Goal: Information Seeking & Learning: Learn about a topic

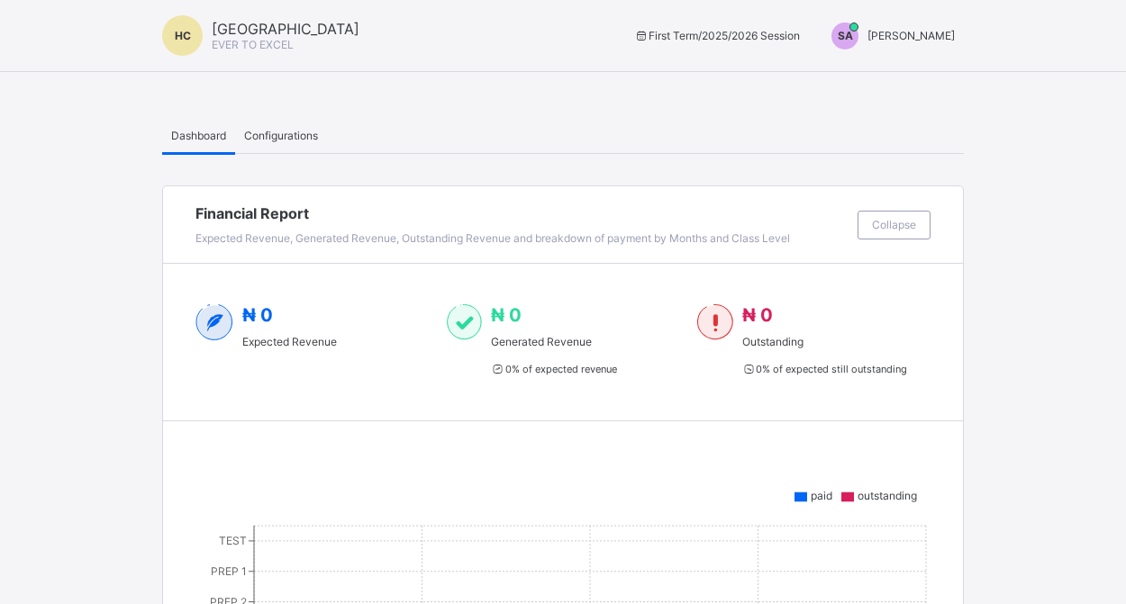
click at [848, 25] on div "SA" at bounding box center [844, 36] width 27 height 27
click at [844, 42] on div "SA" at bounding box center [844, 36] width 27 height 27
click at [846, 76] on span "Switch to Admin View" at bounding box center [887, 77] width 137 height 21
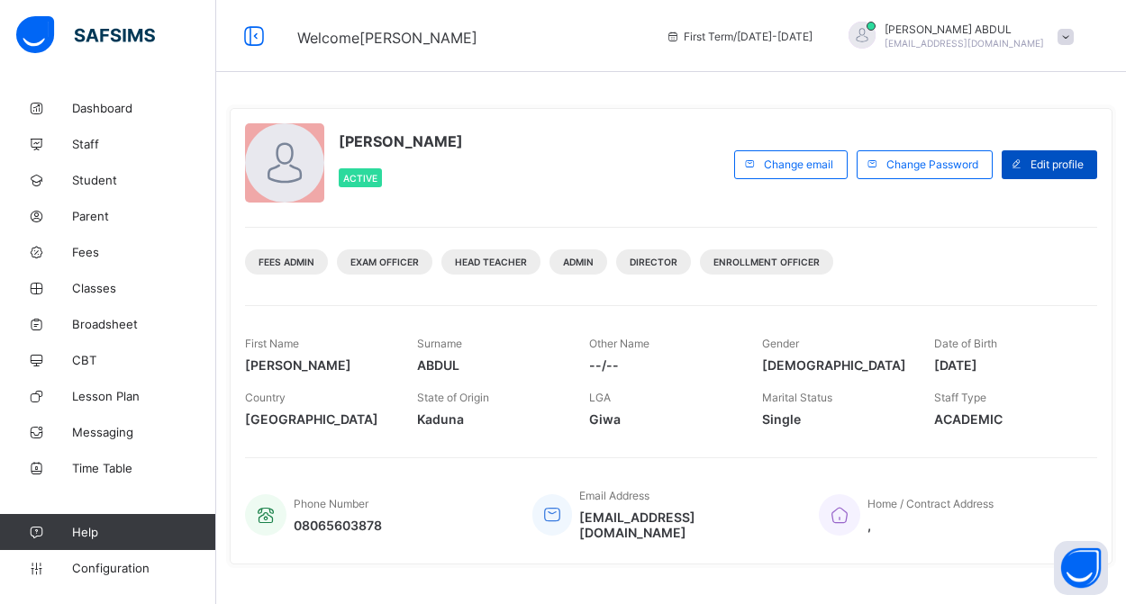
click at [1042, 163] on span "Edit profile" at bounding box center [1056, 165] width 53 height 14
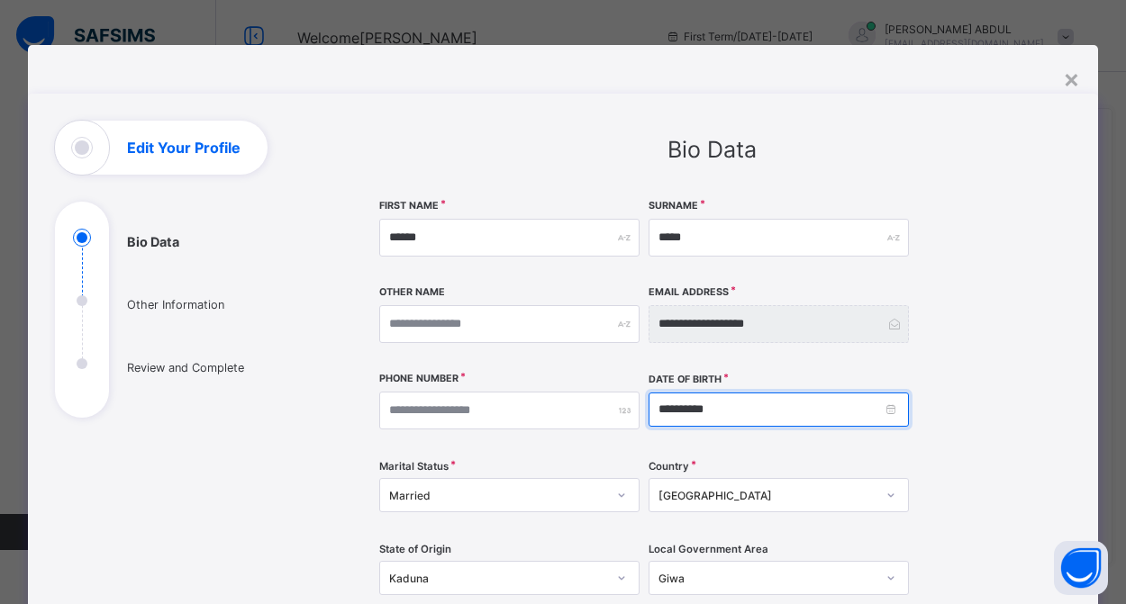
click at [792, 410] on input "**********" at bounding box center [778, 410] width 260 height 34
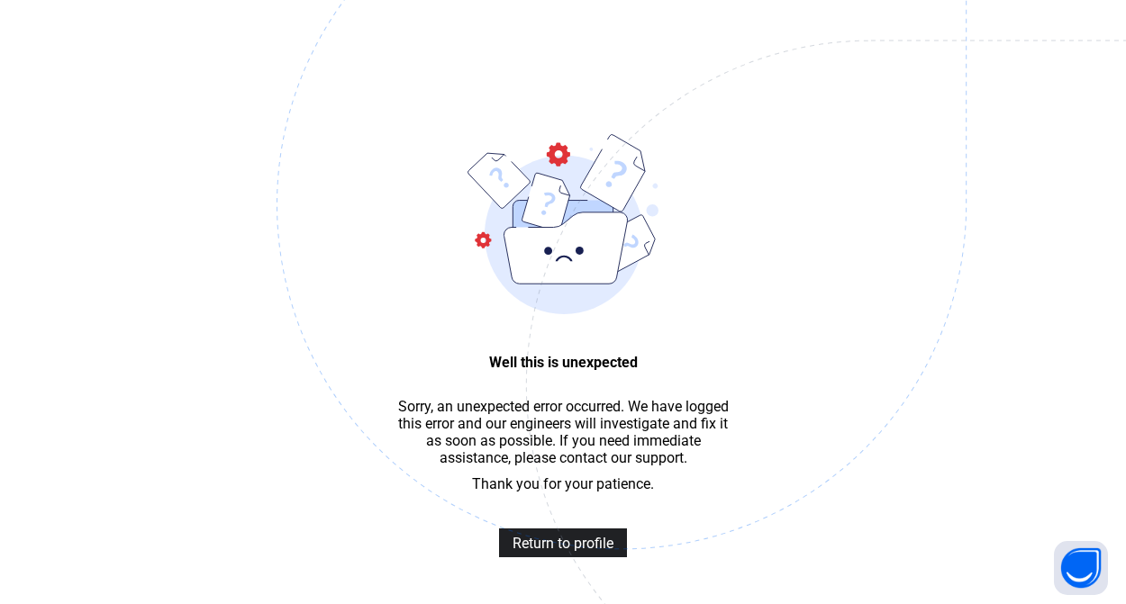
click at [602, 540] on span "Return to profile" at bounding box center [562, 543] width 101 height 17
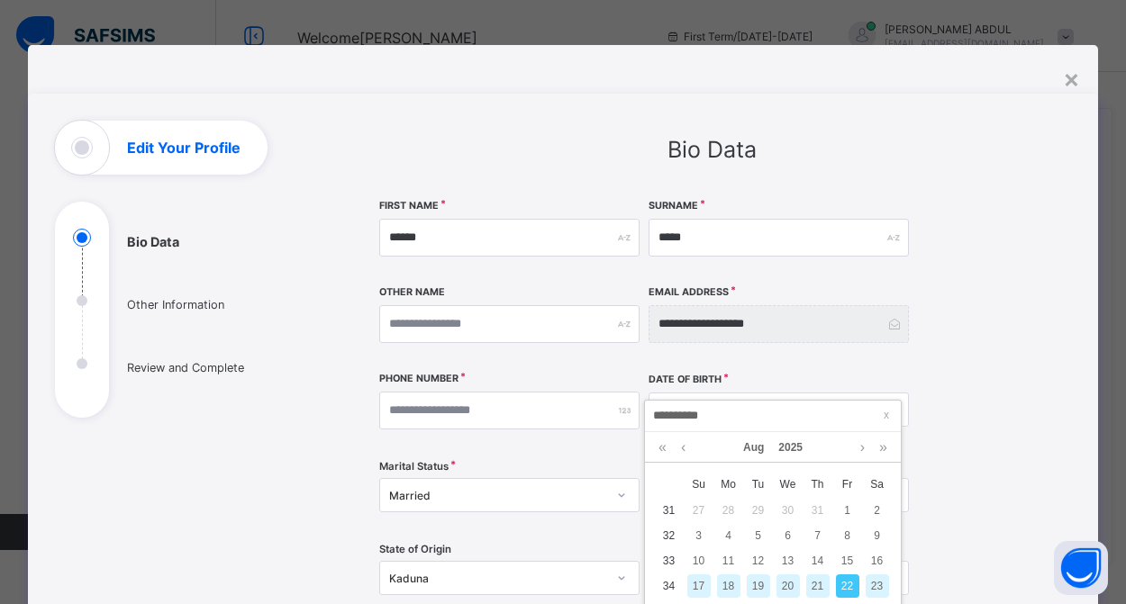
click at [663, 422] on input "**********" at bounding box center [772, 416] width 245 height 20
click at [667, 446] on link at bounding box center [662, 447] width 17 height 31
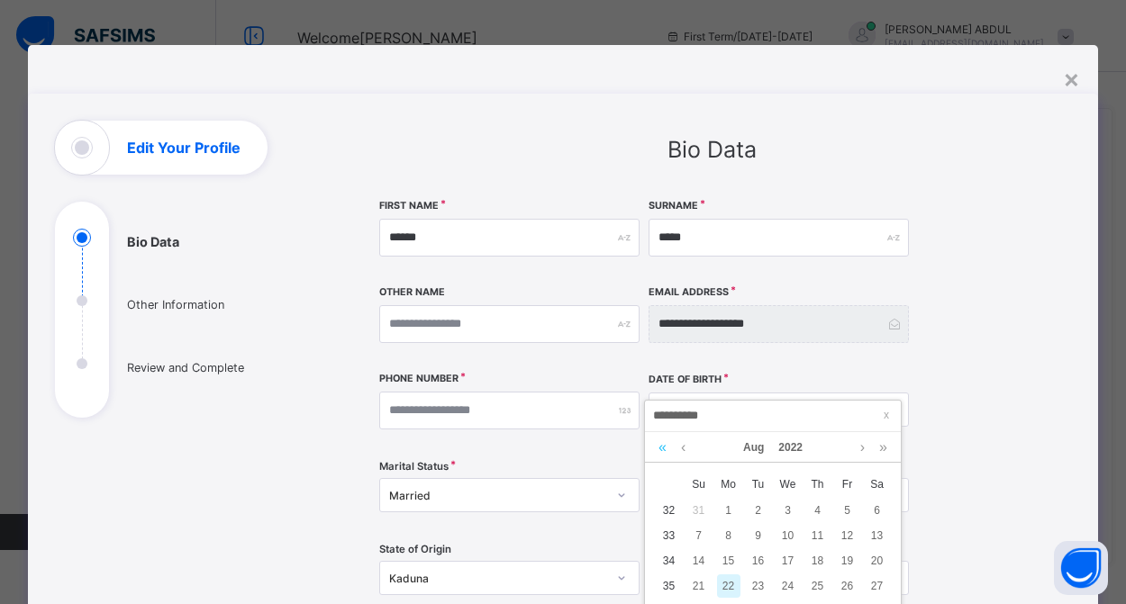
click at [667, 446] on link at bounding box center [662, 447] width 17 height 31
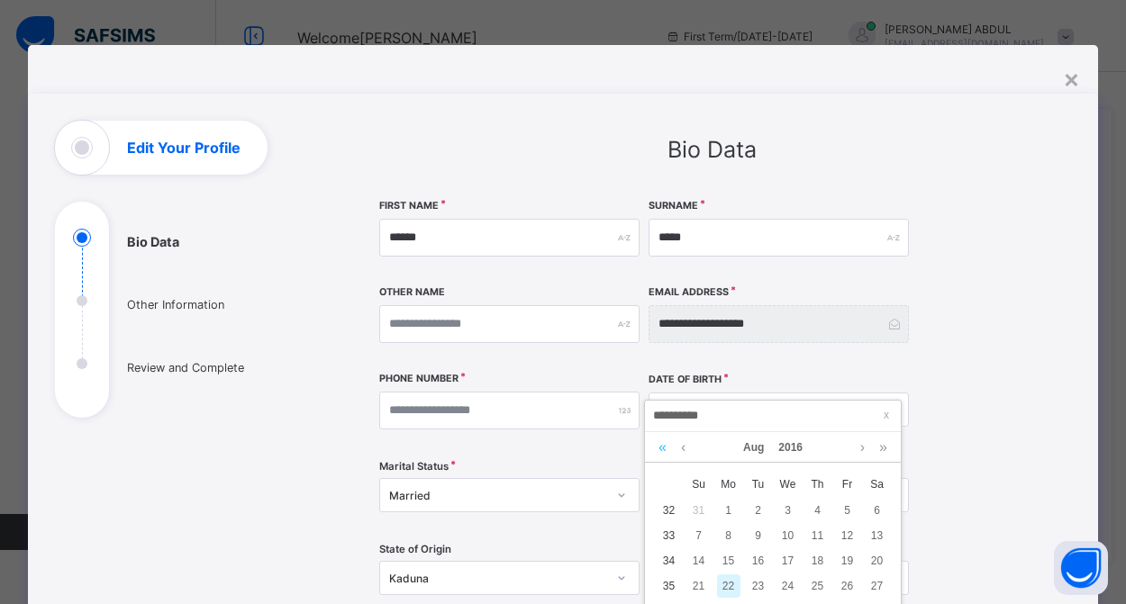
click at [667, 446] on link at bounding box center [662, 447] width 17 height 31
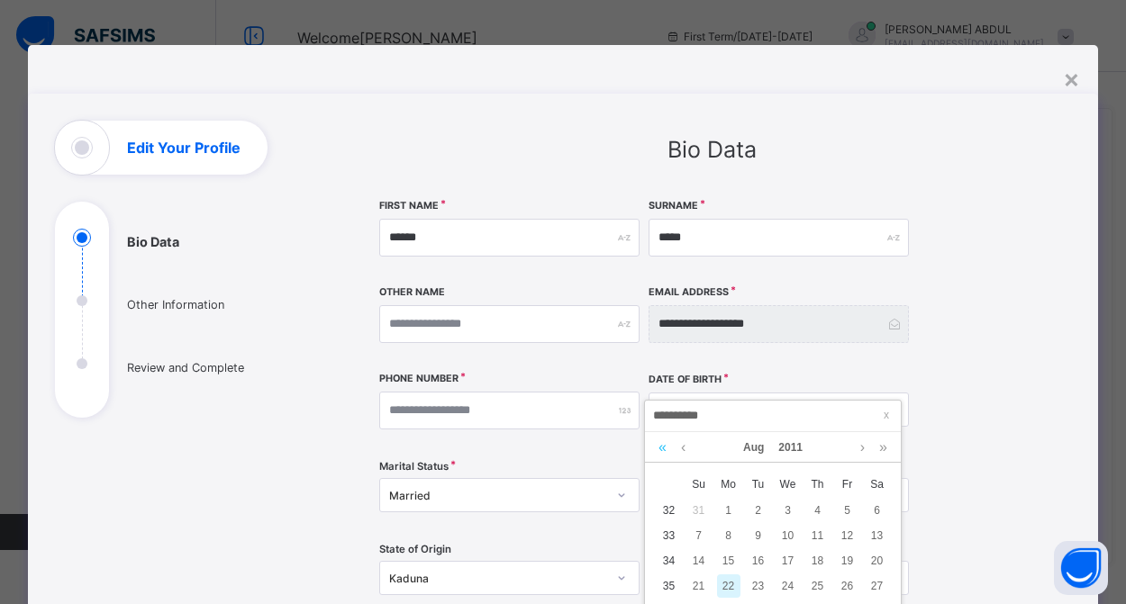
click at [667, 446] on link at bounding box center [662, 447] width 17 height 31
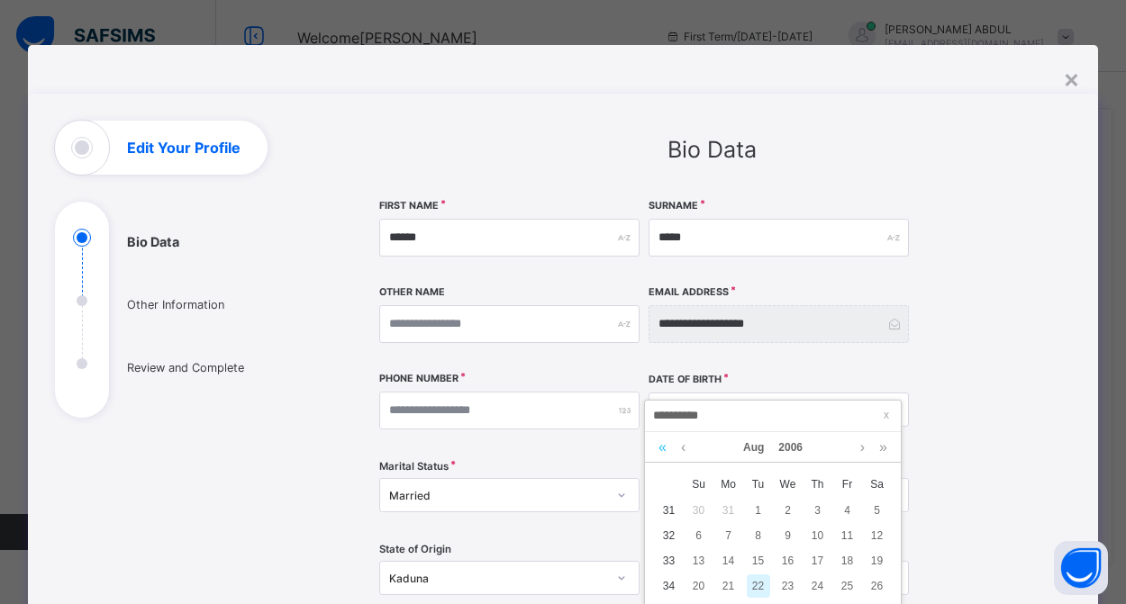
click at [667, 446] on link at bounding box center [662, 447] width 17 height 31
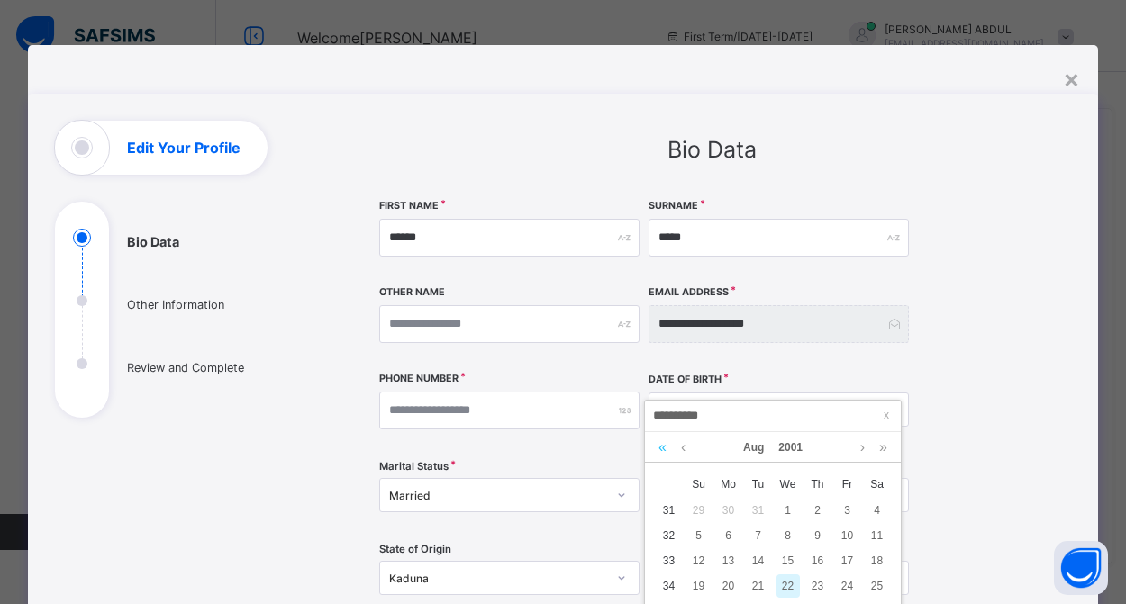
click at [667, 446] on link at bounding box center [662, 447] width 17 height 31
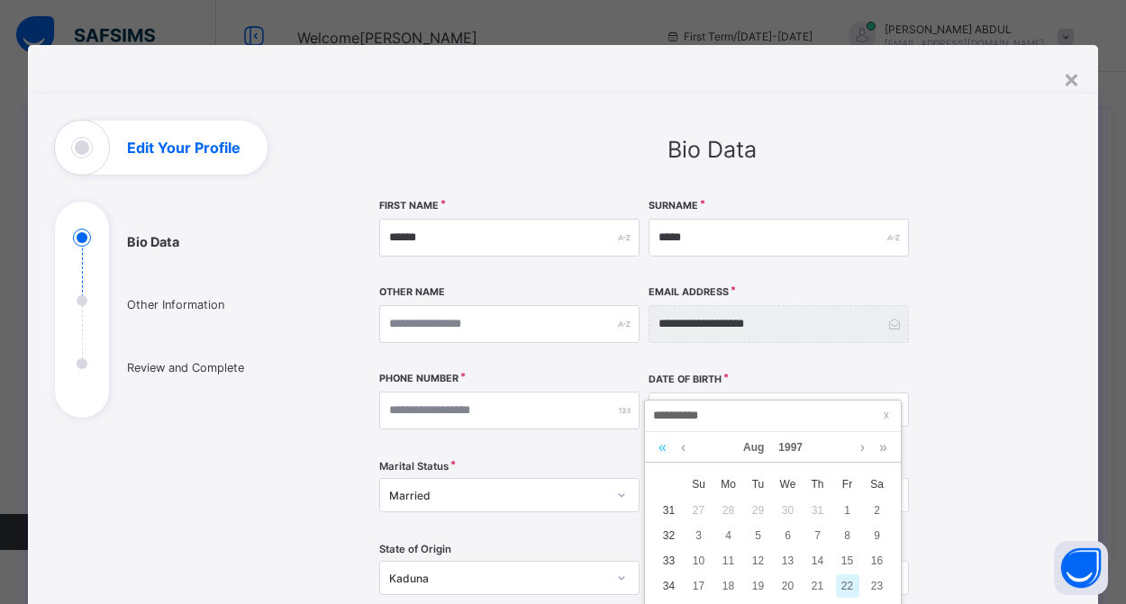
click at [667, 446] on link at bounding box center [662, 447] width 17 height 31
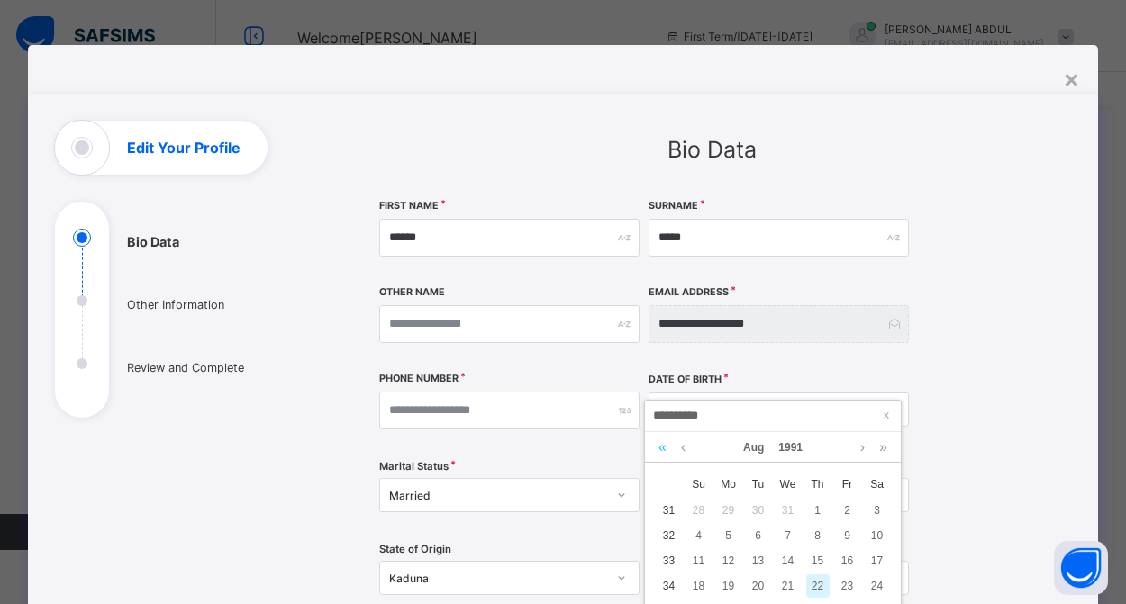
click at [667, 446] on link at bounding box center [662, 447] width 17 height 31
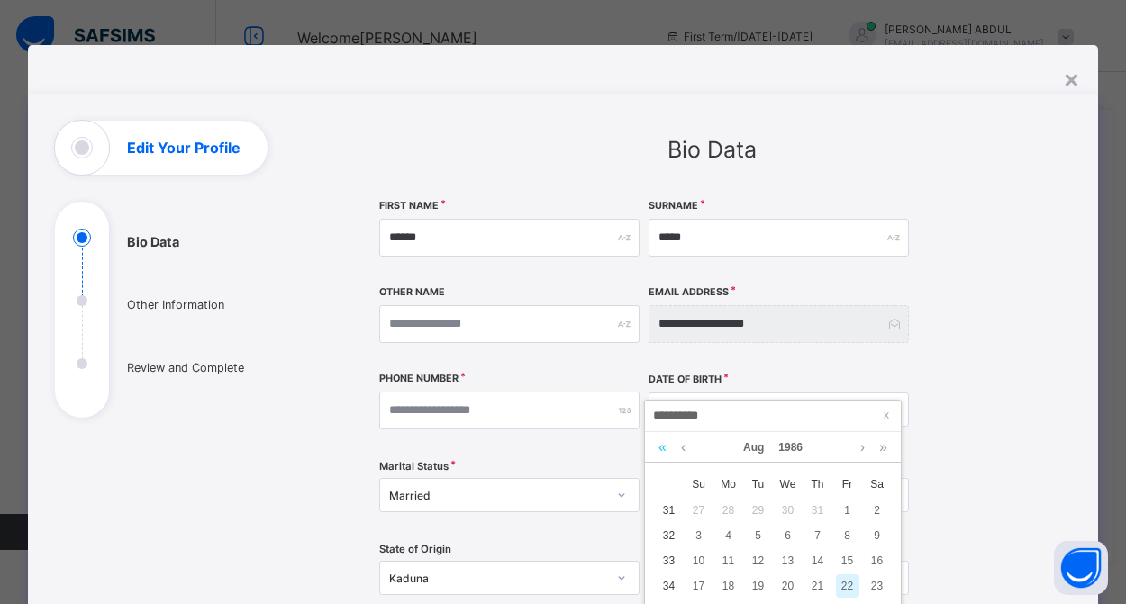
click at [667, 446] on link at bounding box center [662, 447] width 17 height 31
click at [857, 445] on link at bounding box center [863, 447] width 14 height 31
click at [863, 447] on link at bounding box center [863, 447] width 14 height 31
click at [884, 449] on link at bounding box center [883, 447] width 17 height 31
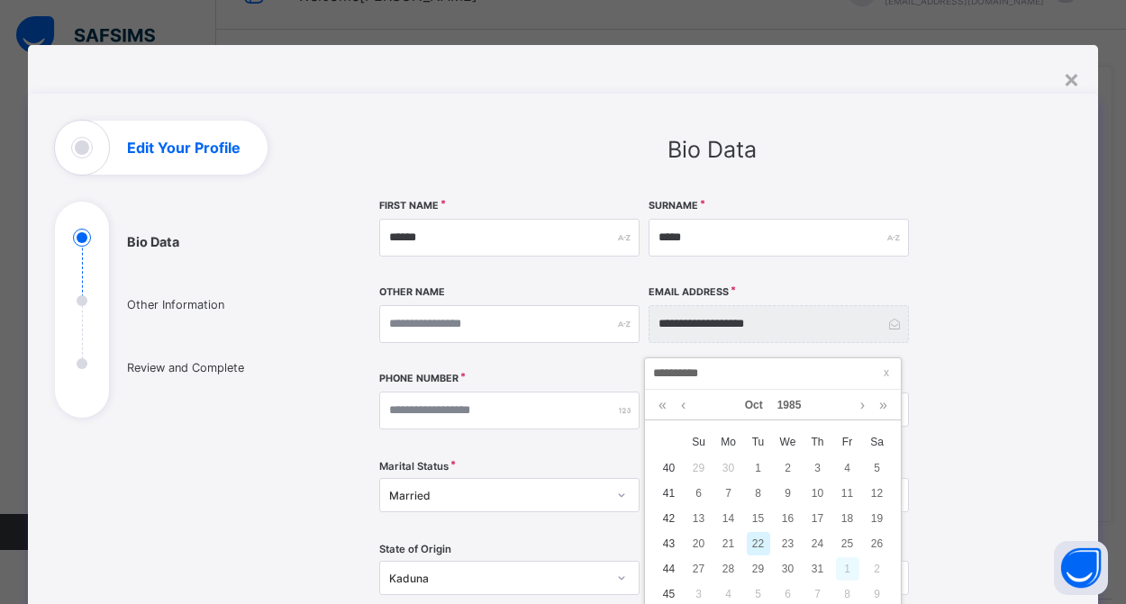
scroll to position [43, 0]
click at [760, 572] on div "29" at bounding box center [758, 568] width 23 height 23
type input "**********"
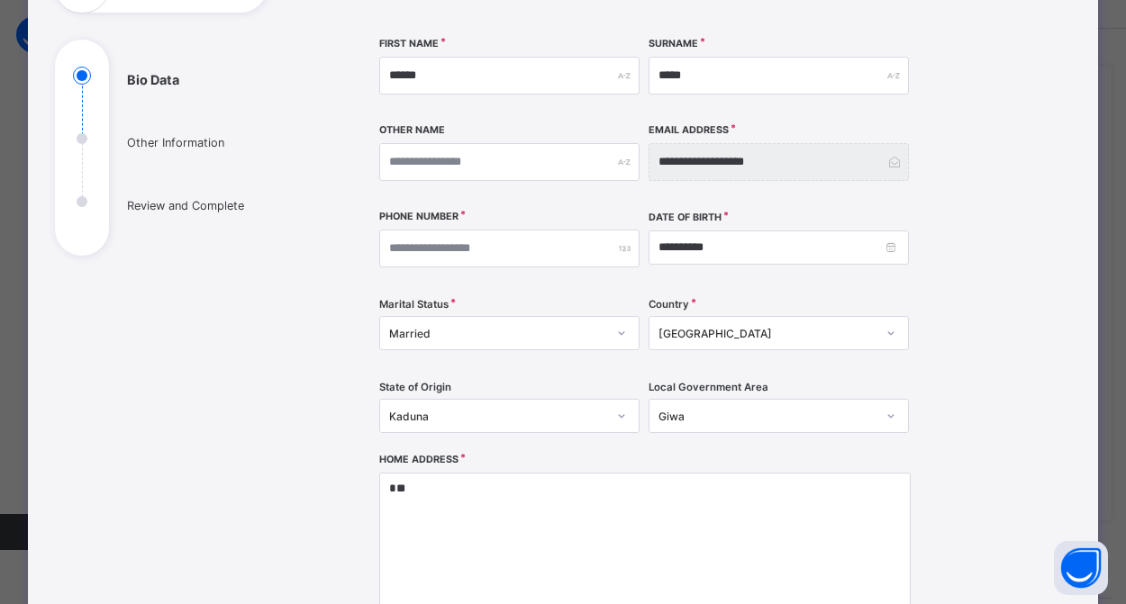
scroll to position [272, 0]
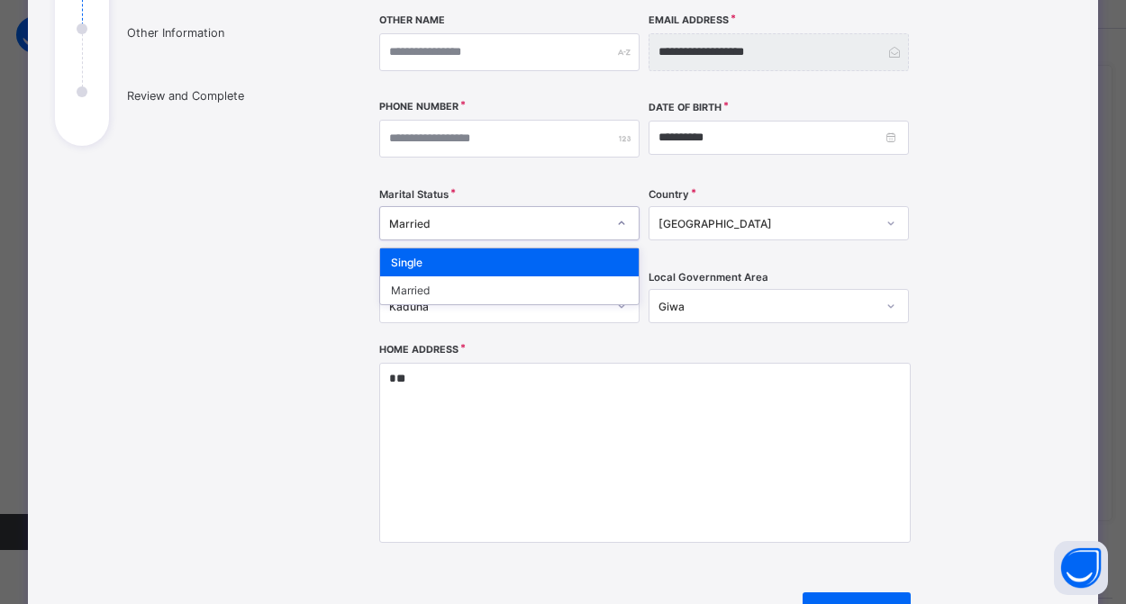
click at [484, 222] on div "Married" at bounding box center [497, 224] width 217 height 14
click at [507, 182] on div "**********" at bounding box center [644, 135] width 531 height 416
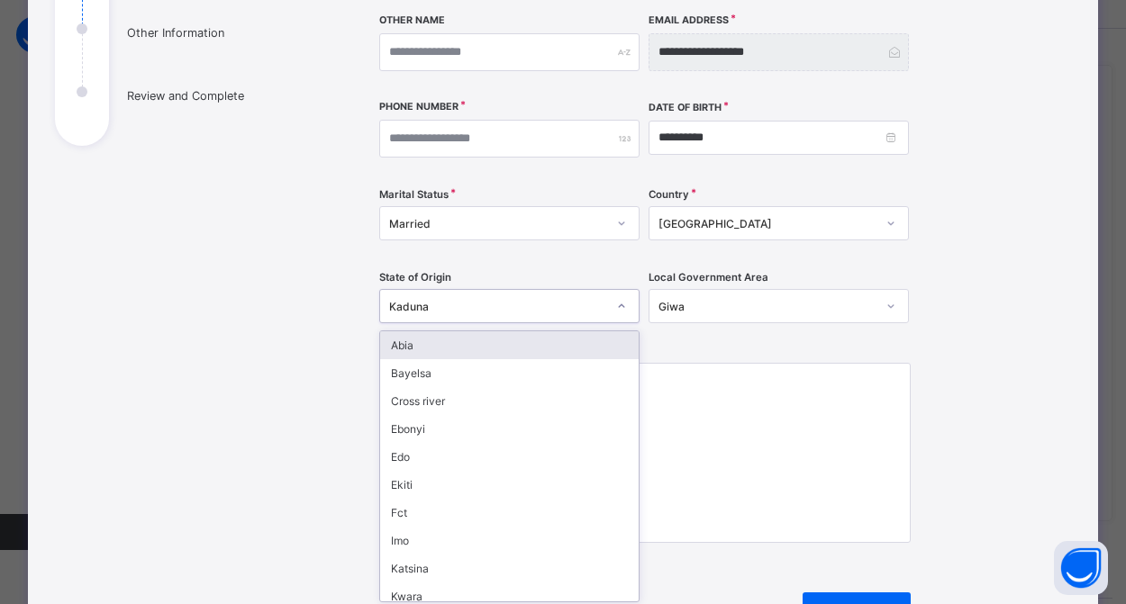
click at [463, 316] on div "Kaduna" at bounding box center [492, 306] width 224 height 25
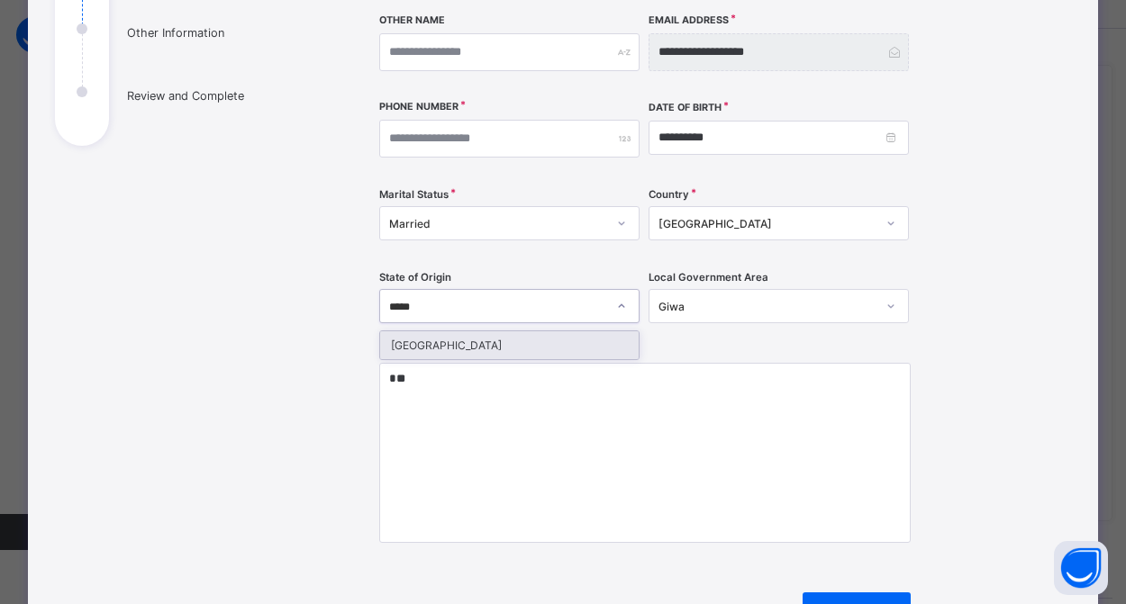
type input "*****"
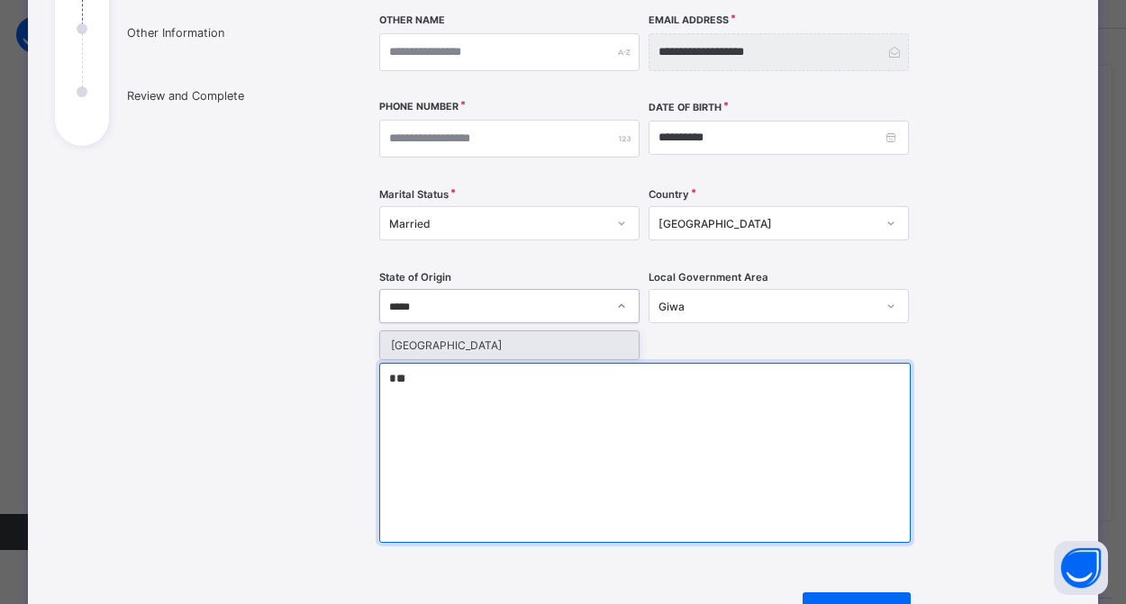
click at [629, 482] on textarea "*" at bounding box center [644, 453] width 531 height 180
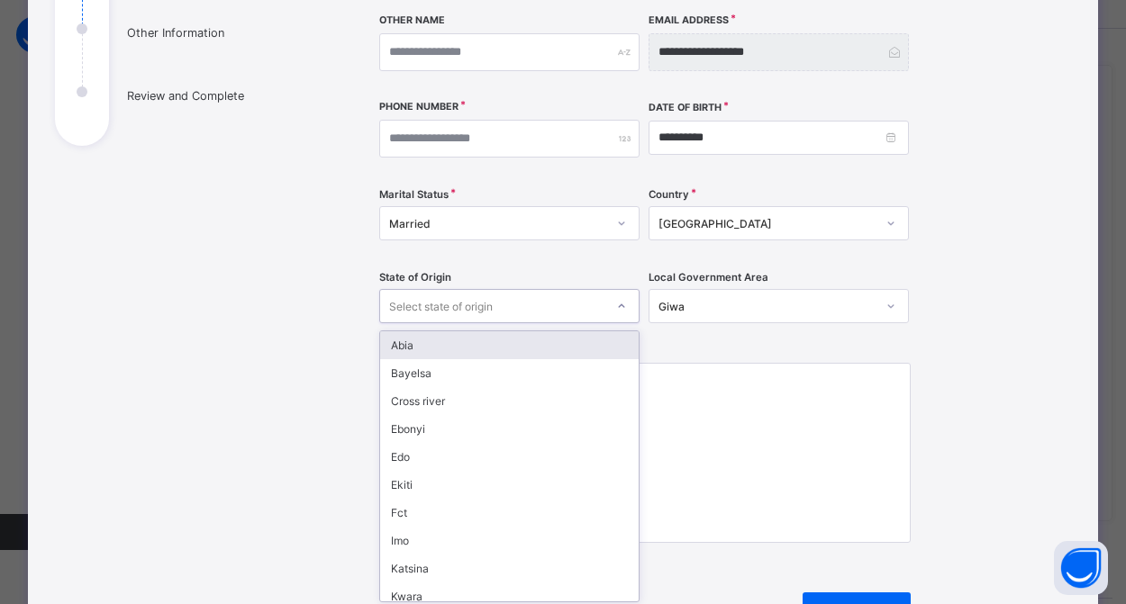
click at [516, 307] on div "Select state of origin" at bounding box center [492, 306] width 224 height 25
type input "*"
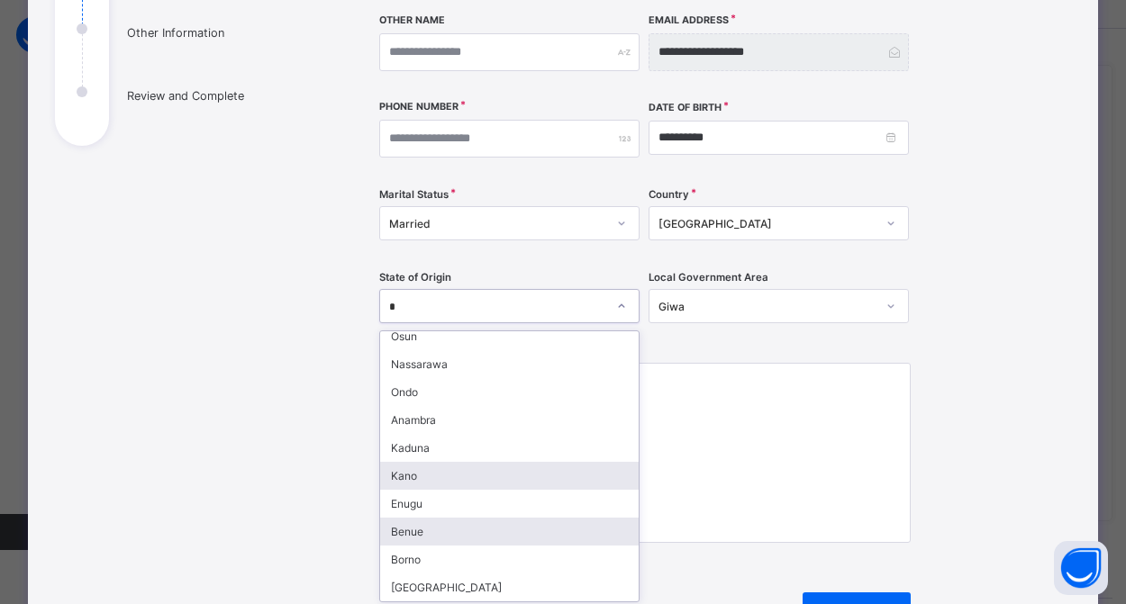
scroll to position [269, 0]
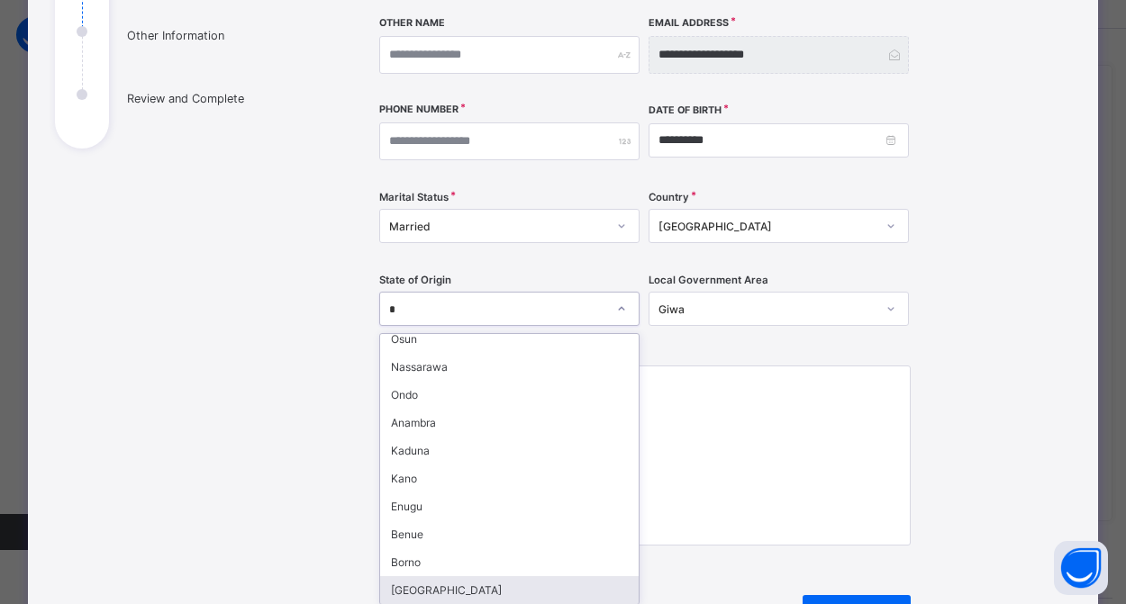
click at [424, 589] on div "[GEOGRAPHIC_DATA]" at bounding box center [509, 590] width 258 height 28
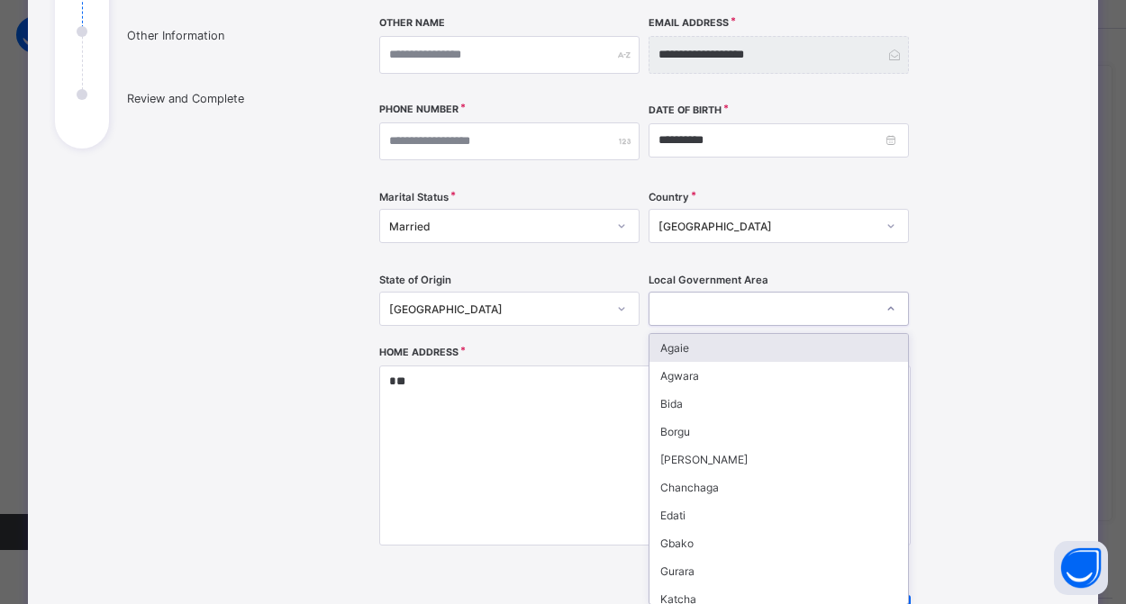
click at [742, 304] on div at bounding box center [761, 308] width 224 height 25
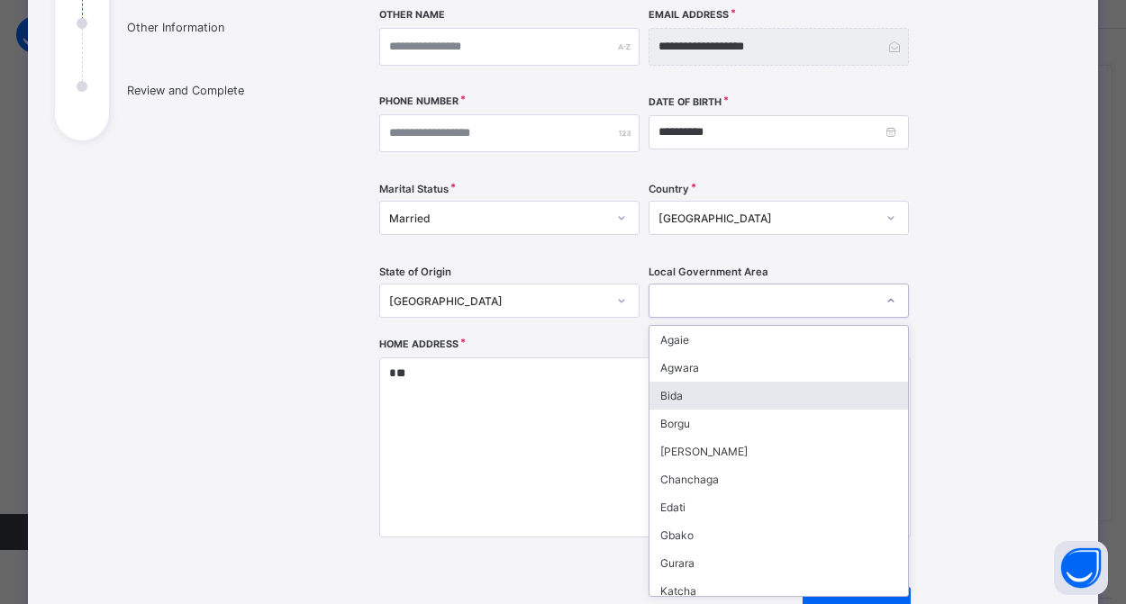
click at [684, 398] on div "Bida" at bounding box center [778, 396] width 258 height 28
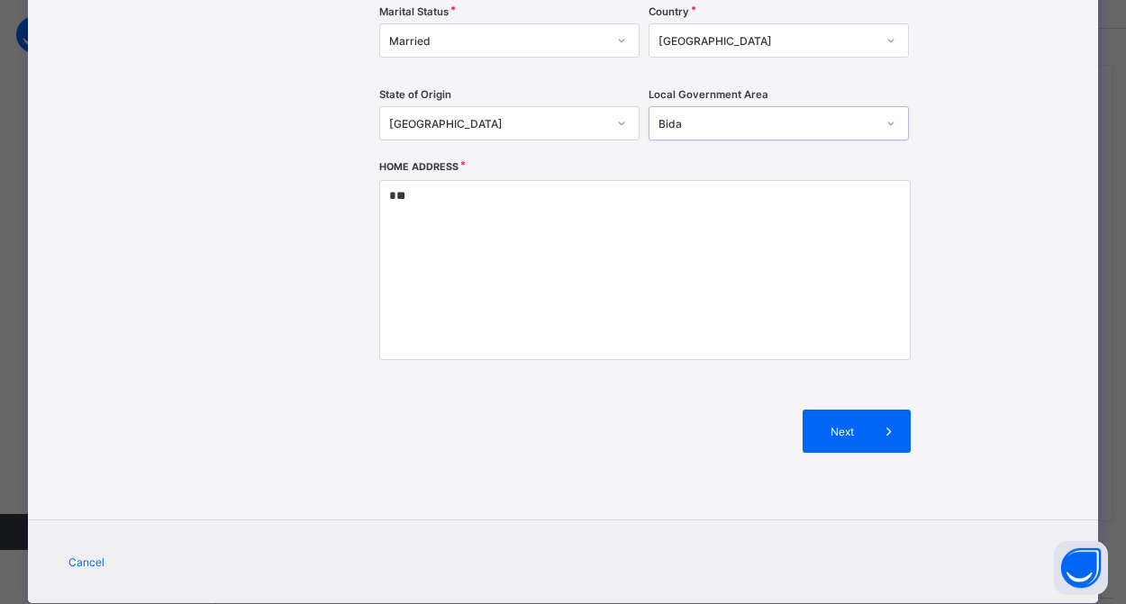
scroll to position [449, 0]
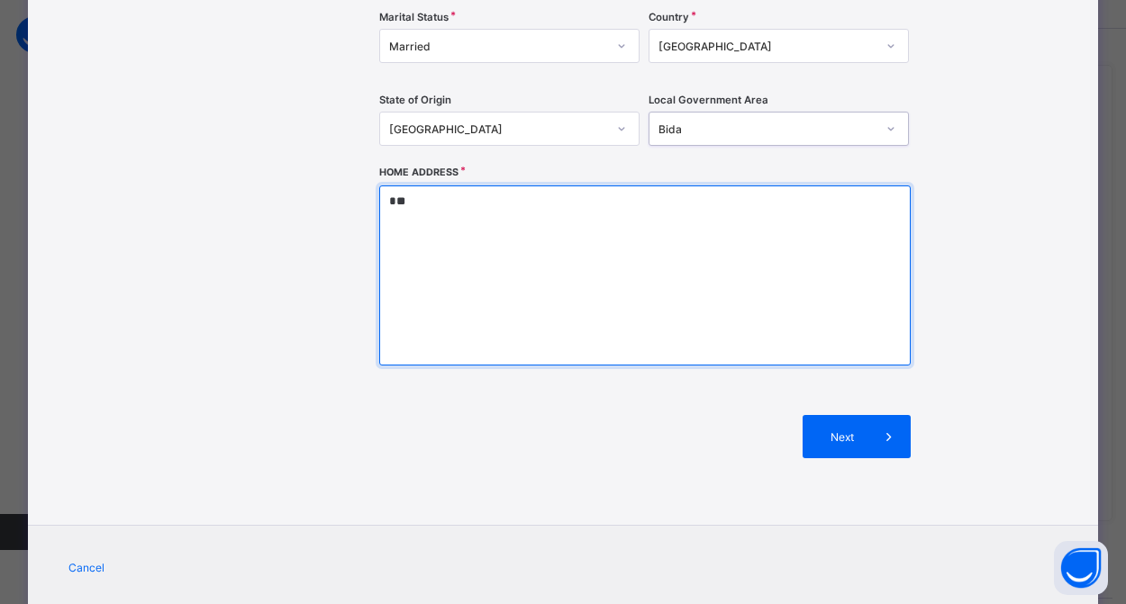
click at [538, 188] on textarea "*" at bounding box center [644, 276] width 531 height 180
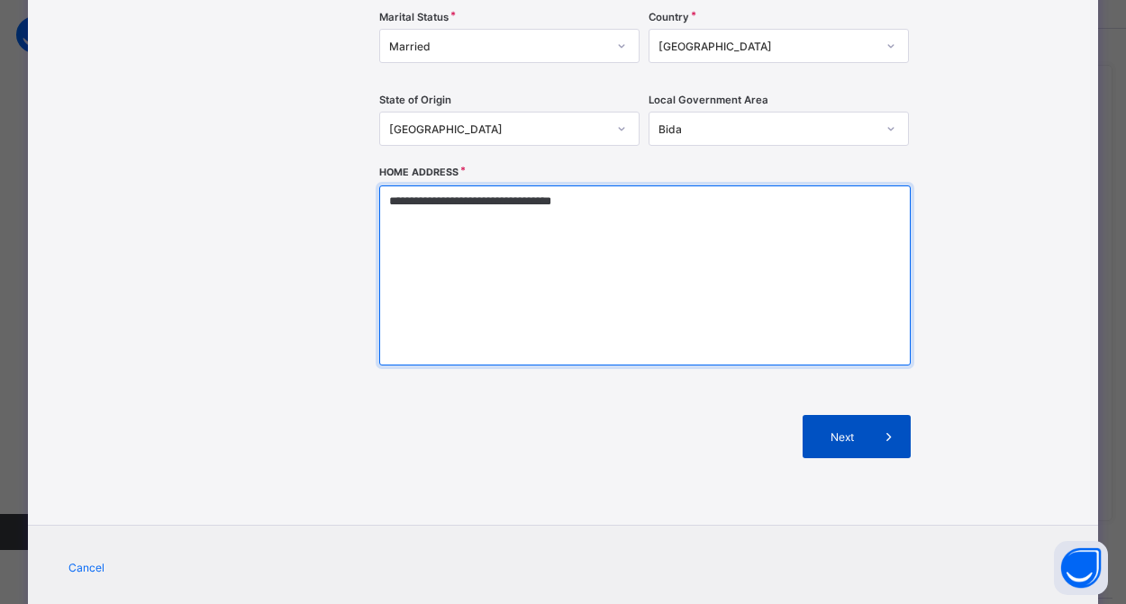
type textarea "**********"
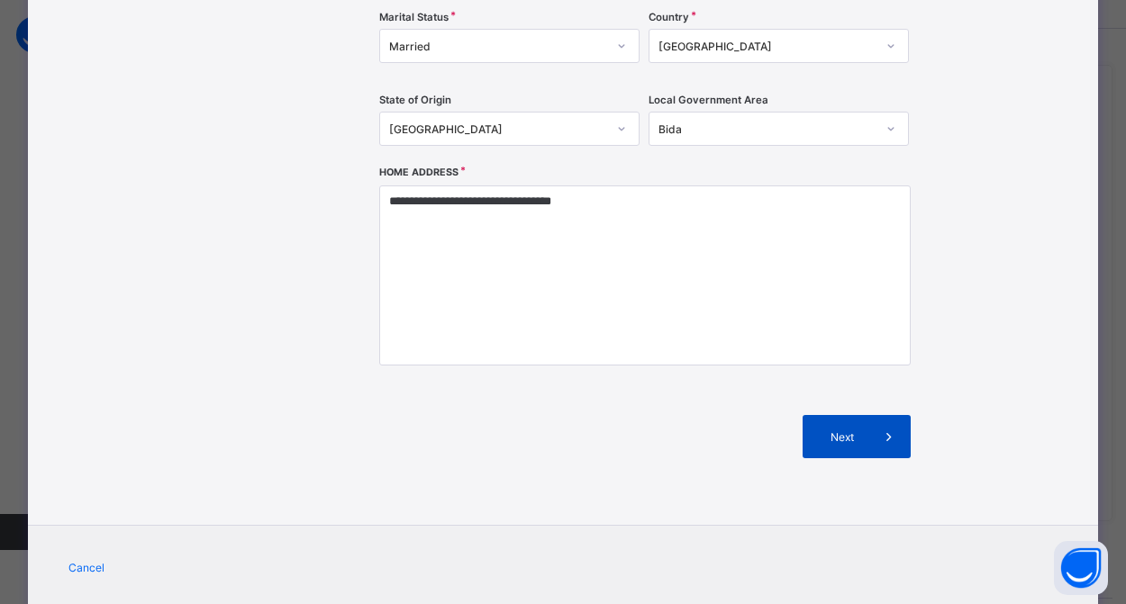
click at [825, 438] on span "Next" at bounding box center [841, 438] width 51 height 14
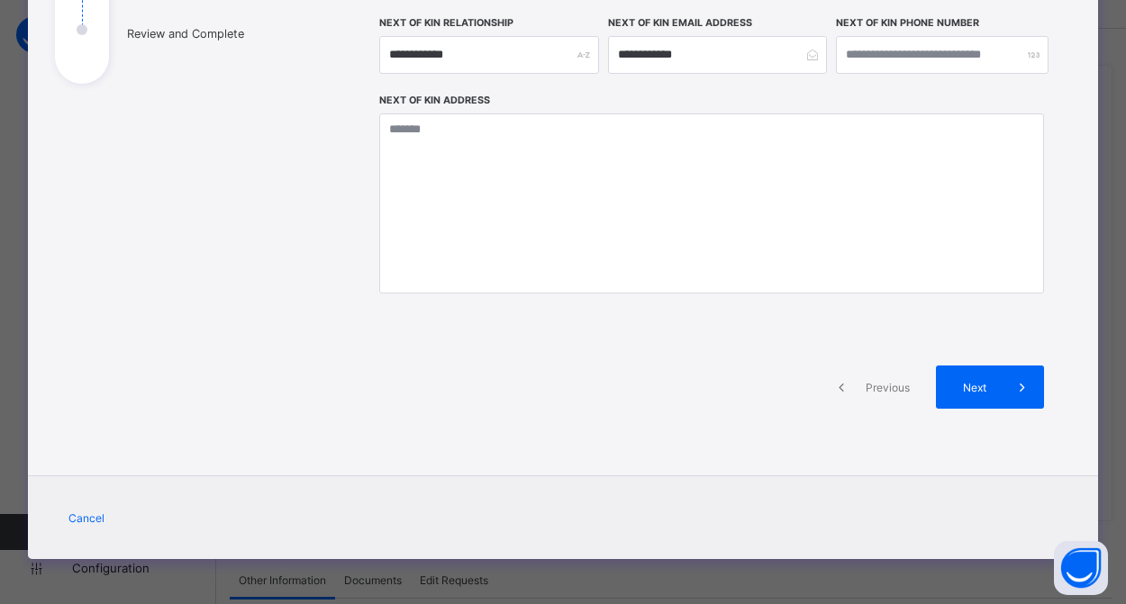
scroll to position [334, 0]
click at [982, 407] on div "Next" at bounding box center [990, 387] width 108 height 43
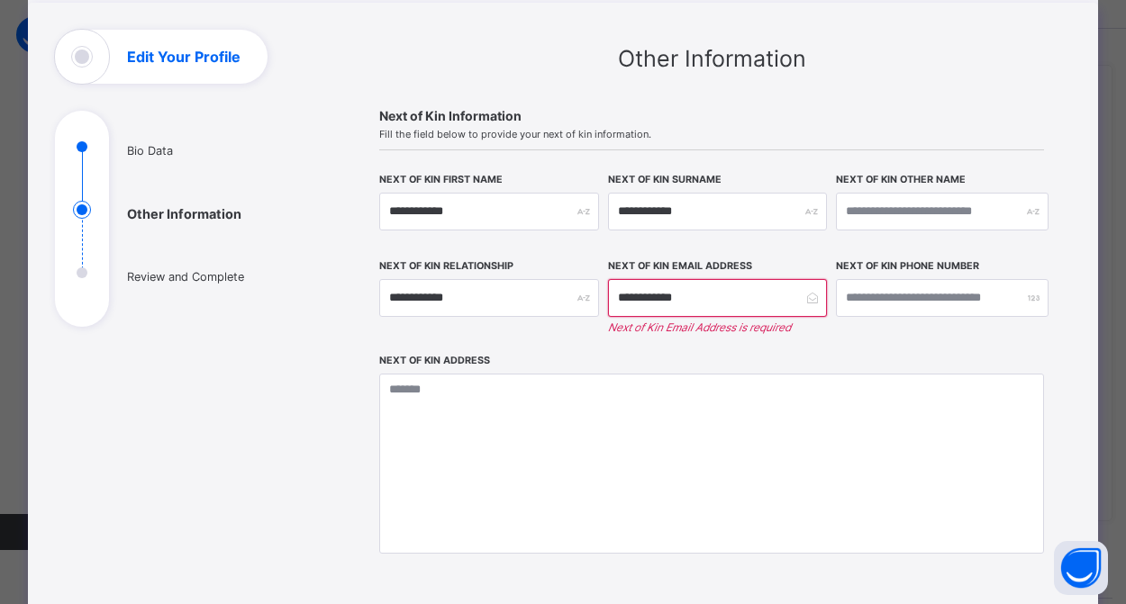
scroll to position [9, 0]
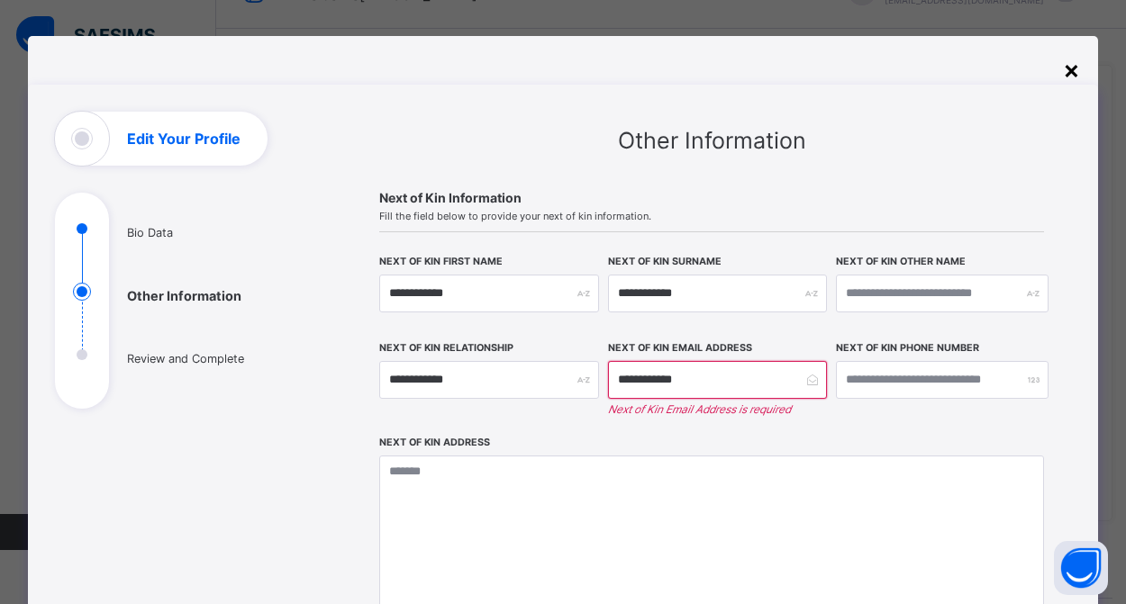
click at [1065, 72] on div "×" at bounding box center [1071, 69] width 17 height 31
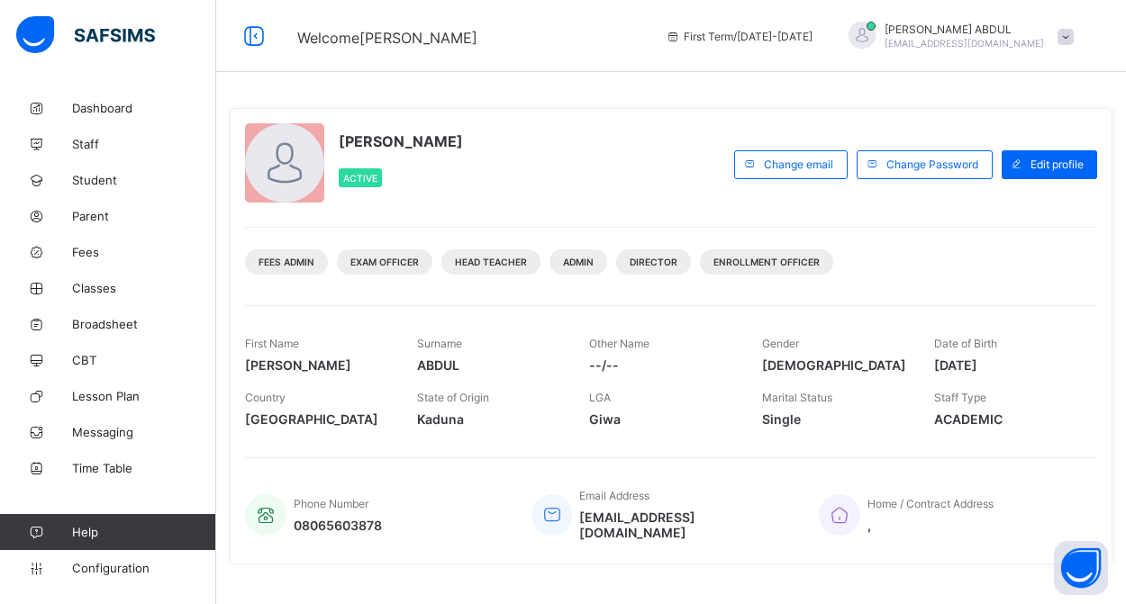
scroll to position [0, 0]
click at [113, 150] on span "Staff" at bounding box center [144, 144] width 144 height 14
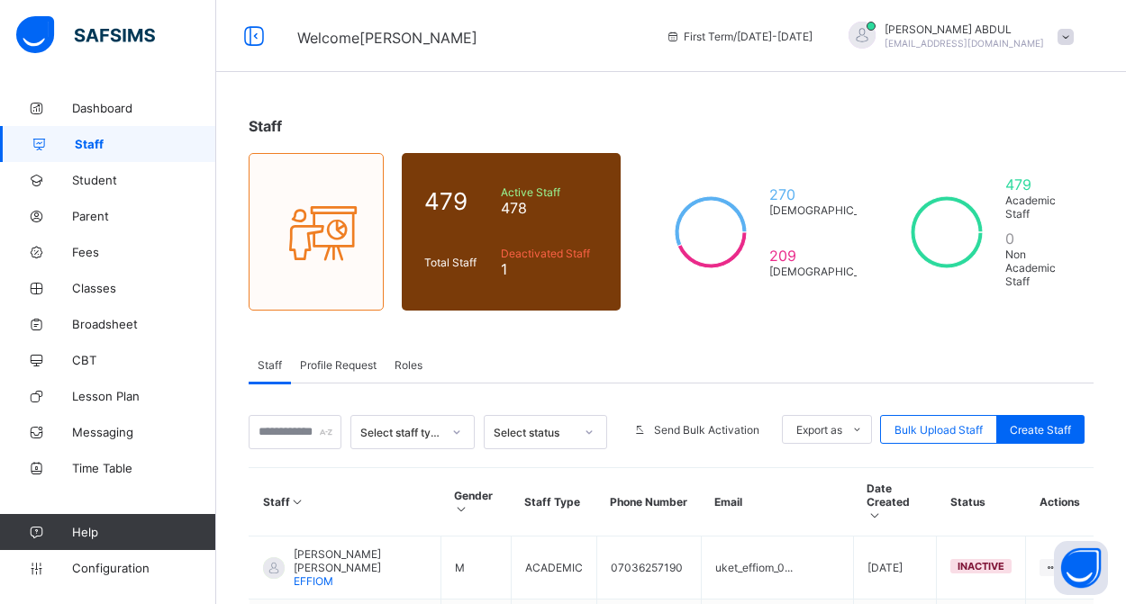
click at [355, 368] on span "Profile Request" at bounding box center [338, 365] width 77 height 14
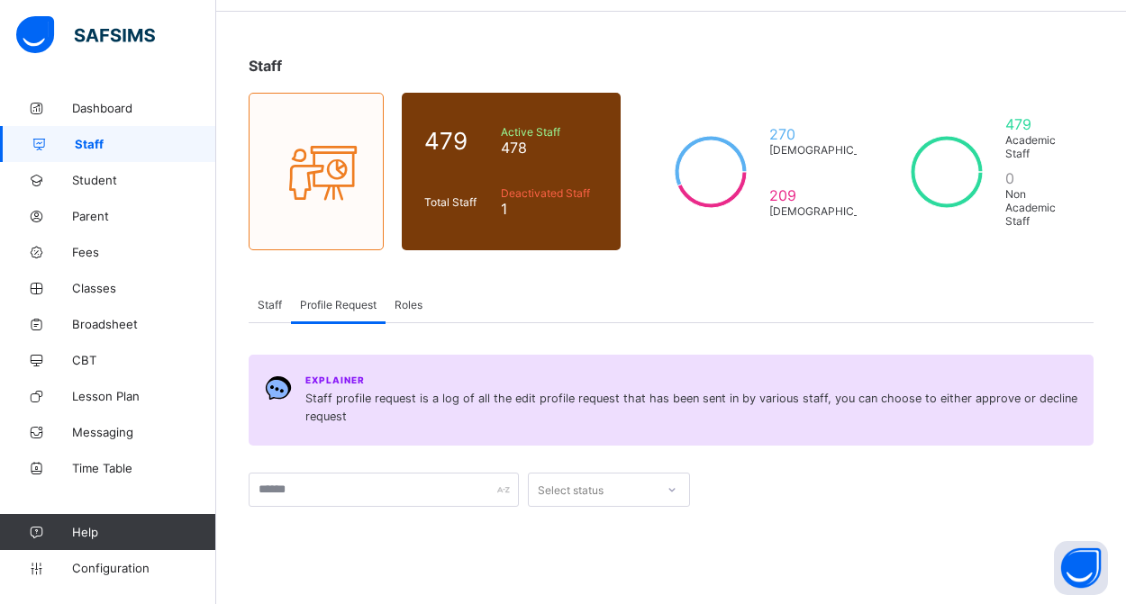
scroll to position [61, 0]
click at [405, 298] on span "Roles" at bounding box center [409, 304] width 28 height 14
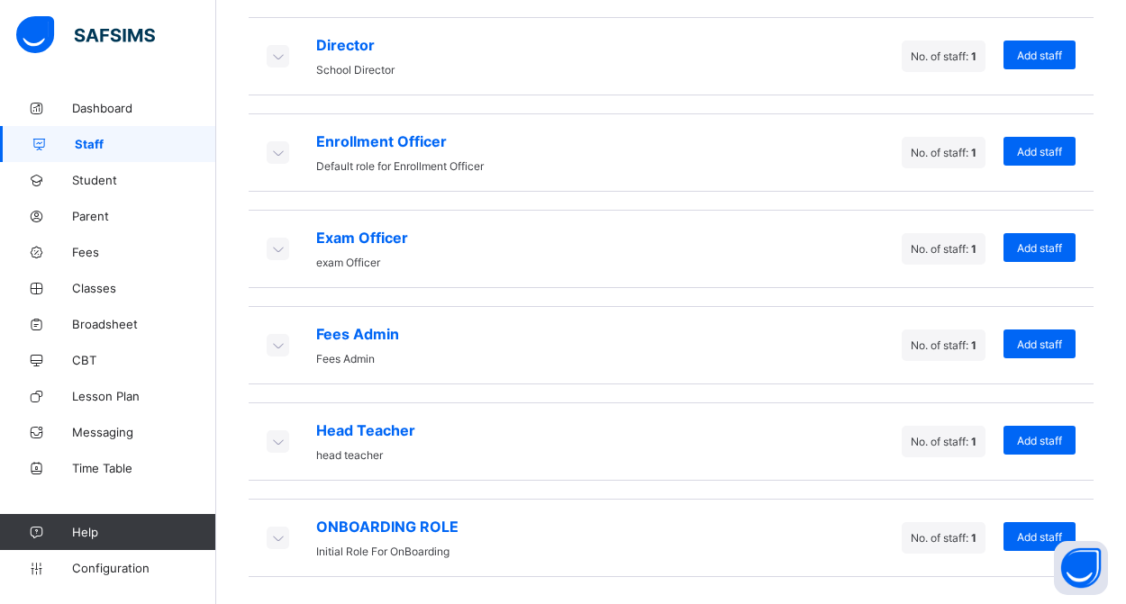
scroll to position [547, 0]
click at [275, 349] on icon at bounding box center [278, 345] width 20 height 18
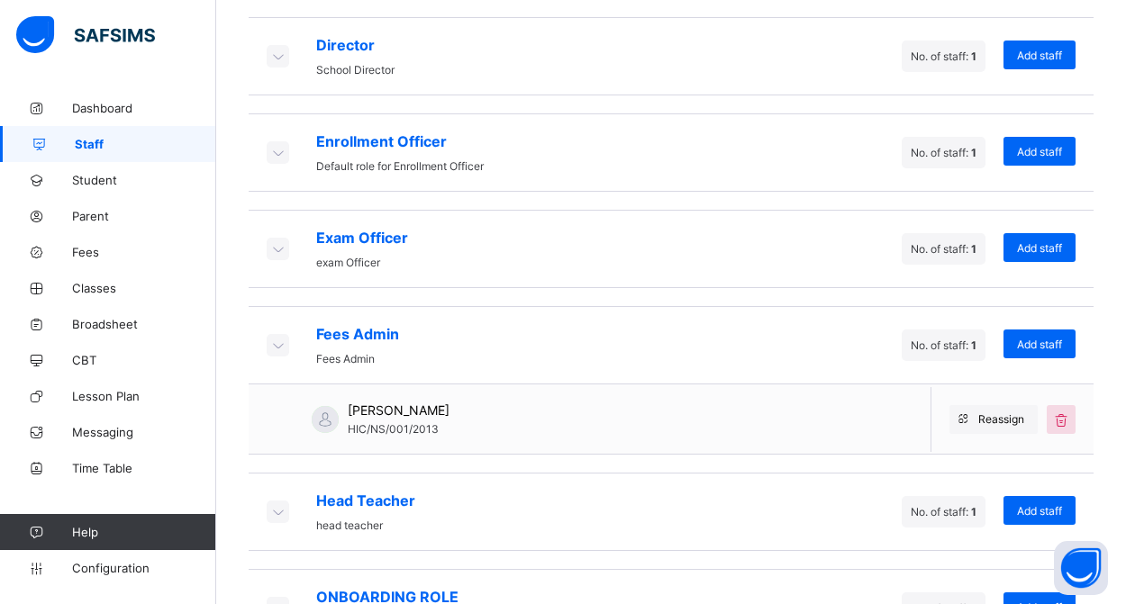
click at [275, 349] on icon at bounding box center [278, 345] width 20 height 18
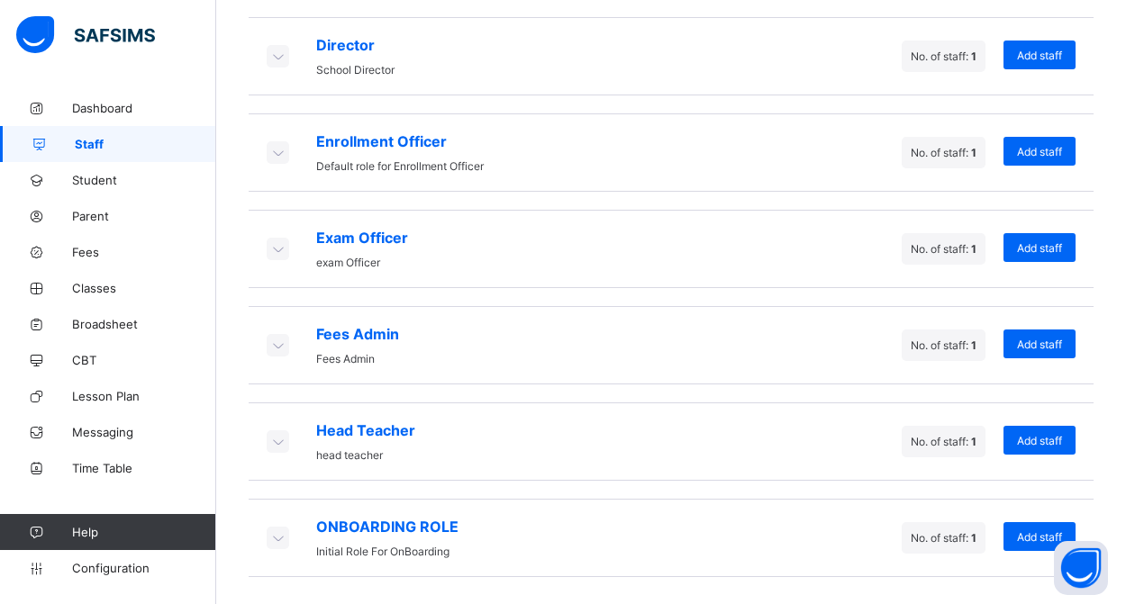
click at [281, 541] on icon at bounding box center [278, 538] width 20 height 18
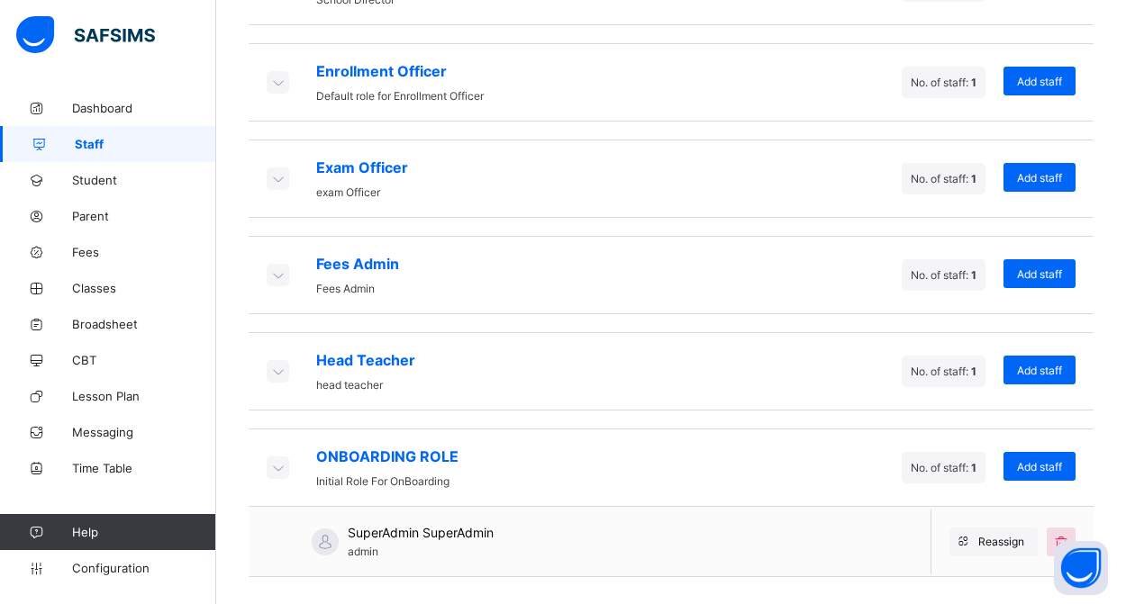
scroll to position [617, 0]
click at [283, 469] on icon at bounding box center [278, 467] width 20 height 18
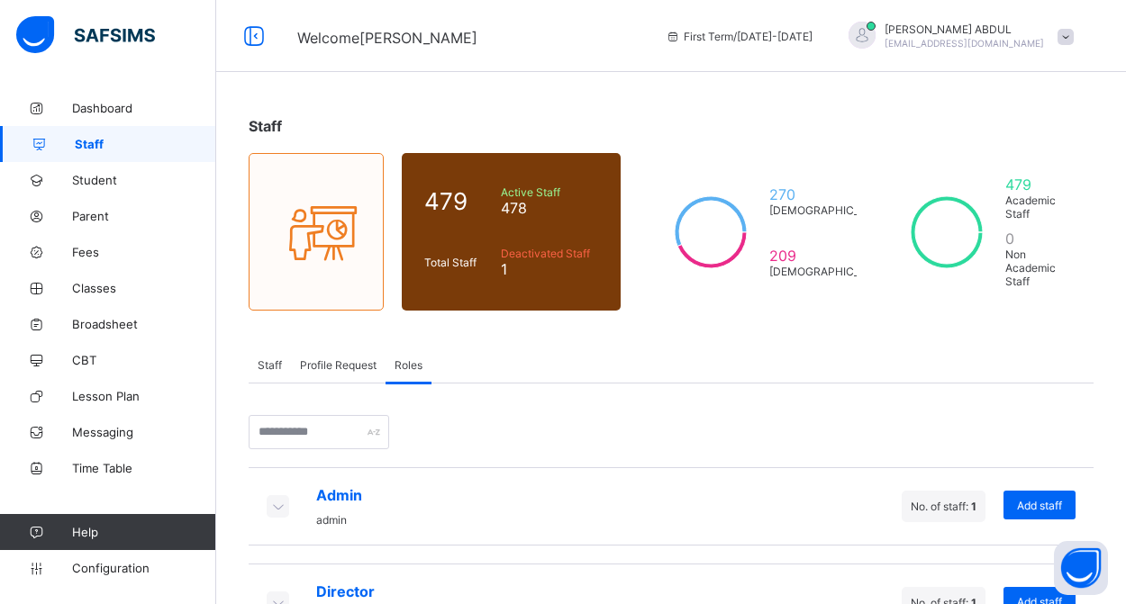
scroll to position [0, 0]
click at [359, 441] on input "text" at bounding box center [319, 432] width 141 height 34
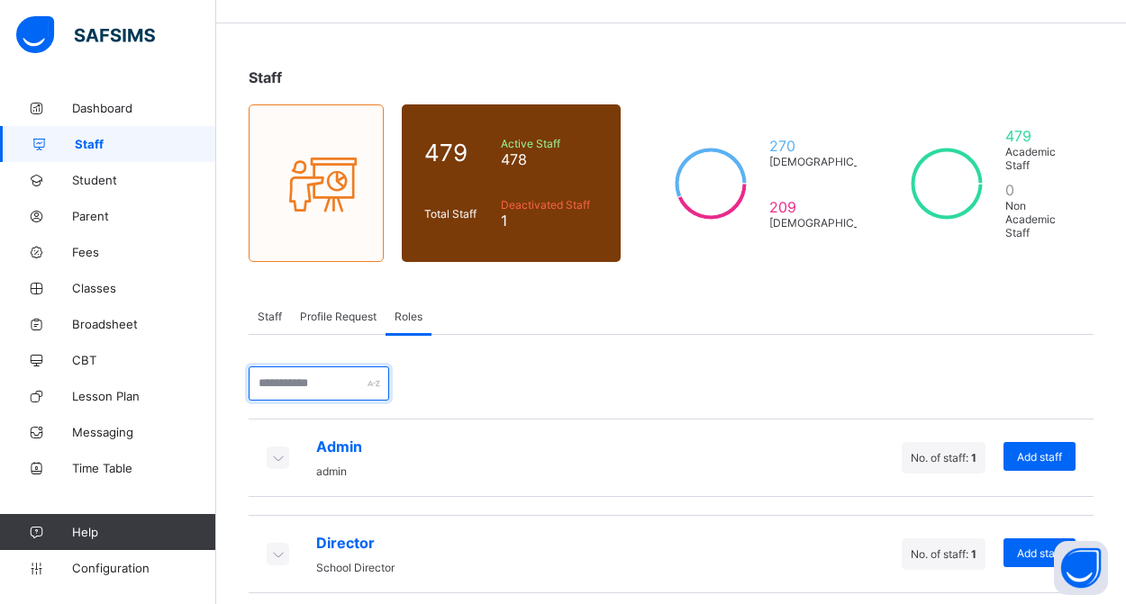
scroll to position [50, 0]
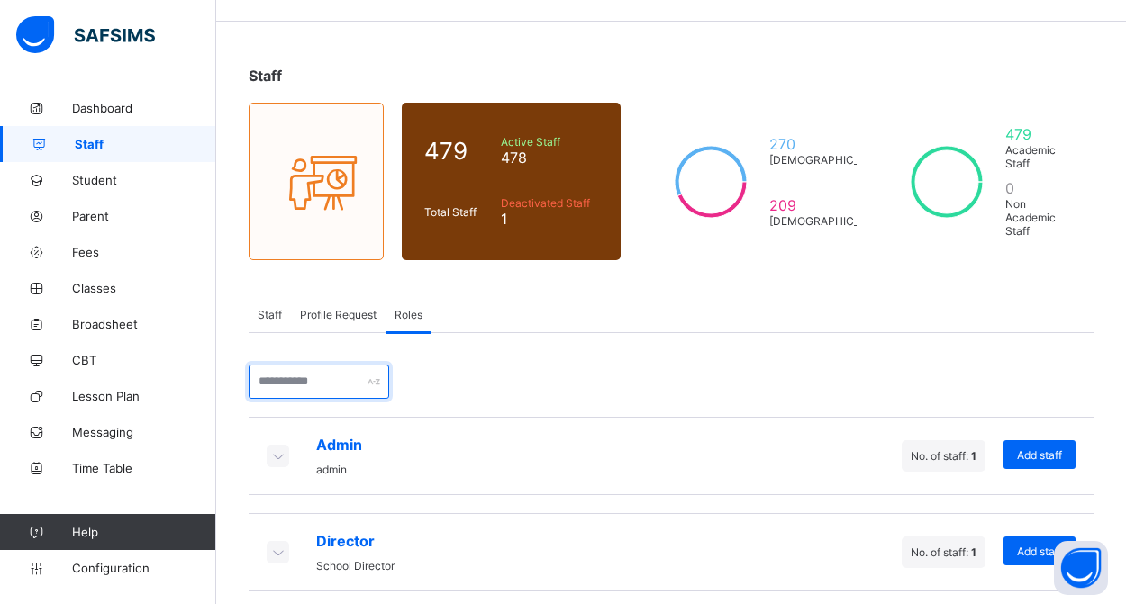
click at [367, 385] on input "text" at bounding box center [319, 382] width 141 height 34
click at [346, 382] on input "text" at bounding box center [319, 382] width 141 height 34
click at [330, 382] on input "text" at bounding box center [319, 382] width 141 height 34
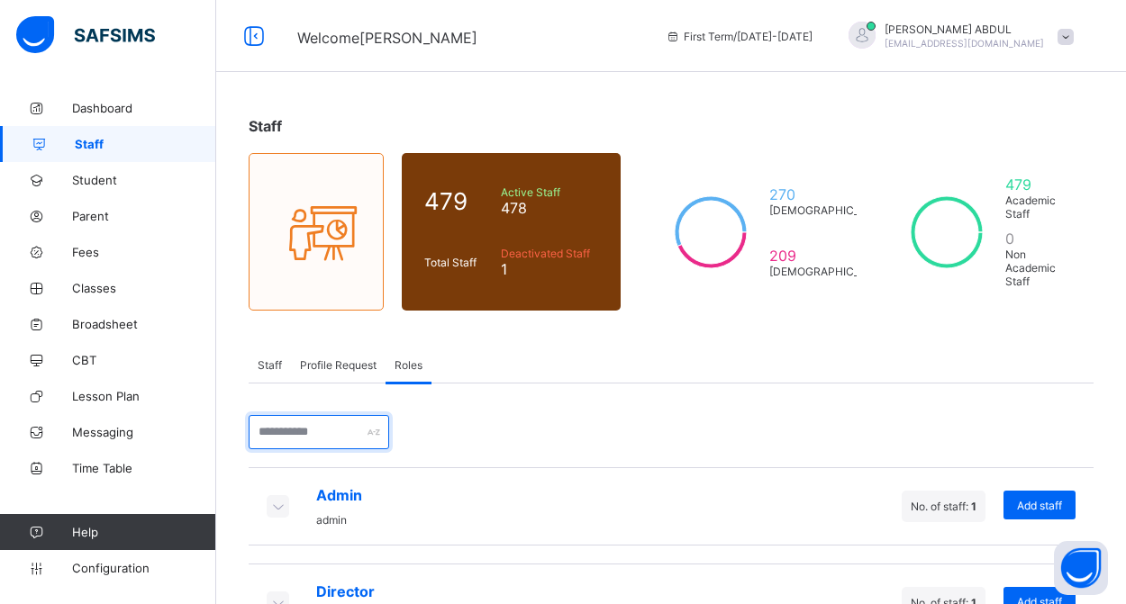
scroll to position [0, 0]
click at [278, 367] on span "Staff" at bounding box center [270, 365] width 24 height 14
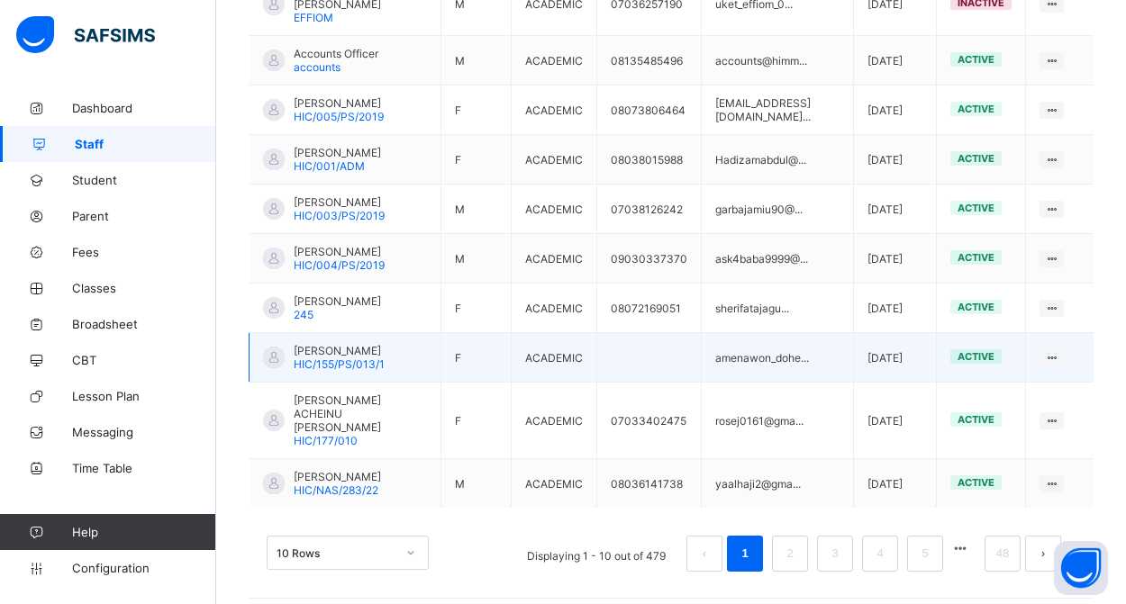
scroll to position [563, 0]
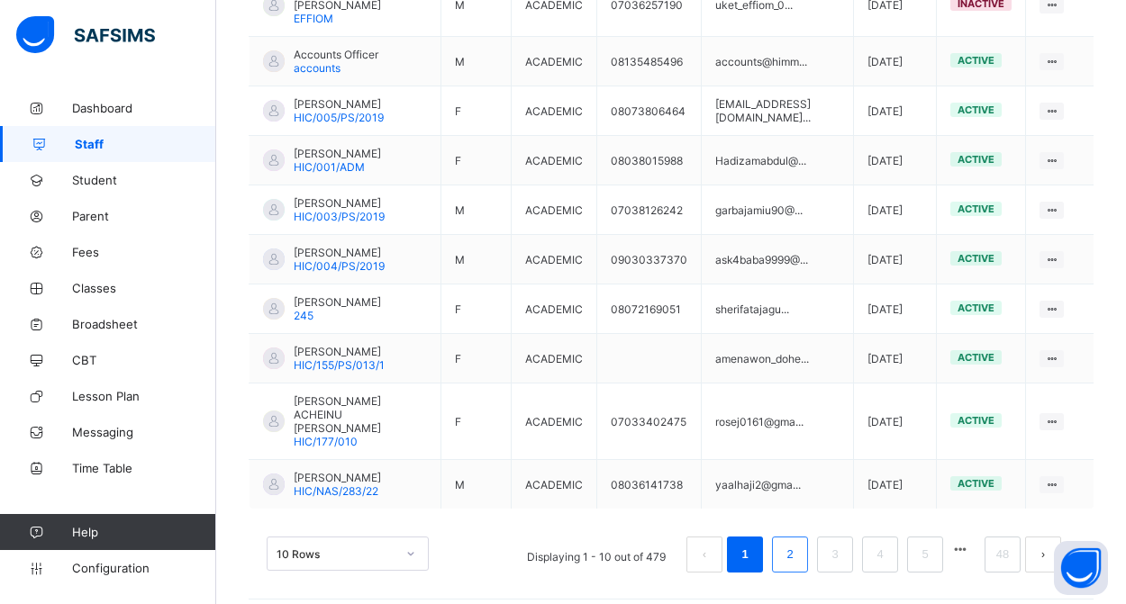
click at [790, 549] on link "2" at bounding box center [789, 554] width 17 height 23
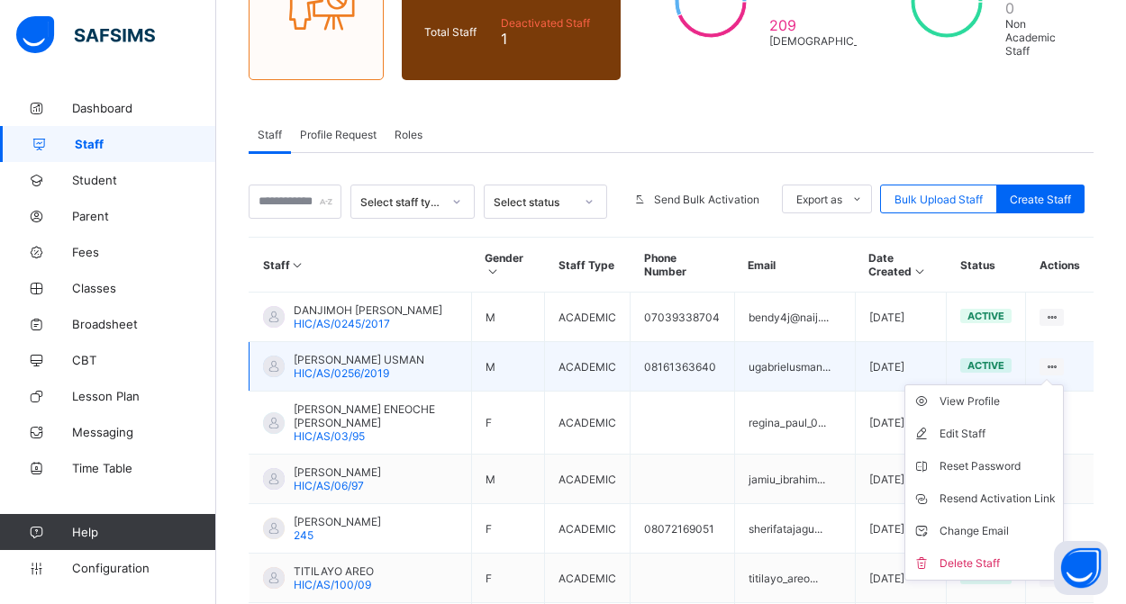
click at [1046, 387] on ul "View Profile Edit Staff Reset Password Resend Activation Link Change Email Dele…" at bounding box center [983, 483] width 159 height 196
click at [1049, 374] on icon at bounding box center [1051, 367] width 15 height 14
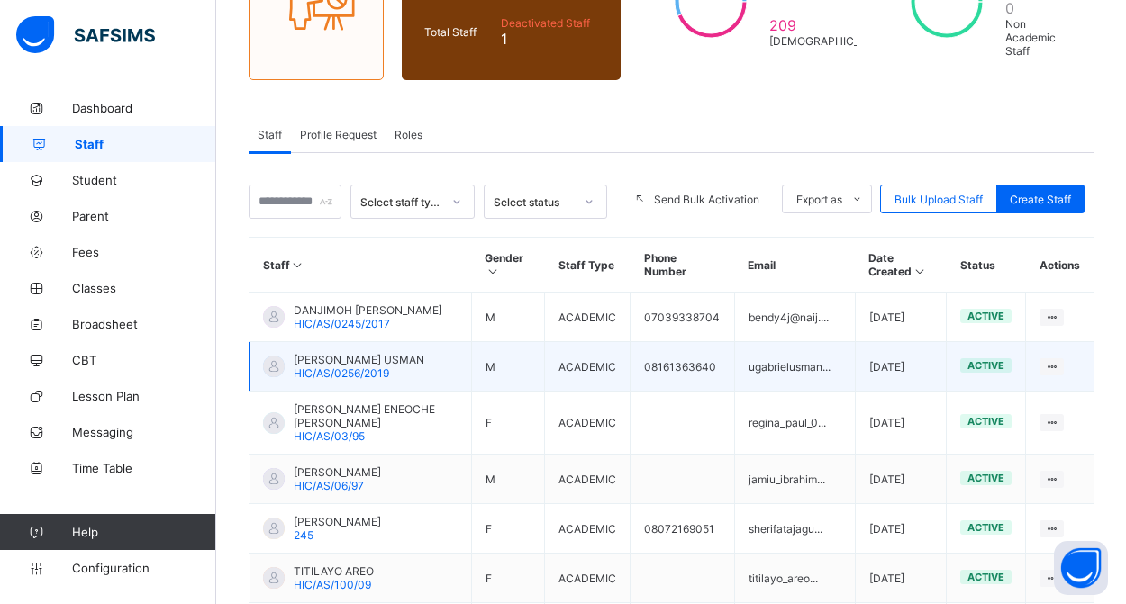
click at [988, 372] on span "active" at bounding box center [985, 365] width 37 height 13
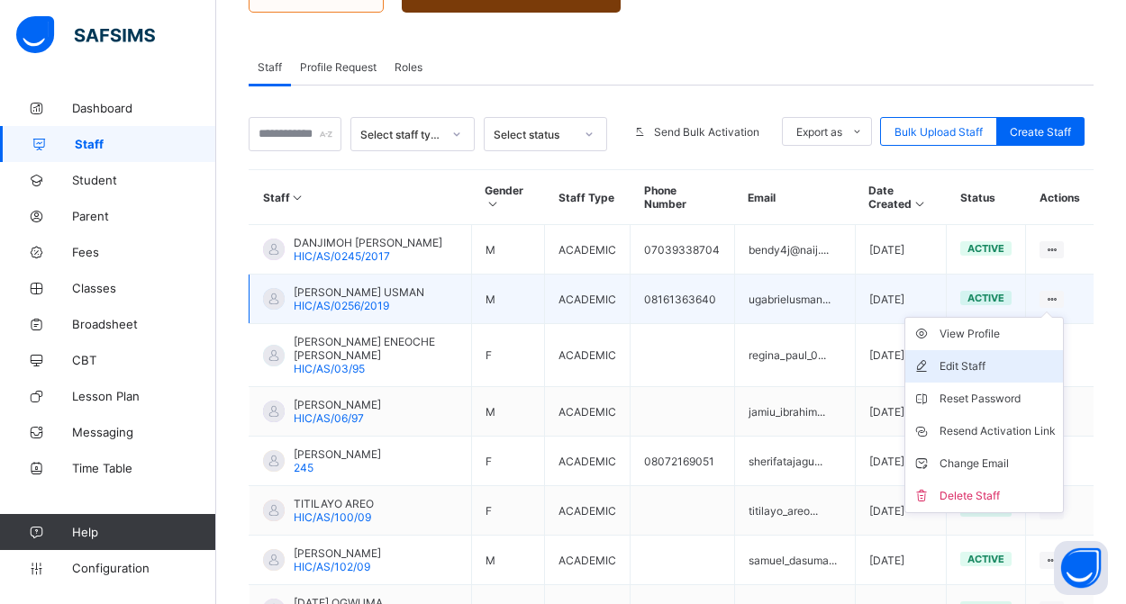
scroll to position [295, 0]
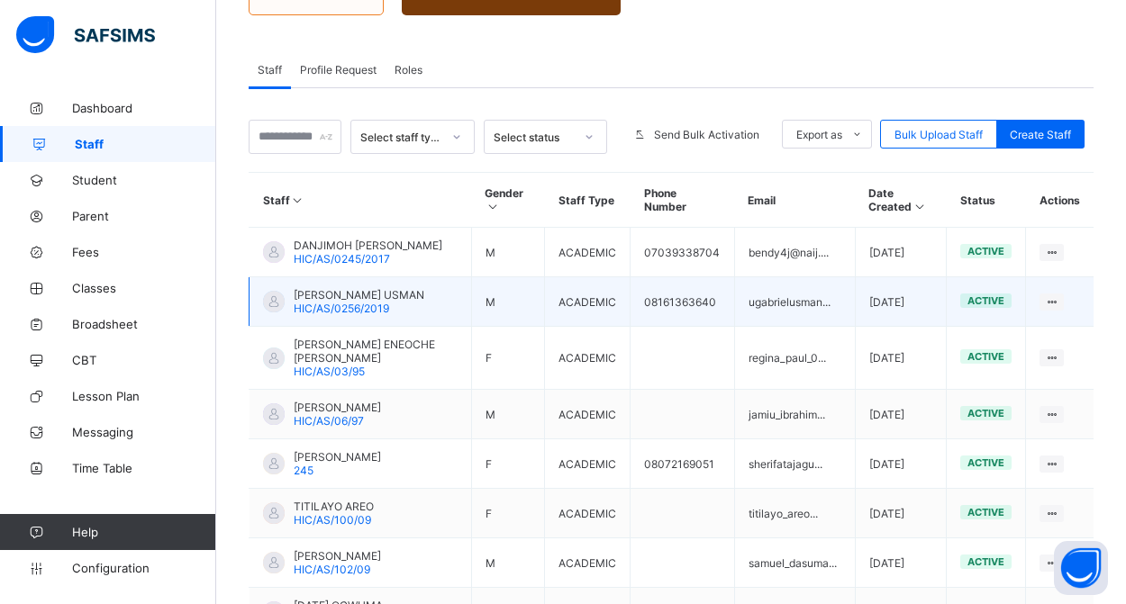
click at [976, 307] on span "active" at bounding box center [985, 301] width 37 height 13
click at [340, 302] on span "[PERSON_NAME] USMAN" at bounding box center [359, 295] width 131 height 14
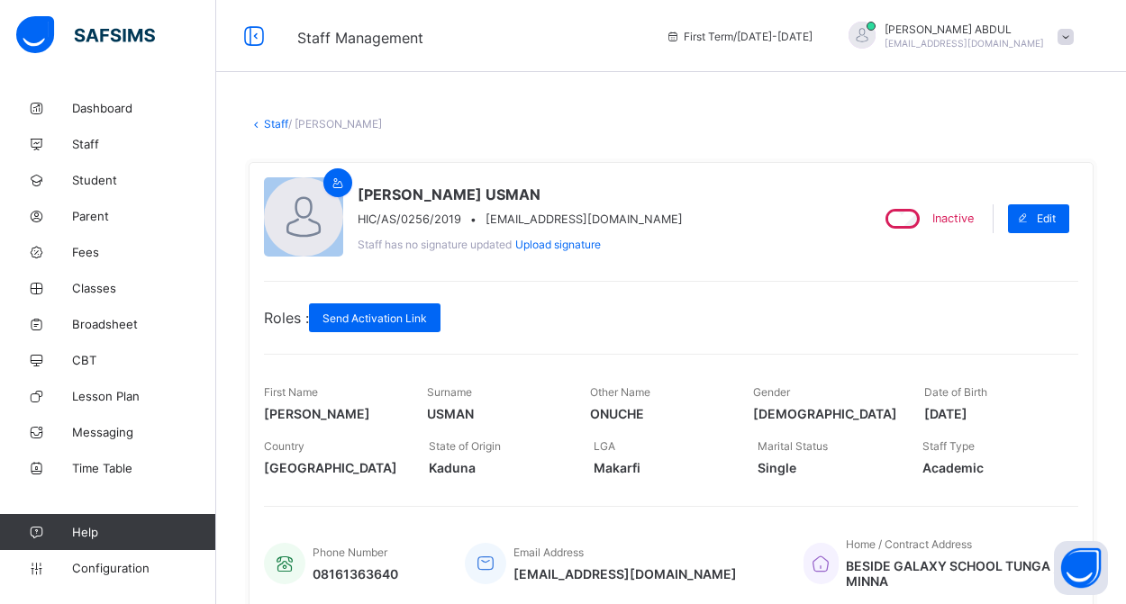
click at [269, 121] on link "Staff" at bounding box center [276, 124] width 24 height 14
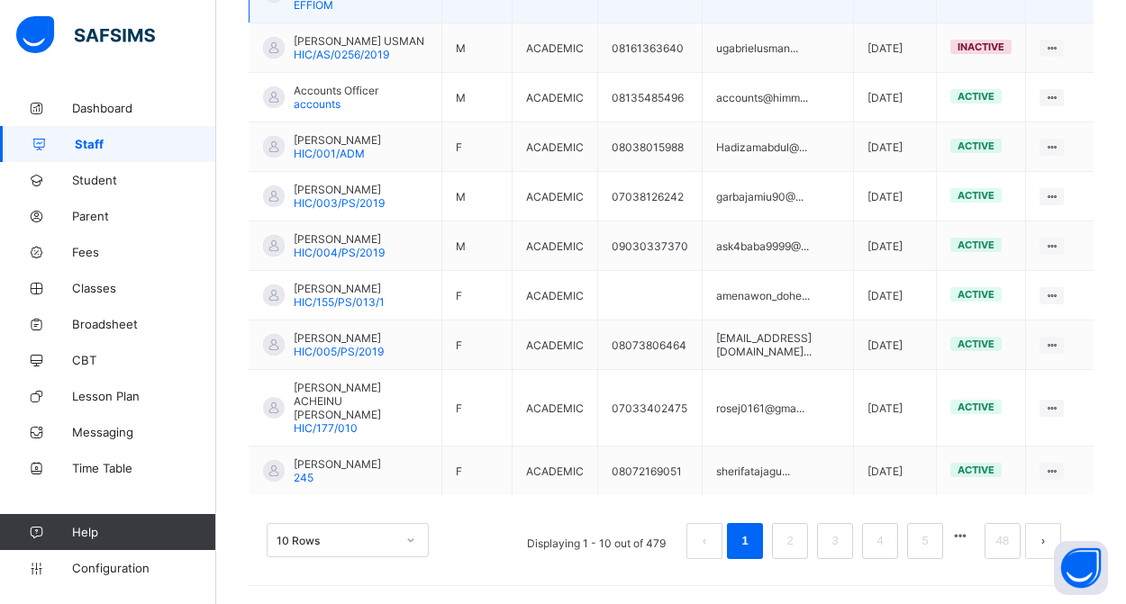
scroll to position [576, 0]
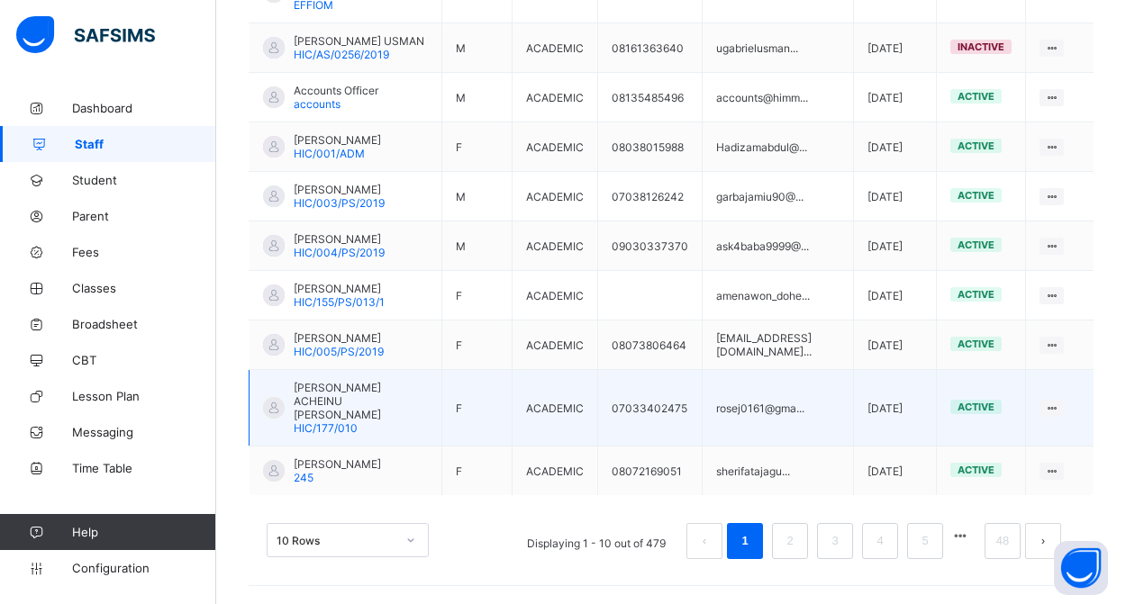
click at [388, 416] on span "[PERSON_NAME] ACHEINU [PERSON_NAME]" at bounding box center [361, 401] width 134 height 41
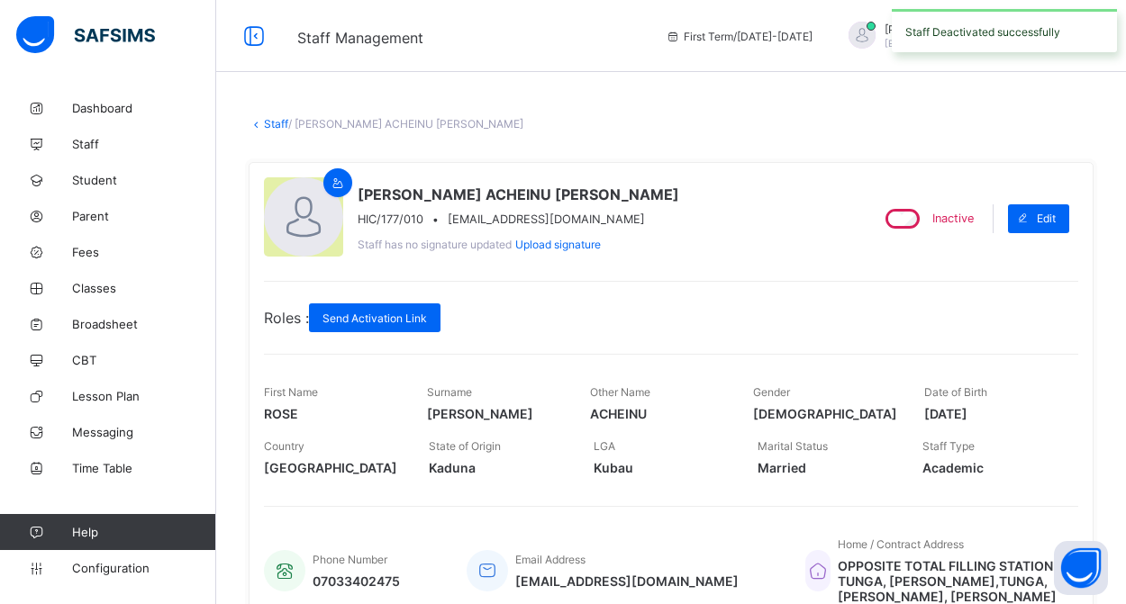
click at [272, 122] on link "Staff" at bounding box center [276, 124] width 24 height 14
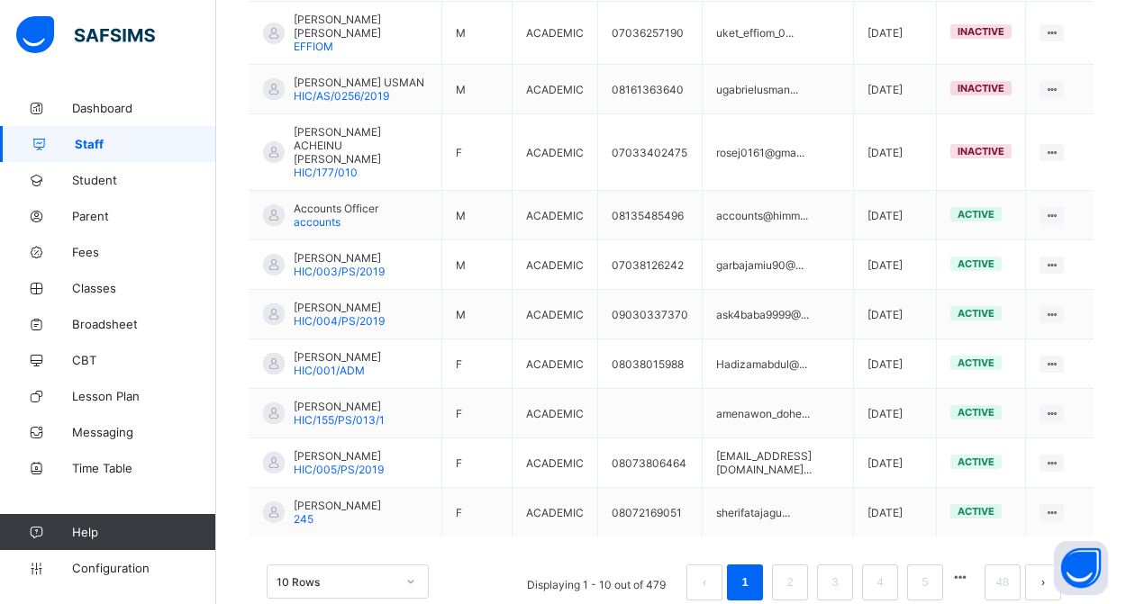
scroll to position [576, 0]
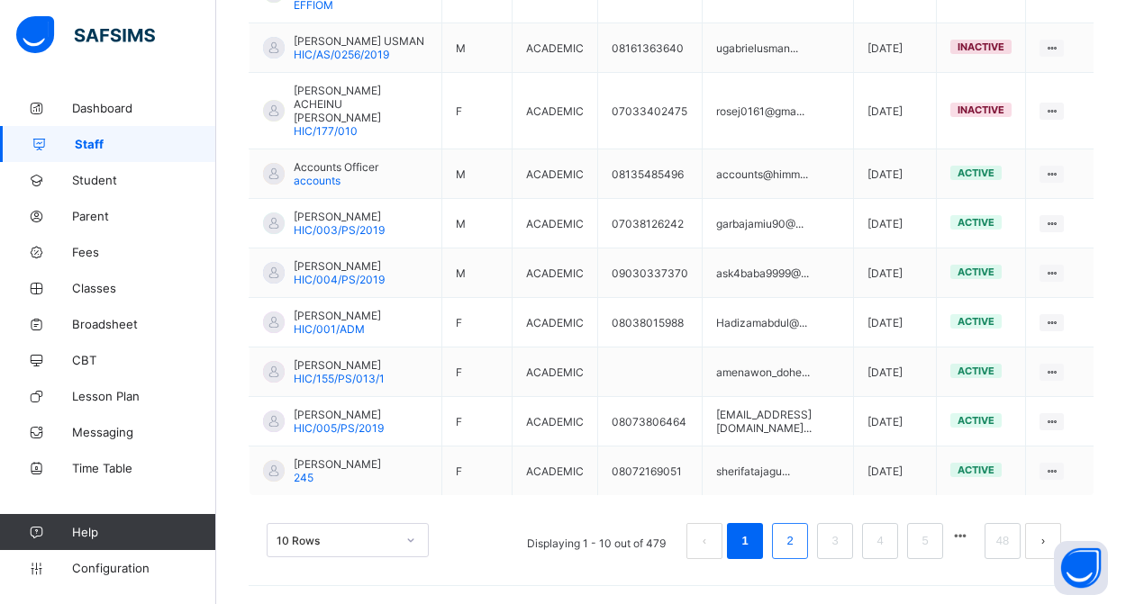
click at [793, 548] on link "2" at bounding box center [789, 541] width 17 height 23
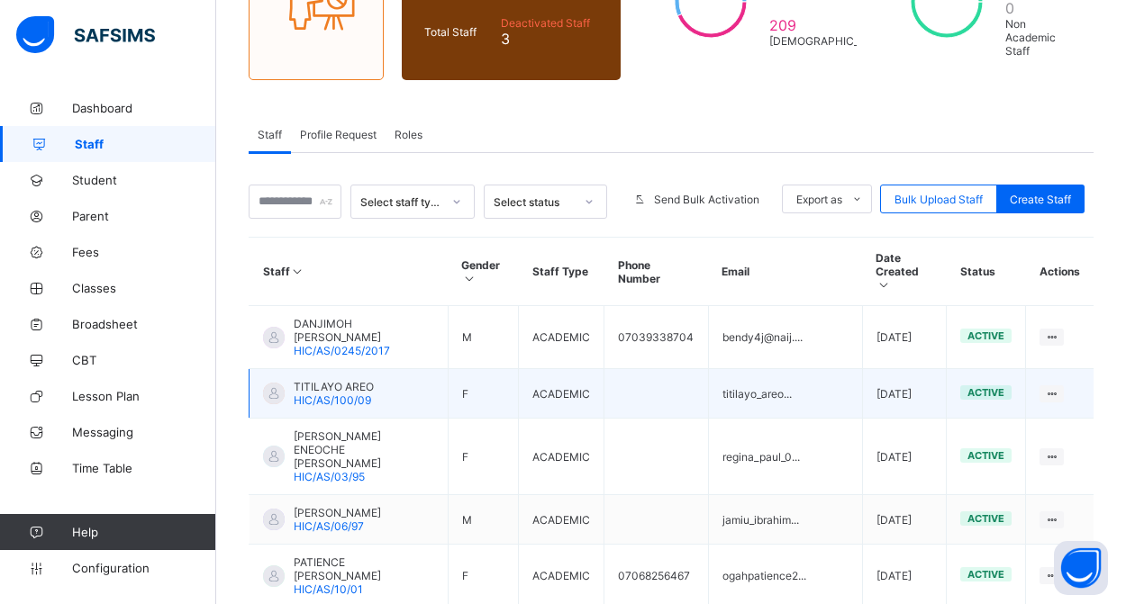
click at [271, 383] on div at bounding box center [274, 394] width 22 height 22
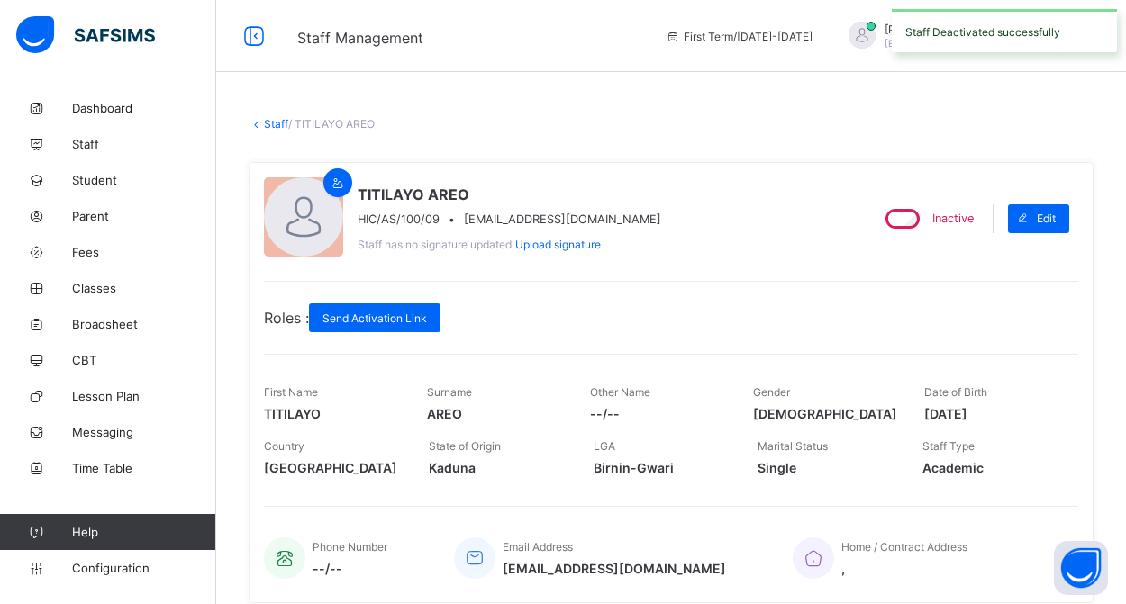
click at [277, 126] on link "Staff" at bounding box center [276, 124] width 24 height 14
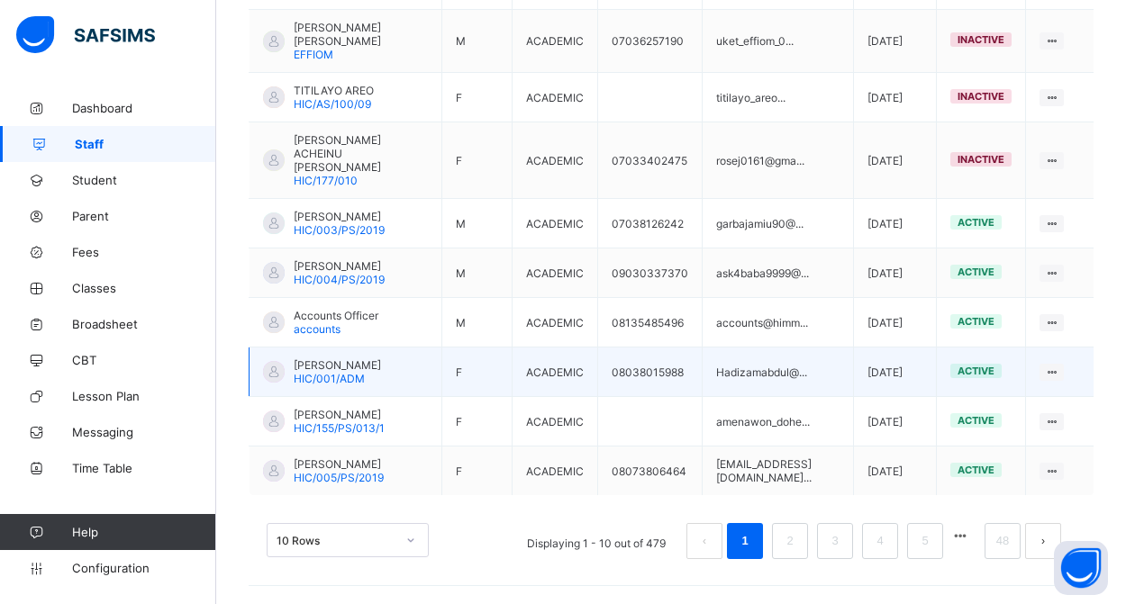
scroll to position [576, 0]
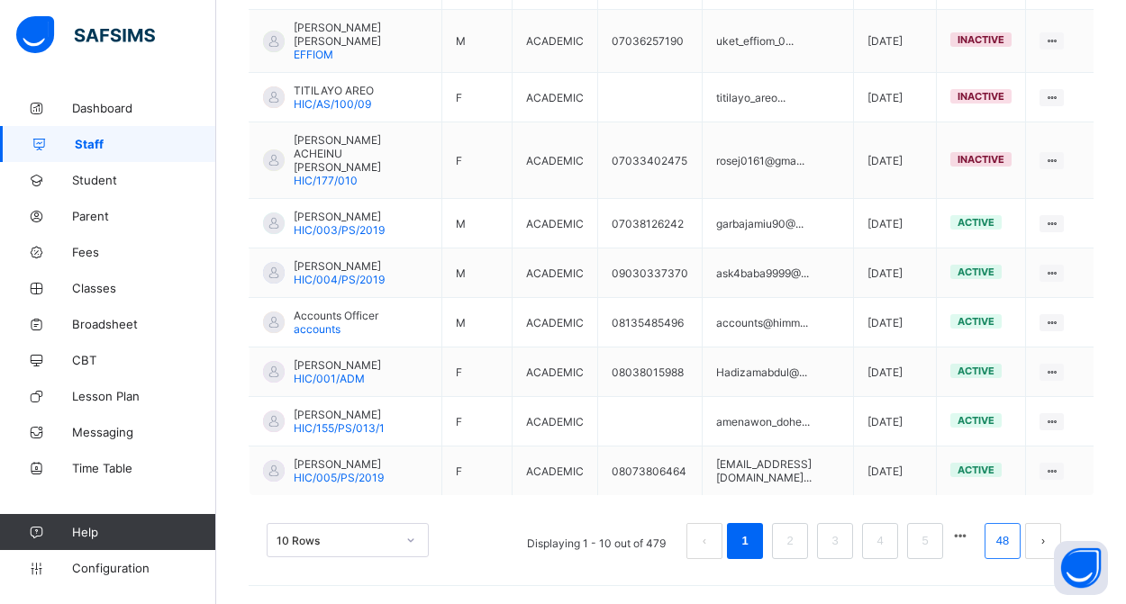
click at [995, 541] on link "48" at bounding box center [1002, 541] width 23 height 23
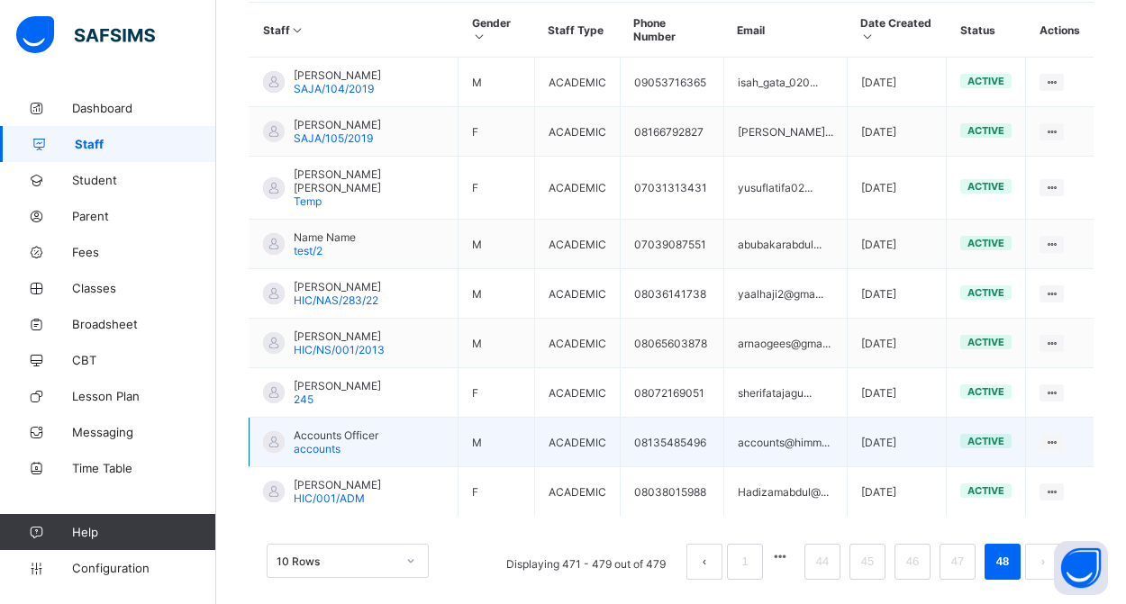
scroll to position [449, 0]
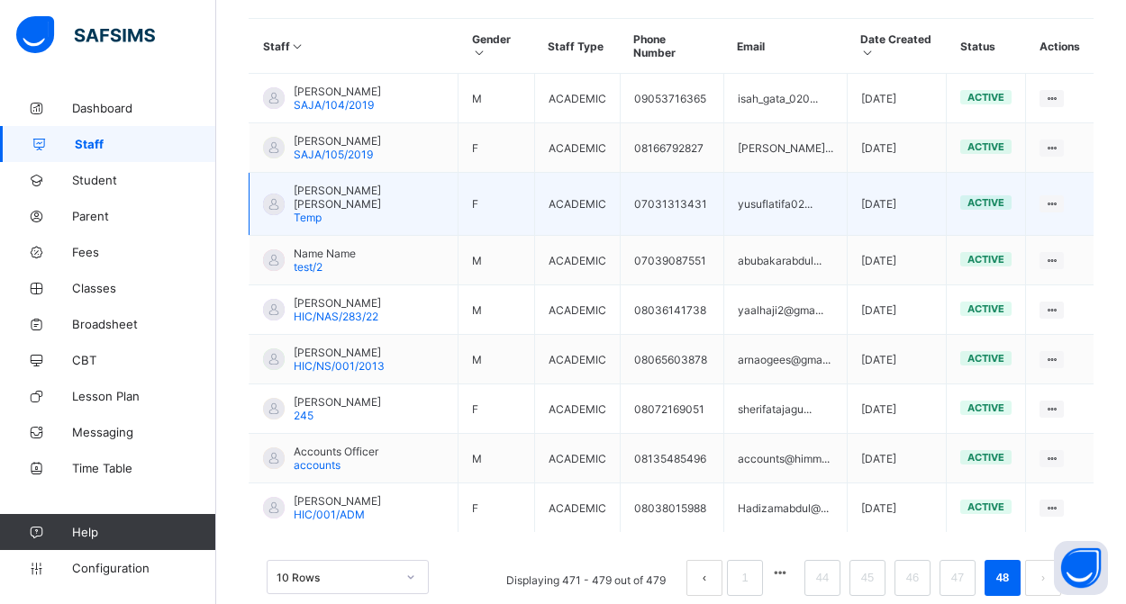
click at [331, 198] on div "[PERSON_NAME] [PERSON_NAME]" at bounding box center [369, 204] width 150 height 41
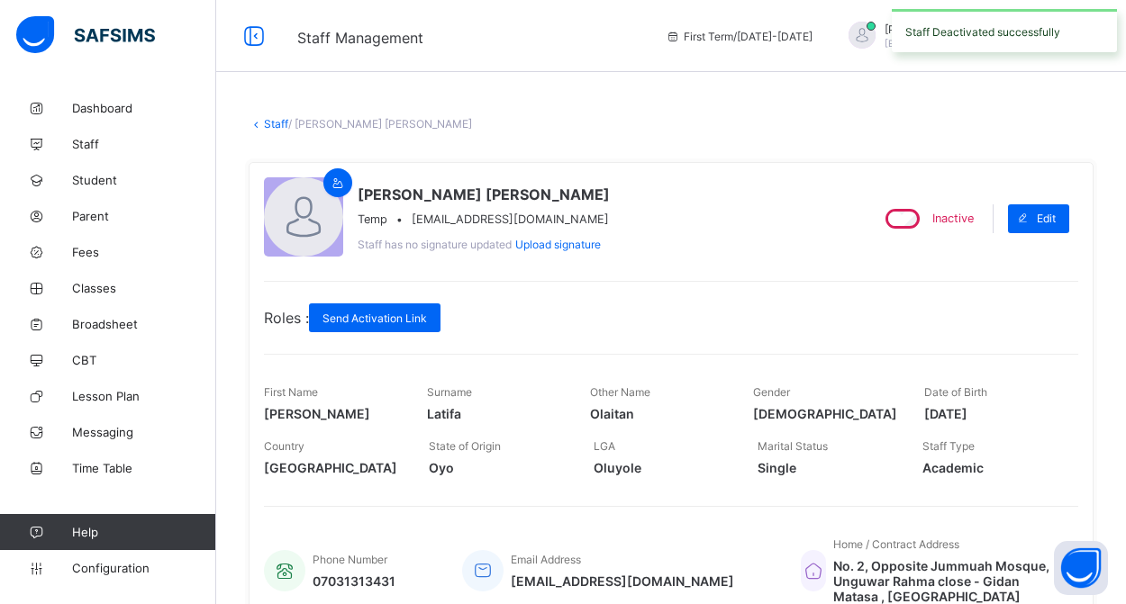
click at [269, 121] on link "Staff" at bounding box center [276, 124] width 24 height 14
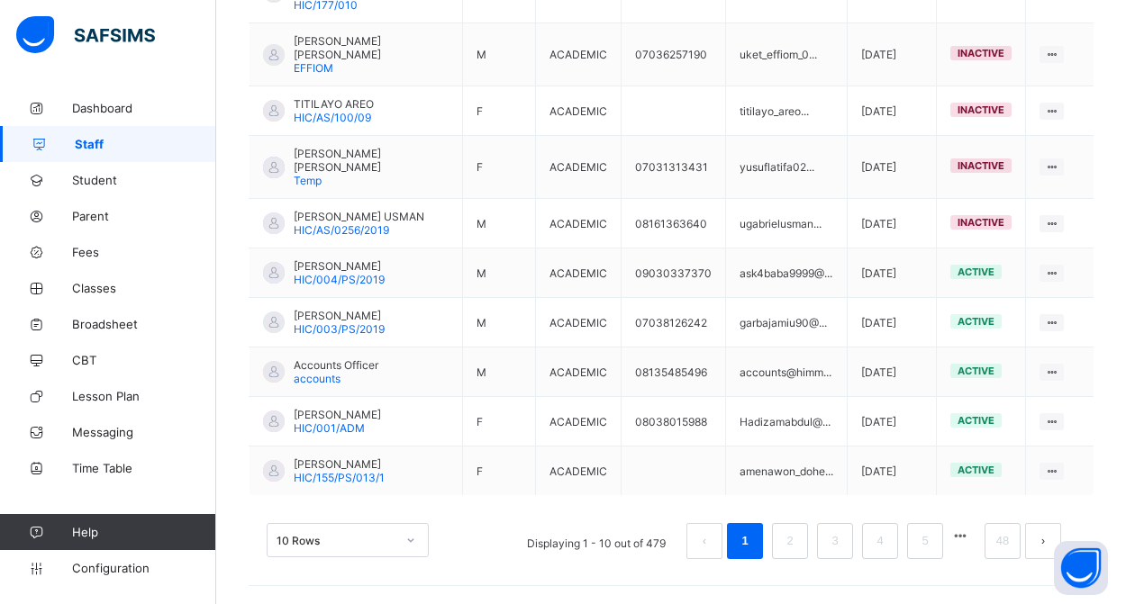
scroll to position [576, 0]
click at [928, 542] on link "5" at bounding box center [924, 541] width 17 height 23
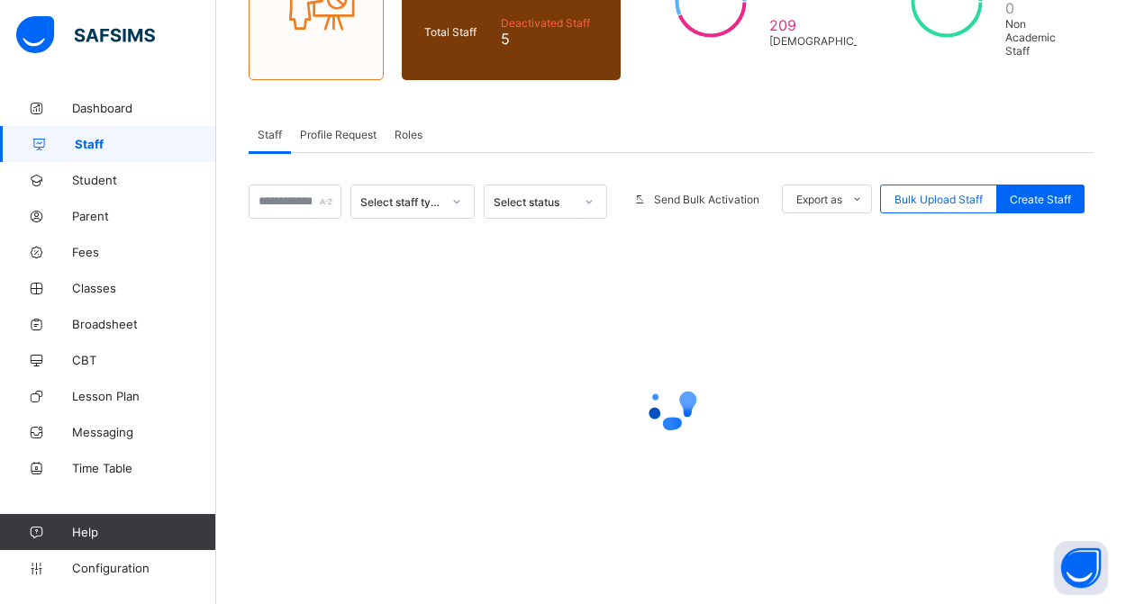
scroll to position [231, 0]
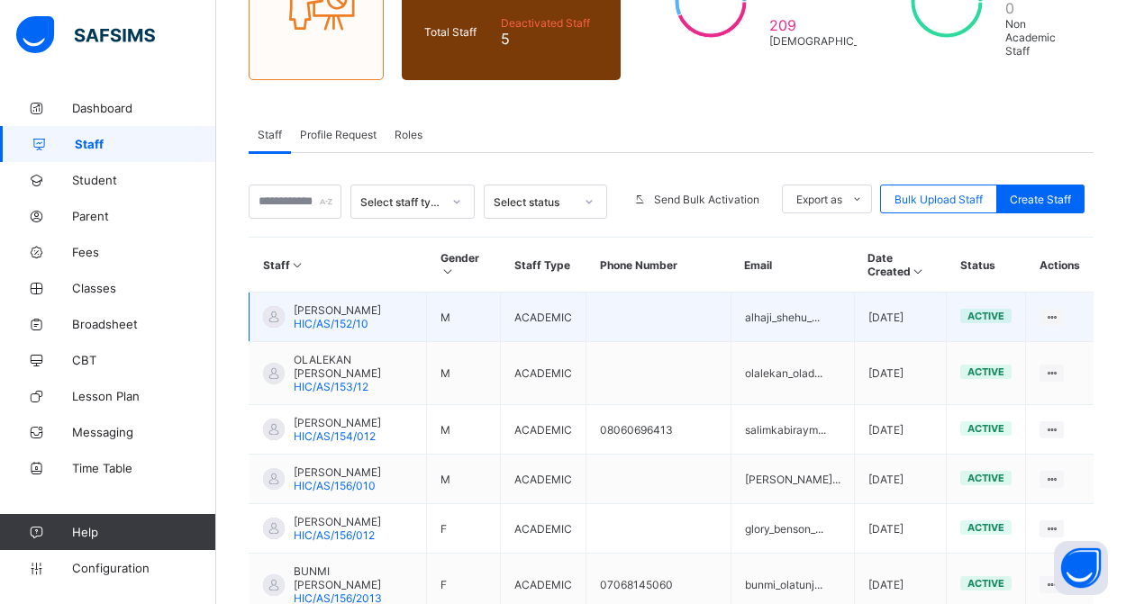
click at [318, 331] on span "HIC/AS/152/10" at bounding box center [331, 324] width 75 height 14
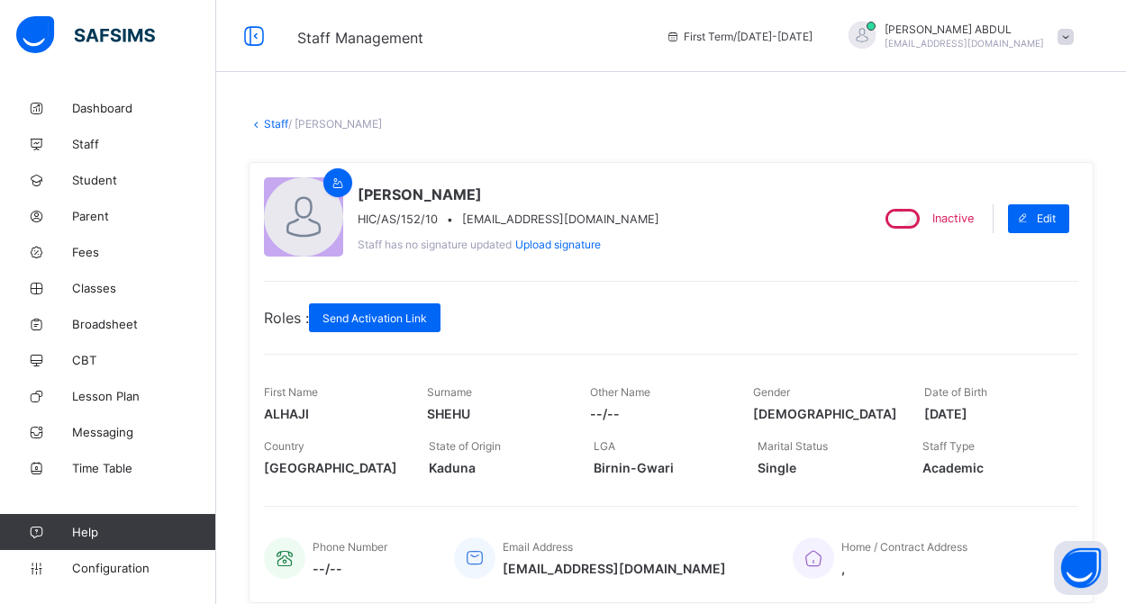
click at [275, 120] on link "Staff" at bounding box center [276, 124] width 24 height 14
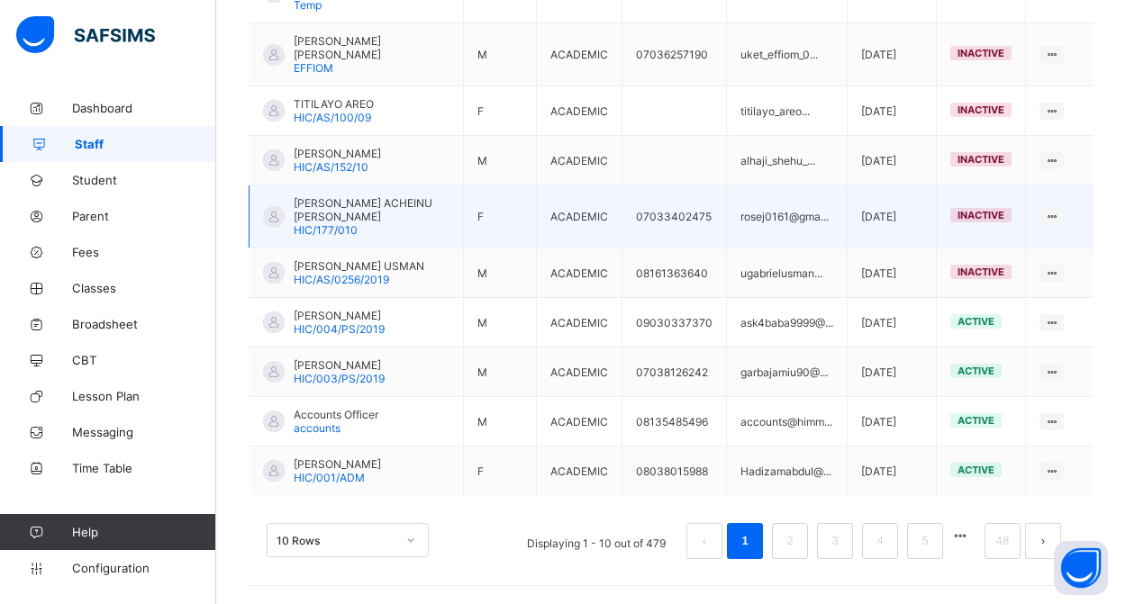
scroll to position [563, 0]
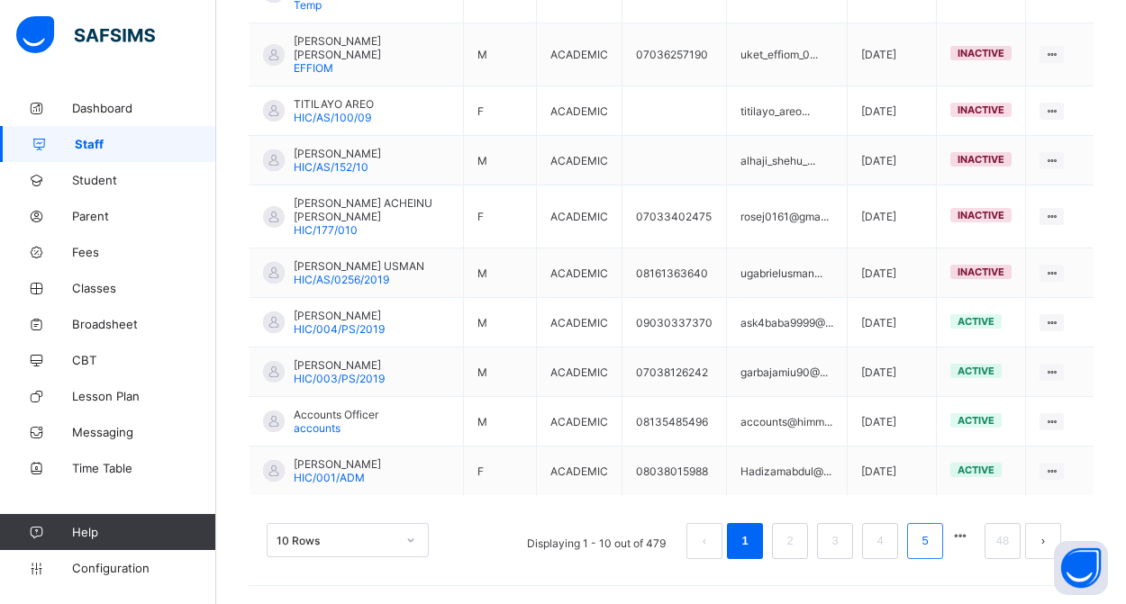
click at [917, 539] on link "5" at bounding box center [924, 541] width 17 height 23
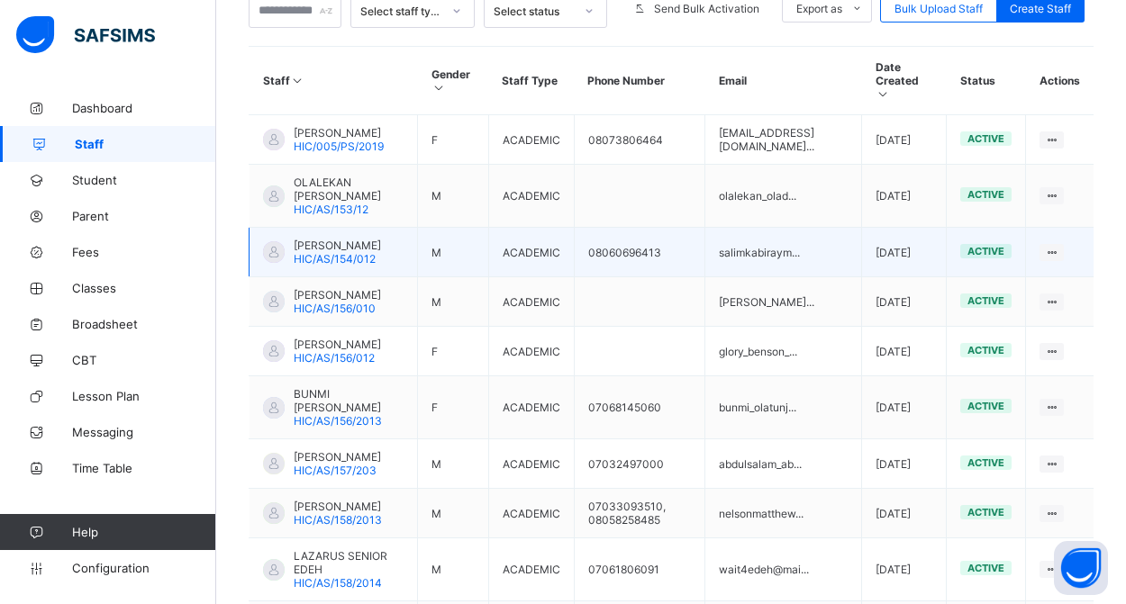
scroll to position [422, 0]
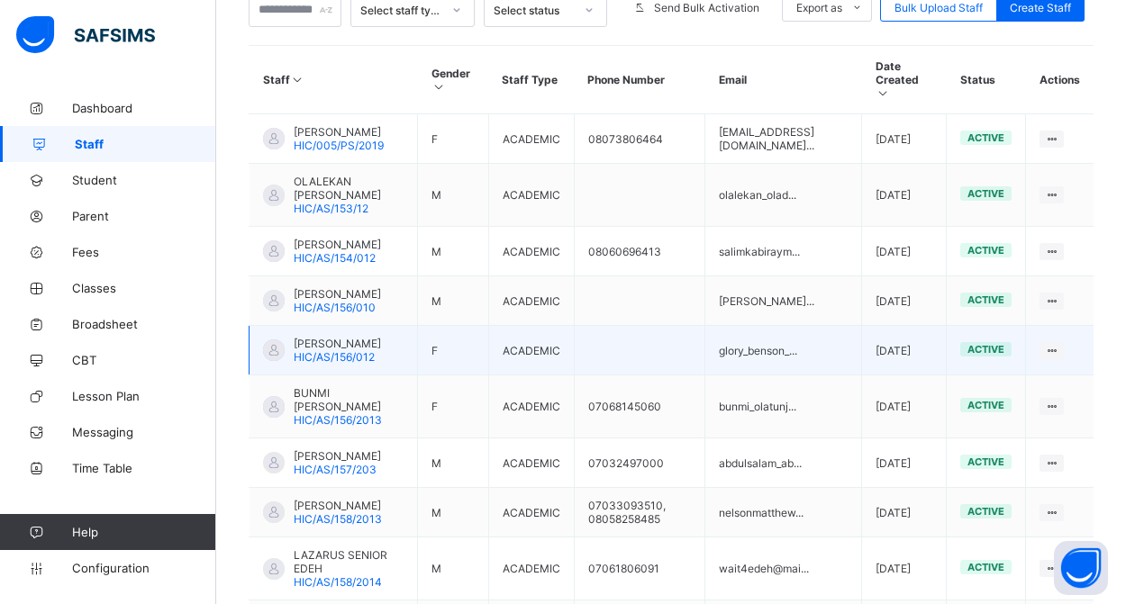
click at [323, 350] on span "[PERSON_NAME]" at bounding box center [337, 344] width 87 height 14
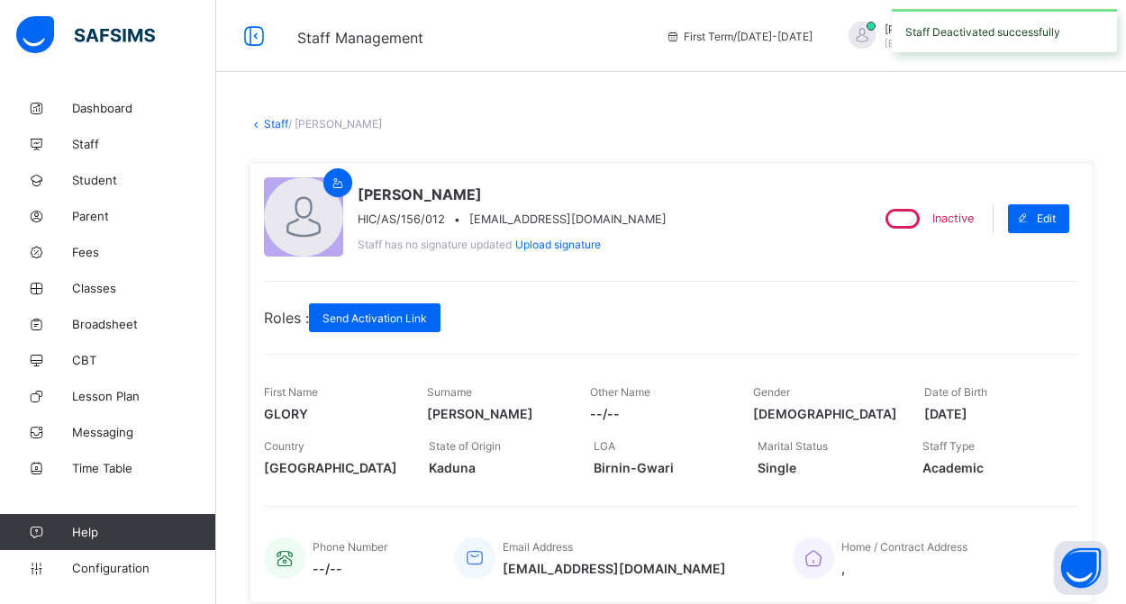
click at [279, 124] on link "Staff" at bounding box center [276, 124] width 24 height 14
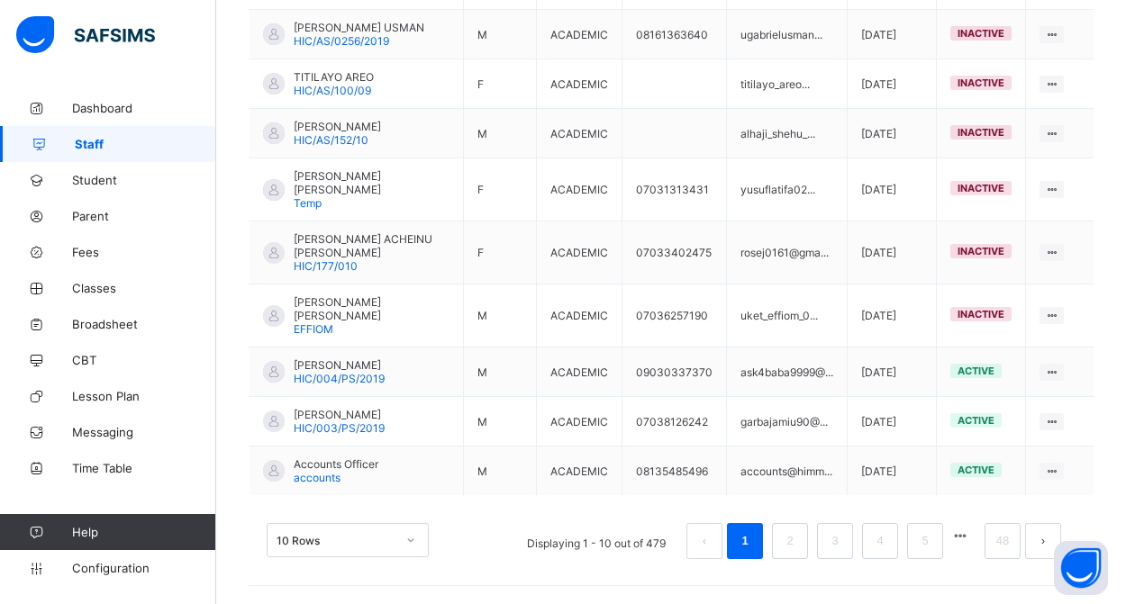
scroll to position [563, 0]
click at [922, 543] on link "5" at bounding box center [924, 541] width 17 height 23
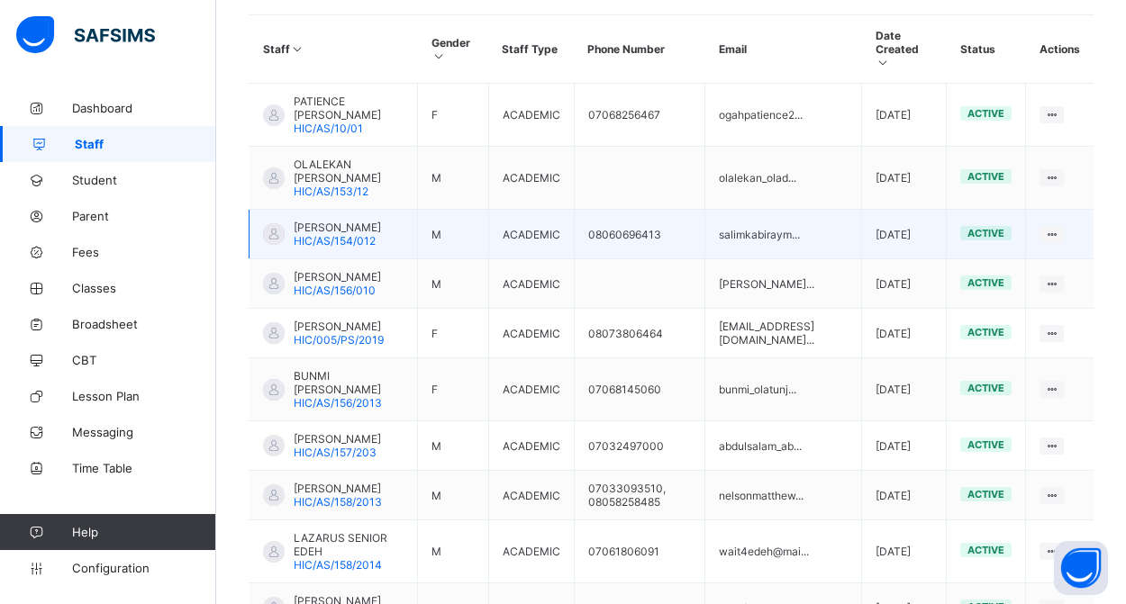
scroll to position [617, 0]
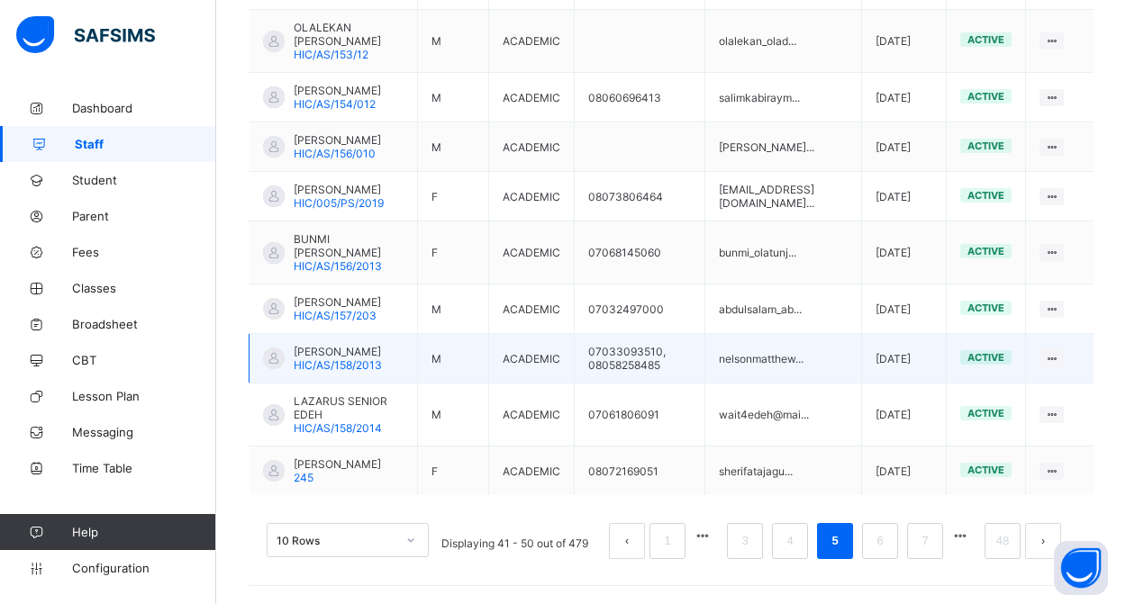
click at [322, 354] on span "[PERSON_NAME]" at bounding box center [338, 352] width 88 height 14
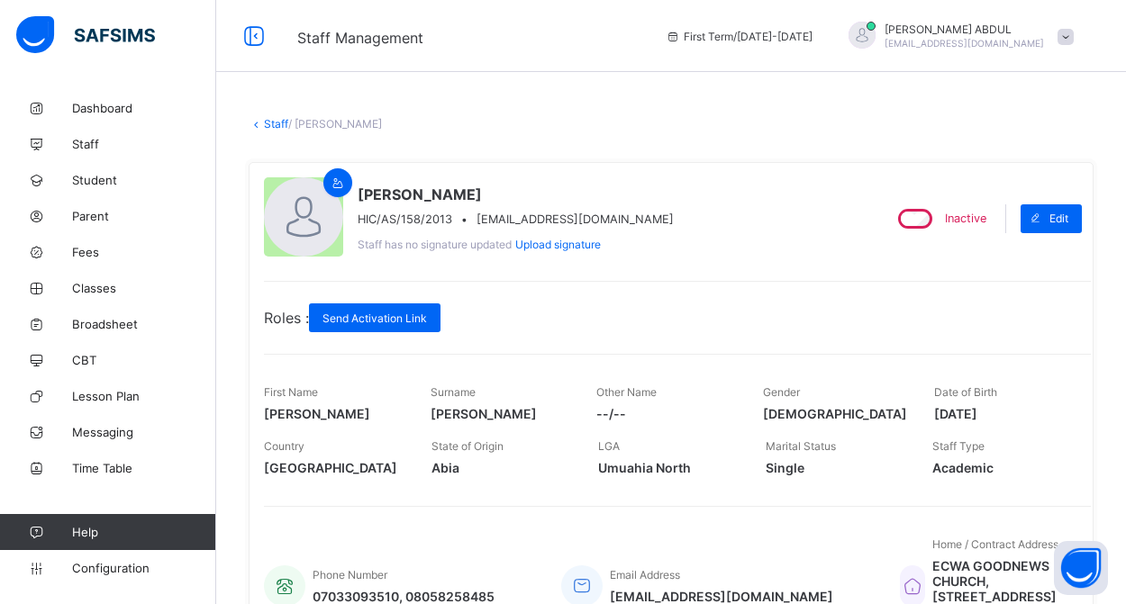
click at [268, 122] on link "Staff" at bounding box center [276, 124] width 24 height 14
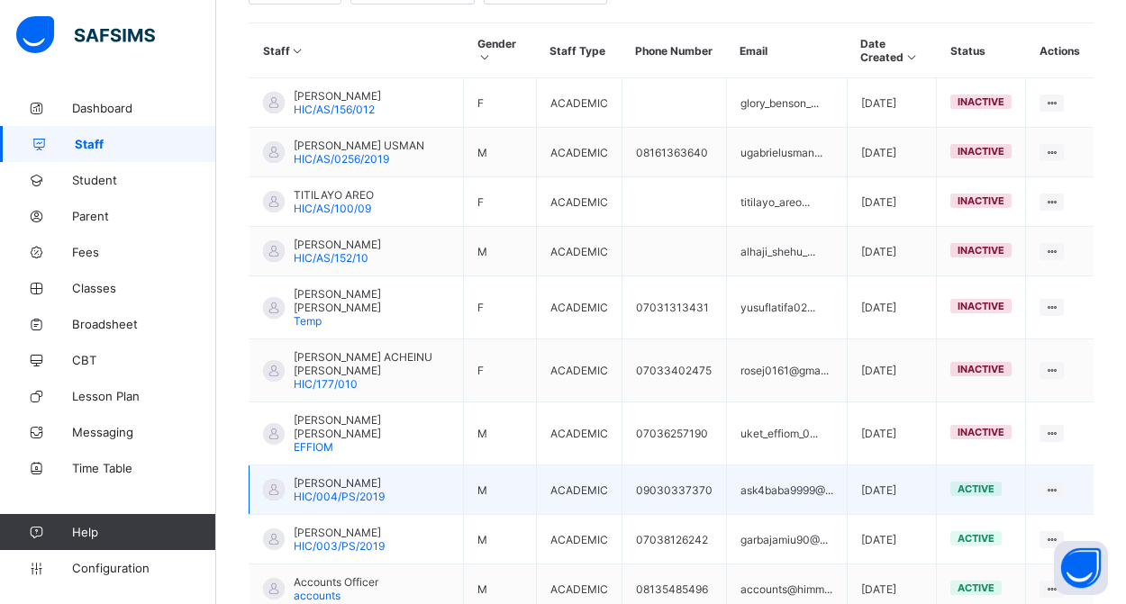
scroll to position [444, 0]
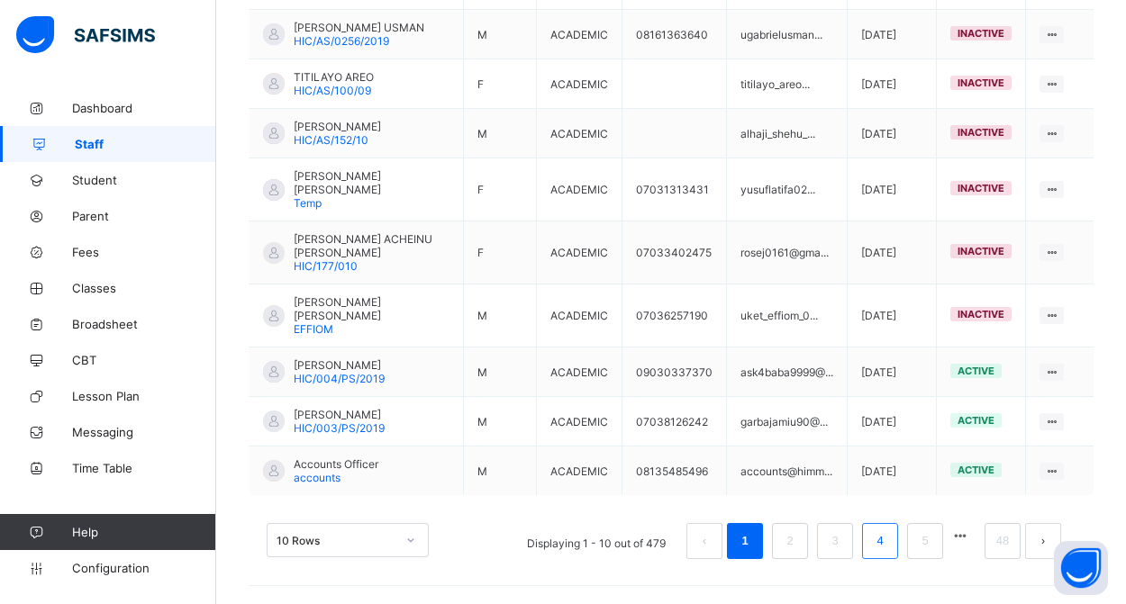
click at [883, 531] on link "4" at bounding box center [879, 541] width 17 height 23
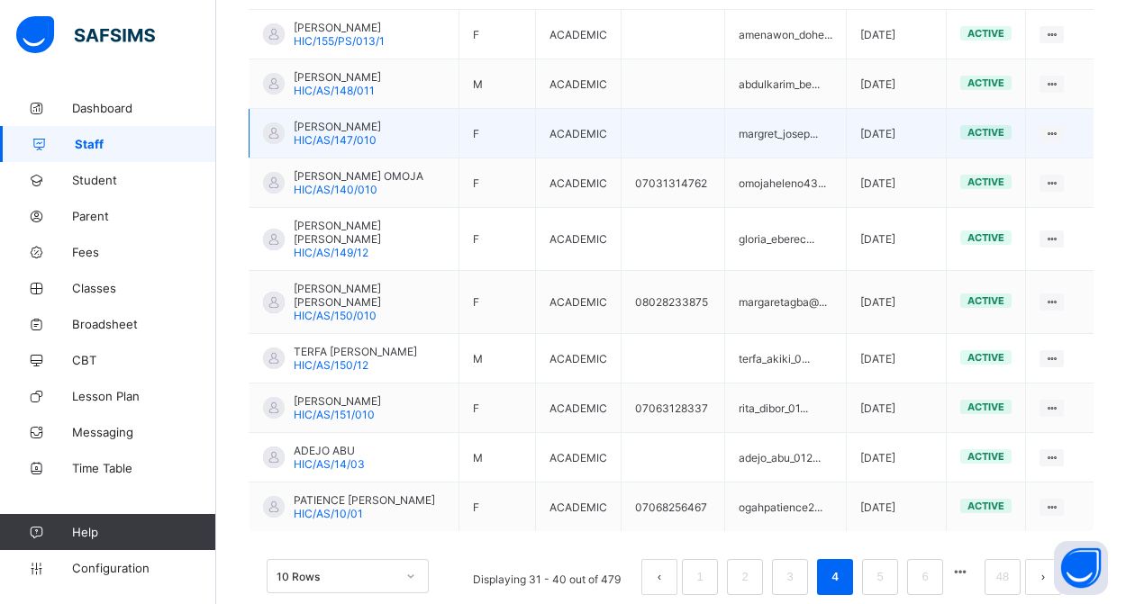
scroll to position [517, 0]
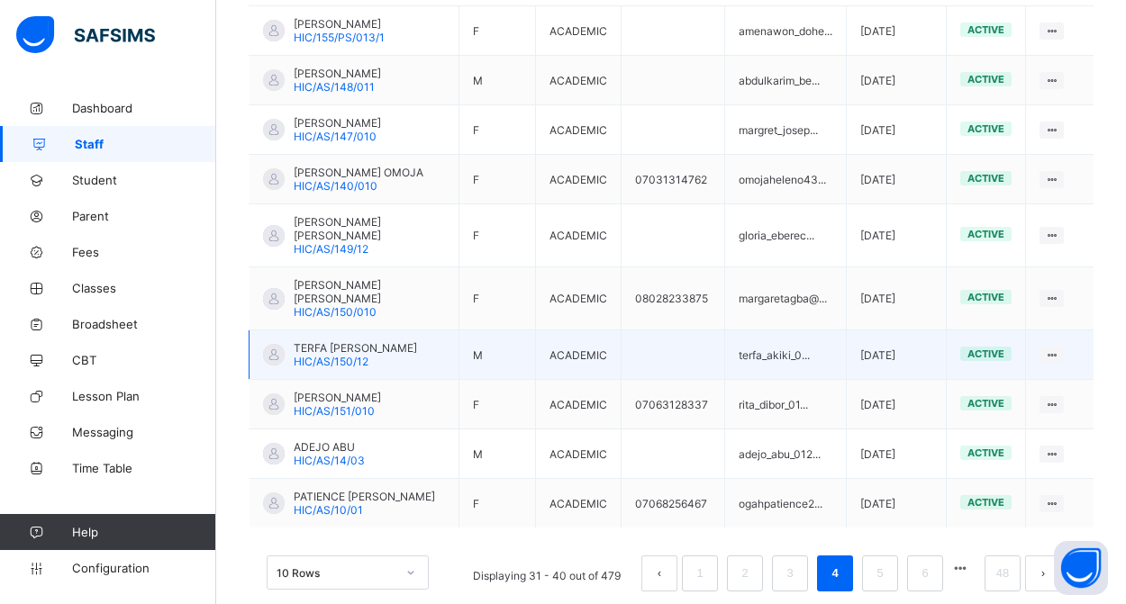
click at [349, 355] on span "TERFA [PERSON_NAME]" at bounding box center [355, 348] width 123 height 14
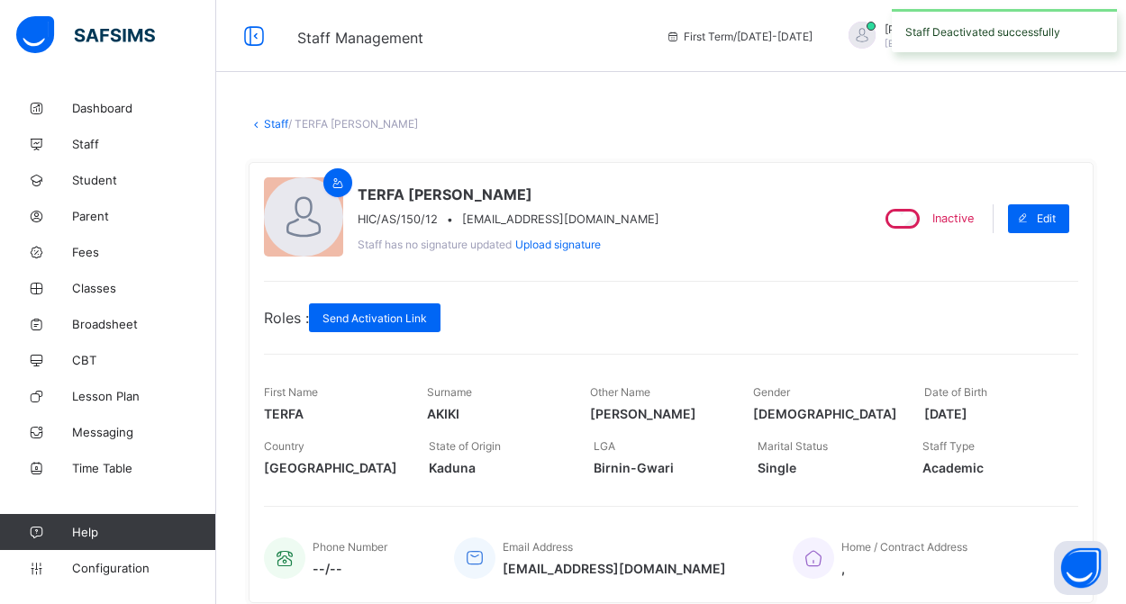
click at [269, 122] on link "Staff" at bounding box center [276, 124] width 24 height 14
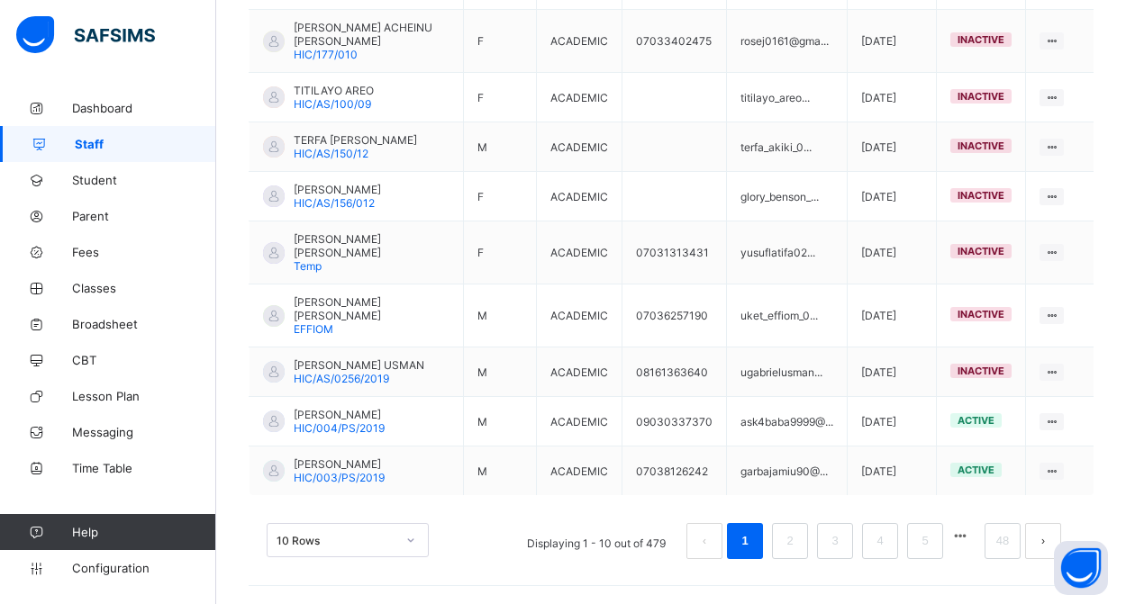
scroll to position [563, 0]
click at [921, 540] on link "5" at bounding box center [924, 541] width 17 height 23
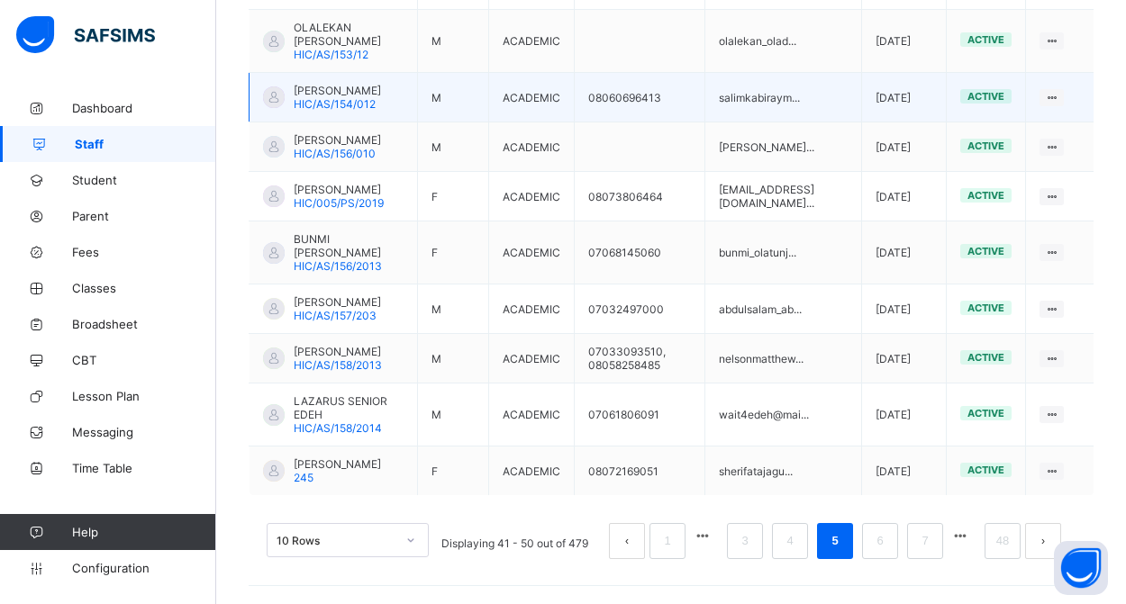
scroll to position [617, 0]
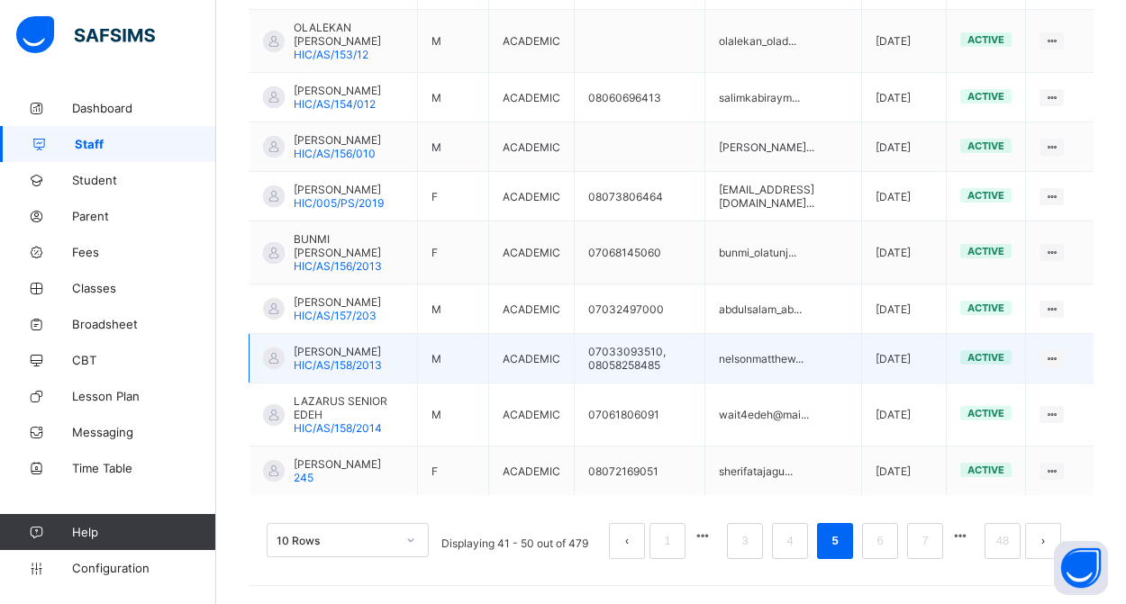
click at [328, 346] on span "[PERSON_NAME]" at bounding box center [338, 352] width 88 height 14
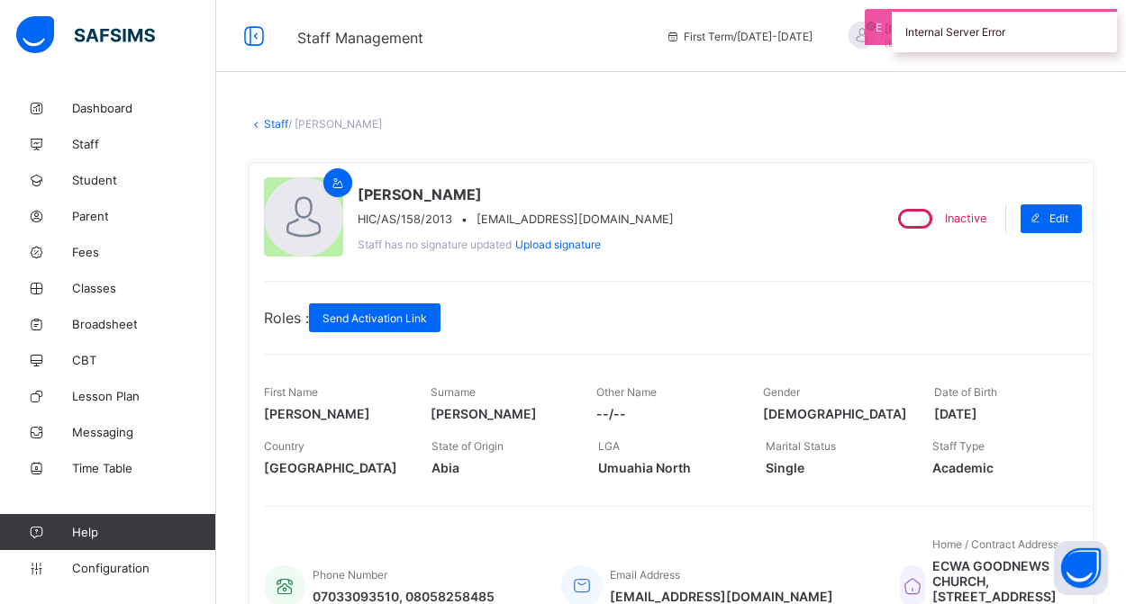
click at [272, 123] on link "Staff" at bounding box center [276, 124] width 24 height 14
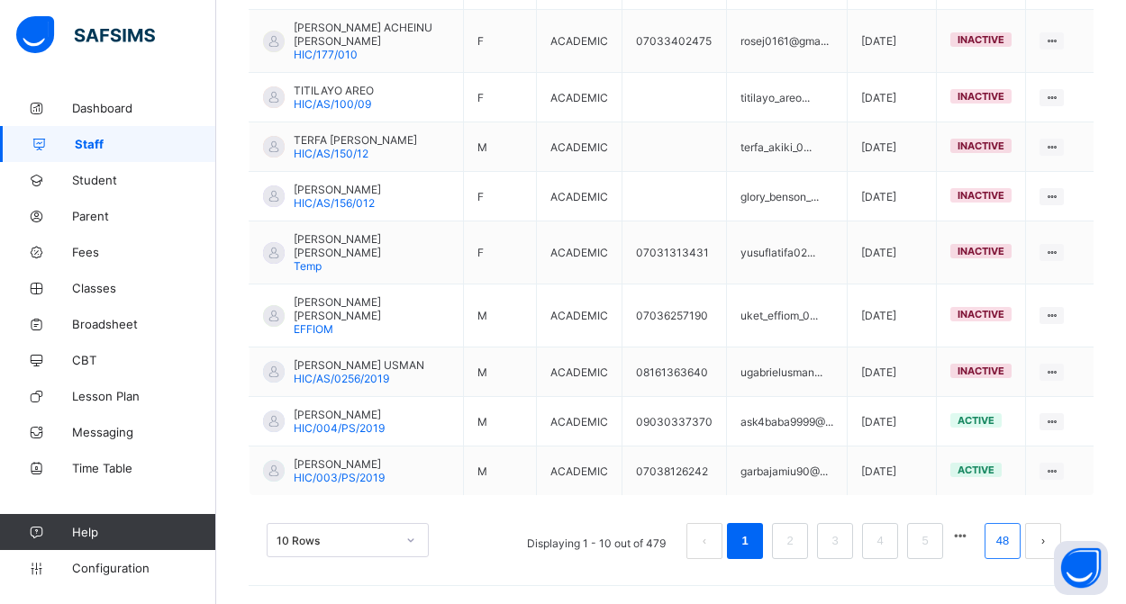
scroll to position [563, 0]
click at [1010, 549] on link "48" at bounding box center [1002, 541] width 23 height 23
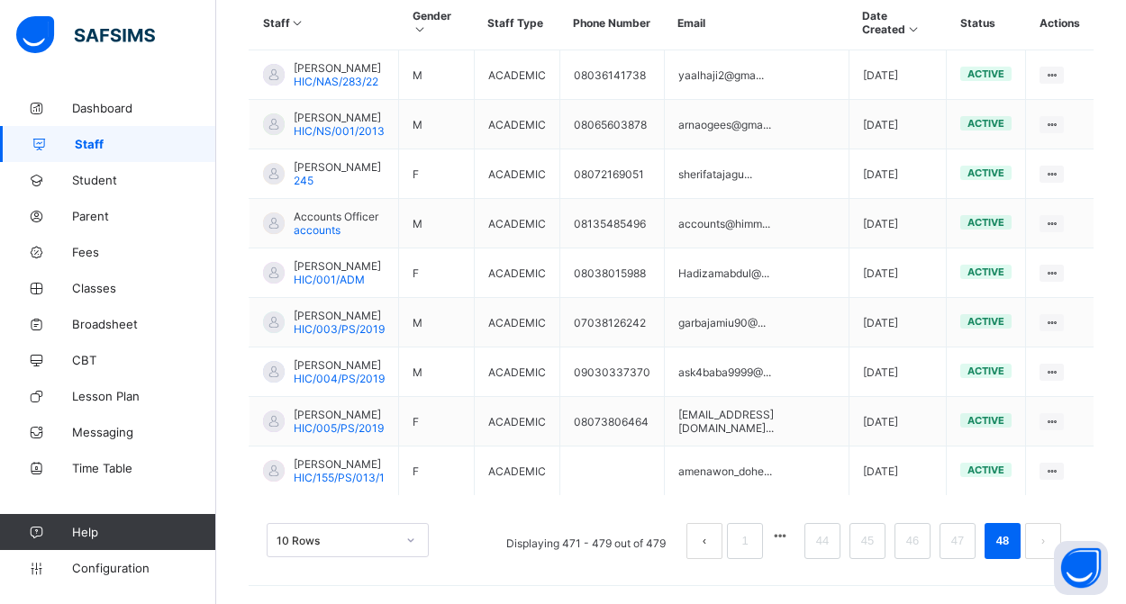
scroll to position [486, 0]
click at [949, 545] on link "47" at bounding box center [957, 541] width 23 height 23
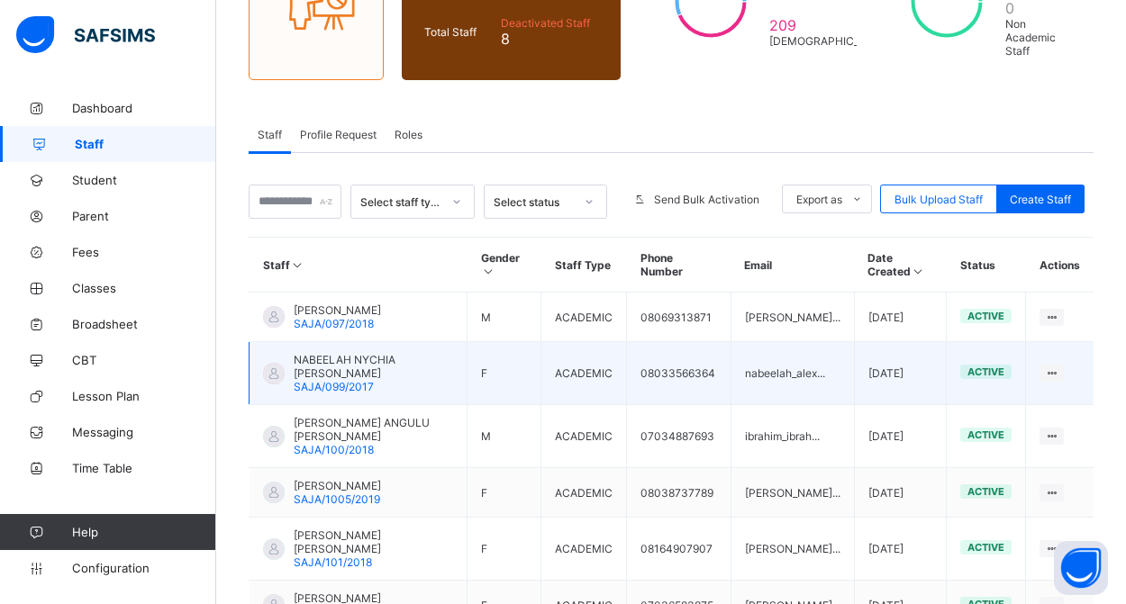
click at [374, 356] on span "NABEELAH NYCHIA [PERSON_NAME]" at bounding box center [373, 366] width 159 height 27
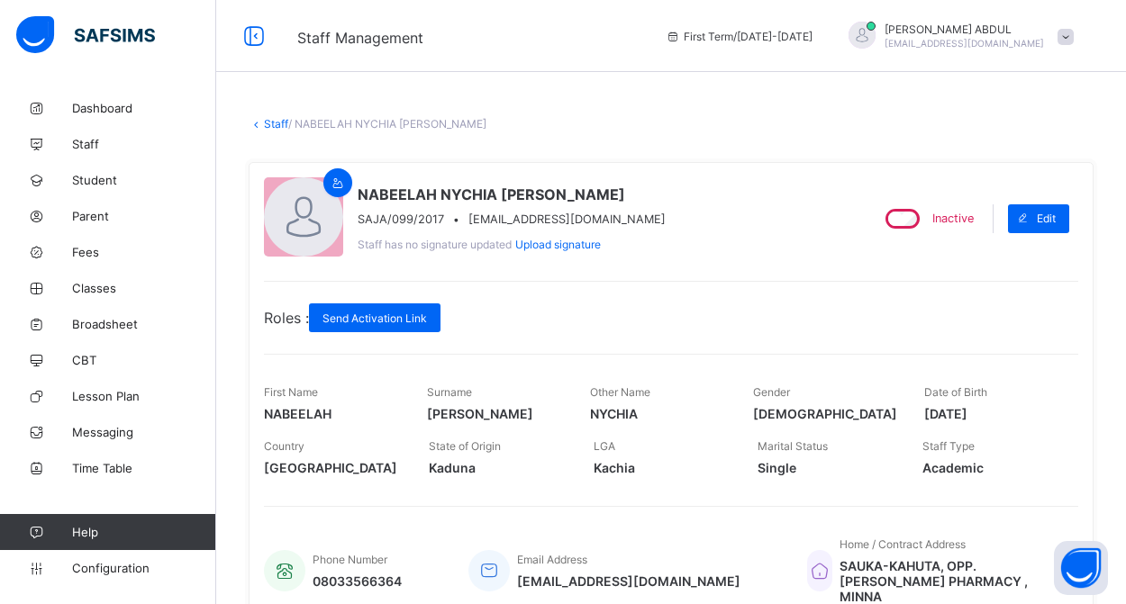
click at [273, 123] on link "Staff" at bounding box center [276, 124] width 24 height 14
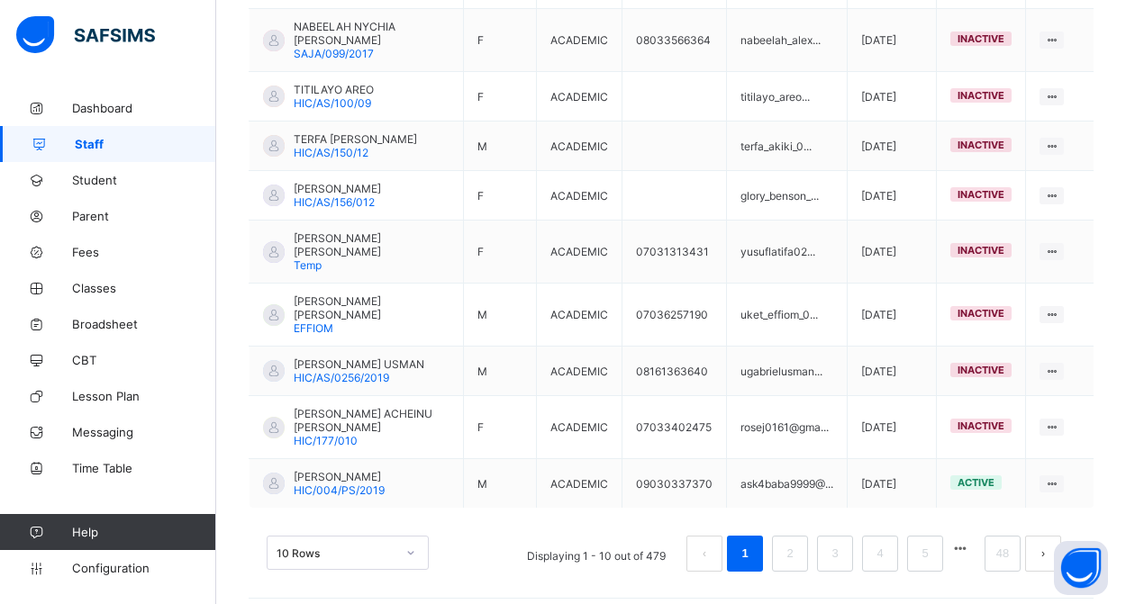
scroll to position [563, 0]
click at [928, 543] on link "5" at bounding box center [924, 554] width 17 height 23
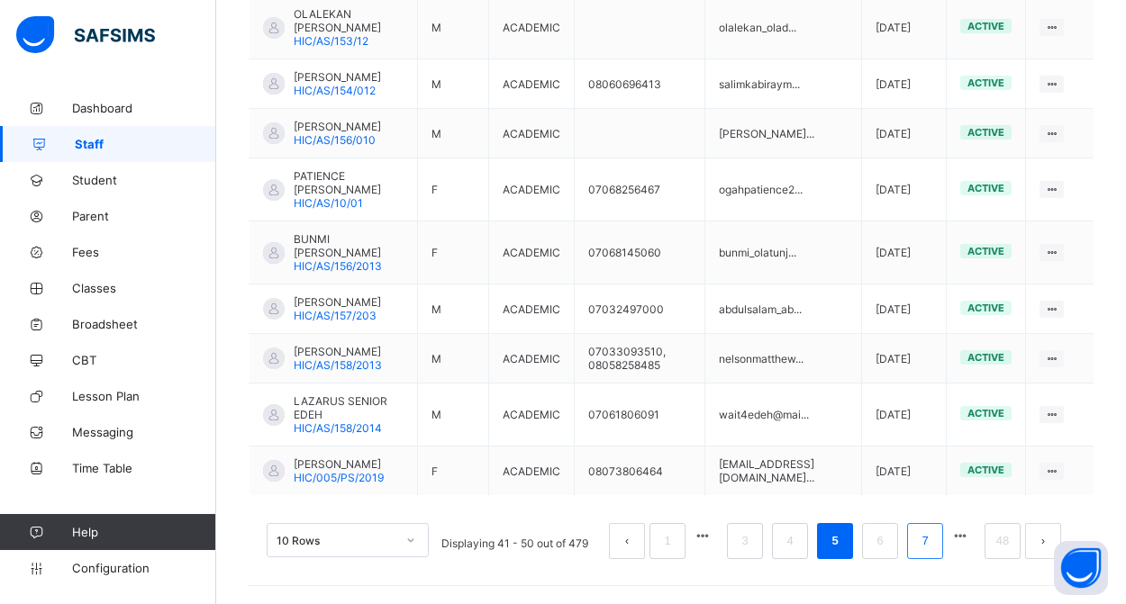
scroll to position [617, 0]
click at [1005, 532] on link "48" at bounding box center [1002, 541] width 23 height 23
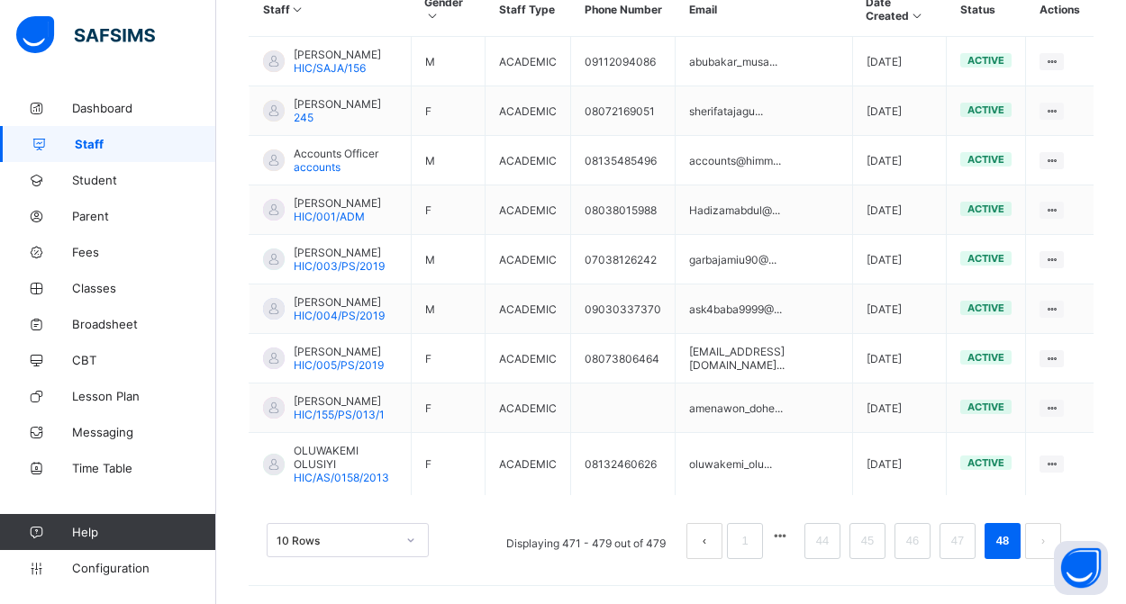
scroll to position [486, 0]
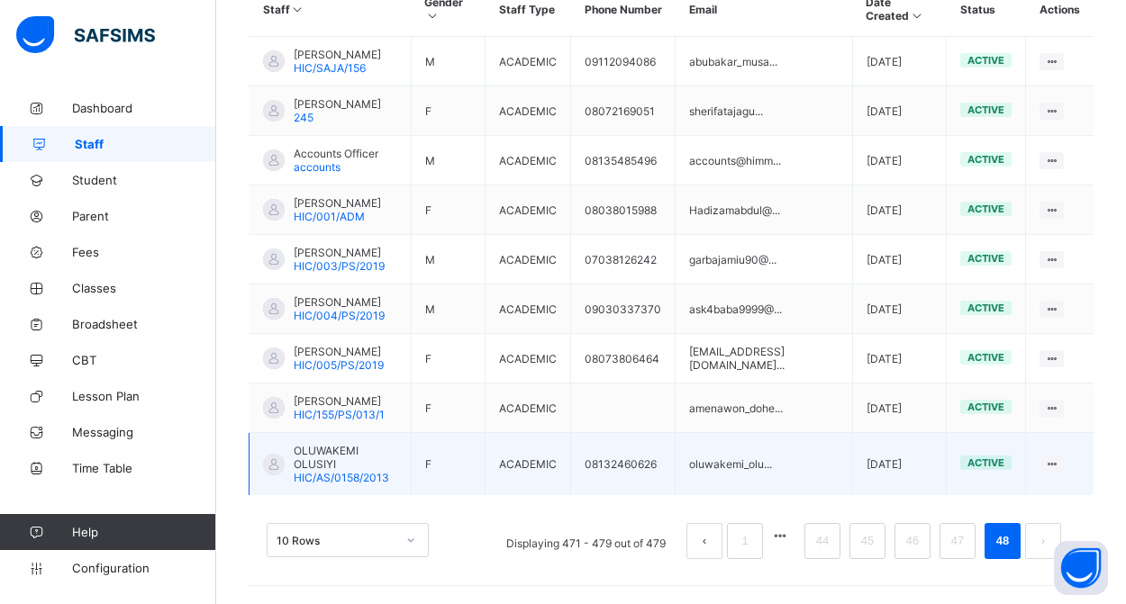
click at [371, 472] on span "HIC/AS/0158/2013" at bounding box center [341, 478] width 95 height 14
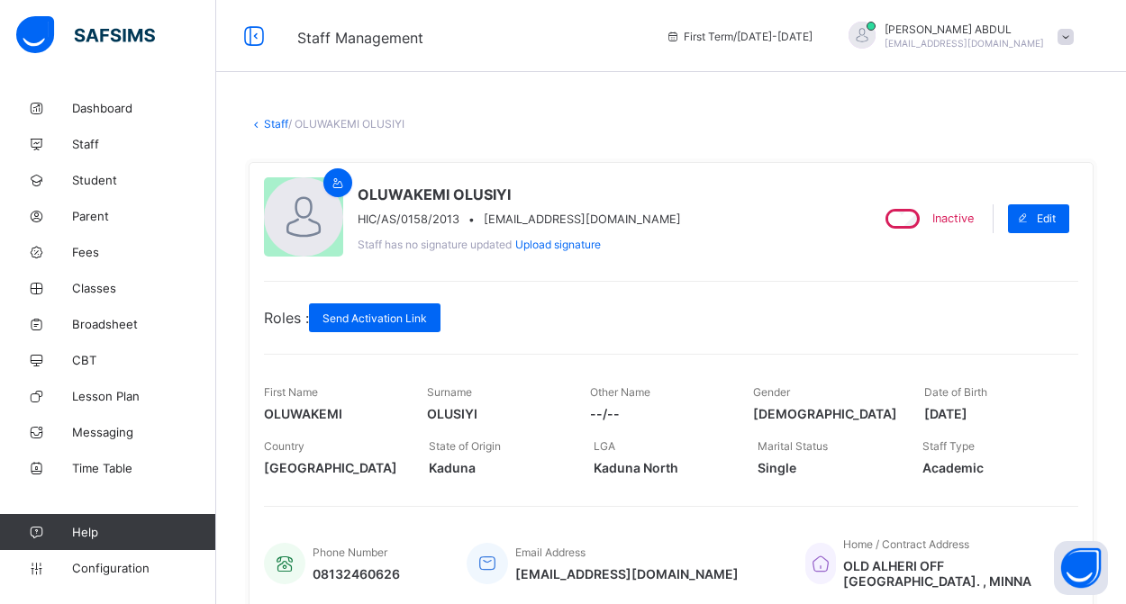
click at [269, 118] on link "Staff" at bounding box center [276, 124] width 24 height 14
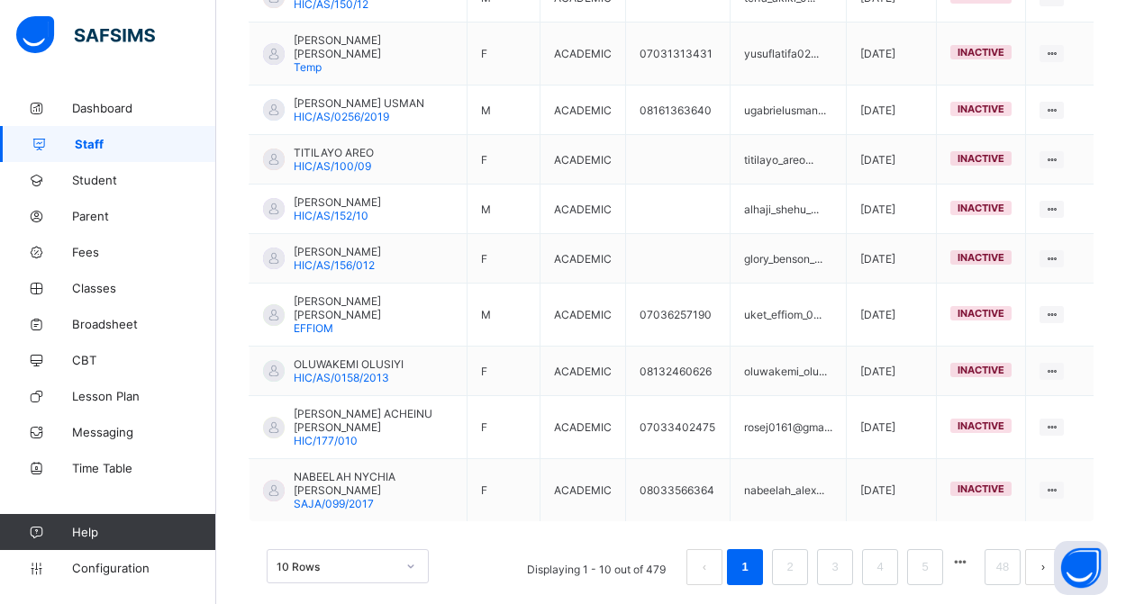
scroll to position [549, 0]
click at [951, 556] on button "button" at bounding box center [959, 563] width 23 height 15
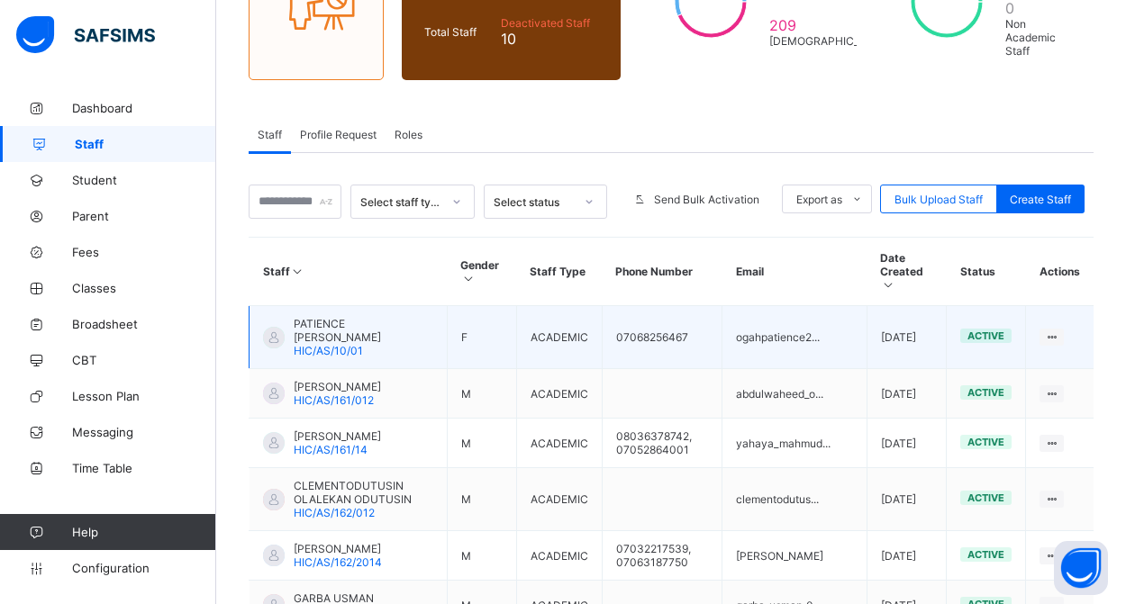
click at [359, 337] on span "PATIENCE [PERSON_NAME]" at bounding box center [364, 330] width 140 height 27
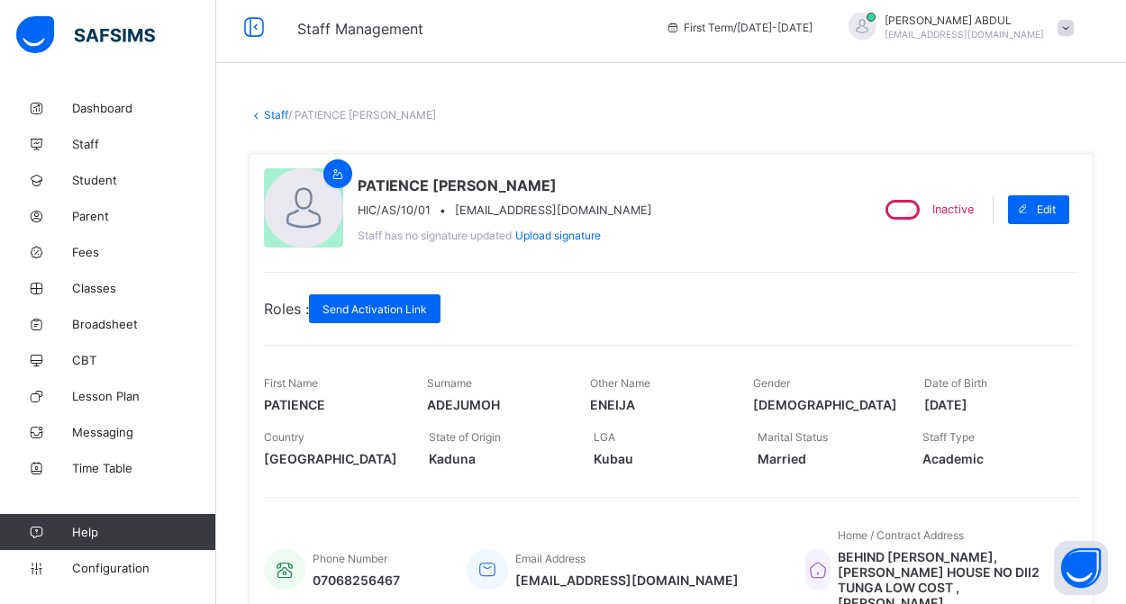
scroll to position [2, 0]
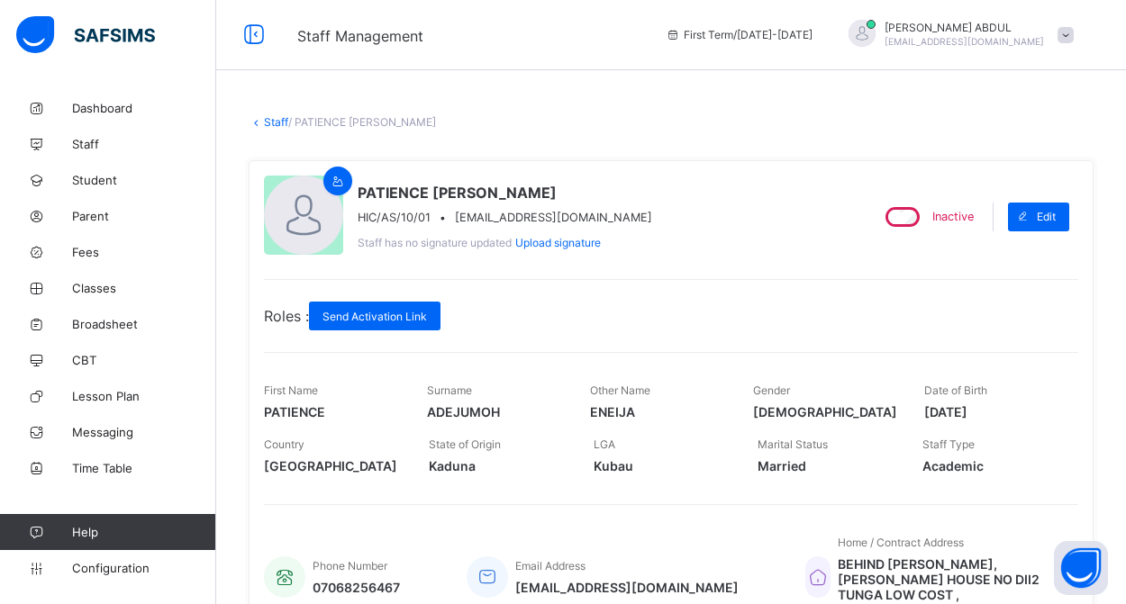
click at [275, 123] on link "Staff" at bounding box center [276, 122] width 24 height 14
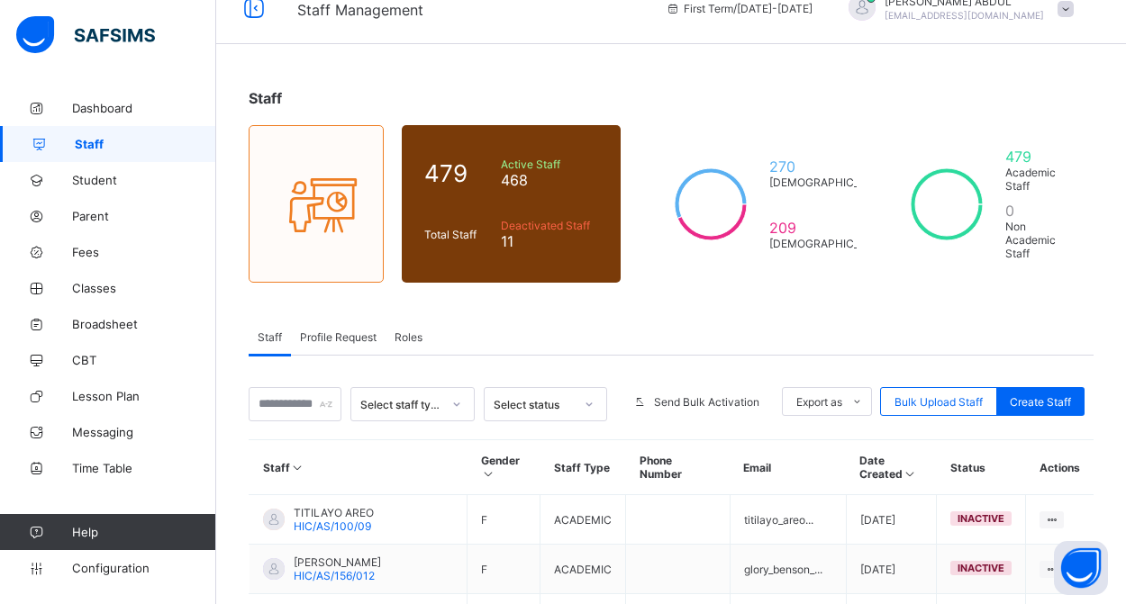
scroll to position [31, 0]
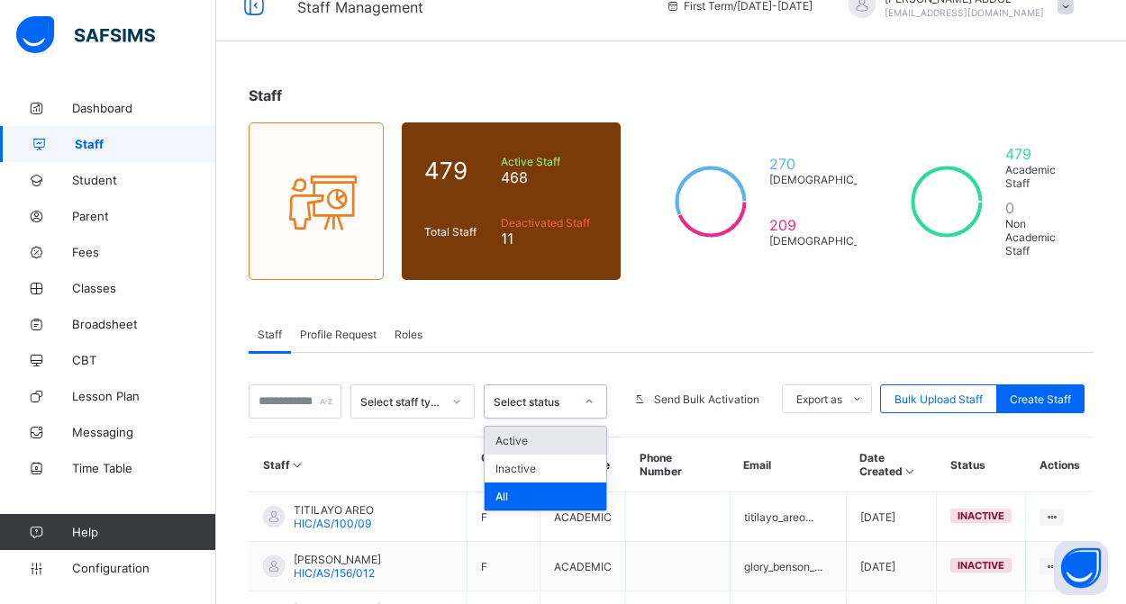
click at [551, 403] on div "Select status" at bounding box center [534, 402] width 80 height 14
click at [551, 402] on div "Select status" at bounding box center [534, 402] width 80 height 14
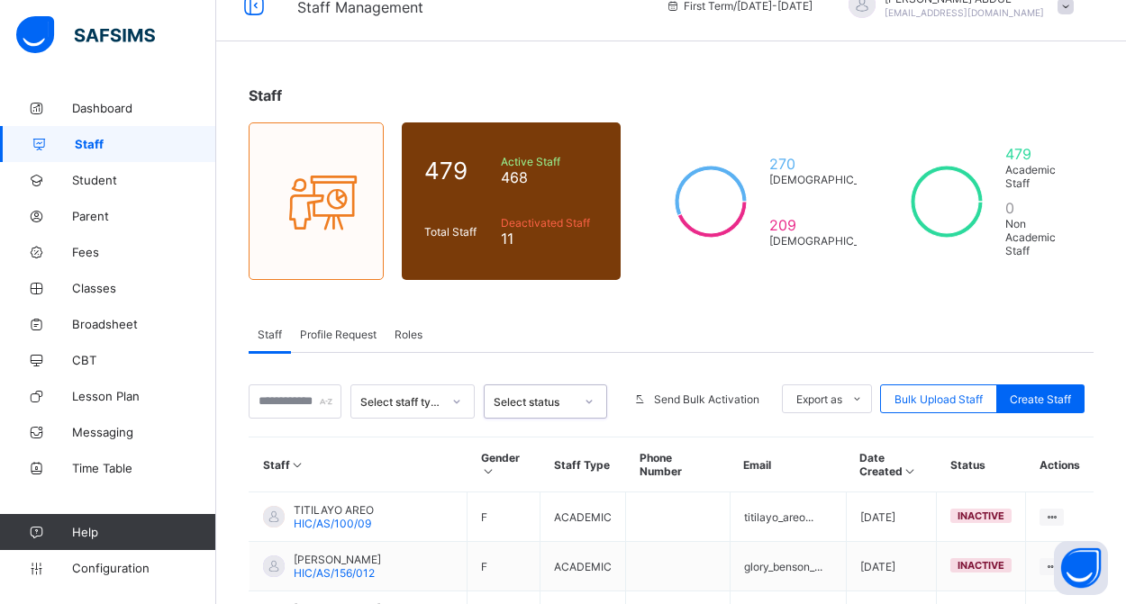
click at [413, 404] on div "Select staff type" at bounding box center [400, 402] width 80 height 14
click at [404, 442] on div "Academic" at bounding box center [412, 441] width 122 height 28
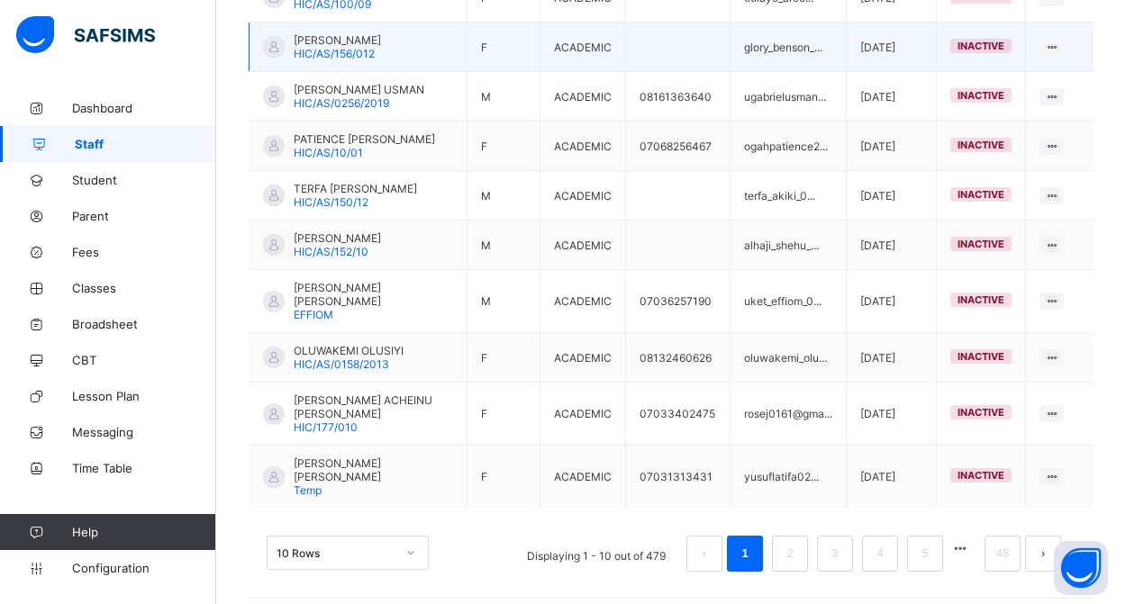
scroll to position [629, 0]
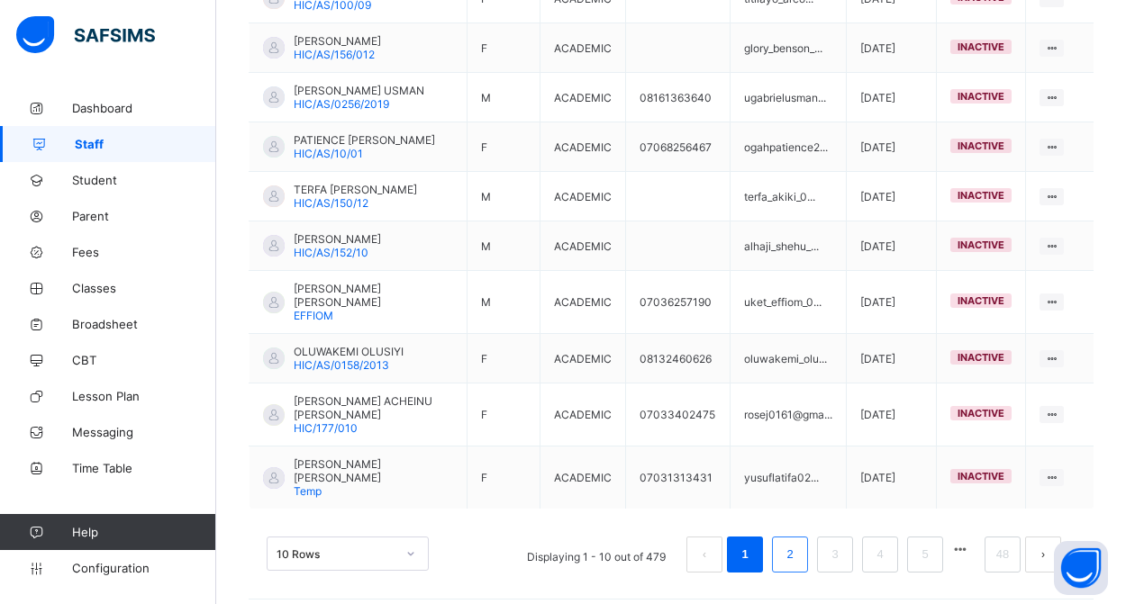
click at [791, 543] on link "2" at bounding box center [789, 554] width 17 height 23
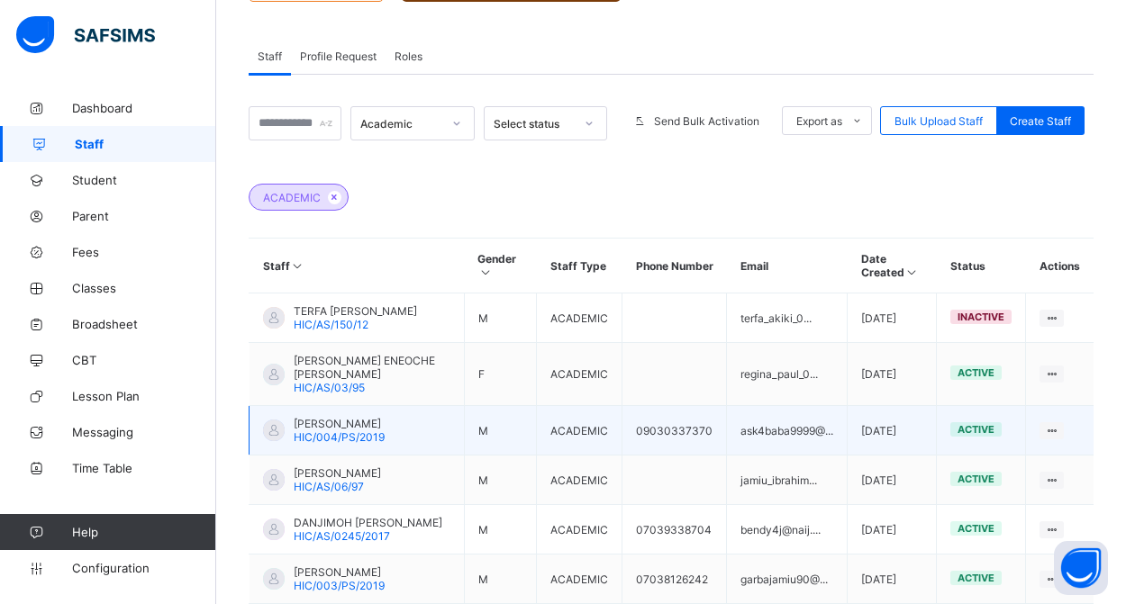
scroll to position [310, 0]
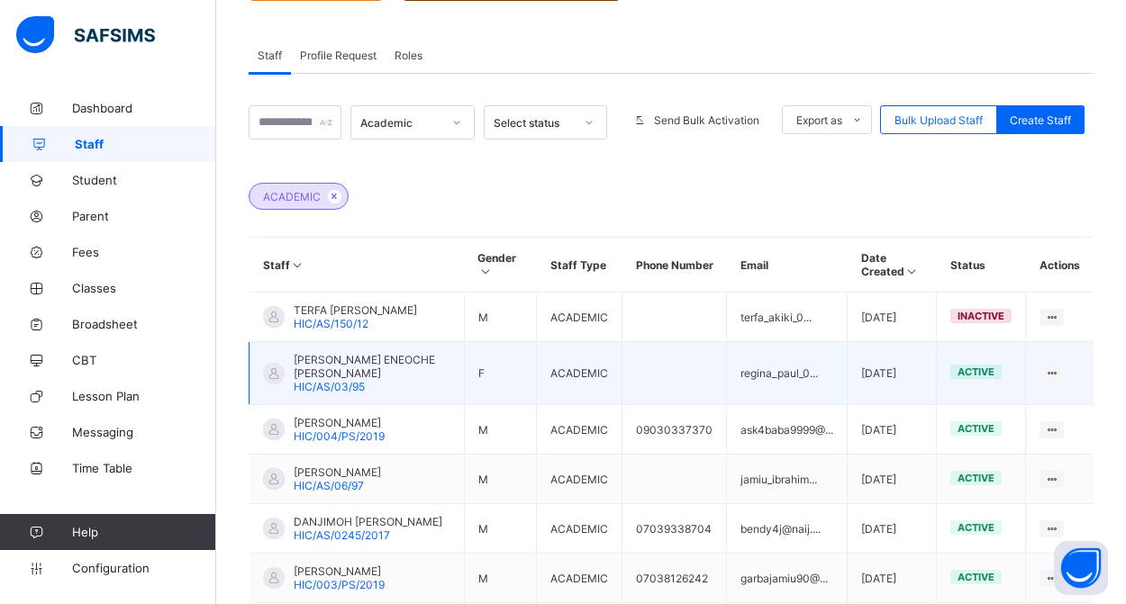
click at [338, 367] on span "[PERSON_NAME] ENEOCHE [PERSON_NAME]" at bounding box center [372, 366] width 157 height 27
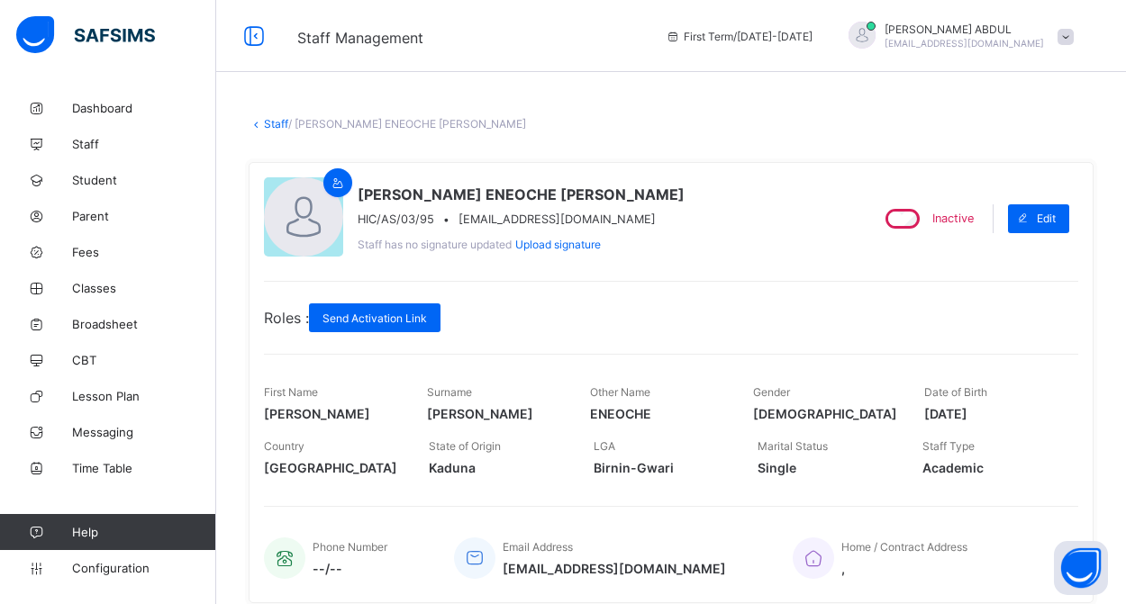
click at [283, 124] on link "Staff" at bounding box center [276, 124] width 24 height 14
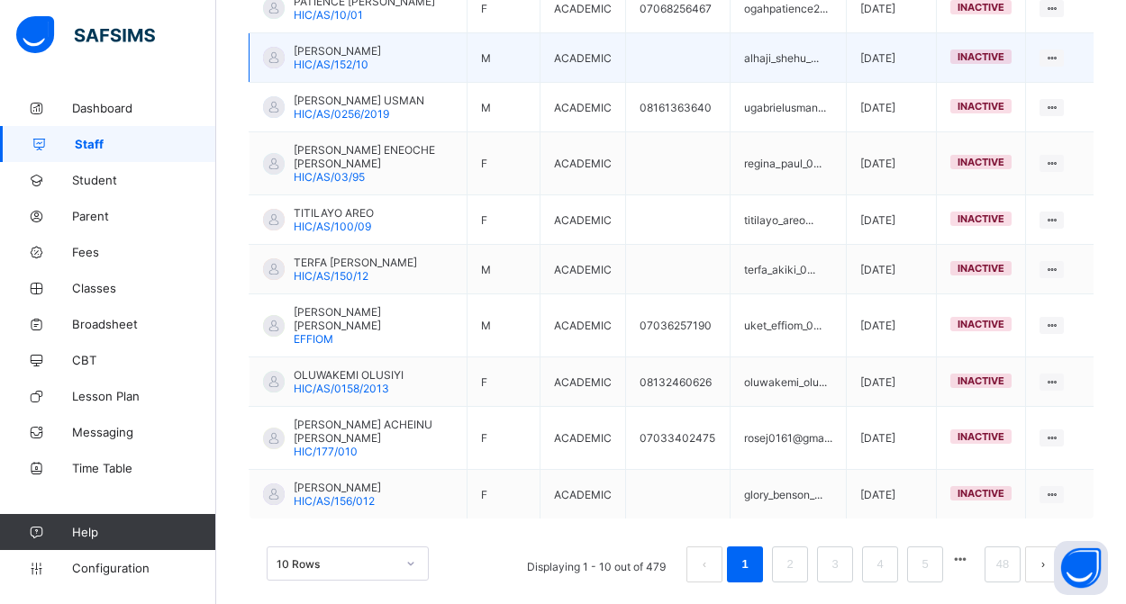
scroll to position [540, 0]
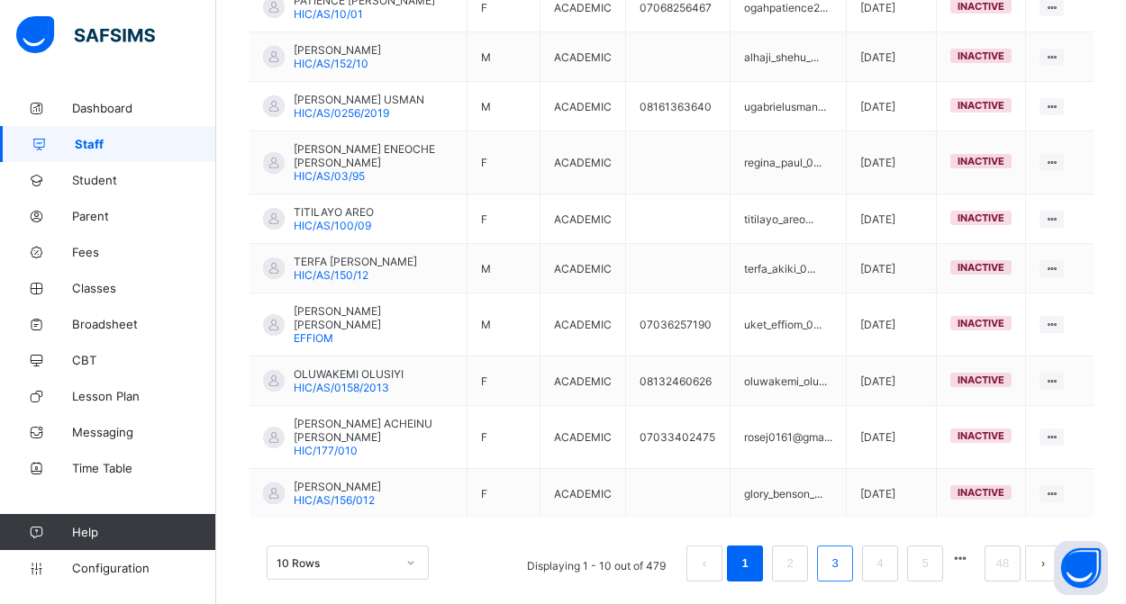
click at [841, 552] on link "3" at bounding box center [834, 563] width 17 height 23
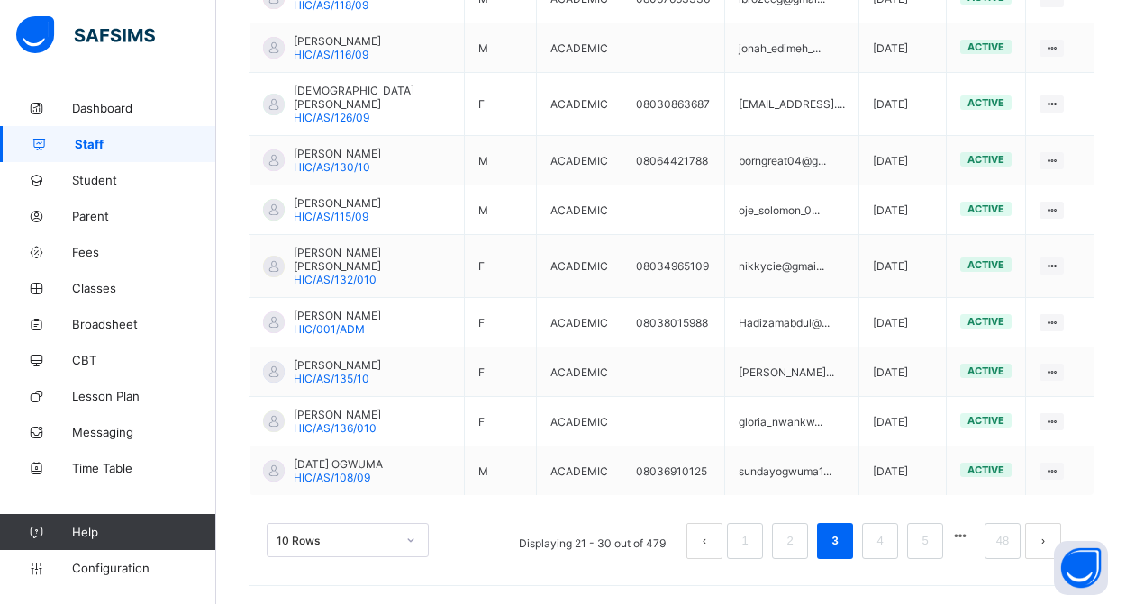
scroll to position [595, 0]
click at [388, 538] on div "10 Rows" at bounding box center [348, 540] width 162 height 34
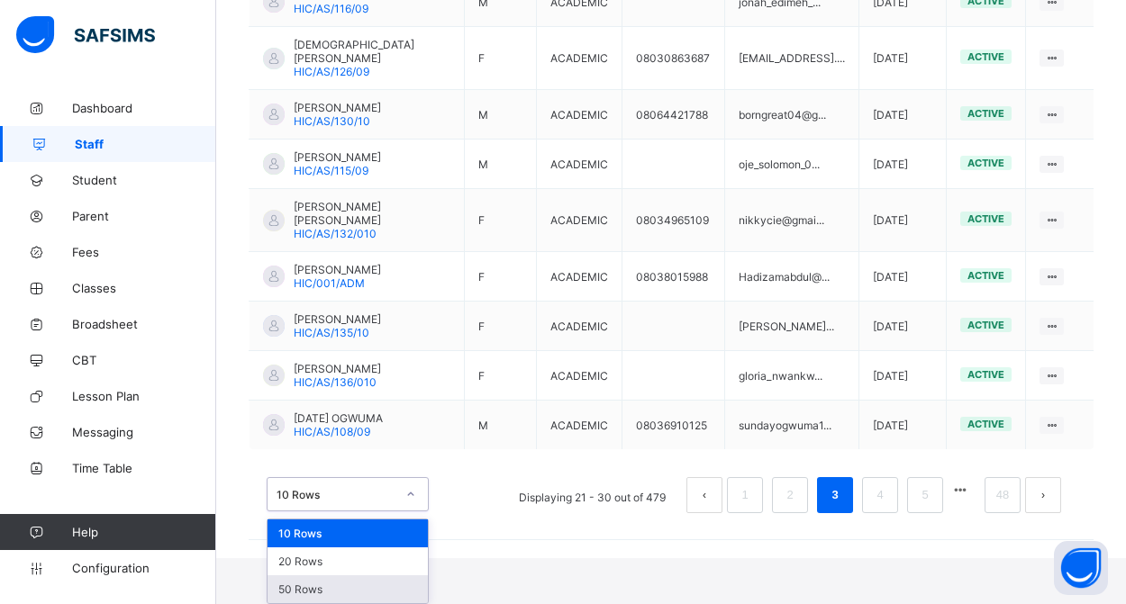
click at [378, 592] on div "50 Rows" at bounding box center [348, 590] width 160 height 28
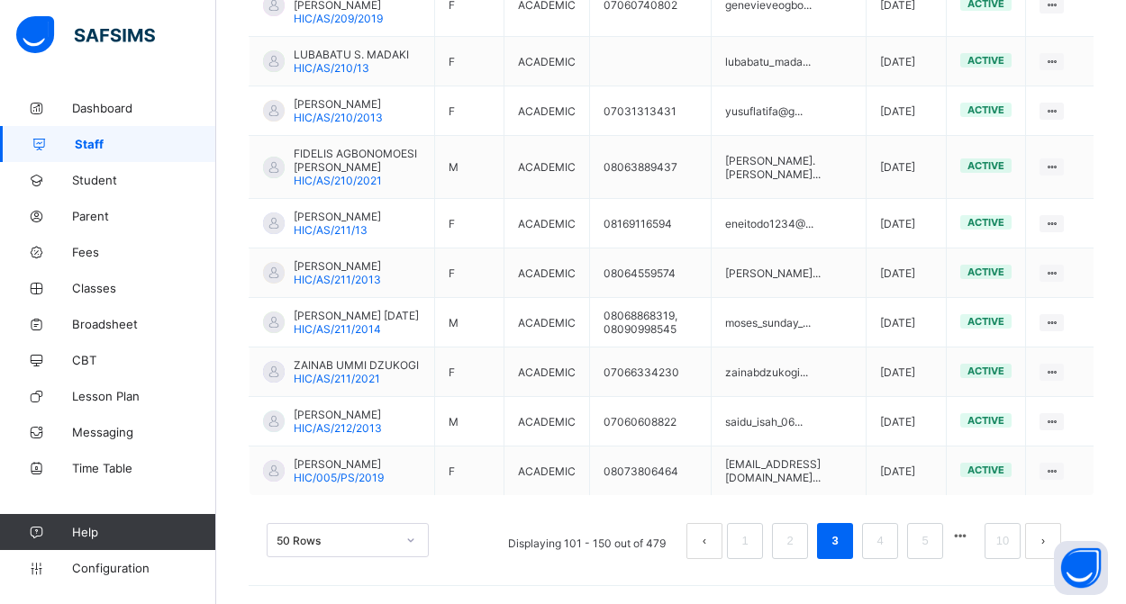
scroll to position [2915, 0]
click at [406, 548] on div "50 Rows" at bounding box center [348, 540] width 162 height 34
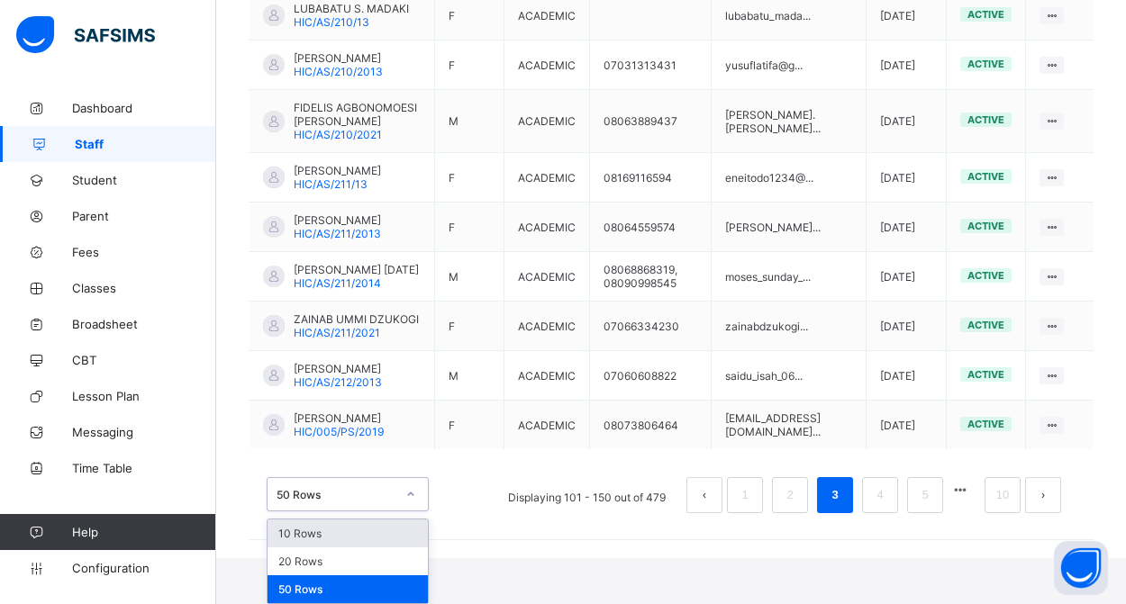
scroll to position [2869, 0]
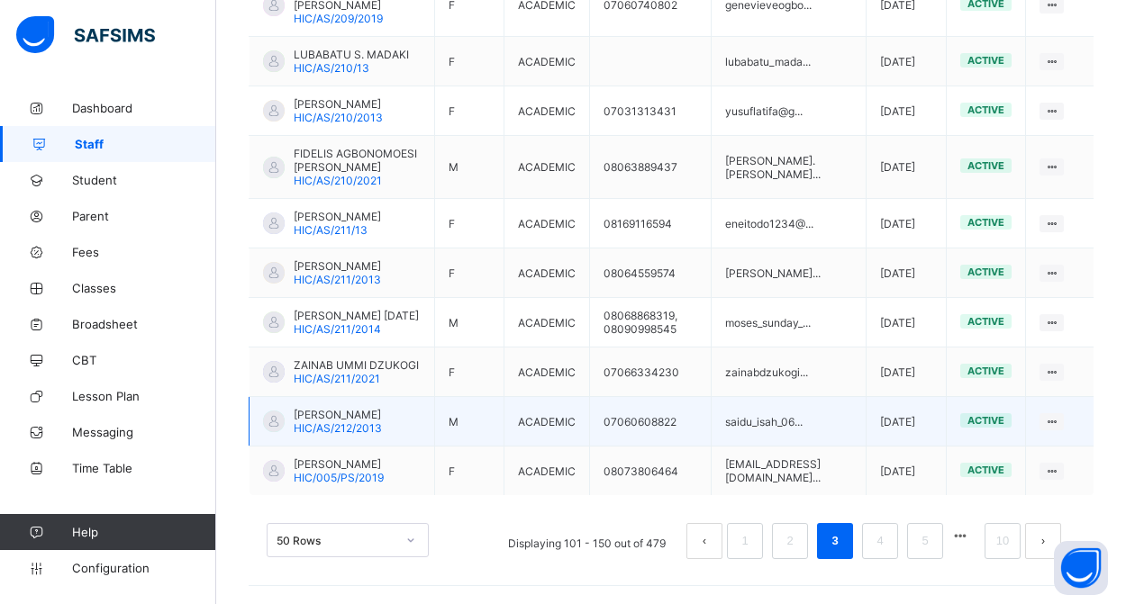
click at [331, 422] on span "HIC/AS/212/2013" at bounding box center [338, 429] width 88 height 14
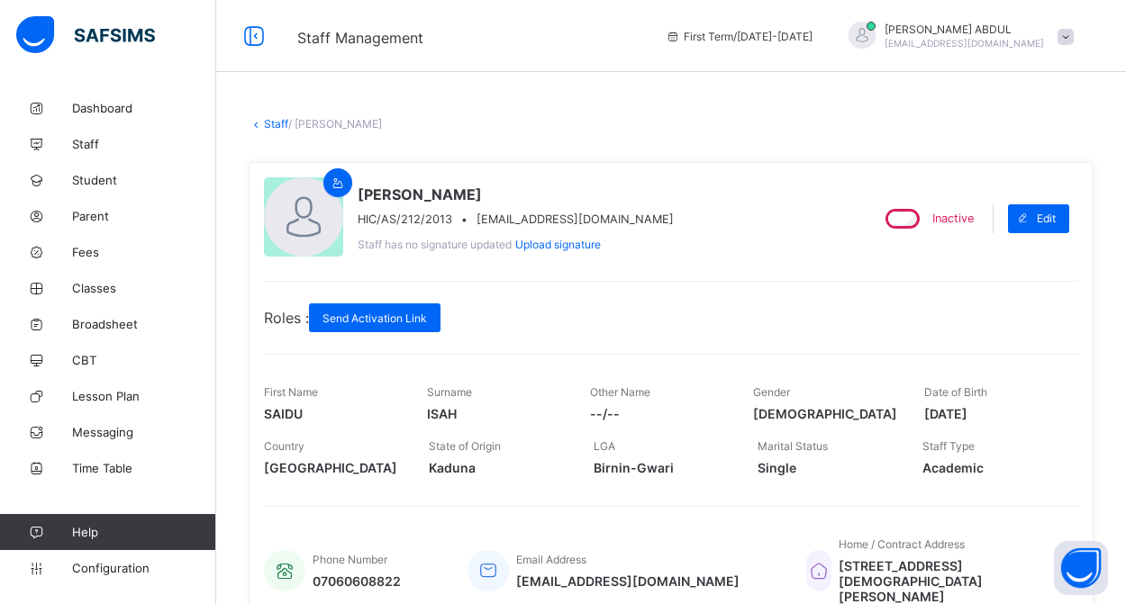
click at [277, 123] on link "Staff" at bounding box center [276, 124] width 24 height 14
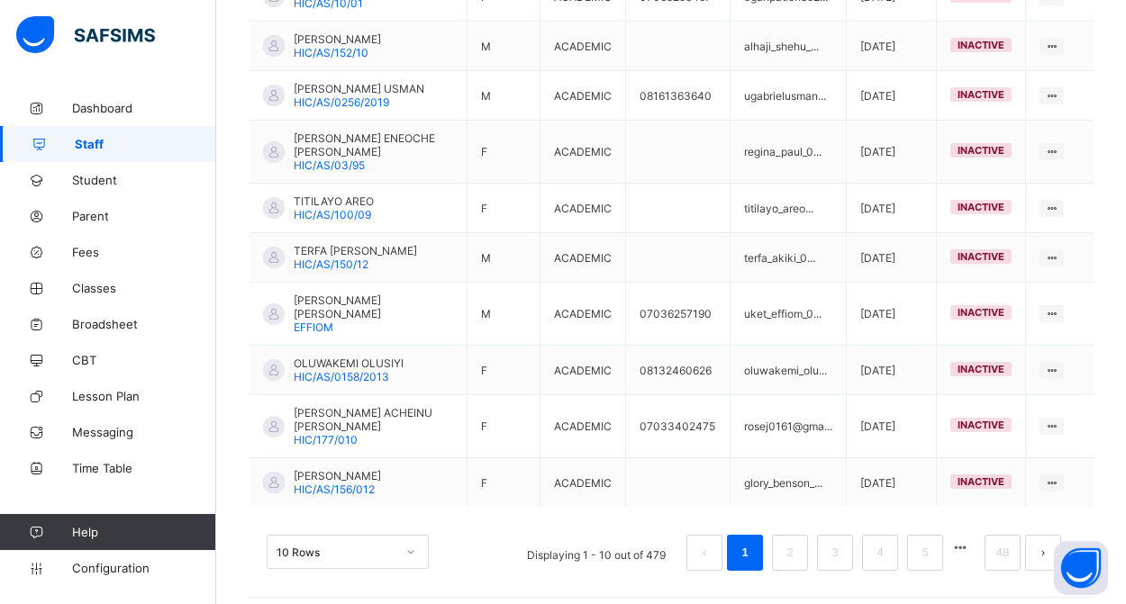
scroll to position [549, 0]
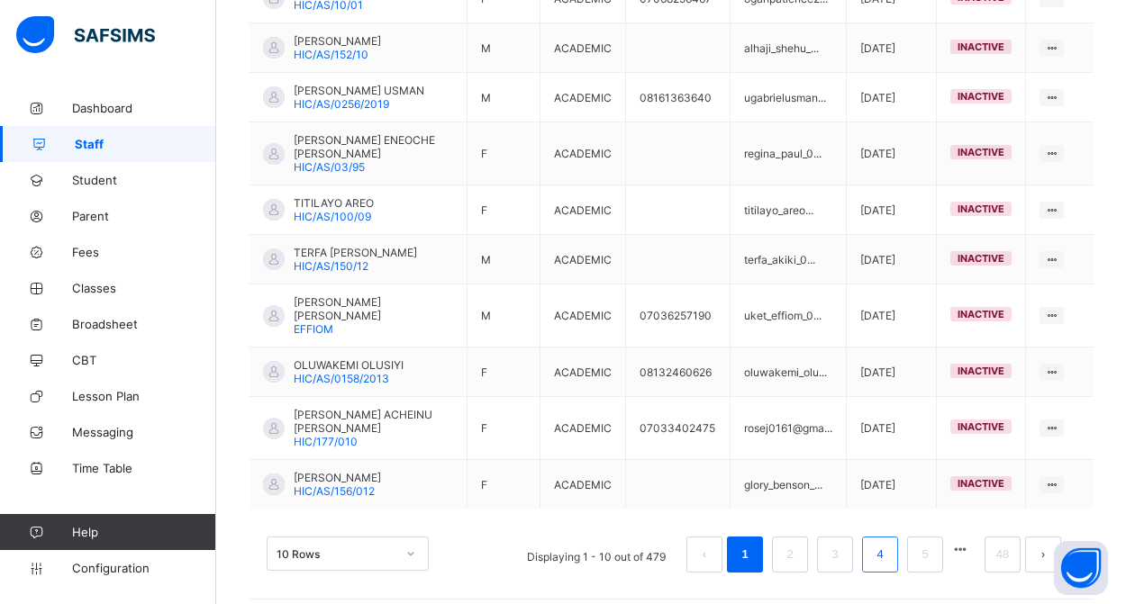
click at [877, 543] on link "4" at bounding box center [879, 554] width 17 height 23
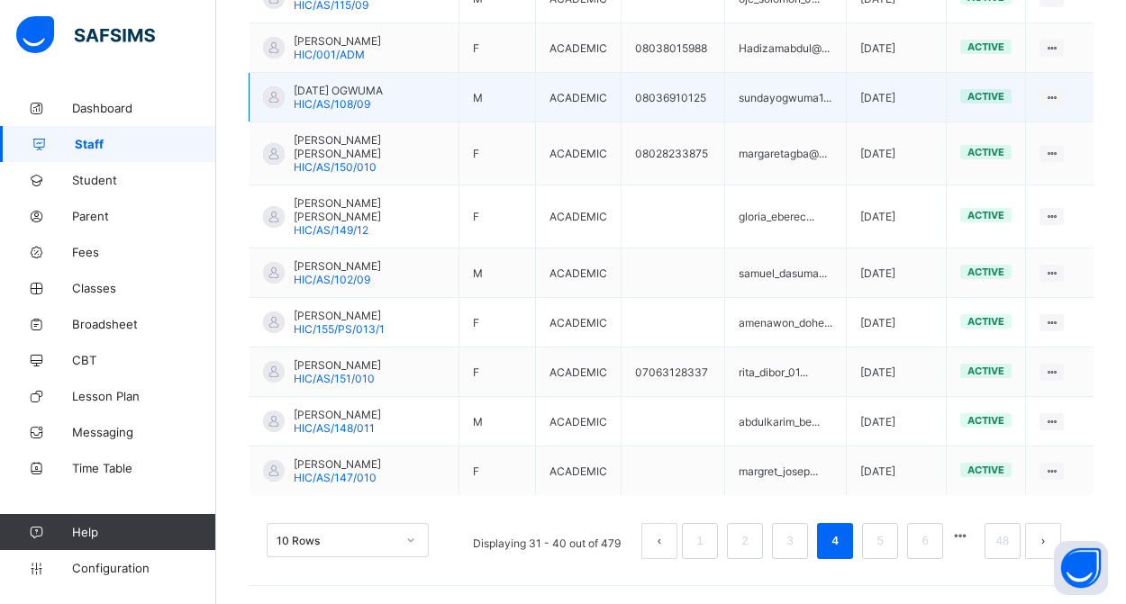
scroll to position [563, 0]
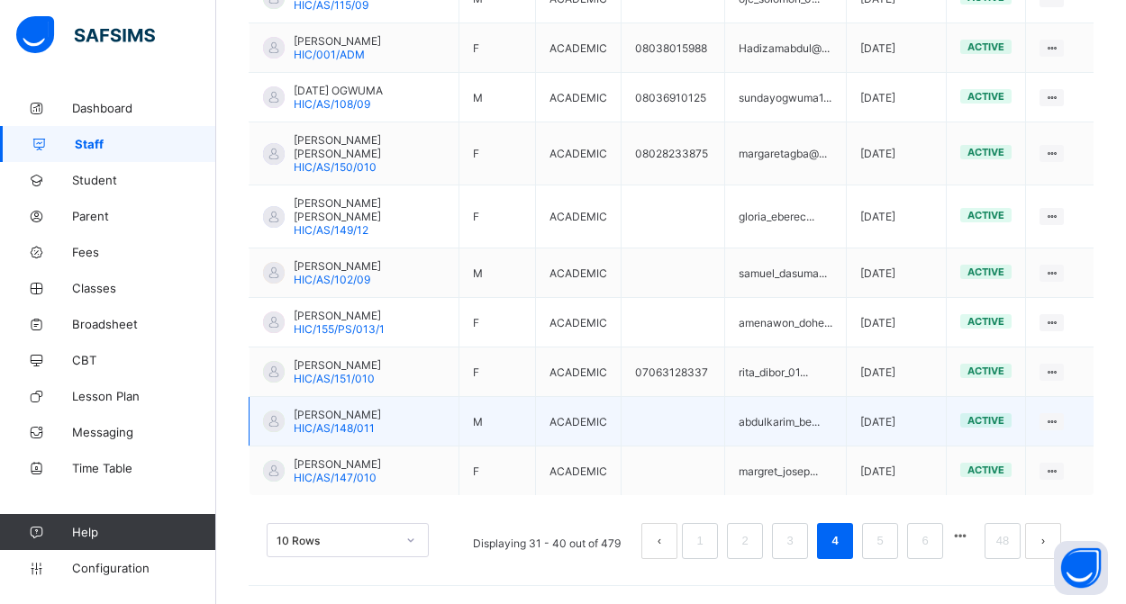
click at [372, 412] on span "[PERSON_NAME]" at bounding box center [337, 415] width 87 height 14
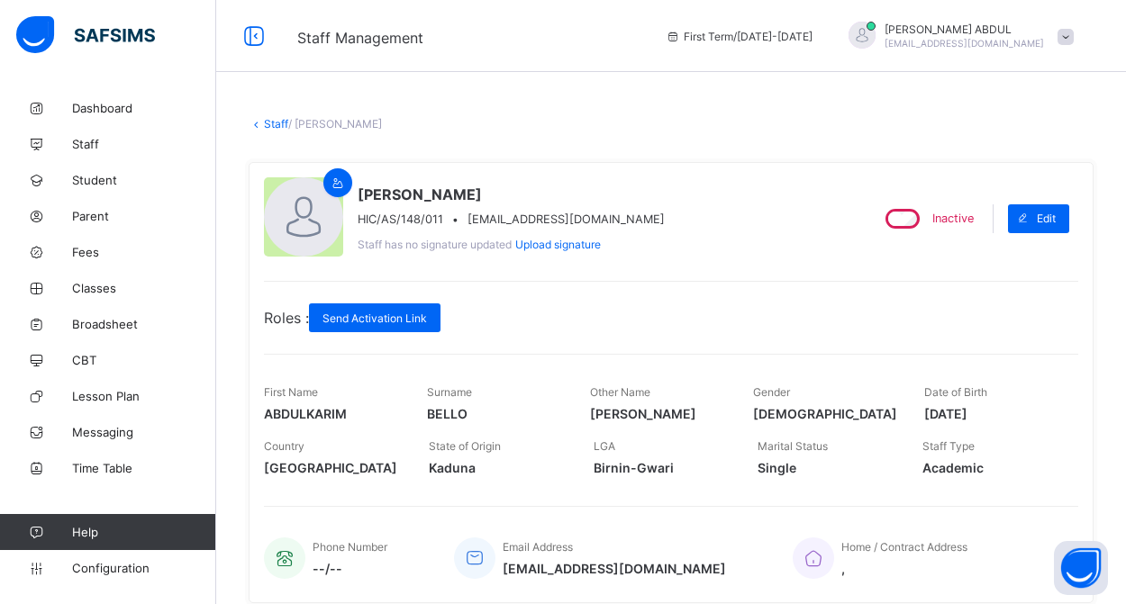
click at [271, 129] on link "Staff" at bounding box center [276, 124] width 24 height 14
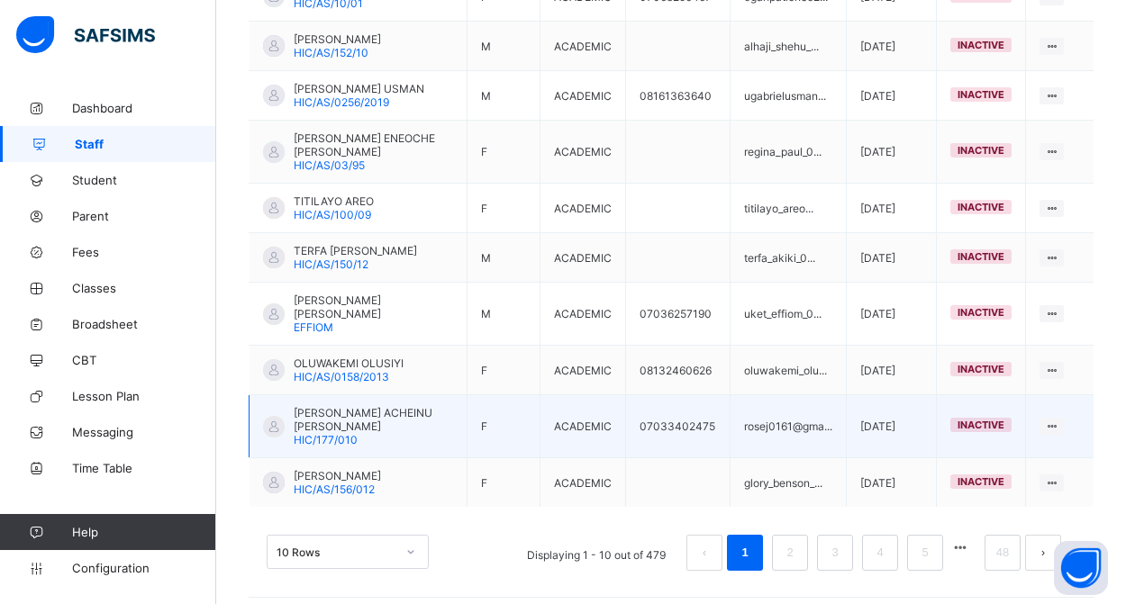
scroll to position [549, 0]
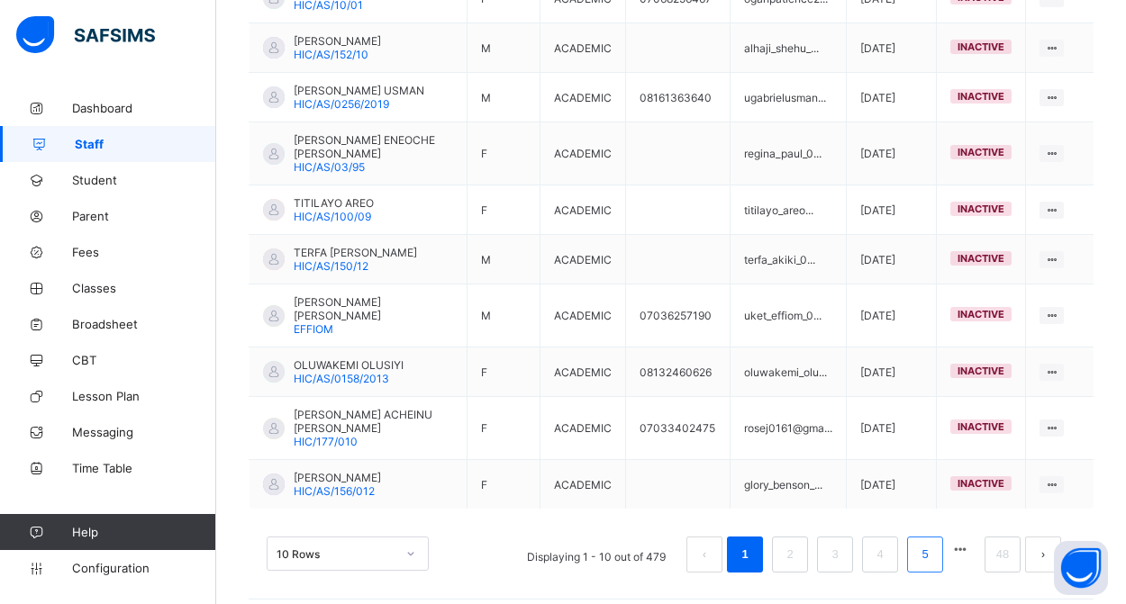
click at [918, 545] on link "5" at bounding box center [924, 554] width 17 height 23
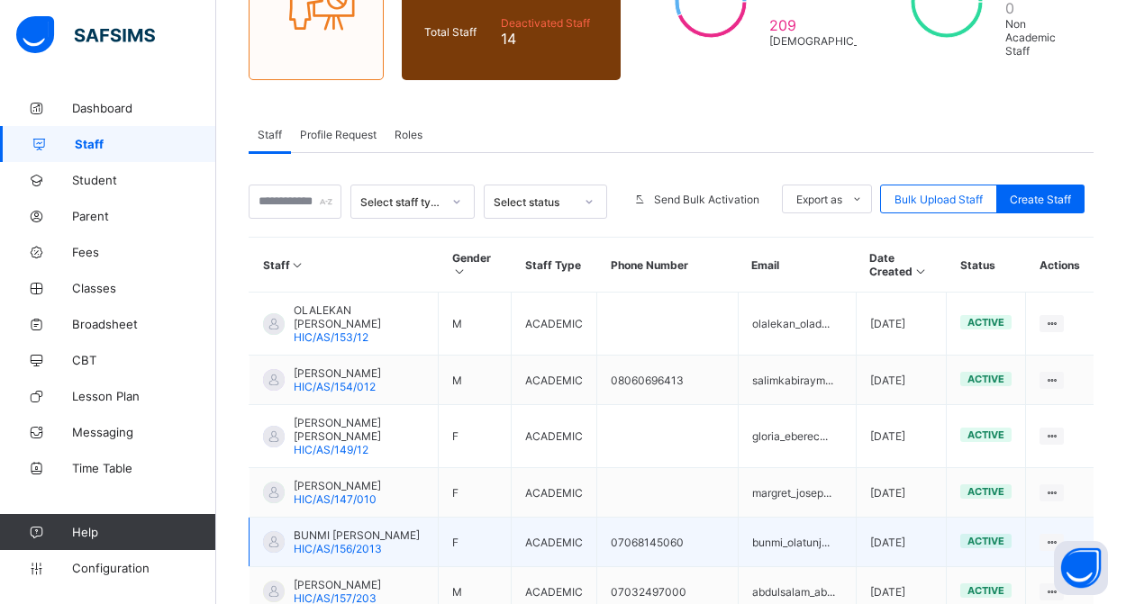
scroll to position [237, 0]
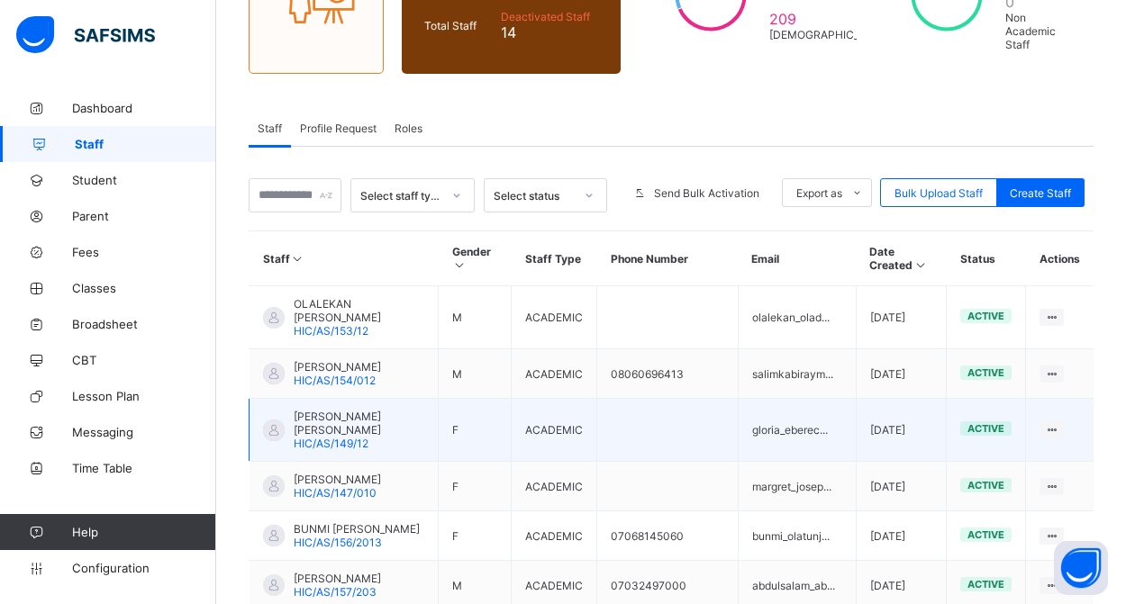
click at [324, 437] on span "[PERSON_NAME] [PERSON_NAME]" at bounding box center [359, 423] width 131 height 27
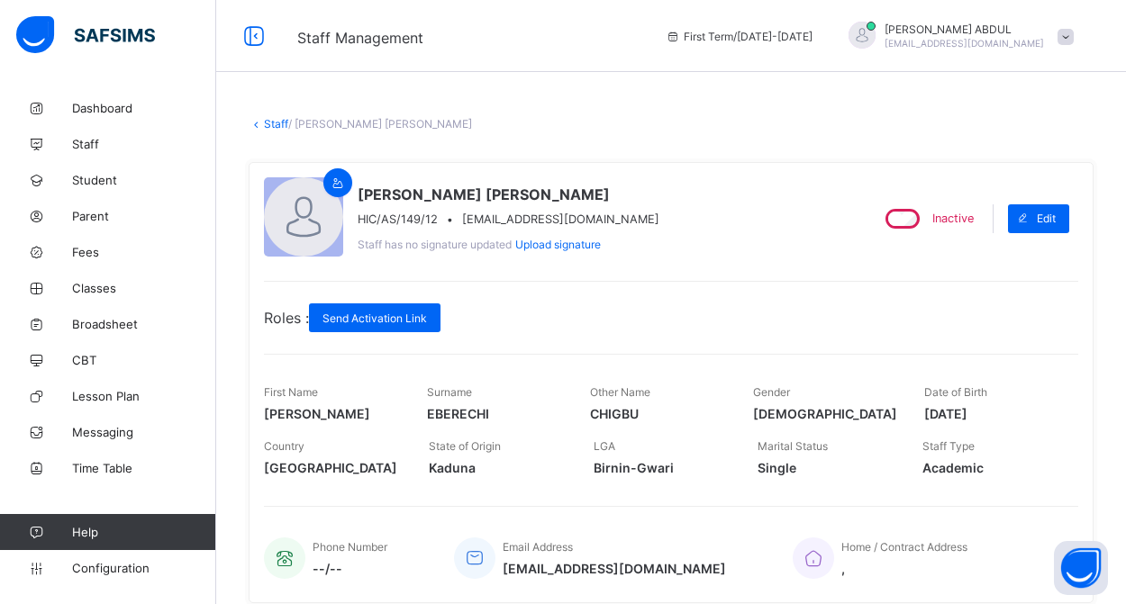
click at [271, 123] on link "Staff" at bounding box center [276, 124] width 24 height 14
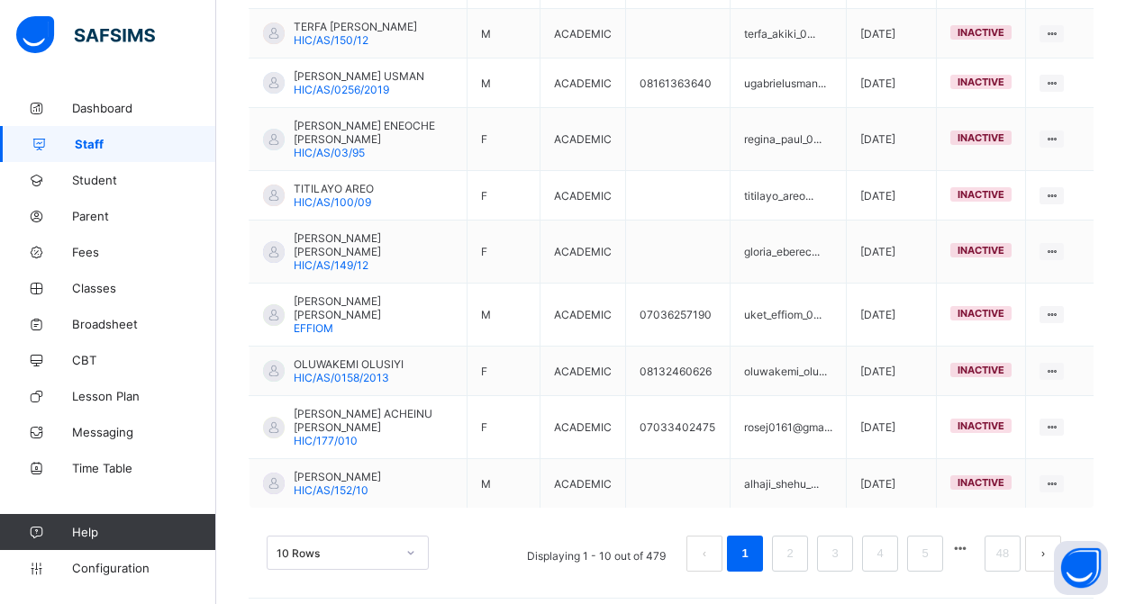
scroll to position [563, 0]
click at [932, 546] on link "5" at bounding box center [924, 554] width 17 height 23
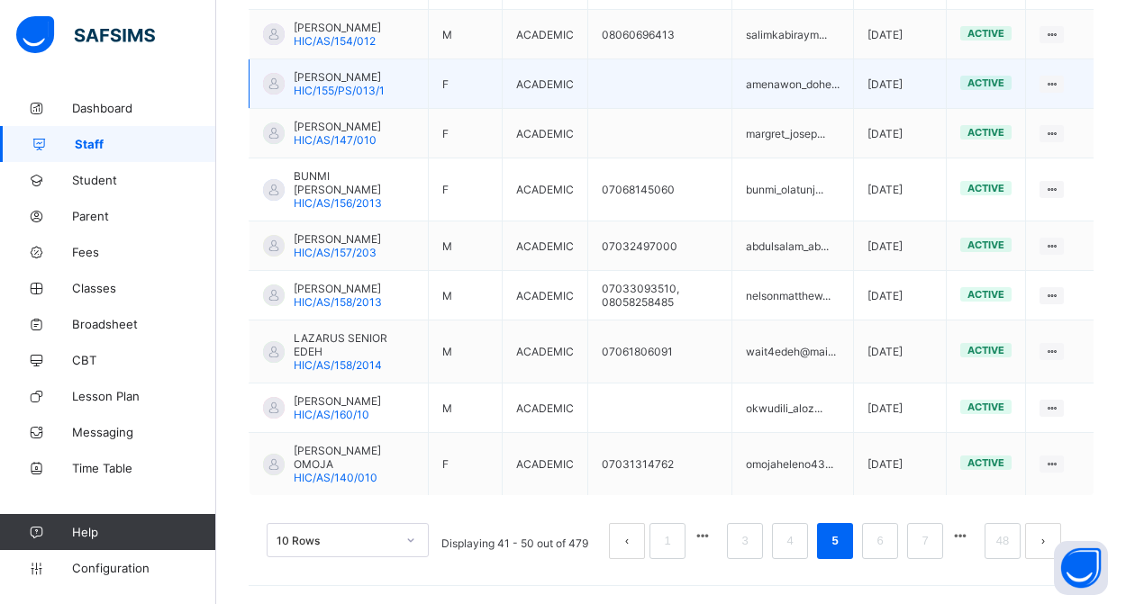
scroll to position [630, 0]
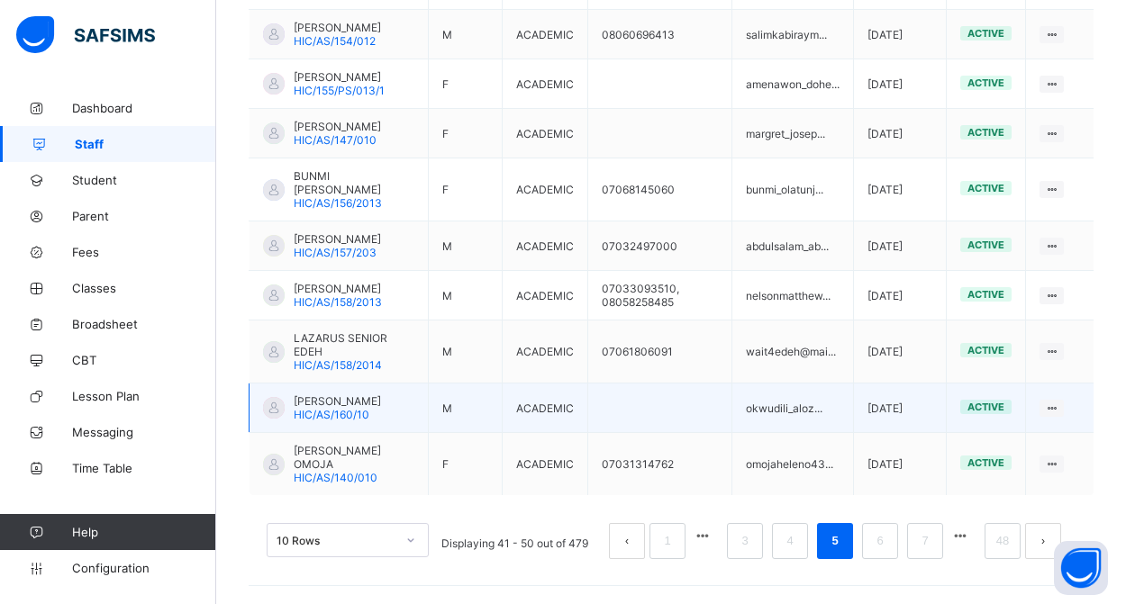
click at [359, 403] on span "[PERSON_NAME]" at bounding box center [337, 402] width 87 height 14
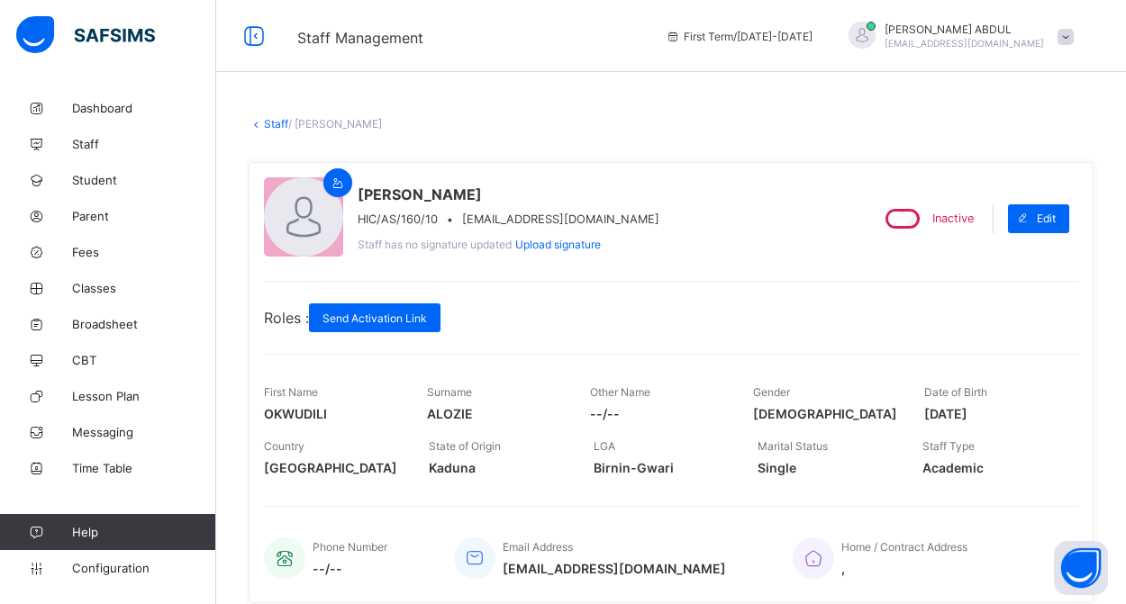
click at [278, 126] on link "Staff" at bounding box center [276, 124] width 24 height 14
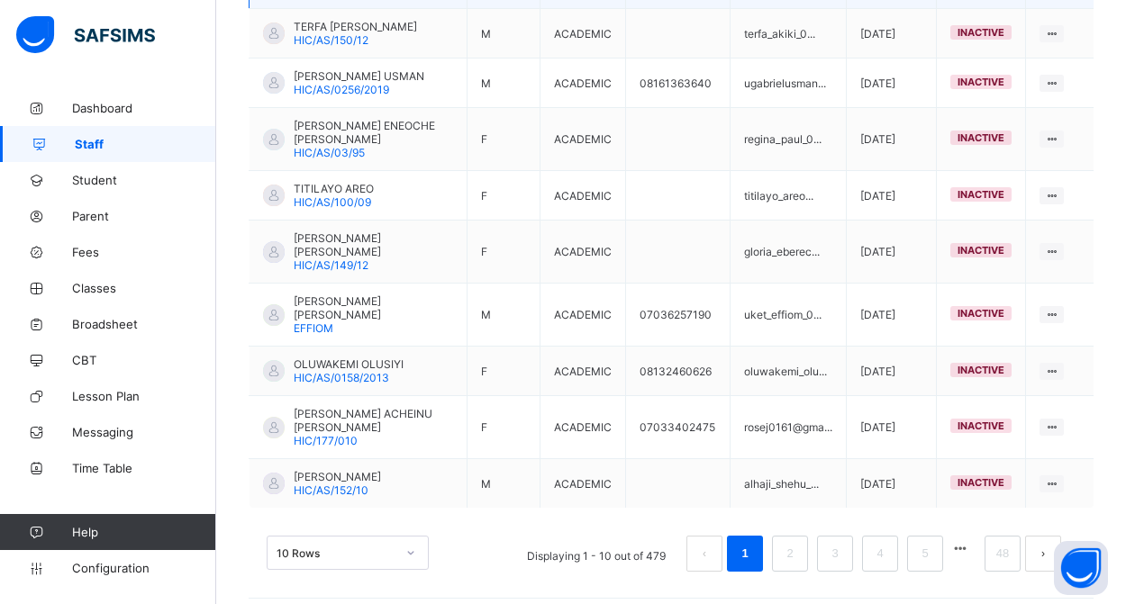
scroll to position [563, 0]
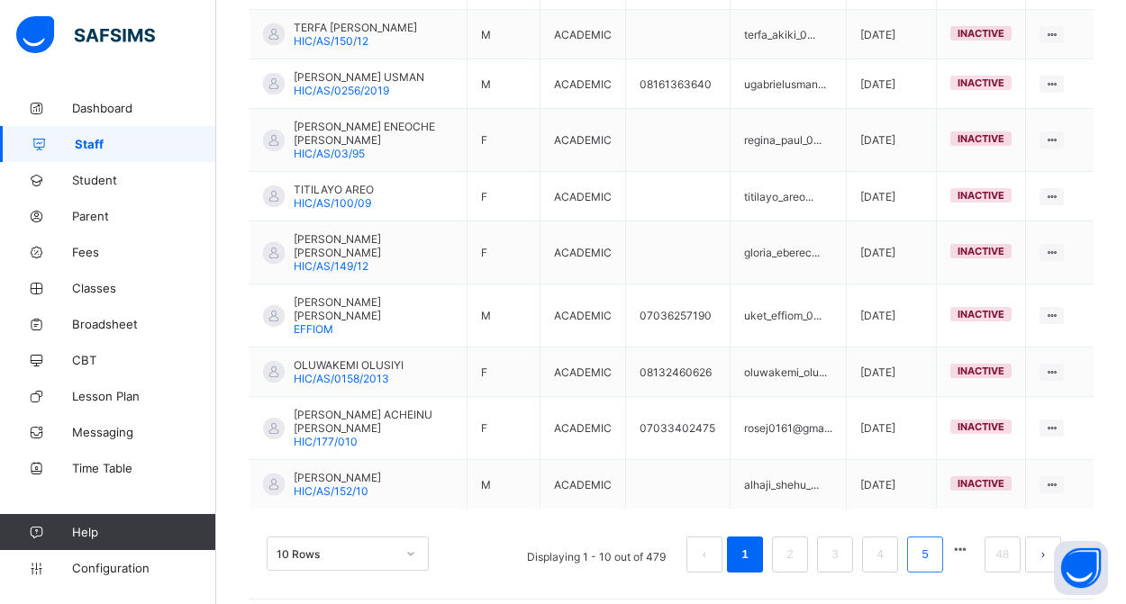
click at [925, 543] on link "5" at bounding box center [924, 554] width 17 height 23
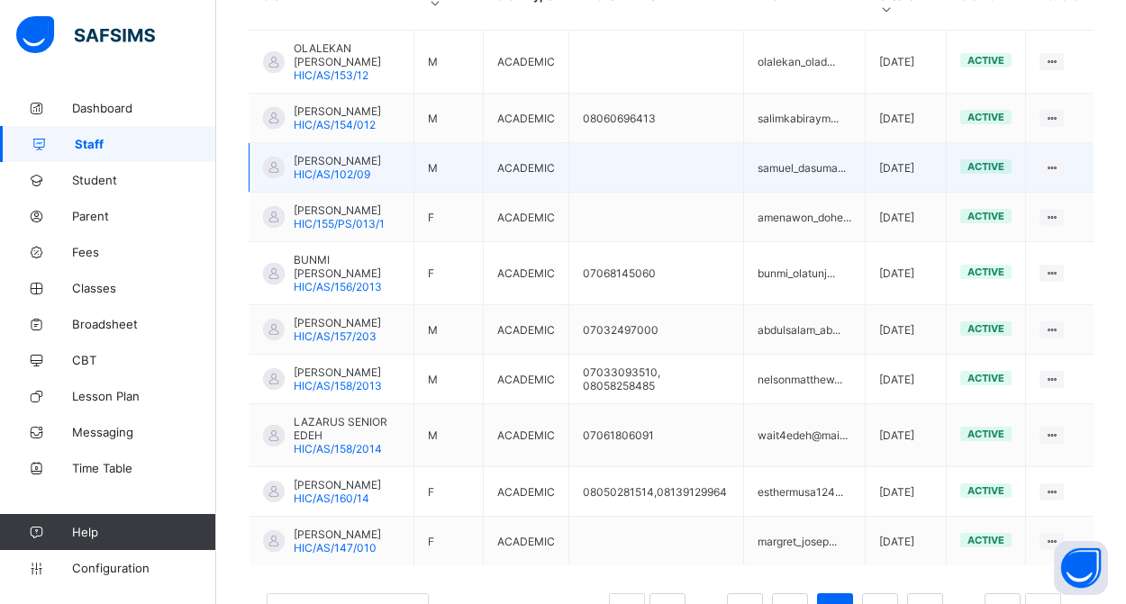
scroll to position [554, 0]
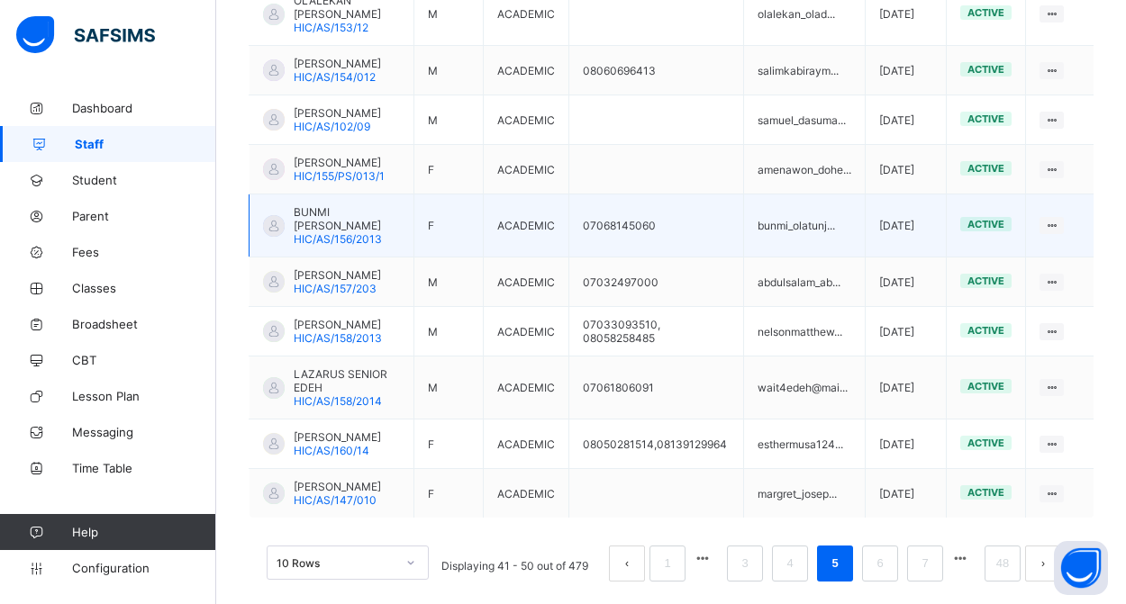
click at [363, 246] on span "HIC/AS/156/2013" at bounding box center [338, 239] width 88 height 14
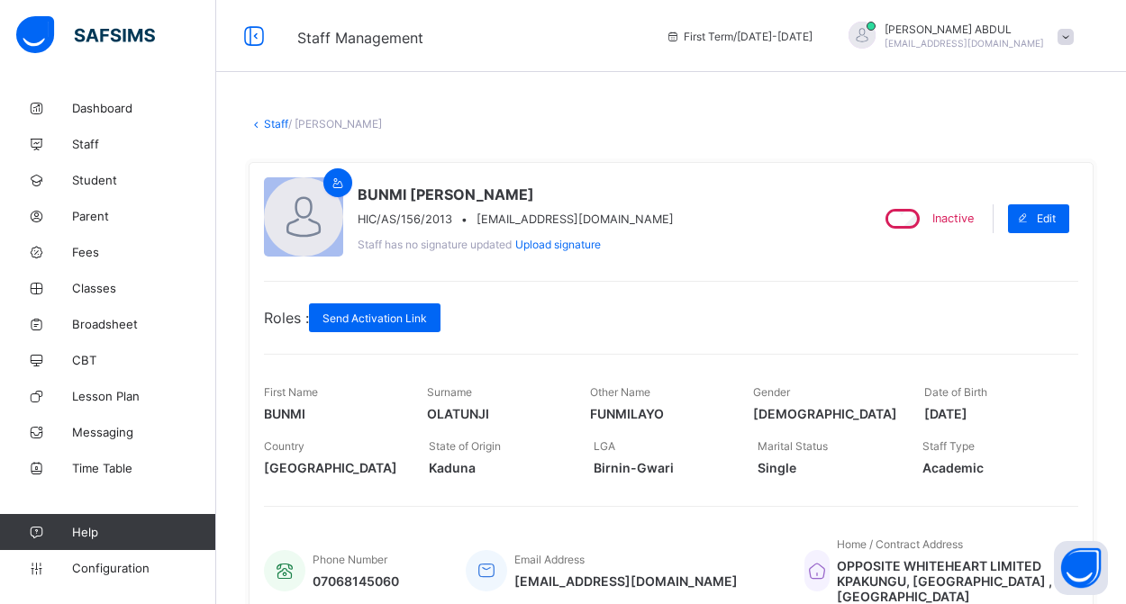
click at [274, 127] on link "Staff" at bounding box center [276, 124] width 24 height 14
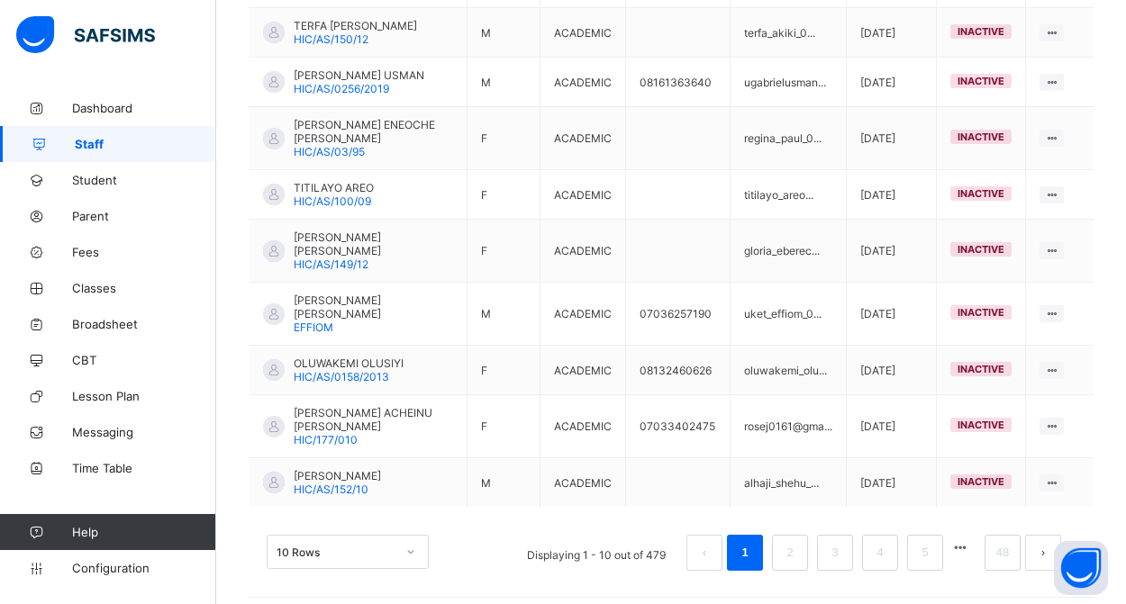
scroll to position [563, 0]
click at [959, 542] on button "button" at bounding box center [959, 549] width 23 height 15
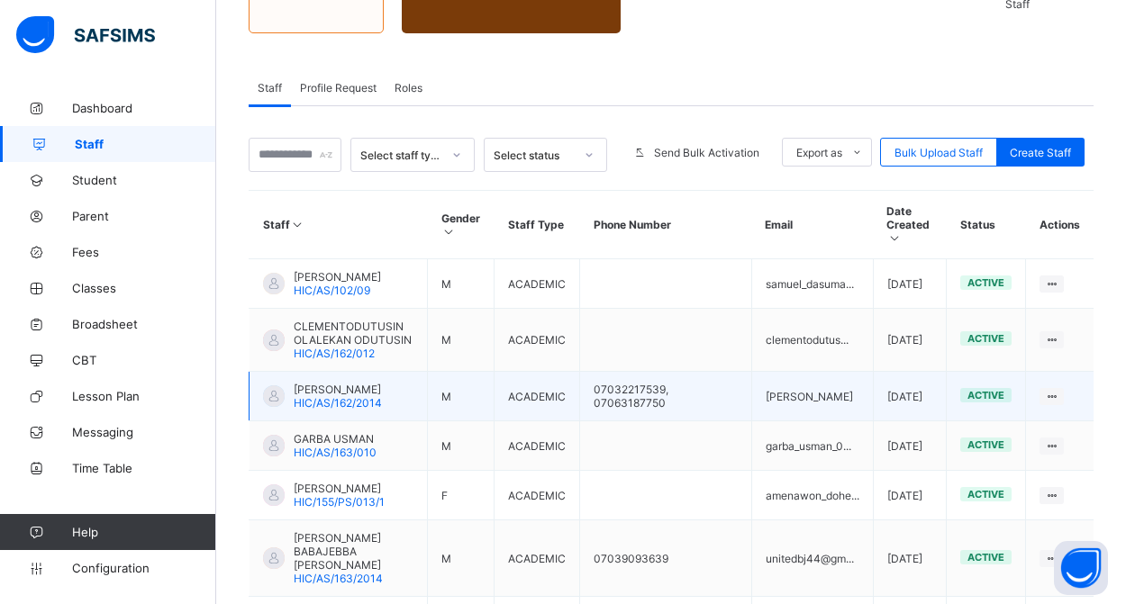
scroll to position [278, 0]
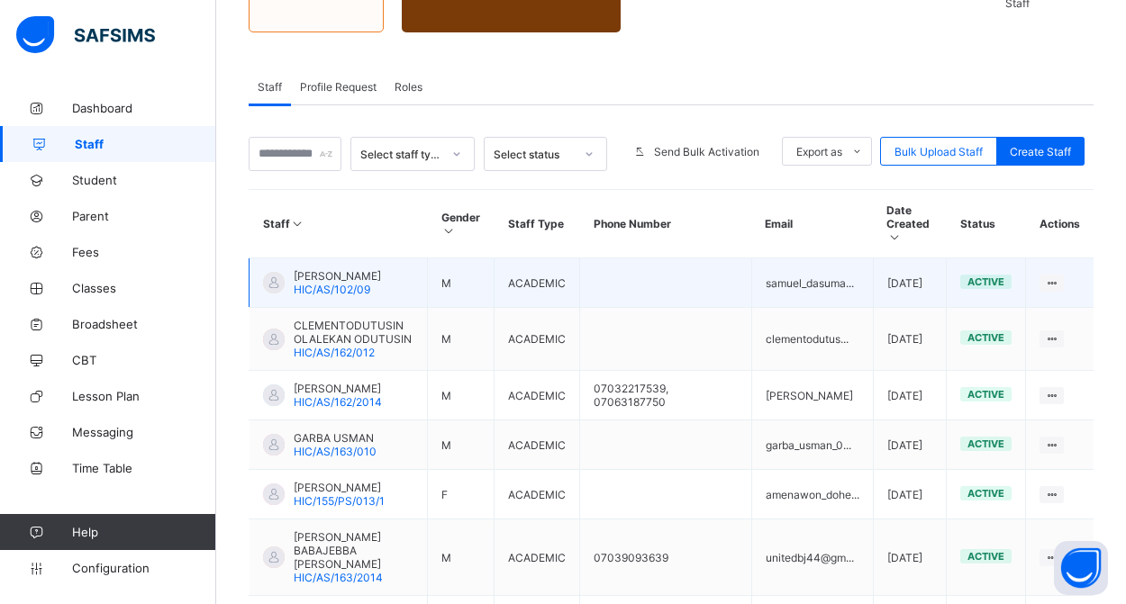
click at [338, 283] on span "HIC/AS/102/09" at bounding box center [332, 290] width 77 height 14
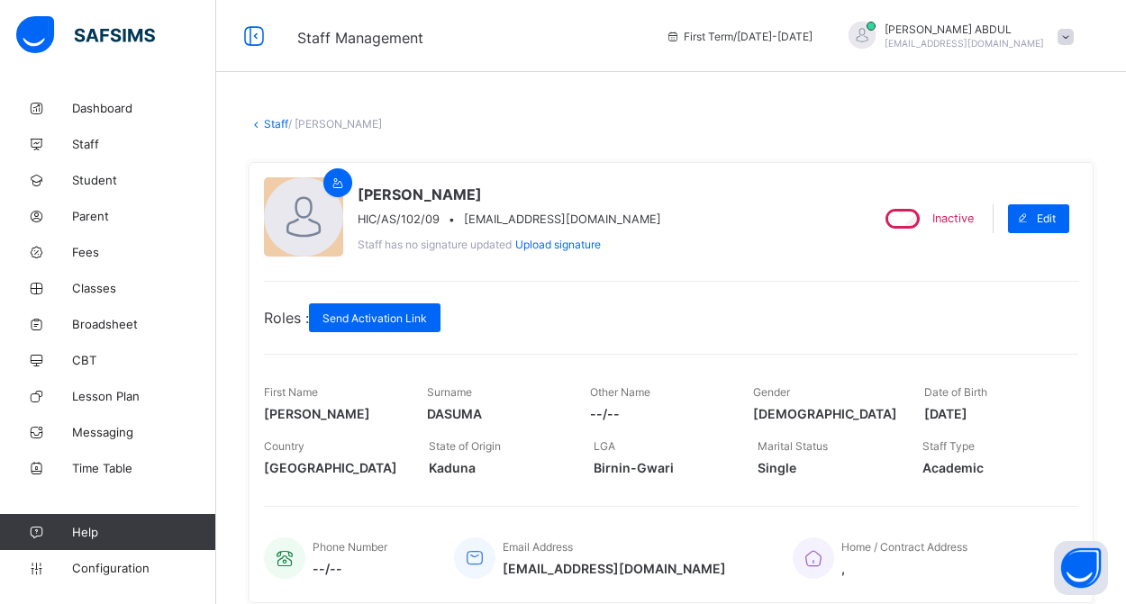
click at [272, 117] on link "Staff" at bounding box center [276, 124] width 24 height 14
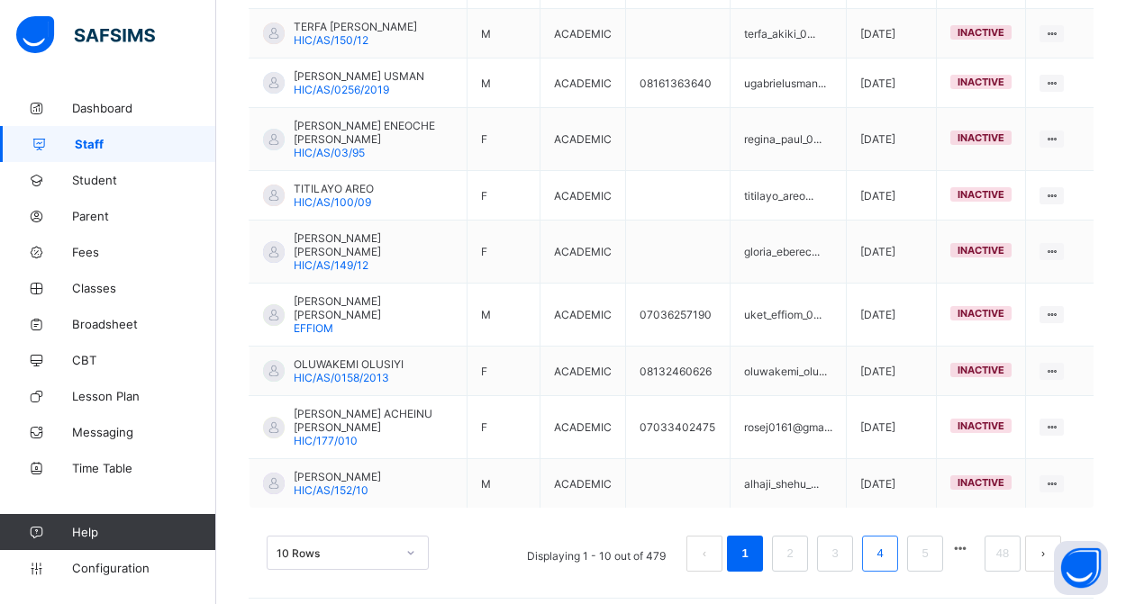
scroll to position [563, 0]
click at [953, 542] on button "button" at bounding box center [959, 549] width 23 height 15
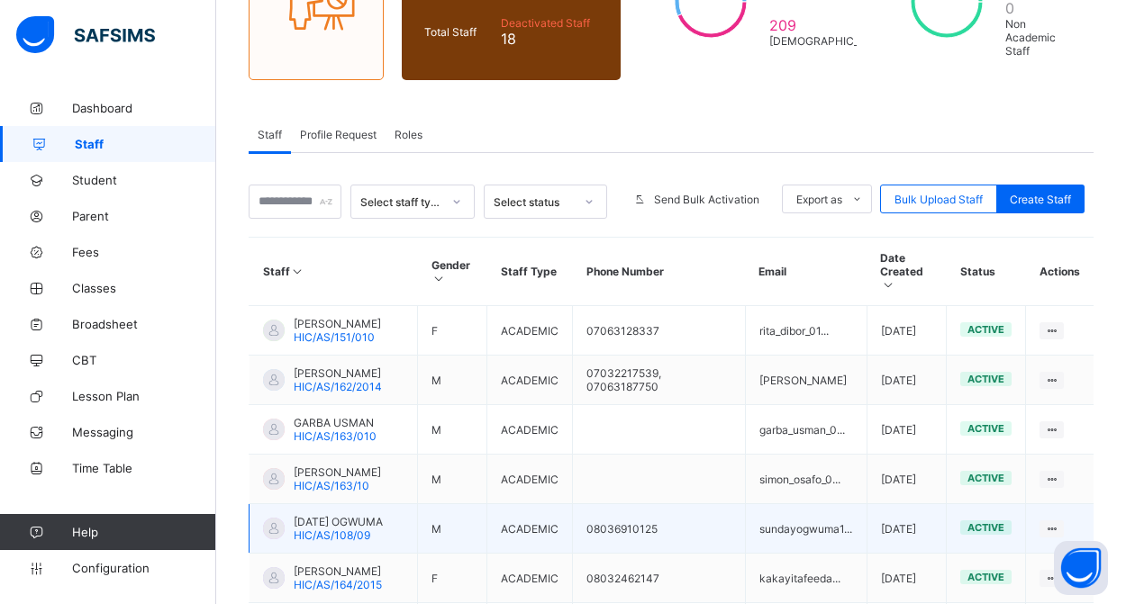
click at [326, 529] on span "[DATE] OGWUMA" at bounding box center [338, 522] width 89 height 14
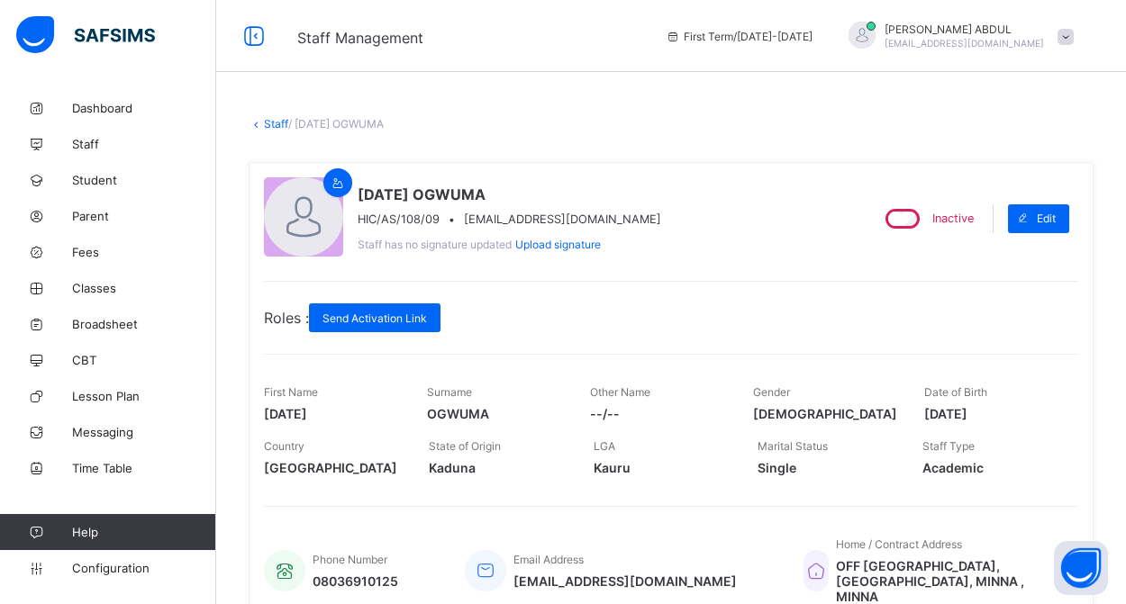
click at [268, 124] on link "Staff" at bounding box center [276, 124] width 24 height 14
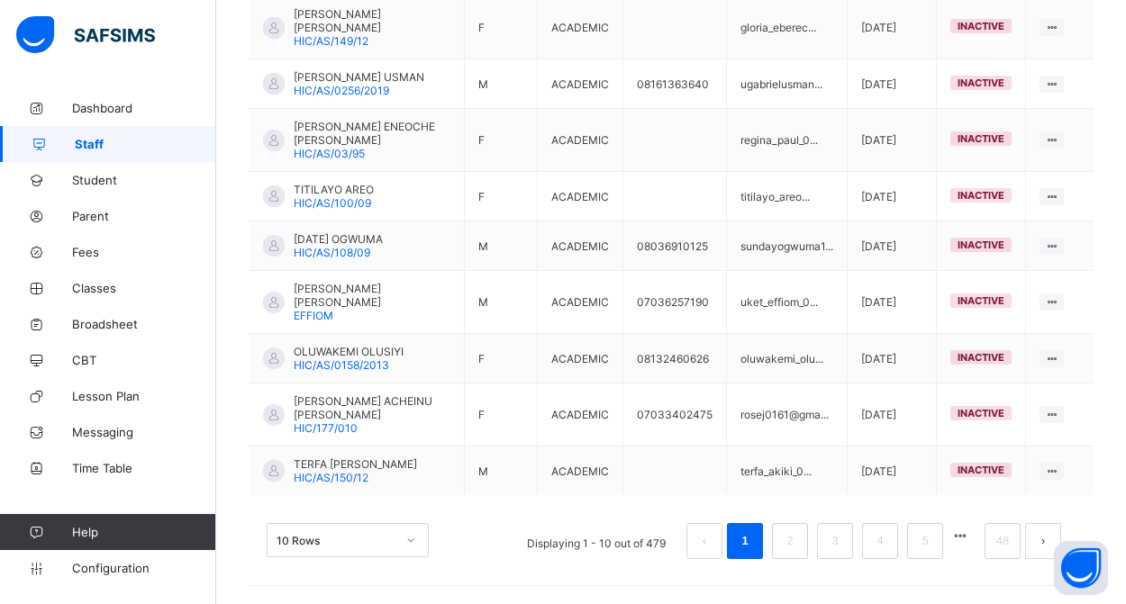
scroll to position [576, 0]
click at [960, 540] on button "button" at bounding box center [959, 536] width 23 height 15
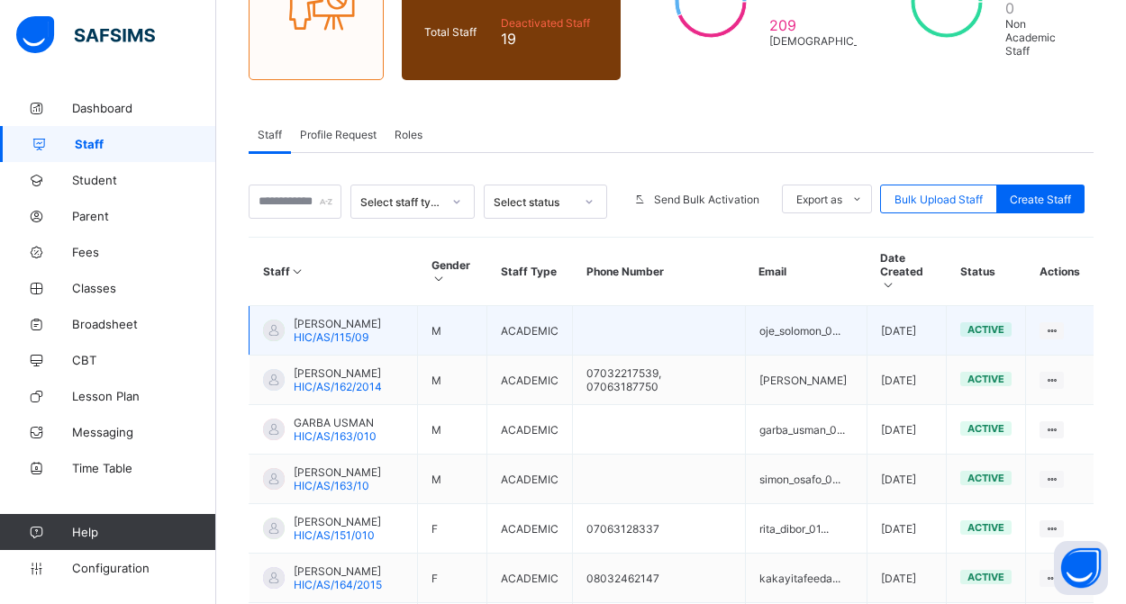
click at [340, 334] on span "HIC/AS/115/09" at bounding box center [331, 338] width 75 height 14
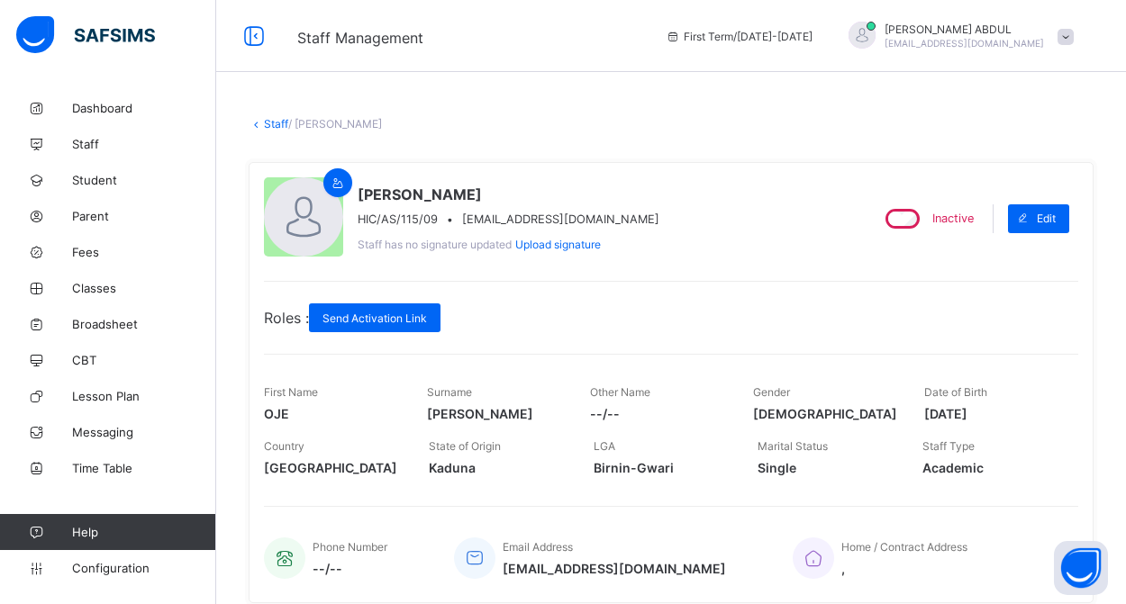
click at [271, 122] on link "Staff" at bounding box center [276, 124] width 24 height 14
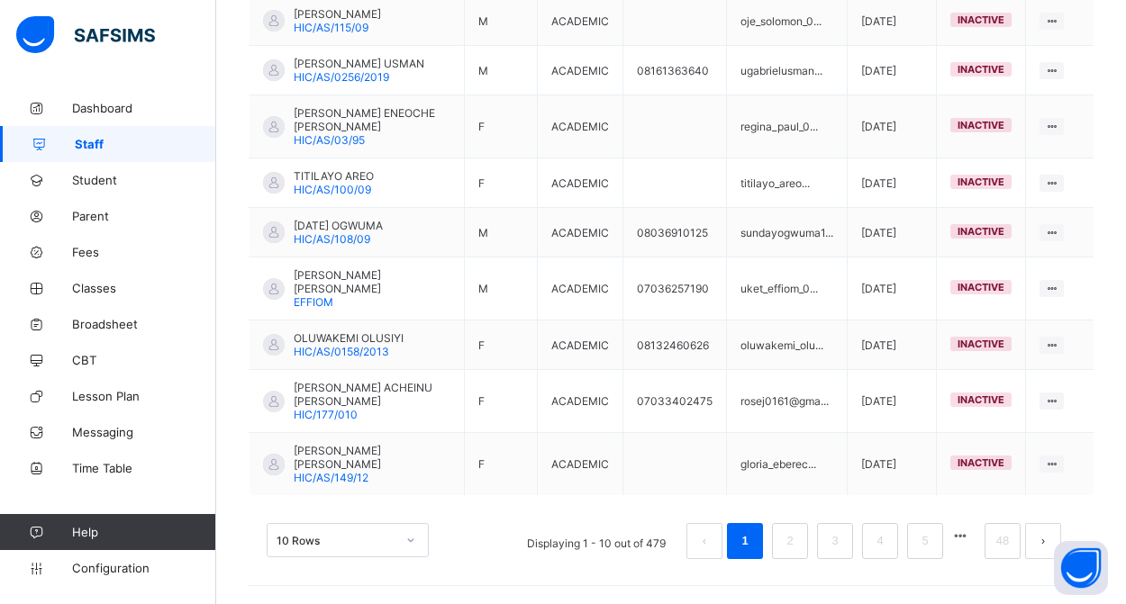
scroll to position [576, 0]
click at [960, 534] on button "button" at bounding box center [959, 536] width 23 height 15
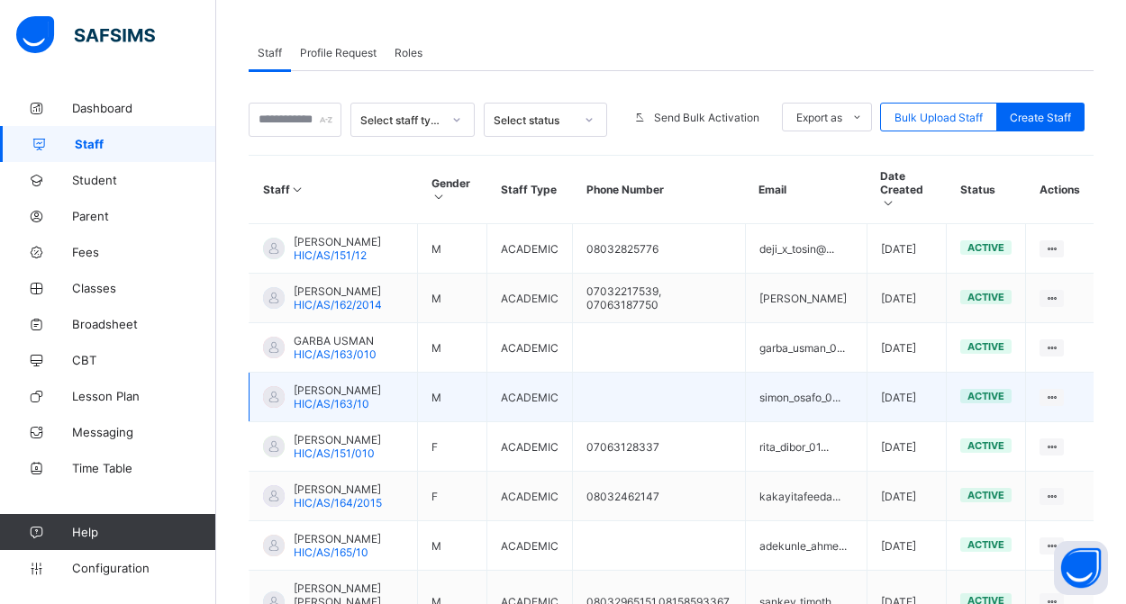
scroll to position [313, 0]
click at [332, 396] on span "[PERSON_NAME]" at bounding box center [337, 390] width 87 height 14
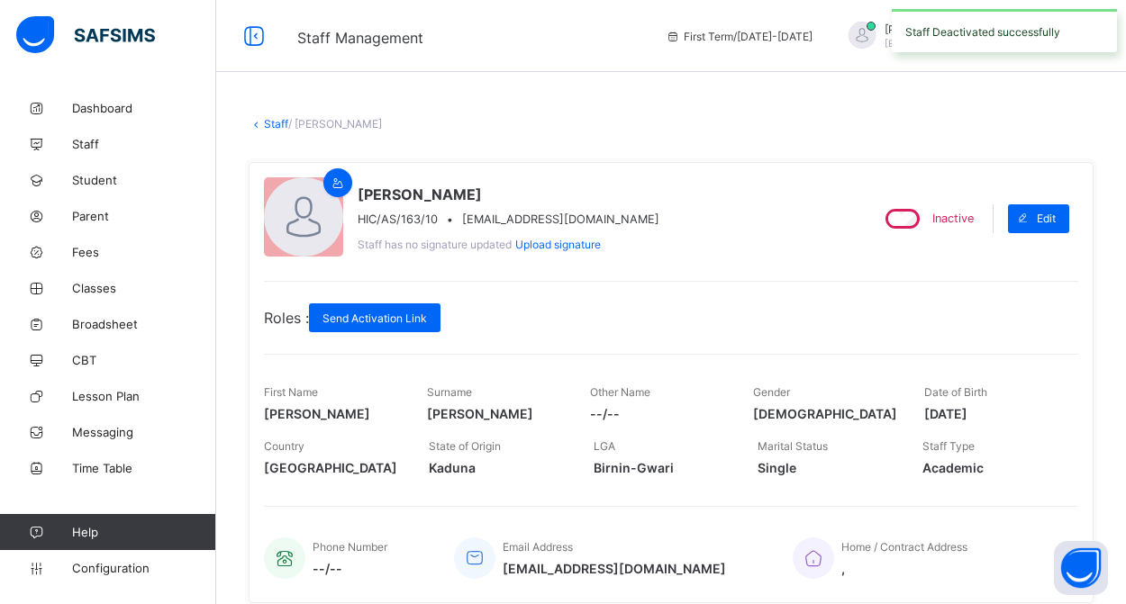
click at [266, 126] on link "Staff" at bounding box center [276, 124] width 24 height 14
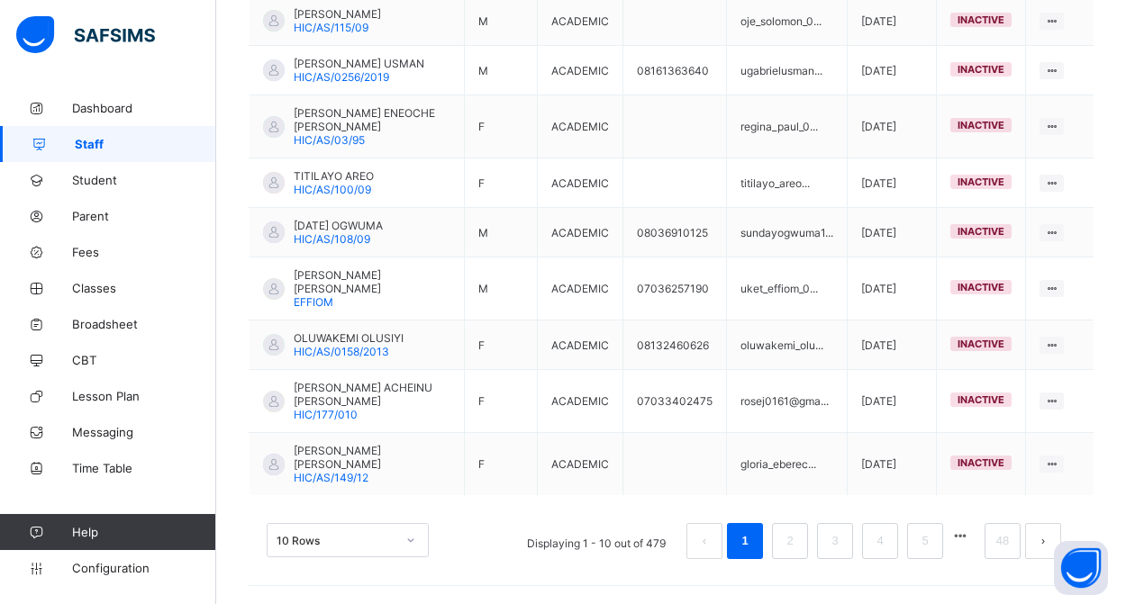
scroll to position [576, 0]
click at [962, 534] on button "button" at bounding box center [959, 536] width 23 height 15
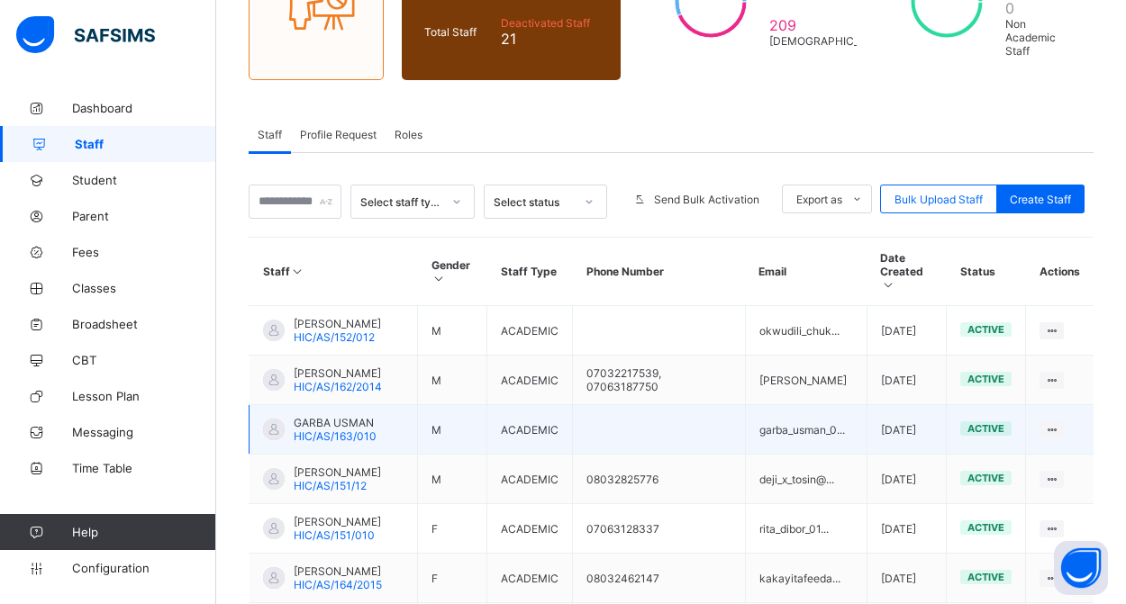
click at [340, 443] on span "HIC/AS/163/010" at bounding box center [335, 437] width 83 height 14
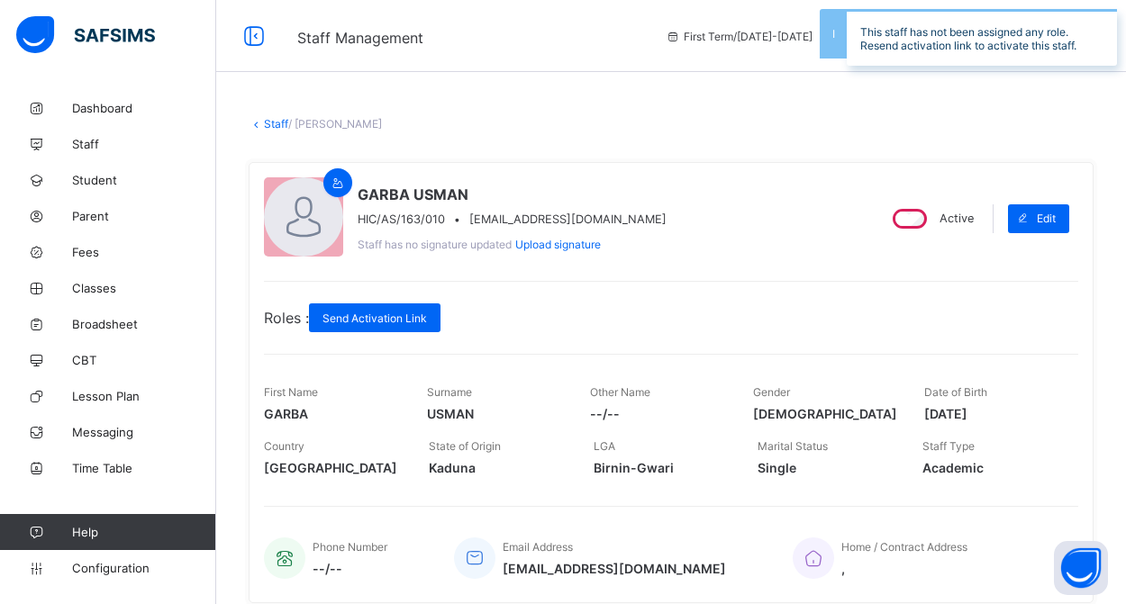
click at [265, 126] on link "Staff" at bounding box center [276, 124] width 24 height 14
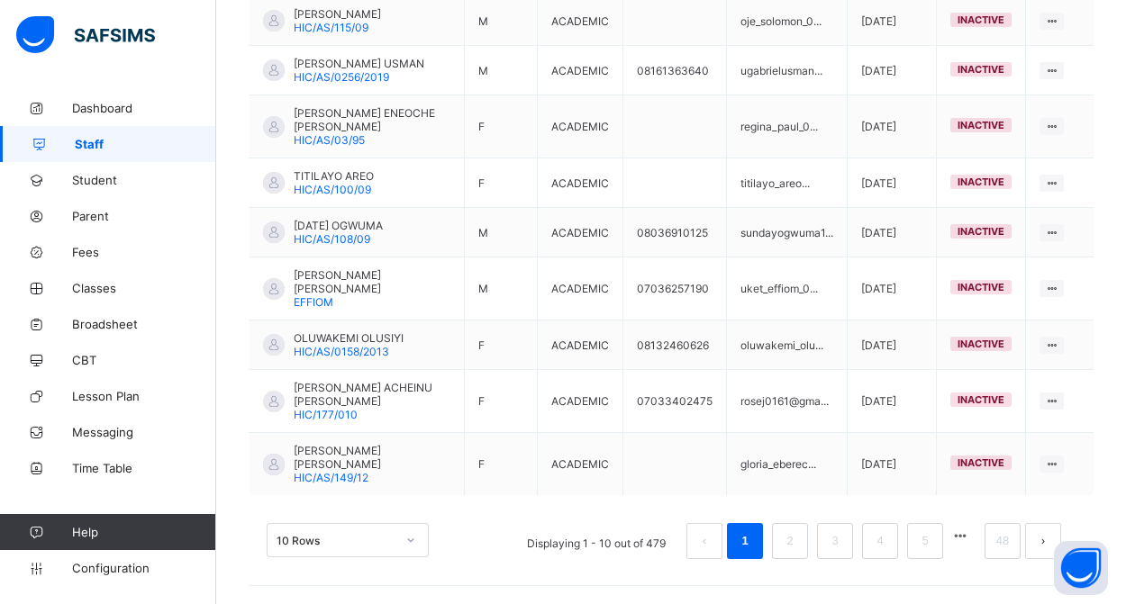
scroll to position [576, 0]
click at [964, 532] on button "button" at bounding box center [959, 536] width 23 height 15
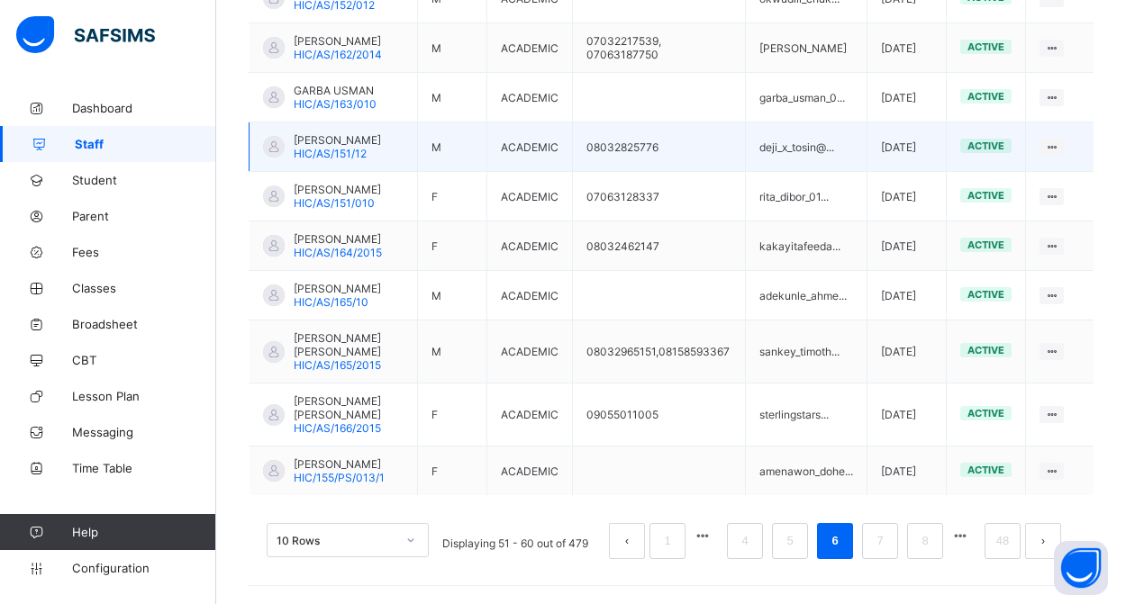
scroll to position [671, 0]
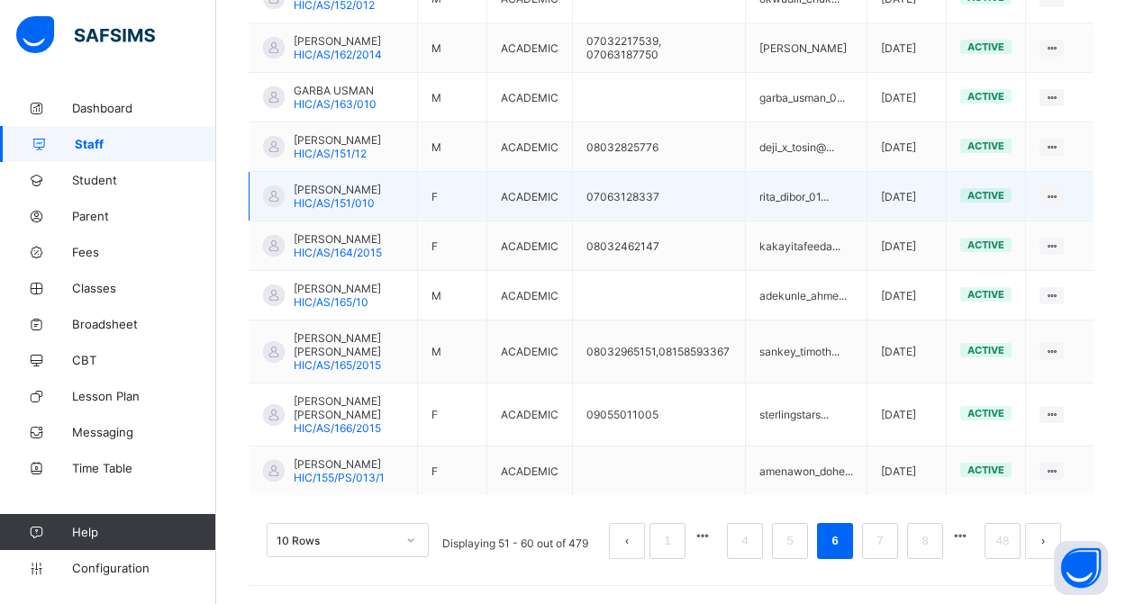
click at [350, 196] on span "HIC/AS/151/010" at bounding box center [334, 203] width 81 height 14
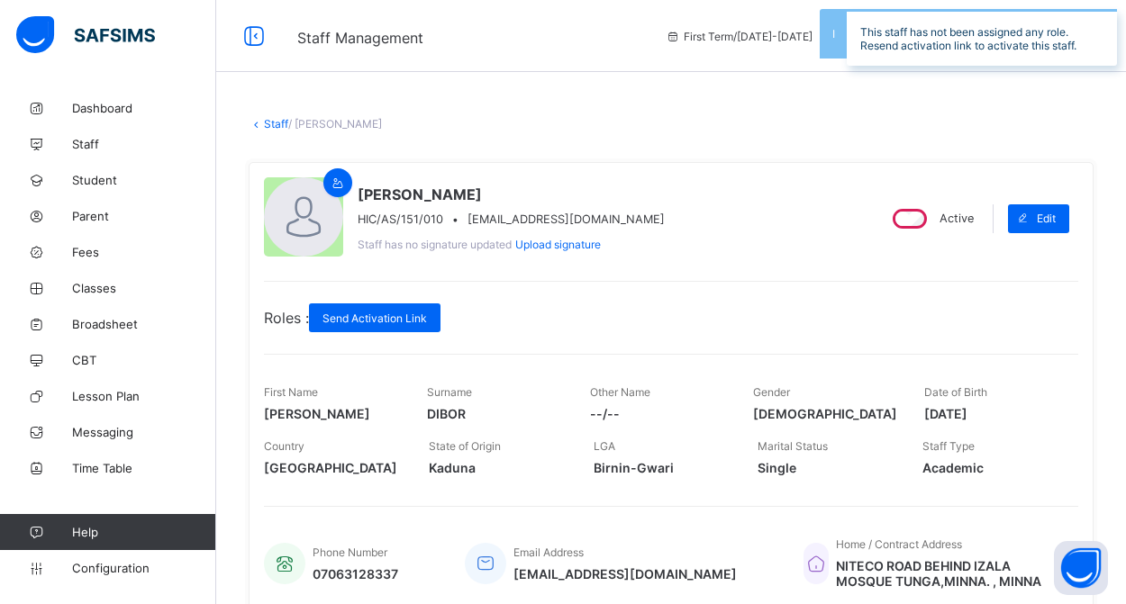
scroll to position [14, 0]
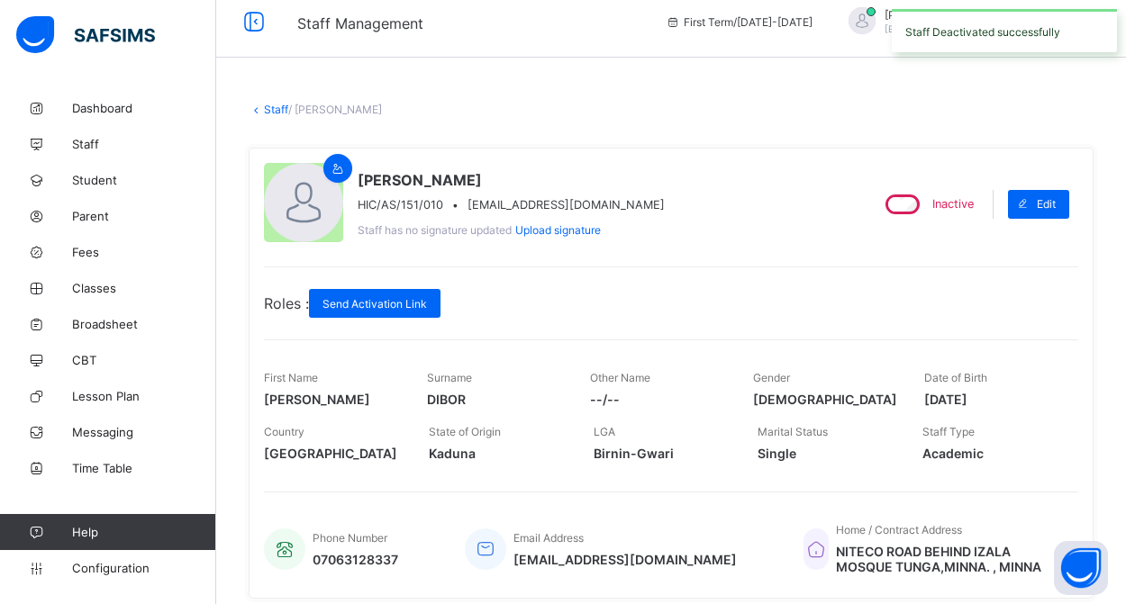
click at [277, 106] on link "Staff" at bounding box center [276, 110] width 24 height 14
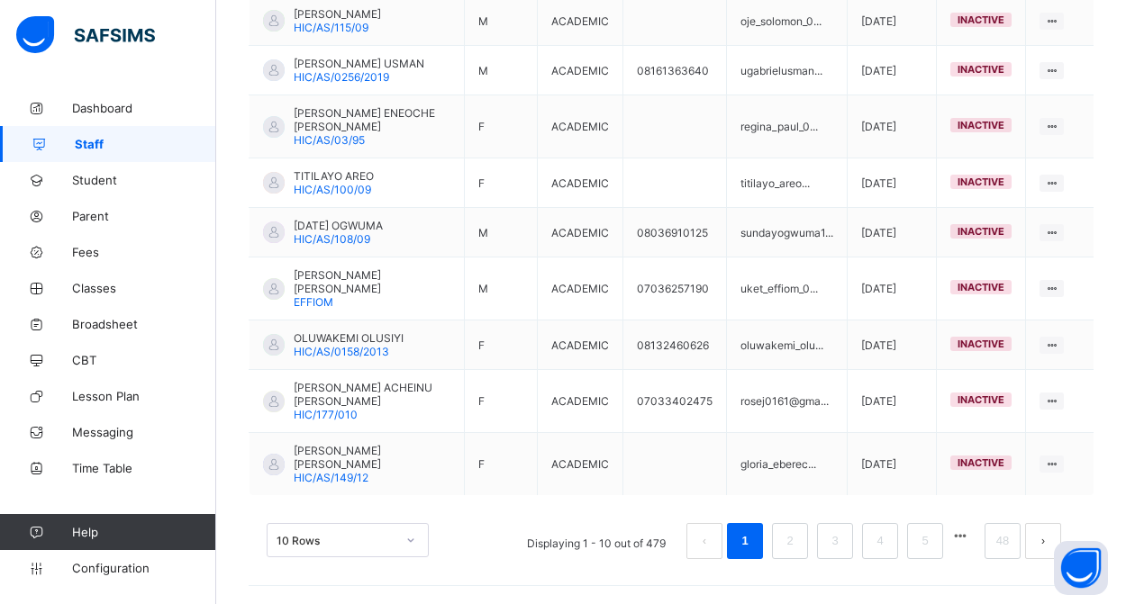
scroll to position [576, 0]
click at [960, 534] on button "button" at bounding box center [959, 536] width 23 height 15
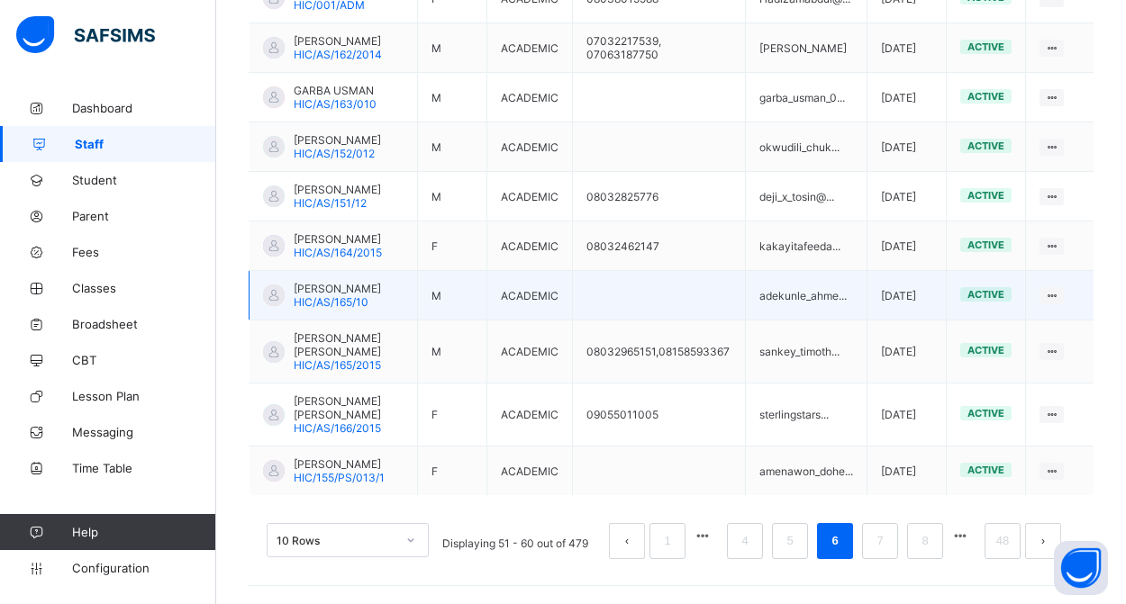
scroll to position [685, 0]
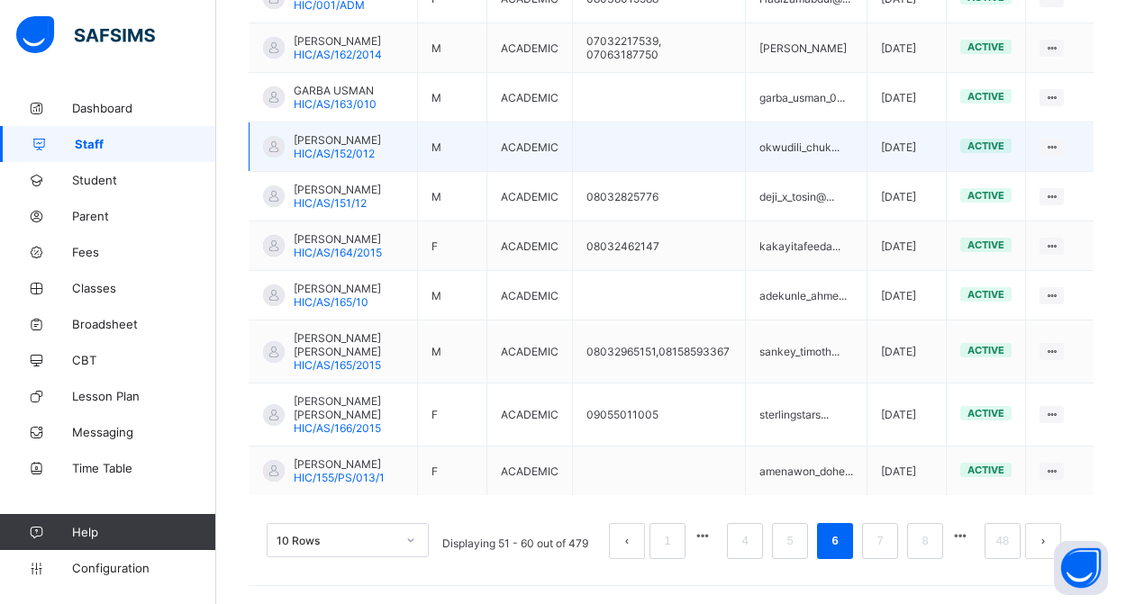
click at [350, 133] on span "[PERSON_NAME]" at bounding box center [337, 140] width 87 height 14
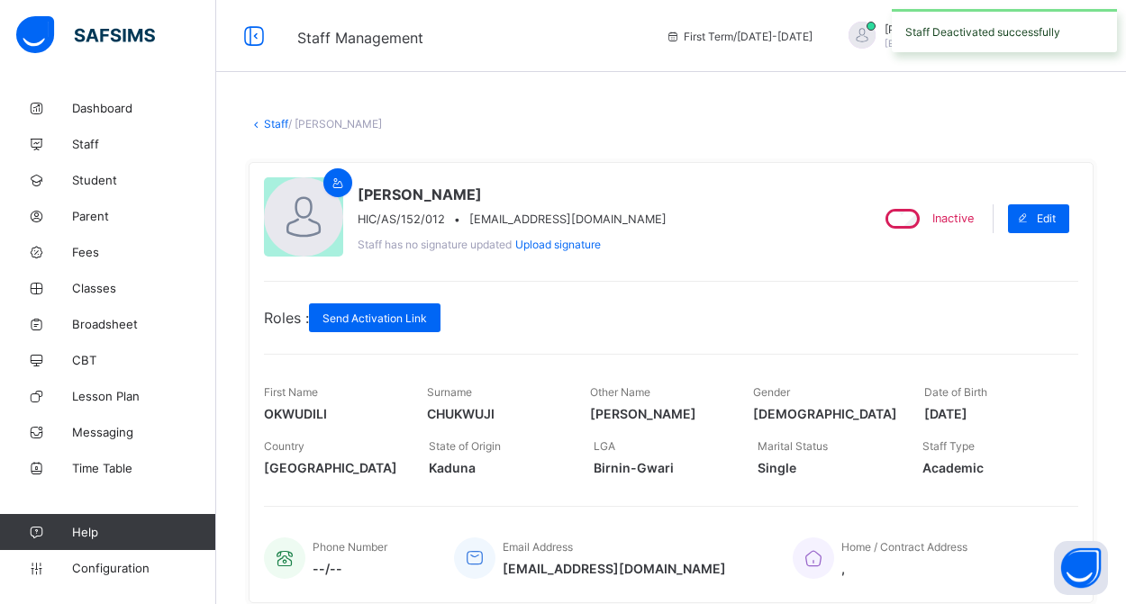
click at [267, 120] on link "Staff" at bounding box center [276, 124] width 24 height 14
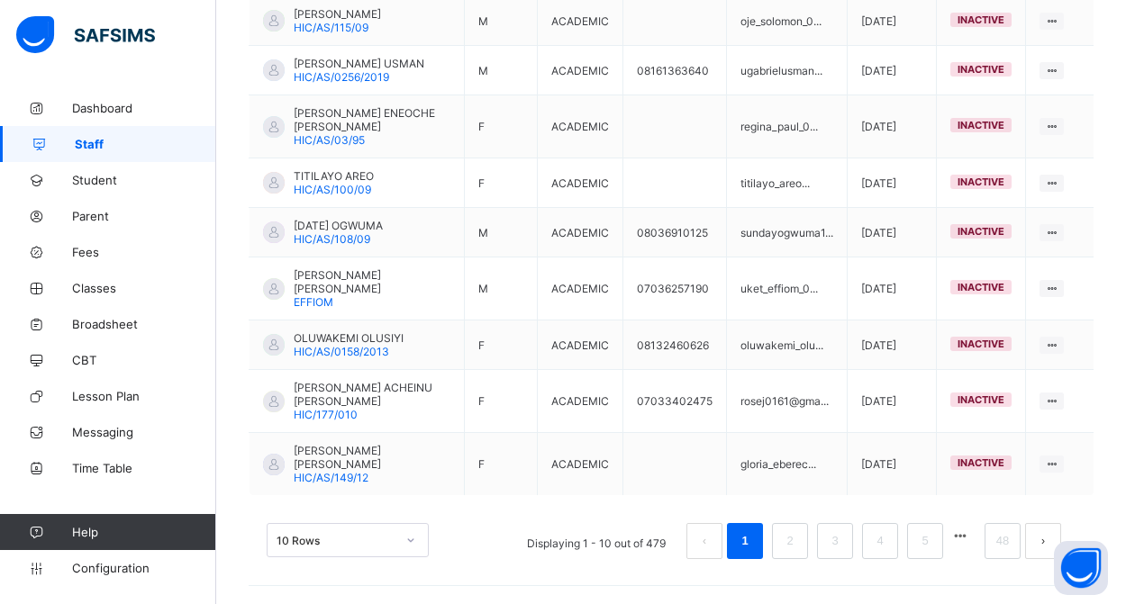
scroll to position [576, 0]
click at [1006, 540] on link "48" at bounding box center [1002, 541] width 23 height 23
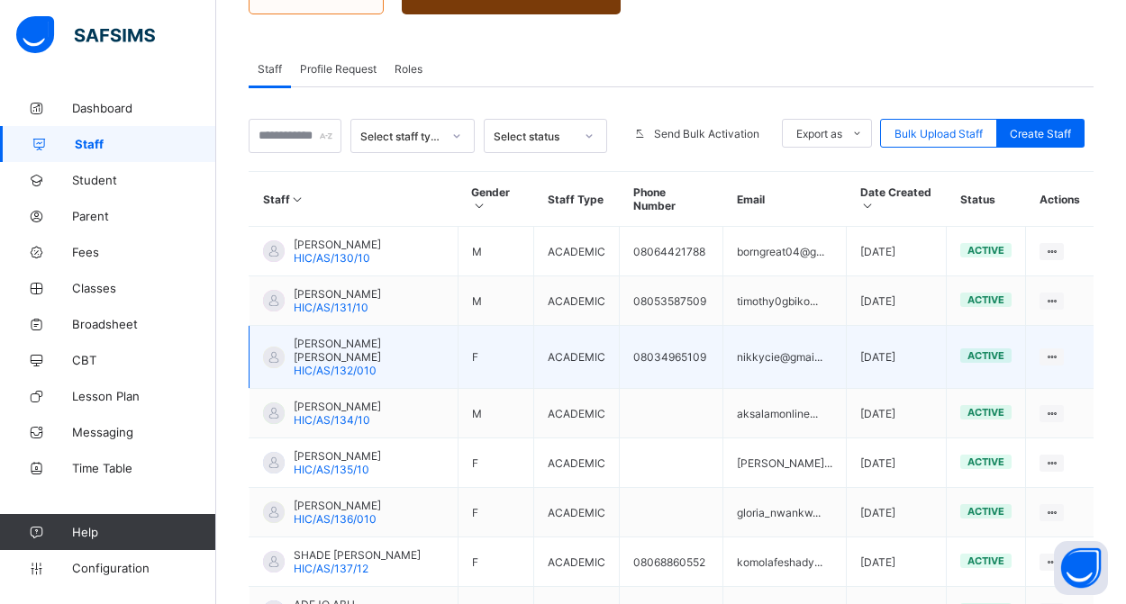
scroll to position [407, 0]
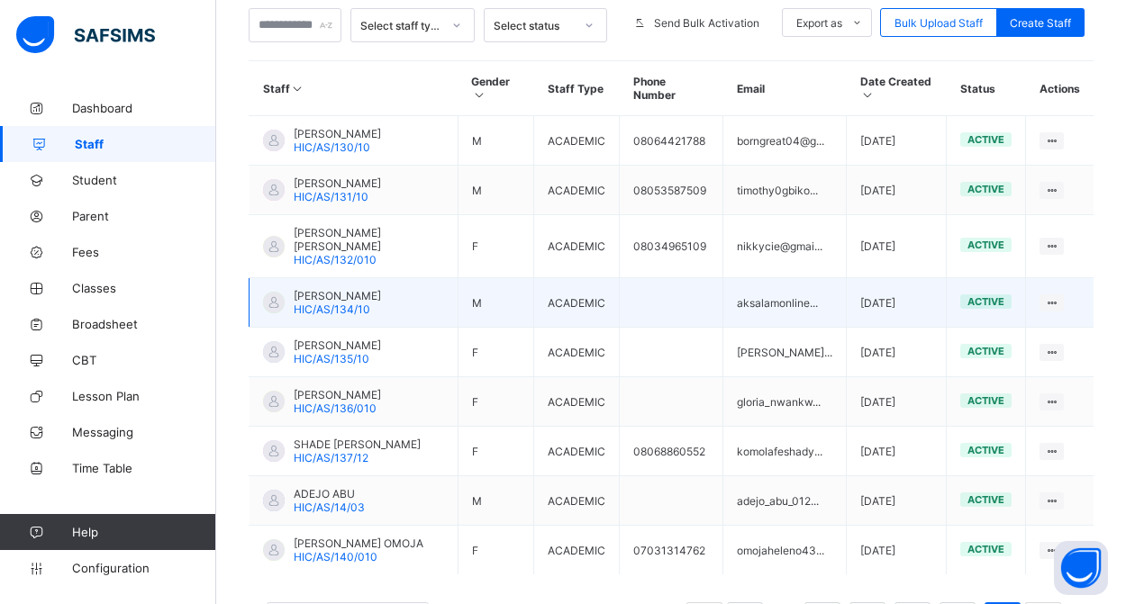
click at [363, 303] on span "[PERSON_NAME]" at bounding box center [337, 296] width 87 height 14
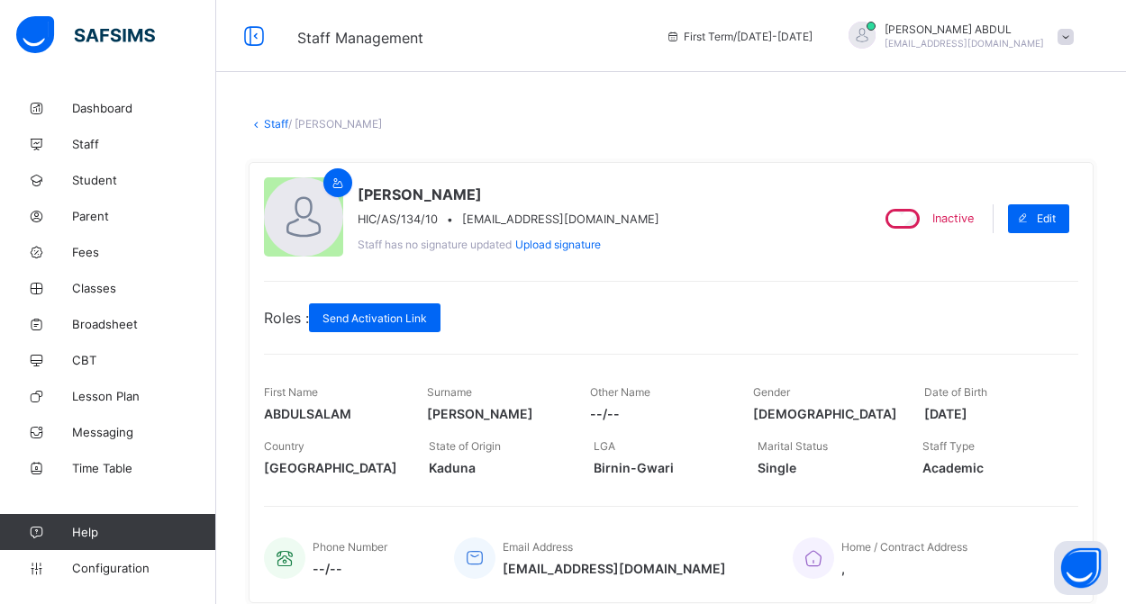
click at [271, 125] on link "Staff" at bounding box center [276, 124] width 24 height 14
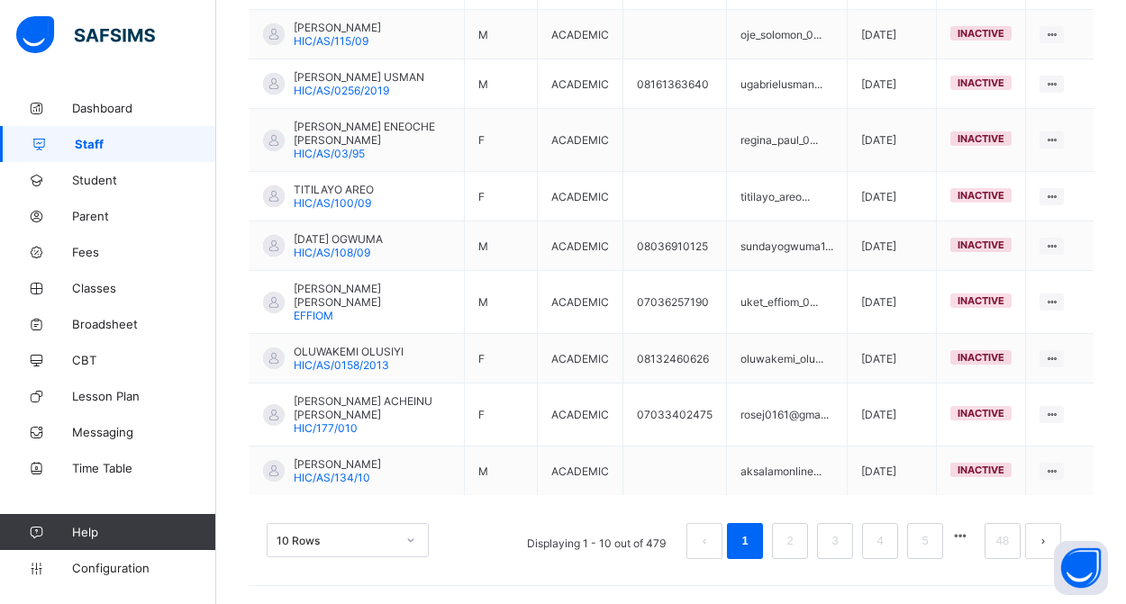
scroll to position [576, 0]
click at [956, 540] on button "button" at bounding box center [959, 536] width 23 height 15
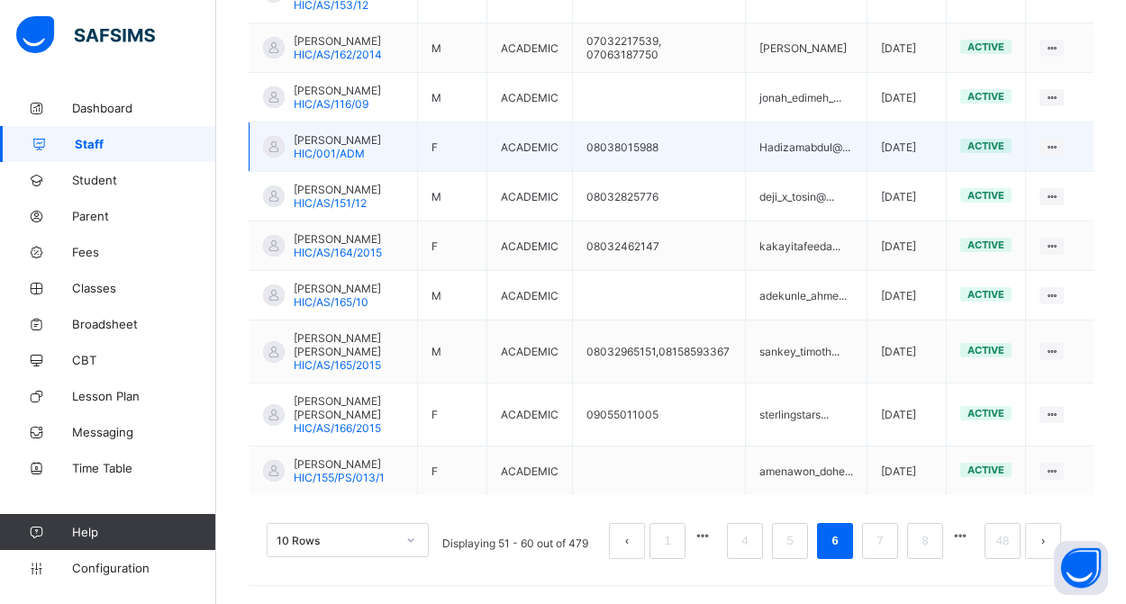
scroll to position [671, 0]
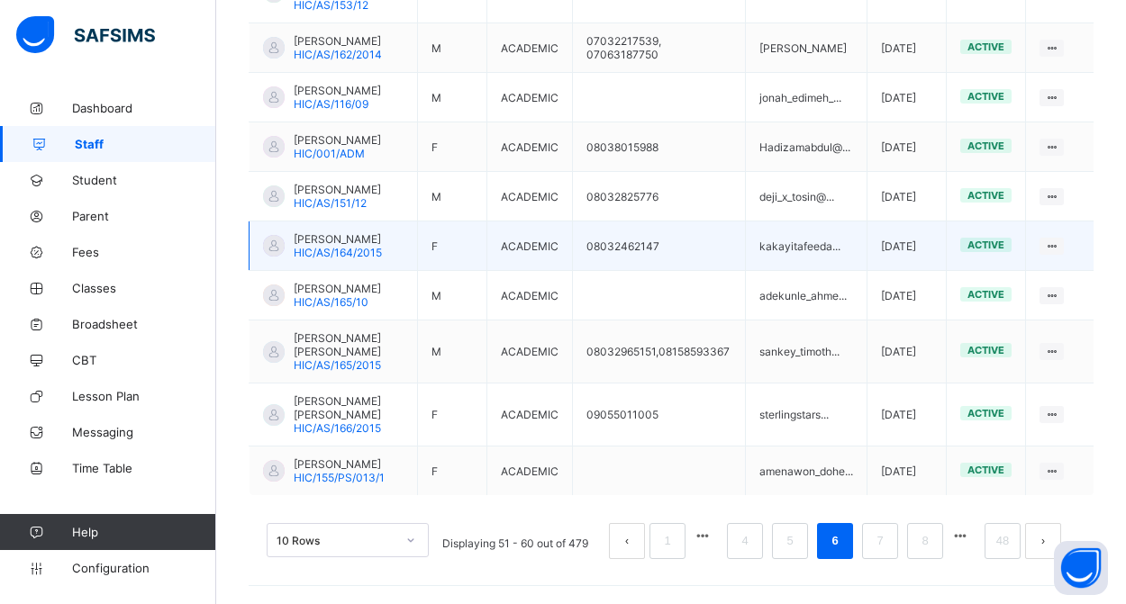
click at [338, 232] on span "[PERSON_NAME]" at bounding box center [338, 239] width 88 height 14
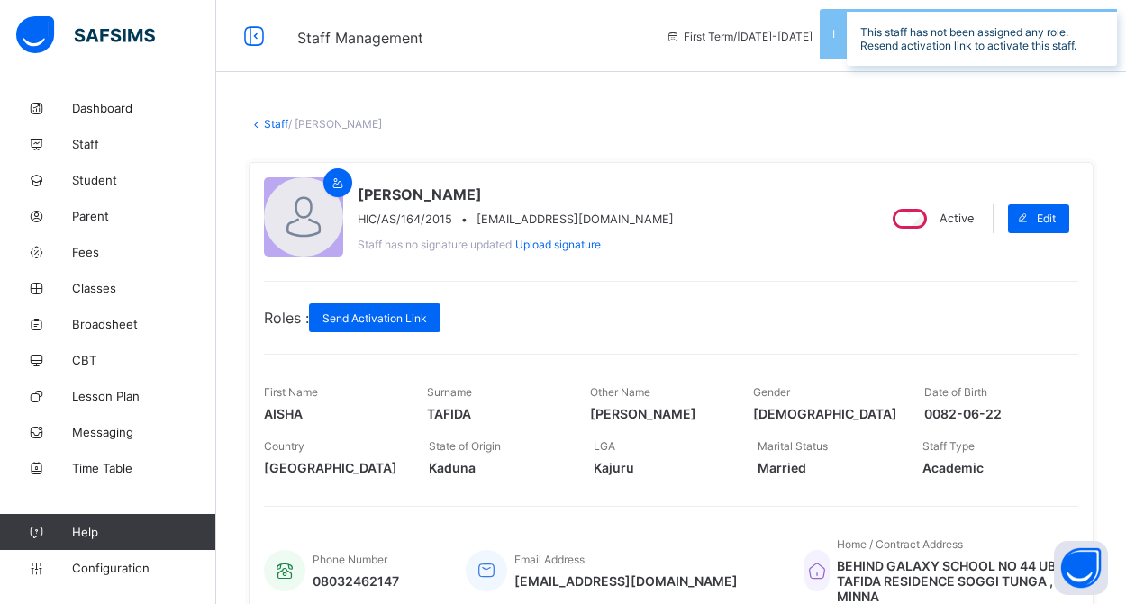
scroll to position [69, 0]
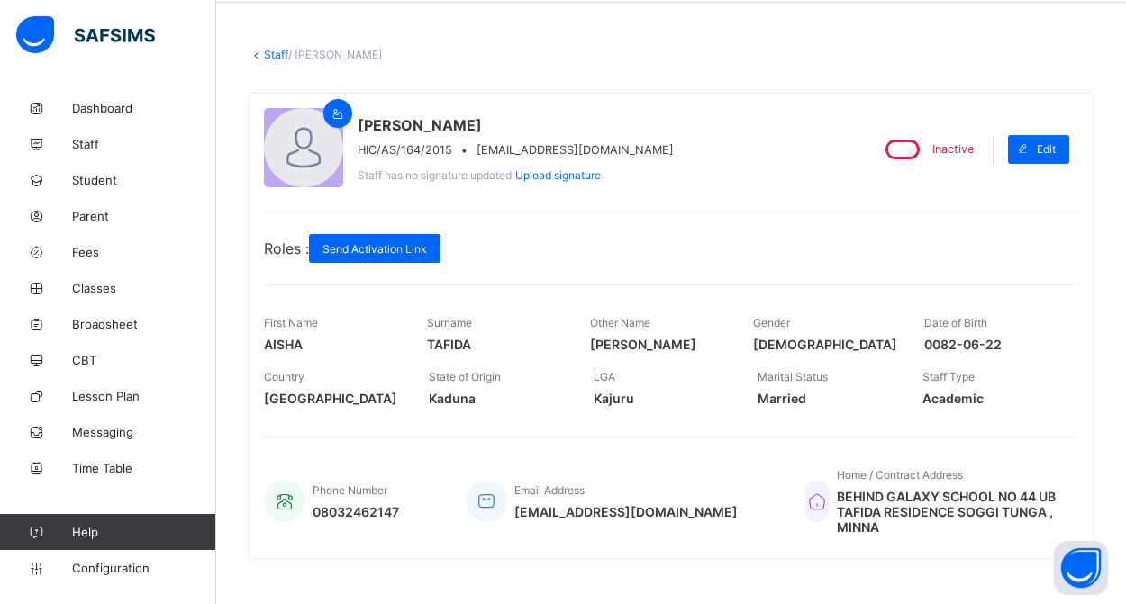
click at [276, 58] on link "Staff" at bounding box center [276, 55] width 24 height 14
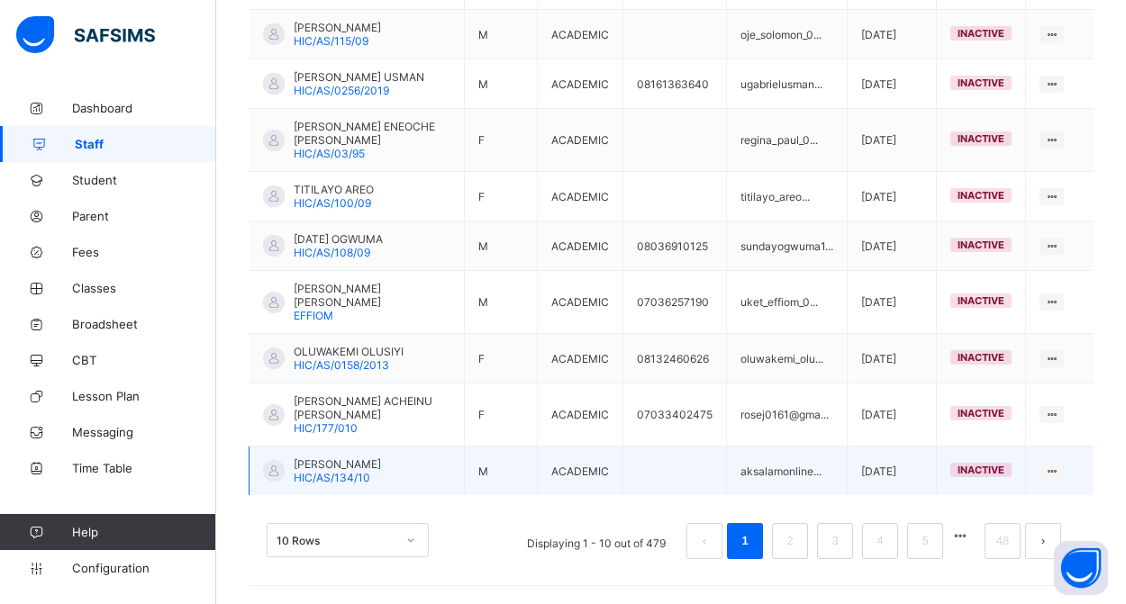
scroll to position [576, 0]
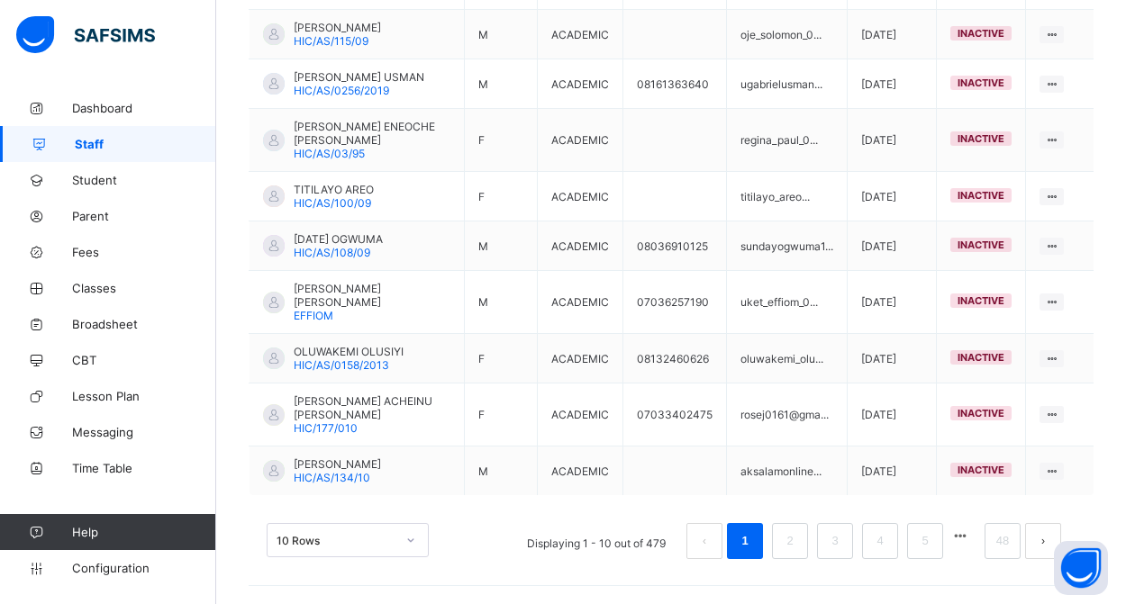
click at [958, 542] on button "button" at bounding box center [959, 536] width 23 height 15
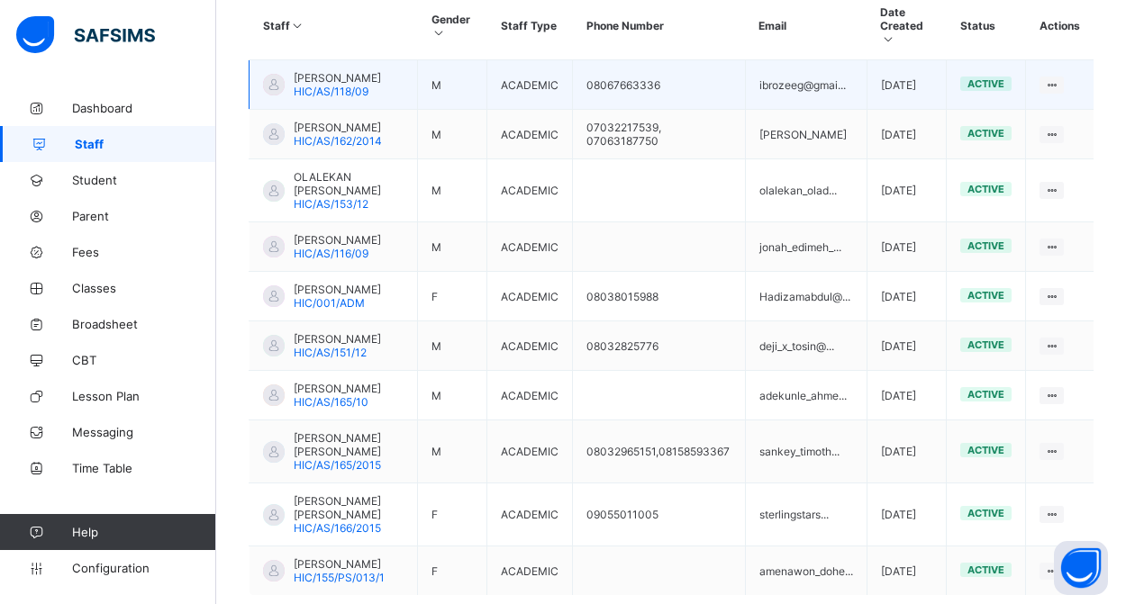
scroll to position [580, 0]
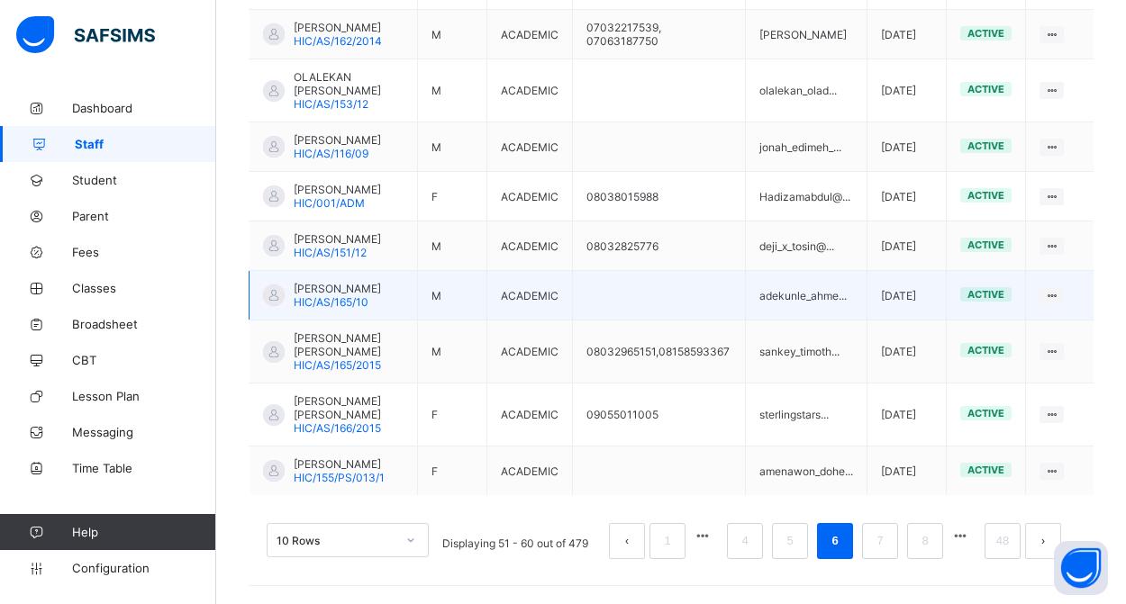
click at [332, 295] on span "[PERSON_NAME]" at bounding box center [337, 289] width 87 height 14
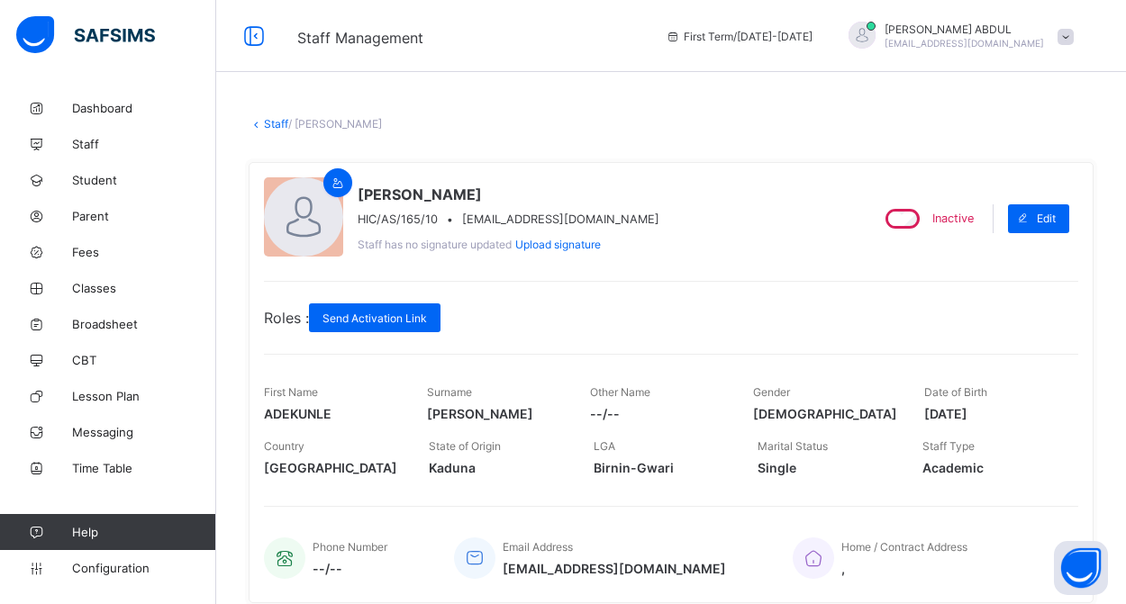
click at [279, 124] on link "Staff" at bounding box center [276, 124] width 24 height 14
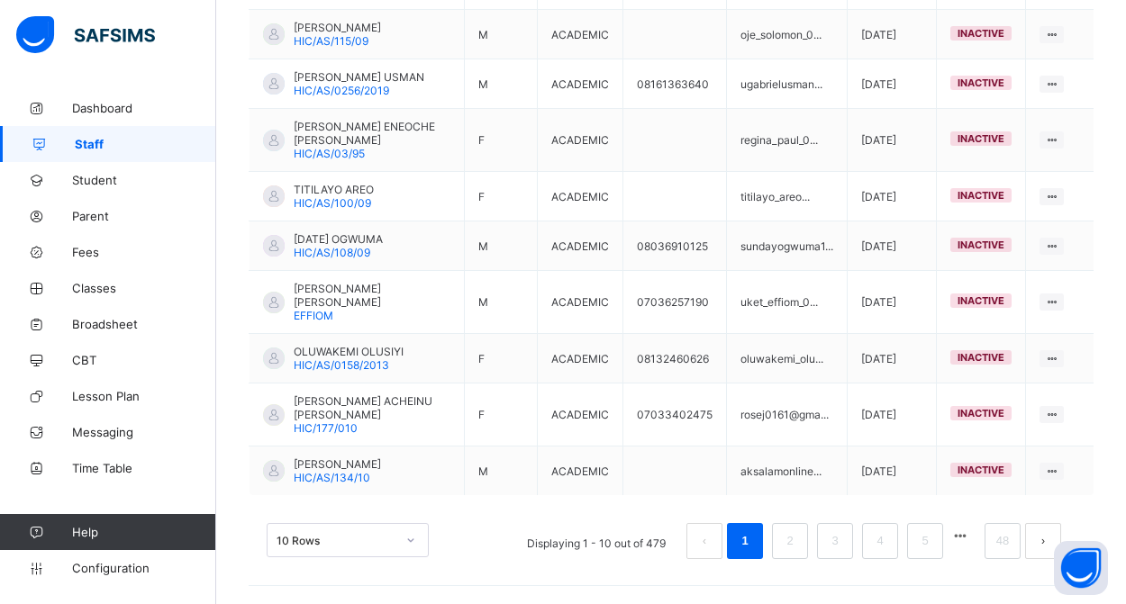
scroll to position [576, 0]
click at [962, 540] on button "button" at bounding box center [959, 536] width 23 height 15
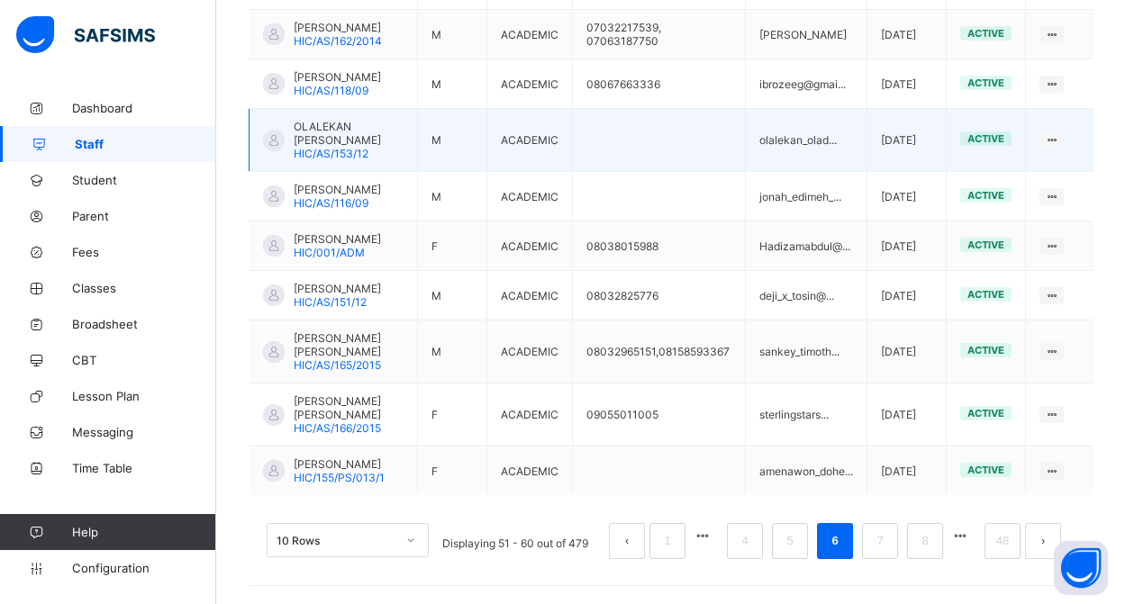
scroll to position [685, 0]
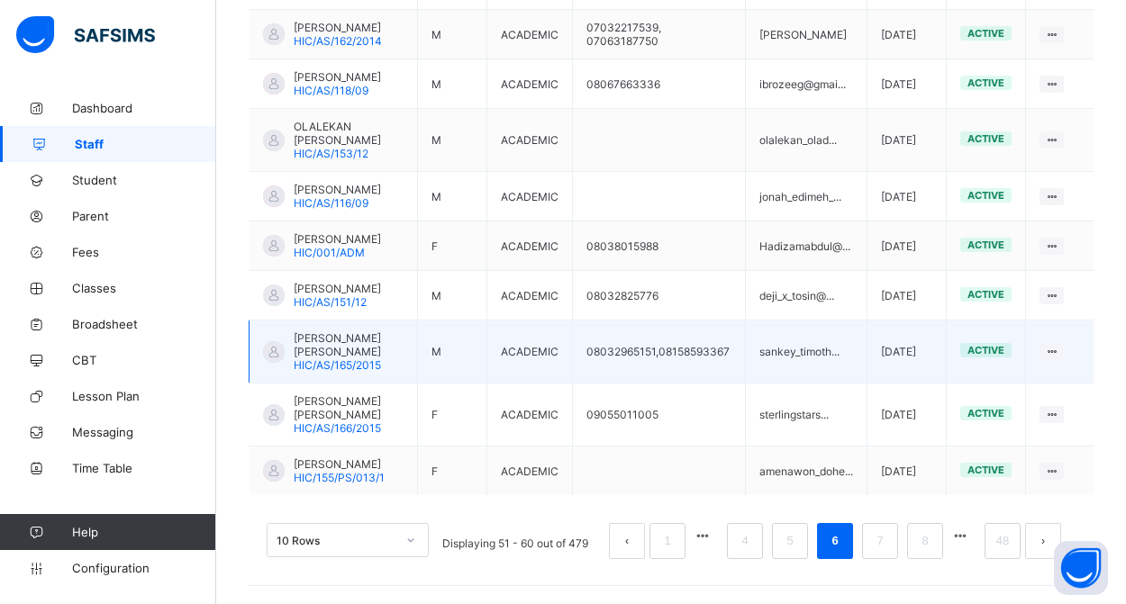
click at [342, 331] on span "[PERSON_NAME] [PERSON_NAME]" at bounding box center [349, 344] width 110 height 27
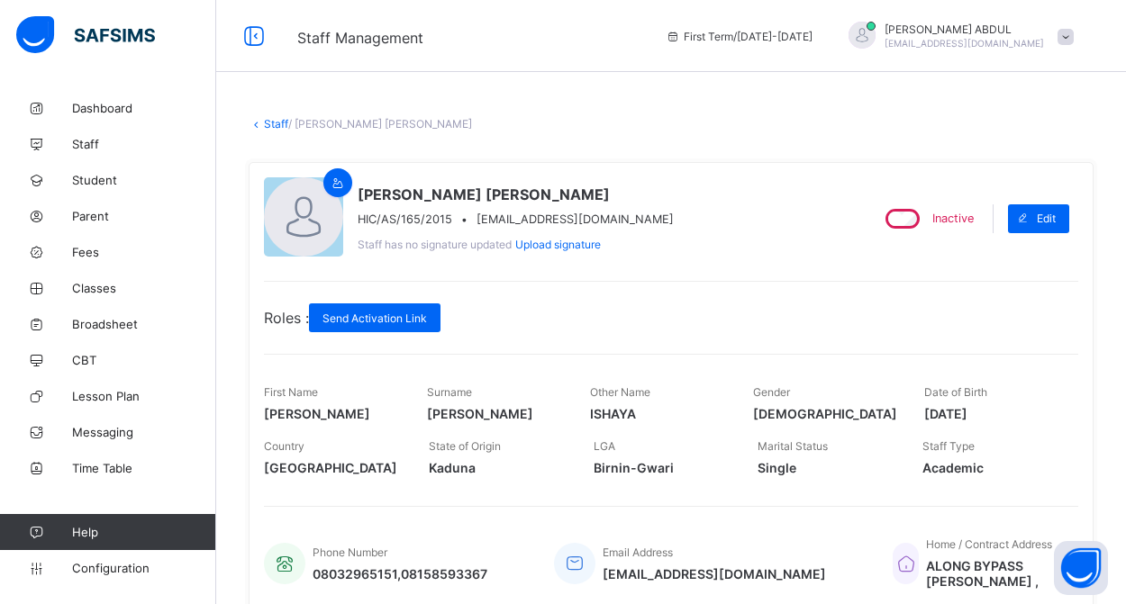
click at [275, 121] on link "Staff" at bounding box center [276, 124] width 24 height 14
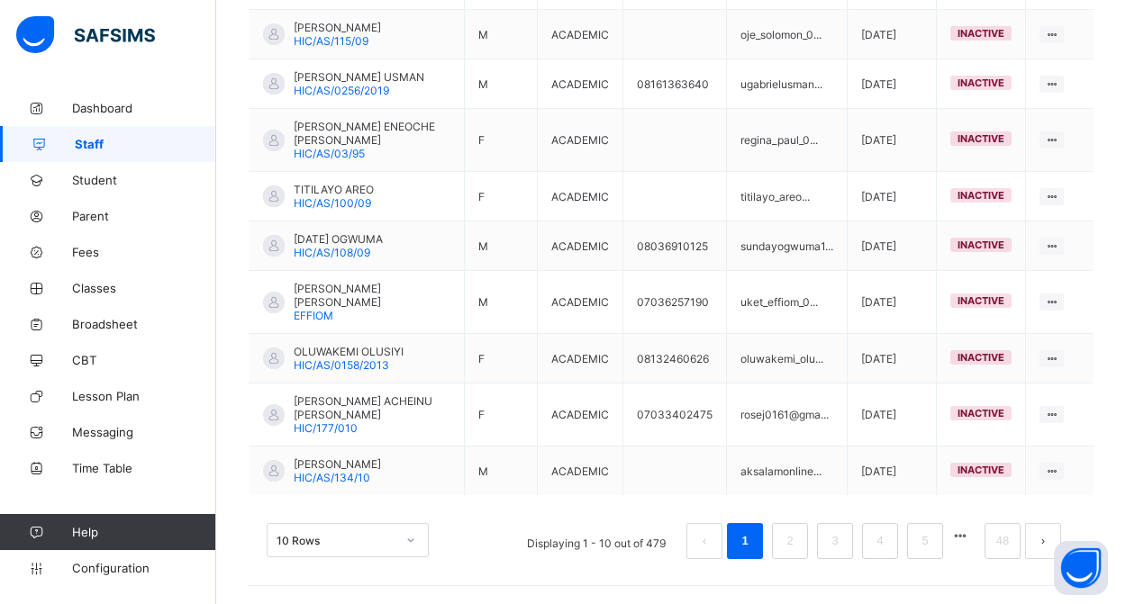
scroll to position [576, 0]
click at [963, 535] on button "button" at bounding box center [959, 536] width 23 height 15
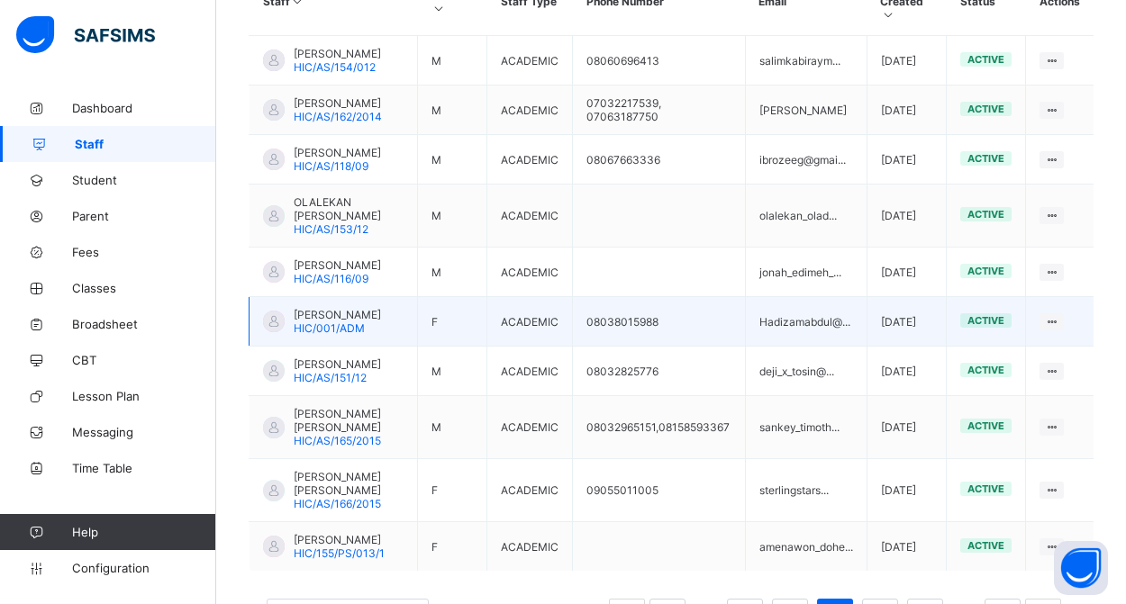
scroll to position [502, 0]
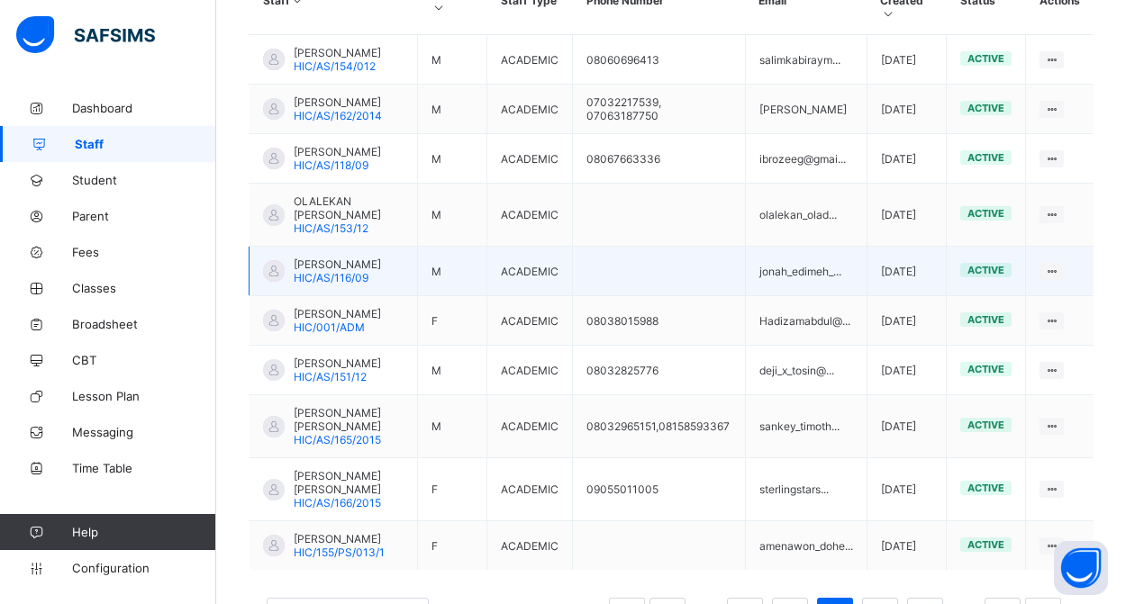
click at [320, 271] on span "[PERSON_NAME]" at bounding box center [337, 265] width 87 height 14
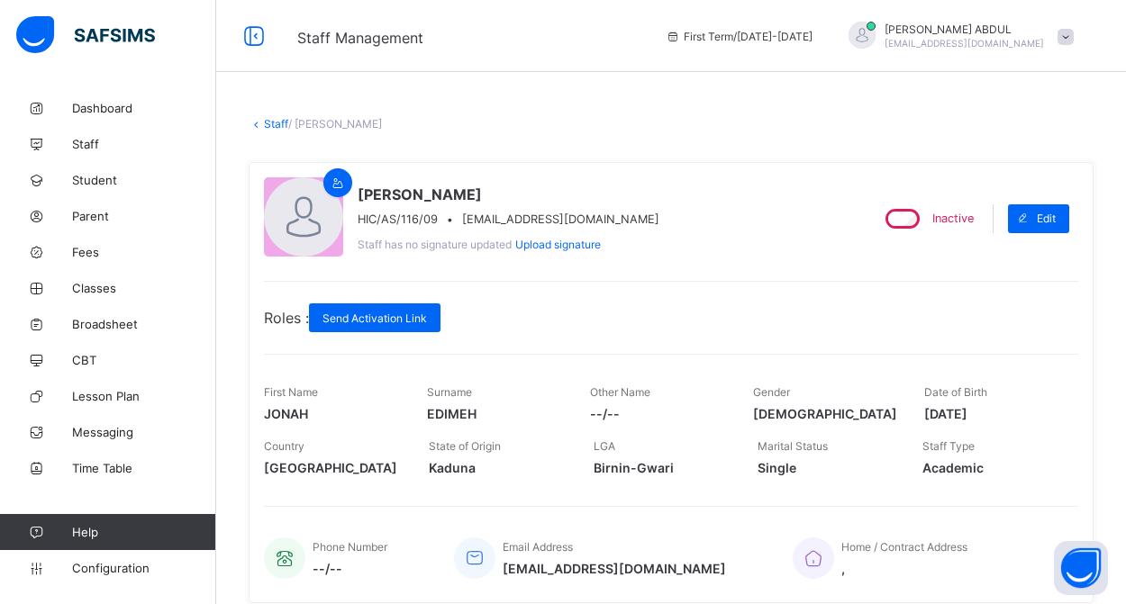
click at [273, 117] on link "Staff" at bounding box center [276, 124] width 24 height 14
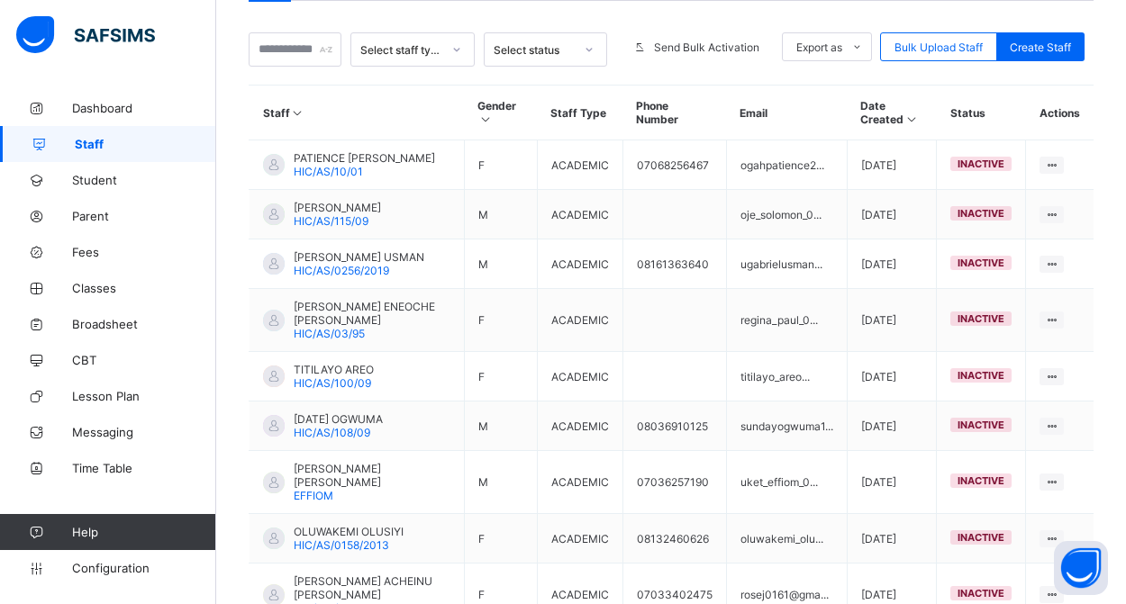
scroll to position [536, 0]
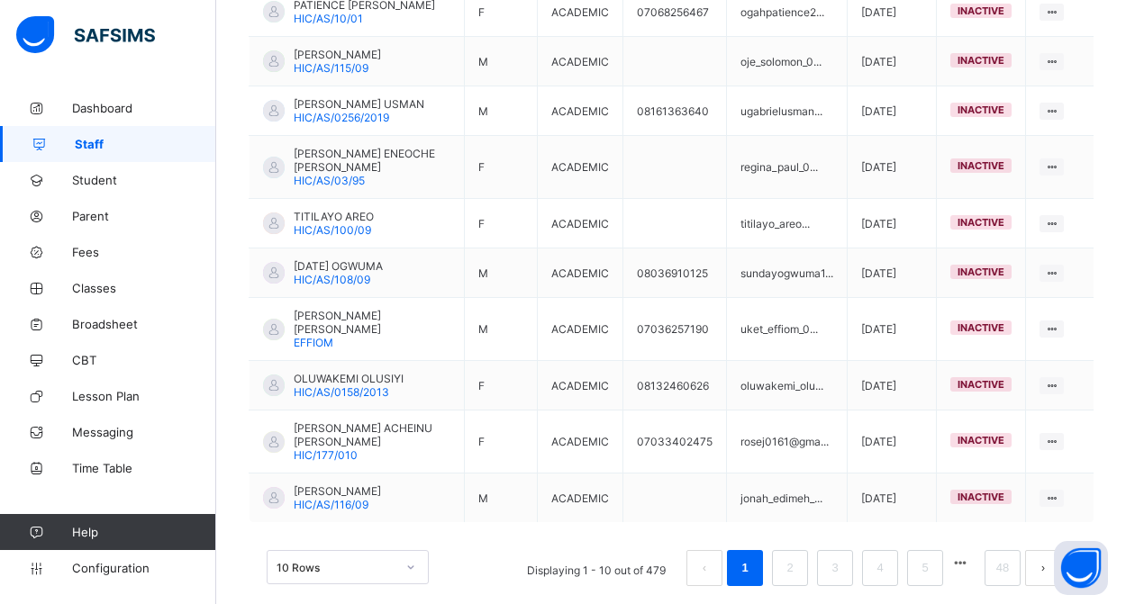
click at [964, 566] on button "button" at bounding box center [959, 563] width 23 height 15
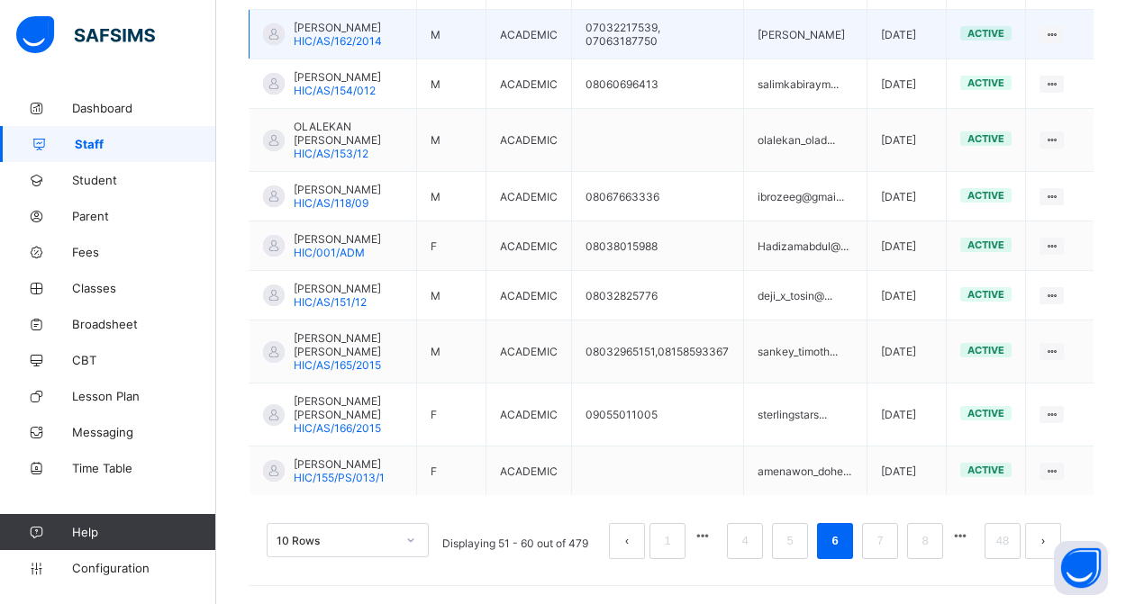
scroll to position [698, 0]
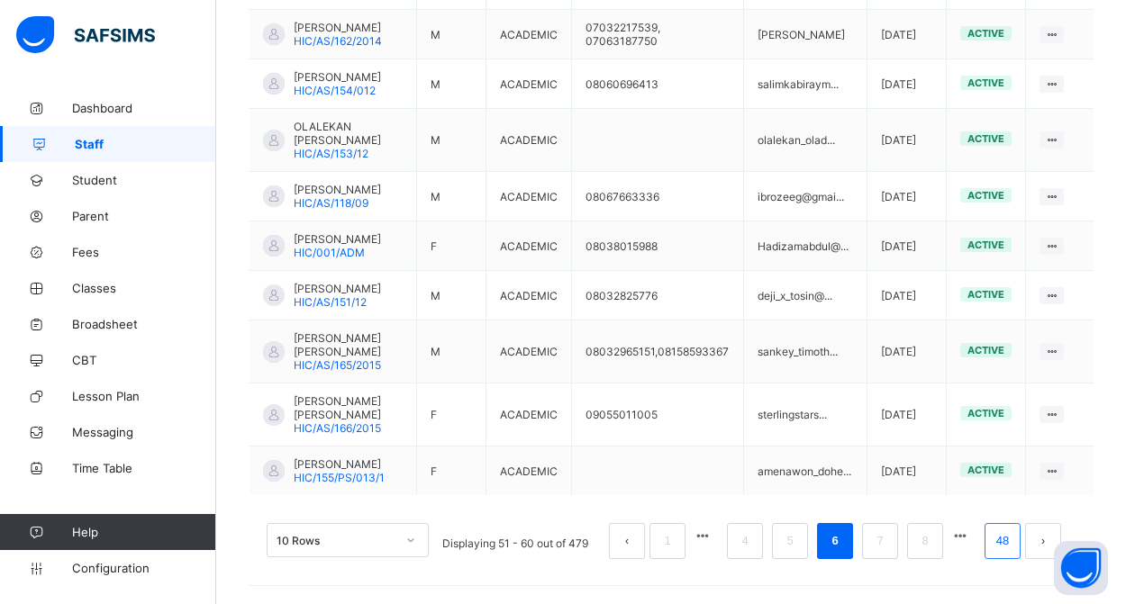
click at [987, 541] on li "48" at bounding box center [1002, 541] width 36 height 36
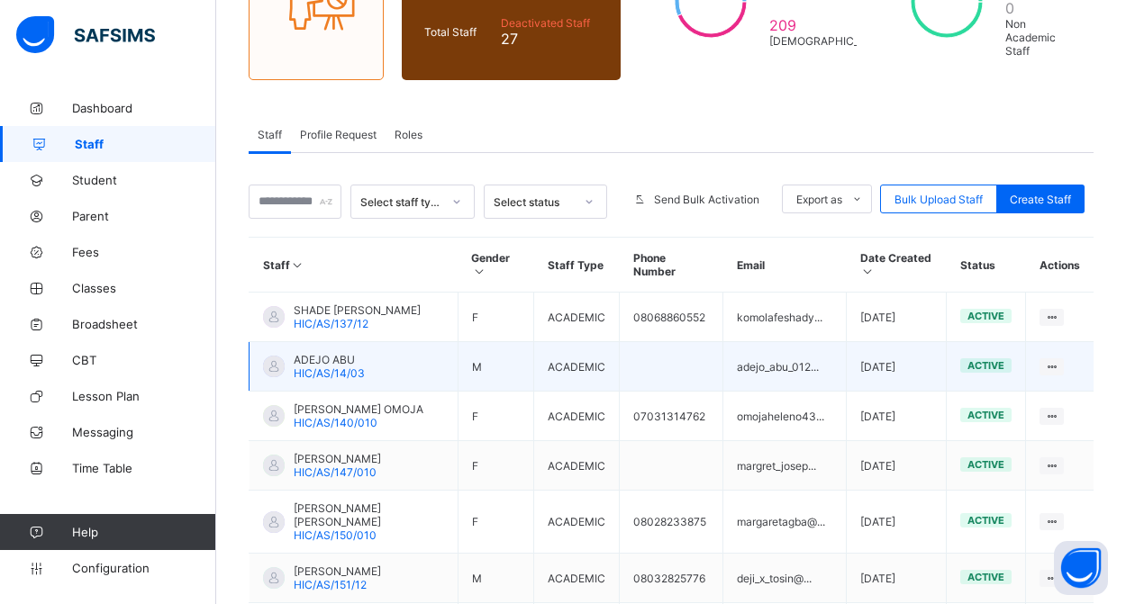
click at [332, 380] on span "HIC/AS/14/03" at bounding box center [329, 374] width 71 height 14
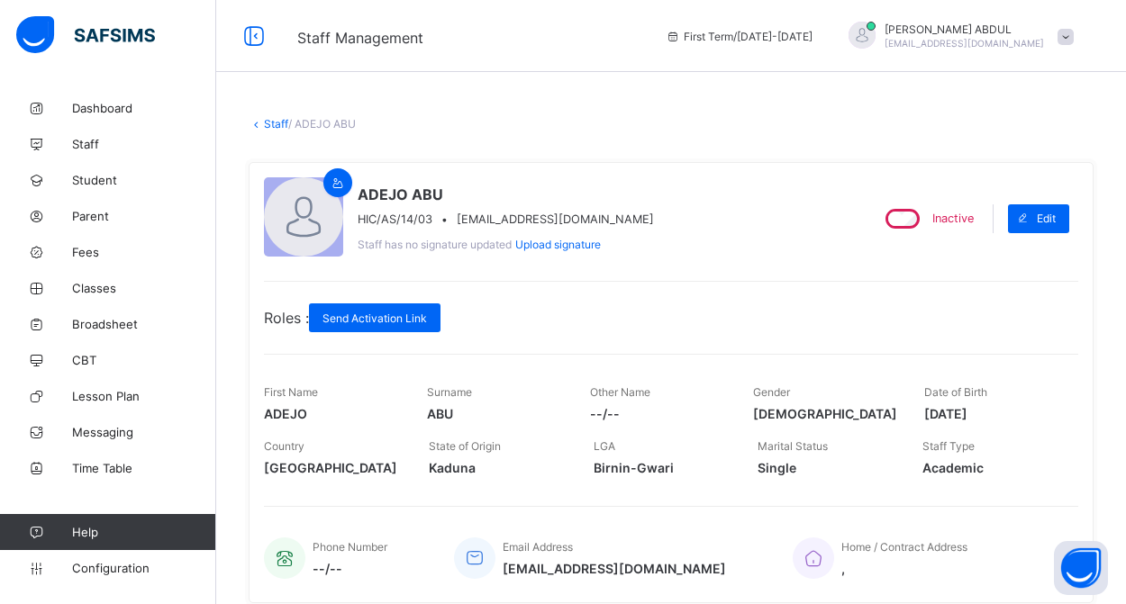
click at [273, 123] on link "Staff" at bounding box center [276, 124] width 24 height 14
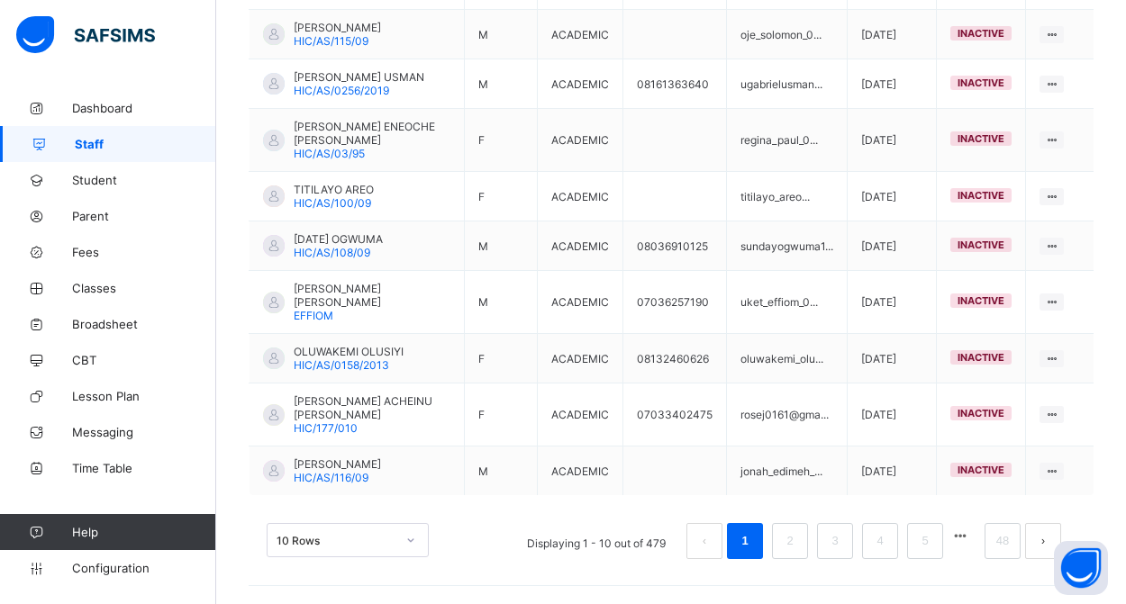
click at [956, 541] on button "button" at bounding box center [959, 536] width 23 height 15
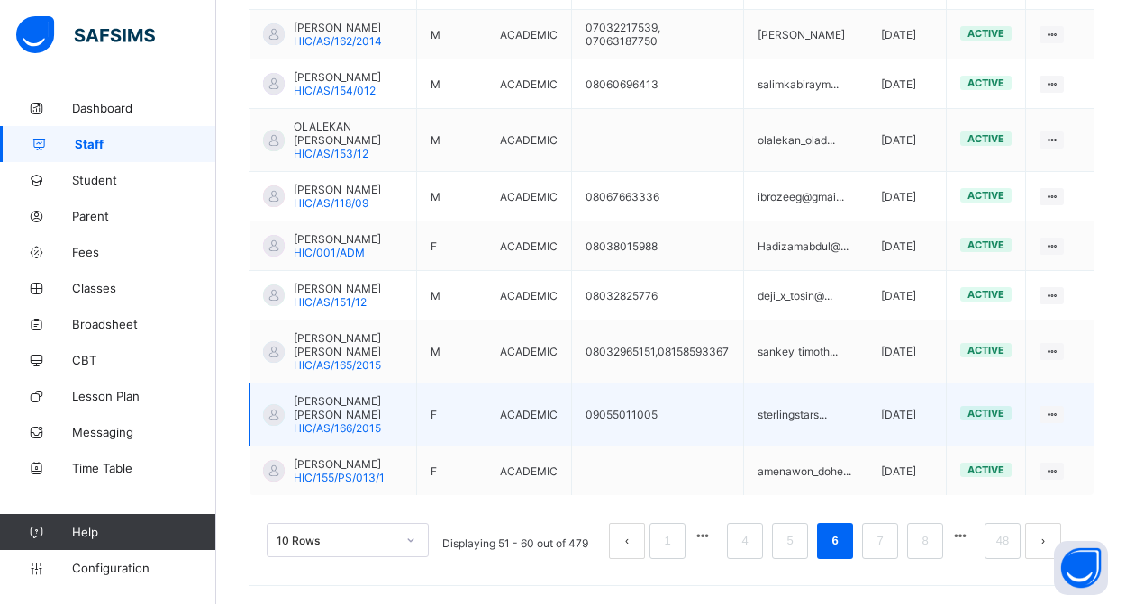
scroll to position [698, 0]
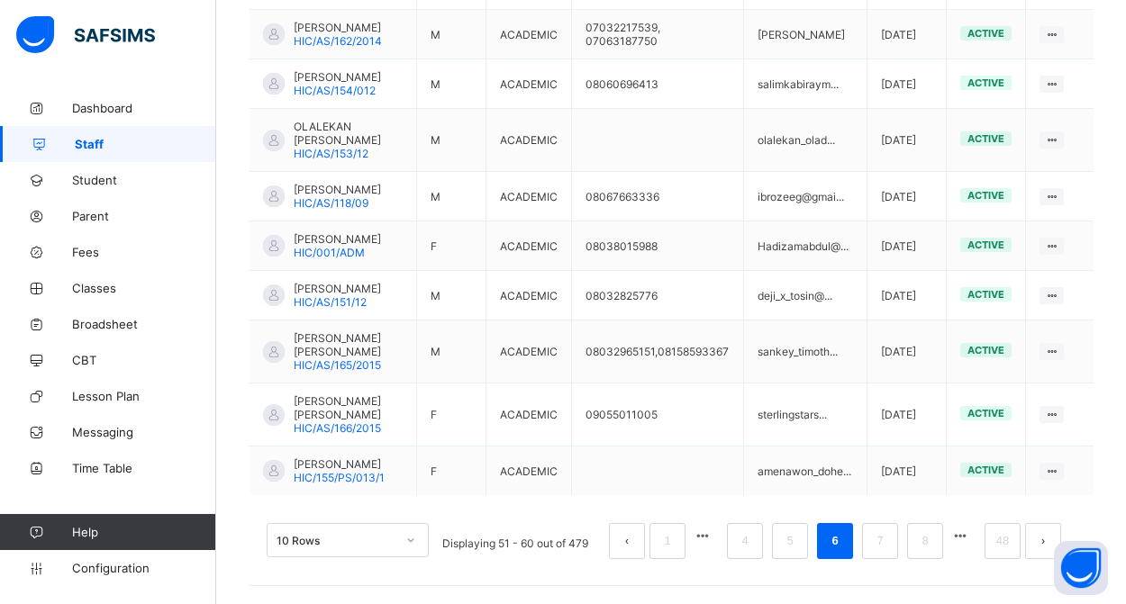
click at [955, 540] on button "button" at bounding box center [959, 536] width 23 height 15
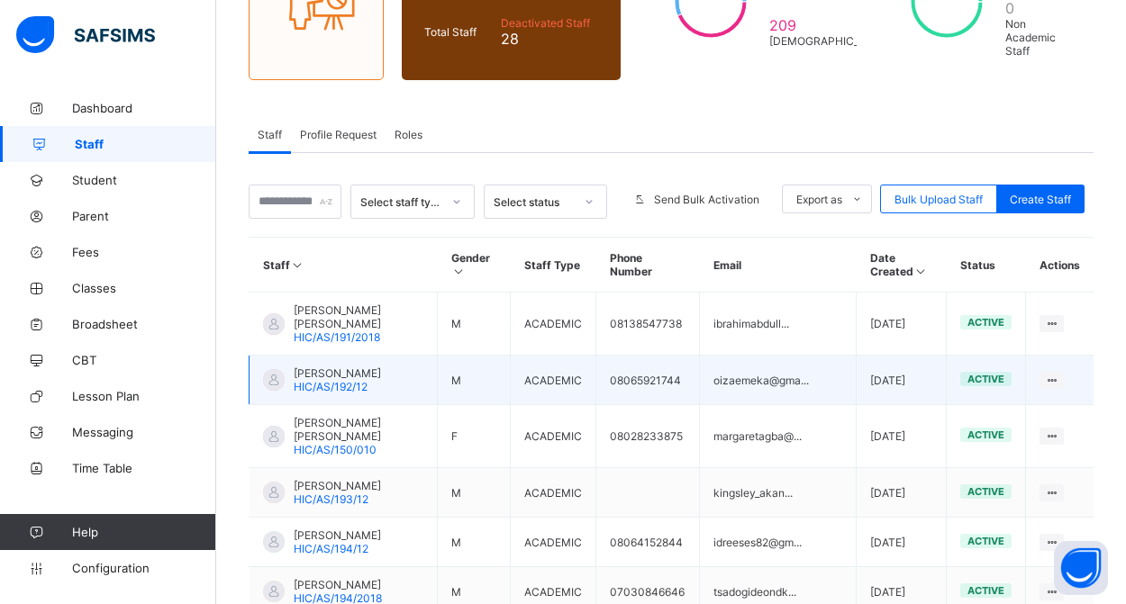
click at [376, 376] on span "[PERSON_NAME]" at bounding box center [337, 374] width 87 height 14
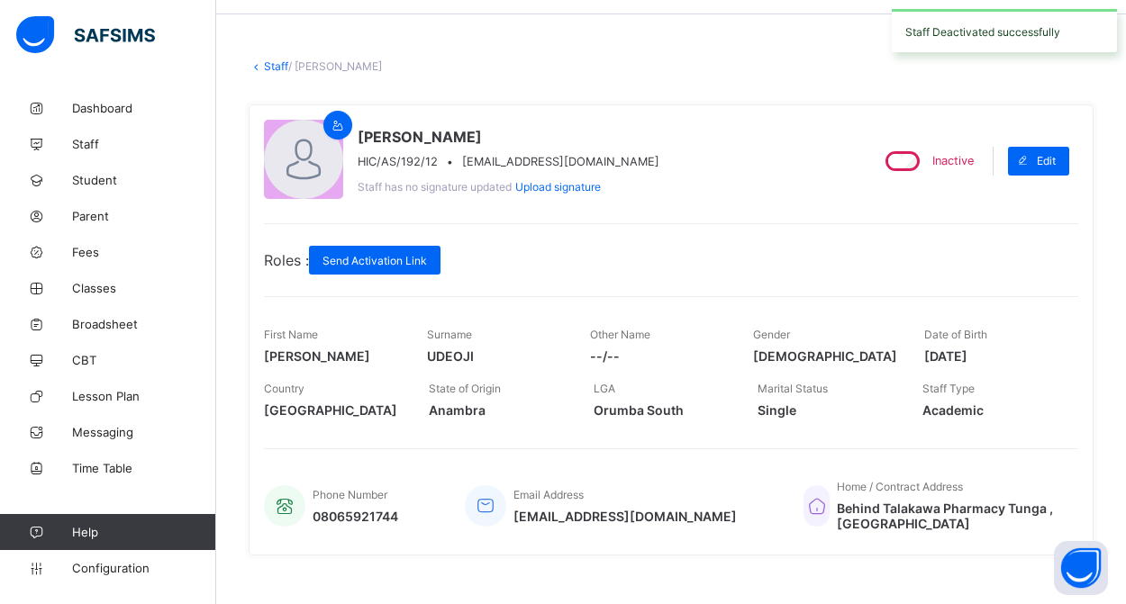
scroll to position [69, 0]
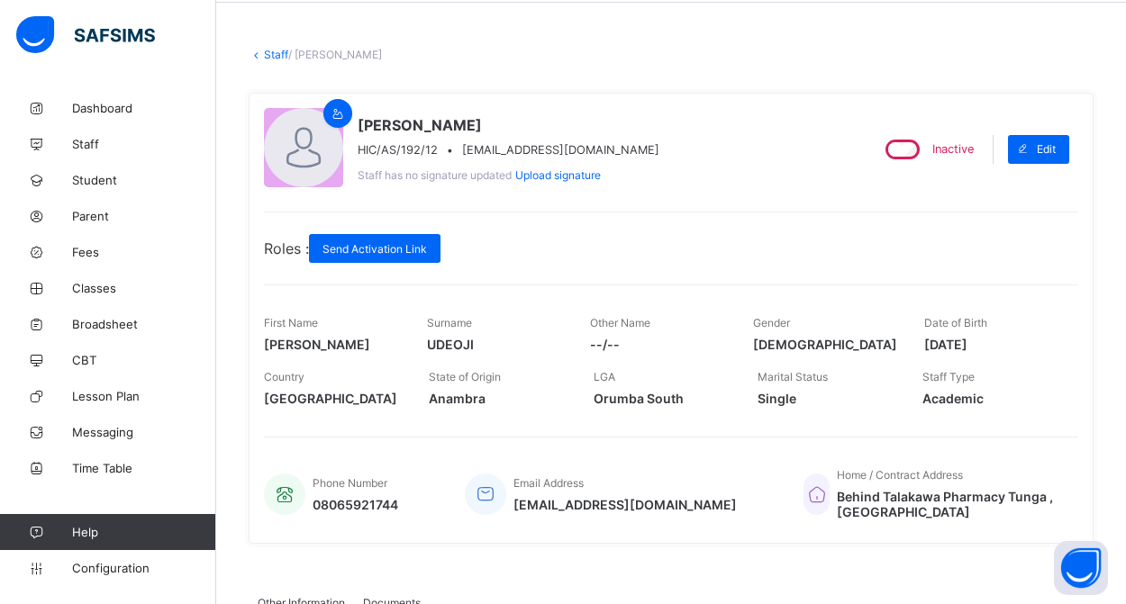
click at [273, 51] on link "Staff" at bounding box center [276, 55] width 24 height 14
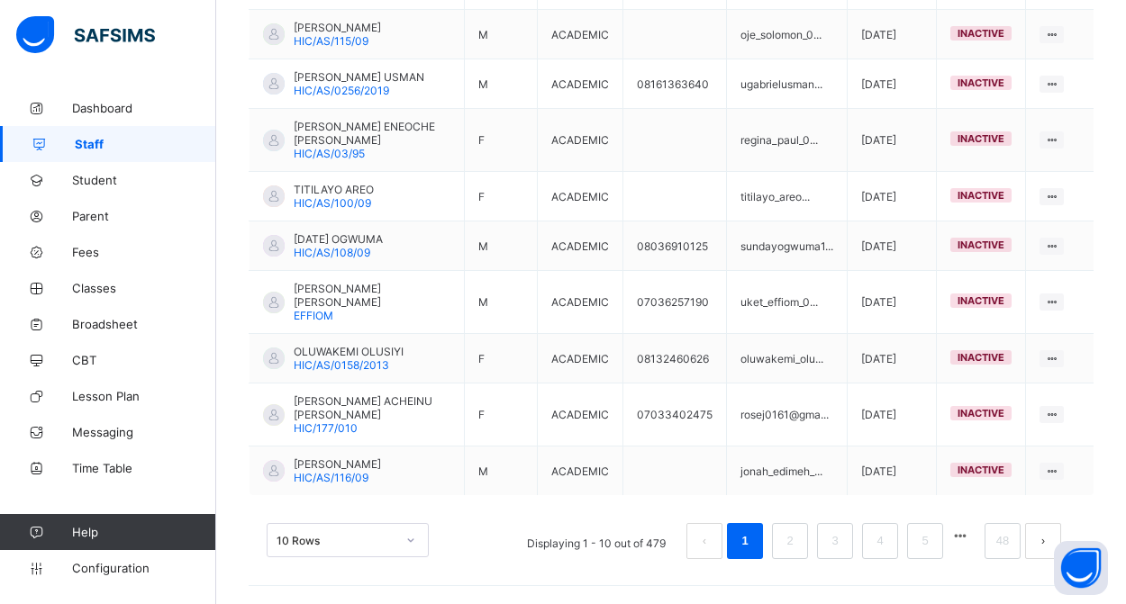
click at [966, 537] on button "button" at bounding box center [959, 536] width 23 height 15
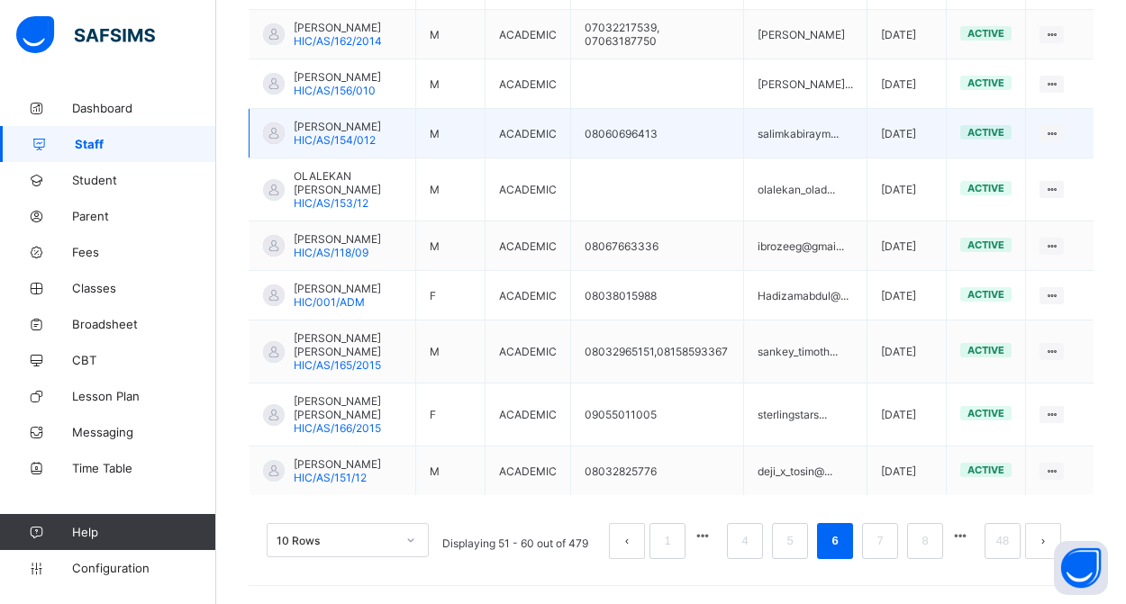
scroll to position [685, 0]
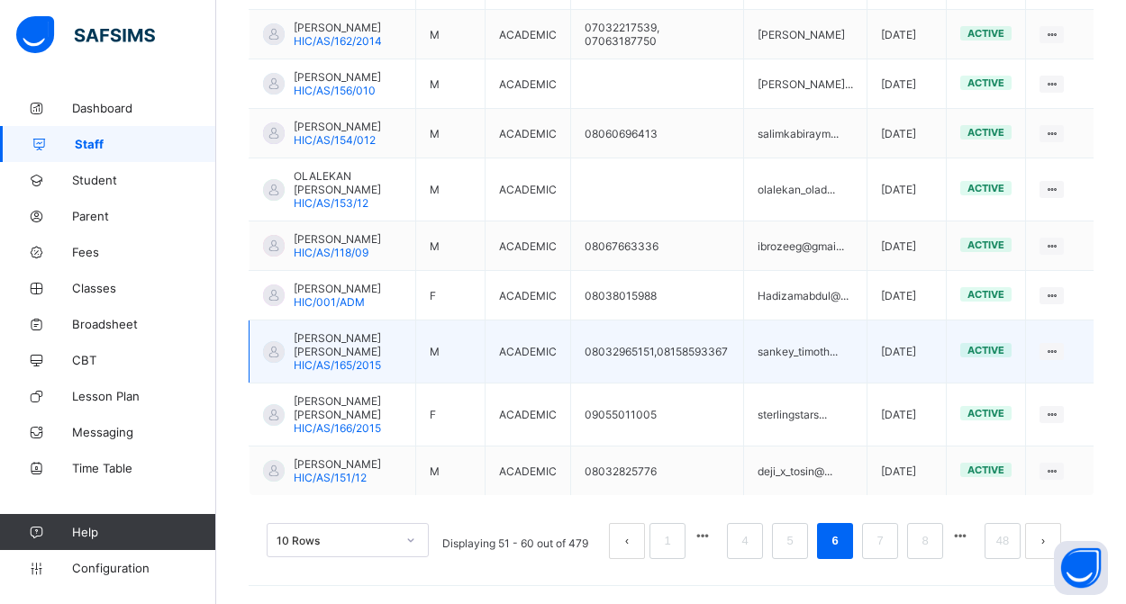
click at [346, 335] on span "[PERSON_NAME] [PERSON_NAME]" at bounding box center [348, 344] width 108 height 27
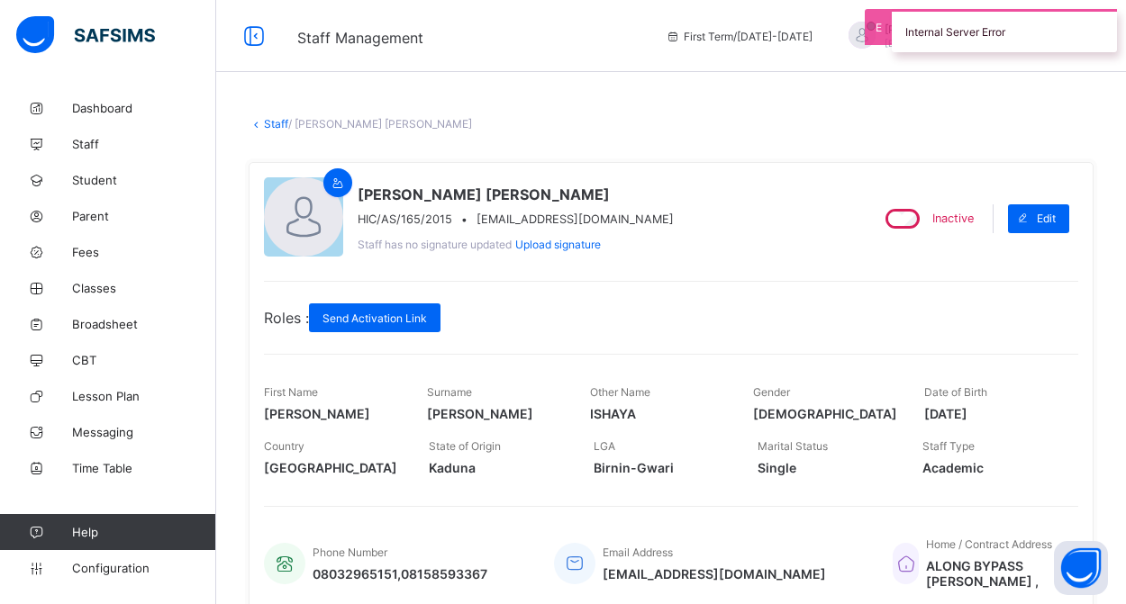
click at [273, 119] on link "Staff" at bounding box center [276, 124] width 24 height 14
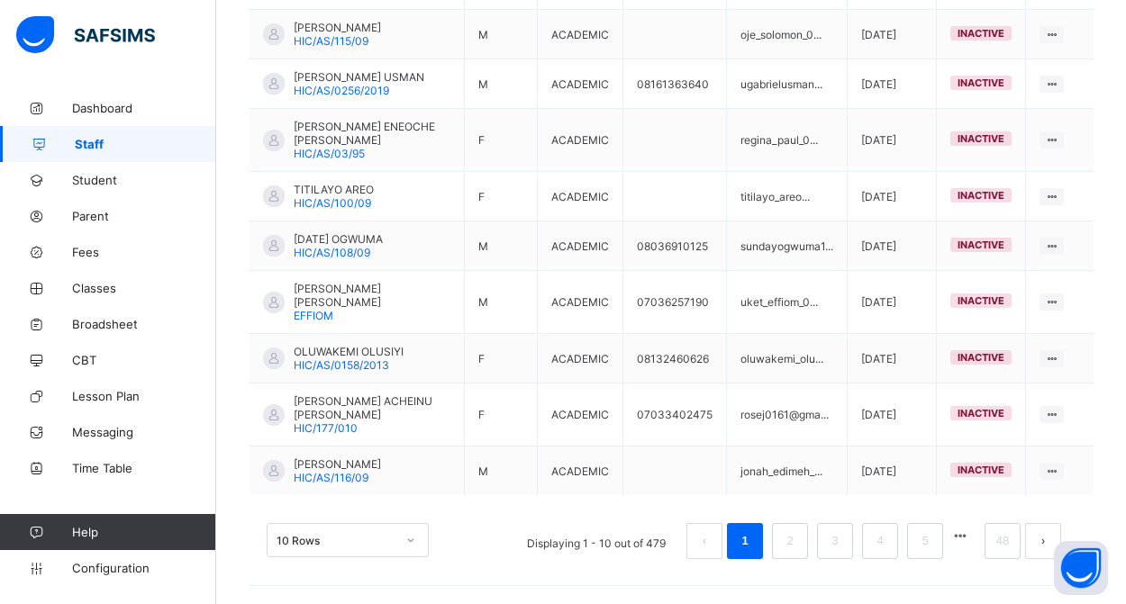
scroll to position [563, 0]
click at [952, 540] on button "button" at bounding box center [959, 536] width 23 height 15
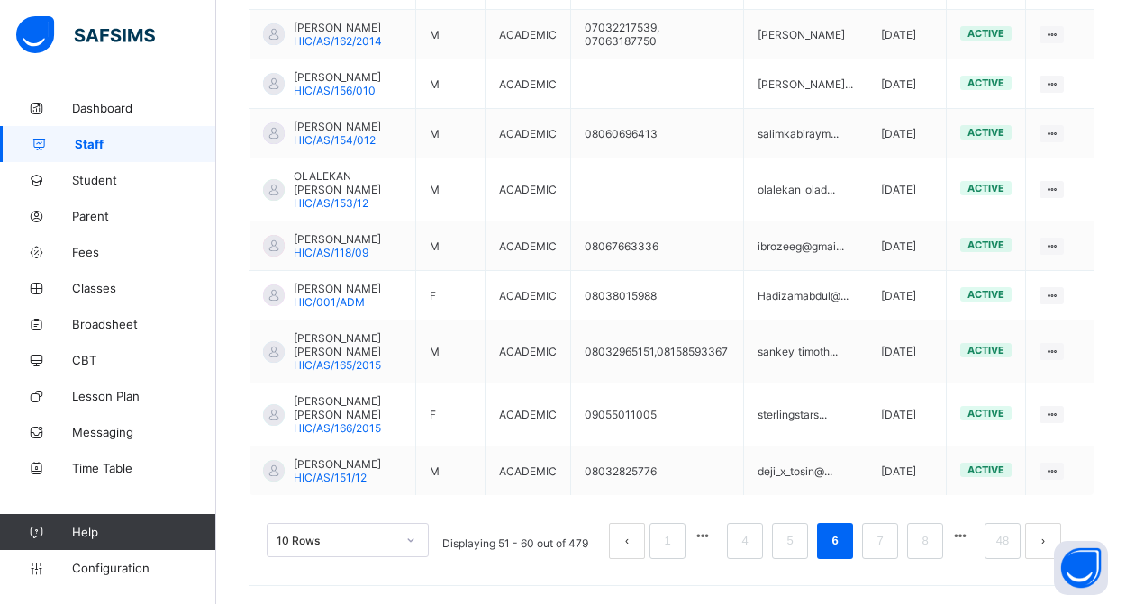
scroll to position [685, 0]
click at [916, 543] on link "8" at bounding box center [924, 541] width 17 height 23
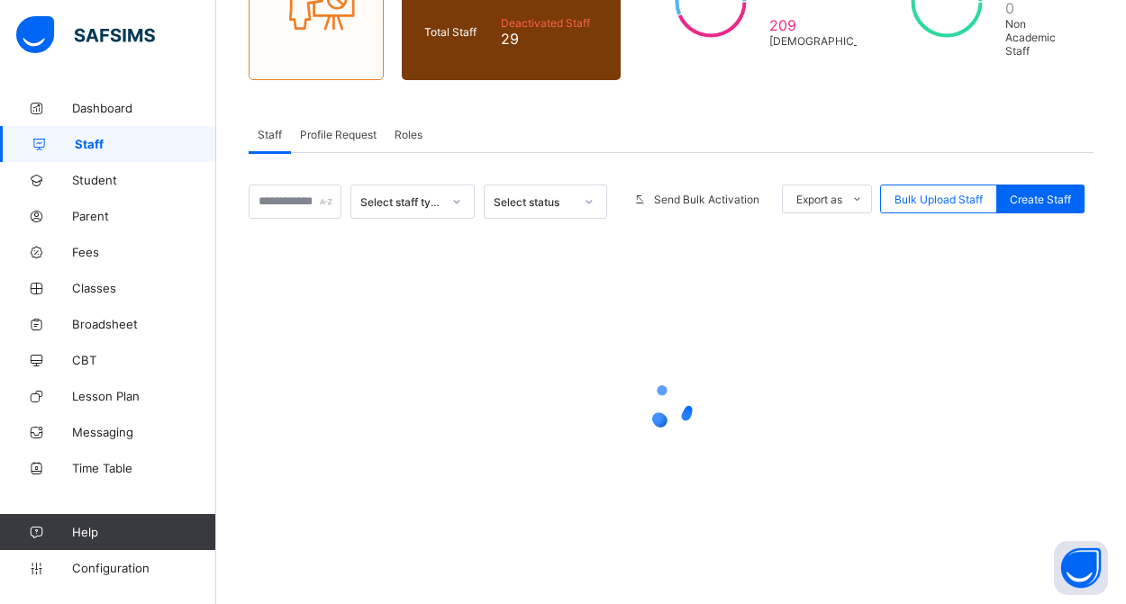
scroll to position [231, 0]
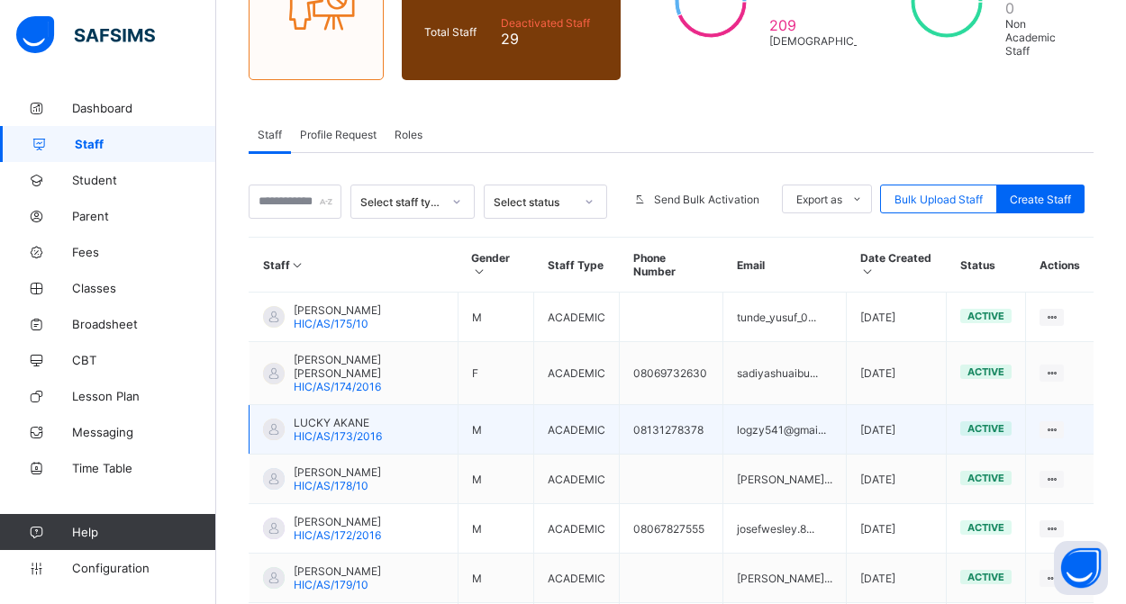
click at [362, 431] on span "HIC/AS/173/2016" at bounding box center [338, 437] width 88 height 14
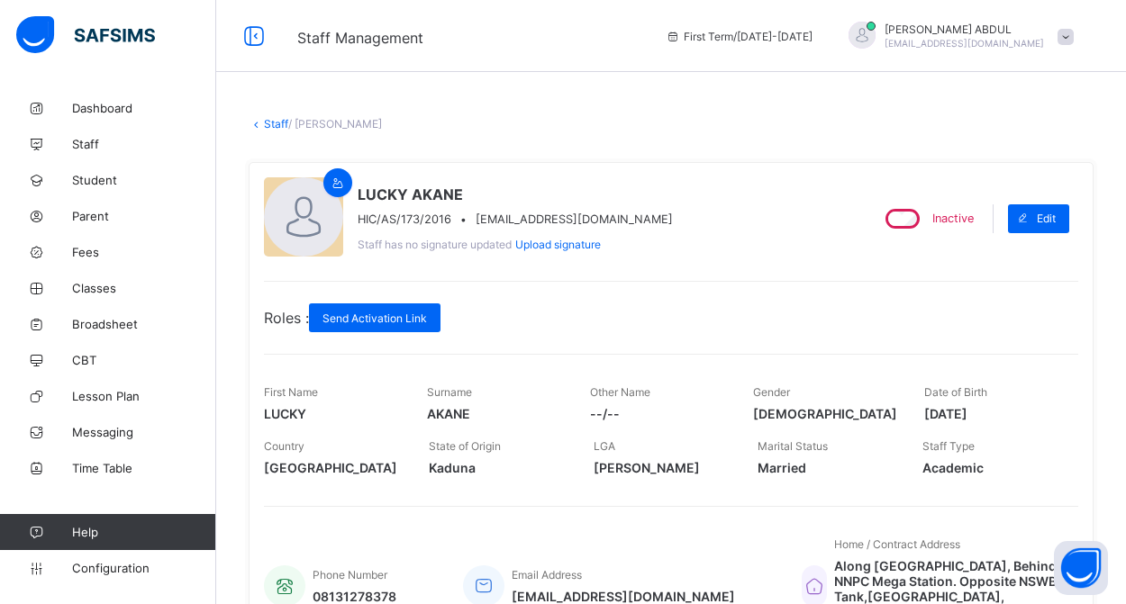
click at [281, 120] on link "Staff" at bounding box center [276, 124] width 24 height 14
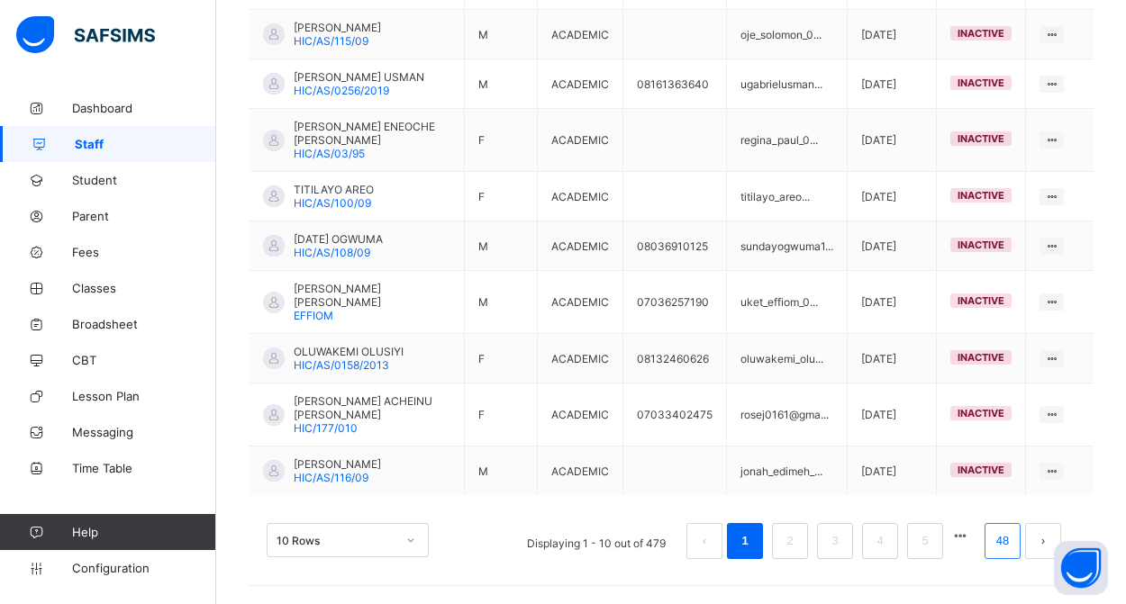
scroll to position [563, 0]
click at [998, 545] on link "48" at bounding box center [1002, 541] width 23 height 23
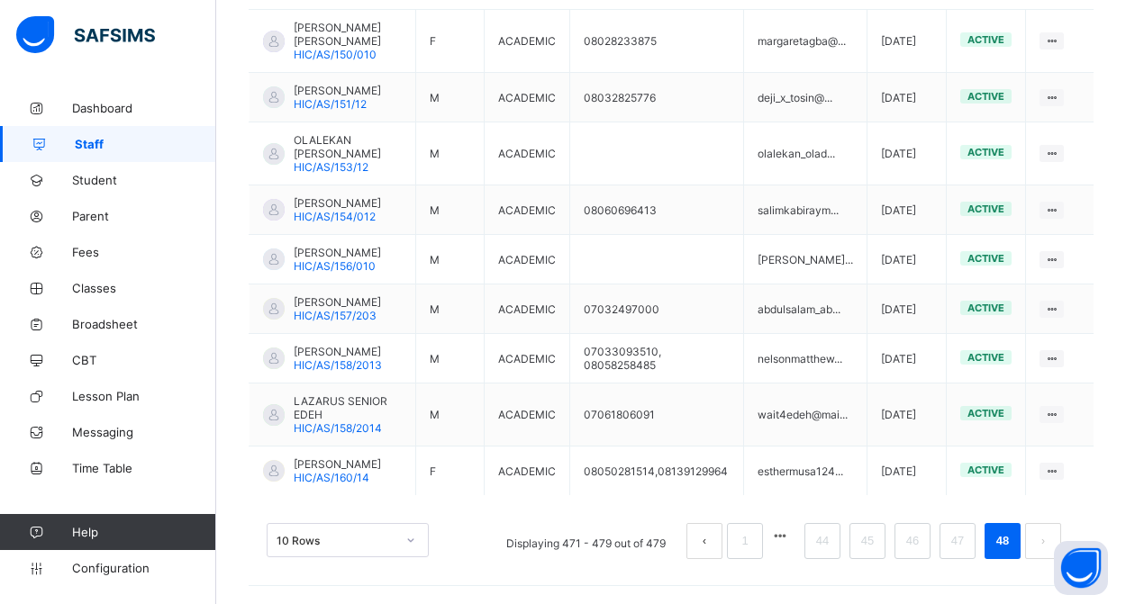
scroll to position [608, 0]
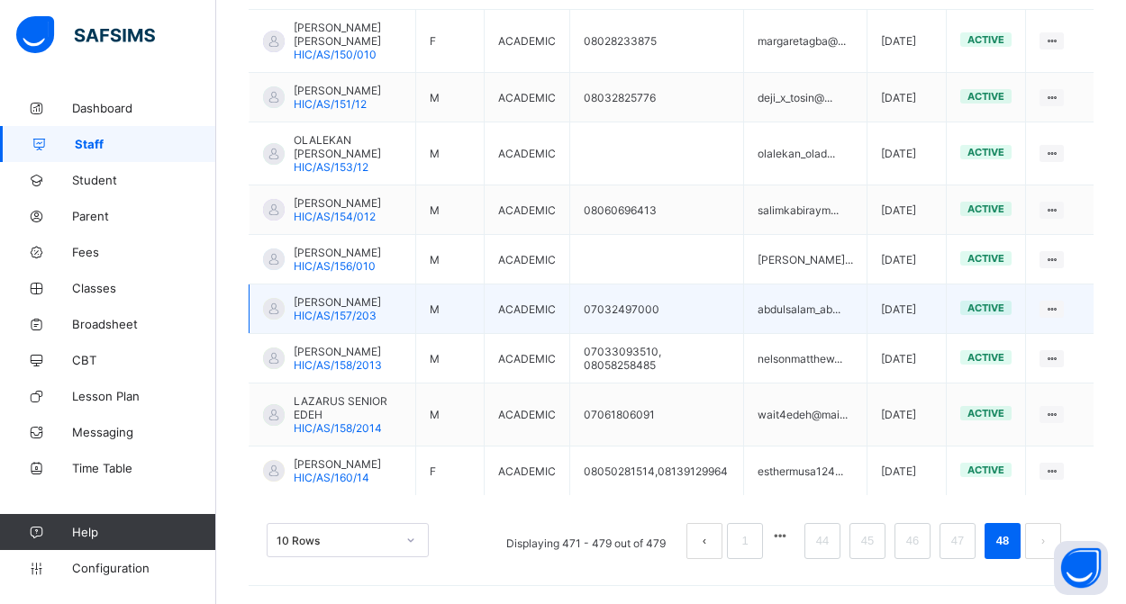
click at [358, 295] on span "[PERSON_NAME]" at bounding box center [337, 302] width 87 height 14
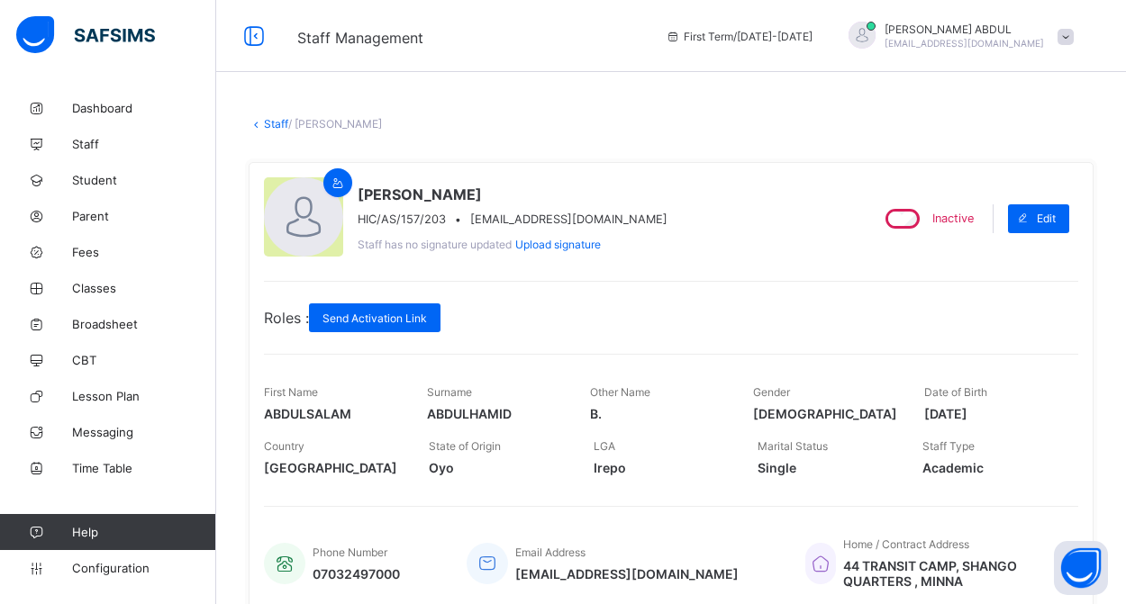
click at [269, 122] on link "Staff" at bounding box center [276, 124] width 24 height 14
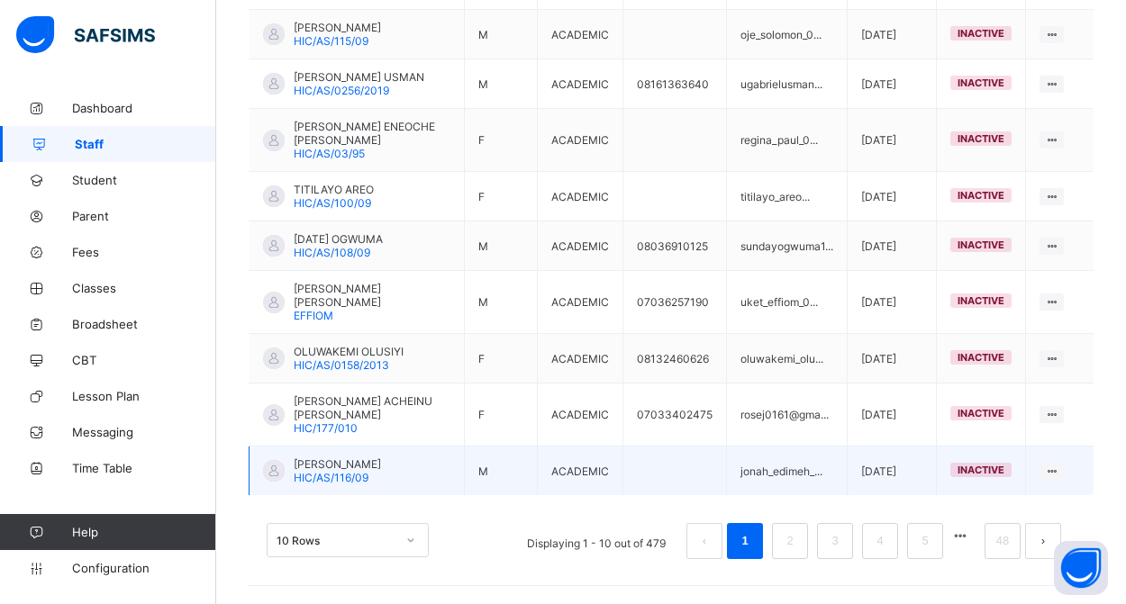
scroll to position [563, 0]
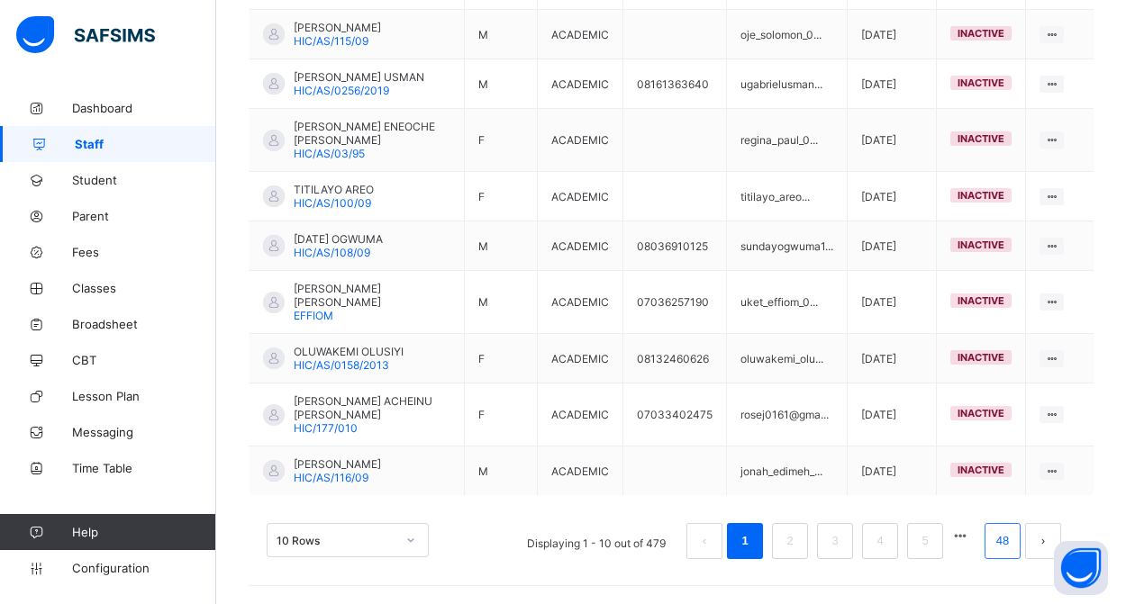
click at [994, 538] on link "48" at bounding box center [1002, 541] width 23 height 23
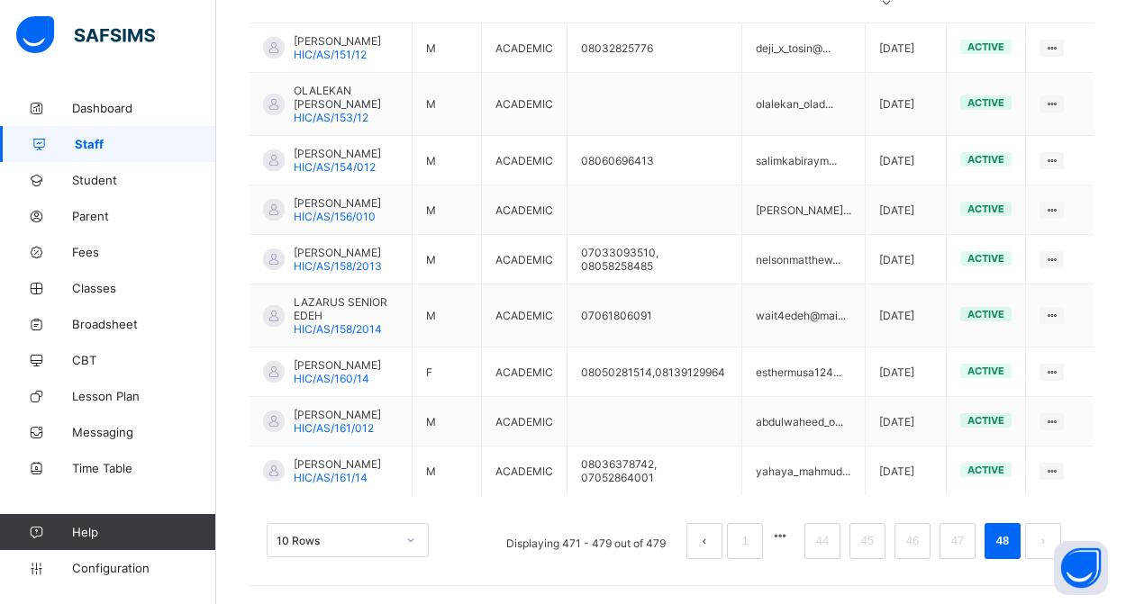
scroll to position [608, 0]
click at [918, 548] on link "46" at bounding box center [912, 541] width 23 height 23
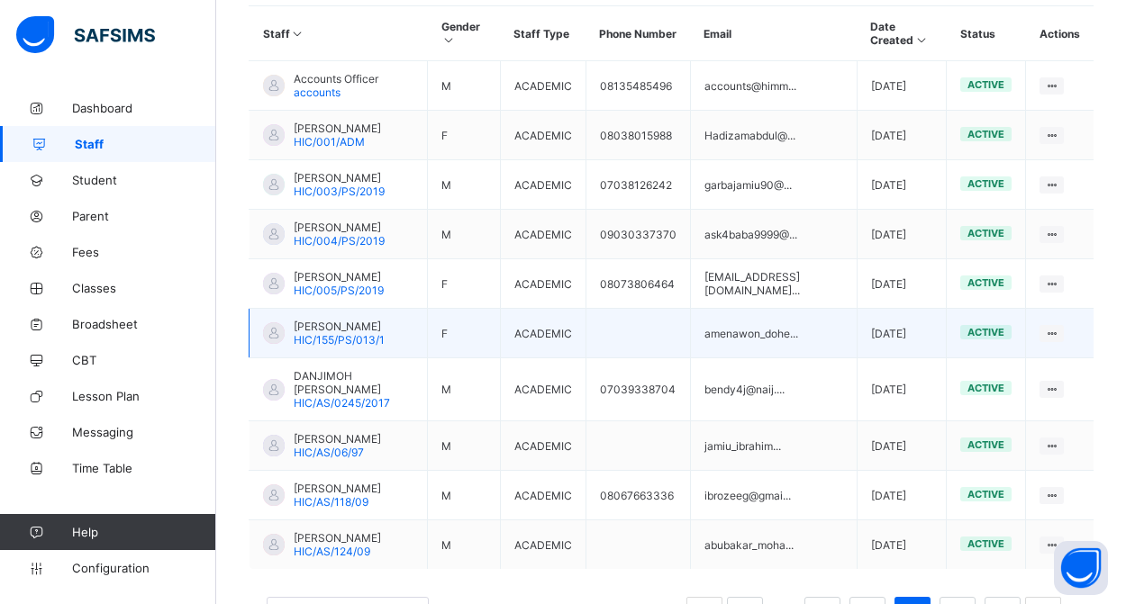
scroll to position [463, 0]
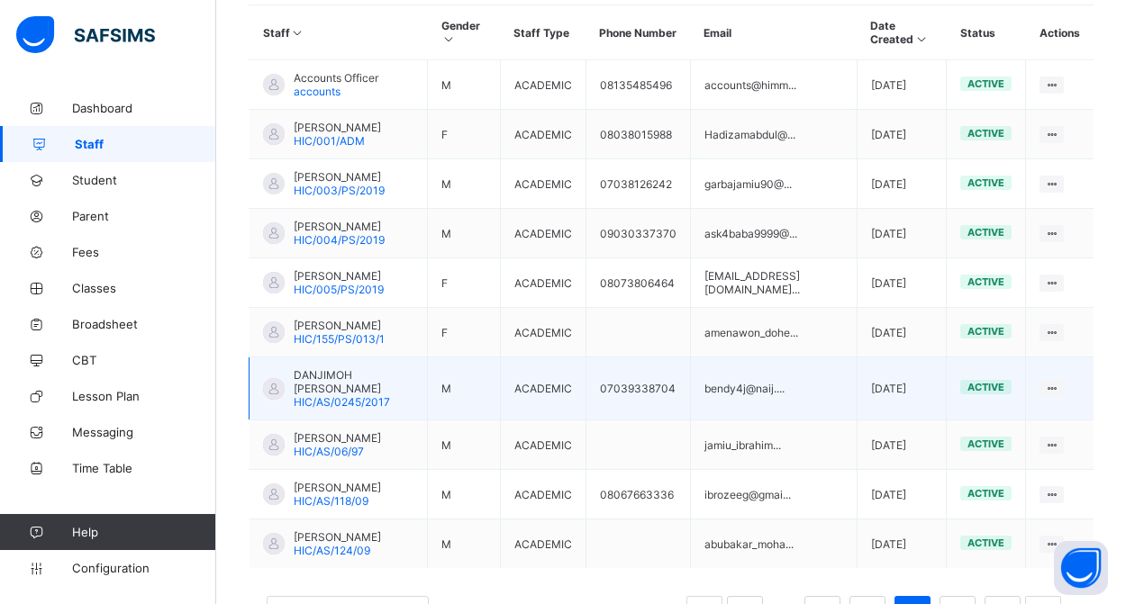
click at [357, 395] on span "DANJIMOH [PERSON_NAME]" at bounding box center [354, 381] width 120 height 27
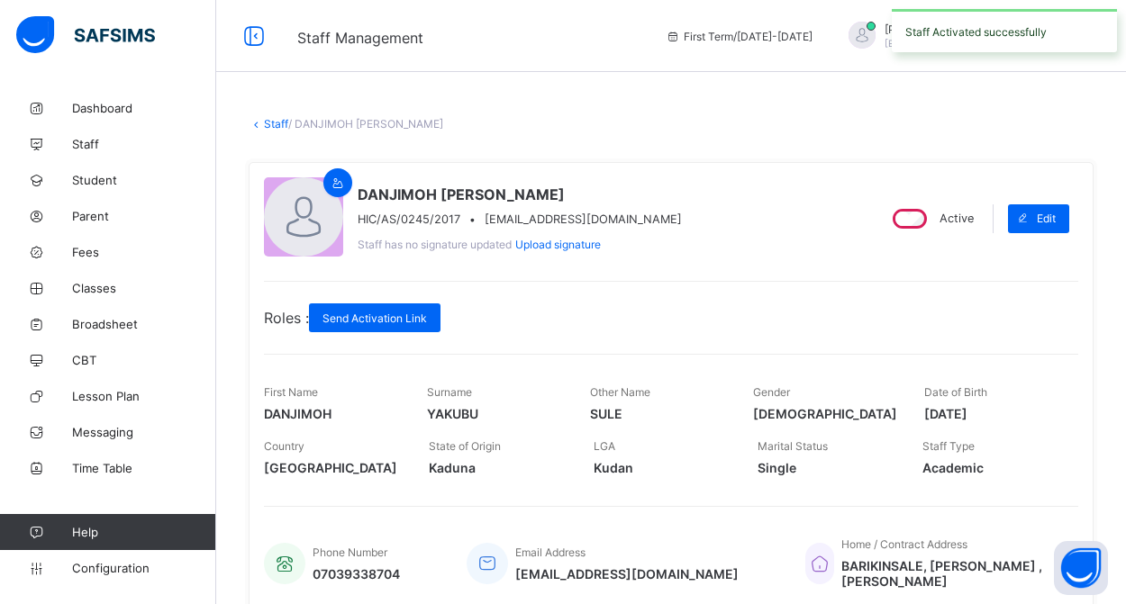
click at [266, 122] on link "Staff" at bounding box center [276, 124] width 24 height 14
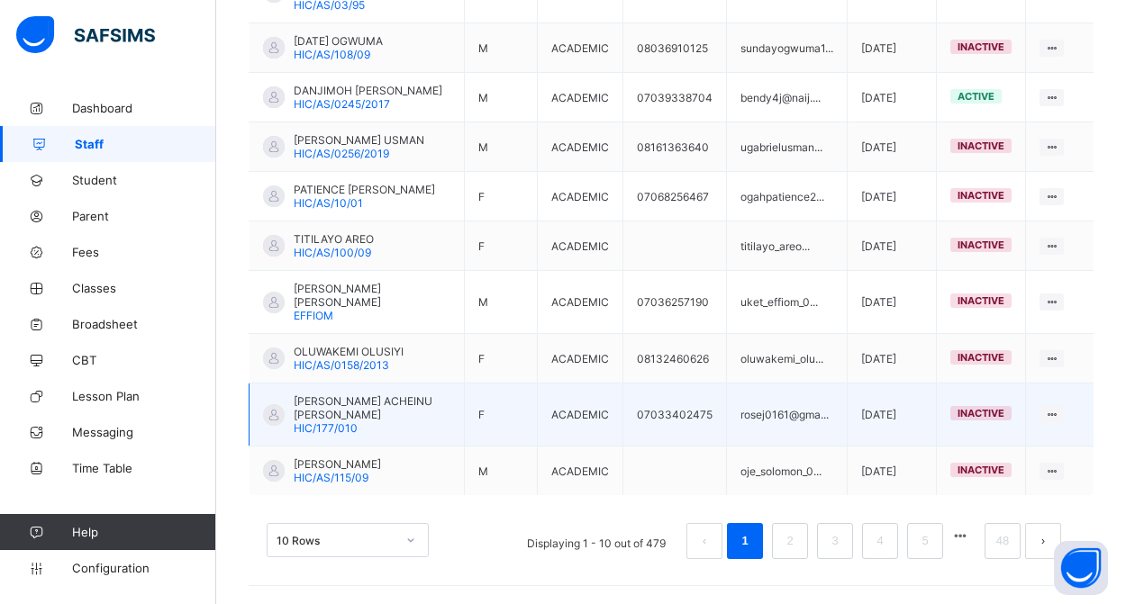
scroll to position [576, 0]
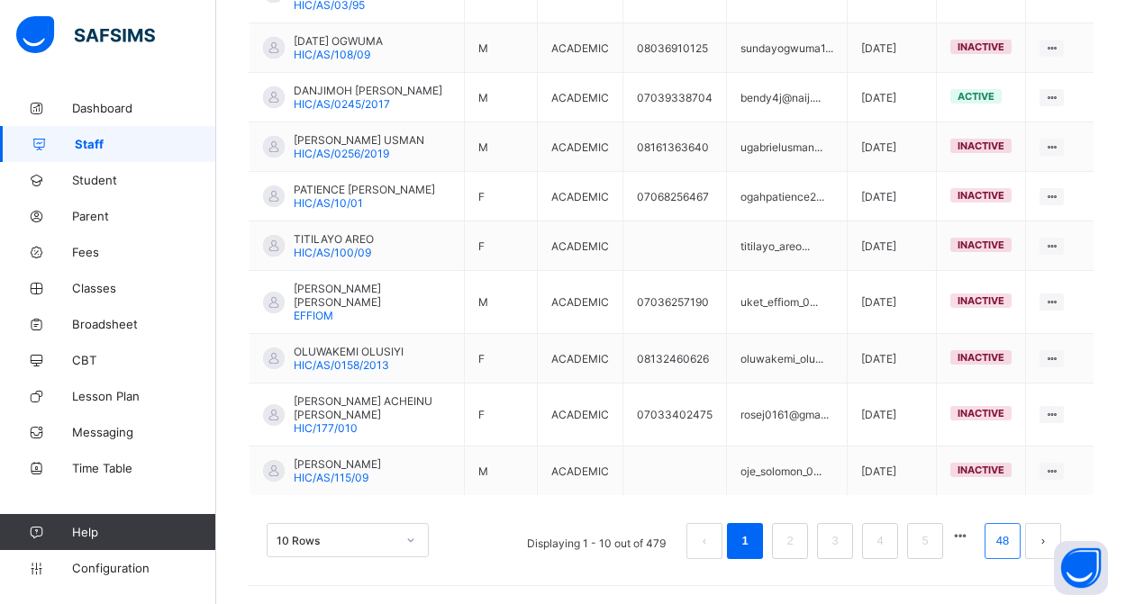
click at [1001, 540] on link "48" at bounding box center [1002, 541] width 23 height 23
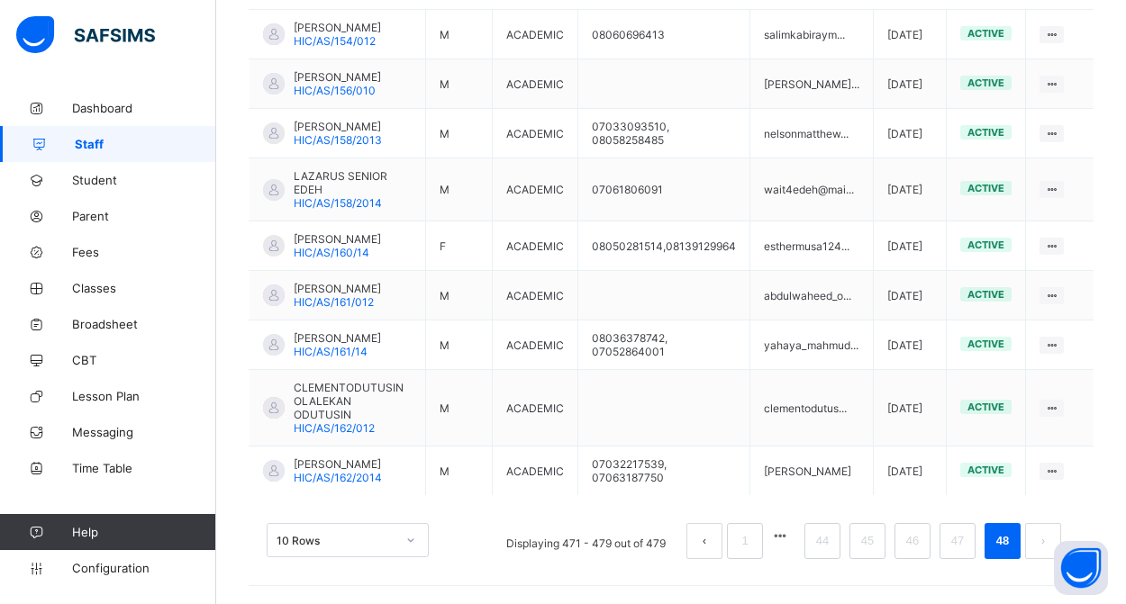
scroll to position [567, 0]
click at [870, 552] on link "45" at bounding box center [867, 541] width 23 height 23
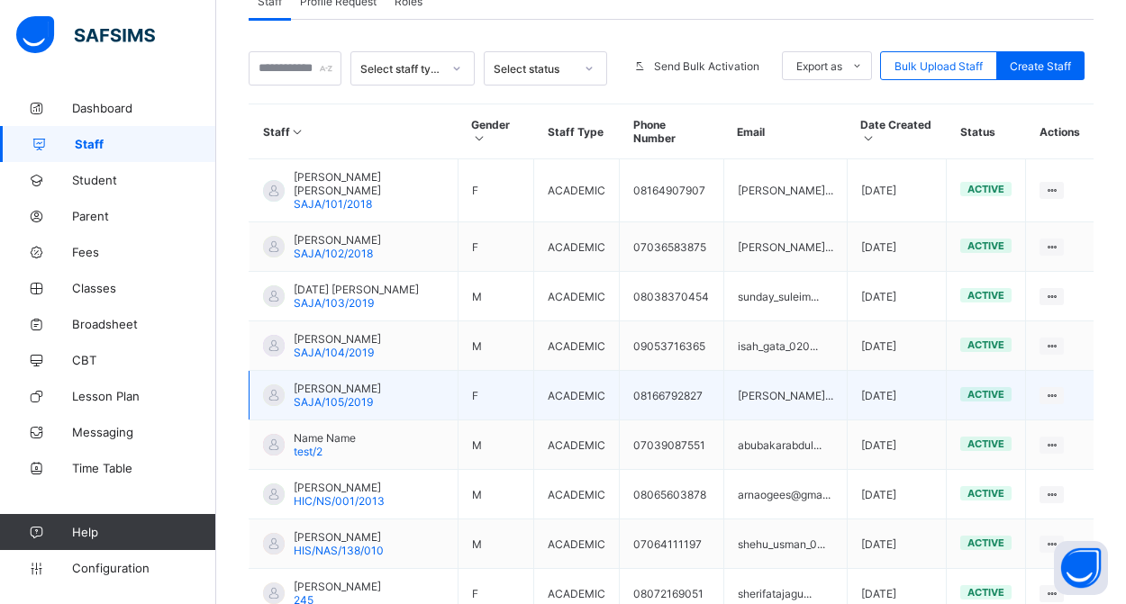
scroll to position [365, 0]
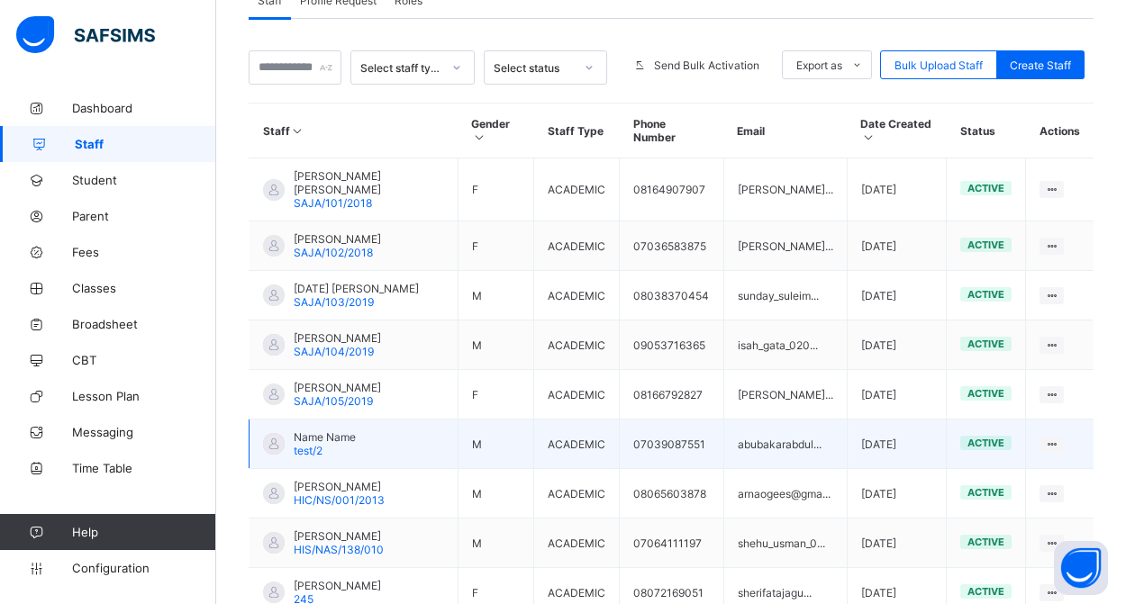
click at [353, 437] on span "Name Name" at bounding box center [325, 438] width 62 height 14
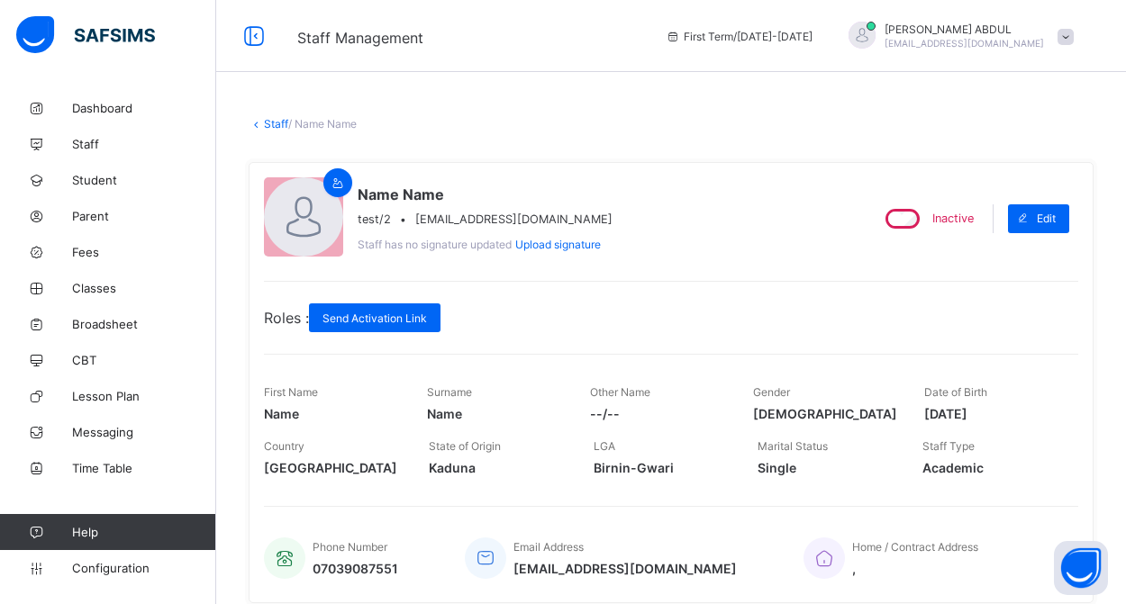
click at [268, 124] on link "Staff" at bounding box center [276, 124] width 24 height 14
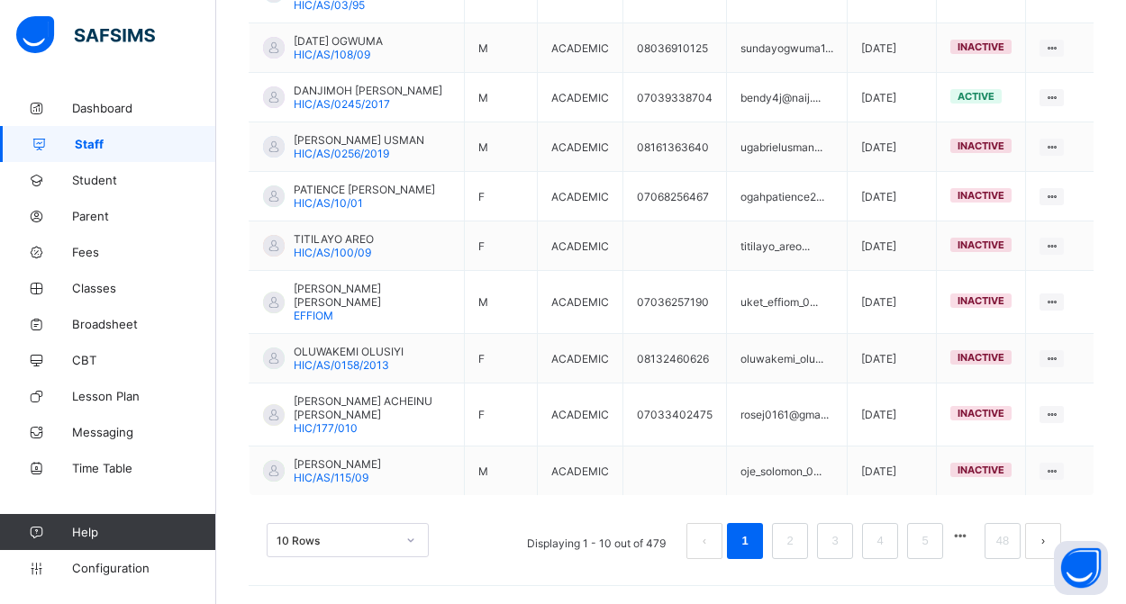
scroll to position [576, 0]
click at [996, 545] on link "48" at bounding box center [1002, 541] width 23 height 23
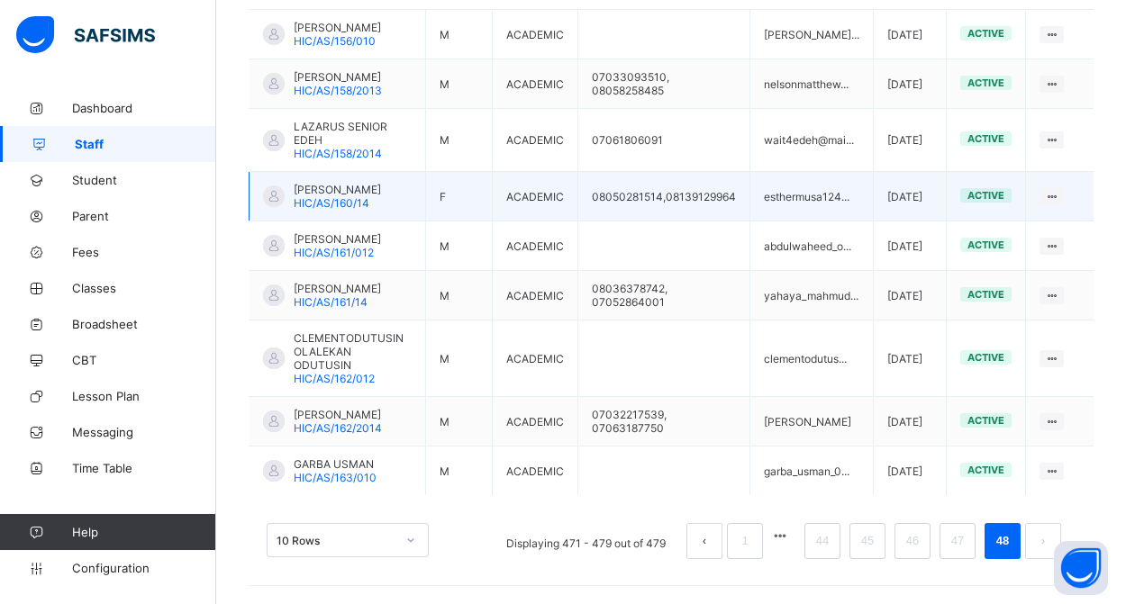
scroll to position [554, 0]
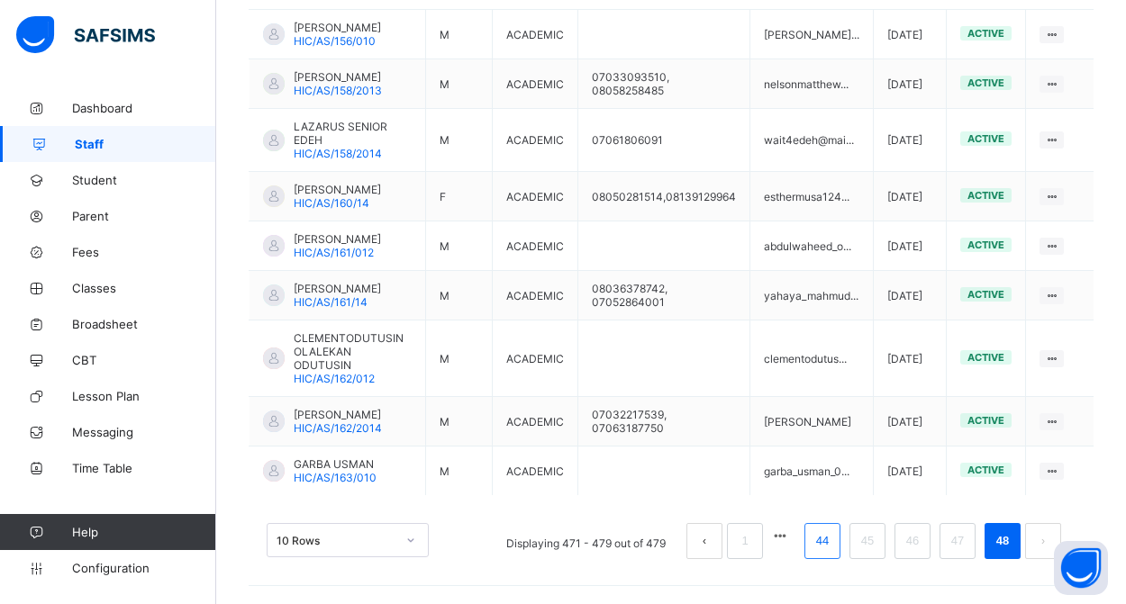
click at [830, 544] on link "44" at bounding box center [822, 541] width 23 height 23
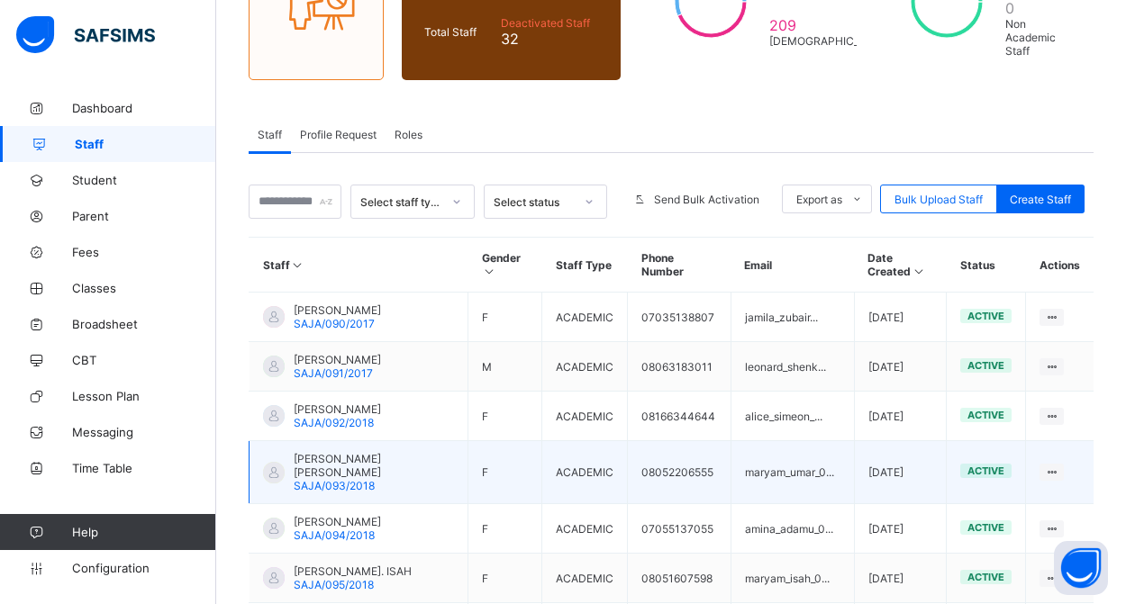
scroll to position [291, 0]
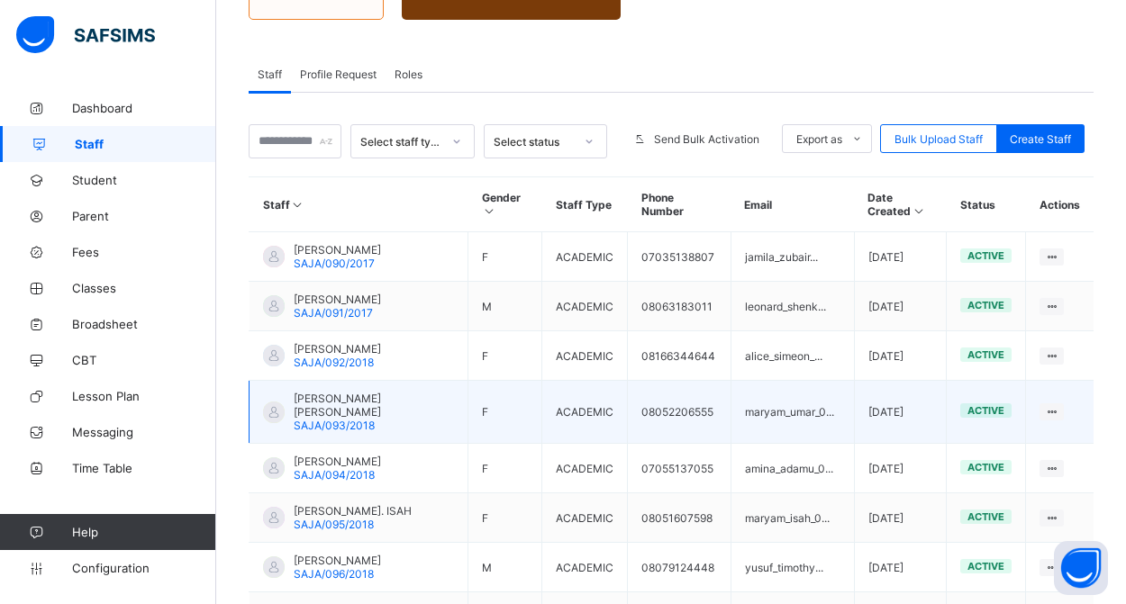
click at [359, 396] on span "[PERSON_NAME] [PERSON_NAME]" at bounding box center [374, 405] width 160 height 27
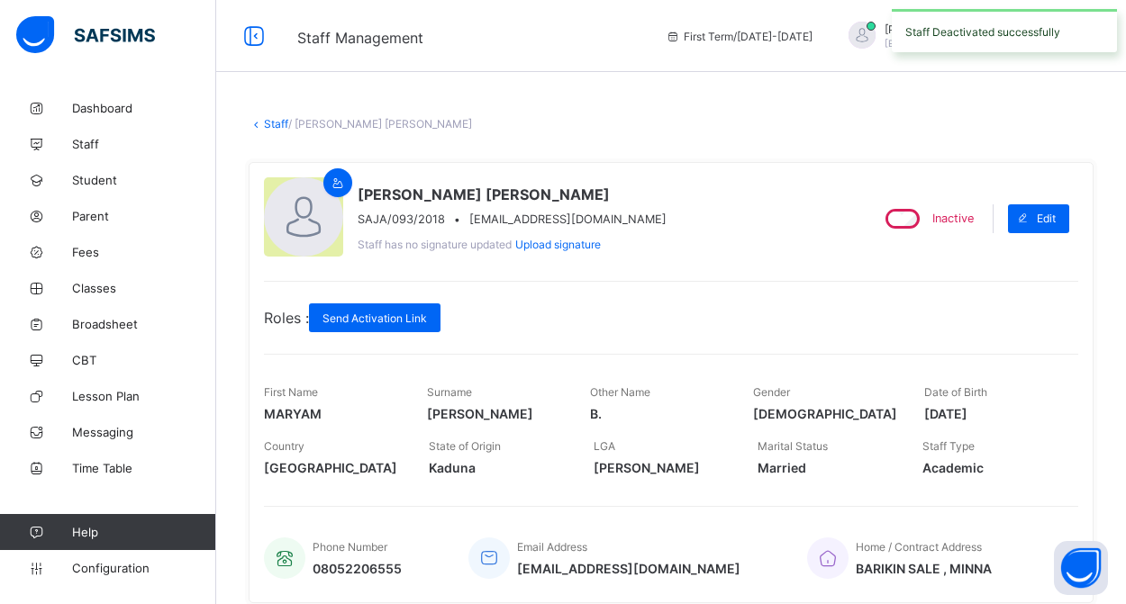
click at [272, 124] on link "Staff" at bounding box center [276, 124] width 24 height 14
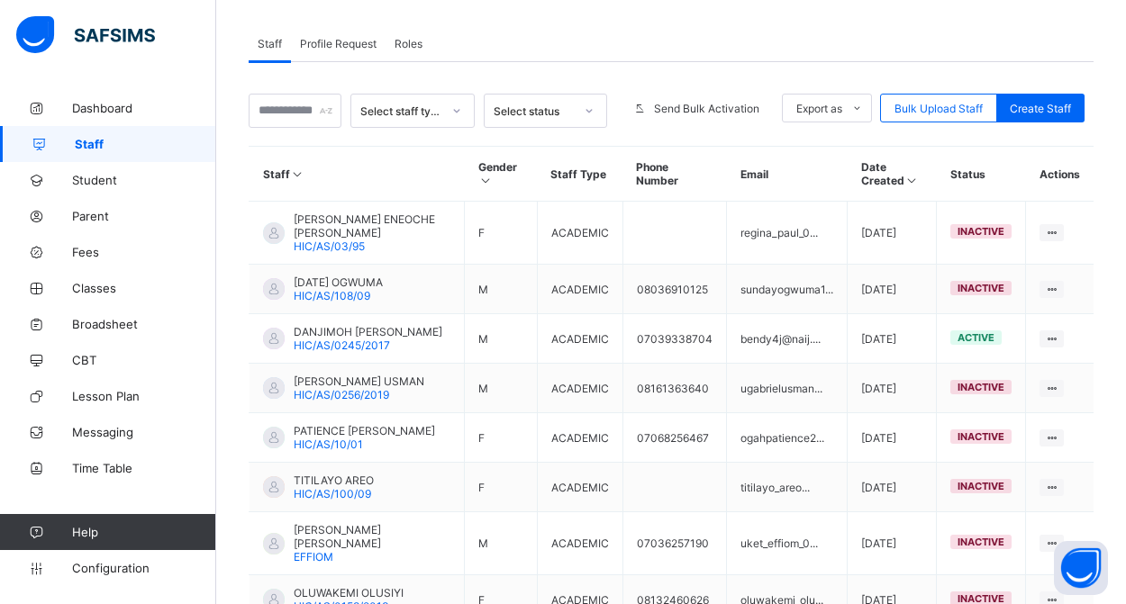
scroll to position [327, 0]
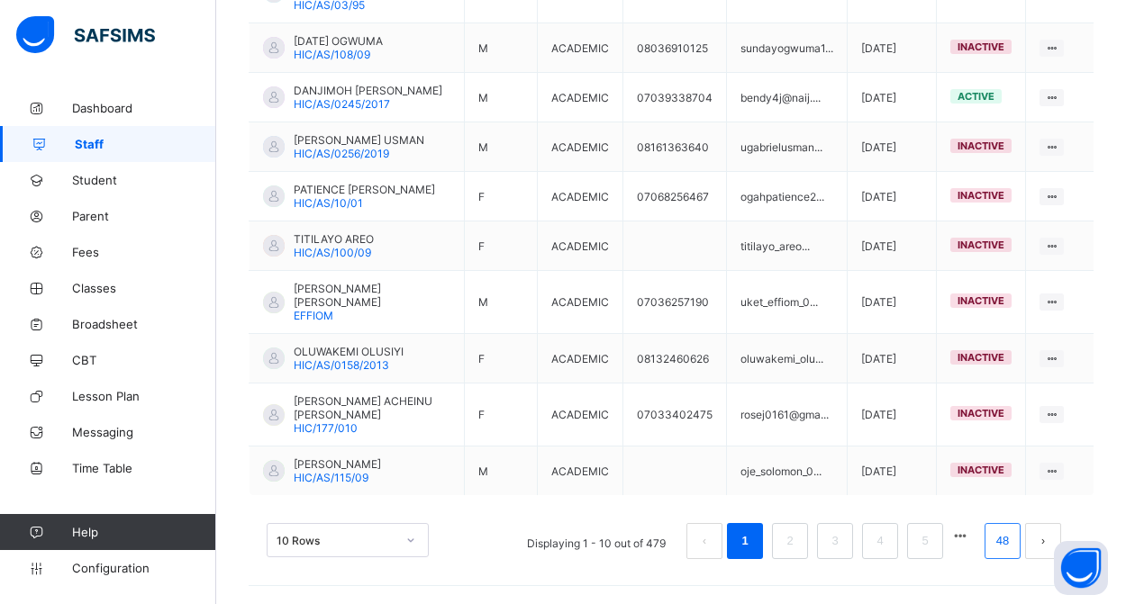
click at [1003, 539] on link "48" at bounding box center [1002, 541] width 23 height 23
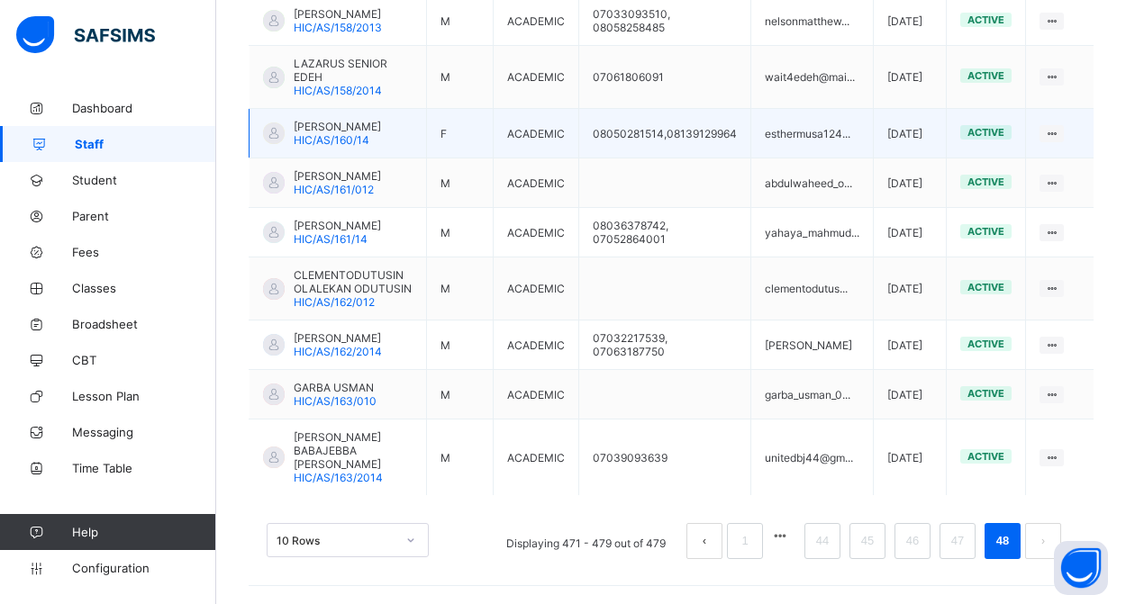
scroll to position [567, 0]
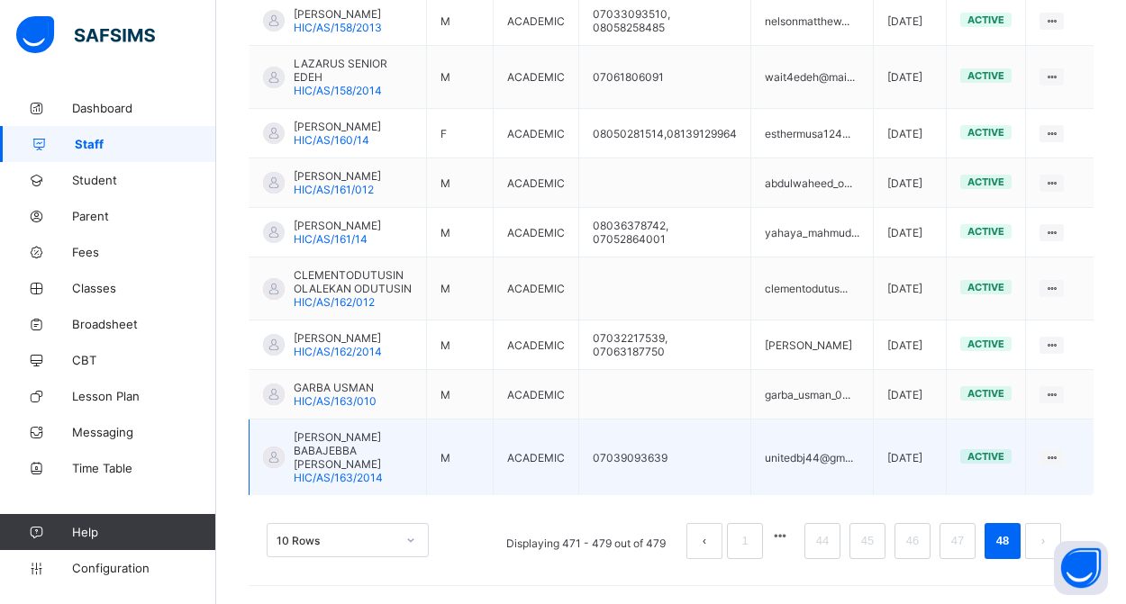
click at [344, 459] on span "[PERSON_NAME] BABAJEBBA [PERSON_NAME]" at bounding box center [353, 451] width 119 height 41
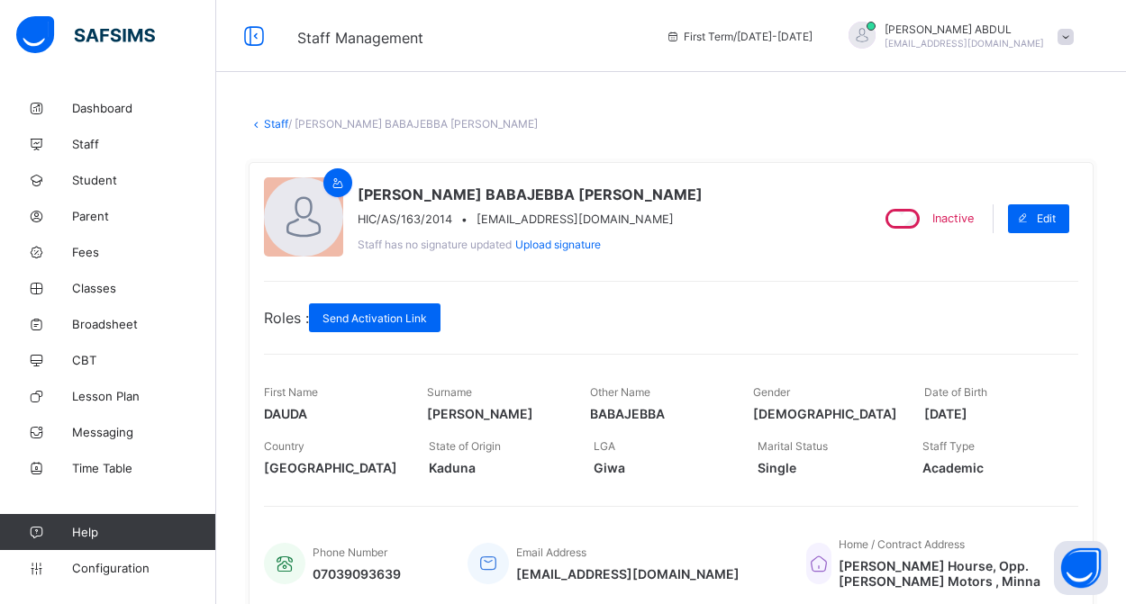
click at [277, 122] on link "Staff" at bounding box center [276, 124] width 24 height 14
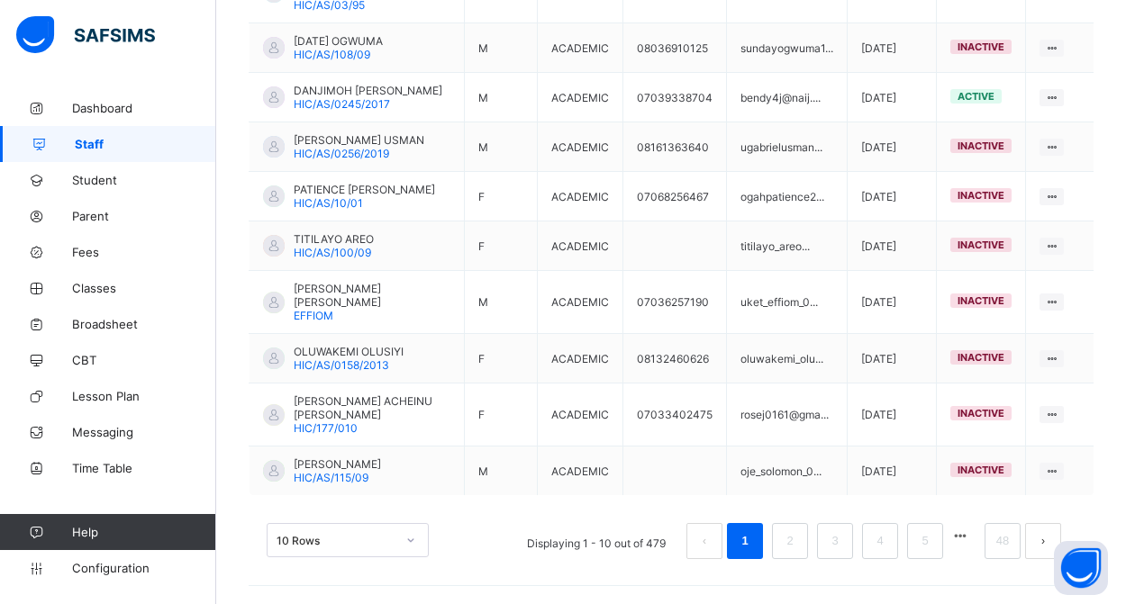
scroll to position [576, 0]
click at [959, 540] on button "button" at bounding box center [959, 536] width 23 height 15
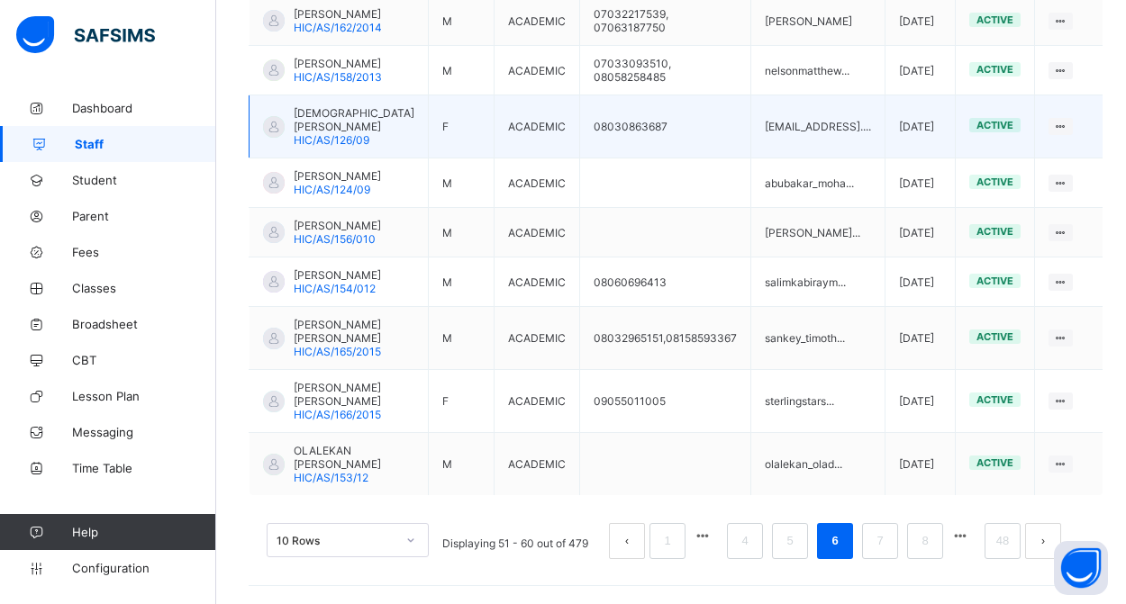
scroll to position [658, 0]
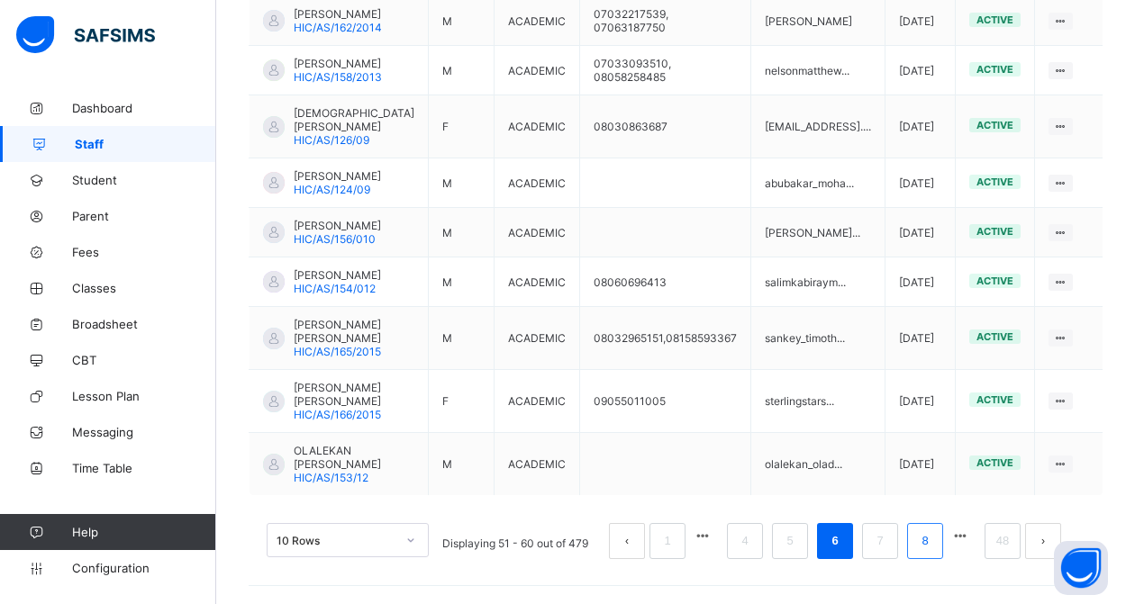
click at [920, 537] on link "8" at bounding box center [924, 541] width 17 height 23
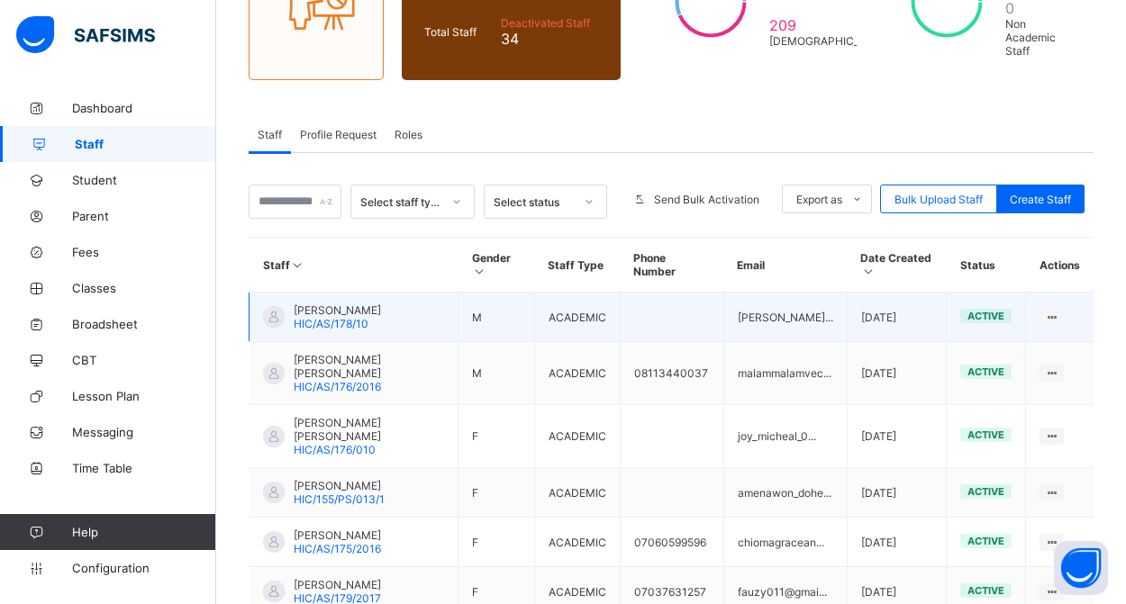
click at [336, 309] on span "[PERSON_NAME]" at bounding box center [337, 311] width 87 height 14
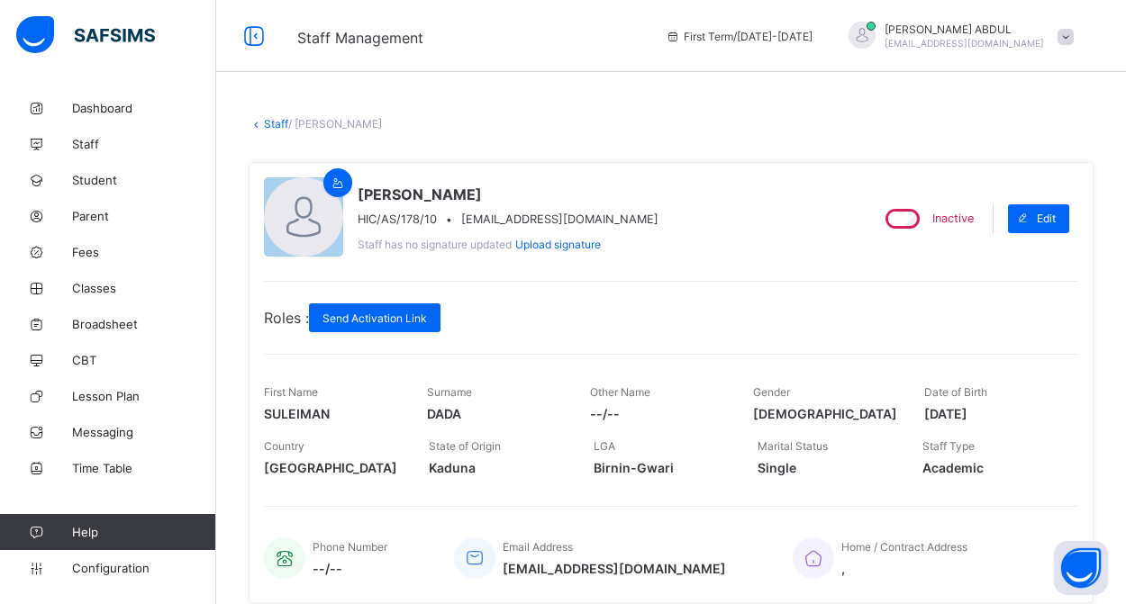
click at [265, 121] on link "Staff" at bounding box center [276, 124] width 24 height 14
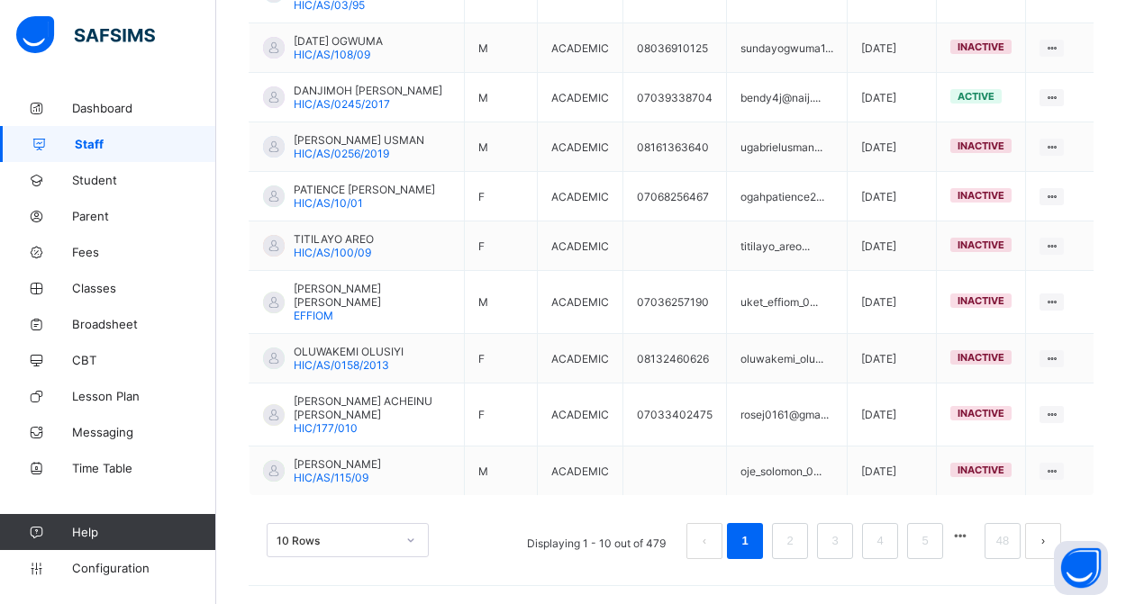
scroll to position [576, 0]
click at [1002, 546] on link "48" at bounding box center [1002, 541] width 23 height 23
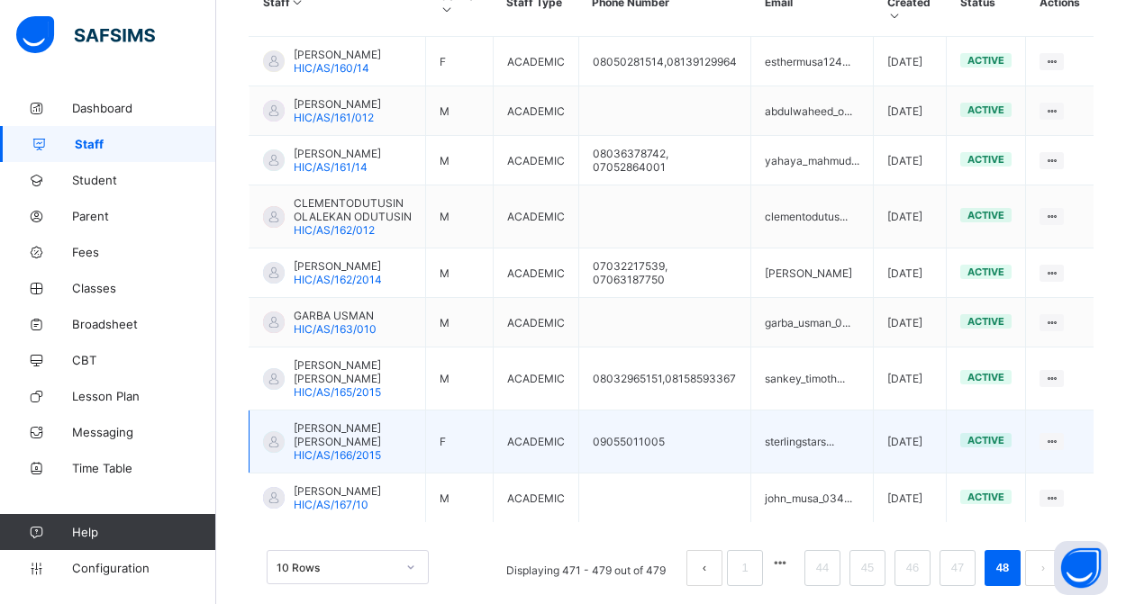
scroll to position [501, 0]
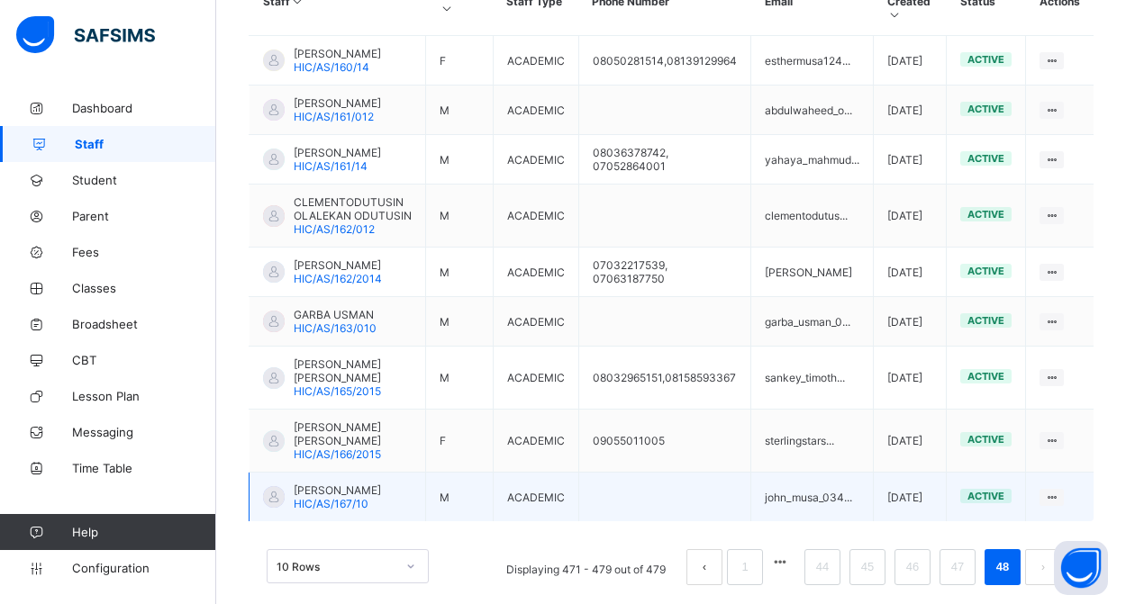
click at [318, 497] on span "[PERSON_NAME]" at bounding box center [337, 491] width 87 height 14
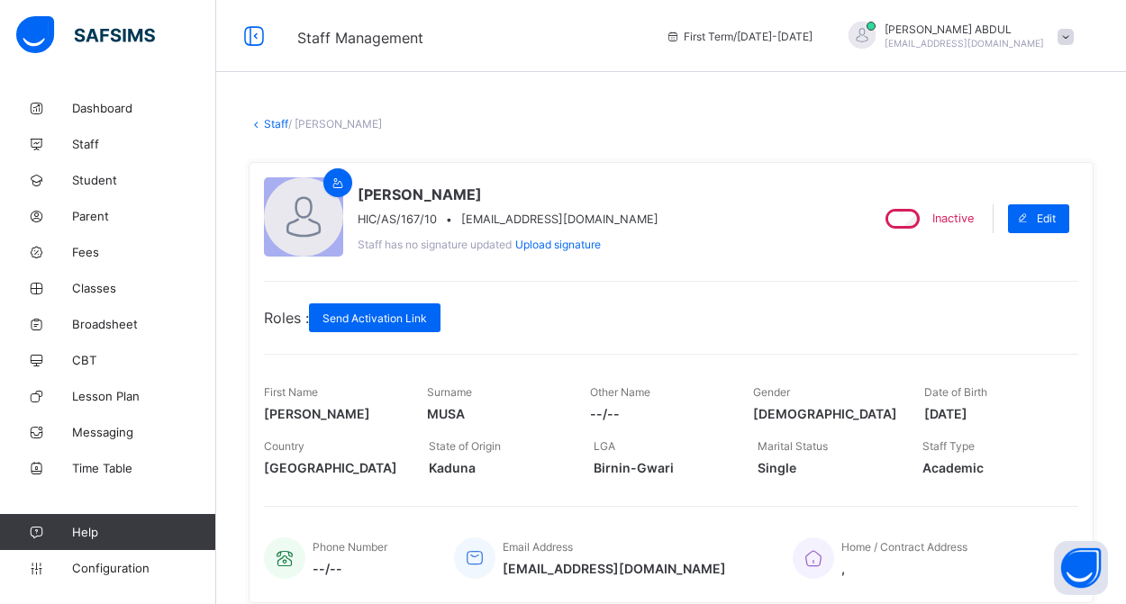
click at [268, 124] on link "Staff" at bounding box center [276, 124] width 24 height 14
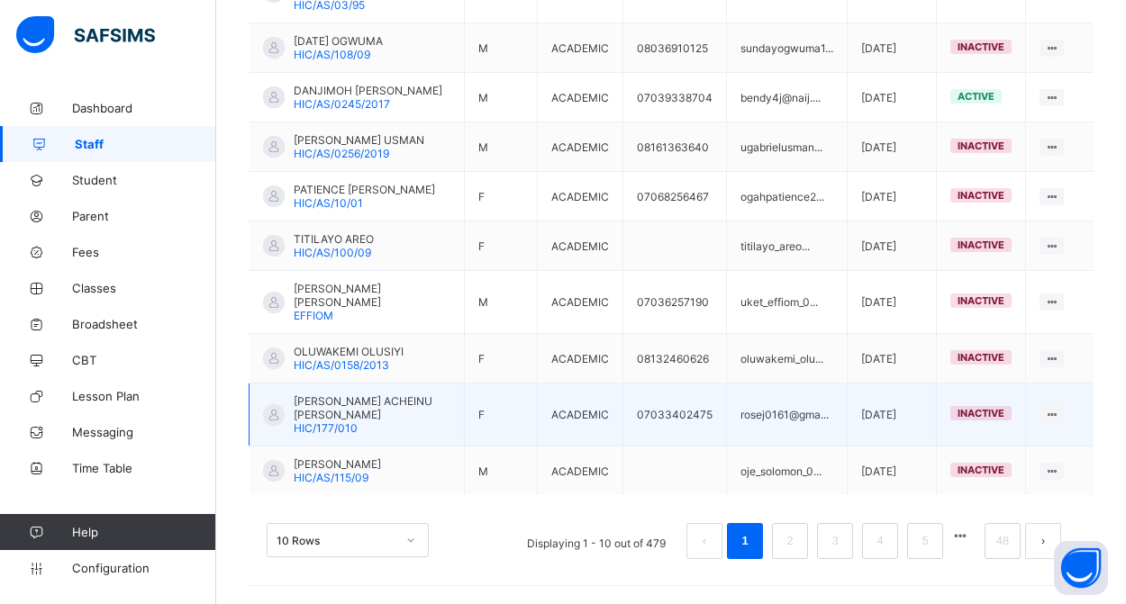
scroll to position [576, 0]
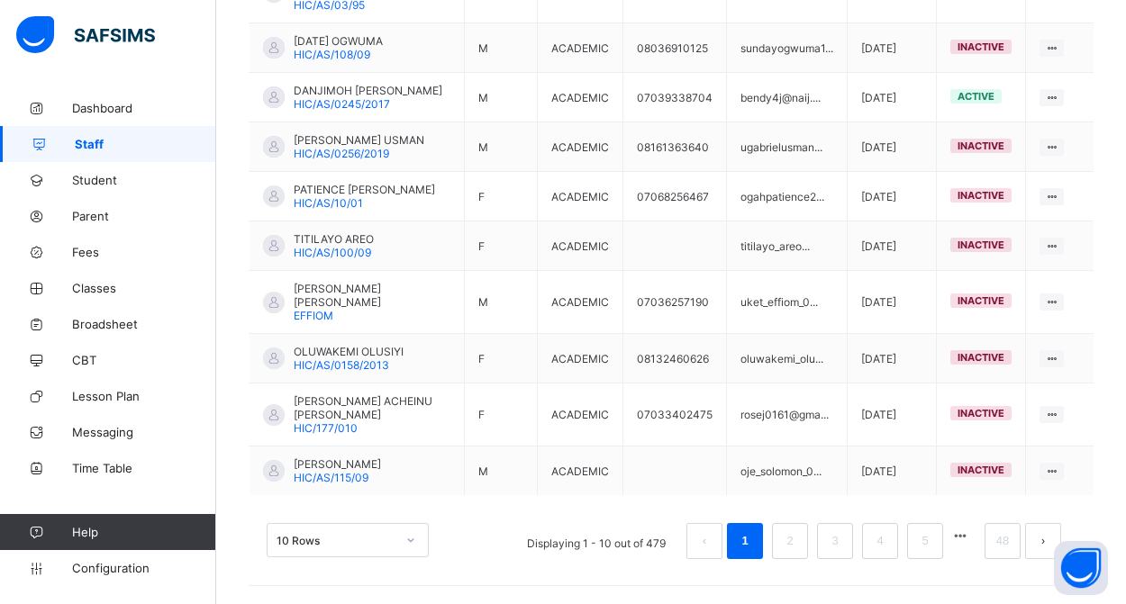
click at [1044, 549] on button "next page" at bounding box center [1043, 541] width 36 height 36
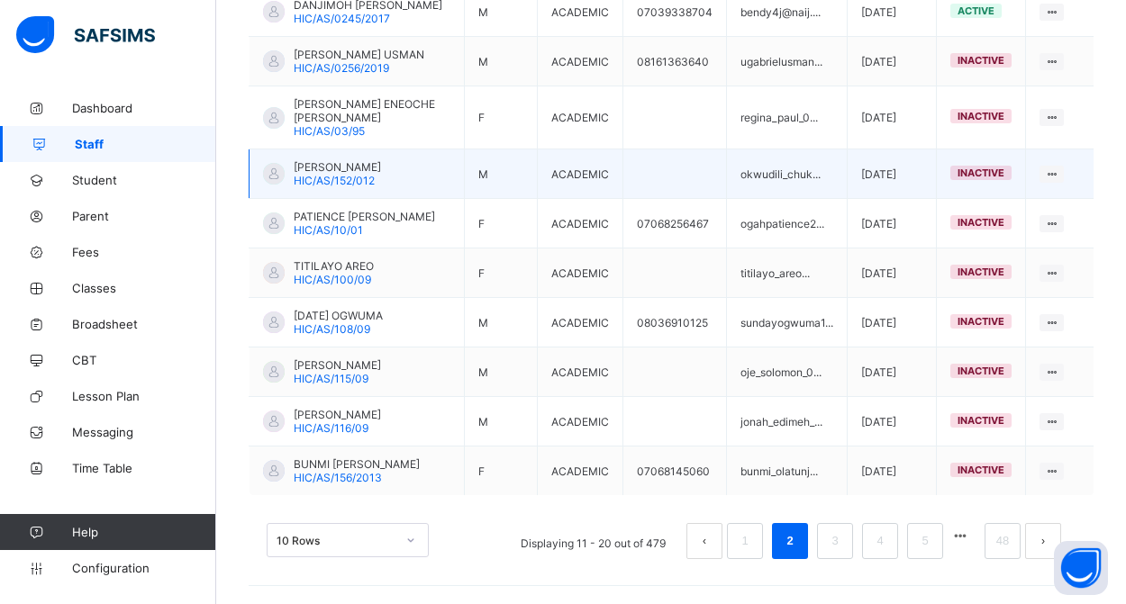
scroll to position [603, 0]
click at [961, 543] on button "button" at bounding box center [959, 536] width 23 height 15
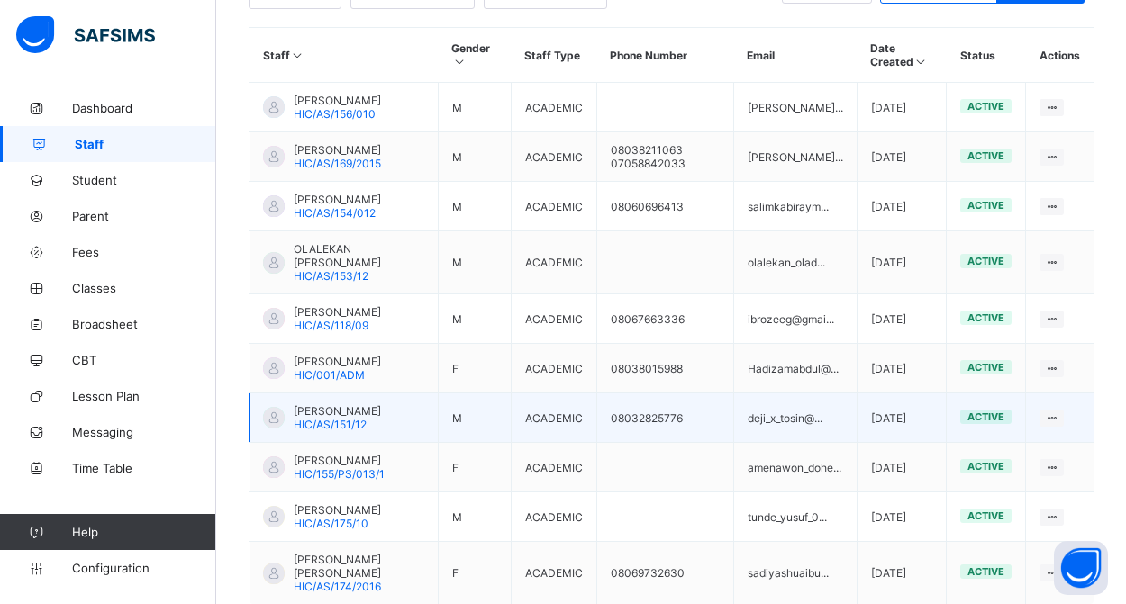
scroll to position [439, 0]
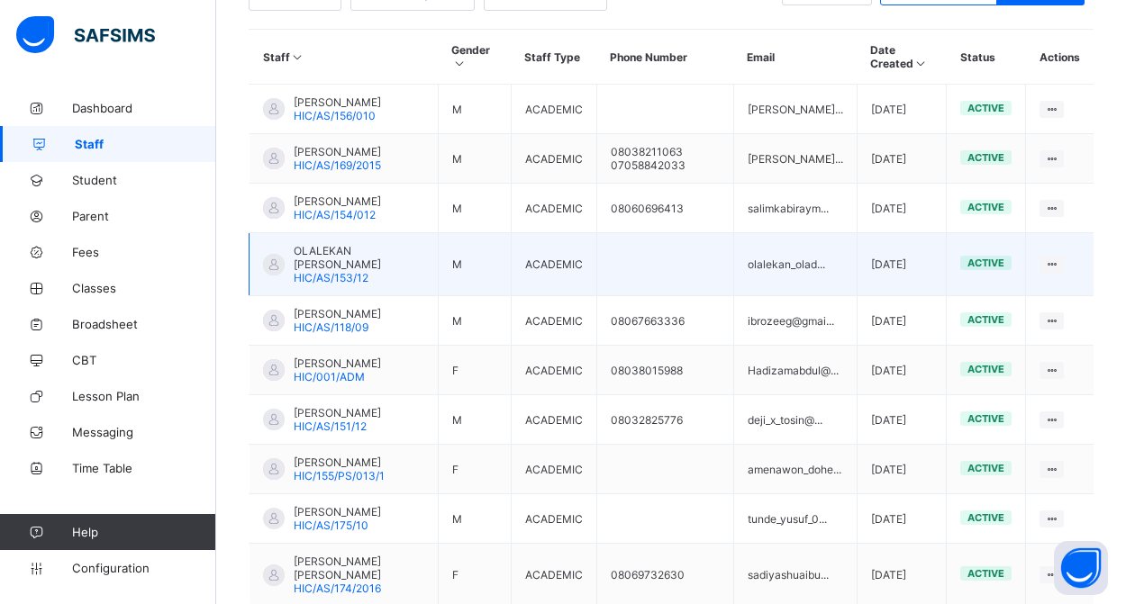
click at [335, 271] on span "OLALEKAN [PERSON_NAME]" at bounding box center [359, 257] width 131 height 27
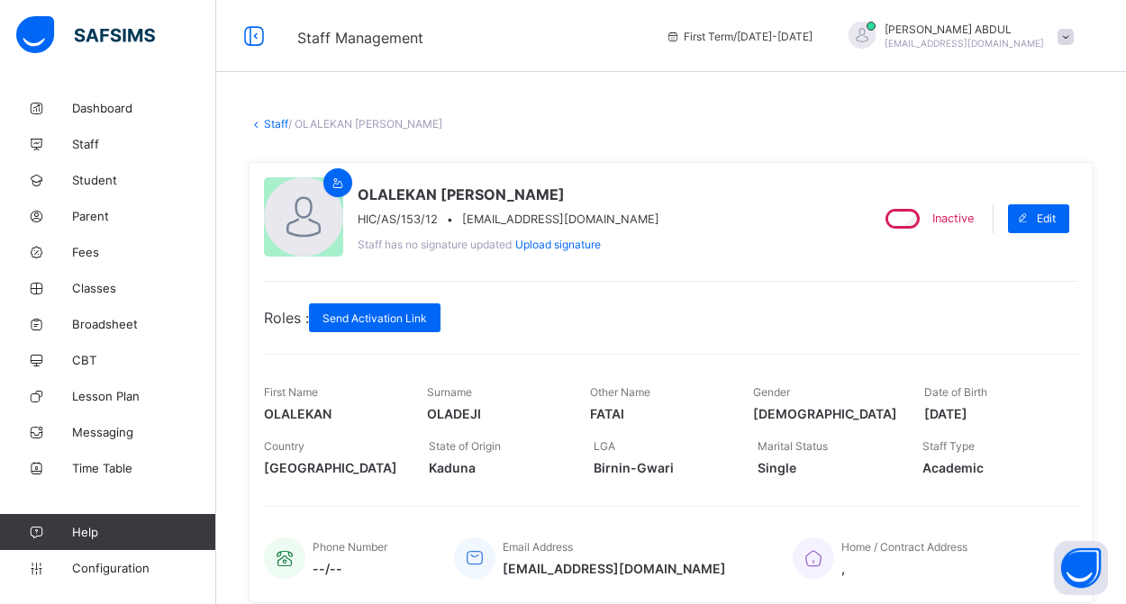
click at [265, 121] on link "Staff" at bounding box center [276, 124] width 24 height 14
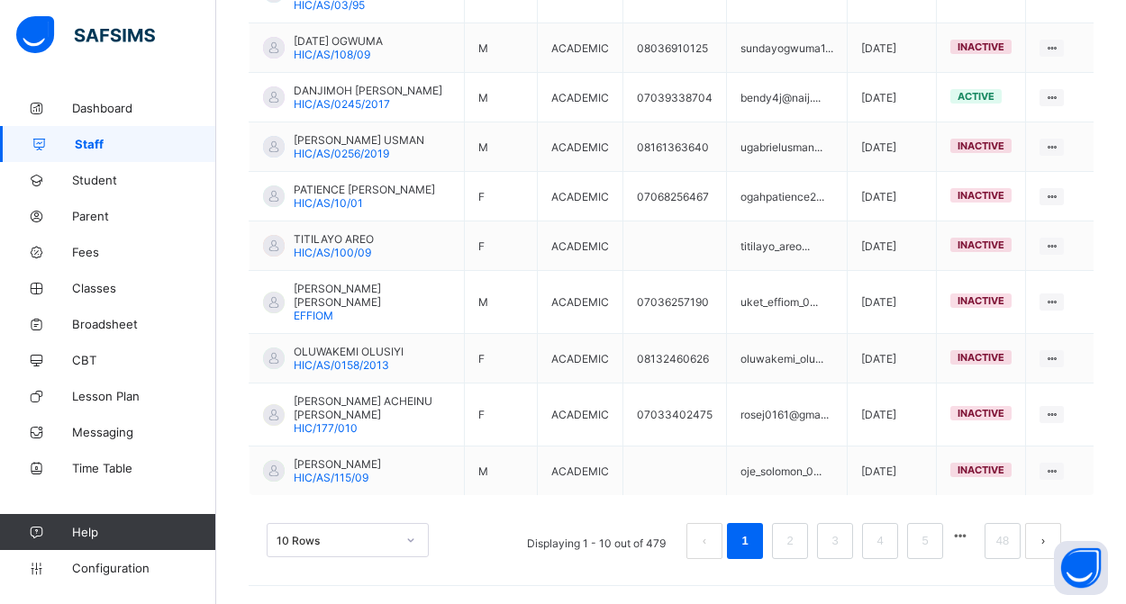
scroll to position [576, 0]
click at [995, 542] on link "48" at bounding box center [1002, 541] width 23 height 23
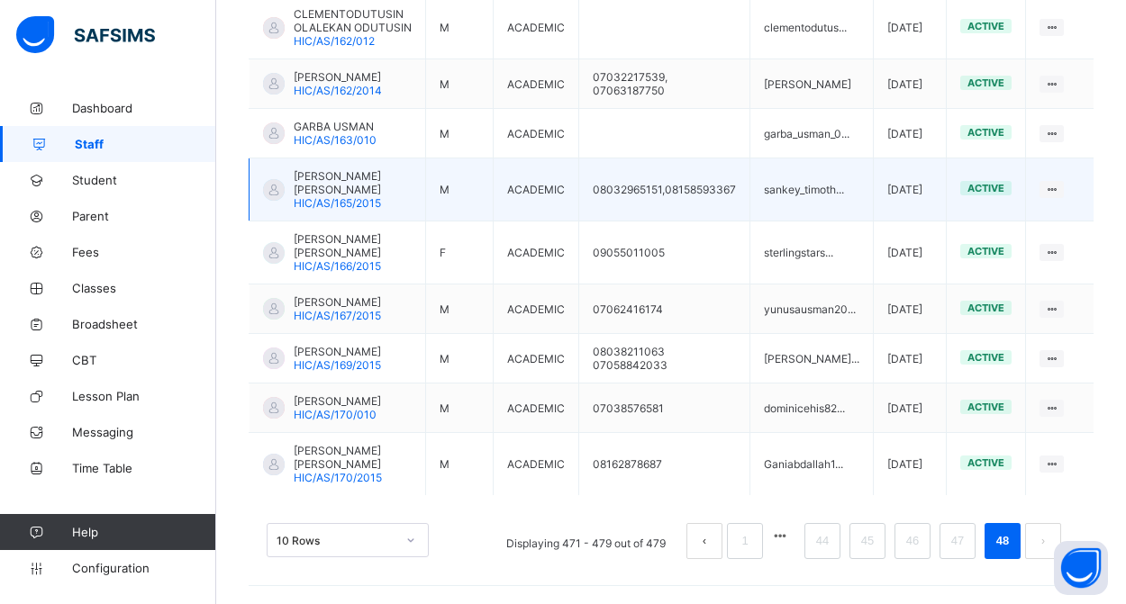
scroll to position [581, 0]
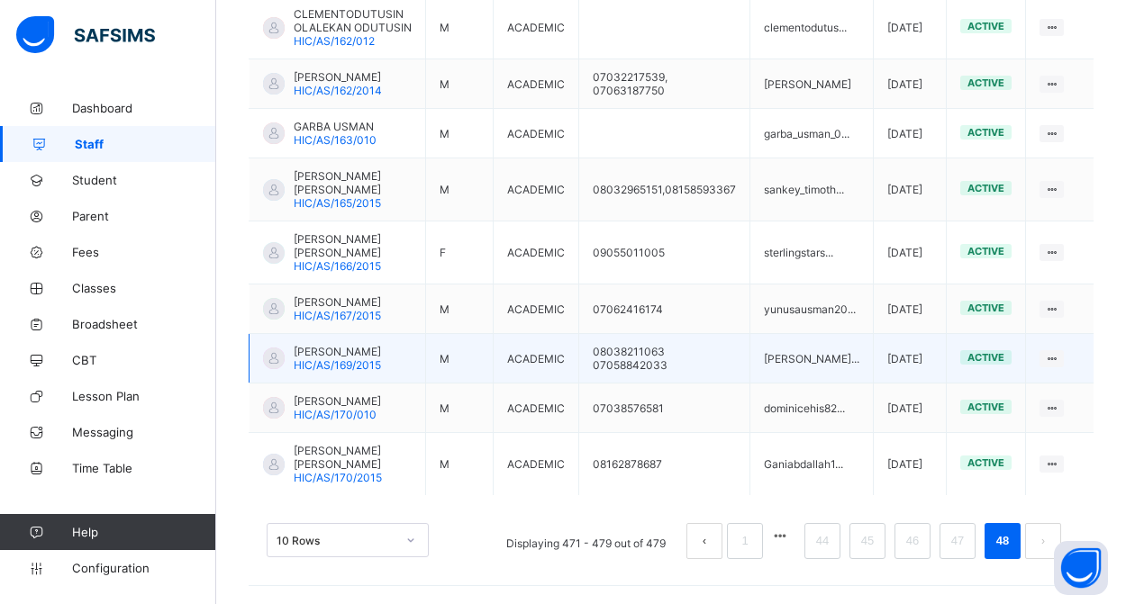
click at [355, 345] on span "[PERSON_NAME]" at bounding box center [337, 352] width 87 height 14
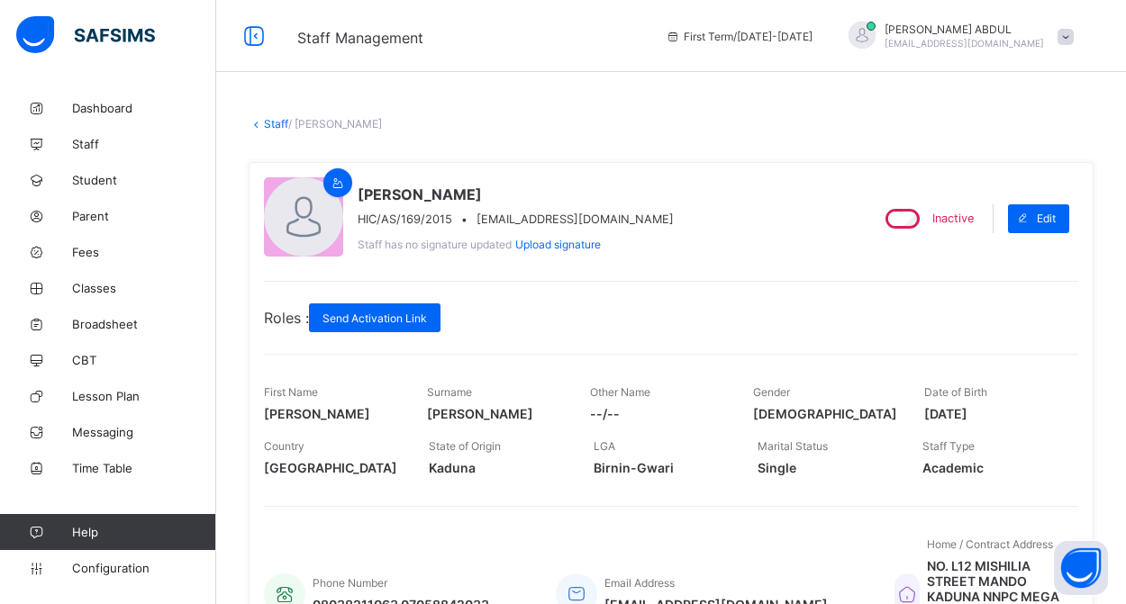
click at [273, 122] on link "Staff" at bounding box center [276, 124] width 24 height 14
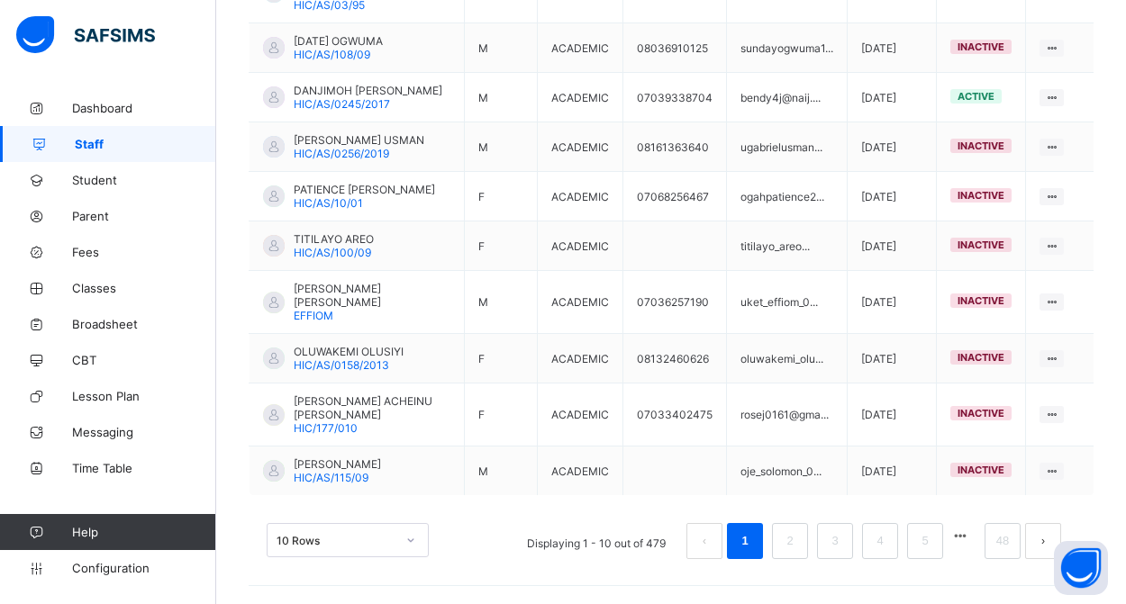
scroll to position [576, 0]
click at [1002, 542] on link "48" at bounding box center [1002, 541] width 23 height 23
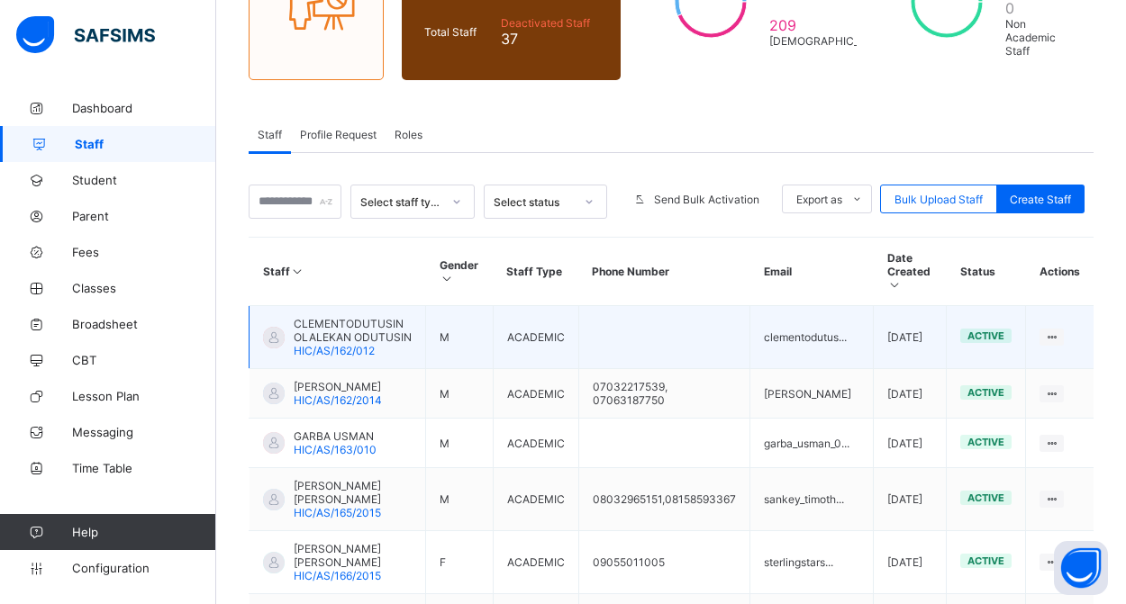
click at [333, 334] on span "CLEMENTODUTUSIN OLALEKAN ODUTUSIN" at bounding box center [353, 330] width 118 height 27
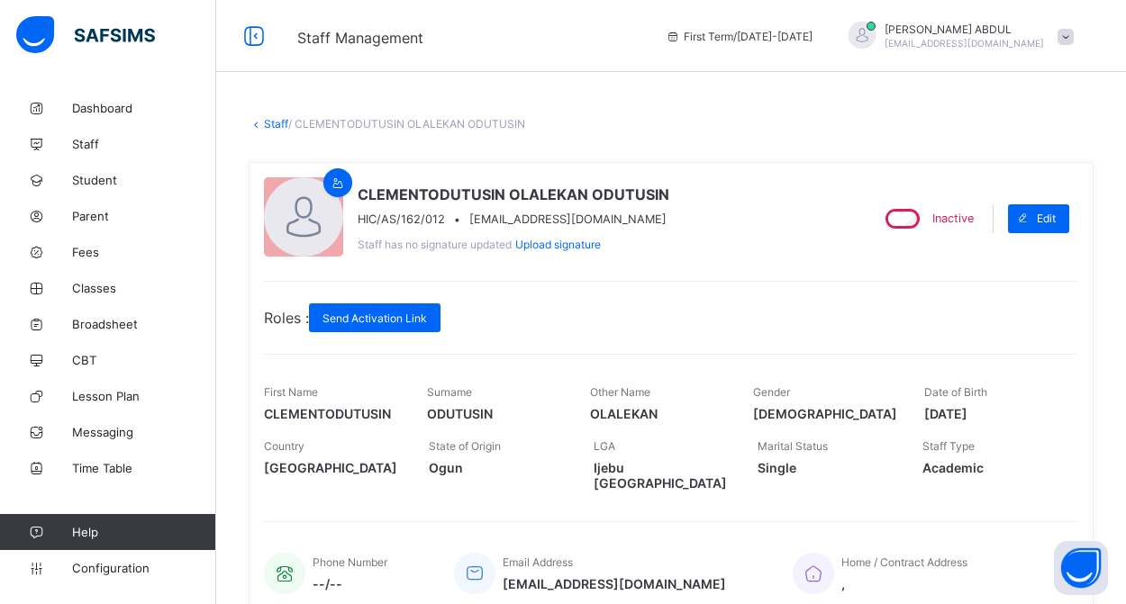
click at [270, 121] on link "Staff" at bounding box center [276, 124] width 24 height 14
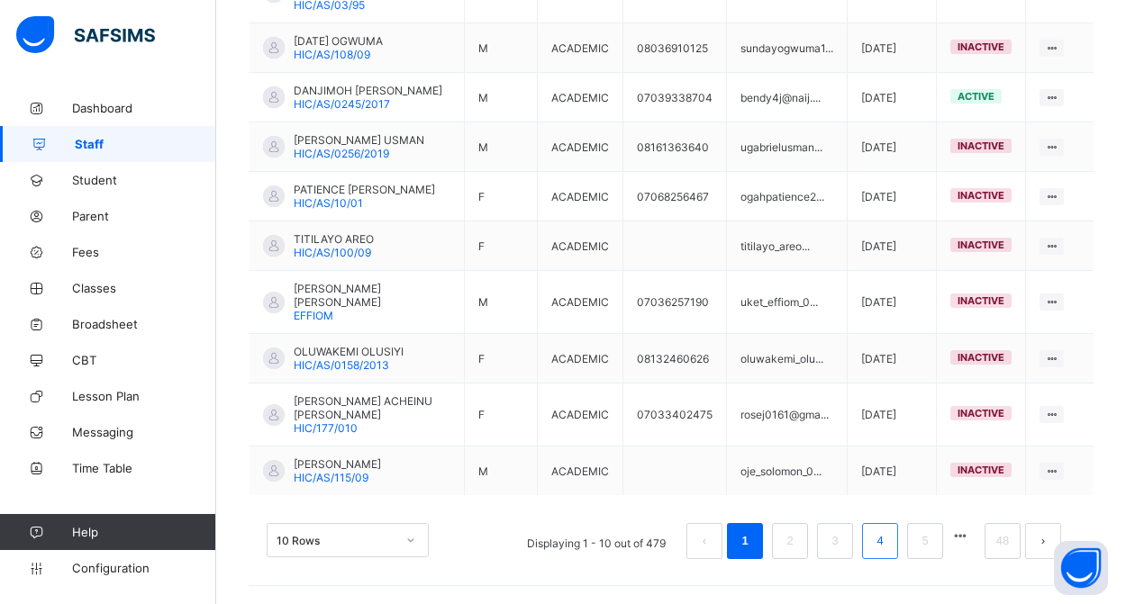
scroll to position [576, 0]
click at [997, 544] on link "48" at bounding box center [1002, 541] width 23 height 23
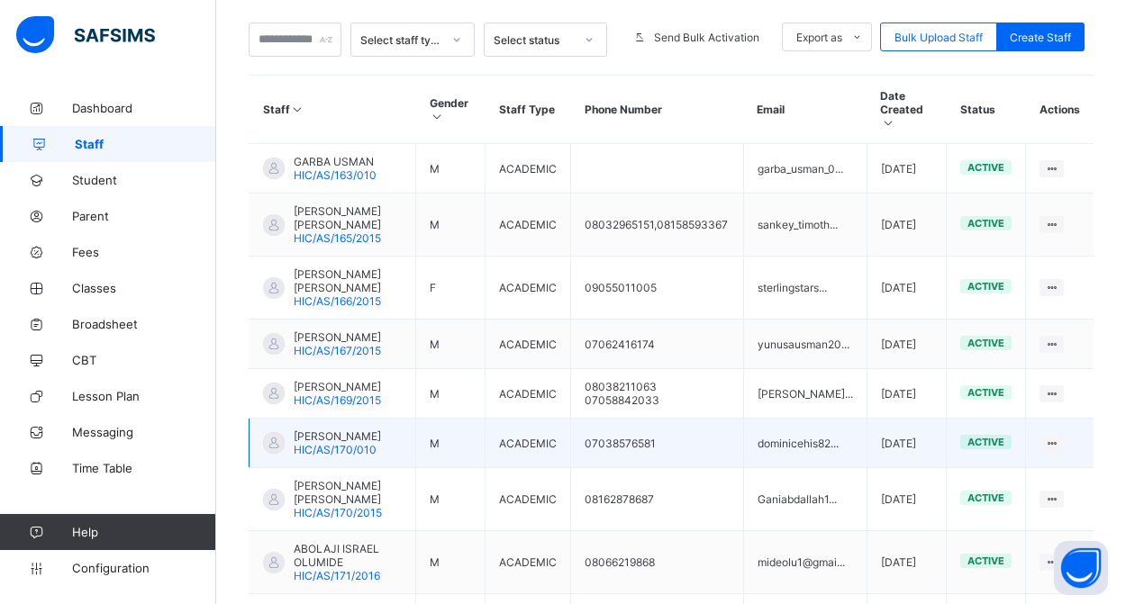
scroll to position [422, 0]
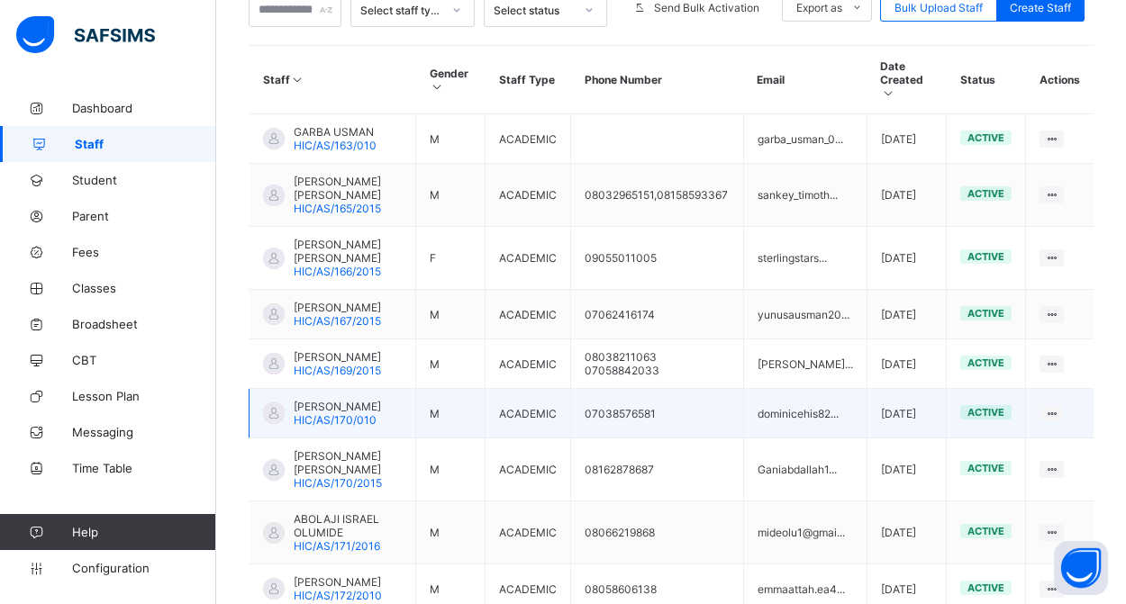
click at [326, 413] on span "[PERSON_NAME]" at bounding box center [337, 407] width 87 height 14
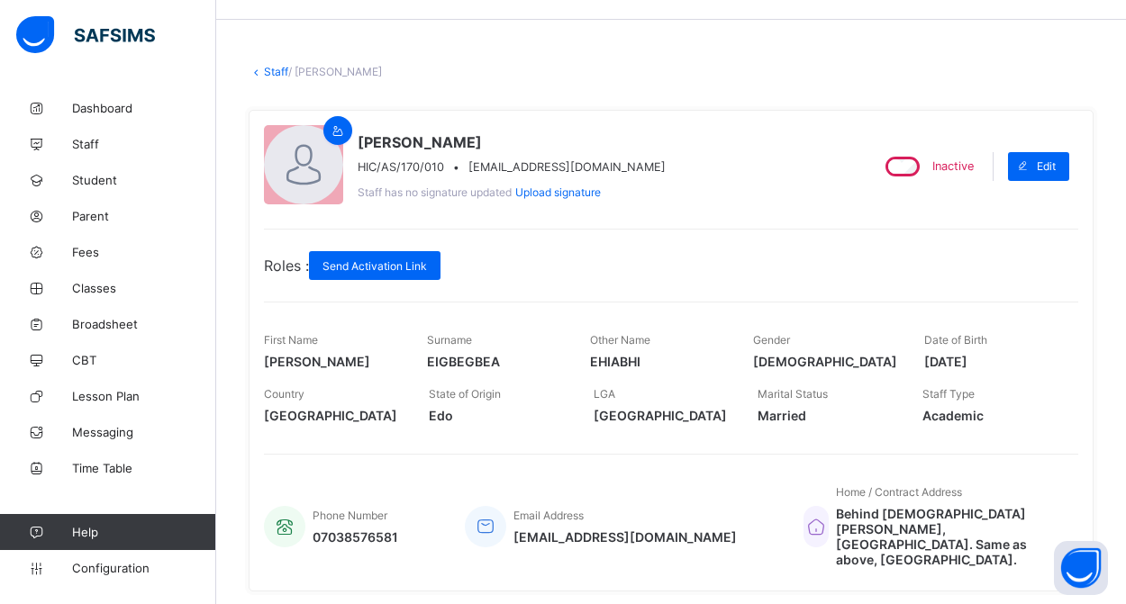
scroll to position [32, 0]
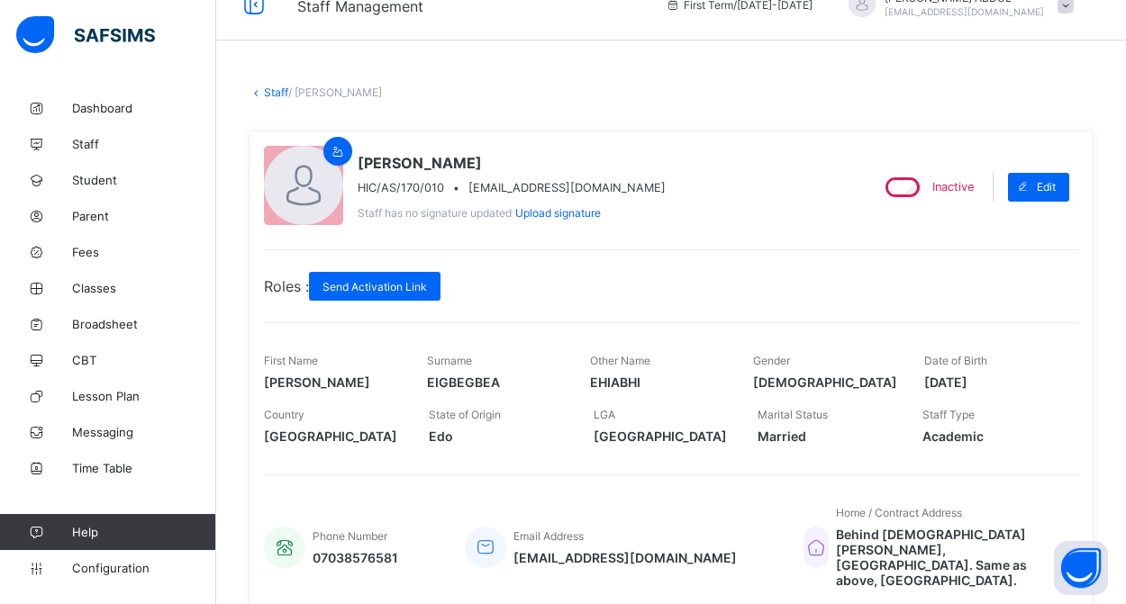
click at [274, 96] on link "Staff" at bounding box center [276, 93] width 24 height 14
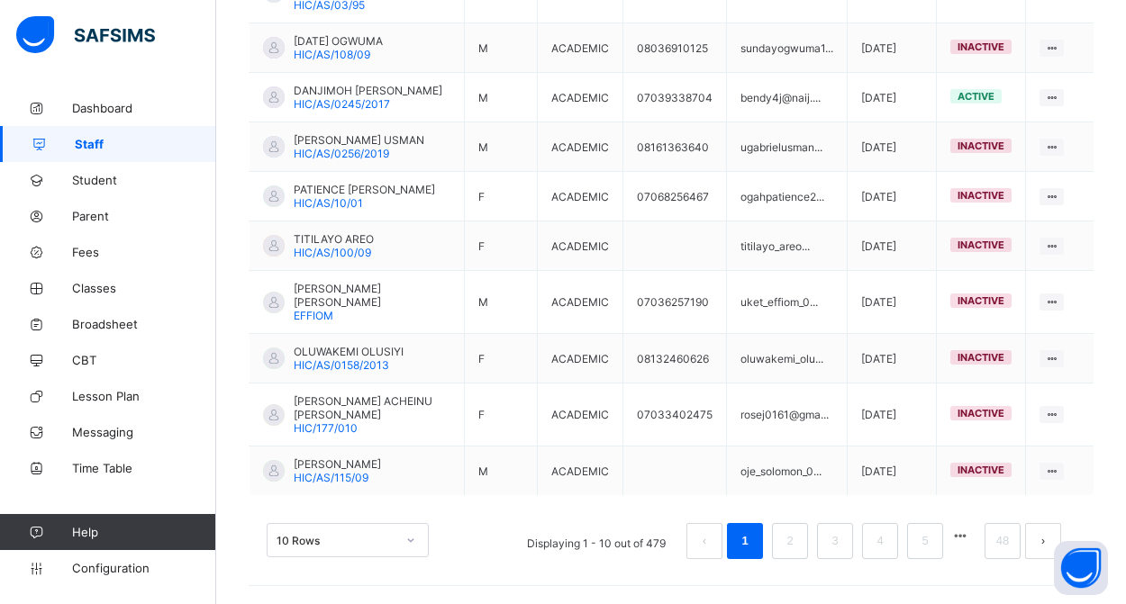
scroll to position [576, 0]
click at [1002, 544] on link "48" at bounding box center [1002, 541] width 23 height 23
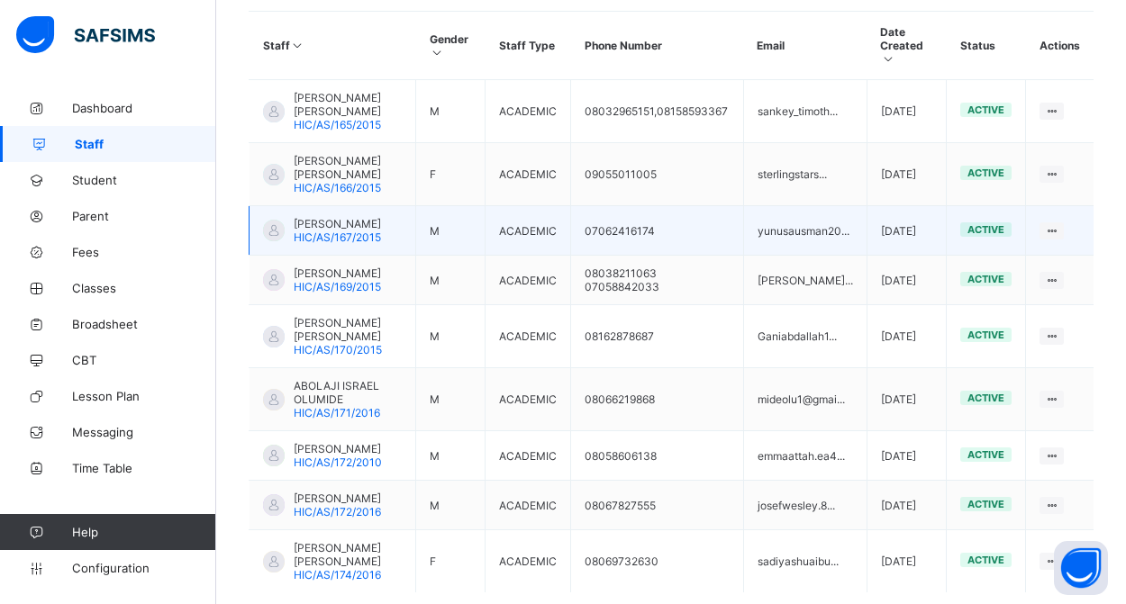
scroll to position [553, 0]
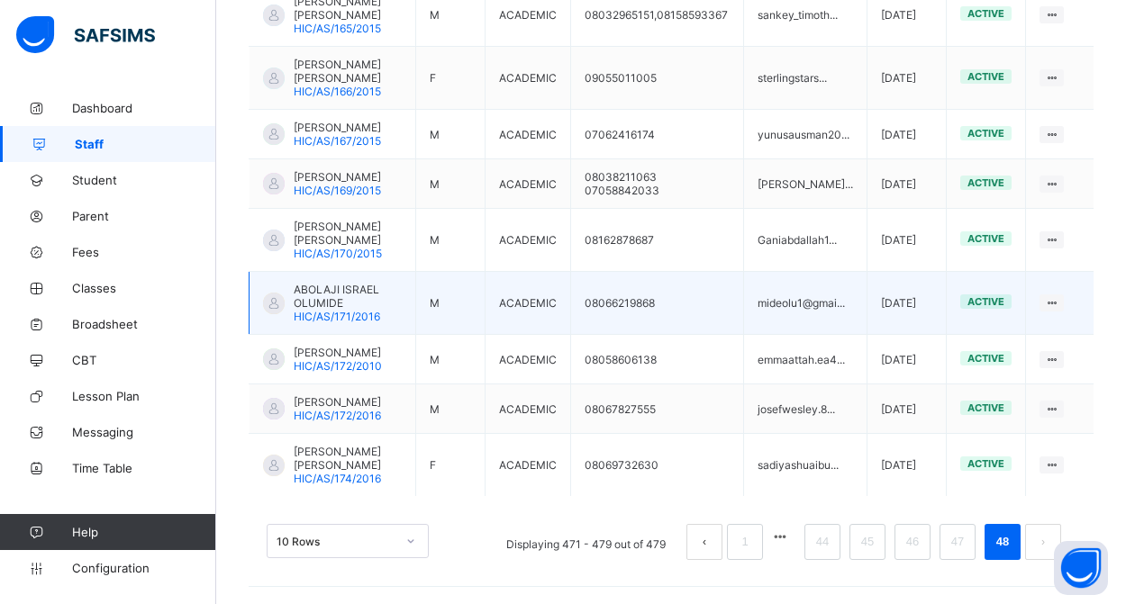
click at [331, 307] on span "ABOLAJI ISRAEL OLUMIDE" at bounding box center [348, 296] width 108 height 27
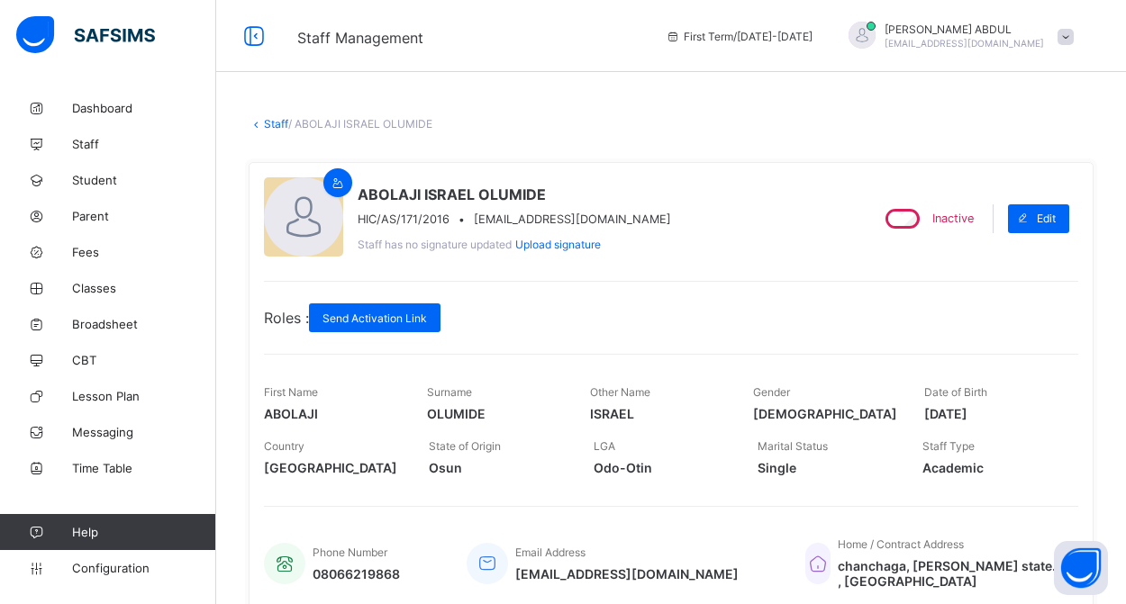
click at [275, 116] on div "Staff / [PERSON_NAME] × Delete Staff This action would delete ABOLAJI ISRAEL OL…" at bounding box center [671, 559] width 910 height 939
click at [275, 120] on link "Staff" at bounding box center [276, 124] width 24 height 14
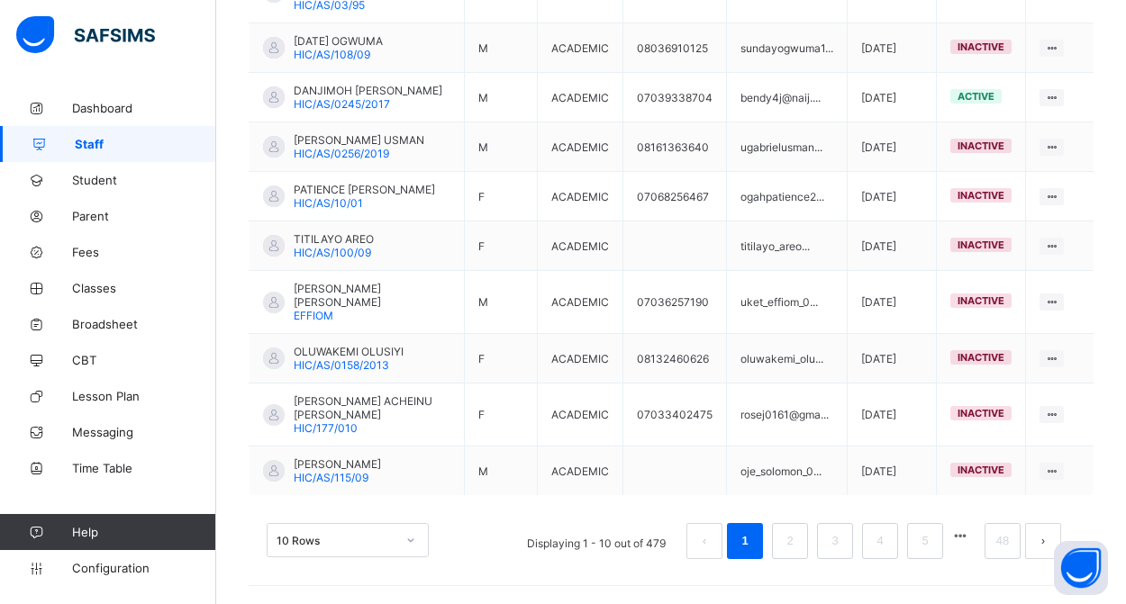
scroll to position [576, 0]
click at [1002, 548] on link "48" at bounding box center [1002, 541] width 23 height 23
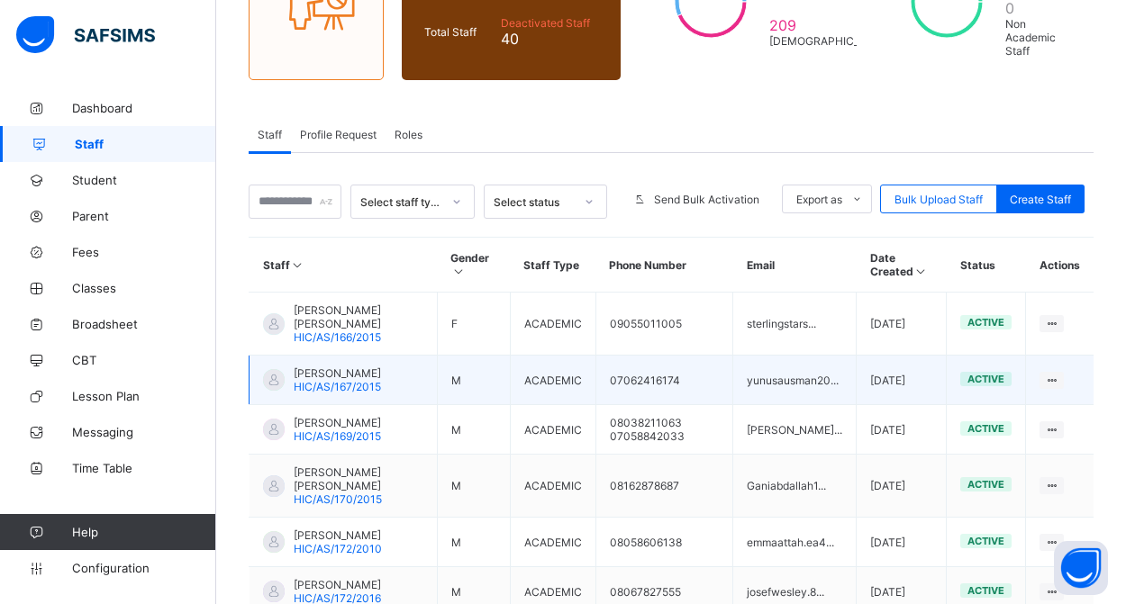
click at [342, 380] on span "[PERSON_NAME]" at bounding box center [337, 374] width 87 height 14
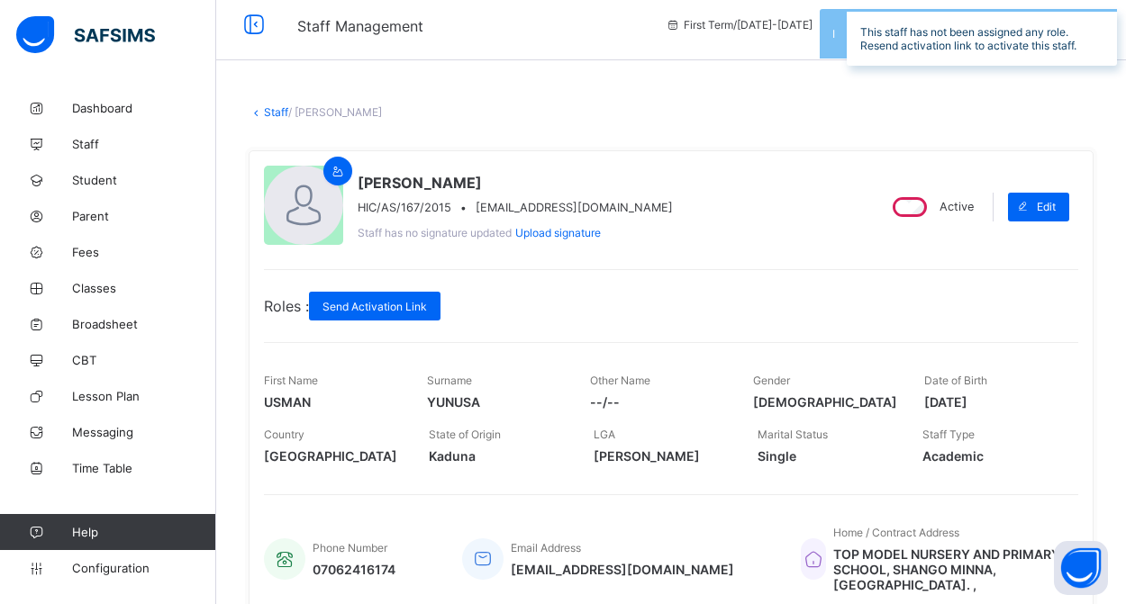
scroll to position [5, 0]
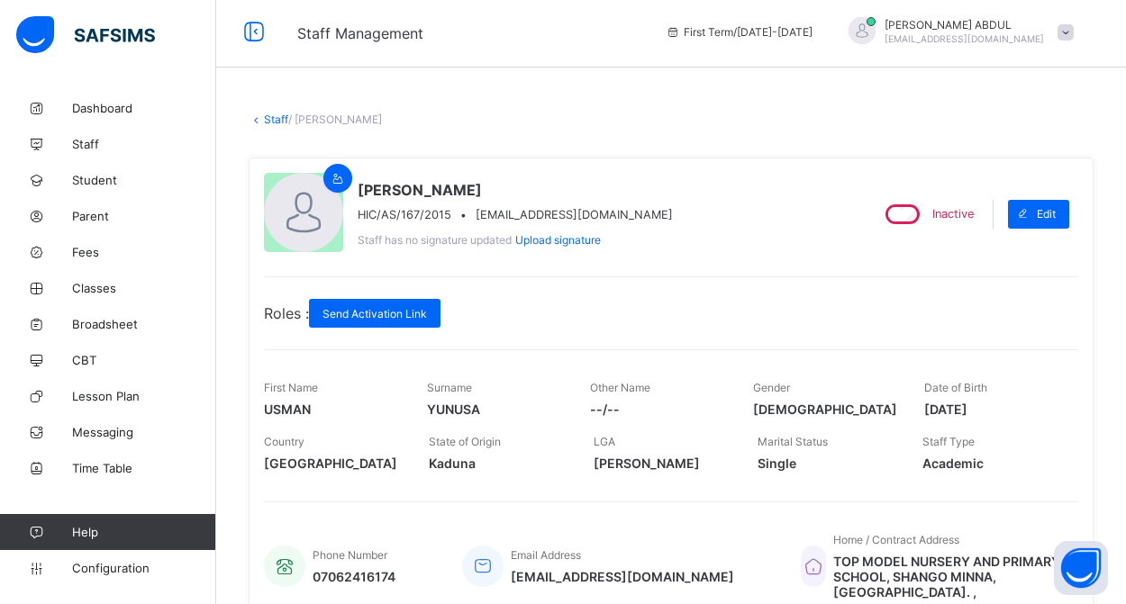
click at [267, 116] on link "Staff" at bounding box center [276, 120] width 24 height 14
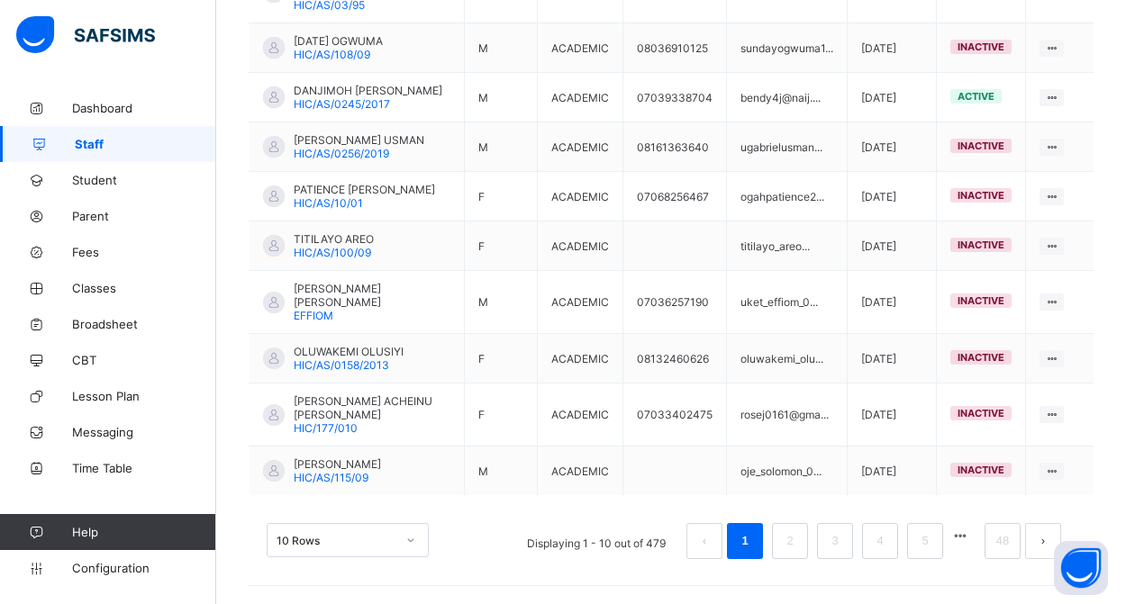
scroll to position [576, 0]
click at [1000, 544] on link "48" at bounding box center [1002, 541] width 23 height 23
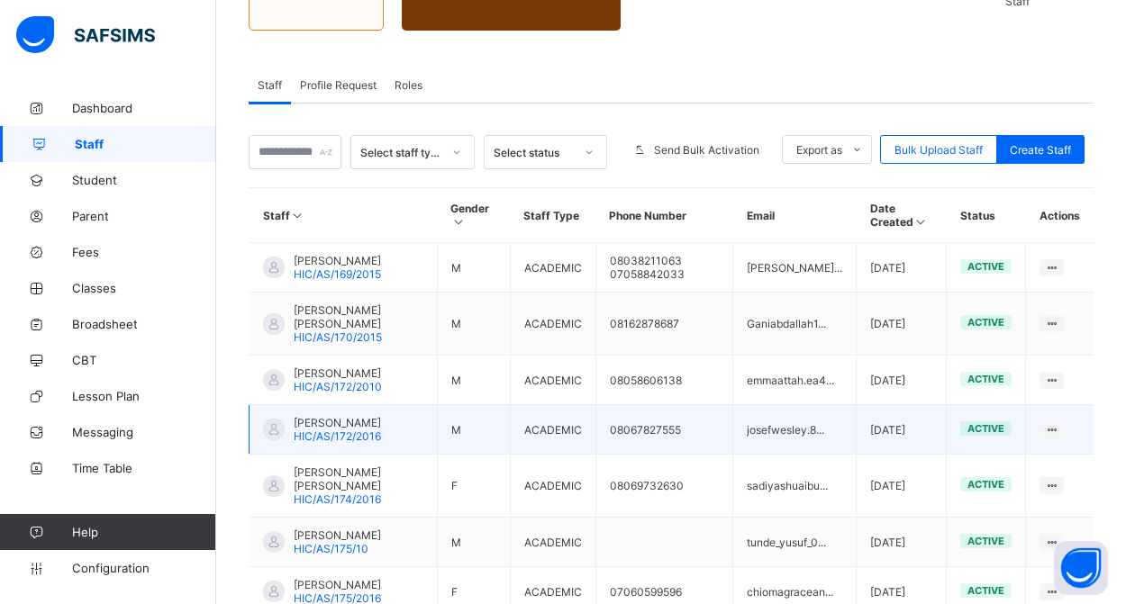
scroll to position [290, 0]
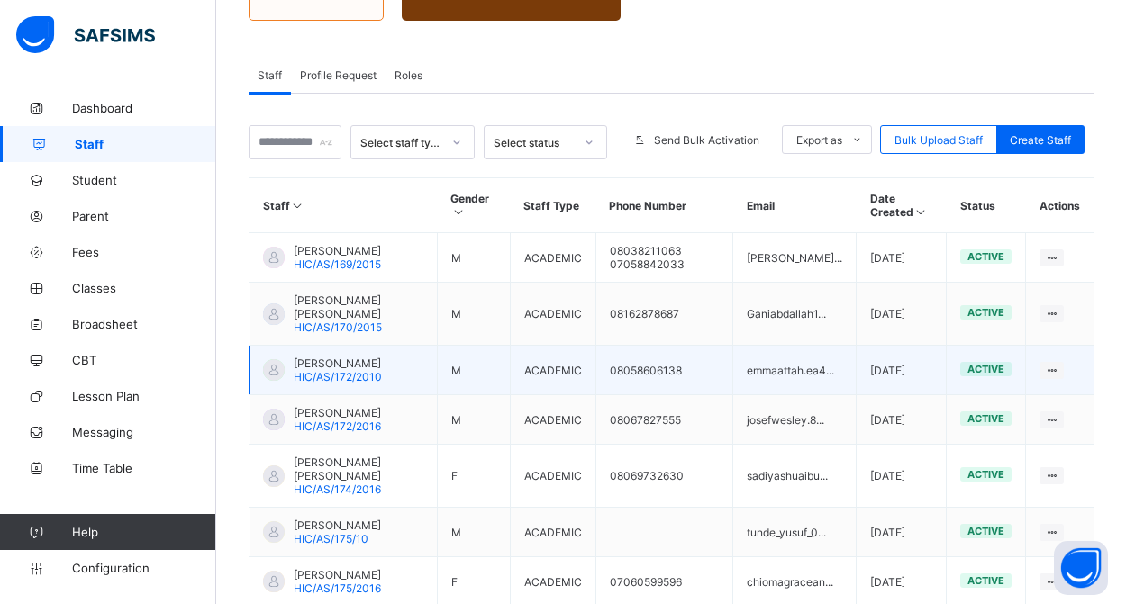
click at [357, 370] on span "[PERSON_NAME]" at bounding box center [338, 364] width 88 height 14
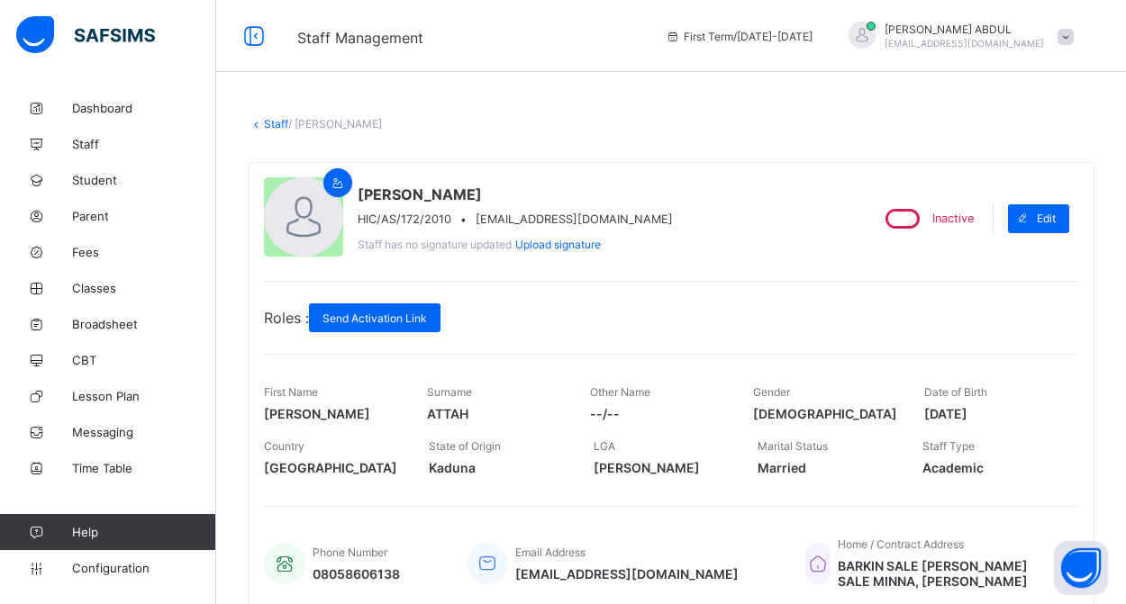
click at [273, 122] on link "Staff" at bounding box center [276, 124] width 24 height 14
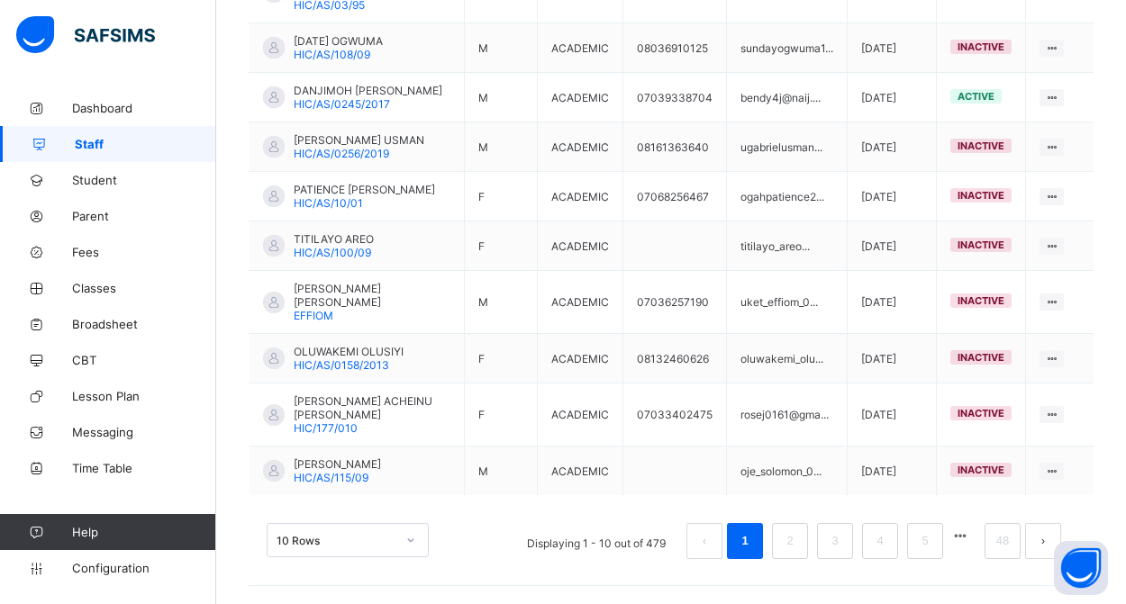
scroll to position [576, 0]
click at [994, 546] on link "48" at bounding box center [1002, 541] width 23 height 23
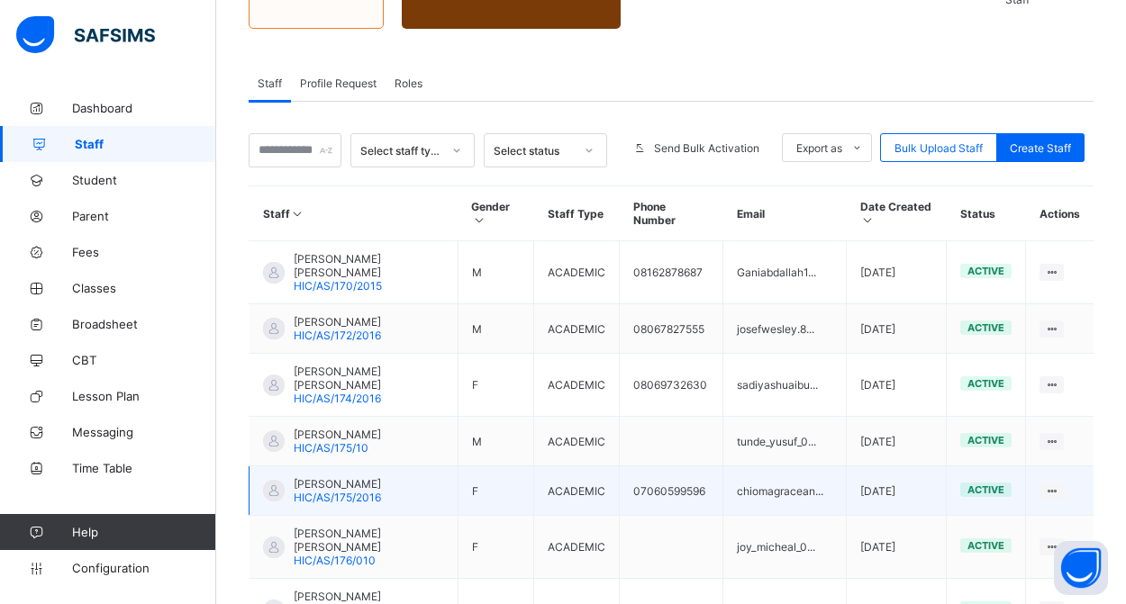
scroll to position [282, 0]
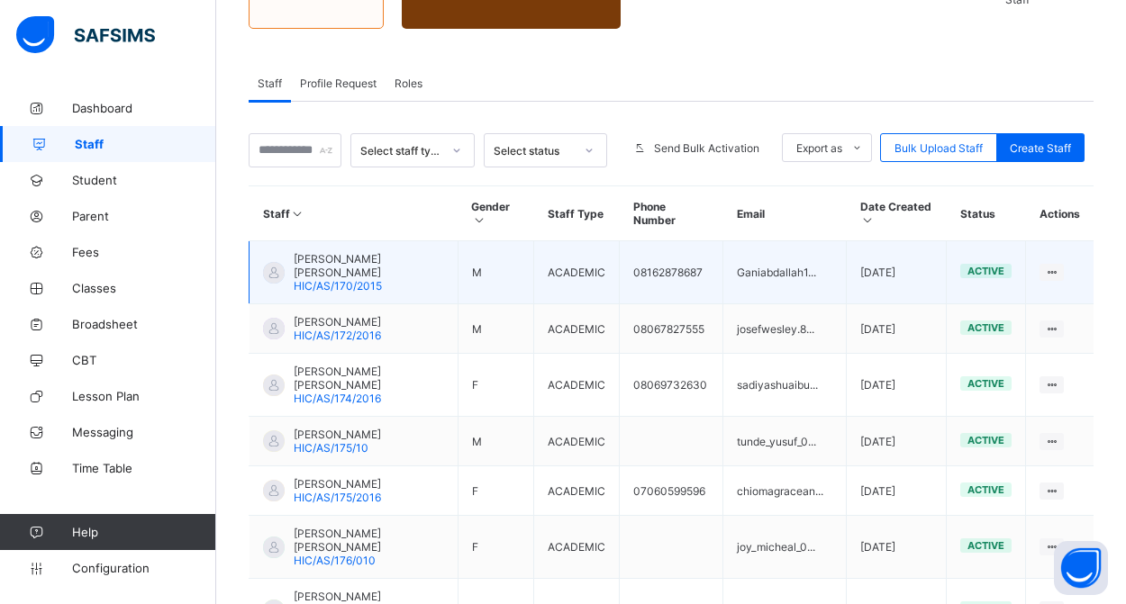
click at [304, 270] on span "[PERSON_NAME] [PERSON_NAME]" at bounding box center [369, 265] width 150 height 27
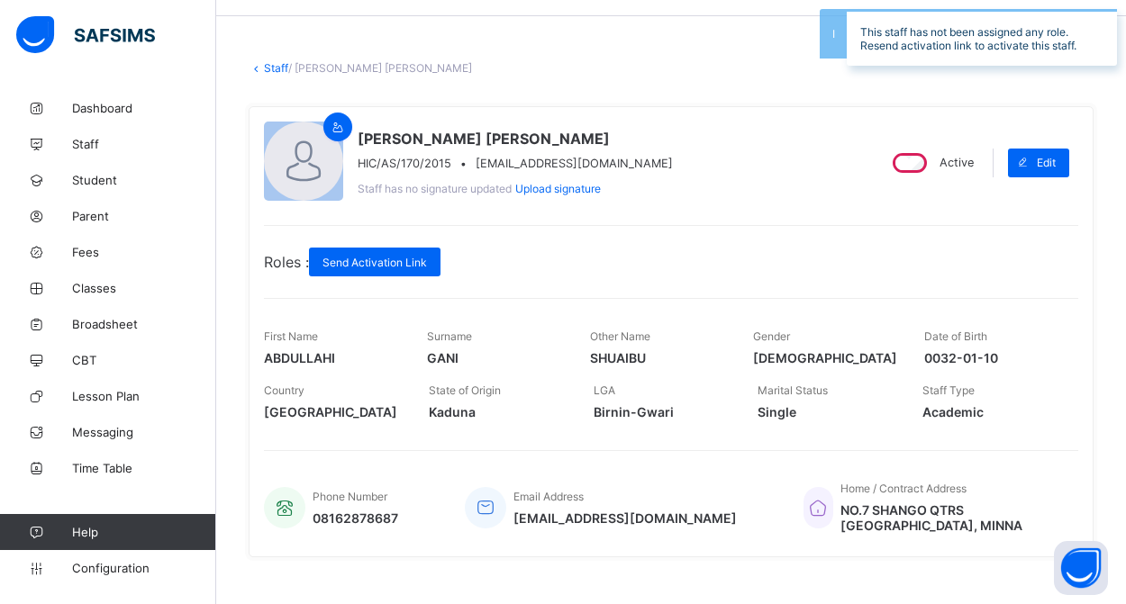
scroll to position [51, 0]
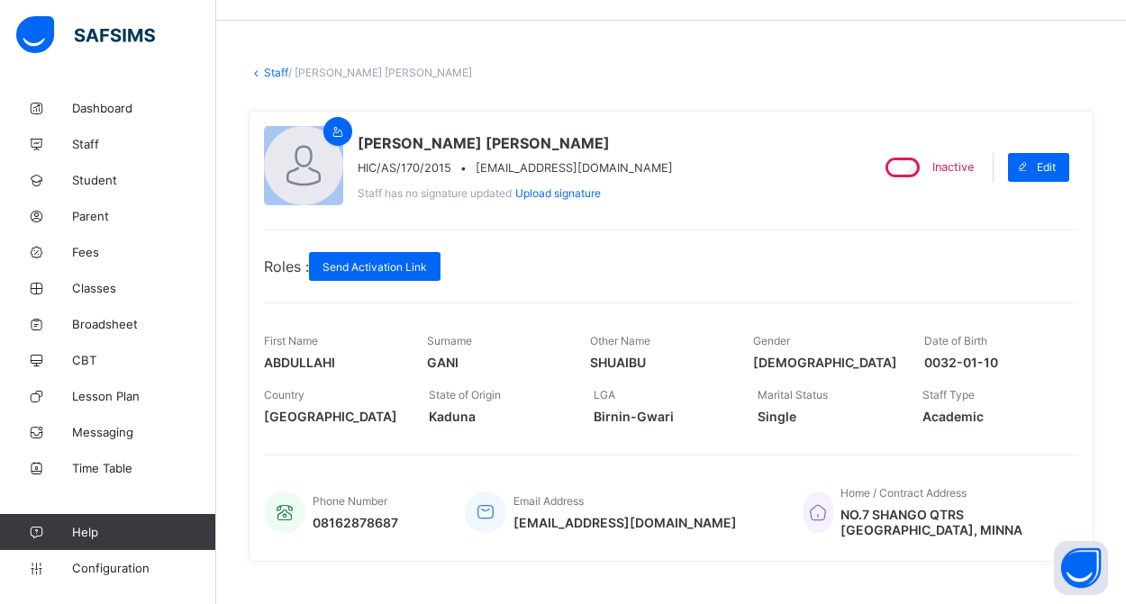
click at [277, 75] on link "Staff" at bounding box center [276, 73] width 24 height 14
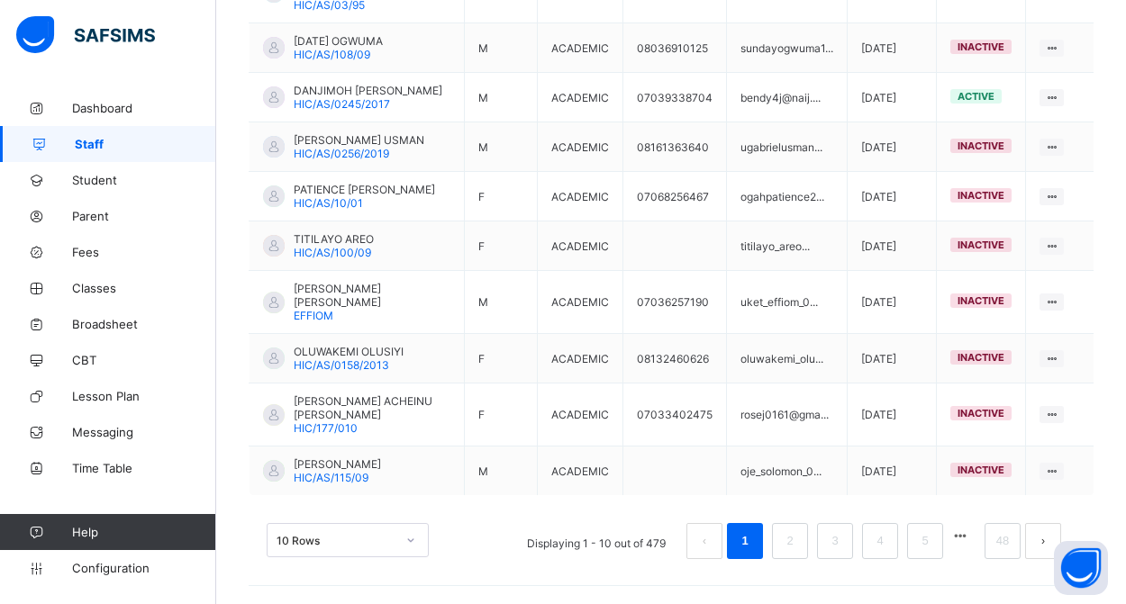
scroll to position [576, 0]
click at [996, 544] on link "48" at bounding box center [1002, 541] width 23 height 23
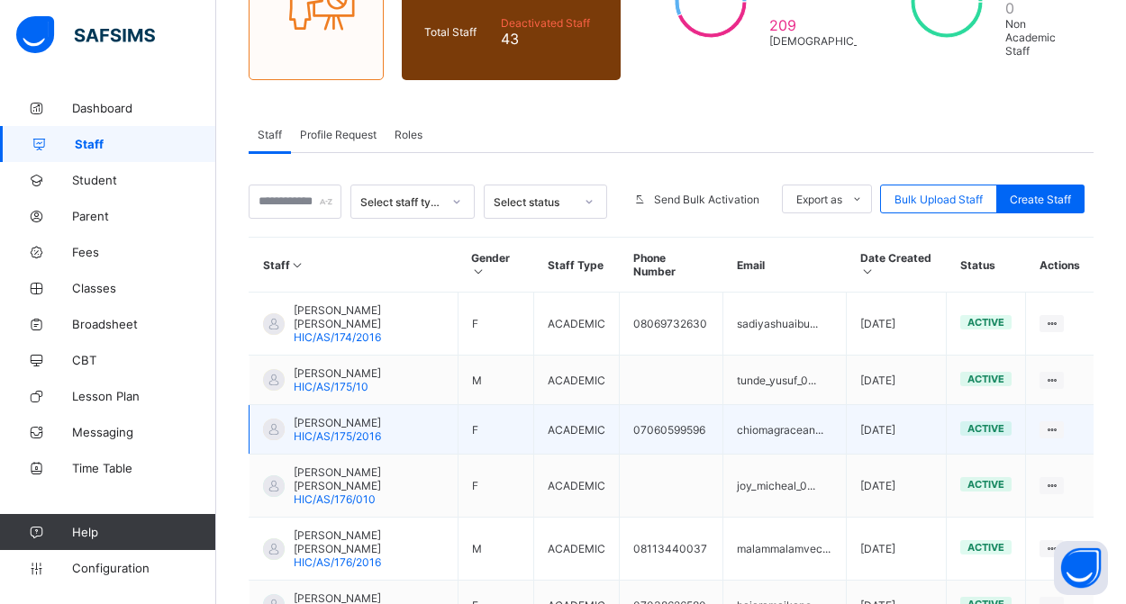
click at [363, 429] on span "[PERSON_NAME]" at bounding box center [337, 423] width 87 height 14
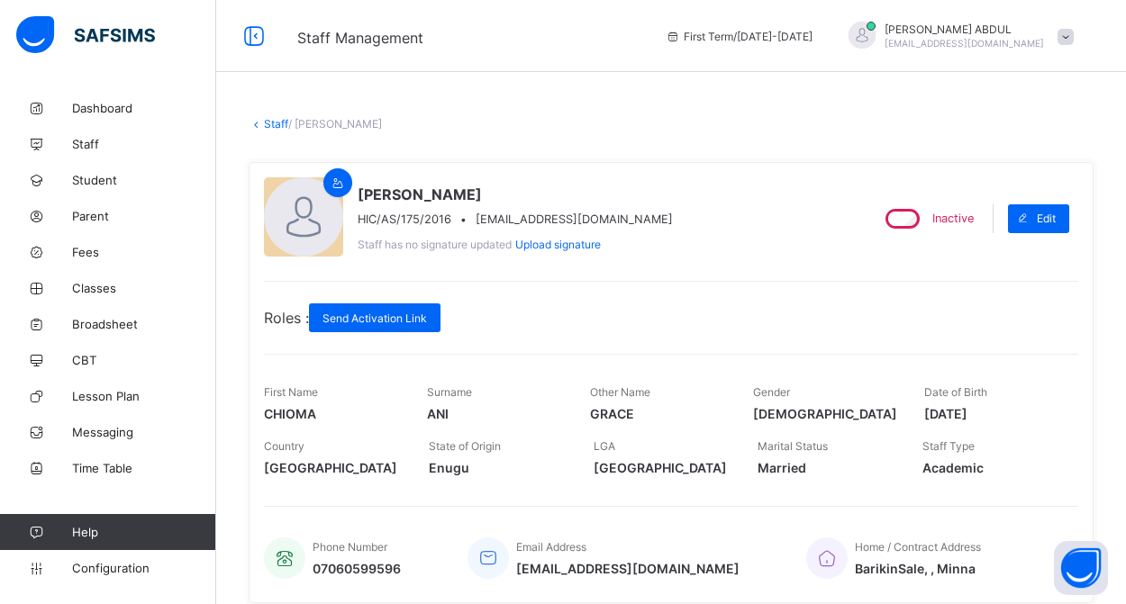
click at [274, 125] on link "Staff" at bounding box center [276, 124] width 24 height 14
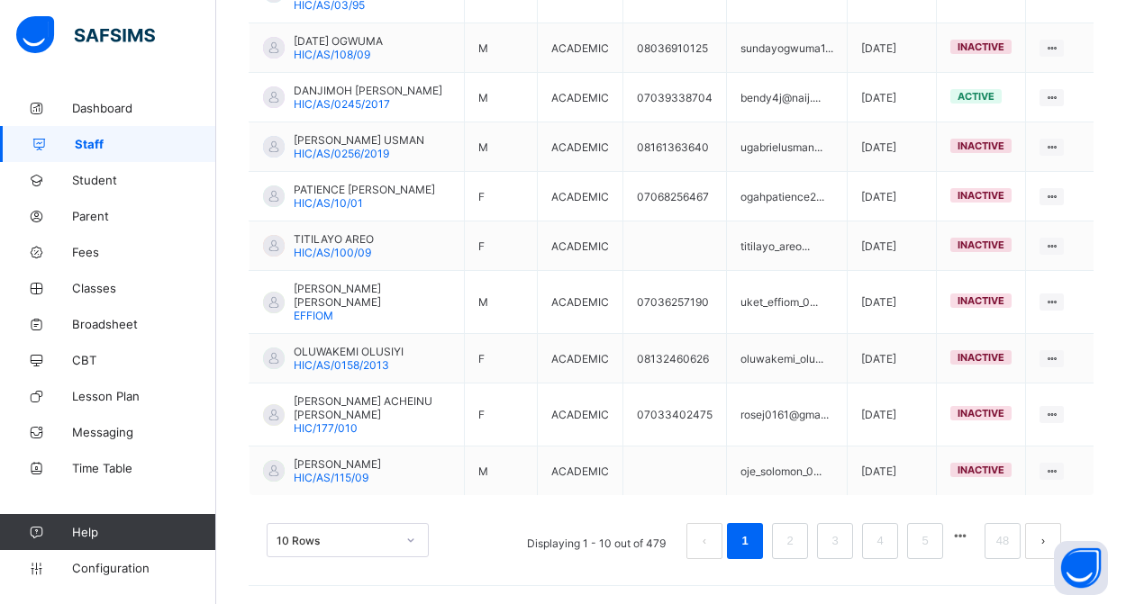
scroll to position [576, 0]
click at [993, 541] on link "48" at bounding box center [1002, 541] width 23 height 23
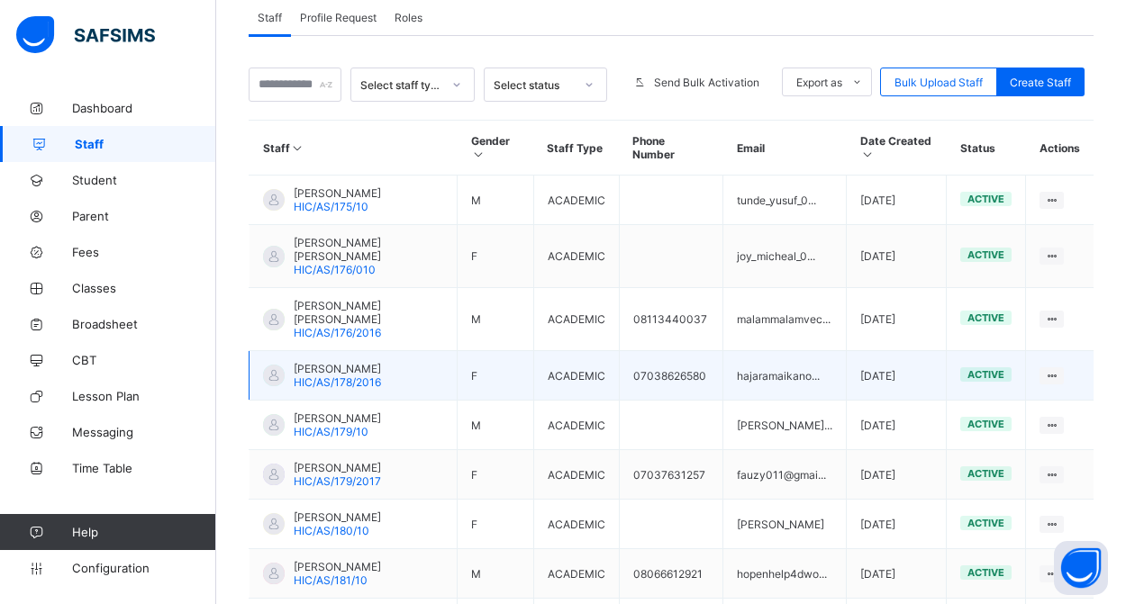
scroll to position [376, 0]
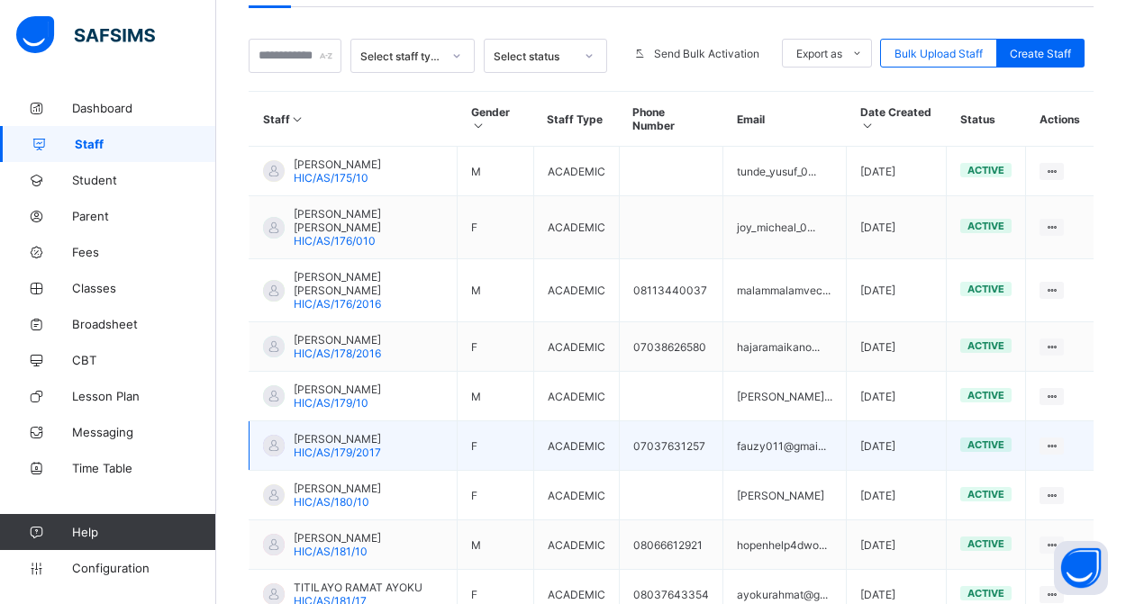
click at [357, 446] on span "[PERSON_NAME]" at bounding box center [337, 439] width 87 height 14
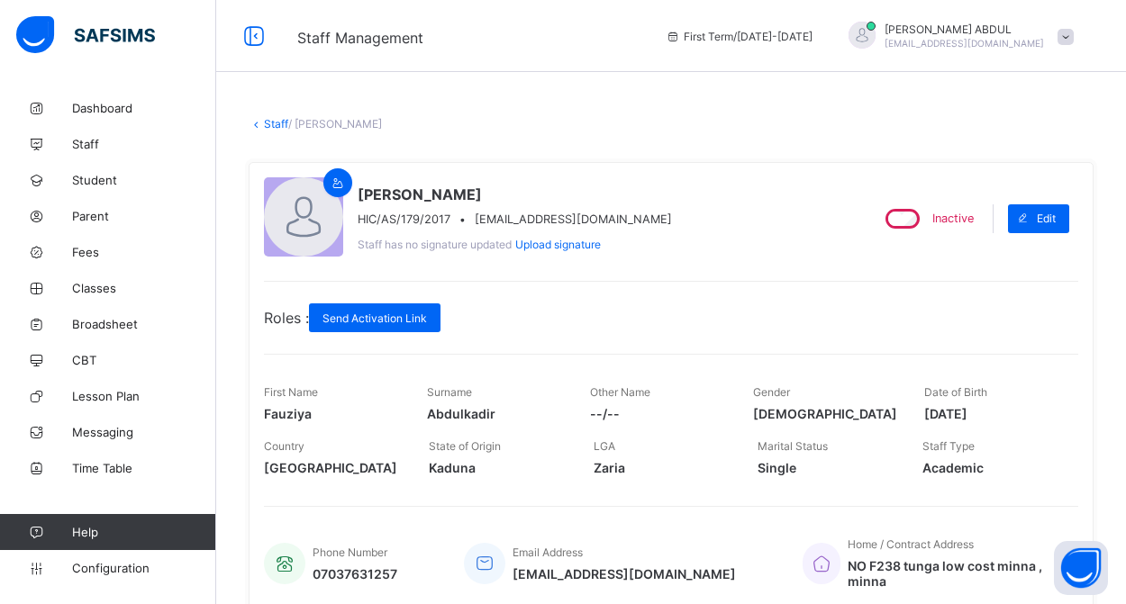
click at [266, 128] on link "Staff" at bounding box center [276, 124] width 24 height 14
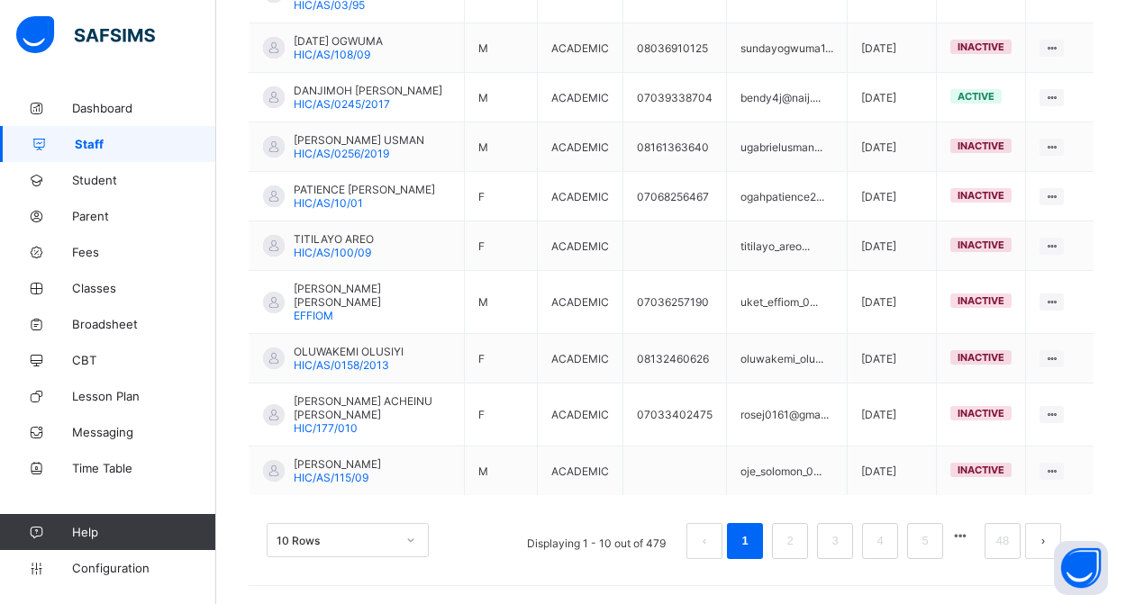
scroll to position [576, 0]
click at [962, 540] on button "button" at bounding box center [959, 536] width 23 height 15
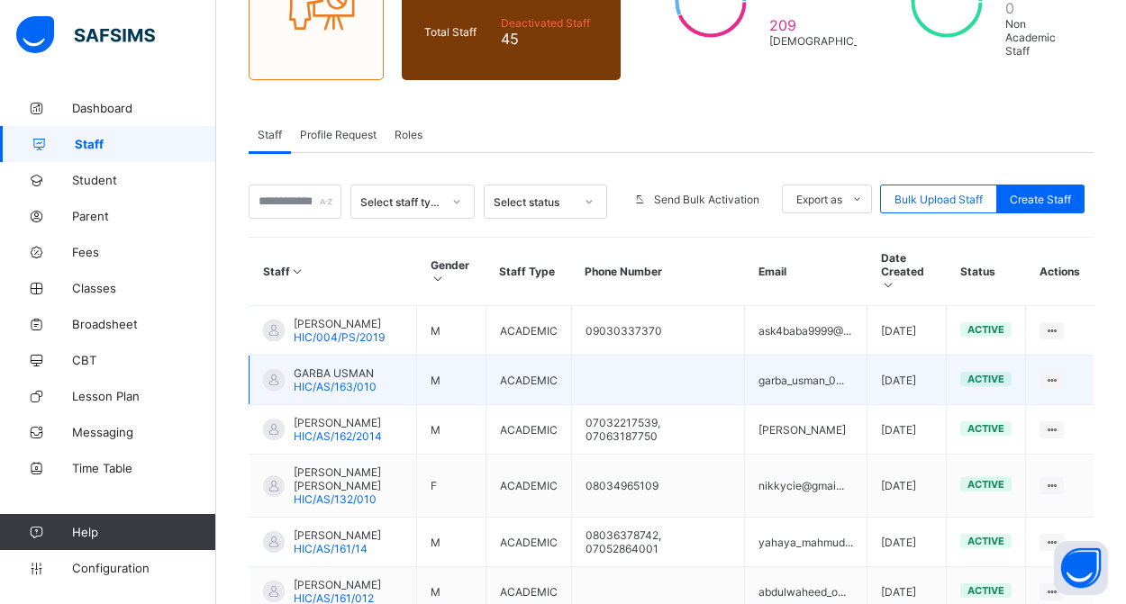
click at [353, 380] on span "GARBA USMAN" at bounding box center [335, 374] width 83 height 14
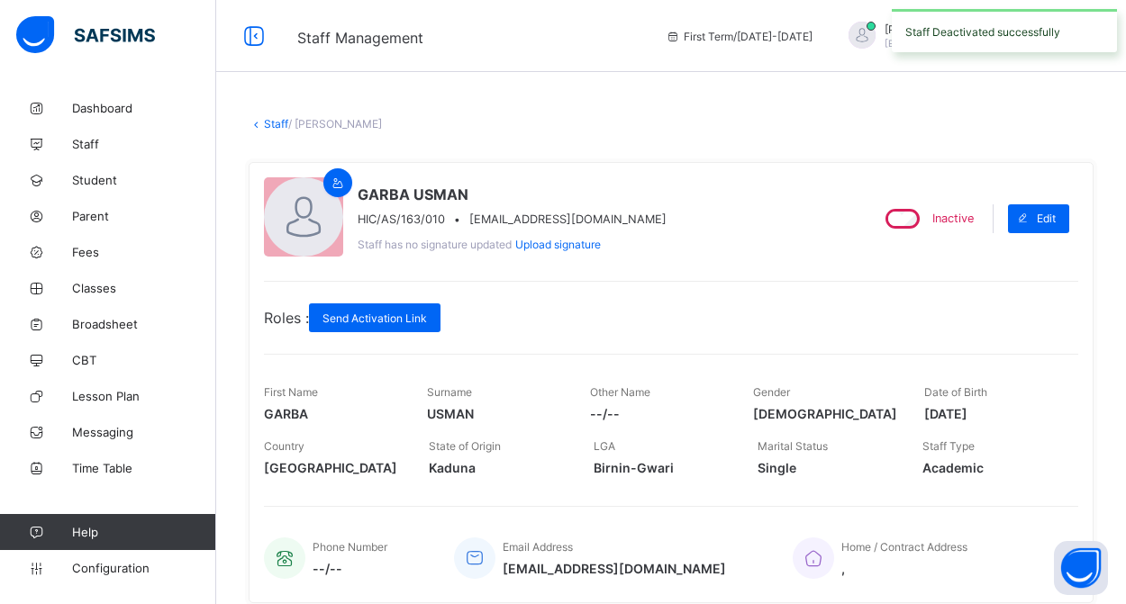
click at [271, 126] on link "Staff" at bounding box center [276, 124] width 24 height 14
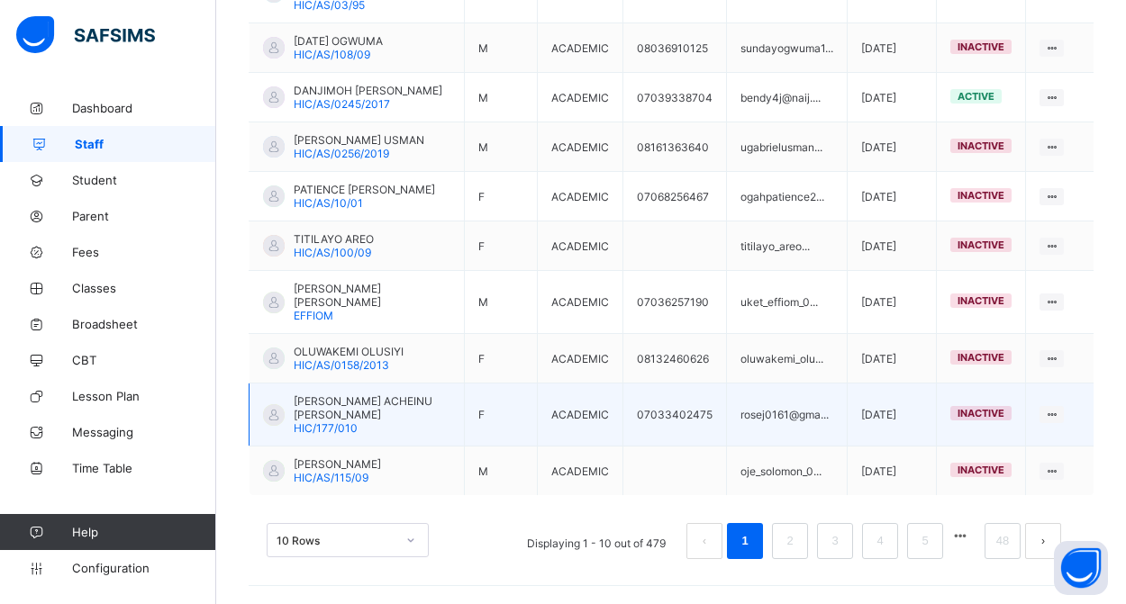
scroll to position [576, 0]
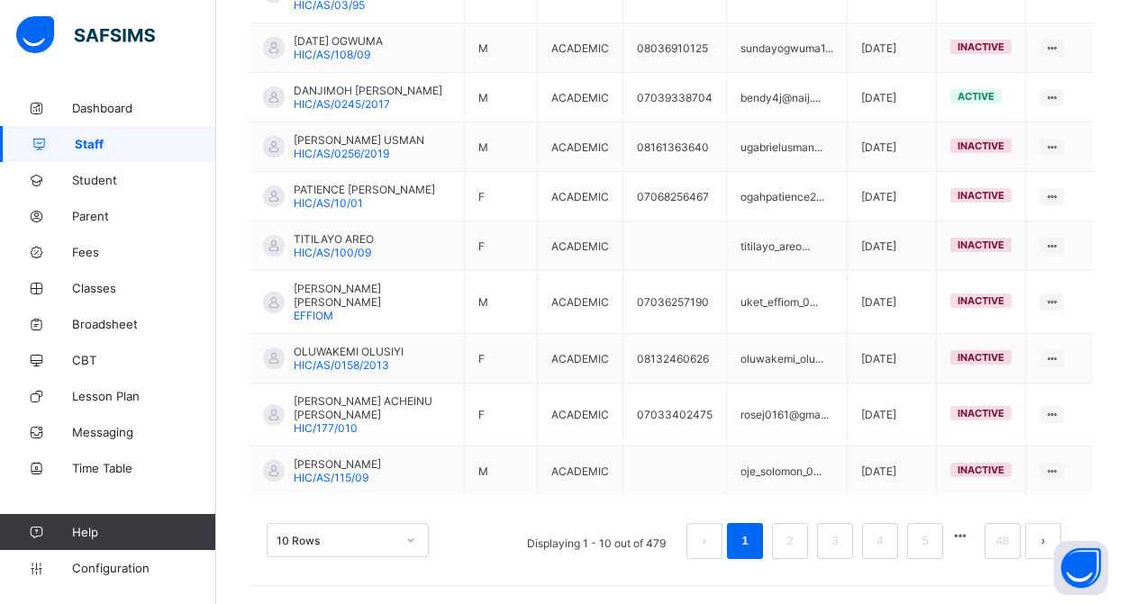
click at [962, 537] on button "button" at bounding box center [959, 536] width 23 height 15
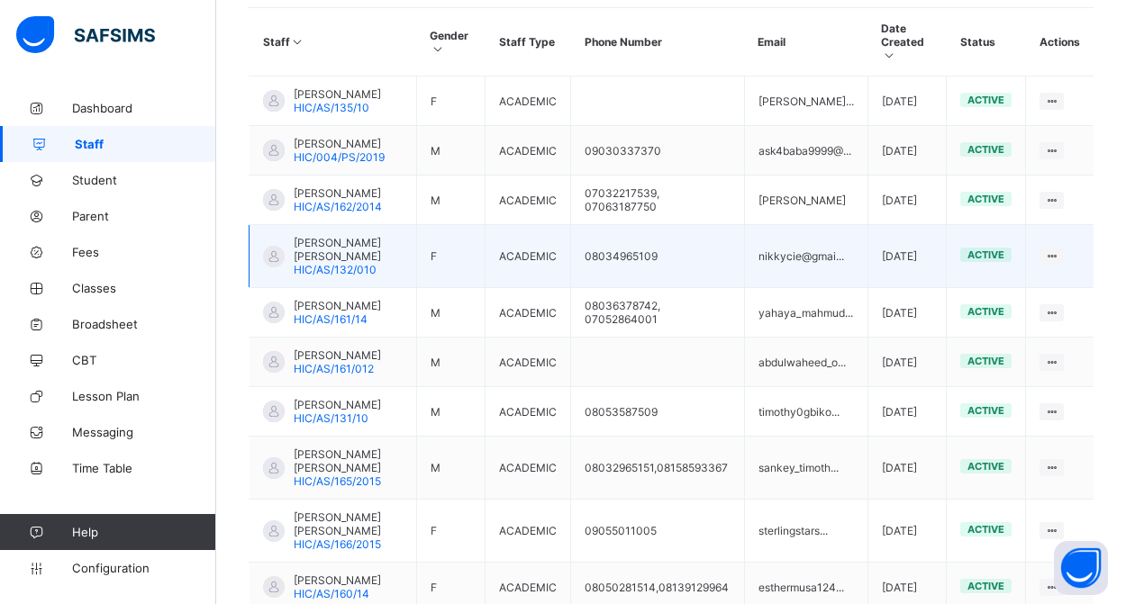
scroll to position [638, 0]
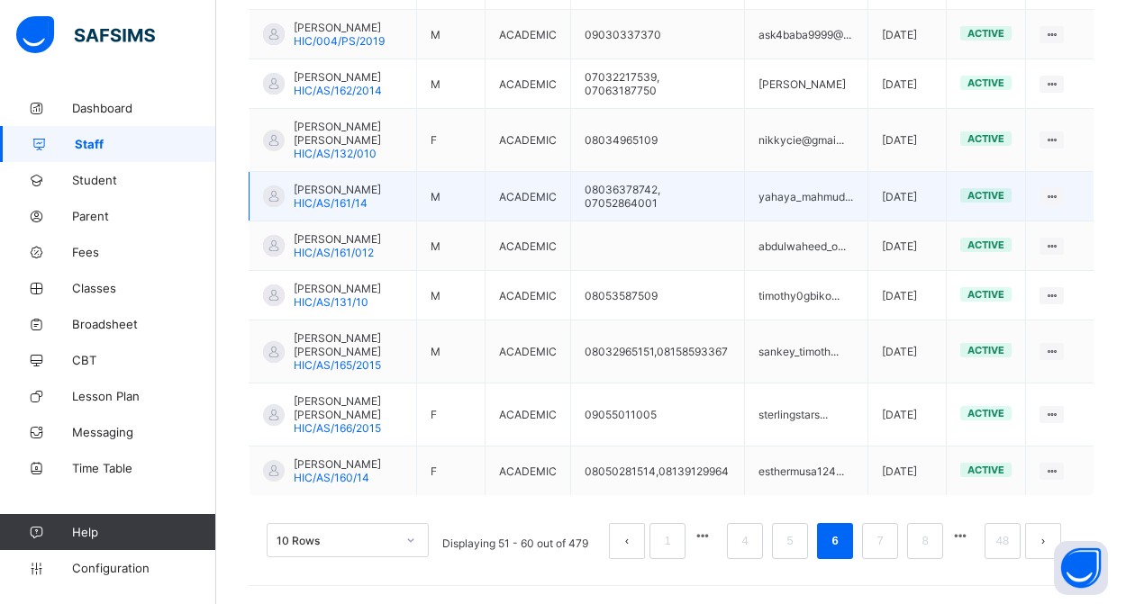
click at [343, 196] on span "[PERSON_NAME]" at bounding box center [337, 190] width 87 height 14
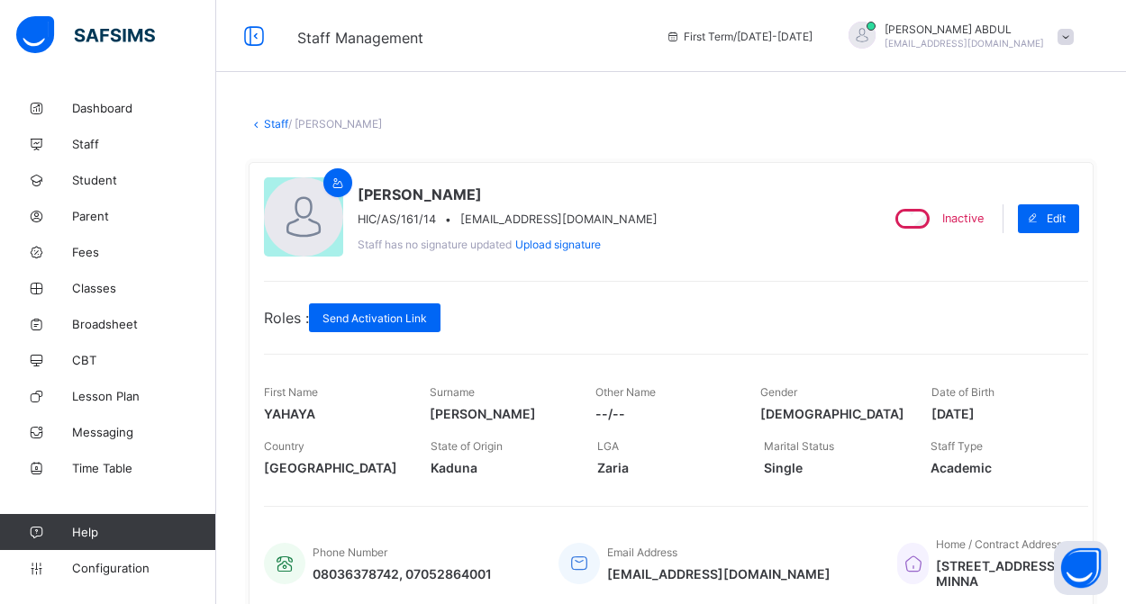
click at [277, 124] on link "Staff" at bounding box center [276, 124] width 24 height 14
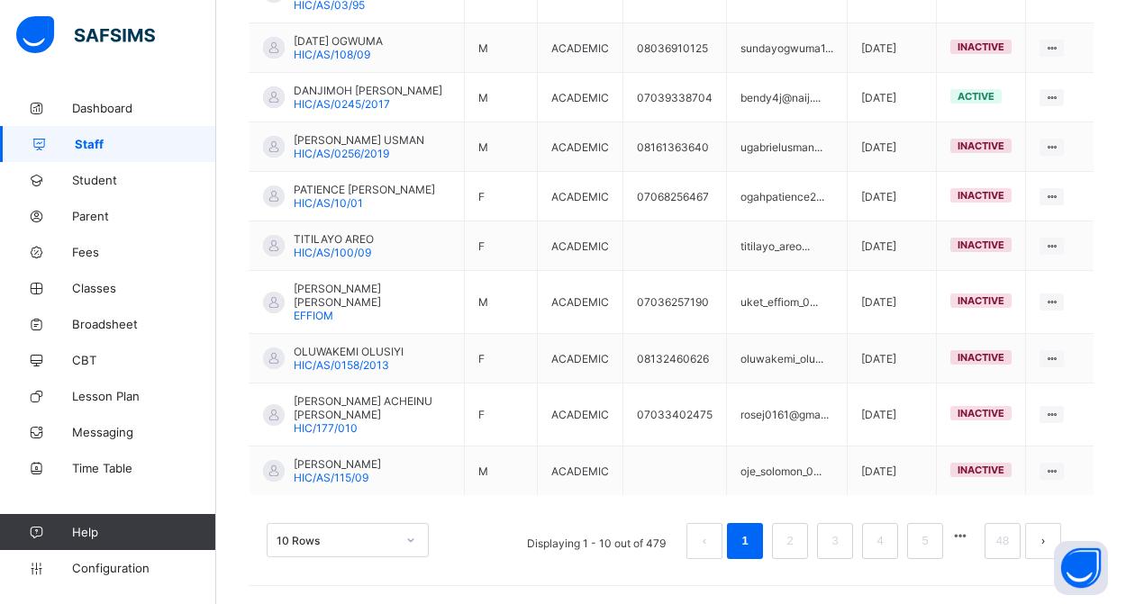
scroll to position [576, 0]
click at [995, 546] on link "48" at bounding box center [1002, 541] width 23 height 23
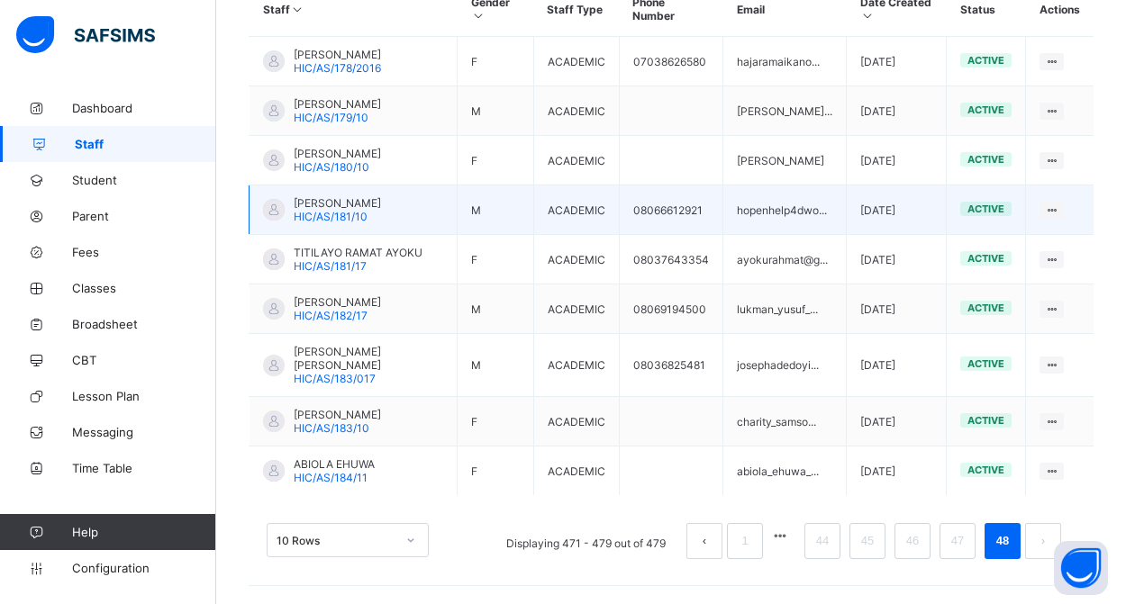
scroll to position [500, 0]
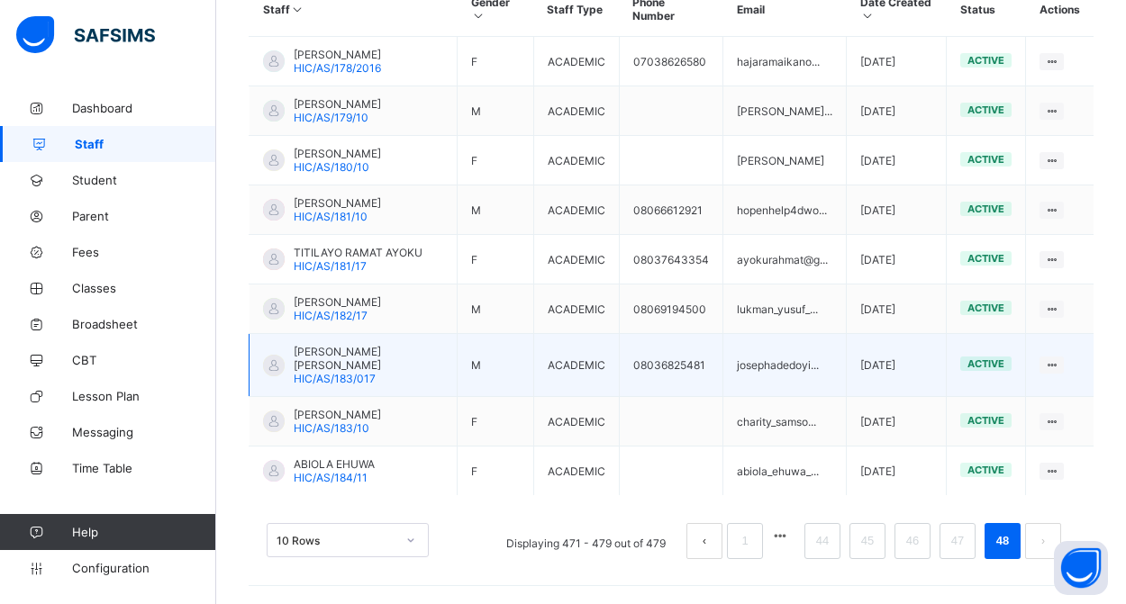
click at [389, 360] on span "[PERSON_NAME] [PERSON_NAME]" at bounding box center [369, 358] width 150 height 27
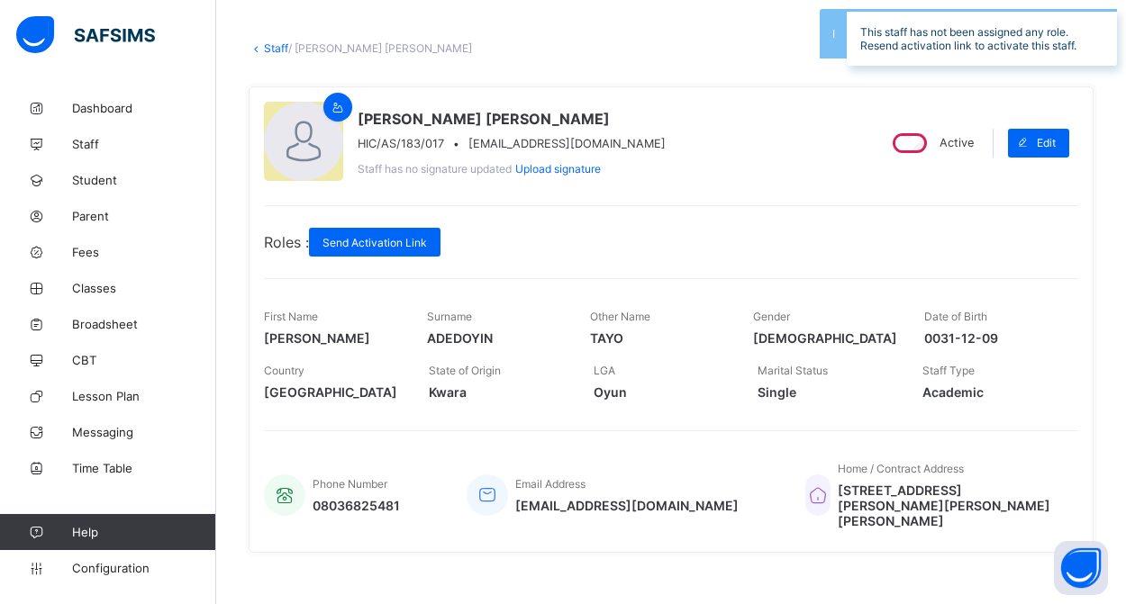
scroll to position [81, 0]
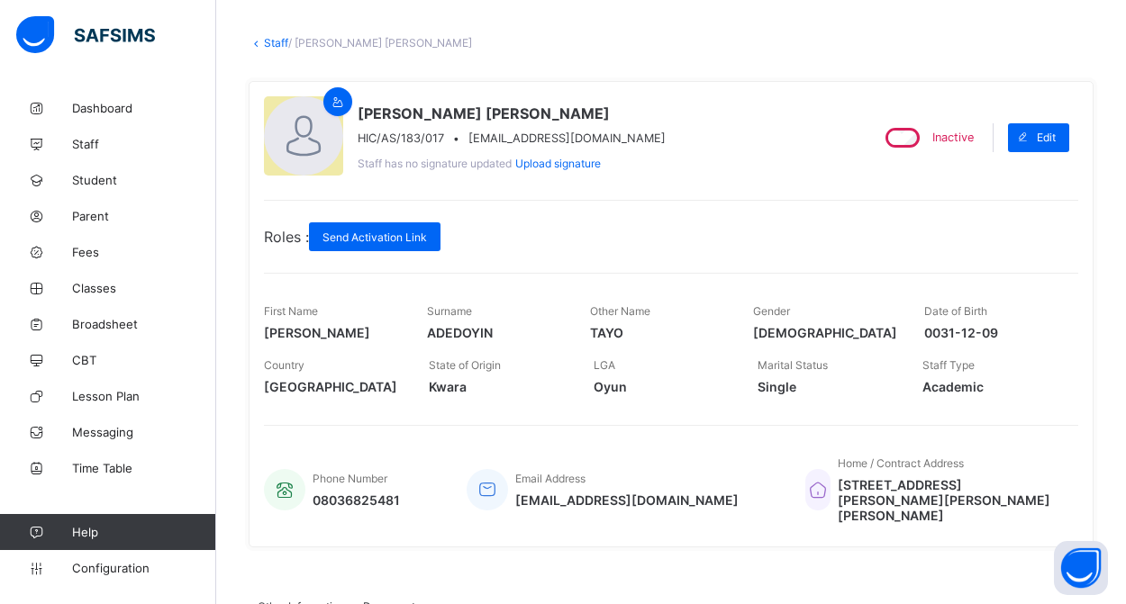
click at [269, 42] on link "Staff" at bounding box center [276, 43] width 24 height 14
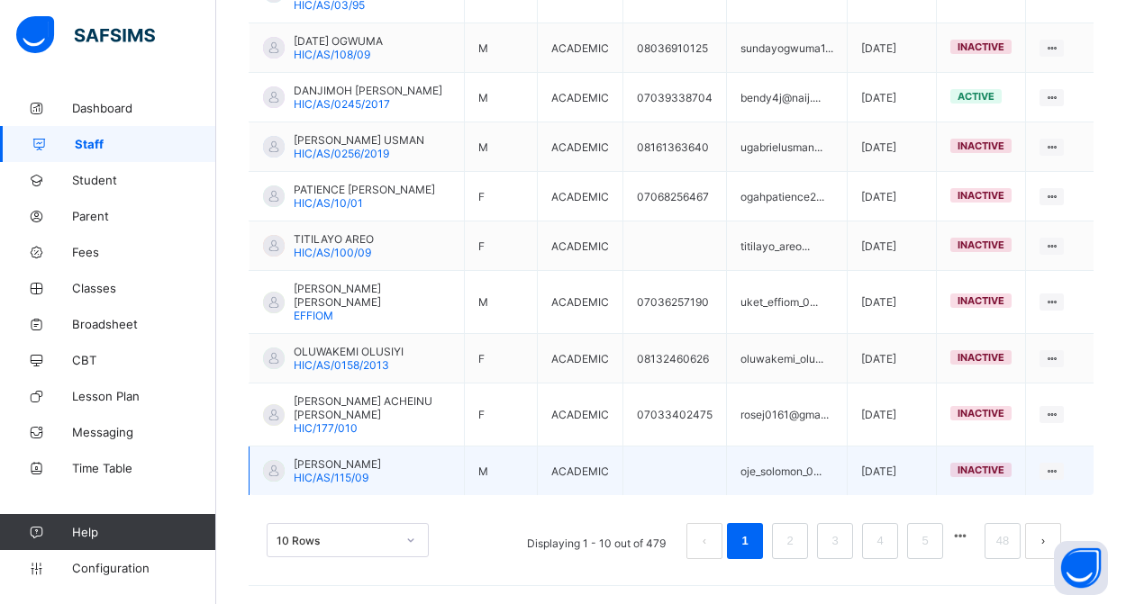
scroll to position [576, 0]
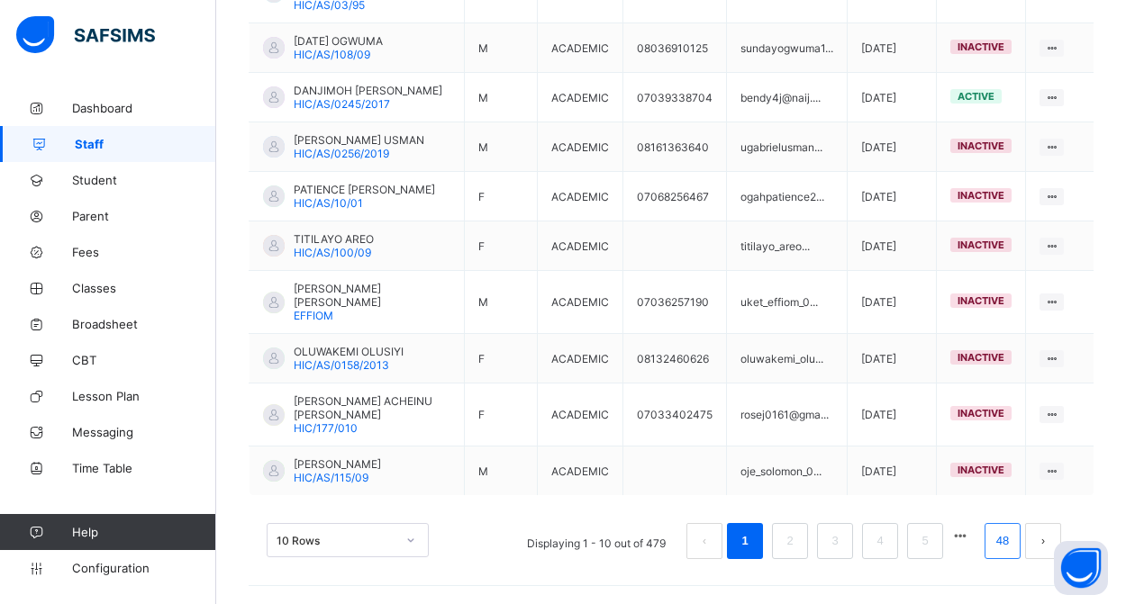
click at [1005, 546] on link "48" at bounding box center [1002, 541] width 23 height 23
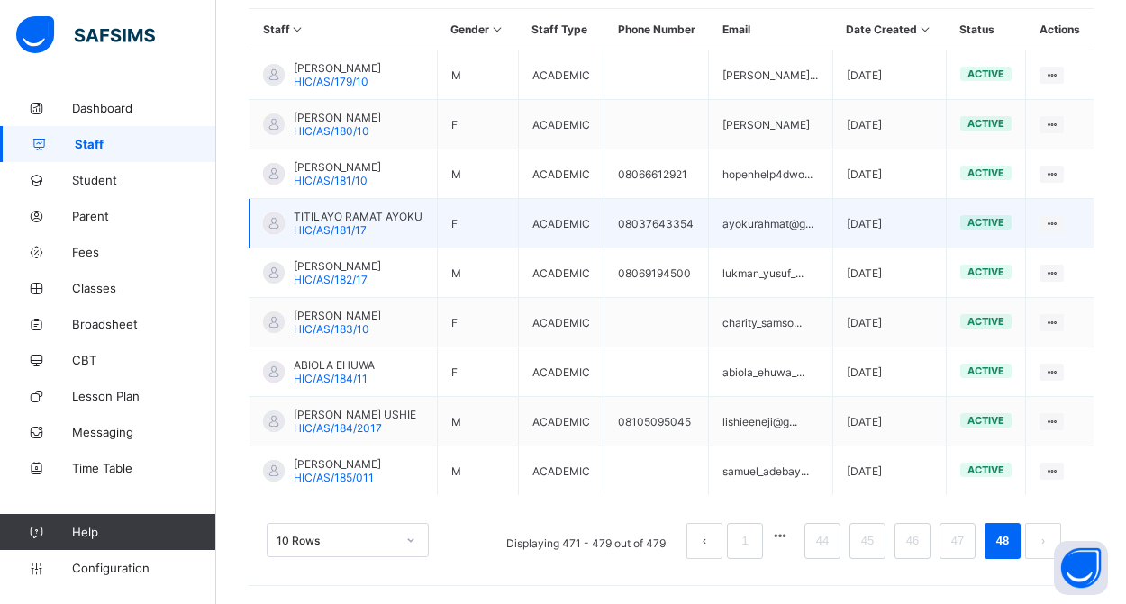
scroll to position [489, 0]
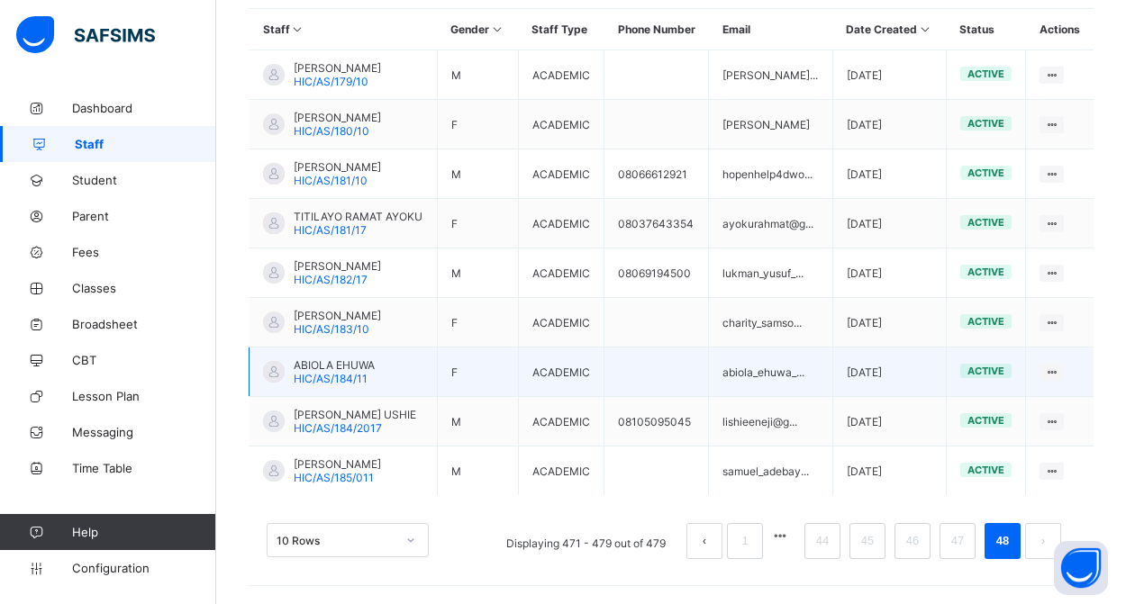
click at [353, 383] on span "HIC/AS/184/11" at bounding box center [331, 379] width 74 height 14
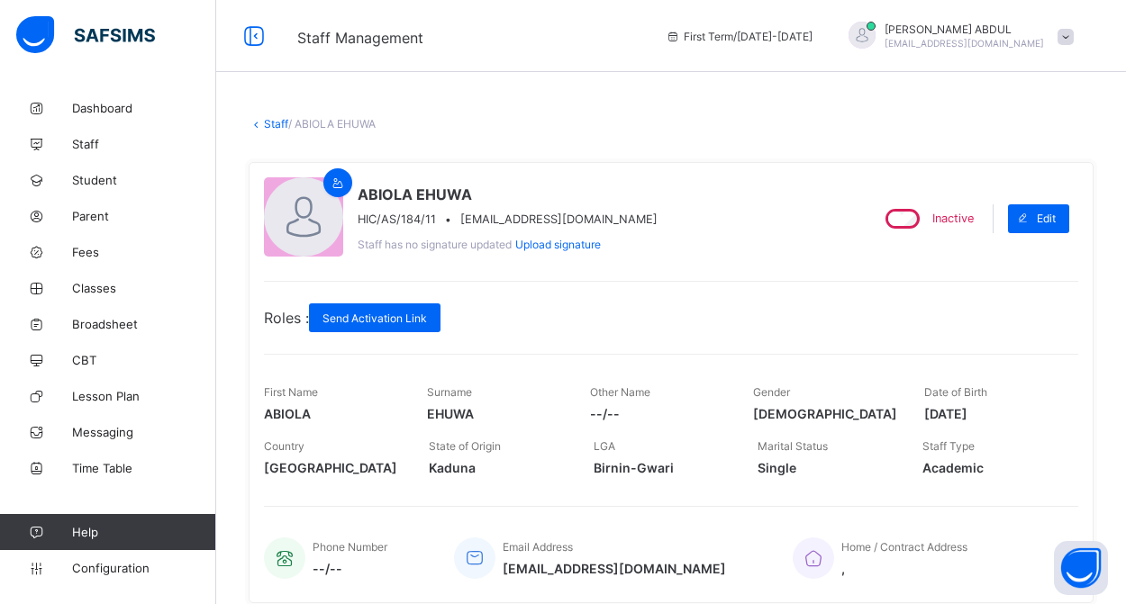
click at [273, 125] on link "Staff" at bounding box center [276, 124] width 24 height 14
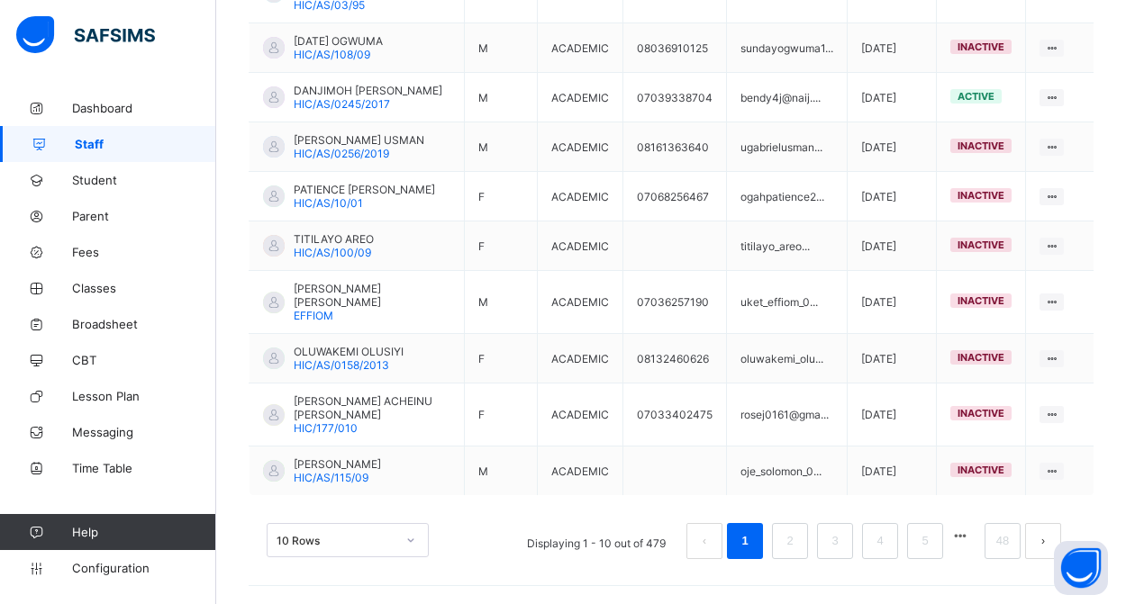
scroll to position [576, 0]
click at [957, 534] on button "button" at bounding box center [959, 536] width 23 height 15
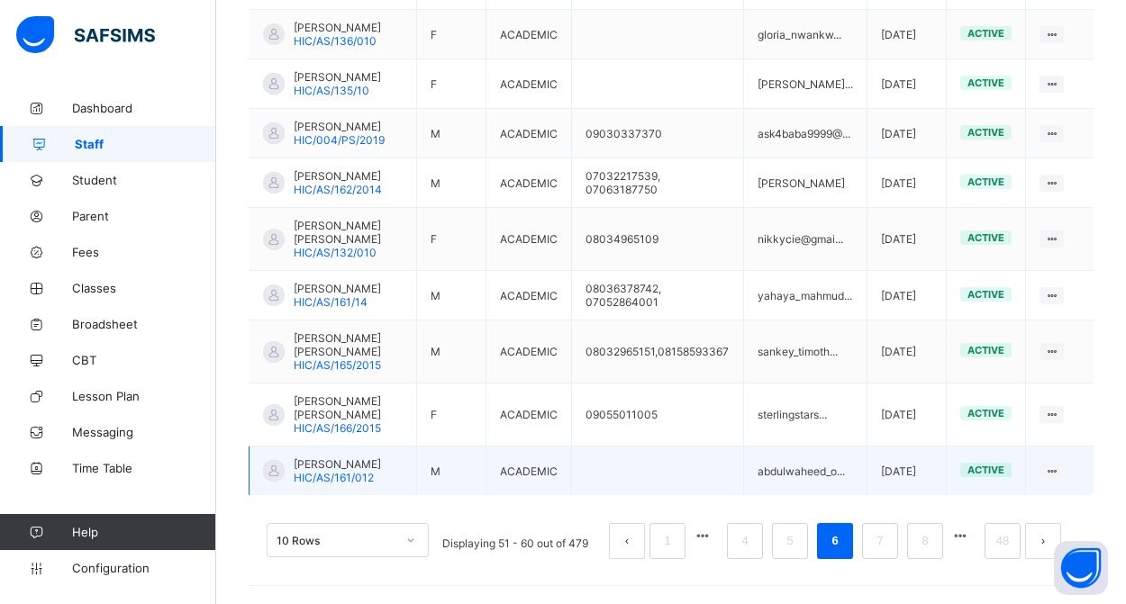
scroll to position [685, 0]
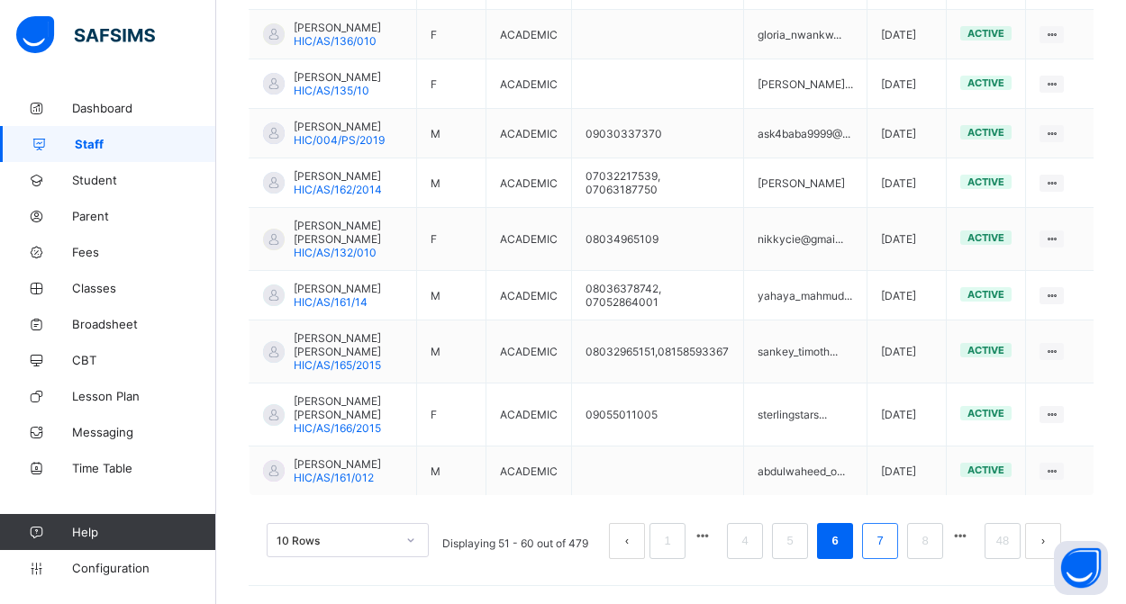
click at [890, 544] on li "7" at bounding box center [880, 541] width 36 height 36
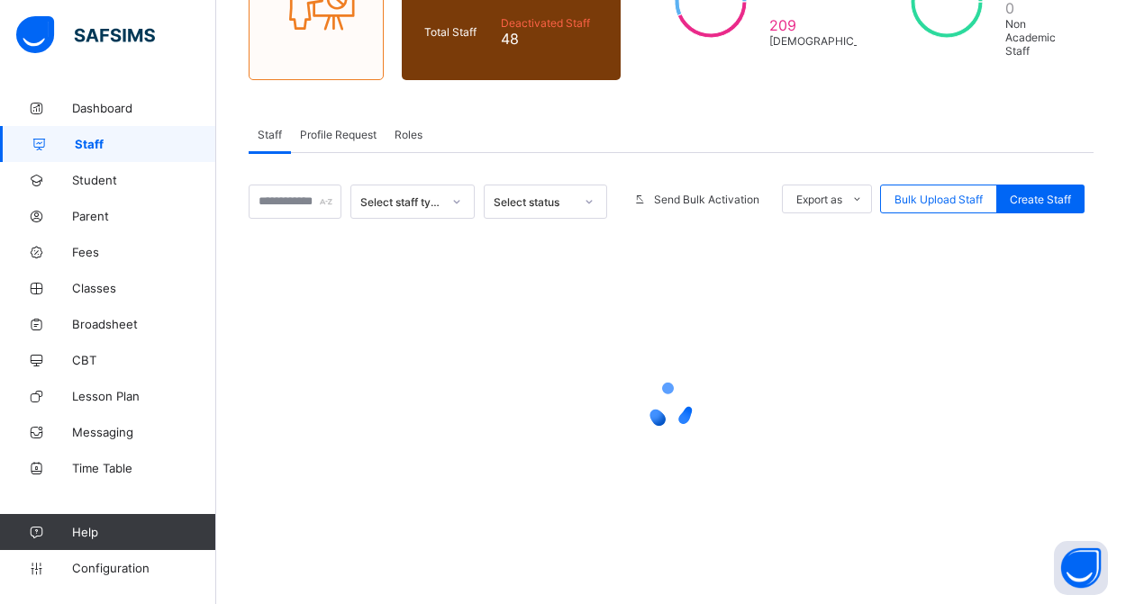
scroll to position [231, 0]
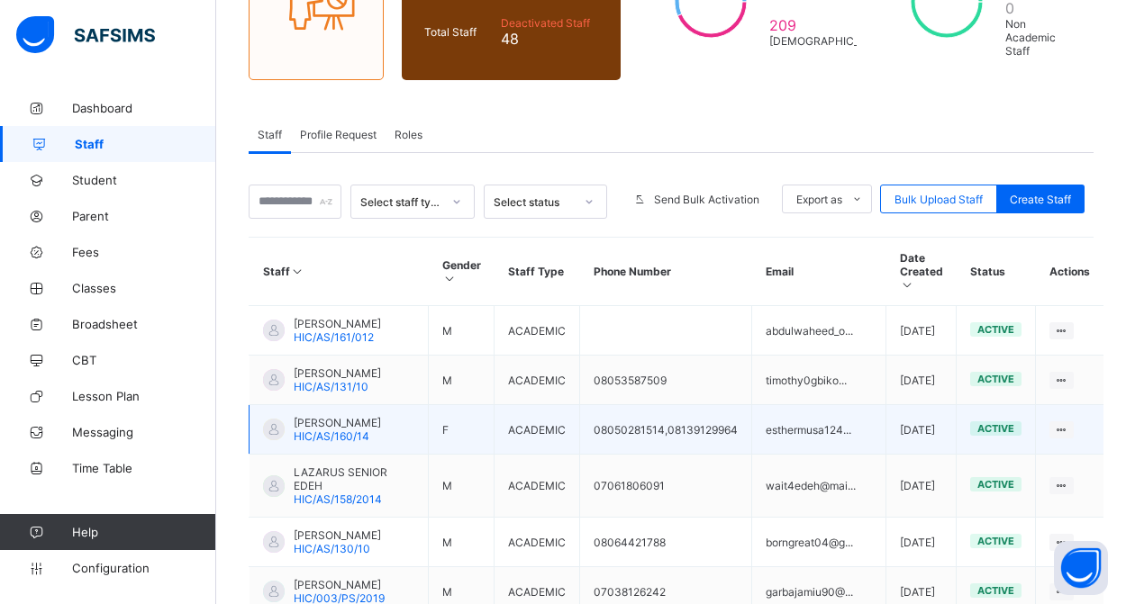
click at [332, 430] on span "[PERSON_NAME]" at bounding box center [337, 423] width 87 height 14
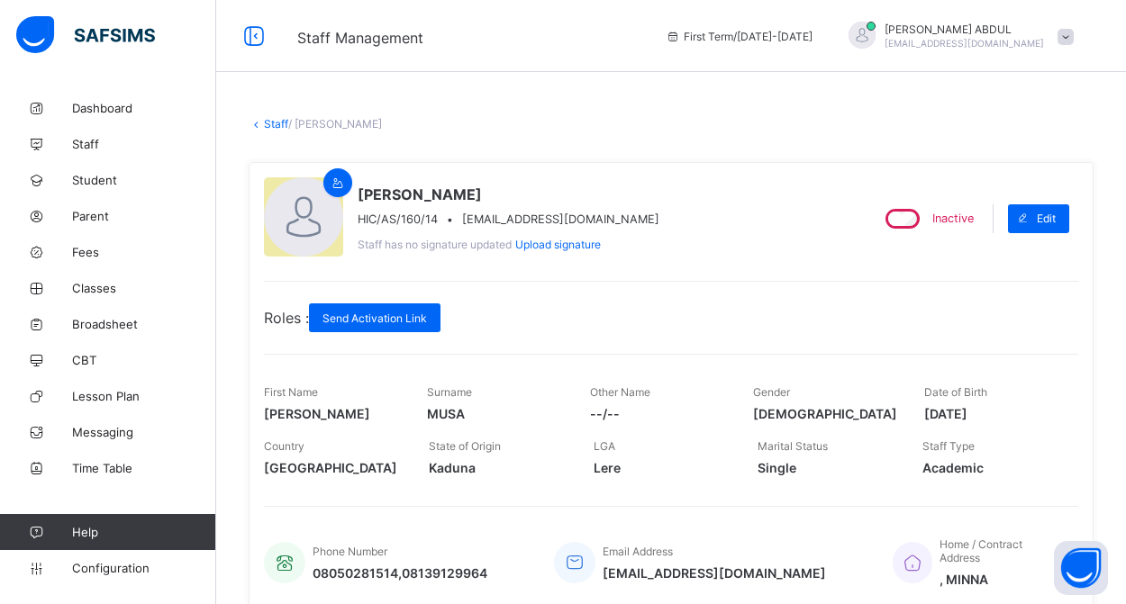
click at [275, 121] on link "Staff" at bounding box center [276, 124] width 24 height 14
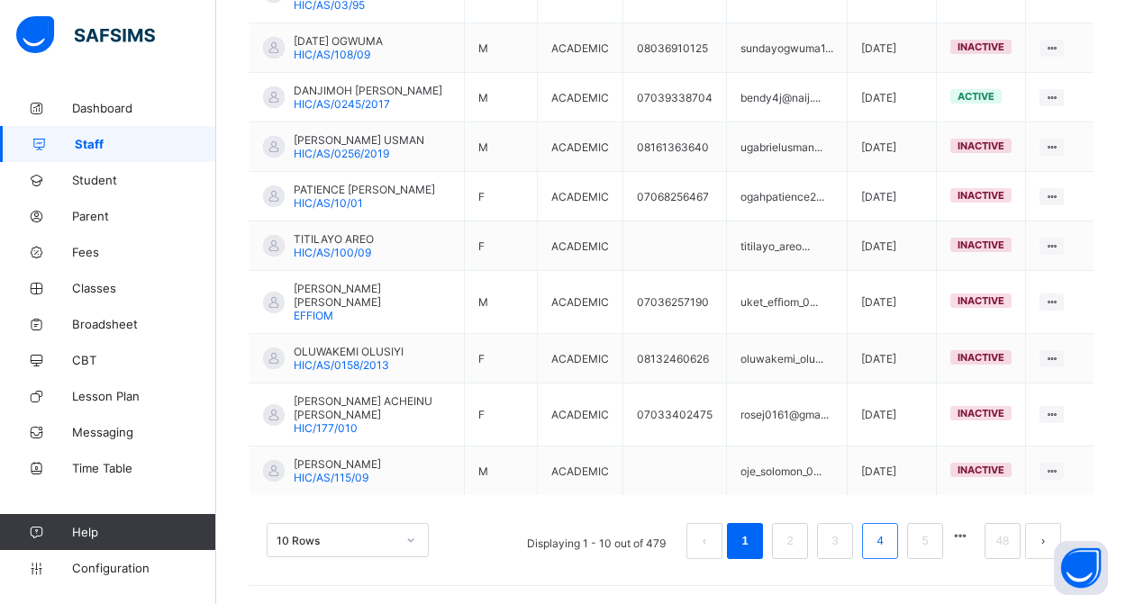
scroll to position [576, 0]
click at [967, 539] on button "button" at bounding box center [959, 536] width 23 height 15
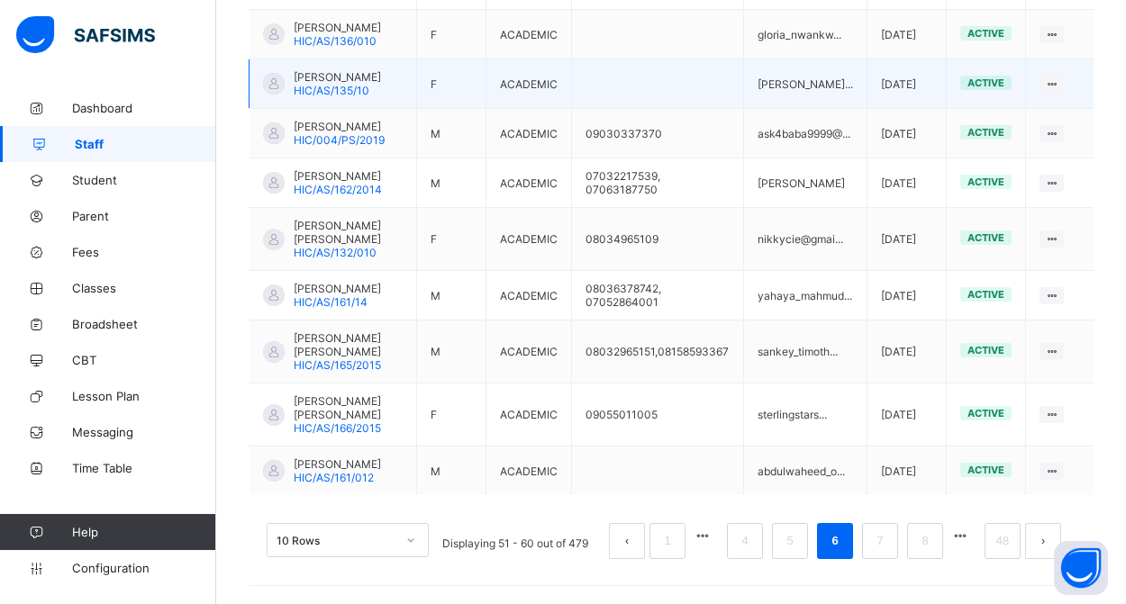
scroll to position [685, 0]
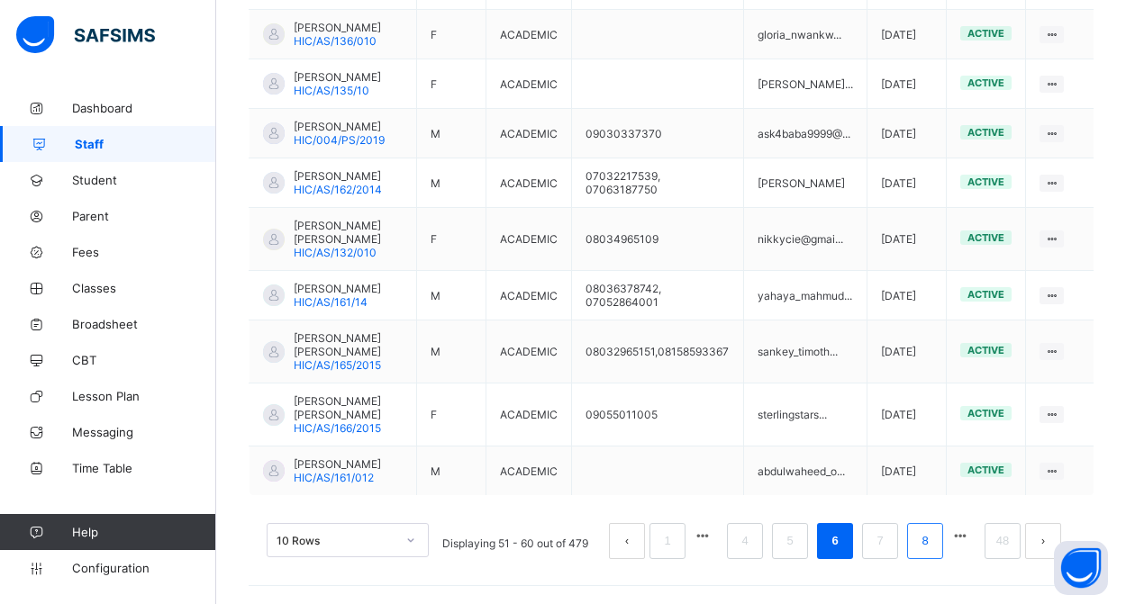
click at [919, 537] on link "8" at bounding box center [924, 541] width 17 height 23
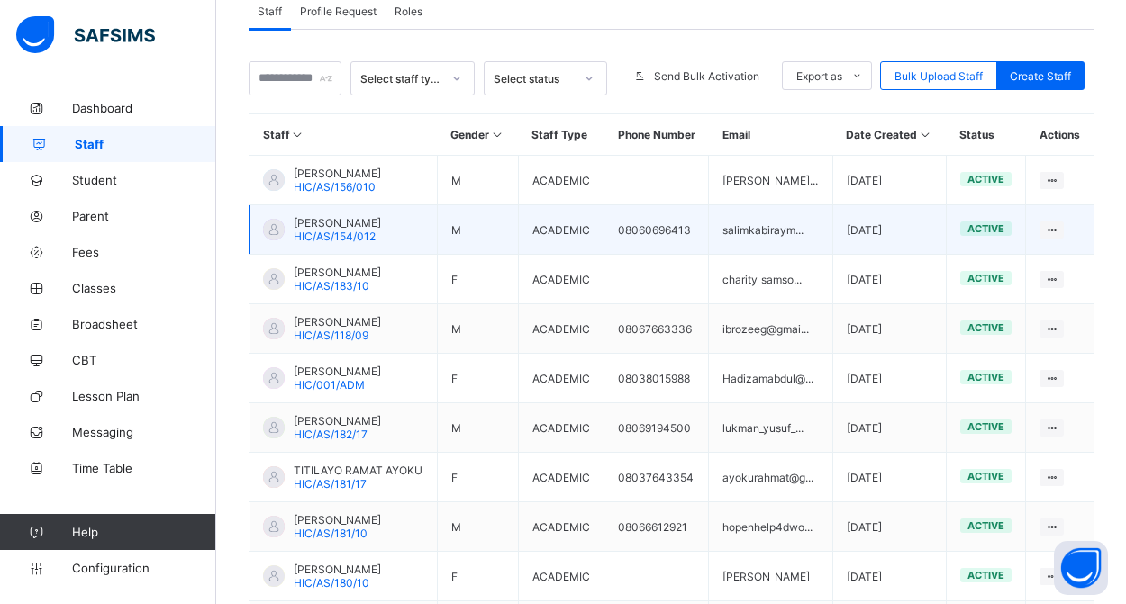
scroll to position [387, 0]
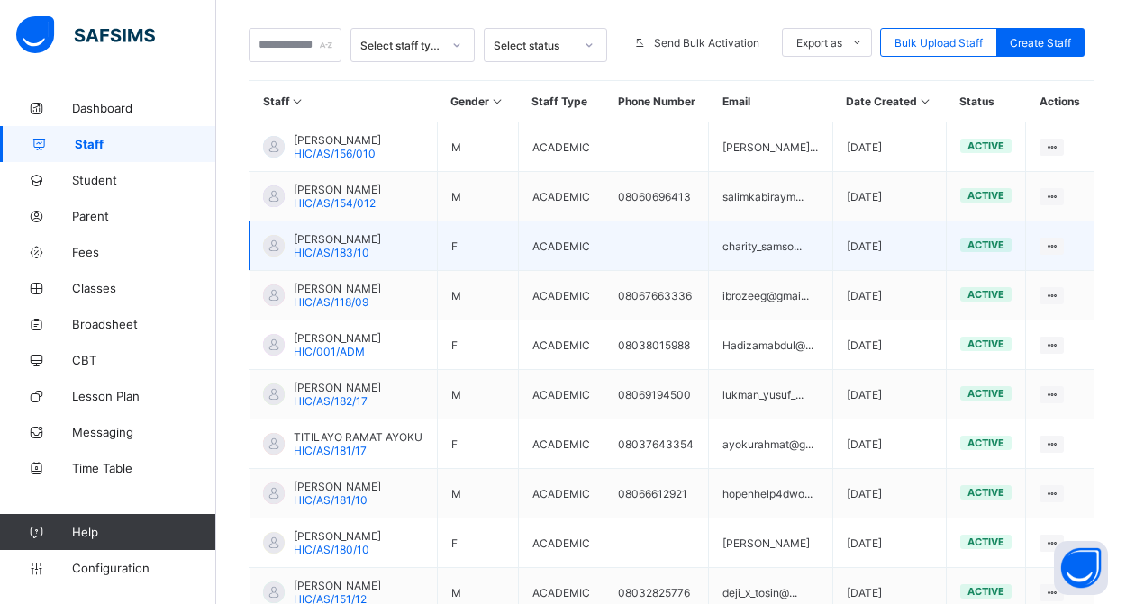
click at [337, 246] on span "[PERSON_NAME]" at bounding box center [337, 239] width 87 height 14
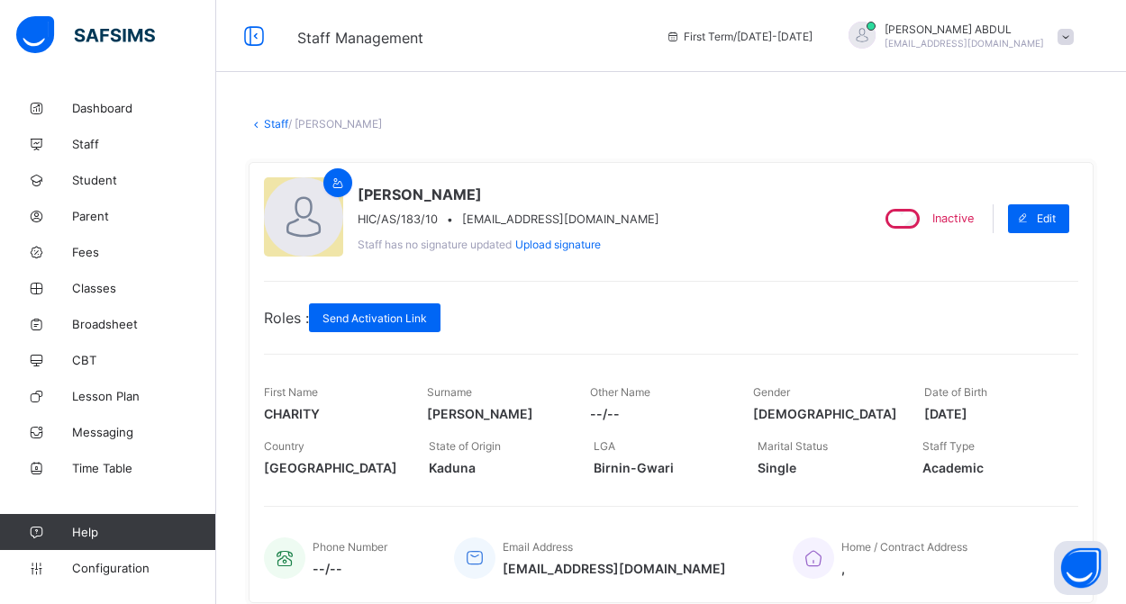
click at [273, 125] on link "Staff" at bounding box center [276, 124] width 24 height 14
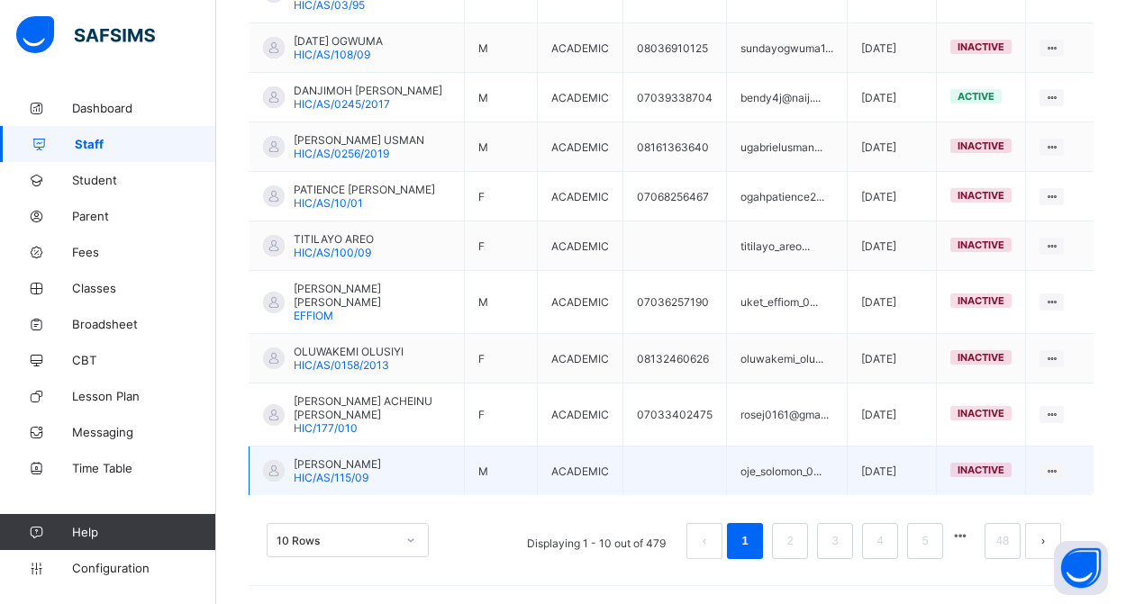
scroll to position [576, 0]
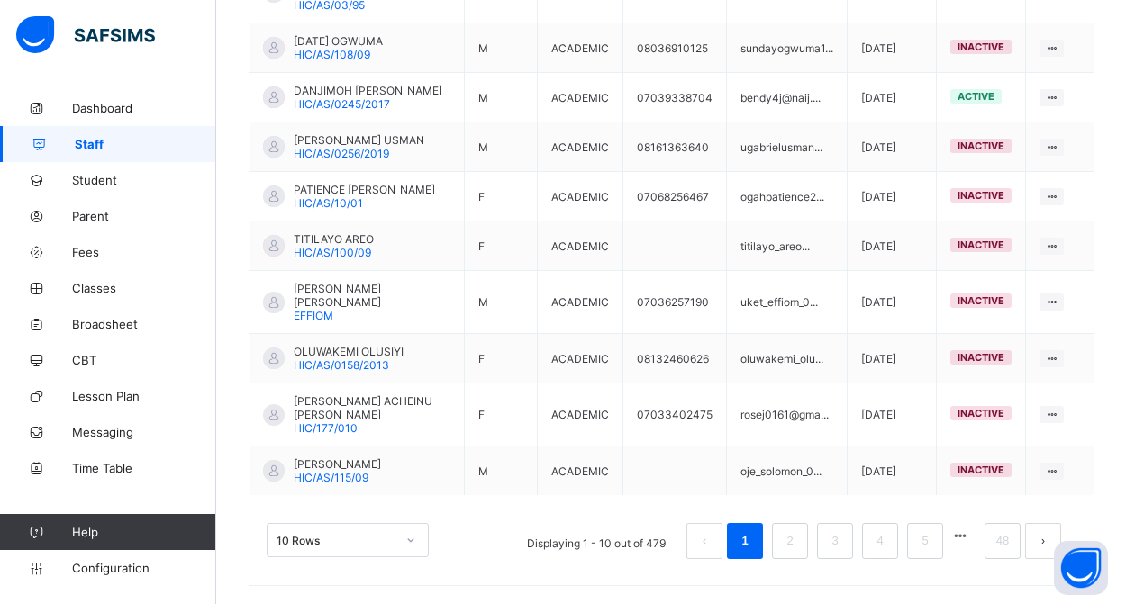
click at [952, 540] on button "button" at bounding box center [959, 536] width 23 height 15
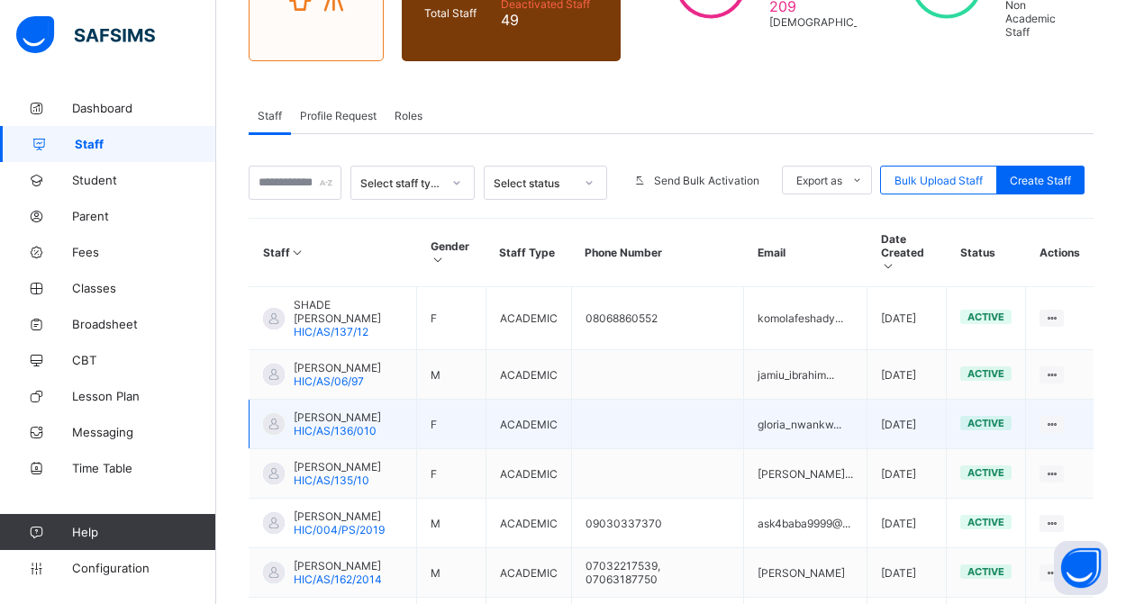
scroll to position [250, 0]
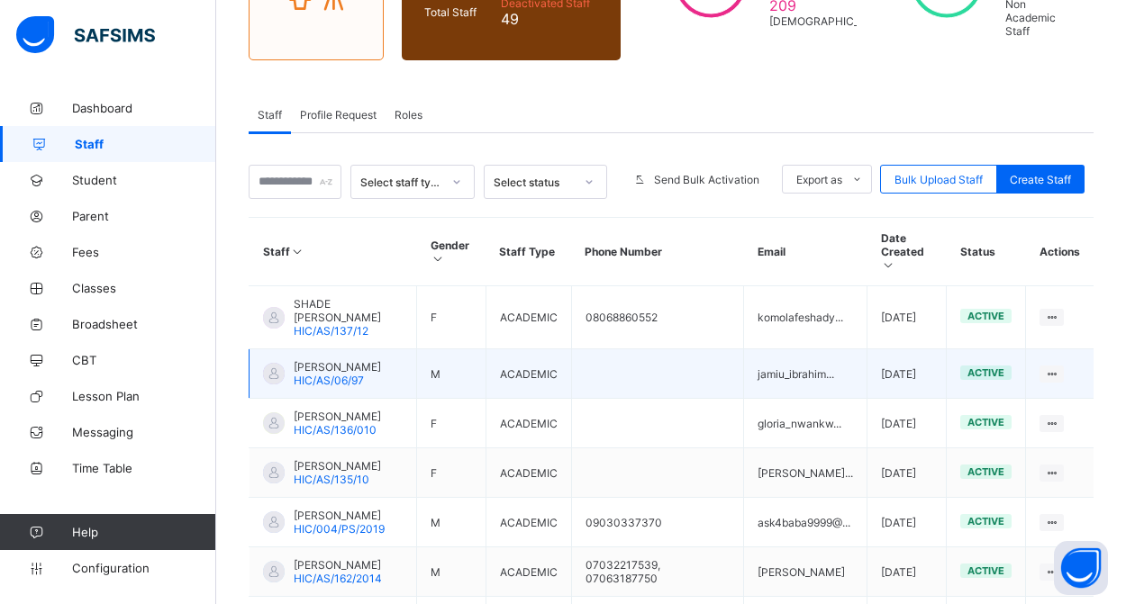
click at [338, 367] on span "[PERSON_NAME]" at bounding box center [337, 367] width 87 height 14
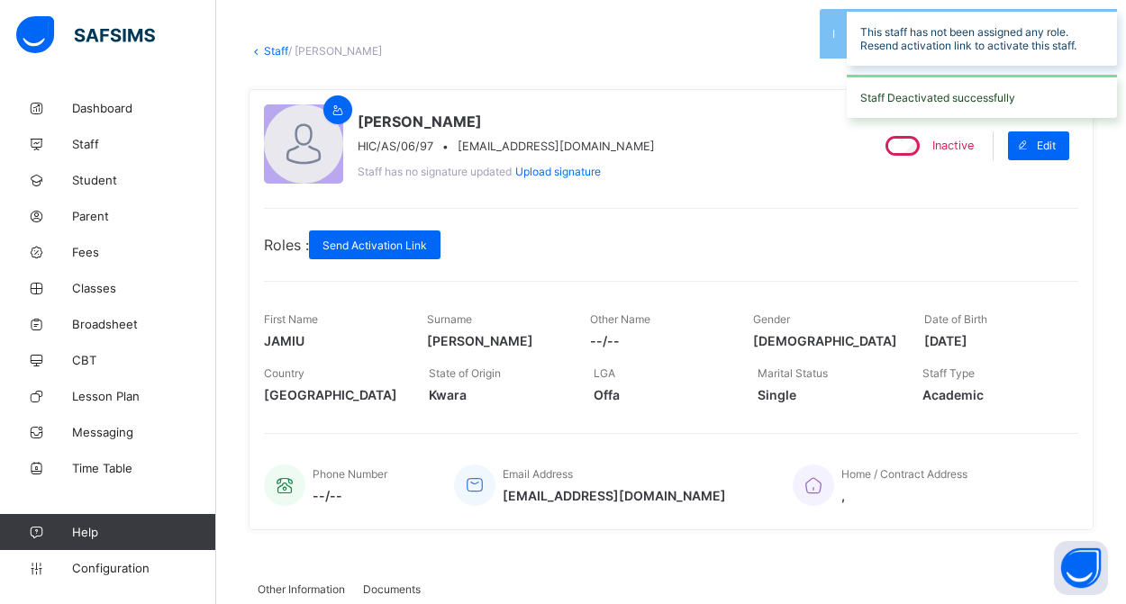
scroll to position [74, 0]
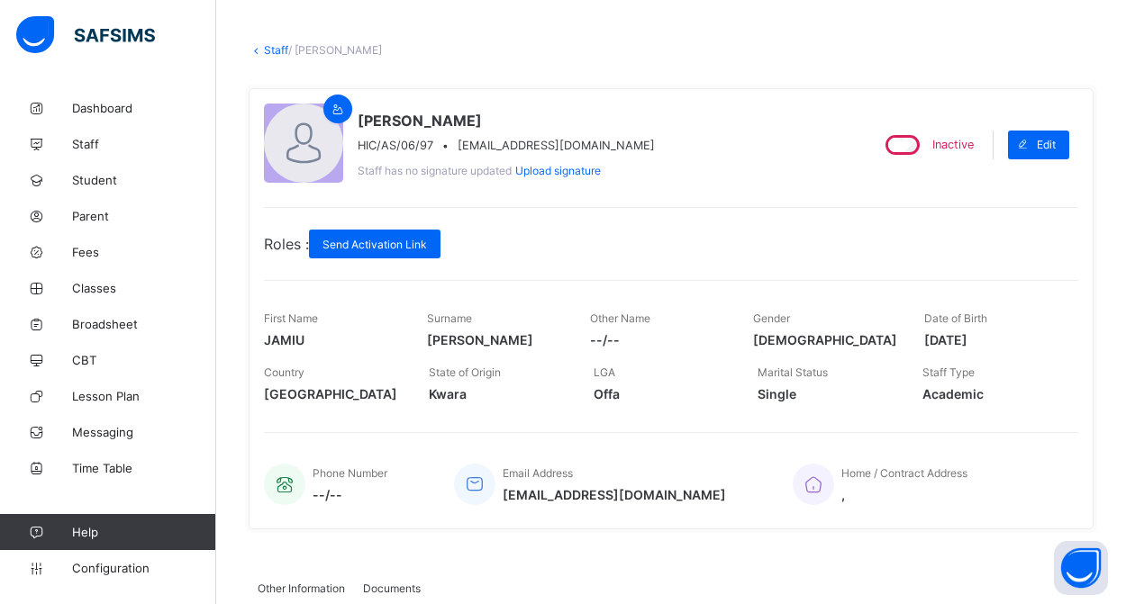
click at [274, 50] on link "Staff" at bounding box center [276, 50] width 24 height 14
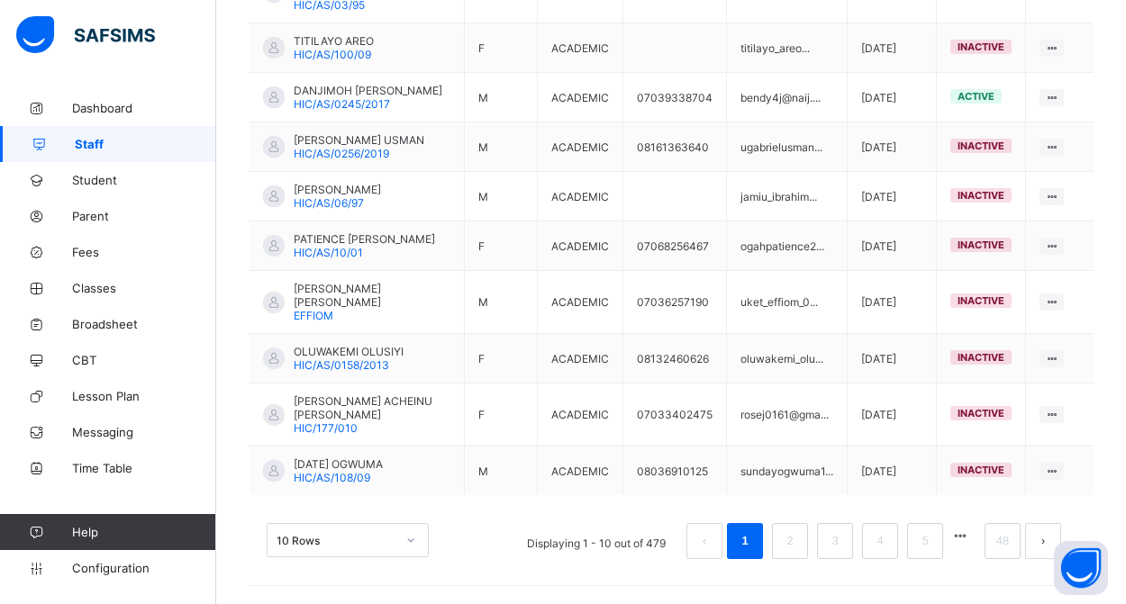
scroll to position [576, 0]
click at [959, 539] on button "button" at bounding box center [959, 536] width 23 height 15
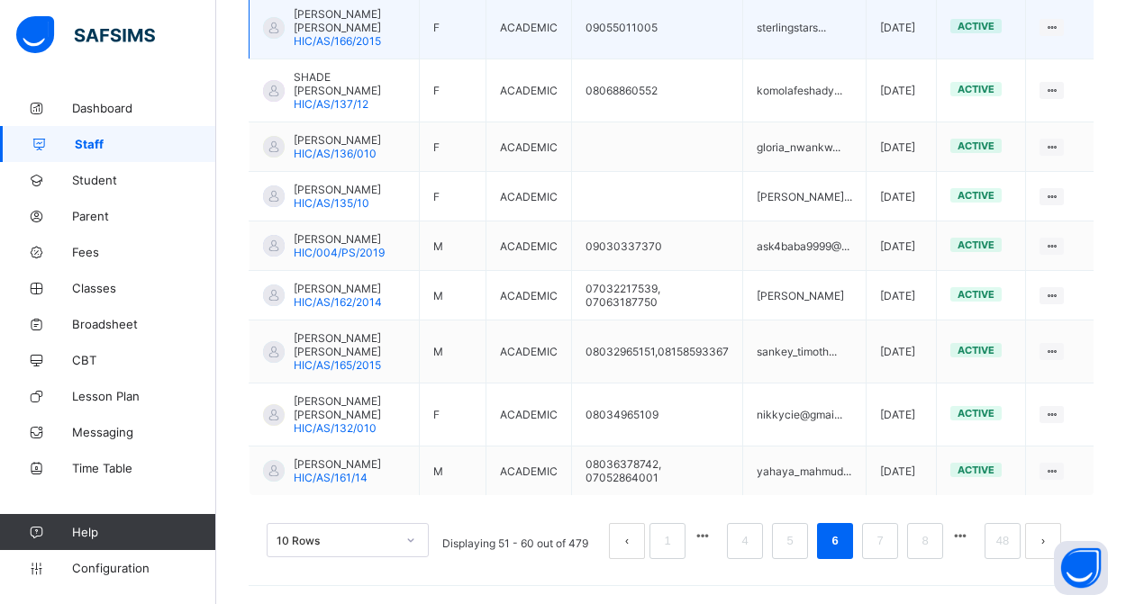
scroll to position [671, 0]
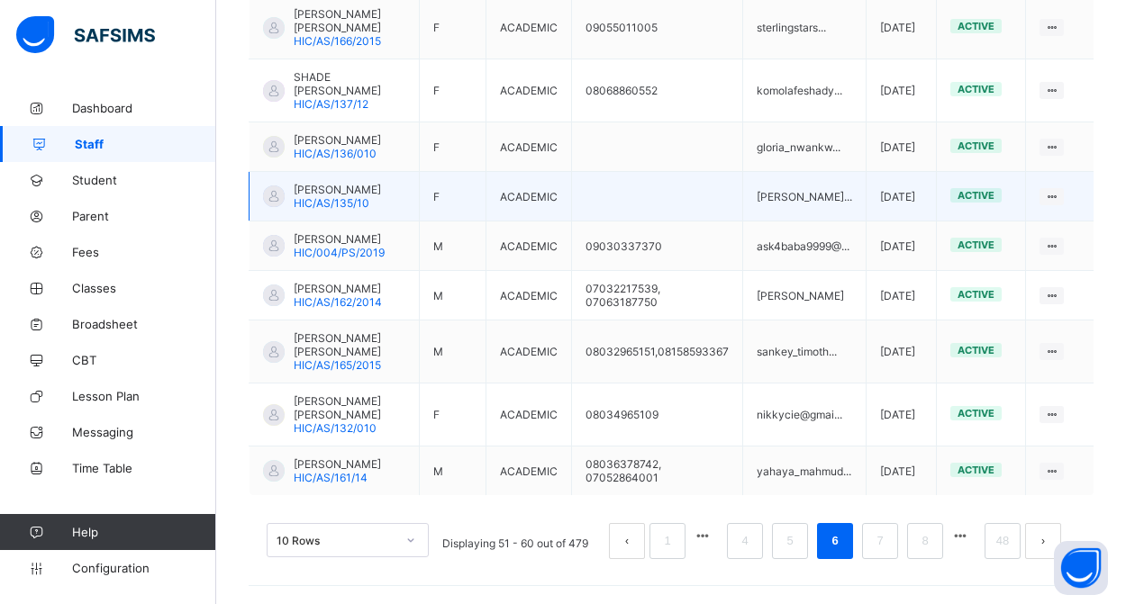
click at [305, 183] on span "[PERSON_NAME]" at bounding box center [337, 190] width 87 height 14
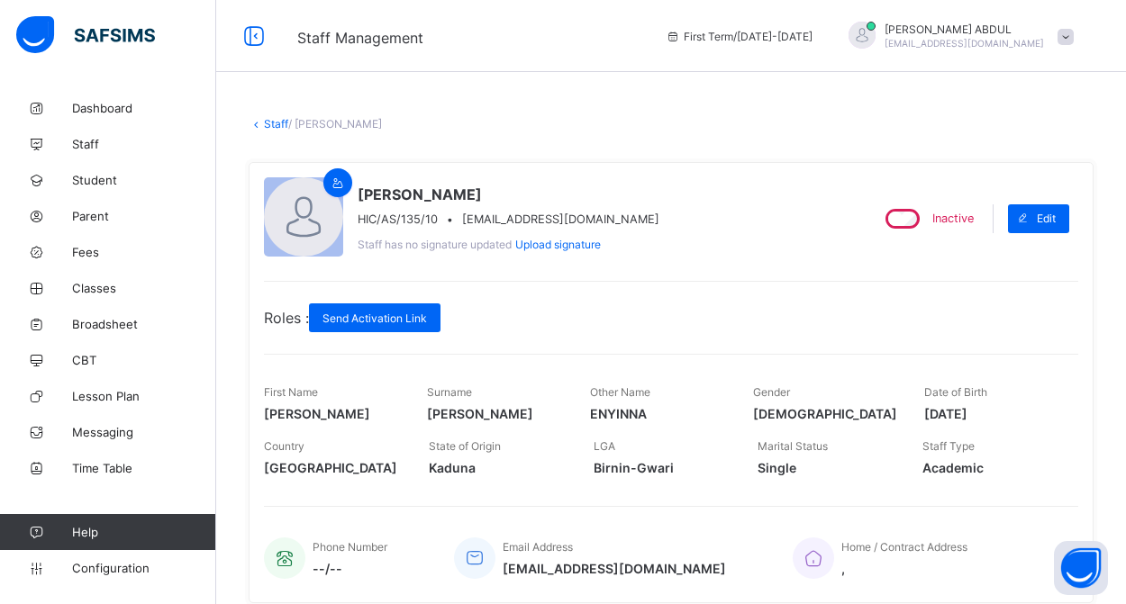
click at [268, 121] on link "Staff" at bounding box center [276, 124] width 24 height 14
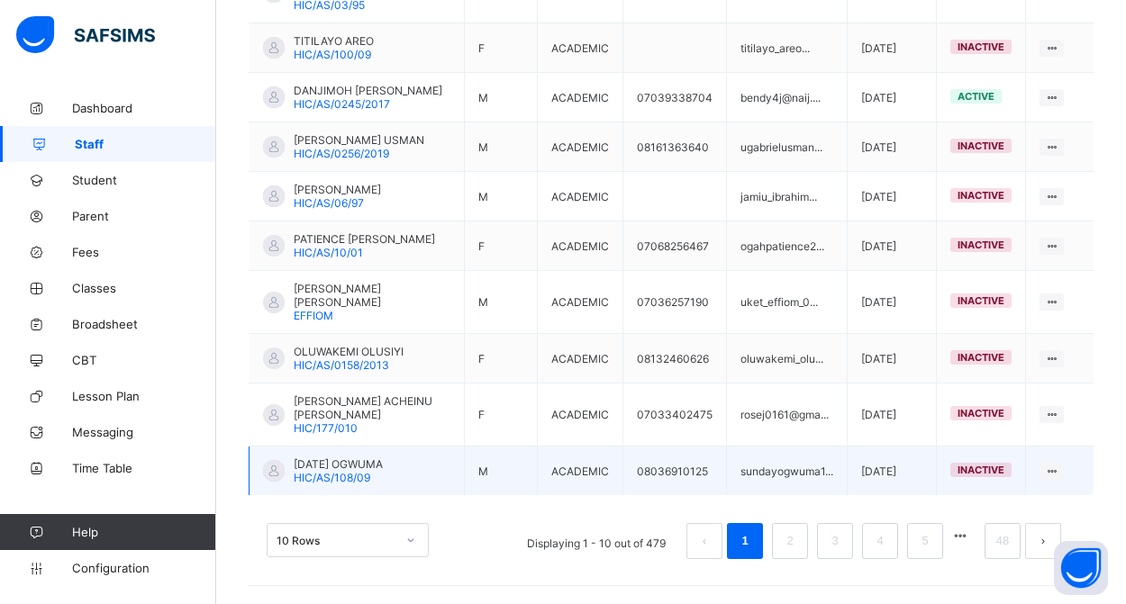
scroll to position [576, 0]
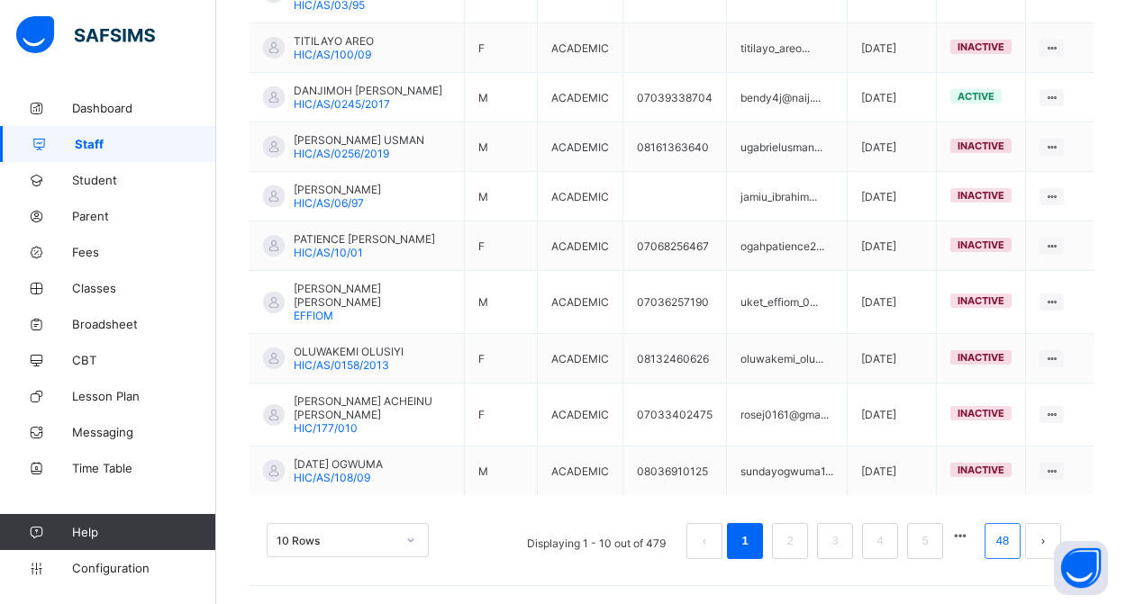
click at [1000, 539] on link "48" at bounding box center [1002, 541] width 23 height 23
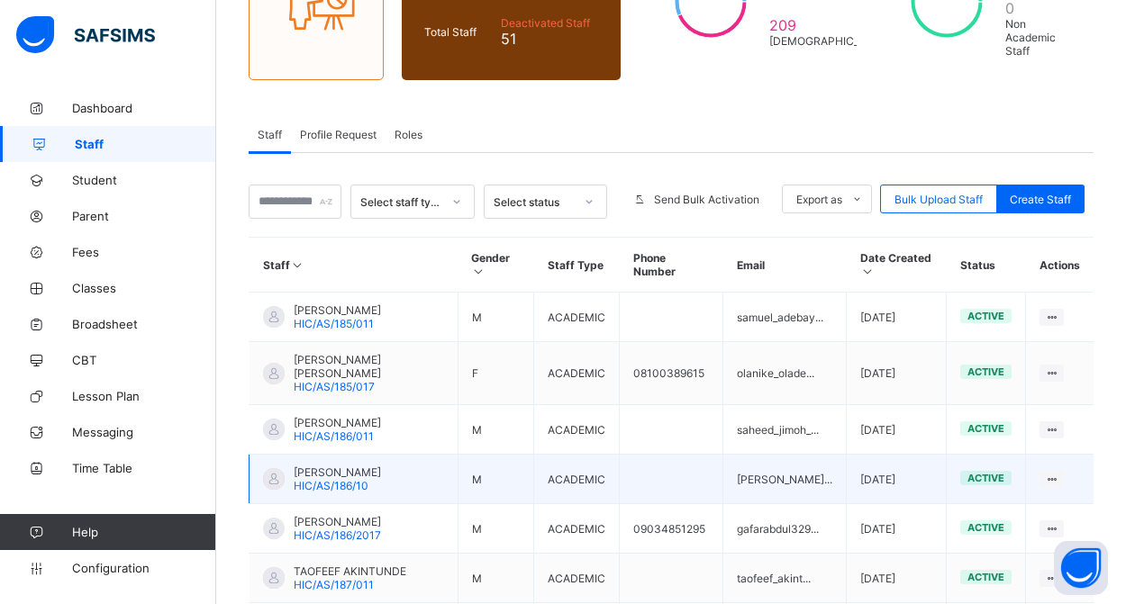
scroll to position [336, 0]
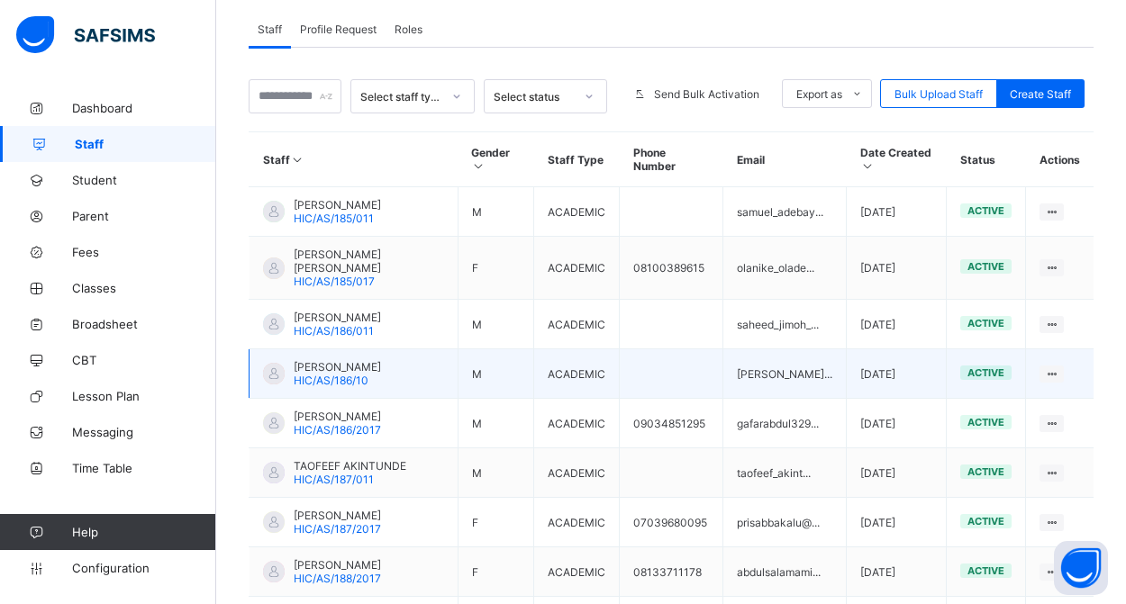
click at [347, 375] on span "HIC/AS/186/10" at bounding box center [331, 381] width 75 height 14
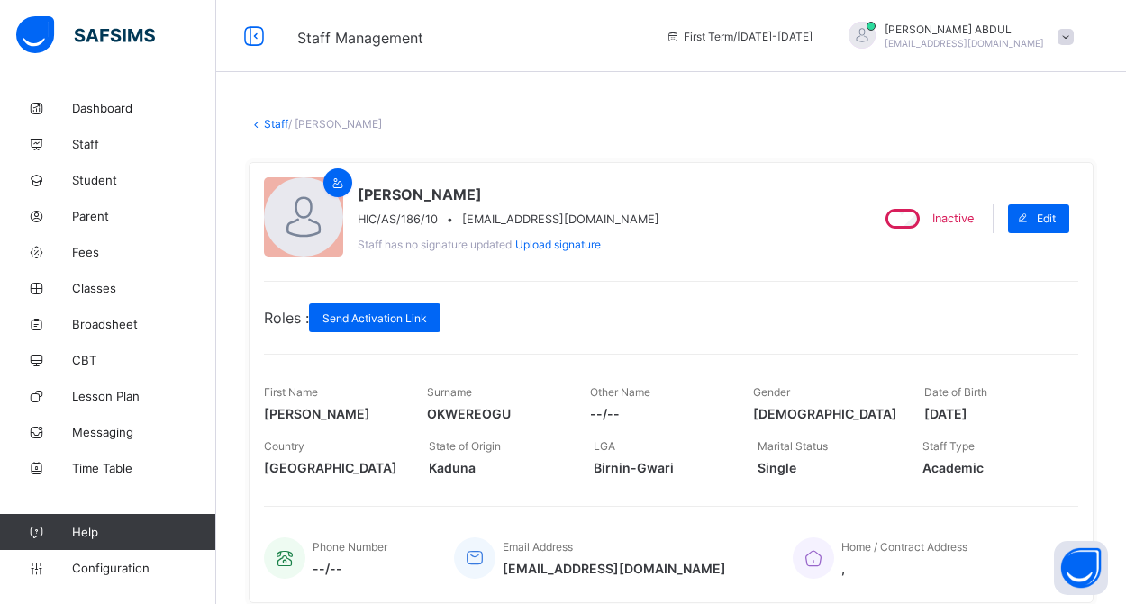
click at [277, 122] on link "Staff" at bounding box center [276, 124] width 24 height 14
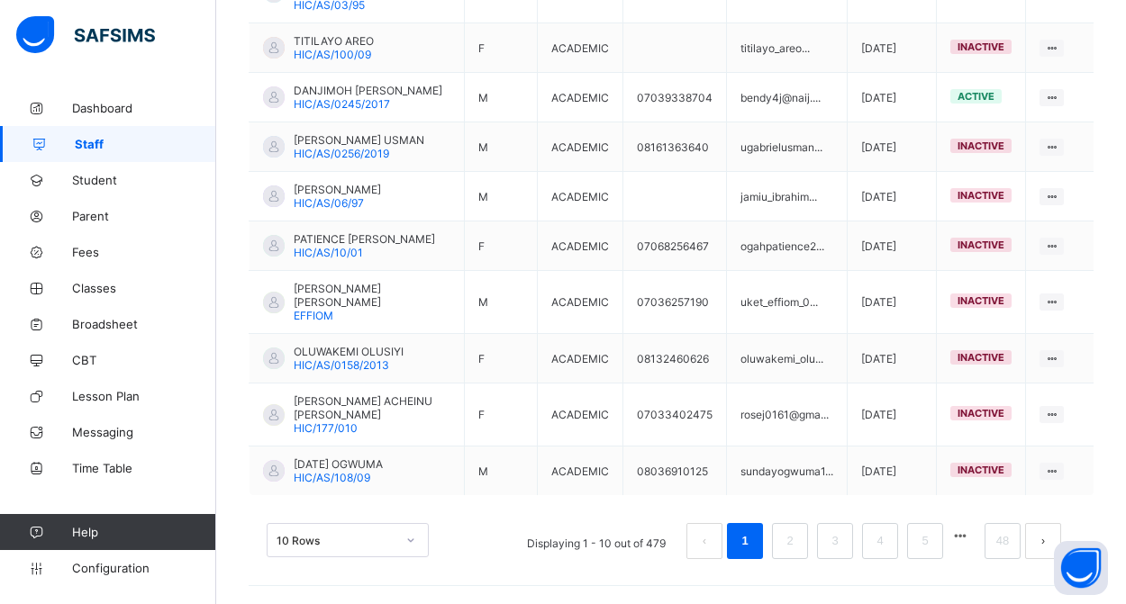
scroll to position [576, 0]
click at [966, 540] on button "button" at bounding box center [959, 536] width 23 height 15
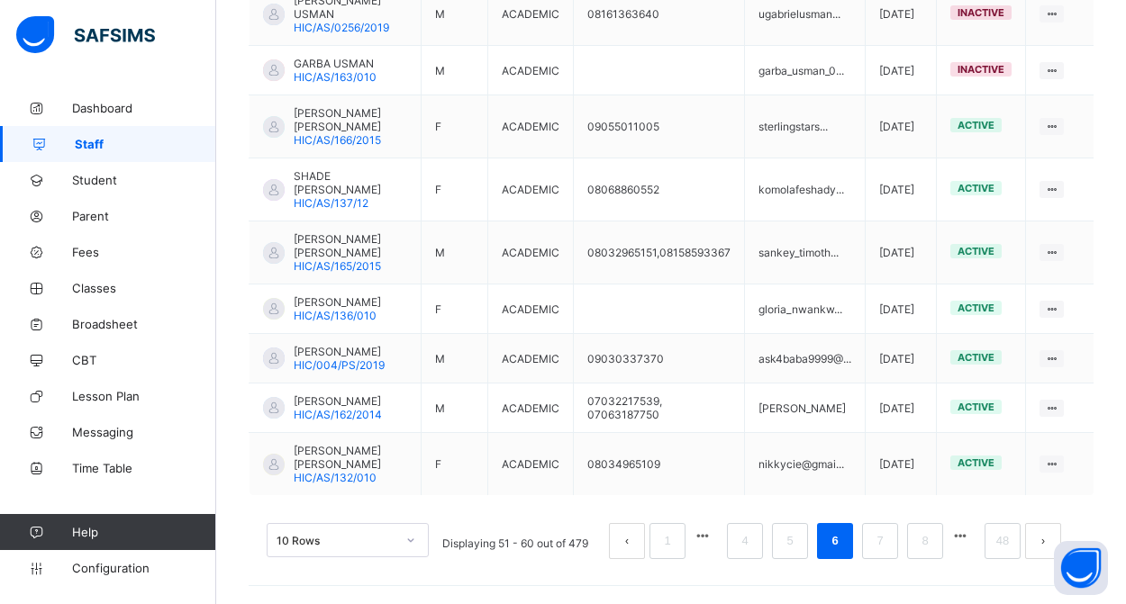
scroll to position [671, 0]
click at [996, 534] on link "48" at bounding box center [1002, 541] width 23 height 23
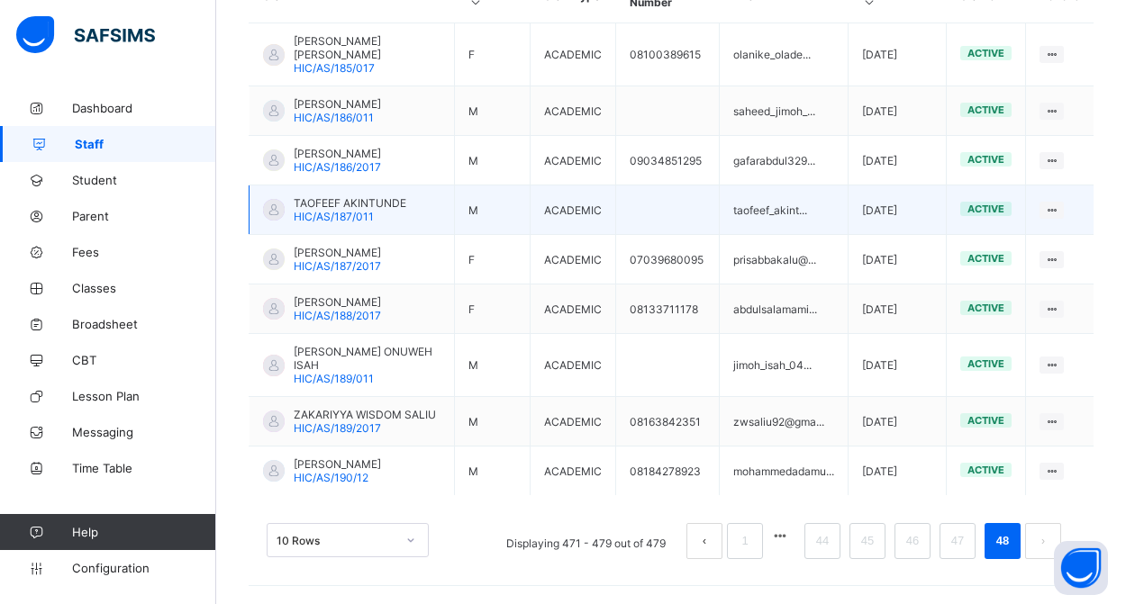
scroll to position [527, 0]
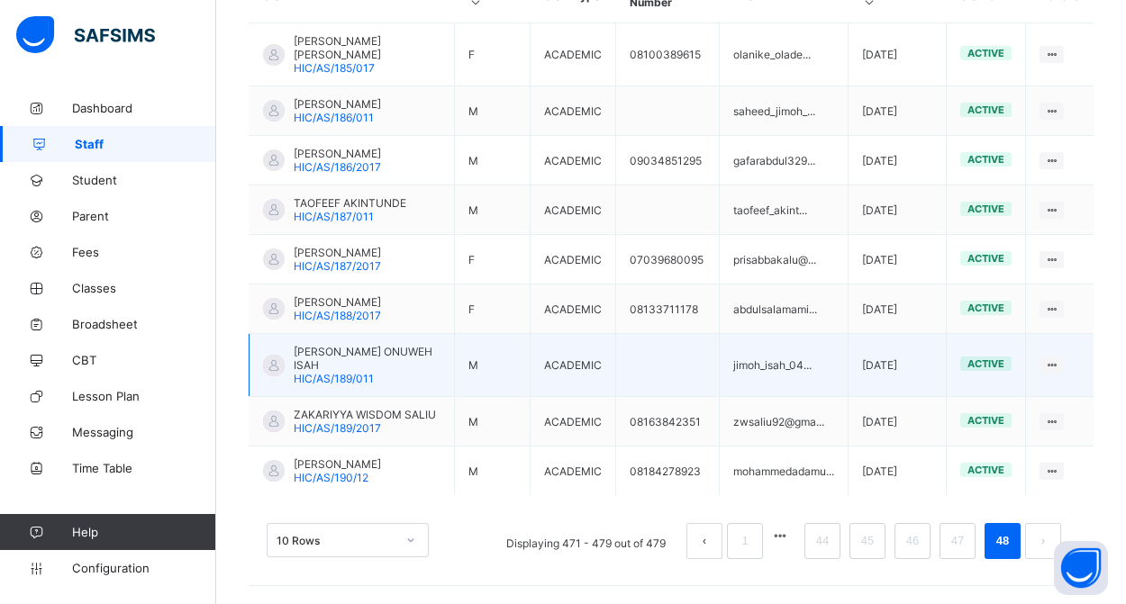
click at [368, 345] on span "[PERSON_NAME] ONUWEH ISAH" at bounding box center [367, 358] width 147 height 27
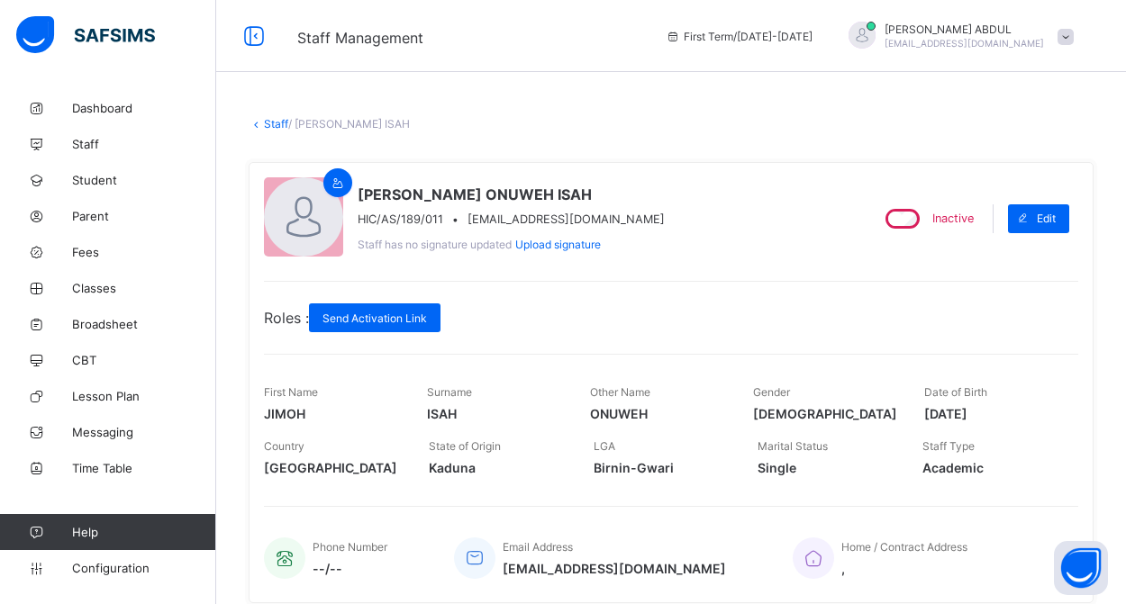
click at [268, 125] on link "Staff" at bounding box center [276, 124] width 24 height 14
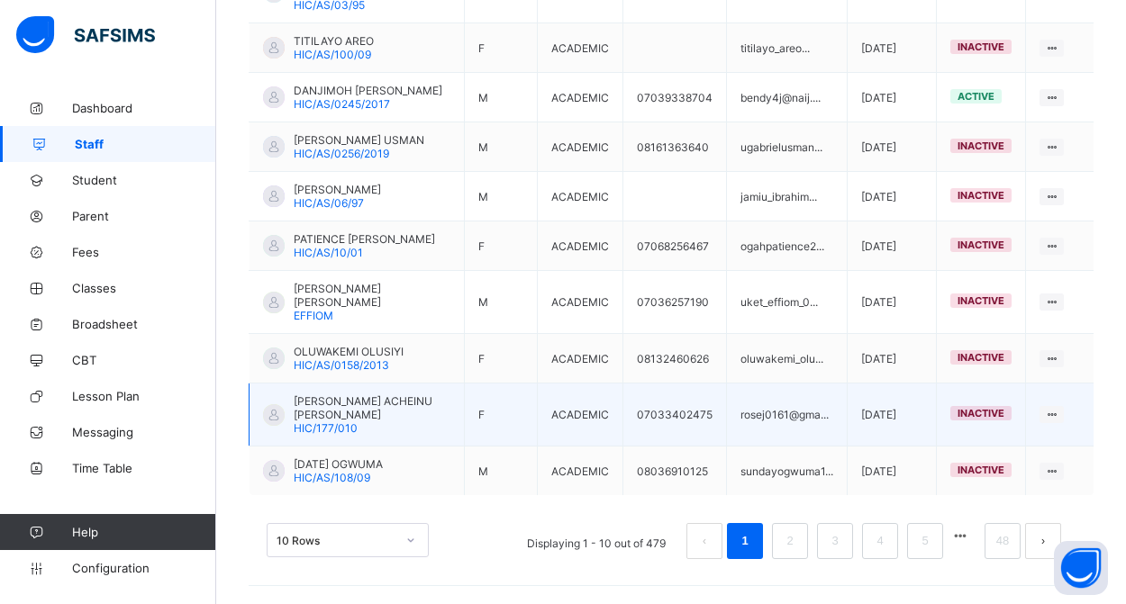
scroll to position [576, 0]
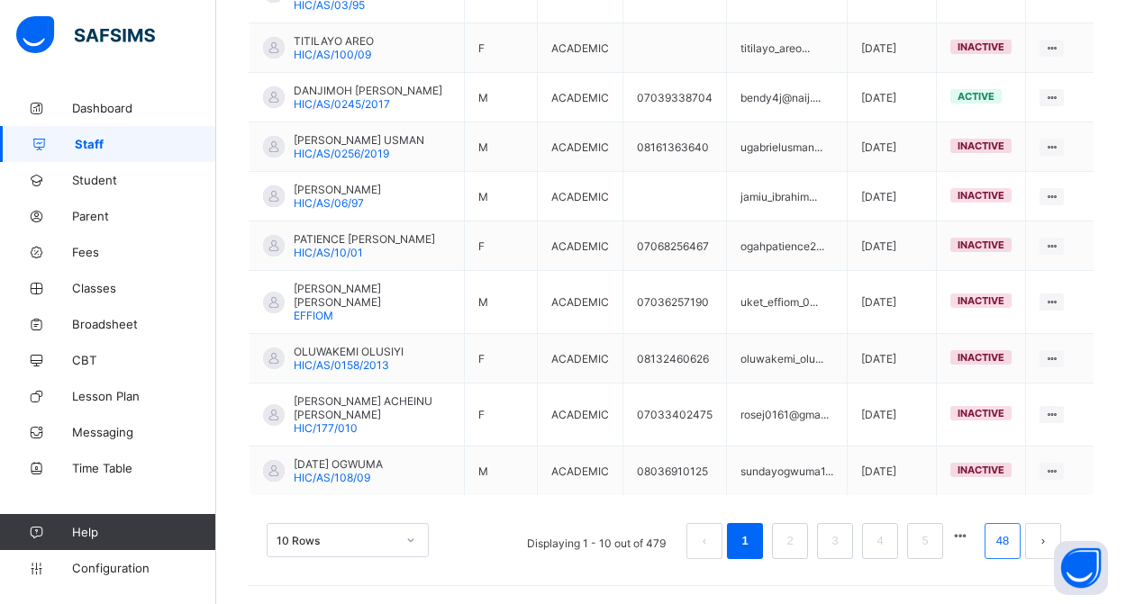
click at [995, 543] on link "48" at bounding box center [1002, 541] width 23 height 23
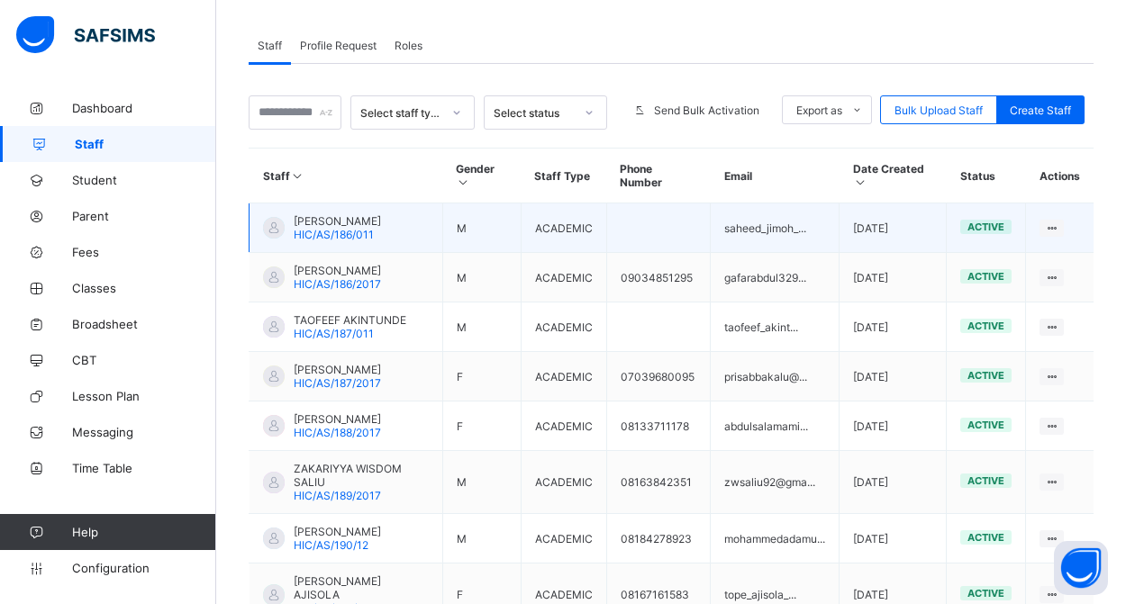
scroll to position [355, 0]
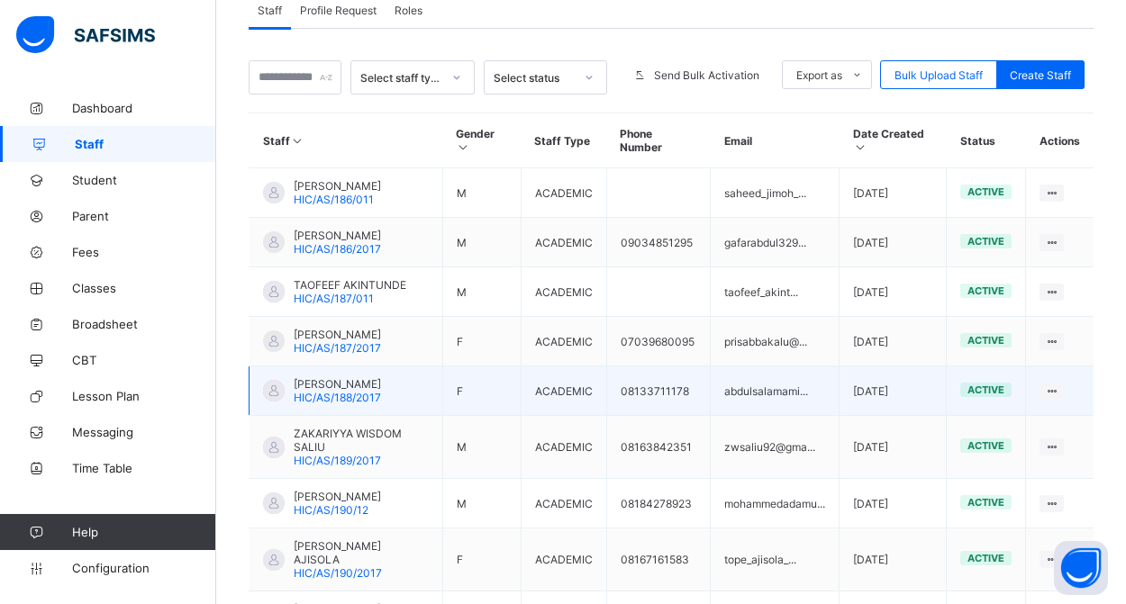
click at [363, 404] on span "HIC/AS/188/2017" at bounding box center [337, 398] width 87 height 14
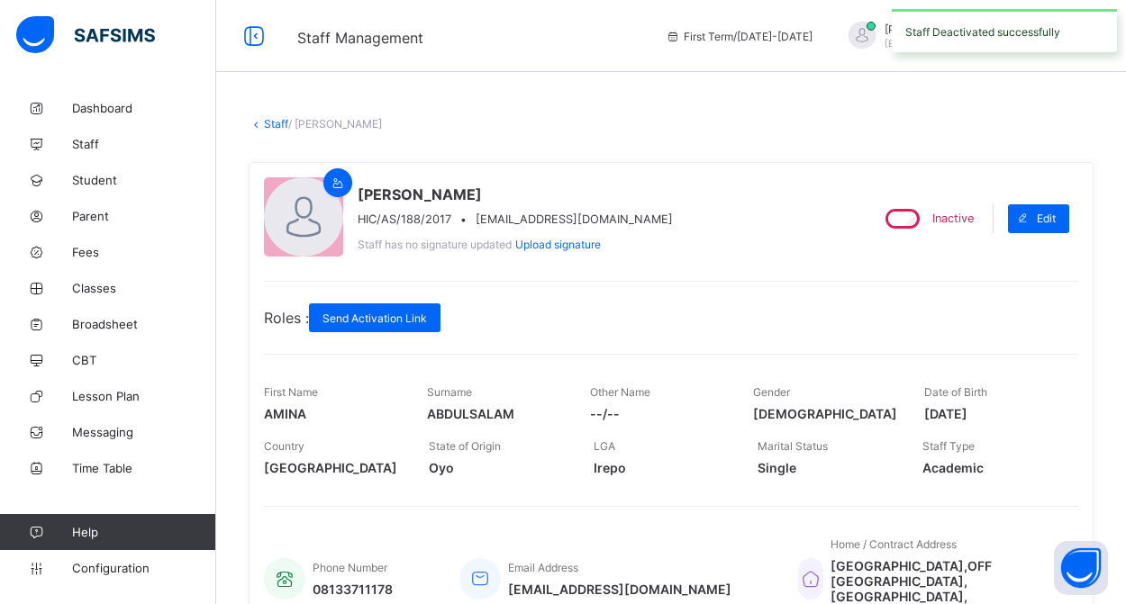
click at [271, 122] on link "Staff" at bounding box center [276, 124] width 24 height 14
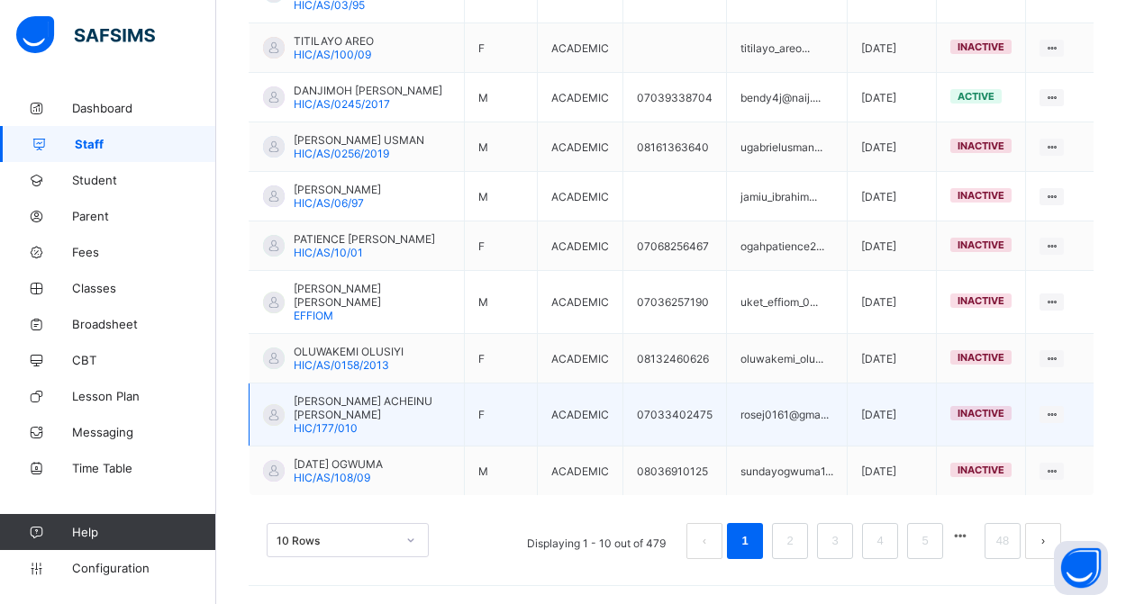
scroll to position [576, 0]
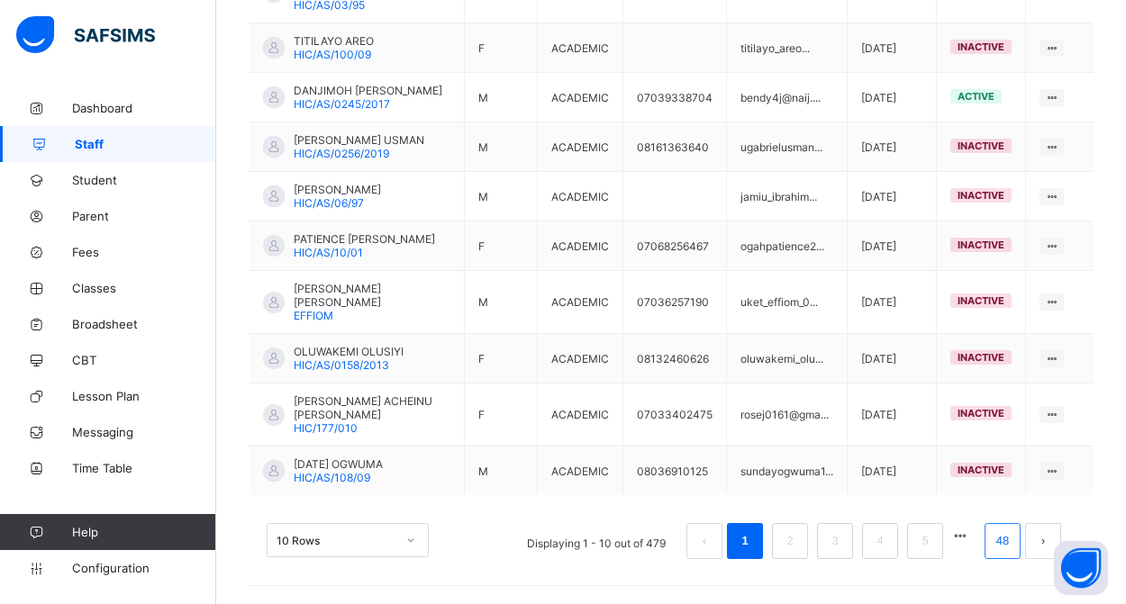
click at [998, 541] on link "48" at bounding box center [1002, 541] width 23 height 23
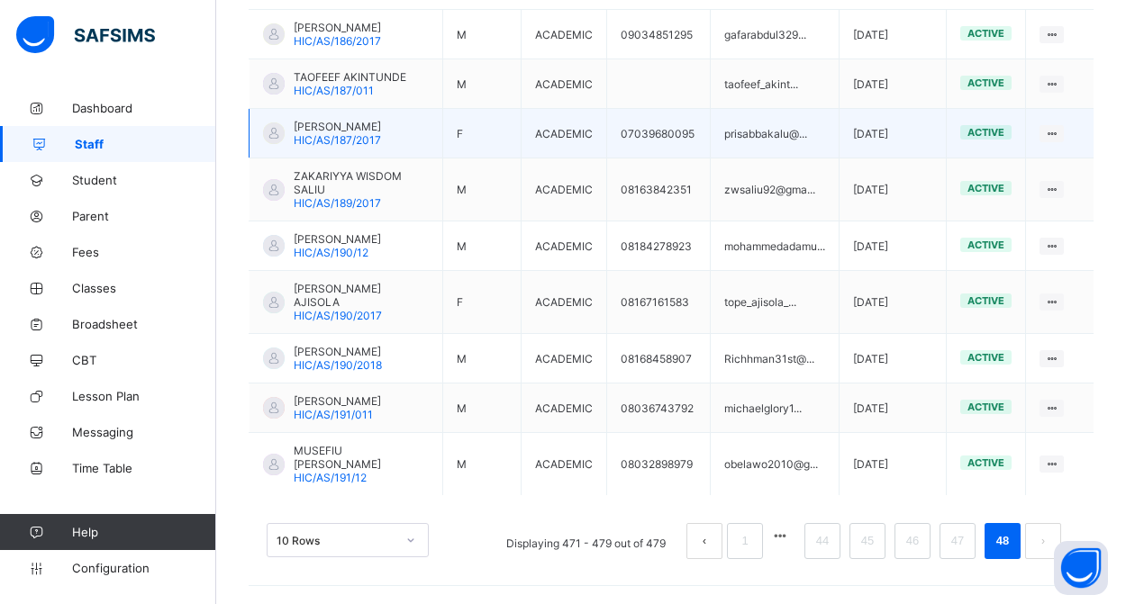
scroll to position [540, 0]
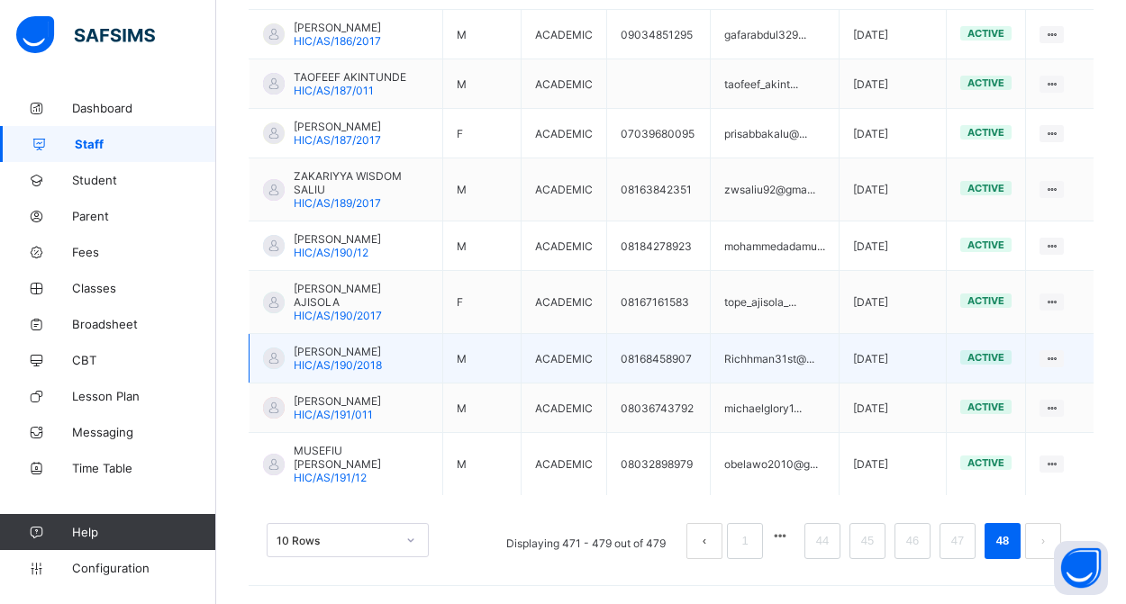
click at [354, 351] on span "[PERSON_NAME]" at bounding box center [338, 352] width 88 height 14
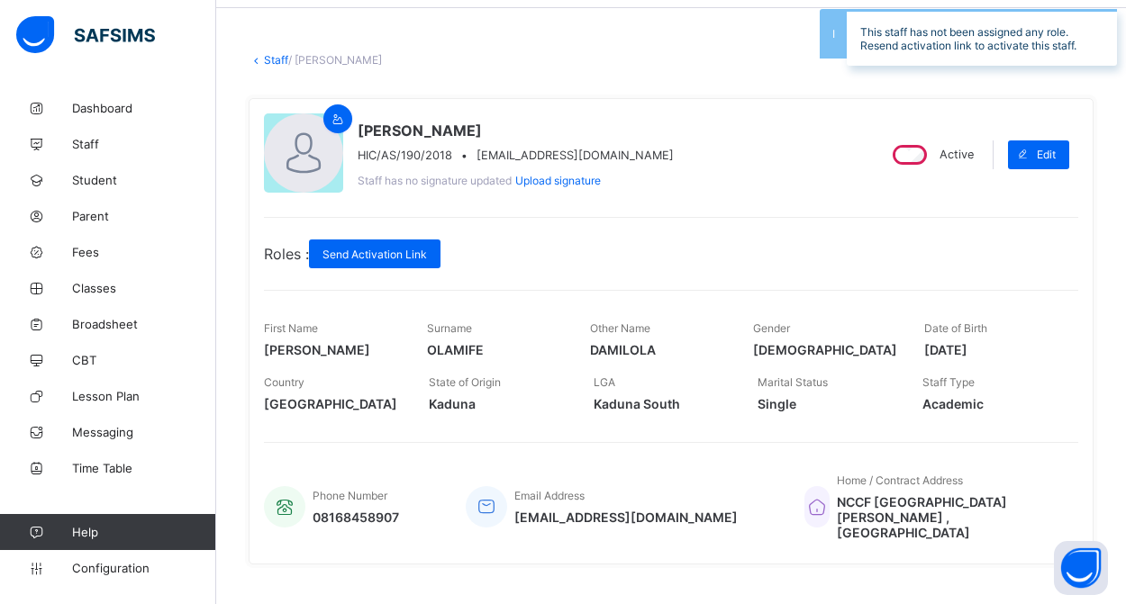
scroll to position [67, 0]
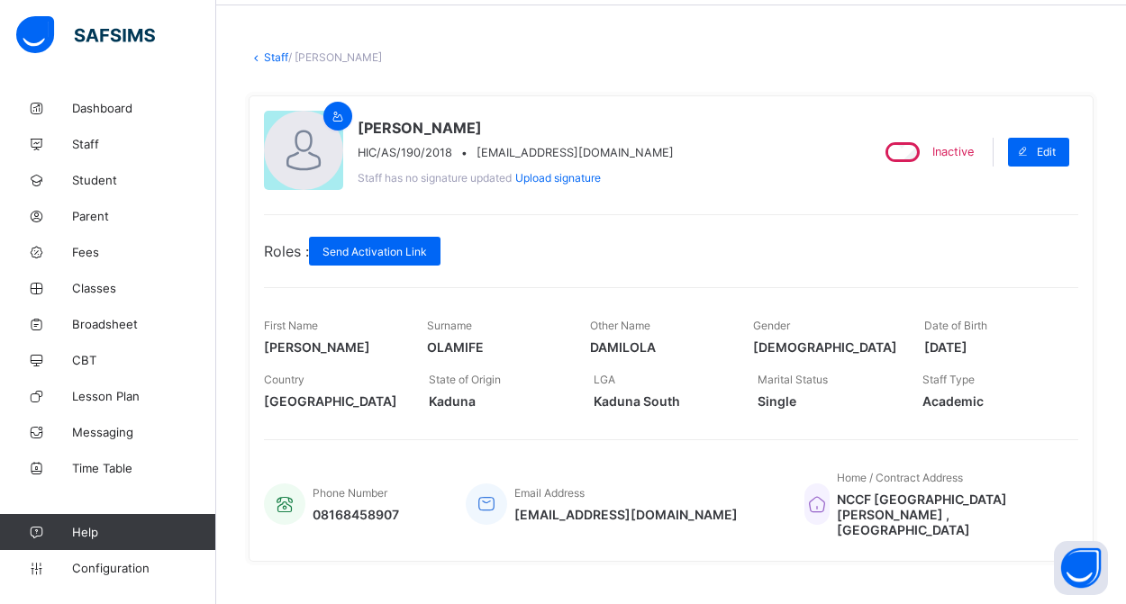
click at [266, 51] on link "Staff" at bounding box center [276, 57] width 24 height 14
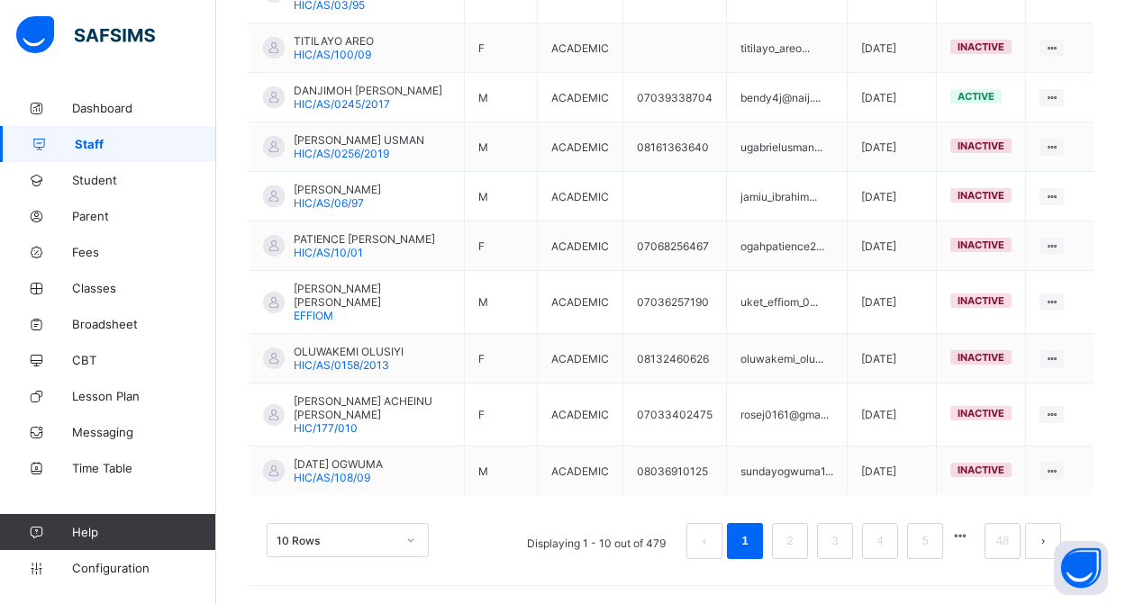
scroll to position [576, 0]
click at [965, 541] on button "button" at bounding box center [959, 536] width 23 height 15
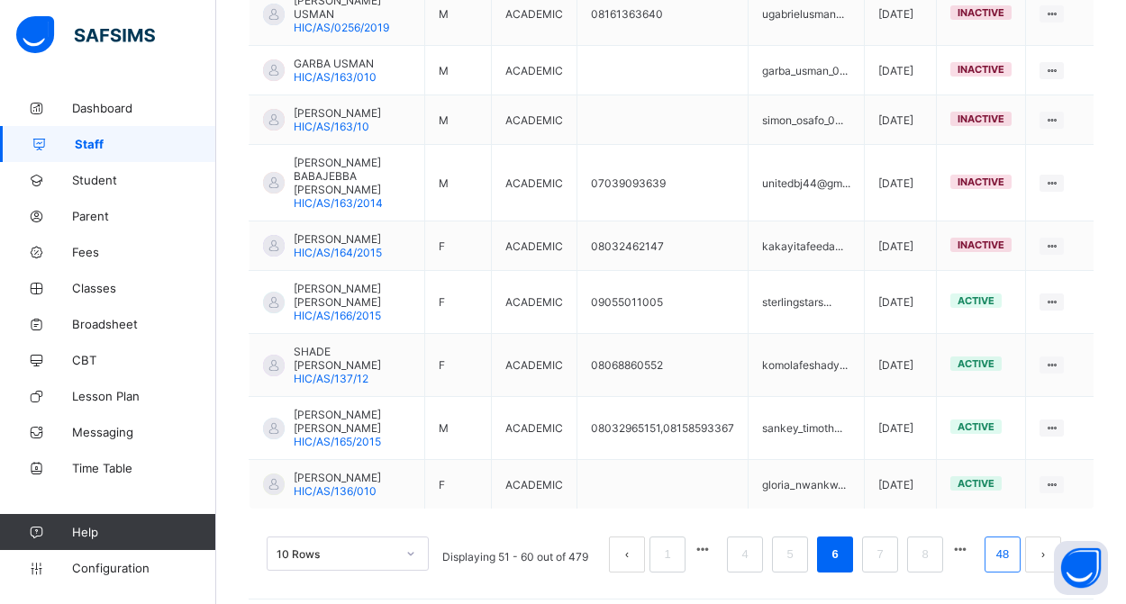
click at [998, 543] on link "48" at bounding box center [1002, 554] width 23 height 23
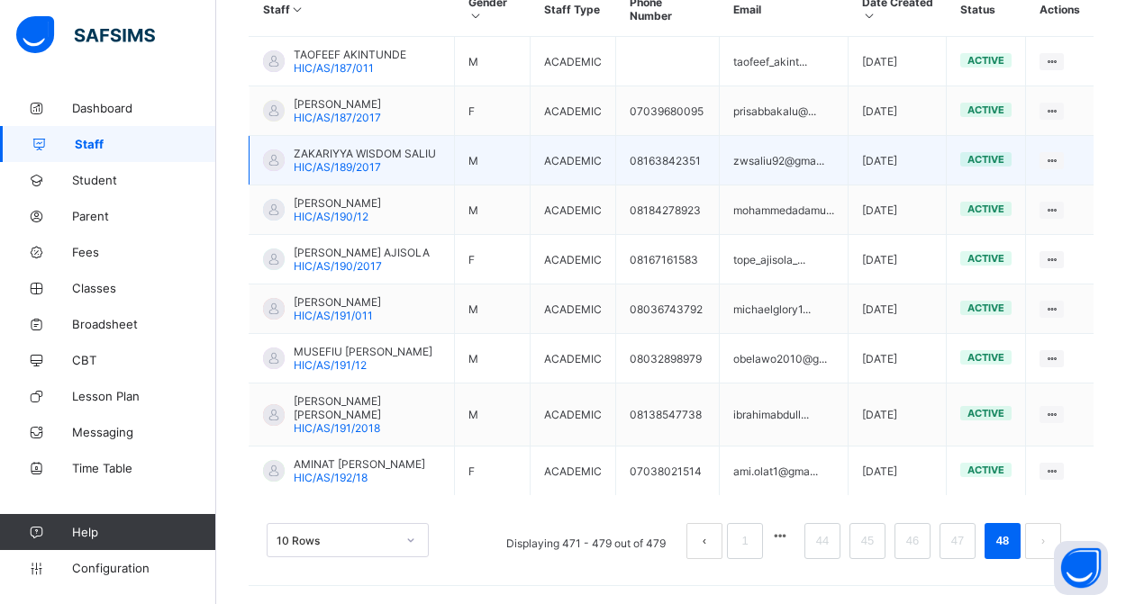
scroll to position [554, 0]
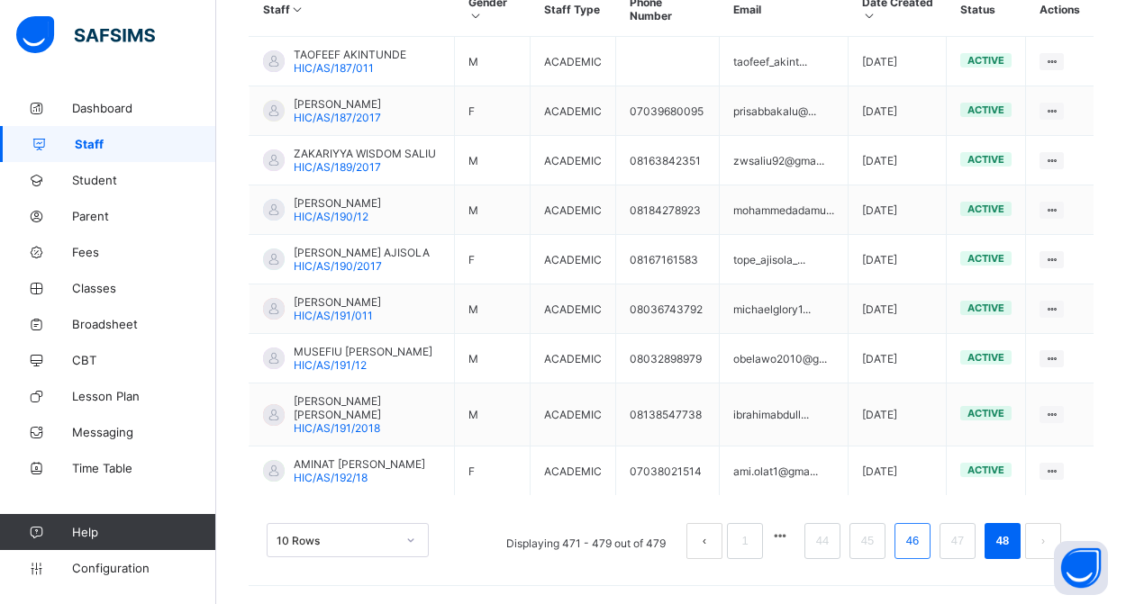
click at [921, 545] on link "46" at bounding box center [912, 541] width 23 height 23
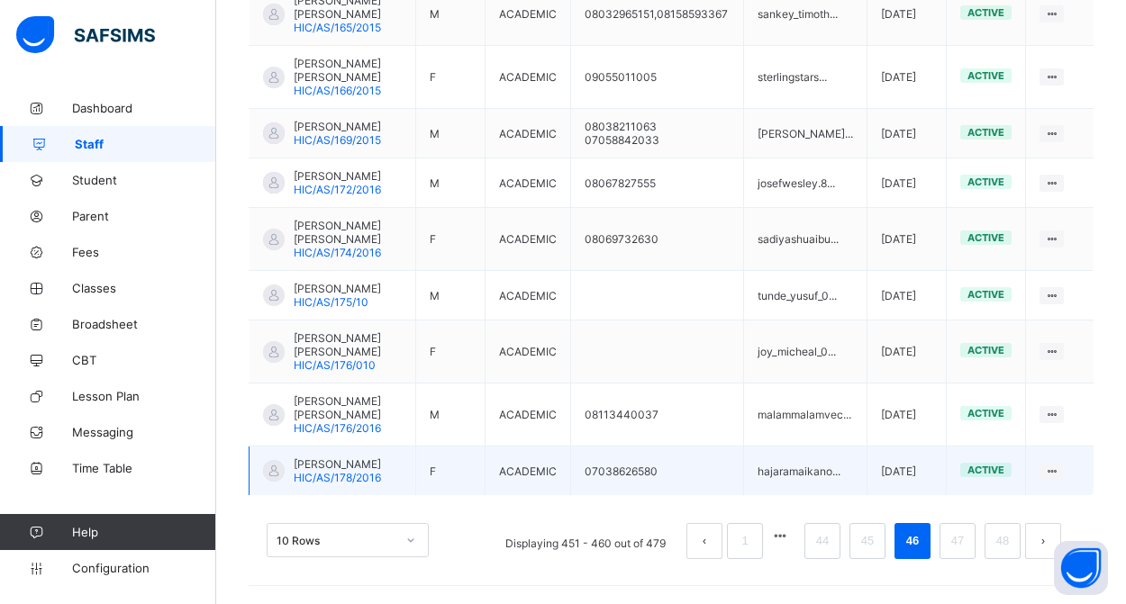
scroll to position [685, 0]
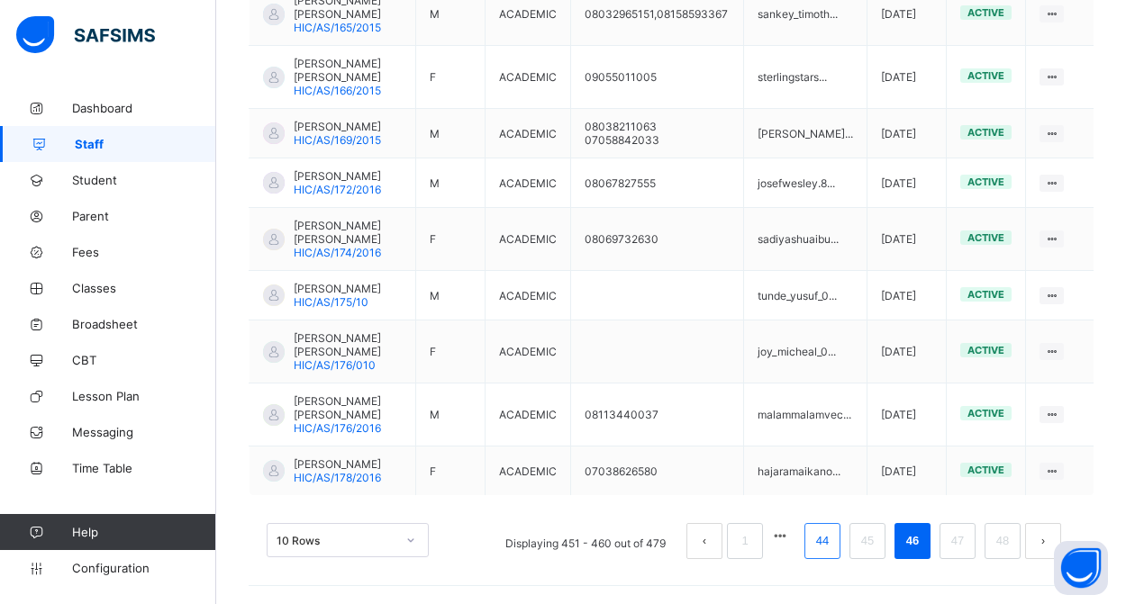
click at [825, 543] on link "44" at bounding box center [822, 541] width 23 height 23
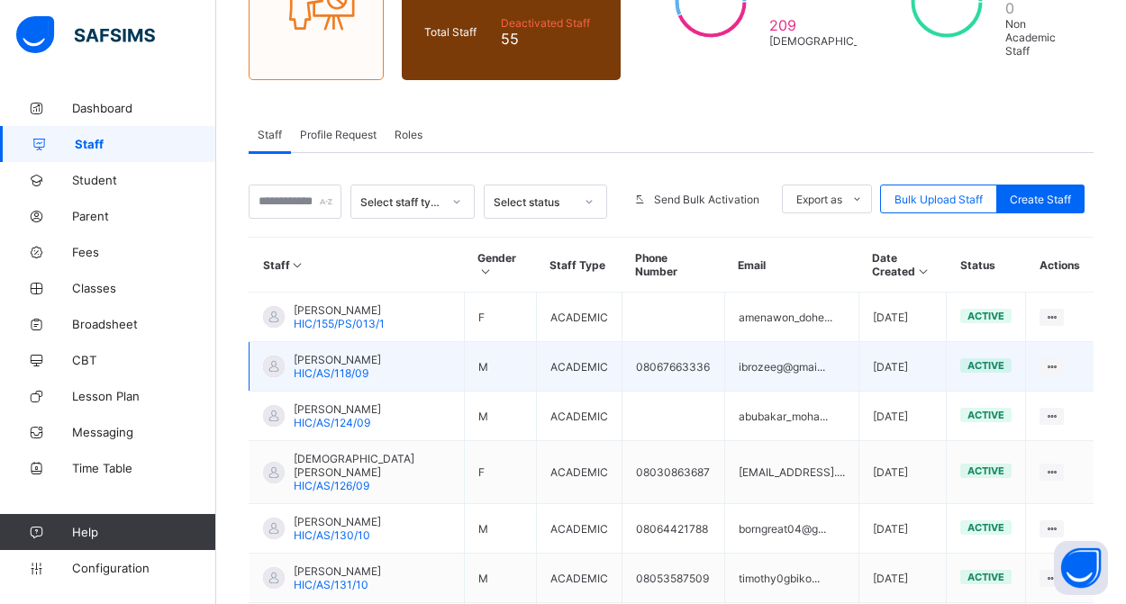
click at [373, 367] on span "[PERSON_NAME]" at bounding box center [337, 360] width 87 height 14
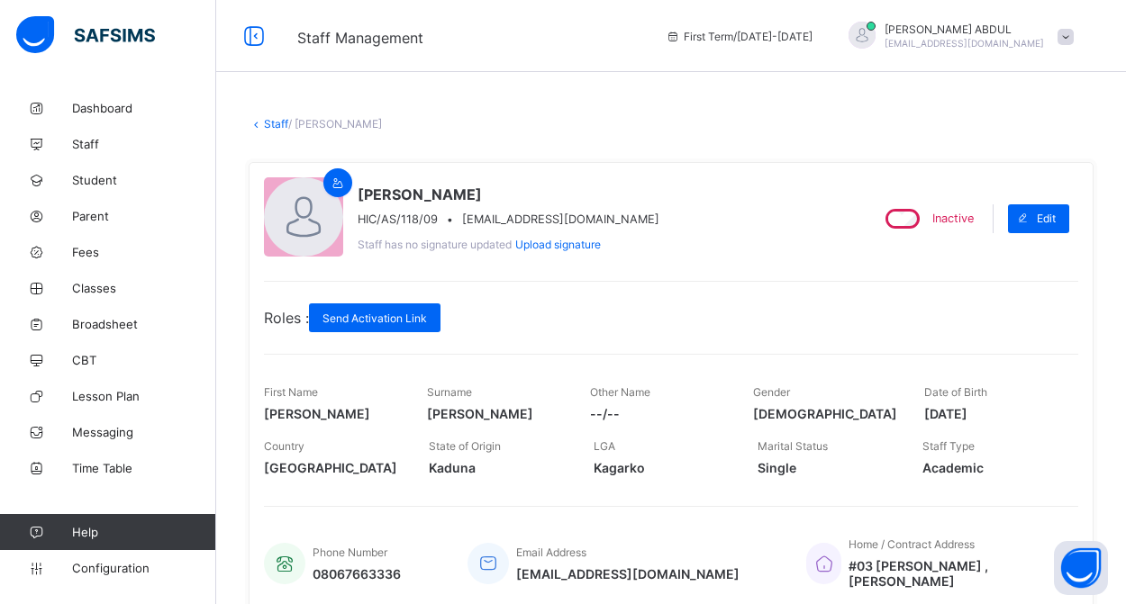
click at [276, 122] on link "Staff" at bounding box center [276, 124] width 24 height 14
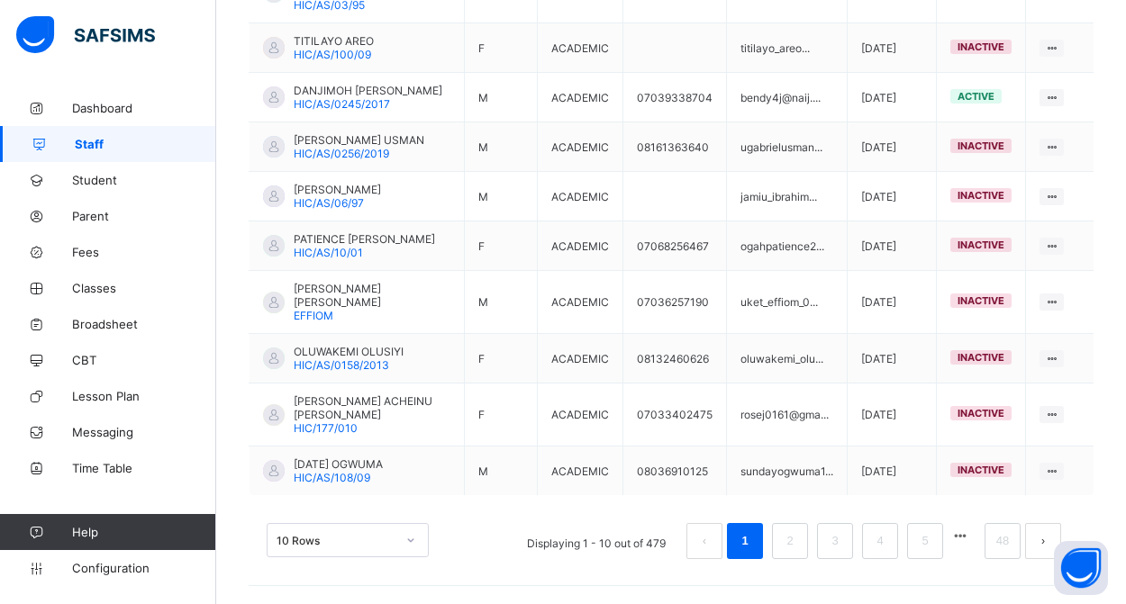
click at [961, 543] on button "button" at bounding box center [959, 536] width 23 height 15
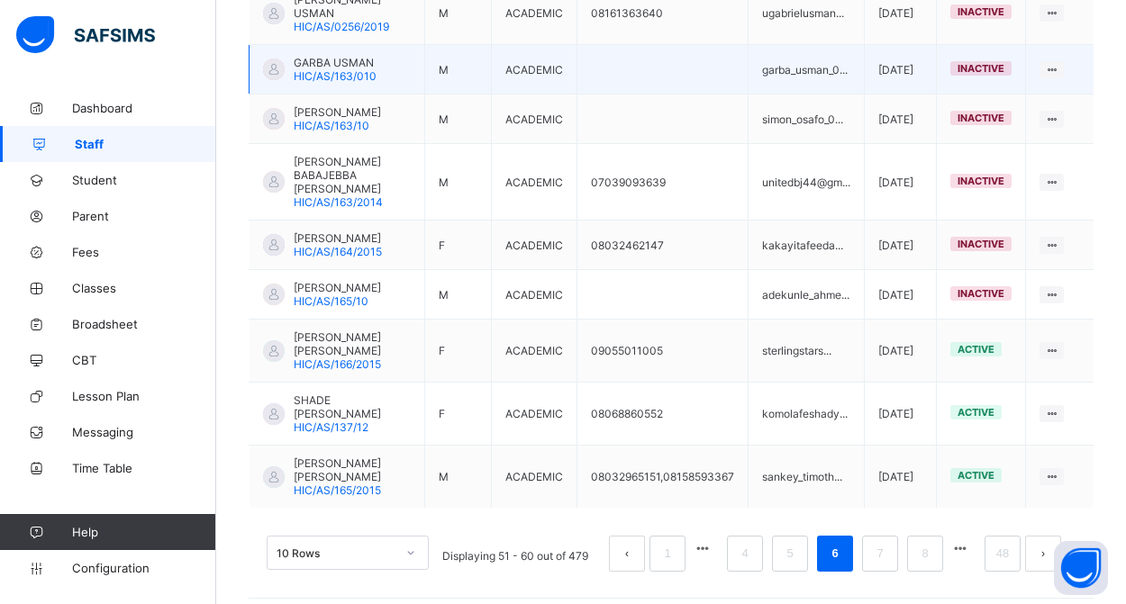
scroll to position [630, 0]
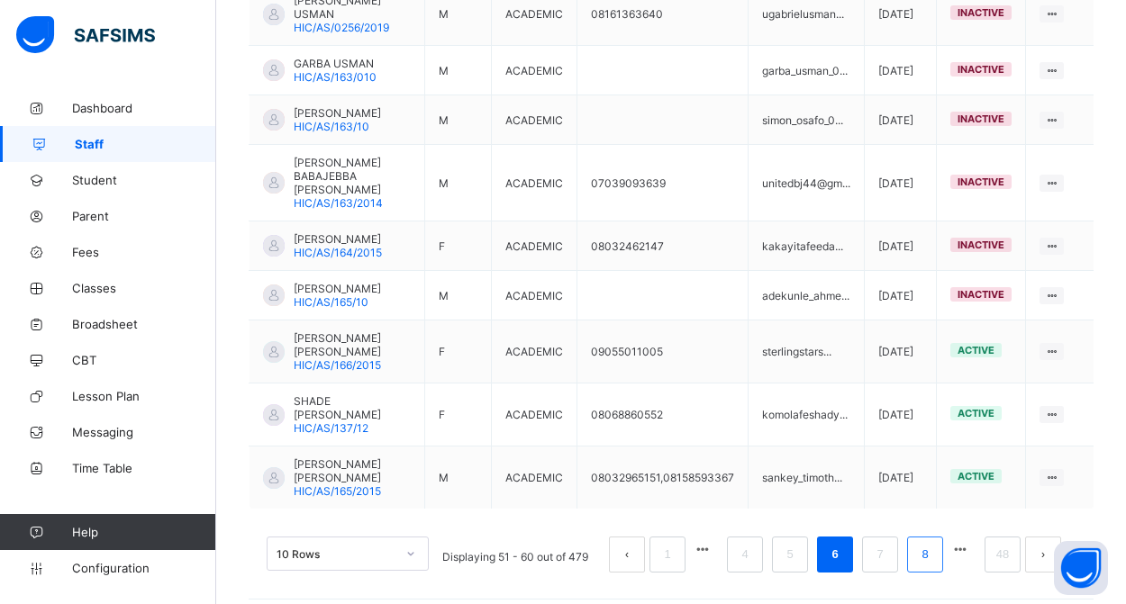
click at [922, 543] on link "8" at bounding box center [924, 554] width 17 height 23
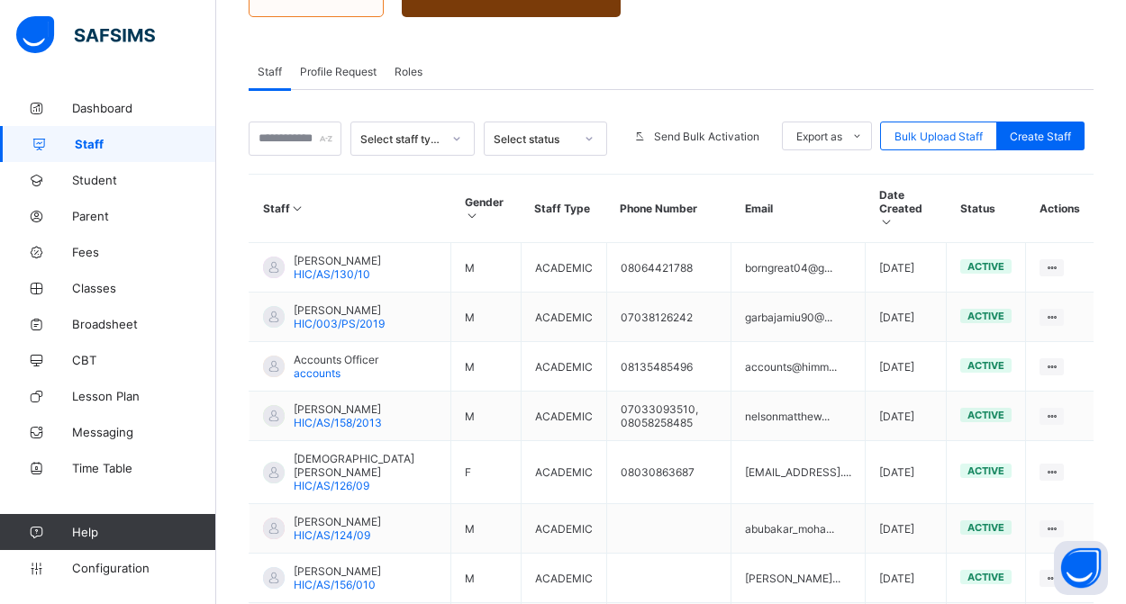
scroll to position [249, 0]
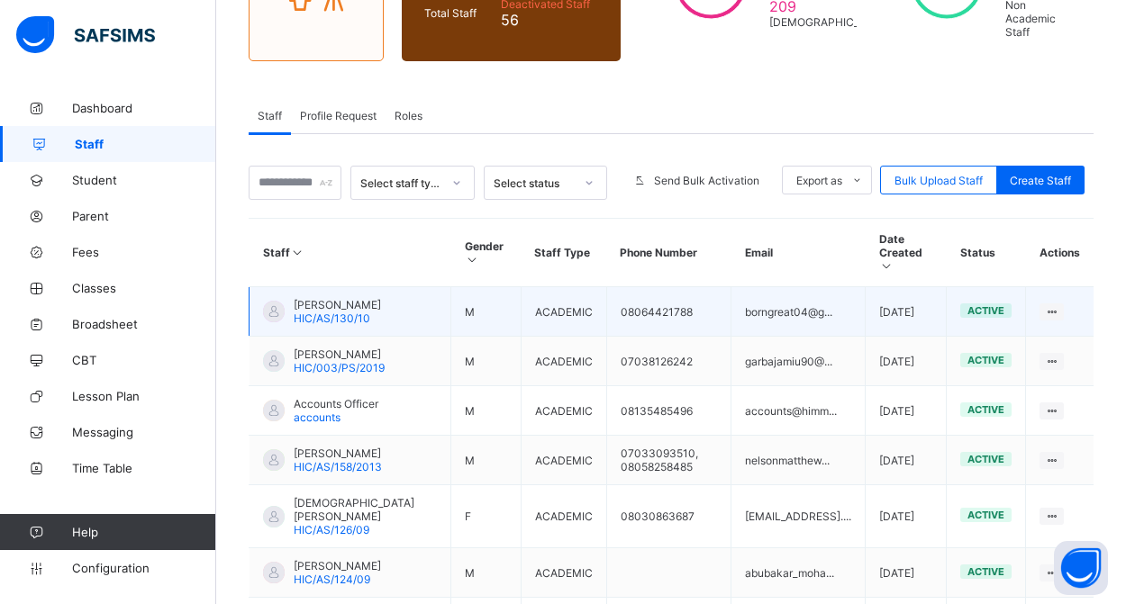
click at [315, 308] on span "[PERSON_NAME]" at bounding box center [337, 305] width 87 height 14
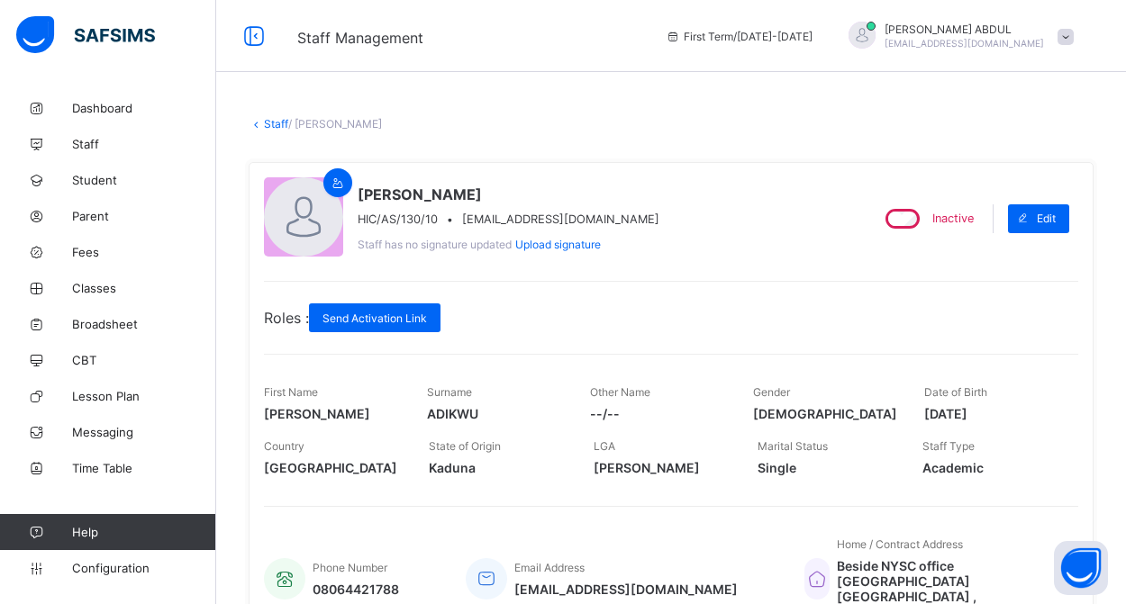
click at [272, 124] on link "Staff" at bounding box center [276, 124] width 24 height 14
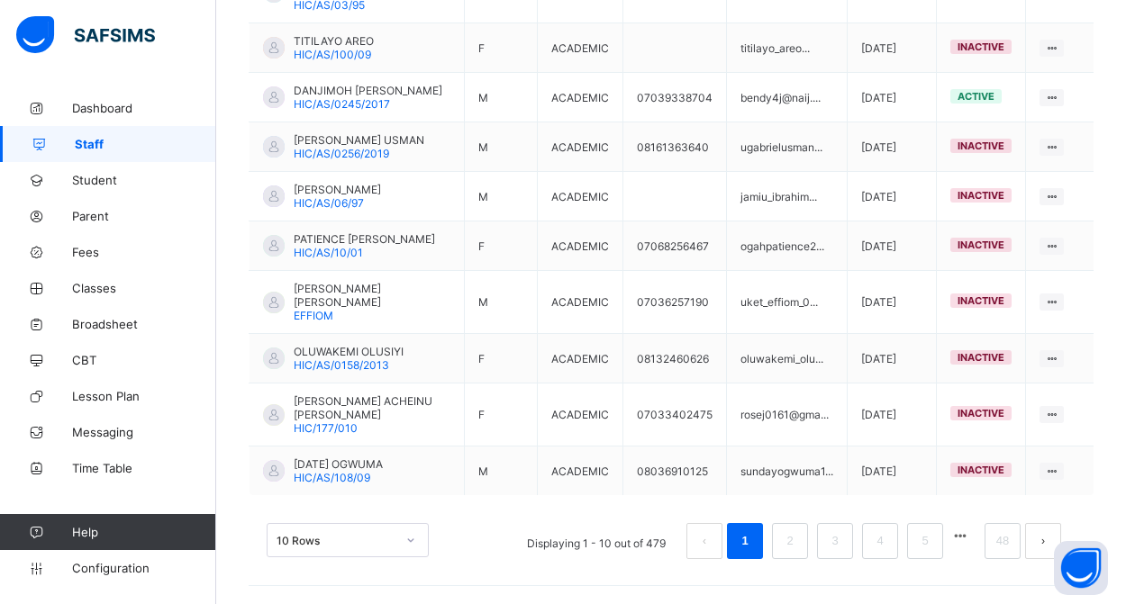
scroll to position [576, 0]
click at [999, 542] on link "48" at bounding box center [1002, 541] width 23 height 23
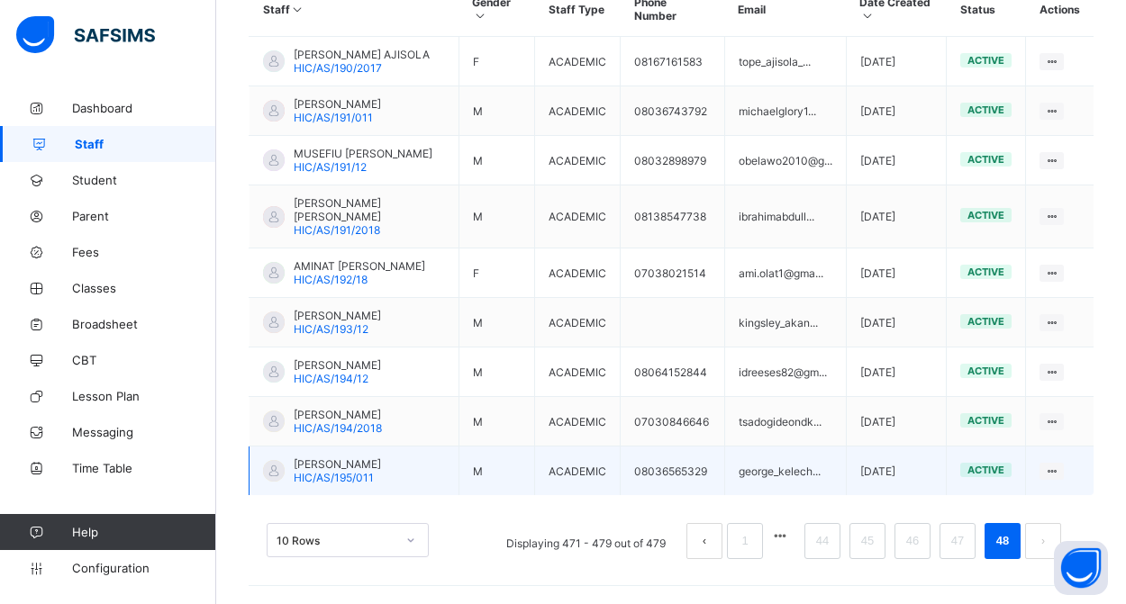
scroll to position [513, 0]
click at [341, 466] on span "[PERSON_NAME]" at bounding box center [337, 465] width 87 height 14
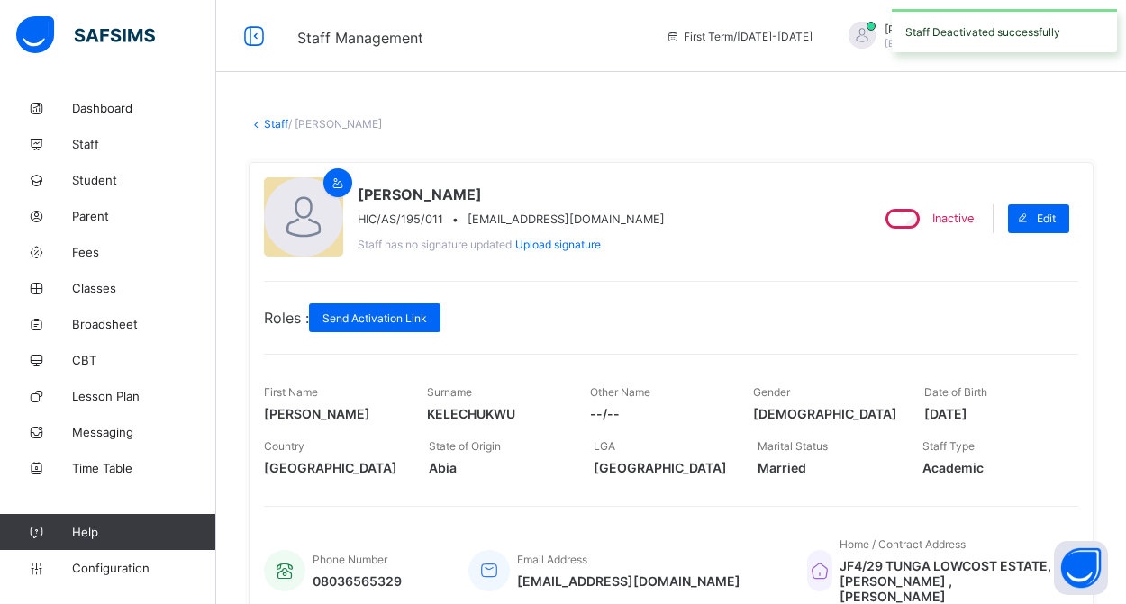
click at [272, 124] on link "Staff" at bounding box center [276, 124] width 24 height 14
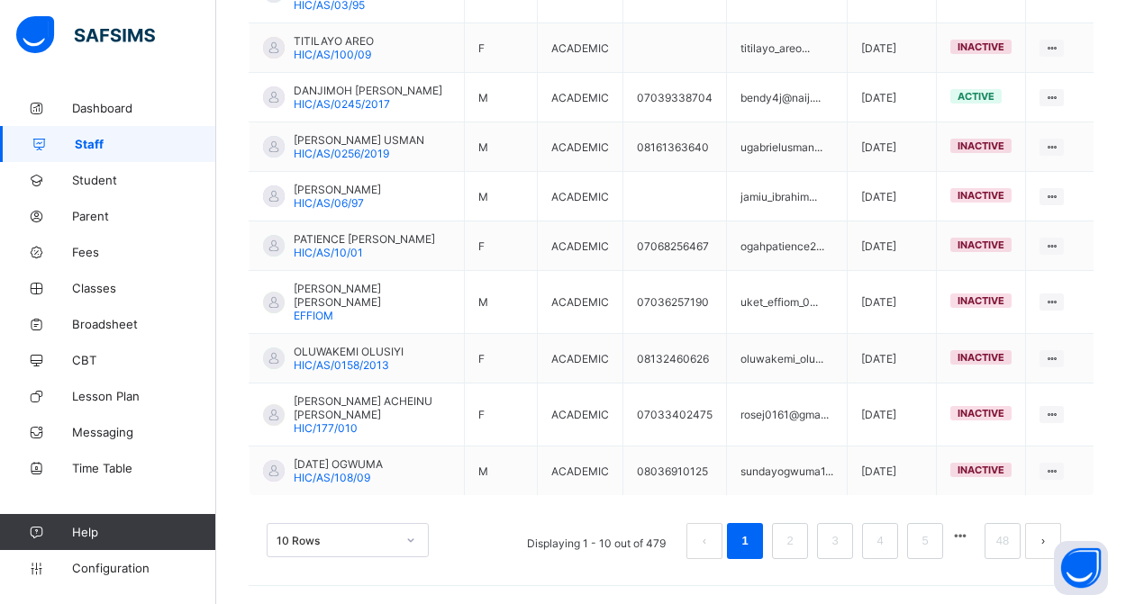
scroll to position [576, 0]
click at [962, 539] on button "button" at bounding box center [959, 536] width 23 height 15
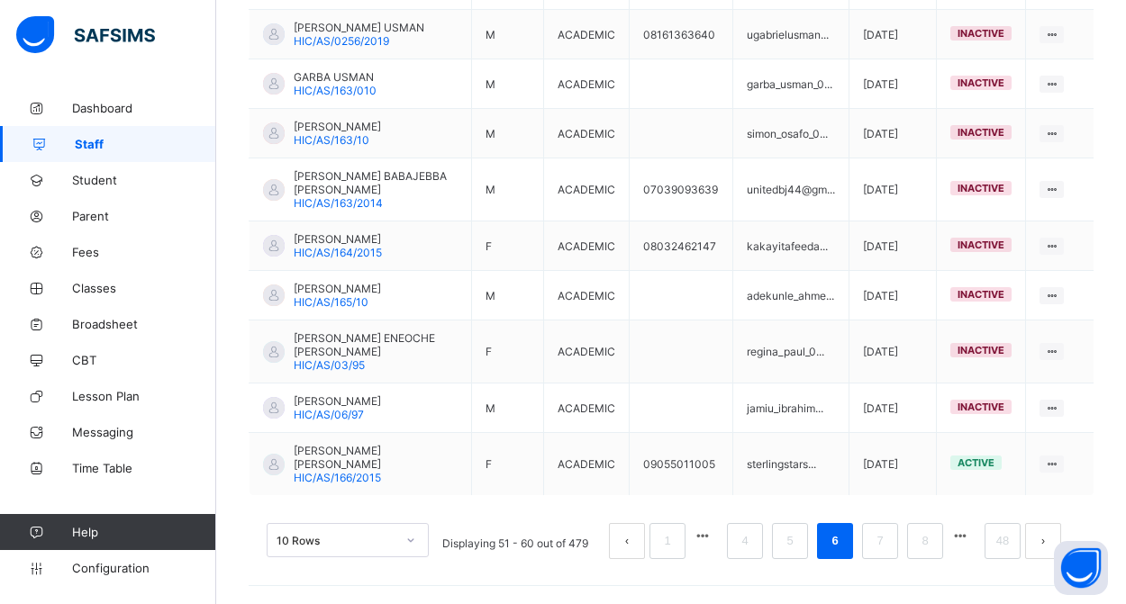
click at [964, 541] on button "button" at bounding box center [959, 536] width 23 height 15
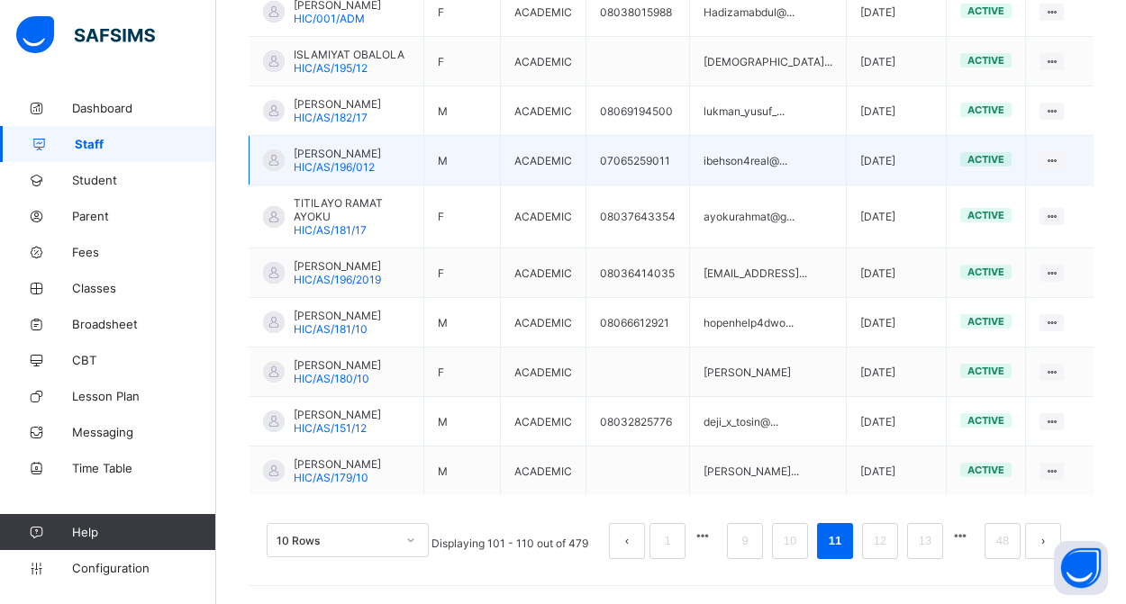
scroll to position [536, 0]
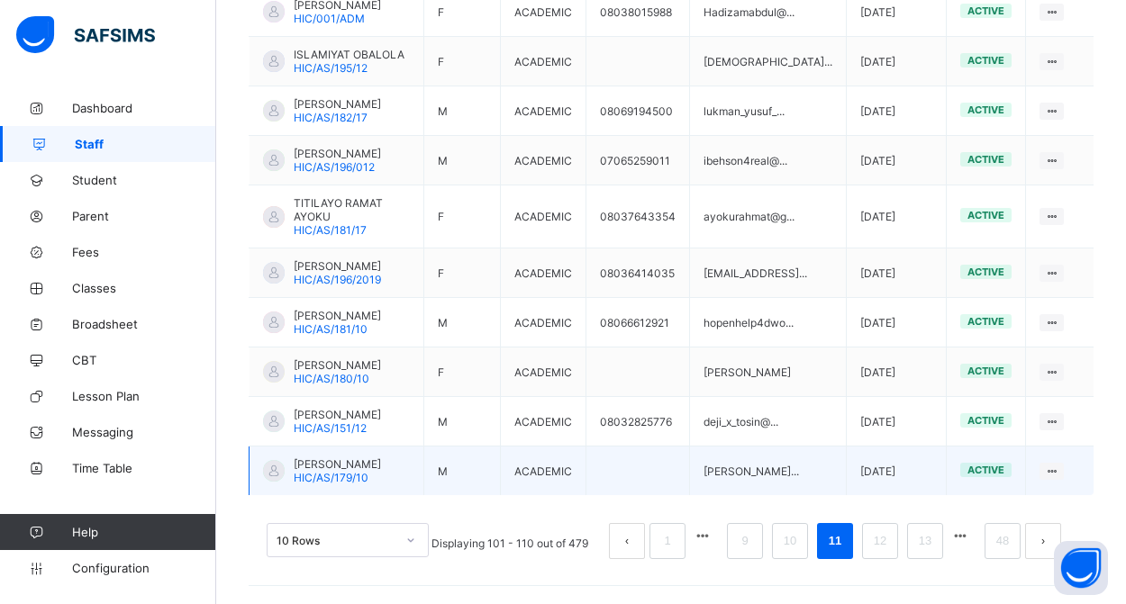
click at [333, 470] on span "[PERSON_NAME]" at bounding box center [337, 465] width 87 height 14
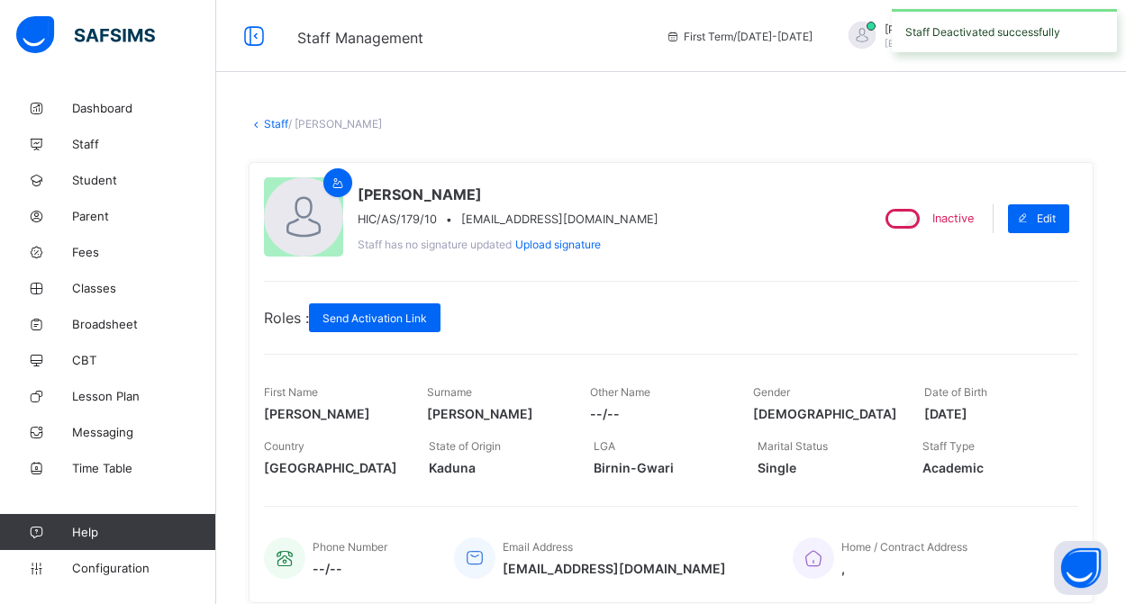
click at [271, 125] on link "Staff" at bounding box center [276, 124] width 24 height 14
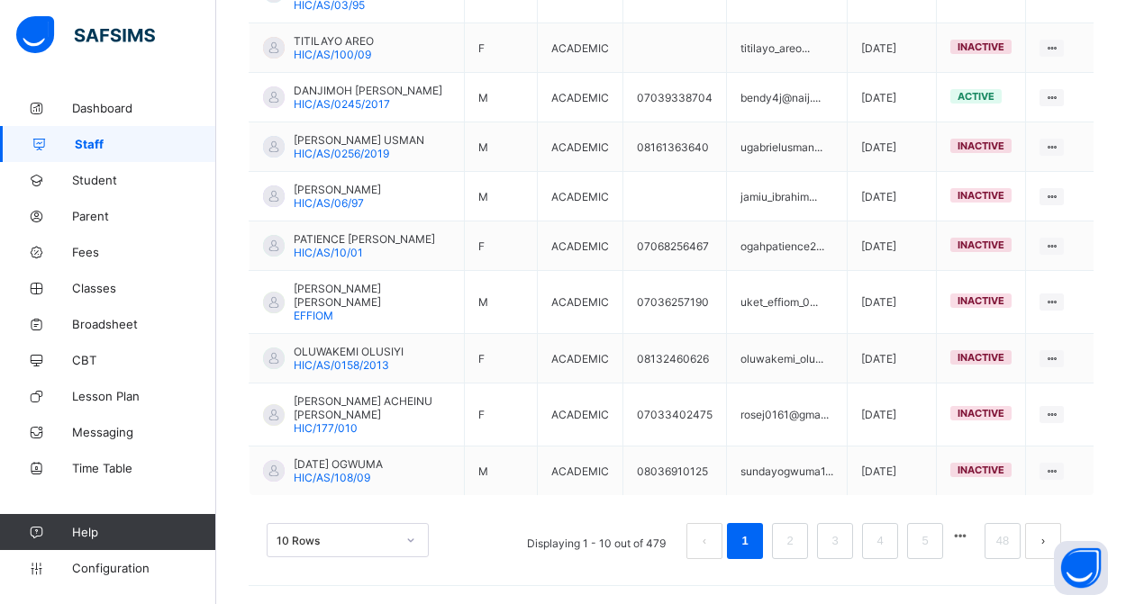
scroll to position [576, 0]
click at [964, 542] on button "button" at bounding box center [959, 536] width 23 height 15
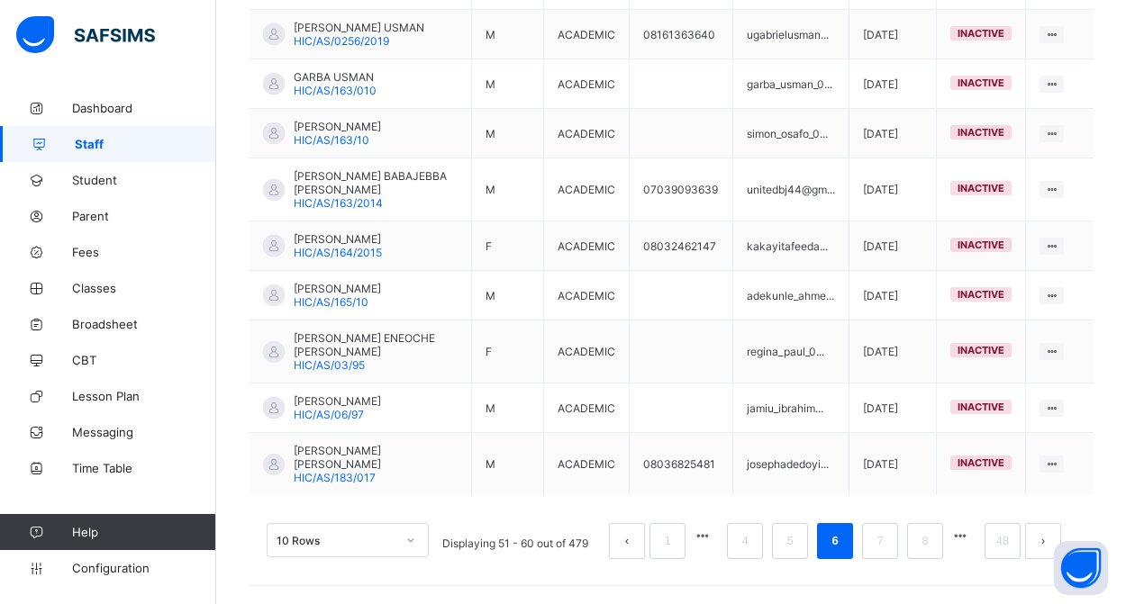
scroll to position [563, 0]
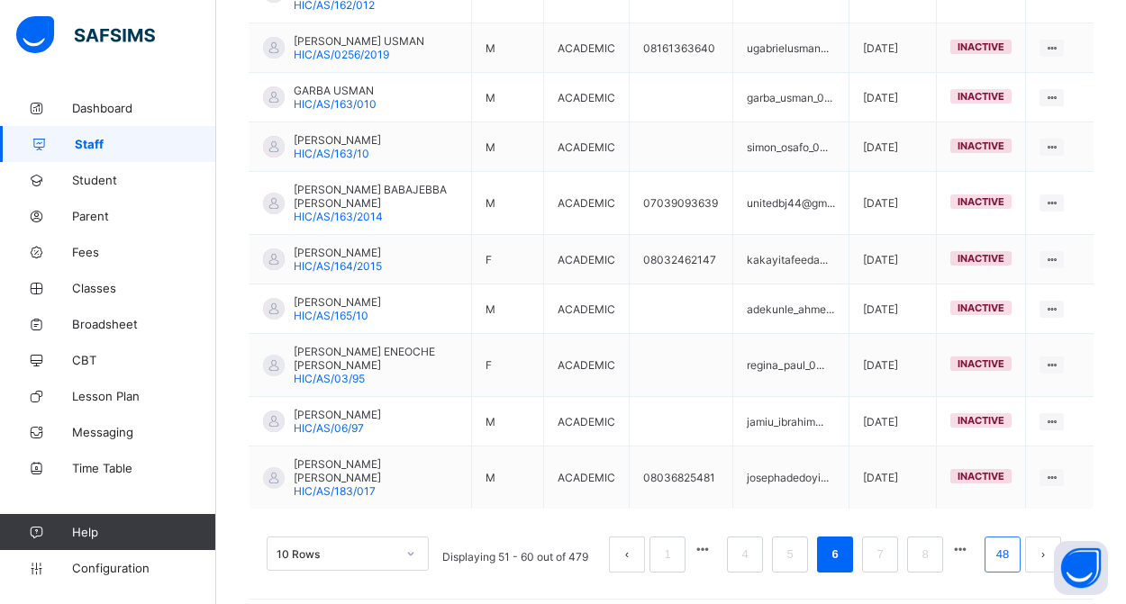
click at [1000, 543] on link "48" at bounding box center [1002, 554] width 23 height 23
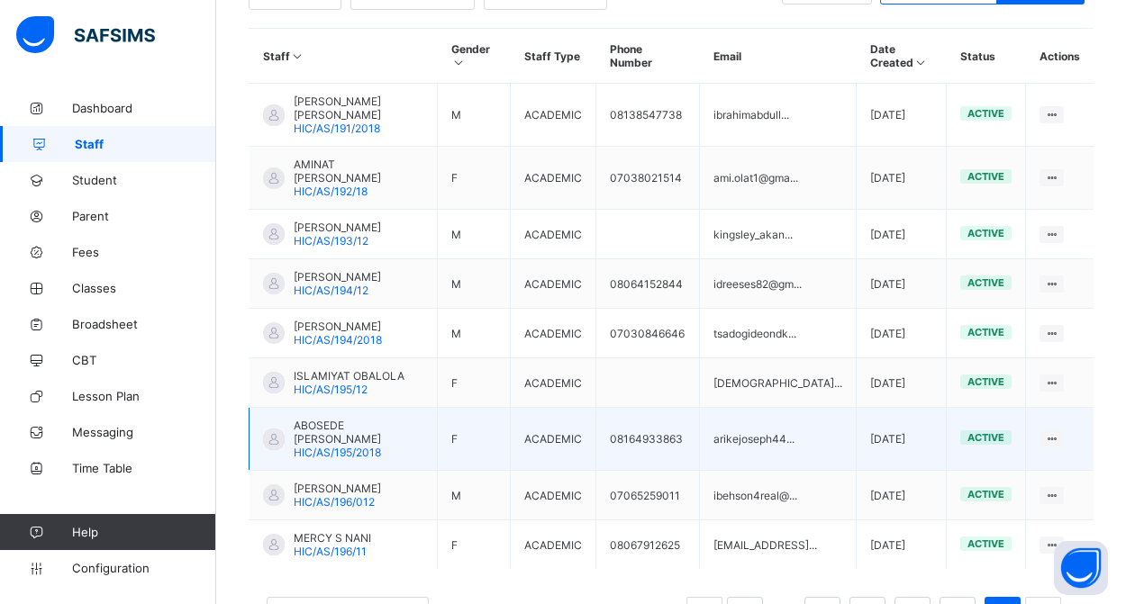
scroll to position [452, 0]
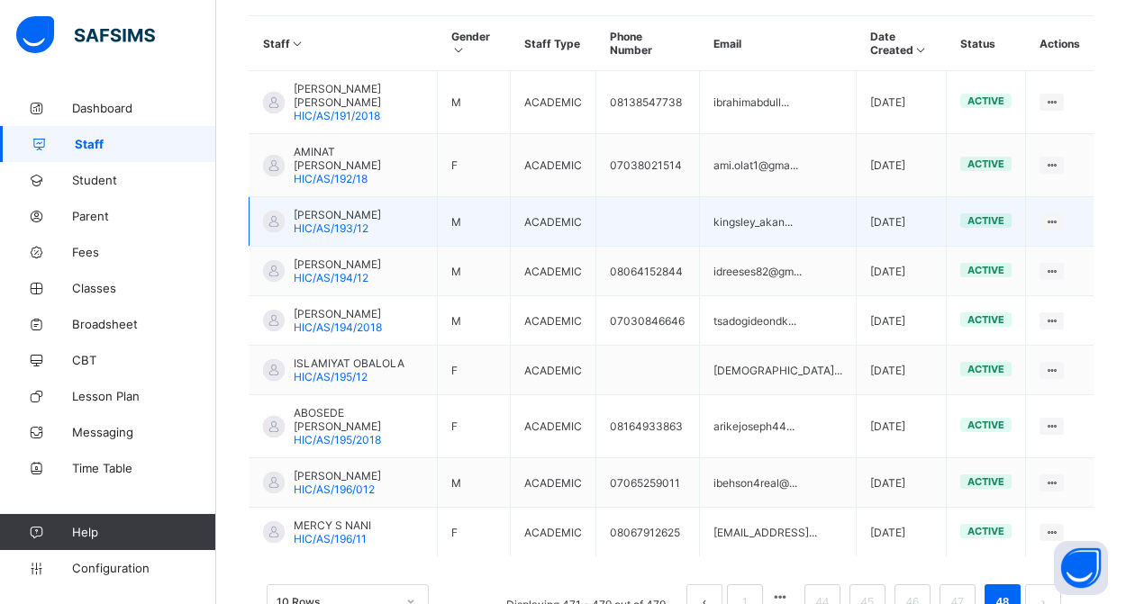
click at [370, 222] on div "[PERSON_NAME] HIC/AS/193/12" at bounding box center [337, 221] width 87 height 27
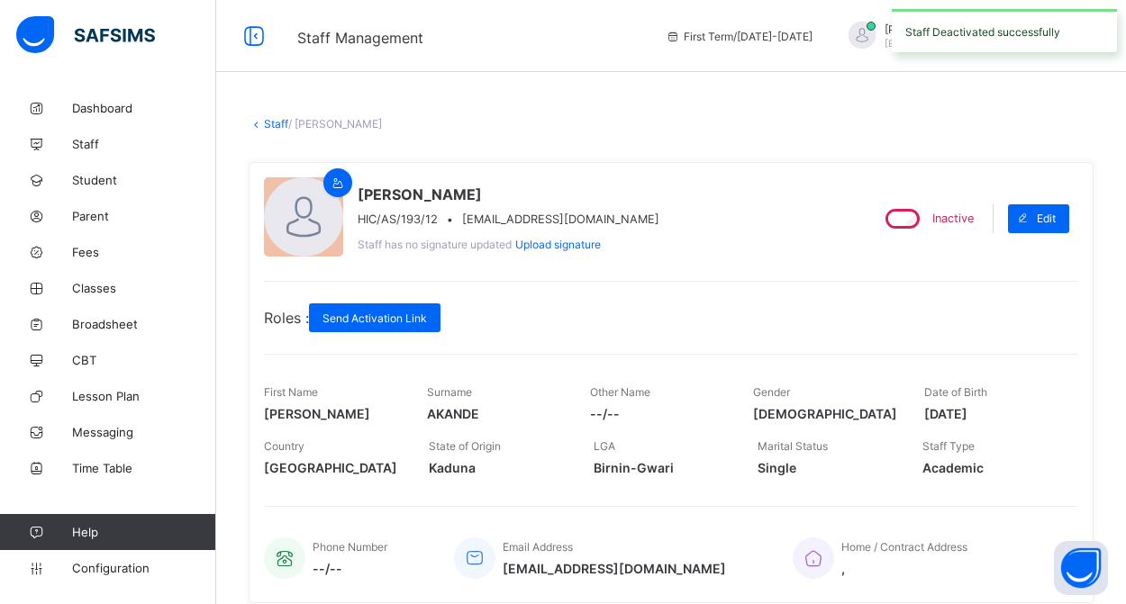
click at [270, 122] on link "Staff" at bounding box center [276, 124] width 24 height 14
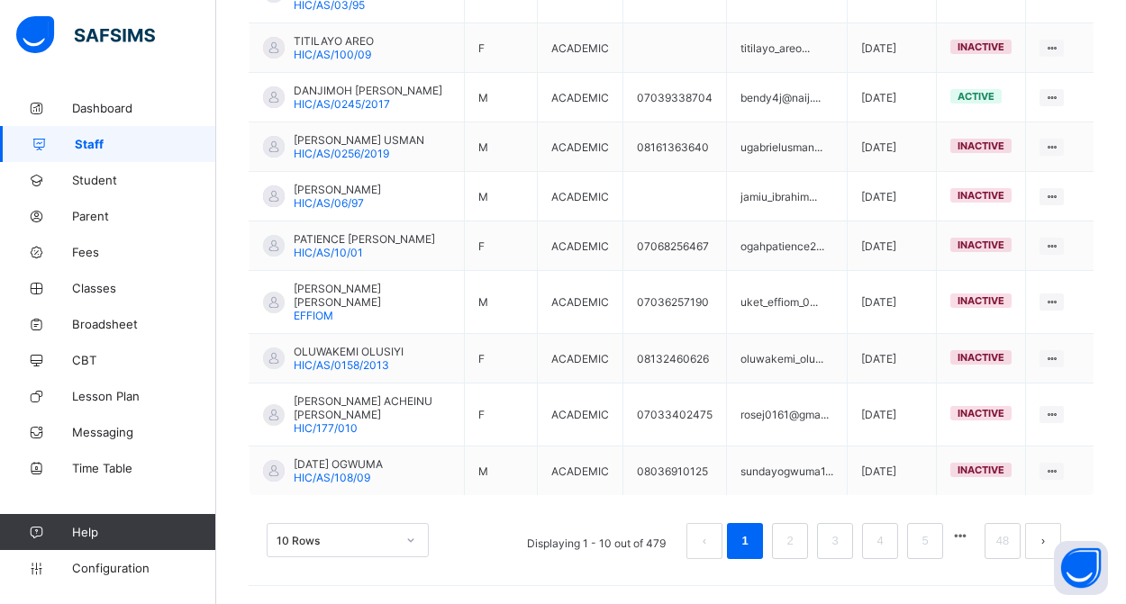
scroll to position [576, 0]
click at [997, 539] on link "48" at bounding box center [1002, 541] width 23 height 23
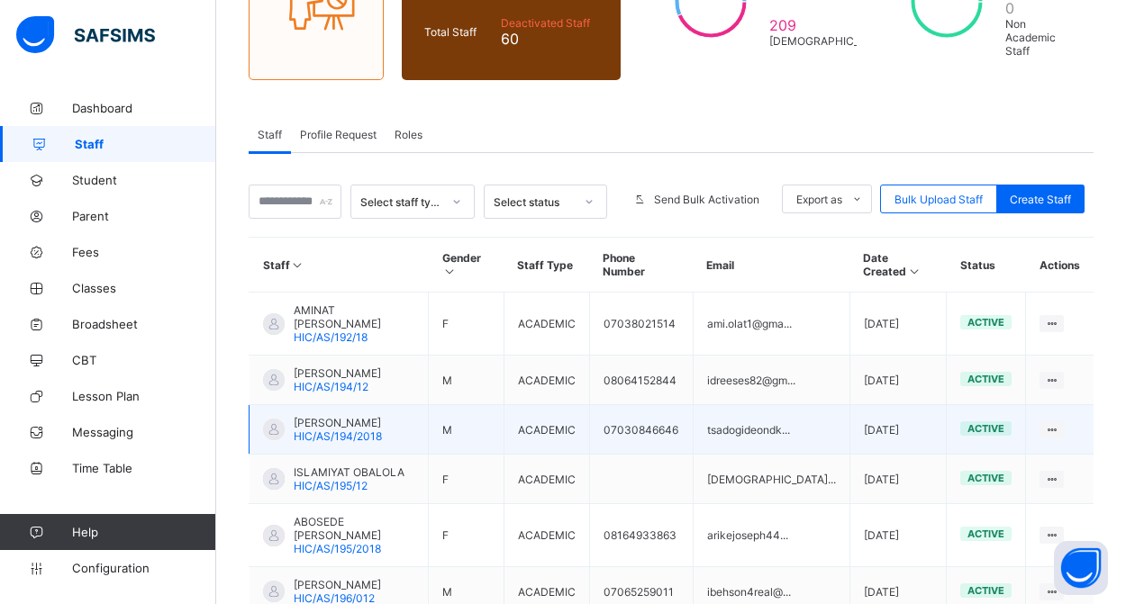
click at [353, 430] on span "HIC/AS/194/2018" at bounding box center [338, 437] width 88 height 14
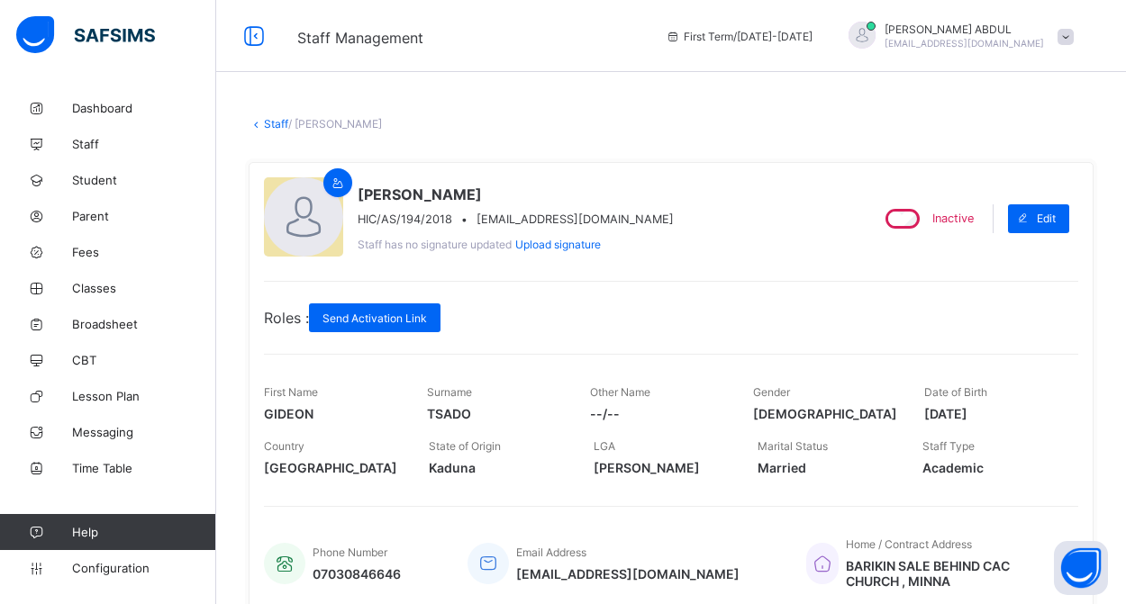
click at [275, 122] on link "Staff" at bounding box center [276, 124] width 24 height 14
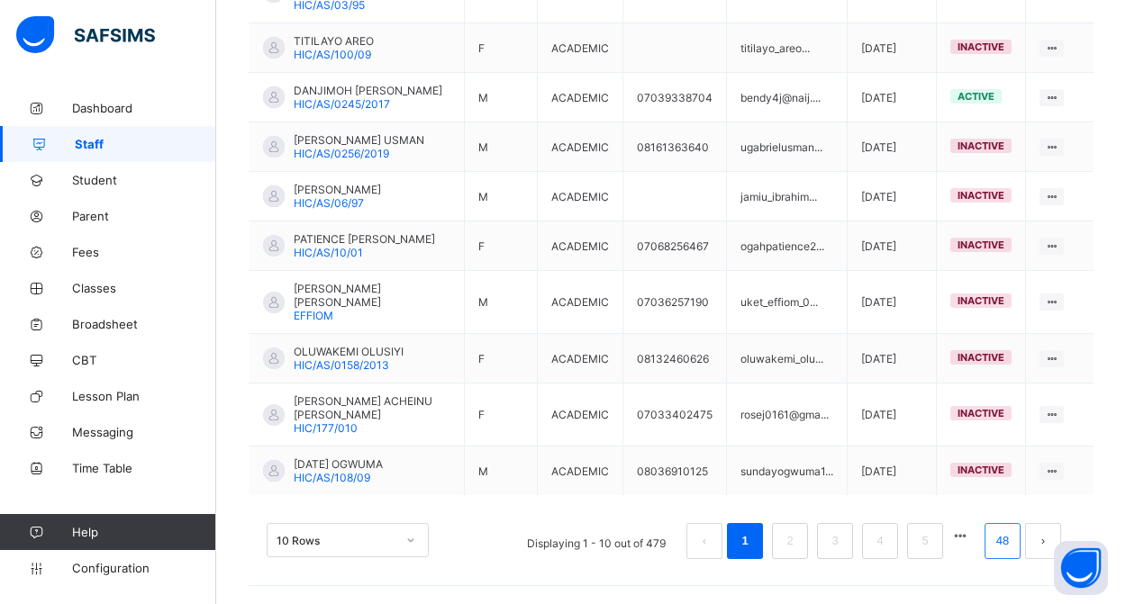
click at [1009, 543] on link "48" at bounding box center [1002, 541] width 23 height 23
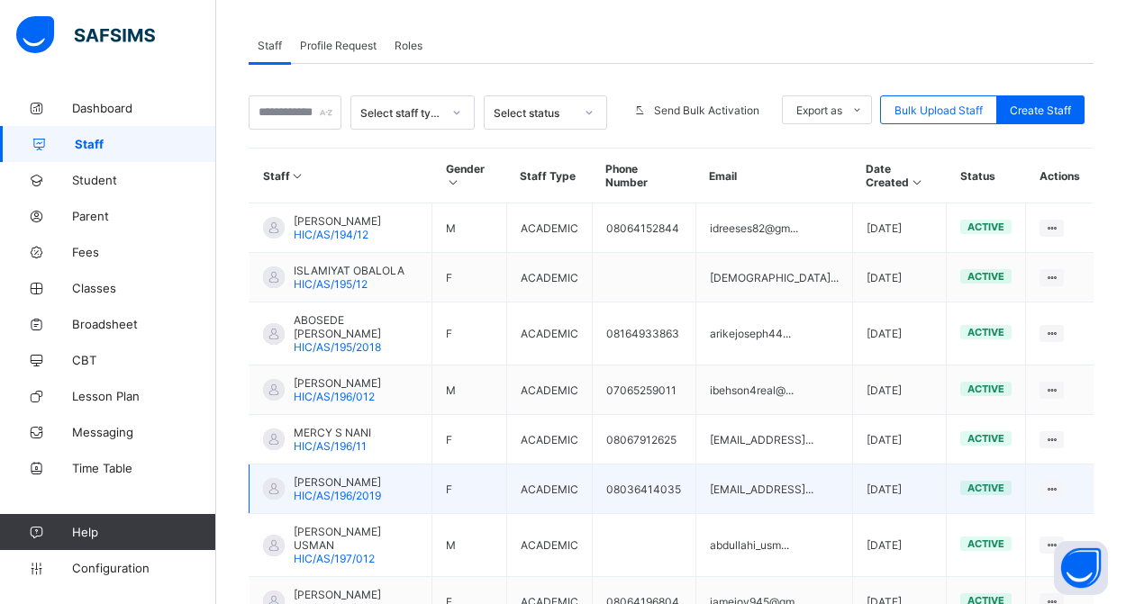
scroll to position [324, 0]
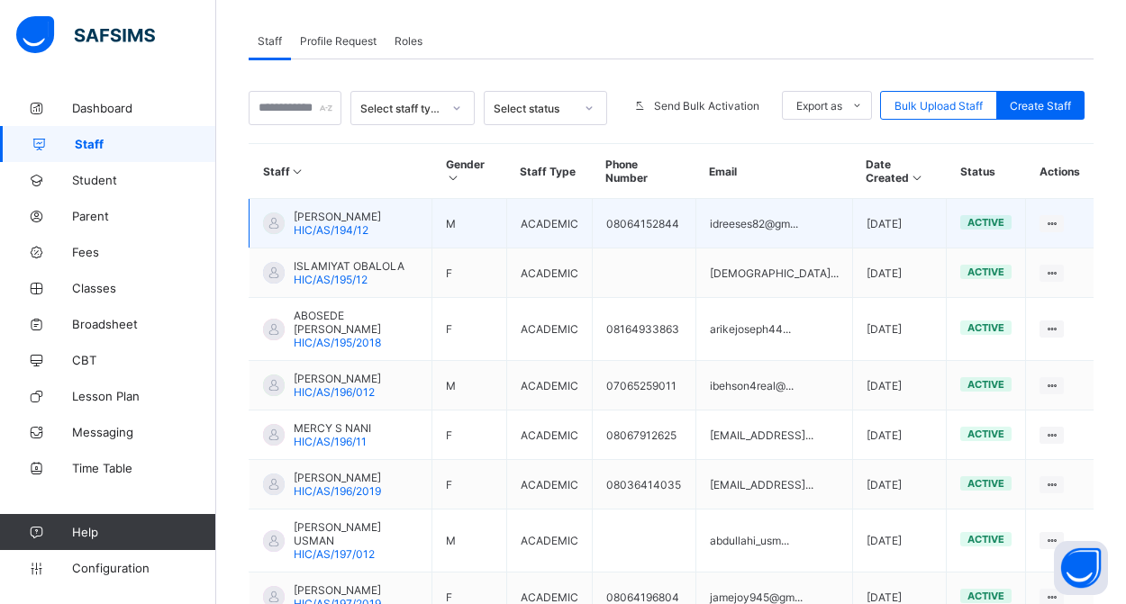
click at [334, 218] on span "[PERSON_NAME]" at bounding box center [337, 217] width 87 height 14
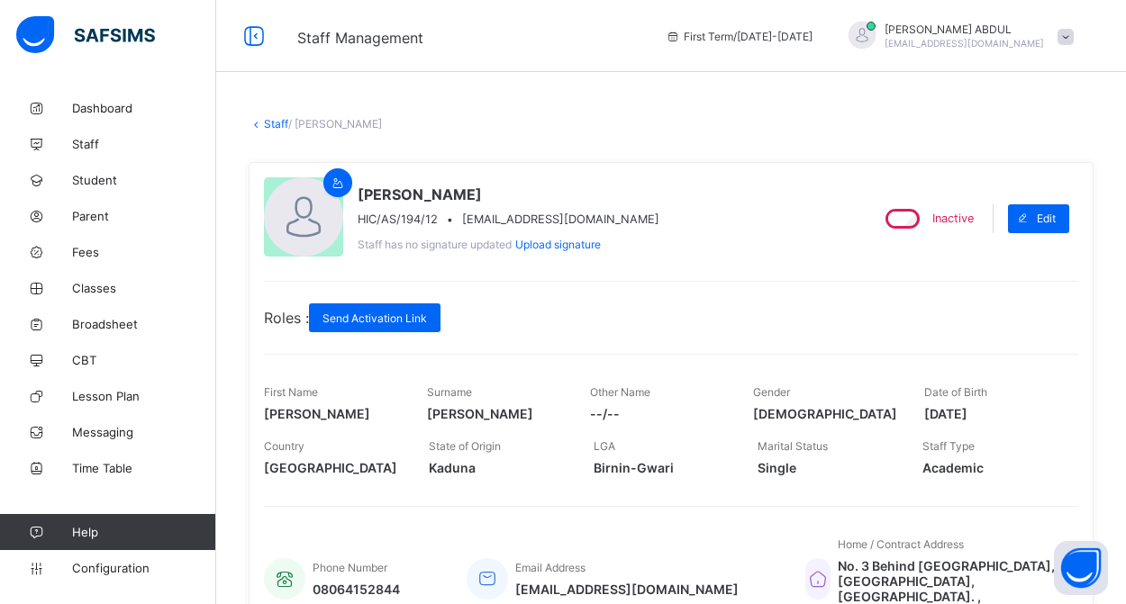
click at [268, 127] on link "Staff" at bounding box center [276, 124] width 24 height 14
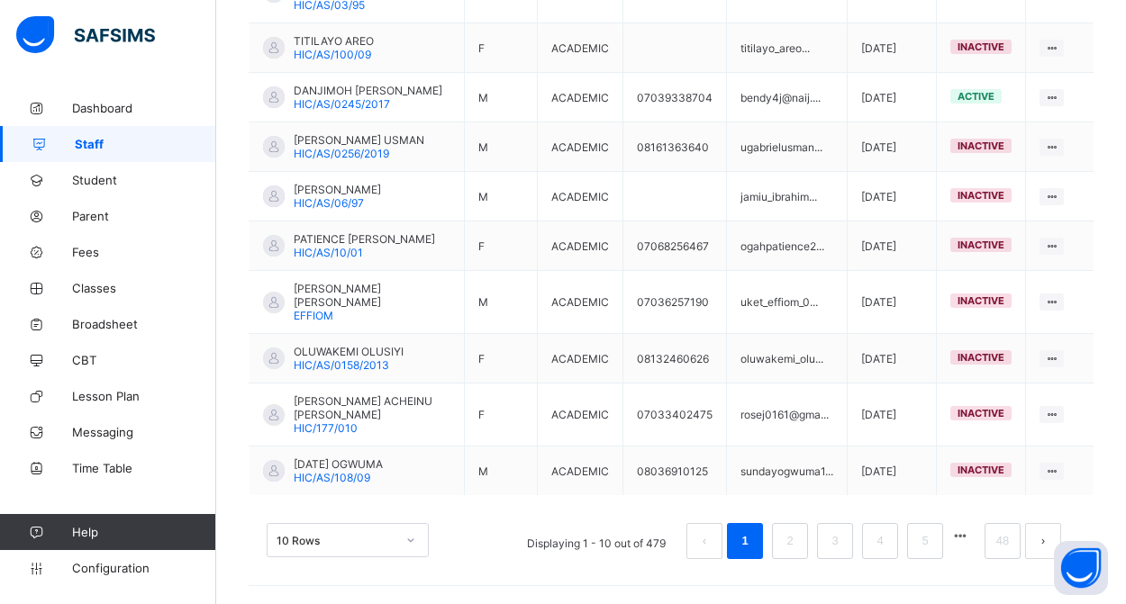
scroll to position [576, 0]
click at [991, 539] on link "48" at bounding box center [1002, 541] width 23 height 23
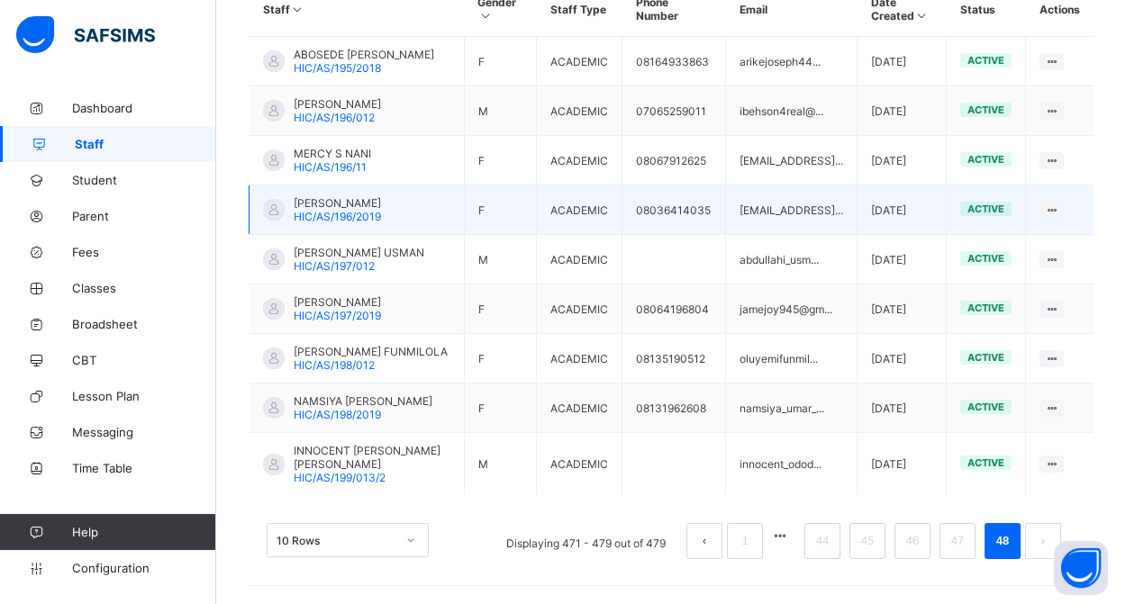
scroll to position [540, 0]
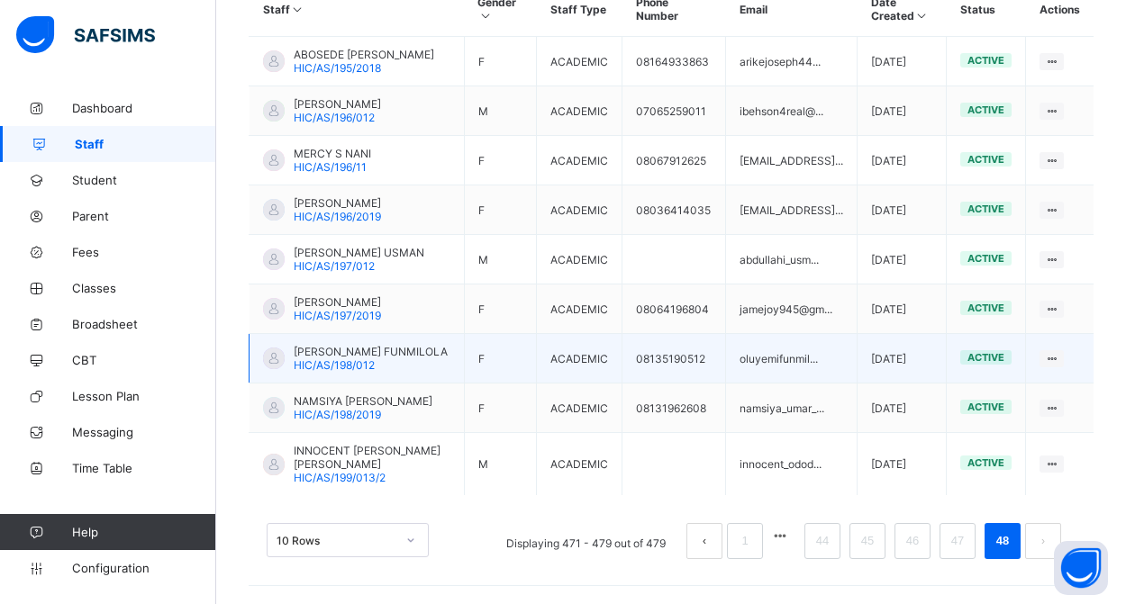
click at [352, 345] on span "[PERSON_NAME] FUNMILOLA" at bounding box center [371, 352] width 154 height 14
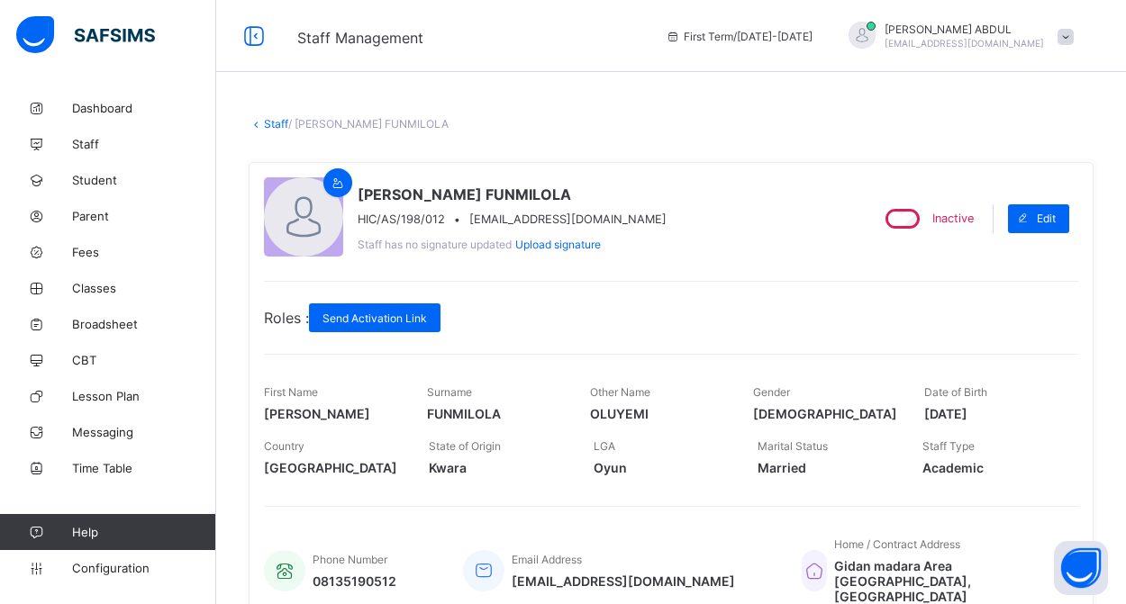
click at [277, 126] on link "Staff" at bounding box center [276, 124] width 24 height 14
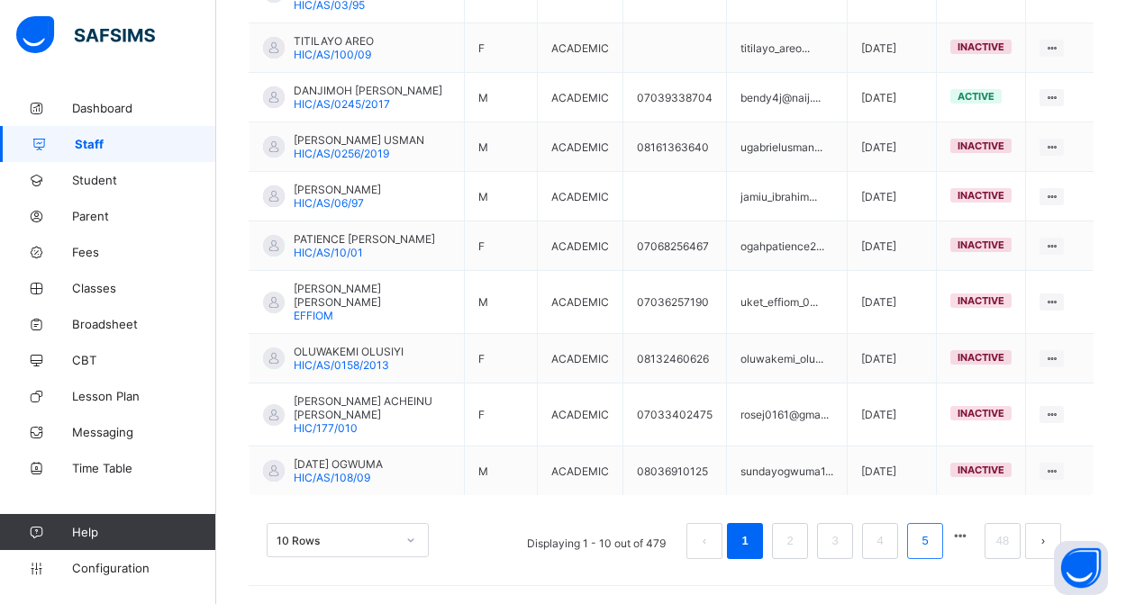
scroll to position [576, 0]
click at [1000, 538] on link "48" at bounding box center [1002, 541] width 23 height 23
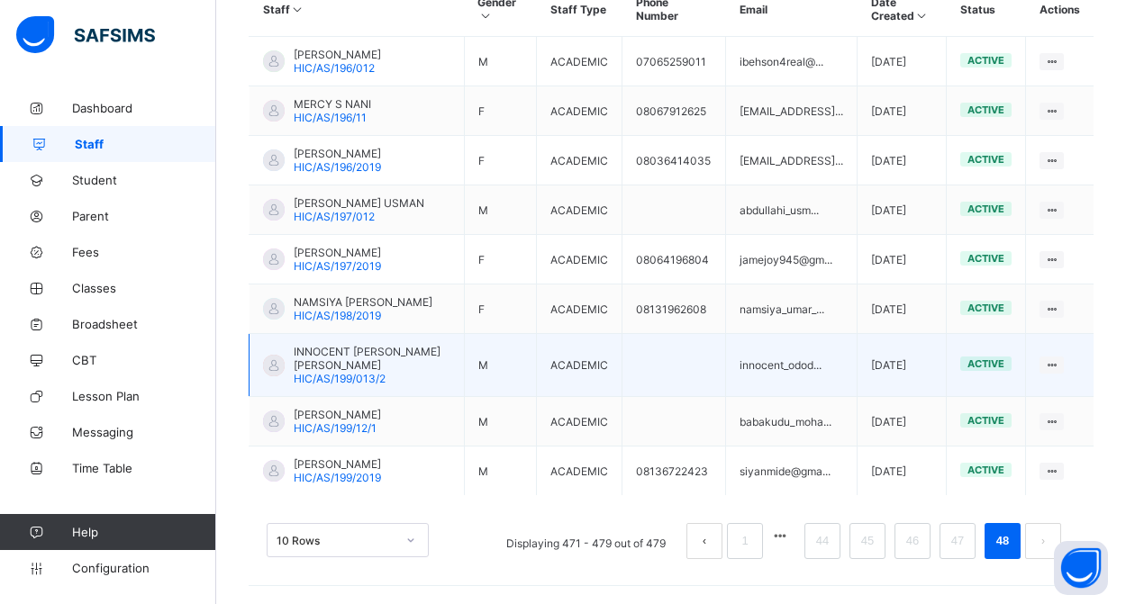
scroll to position [513, 0]
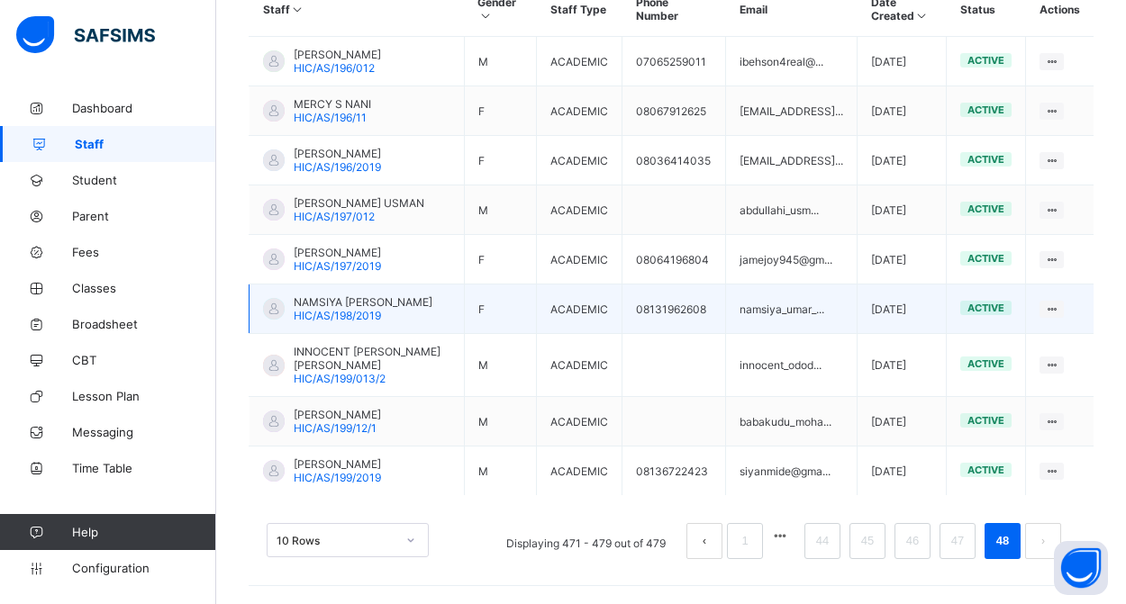
click at [373, 308] on span "NAMSIYA [PERSON_NAME]" at bounding box center [363, 302] width 139 height 14
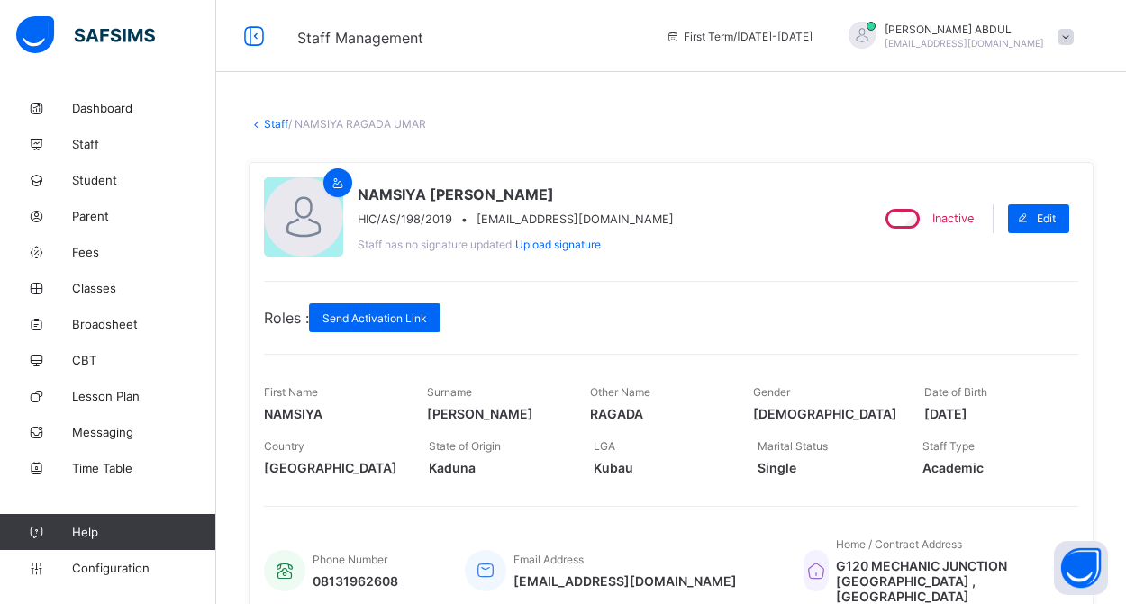
click at [277, 125] on link "Staff" at bounding box center [276, 124] width 24 height 14
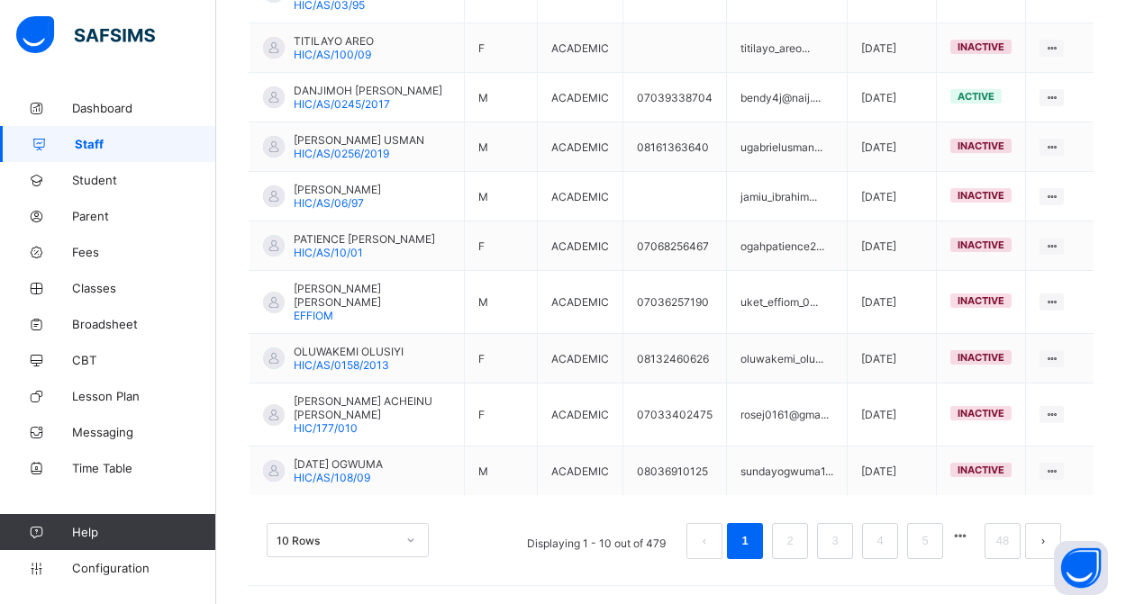
scroll to position [576, 0]
click at [993, 540] on link "48" at bounding box center [1002, 541] width 23 height 23
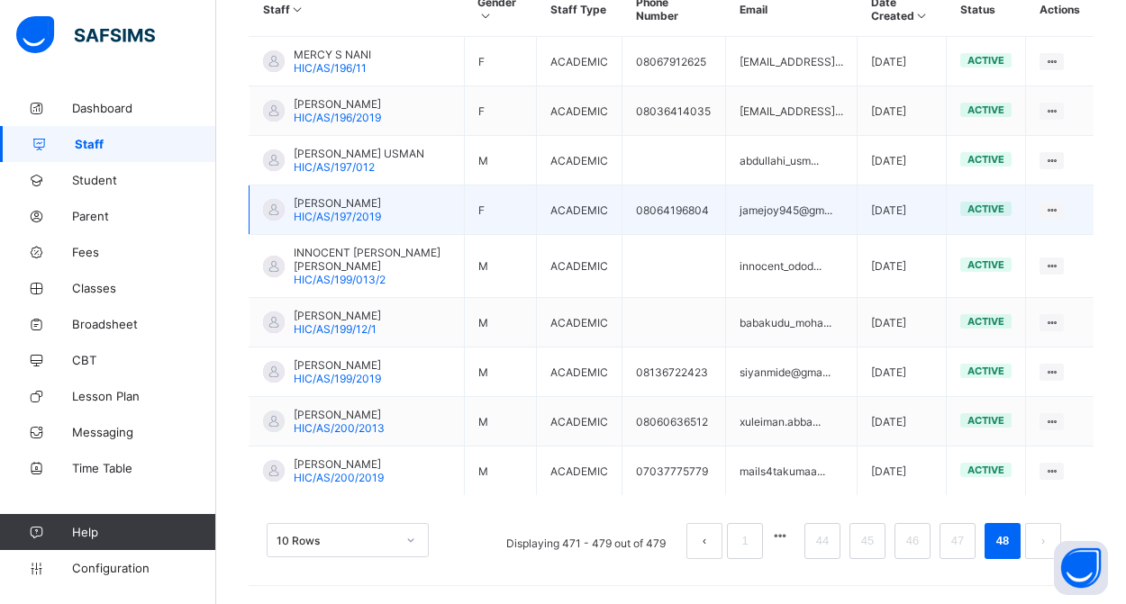
scroll to position [527, 0]
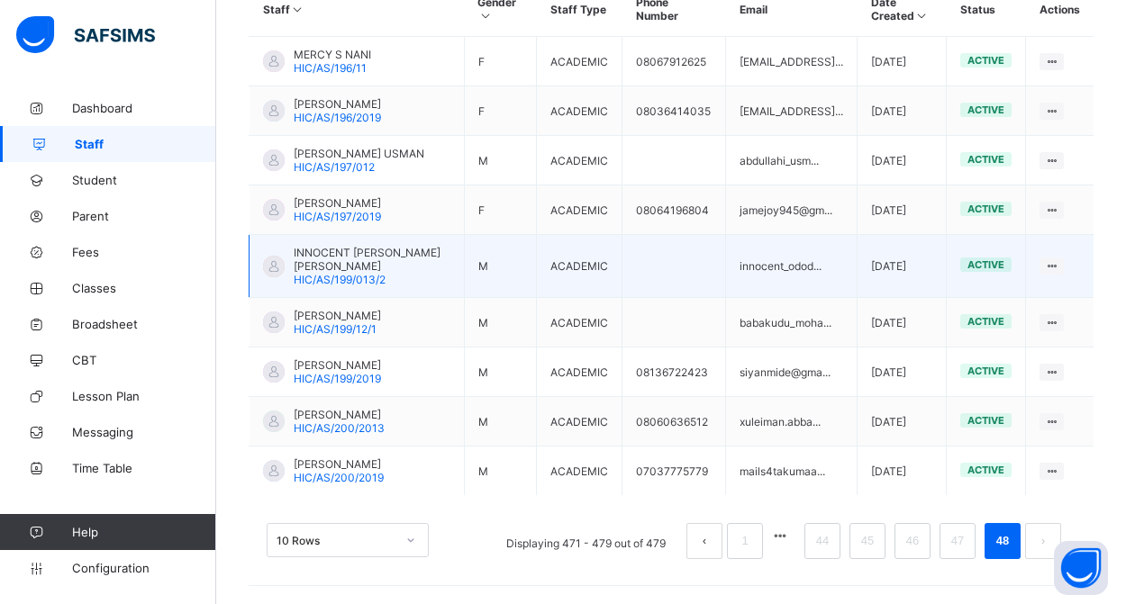
click at [342, 249] on span "INNOCENT [PERSON_NAME] [PERSON_NAME]" at bounding box center [372, 259] width 157 height 27
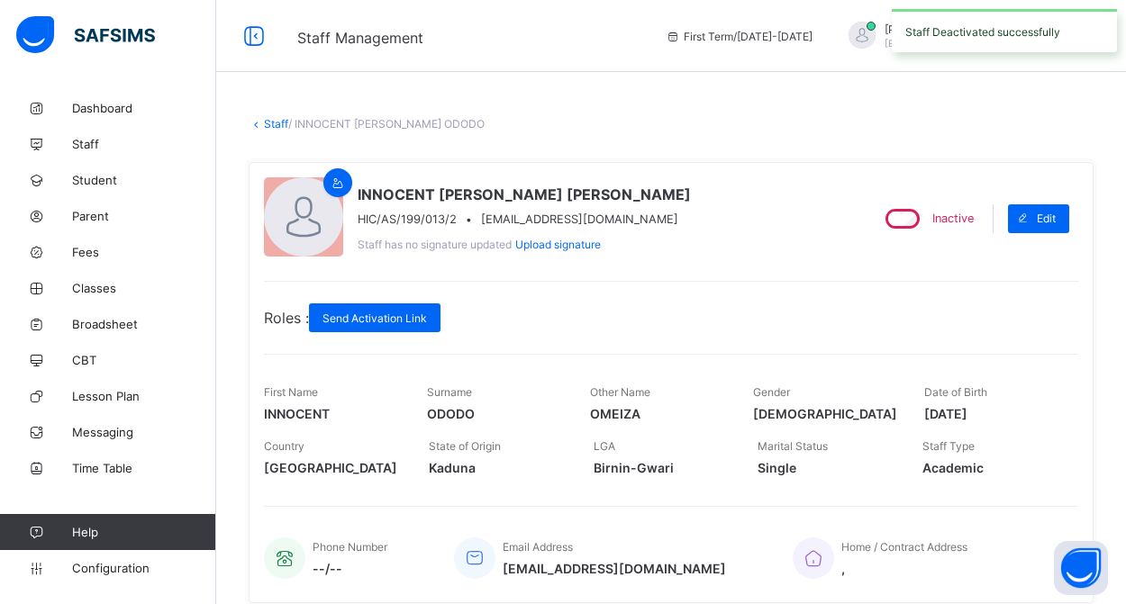
click at [268, 119] on link "Staff" at bounding box center [276, 124] width 24 height 14
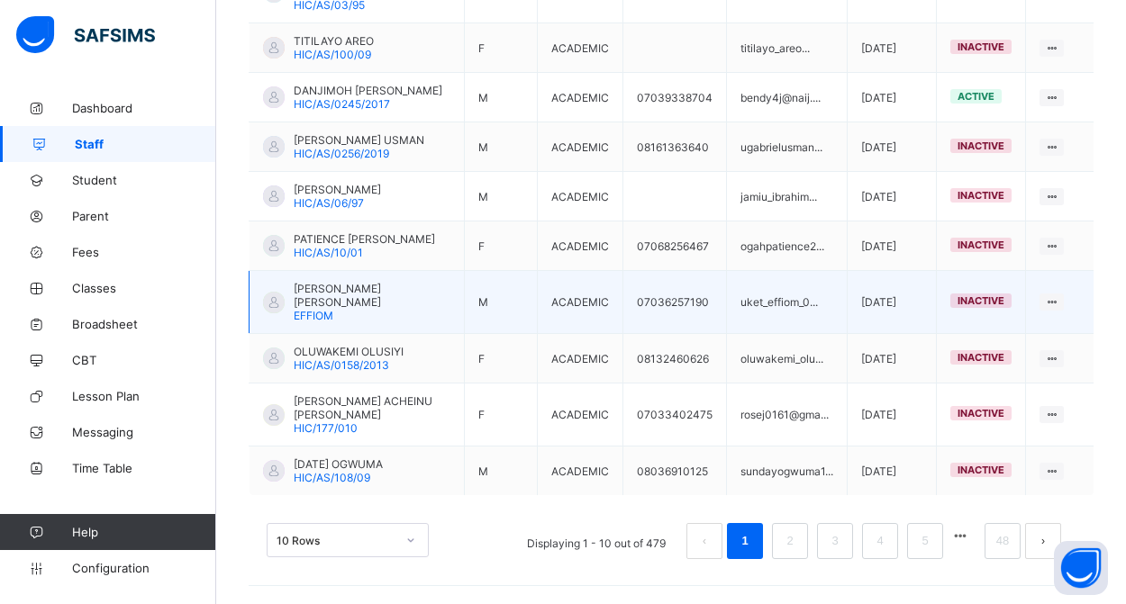
scroll to position [576, 0]
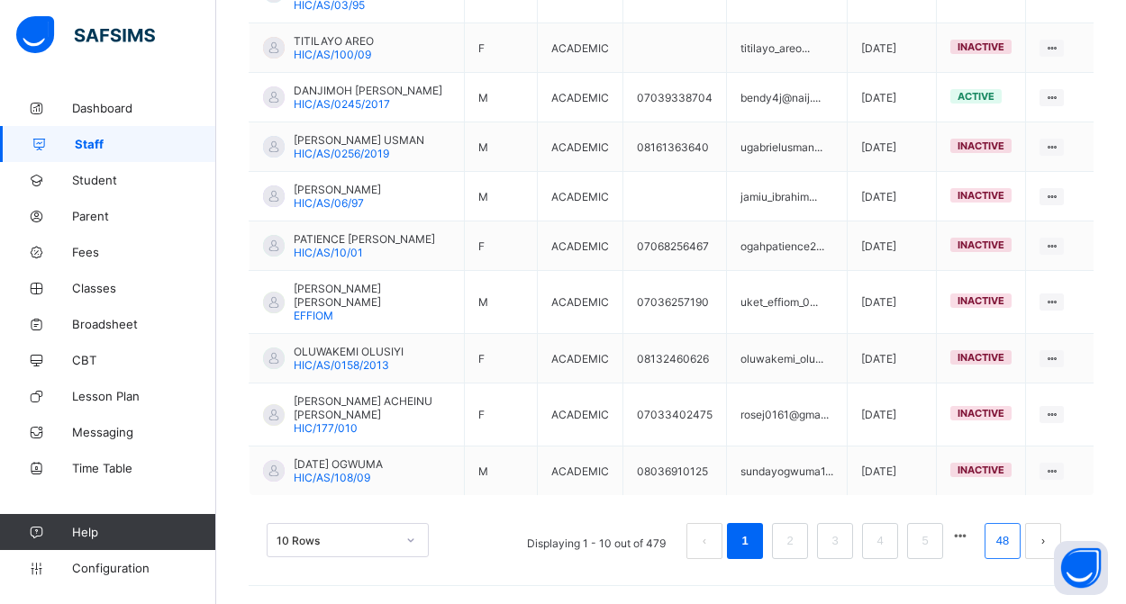
click at [994, 541] on link "48" at bounding box center [1002, 541] width 23 height 23
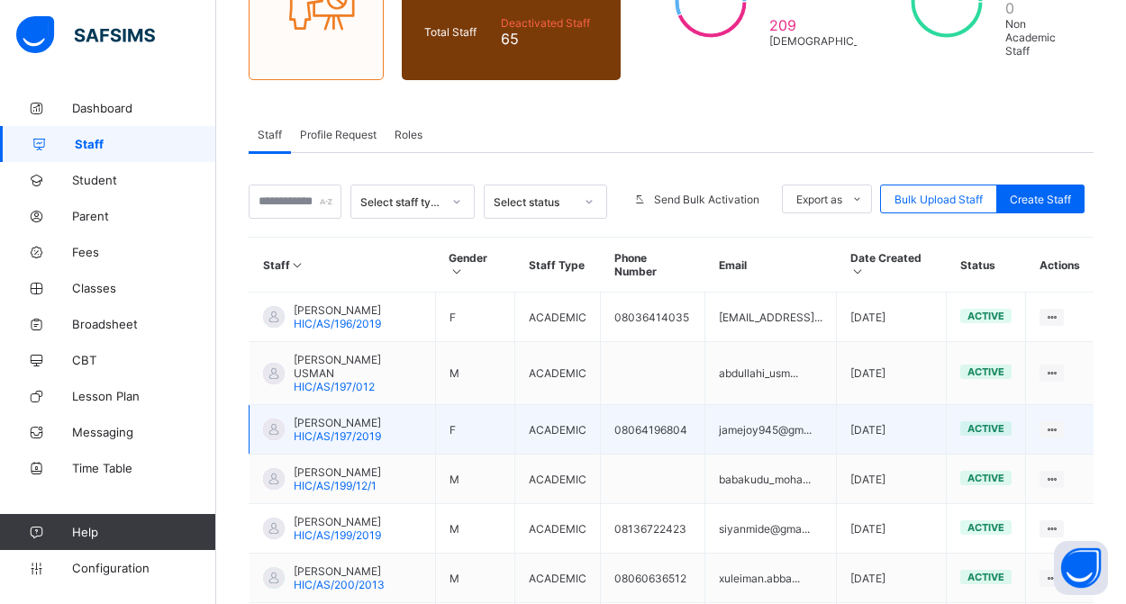
click at [314, 430] on span "[PERSON_NAME]" at bounding box center [337, 423] width 87 height 14
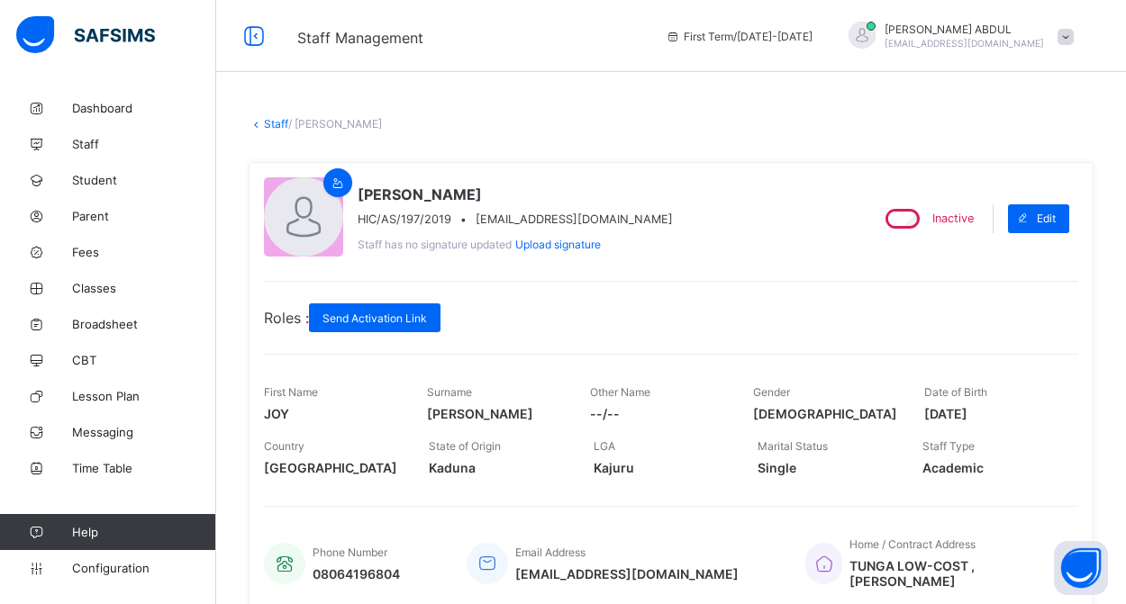
click at [272, 123] on link "Staff" at bounding box center [276, 124] width 24 height 14
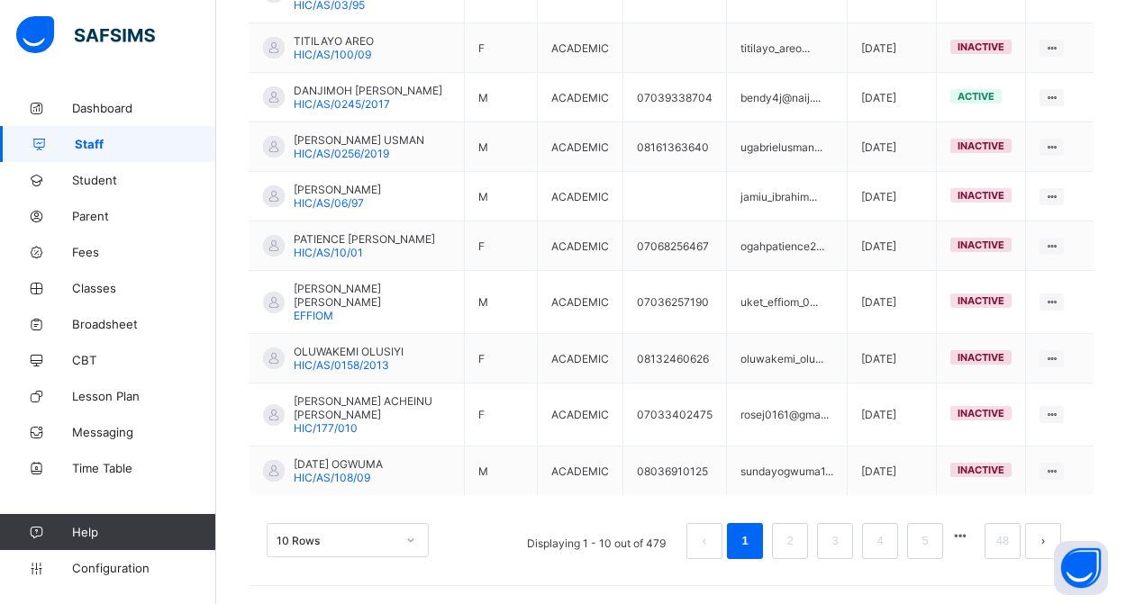
scroll to position [576, 0]
click at [964, 539] on button "button" at bounding box center [959, 536] width 23 height 15
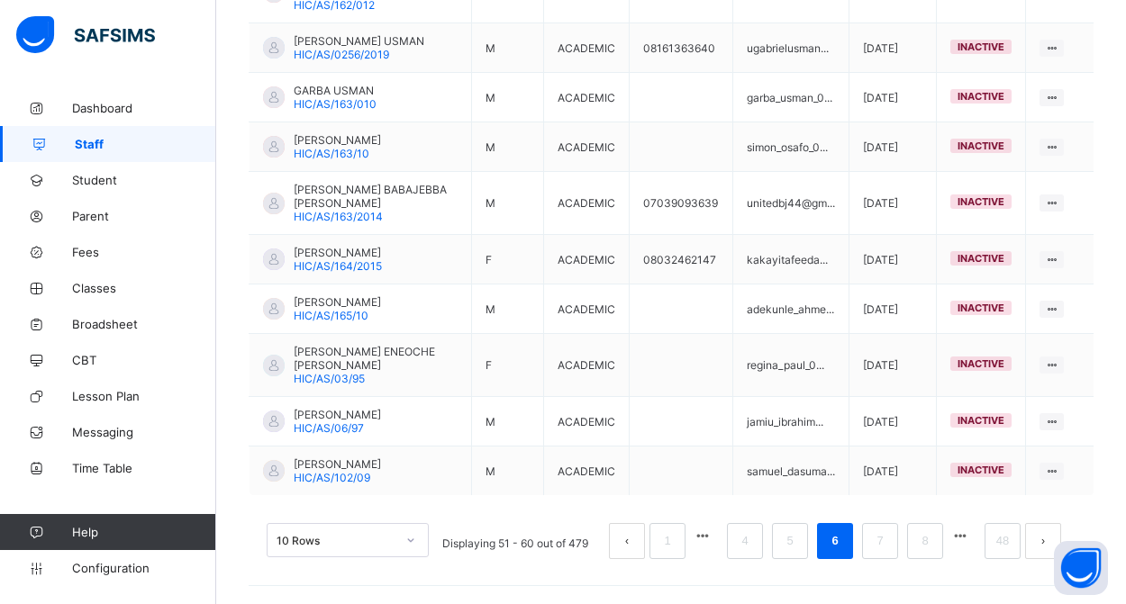
scroll to position [563, 0]
click at [966, 538] on button "button" at bounding box center [959, 536] width 23 height 15
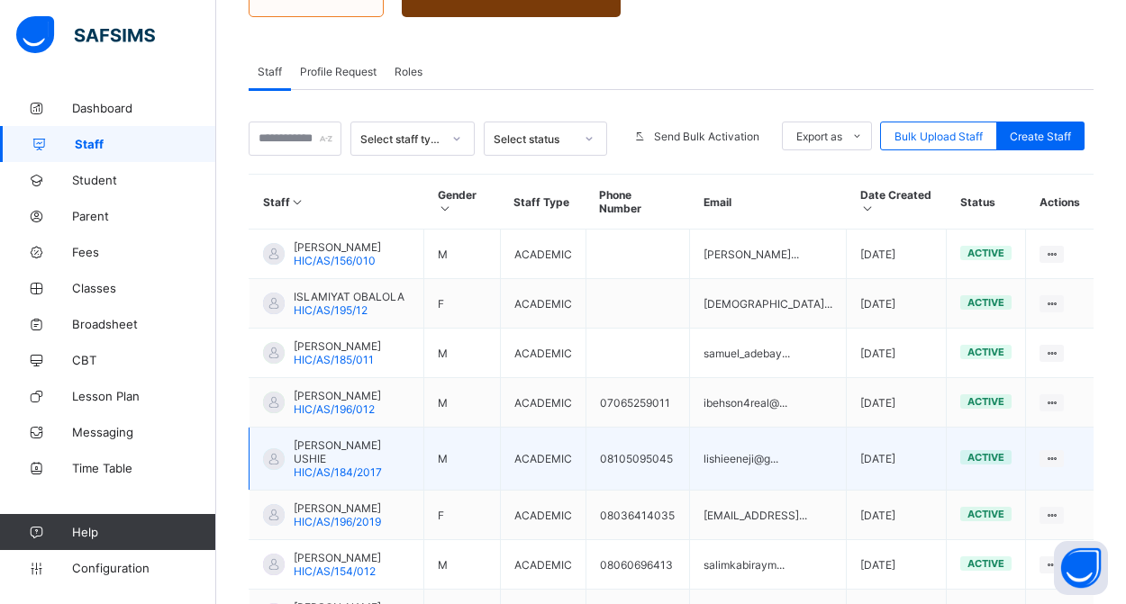
scroll to position [305, 0]
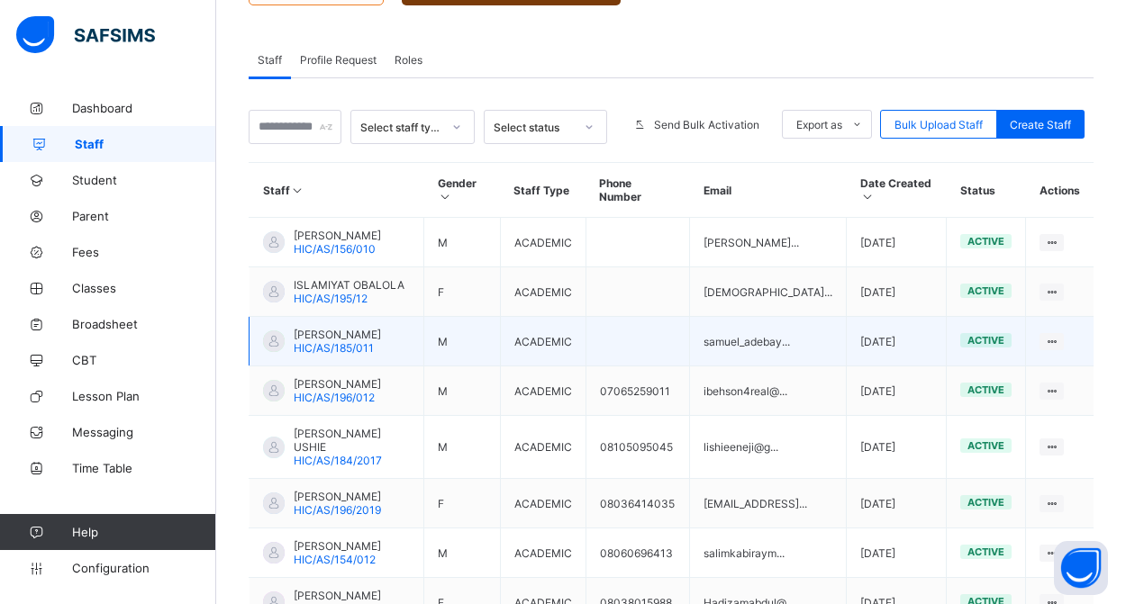
click at [339, 340] on span "[PERSON_NAME]" at bounding box center [337, 335] width 87 height 14
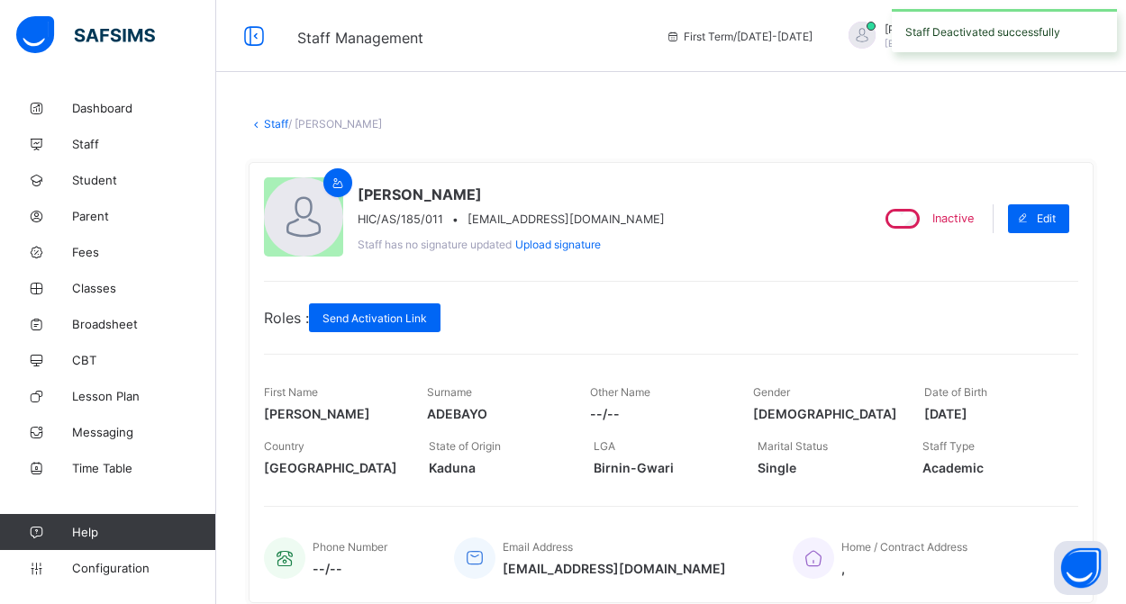
click at [277, 127] on link "Staff" at bounding box center [276, 124] width 24 height 14
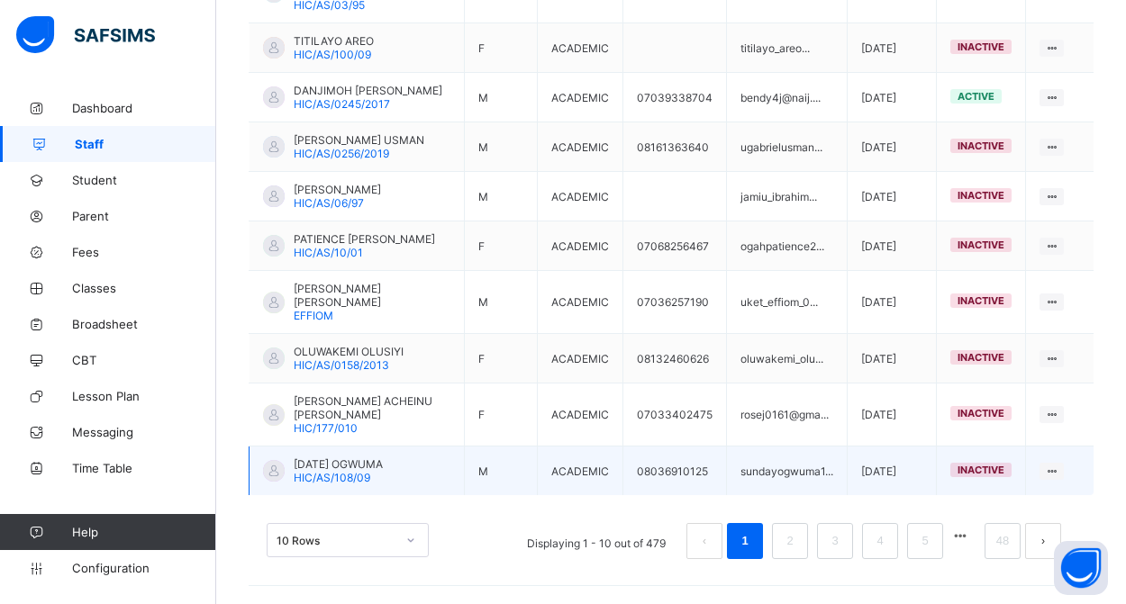
scroll to position [576, 0]
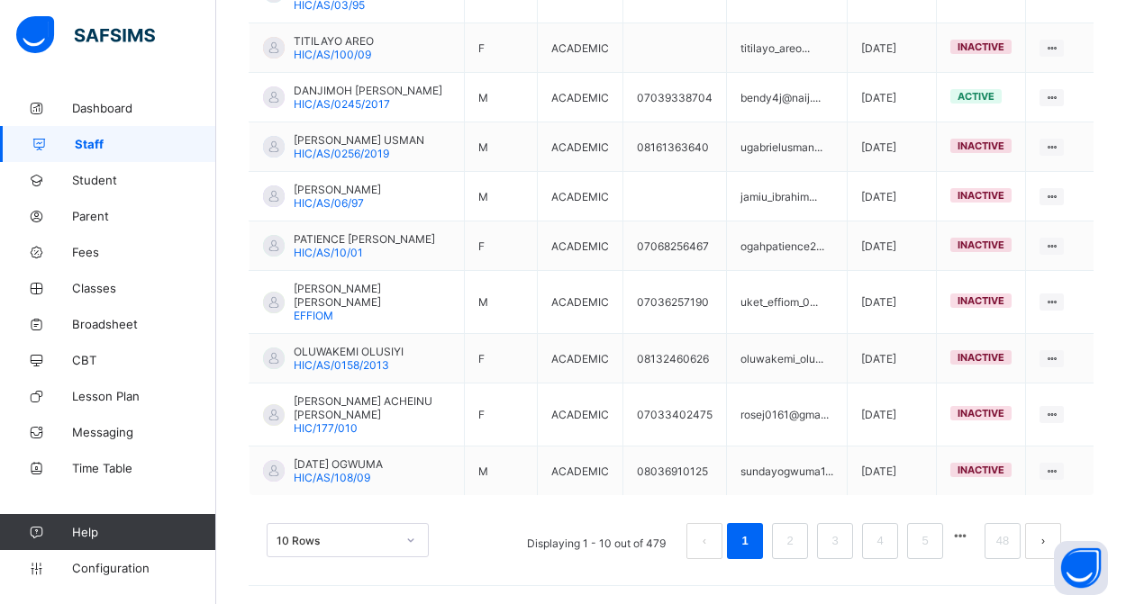
click at [966, 536] on button "button" at bounding box center [959, 536] width 23 height 15
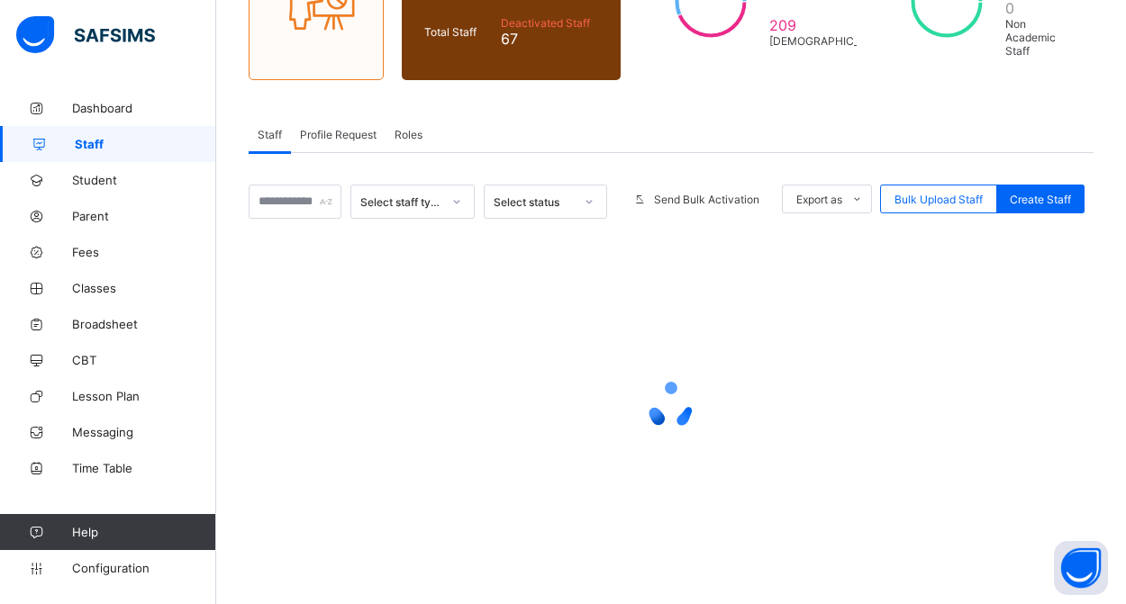
scroll to position [231, 0]
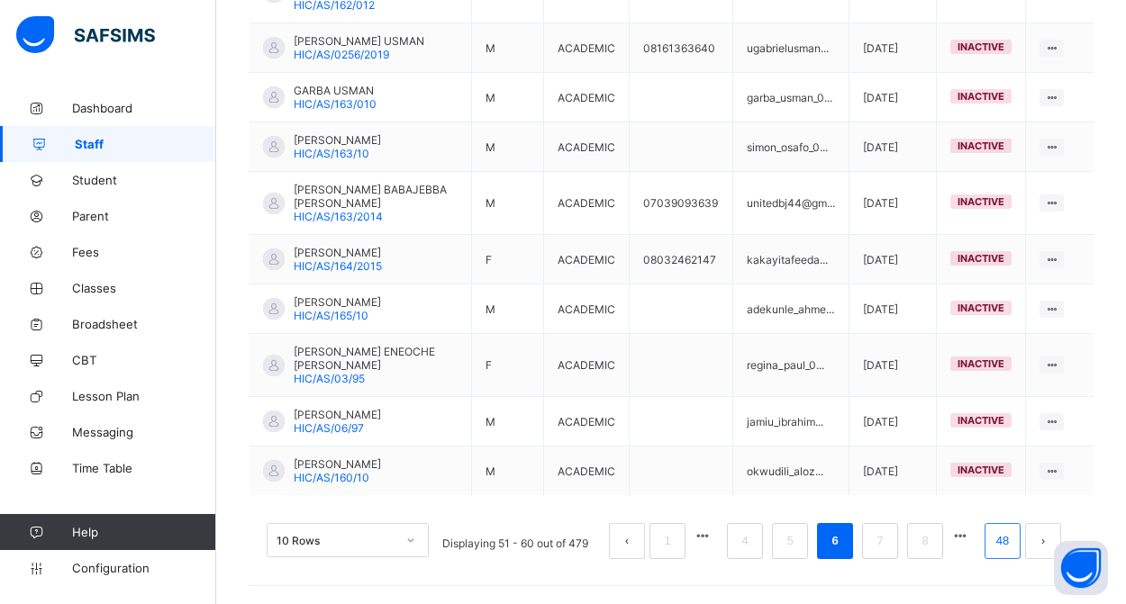
click at [1001, 540] on link "48" at bounding box center [1002, 541] width 23 height 23
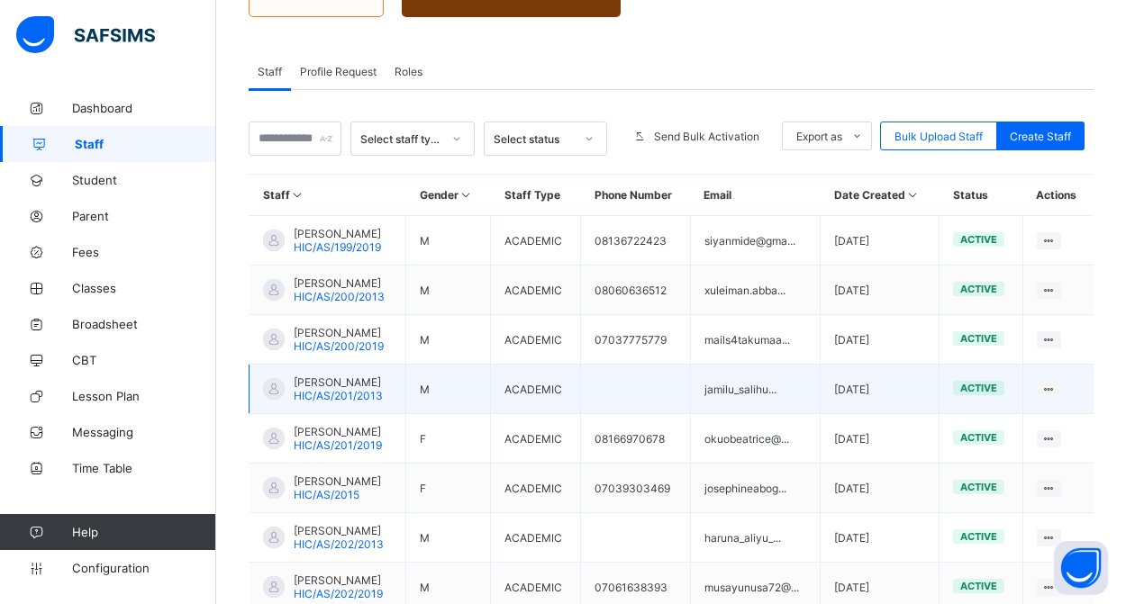
scroll to position [298, 0]
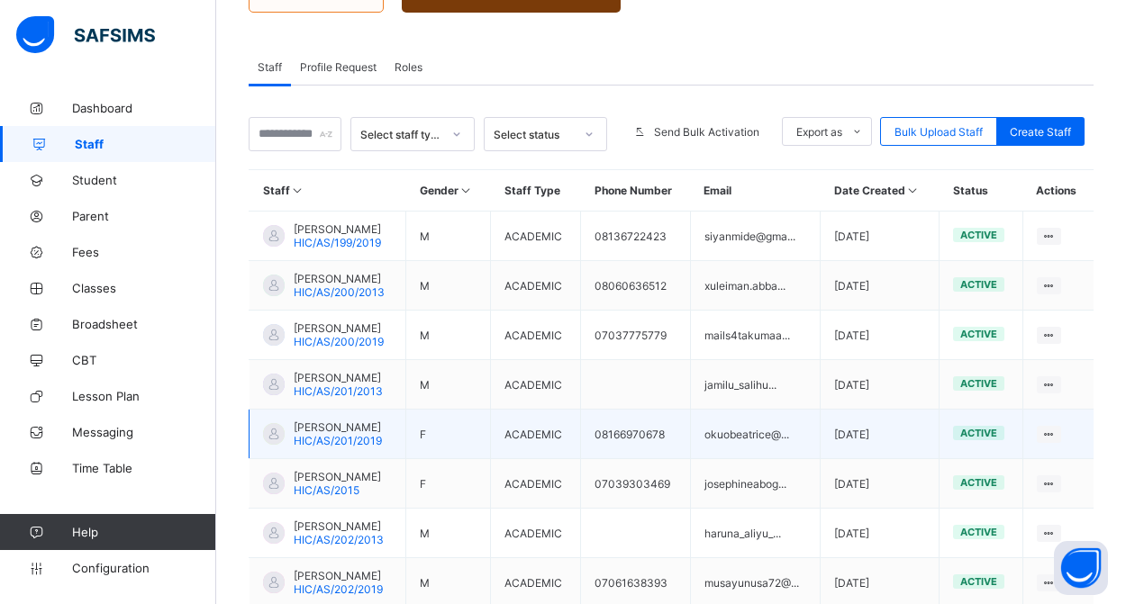
click at [324, 434] on span "[PERSON_NAME]" at bounding box center [338, 428] width 88 height 14
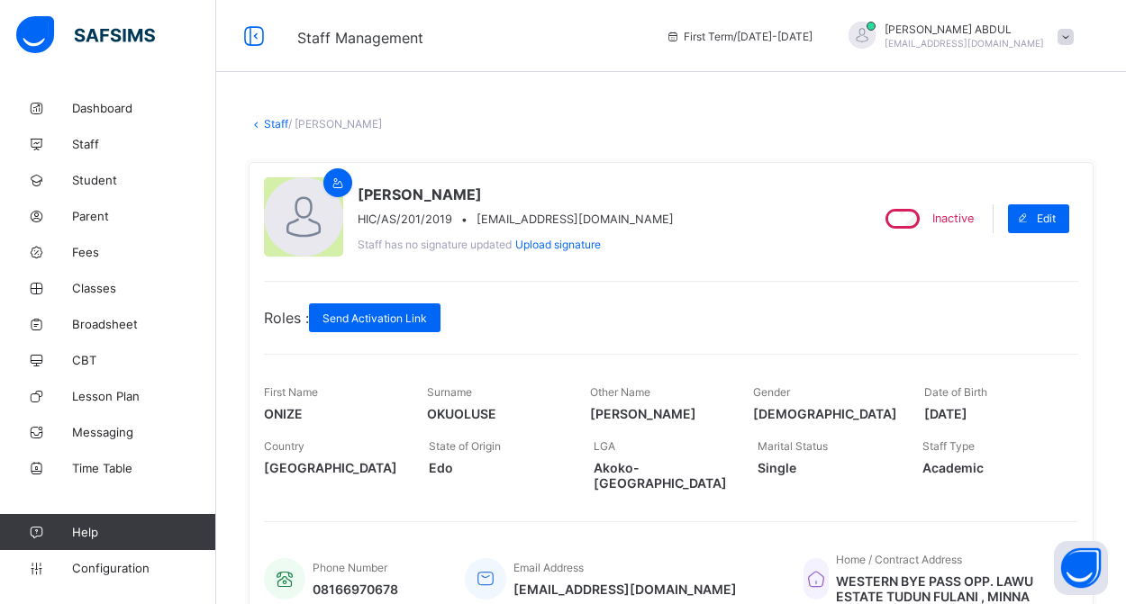
click at [277, 123] on link "Staff" at bounding box center [276, 124] width 24 height 14
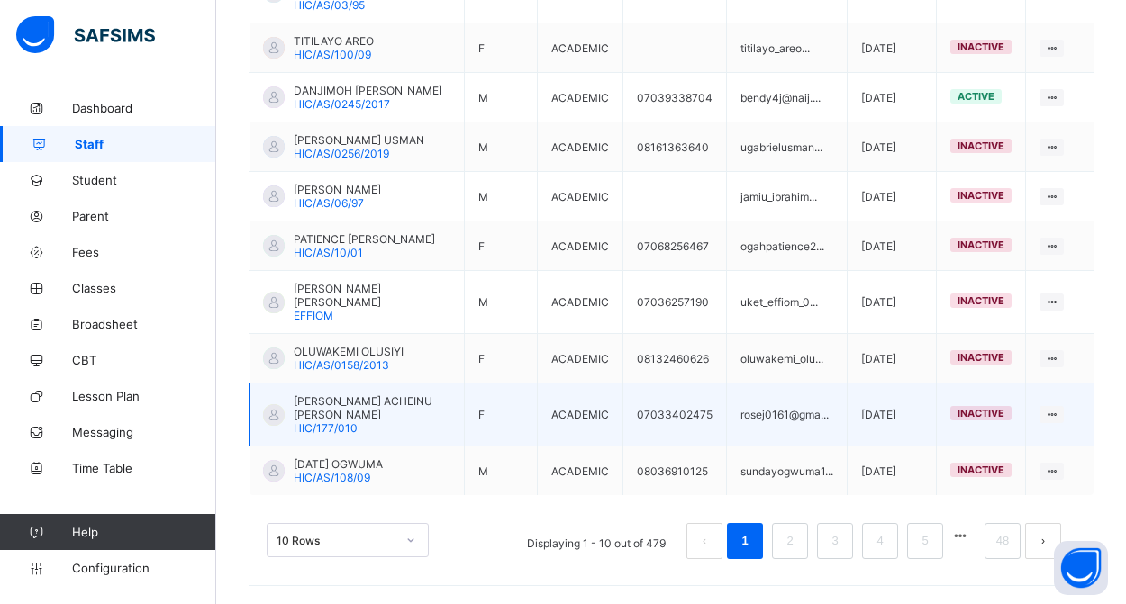
scroll to position [576, 0]
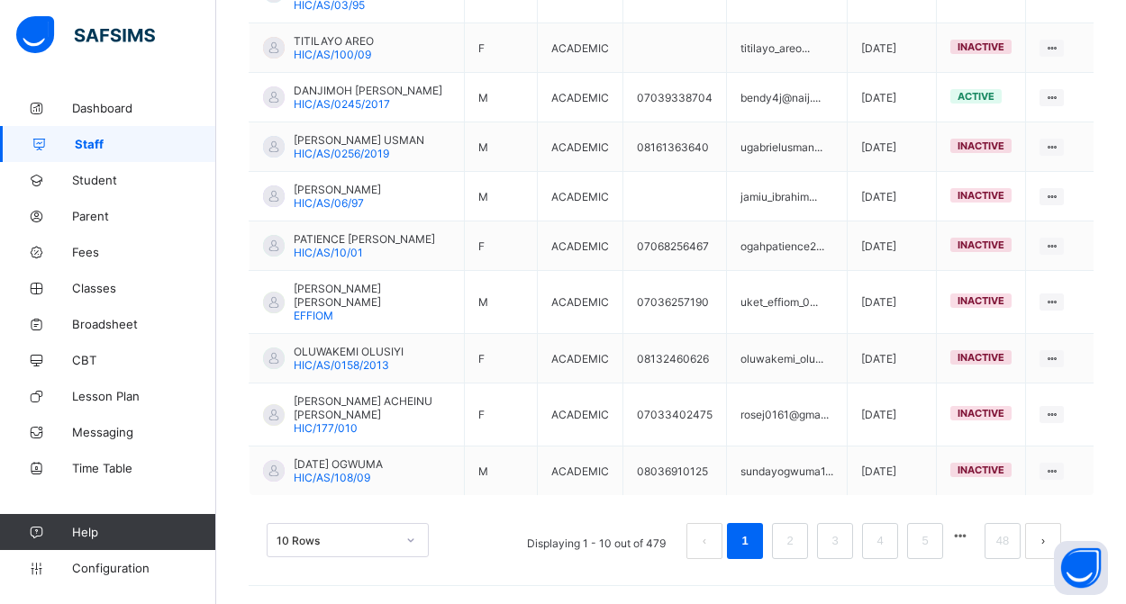
click at [960, 539] on button "button" at bounding box center [959, 536] width 23 height 15
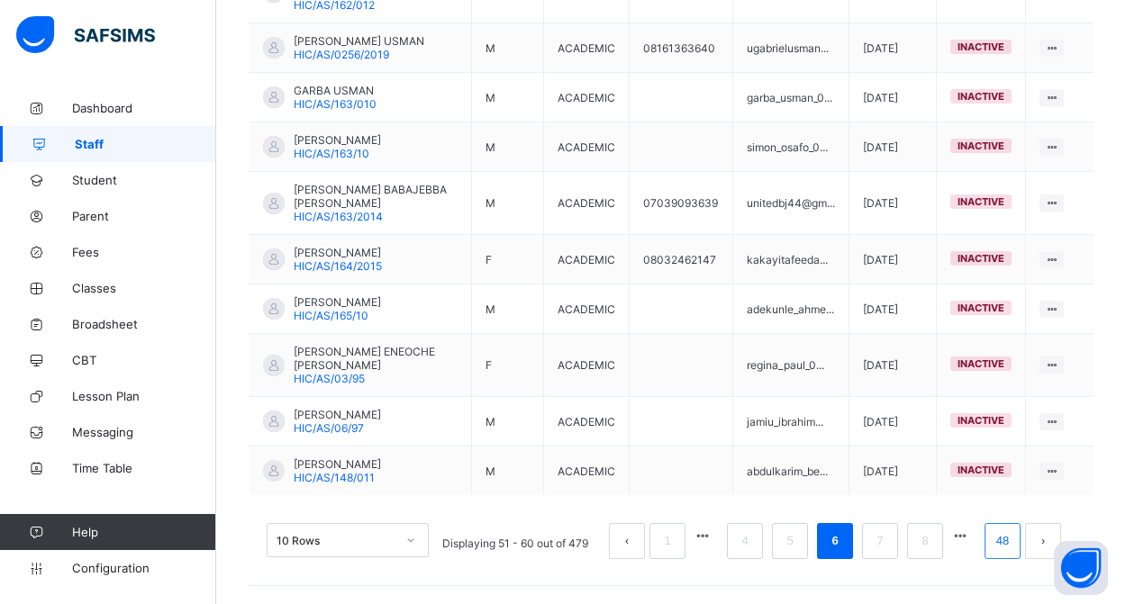
click at [1000, 537] on link "48" at bounding box center [1002, 541] width 23 height 23
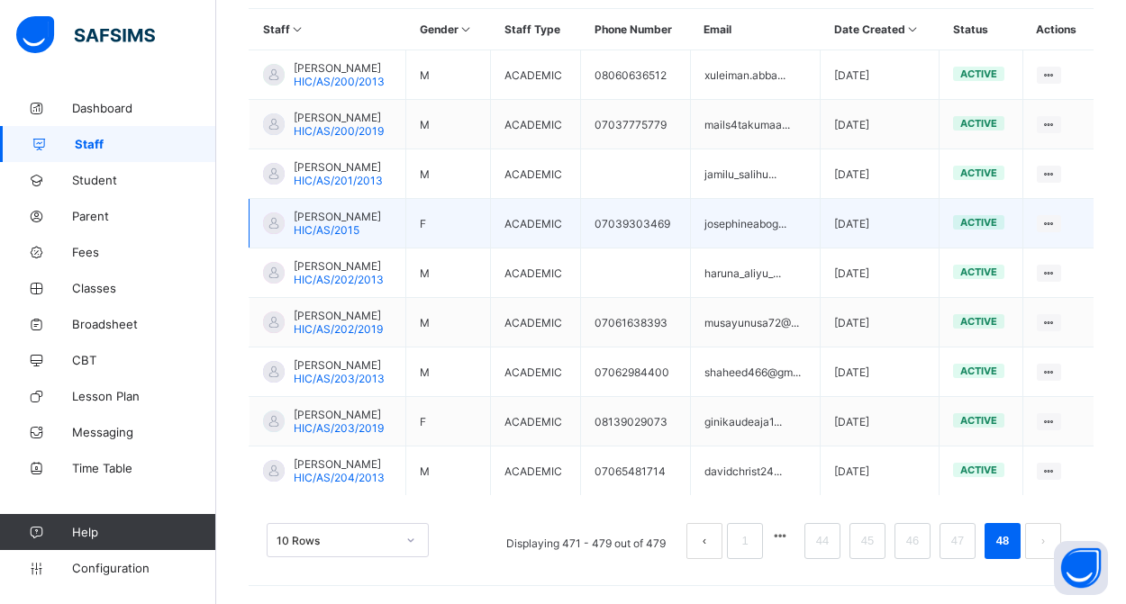
scroll to position [513, 0]
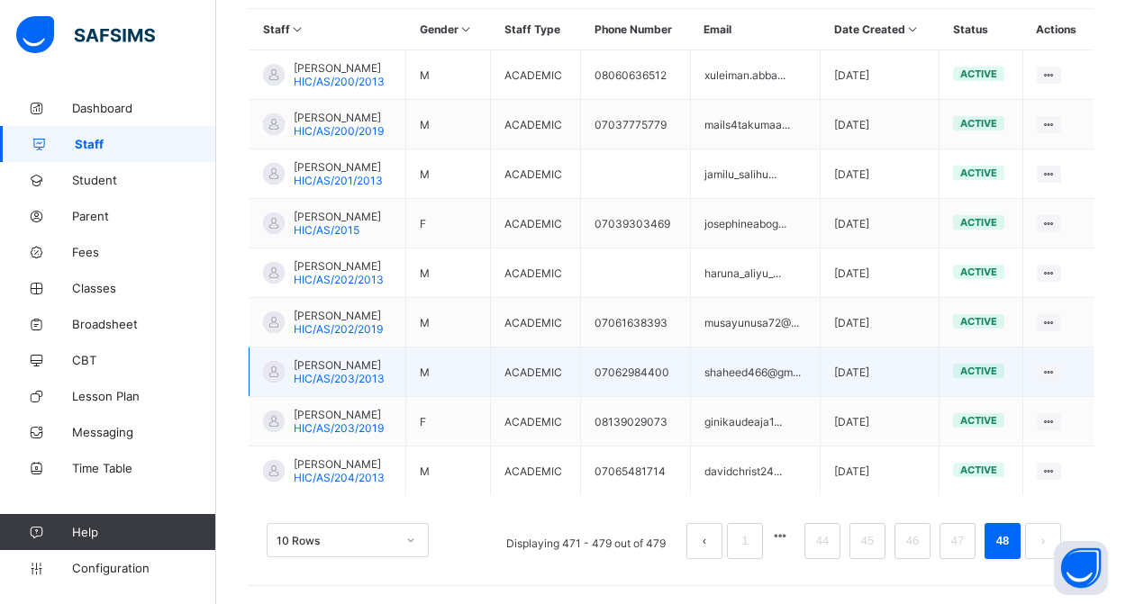
click at [361, 358] on span "[PERSON_NAME]" at bounding box center [339, 365] width 91 height 14
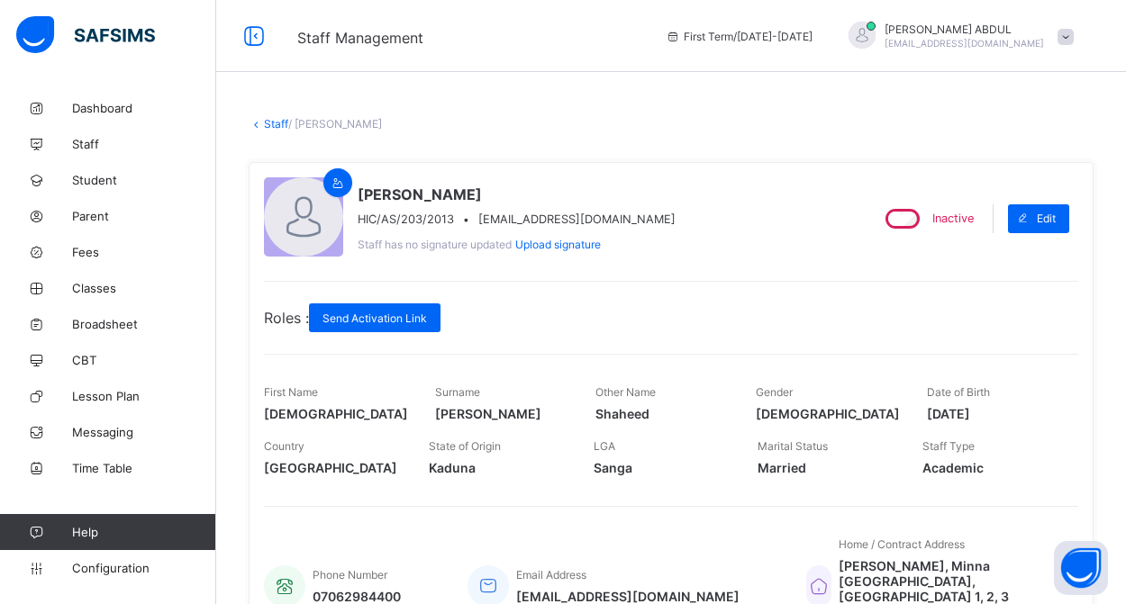
click at [269, 123] on link "Staff" at bounding box center [276, 124] width 24 height 14
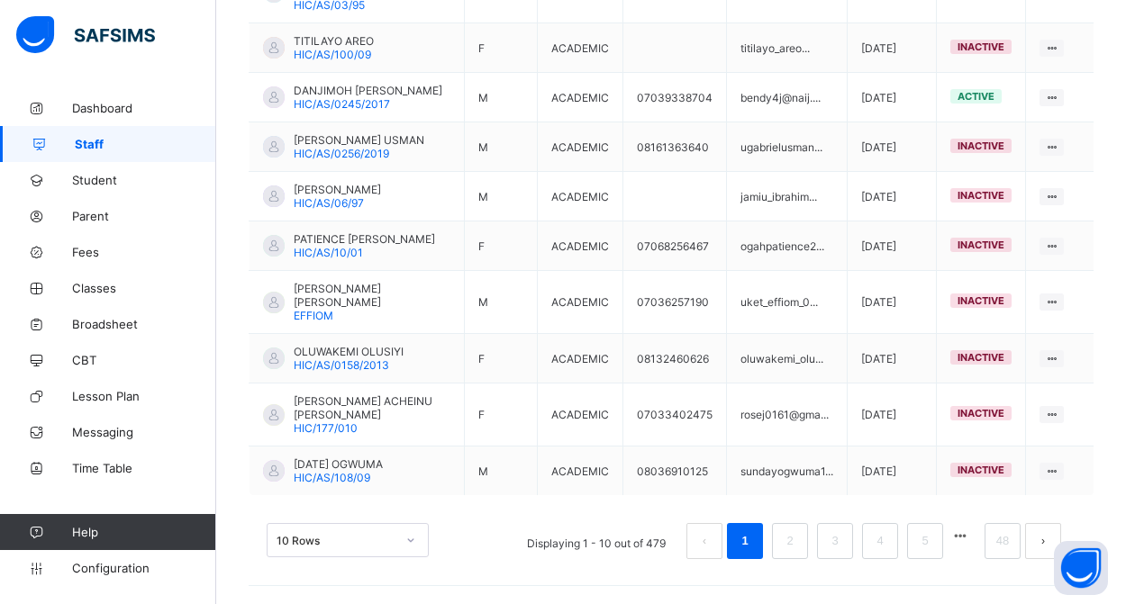
scroll to position [576, 0]
click at [961, 543] on button "button" at bounding box center [959, 536] width 23 height 15
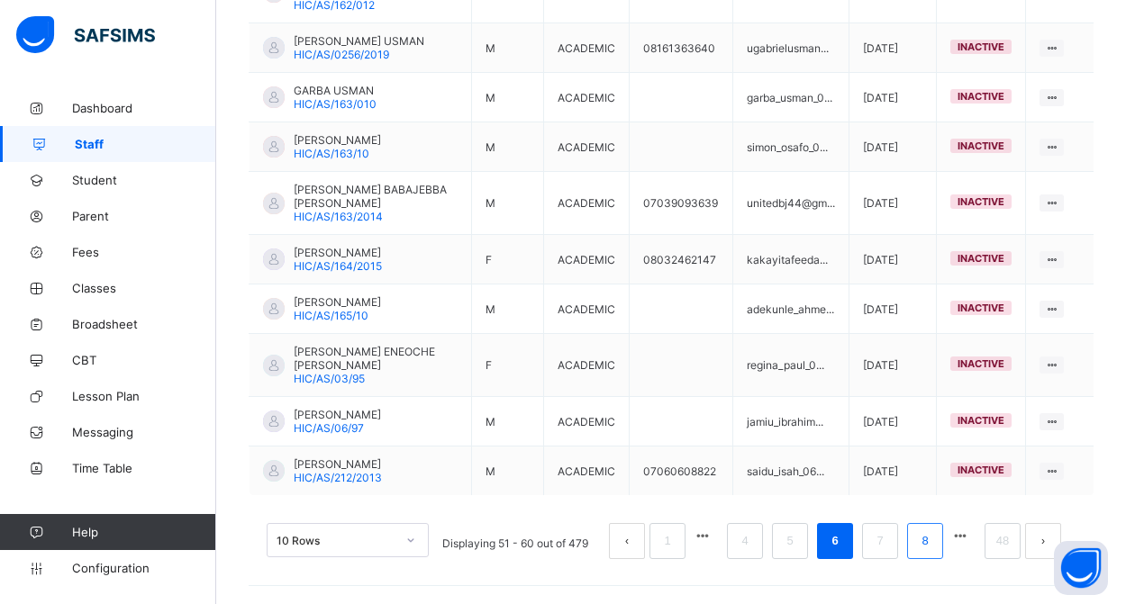
click at [923, 542] on link "8" at bounding box center [924, 541] width 17 height 23
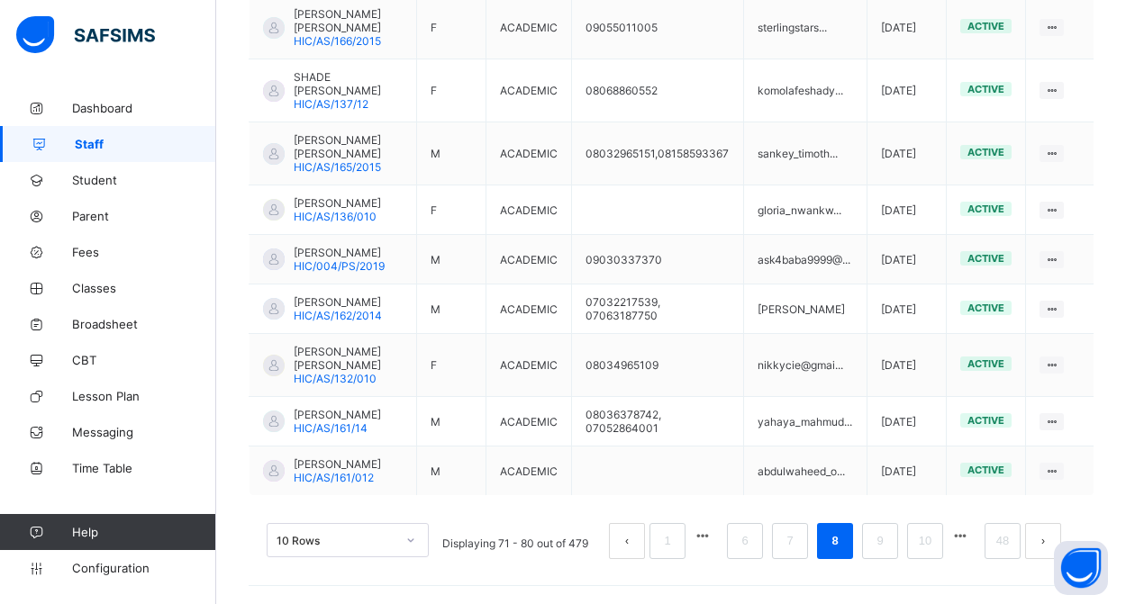
scroll to position [684, 0]
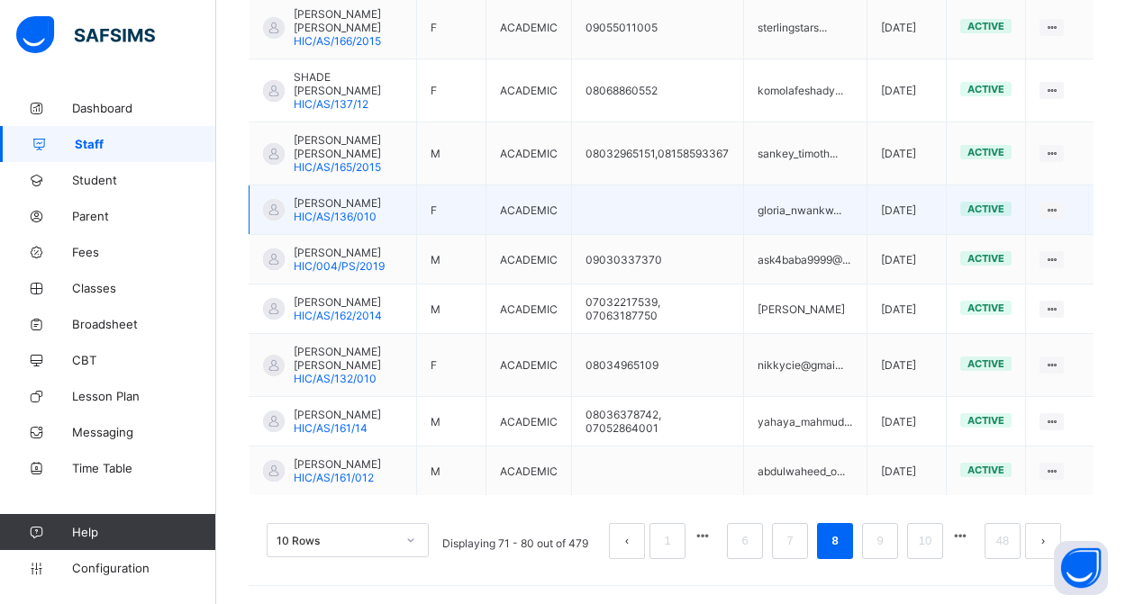
click at [331, 196] on span "[PERSON_NAME]" at bounding box center [337, 203] width 87 height 14
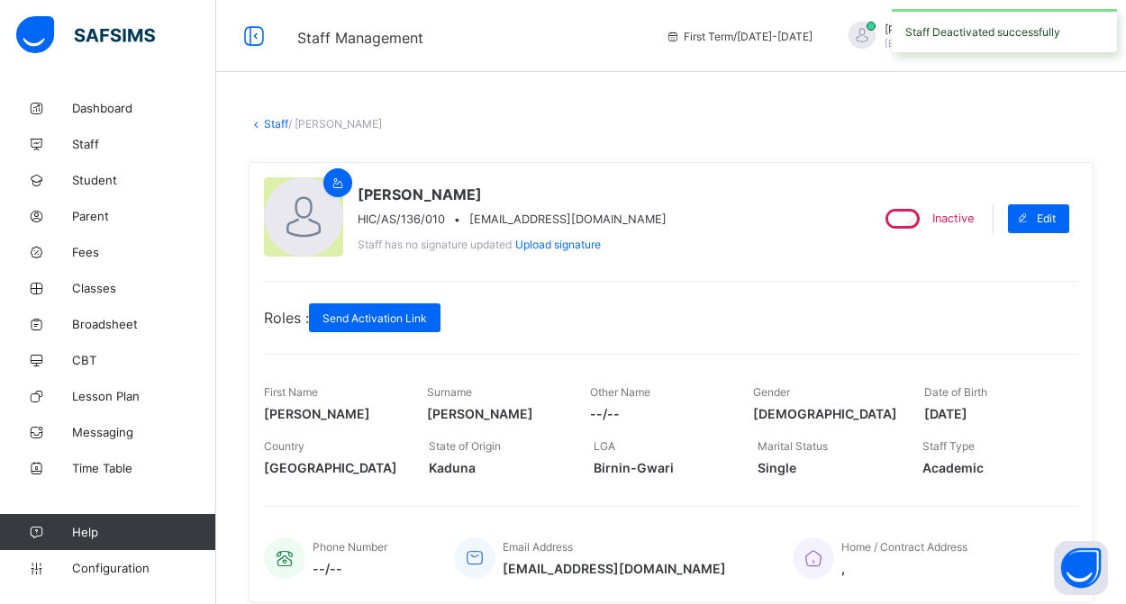
click at [269, 126] on link "Staff" at bounding box center [276, 124] width 24 height 14
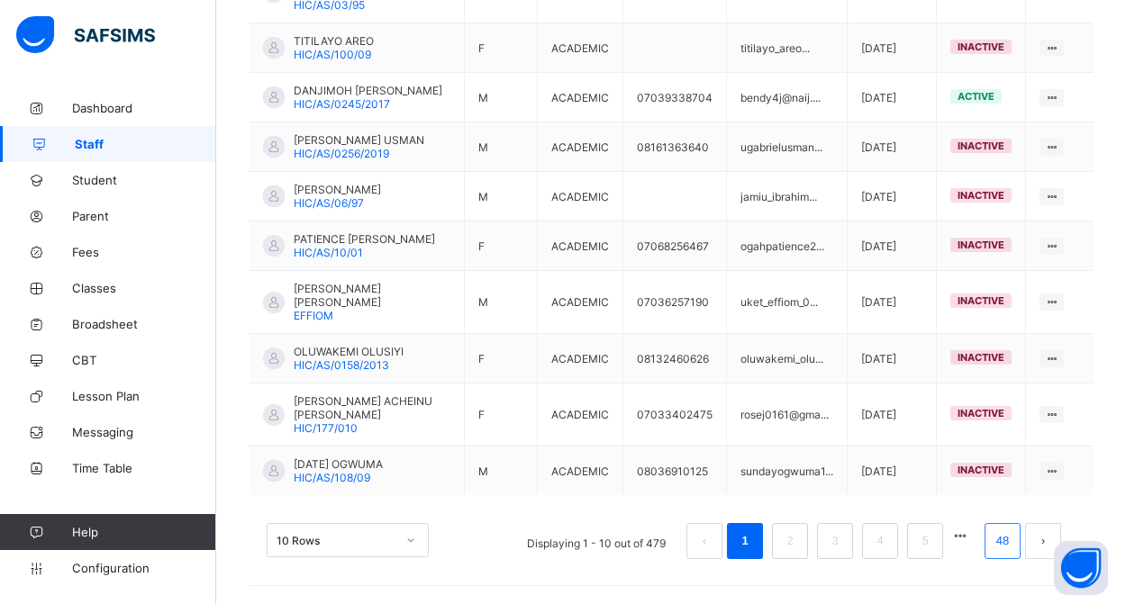
click at [1005, 541] on link "48" at bounding box center [1002, 541] width 23 height 23
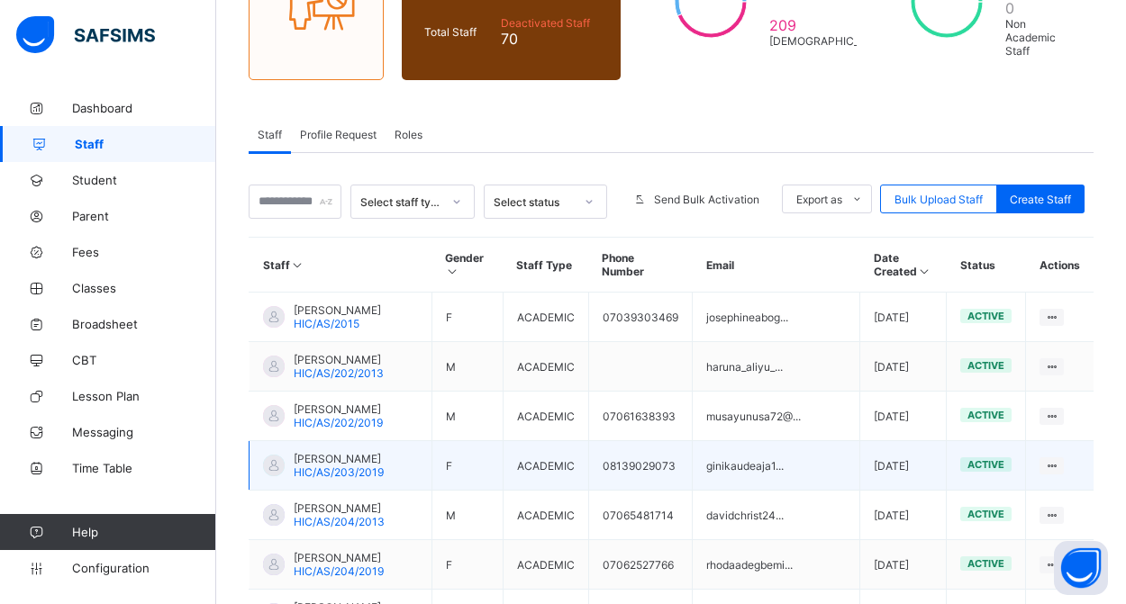
click at [384, 462] on span "[PERSON_NAME]" at bounding box center [339, 459] width 90 height 14
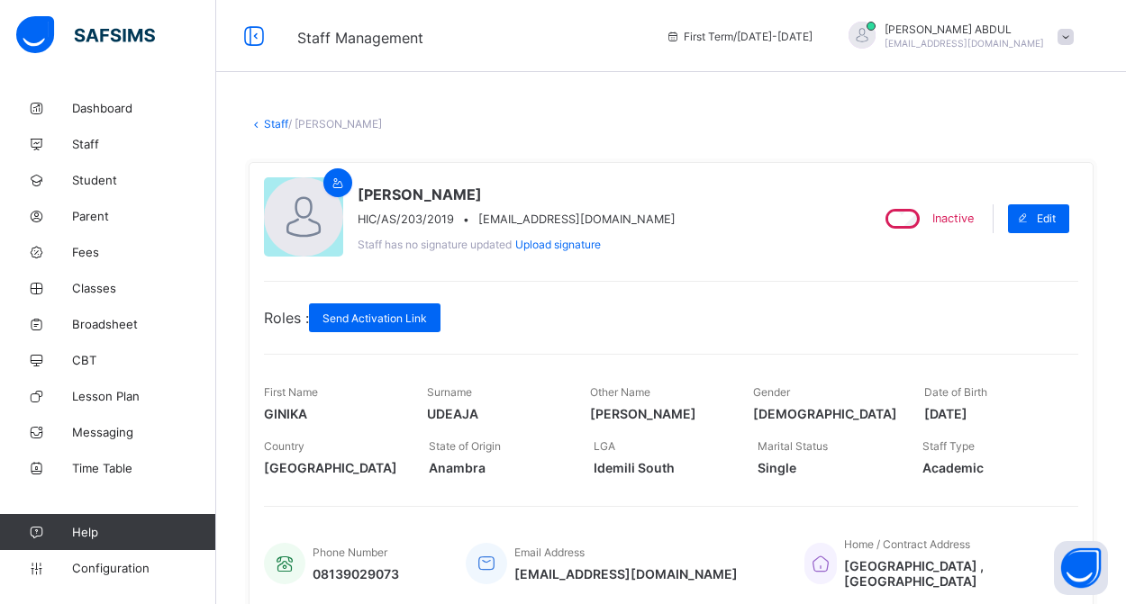
click at [268, 123] on link "Staff" at bounding box center [276, 124] width 24 height 14
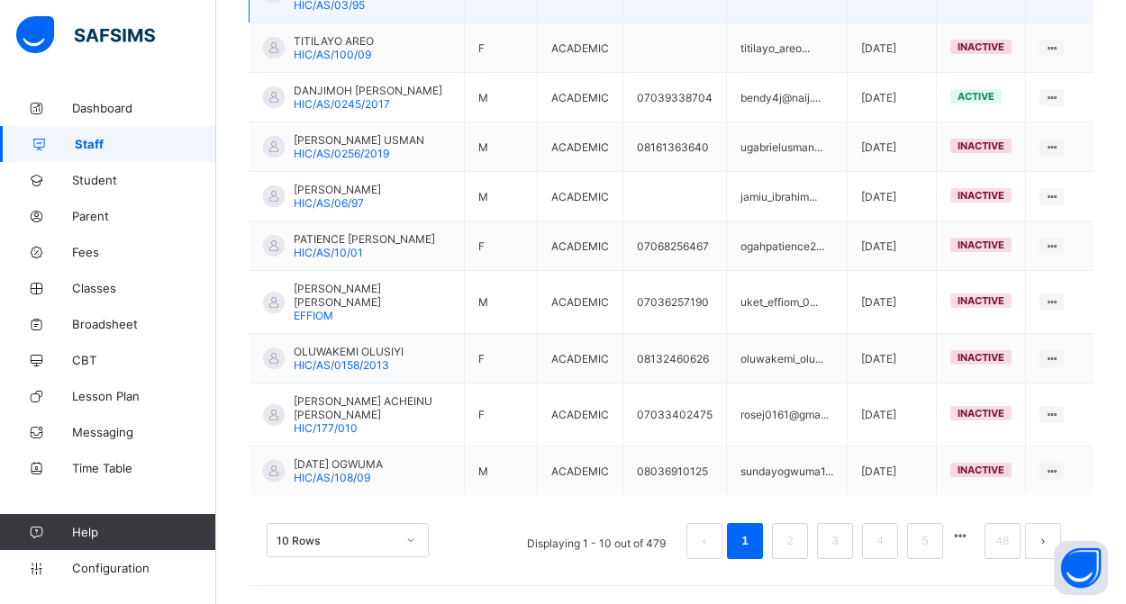
scroll to position [576, 0]
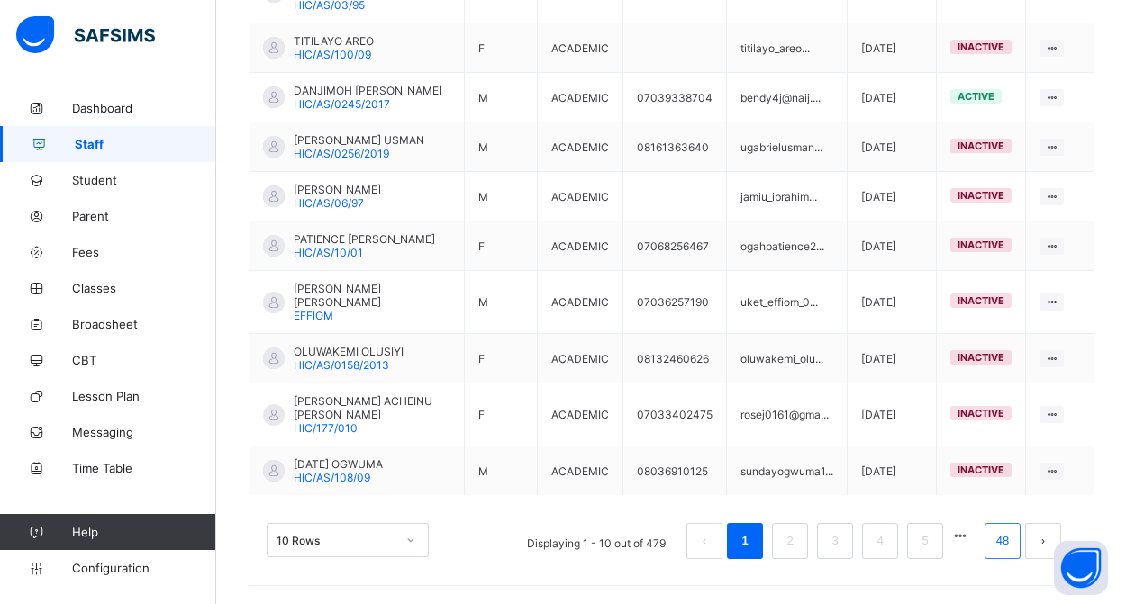
click at [1003, 550] on link "48" at bounding box center [1002, 541] width 23 height 23
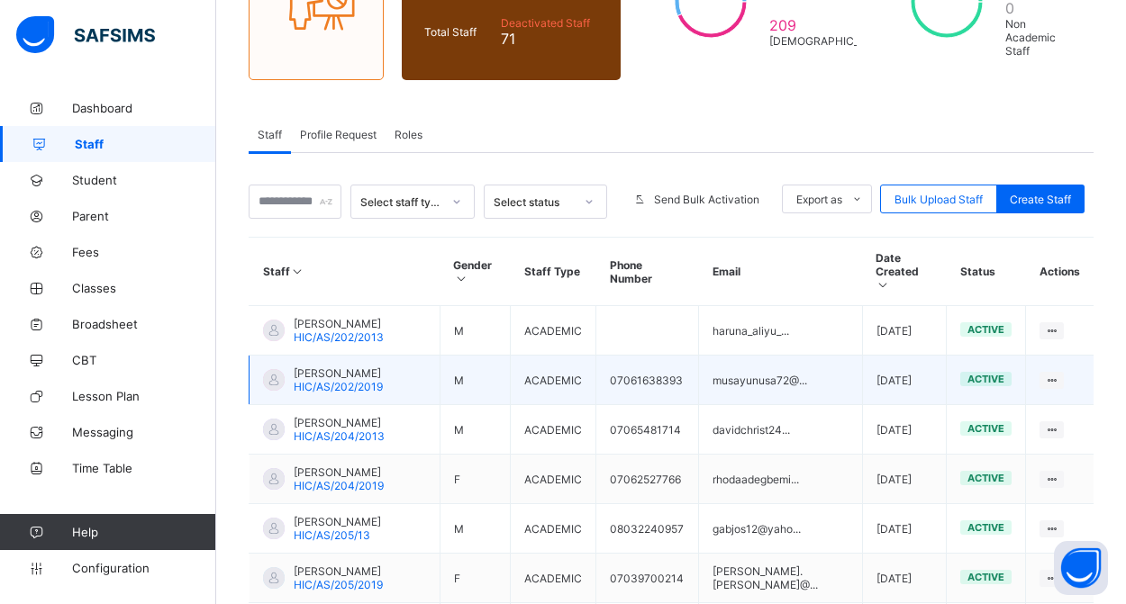
click at [336, 367] on span "[PERSON_NAME]" at bounding box center [338, 374] width 89 height 14
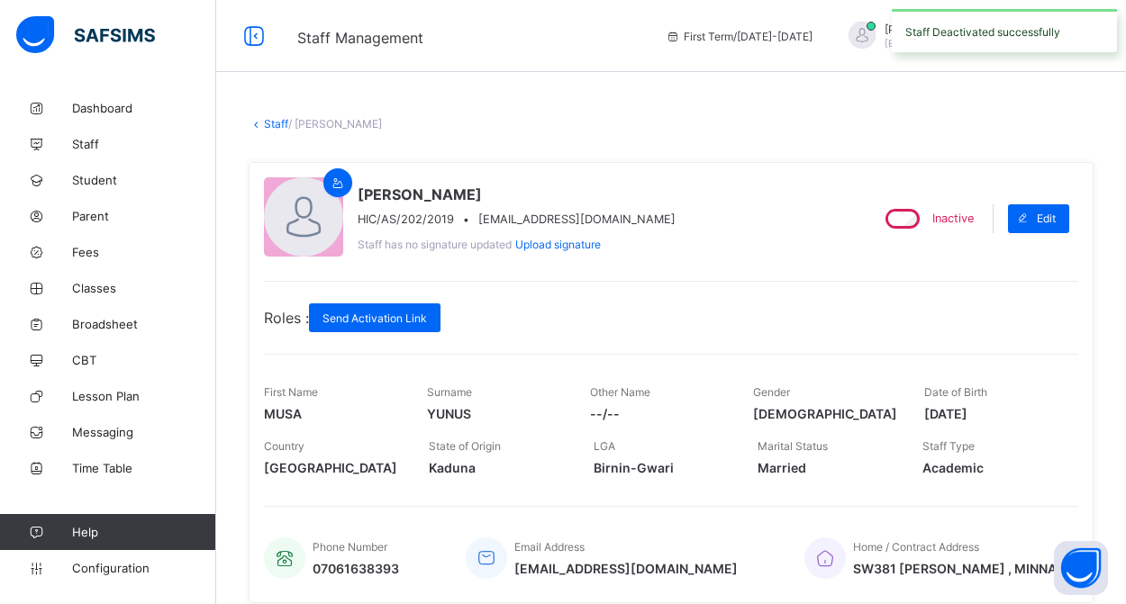
click at [269, 122] on link "Staff" at bounding box center [276, 124] width 24 height 14
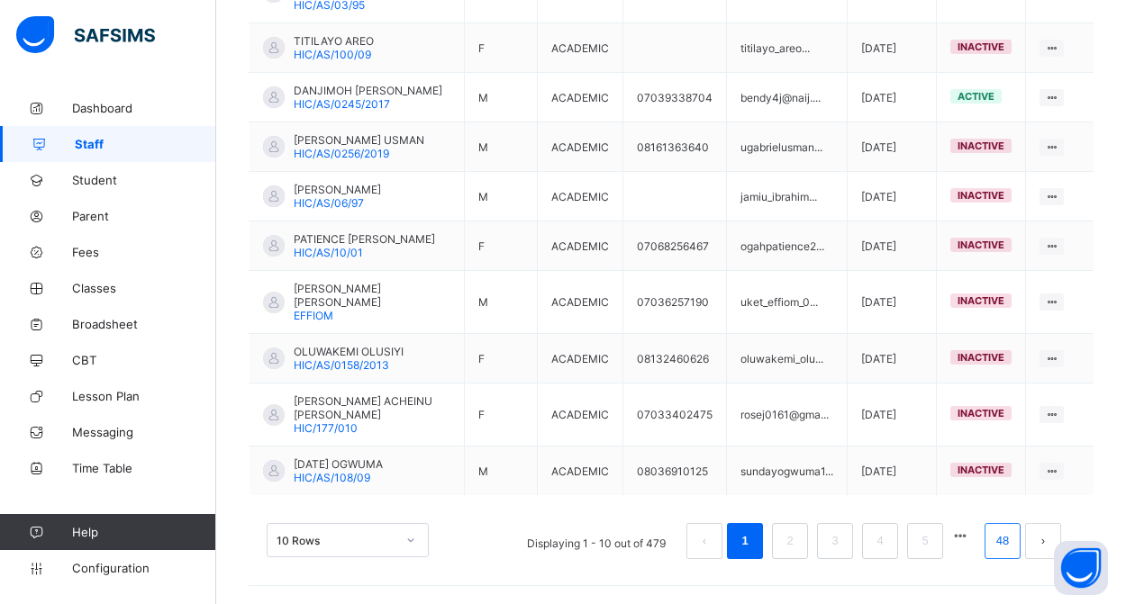
click at [1008, 540] on link "48" at bounding box center [1002, 541] width 23 height 23
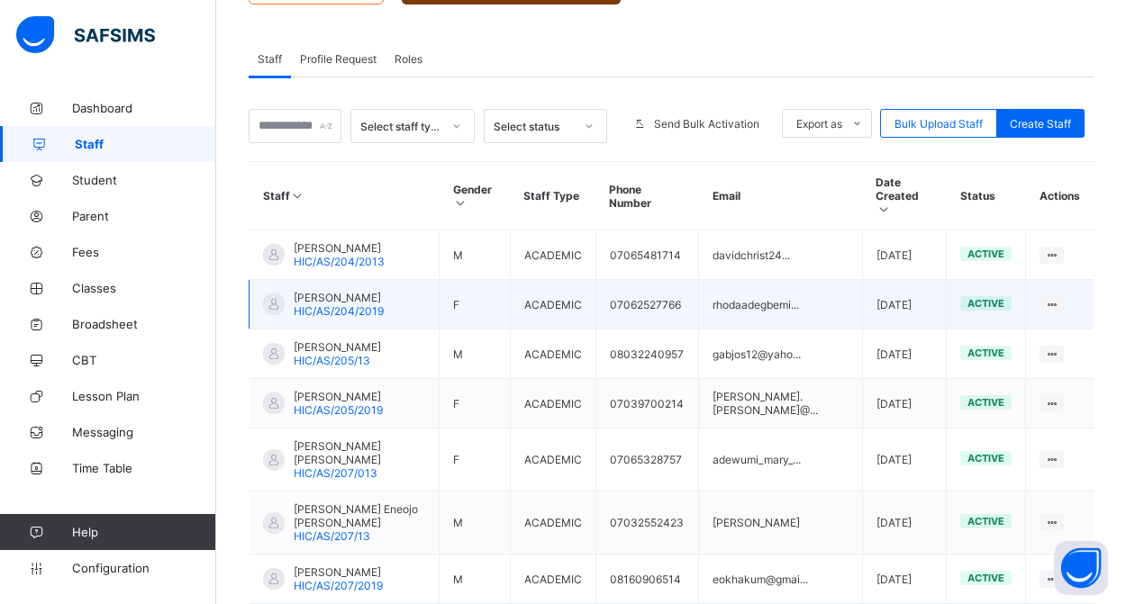
scroll to position [318, 0]
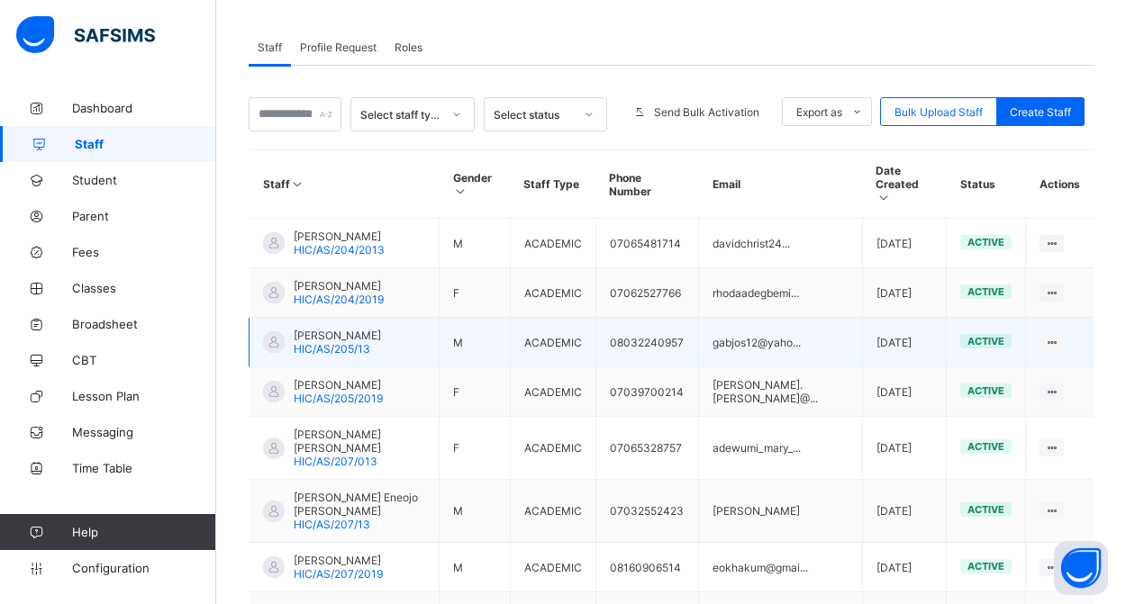
click at [381, 340] on span "[PERSON_NAME]" at bounding box center [337, 336] width 87 height 14
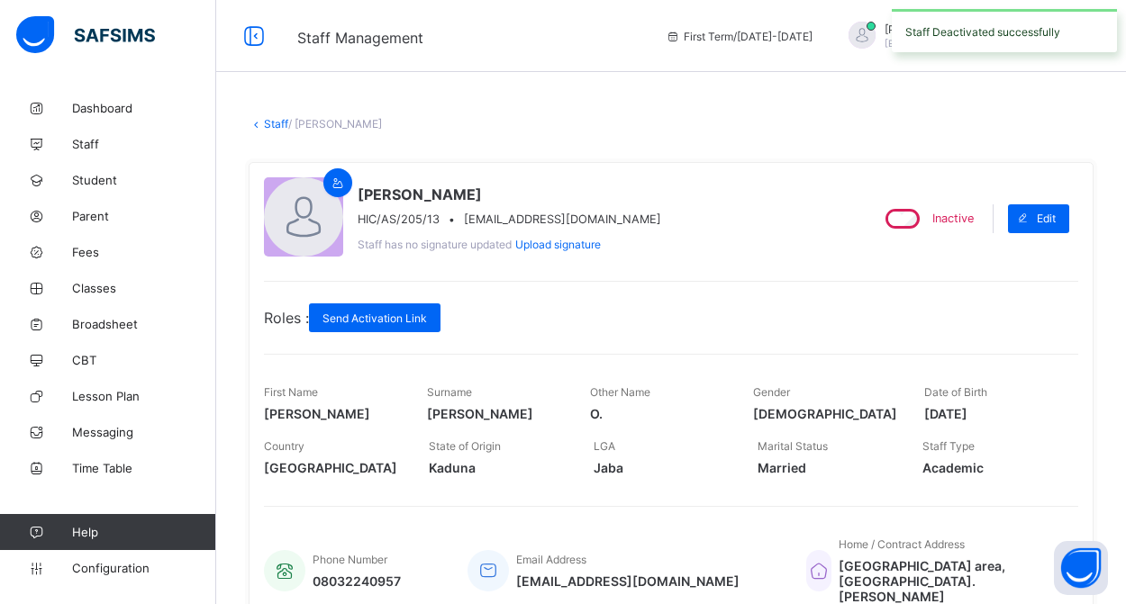
click at [268, 123] on link "Staff" at bounding box center [276, 124] width 24 height 14
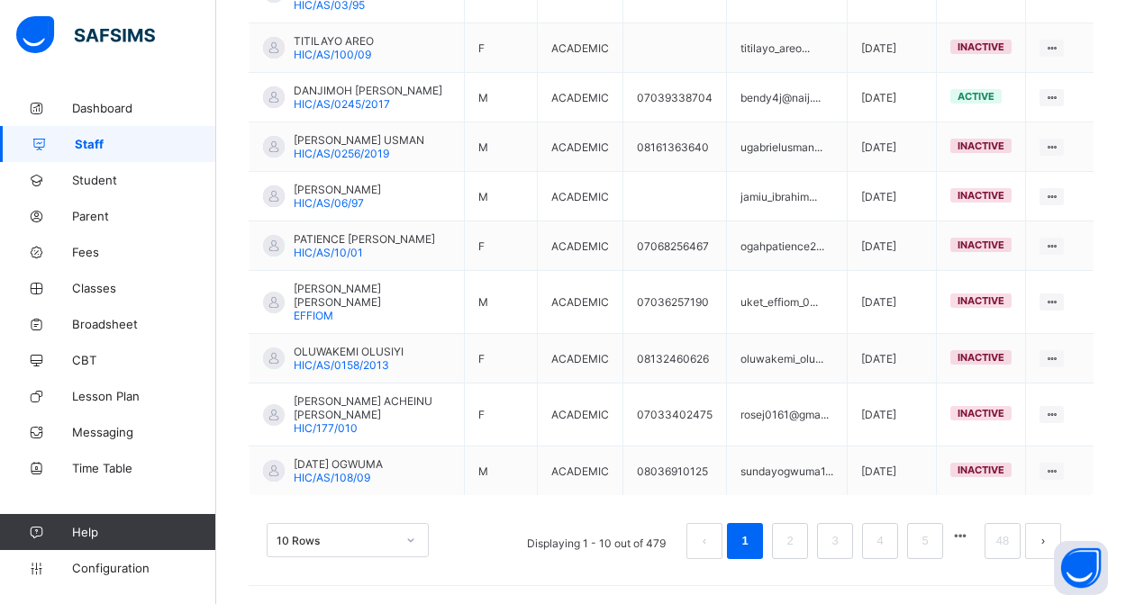
scroll to position [576, 0]
click at [1004, 538] on link "48" at bounding box center [1002, 541] width 23 height 23
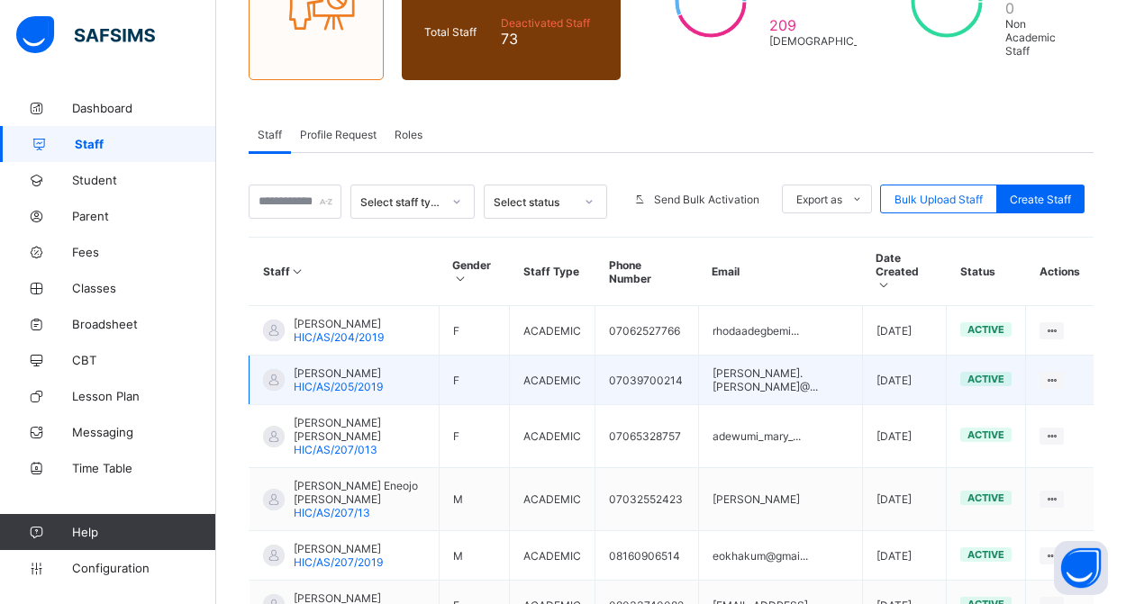
scroll to position [476, 0]
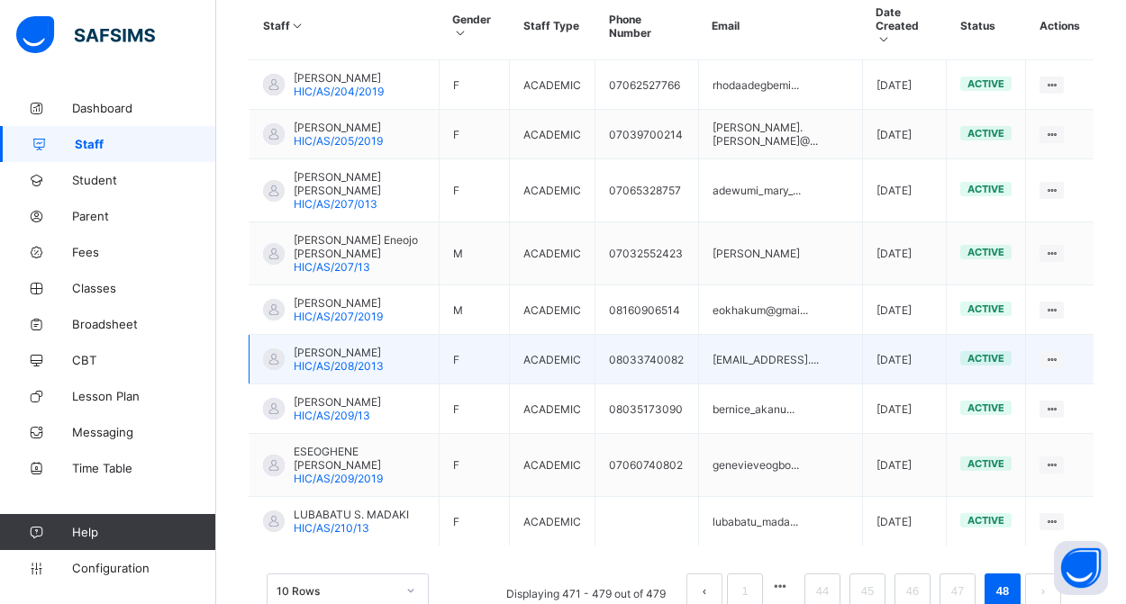
click at [335, 346] on span "[PERSON_NAME]" at bounding box center [339, 353] width 90 height 14
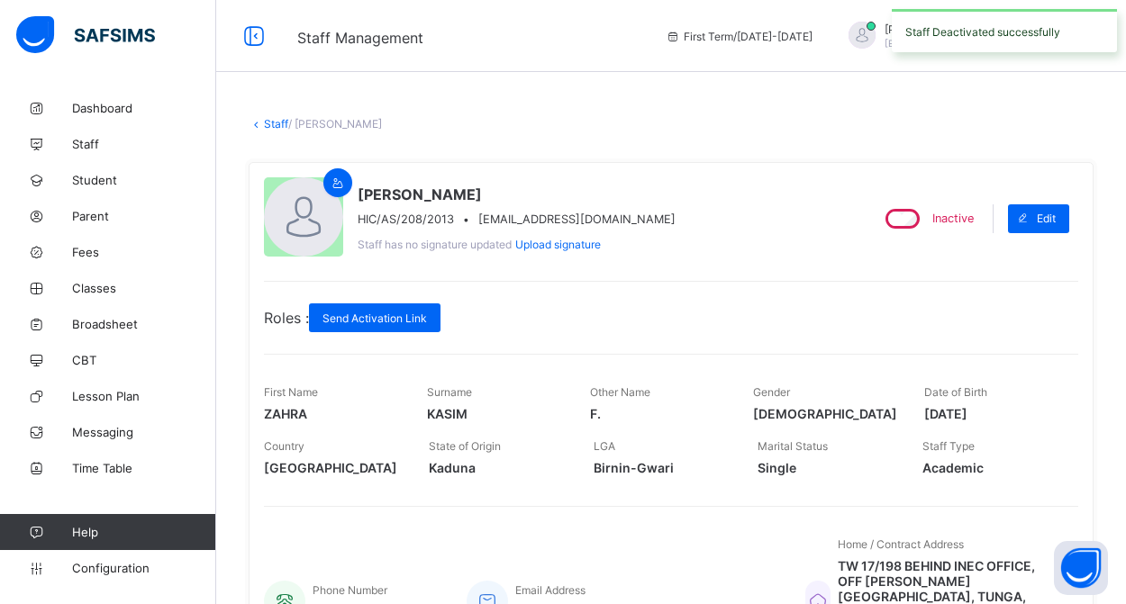
click at [274, 123] on link "Staff" at bounding box center [276, 124] width 24 height 14
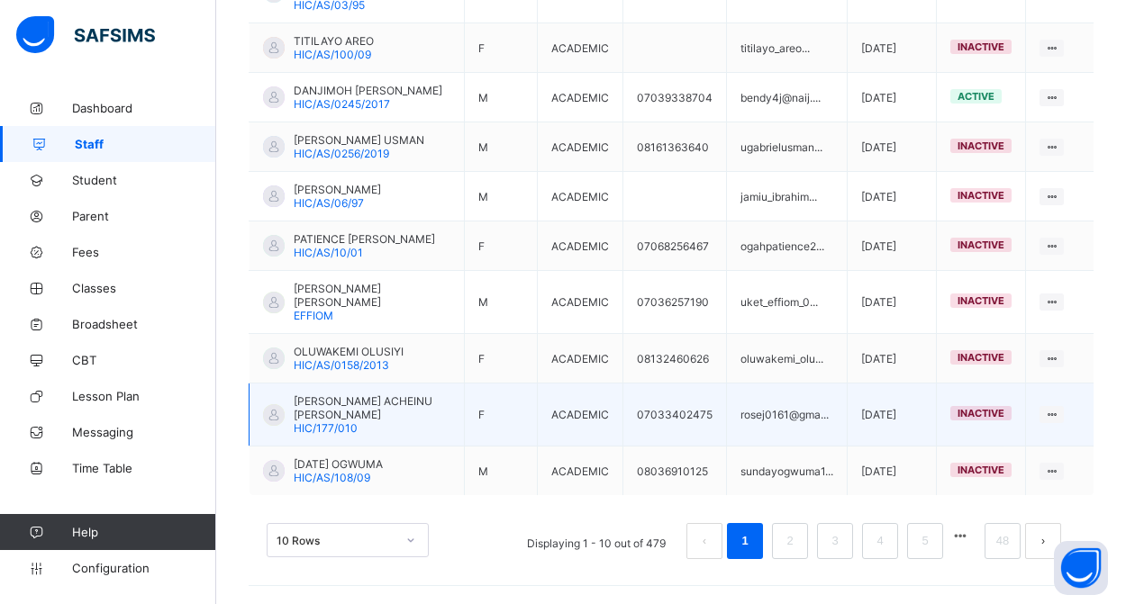
scroll to position [576, 0]
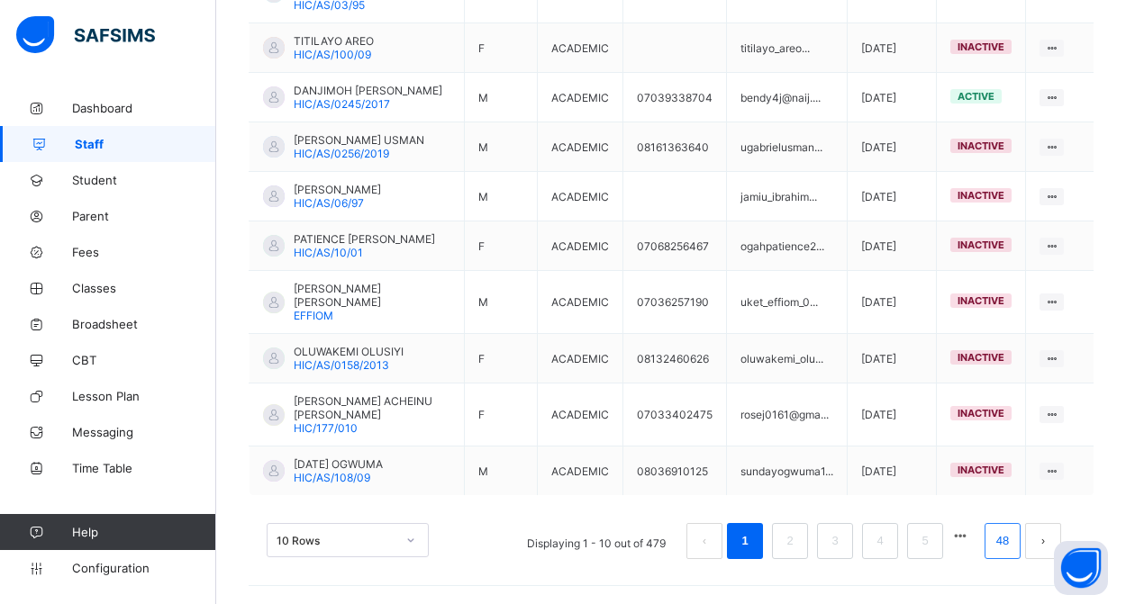
click at [1001, 527] on li "48" at bounding box center [1002, 541] width 36 height 36
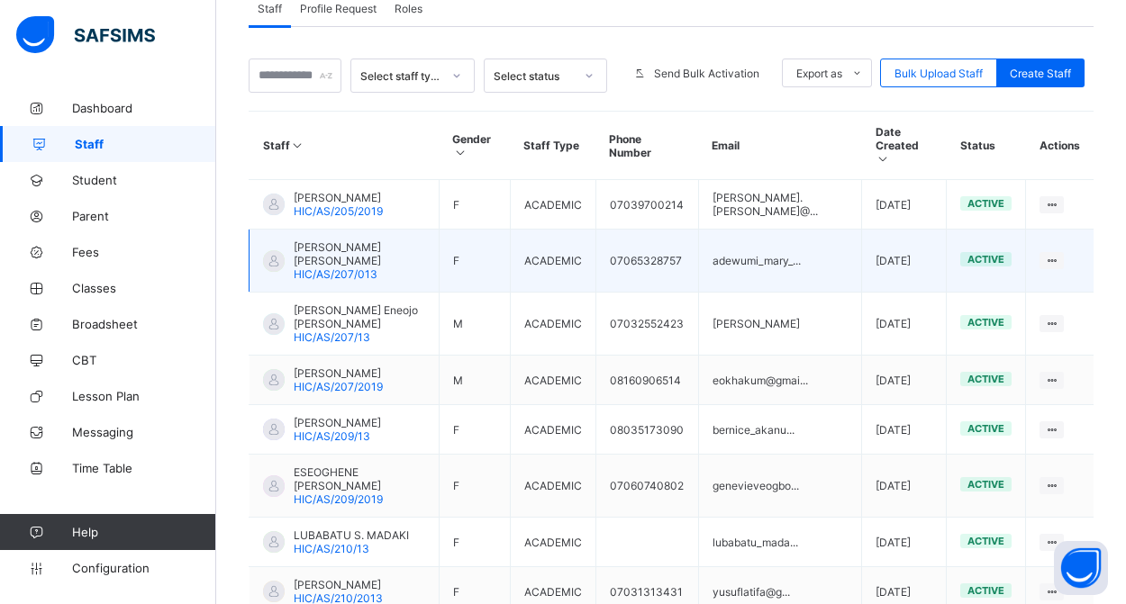
scroll to position [389, 0]
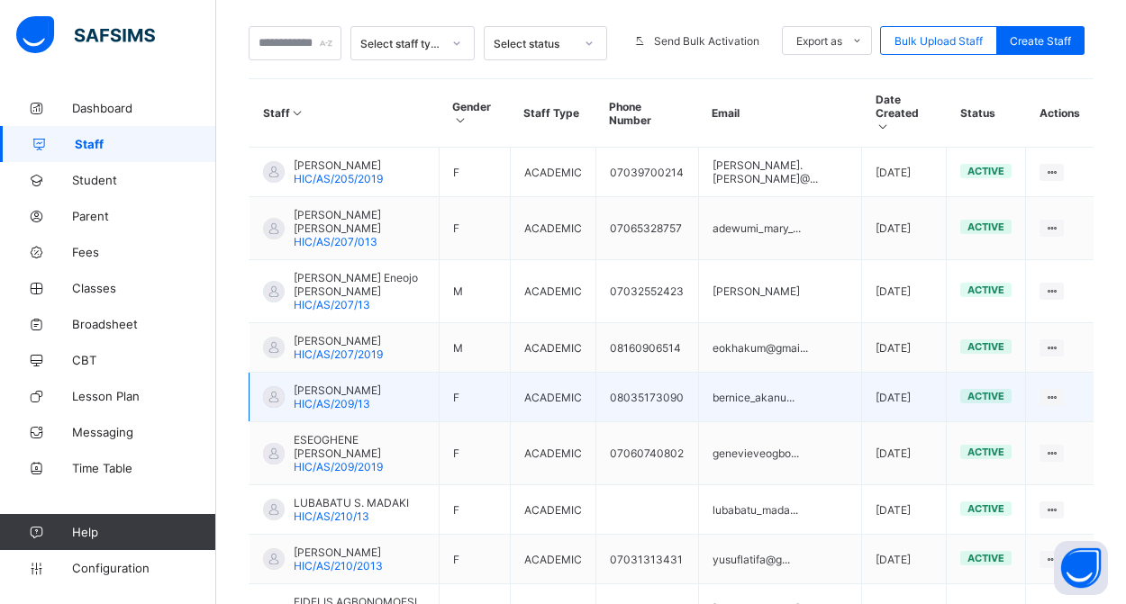
click at [338, 384] on span "[PERSON_NAME]" at bounding box center [337, 391] width 87 height 14
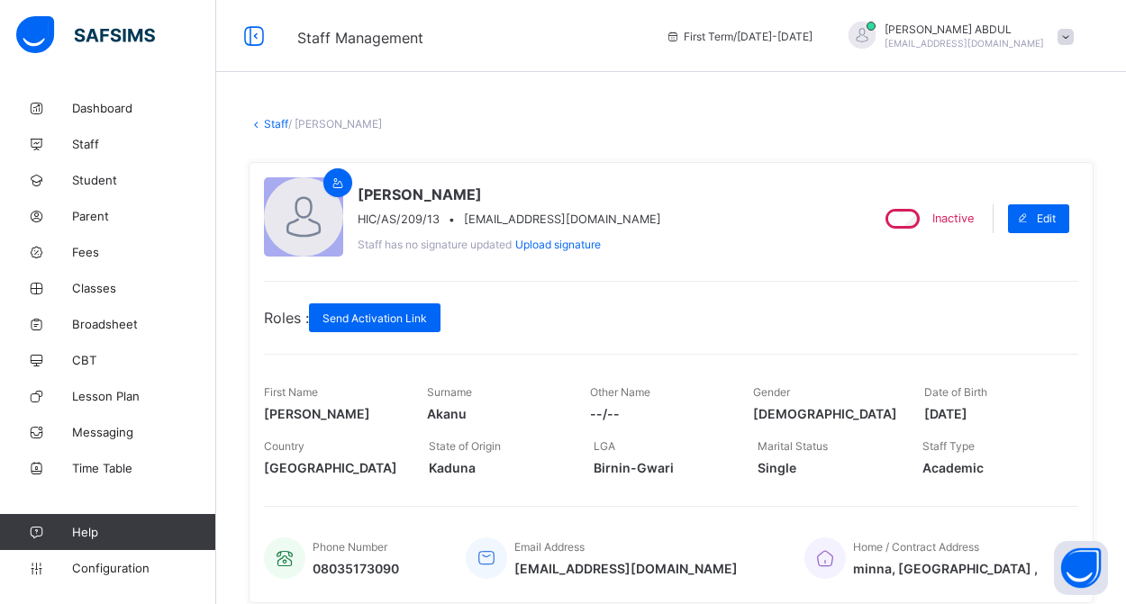
click at [270, 124] on link "Staff" at bounding box center [276, 124] width 24 height 14
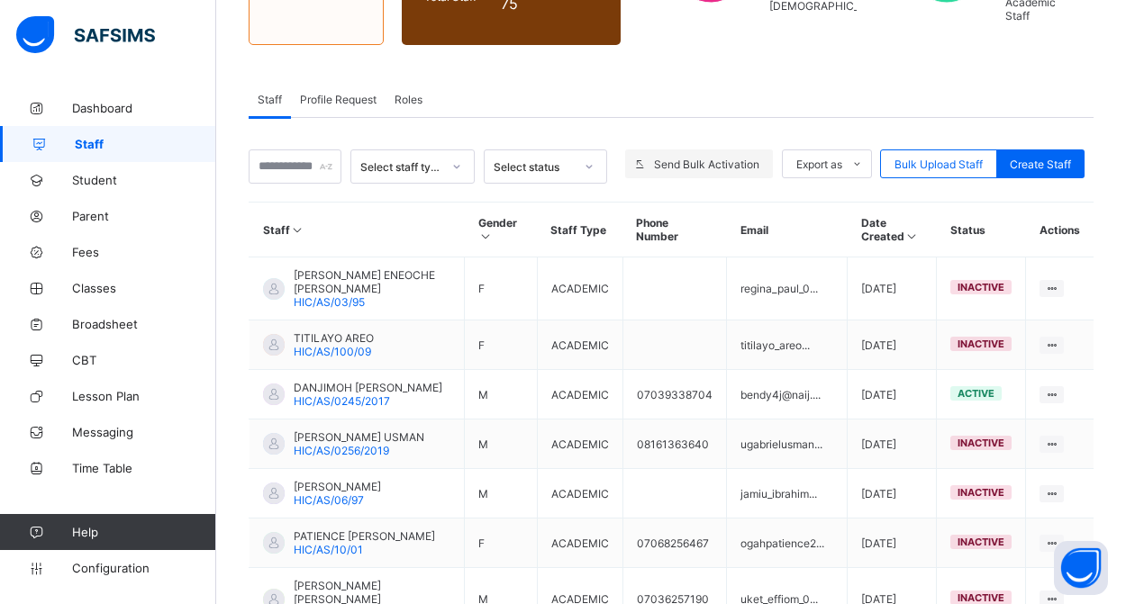
scroll to position [281, 0]
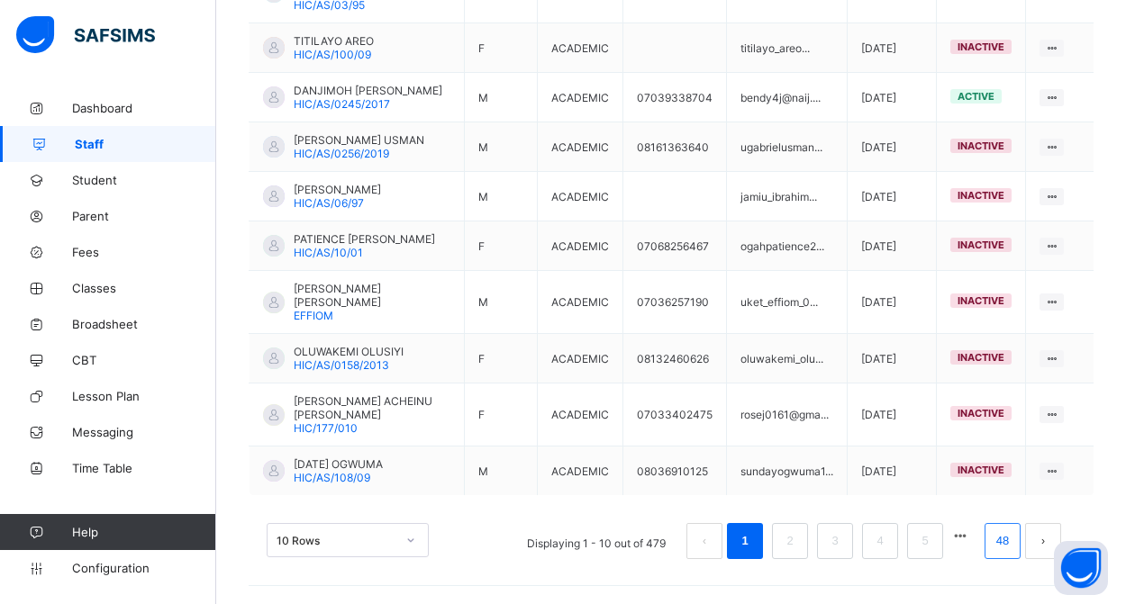
click at [1003, 538] on link "48" at bounding box center [1002, 541] width 23 height 23
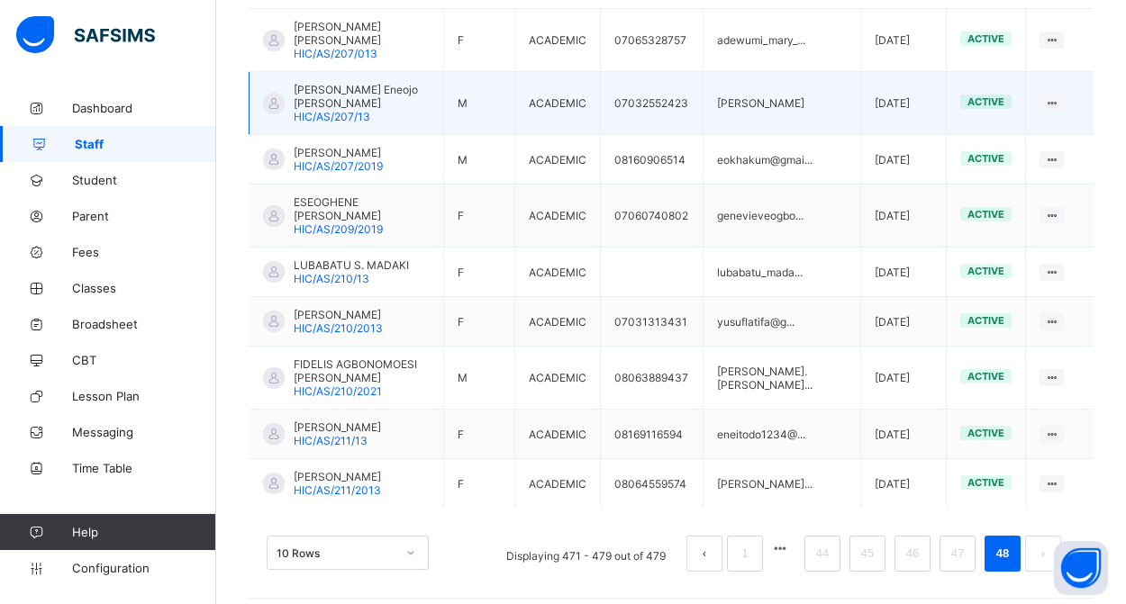
scroll to position [513, 0]
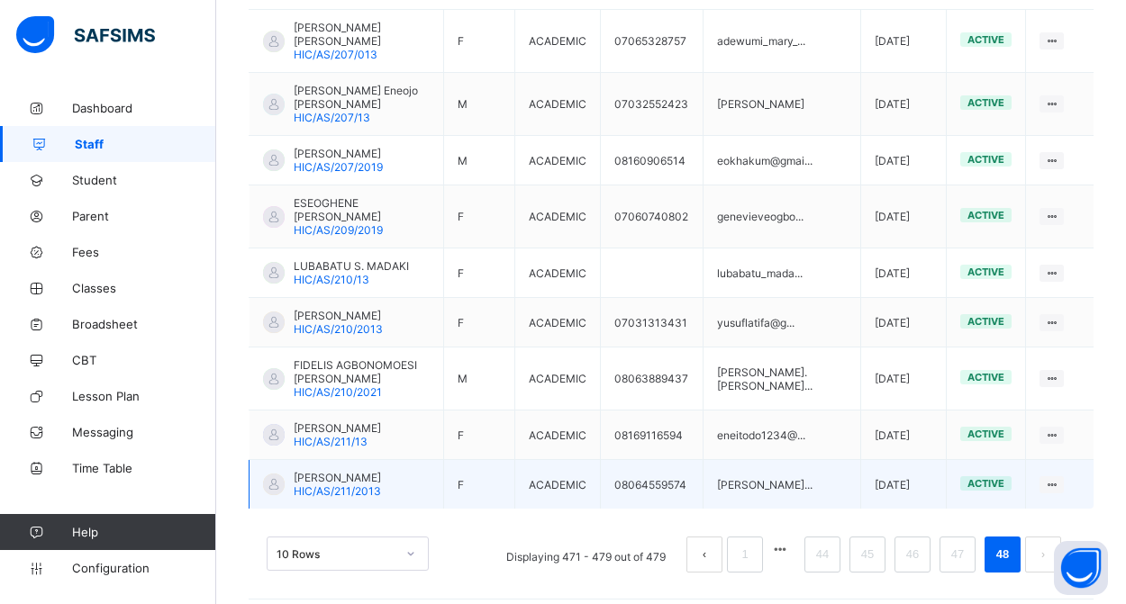
click at [352, 471] on span "[PERSON_NAME]" at bounding box center [337, 478] width 87 height 14
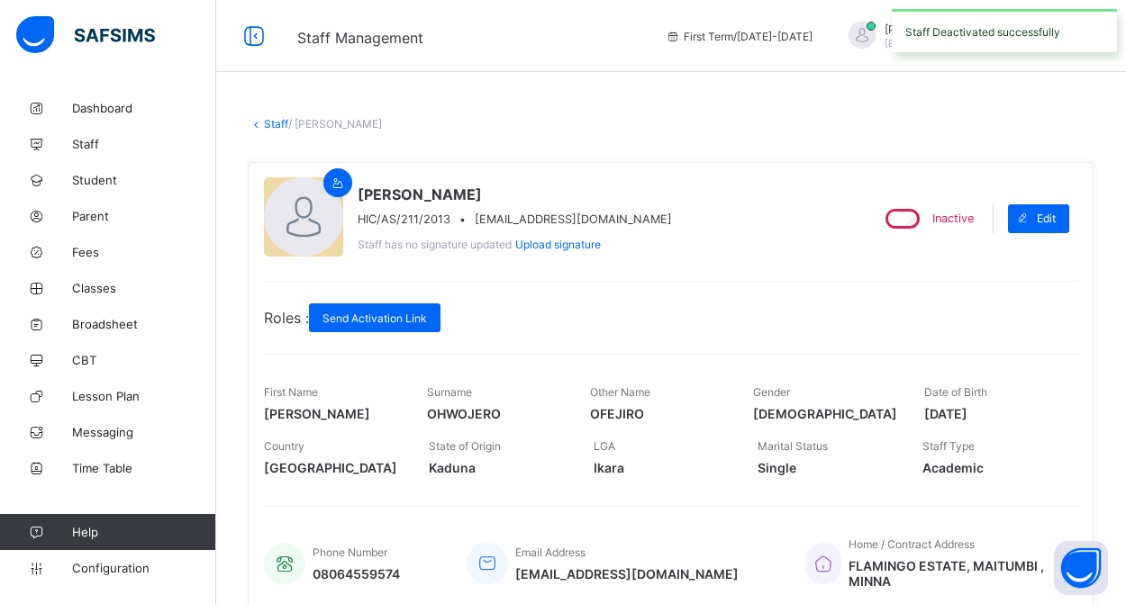
click at [274, 122] on link "Staff" at bounding box center [276, 124] width 24 height 14
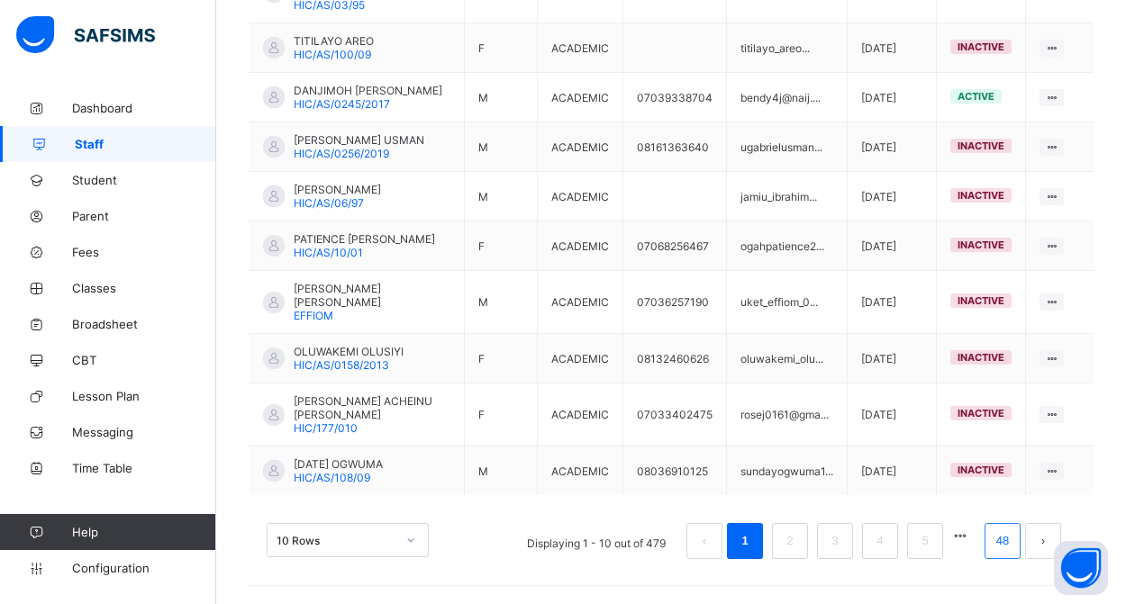
click at [994, 545] on link "48" at bounding box center [1002, 541] width 23 height 23
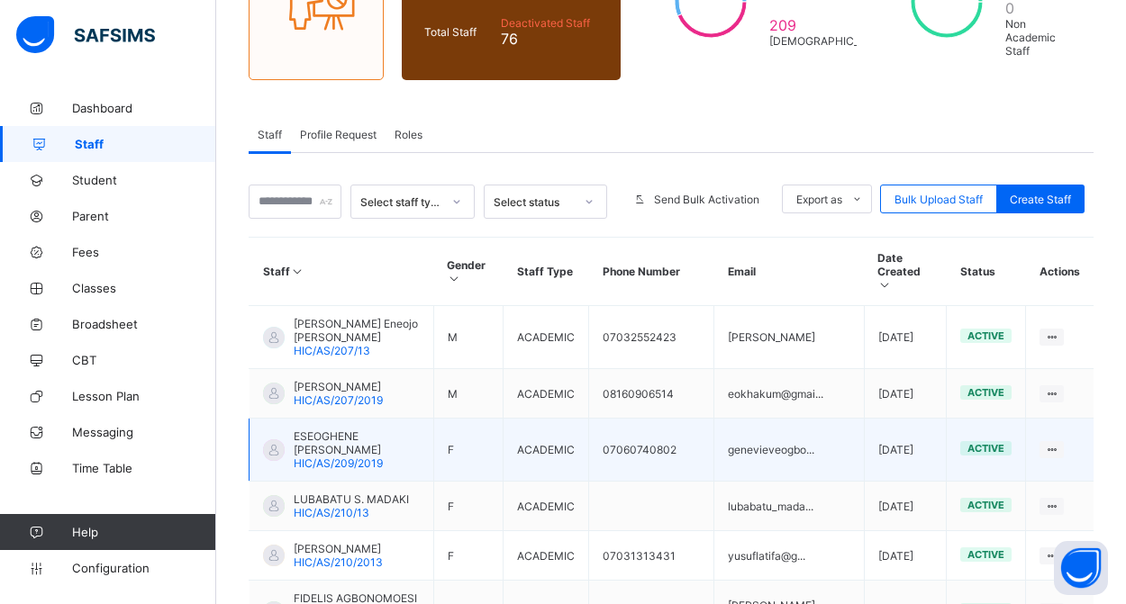
click at [361, 449] on span "ESEOGHENE [PERSON_NAME]" at bounding box center [357, 443] width 126 height 27
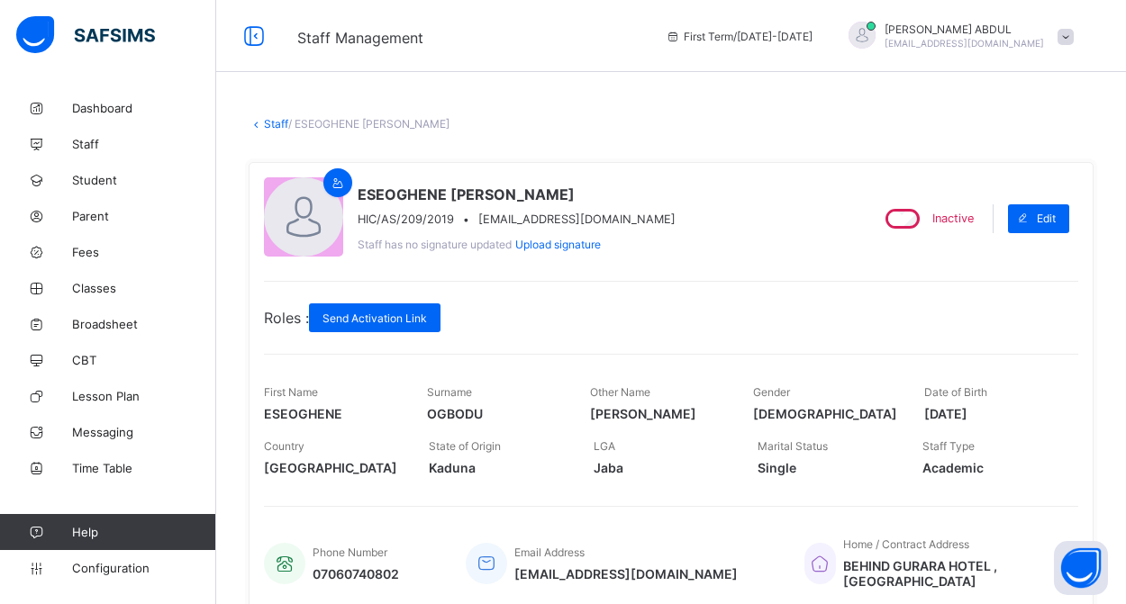
click at [277, 126] on link "Staff" at bounding box center [276, 124] width 24 height 14
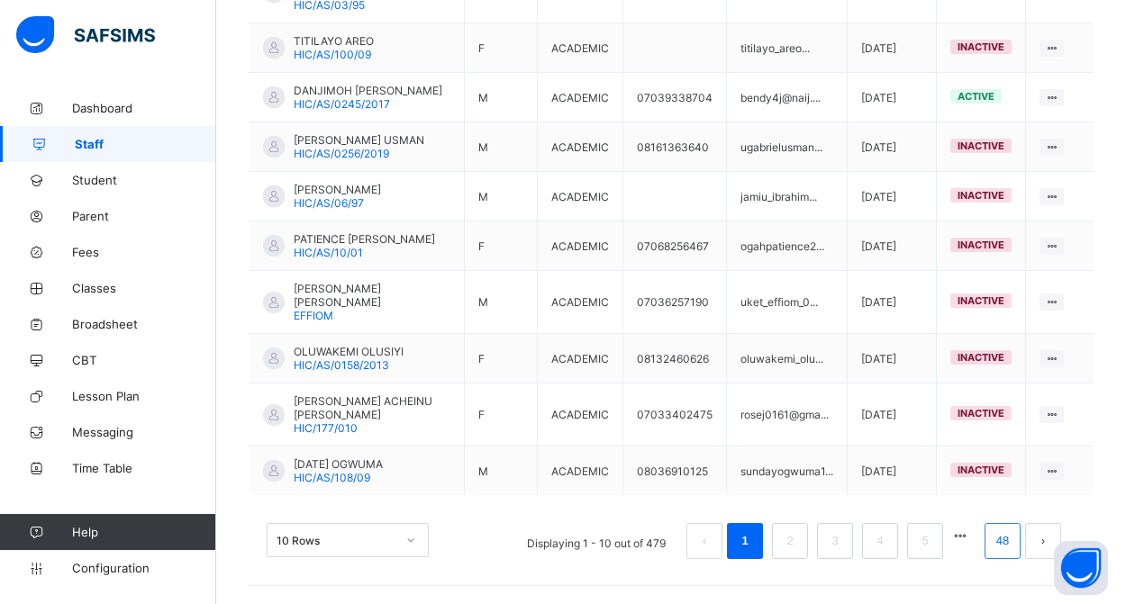
click at [997, 540] on link "48" at bounding box center [1002, 541] width 23 height 23
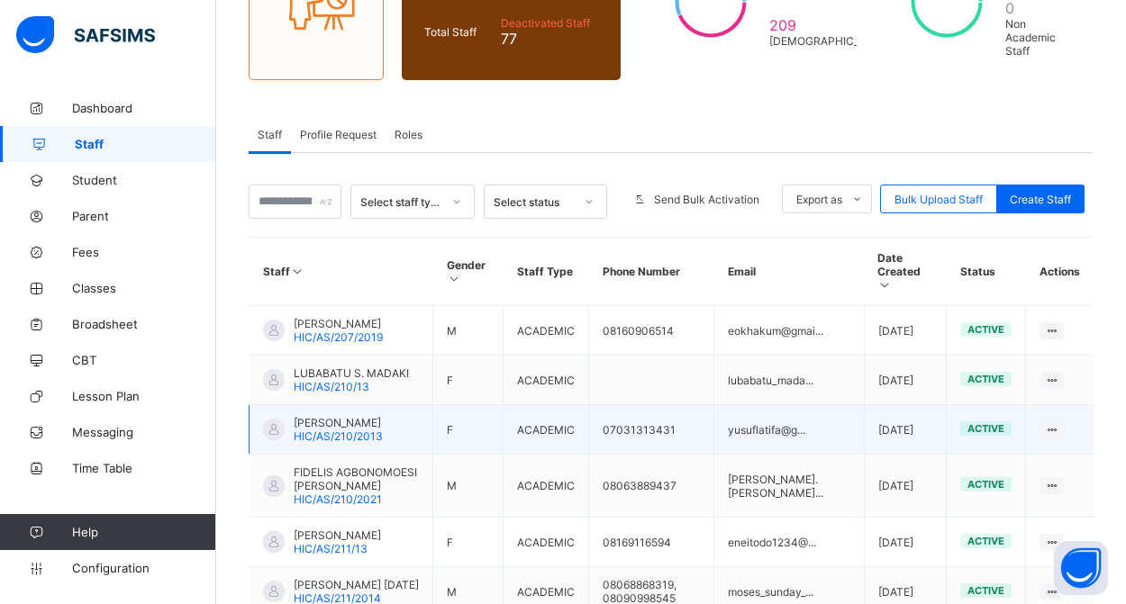
scroll to position [231, 0]
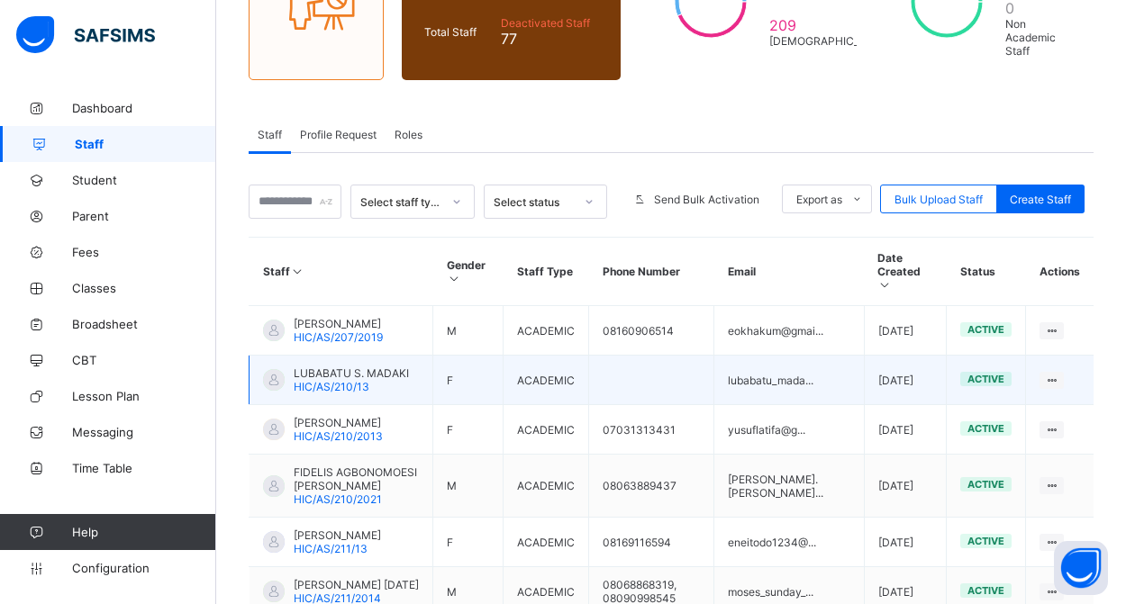
click at [347, 380] on span "LUBABATU S. MADAKI" at bounding box center [351, 374] width 115 height 14
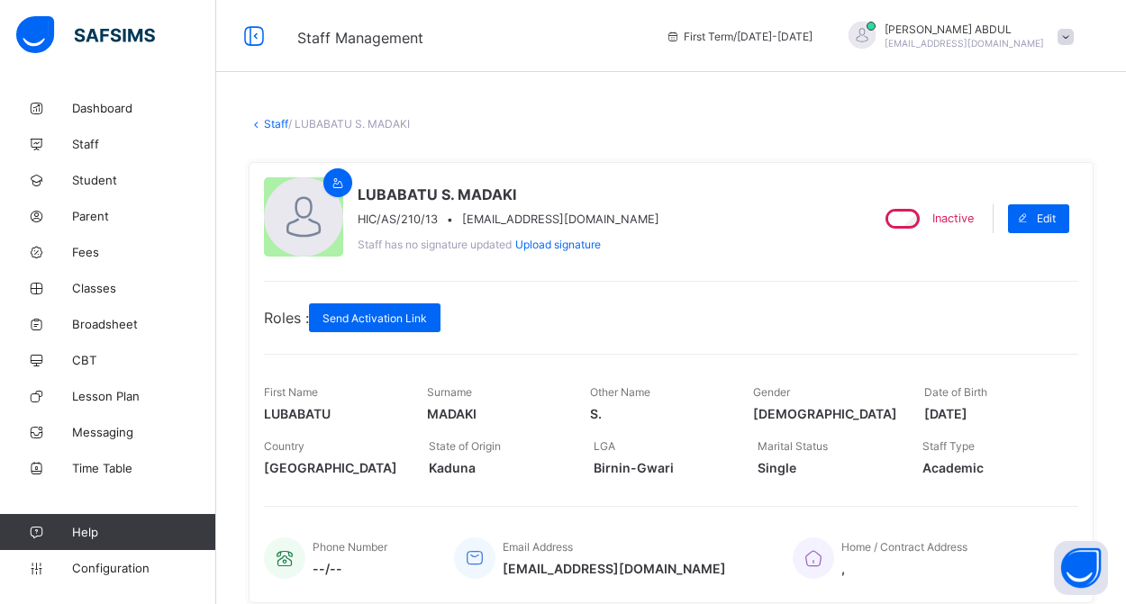
click at [276, 125] on link "Staff" at bounding box center [276, 124] width 24 height 14
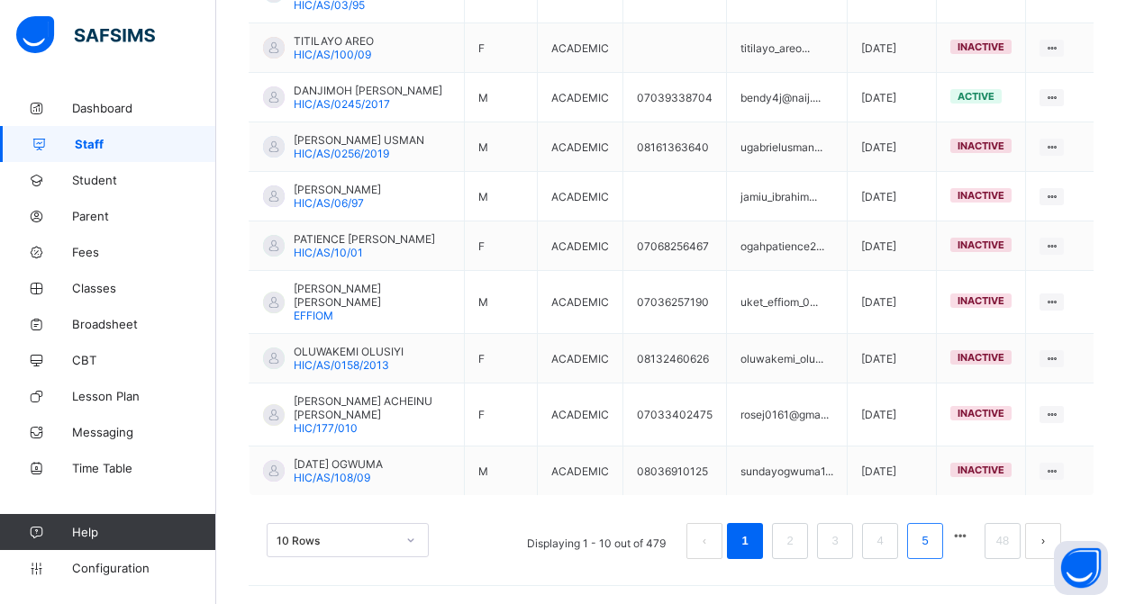
scroll to position [576, 0]
click at [1007, 537] on link "48" at bounding box center [1002, 541] width 23 height 23
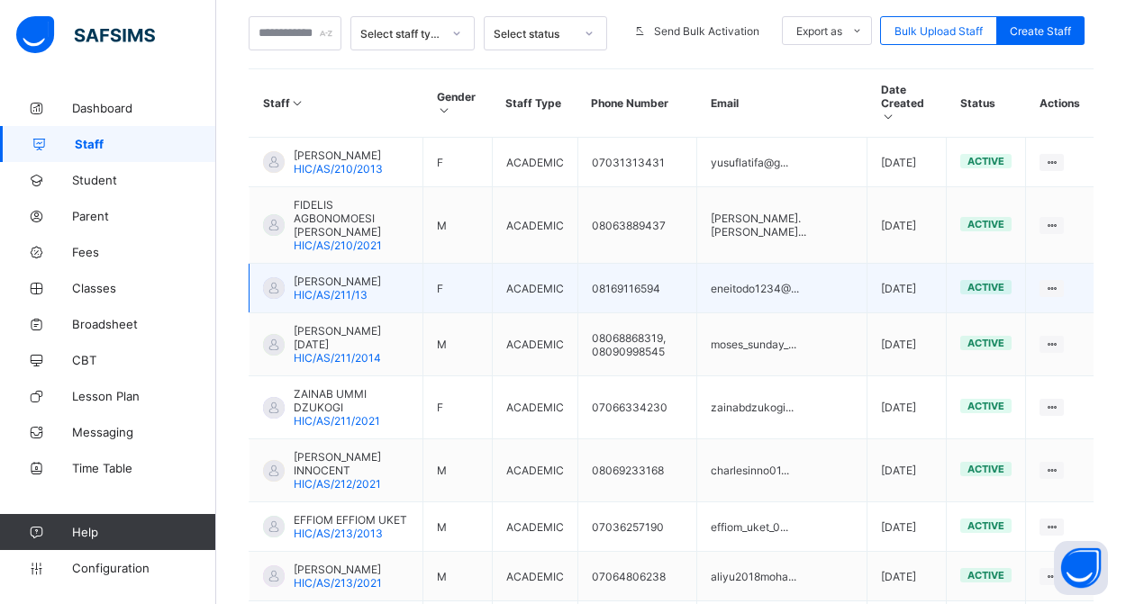
scroll to position [459, 0]
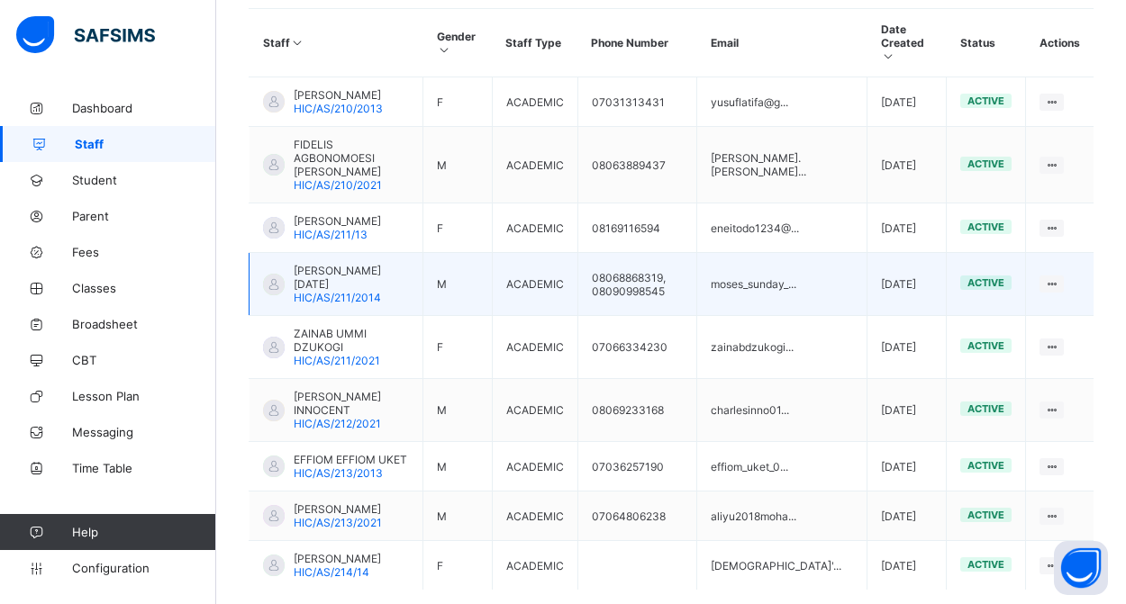
click at [355, 291] on span "HIC/AS/211/2014" at bounding box center [337, 298] width 87 height 14
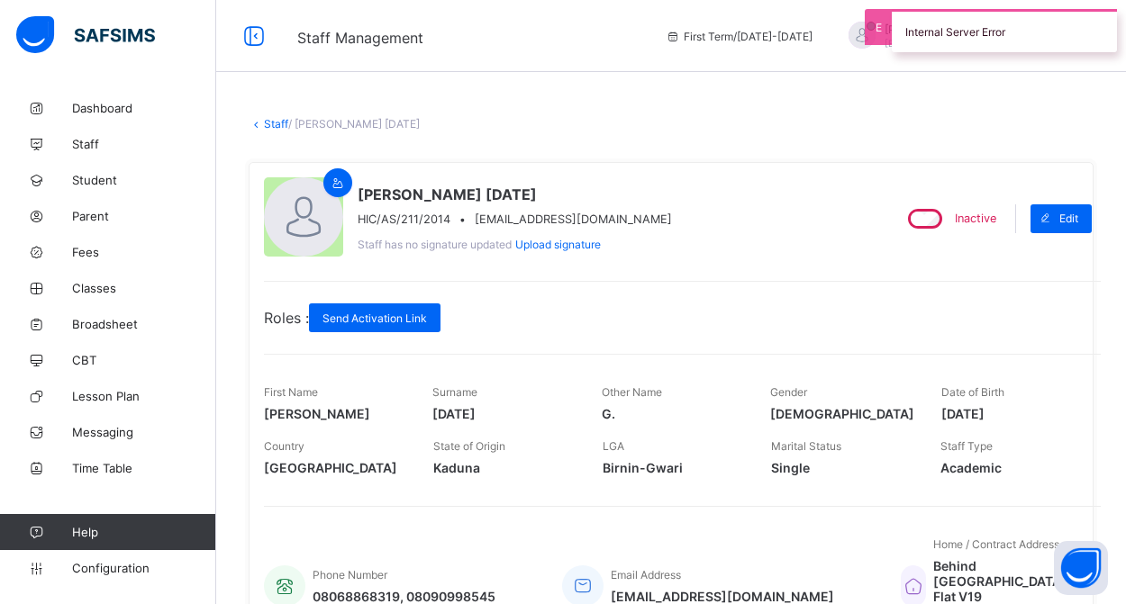
click at [268, 122] on link "Staff" at bounding box center [276, 124] width 24 height 14
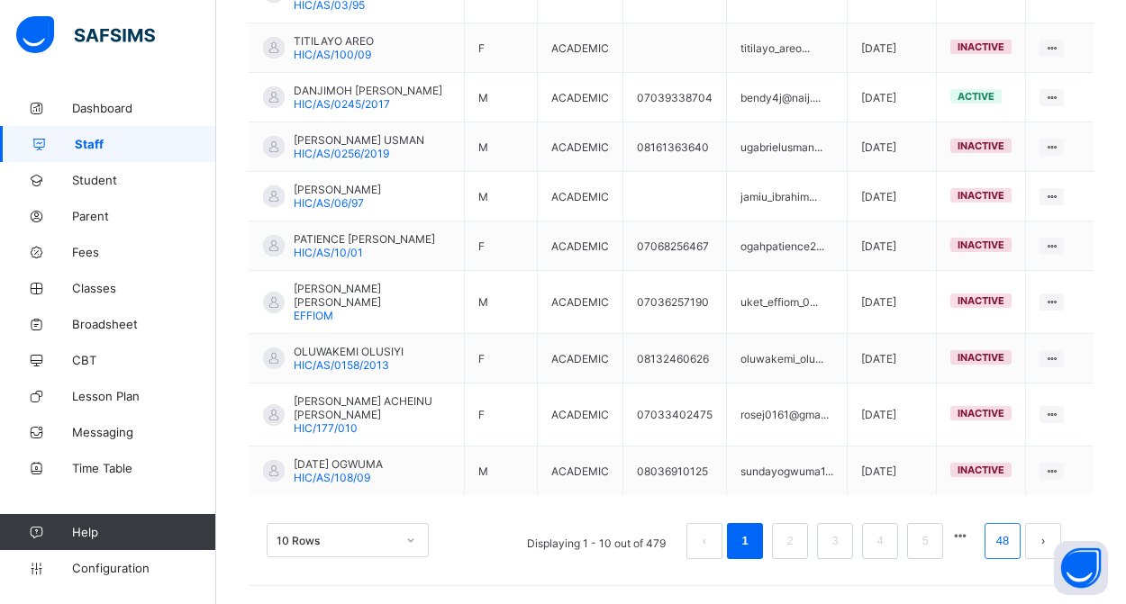
click at [1006, 553] on li "48" at bounding box center [1002, 541] width 36 height 36
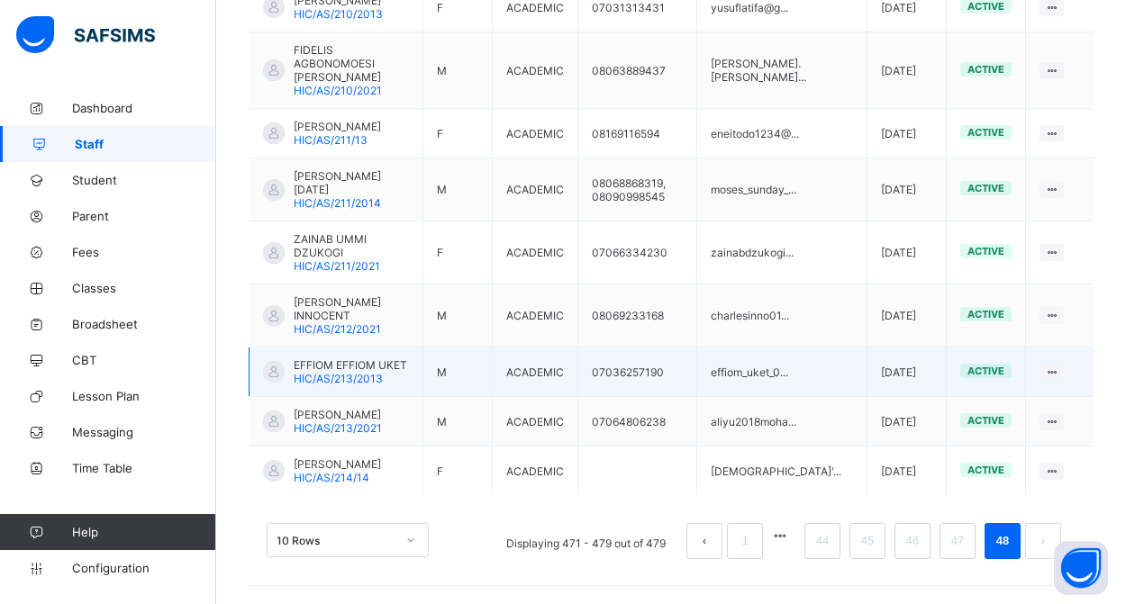
scroll to position [567, 0]
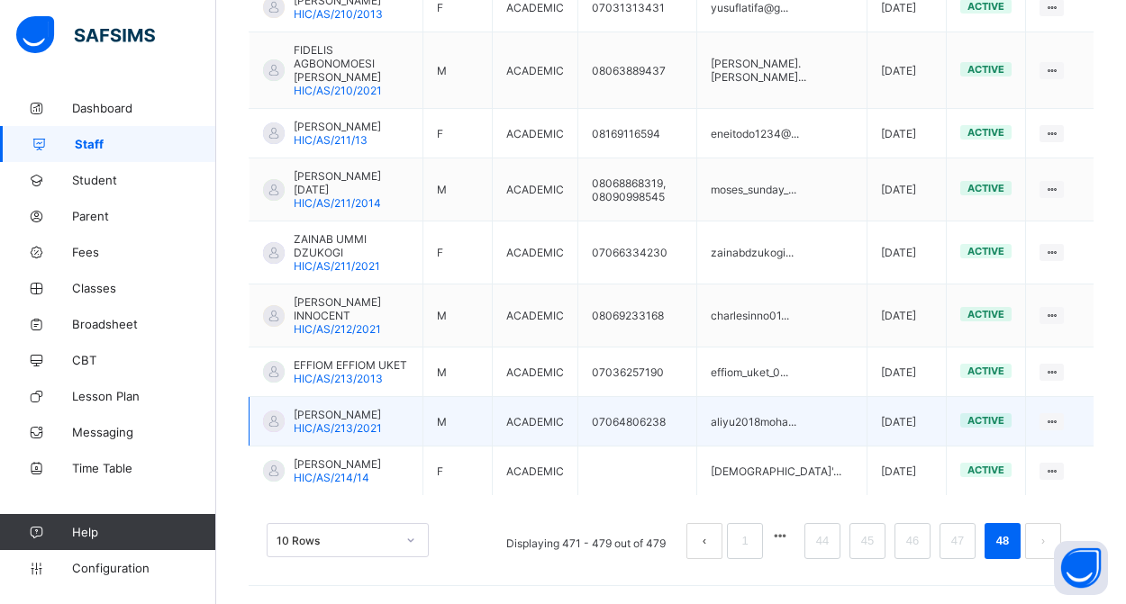
click at [344, 408] on span "[PERSON_NAME]" at bounding box center [338, 415] width 88 height 14
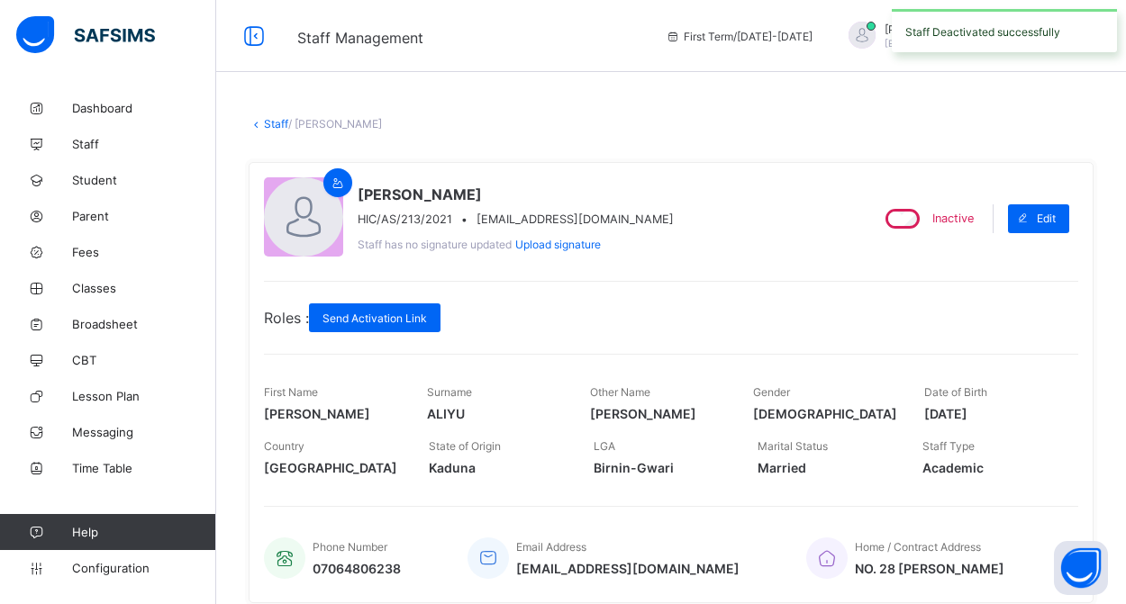
click at [277, 127] on link "Staff" at bounding box center [276, 124] width 24 height 14
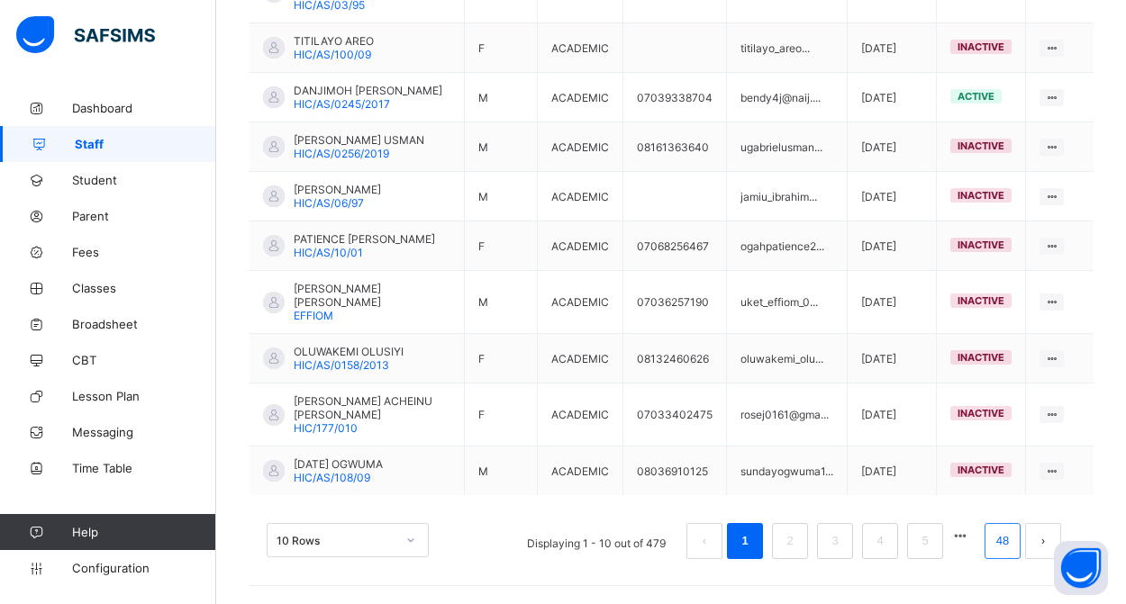
scroll to position [576, 0]
click at [1002, 546] on link "48" at bounding box center [1002, 541] width 23 height 23
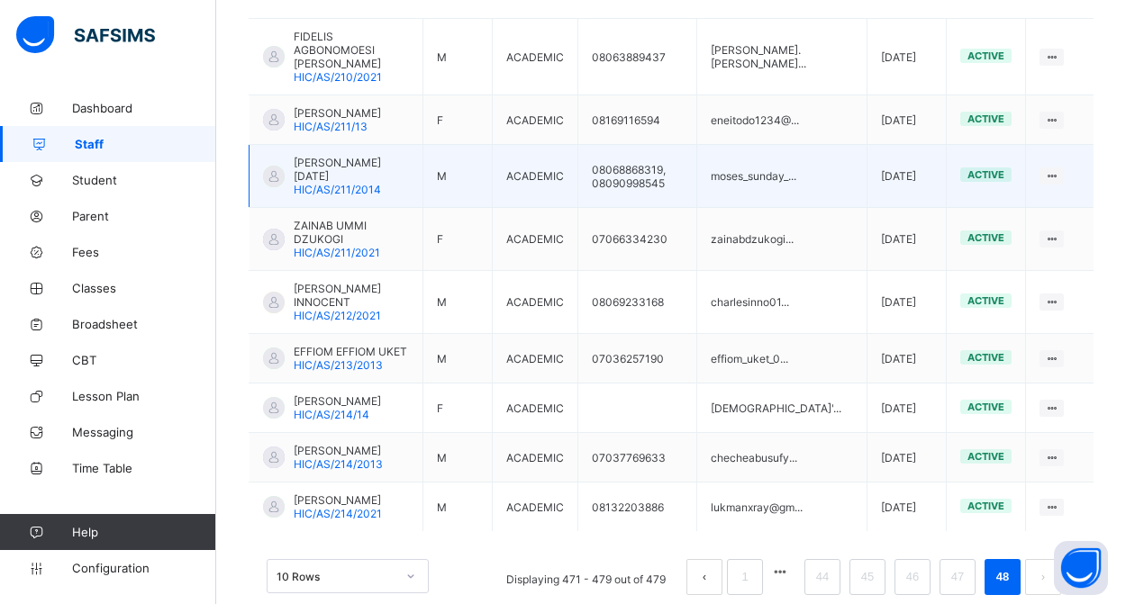
scroll to position [528, 0]
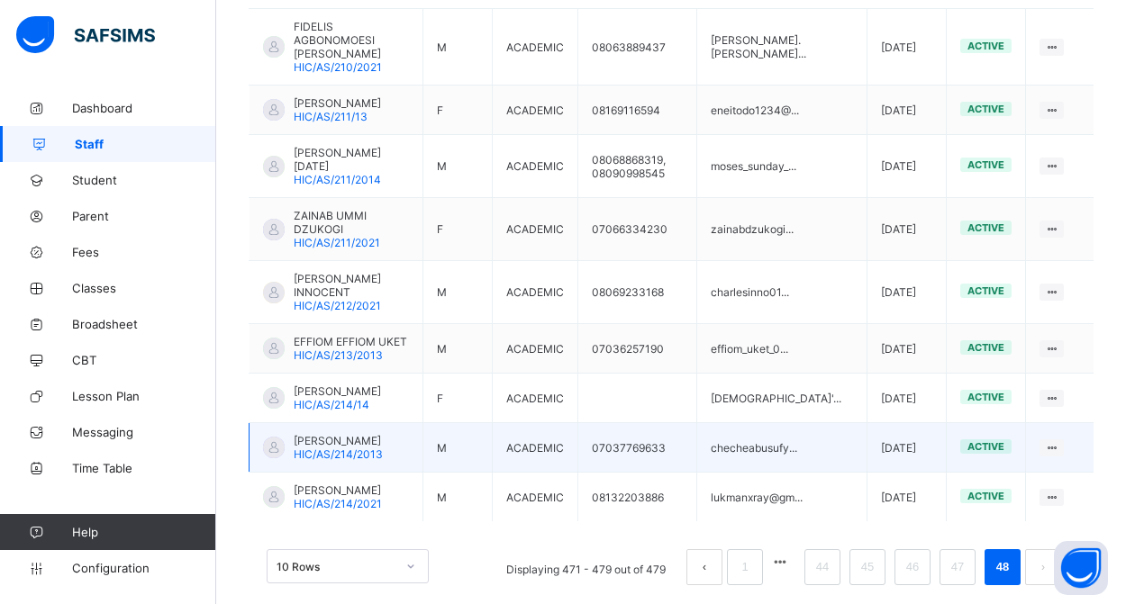
click at [349, 448] on span "[PERSON_NAME]" at bounding box center [338, 441] width 89 height 14
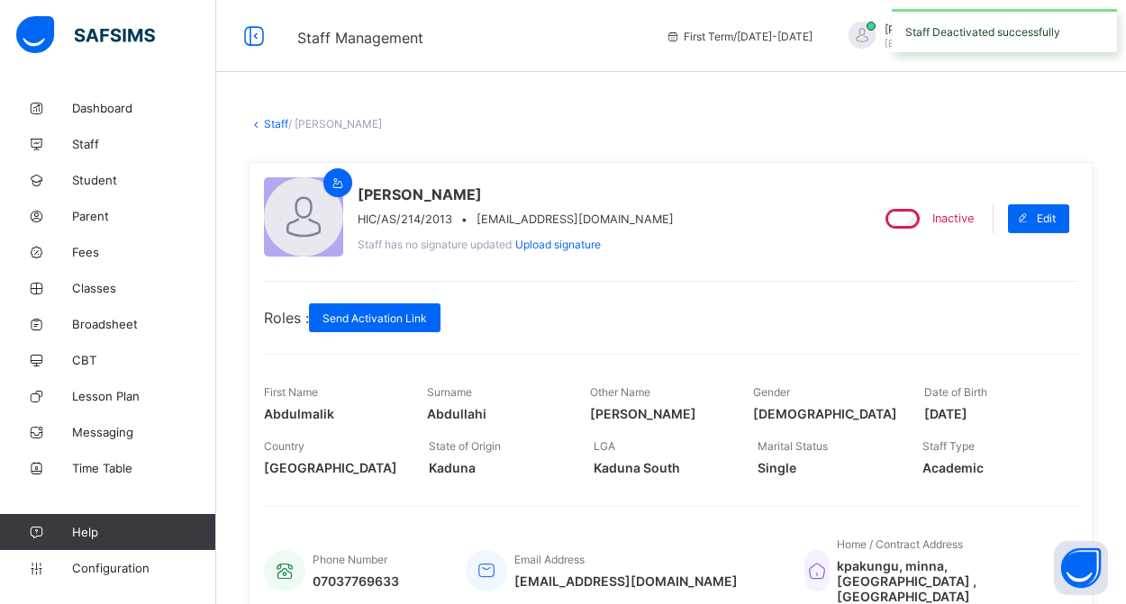
click at [270, 124] on link "Staff" at bounding box center [276, 124] width 24 height 14
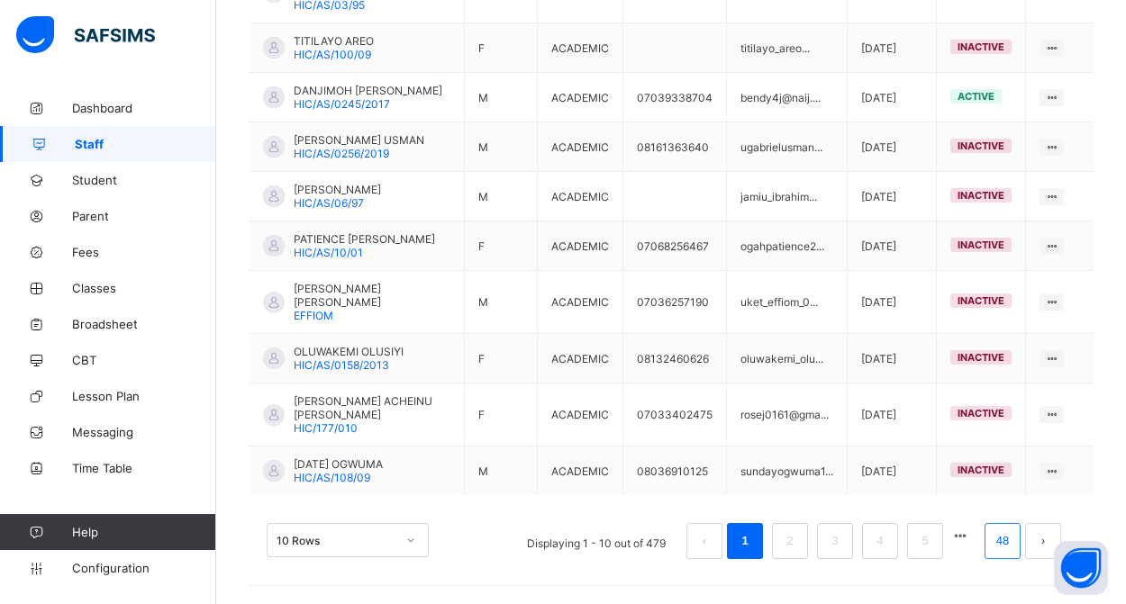
click at [995, 534] on link "48" at bounding box center [1002, 541] width 23 height 23
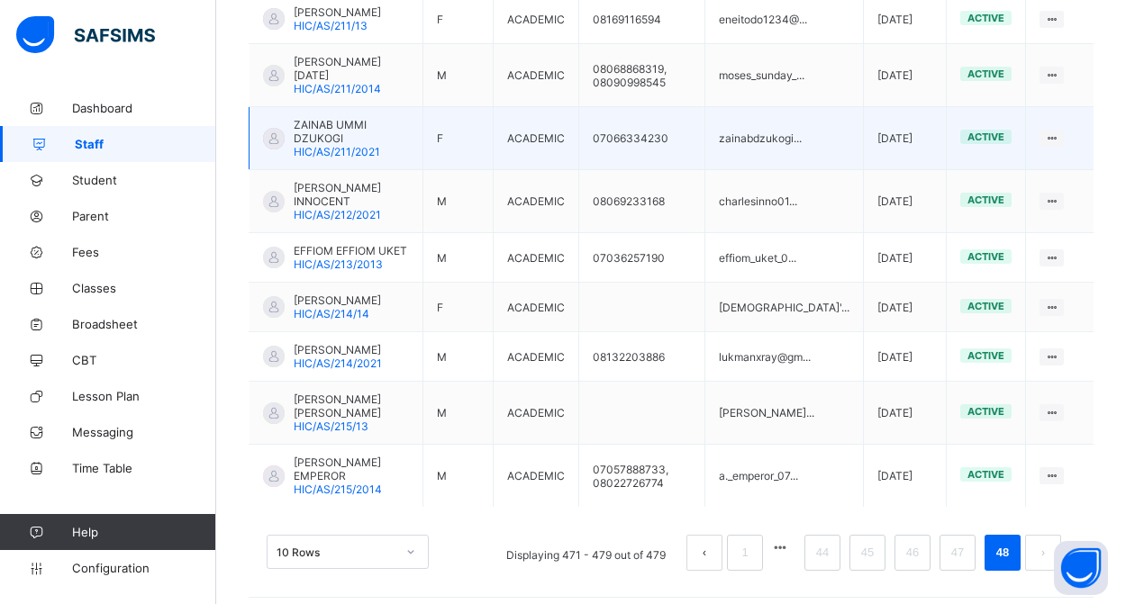
scroll to position [540, 0]
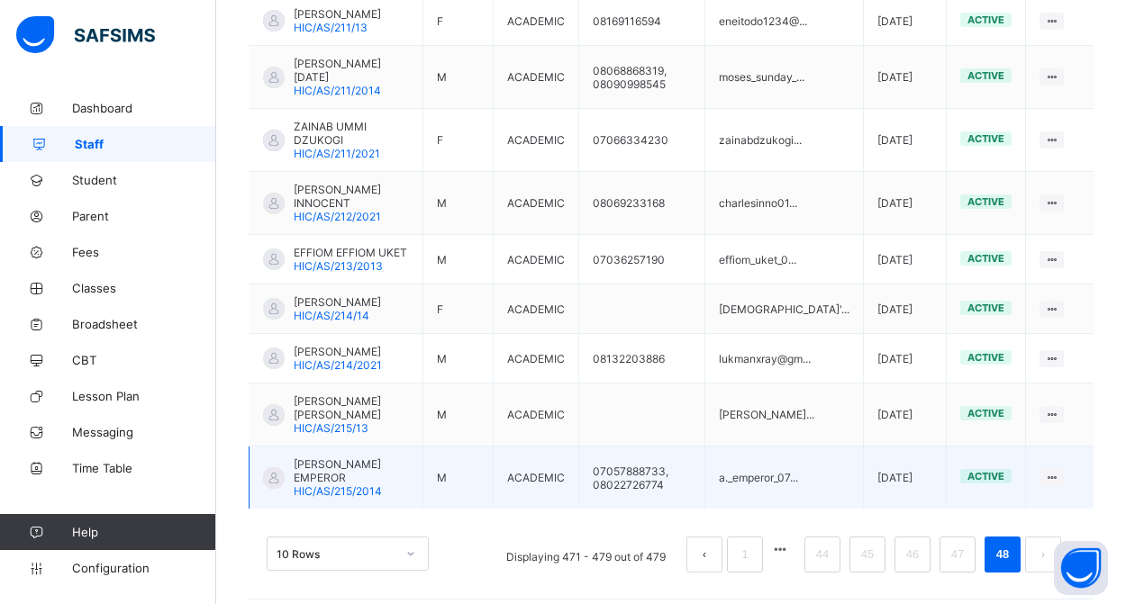
click at [349, 470] on span "[PERSON_NAME] EMPEROR" at bounding box center [351, 471] width 115 height 27
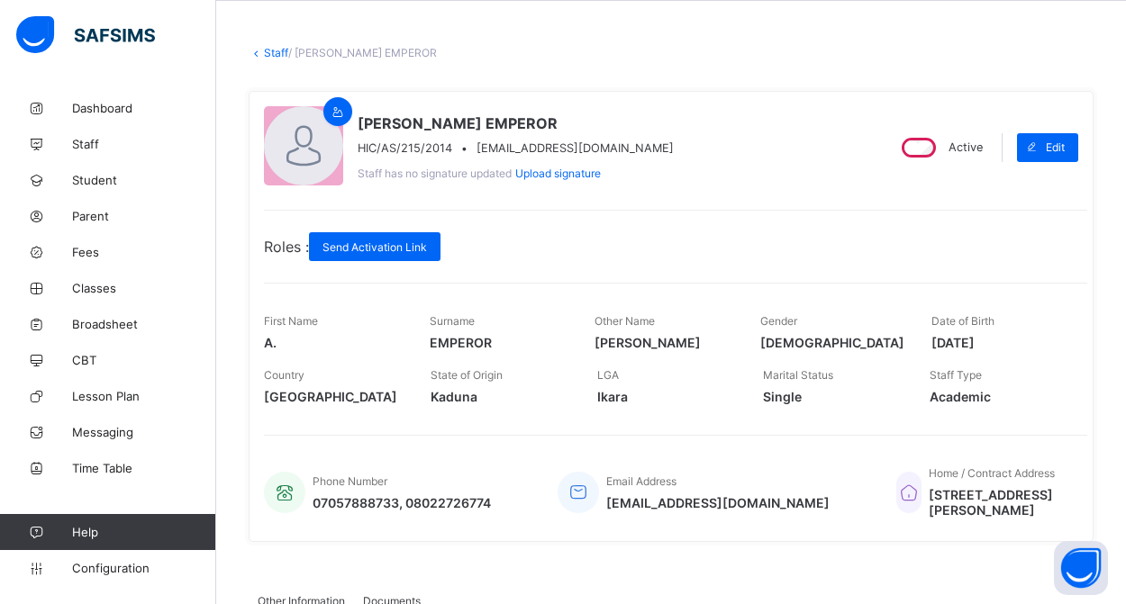
scroll to position [7, 0]
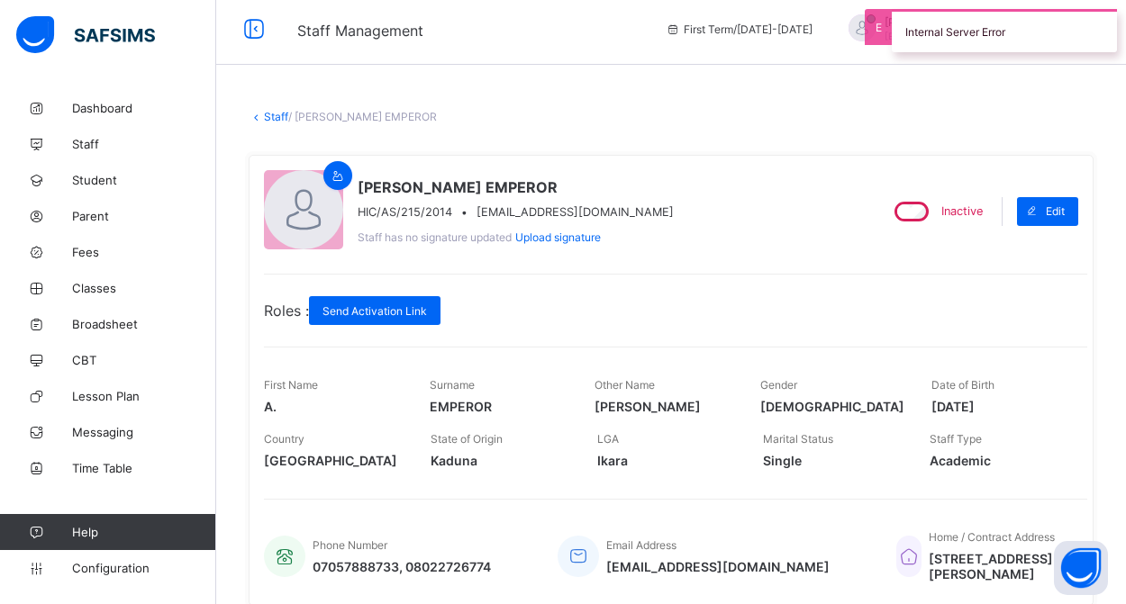
click at [273, 112] on link "Staff" at bounding box center [276, 117] width 24 height 14
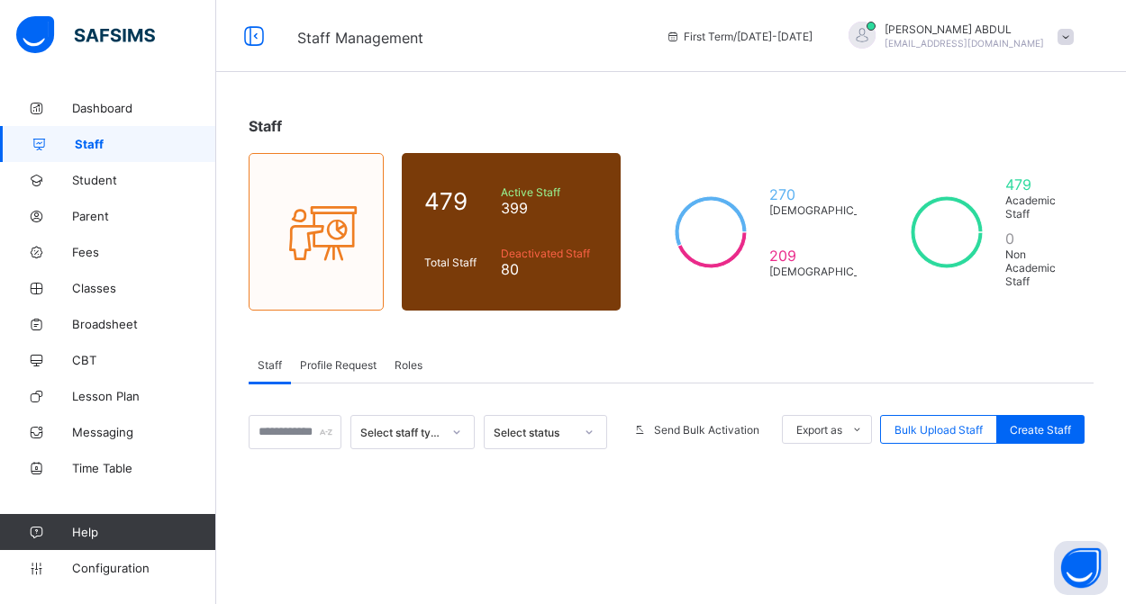
scroll to position [1, 0]
click at [278, 361] on span "Staff" at bounding box center [270, 365] width 24 height 14
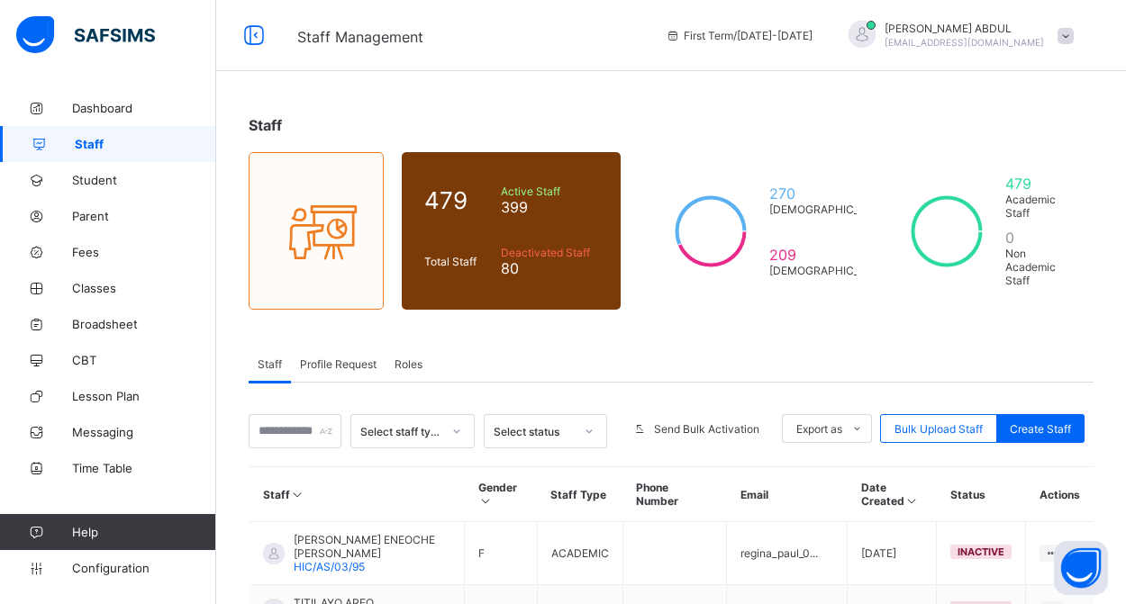
click at [370, 364] on span "Profile Request" at bounding box center [338, 365] width 77 height 14
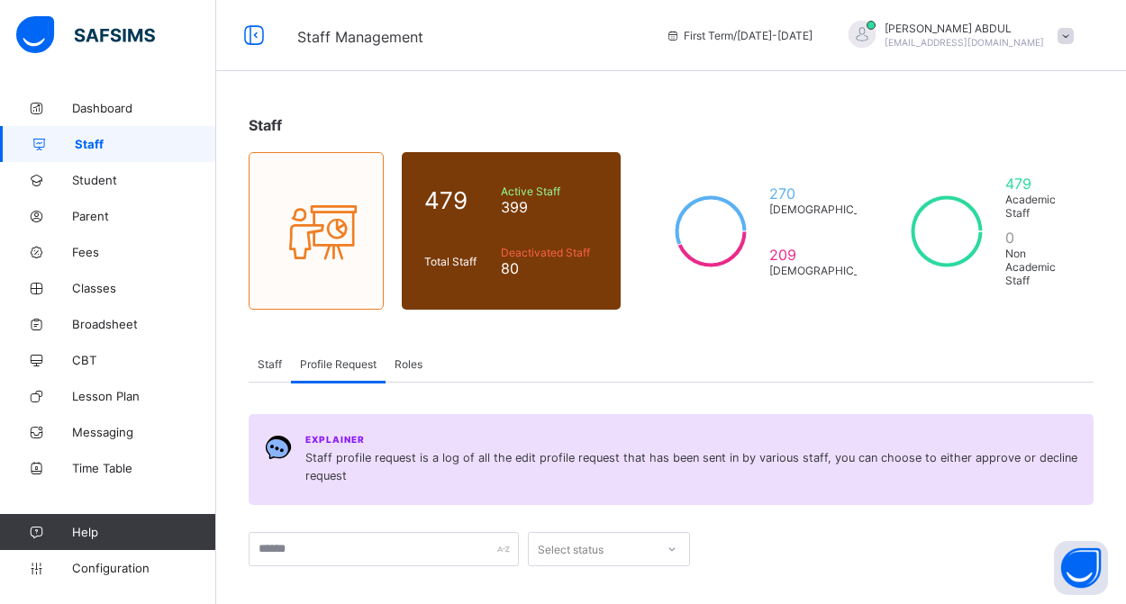
click at [265, 363] on span "Staff" at bounding box center [270, 365] width 24 height 14
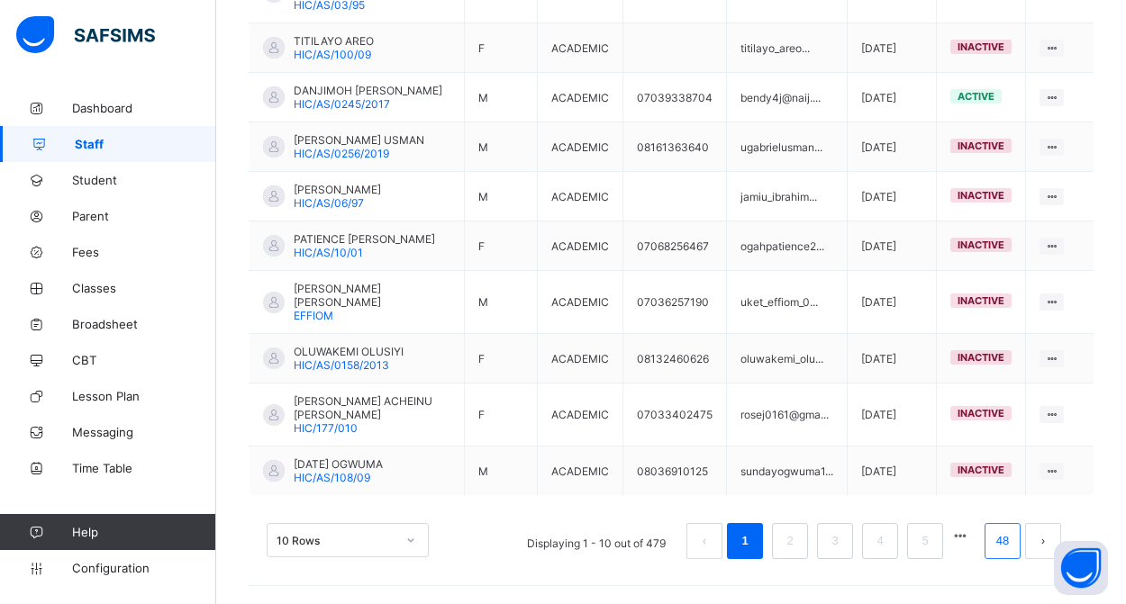
click at [998, 544] on link "48" at bounding box center [1002, 541] width 23 height 23
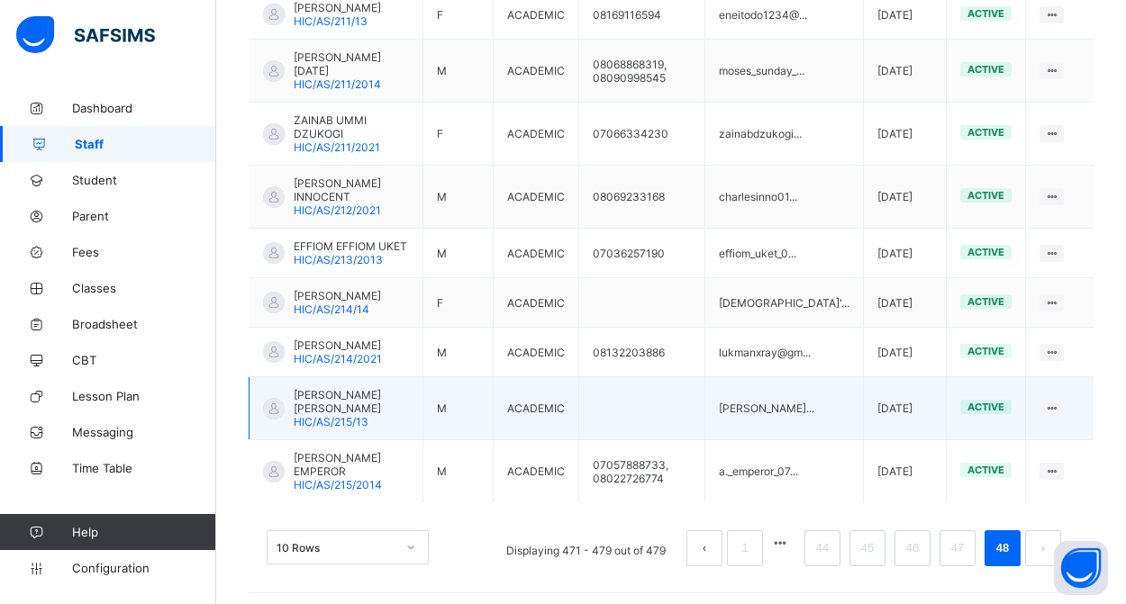
scroll to position [540, 0]
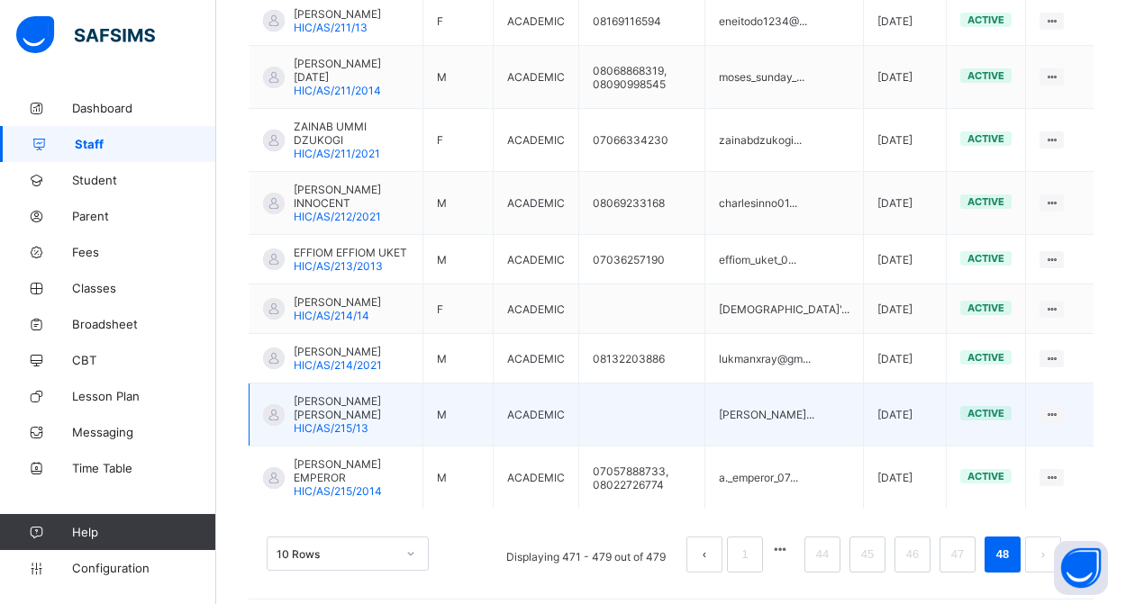
click at [367, 410] on span "[PERSON_NAME] [PERSON_NAME]" at bounding box center [351, 408] width 115 height 27
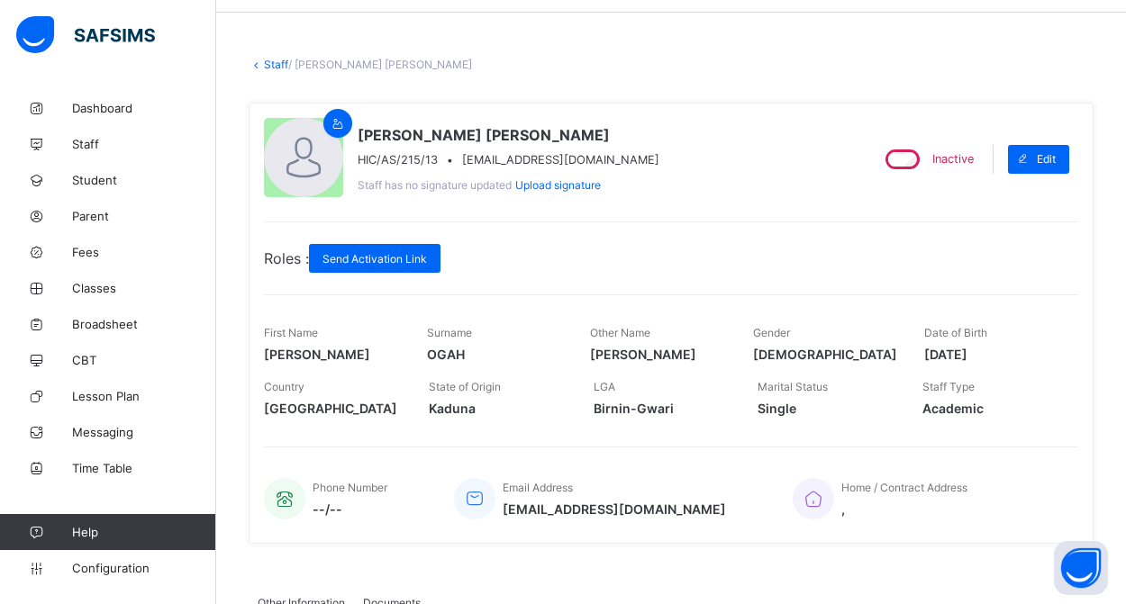
scroll to position [62, 0]
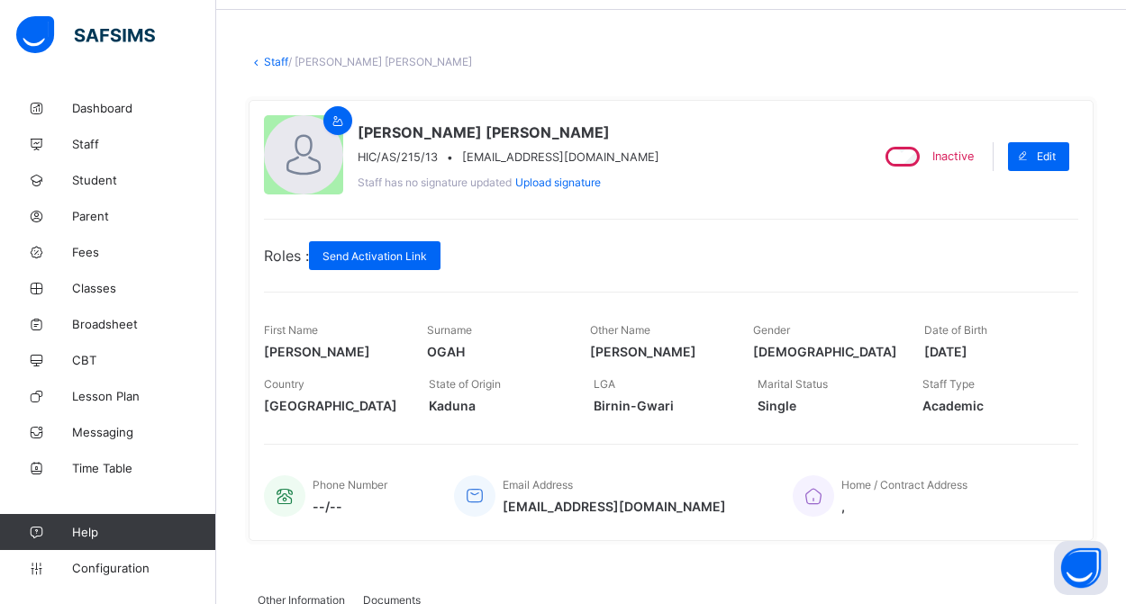
click at [274, 56] on link "Staff" at bounding box center [276, 62] width 24 height 14
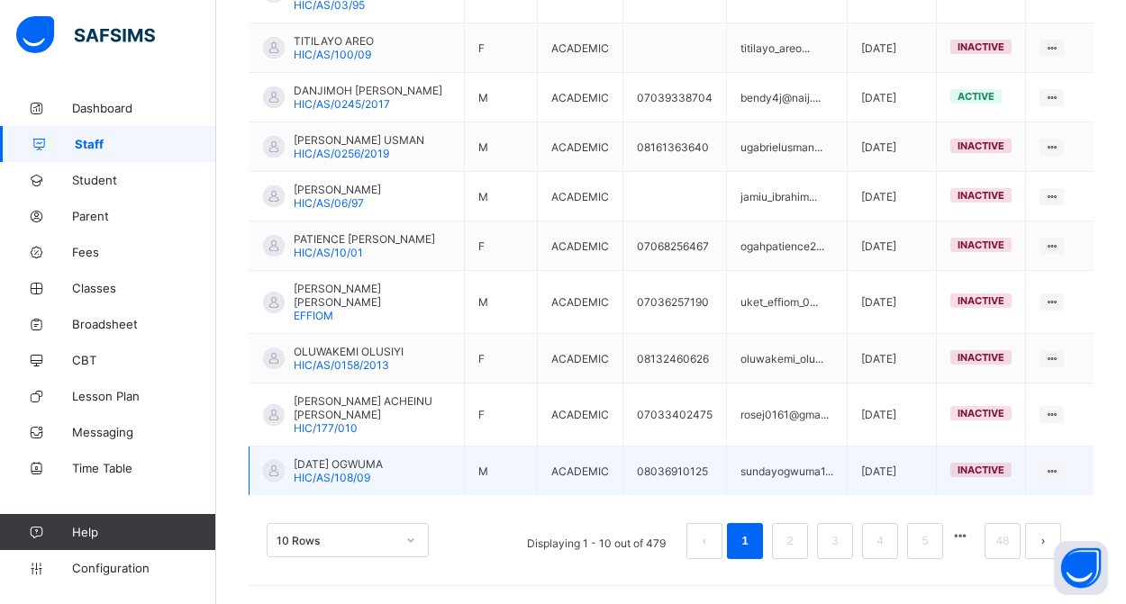
scroll to position [576, 0]
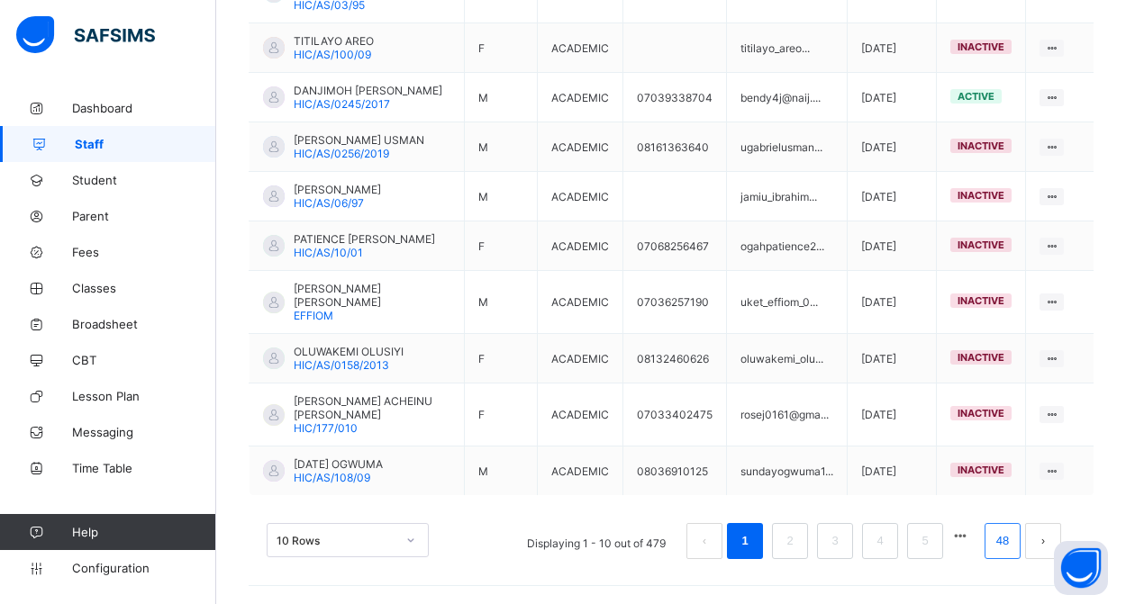
click at [1008, 547] on link "48" at bounding box center [1002, 541] width 23 height 23
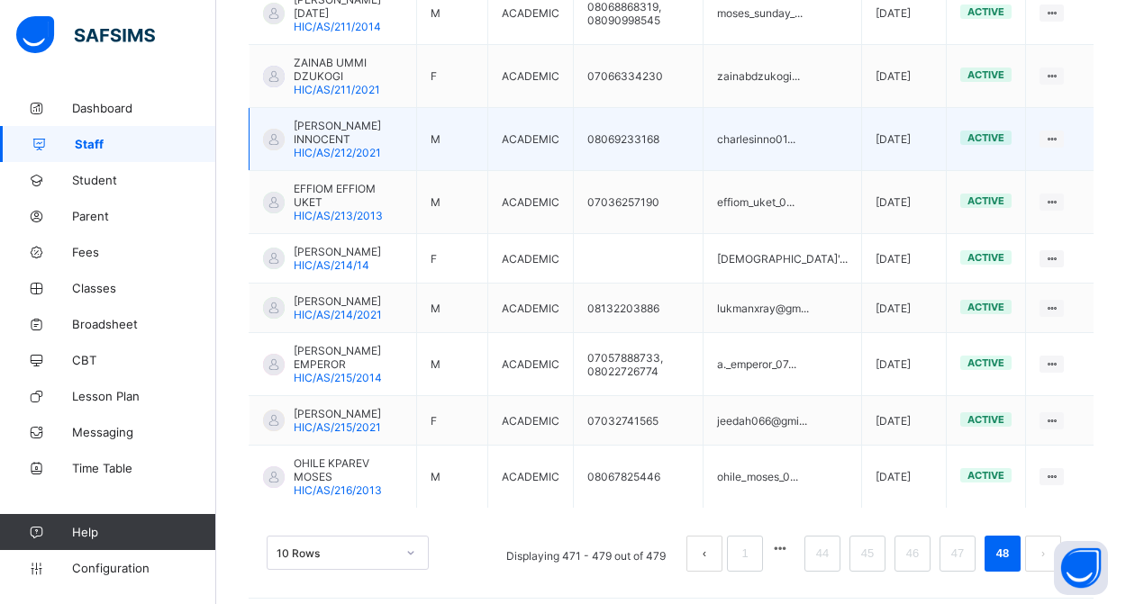
scroll to position [554, 0]
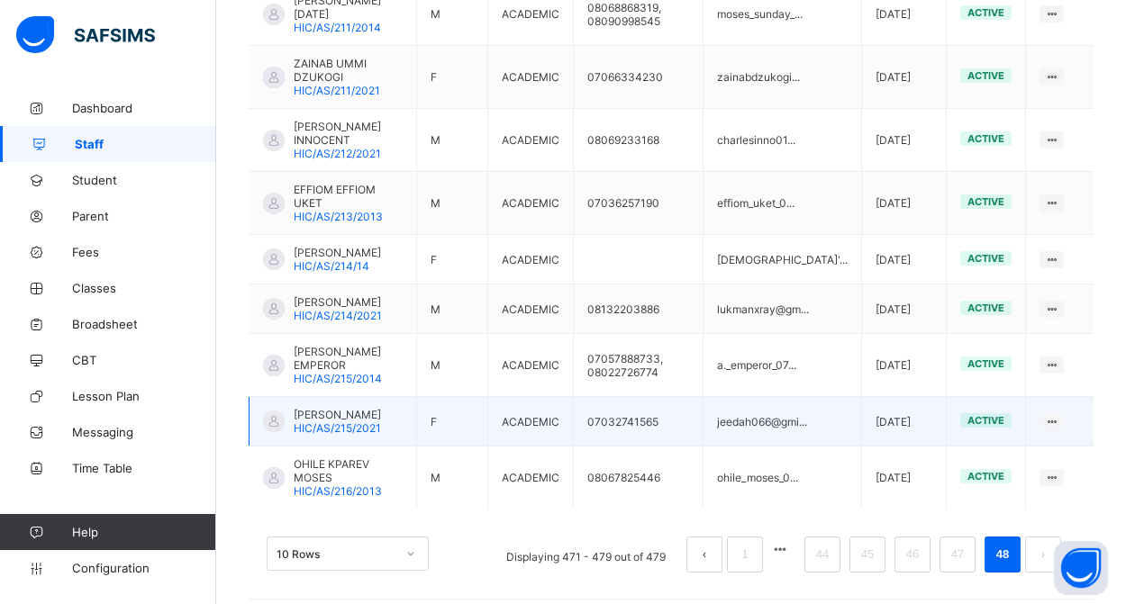
click at [313, 408] on span "[PERSON_NAME]" at bounding box center [337, 415] width 87 height 14
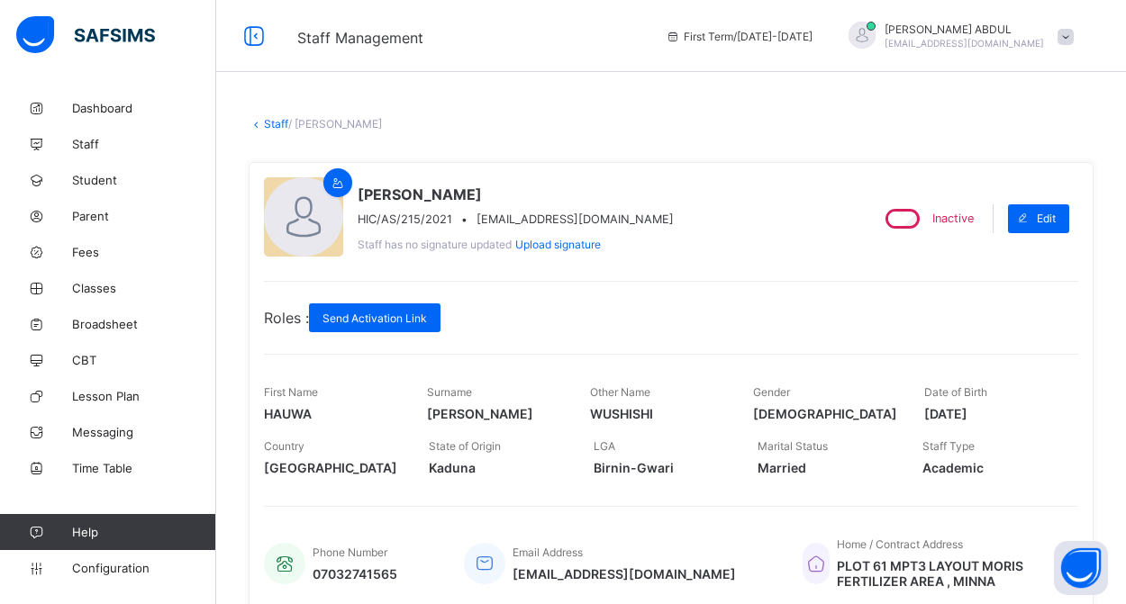
click at [274, 122] on link "Staff" at bounding box center [276, 124] width 24 height 14
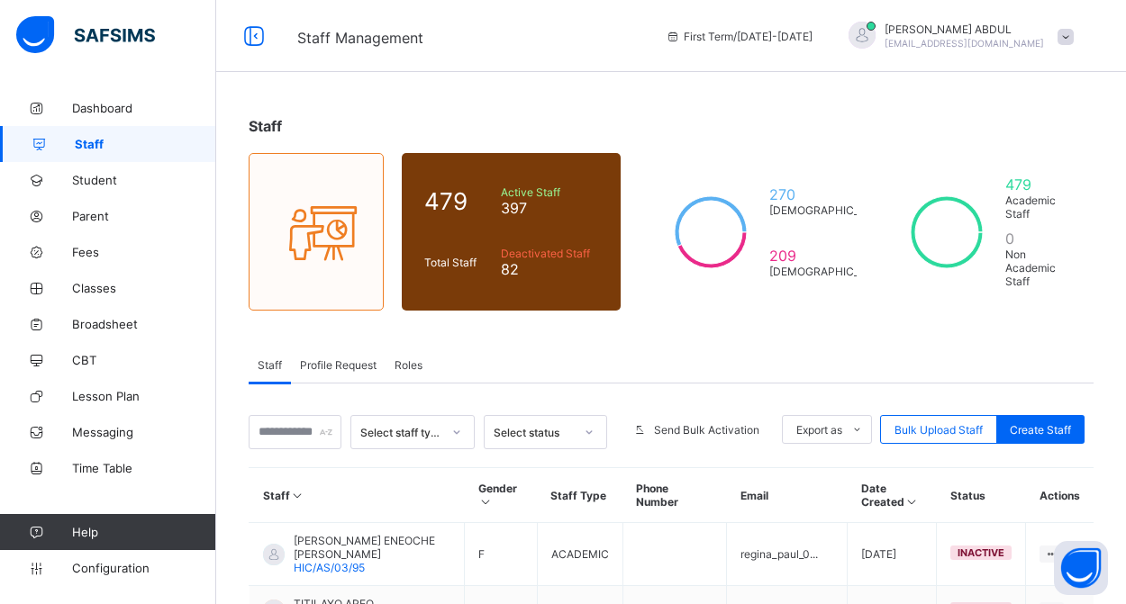
scroll to position [231, 0]
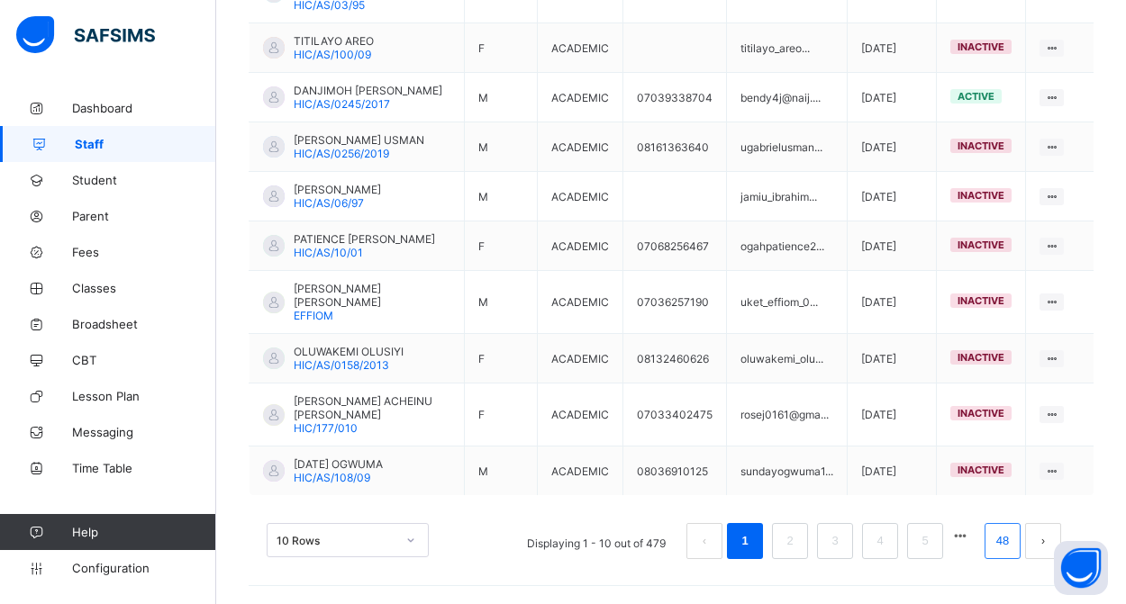
click at [1008, 546] on link "48" at bounding box center [1002, 541] width 23 height 23
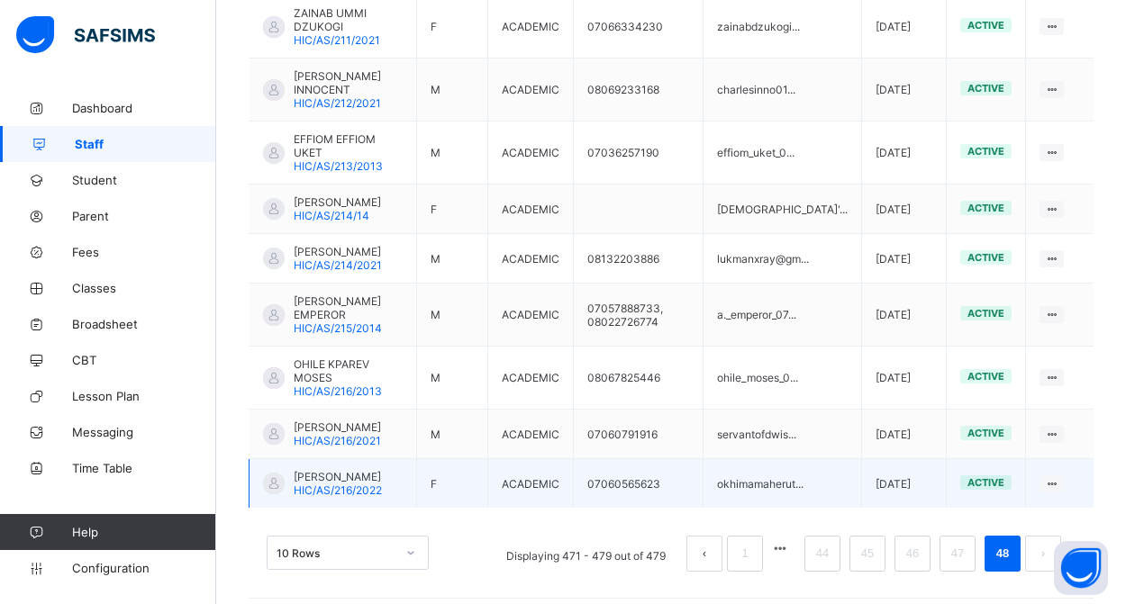
scroll to position [540, 0]
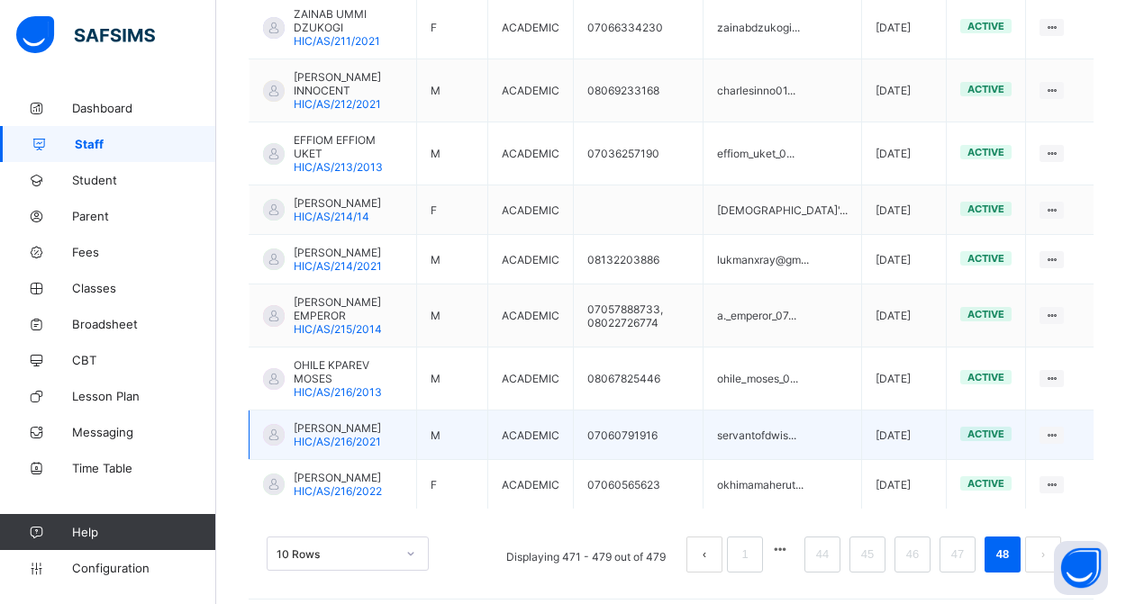
click at [353, 422] on span "[PERSON_NAME]" at bounding box center [337, 429] width 87 height 14
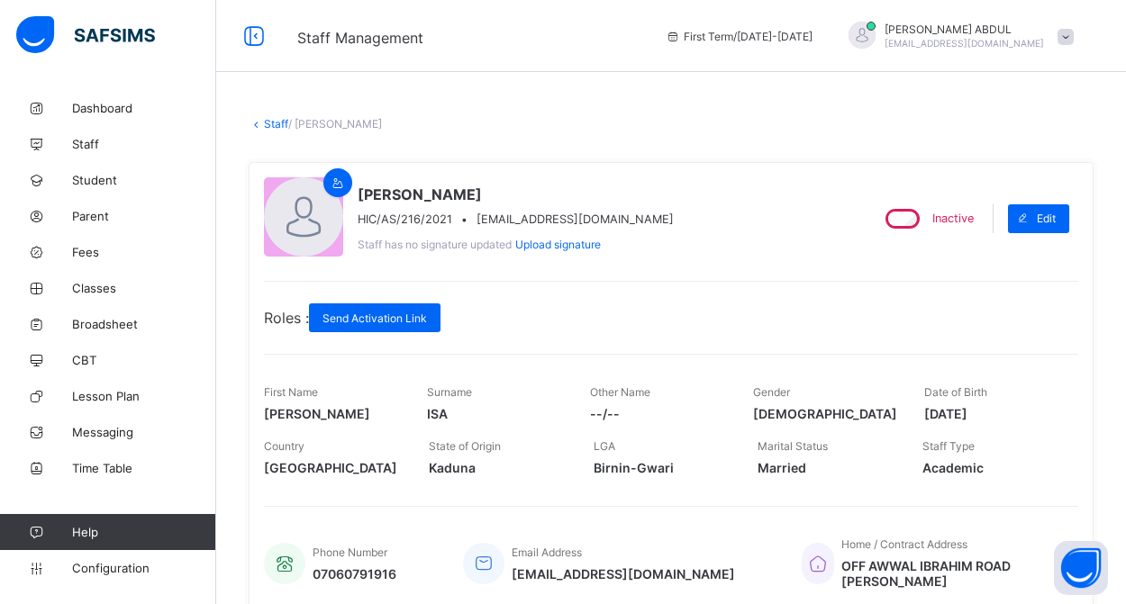
click at [269, 122] on link "Staff" at bounding box center [276, 124] width 24 height 14
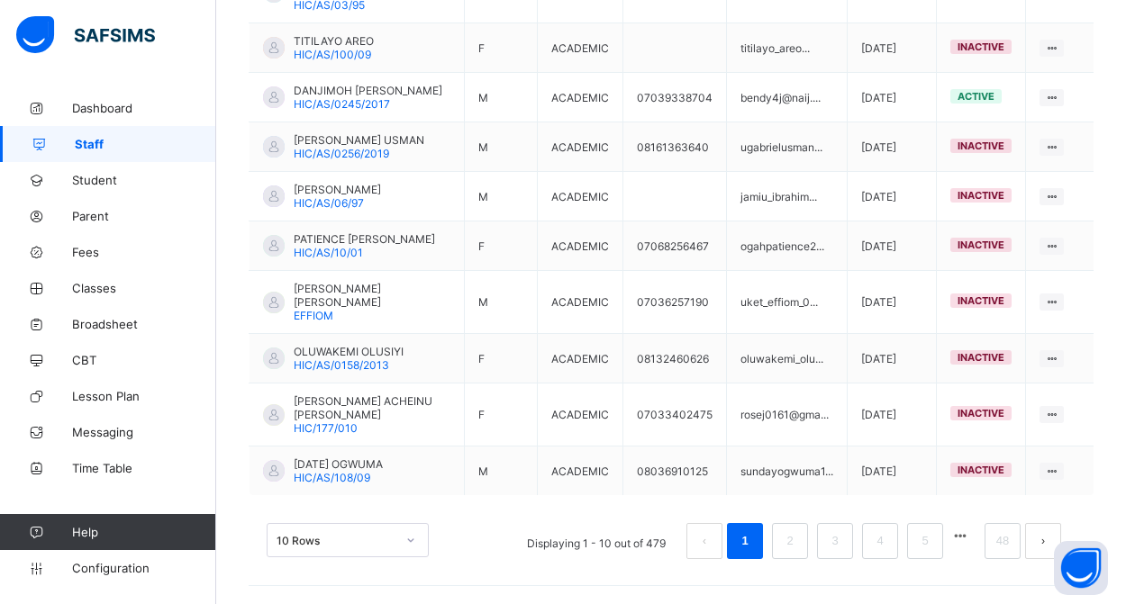
scroll to position [576, 0]
click at [999, 545] on link "48" at bounding box center [1002, 541] width 23 height 23
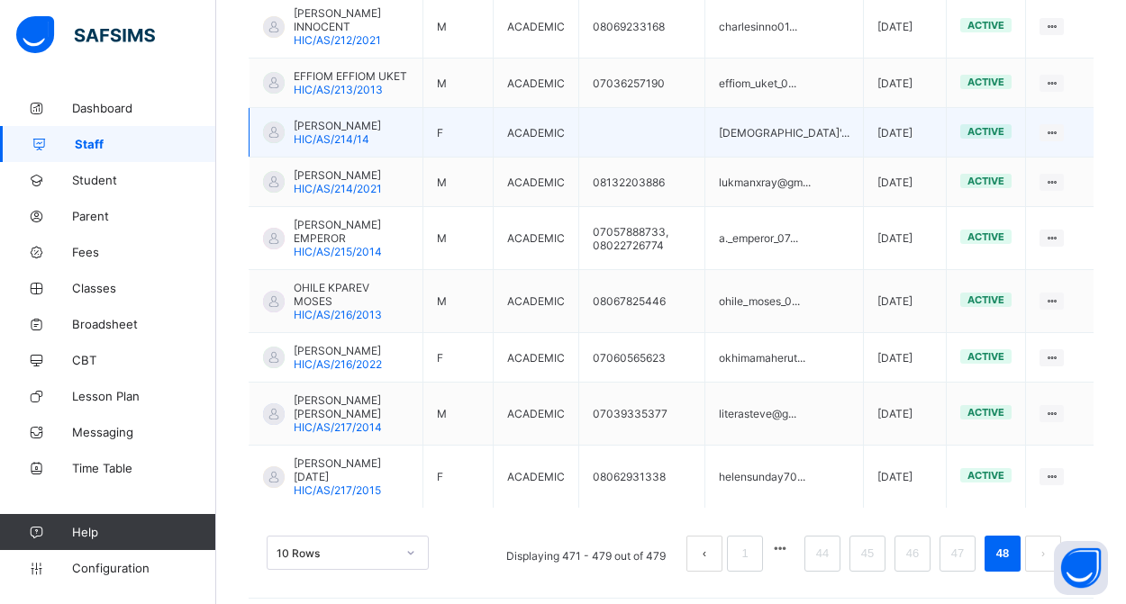
scroll to position [540, 0]
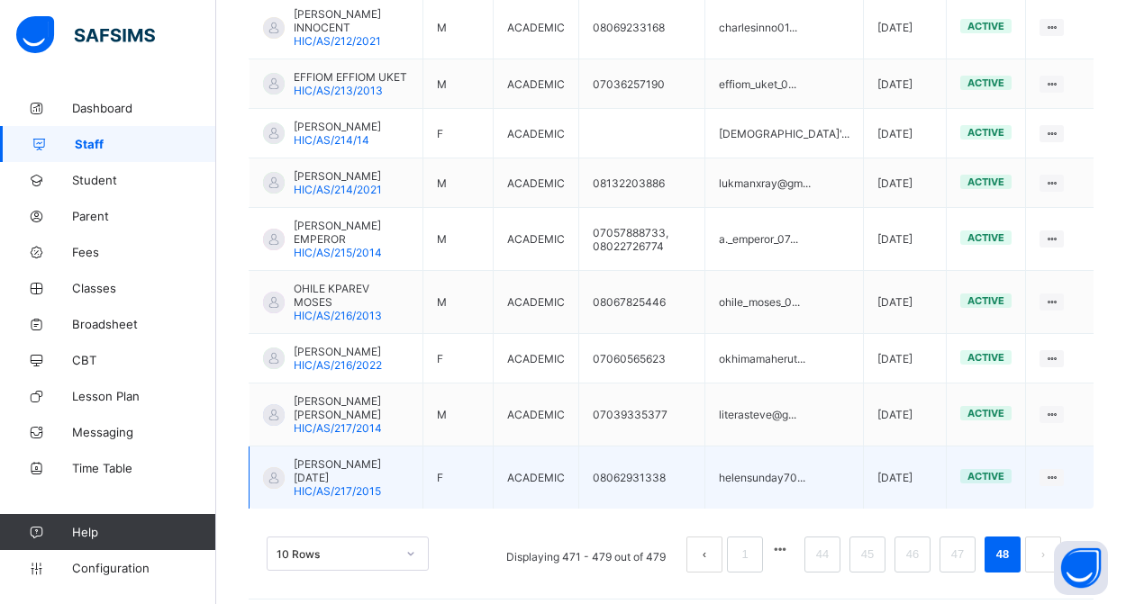
click at [320, 466] on span "[PERSON_NAME][DATE]" at bounding box center [351, 471] width 115 height 27
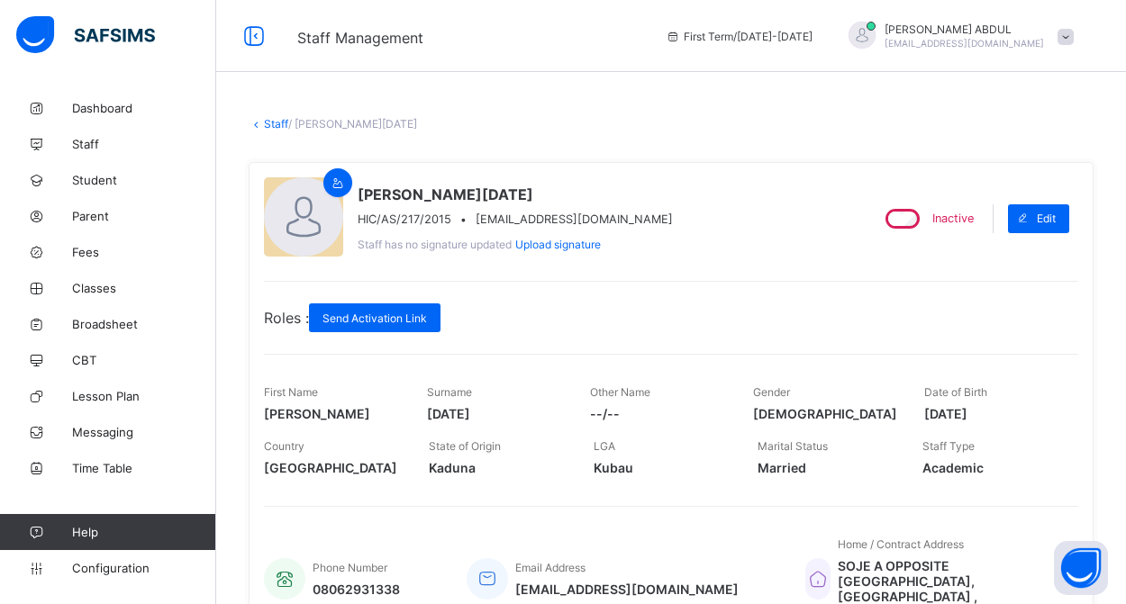
click at [279, 123] on link "Staff" at bounding box center [276, 124] width 24 height 14
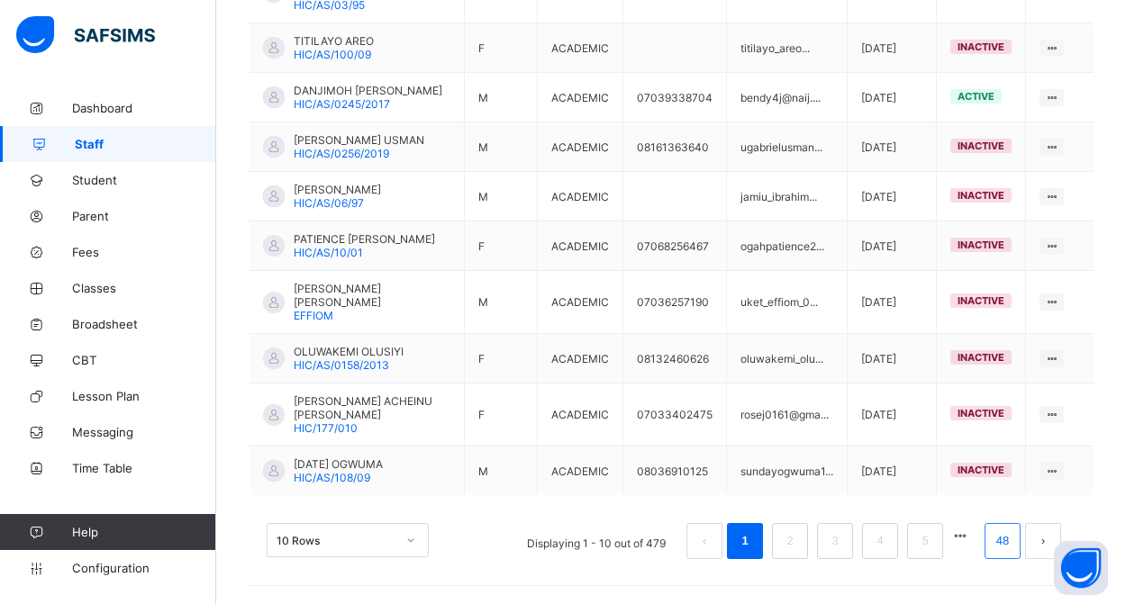
click at [1002, 546] on link "48" at bounding box center [1002, 541] width 23 height 23
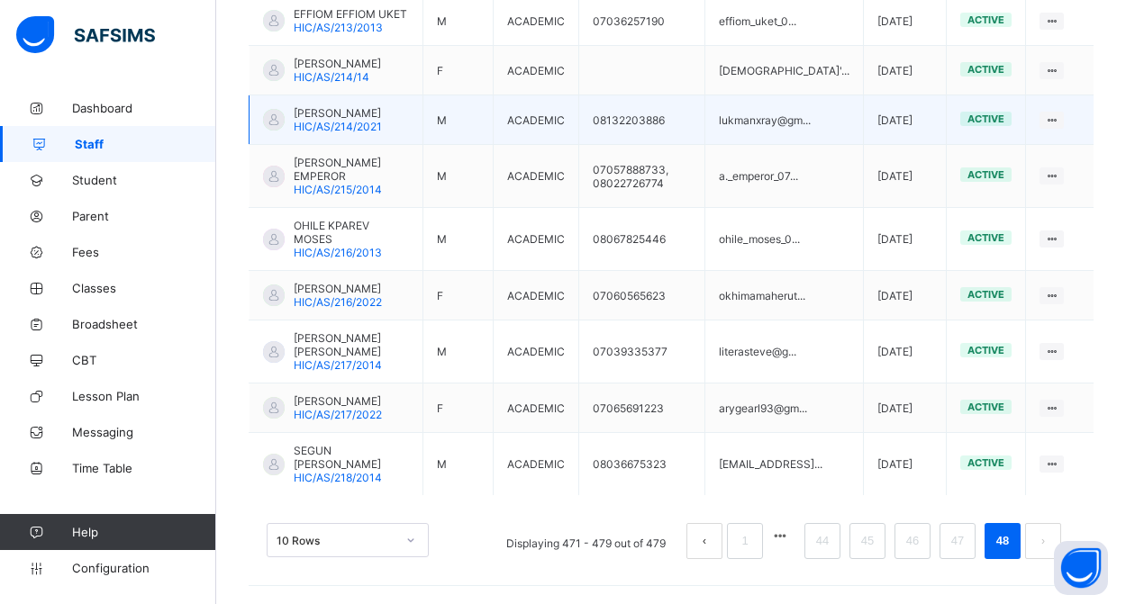
scroll to position [567, 0]
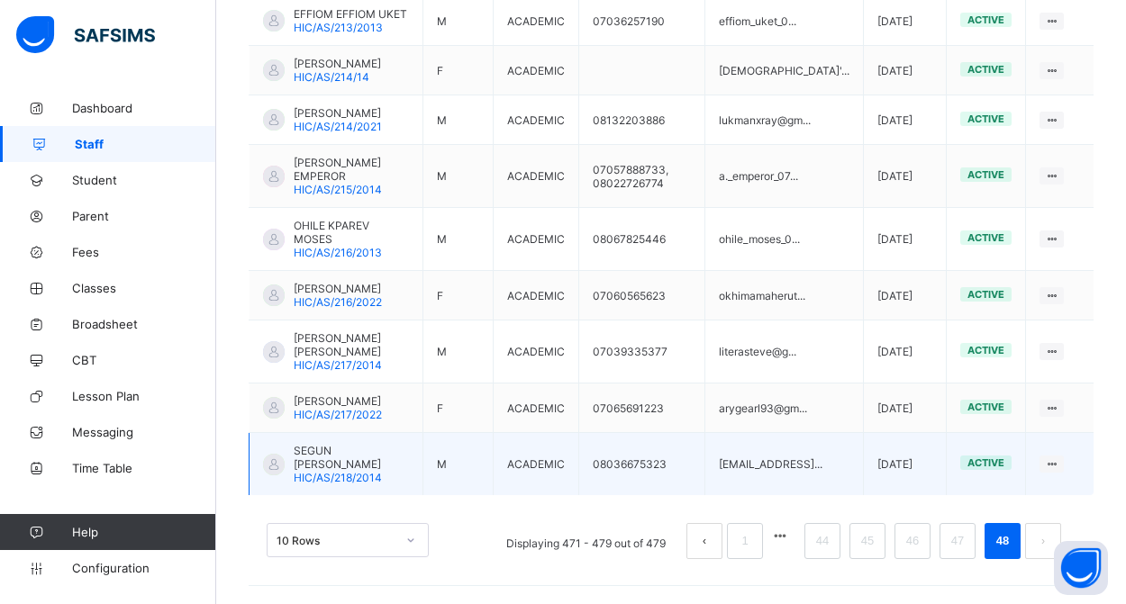
click at [338, 462] on span "SEGUN [PERSON_NAME]" at bounding box center [351, 457] width 115 height 27
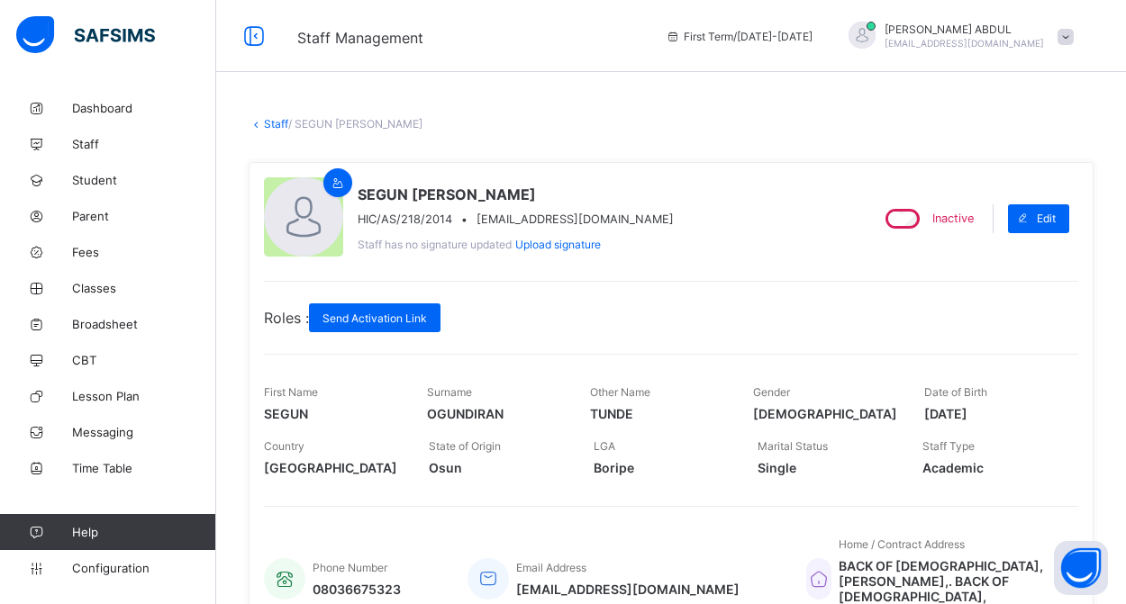
click at [273, 122] on link "Staff" at bounding box center [276, 124] width 24 height 14
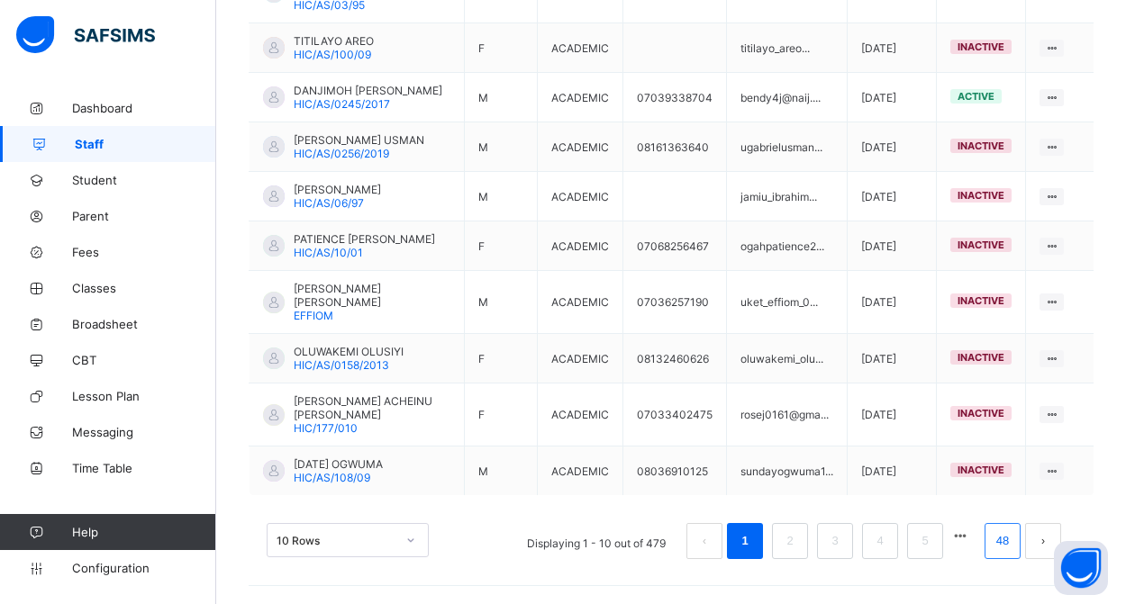
scroll to position [576, 0]
click at [1002, 550] on link "48" at bounding box center [1002, 541] width 23 height 23
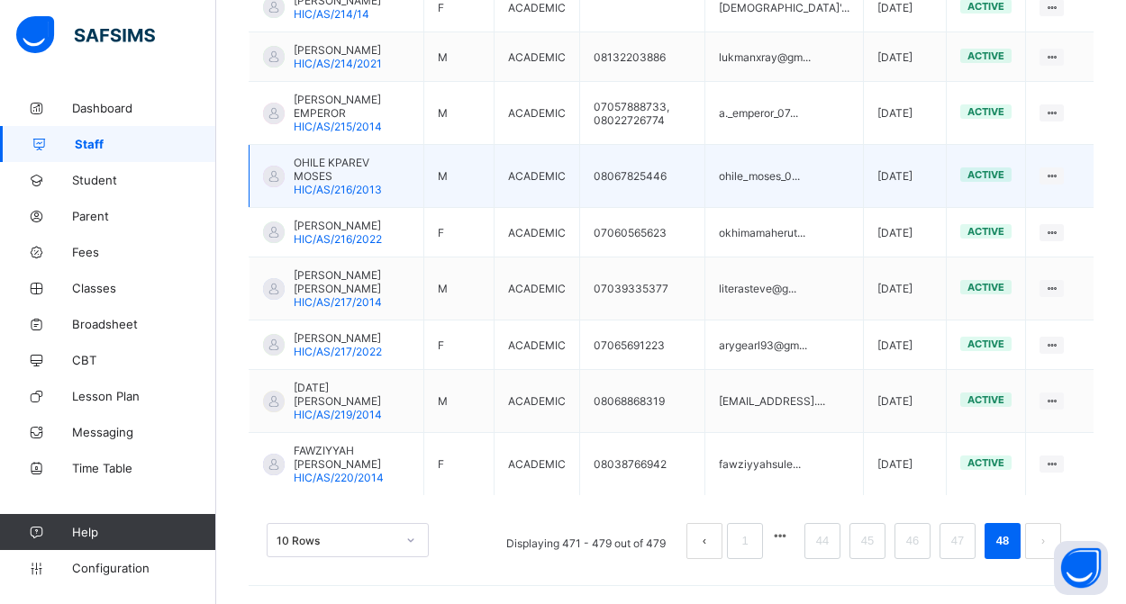
scroll to position [554, 0]
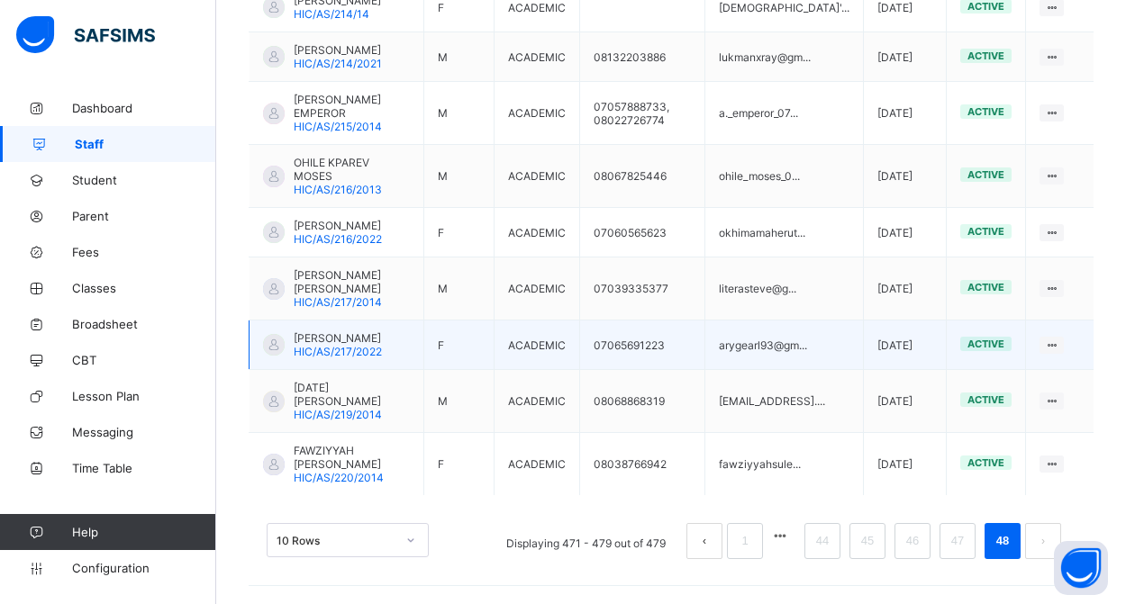
click at [361, 334] on span "[PERSON_NAME]" at bounding box center [338, 338] width 88 height 14
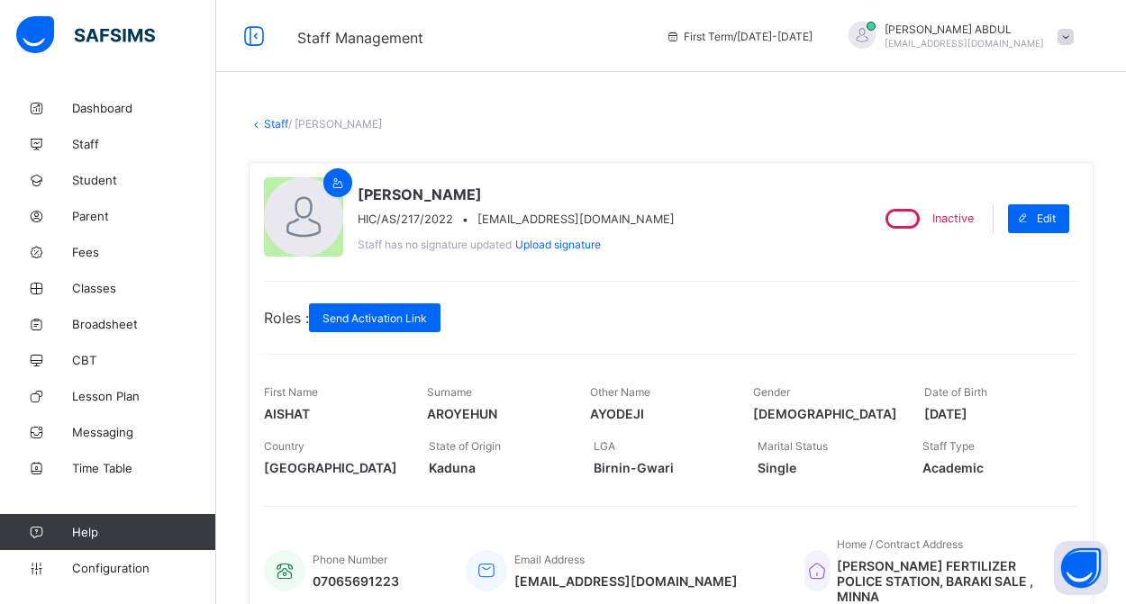
click at [271, 122] on link "Staff" at bounding box center [276, 124] width 24 height 14
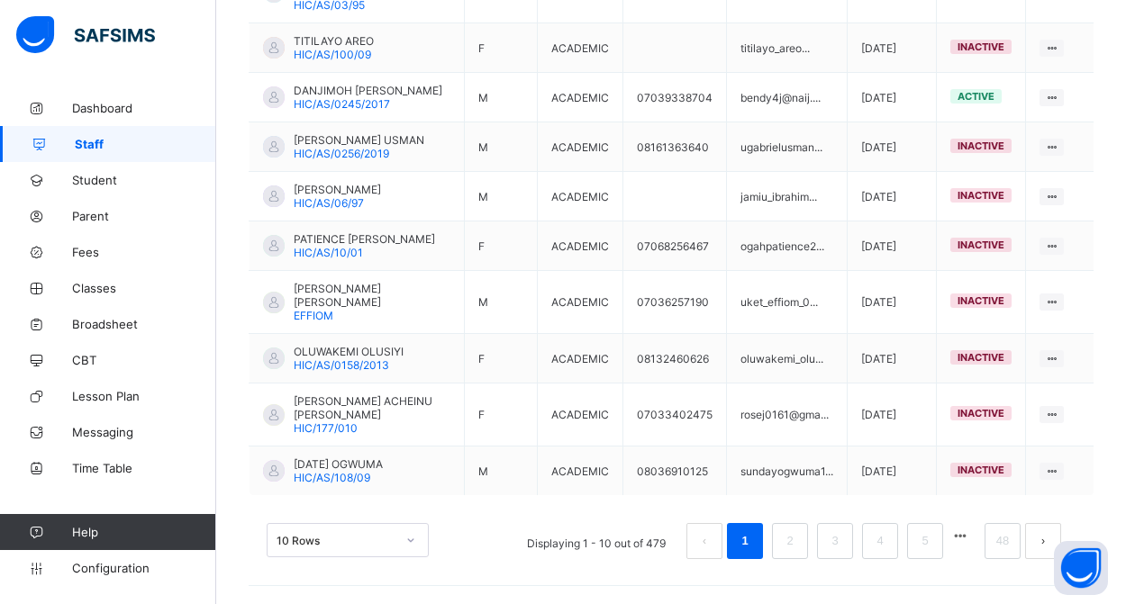
scroll to position [576, 0]
click at [1002, 555] on li "48" at bounding box center [1002, 541] width 36 height 36
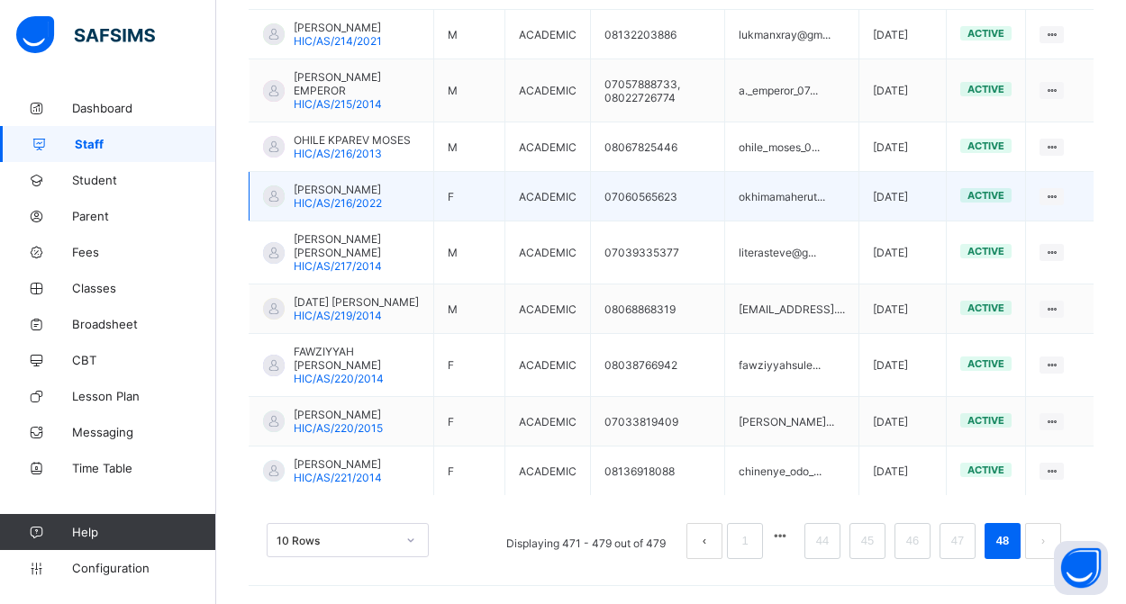
scroll to position [527, 0]
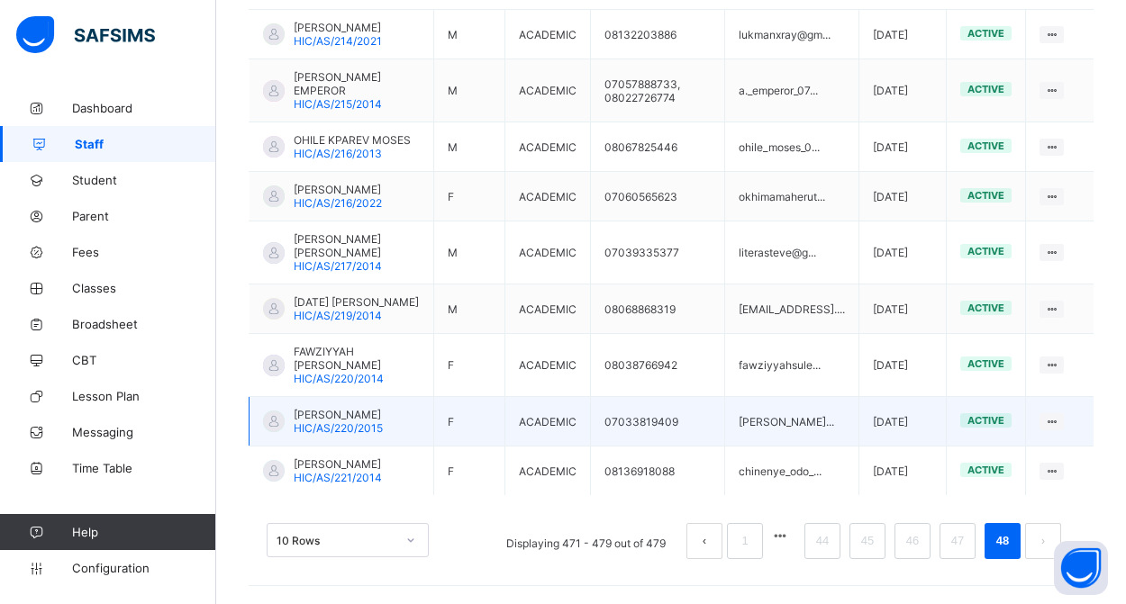
click at [347, 415] on span "AMINA UMAR SHEHU" at bounding box center [338, 415] width 89 height 14
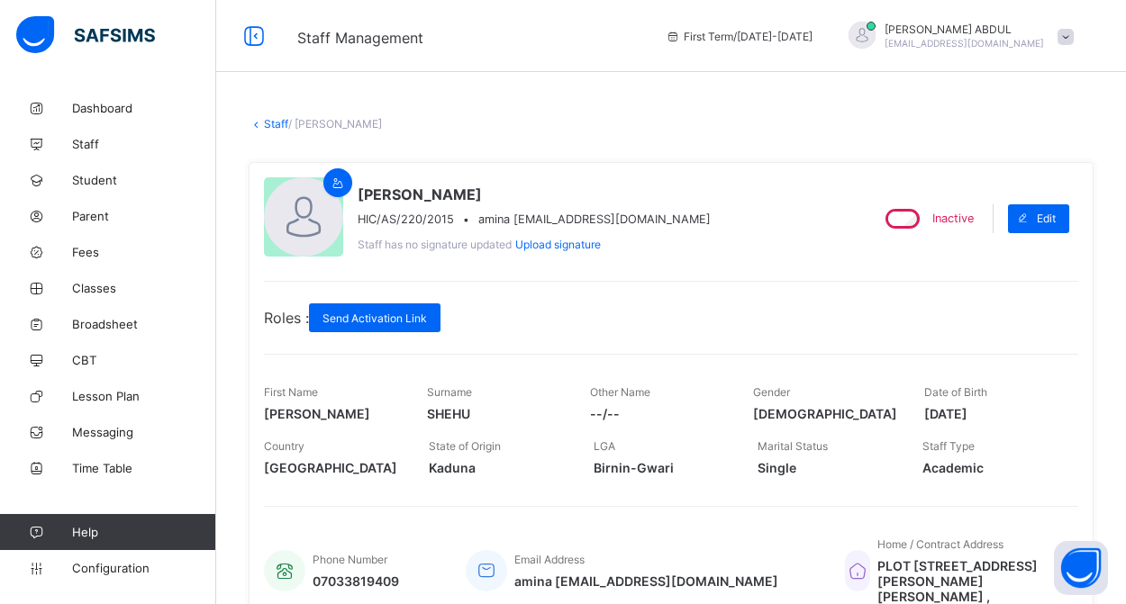
click at [277, 124] on link "Staff" at bounding box center [276, 124] width 24 height 14
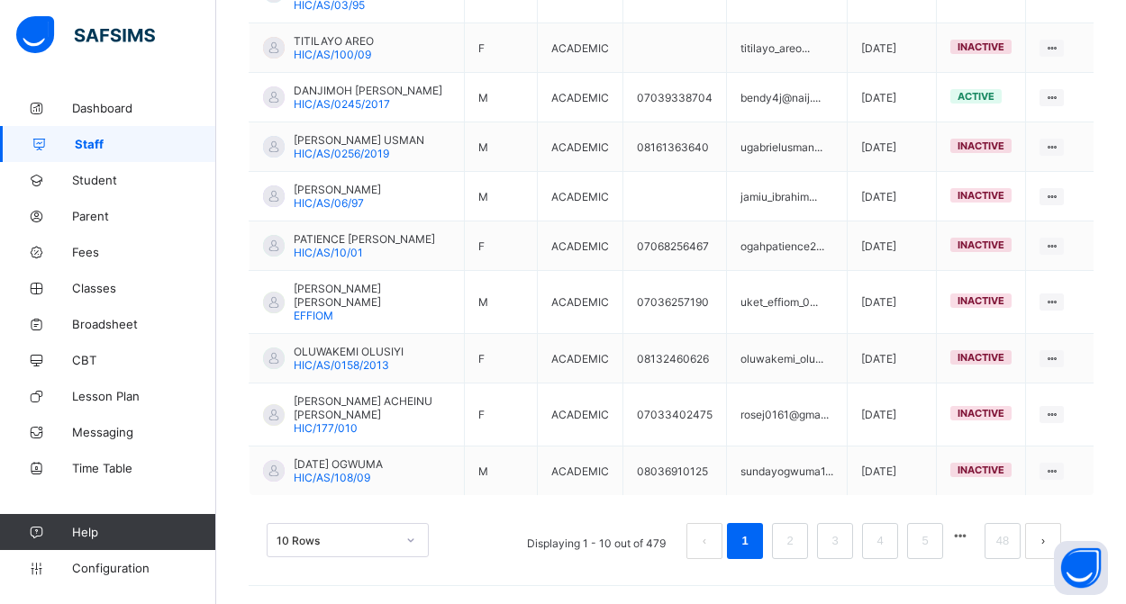
scroll to position [576, 0]
click at [958, 540] on button "button" at bounding box center [959, 536] width 23 height 15
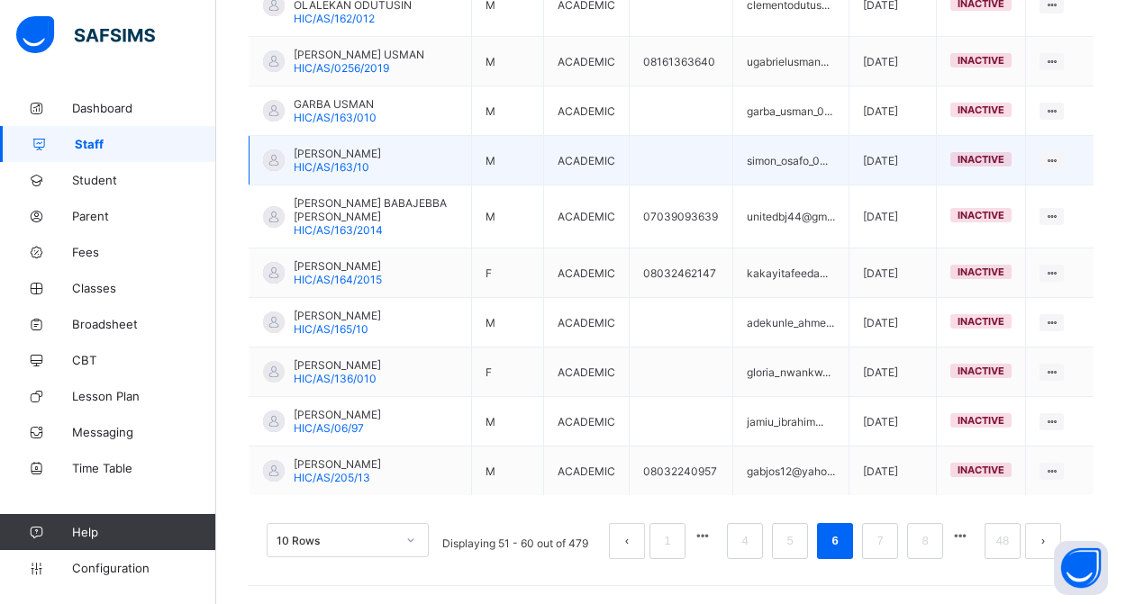
scroll to position [563, 0]
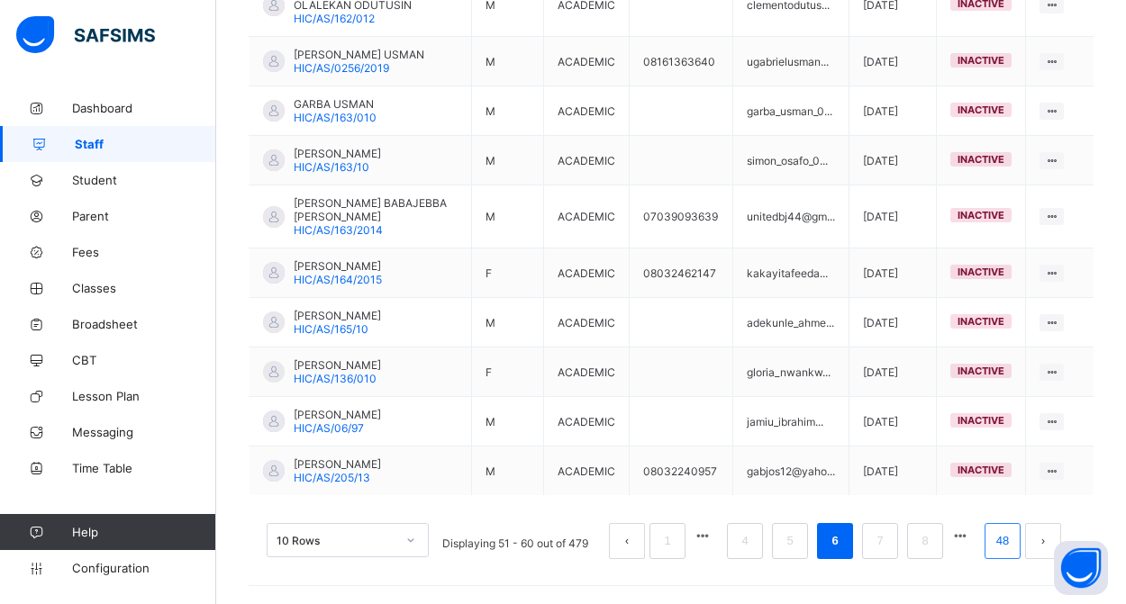
click at [993, 546] on link "48" at bounding box center [1002, 541] width 23 height 23
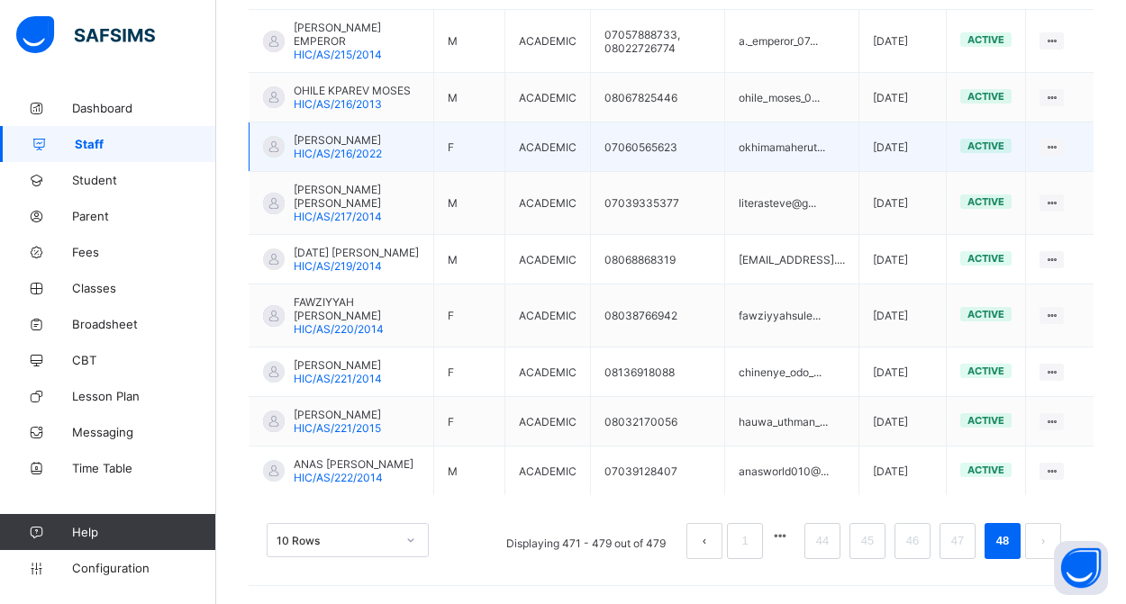
scroll to position [554, 0]
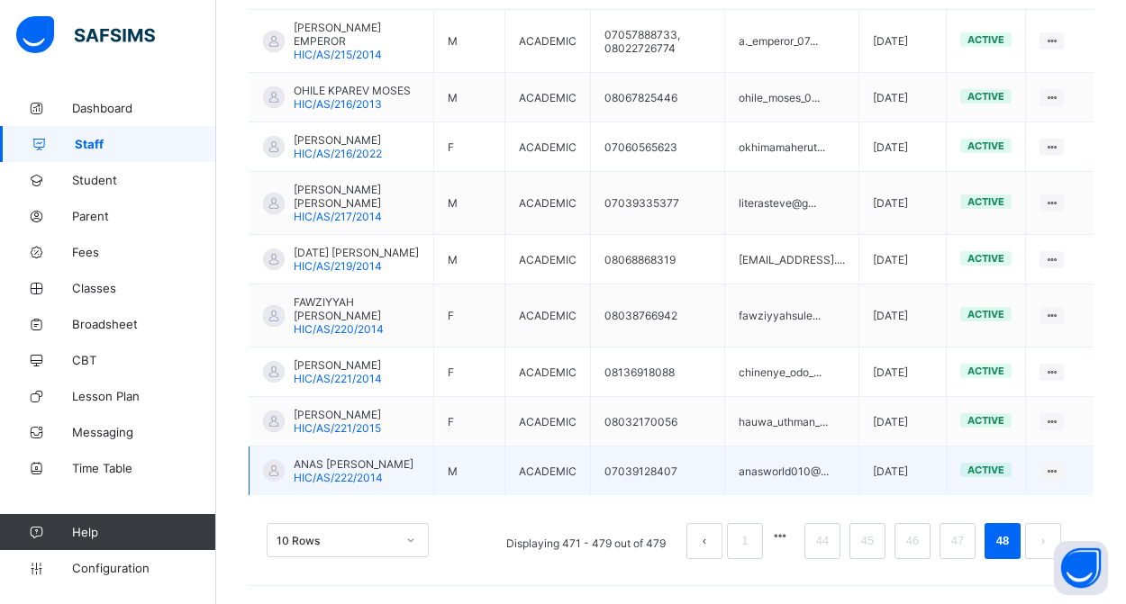
click at [321, 459] on span "ANAS DANASABE ABUBAKAR" at bounding box center [354, 465] width 120 height 14
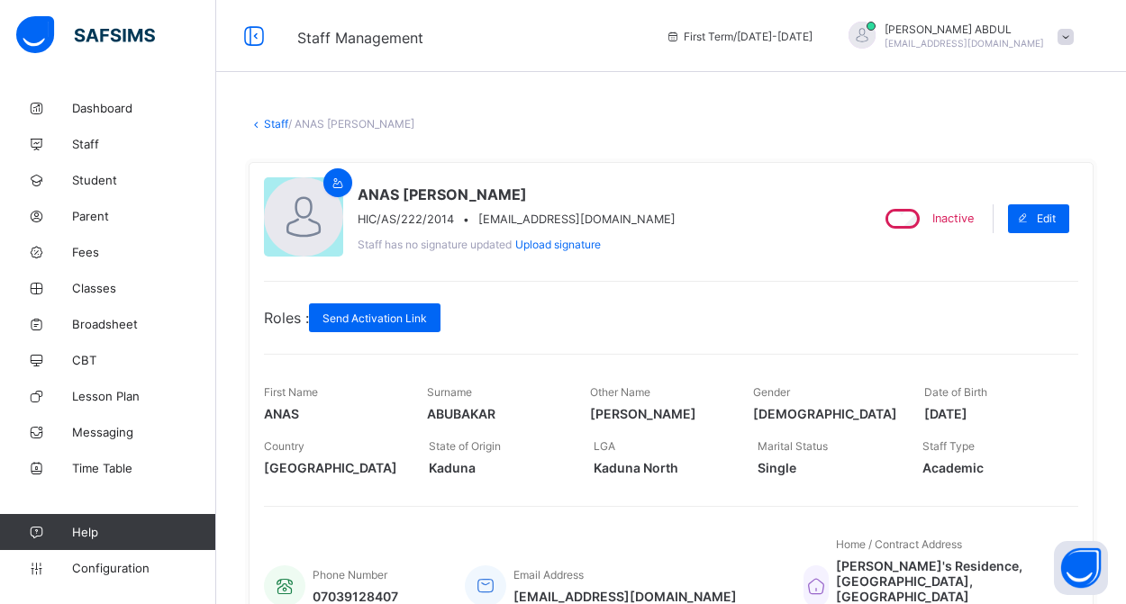
click at [269, 122] on link "Staff" at bounding box center [276, 124] width 24 height 14
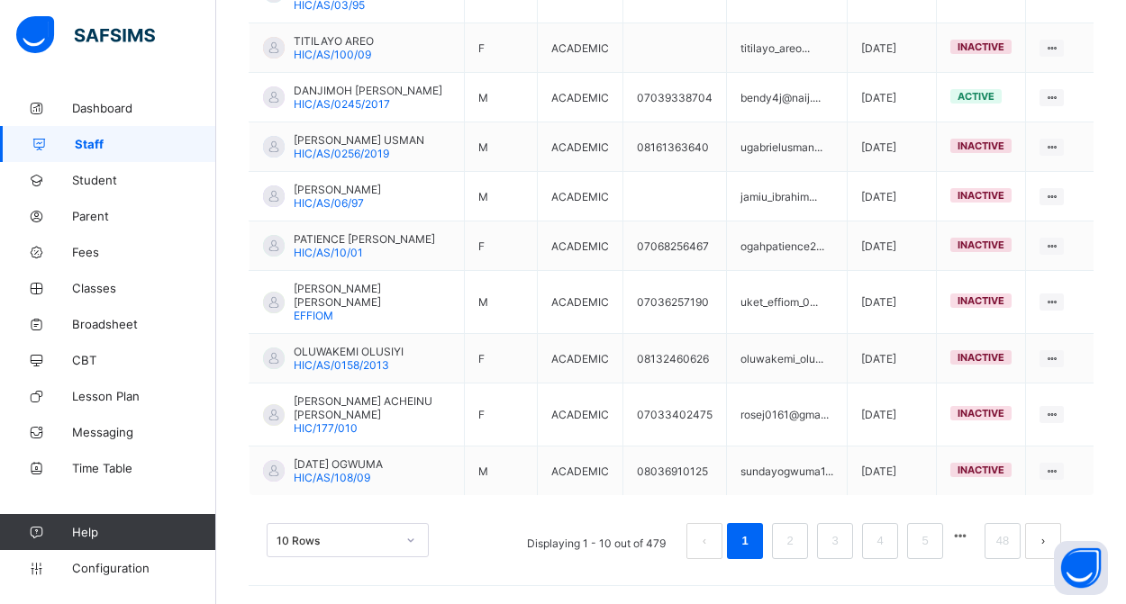
scroll to position [576, 0]
click at [997, 542] on link "48" at bounding box center [1002, 541] width 23 height 23
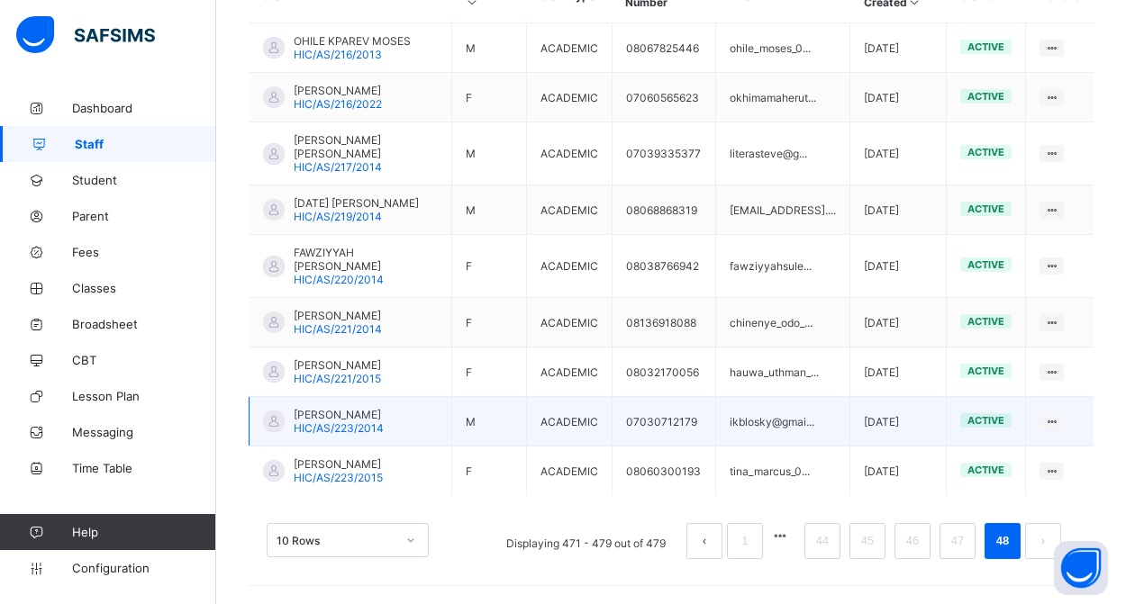
scroll to position [500, 0]
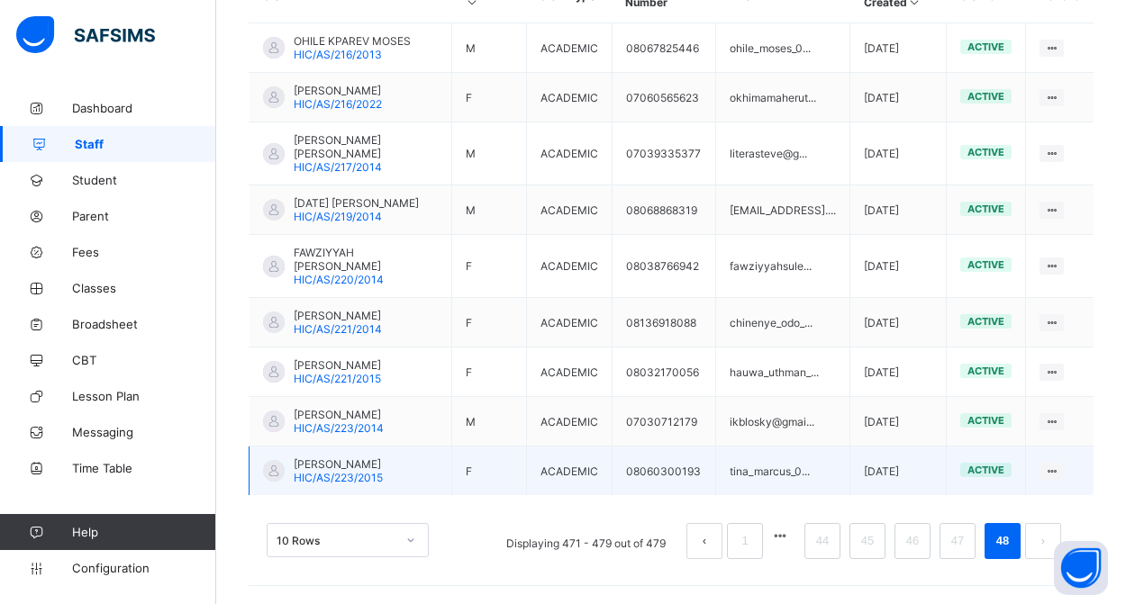
click at [348, 465] on span "TINA MARCUS" at bounding box center [338, 465] width 89 height 14
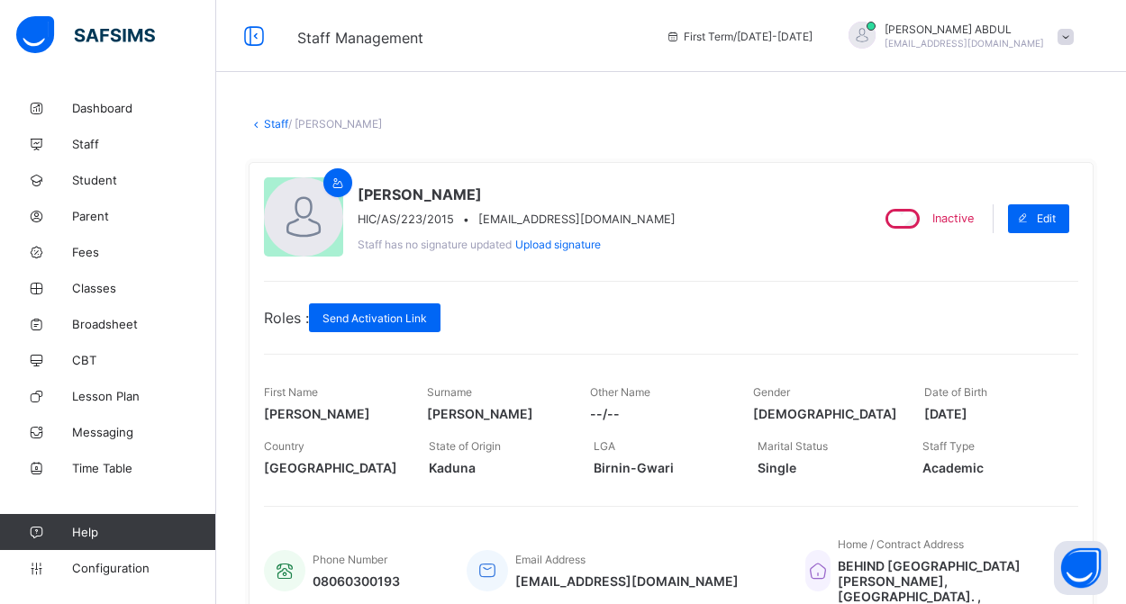
click at [268, 125] on link "Staff" at bounding box center [276, 124] width 24 height 14
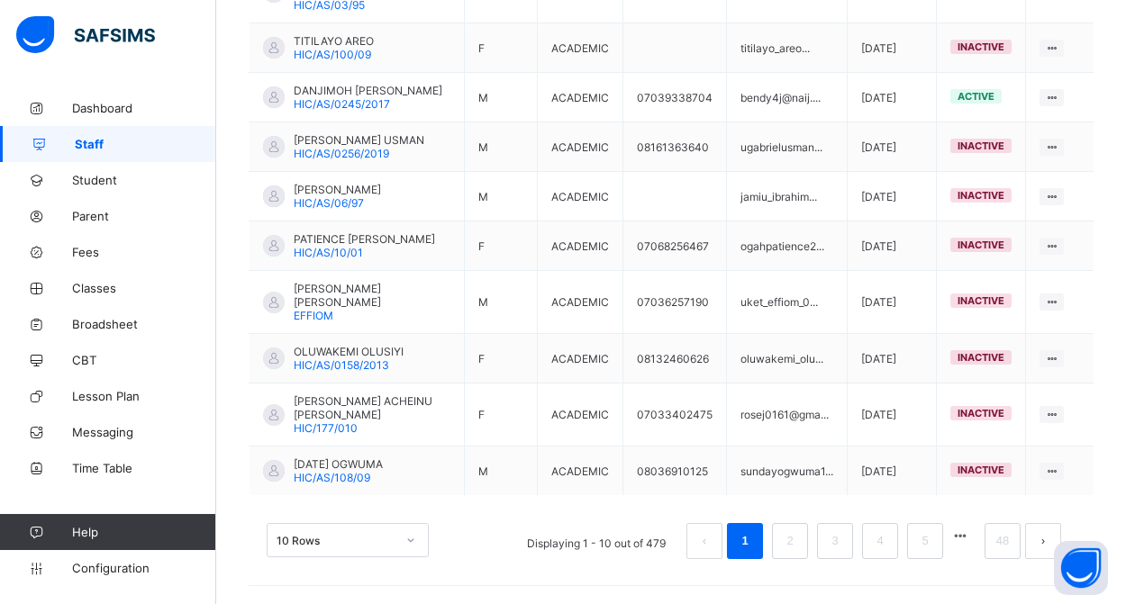
scroll to position [576, 0]
click at [1002, 547] on link "48" at bounding box center [1002, 541] width 23 height 23
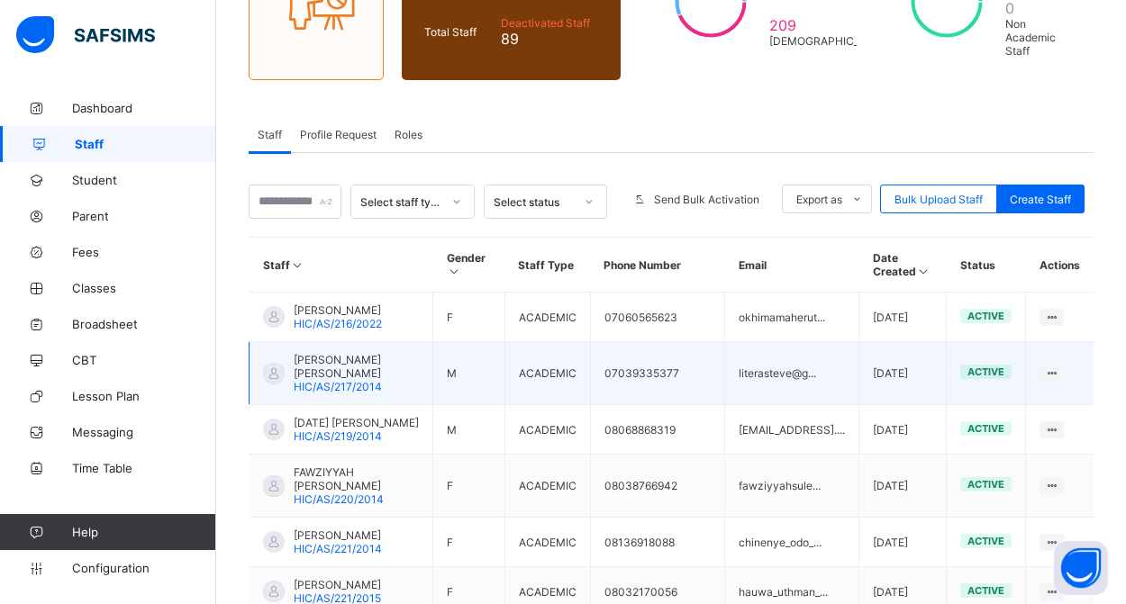
click at [346, 380] on span "[PERSON_NAME] [PERSON_NAME]" at bounding box center [356, 366] width 125 height 27
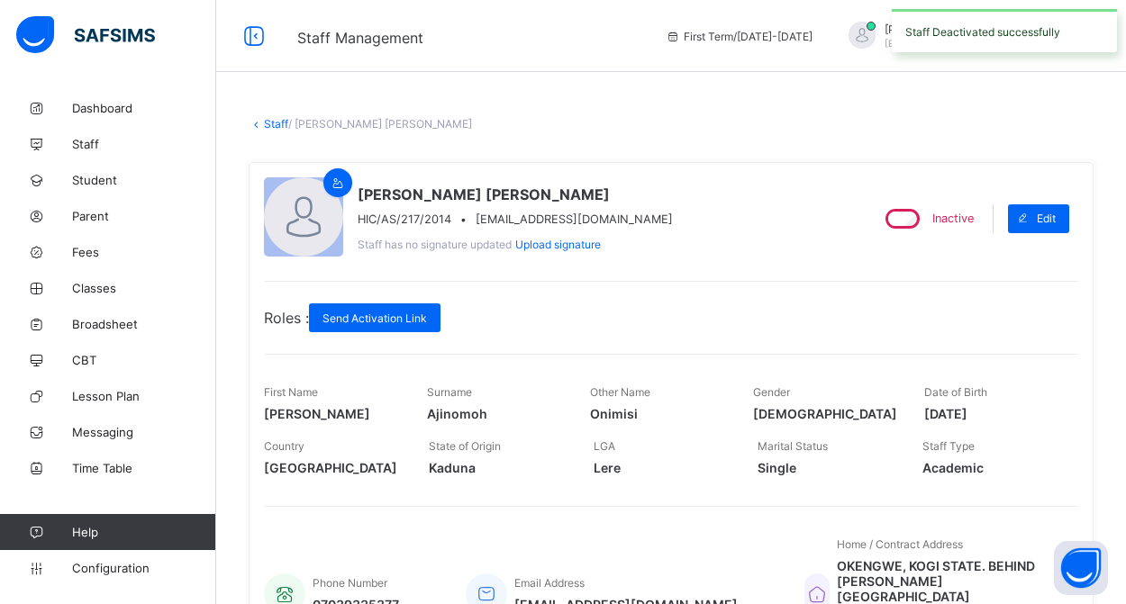
click at [274, 124] on link "Staff" at bounding box center [276, 124] width 24 height 14
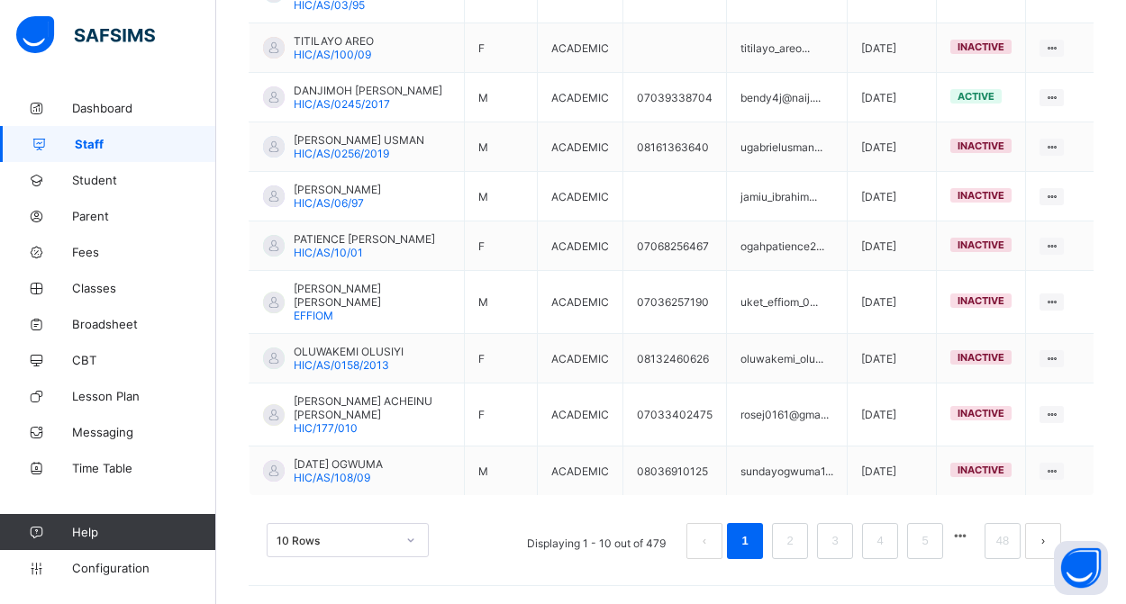
scroll to position [576, 0]
click at [999, 546] on link "48" at bounding box center [1002, 541] width 23 height 23
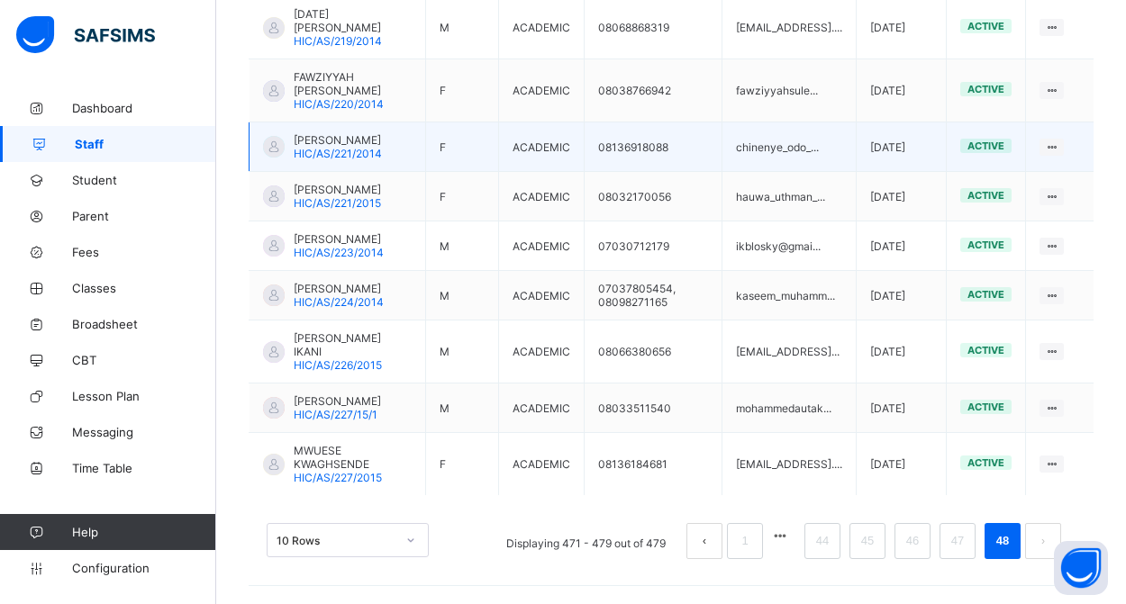
scroll to position [581, 0]
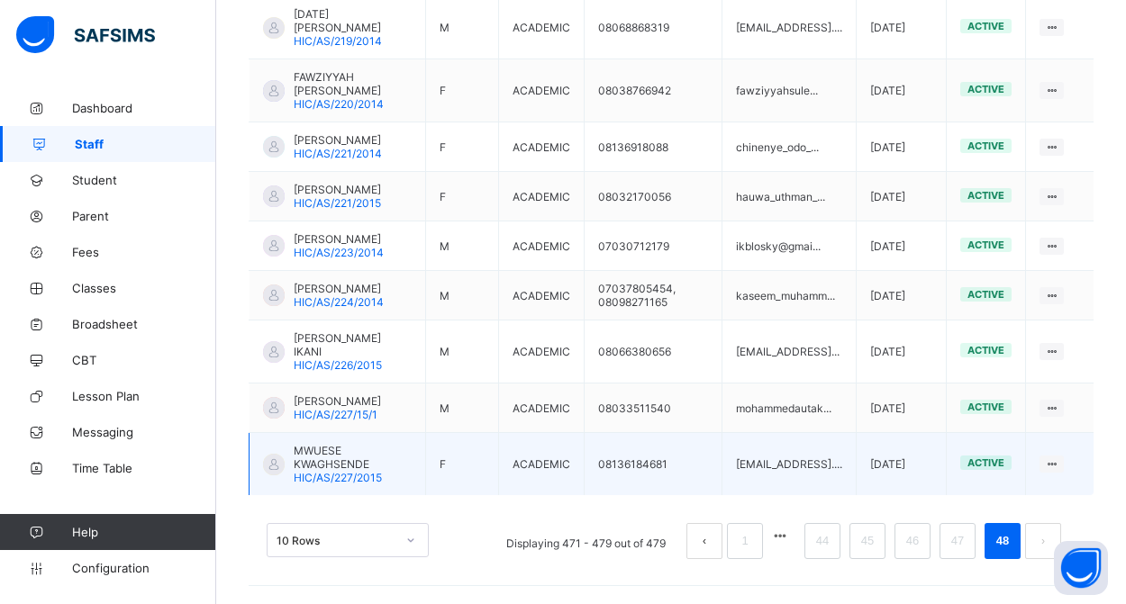
click at [333, 457] on span "MWUESE KWAGHSENDE" at bounding box center [353, 457] width 118 height 27
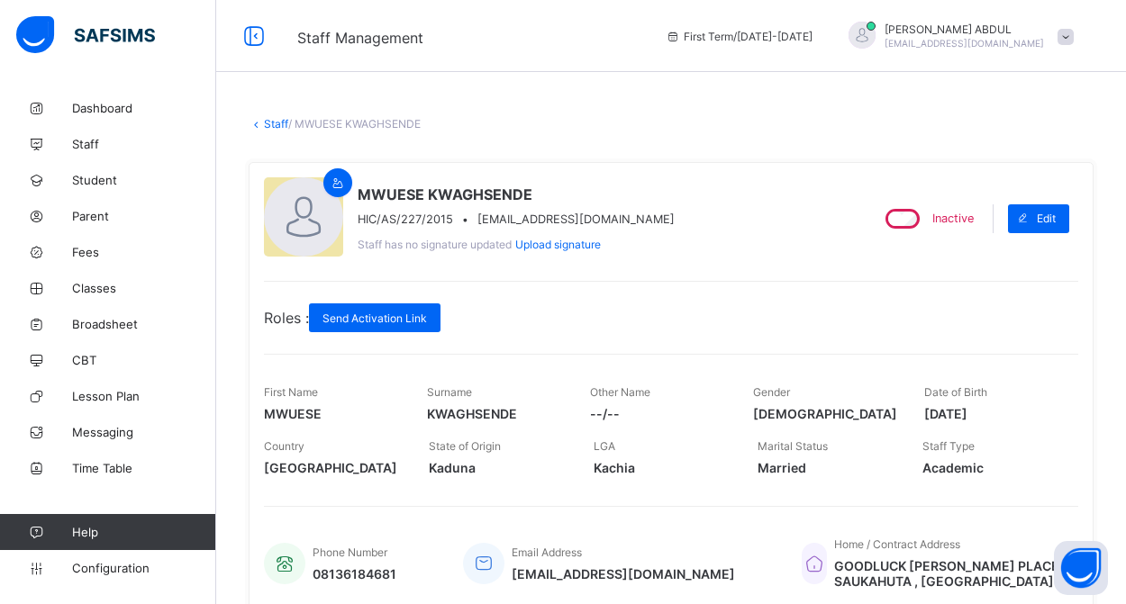
click at [271, 123] on link "Staff" at bounding box center [276, 124] width 24 height 14
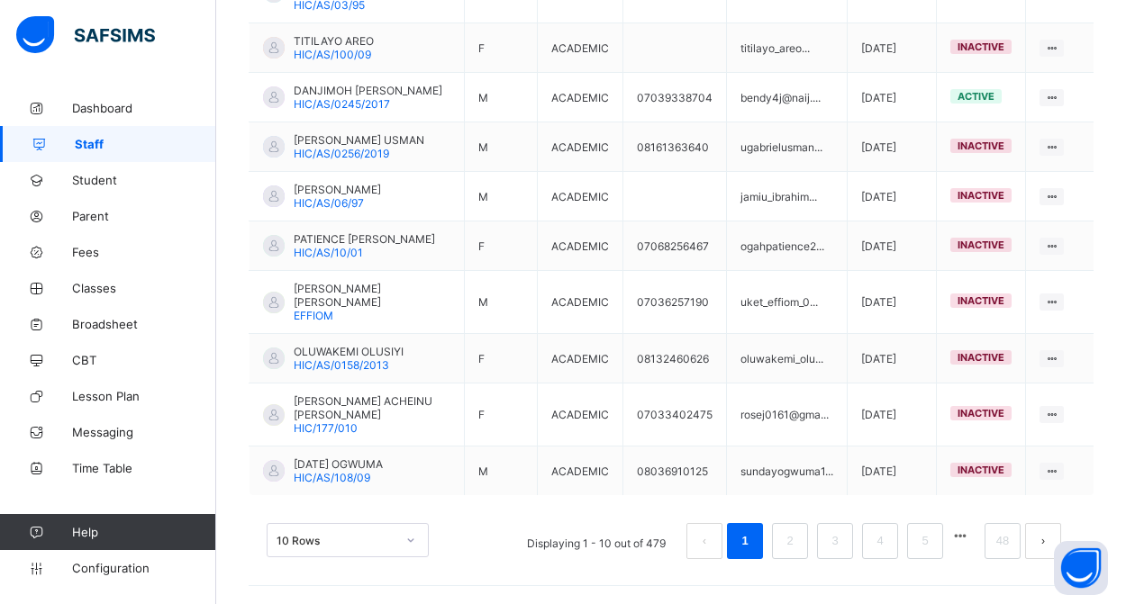
scroll to position [576, 0]
click at [995, 543] on link "48" at bounding box center [1002, 541] width 23 height 23
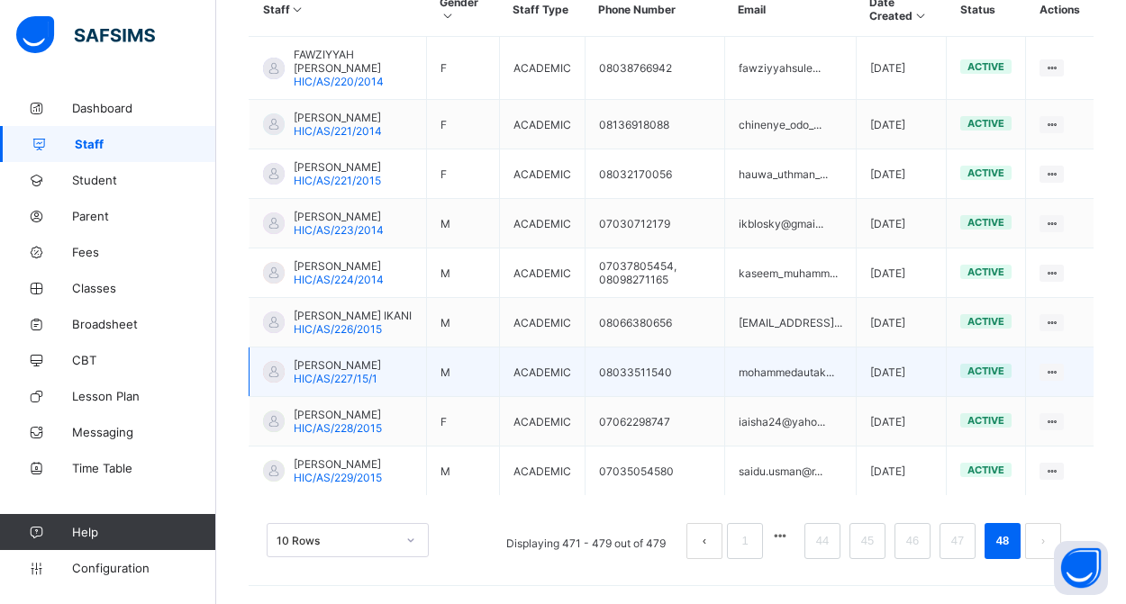
scroll to position [540, 0]
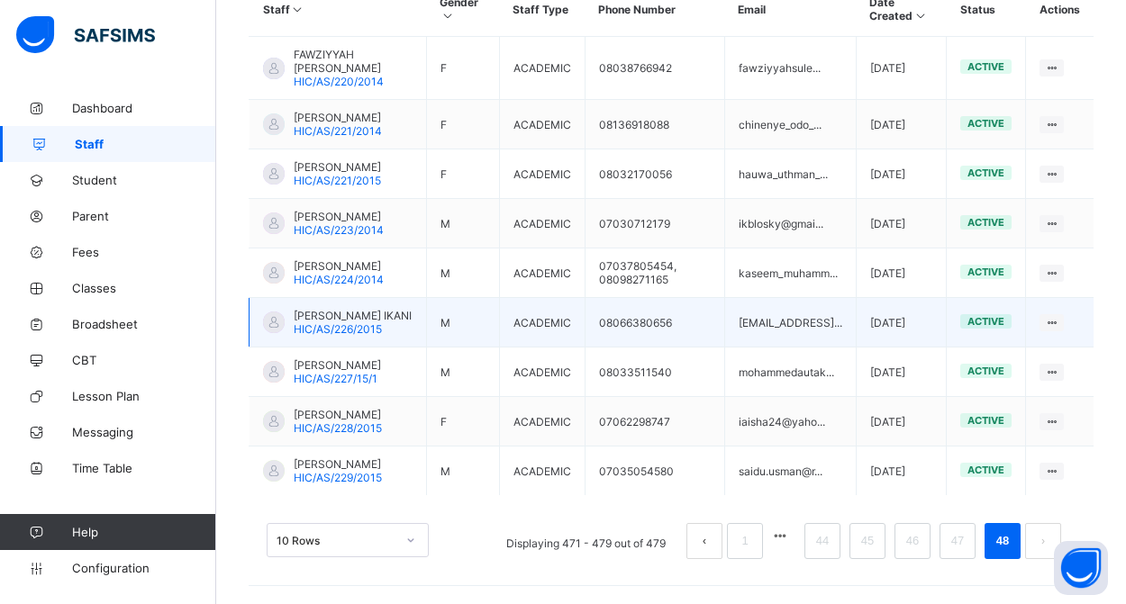
click at [350, 309] on span "SOLOMON AMEH IKANI" at bounding box center [353, 316] width 118 height 14
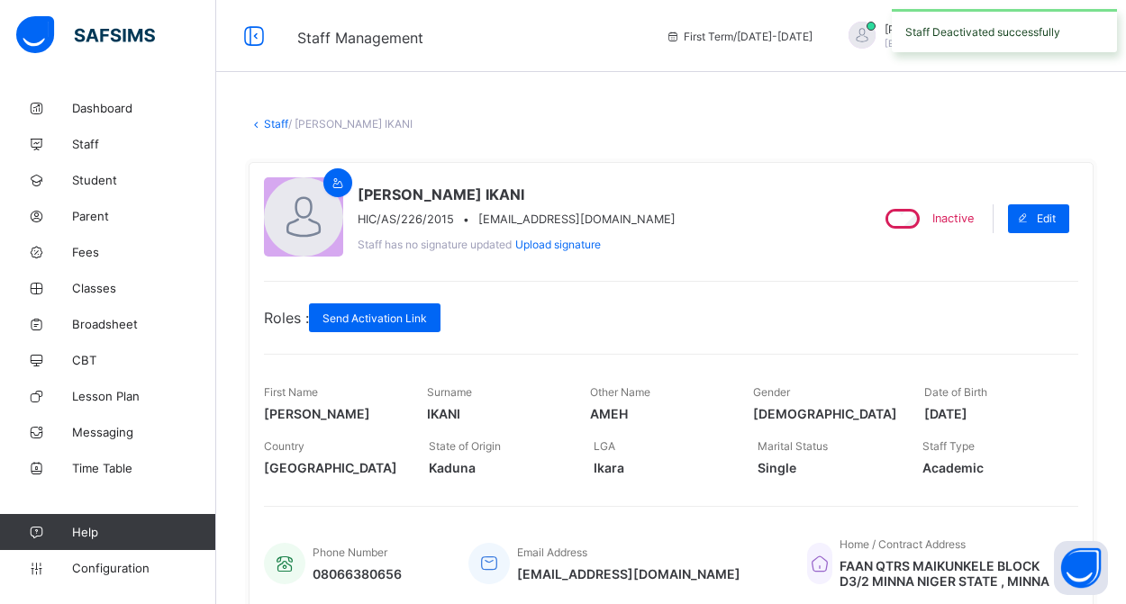
click at [270, 125] on link "Staff" at bounding box center [276, 124] width 24 height 14
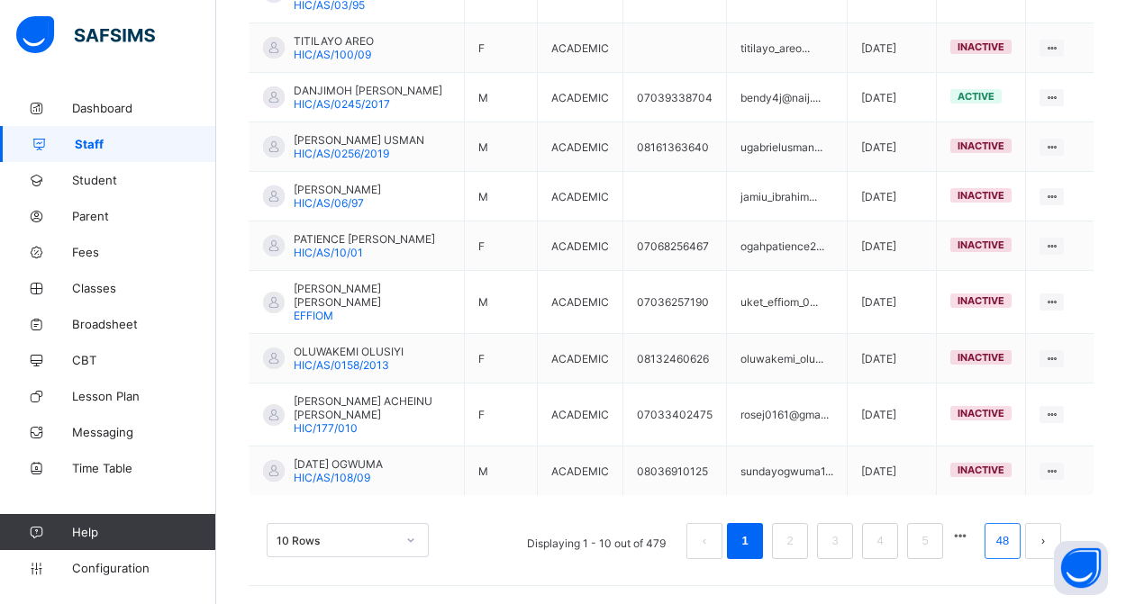
scroll to position [576, 0]
click at [1010, 543] on link "48" at bounding box center [1002, 541] width 23 height 23
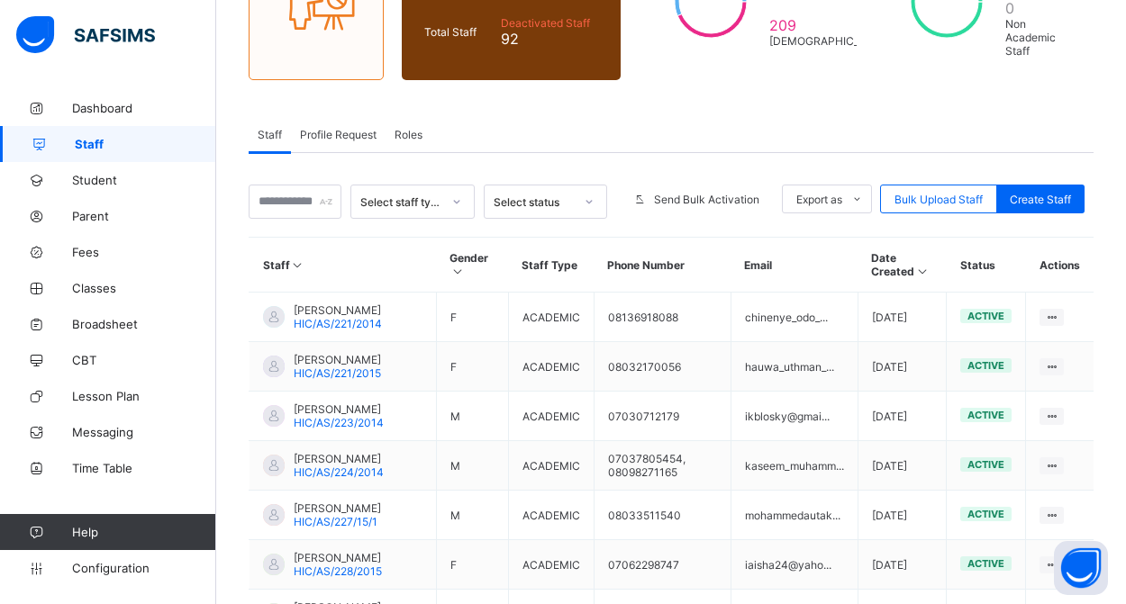
scroll to position [554, 0]
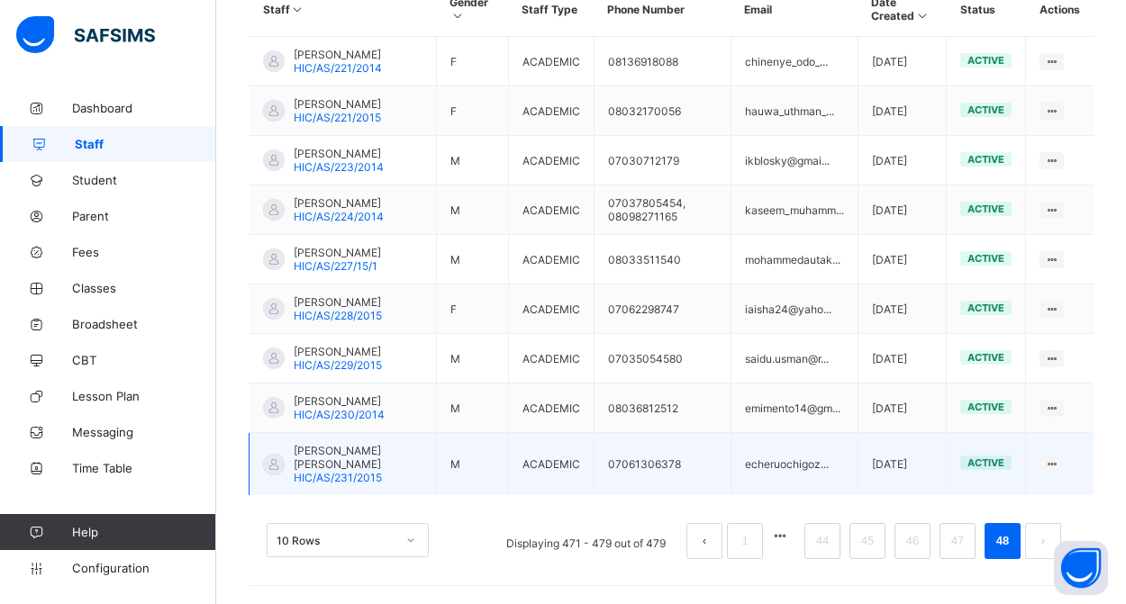
click at [321, 449] on span "ANYANWU Romanus CHIGOZIE" at bounding box center [358, 457] width 129 height 27
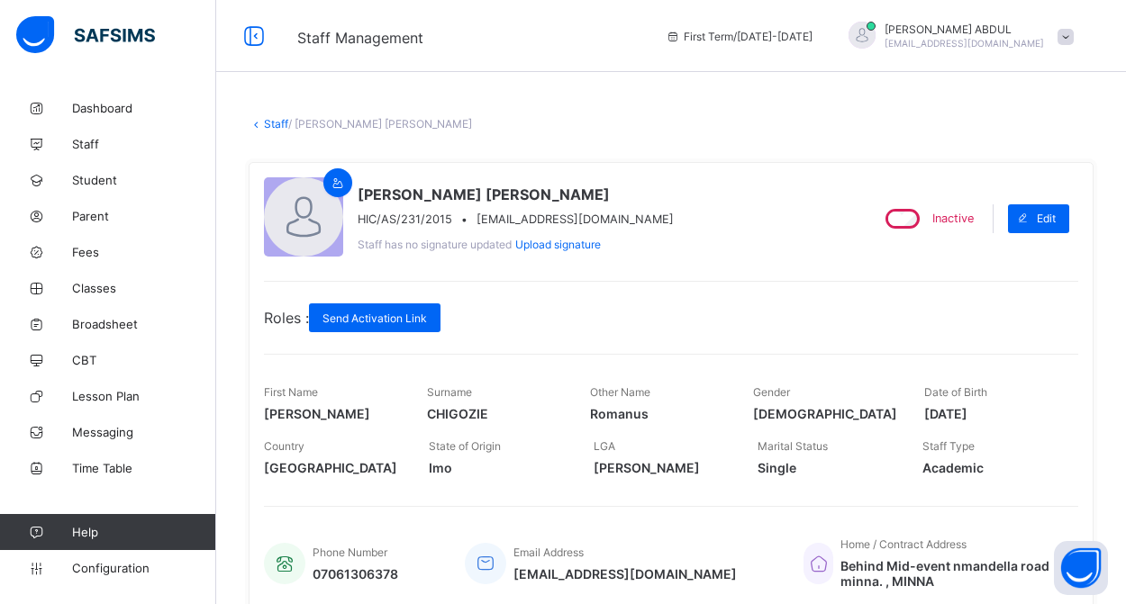
click at [276, 128] on link "Staff" at bounding box center [276, 124] width 24 height 14
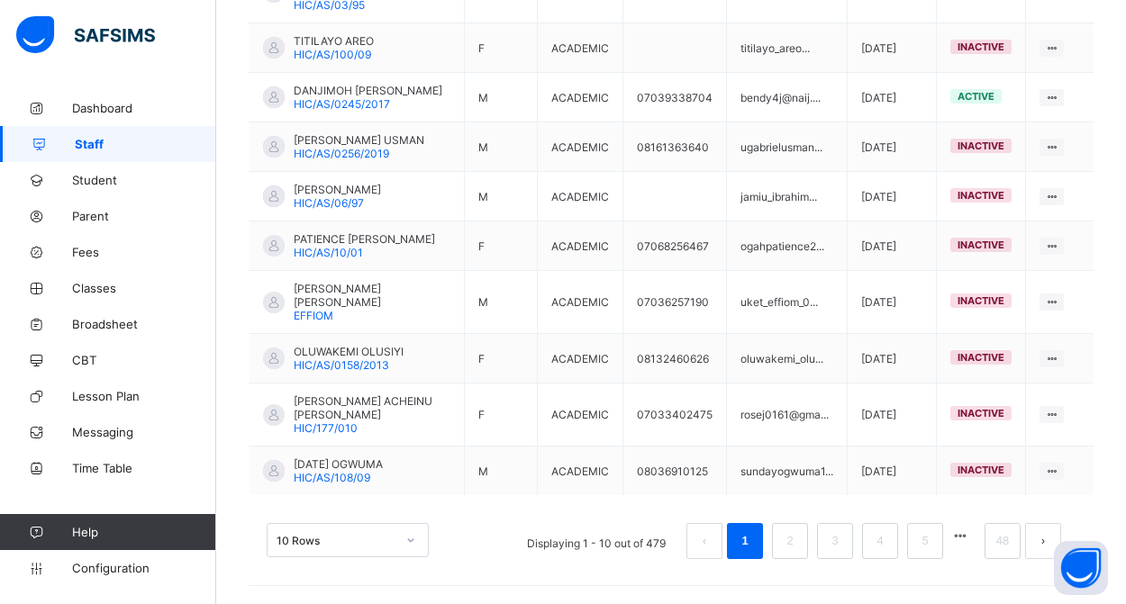
scroll to position [576, 0]
click at [1002, 538] on link "48" at bounding box center [1002, 541] width 23 height 23
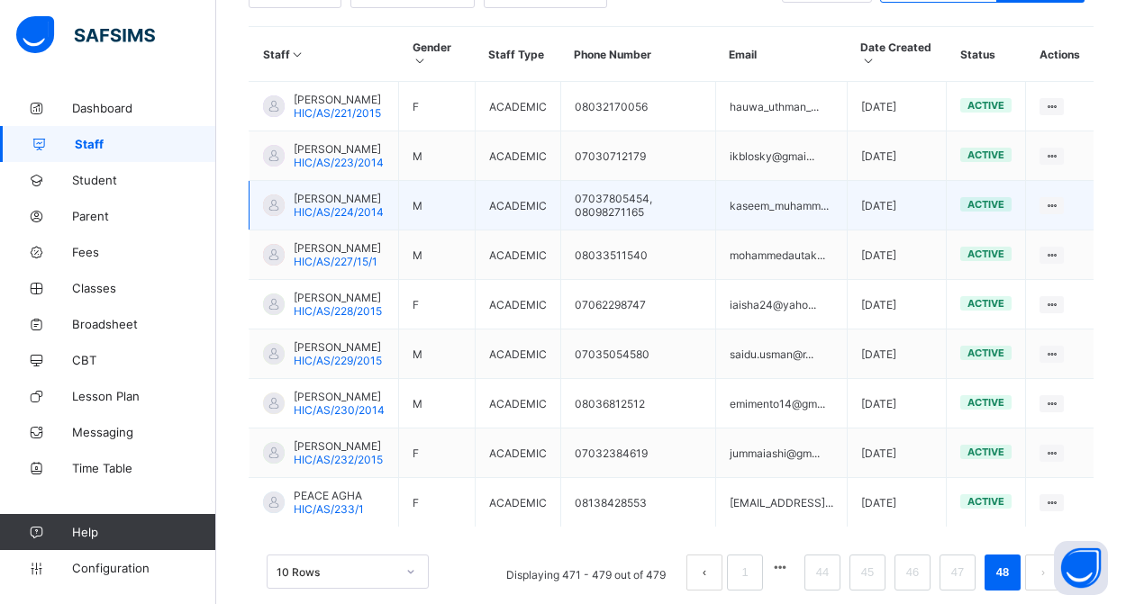
scroll to position [443, 0]
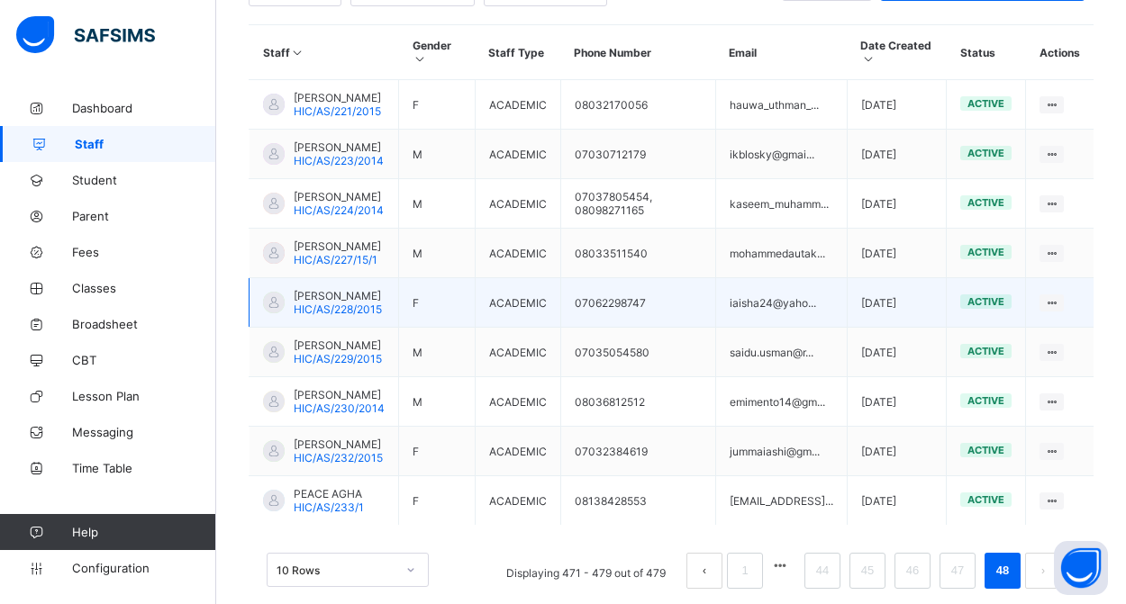
click at [333, 303] on span "AISHA IBRAHIM" at bounding box center [338, 296] width 88 height 14
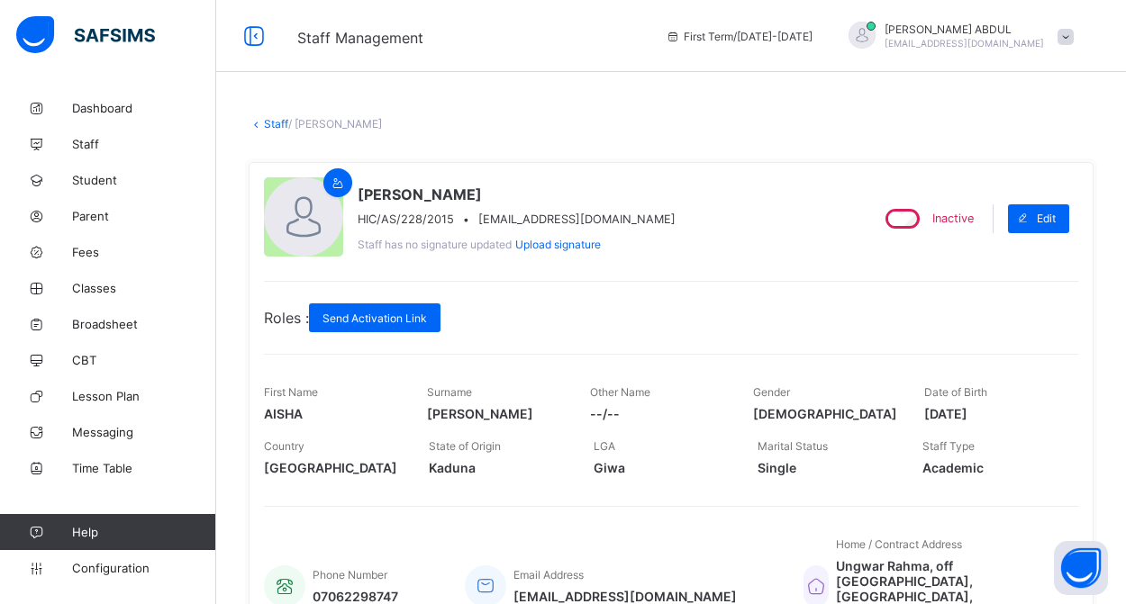
click at [273, 125] on link "Staff" at bounding box center [276, 124] width 24 height 14
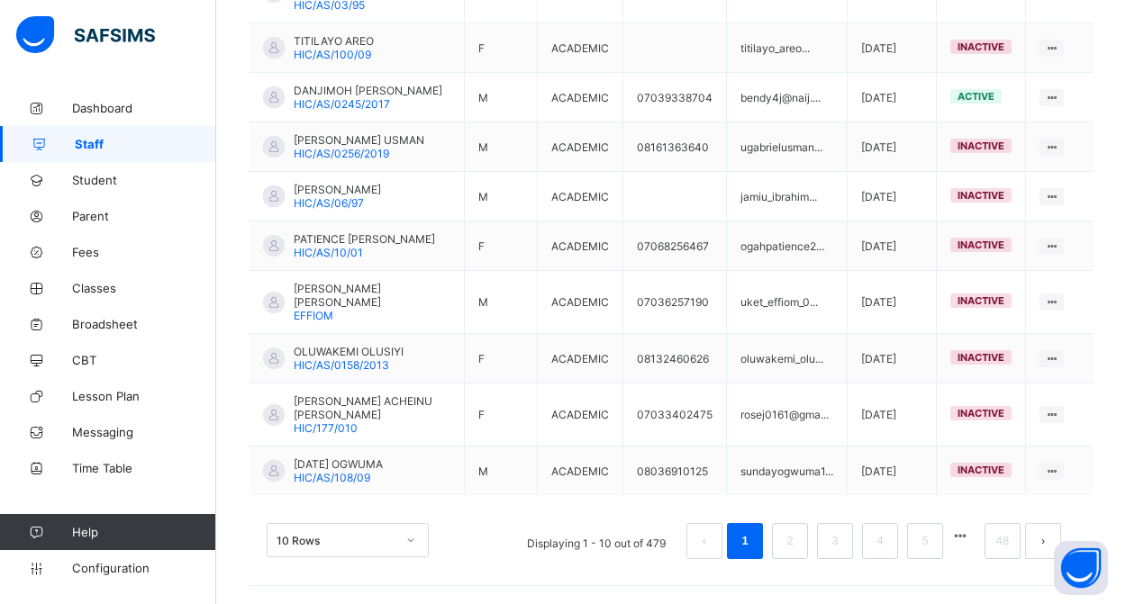
scroll to position [576, 0]
click at [1002, 544] on link "48" at bounding box center [1002, 541] width 23 height 23
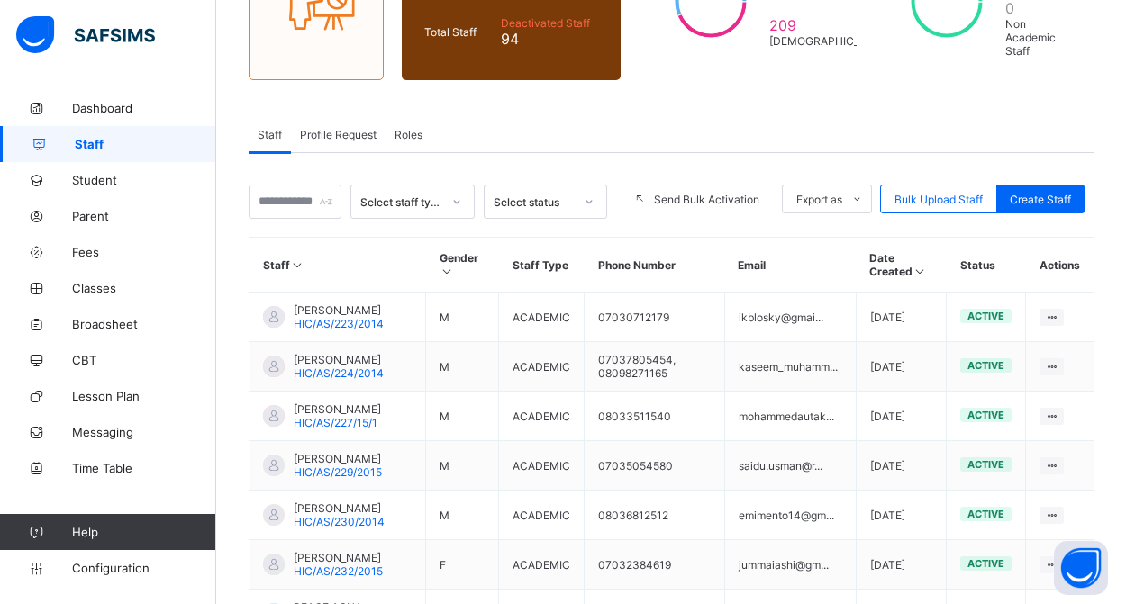
scroll to position [535, 0]
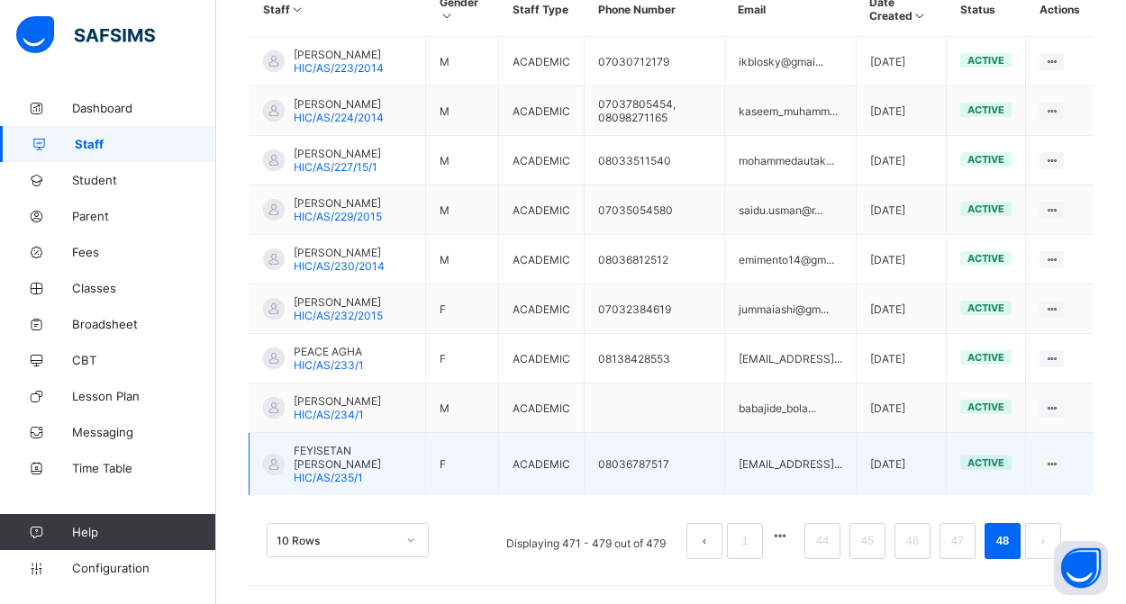
click at [322, 469] on span "FEYISETAN OLUFUNMILAYO FABIYI" at bounding box center [353, 457] width 118 height 27
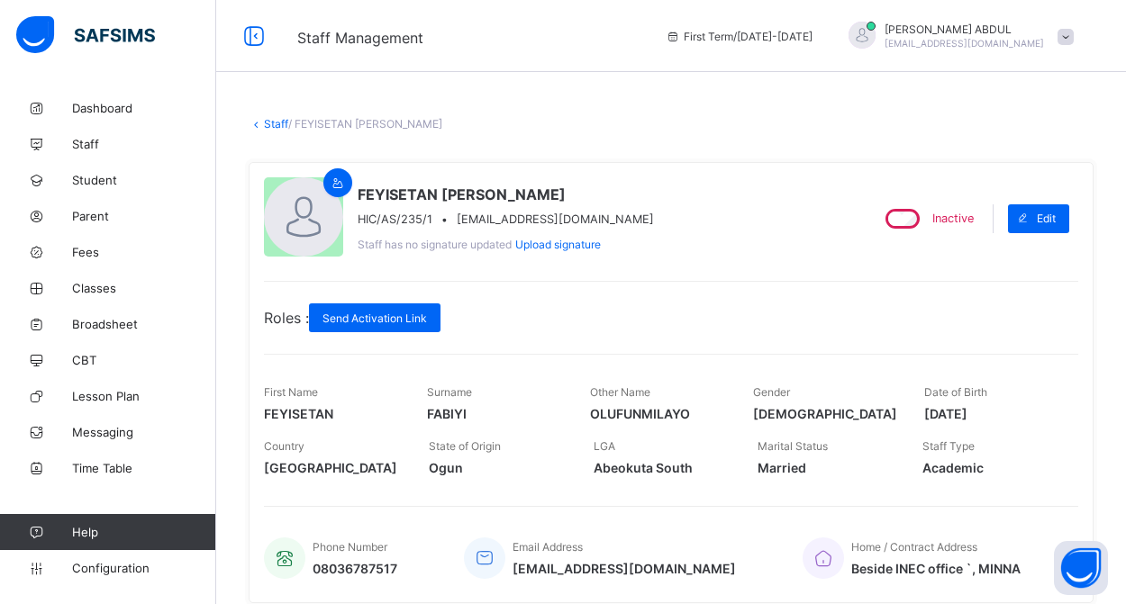
click at [276, 121] on link "Staff" at bounding box center [276, 124] width 24 height 14
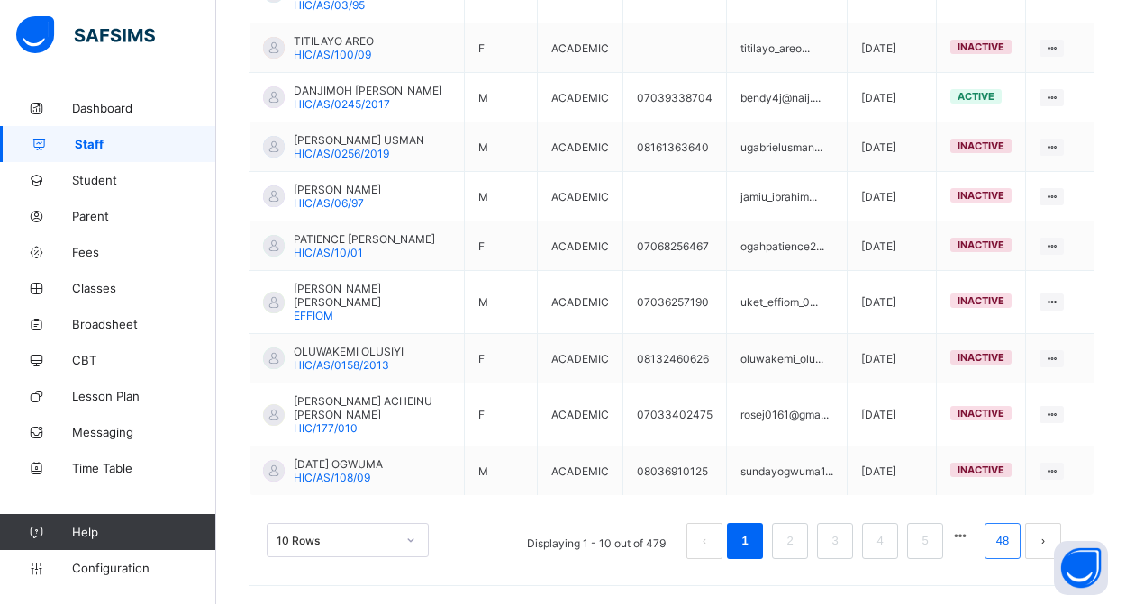
scroll to position [576, 0]
click at [1008, 549] on link "48" at bounding box center [1002, 541] width 23 height 23
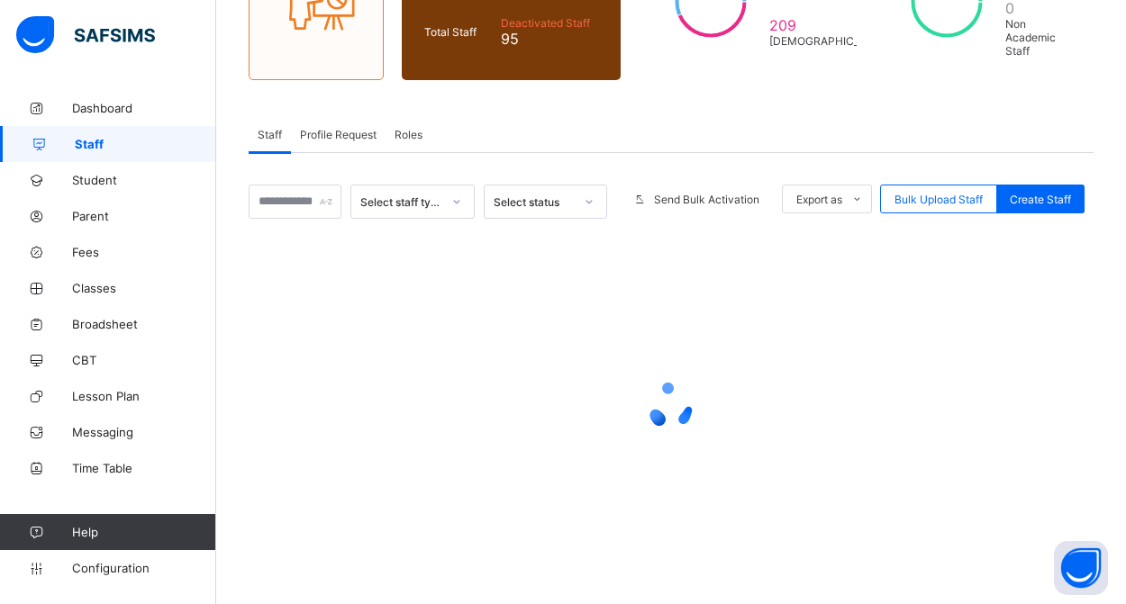
scroll to position [231, 0]
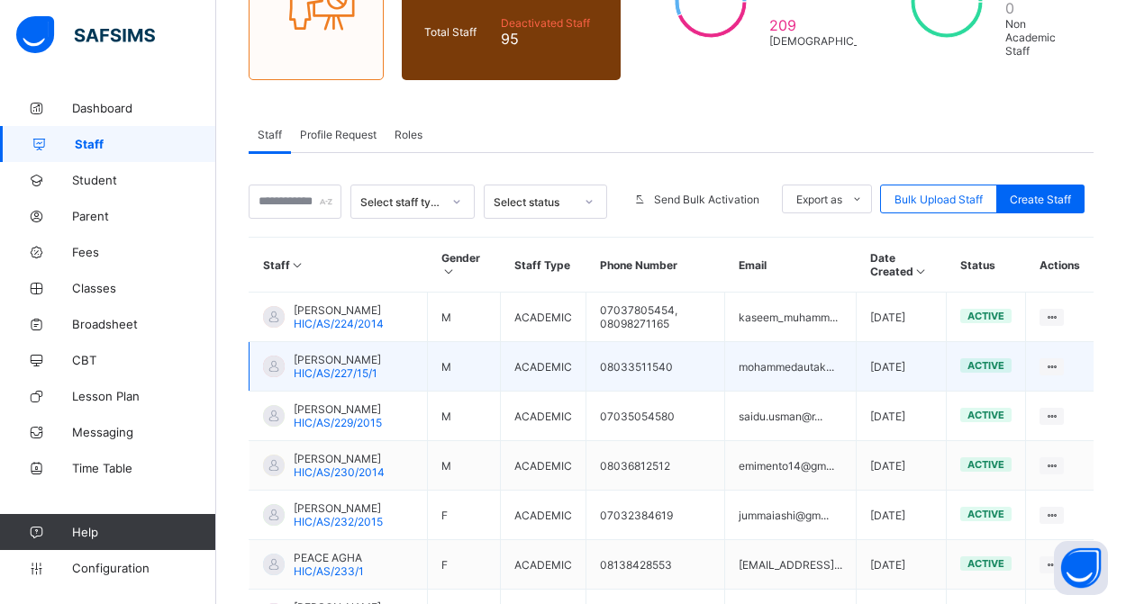
click at [326, 367] on span "MOHAMMED MOHAMMED" at bounding box center [337, 360] width 87 height 14
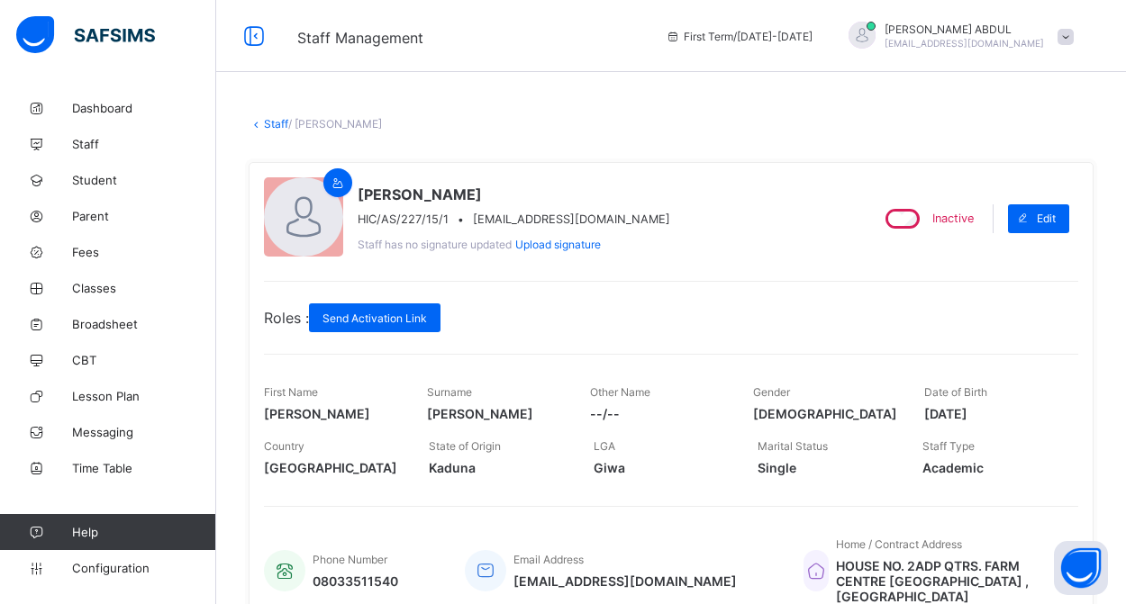
click at [274, 121] on link "Staff" at bounding box center [276, 124] width 24 height 14
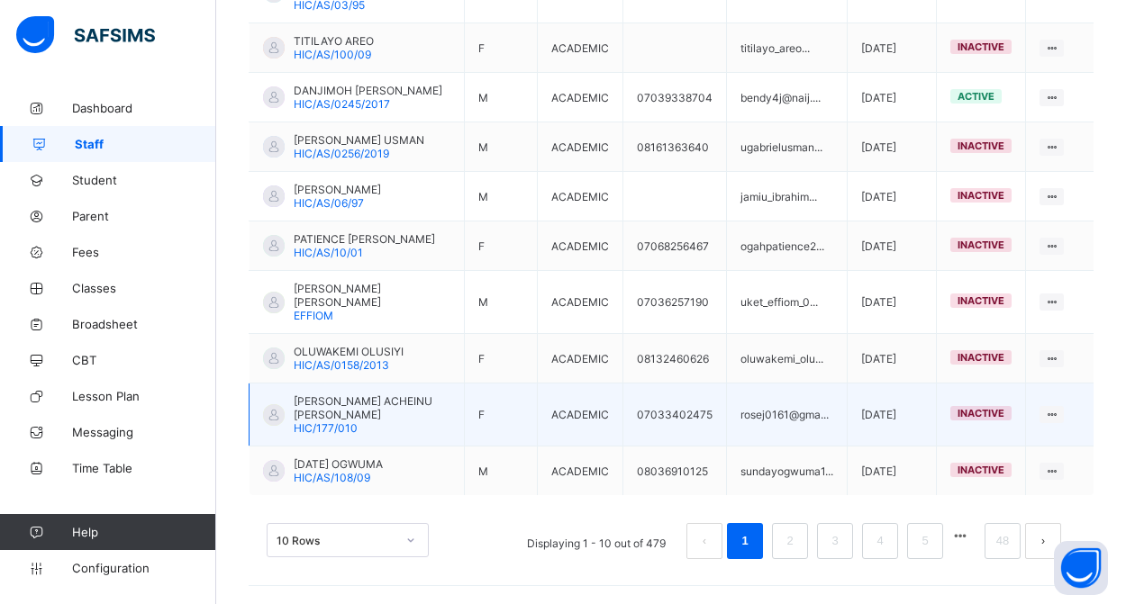
scroll to position [576, 0]
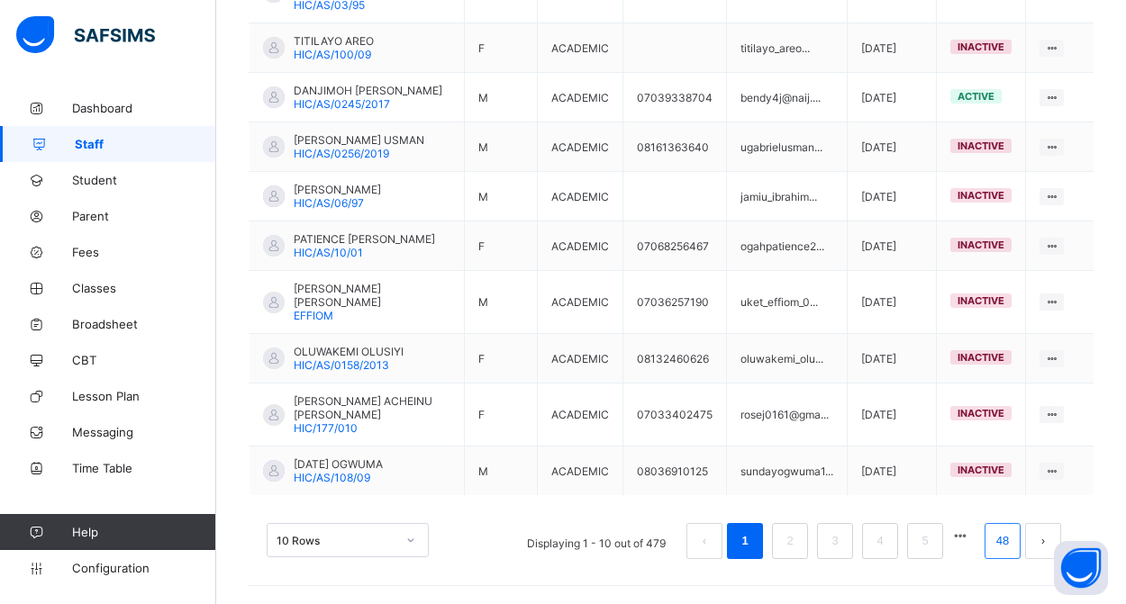
click at [1005, 545] on link "48" at bounding box center [1002, 541] width 23 height 23
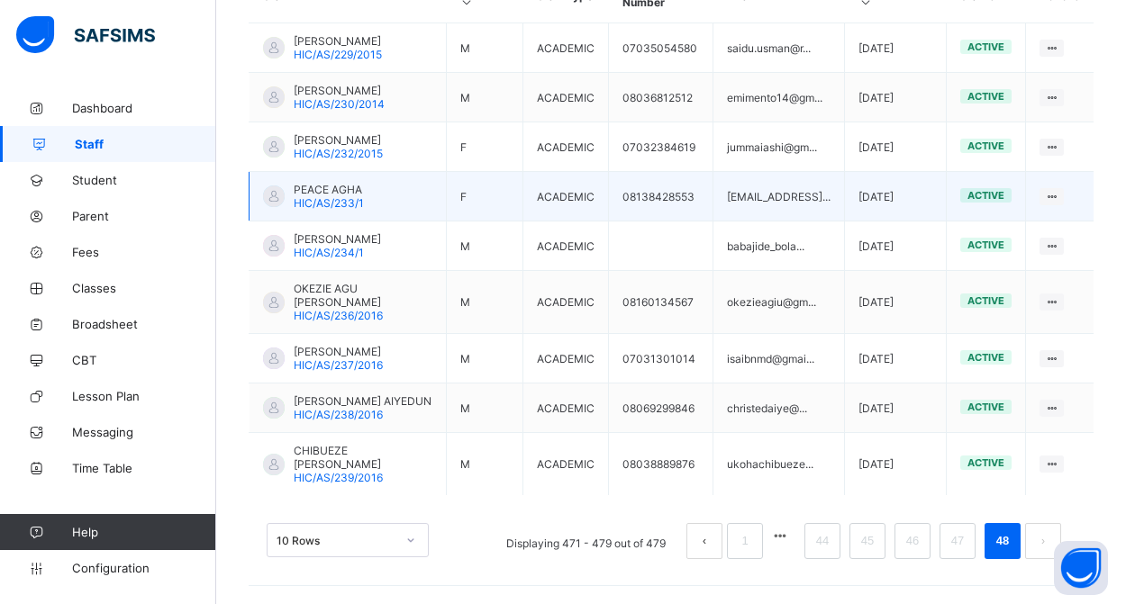
scroll to position [500, 0]
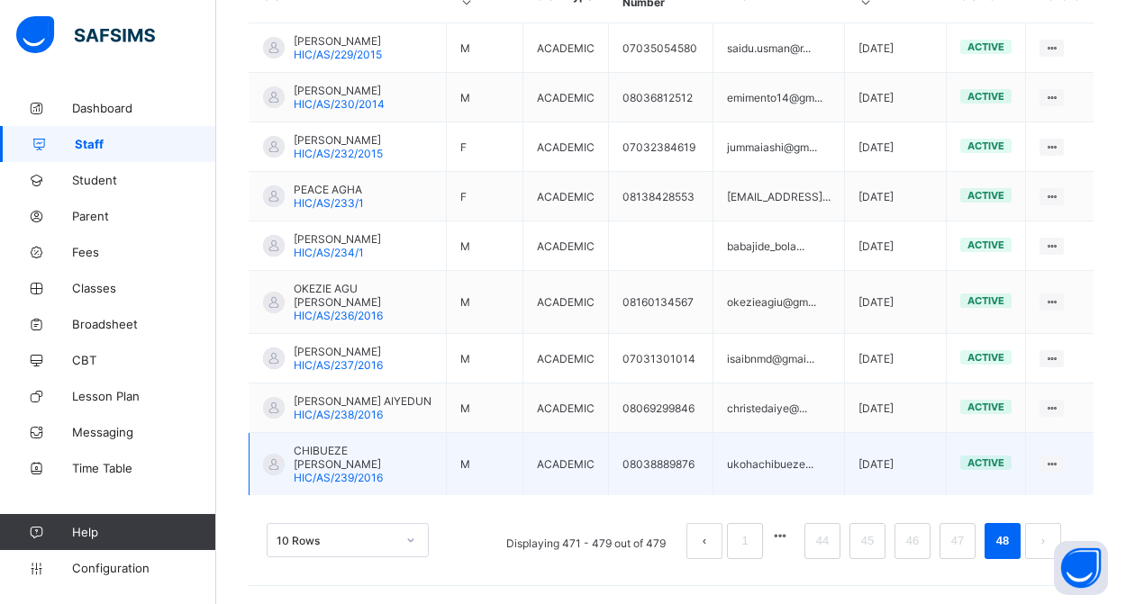
click at [347, 466] on span "CHIBUEZE JERRY UKOHA" at bounding box center [363, 457] width 139 height 27
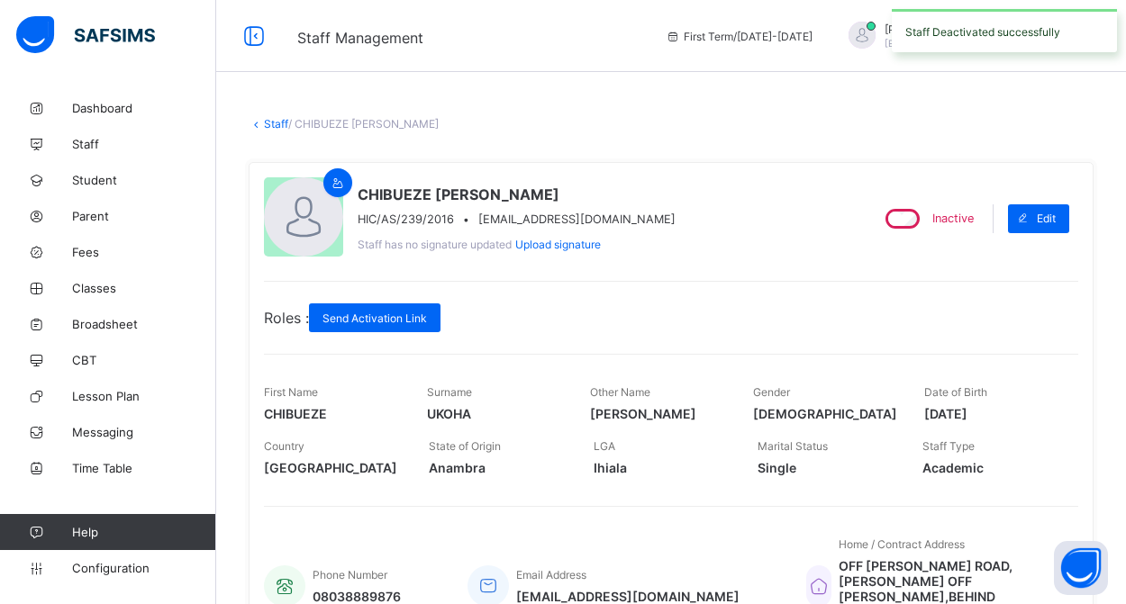
click at [270, 124] on link "Staff" at bounding box center [276, 124] width 24 height 14
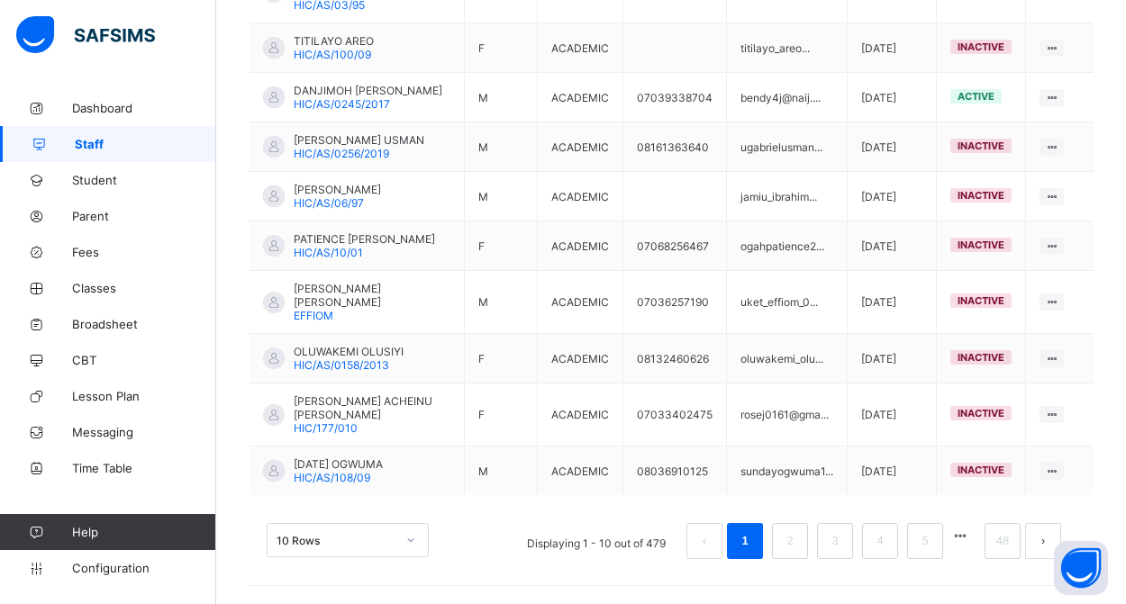
scroll to position [576, 0]
click at [1001, 550] on link "48" at bounding box center [1002, 541] width 23 height 23
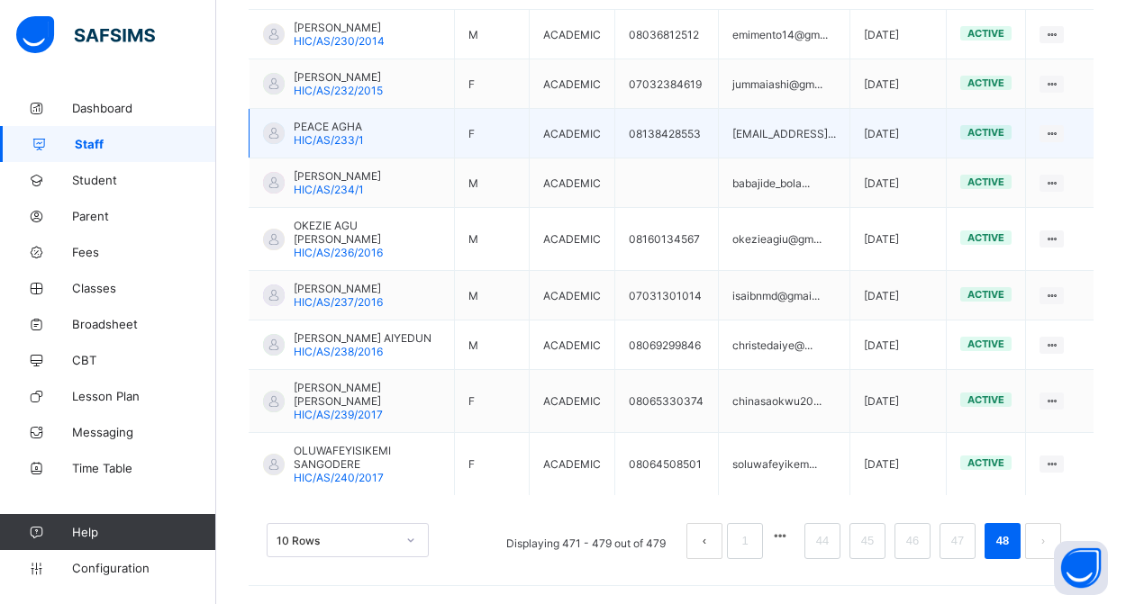
scroll to position [527, 0]
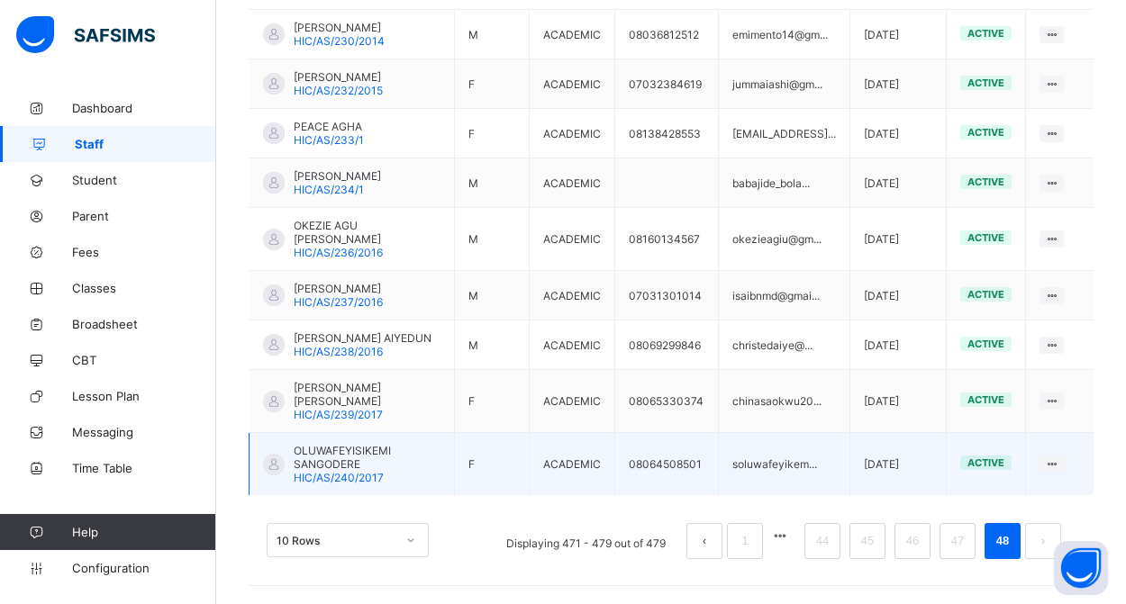
click at [364, 467] on span "OLUWAFEYISIKEMI SANGODERE" at bounding box center [367, 457] width 147 height 27
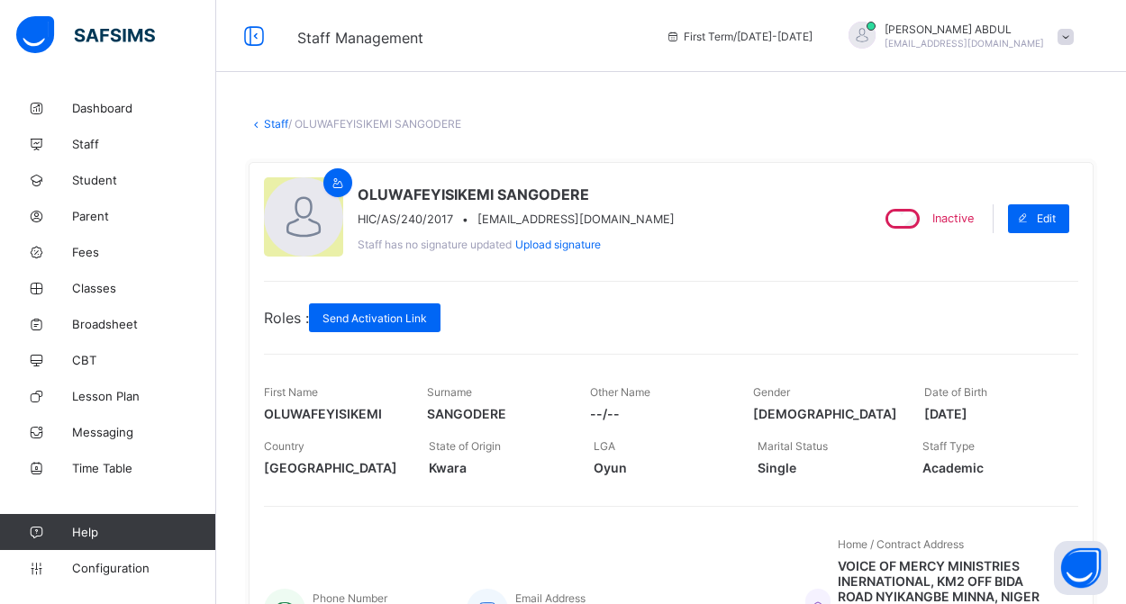
click at [277, 122] on link "Staff" at bounding box center [276, 124] width 24 height 14
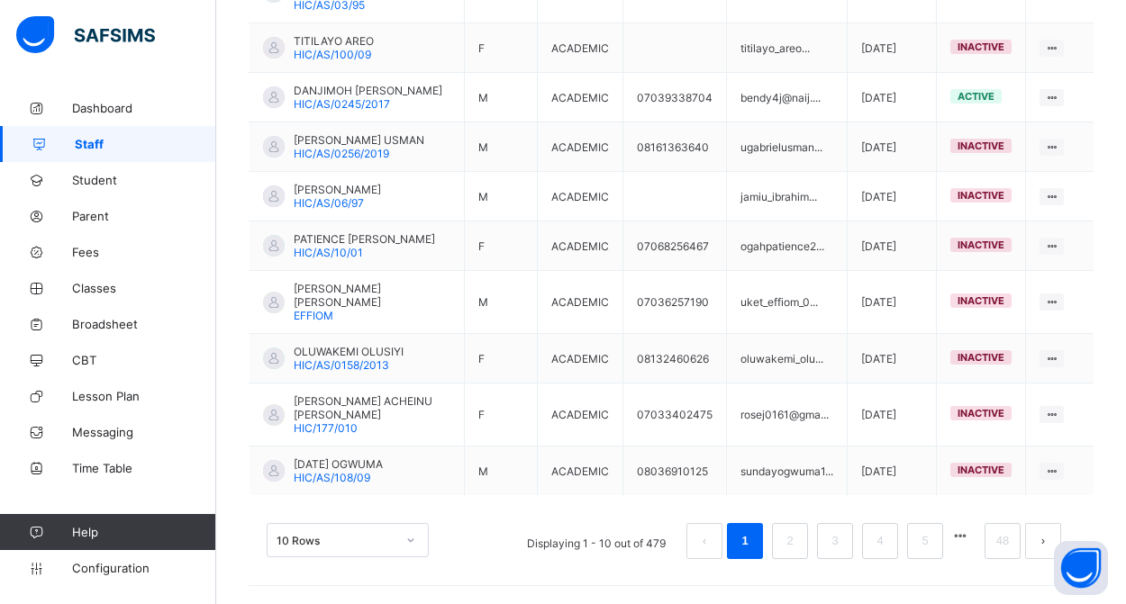
scroll to position [576, 0]
click at [1002, 549] on link "48" at bounding box center [1002, 541] width 23 height 23
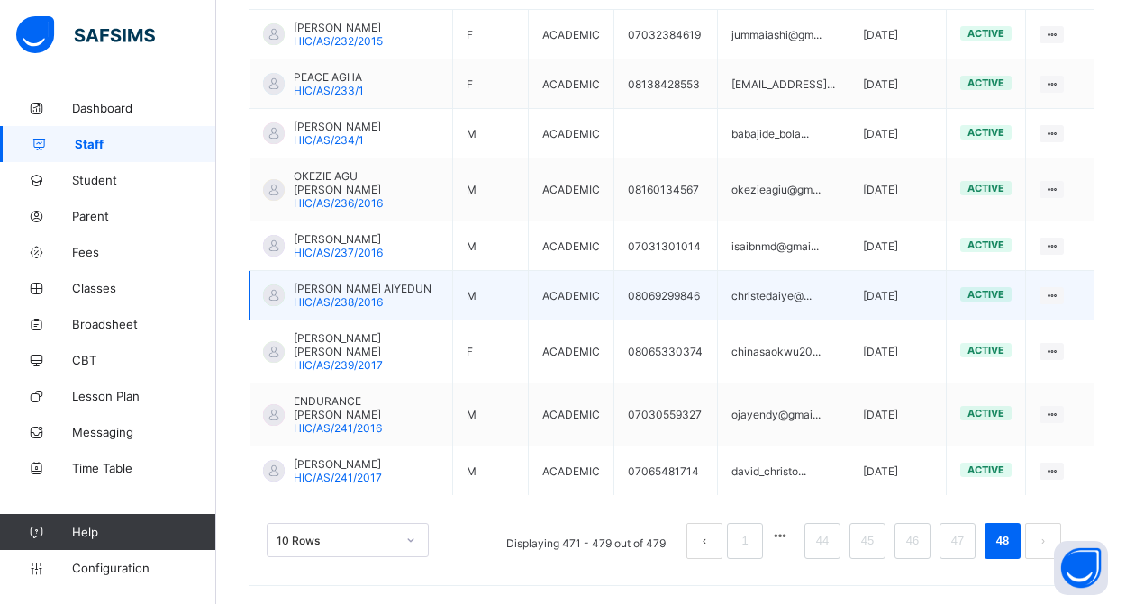
scroll to position [513, 0]
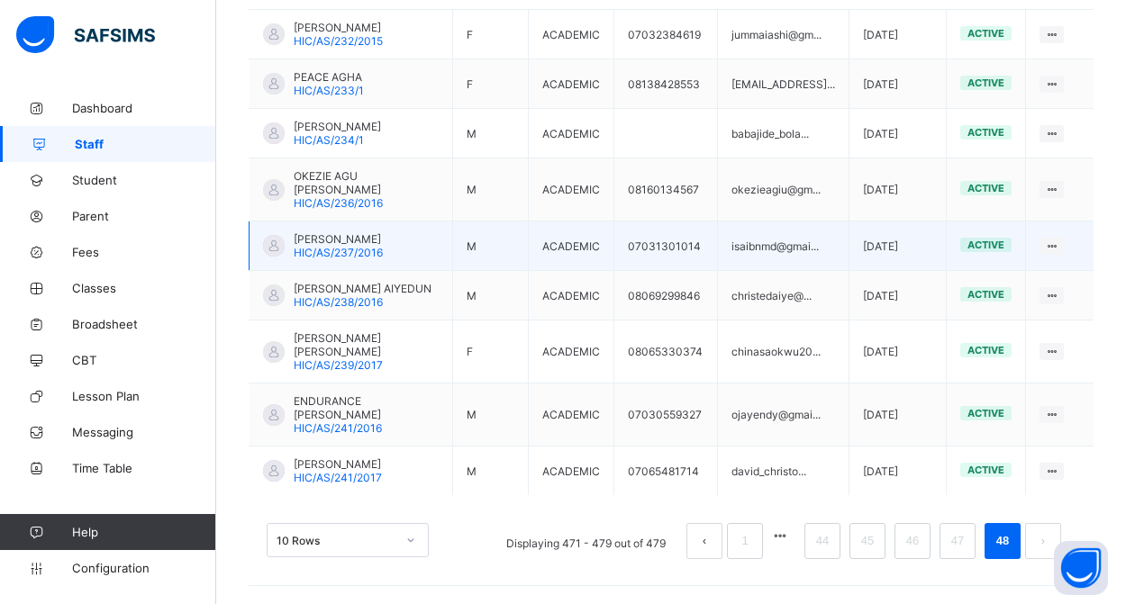
click at [383, 232] on span "Isah Ibn-Mohammed" at bounding box center [338, 239] width 89 height 14
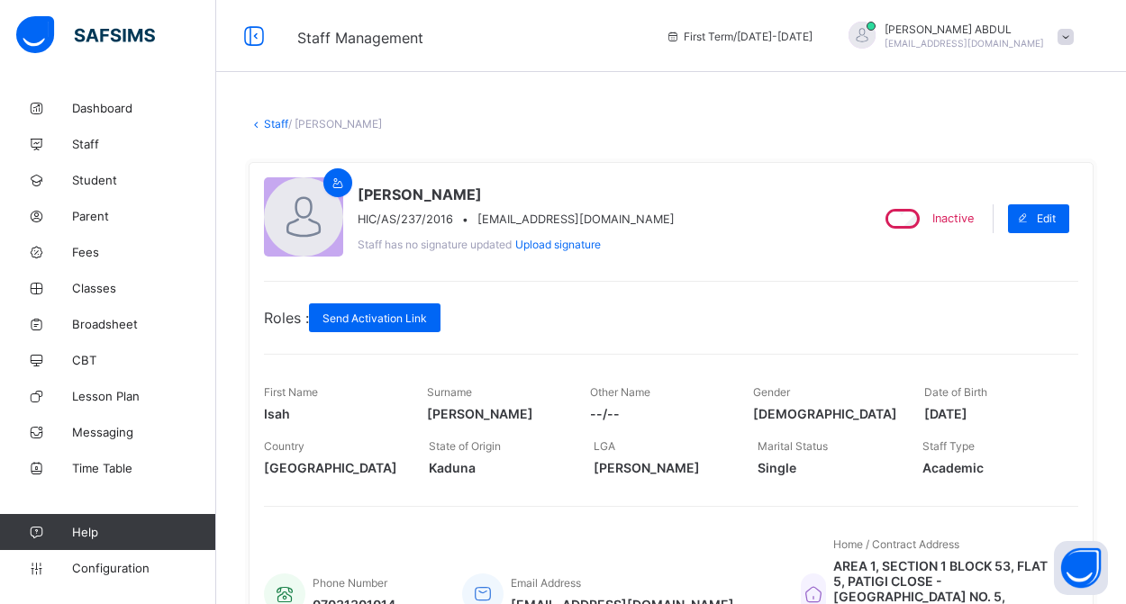
click at [268, 126] on link "Staff" at bounding box center [276, 124] width 24 height 14
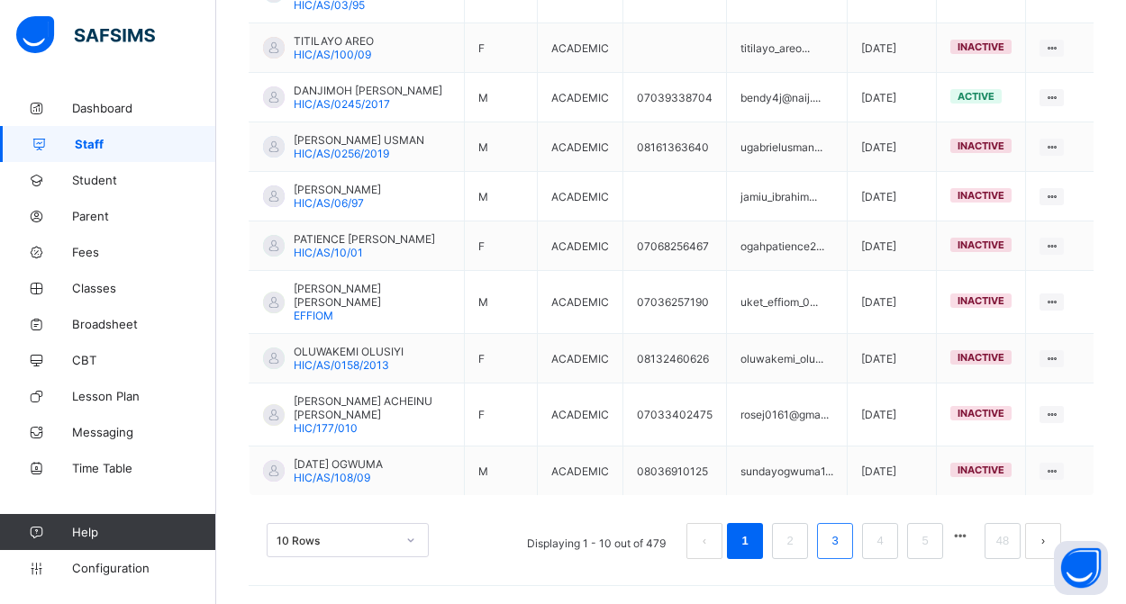
scroll to position [576, 0]
click at [1006, 541] on link "48" at bounding box center [1002, 541] width 23 height 23
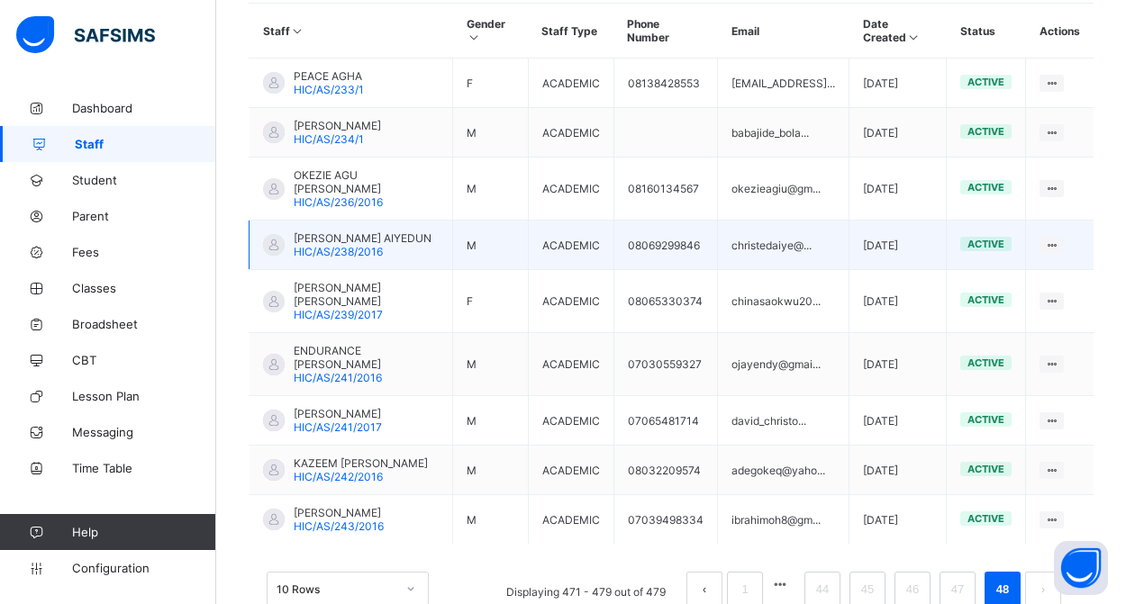
scroll to position [501, 0]
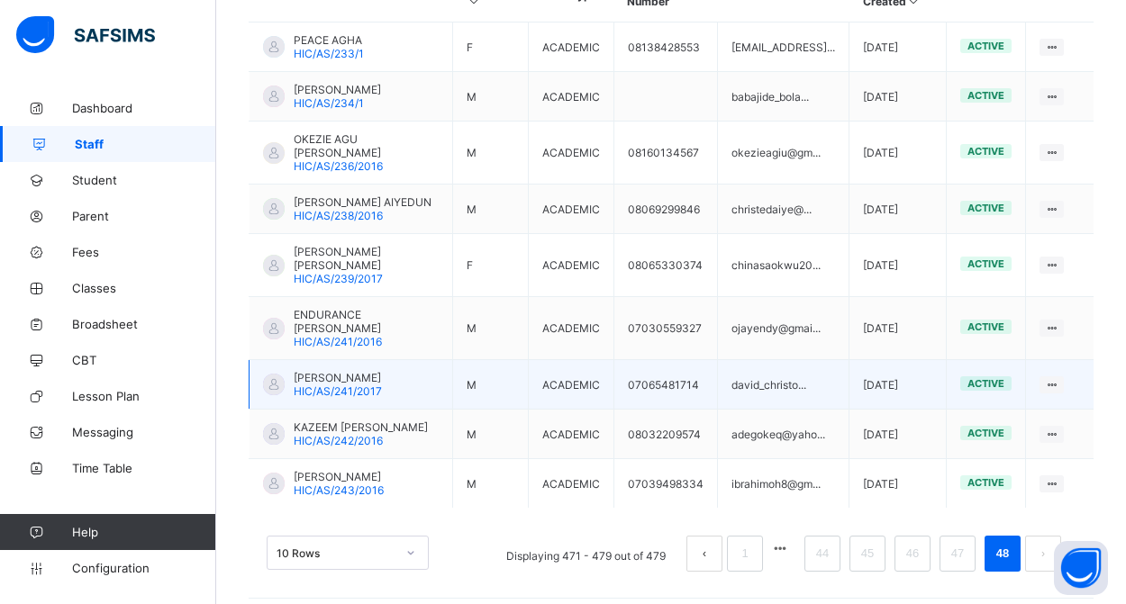
click at [375, 386] on span "HIC/AS/241/2017" at bounding box center [338, 392] width 88 height 14
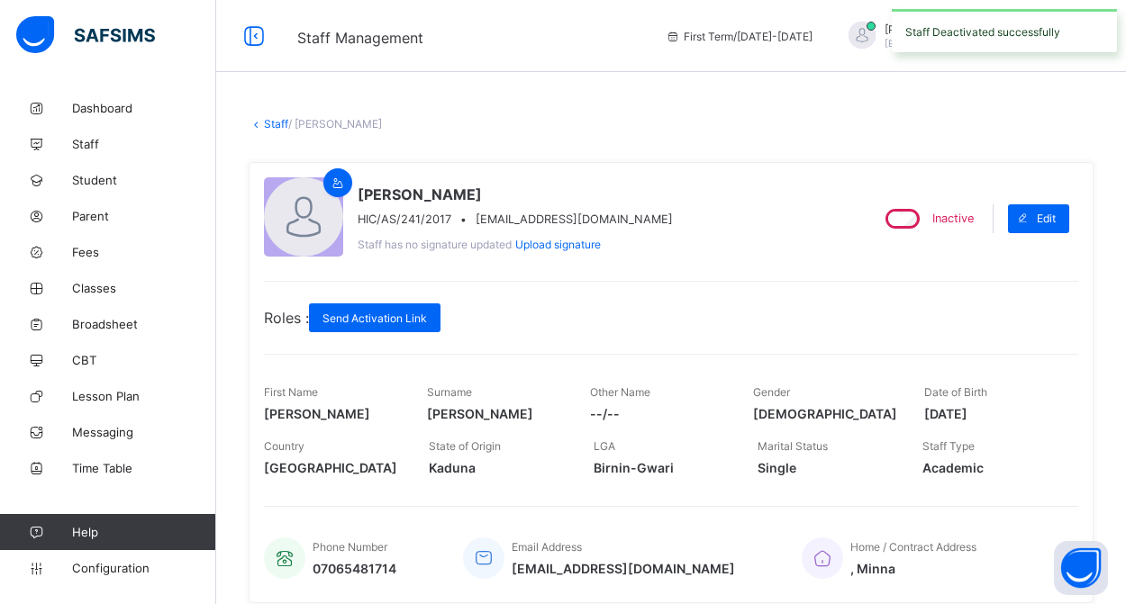
click at [268, 124] on link "Staff" at bounding box center [276, 124] width 24 height 14
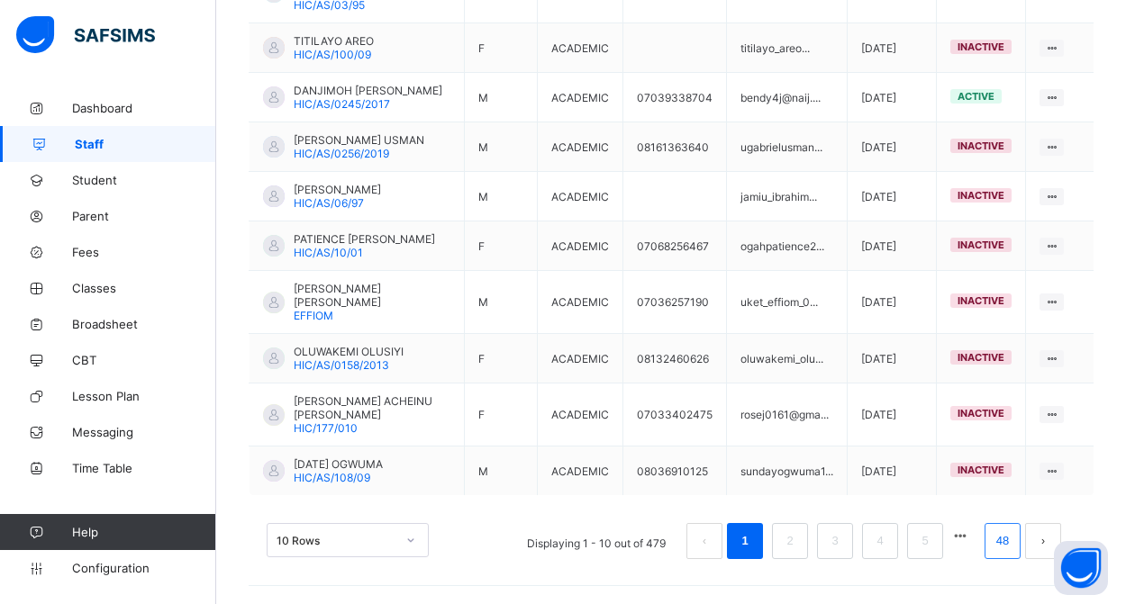
scroll to position [576, 0]
click at [1003, 541] on link "48" at bounding box center [1002, 541] width 23 height 23
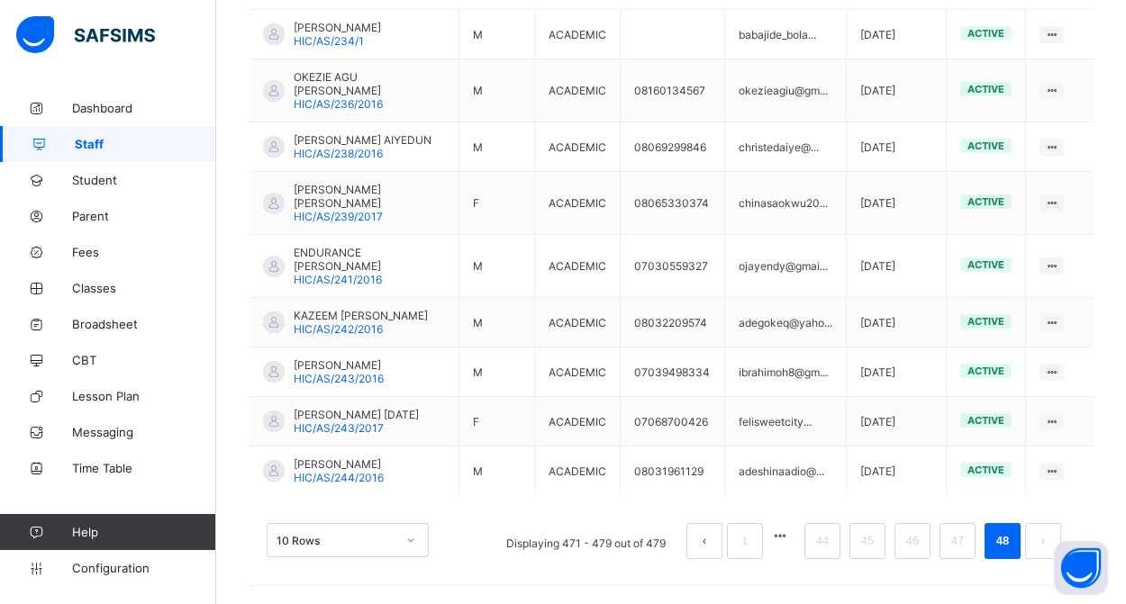
scroll to position [540, 0]
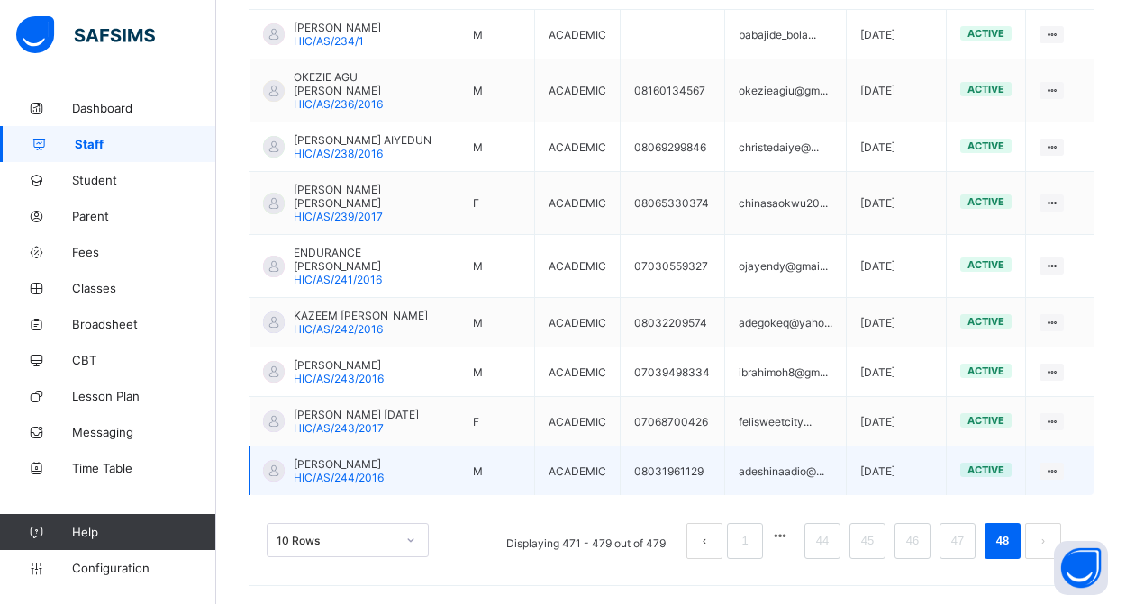
click at [350, 458] on span "SAHEED ADESHINA JIMOH" at bounding box center [339, 465] width 90 height 14
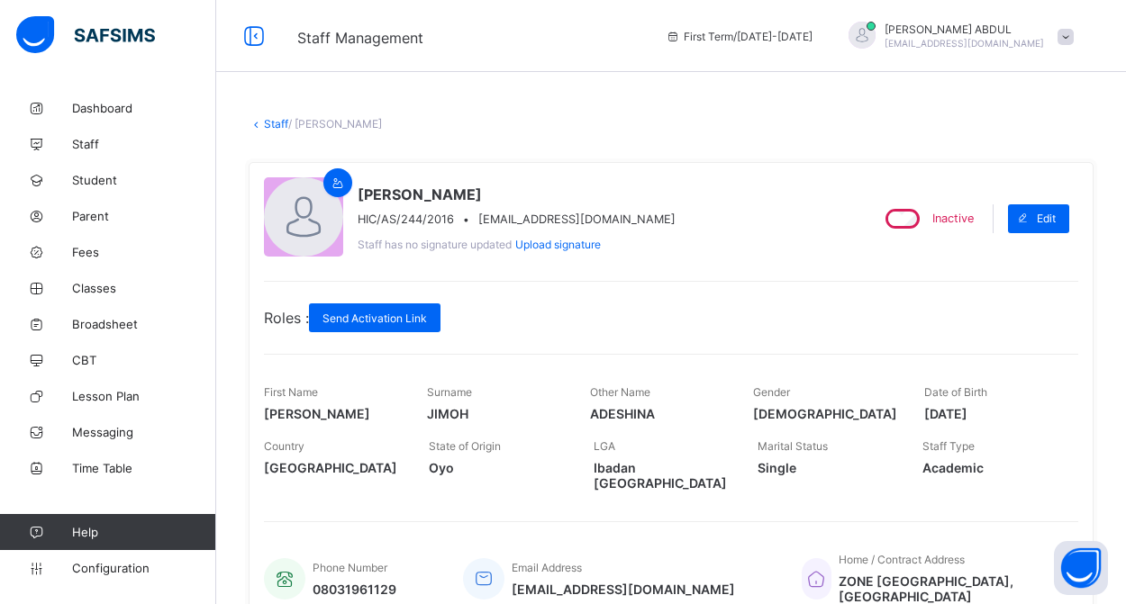
click at [277, 126] on link "Staff" at bounding box center [276, 124] width 24 height 14
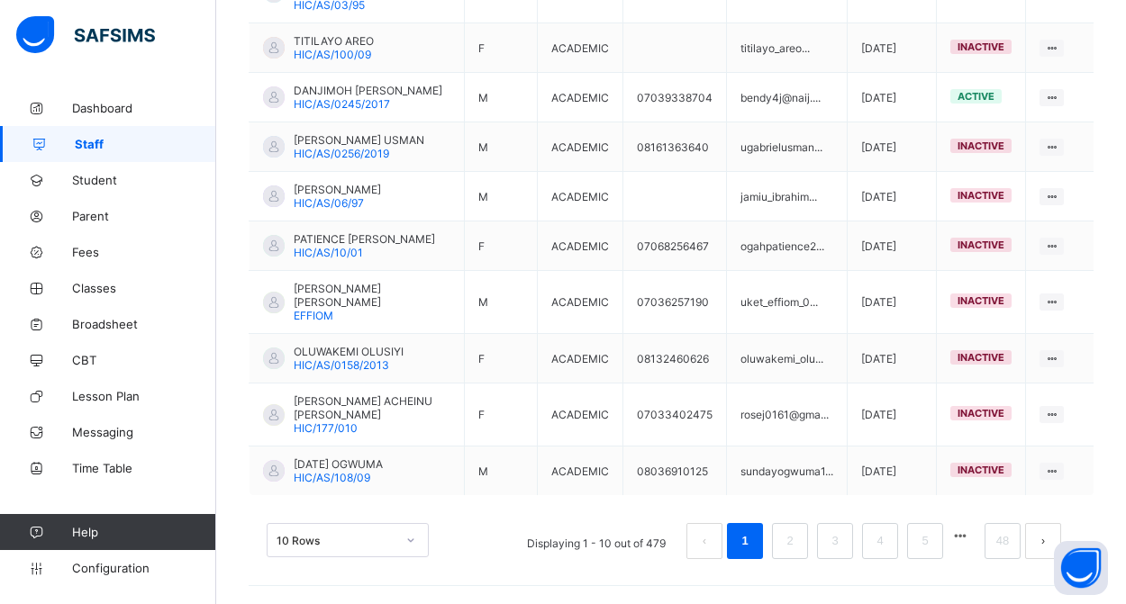
scroll to position [576, 0]
click at [1005, 544] on link "48" at bounding box center [1002, 541] width 23 height 23
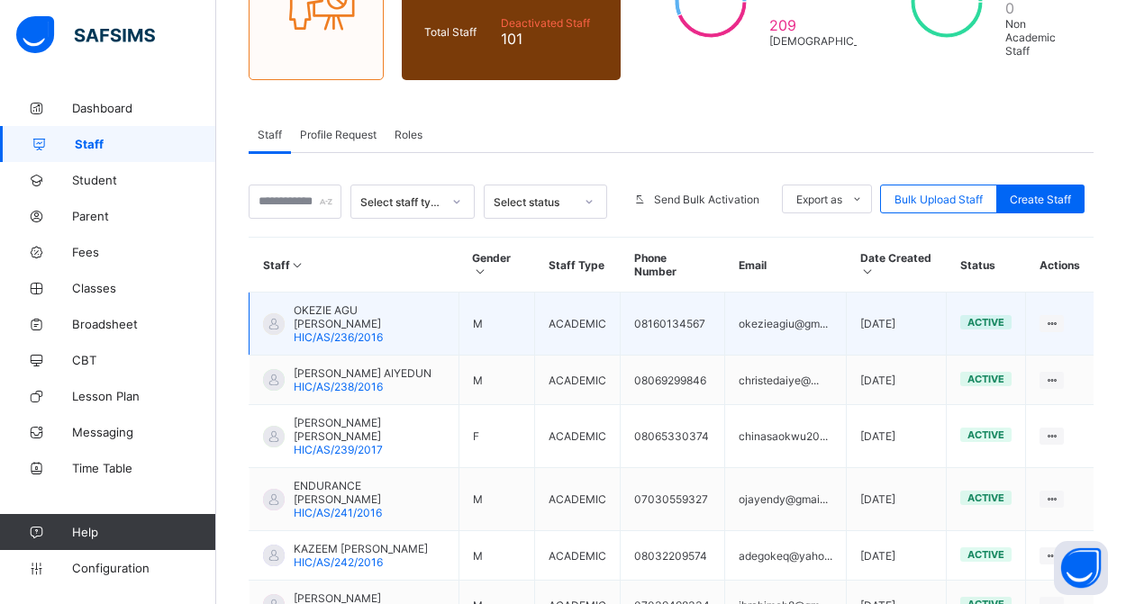
click at [306, 331] on span "HIC/AS/236/2016" at bounding box center [338, 338] width 89 height 14
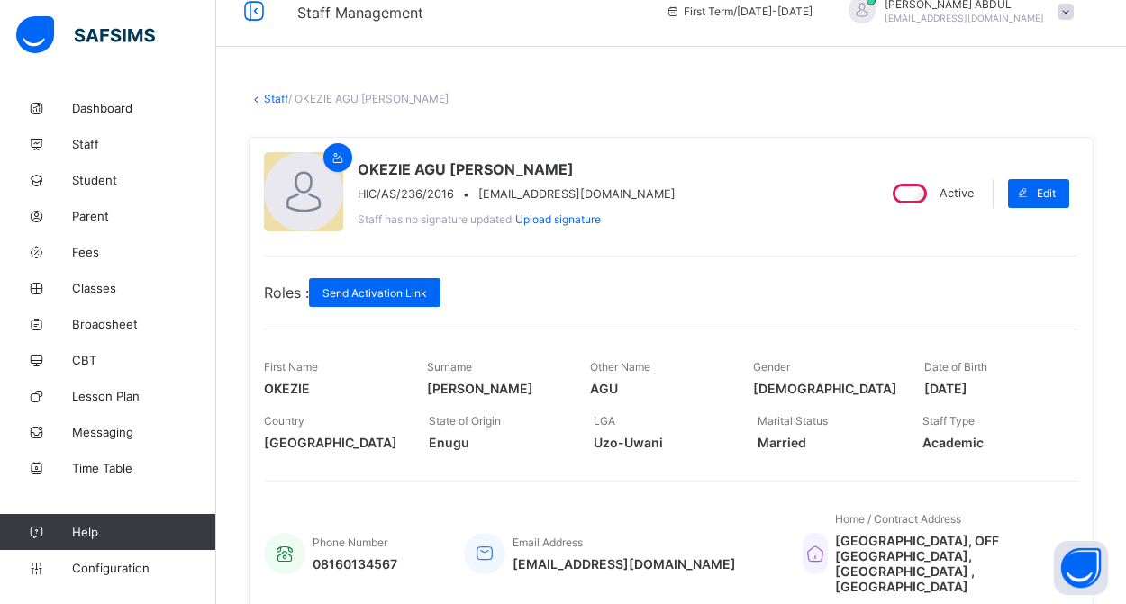
scroll to position [22, 0]
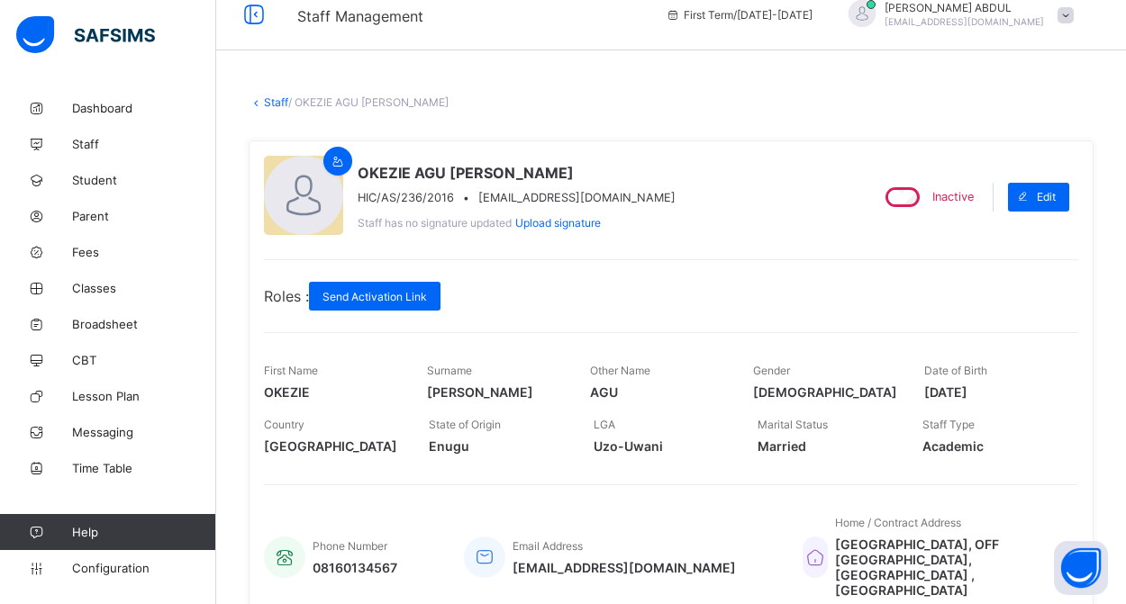
click at [276, 101] on link "Staff" at bounding box center [276, 102] width 24 height 14
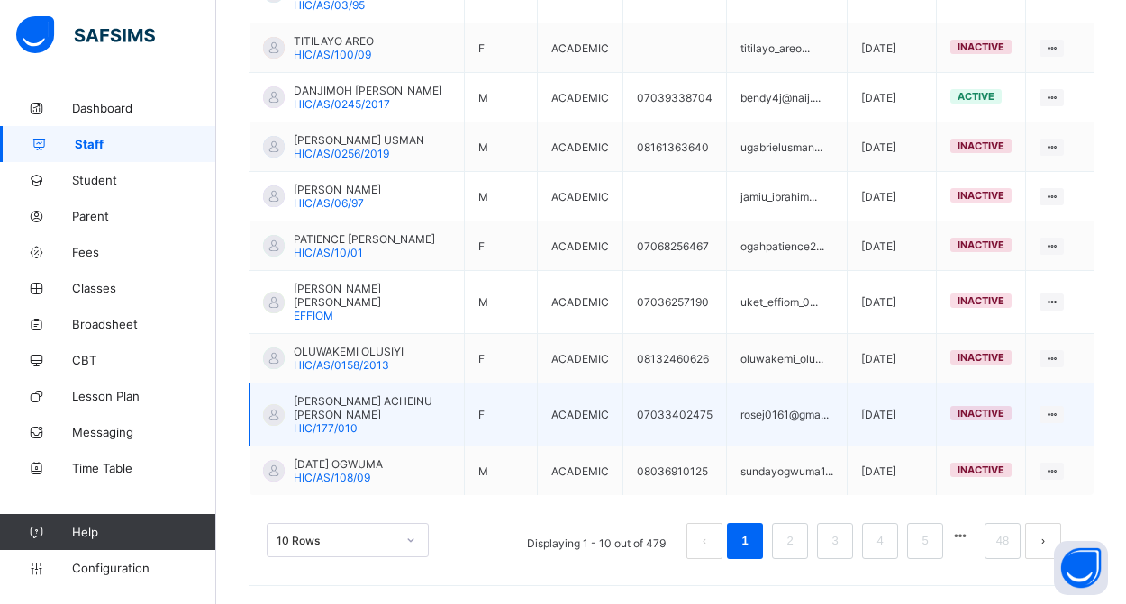
scroll to position [576, 0]
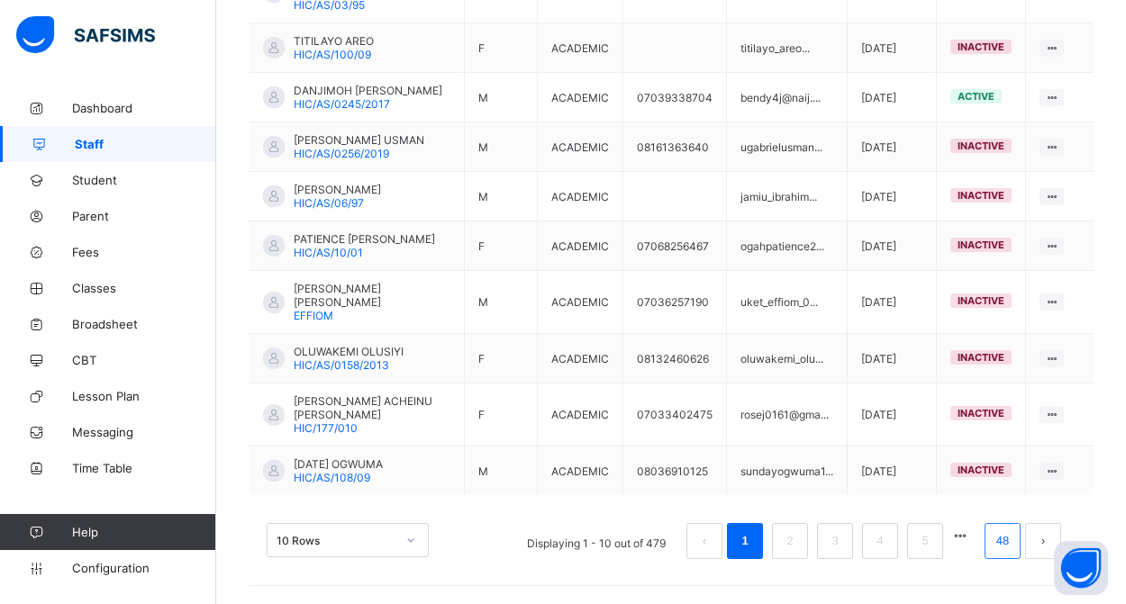
click at [1009, 534] on link "48" at bounding box center [1002, 541] width 23 height 23
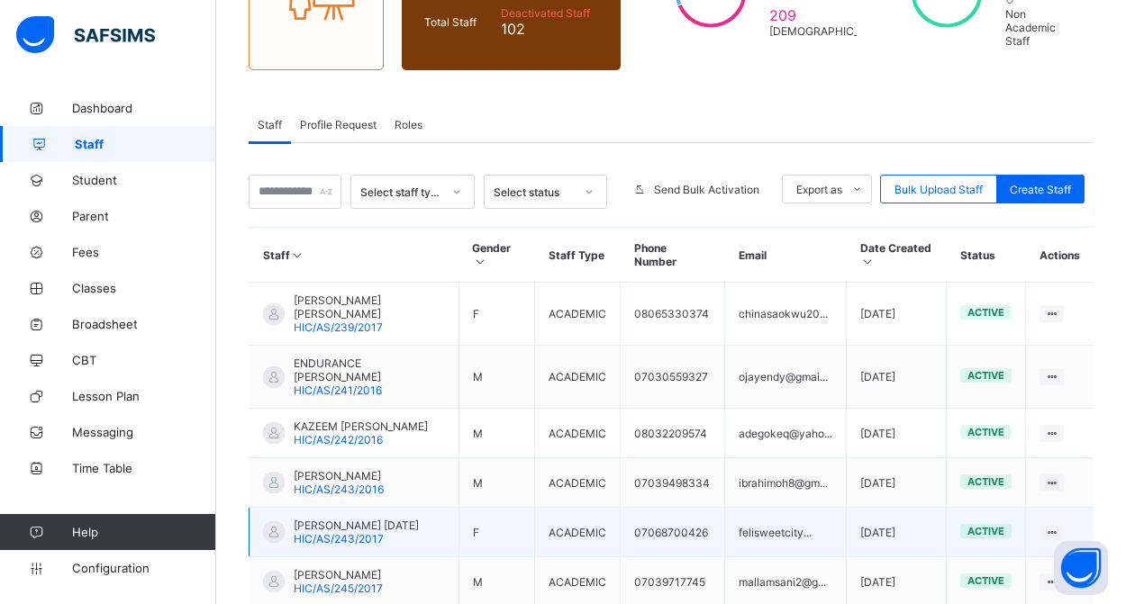
scroll to position [240, 0]
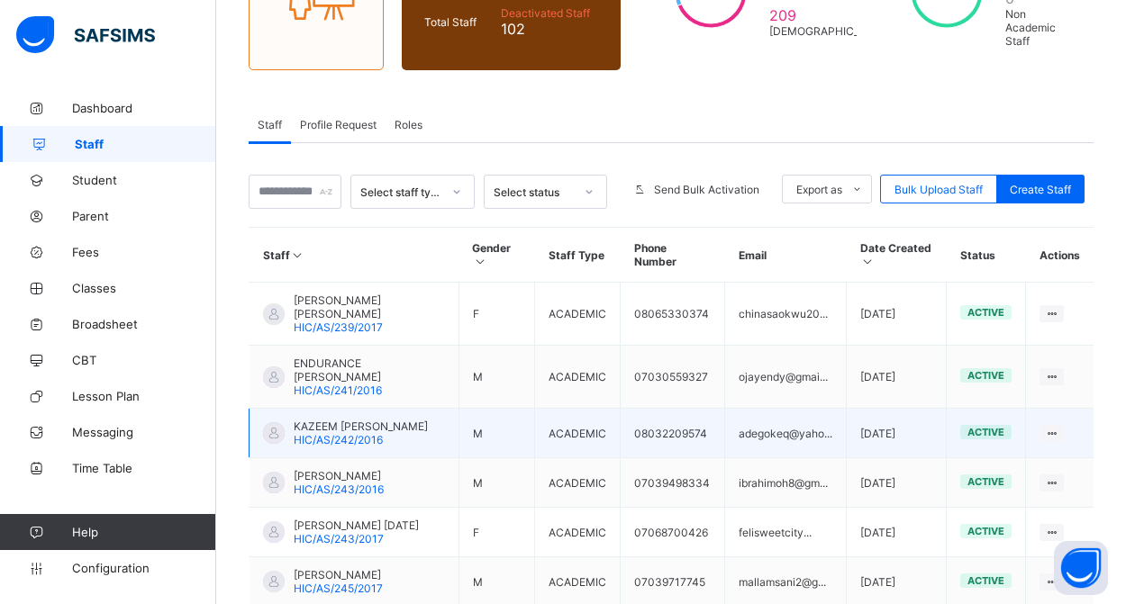
click at [376, 431] on span "KAZEEM ADEYEMI ADEGOKE" at bounding box center [361, 427] width 134 height 14
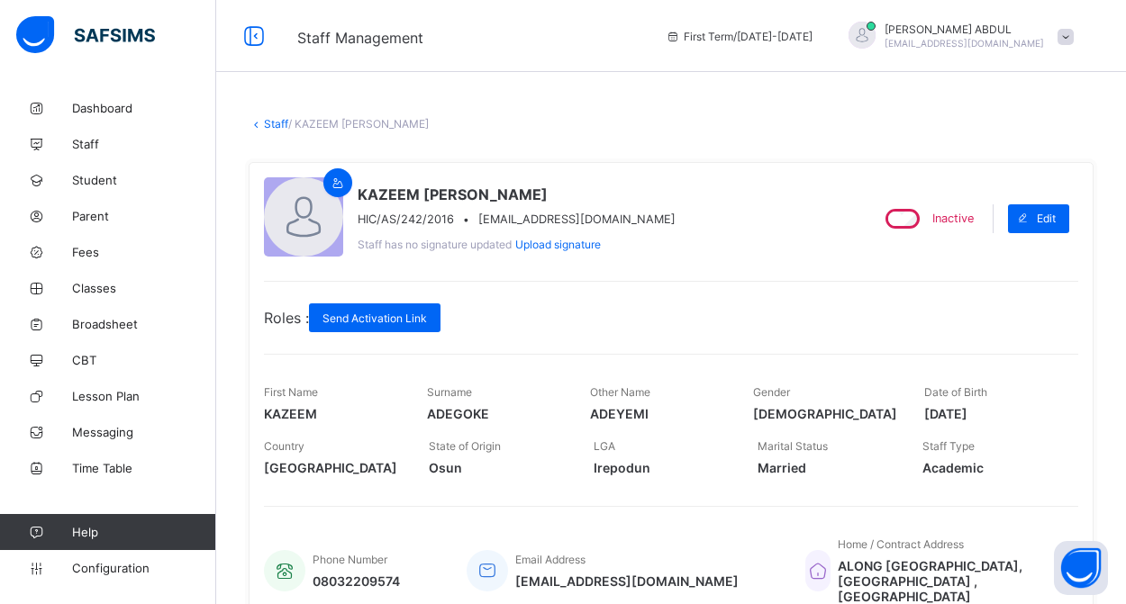
click at [274, 125] on link "Staff" at bounding box center [276, 124] width 24 height 14
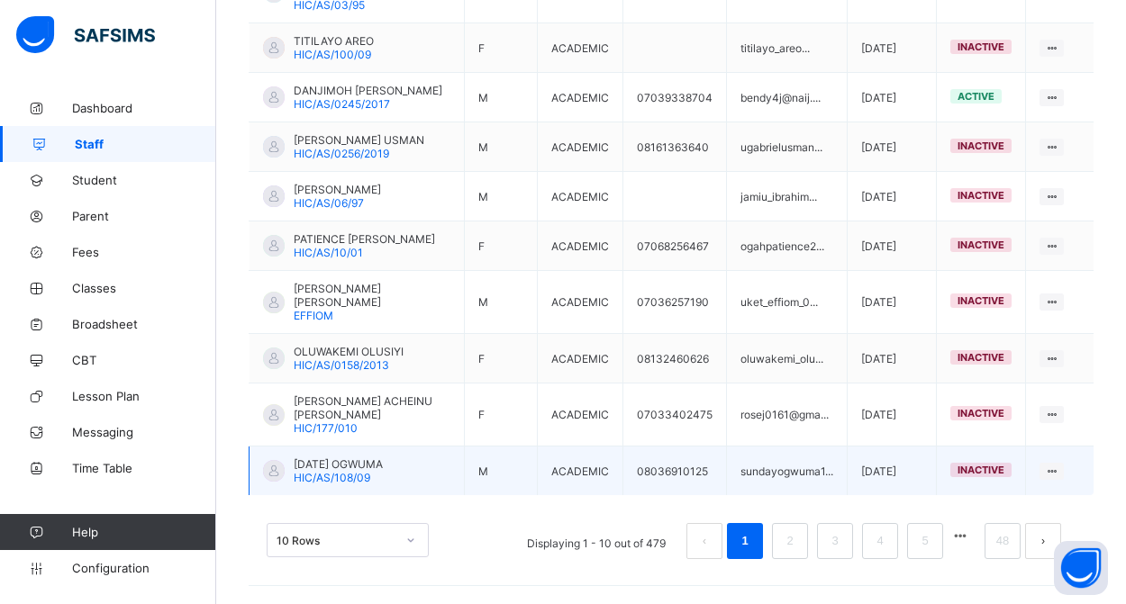
scroll to position [576, 0]
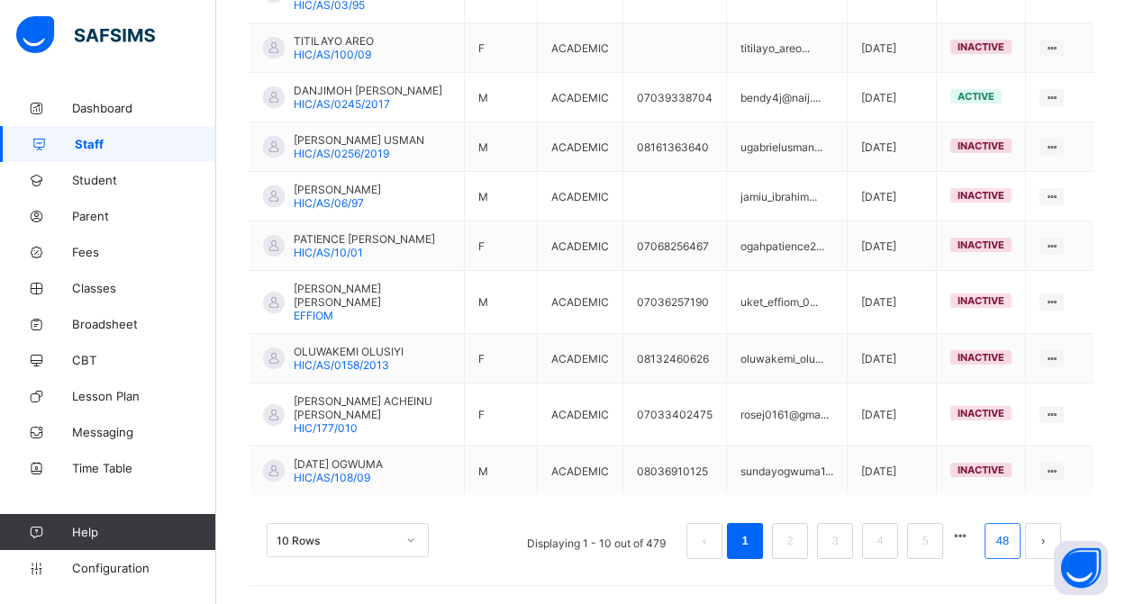
click at [999, 540] on link "48" at bounding box center [1002, 541] width 23 height 23
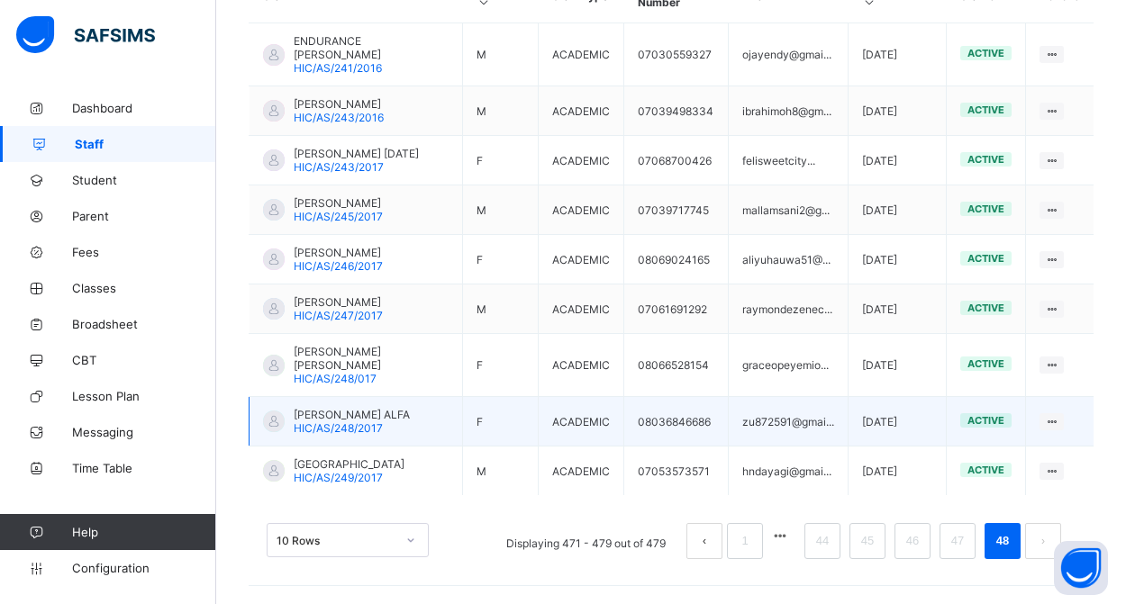
scroll to position [513, 0]
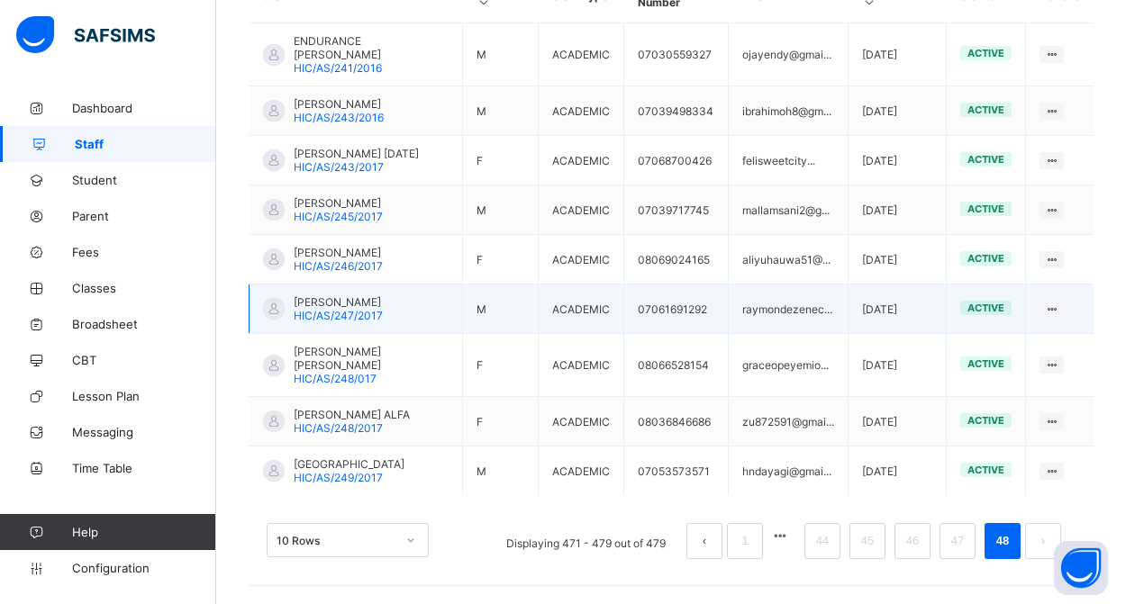
click at [322, 301] on span "ONYEKACHI RAYMOND EZENECHE" at bounding box center [338, 302] width 89 height 14
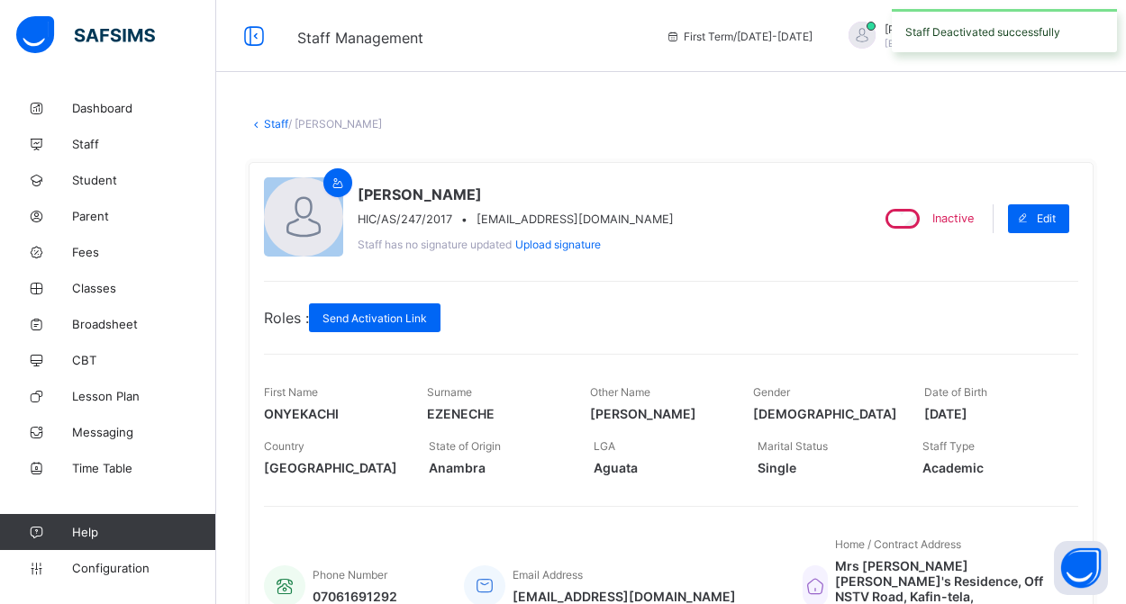
click at [267, 126] on link "Staff" at bounding box center [276, 124] width 24 height 14
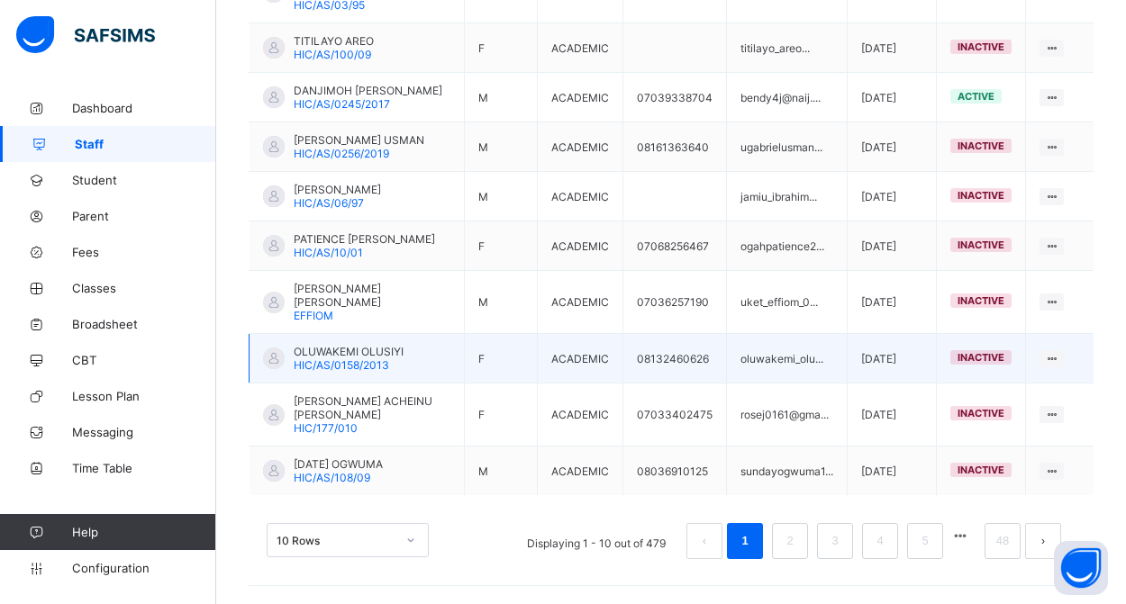
scroll to position [576, 0]
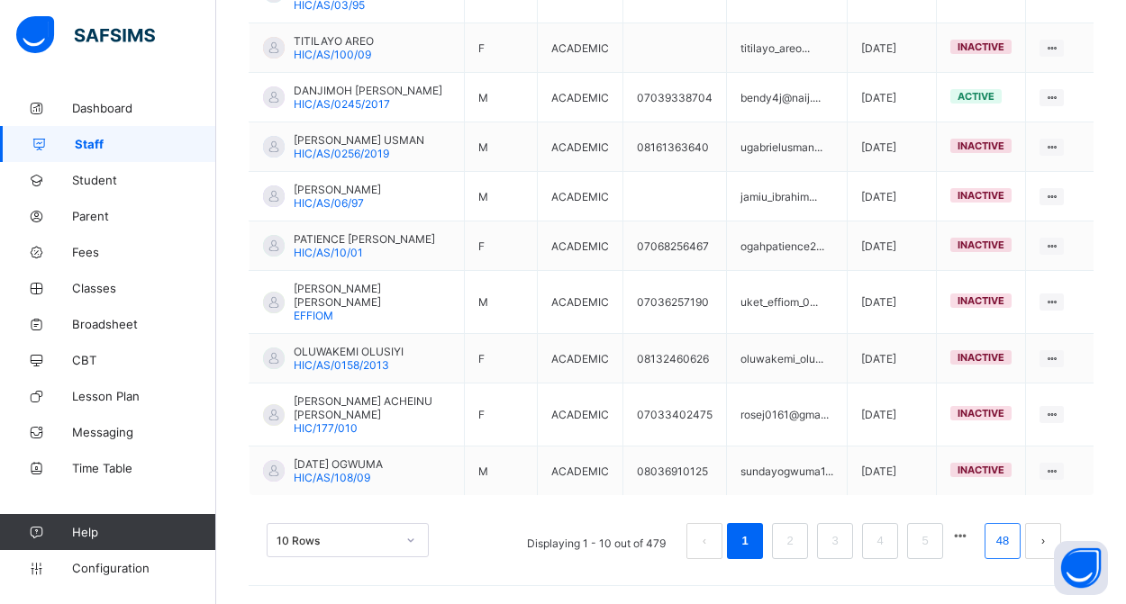
click at [998, 543] on link "48" at bounding box center [1002, 541] width 23 height 23
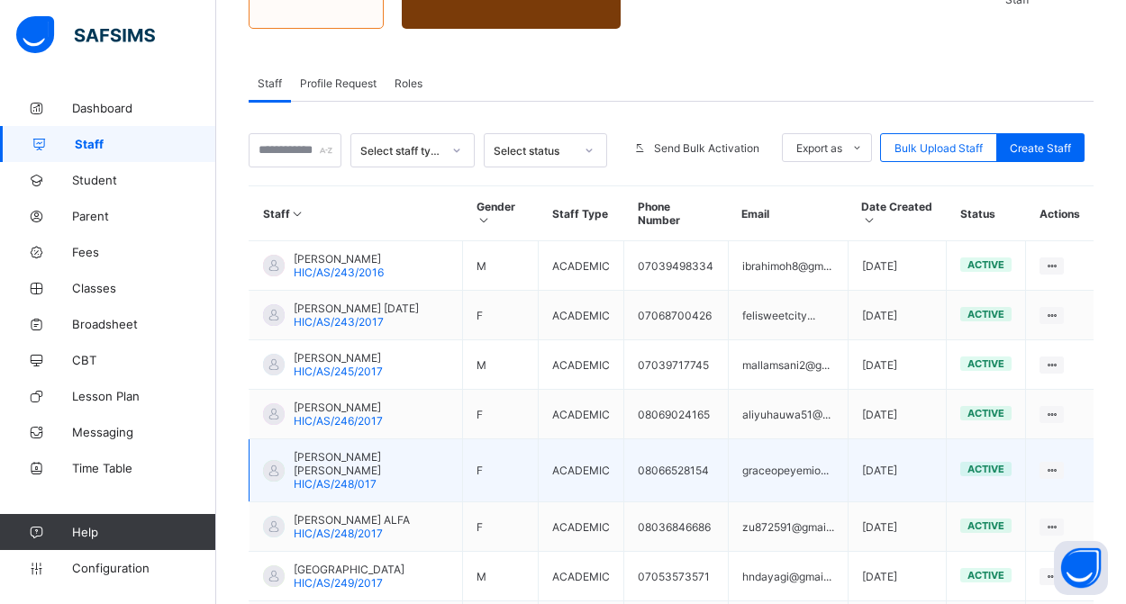
scroll to position [308, 0]
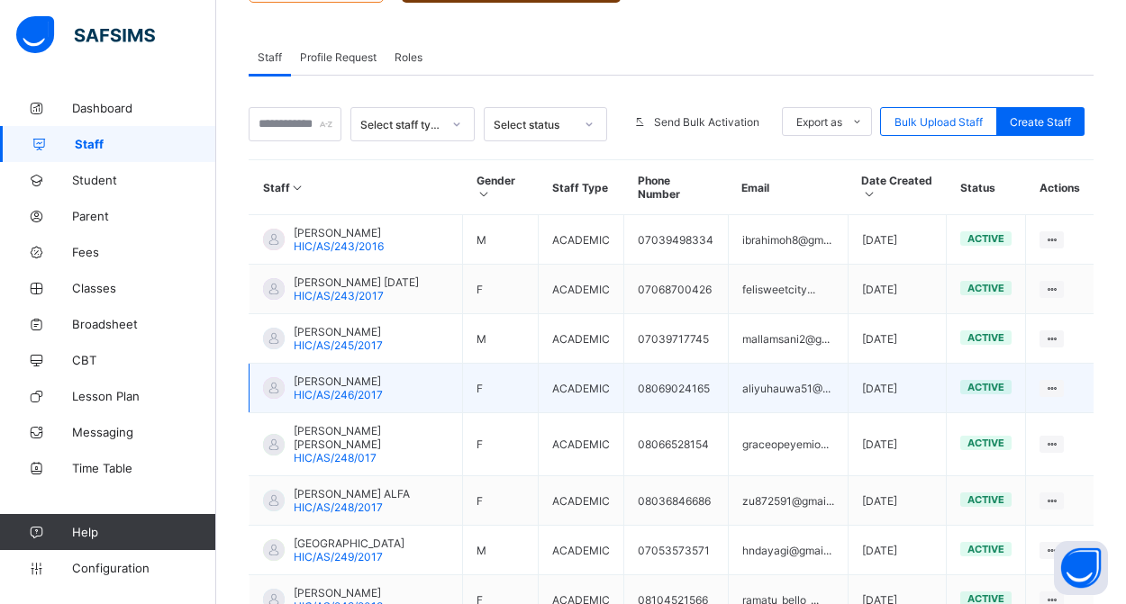
click at [363, 402] on span "HIC/AS/246/2017" at bounding box center [338, 395] width 89 height 14
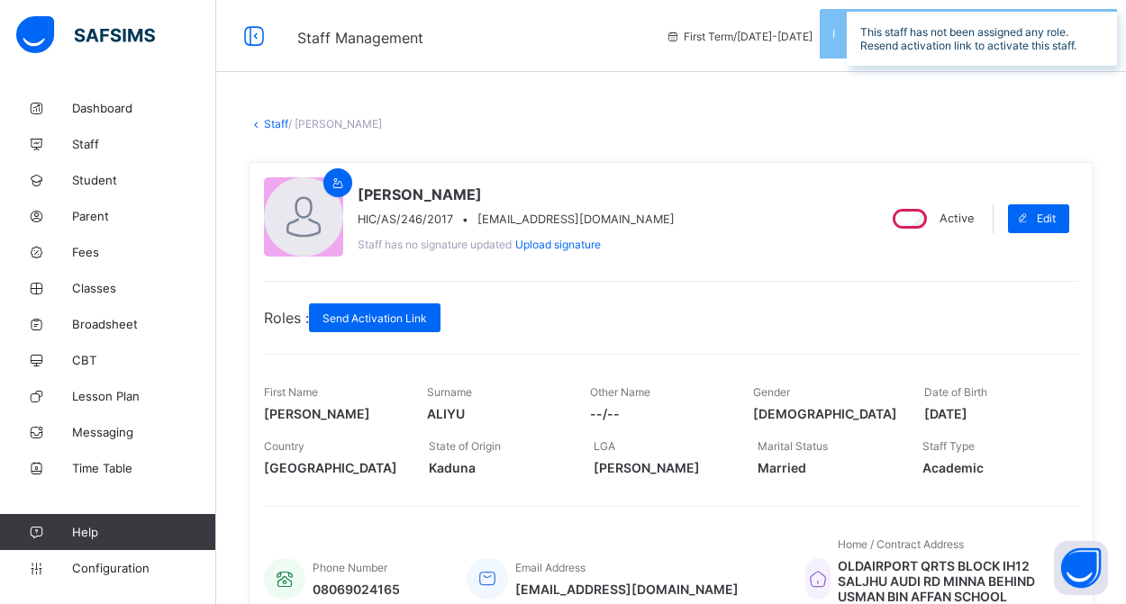
scroll to position [39, 0]
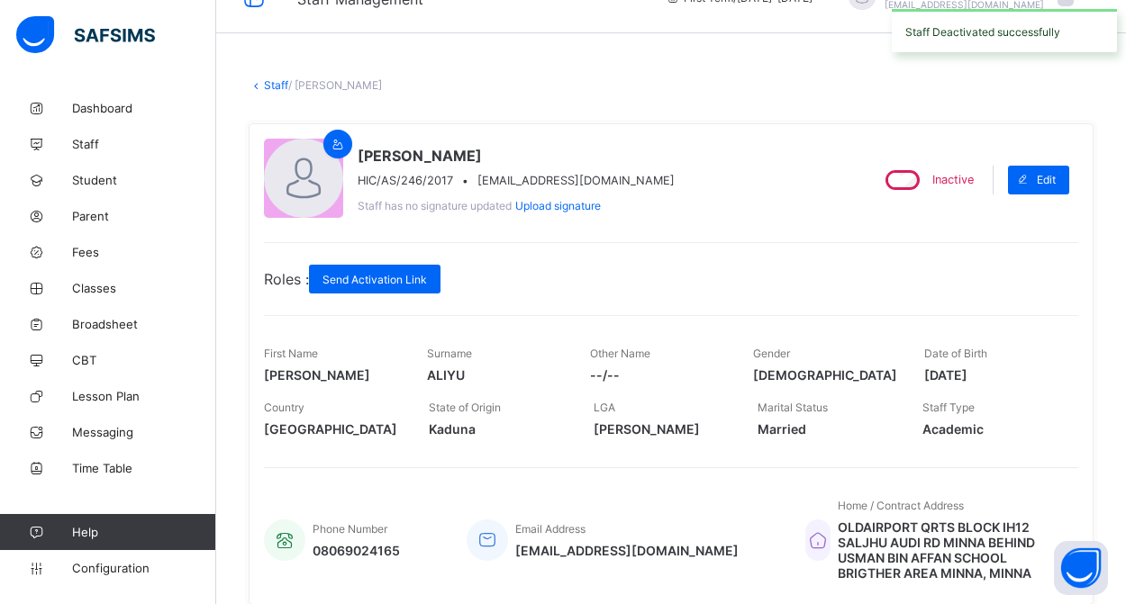
click at [276, 86] on link "Staff" at bounding box center [276, 85] width 24 height 14
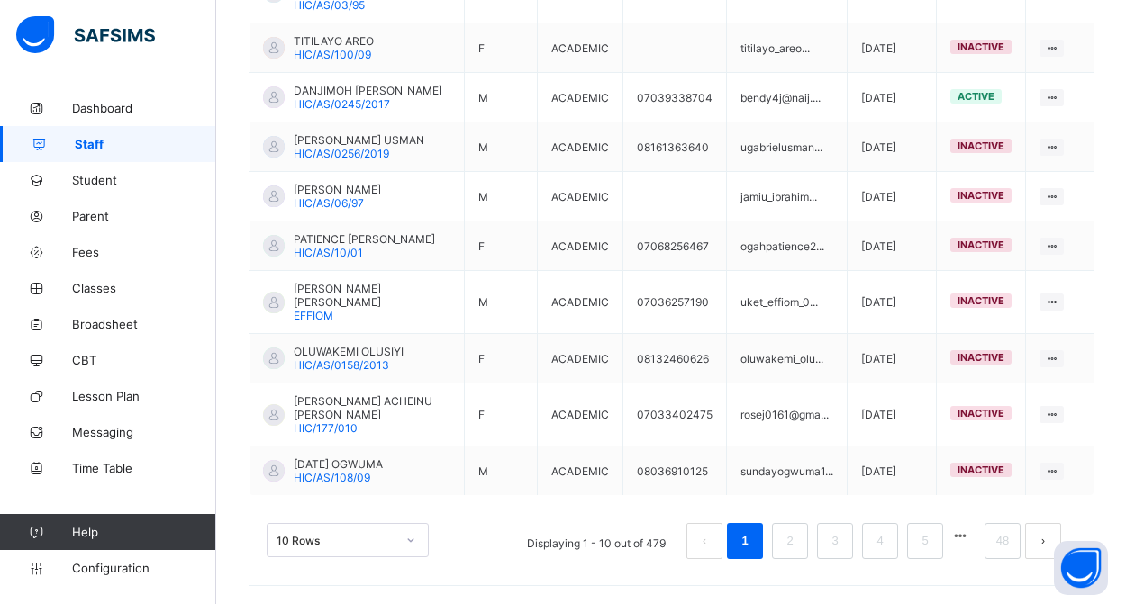
scroll to position [576, 0]
click at [997, 551] on link "48" at bounding box center [1002, 541] width 23 height 23
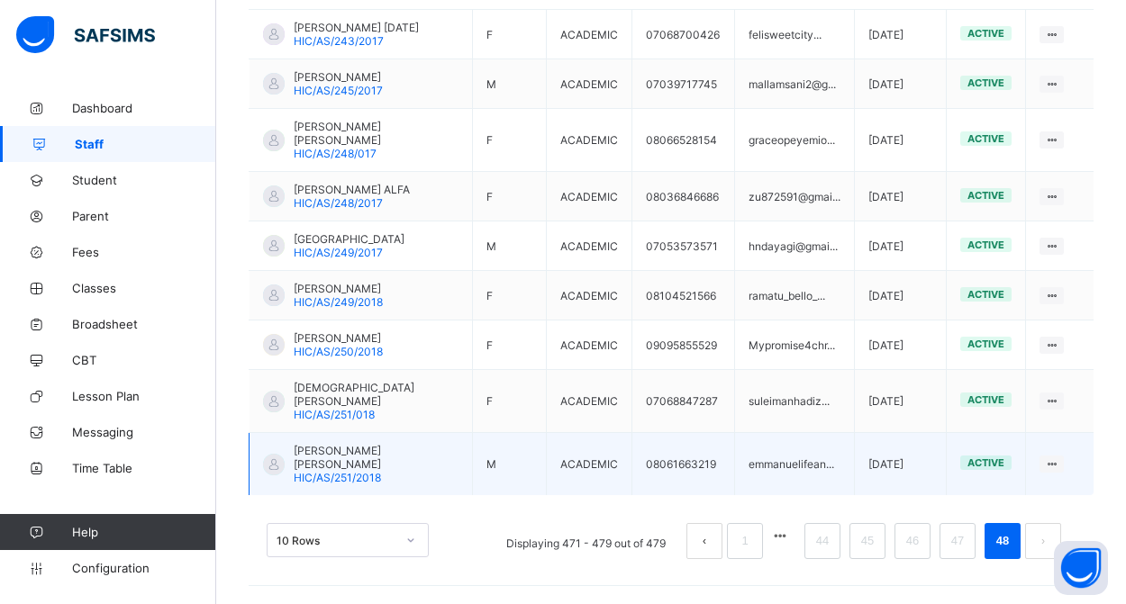
scroll to position [553, 0]
click at [340, 456] on span "EMMANUEL ANWIRIN IFEANYI" at bounding box center [376, 457] width 165 height 27
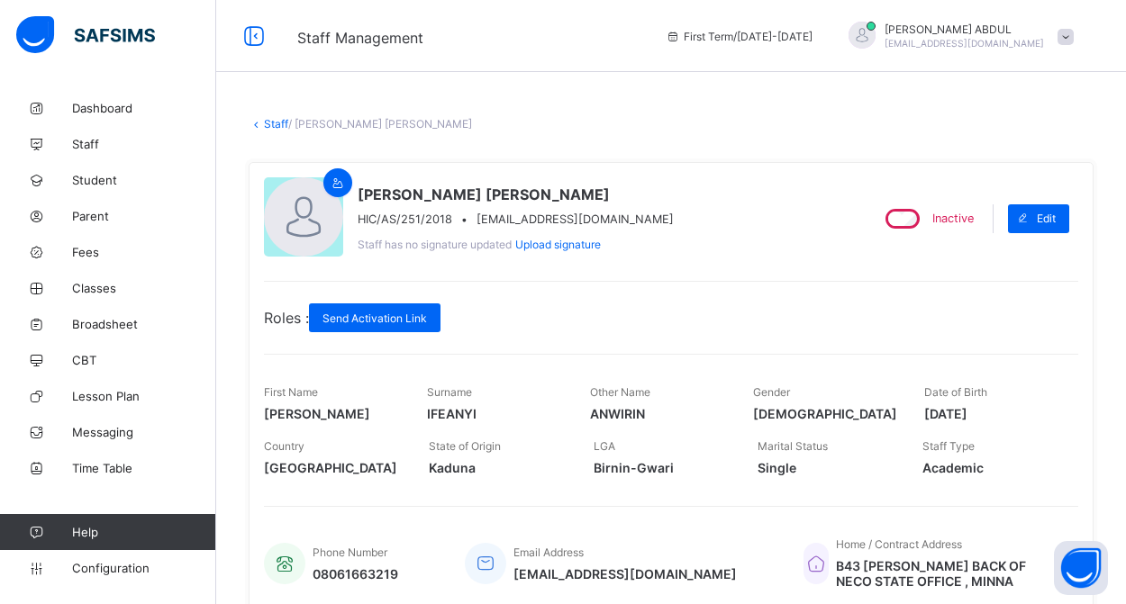
click at [267, 125] on link "Staff" at bounding box center [276, 124] width 24 height 14
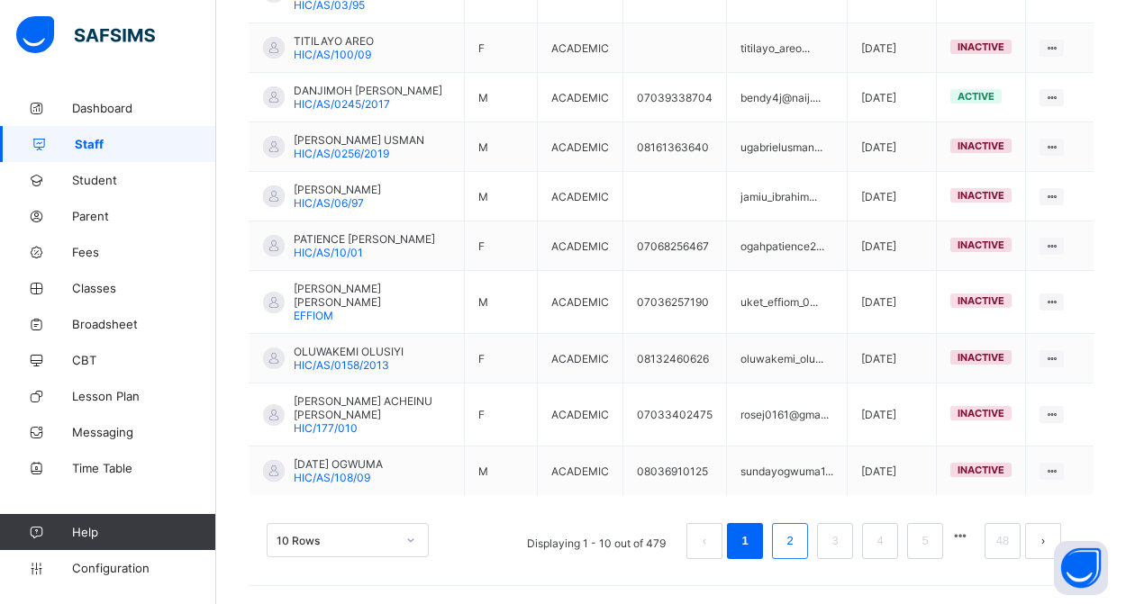
scroll to position [576, 0]
click at [993, 539] on link "48" at bounding box center [1002, 541] width 23 height 23
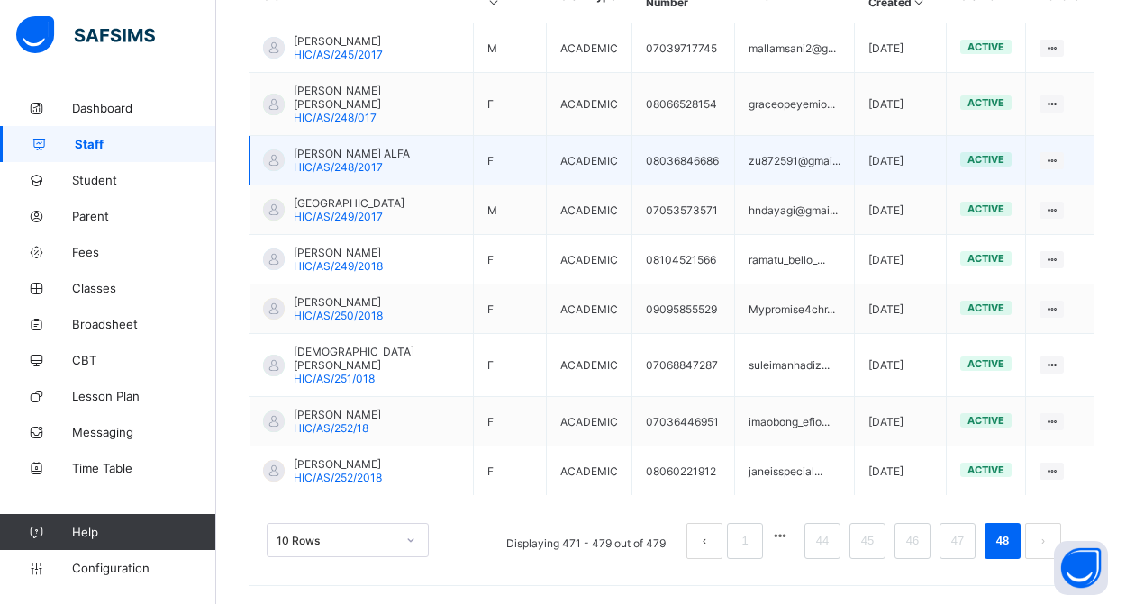
scroll to position [527, 0]
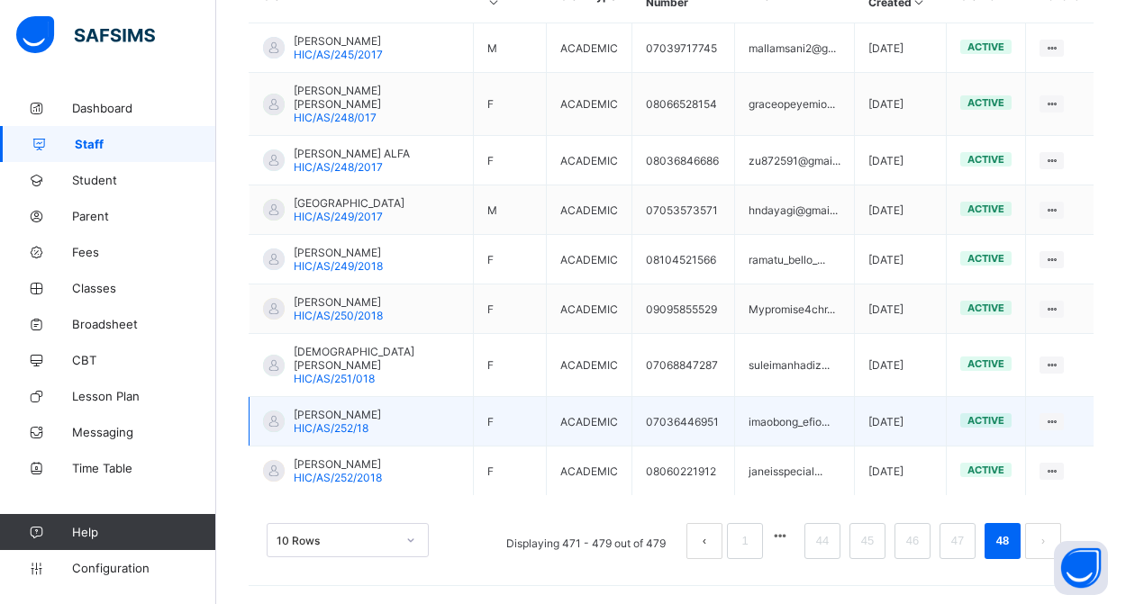
click at [381, 423] on div "IMAOBONG EFIOTU HIC/AS/252/18" at bounding box center [337, 421] width 87 height 27
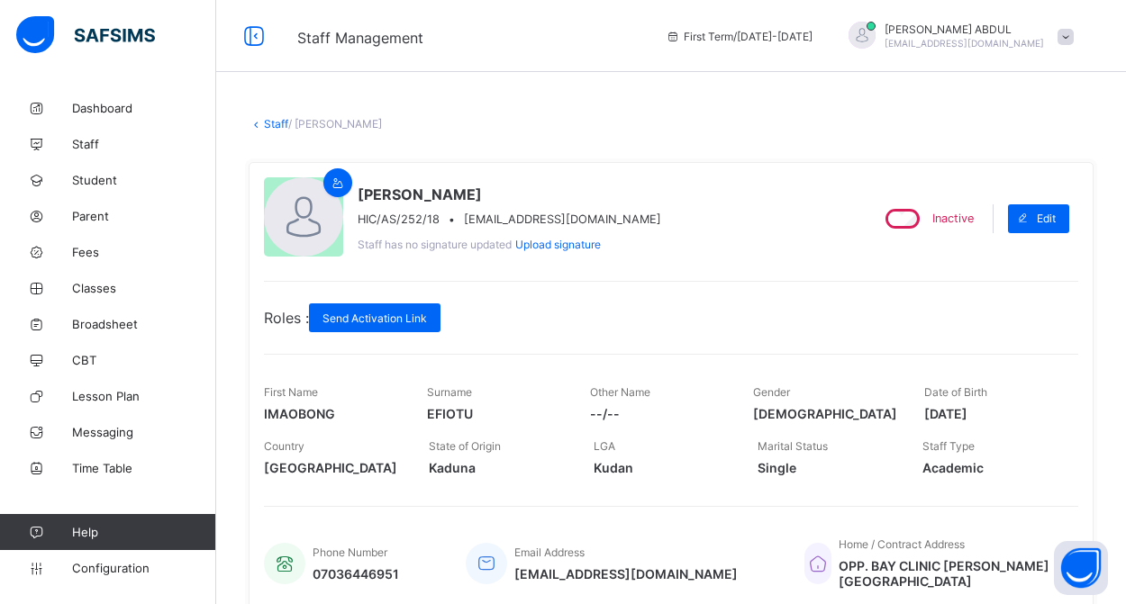
click at [274, 122] on link "Staff" at bounding box center [276, 124] width 24 height 14
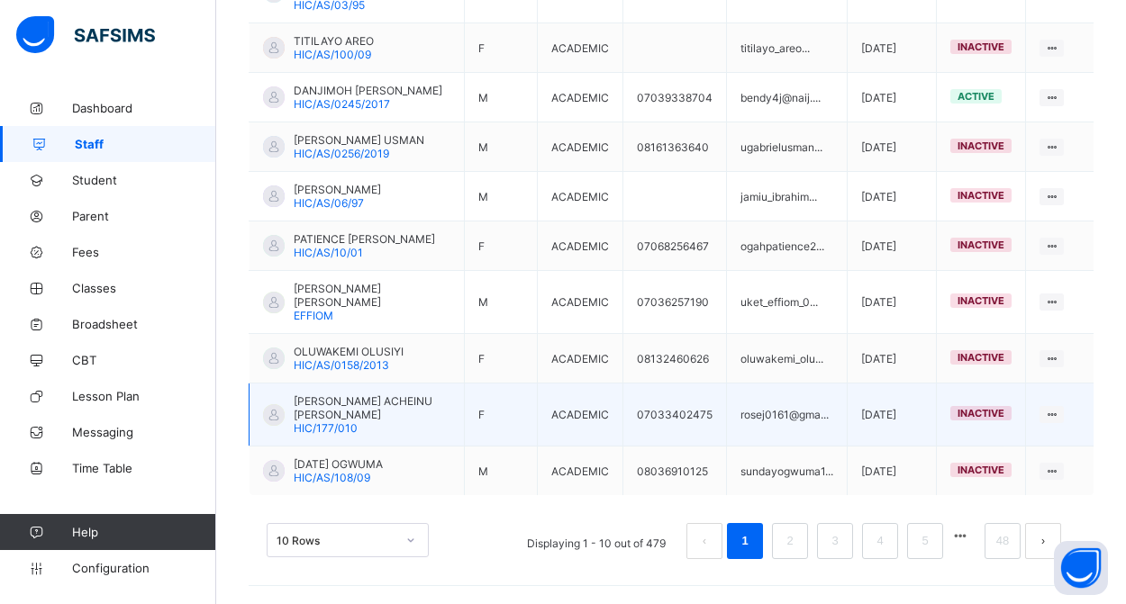
scroll to position [576, 0]
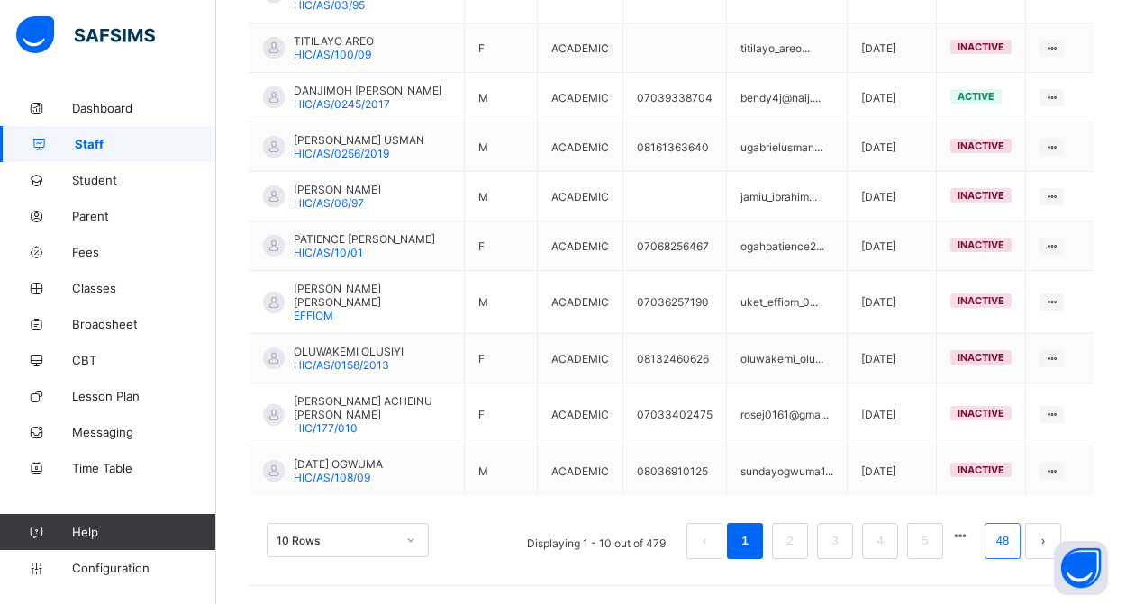
click at [992, 545] on link "48" at bounding box center [1002, 541] width 23 height 23
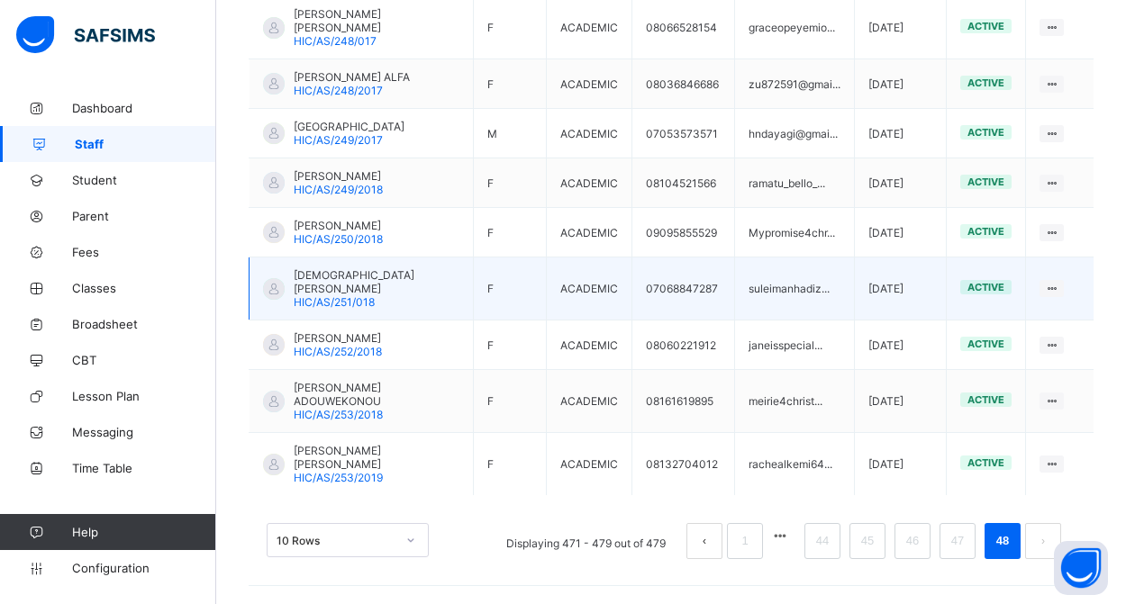
scroll to position [540, 0]
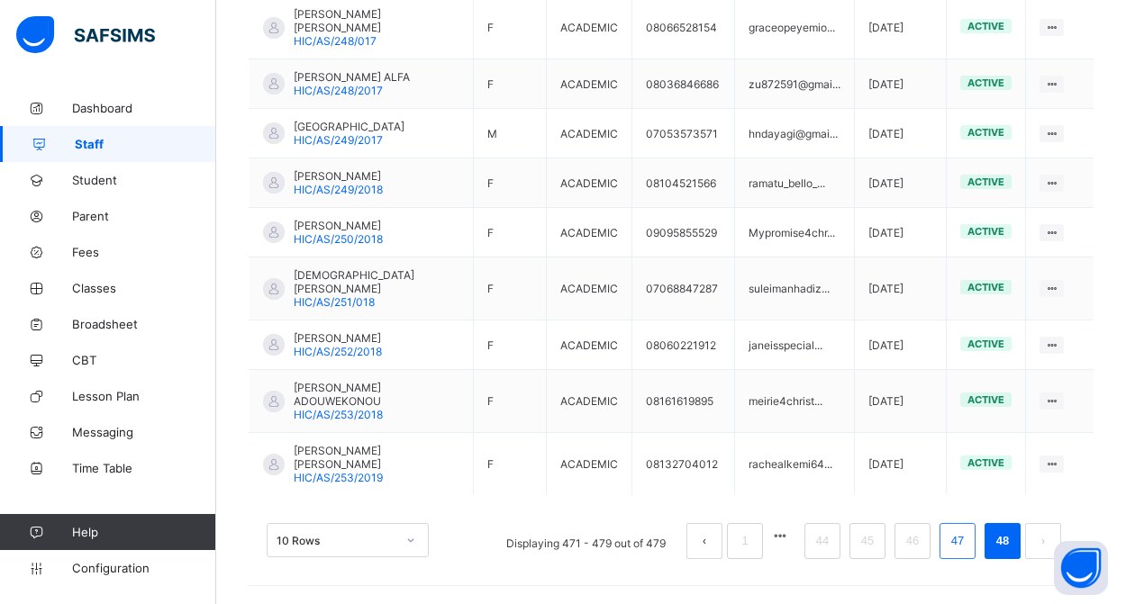
click at [955, 545] on link "47" at bounding box center [957, 541] width 23 height 23
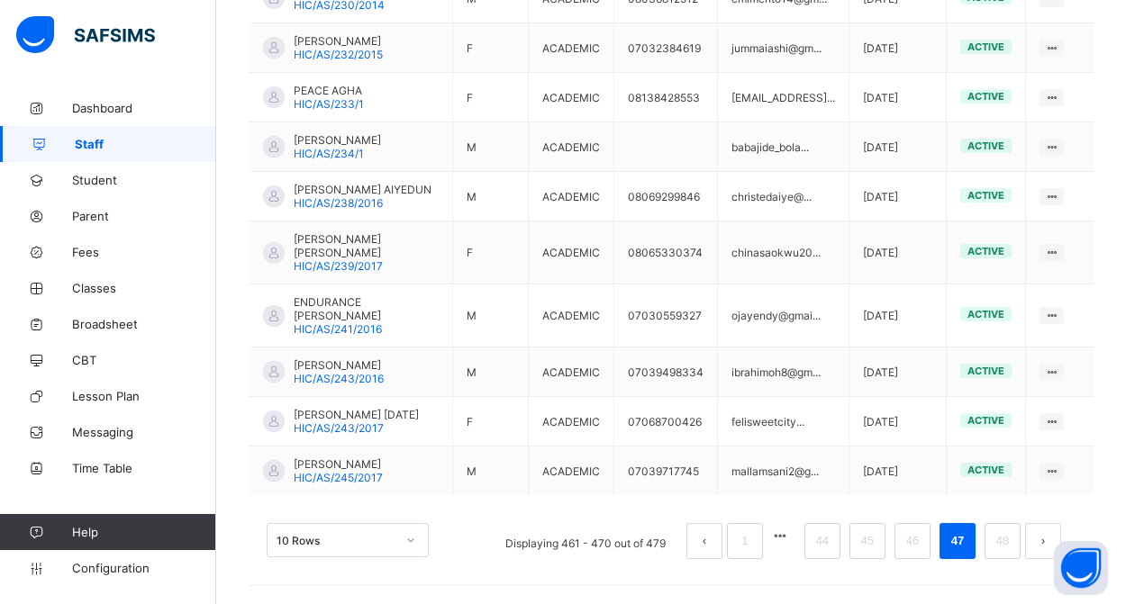
scroll to position [590, 0]
click at [908, 542] on link "46" at bounding box center [912, 541] width 23 height 23
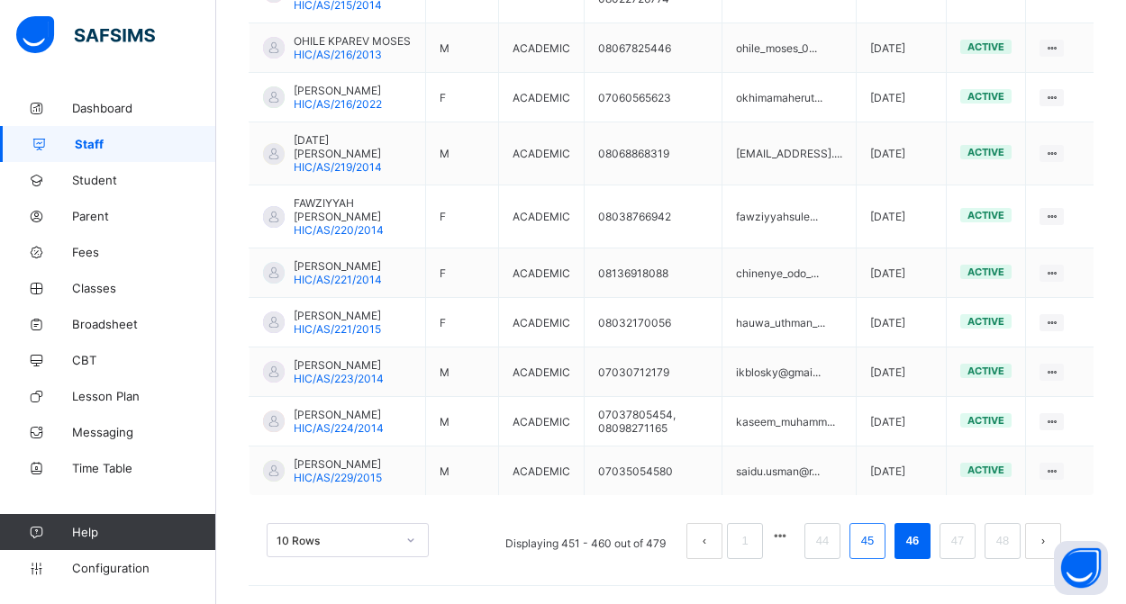
click at [867, 552] on link "45" at bounding box center [867, 541] width 23 height 23
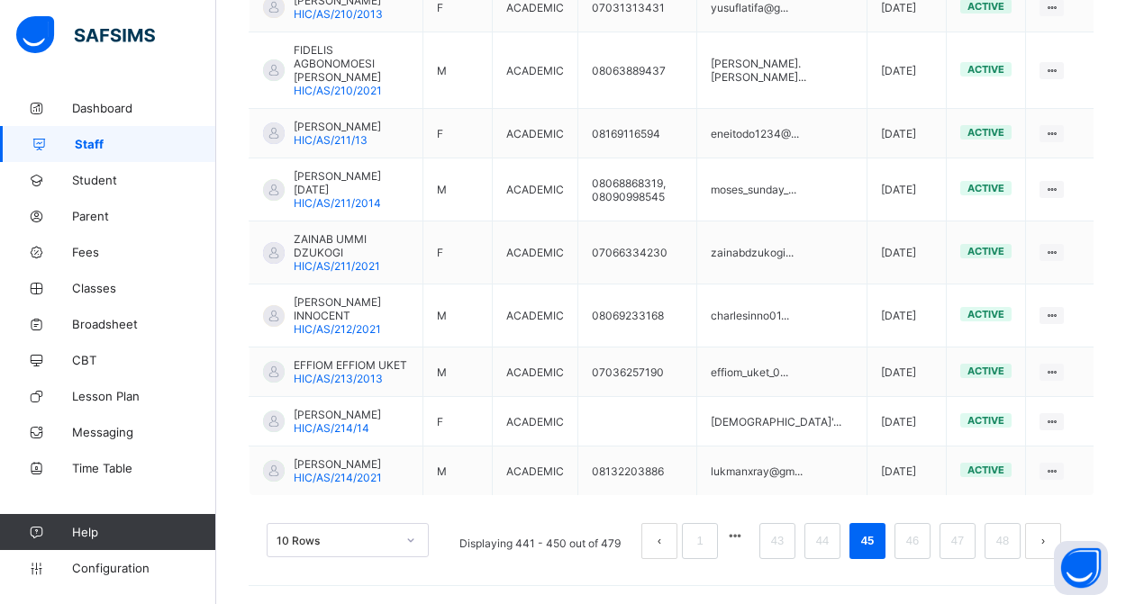
scroll to position [630, 0]
click at [813, 544] on link "44" at bounding box center [822, 541] width 23 height 23
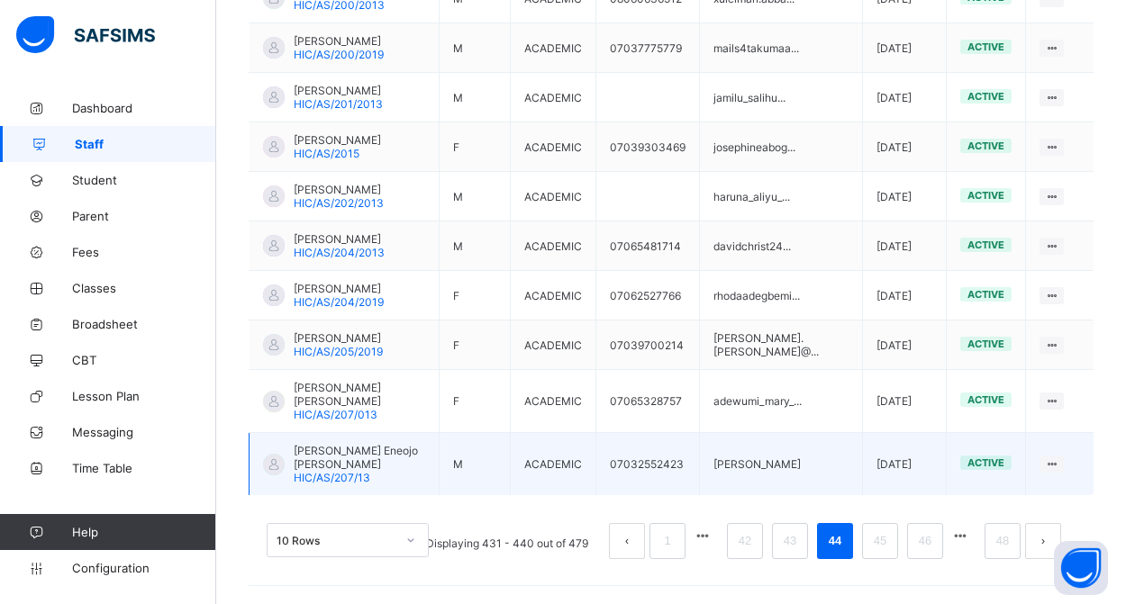
scroll to position [576, 0]
click at [373, 465] on span "[PERSON_NAME] Eneojo [PERSON_NAME]" at bounding box center [360, 457] width 132 height 27
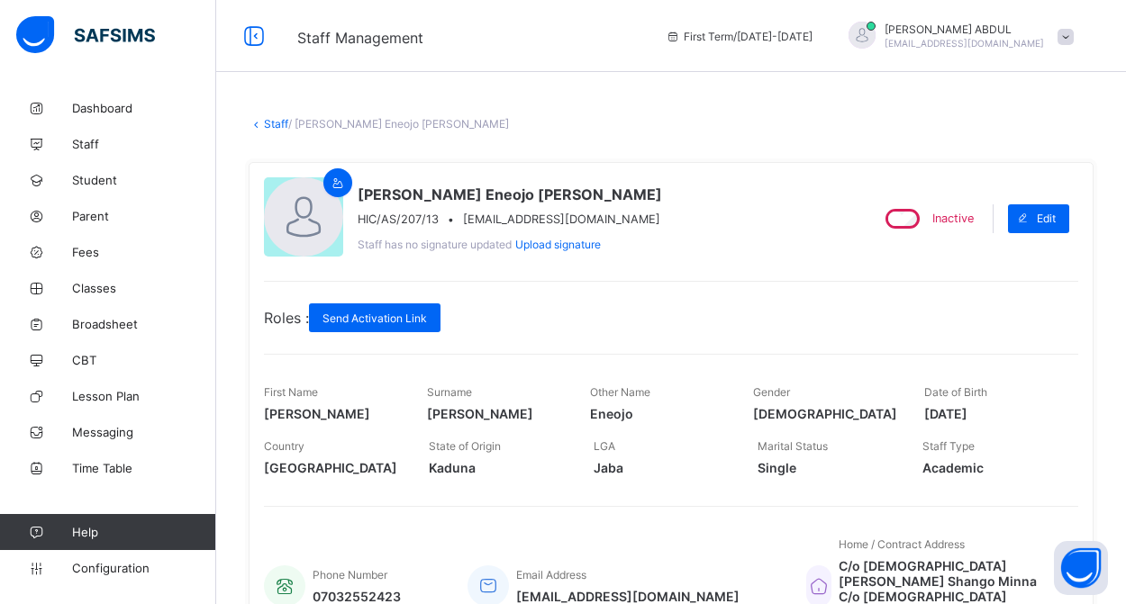
click at [273, 122] on link "Staff" at bounding box center [276, 124] width 24 height 14
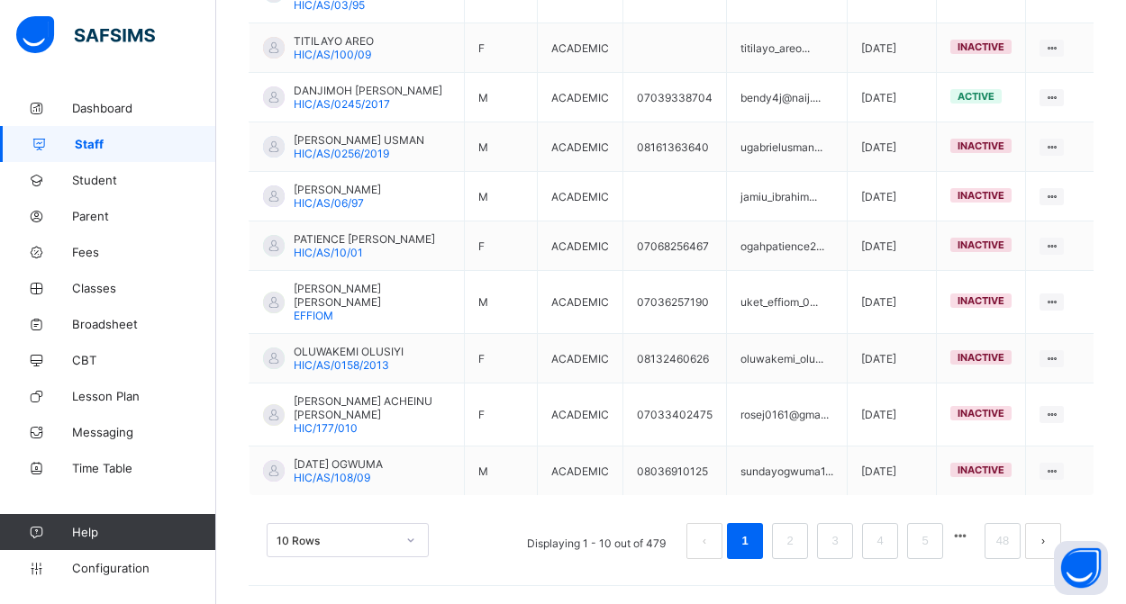
scroll to position [576, 0]
click at [1001, 538] on link "48" at bounding box center [1002, 541] width 23 height 23
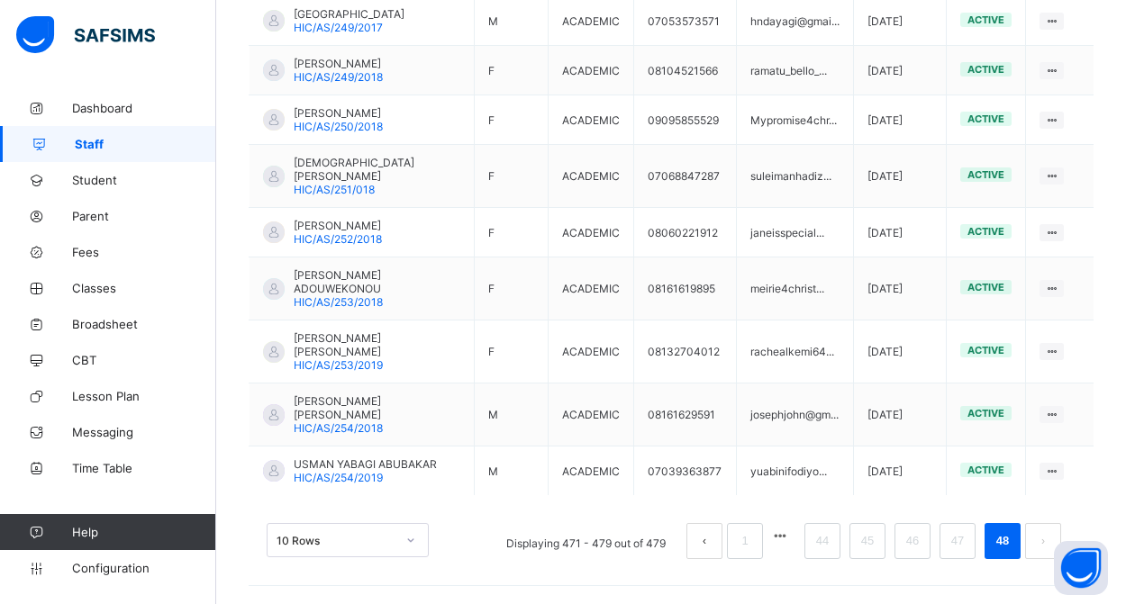
scroll to position [527, 0]
click at [911, 538] on link "46" at bounding box center [912, 541] width 23 height 23
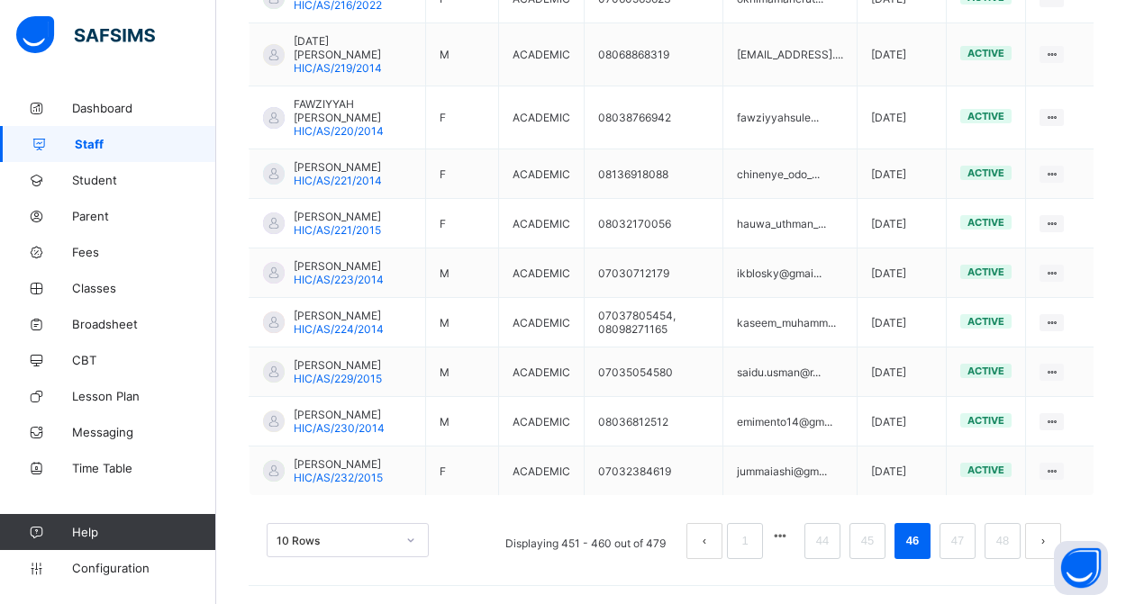
scroll to position [603, 0]
click at [872, 544] on link "45" at bounding box center [867, 541] width 23 height 23
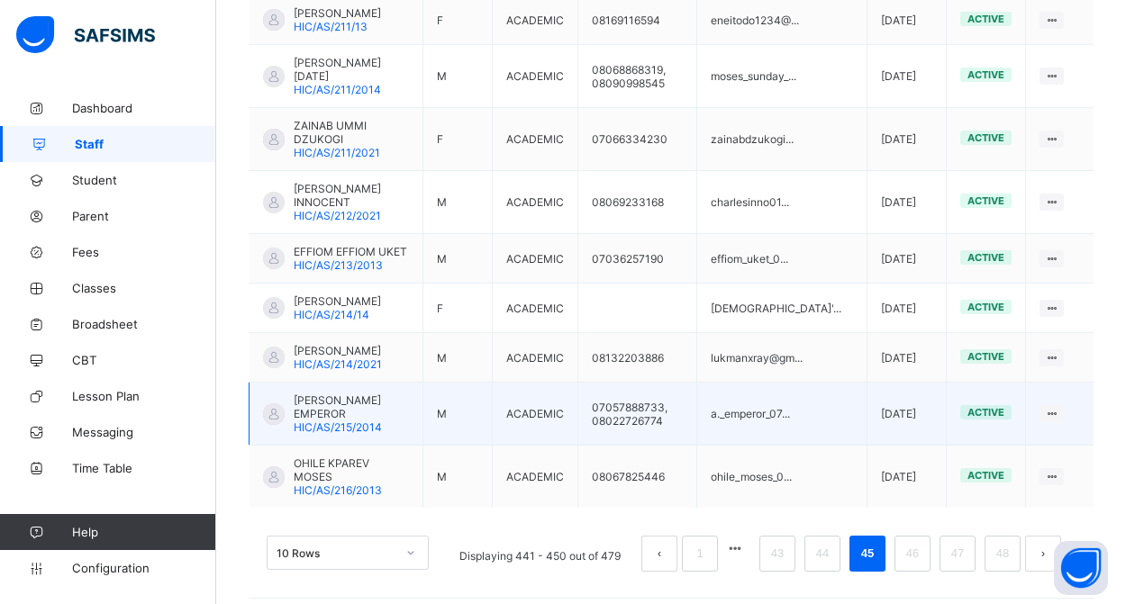
scroll to position [617, 0]
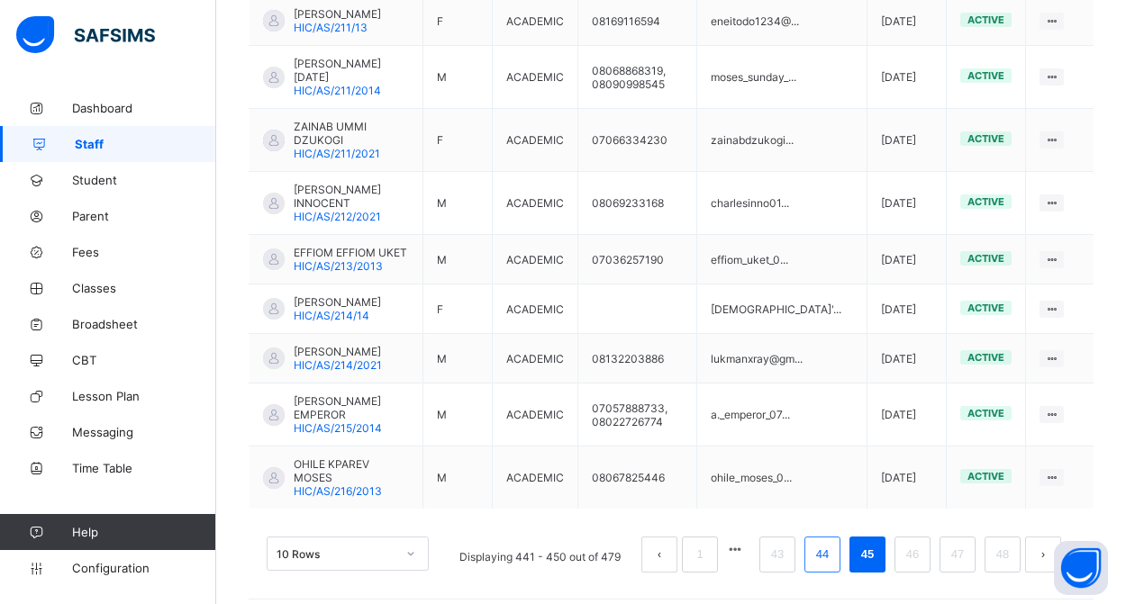
click at [821, 546] on link "44" at bounding box center [822, 554] width 23 height 23
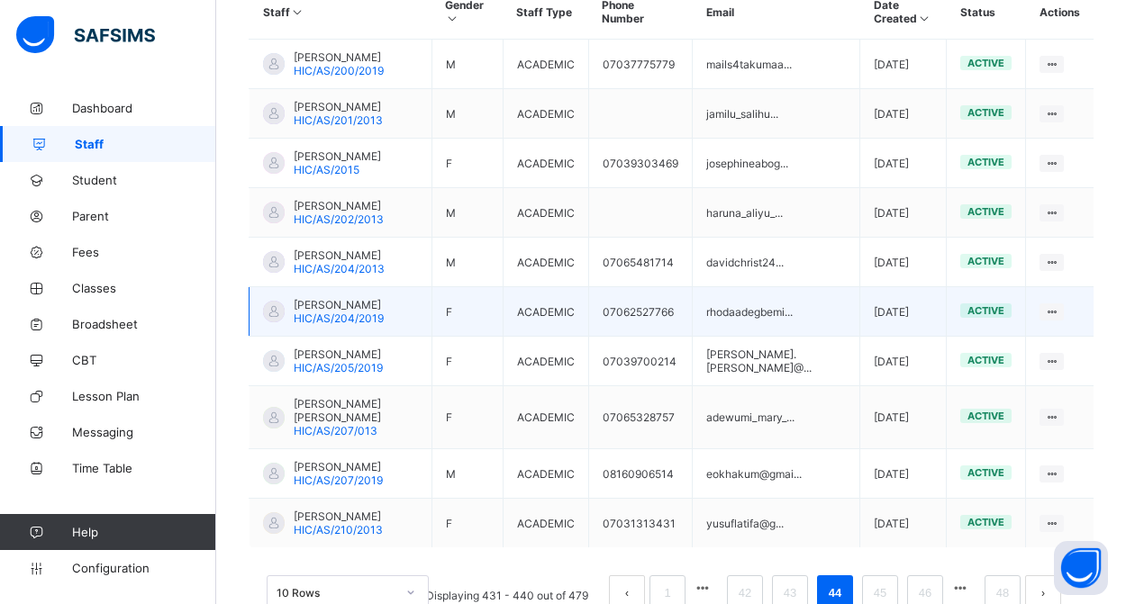
scroll to position [502, 0]
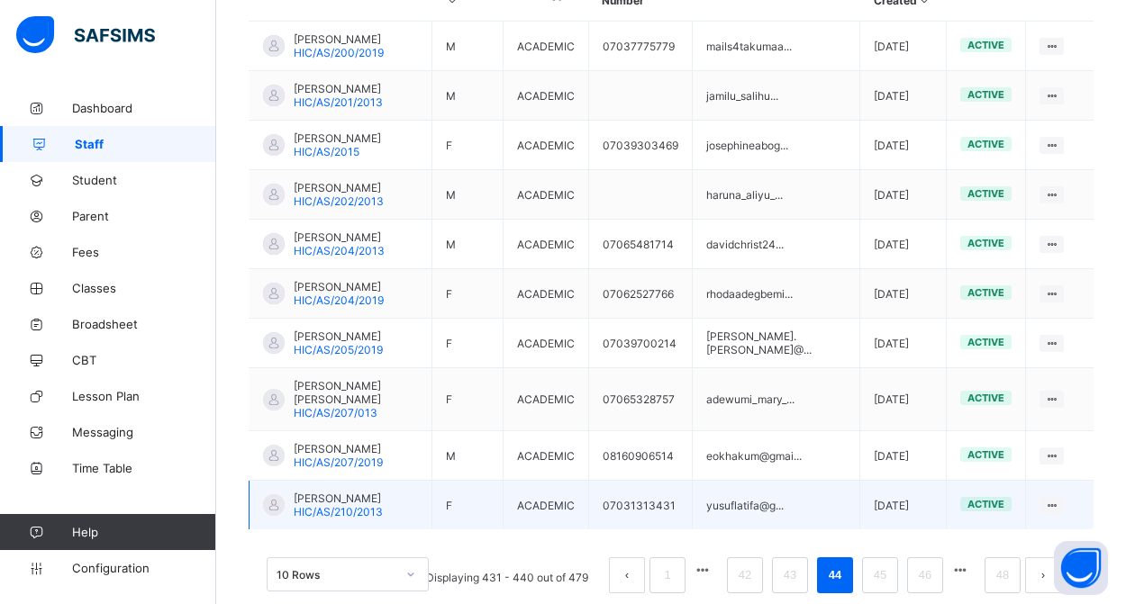
click at [383, 505] on span "[PERSON_NAME]" at bounding box center [338, 499] width 89 height 14
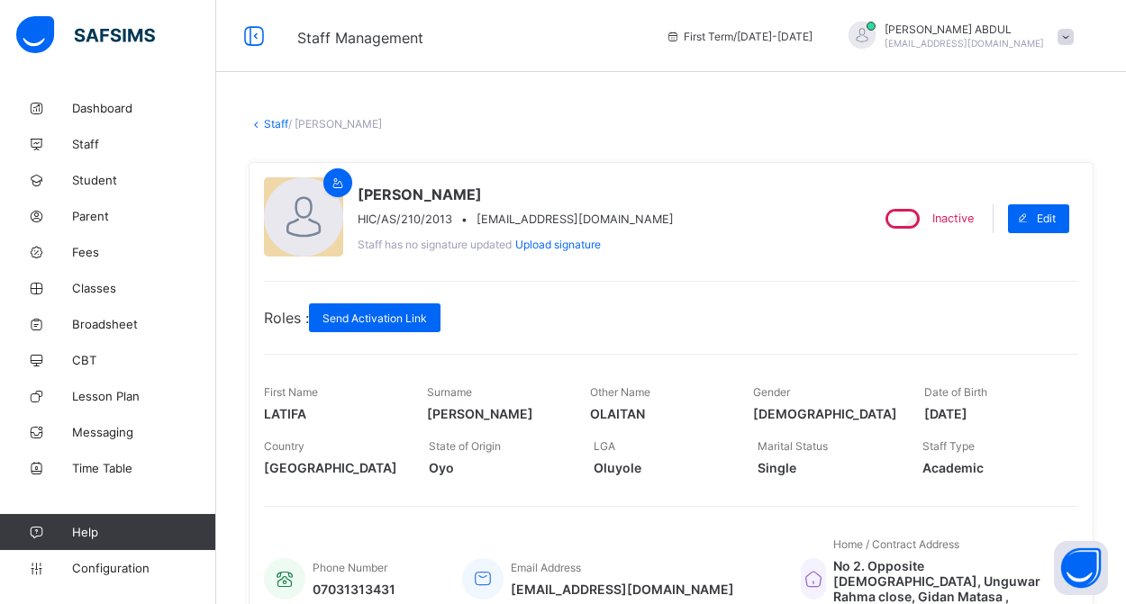
click at [269, 121] on link "Staff" at bounding box center [276, 124] width 24 height 14
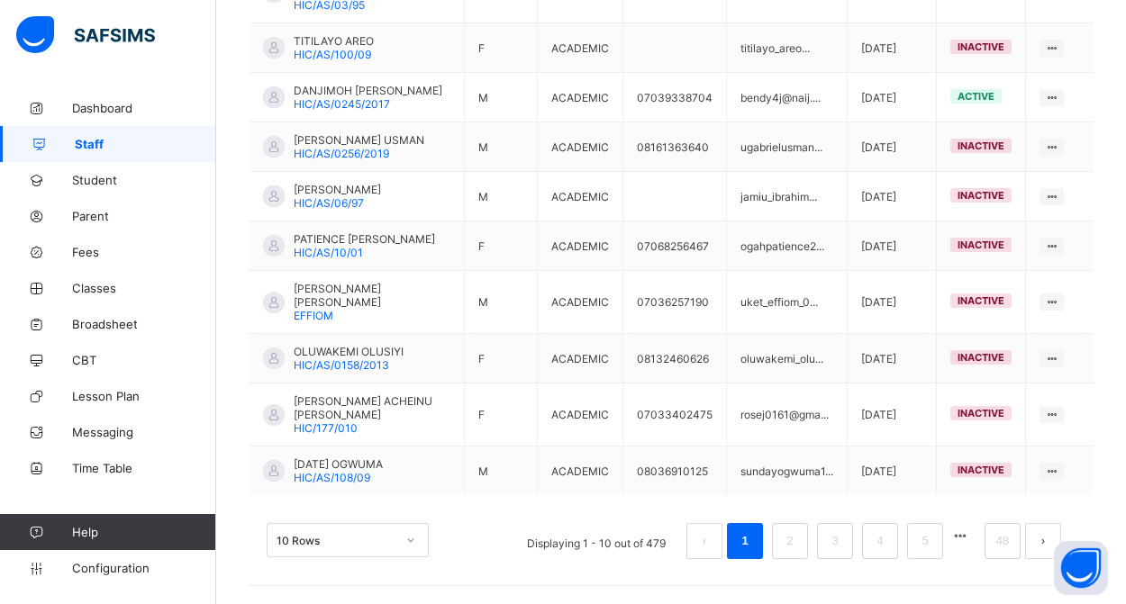
scroll to position [576, 0]
click at [993, 545] on link "48" at bounding box center [1002, 541] width 23 height 23
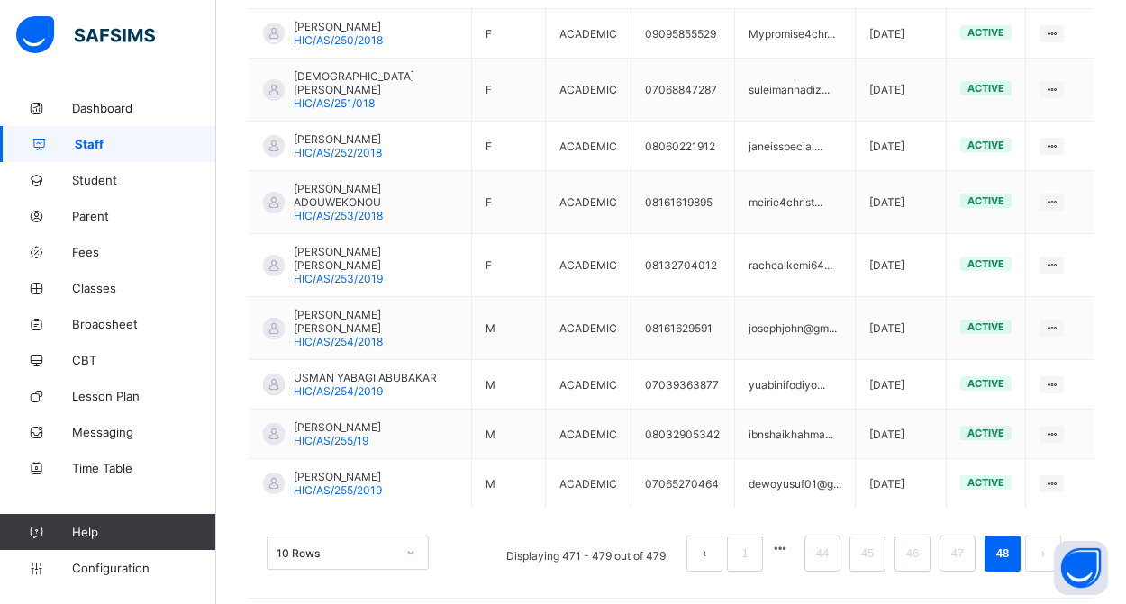
scroll to position [513, 0]
click at [819, 547] on link "44" at bounding box center [822, 554] width 23 height 23
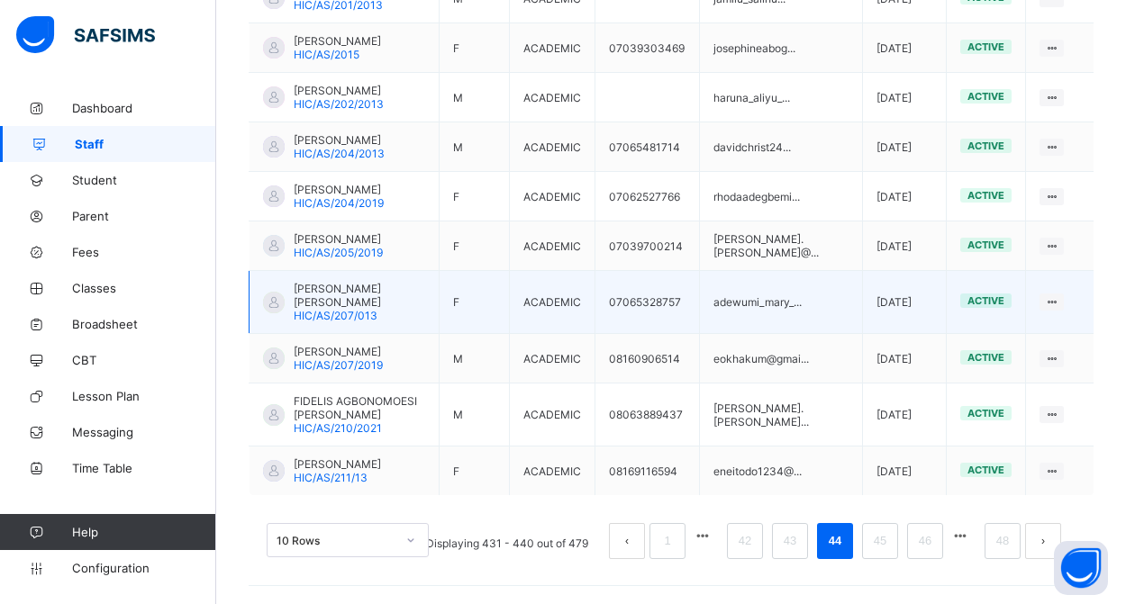
scroll to position [563, 0]
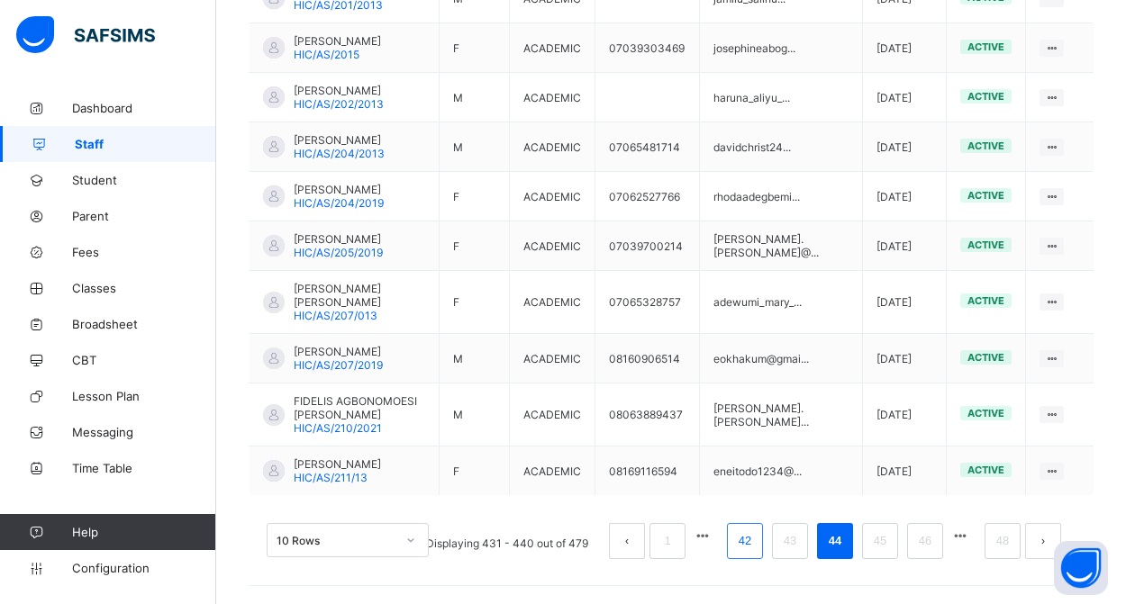
click at [750, 541] on link "42" at bounding box center [744, 541] width 23 height 23
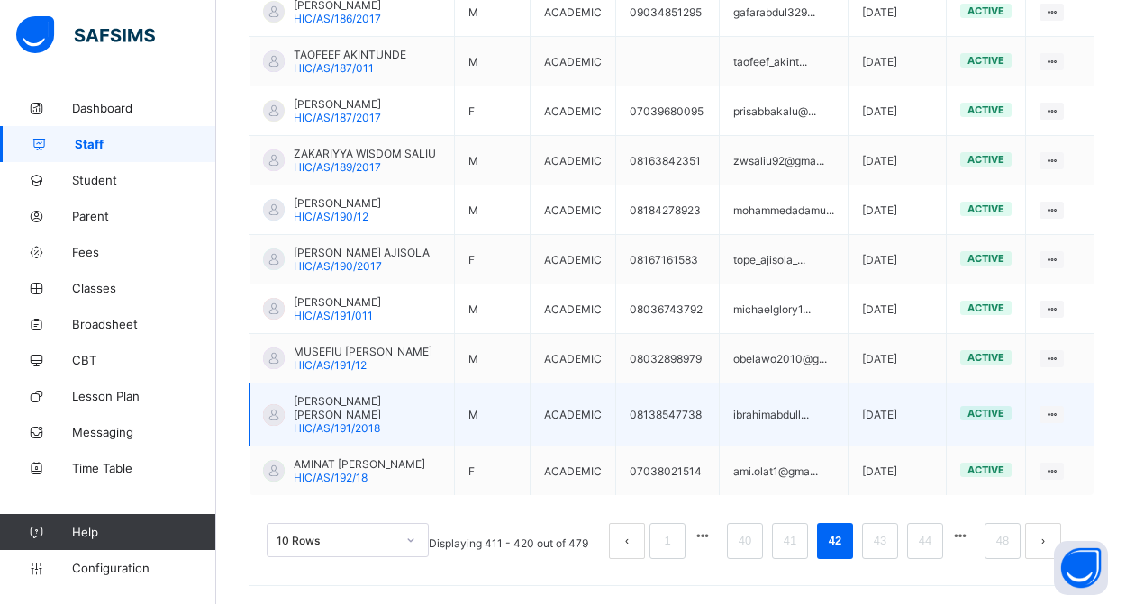
scroll to position [603, 0]
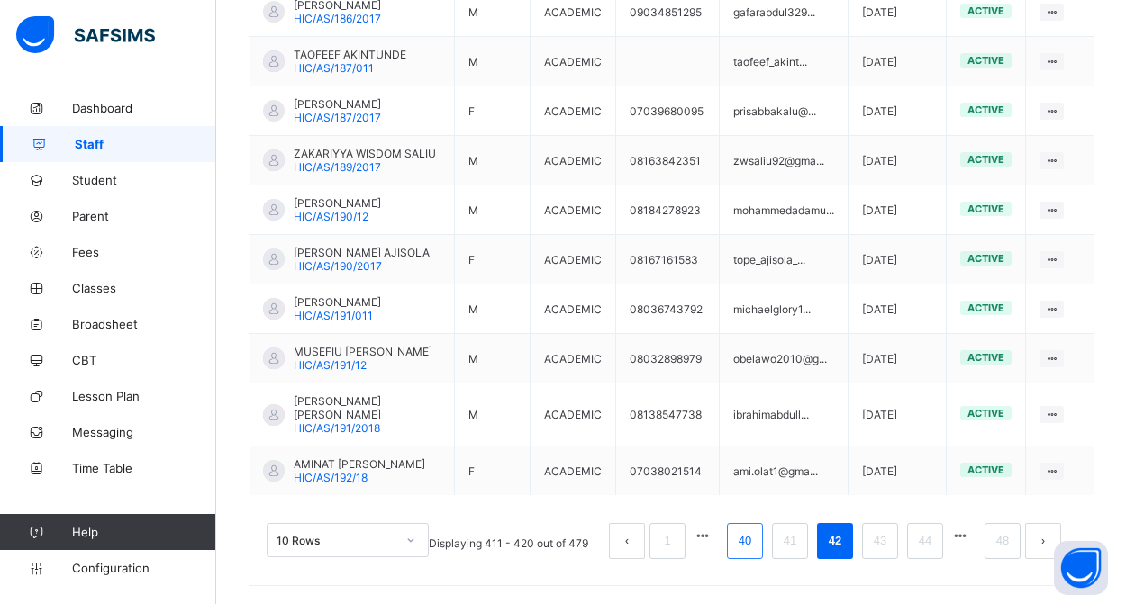
click at [752, 539] on link "40" at bounding box center [744, 541] width 23 height 23
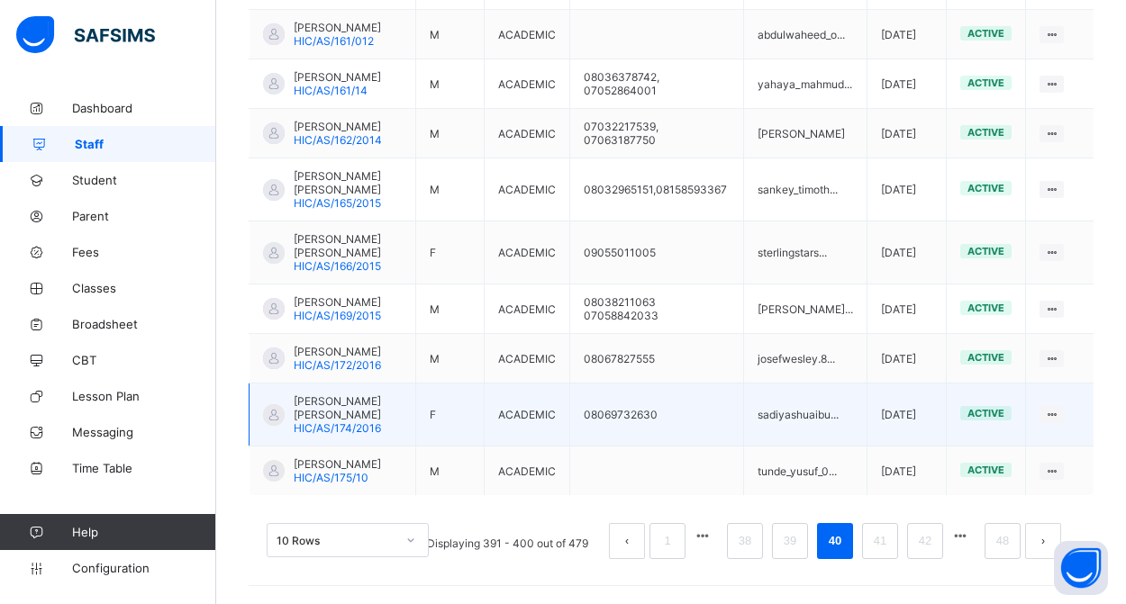
scroll to position [630, 0]
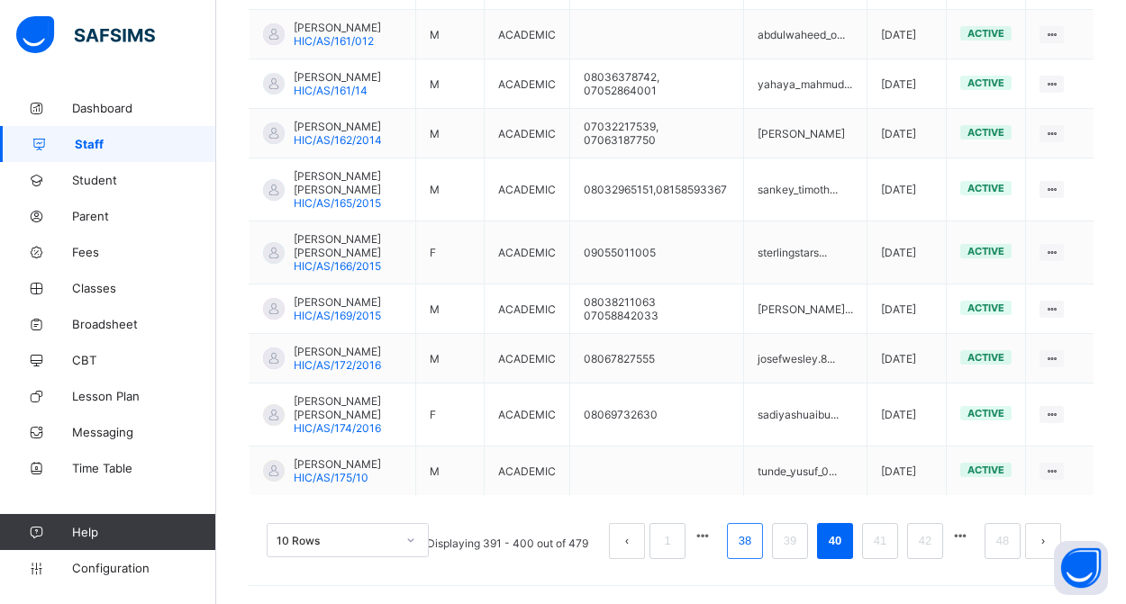
click at [748, 545] on link "38" at bounding box center [744, 541] width 23 height 23
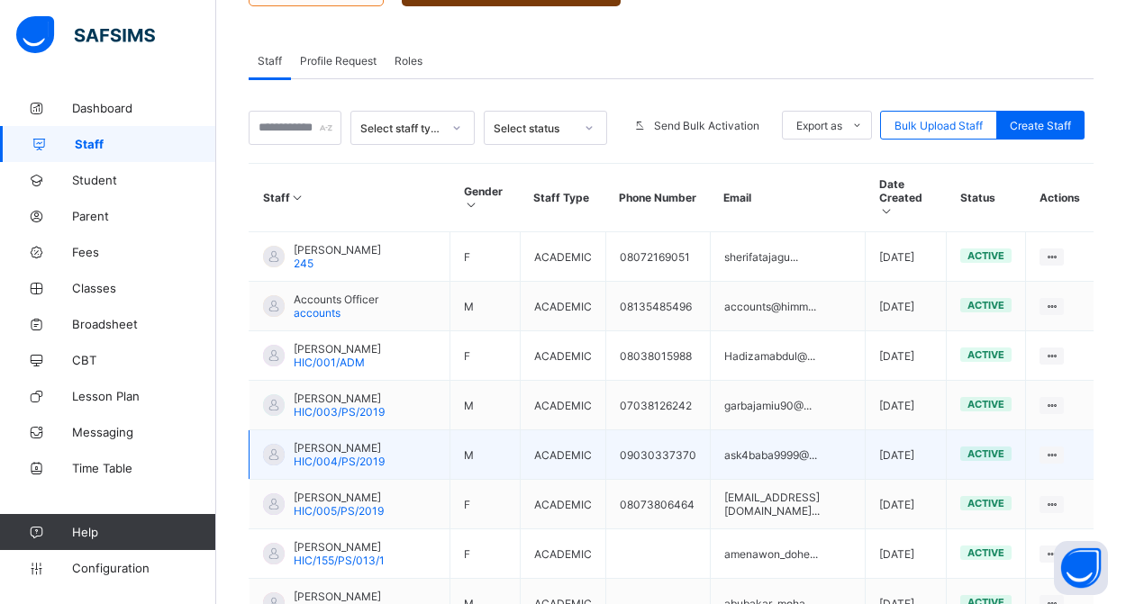
scroll to position [327, 0]
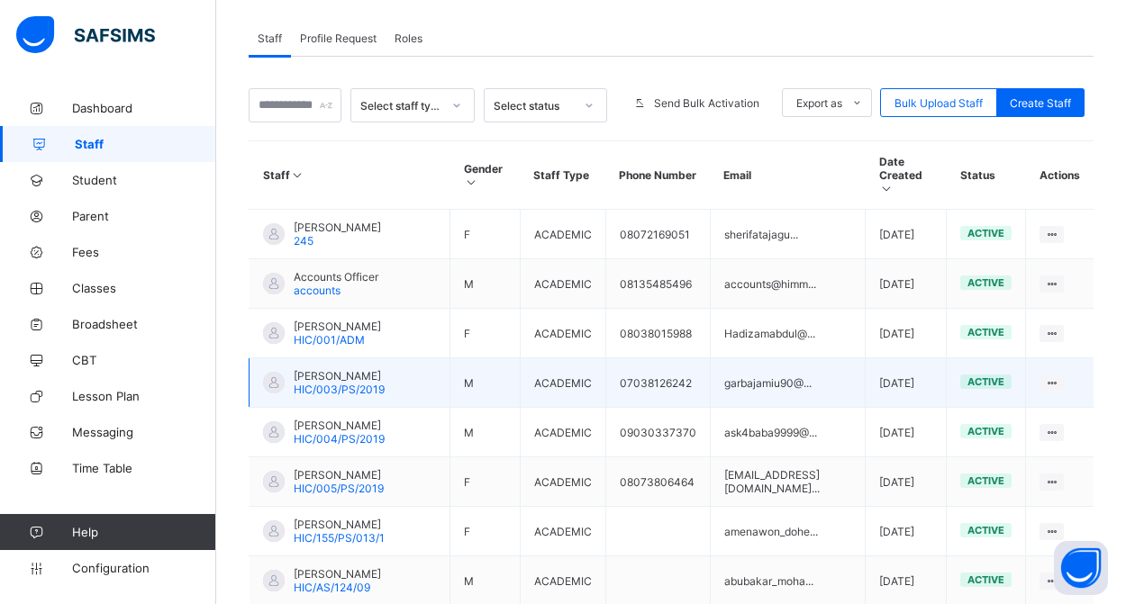
click at [342, 369] on span "[PERSON_NAME]" at bounding box center [339, 376] width 91 height 14
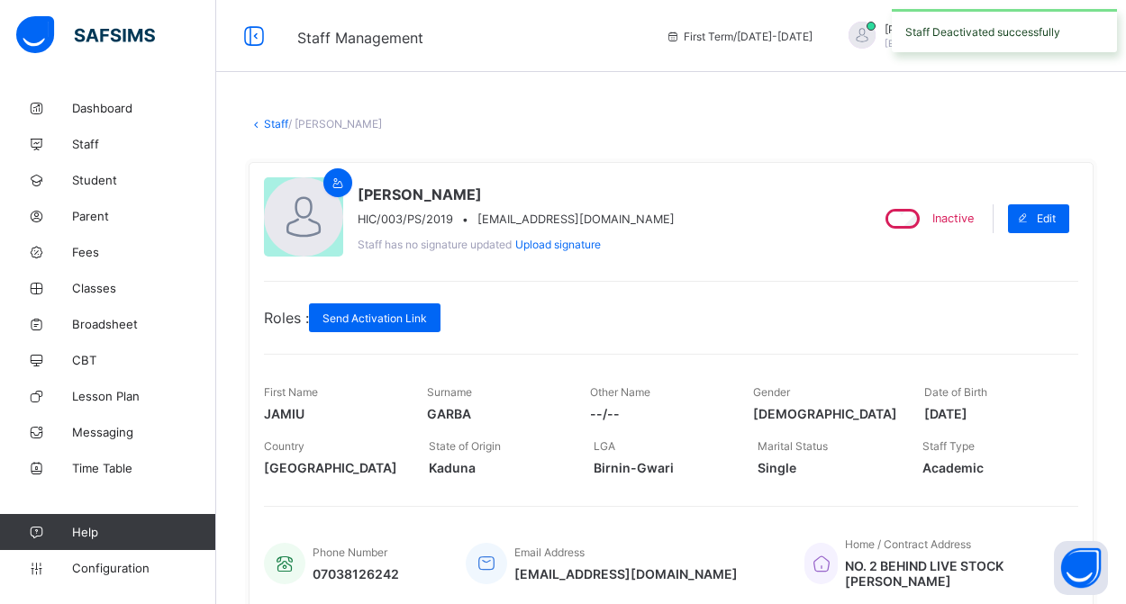
click at [272, 128] on link "Staff" at bounding box center [276, 124] width 24 height 14
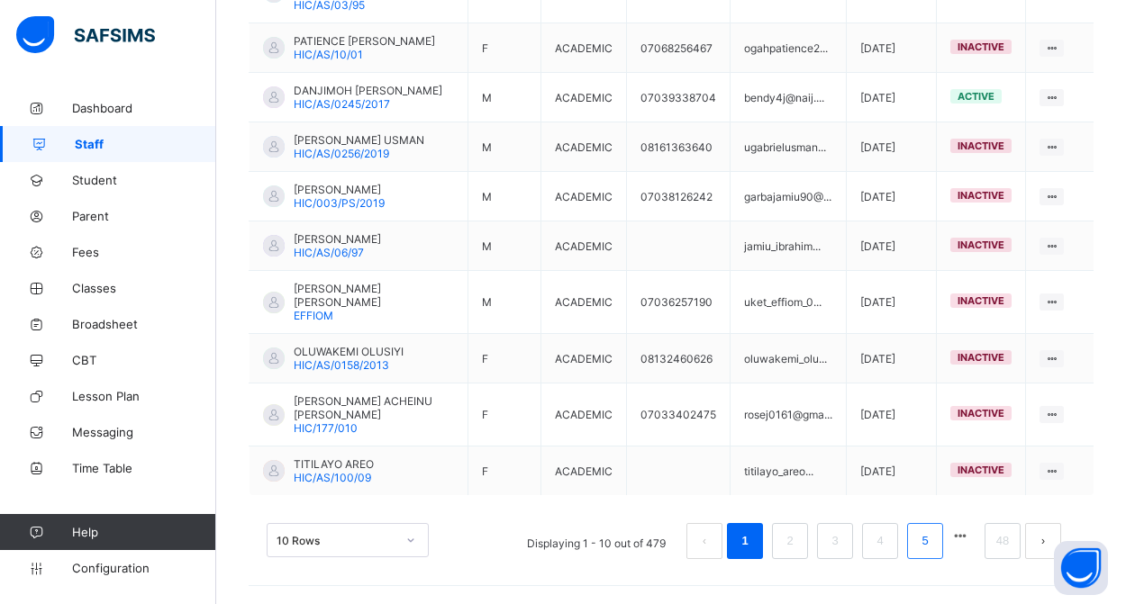
scroll to position [563, 0]
click at [998, 546] on link "48" at bounding box center [1002, 541] width 23 height 23
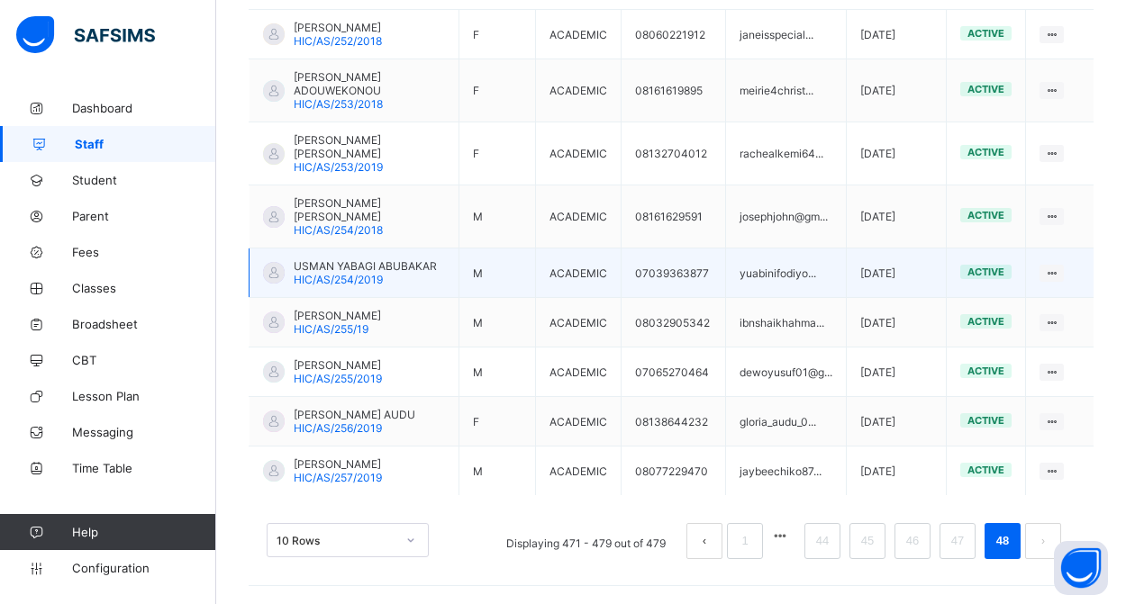
scroll to position [513, 0]
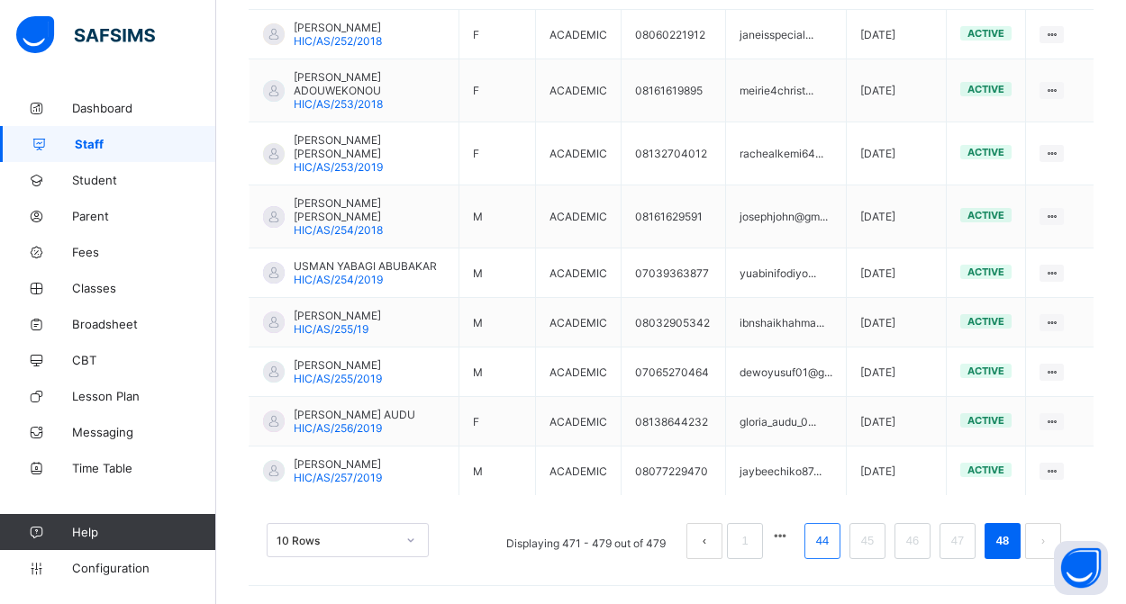
click at [820, 548] on link "44" at bounding box center [822, 541] width 23 height 23
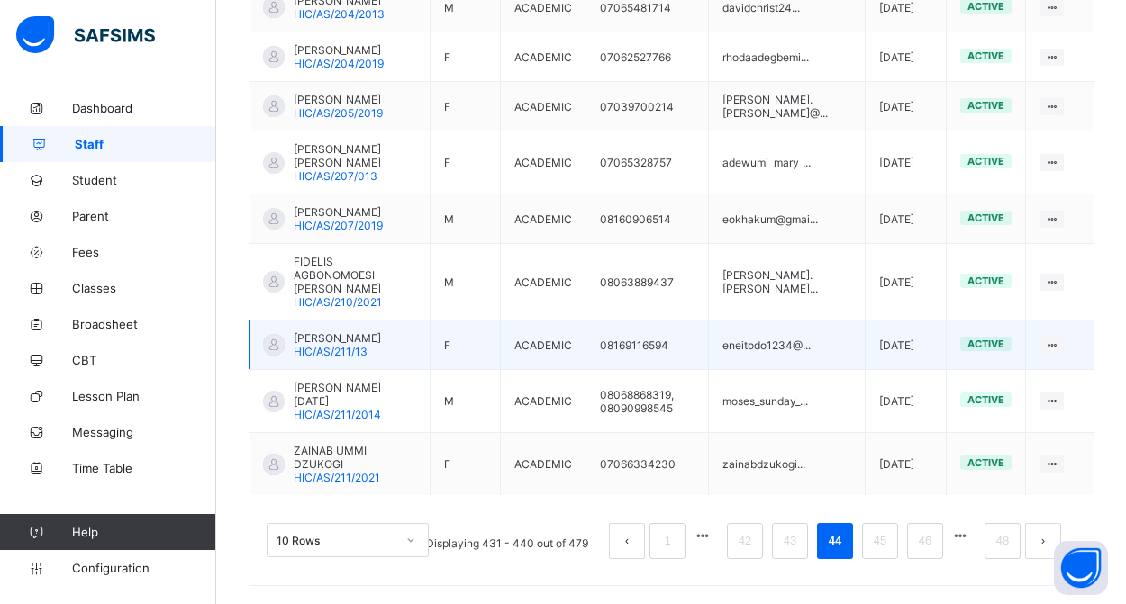
scroll to position [617, 0]
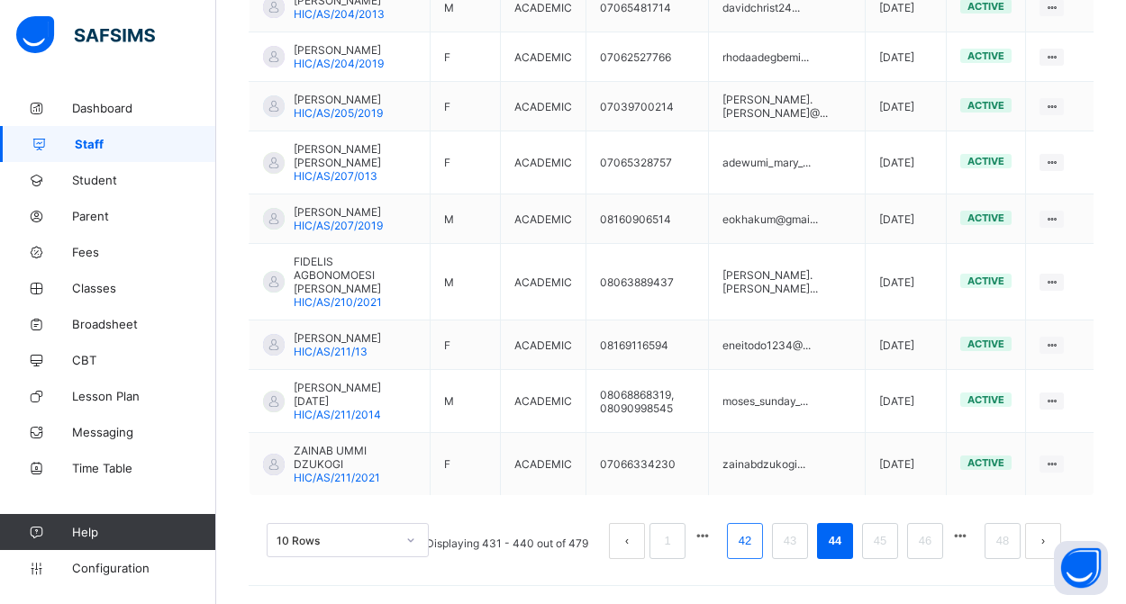
click at [749, 539] on link "42" at bounding box center [744, 541] width 23 height 23
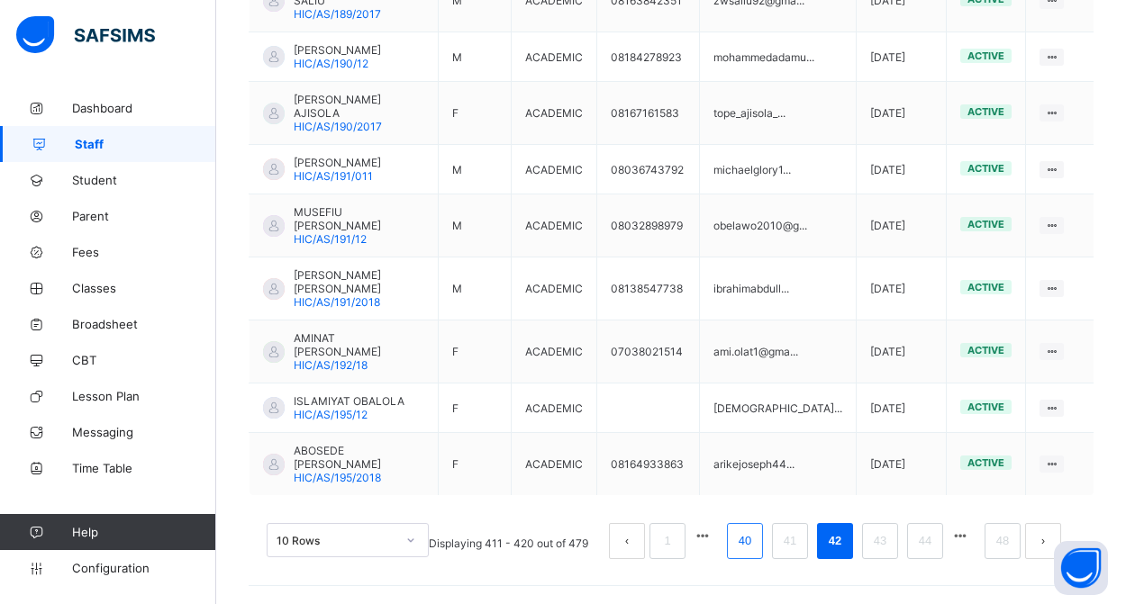
click at [745, 545] on link "40" at bounding box center [744, 541] width 23 height 23
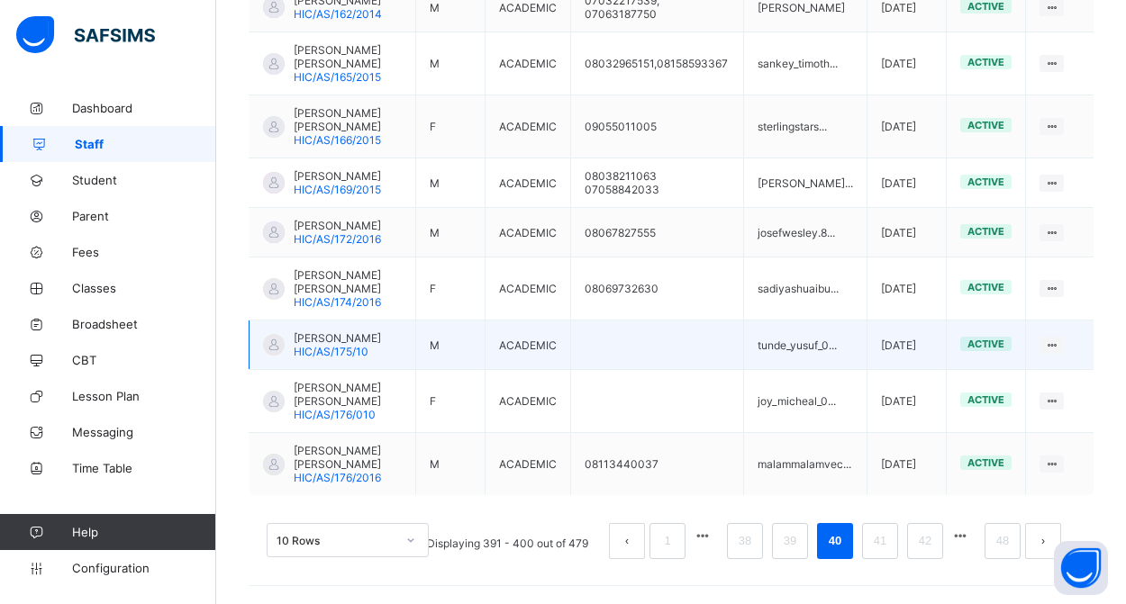
scroll to position [671, 0]
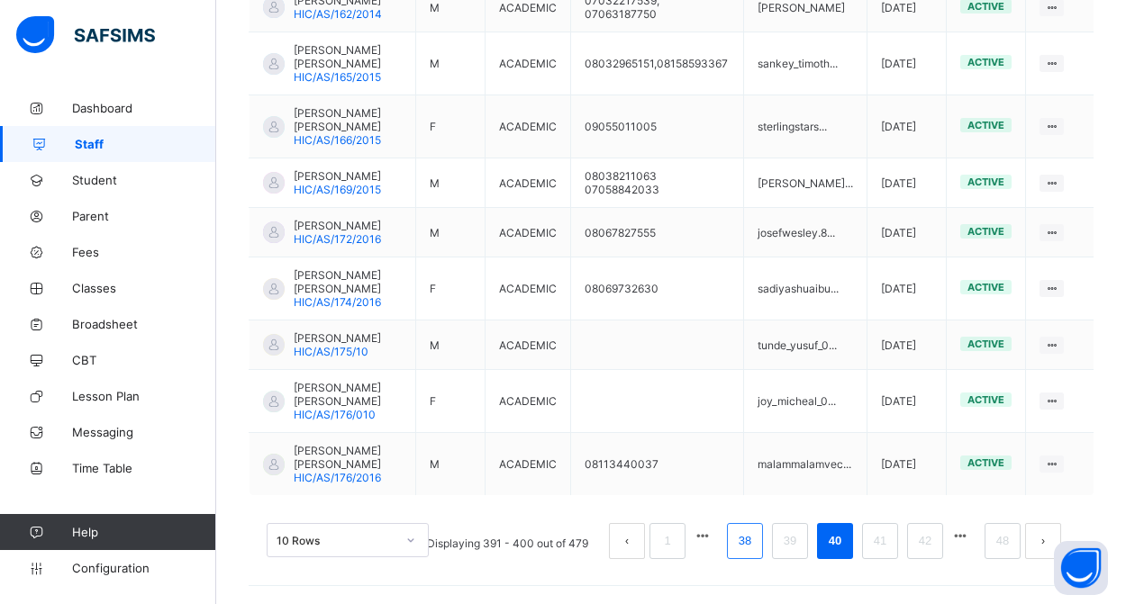
click at [746, 542] on link "38" at bounding box center [744, 541] width 23 height 23
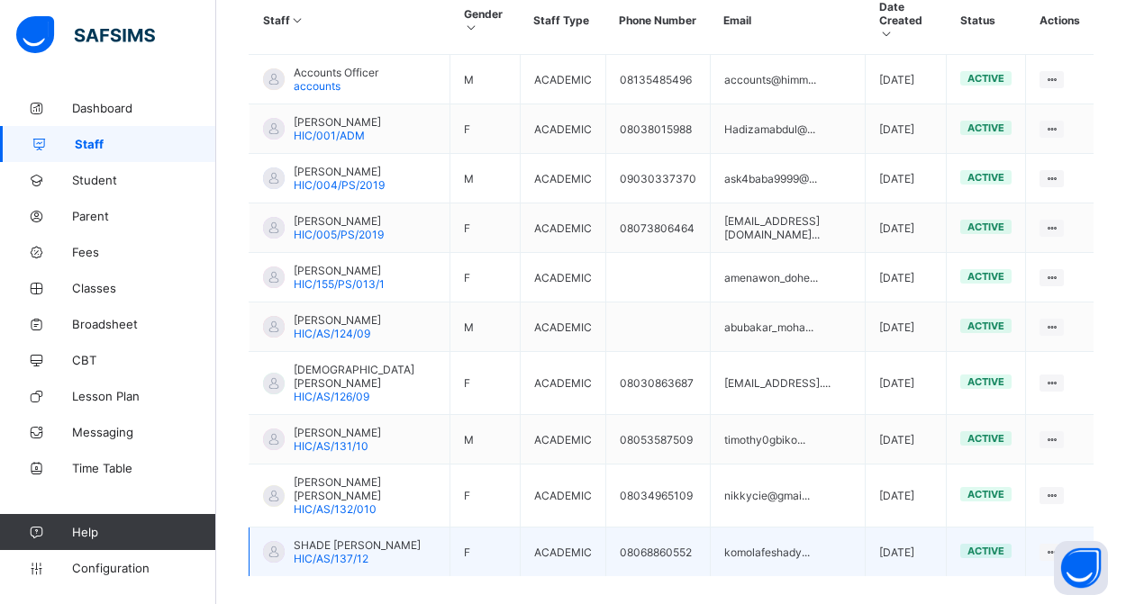
scroll to position [527, 0]
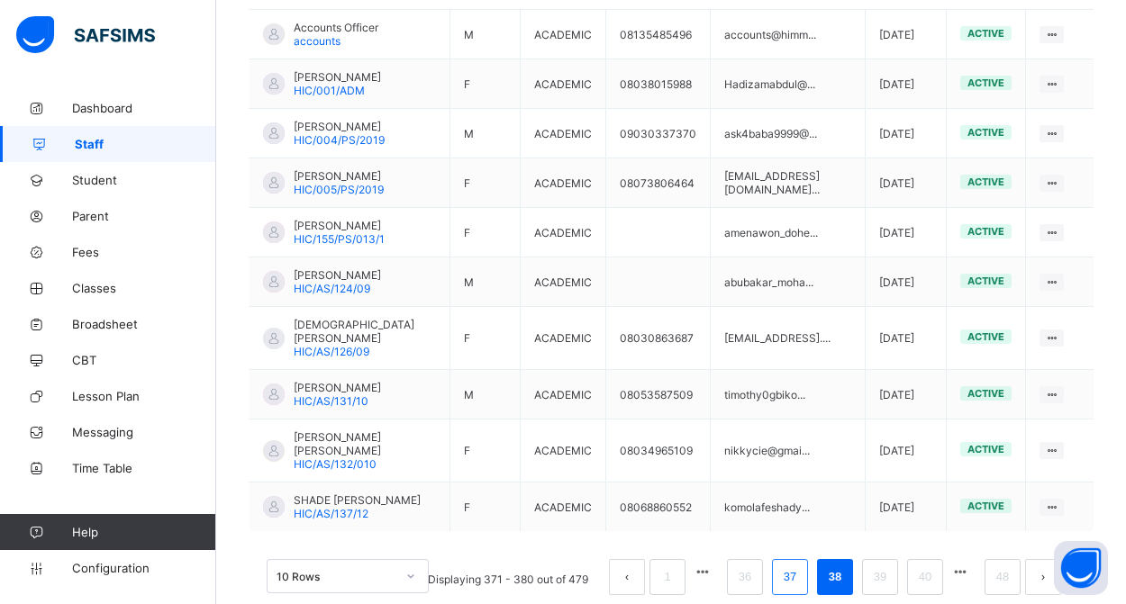
click at [782, 575] on link "37" at bounding box center [789, 577] width 23 height 23
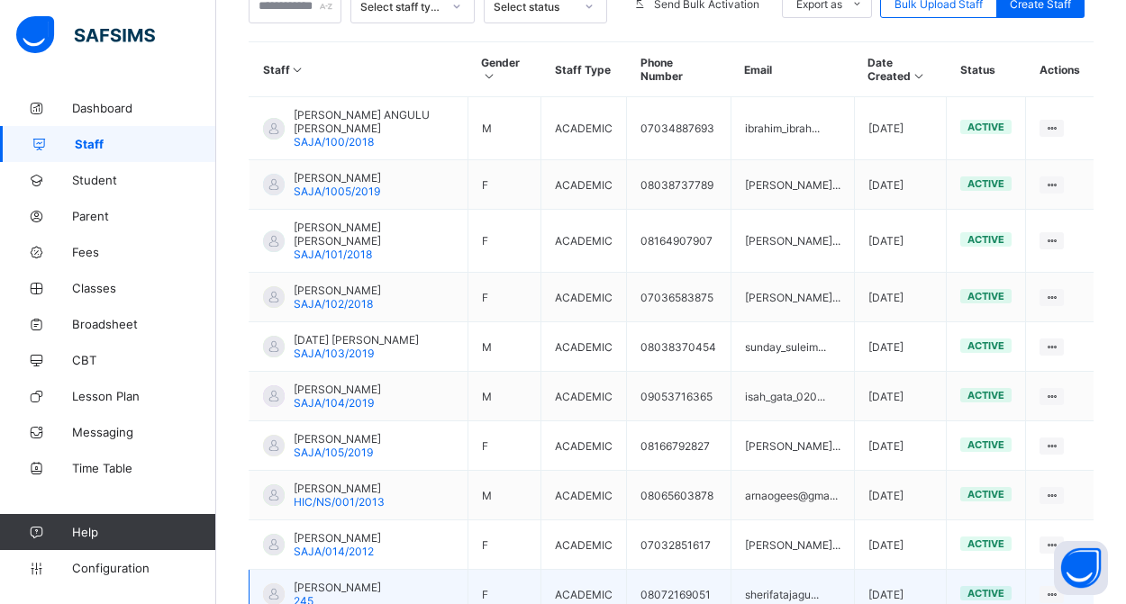
scroll to position [427, 0]
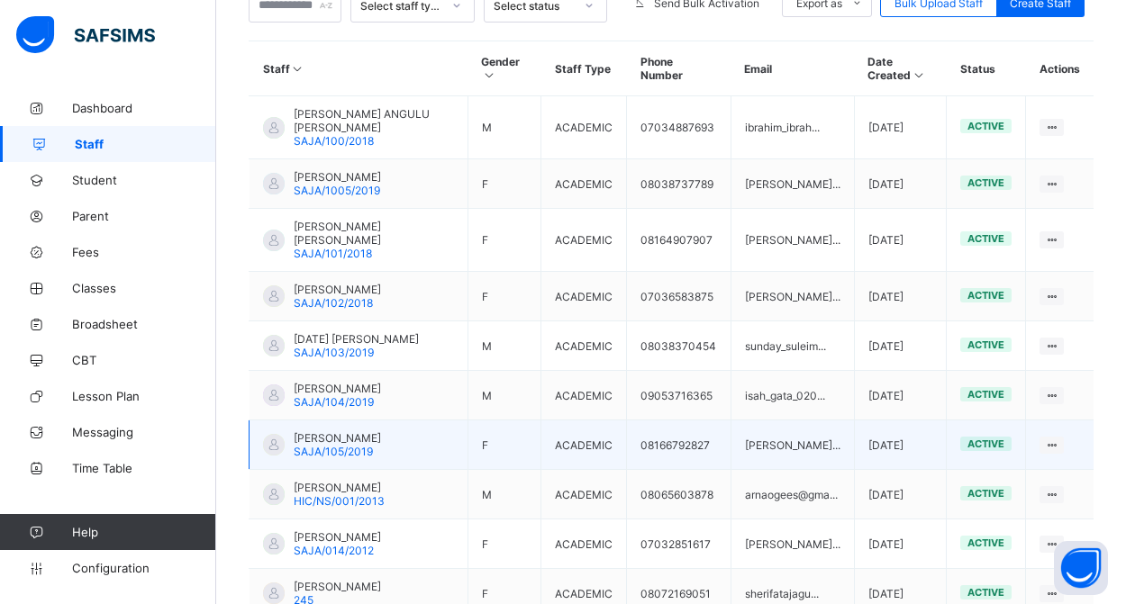
click at [363, 440] on span "[PERSON_NAME]" at bounding box center [337, 438] width 87 height 14
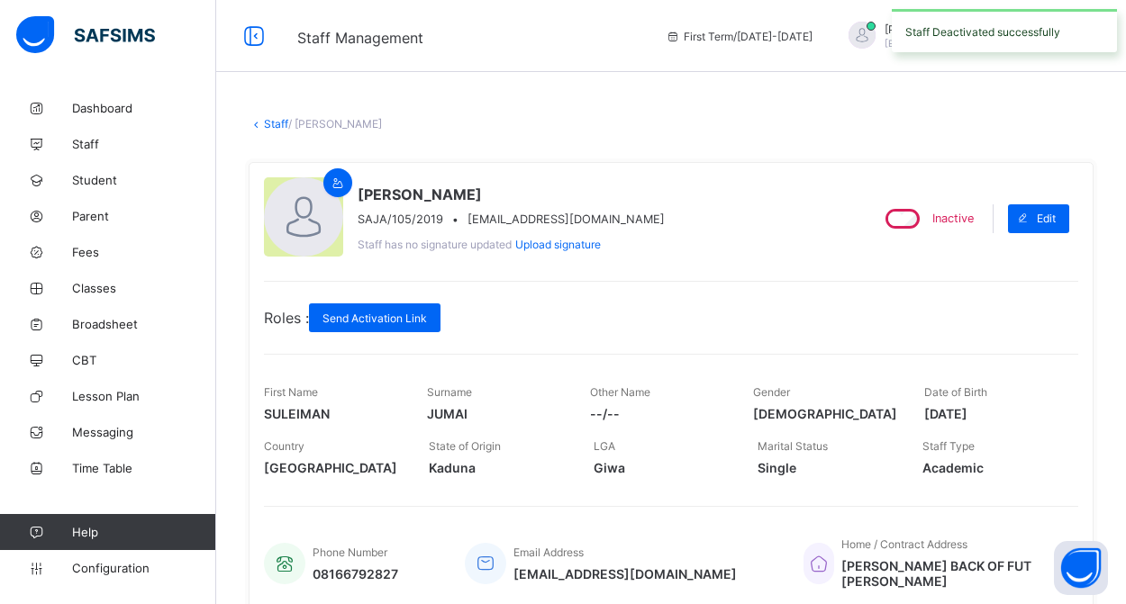
click at [274, 122] on link "Staff" at bounding box center [276, 124] width 24 height 14
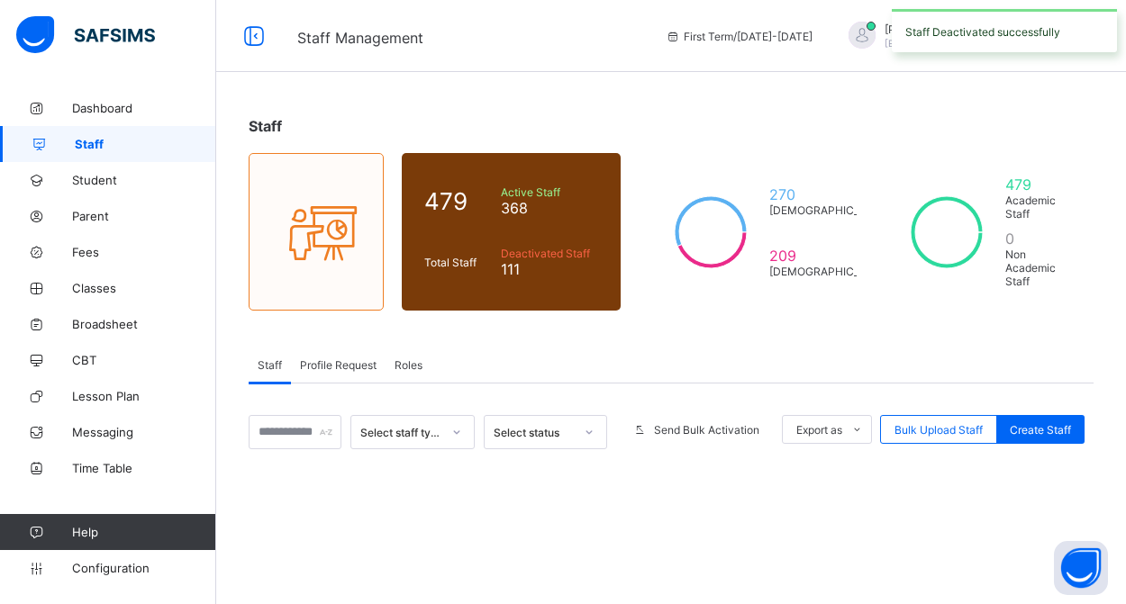
scroll to position [231, 0]
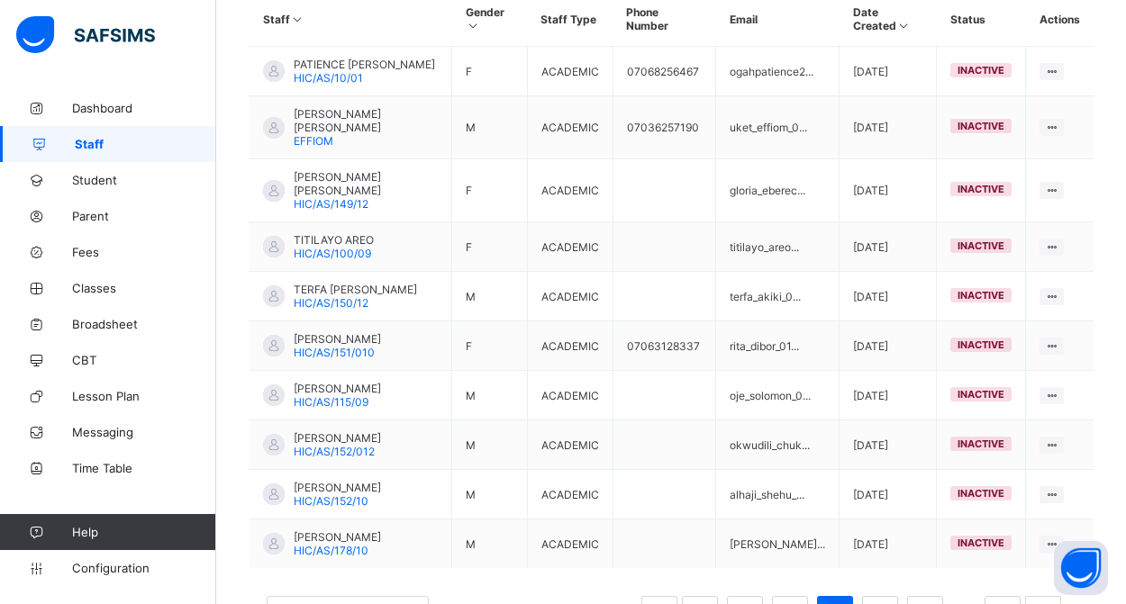
scroll to position [549, 0]
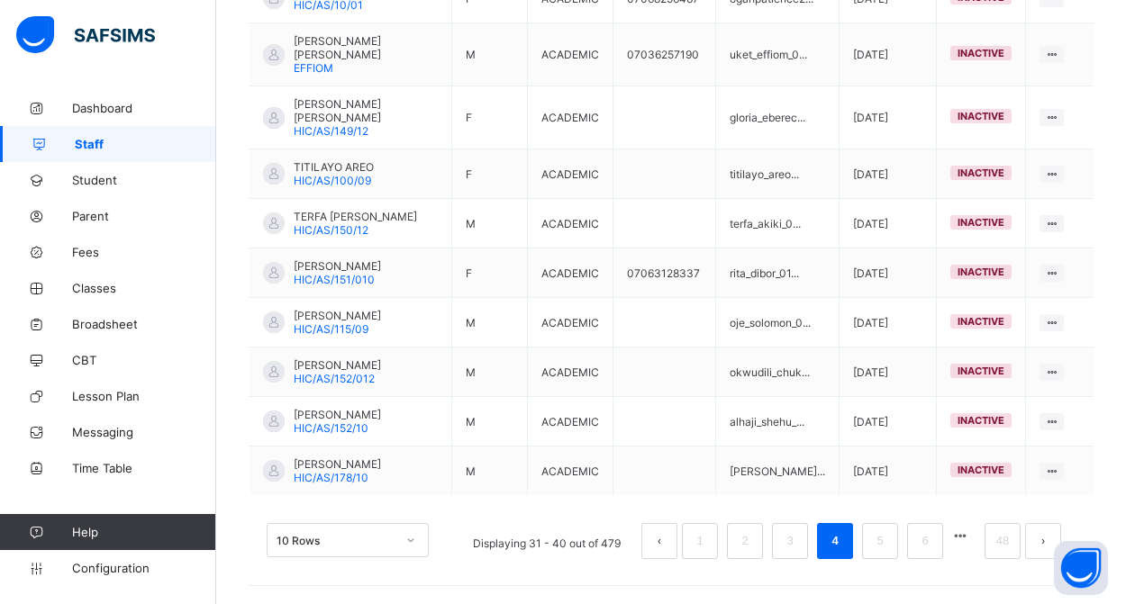
click at [957, 544] on button "button" at bounding box center [959, 536] width 23 height 15
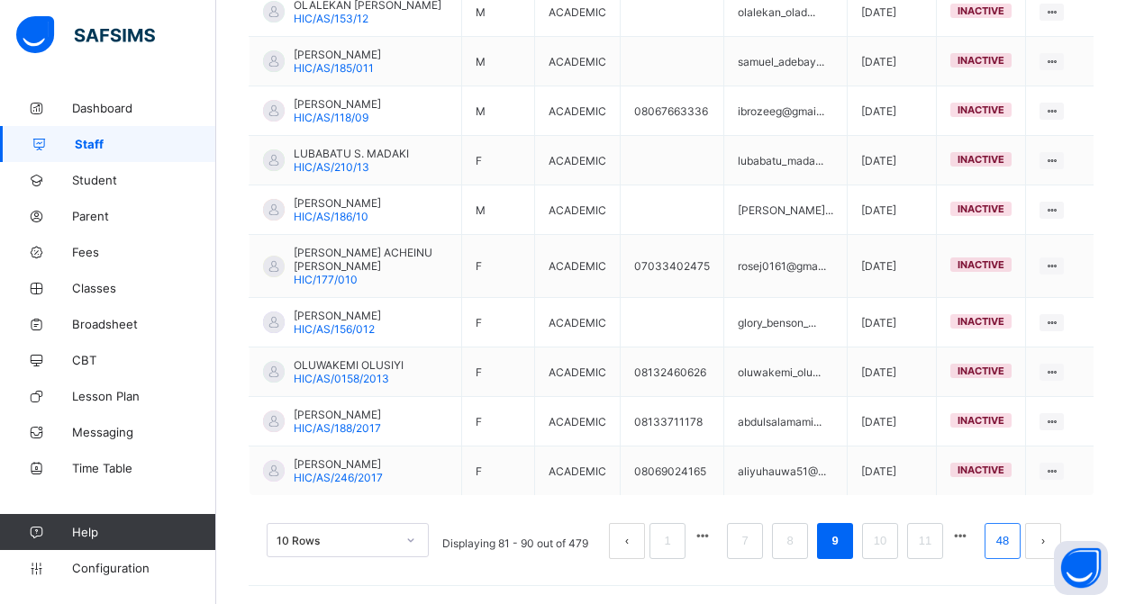
click at [1006, 540] on link "48" at bounding box center [1002, 541] width 23 height 23
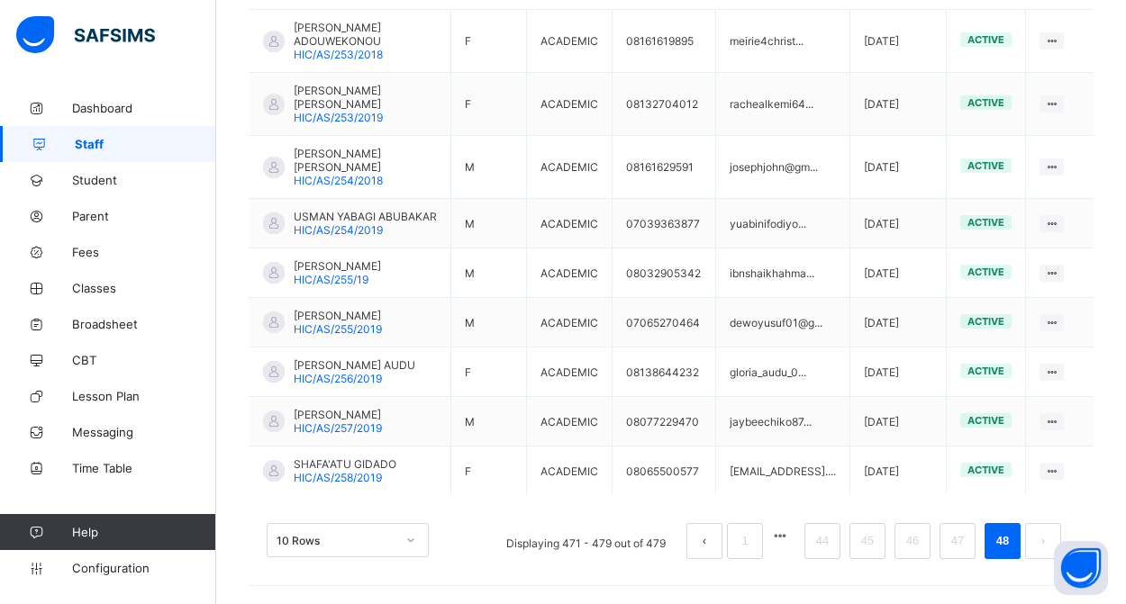
scroll to position [513, 0]
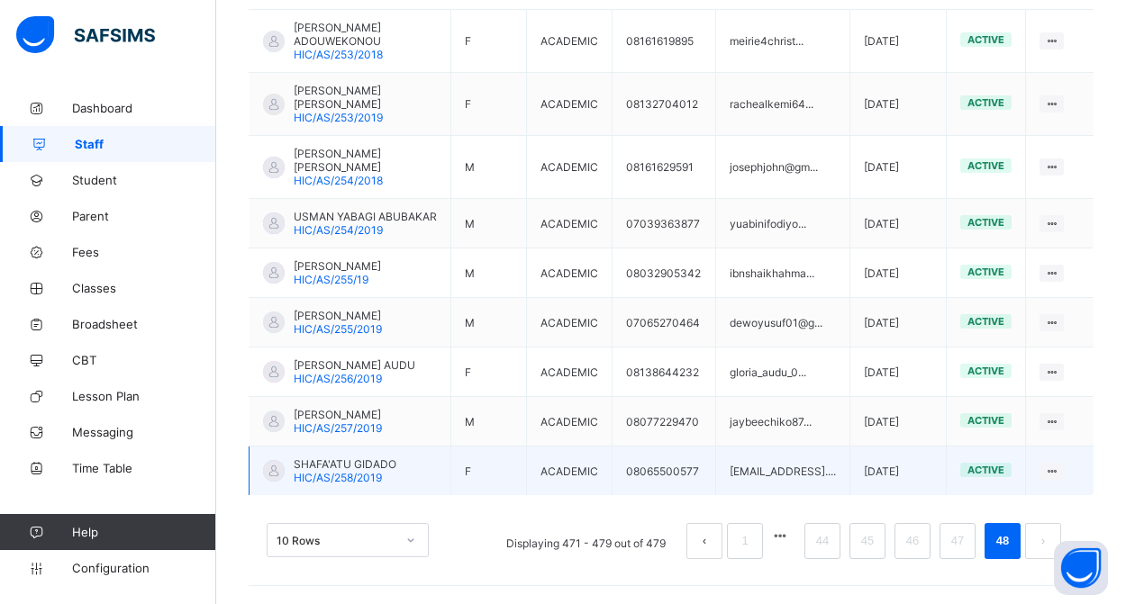
click at [378, 467] on span "SHAFA'ATU GIDADO" at bounding box center [345, 465] width 103 height 14
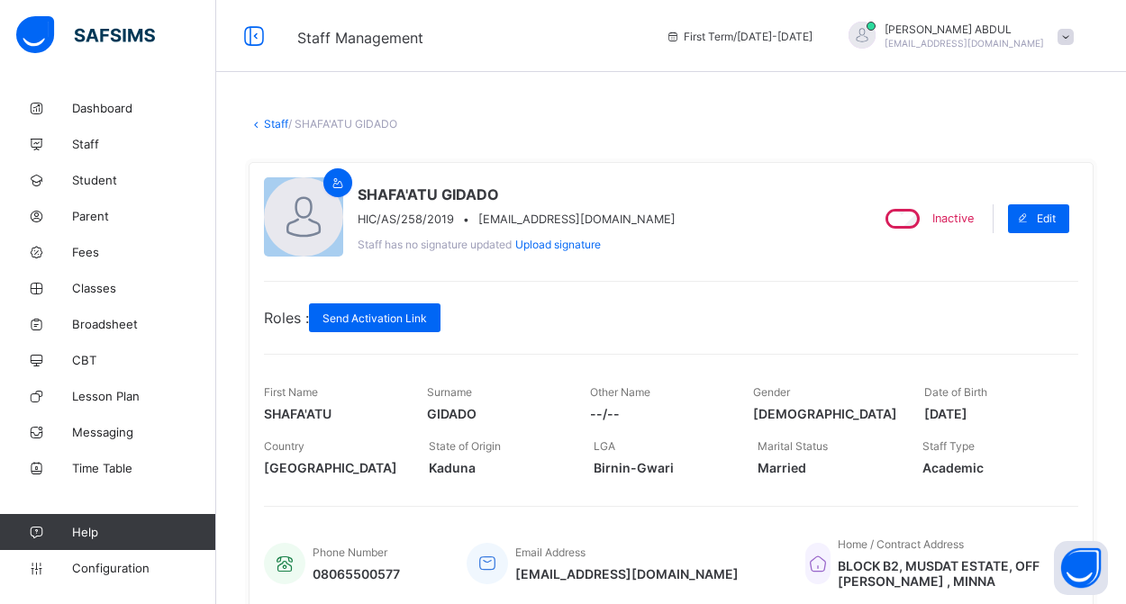
click at [268, 122] on link "Staff" at bounding box center [276, 124] width 24 height 14
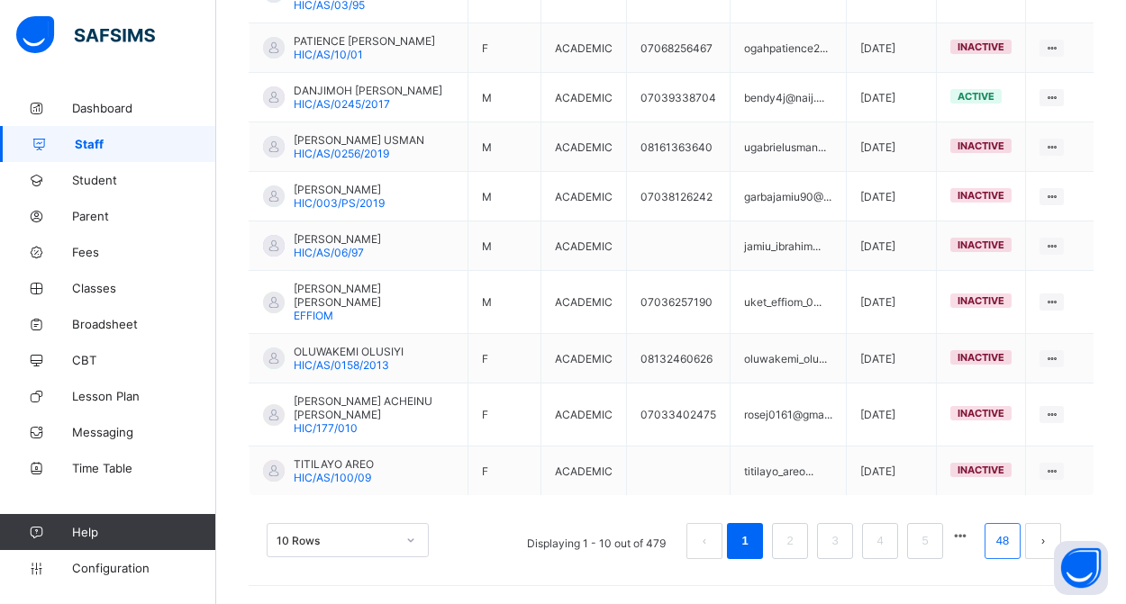
scroll to position [563, 0]
click at [1003, 544] on link "48" at bounding box center [1002, 541] width 23 height 23
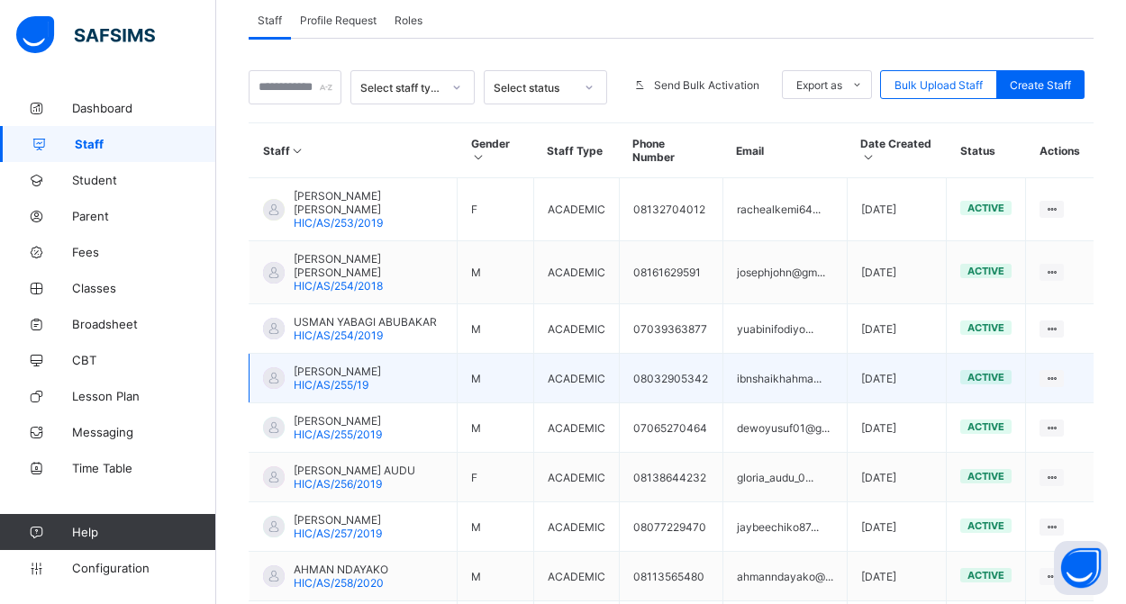
scroll to position [295, 0]
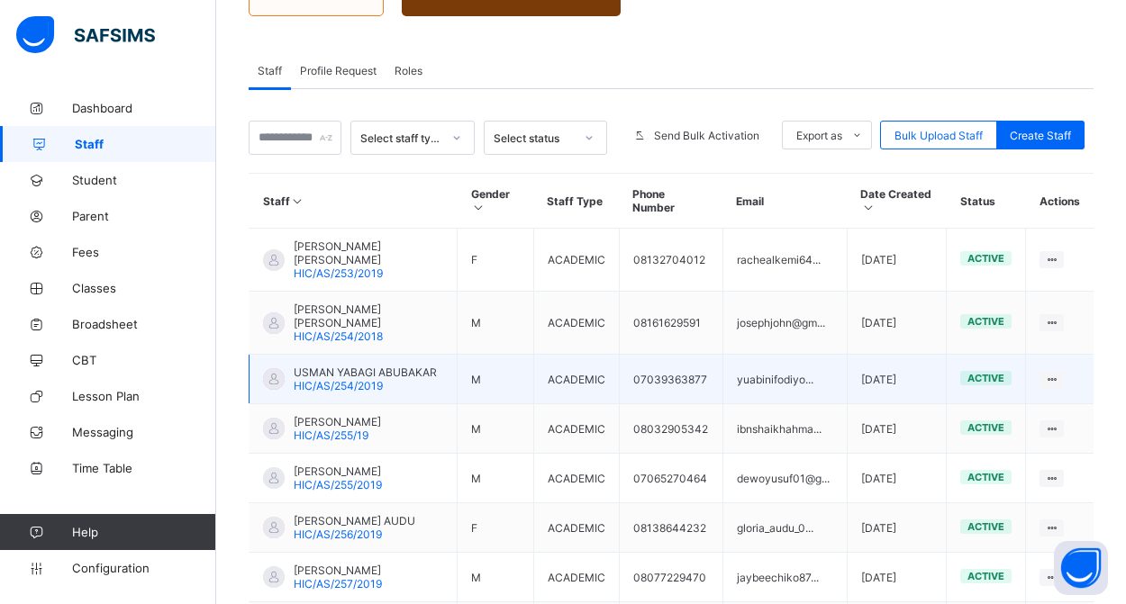
click at [316, 367] on span "USMAN YABAGI ABUBAKAR" at bounding box center [365, 373] width 143 height 14
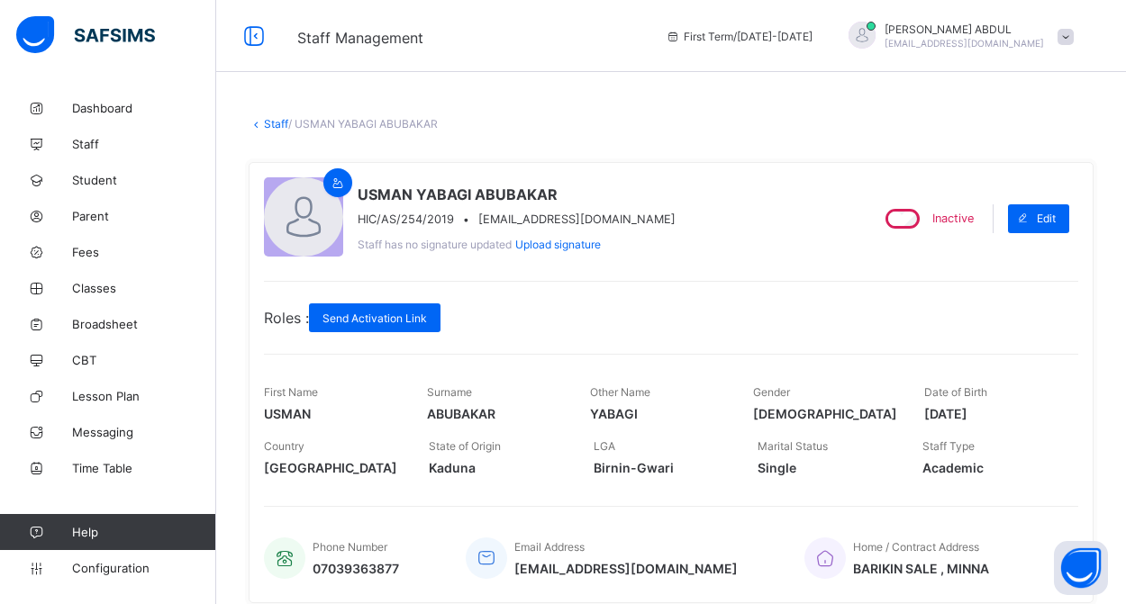
click at [272, 123] on link "Staff" at bounding box center [276, 124] width 24 height 14
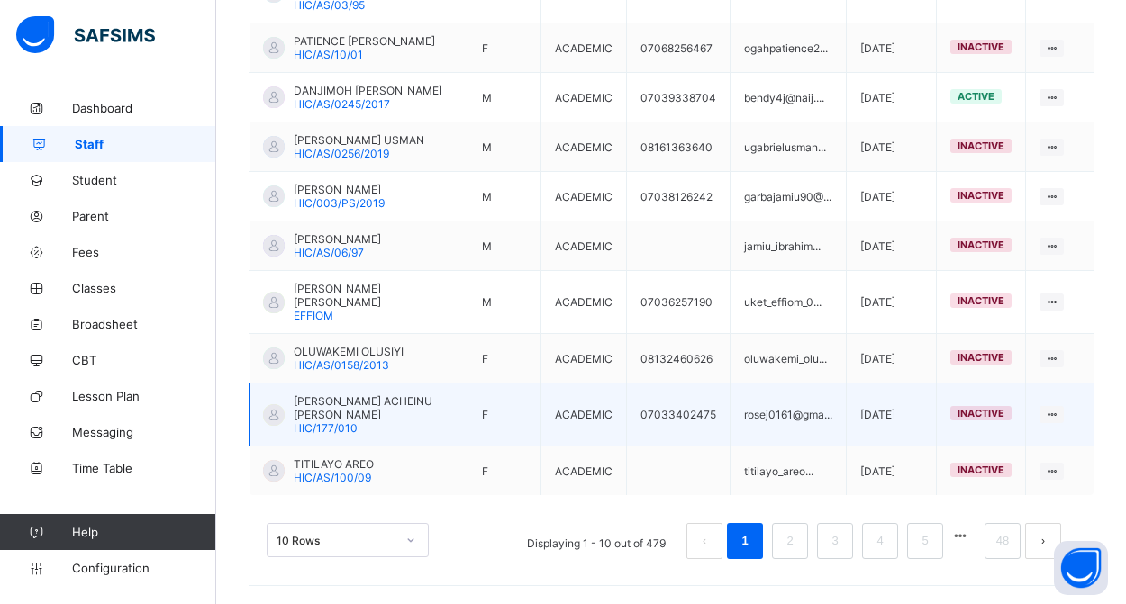
scroll to position [563, 0]
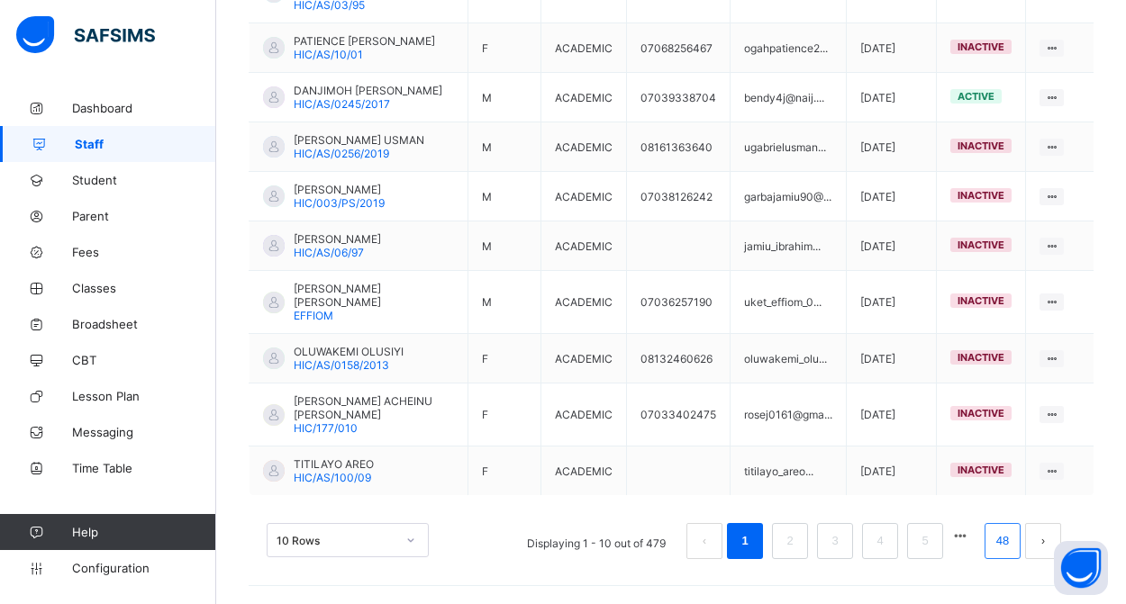
click at [992, 545] on link "48" at bounding box center [1002, 541] width 23 height 23
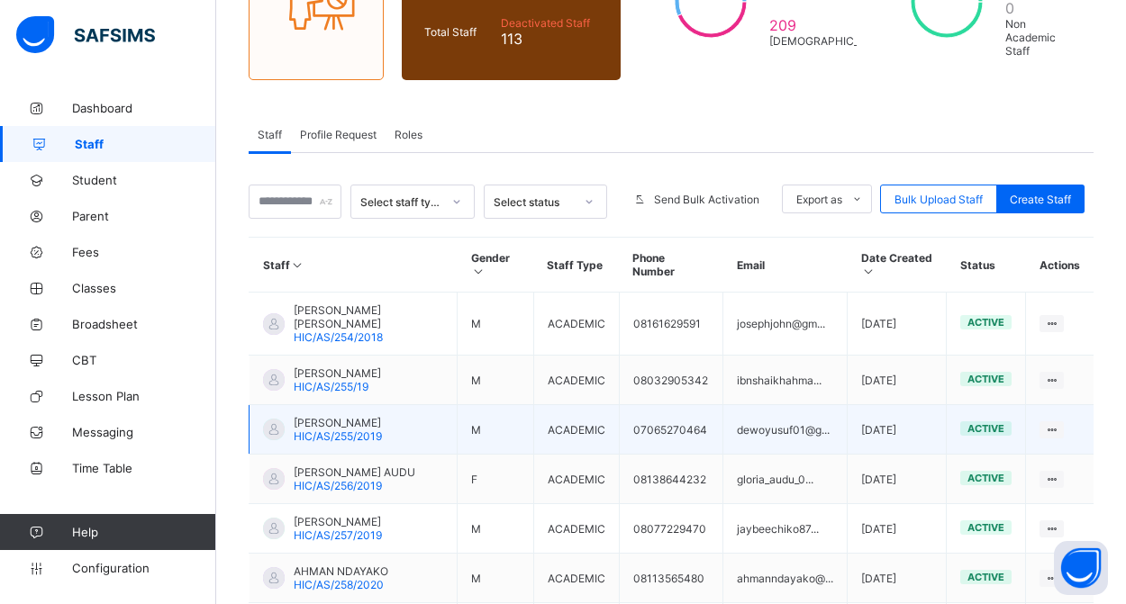
click at [335, 423] on span "YUSUF DEWO BABALAGA" at bounding box center [338, 423] width 88 height 14
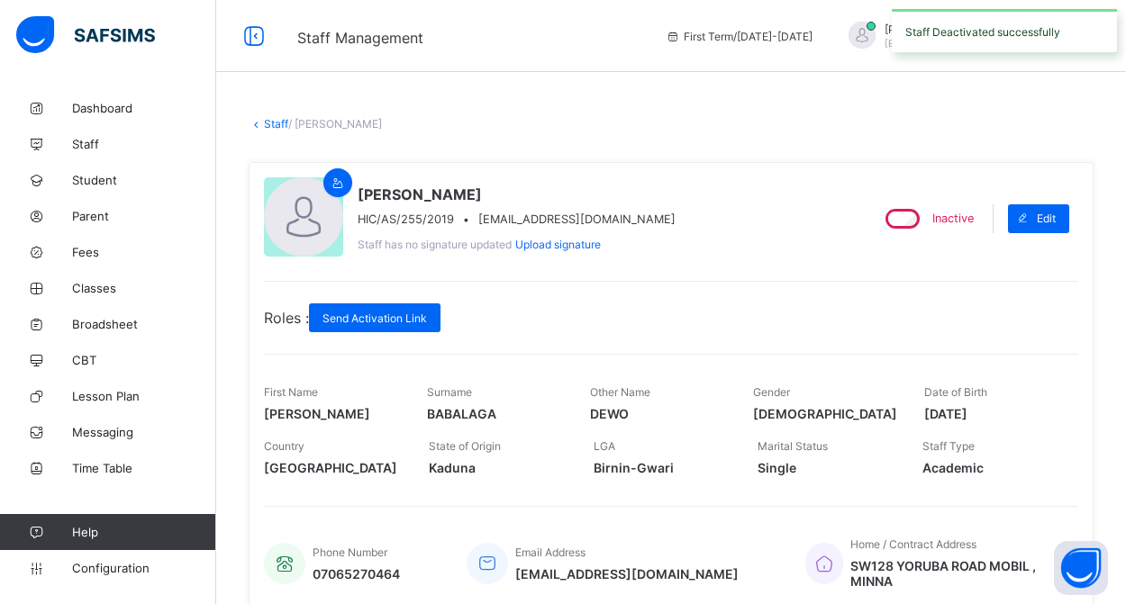
click at [270, 123] on link "Staff" at bounding box center [276, 124] width 24 height 14
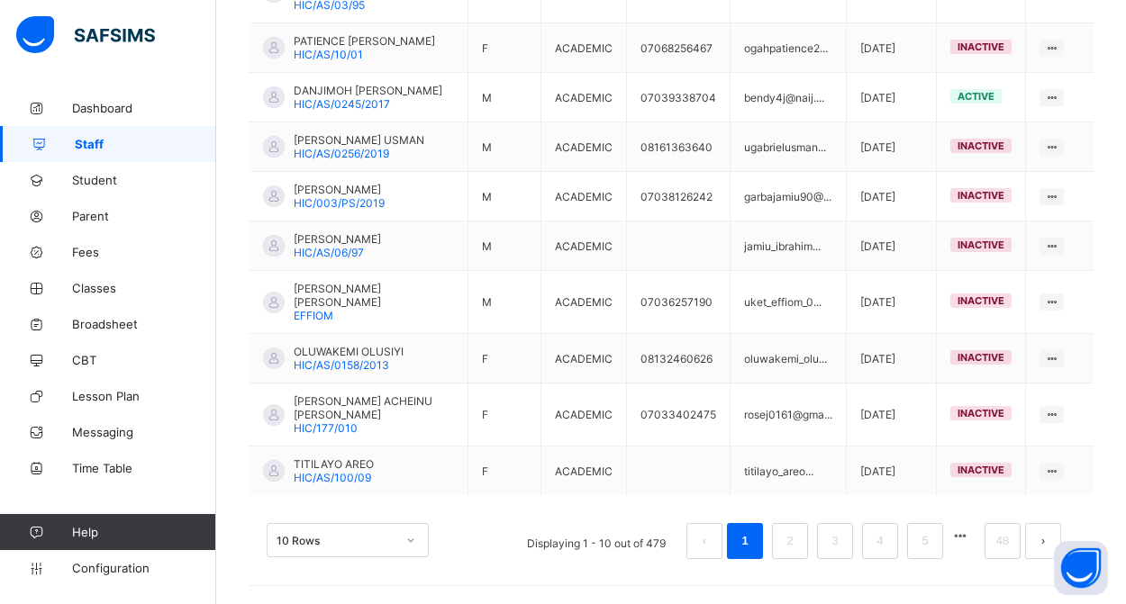
scroll to position [563, 0]
click at [996, 538] on link "48" at bounding box center [1002, 541] width 23 height 23
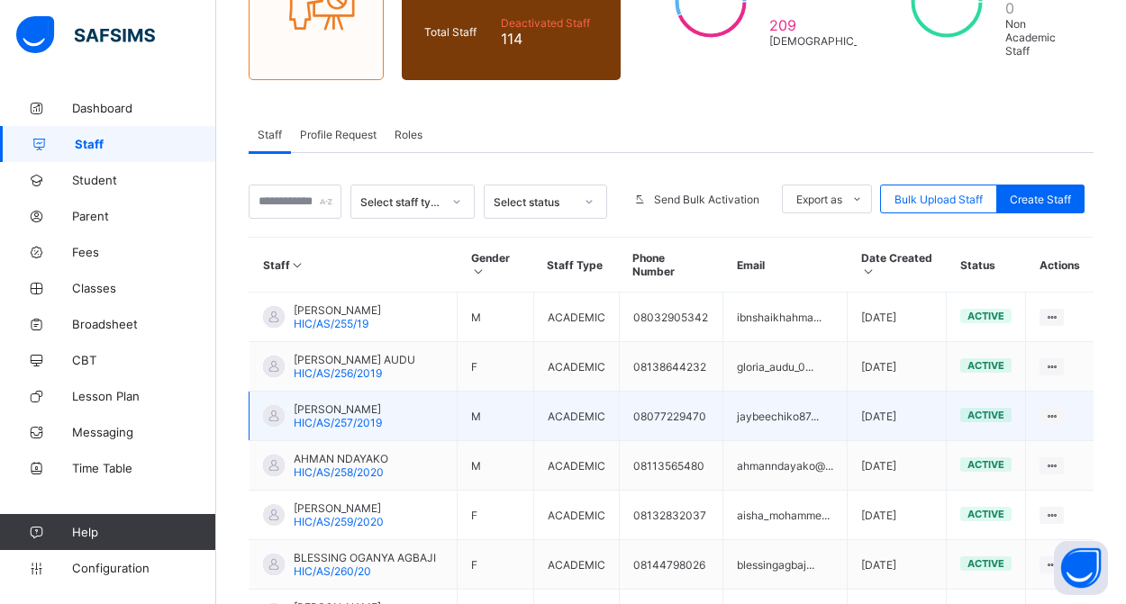
scroll to position [225, 0]
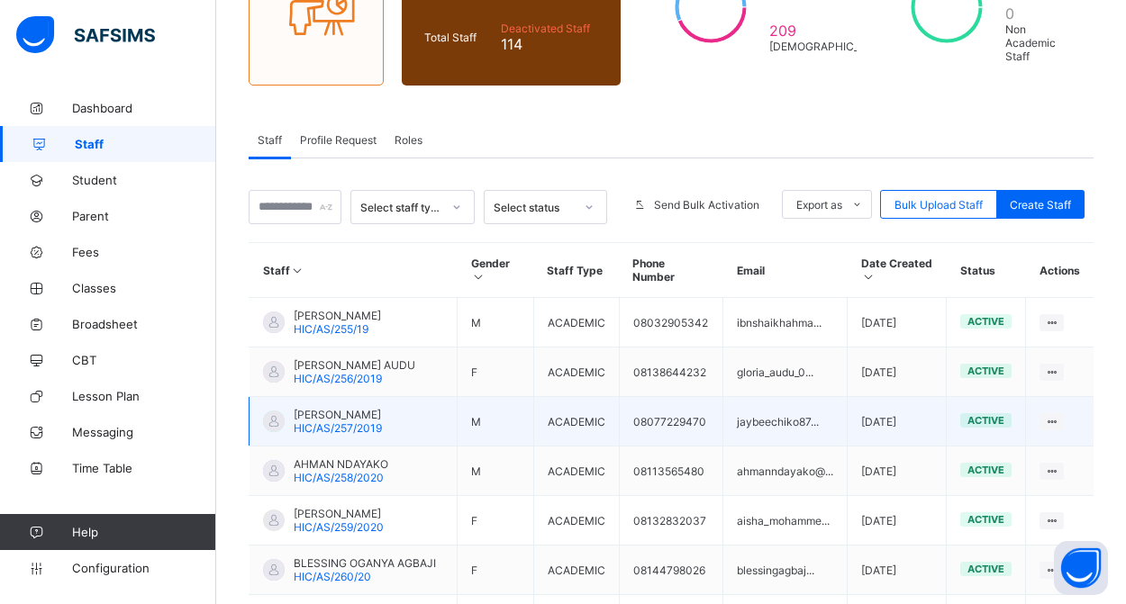
click at [358, 422] on span "JIBREEL CHIKO MUHAMMAD" at bounding box center [338, 415] width 88 height 14
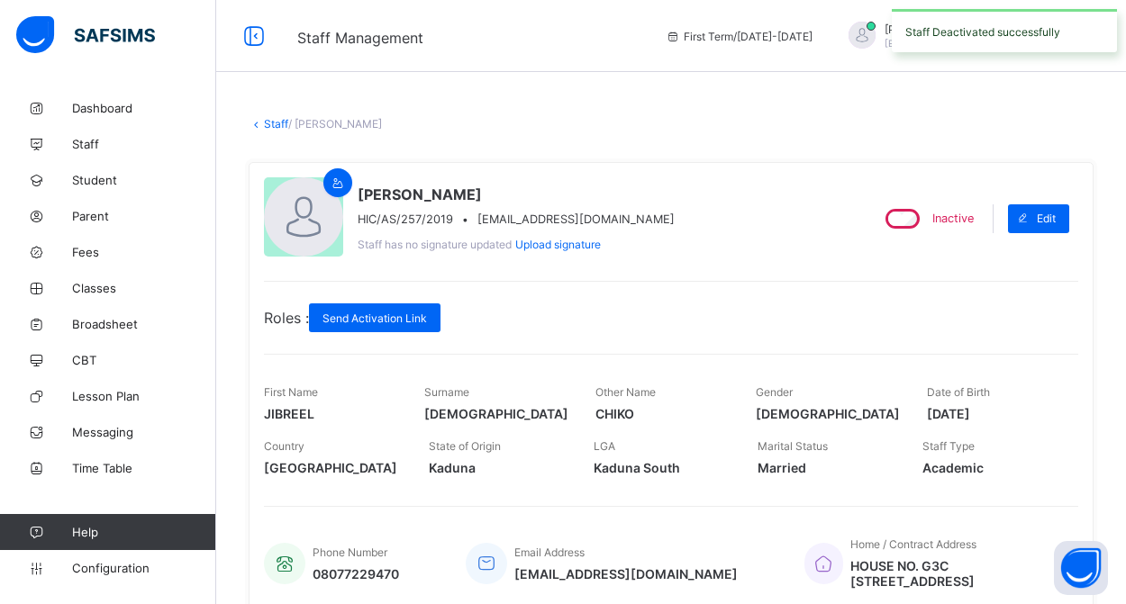
click at [272, 122] on link "Staff" at bounding box center [276, 124] width 24 height 14
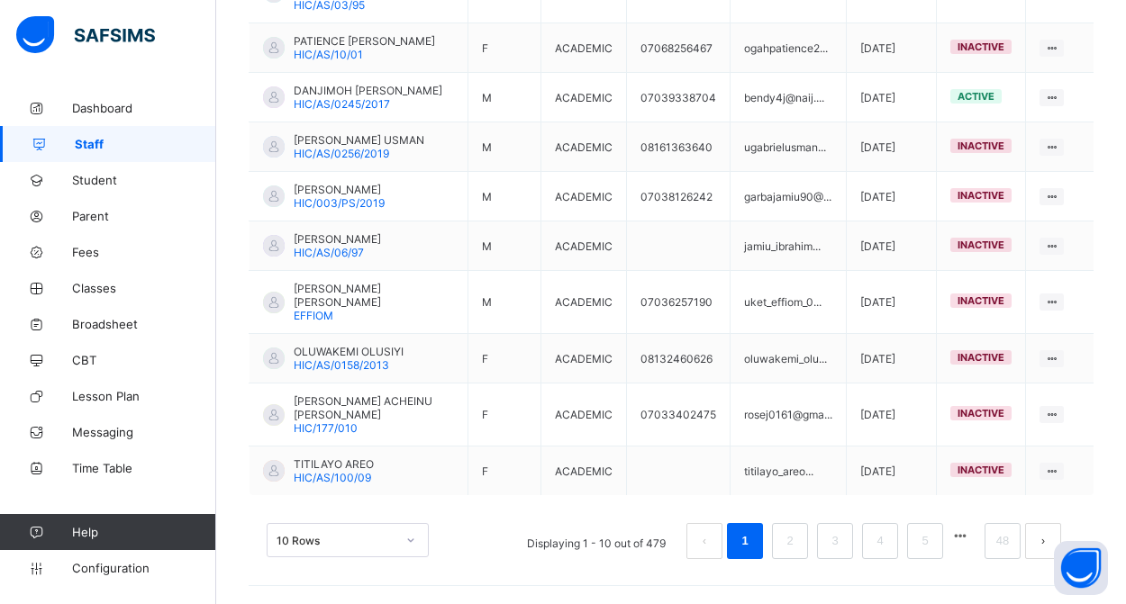
scroll to position [563, 0]
click at [1000, 542] on link "48" at bounding box center [1002, 541] width 23 height 23
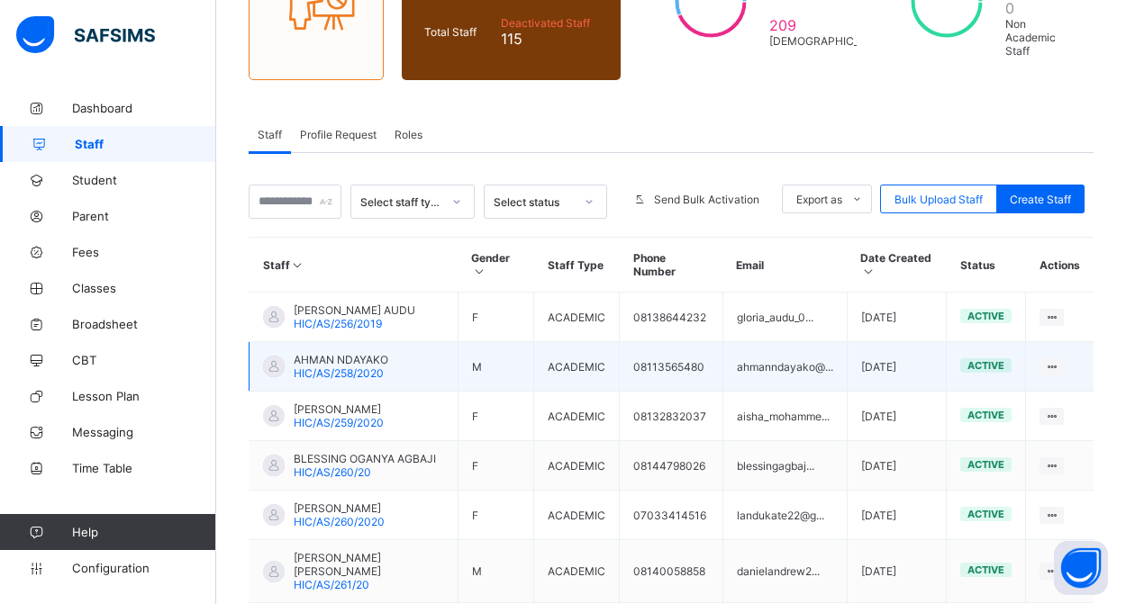
click at [368, 367] on span "HIC/AS/258/2020" at bounding box center [339, 374] width 90 height 14
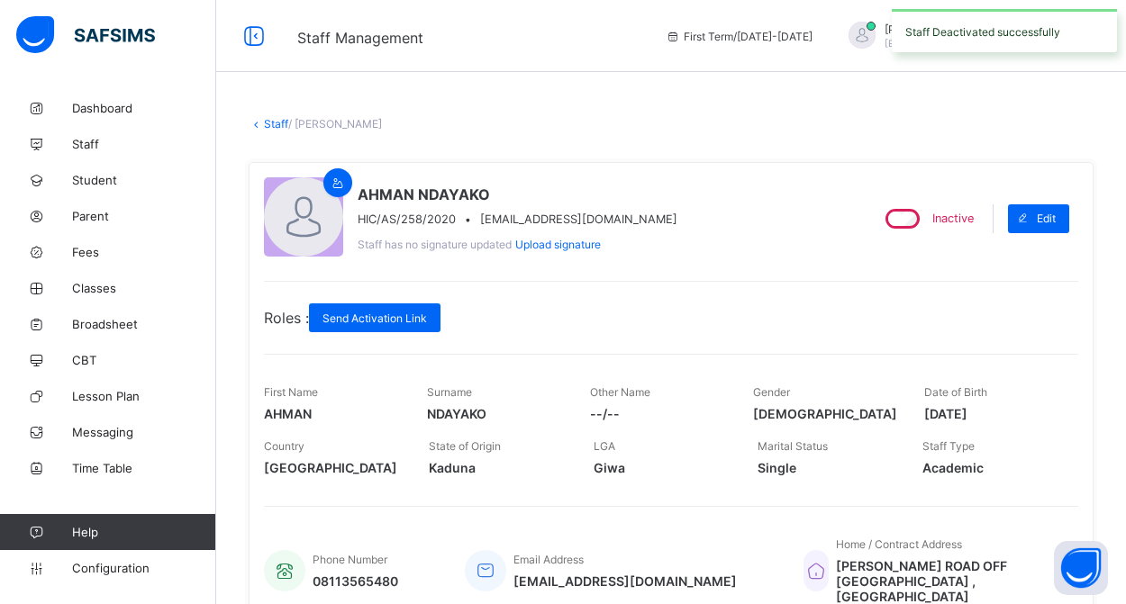
click at [268, 122] on link "Staff" at bounding box center [276, 124] width 24 height 14
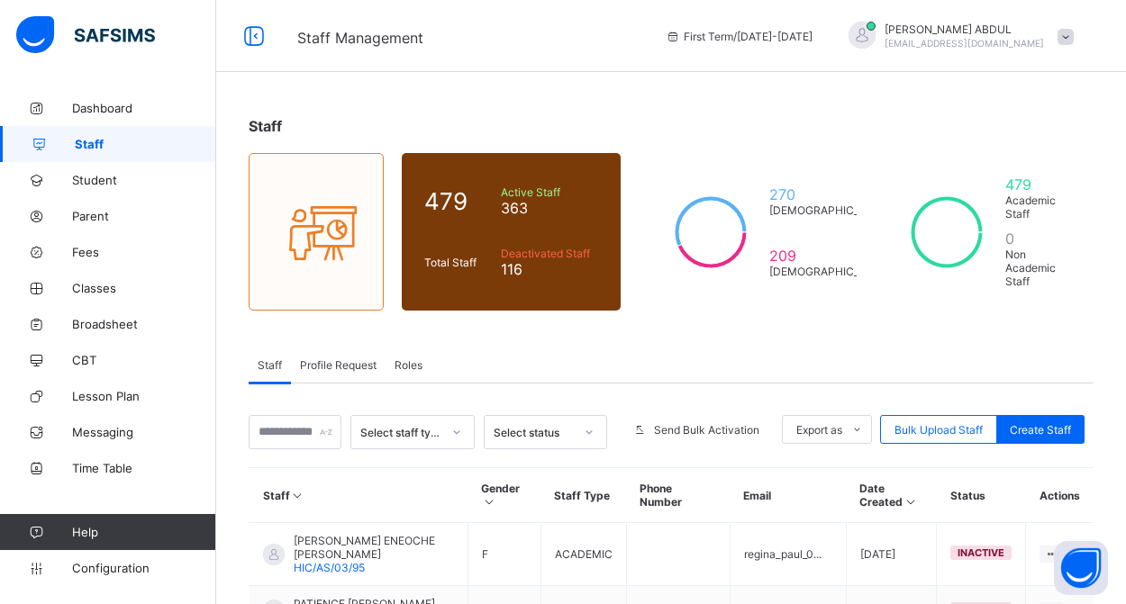
scroll to position [563, 0]
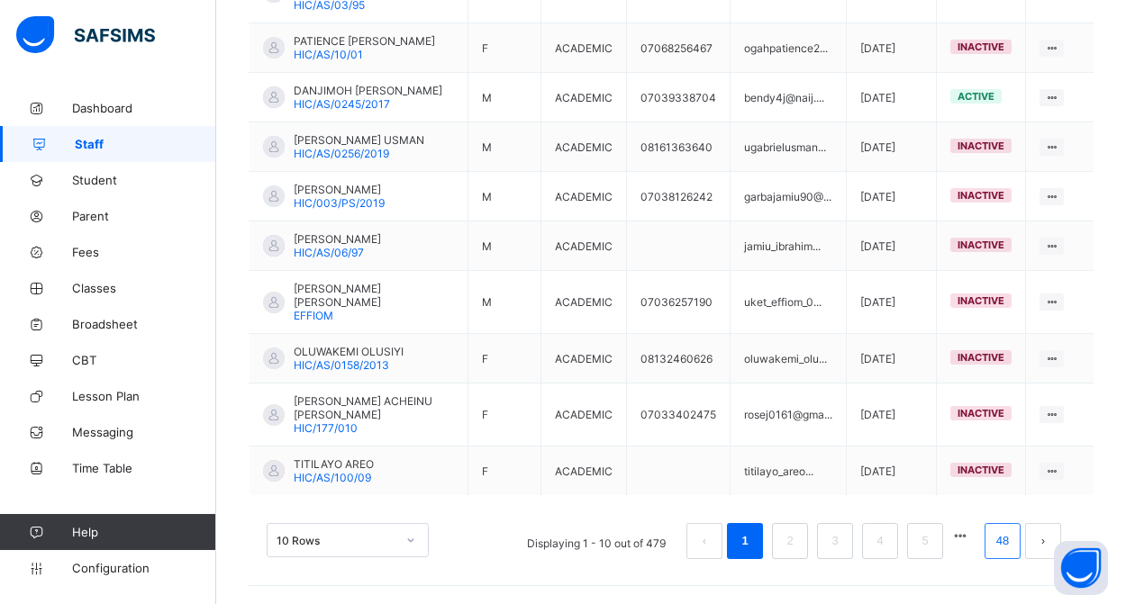
click at [1000, 539] on link "48" at bounding box center [1002, 541] width 23 height 23
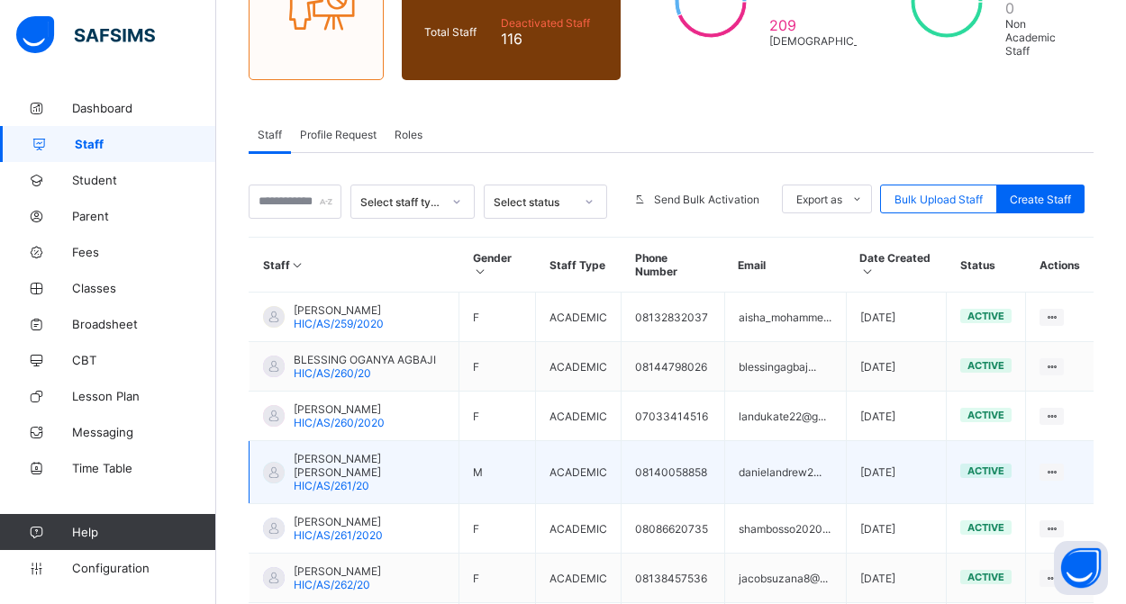
click at [362, 479] on span "ANDREW OJOGBADUWAMI DANIEL" at bounding box center [369, 465] width 151 height 27
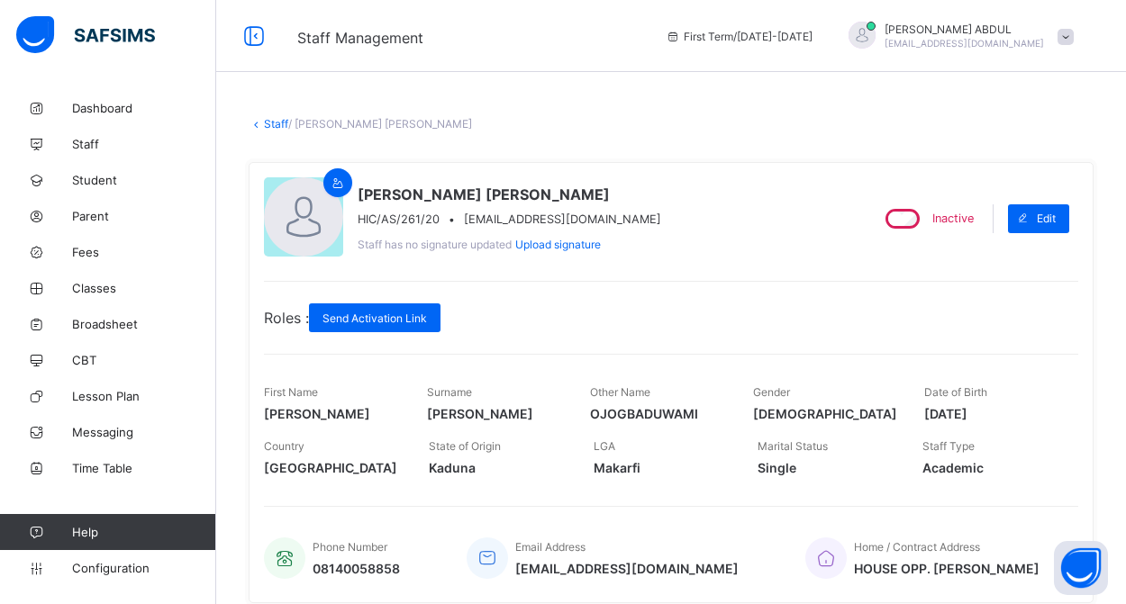
click at [275, 126] on link "Staff" at bounding box center [276, 124] width 24 height 14
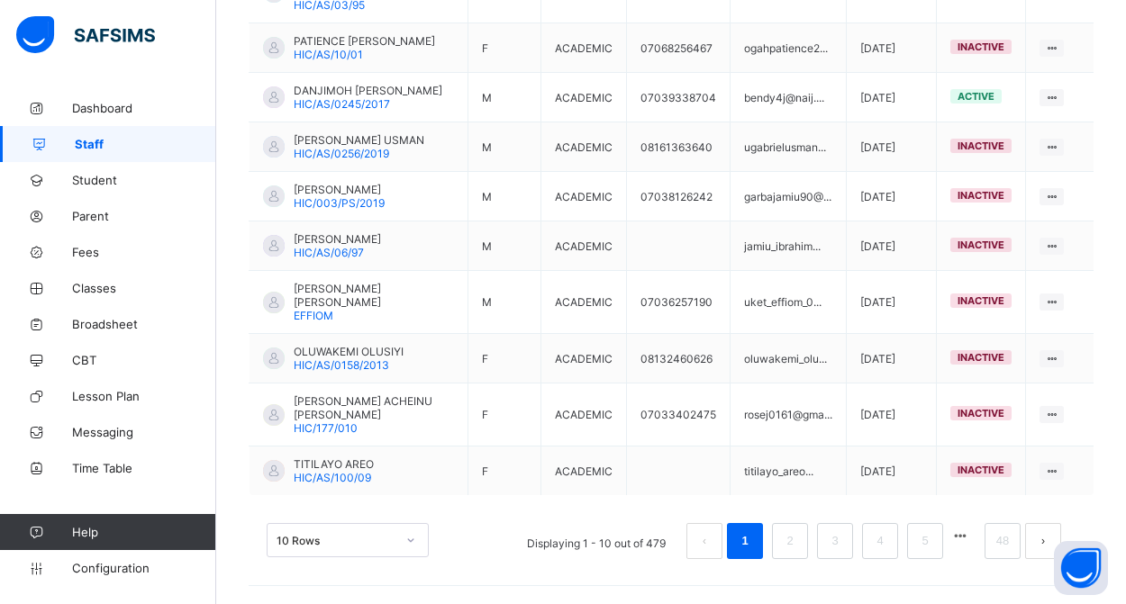
scroll to position [563, 0]
click at [1004, 549] on link "48" at bounding box center [1002, 541] width 23 height 23
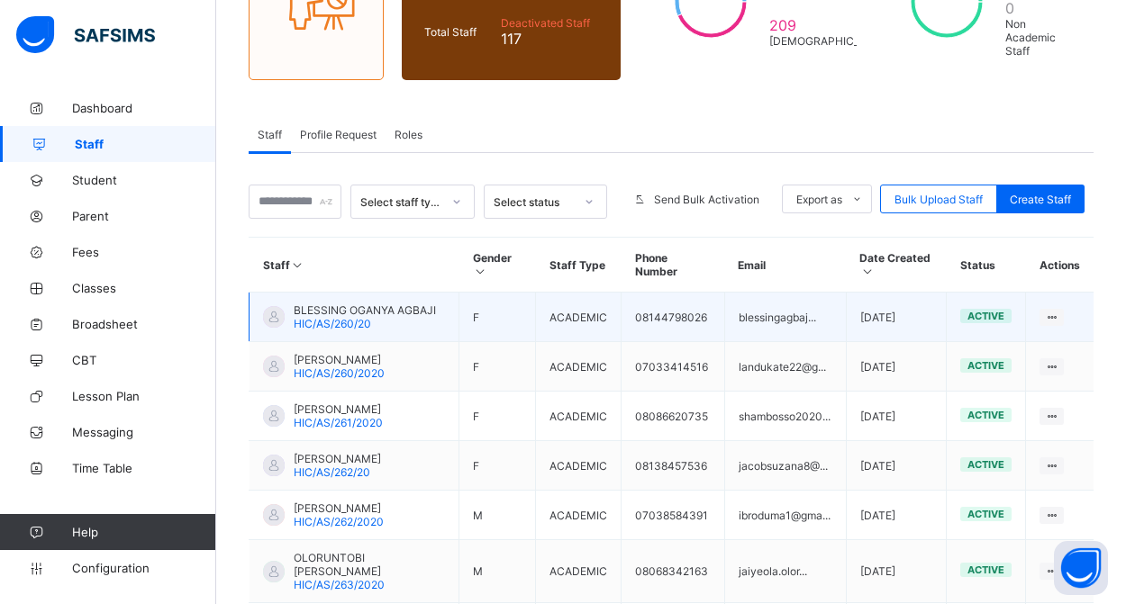
click at [378, 314] on span "BLESSING OGANYA AGBAJI" at bounding box center [365, 311] width 142 height 14
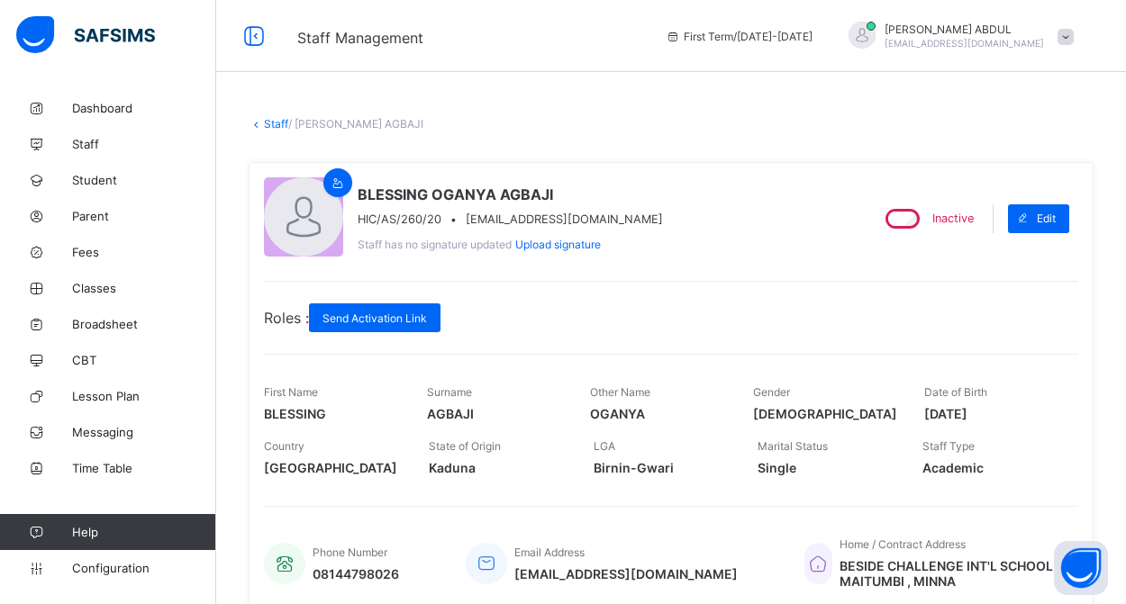
click at [274, 122] on link "Staff" at bounding box center [276, 124] width 24 height 14
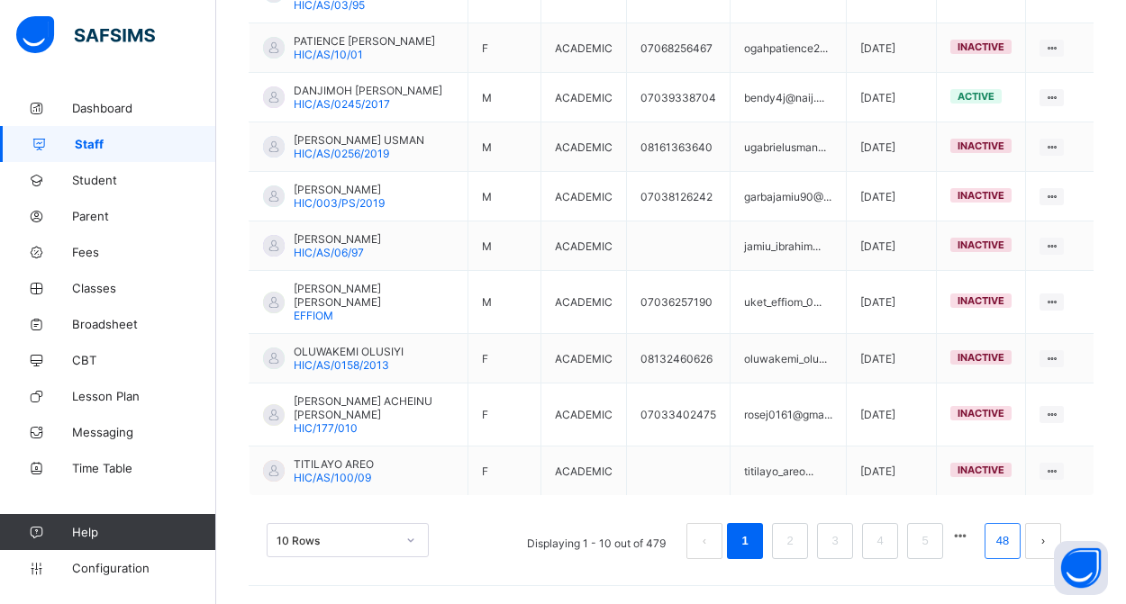
click at [1001, 550] on link "48" at bounding box center [1002, 541] width 23 height 23
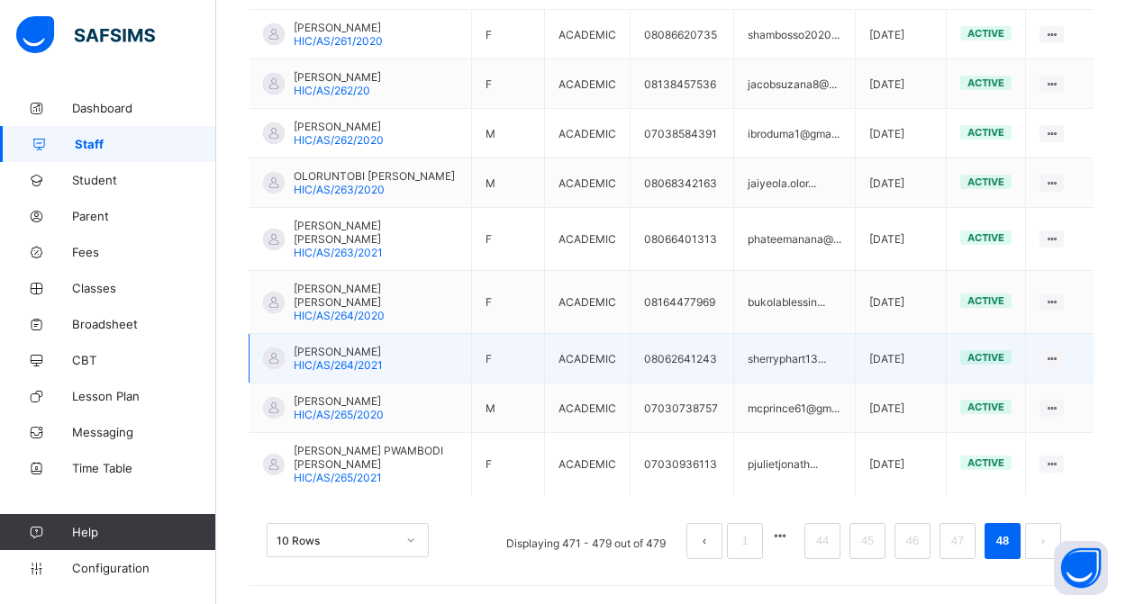
scroll to position [558, 0]
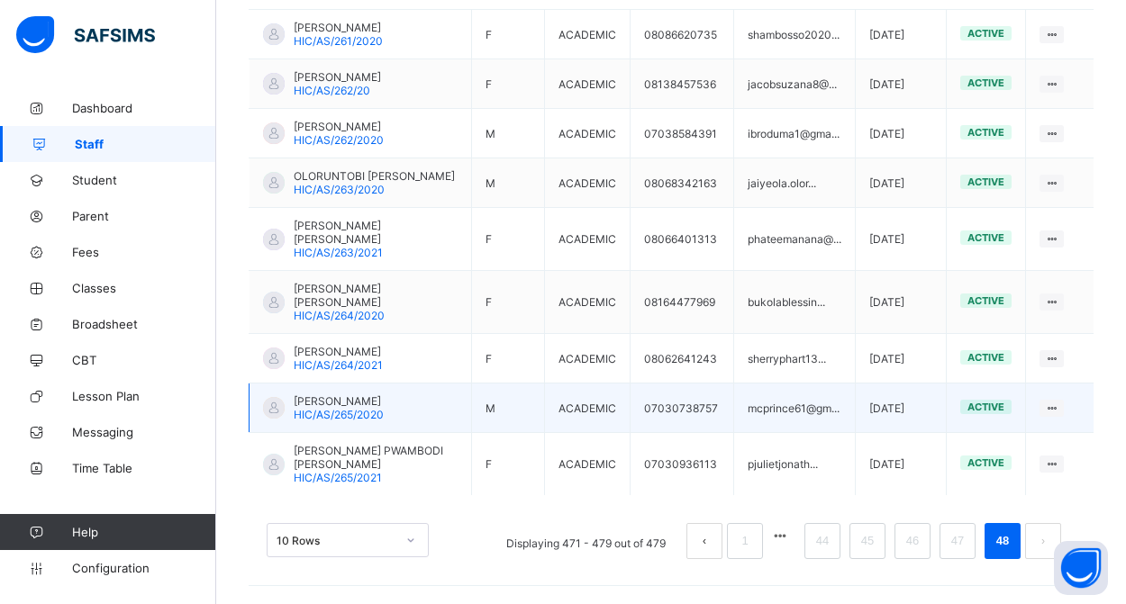
click at [351, 404] on span "MANASSEH CHRISTOPHER" at bounding box center [339, 402] width 90 height 14
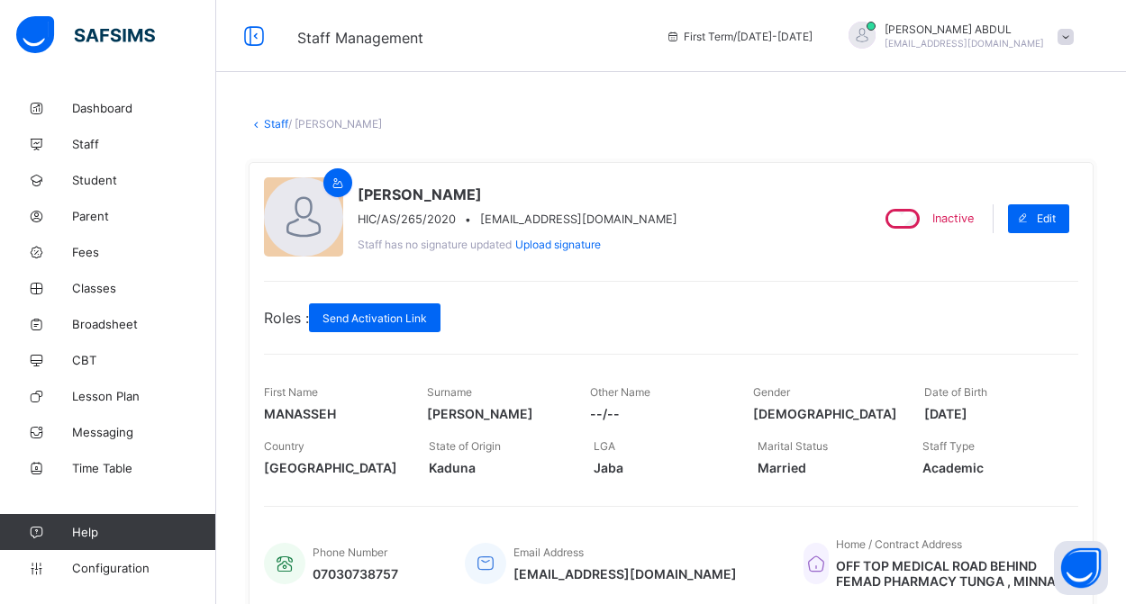
click at [268, 128] on link "Staff" at bounding box center [276, 124] width 24 height 14
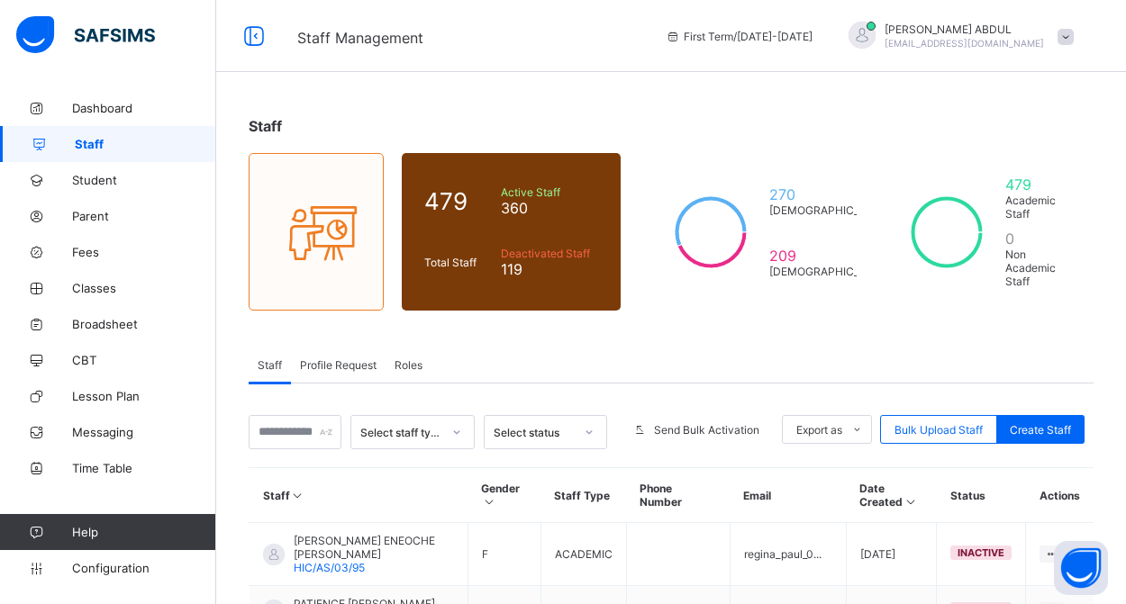
scroll to position [563, 0]
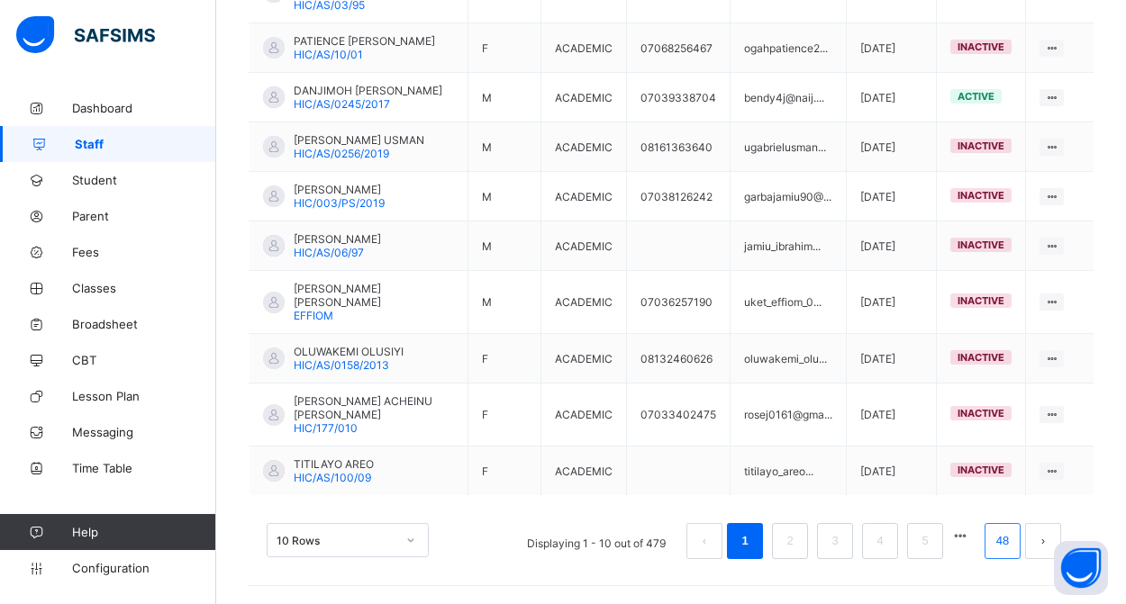
click at [1007, 543] on link "48" at bounding box center [1002, 541] width 23 height 23
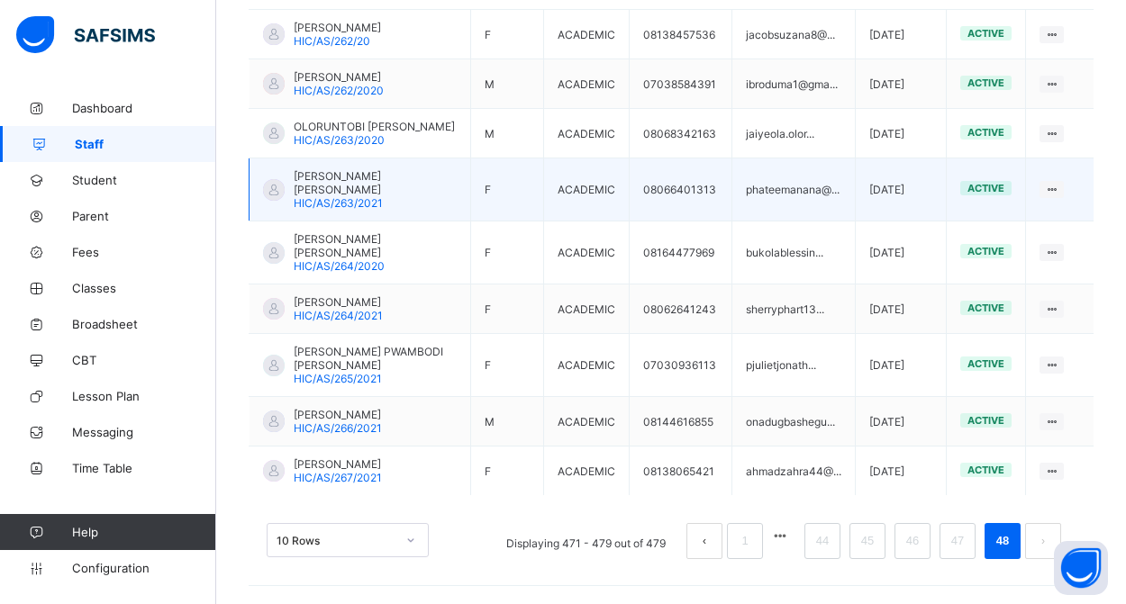
scroll to position [554, 0]
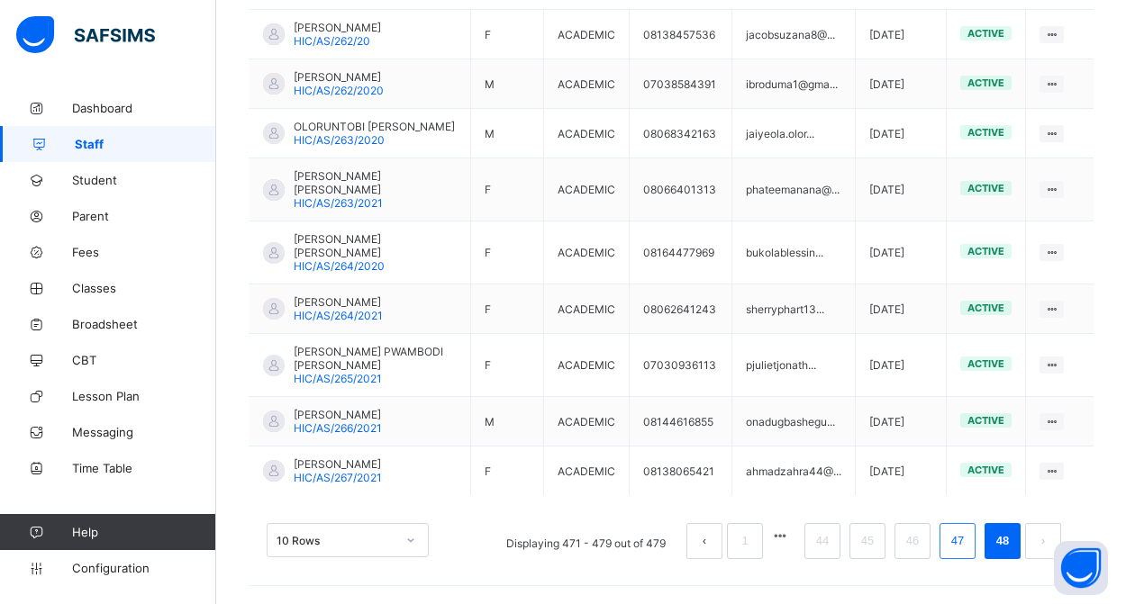
click at [956, 545] on link "47" at bounding box center [957, 541] width 23 height 23
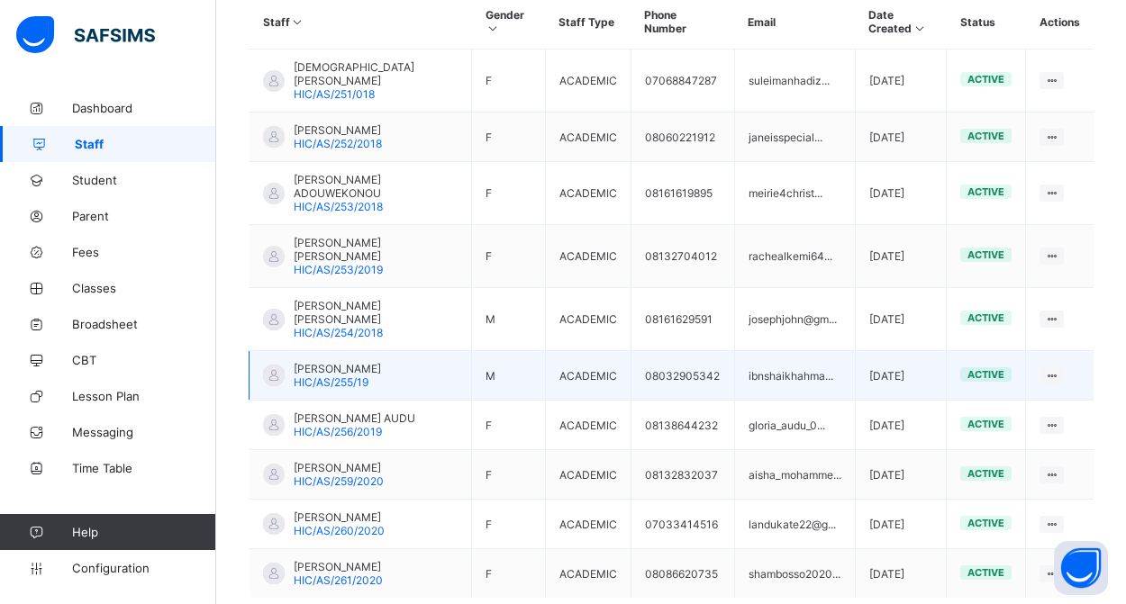
scroll to position [498, 0]
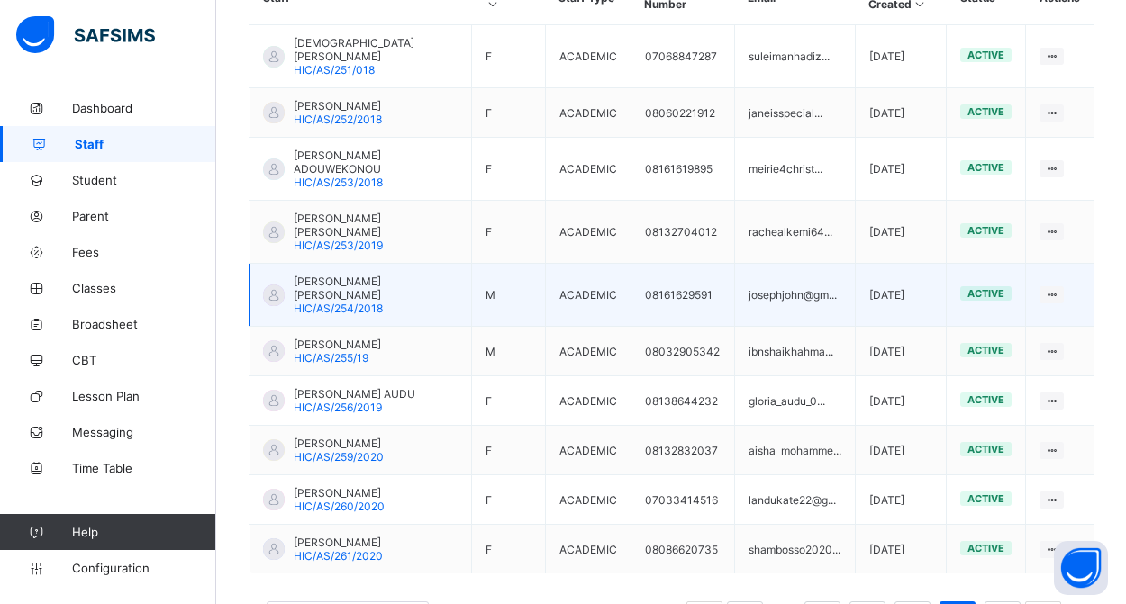
click at [371, 302] on span "HIC/AS/254/2018" at bounding box center [338, 309] width 89 height 14
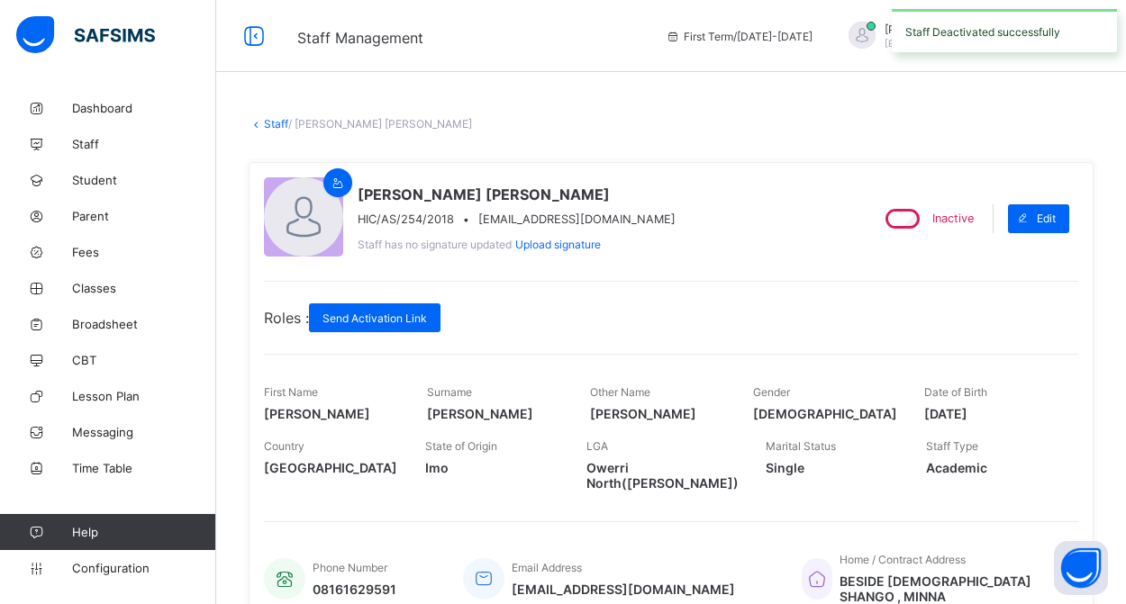
click at [279, 127] on link "Staff" at bounding box center [276, 124] width 24 height 14
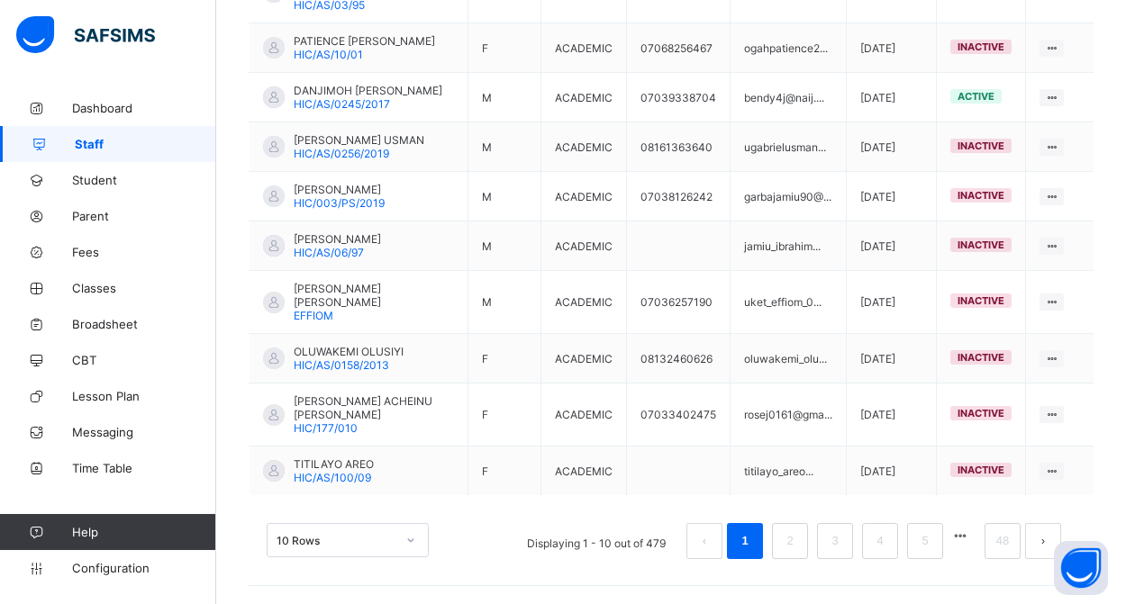
scroll to position [563, 0]
click at [1007, 542] on link "48" at bounding box center [1002, 541] width 23 height 23
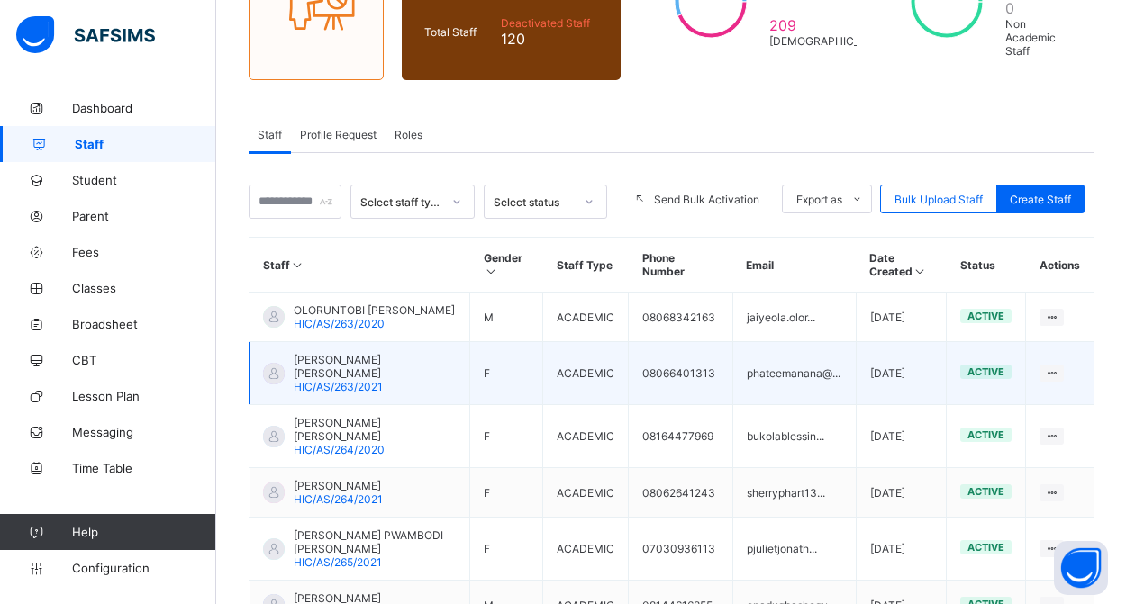
scroll to position [567, 0]
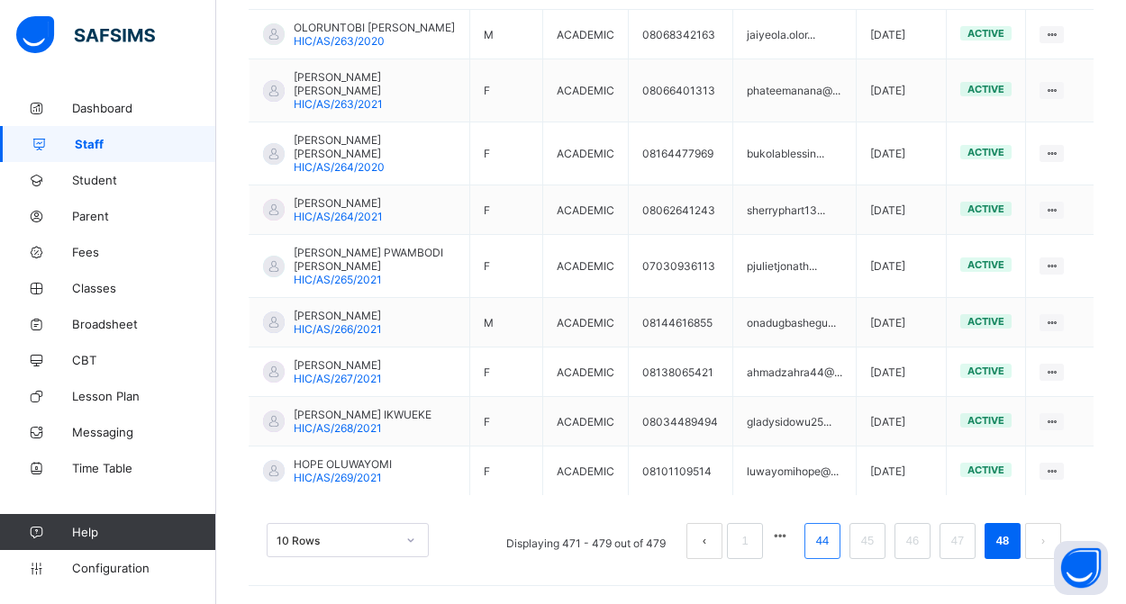
click at [830, 542] on link "44" at bounding box center [822, 541] width 23 height 23
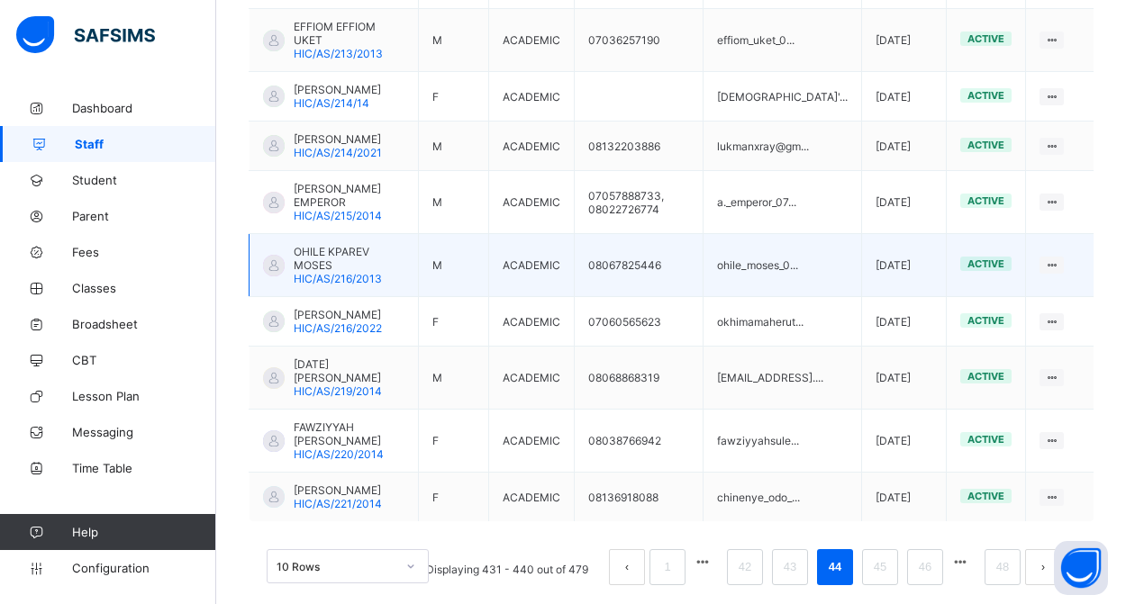
scroll to position [590, 0]
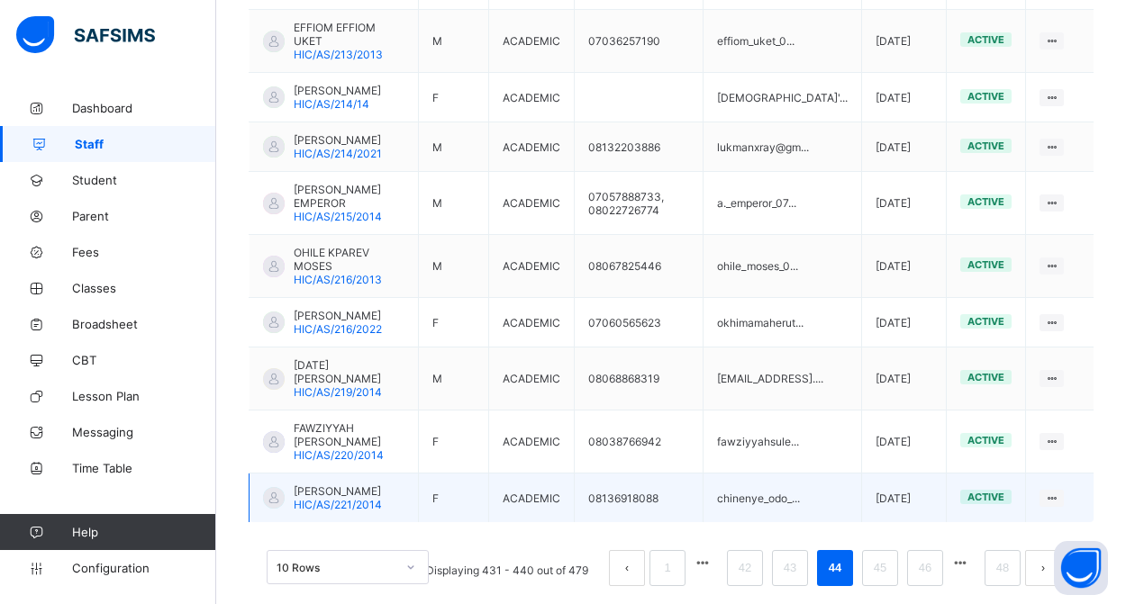
click at [271, 487] on div at bounding box center [274, 498] width 22 height 22
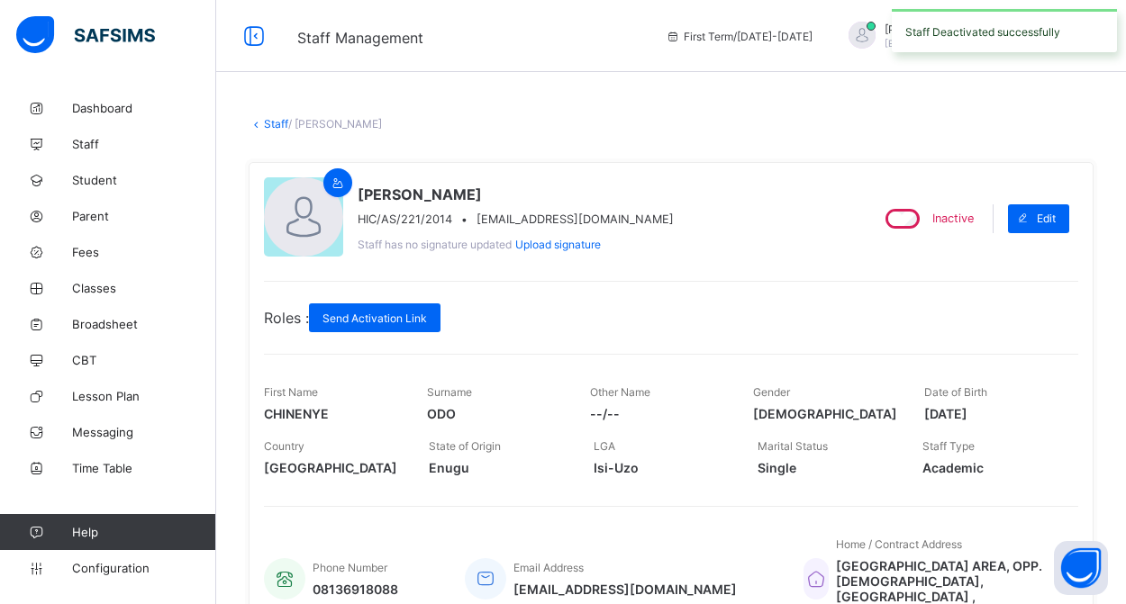
click at [278, 125] on link "Staff" at bounding box center [276, 124] width 24 height 14
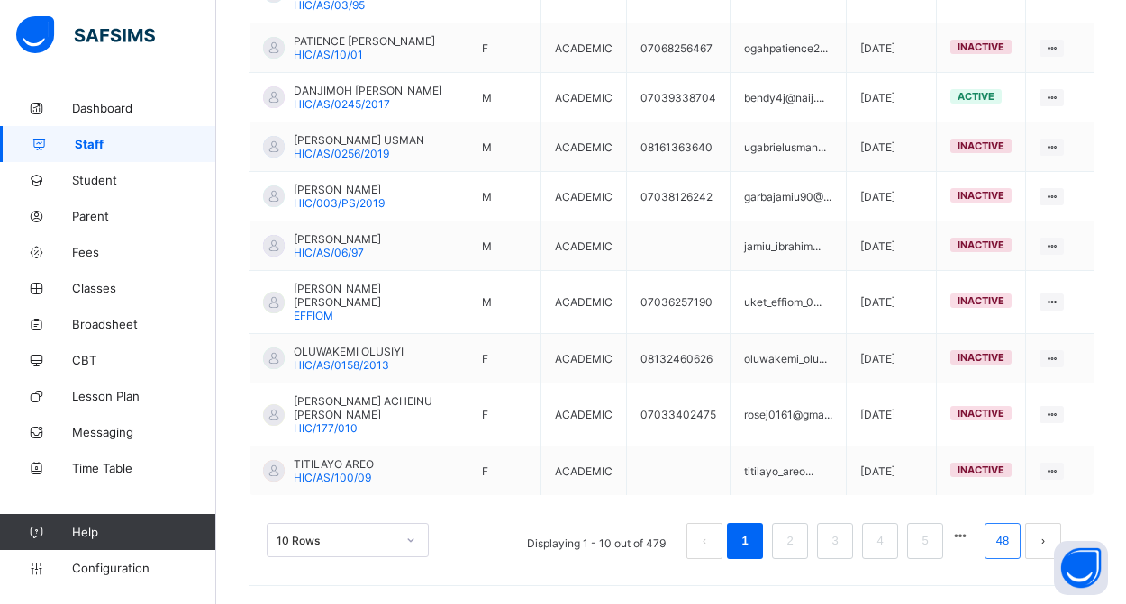
click at [998, 540] on link "48" at bounding box center [1002, 541] width 23 height 23
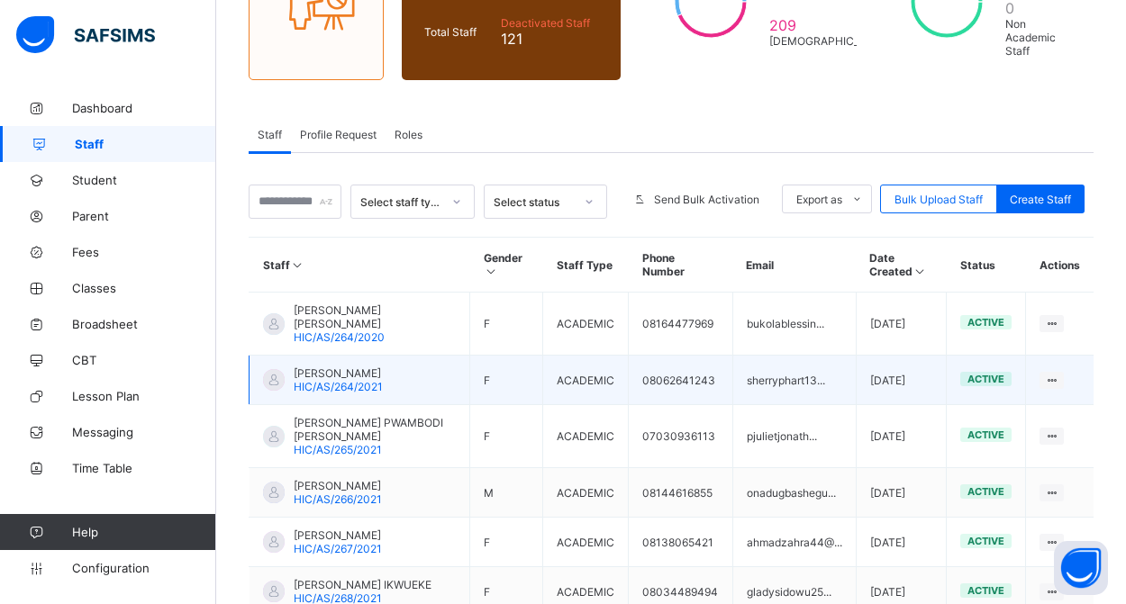
click at [376, 376] on span "SHERIFAT OYEFUNKE AHMED" at bounding box center [338, 374] width 89 height 14
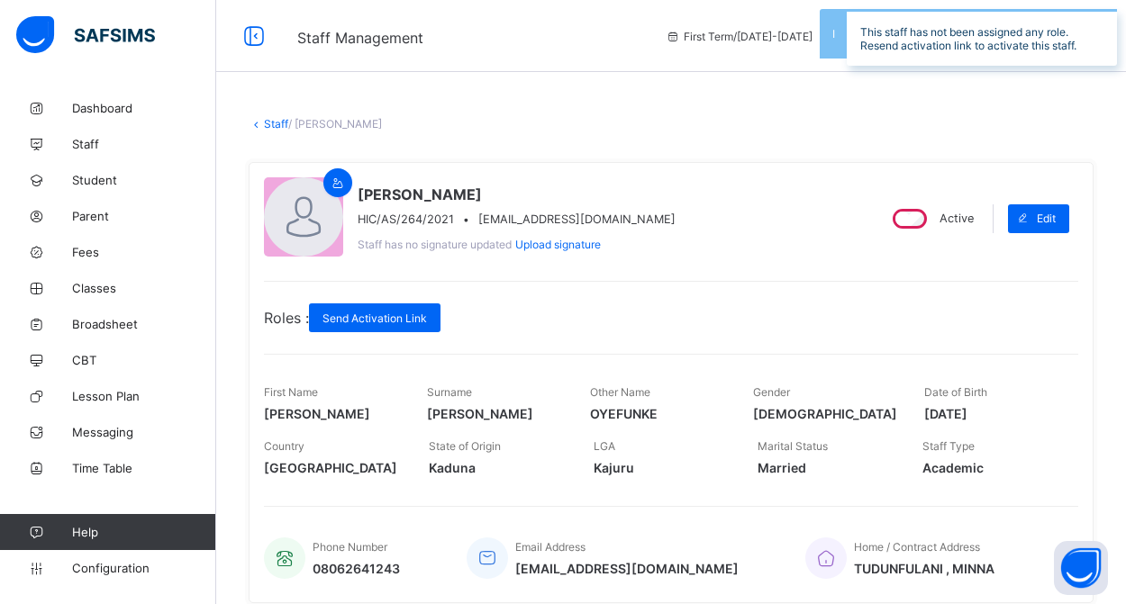
click at [268, 124] on link "Staff" at bounding box center [276, 124] width 24 height 14
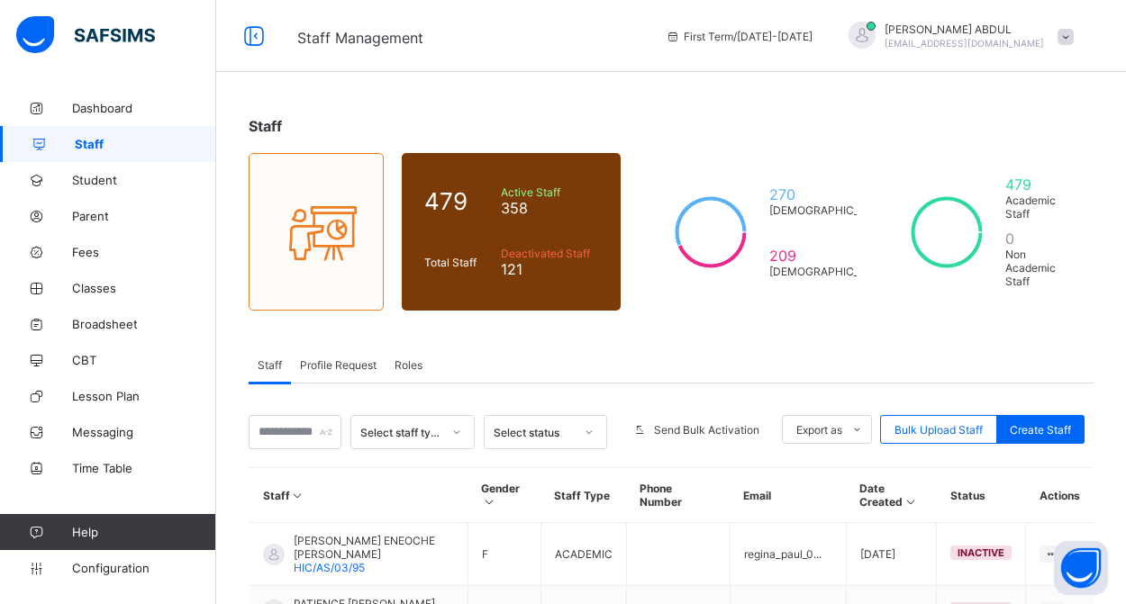
scroll to position [563, 0]
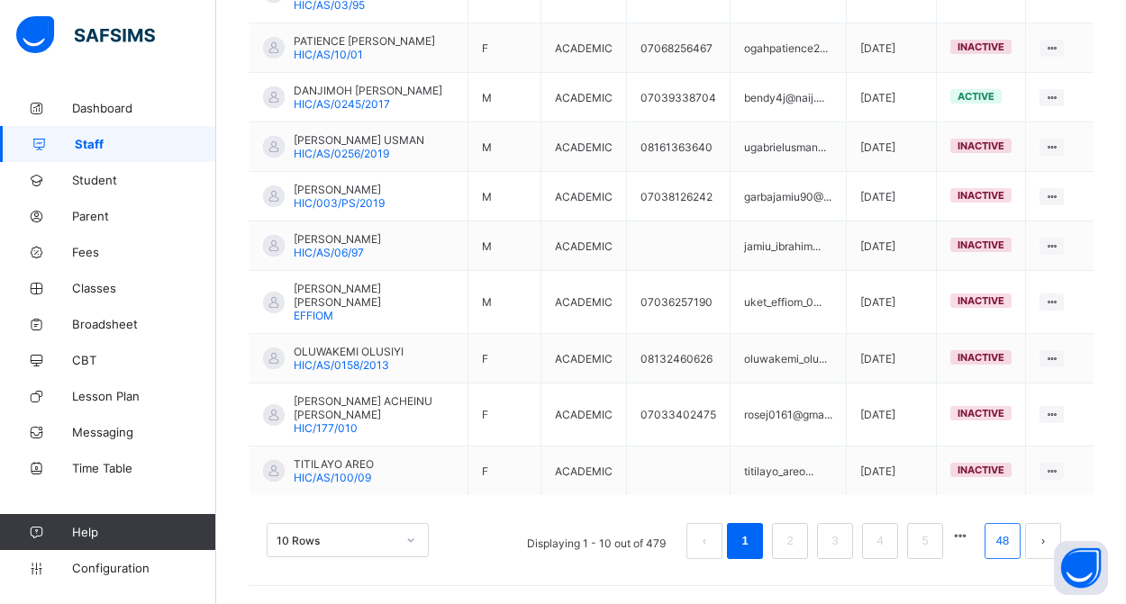
click at [1009, 544] on link "48" at bounding box center [1002, 541] width 23 height 23
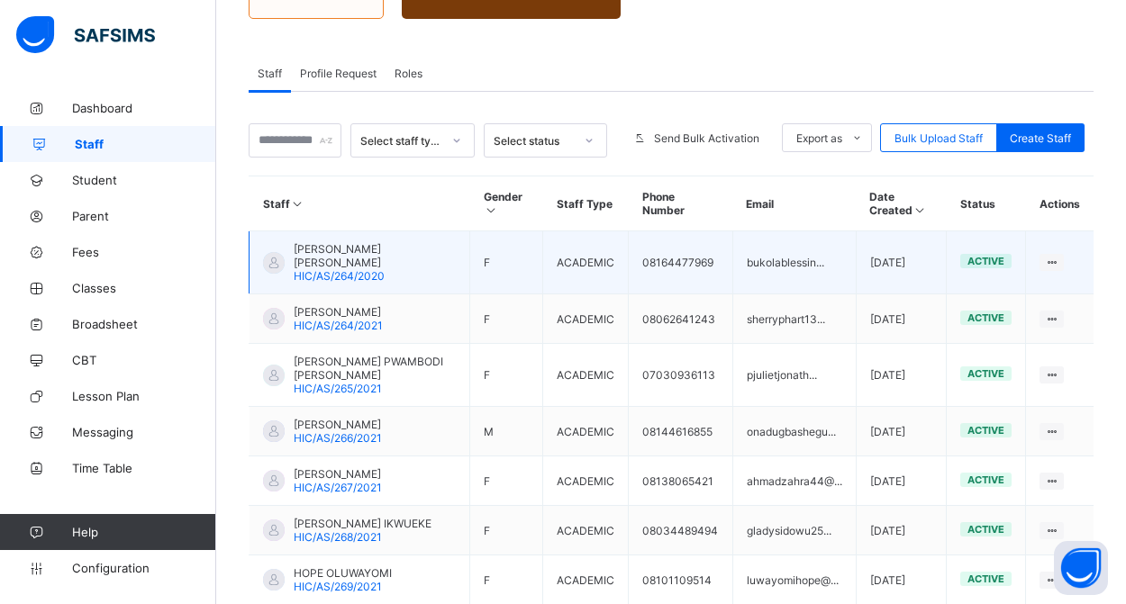
scroll to position [292, 0]
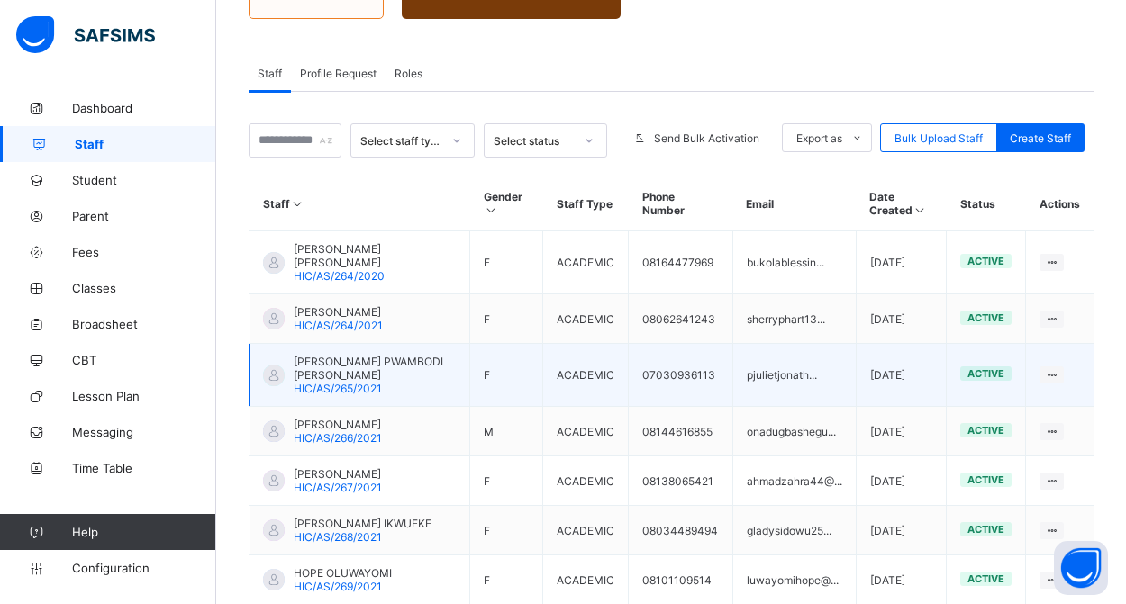
click at [359, 382] on span "JULIET PWAMBODI JONATHAN" at bounding box center [375, 368] width 162 height 27
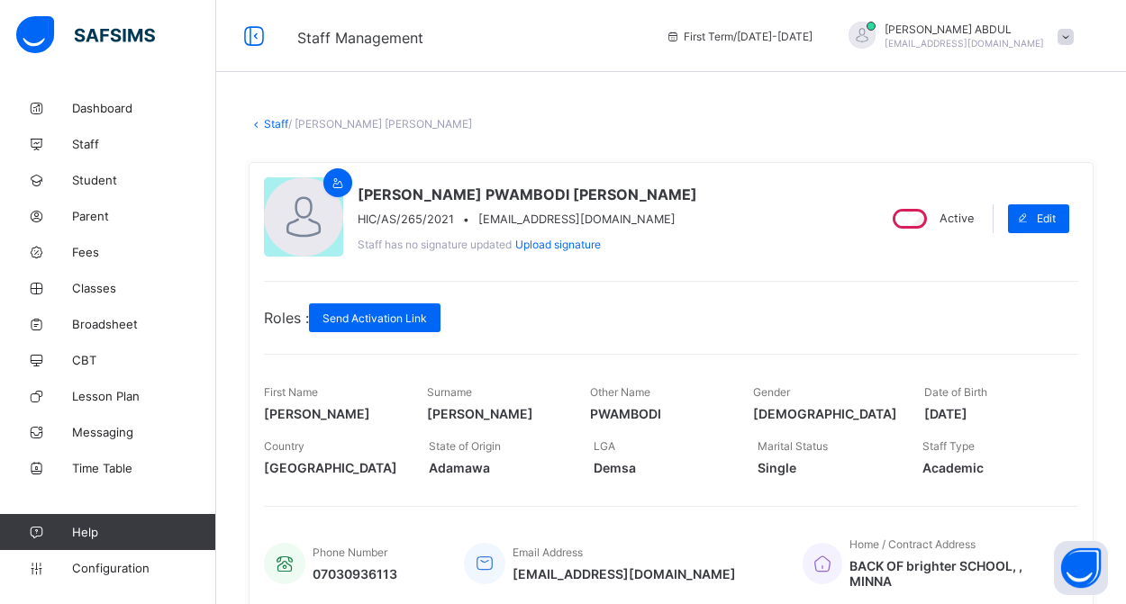
click at [266, 132] on div "Staff / JULIET PWAMBODI JONATHAN × Delete Staff This action would delete JULIET…" at bounding box center [671, 559] width 910 height 939
click at [268, 126] on link "Staff" at bounding box center [276, 124] width 24 height 14
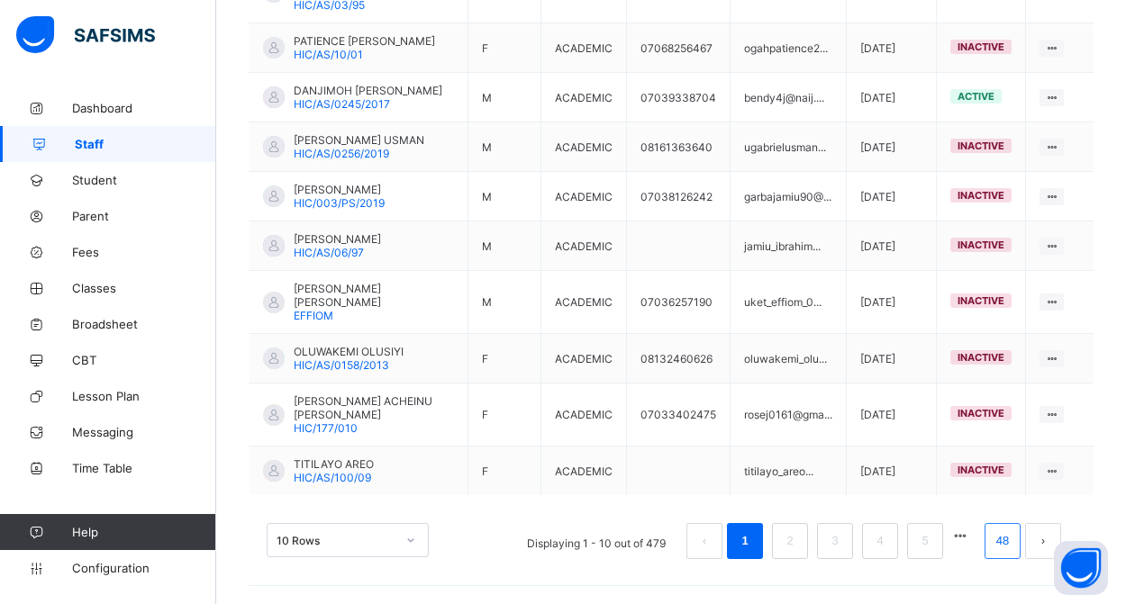
click at [1011, 546] on link "48" at bounding box center [1002, 541] width 23 height 23
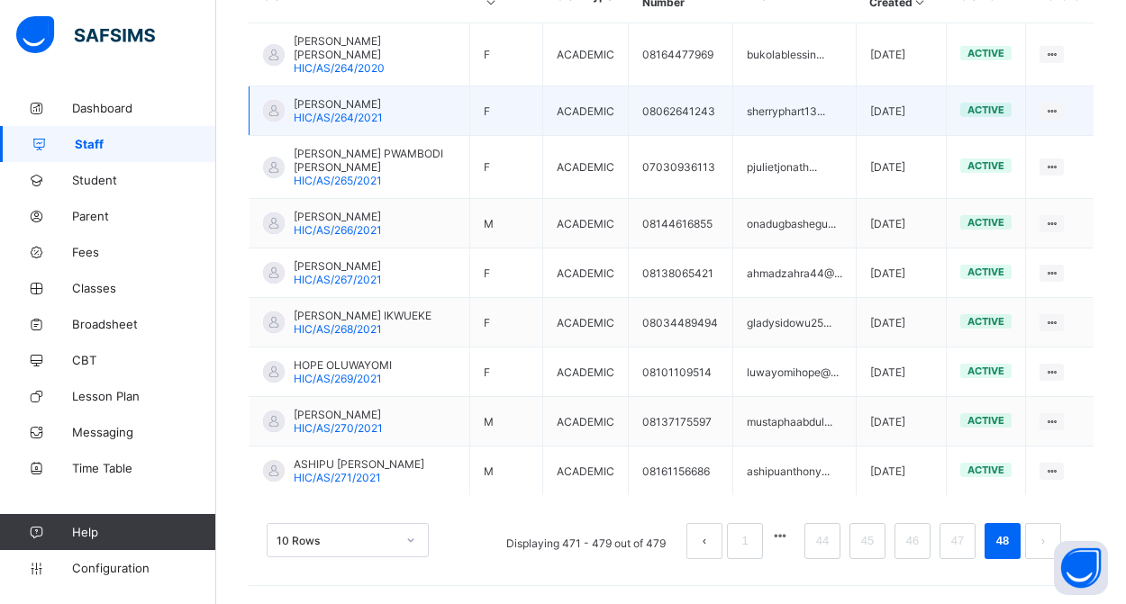
scroll to position [567, 0]
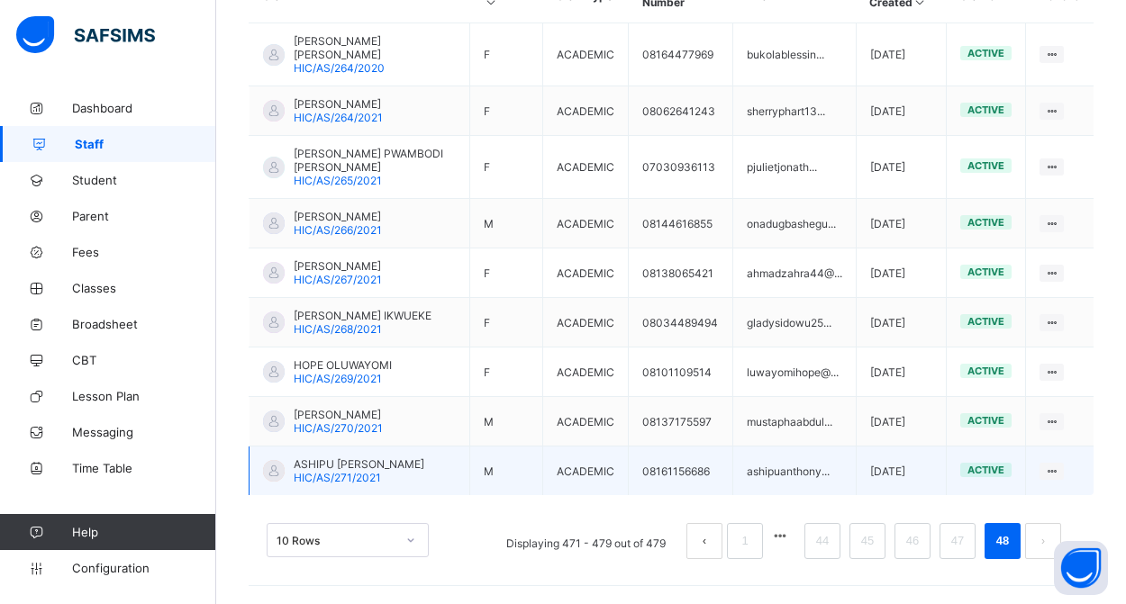
click at [348, 458] on span "ASHIPU UNIMKE ANTHONY" at bounding box center [359, 465] width 131 height 14
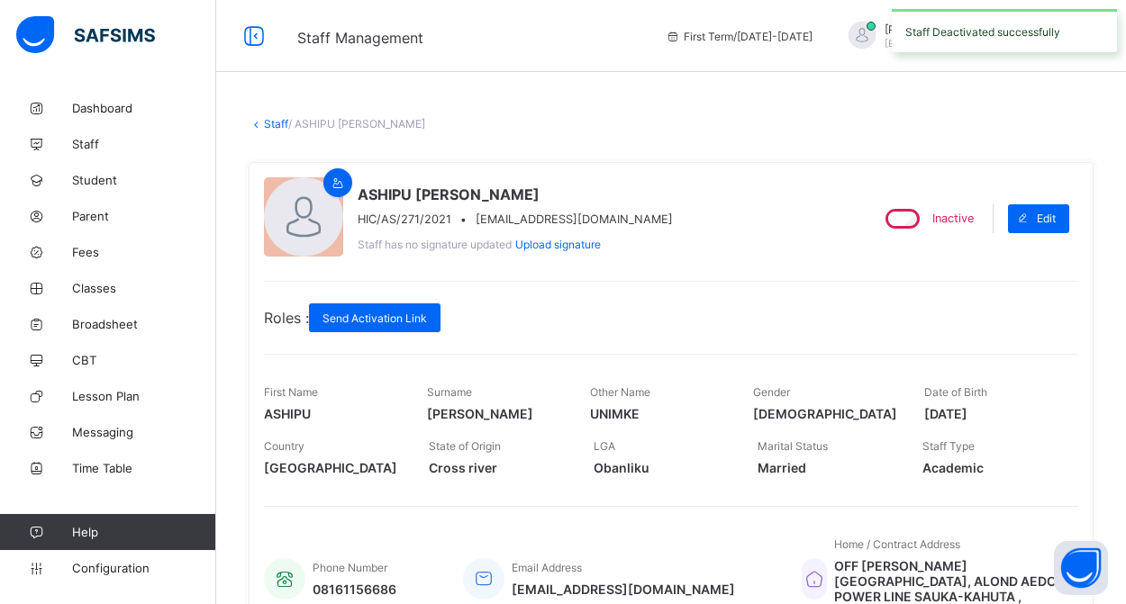
click at [274, 121] on link "Staff" at bounding box center [276, 124] width 24 height 14
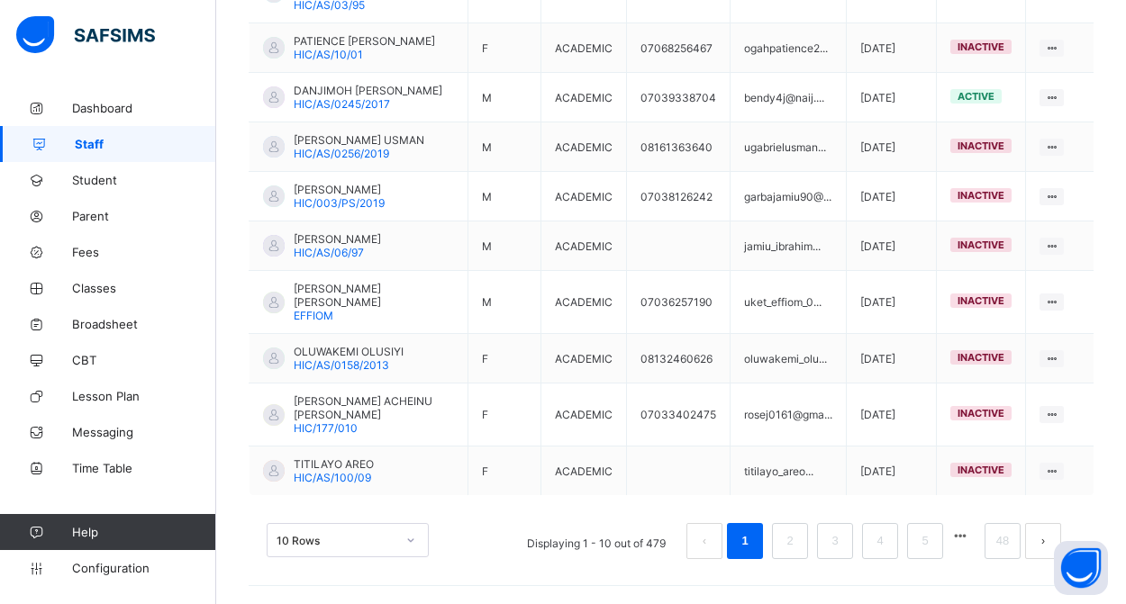
scroll to position [563, 0]
click at [1003, 551] on link "48" at bounding box center [1002, 541] width 23 height 23
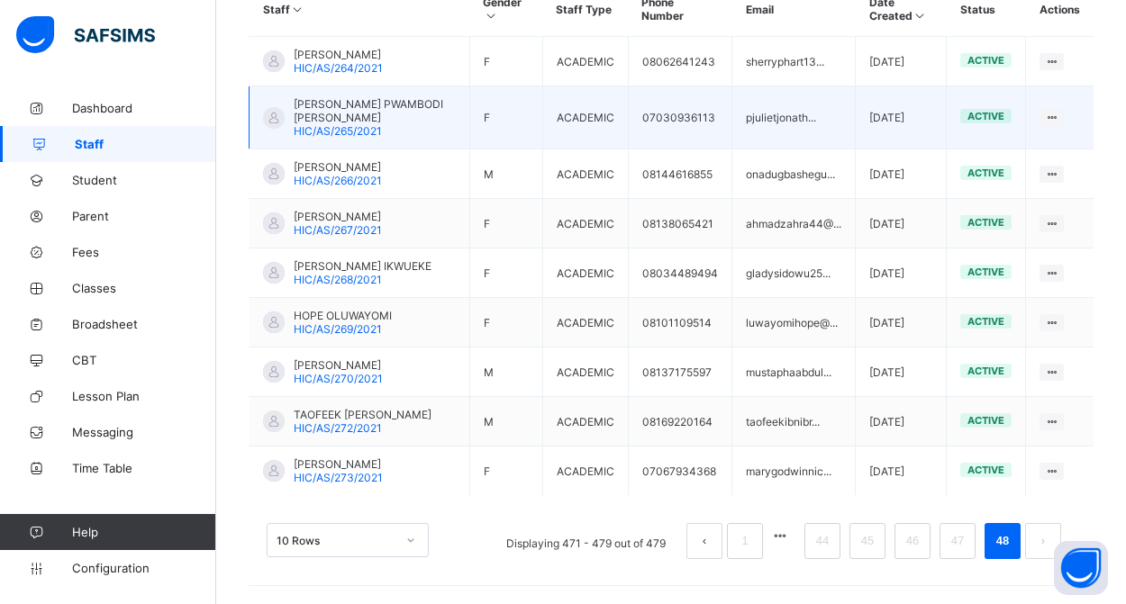
scroll to position [554, 0]
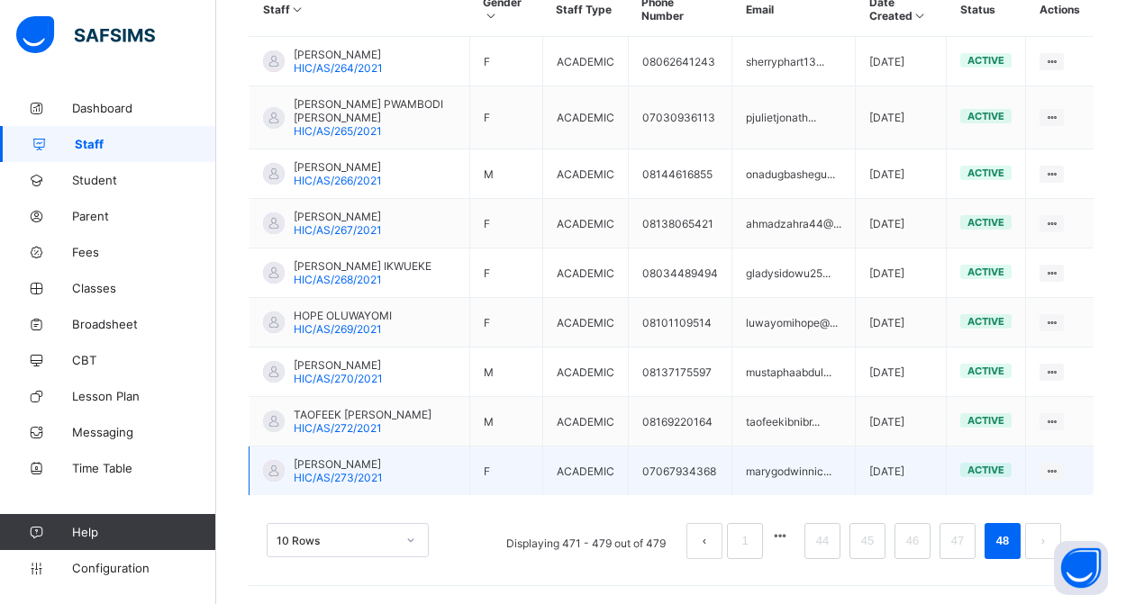
click at [359, 465] on span "MARY GODWIN" at bounding box center [338, 465] width 89 height 14
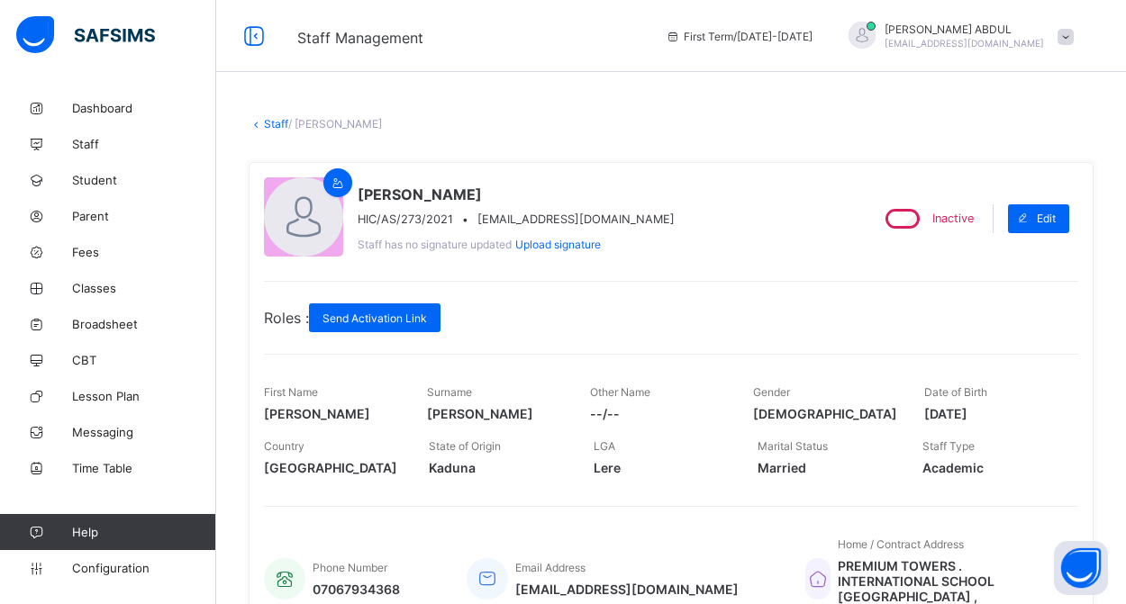
click at [266, 123] on link "Staff" at bounding box center [276, 124] width 24 height 14
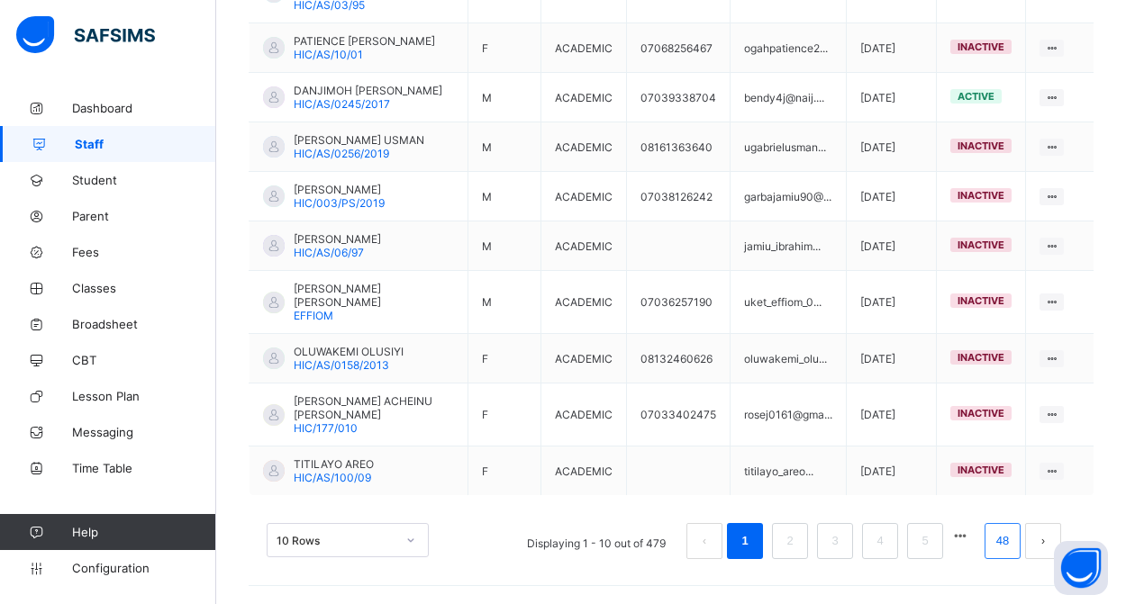
click at [997, 547] on link "48" at bounding box center [1002, 541] width 23 height 23
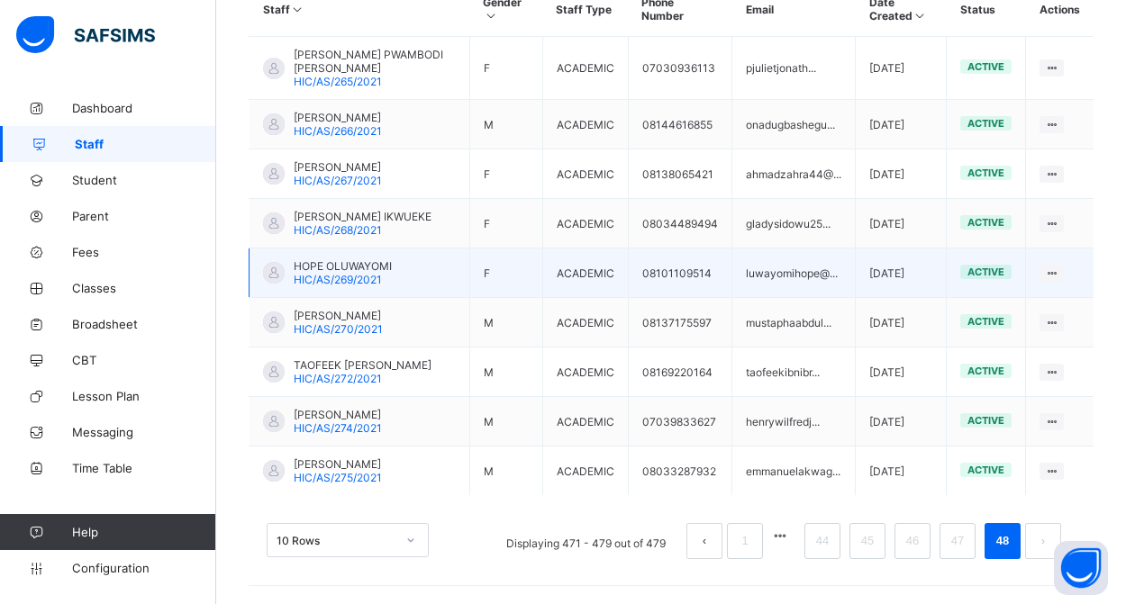
scroll to position [540, 0]
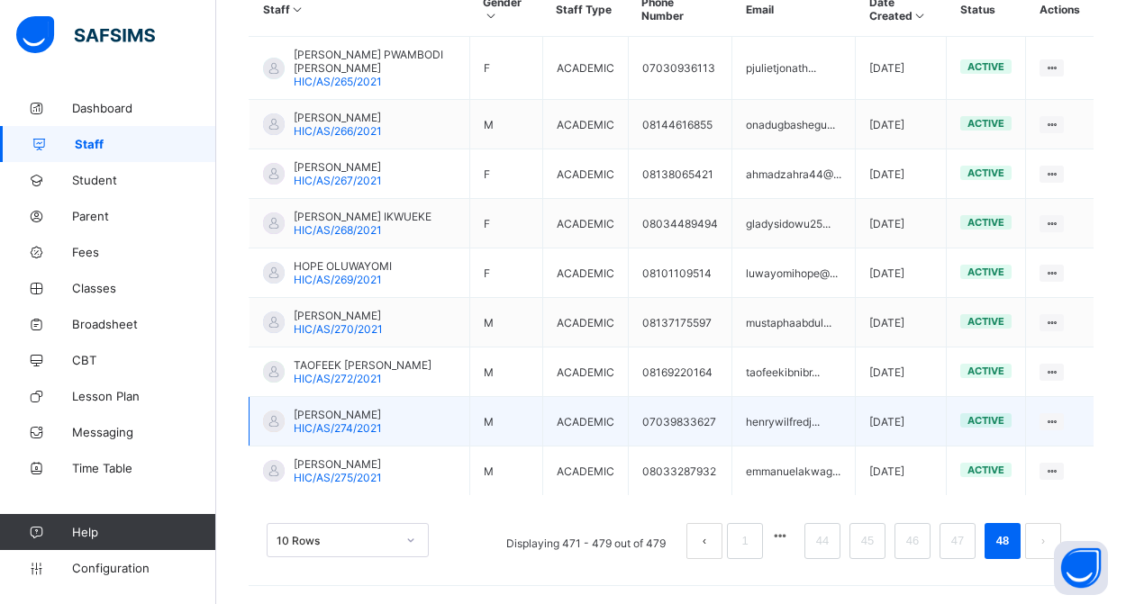
click at [373, 416] on span "HENRY WILFRED" at bounding box center [338, 415] width 88 height 14
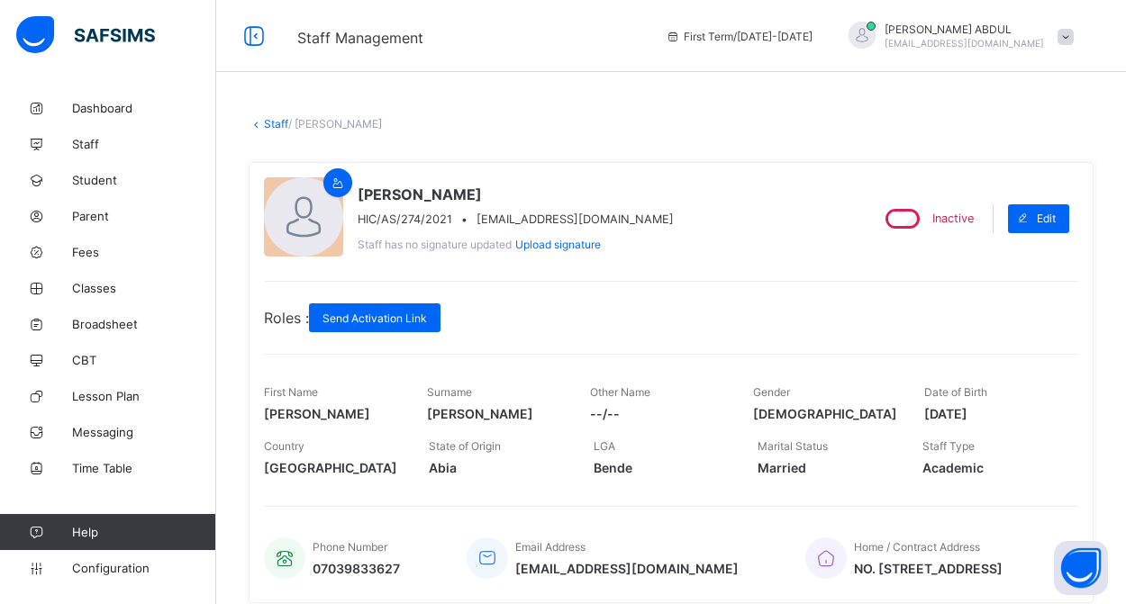
click at [279, 124] on link "Staff" at bounding box center [276, 124] width 24 height 14
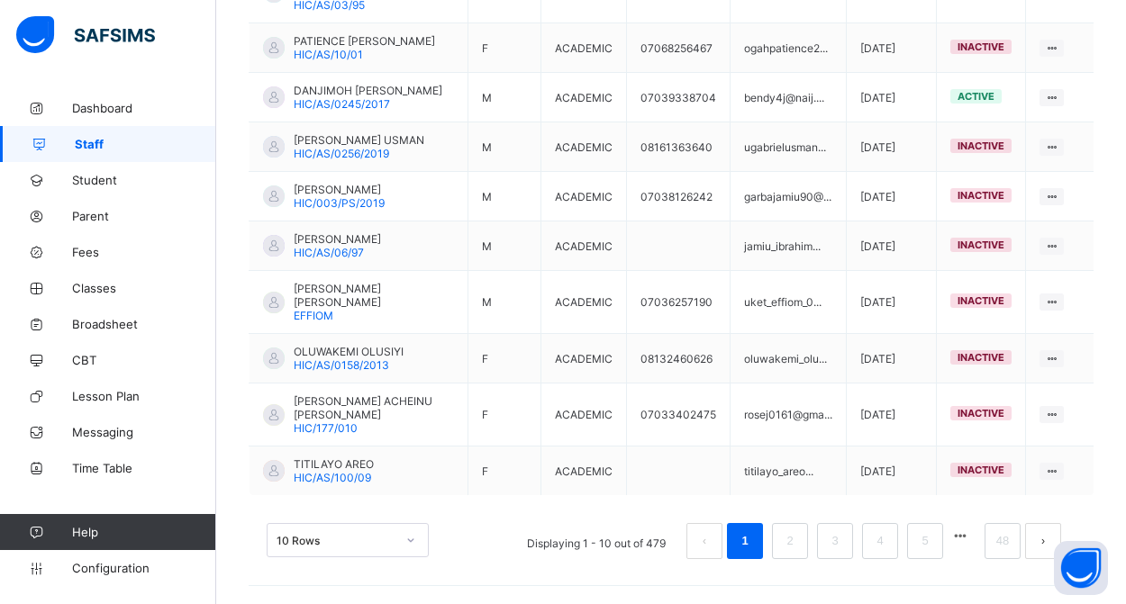
scroll to position [563, 0]
click at [1000, 547] on link "48" at bounding box center [1002, 541] width 23 height 23
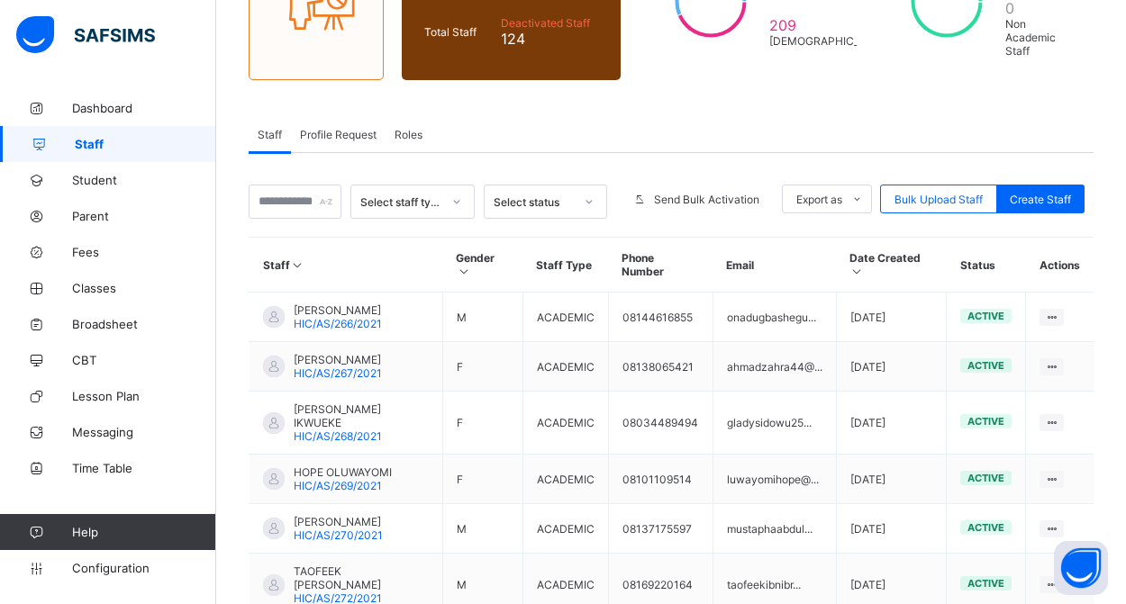
scroll to position [540, 0]
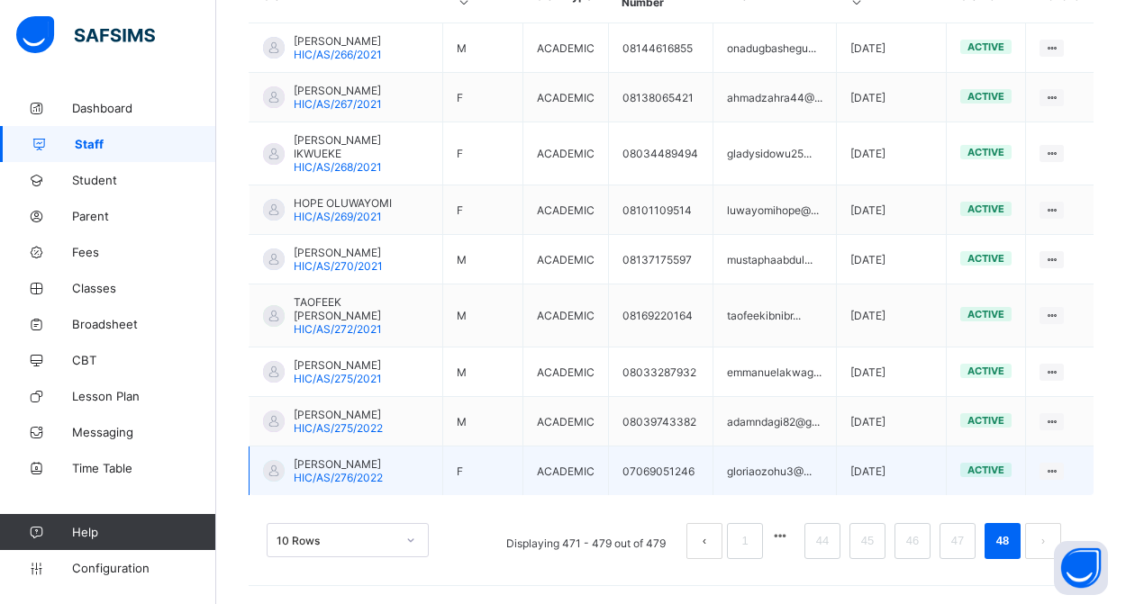
click at [349, 468] on span "GLORIA SULE" at bounding box center [338, 465] width 89 height 14
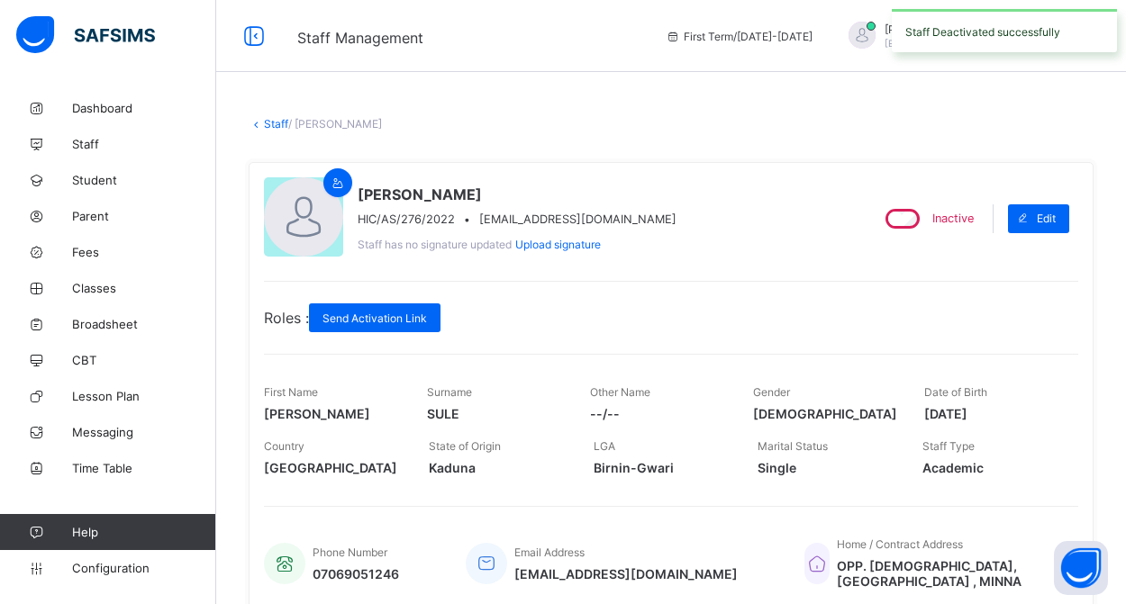
click at [275, 120] on link "Staff" at bounding box center [276, 124] width 24 height 14
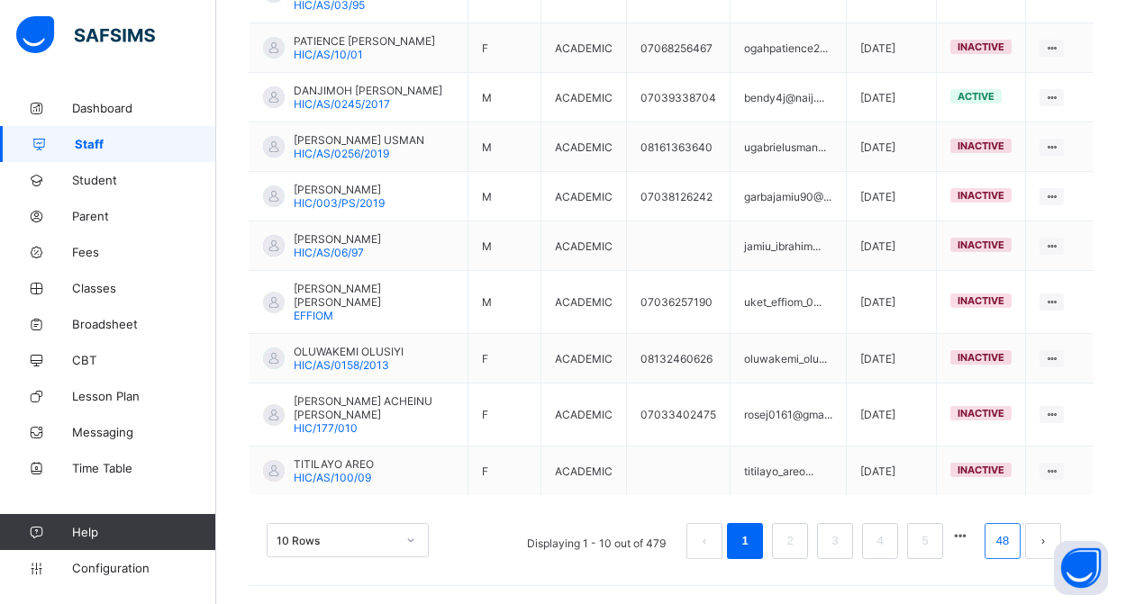
scroll to position [563, 0]
click at [1002, 545] on link "48" at bounding box center [1002, 541] width 23 height 23
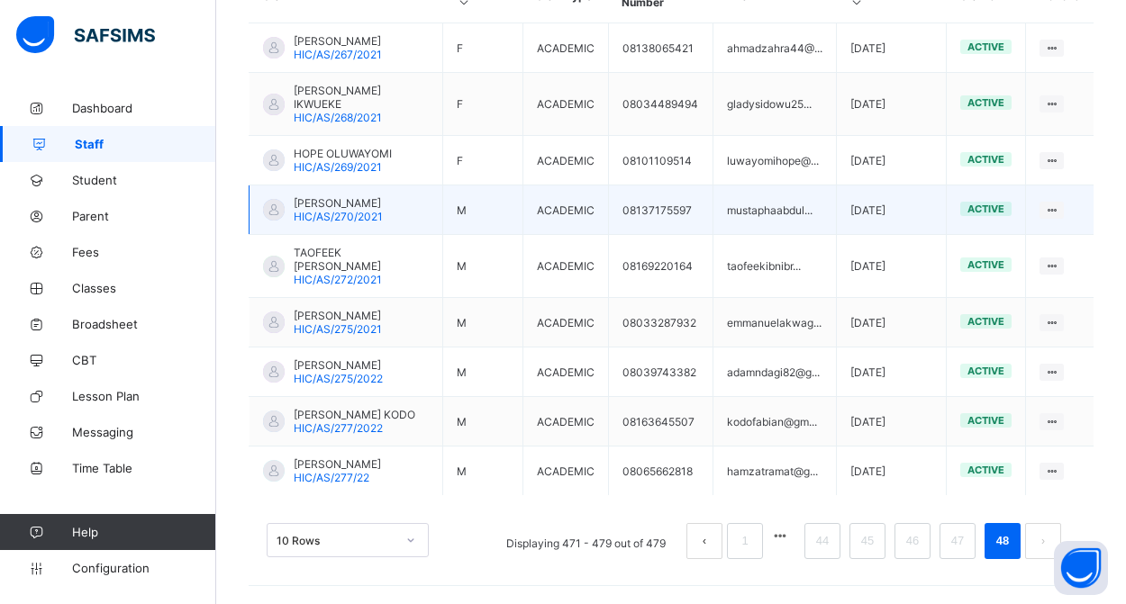
scroll to position [540, 0]
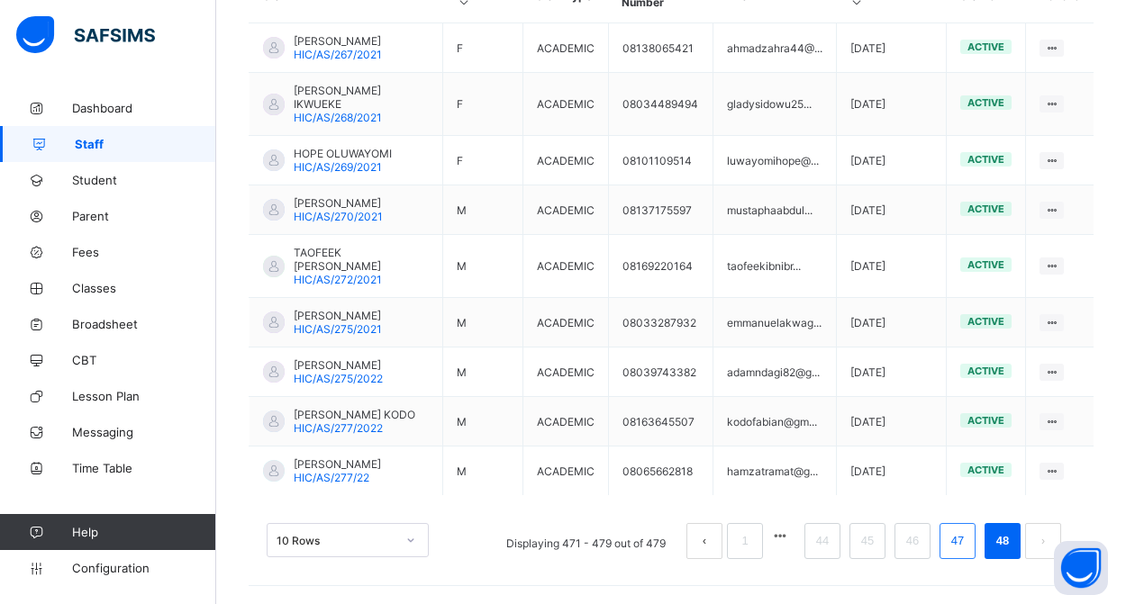
click at [964, 543] on link "47" at bounding box center [957, 541] width 23 height 23
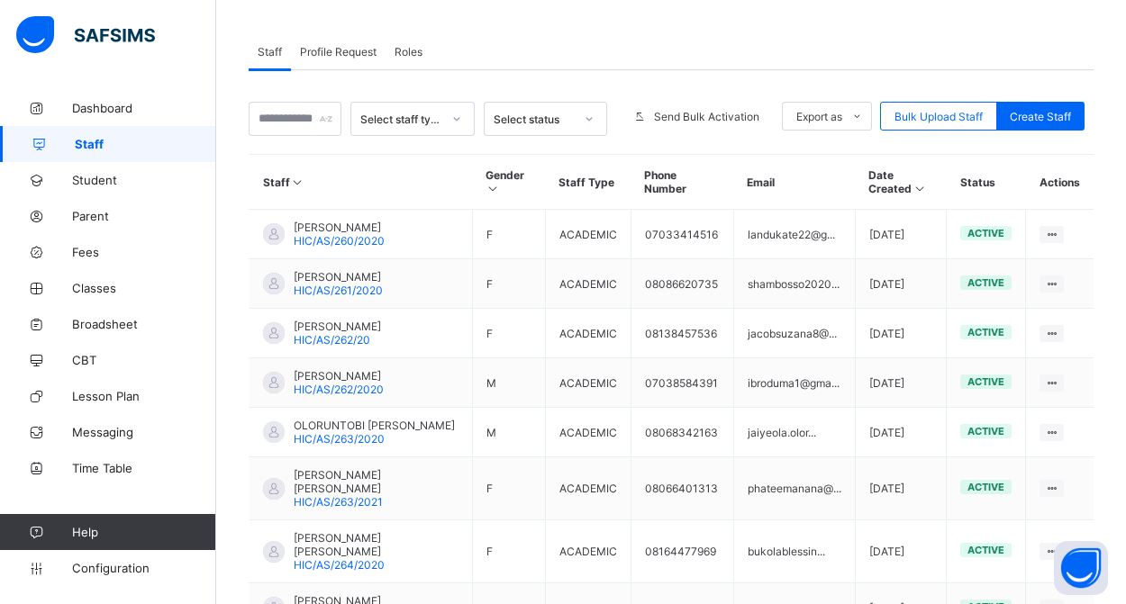
scroll to position [617, 0]
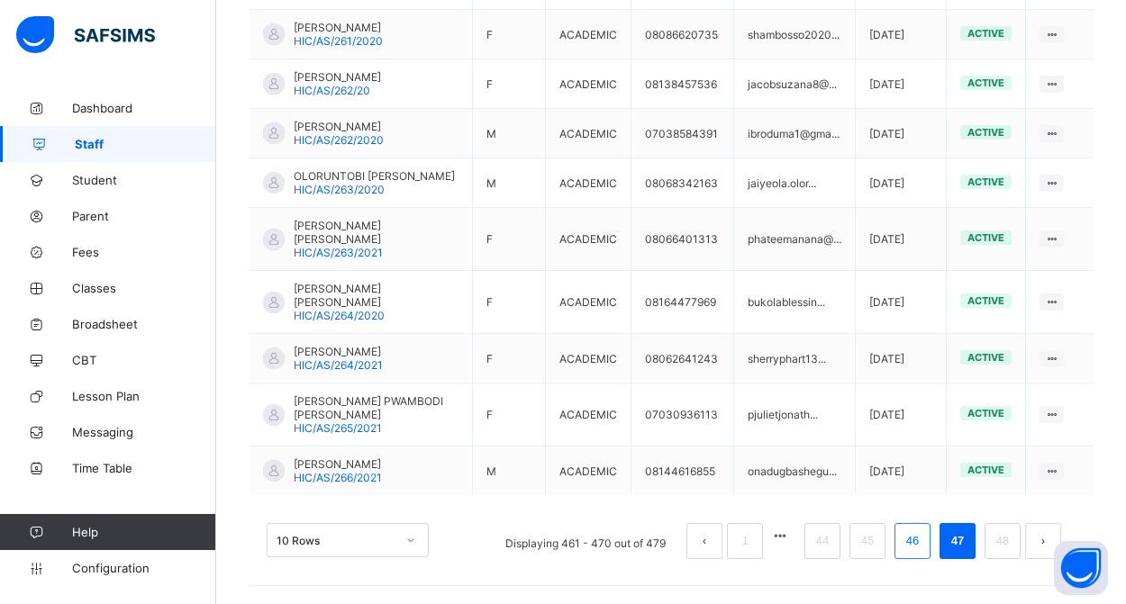
click at [919, 535] on link "46" at bounding box center [912, 541] width 23 height 23
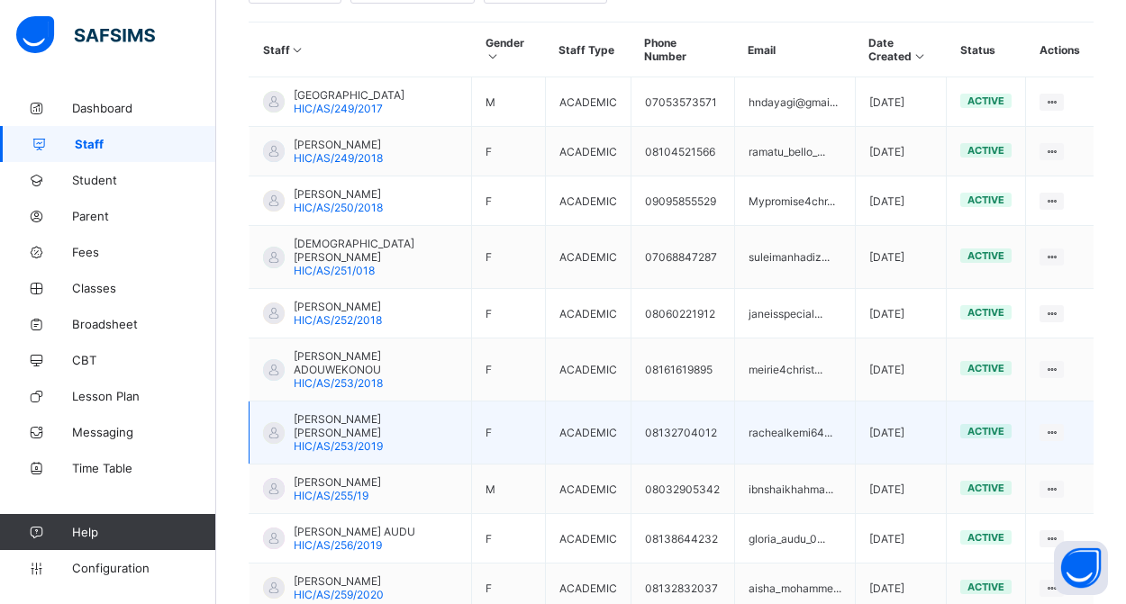
scroll to position [576, 0]
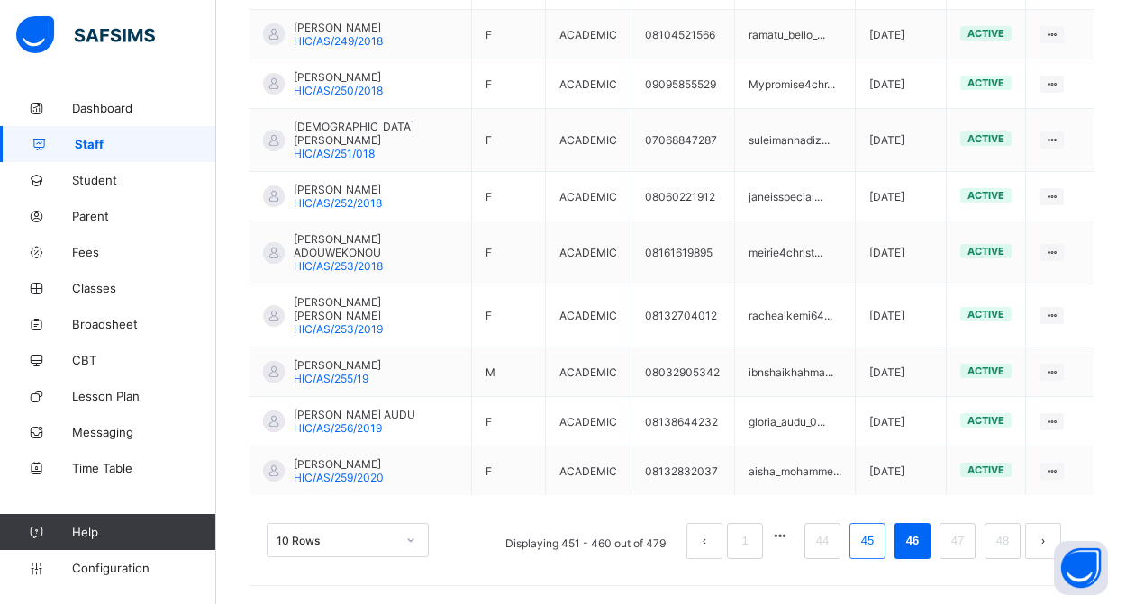
click at [862, 541] on link "45" at bounding box center [867, 541] width 23 height 23
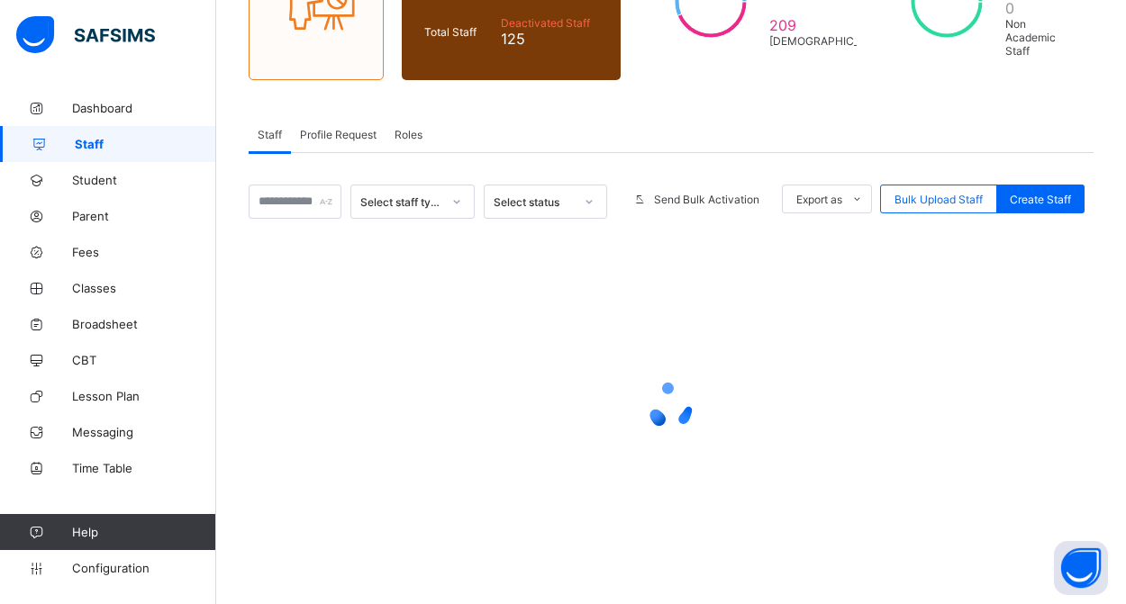
scroll to position [231, 0]
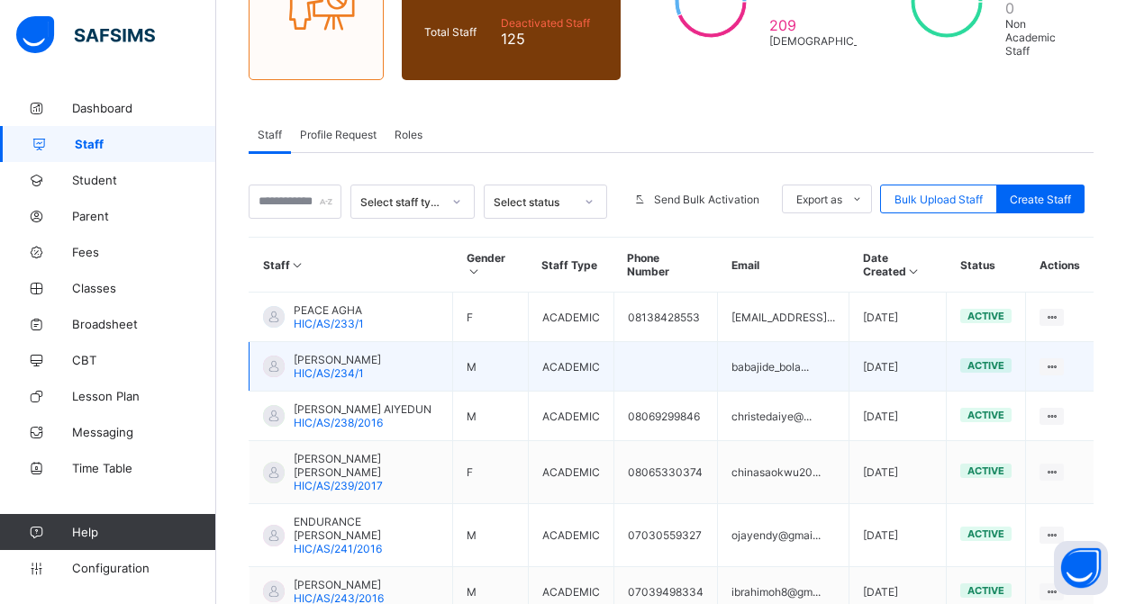
click at [353, 365] on span "BABAJIDE BOLARINWA" at bounding box center [337, 360] width 87 height 14
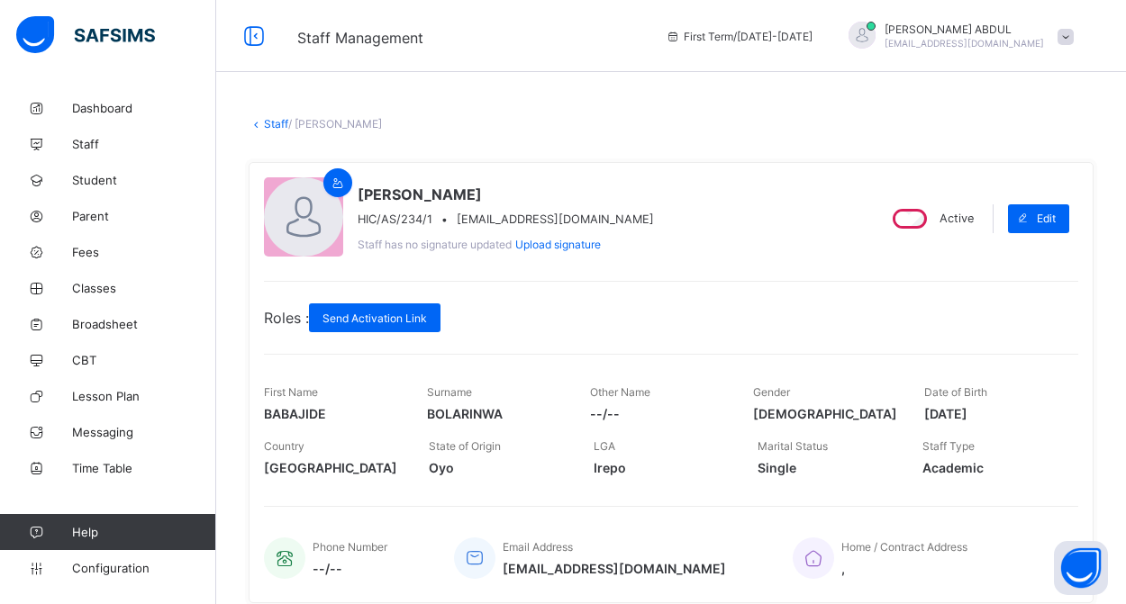
click at [904, 231] on div "Active" at bounding box center [931, 218] width 94 height 29
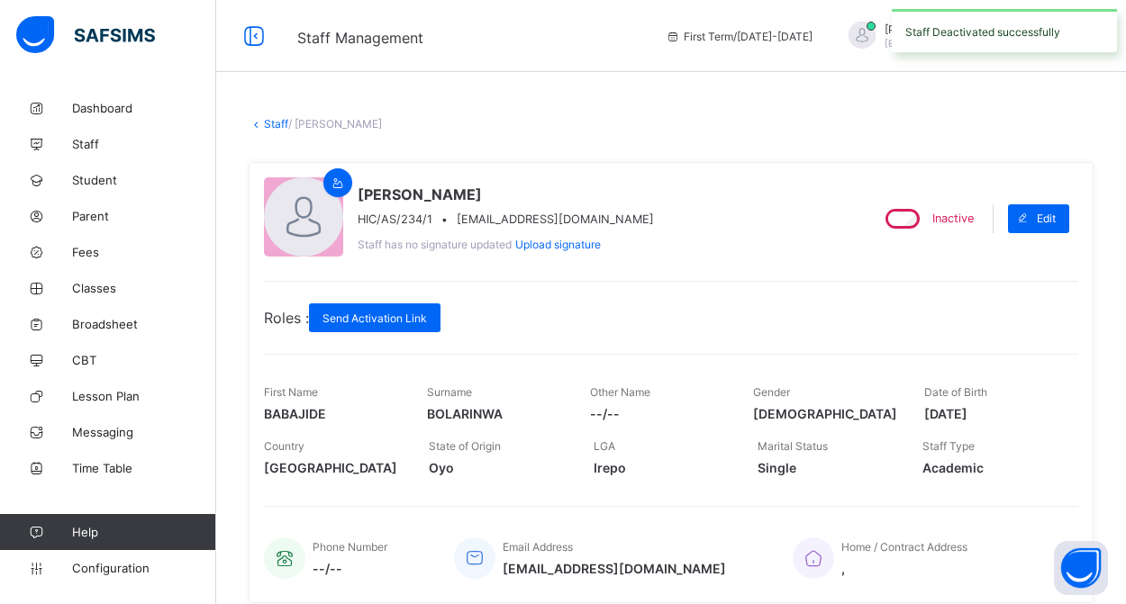
click at [269, 122] on link "Staff" at bounding box center [276, 124] width 24 height 14
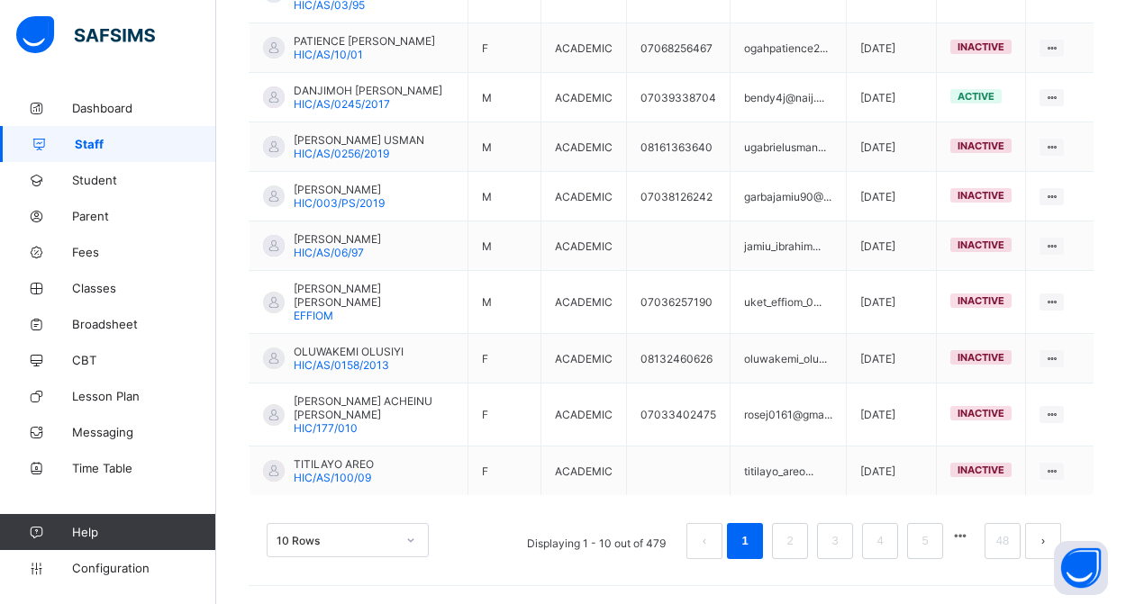
scroll to position [563, 0]
click at [995, 545] on link "48" at bounding box center [1002, 541] width 23 height 23
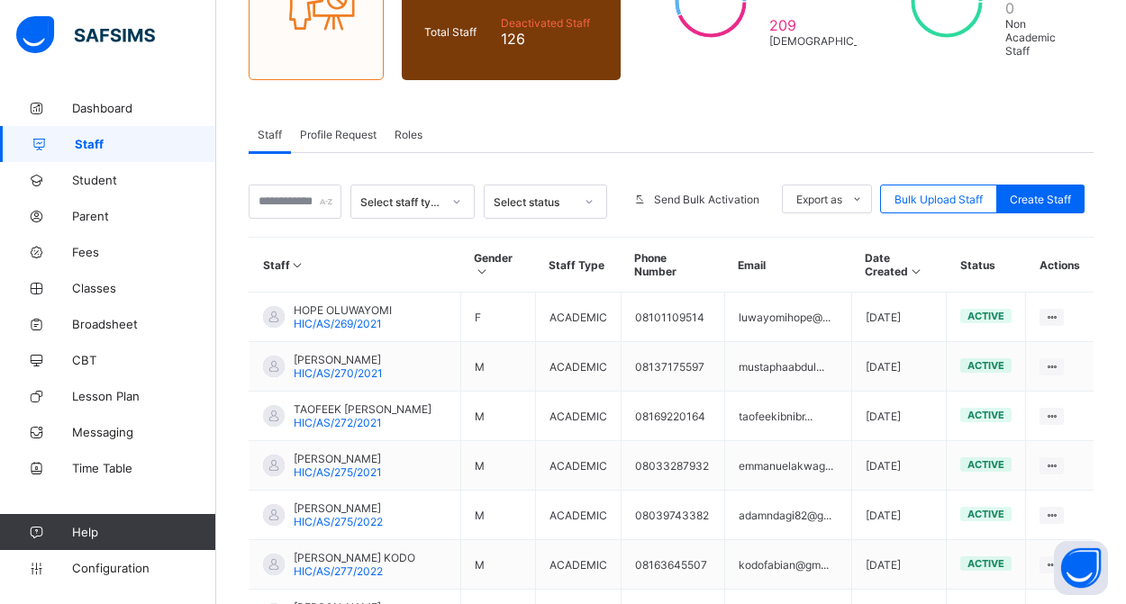
scroll to position [554, 0]
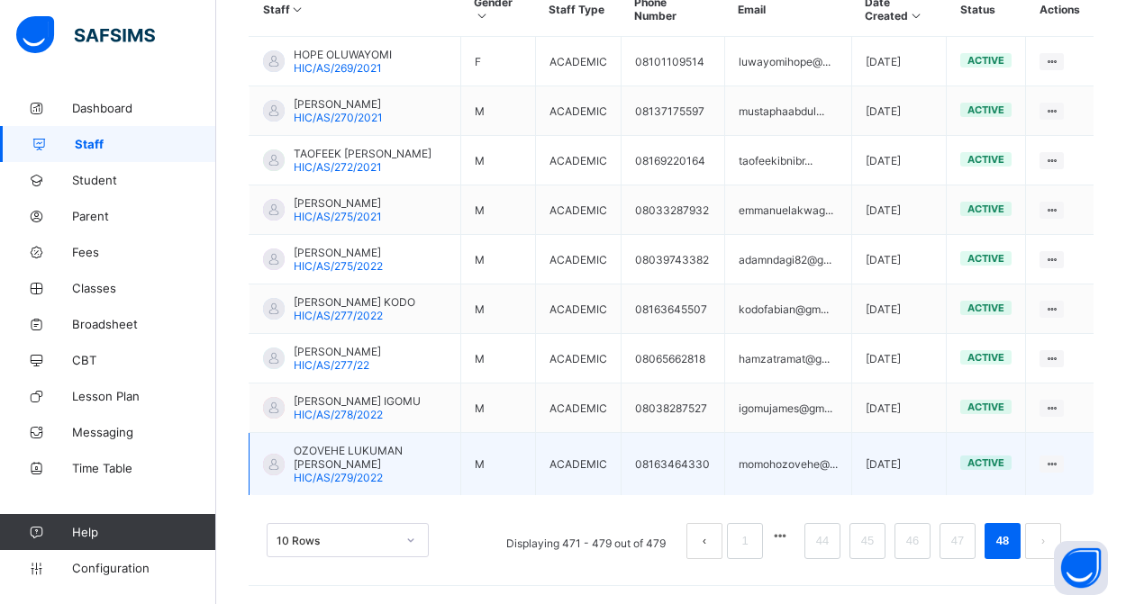
click at [351, 456] on span "OZOVEHE LUKUMAN MOMOH" at bounding box center [370, 457] width 153 height 27
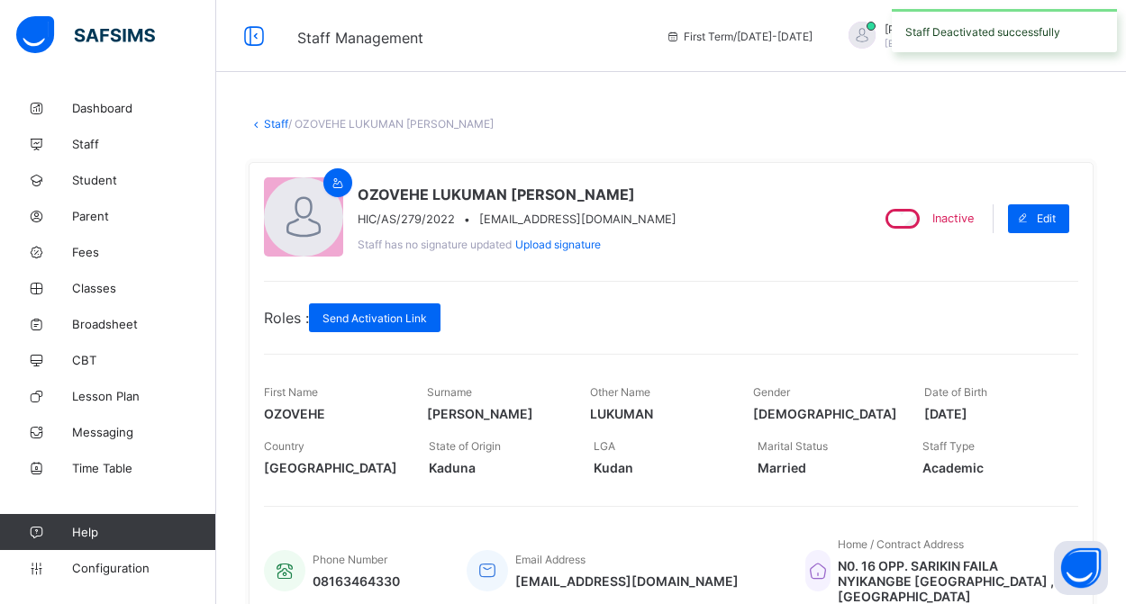
click at [269, 128] on link "Staff" at bounding box center [276, 124] width 24 height 14
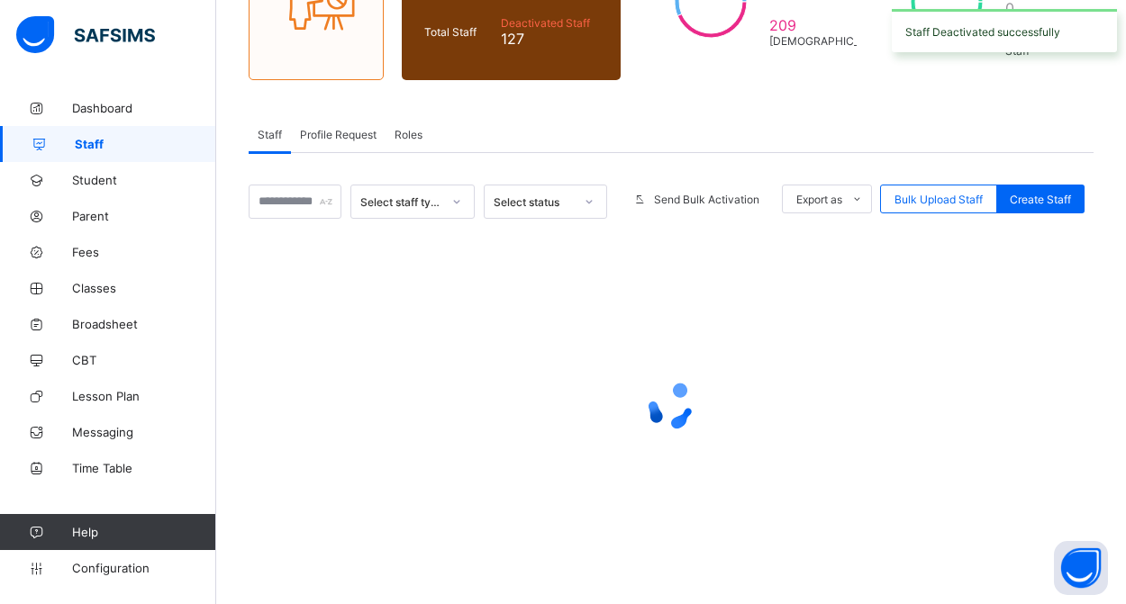
scroll to position [231, 0]
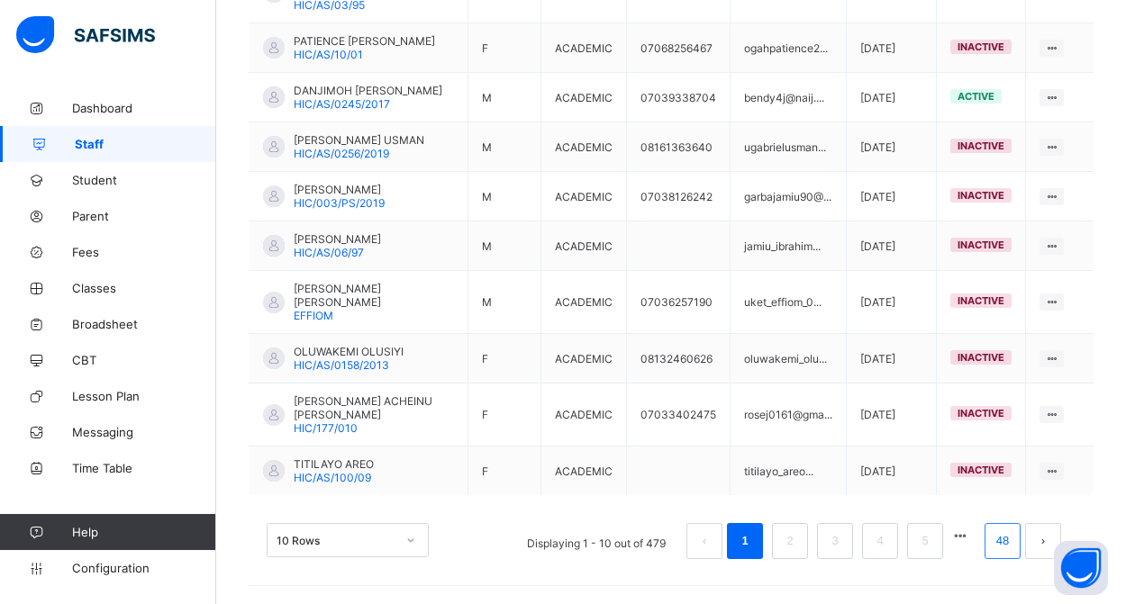
click at [1002, 535] on link "48" at bounding box center [1002, 541] width 23 height 23
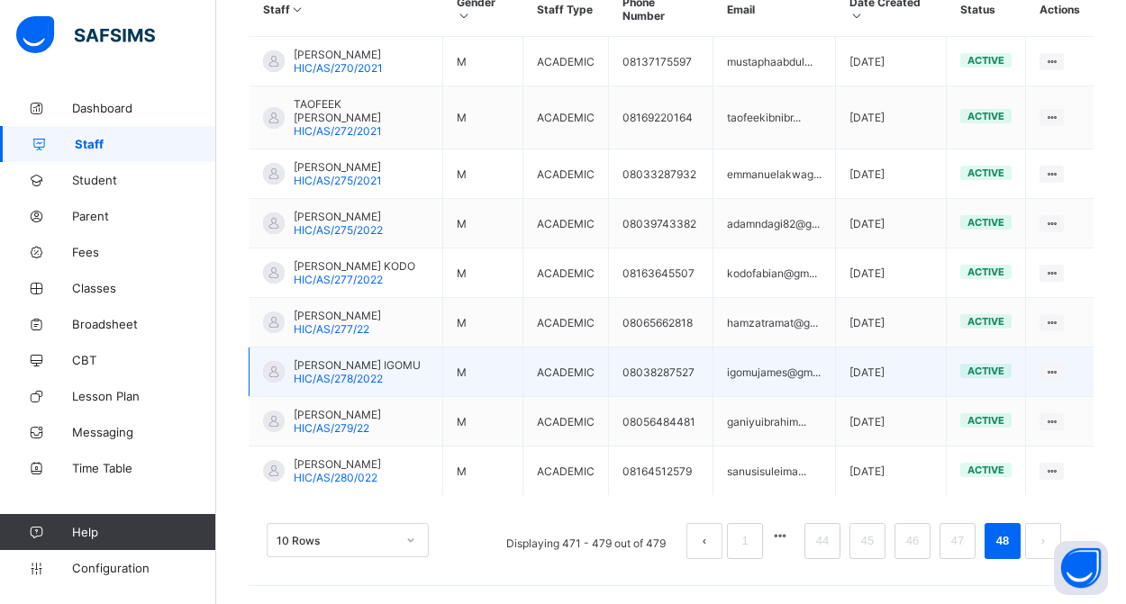
scroll to position [540, 0]
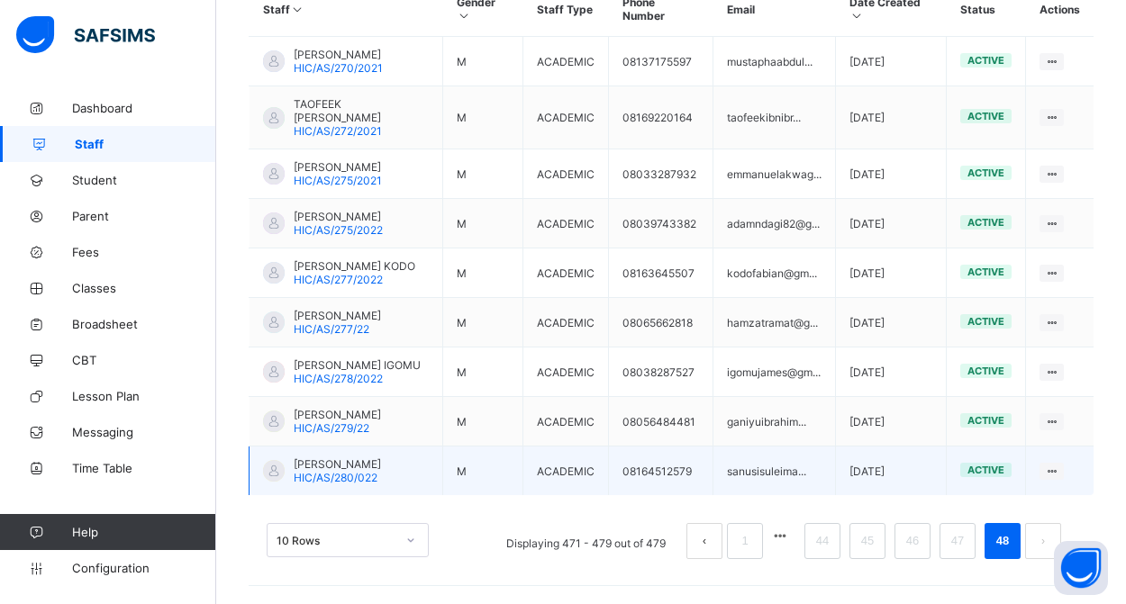
click at [381, 467] on span "SULEIMAN SANUSI" at bounding box center [337, 465] width 87 height 14
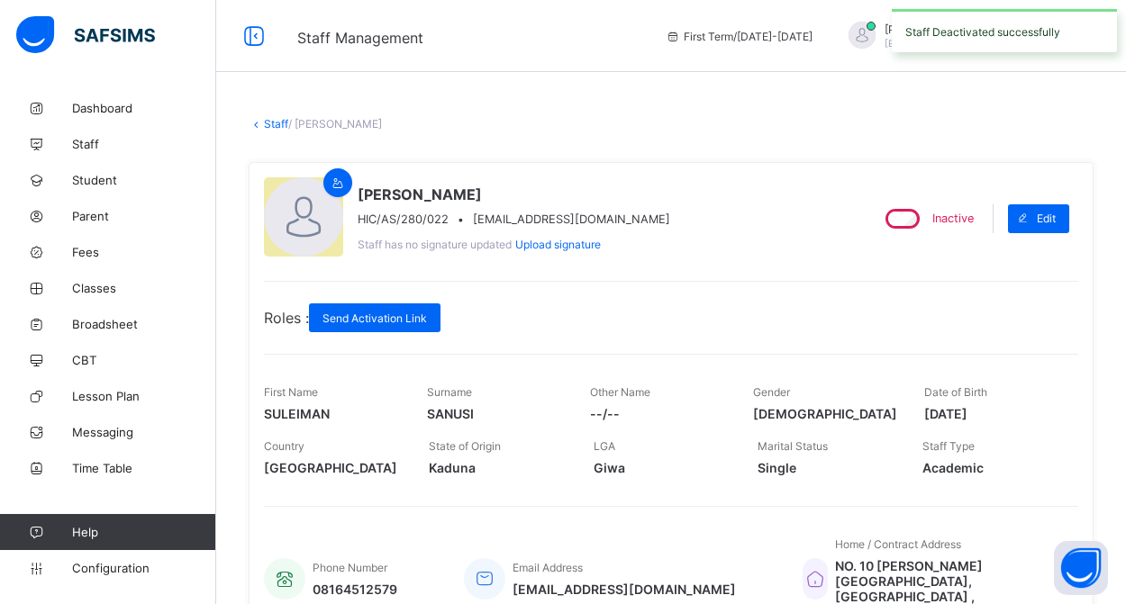
click at [277, 124] on link "Staff" at bounding box center [276, 124] width 24 height 14
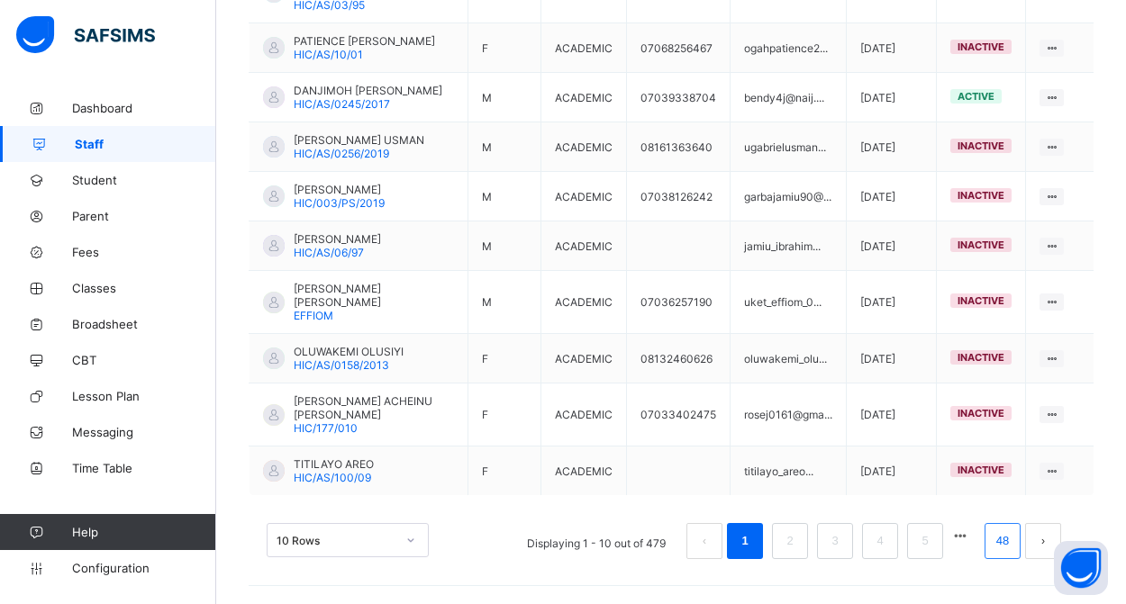
scroll to position [563, 0]
click at [1009, 554] on li "48" at bounding box center [1002, 541] width 36 height 36
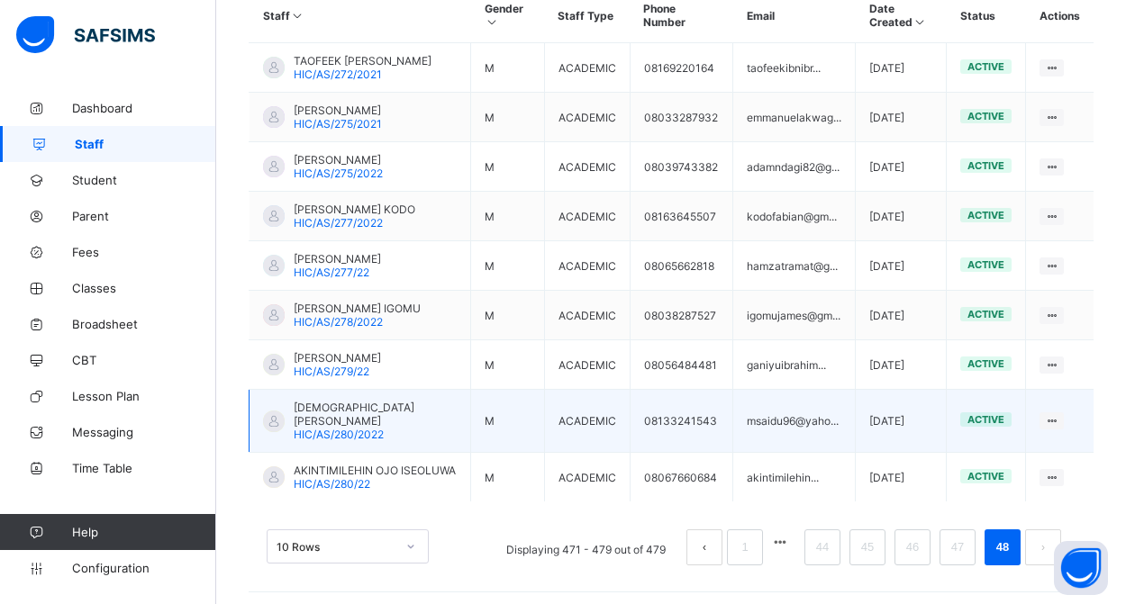
scroll to position [463, 0]
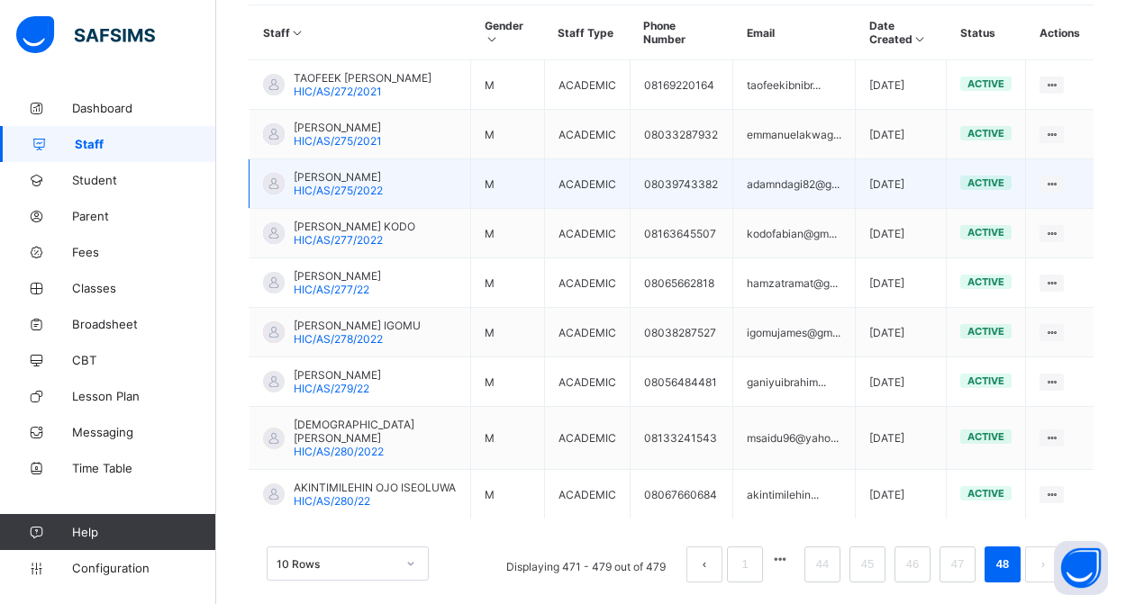
click at [380, 197] on span "HIC/AS/275/2022" at bounding box center [338, 191] width 89 height 14
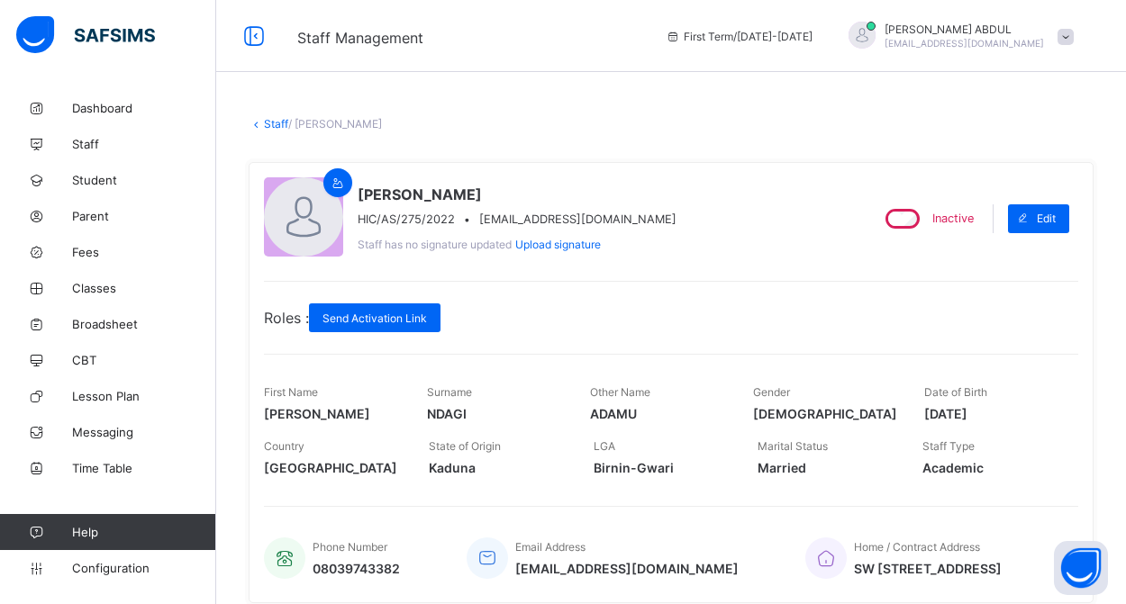
click at [279, 125] on link "Staff" at bounding box center [276, 124] width 24 height 14
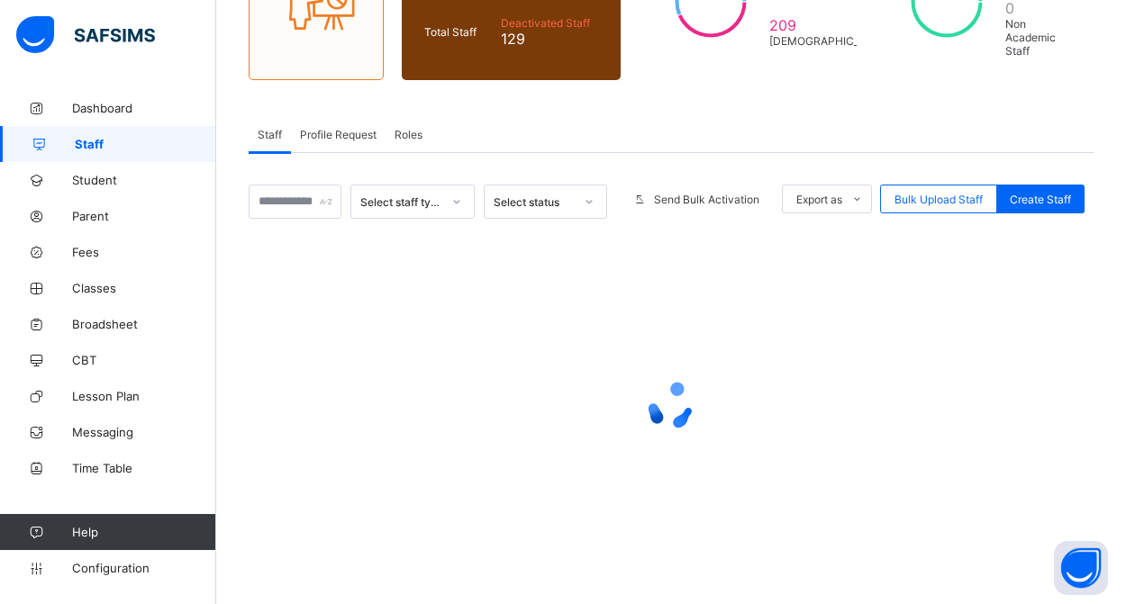
scroll to position [231, 0]
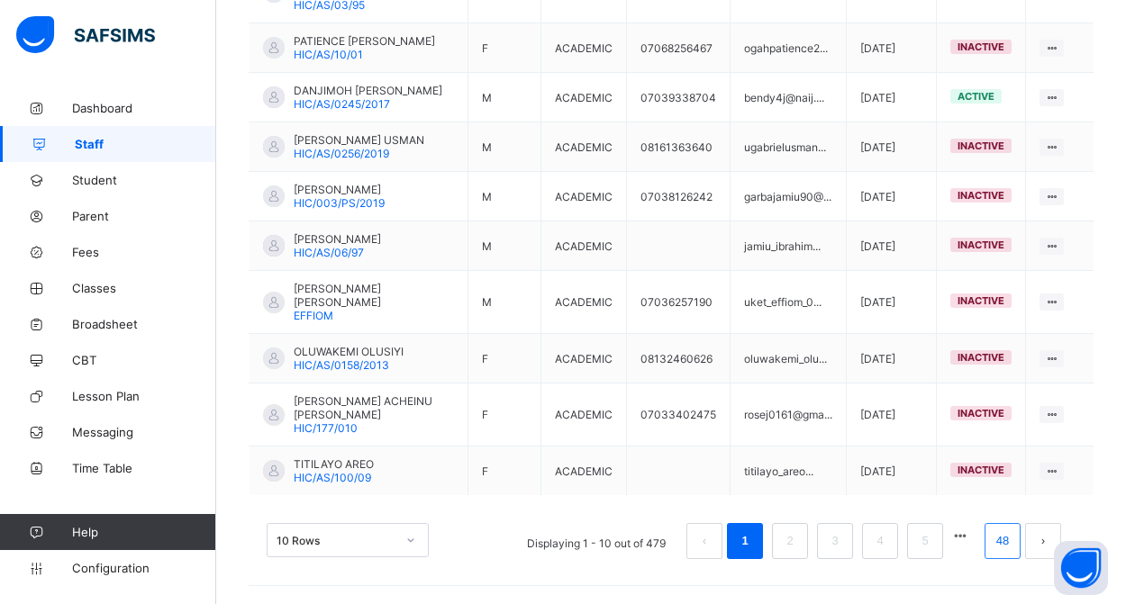
click at [998, 541] on link "48" at bounding box center [1002, 541] width 23 height 23
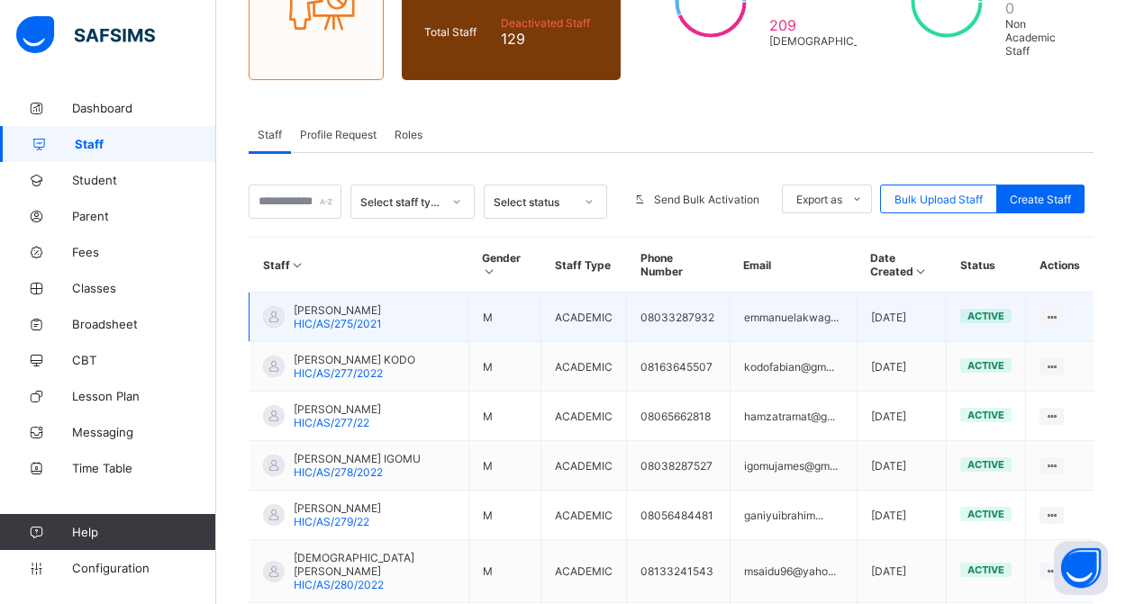
click at [382, 326] on div "EMMANUEL AKWAGA HIC/AS/275/2021" at bounding box center [338, 317] width 88 height 27
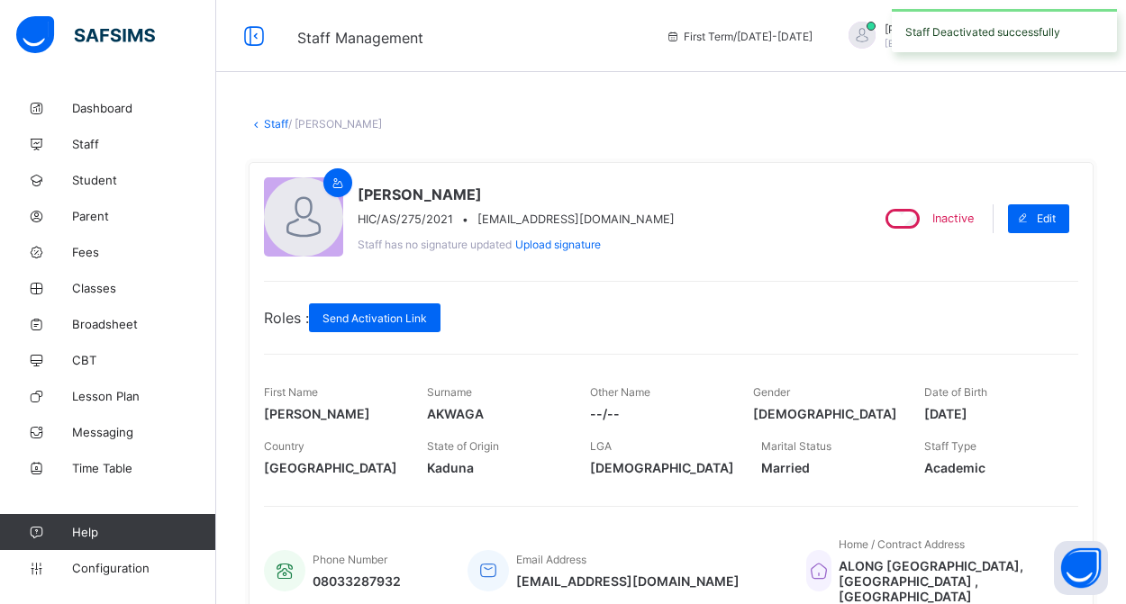
click at [270, 124] on link "Staff" at bounding box center [276, 124] width 24 height 14
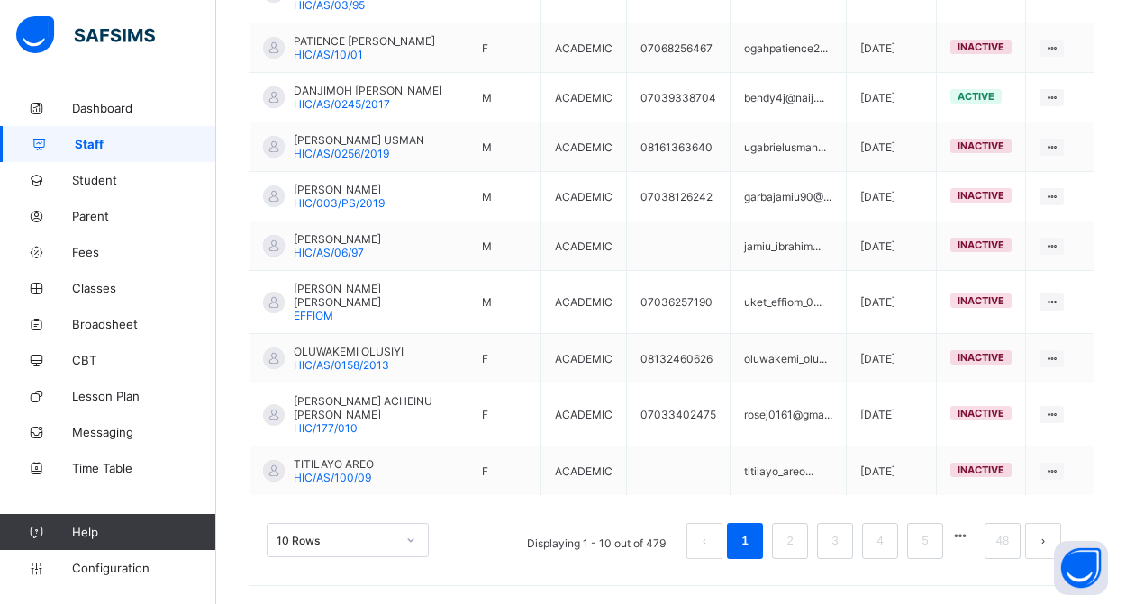
scroll to position [563, 0]
click at [1009, 536] on link "48" at bounding box center [1002, 541] width 23 height 23
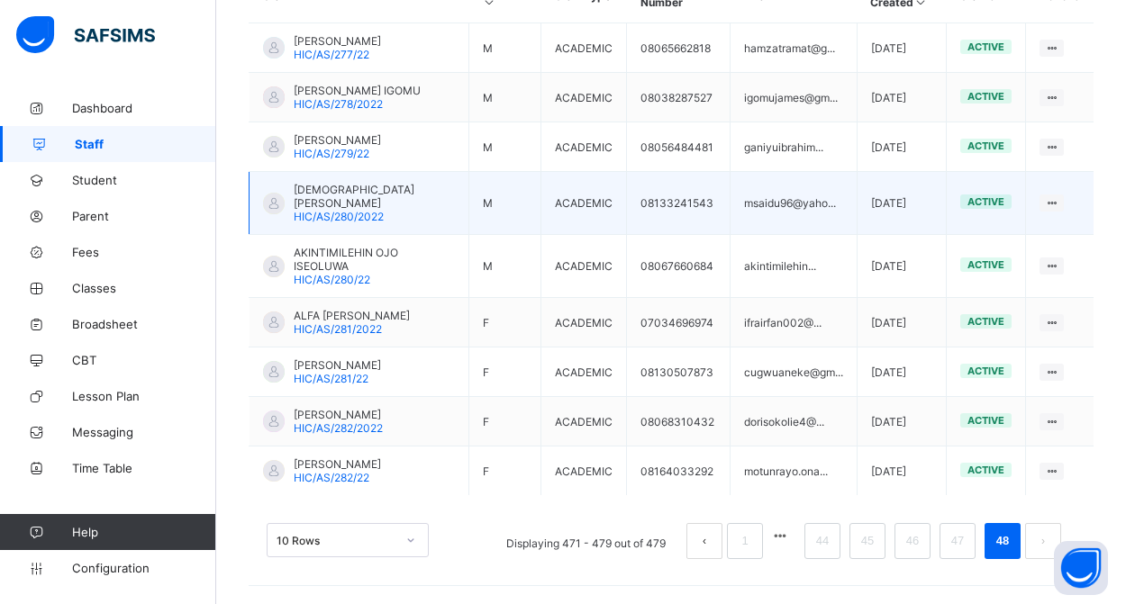
scroll to position [513, 0]
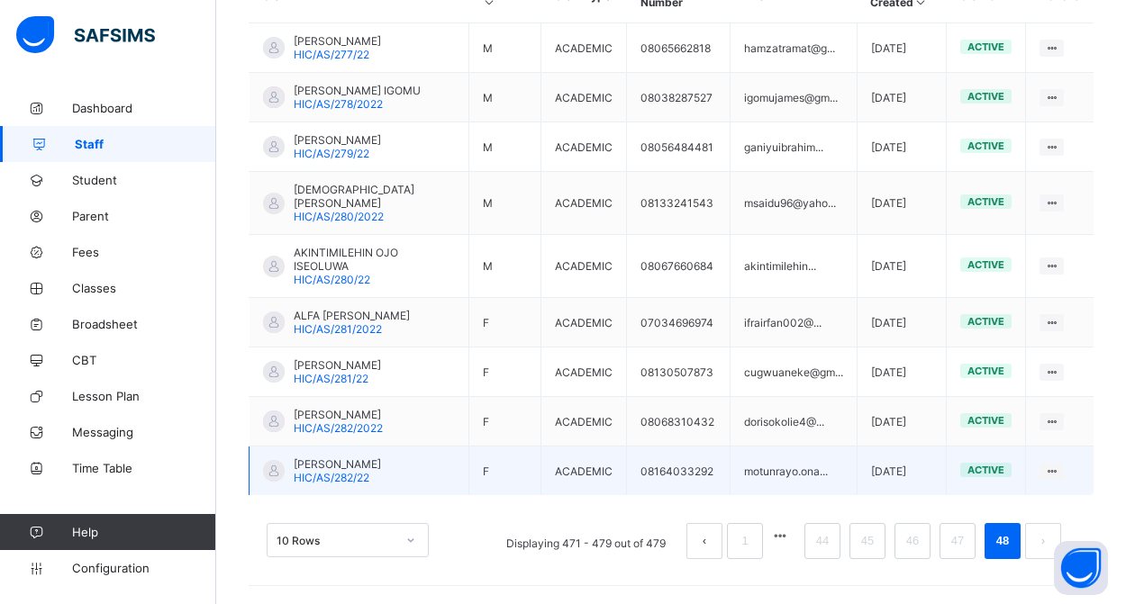
click at [381, 463] on span "MOTUNRAYO PHILIP" at bounding box center [337, 465] width 87 height 14
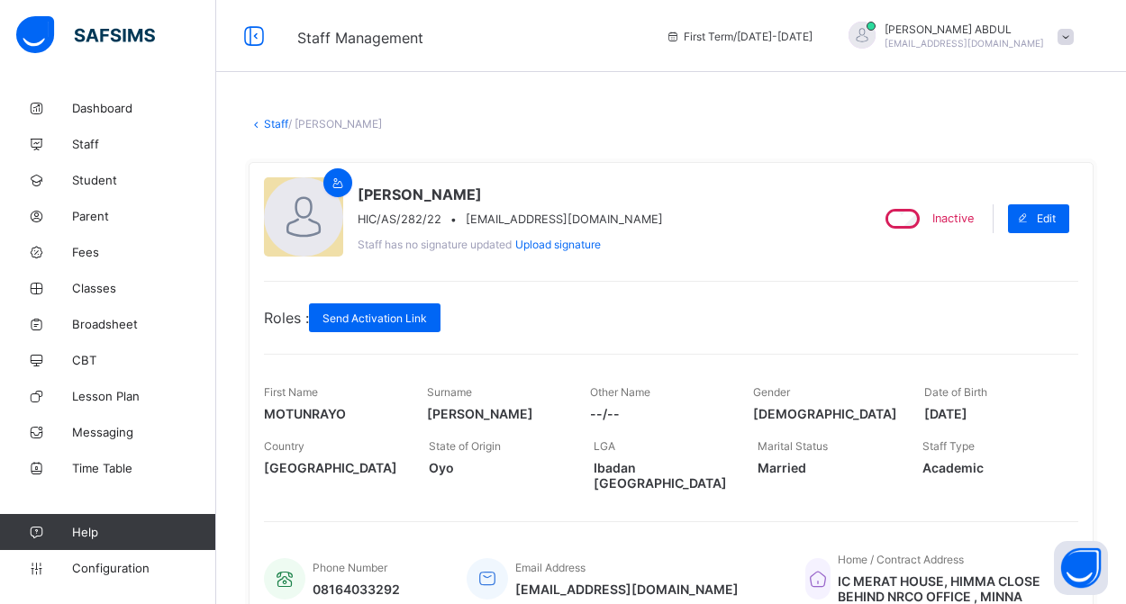
scroll to position [-1, 0]
click at [272, 121] on link "Staff" at bounding box center [276, 124] width 24 height 14
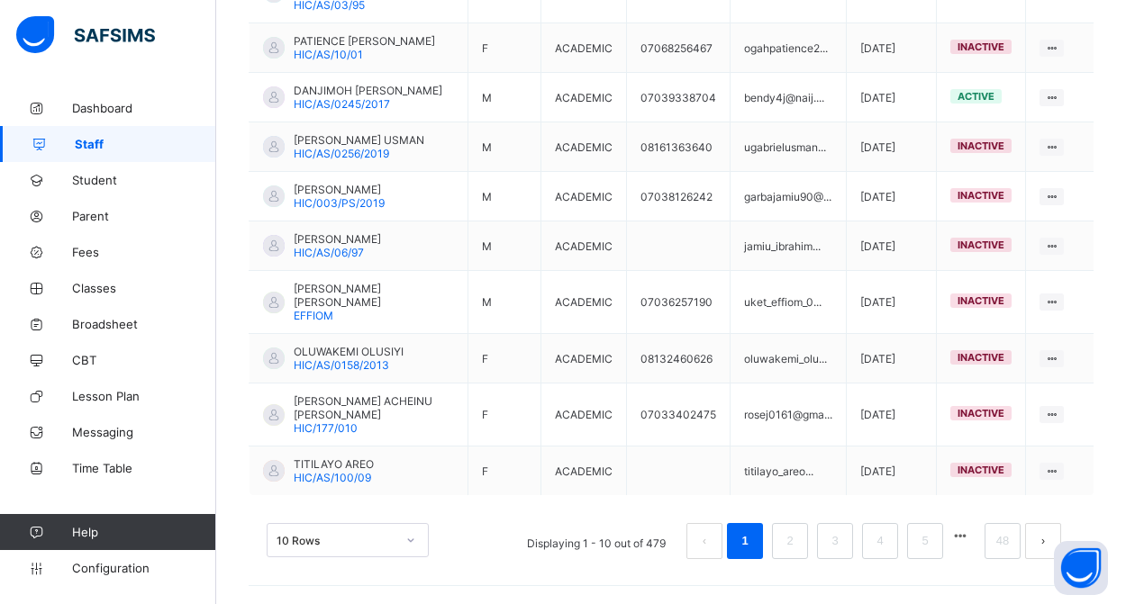
scroll to position [563, 0]
click at [1002, 540] on link "48" at bounding box center [1002, 541] width 23 height 23
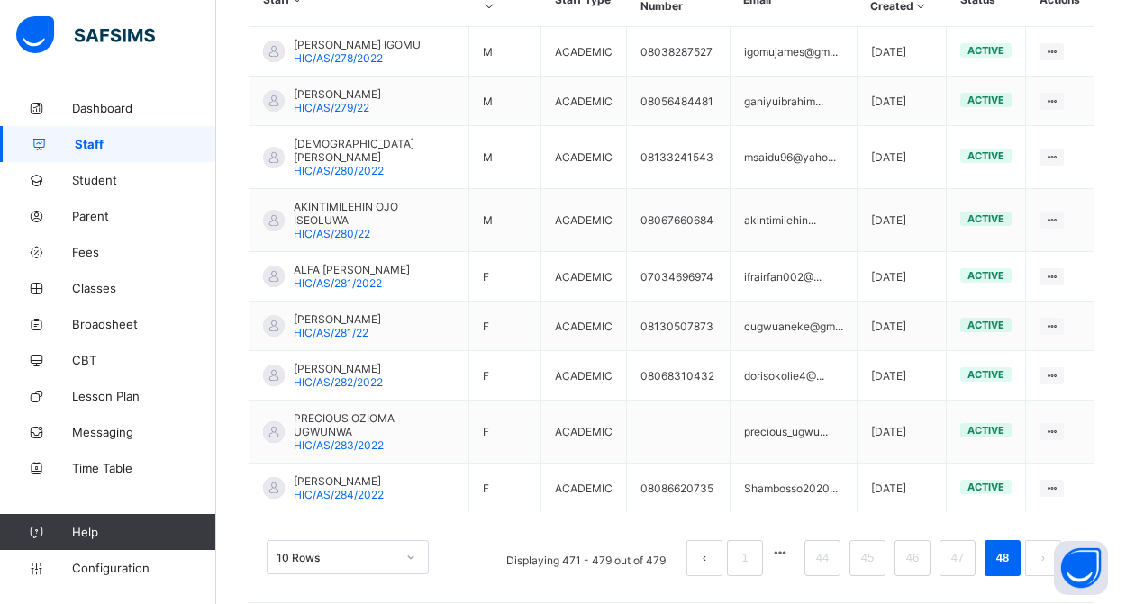
scroll to position [498, 0]
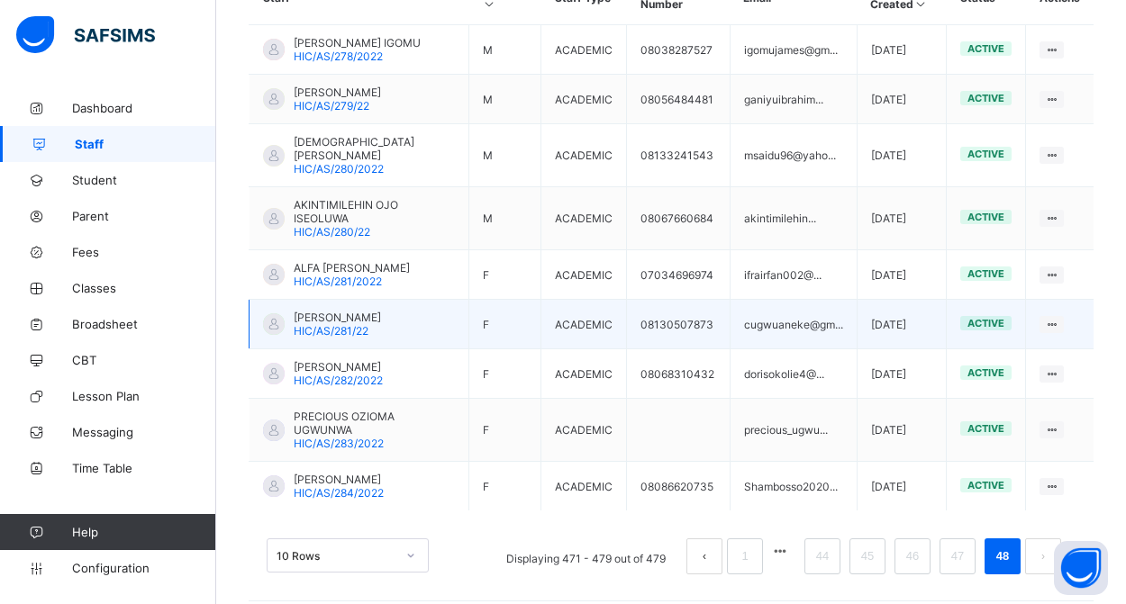
click at [376, 324] on div "CHINYERE CLARA HIC/AS/281/22" at bounding box center [337, 324] width 87 height 27
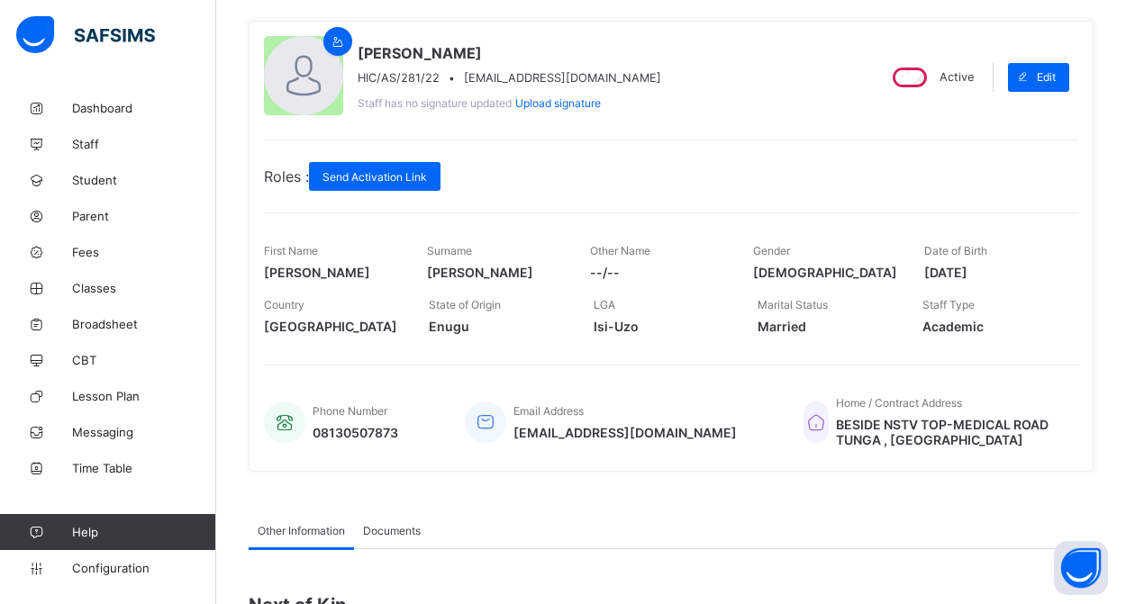
scroll to position [69, 0]
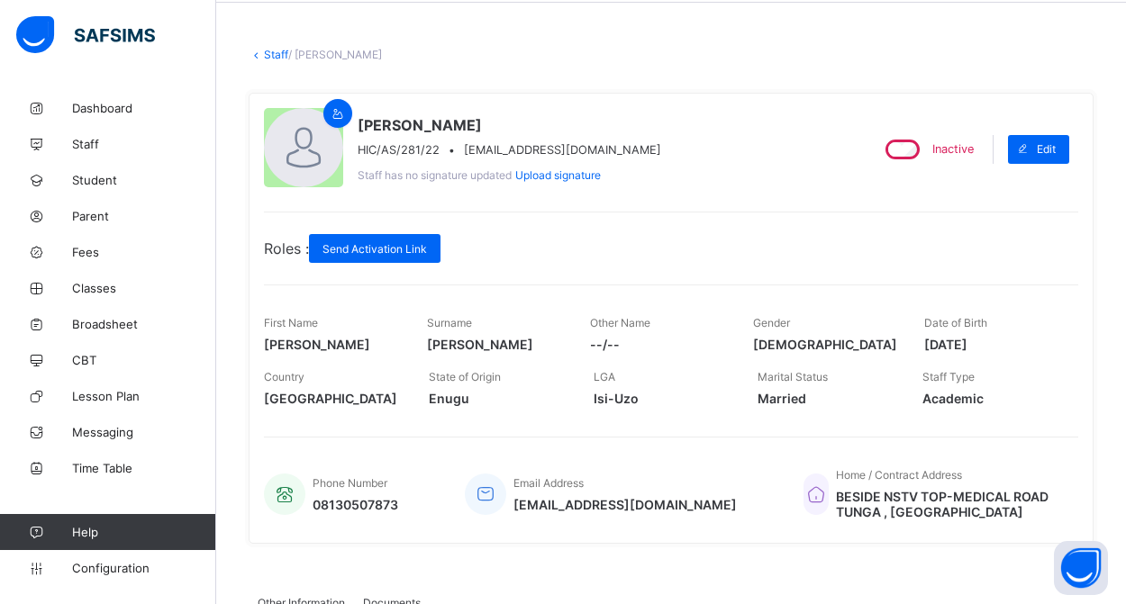
click at [272, 55] on link "Staff" at bounding box center [276, 55] width 24 height 14
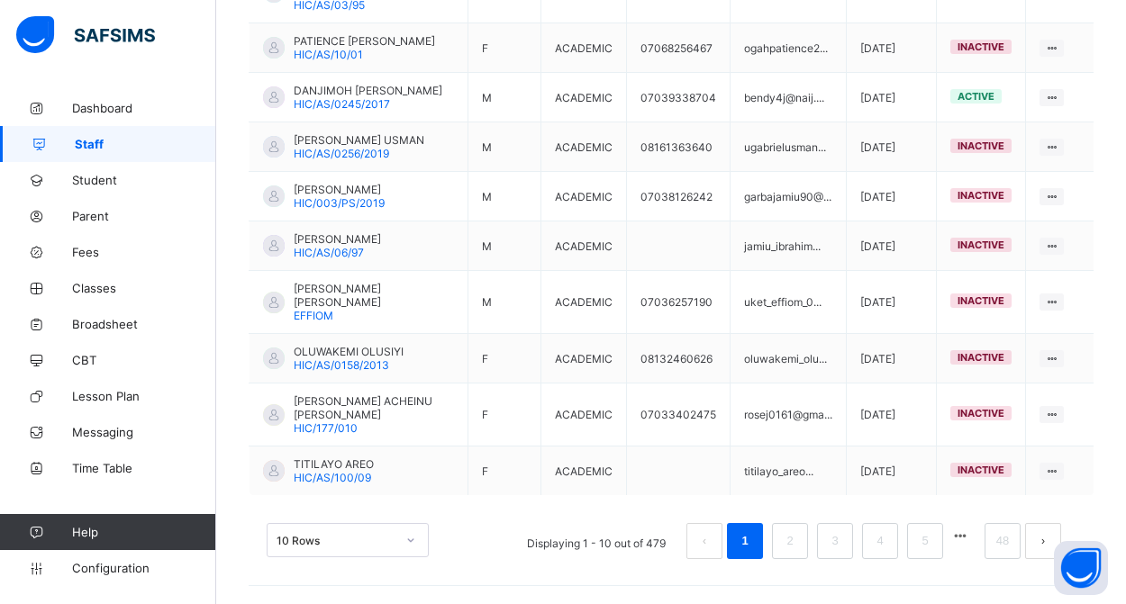
scroll to position [563, 0]
click at [997, 536] on link "48" at bounding box center [1002, 541] width 23 height 23
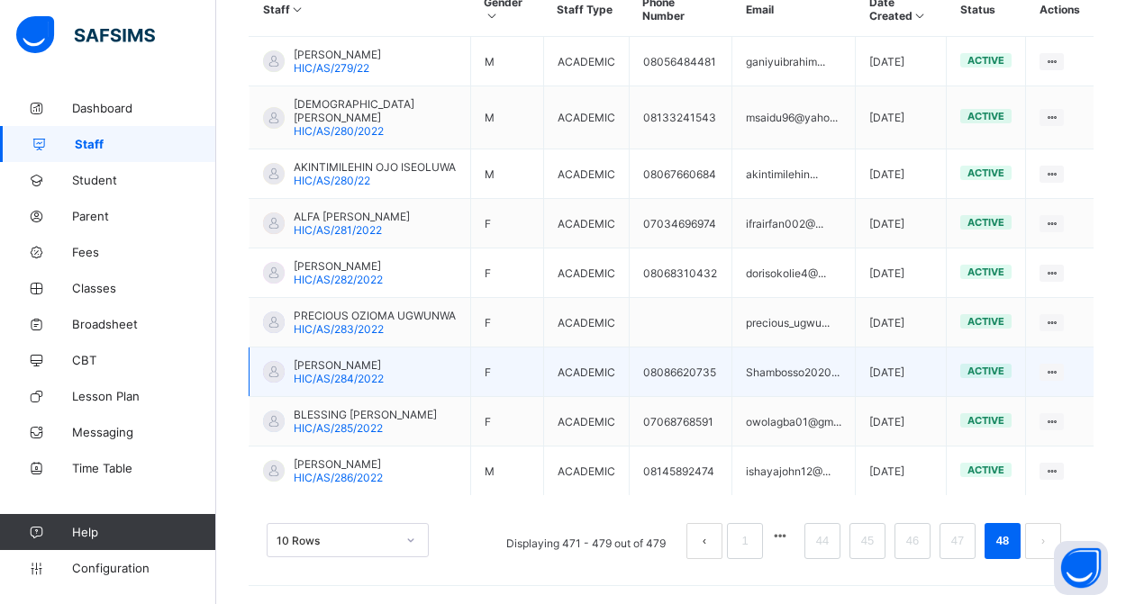
scroll to position [527, 0]
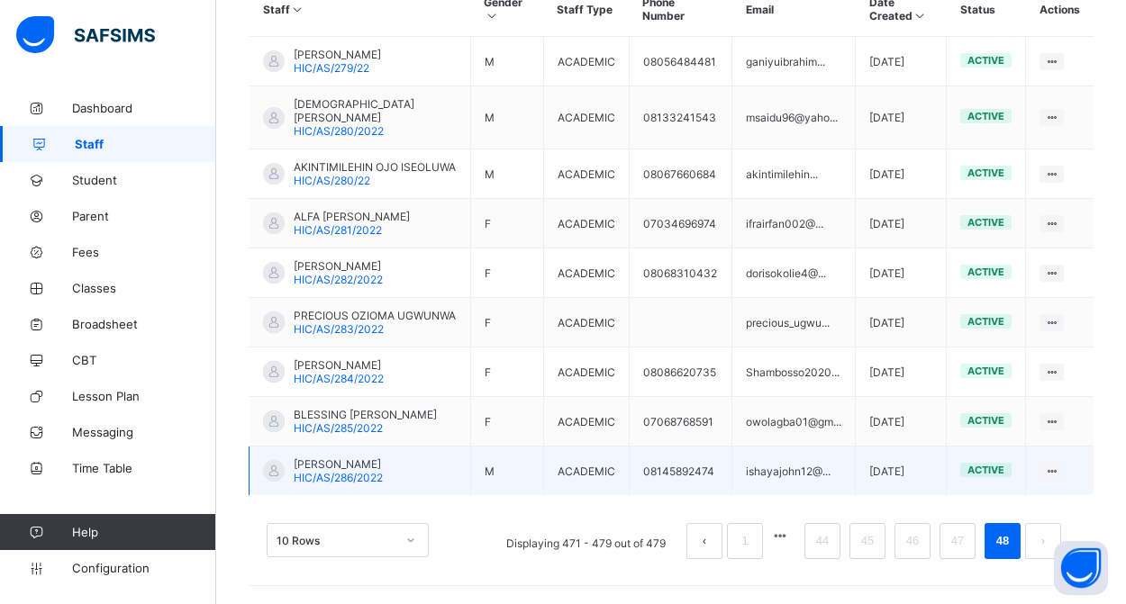
click at [367, 465] on span "ISHAYA JOHN" at bounding box center [338, 465] width 89 height 14
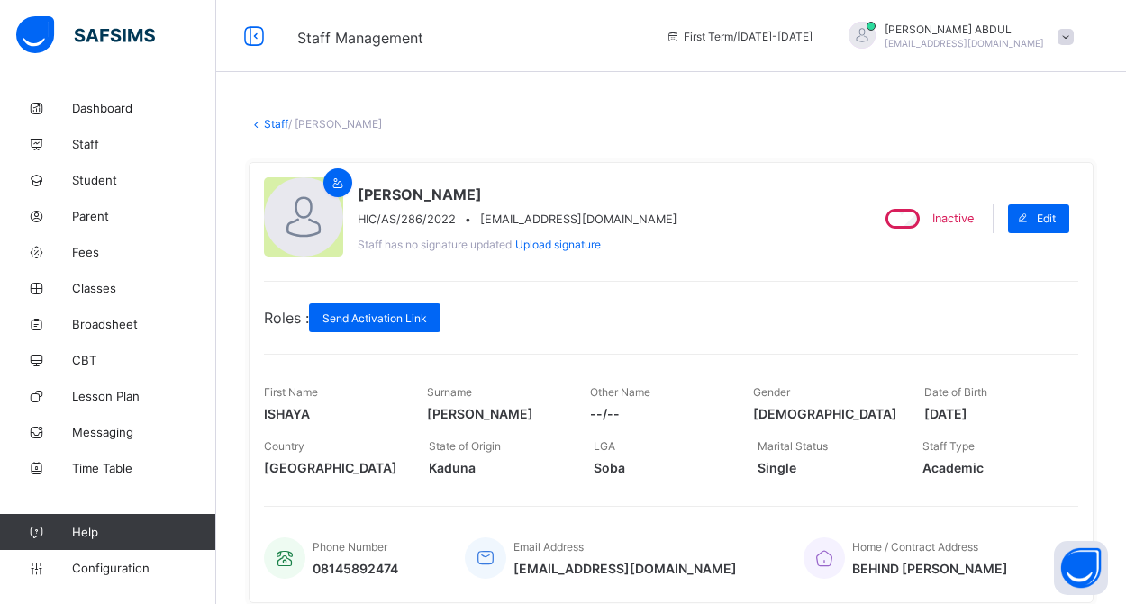
click at [268, 125] on link "Staff" at bounding box center [276, 124] width 24 height 14
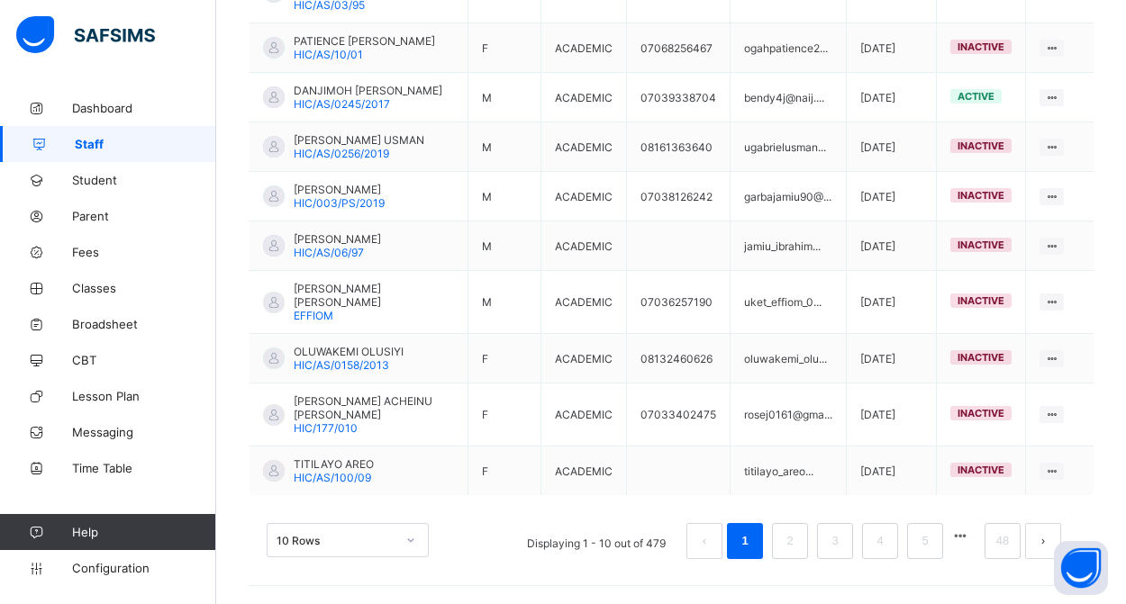
scroll to position [563, 0]
click at [994, 537] on link "48" at bounding box center [1002, 541] width 23 height 23
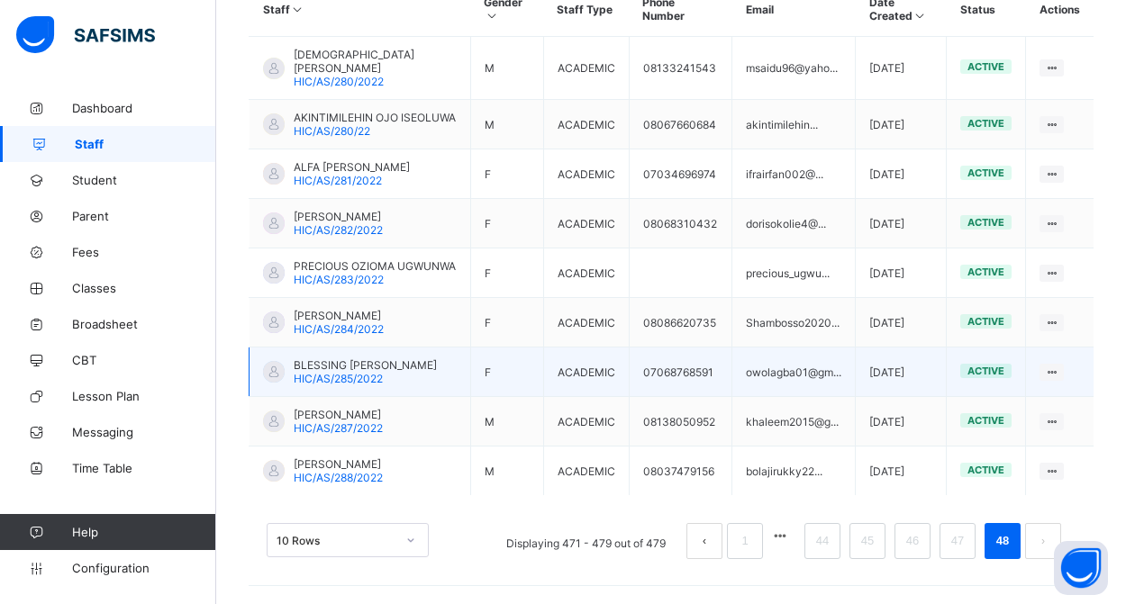
scroll to position [527, 0]
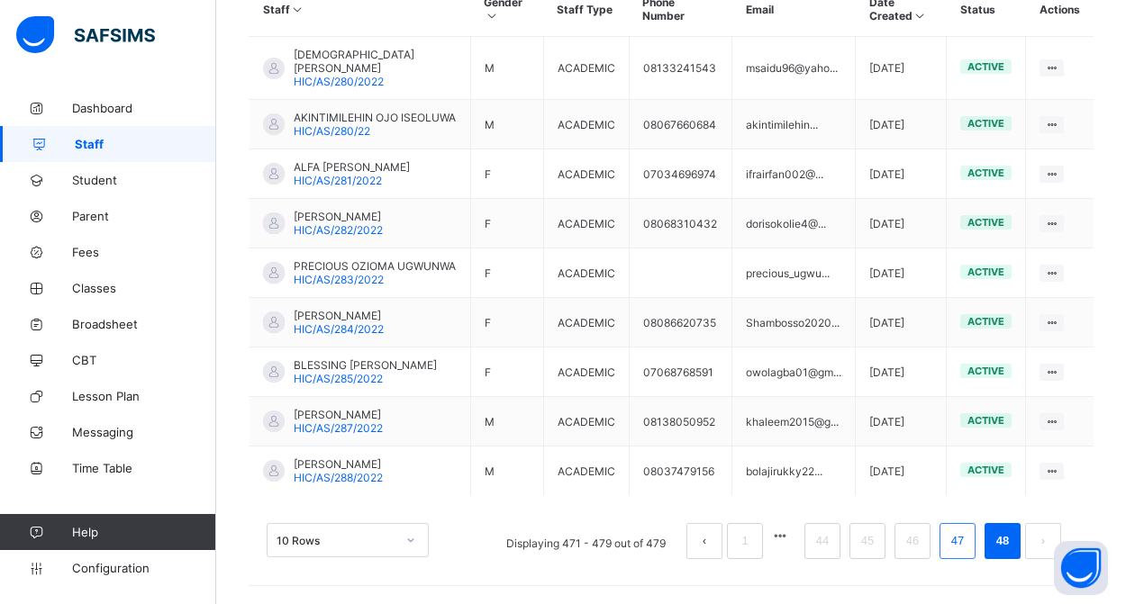
click at [958, 542] on link "47" at bounding box center [957, 541] width 23 height 23
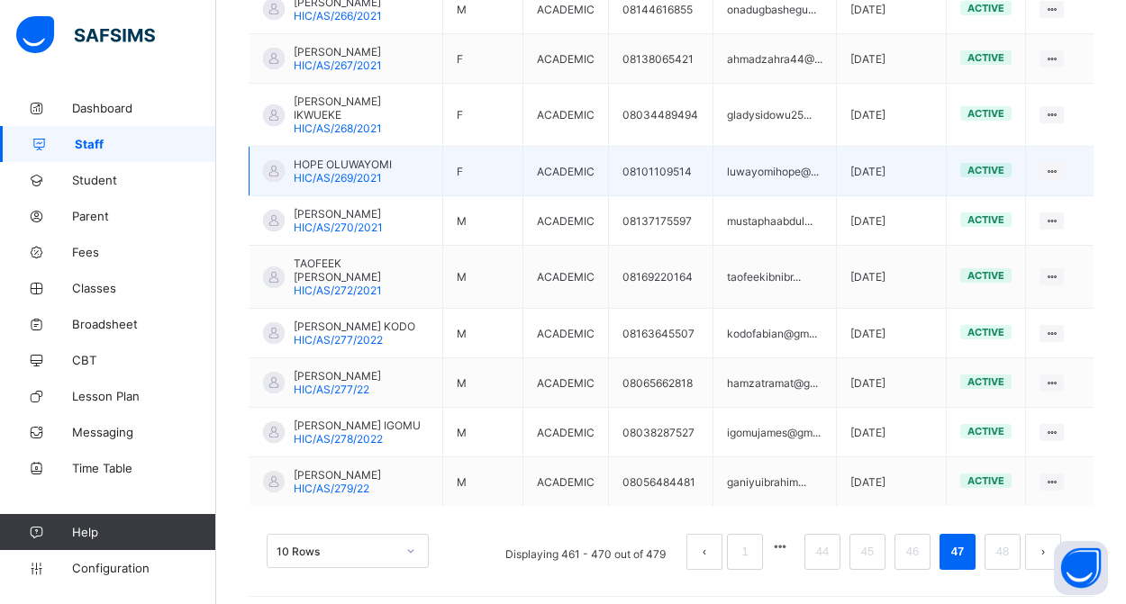
scroll to position [553, 0]
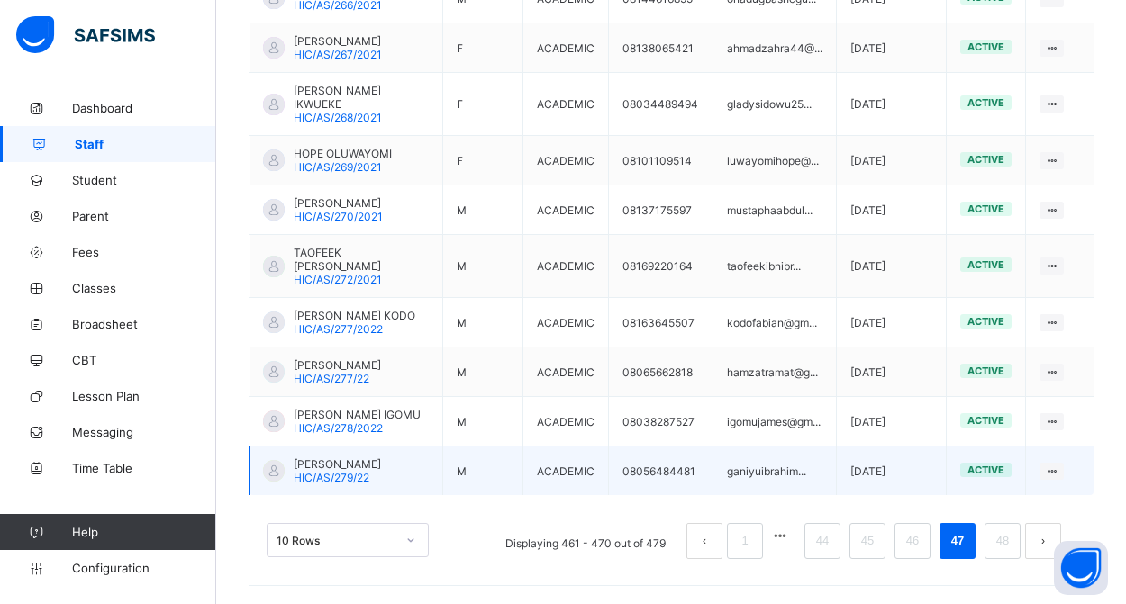
click at [384, 496] on td "IBRAHIM GANIYU HIC/AS/279/22" at bounding box center [346, 472] width 194 height 50
click at [356, 471] on span "IBRAHIM GANIYU" at bounding box center [337, 465] width 87 height 14
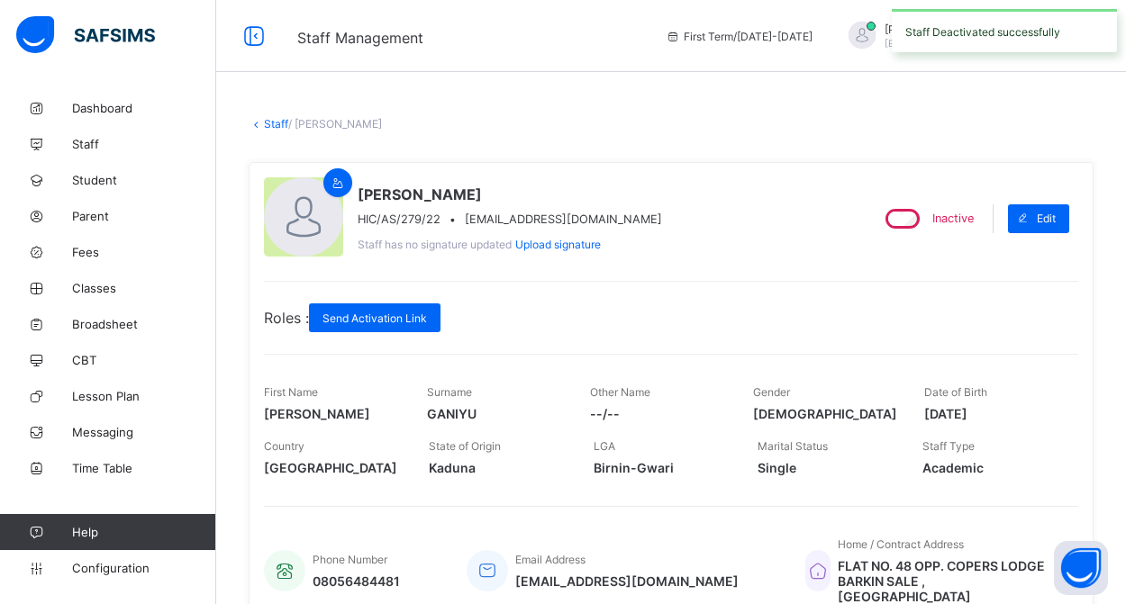
click at [268, 122] on link "Staff" at bounding box center [276, 124] width 24 height 14
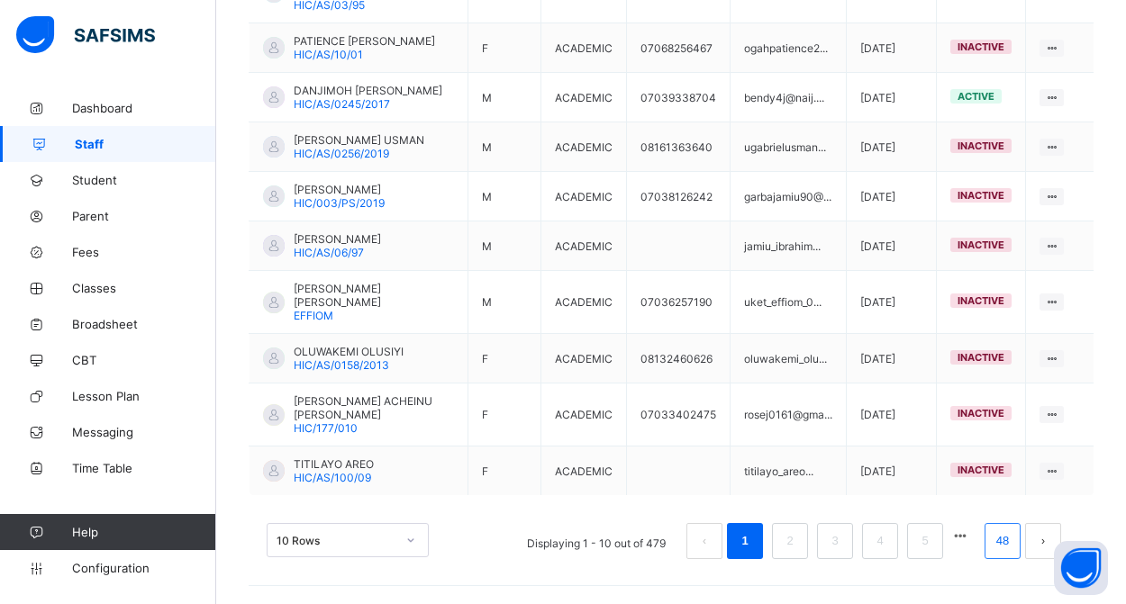
scroll to position [563, 0]
click at [1004, 545] on link "48" at bounding box center [1002, 541] width 23 height 23
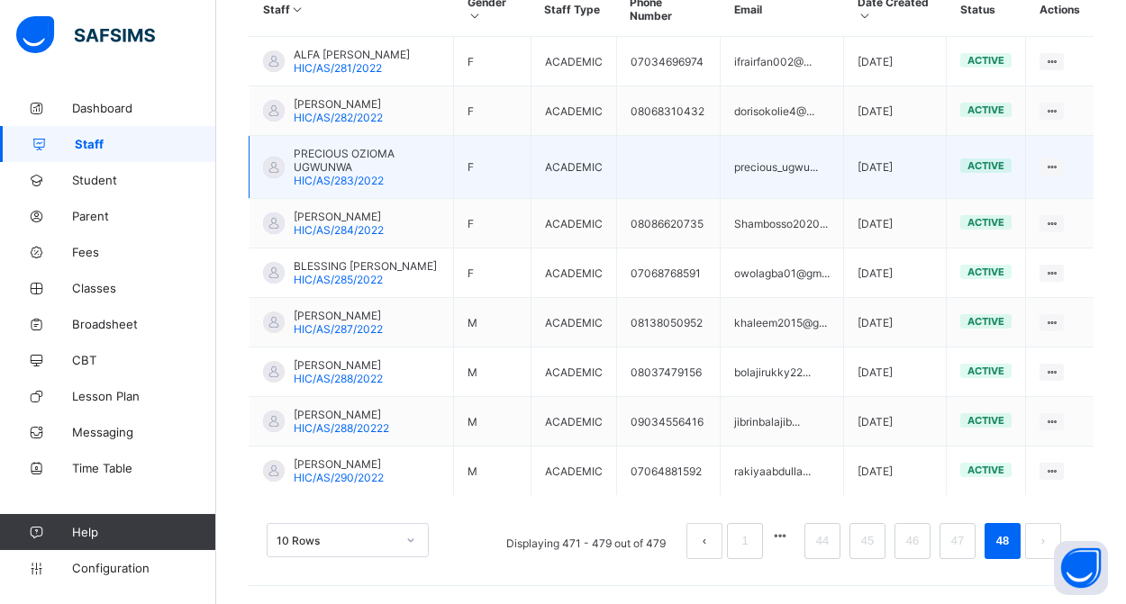
scroll to position [513, 0]
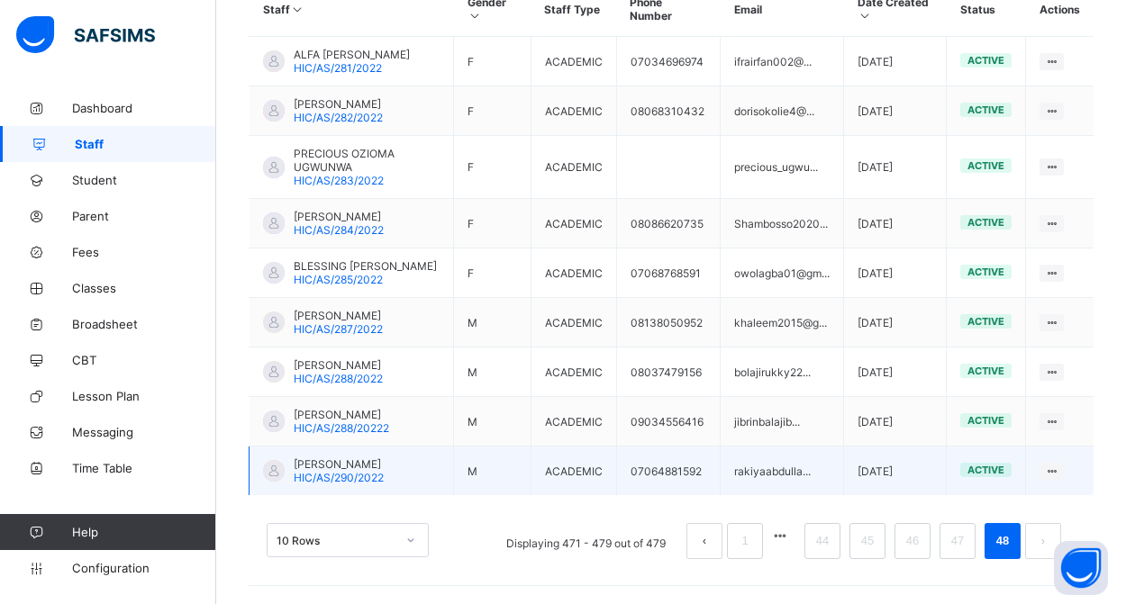
click at [373, 470] on span "ABDULLAHI RAKIYA" at bounding box center [339, 465] width 90 height 14
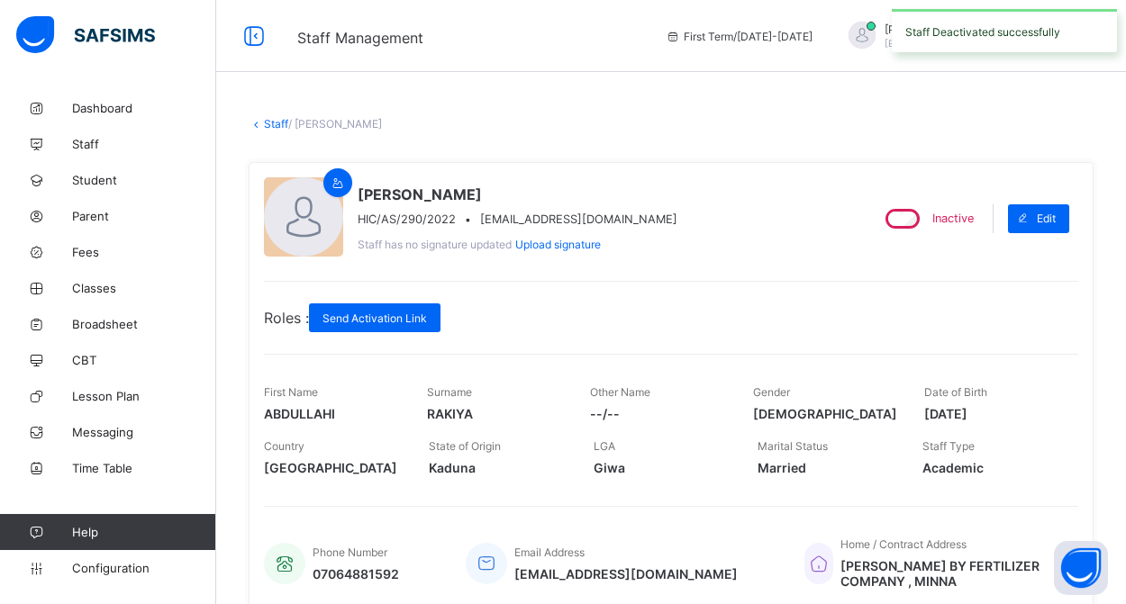
click at [282, 121] on link "Staff" at bounding box center [276, 124] width 24 height 14
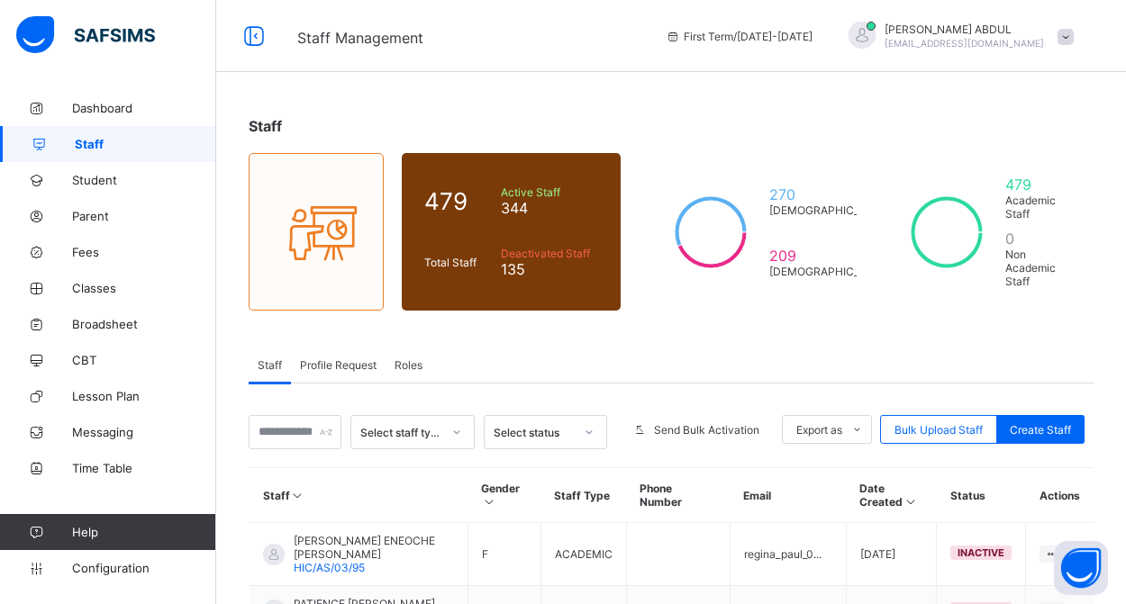
click at [751, 349] on div "Staff Profile Request Roles" at bounding box center [671, 365] width 845 height 37
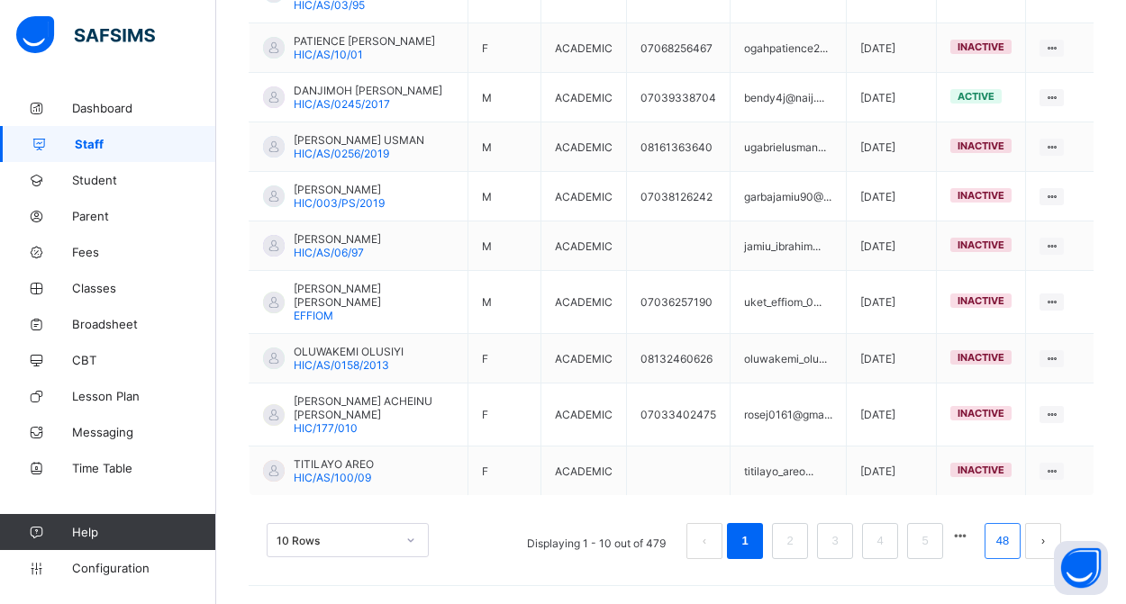
scroll to position [563, 0]
click at [1003, 546] on link "48" at bounding box center [1002, 541] width 23 height 23
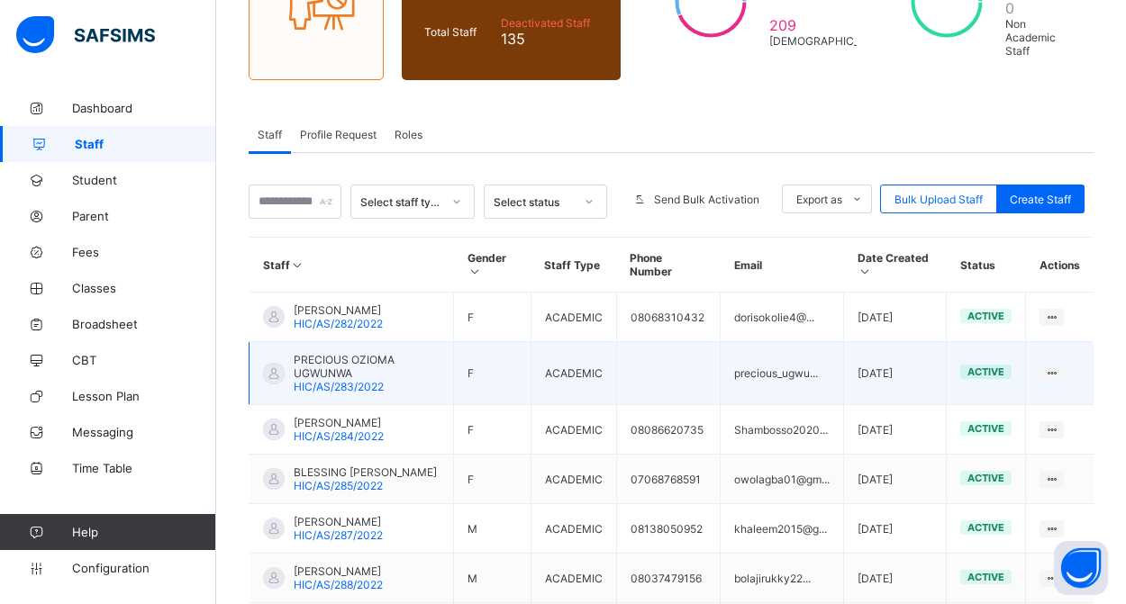
click at [386, 381] on div "PRECIOUS OZIOMA UGWUNWA HIC/AS/283/2022" at bounding box center [367, 373] width 146 height 41
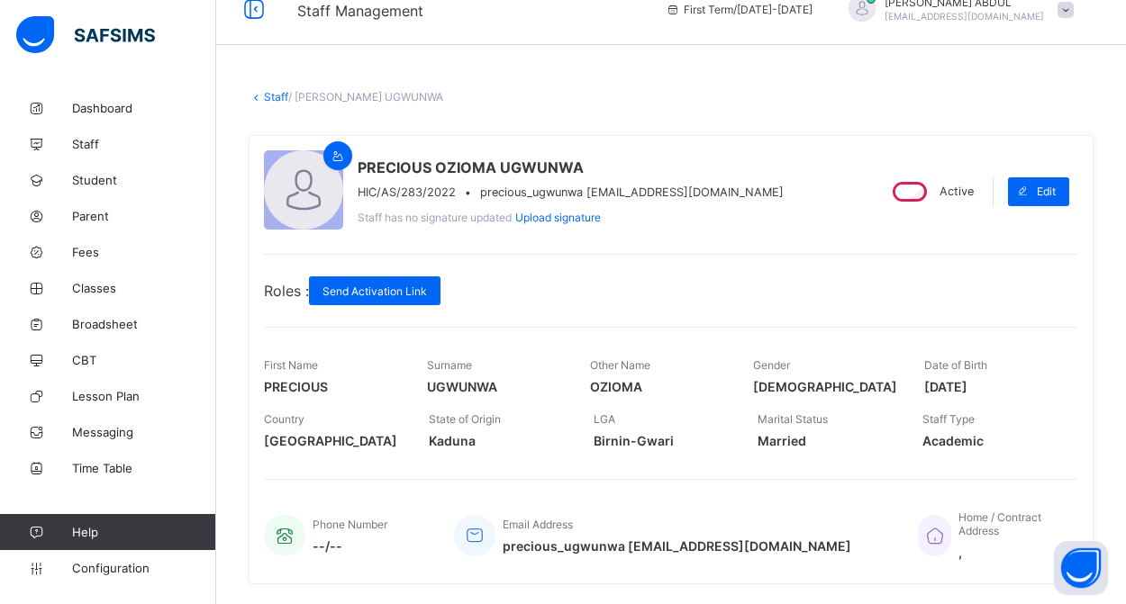
scroll to position [10, 0]
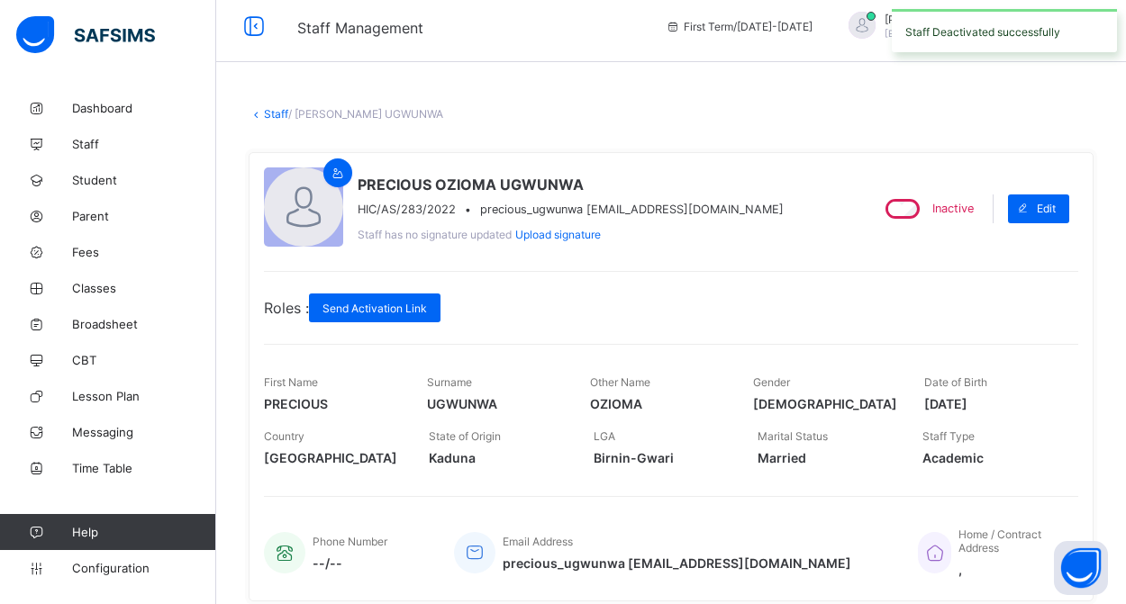
click at [275, 117] on link "Staff" at bounding box center [276, 114] width 24 height 14
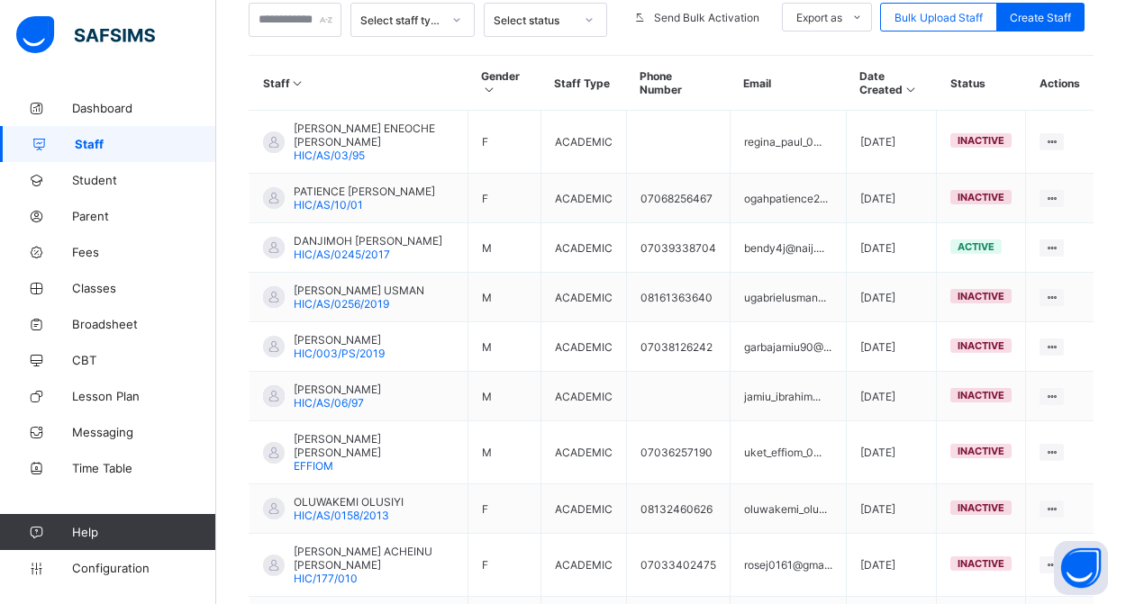
scroll to position [461, 0]
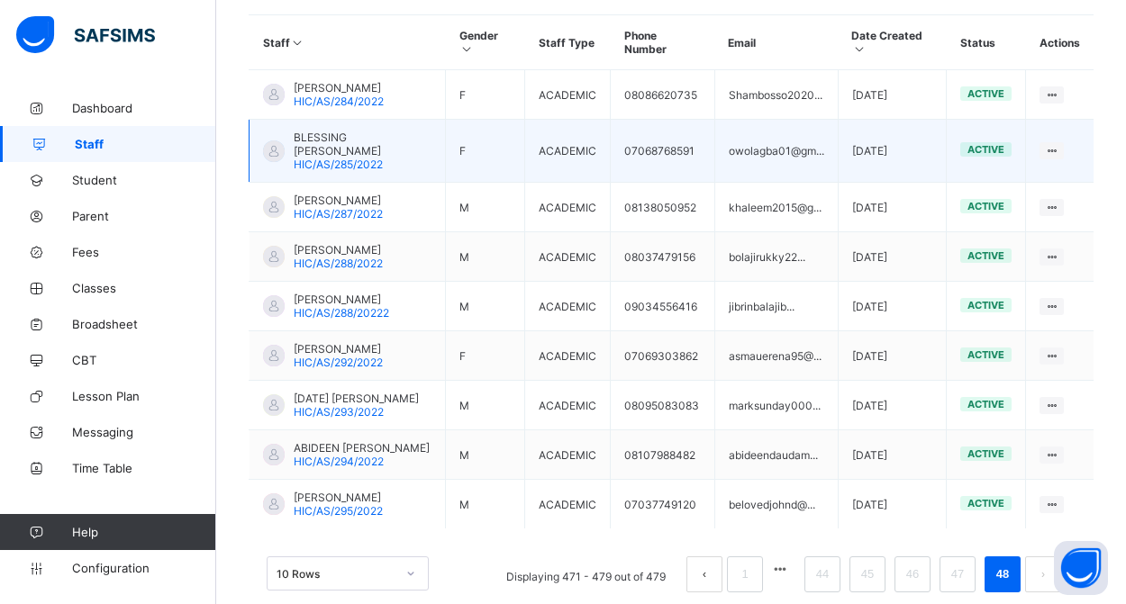
scroll to position [506, 0]
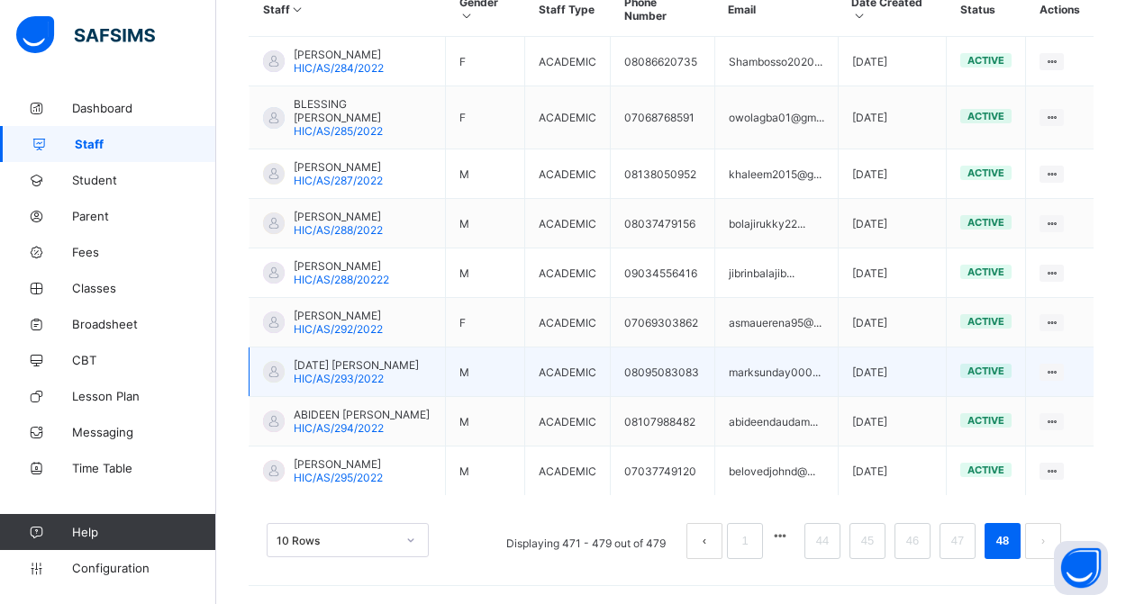
click at [351, 358] on span "SUNDAY TAYAZAMU MARK" at bounding box center [356, 365] width 125 height 14
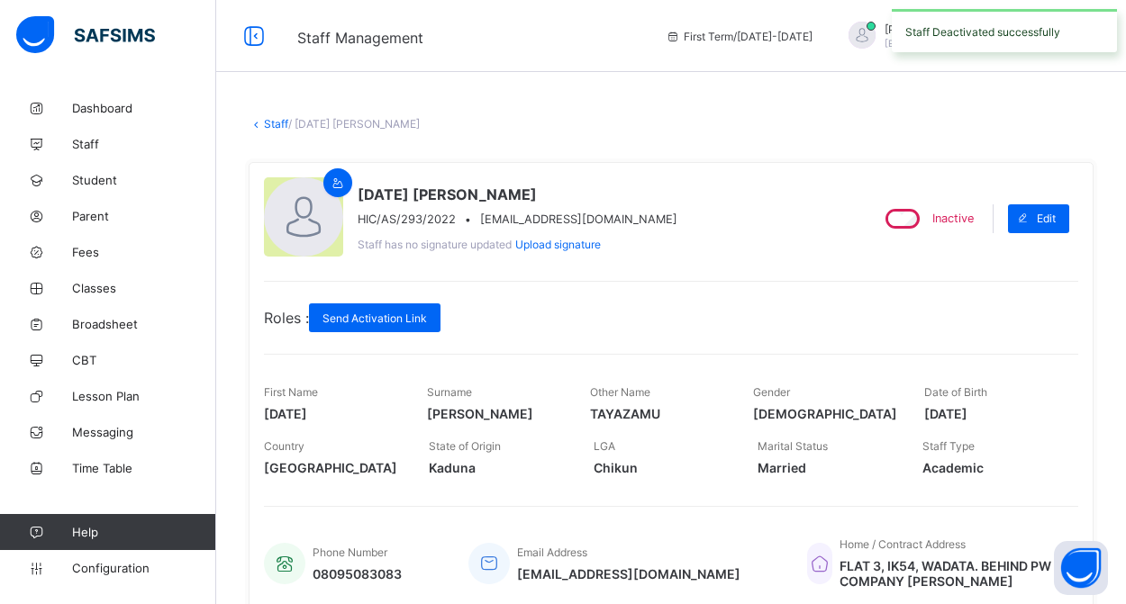
click at [274, 128] on link "Staff" at bounding box center [276, 124] width 24 height 14
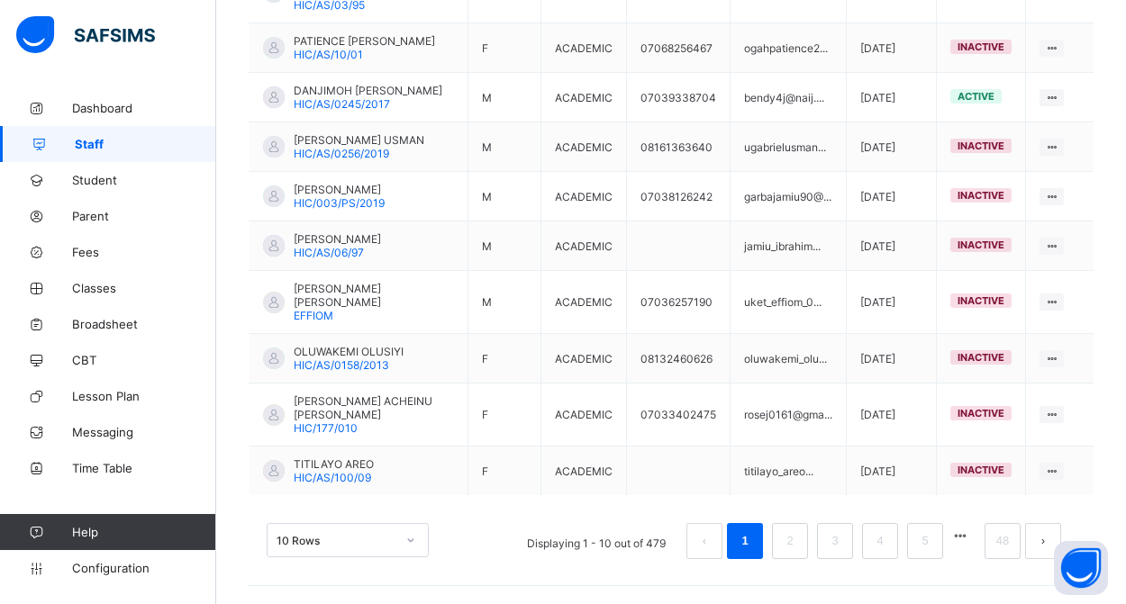
scroll to position [563, 0]
click at [1002, 535] on link "48" at bounding box center [1002, 541] width 23 height 23
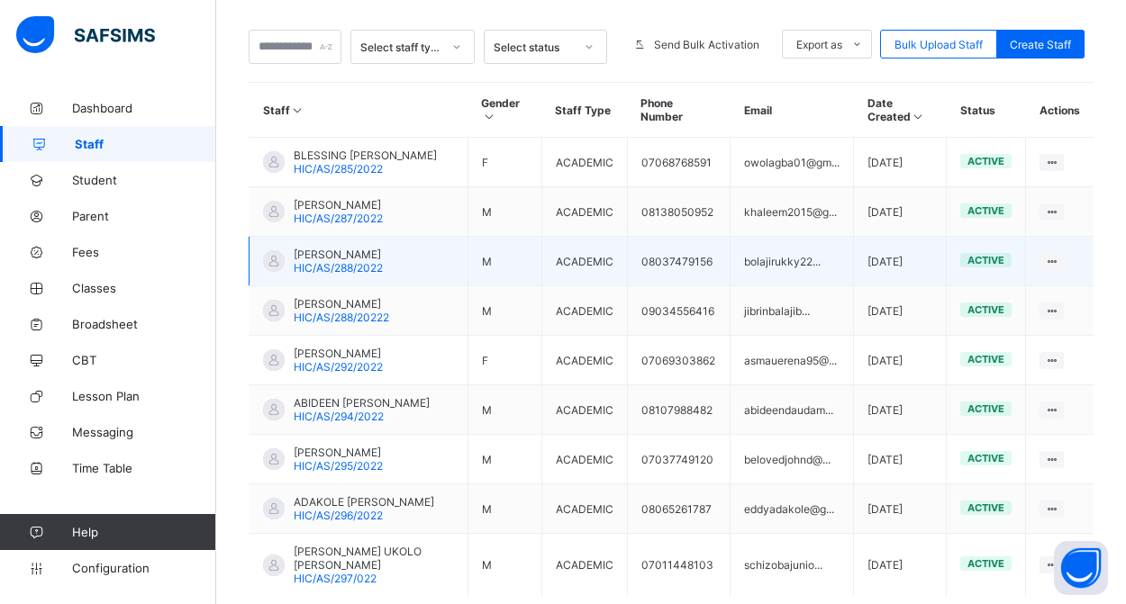
scroll to position [459, 0]
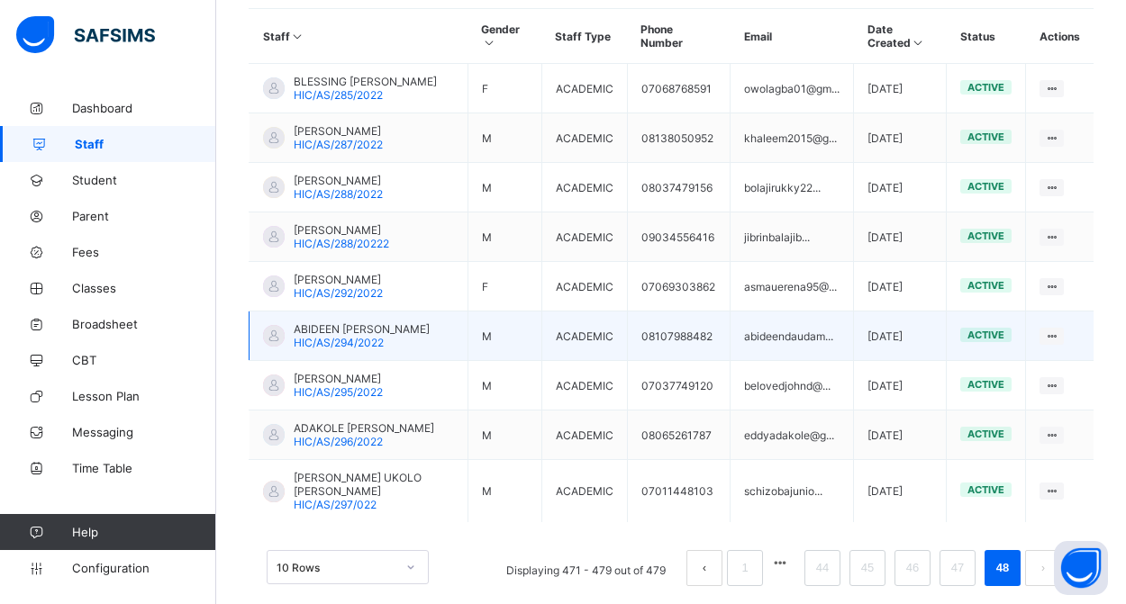
click at [381, 349] on span "HIC/AS/294/2022" at bounding box center [339, 343] width 90 height 14
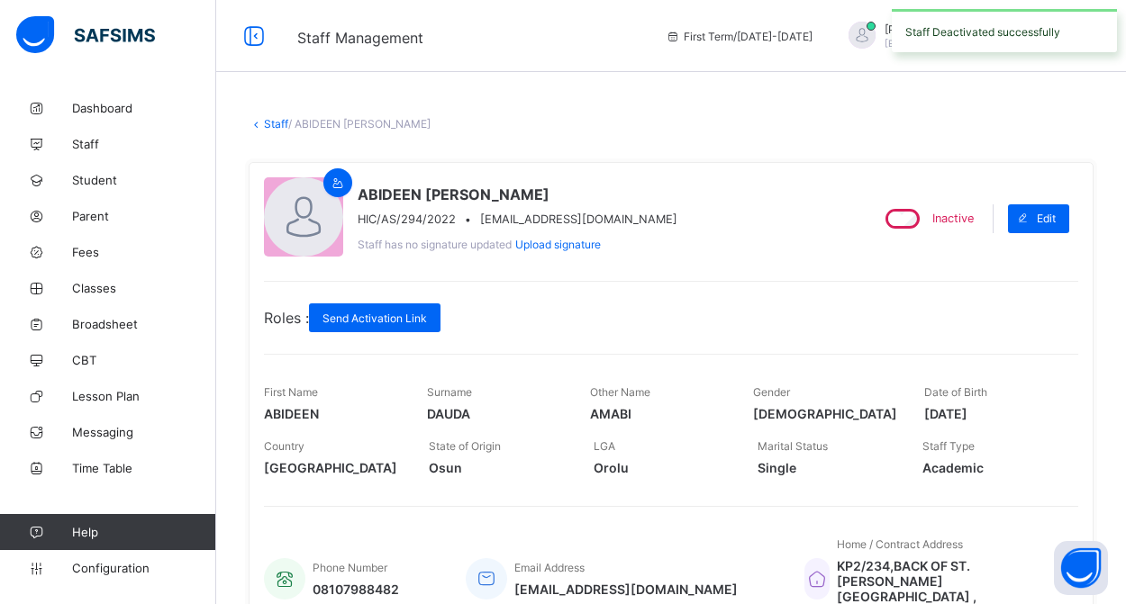
click at [274, 126] on link "Staff" at bounding box center [276, 124] width 24 height 14
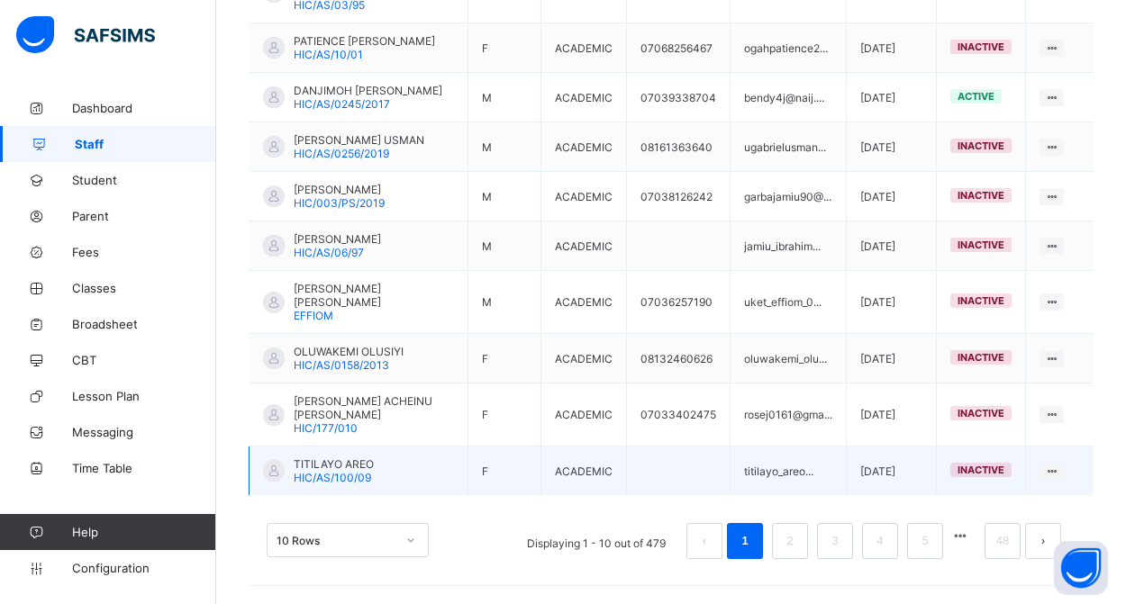
scroll to position [563, 0]
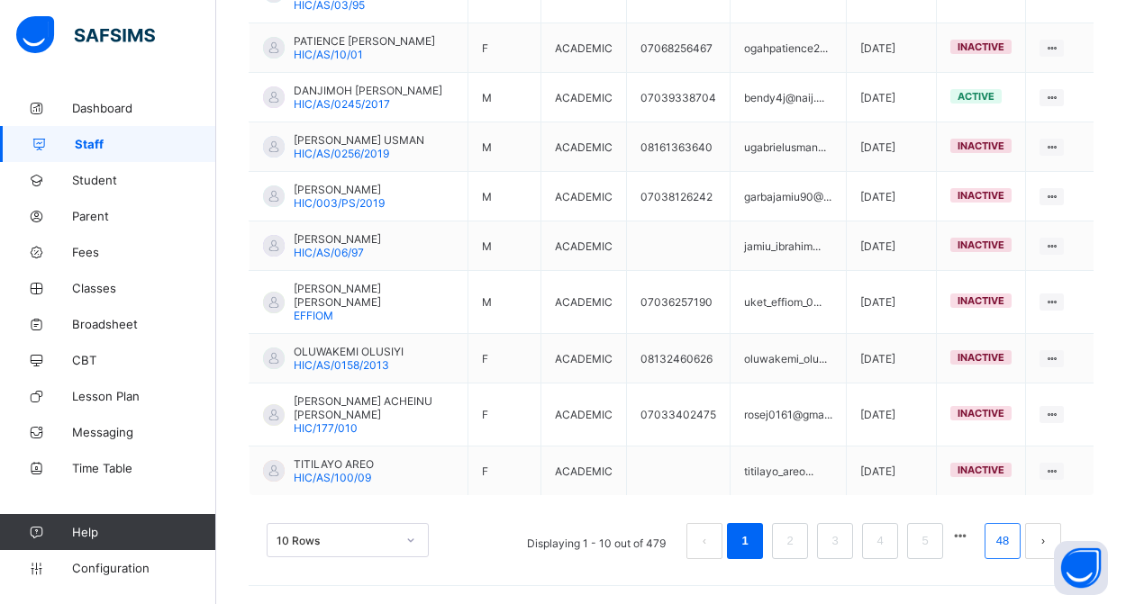
click at [999, 540] on link "48" at bounding box center [1002, 541] width 23 height 23
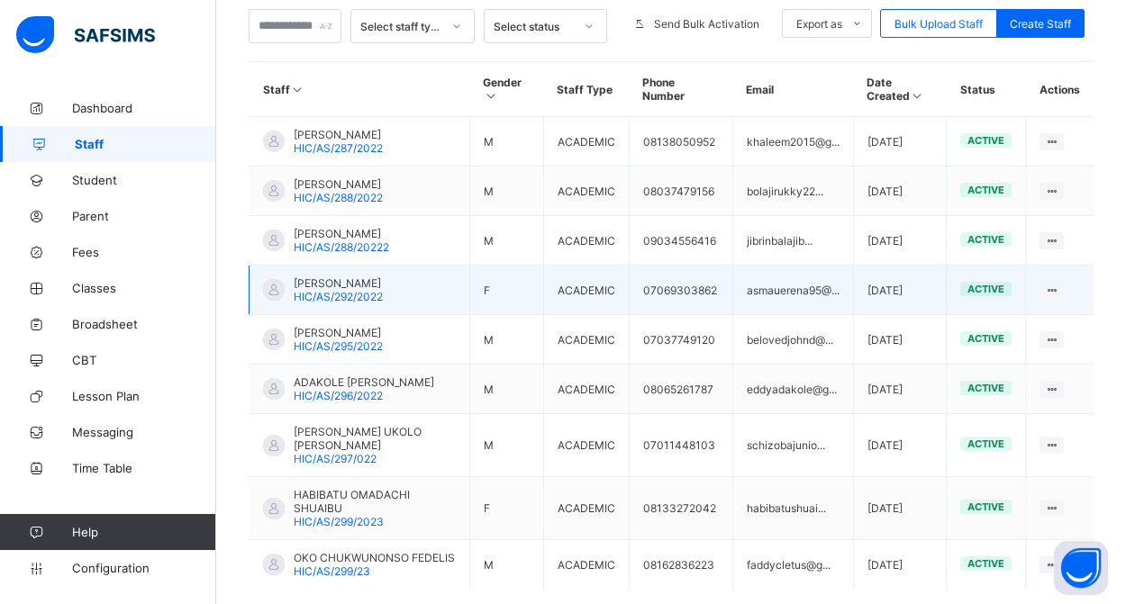
scroll to position [430, 0]
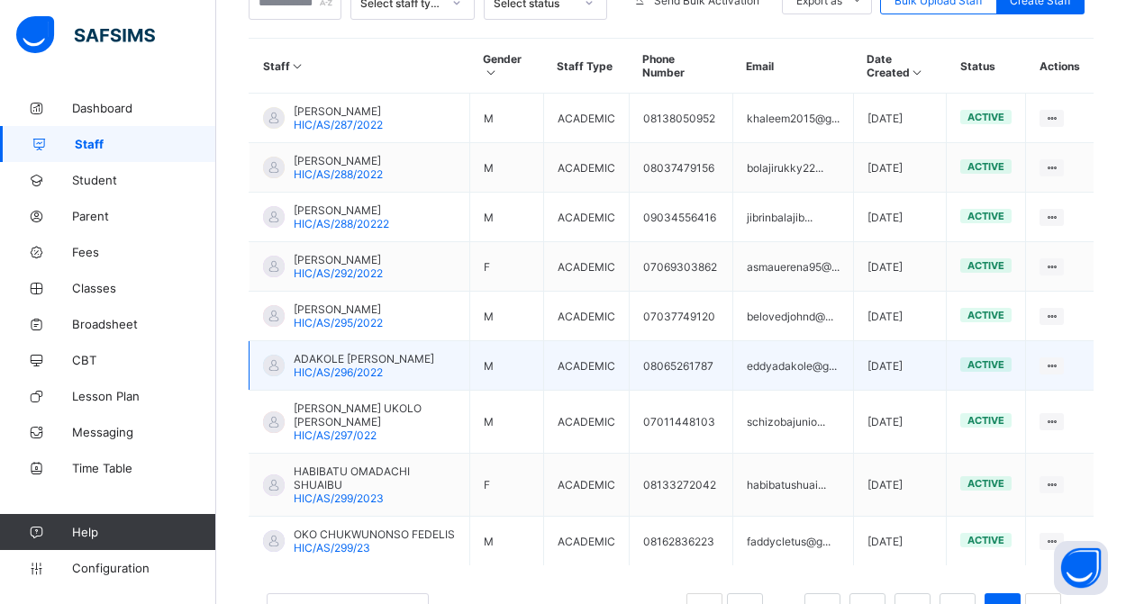
click at [361, 366] on span "ADAKOLE EDIGA" at bounding box center [364, 359] width 141 height 14
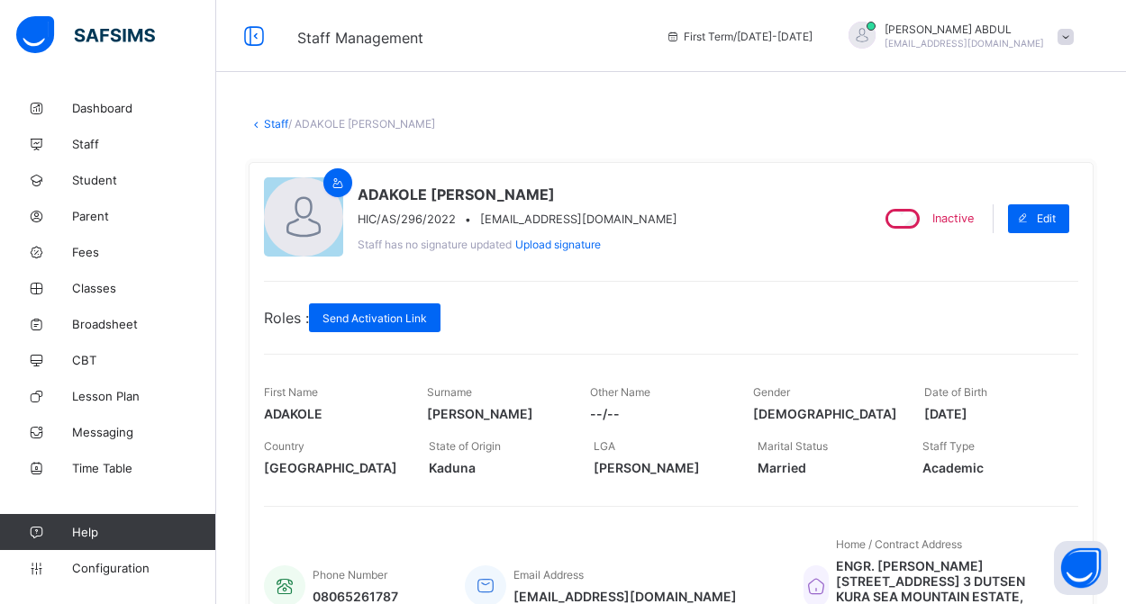
click at [278, 122] on link "Staff" at bounding box center [276, 124] width 24 height 14
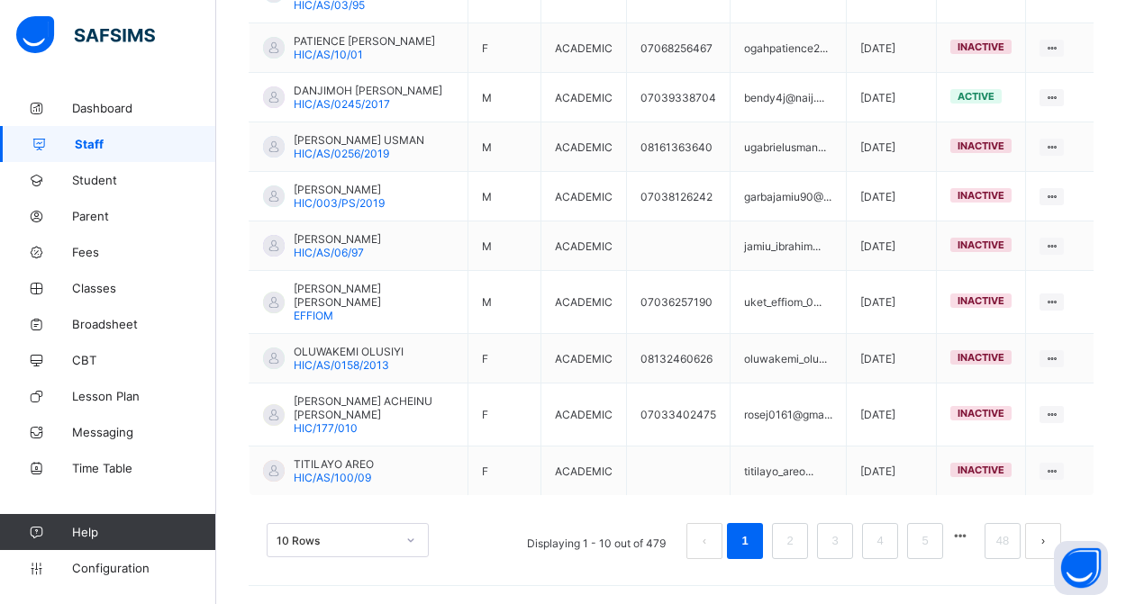
scroll to position [563, 0]
click at [997, 541] on link "48" at bounding box center [1002, 541] width 23 height 23
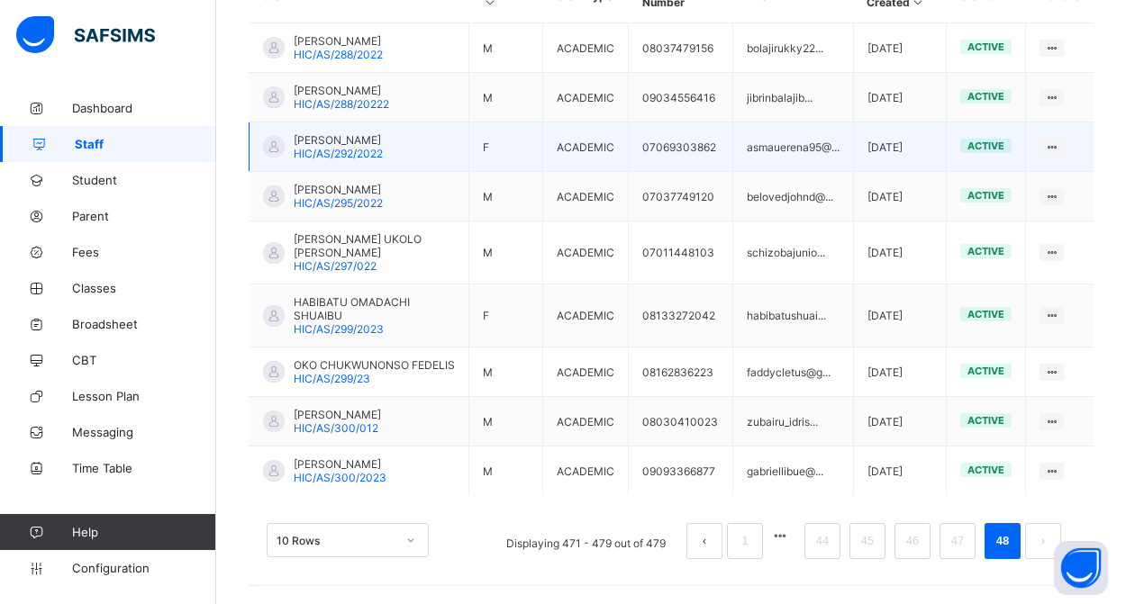
scroll to position [513, 0]
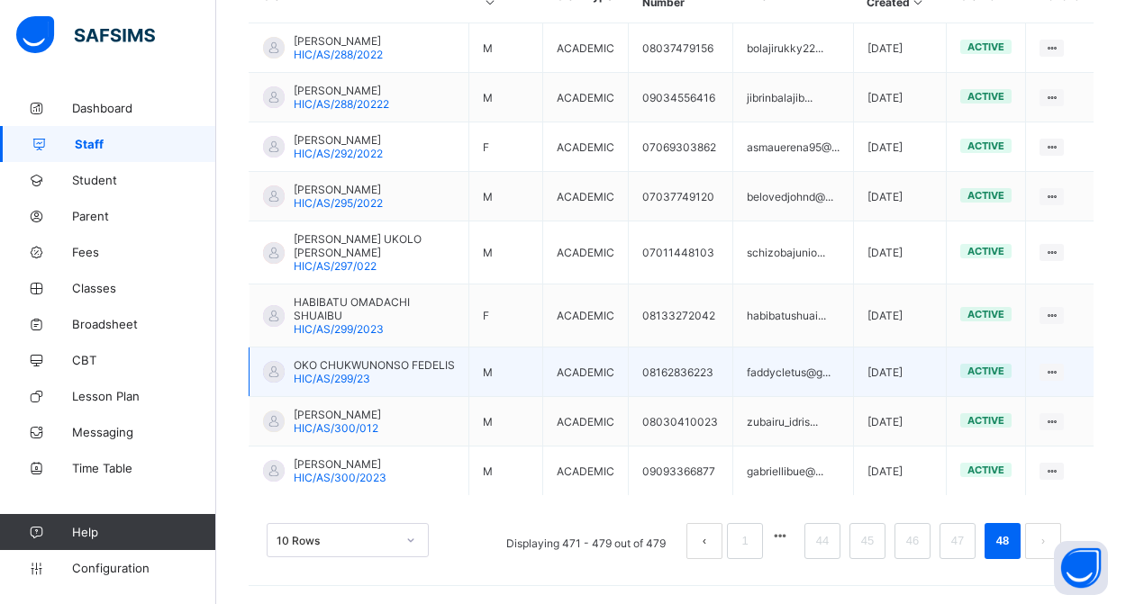
click at [382, 363] on span "OKO CHUKWUNONSO FEDELIS" at bounding box center [374, 365] width 161 height 14
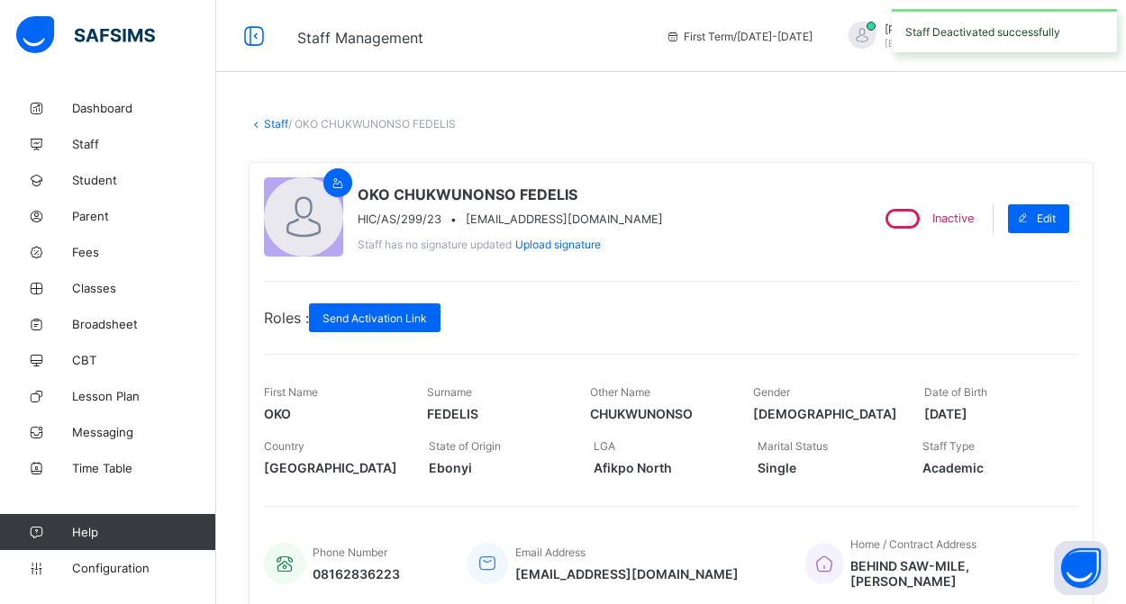
click at [277, 122] on link "Staff" at bounding box center [276, 124] width 24 height 14
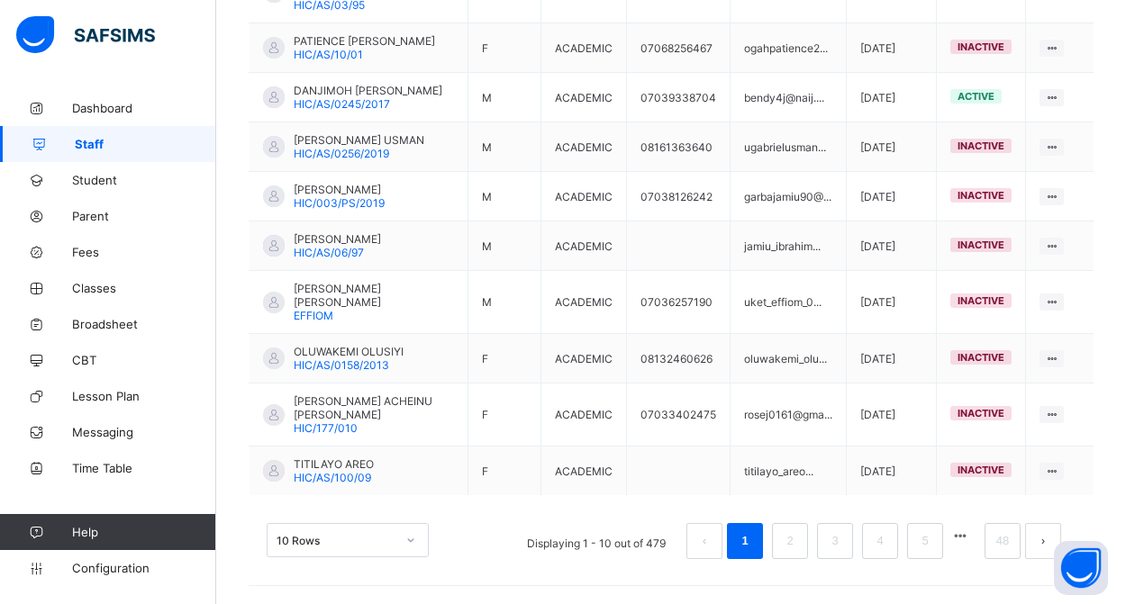
scroll to position [563, 0]
click at [1009, 540] on link "48" at bounding box center [1002, 541] width 23 height 23
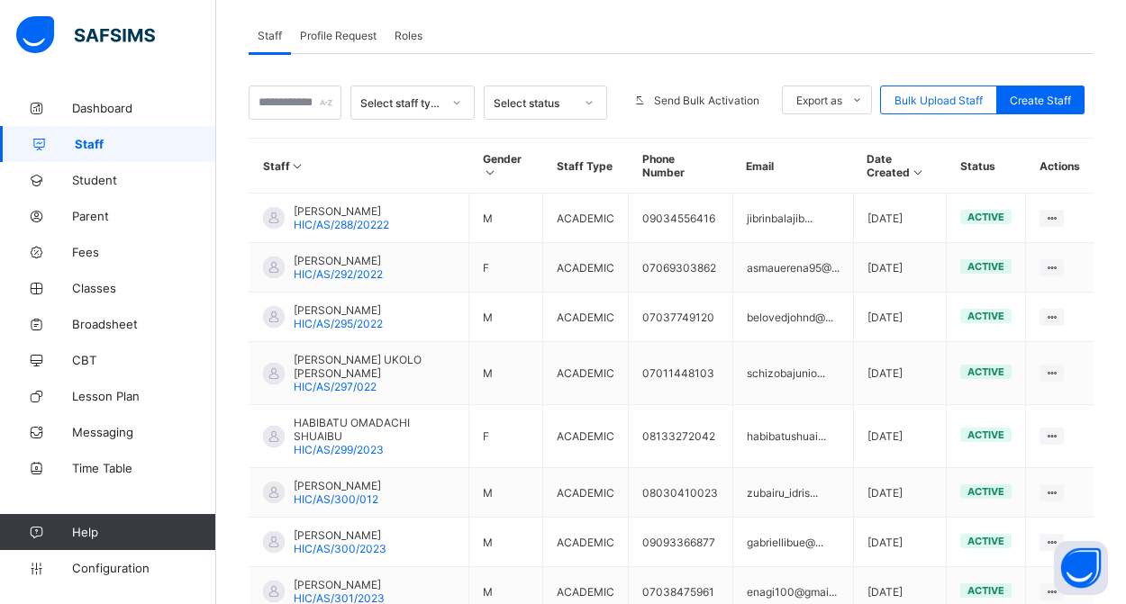
scroll to position [333, 0]
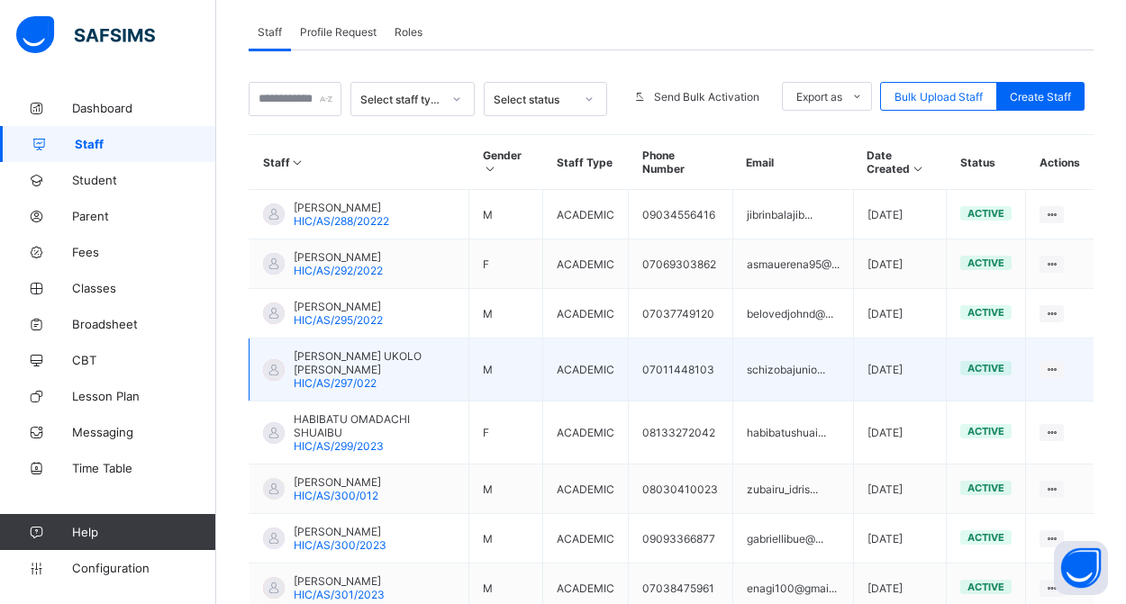
click at [357, 375] on span "IKE UKOLO SIMON" at bounding box center [374, 362] width 161 height 27
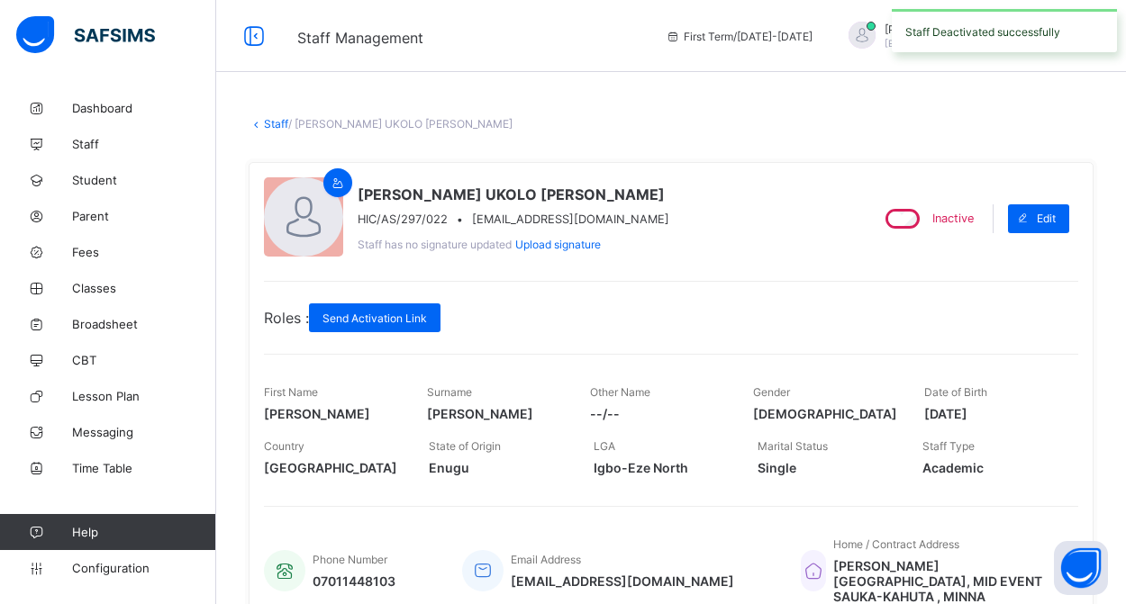
click at [274, 122] on link "Staff" at bounding box center [276, 124] width 24 height 14
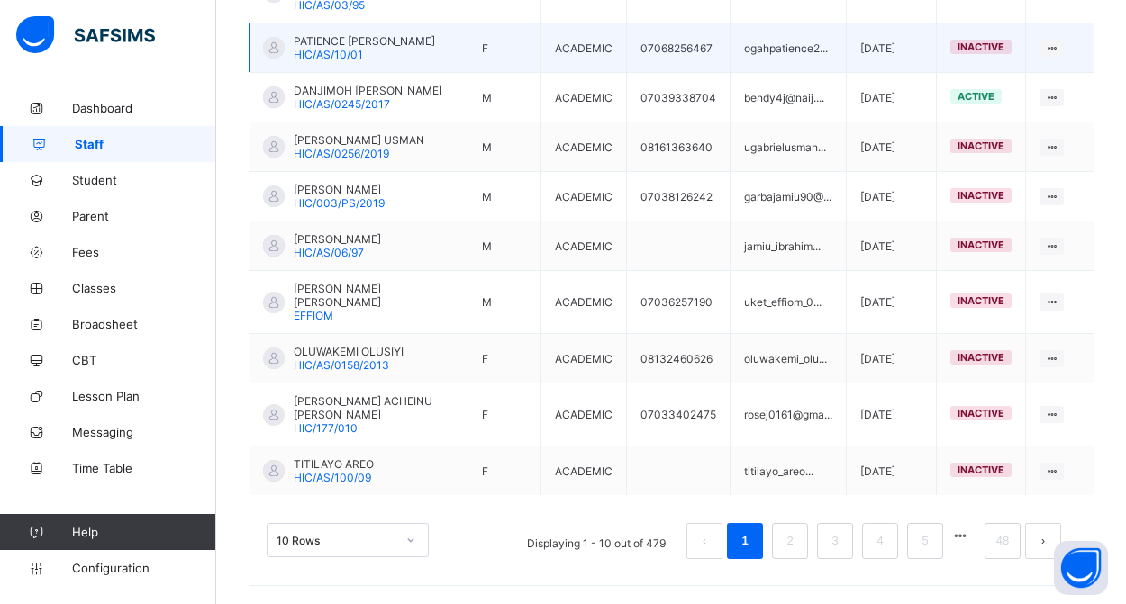
scroll to position [563, 0]
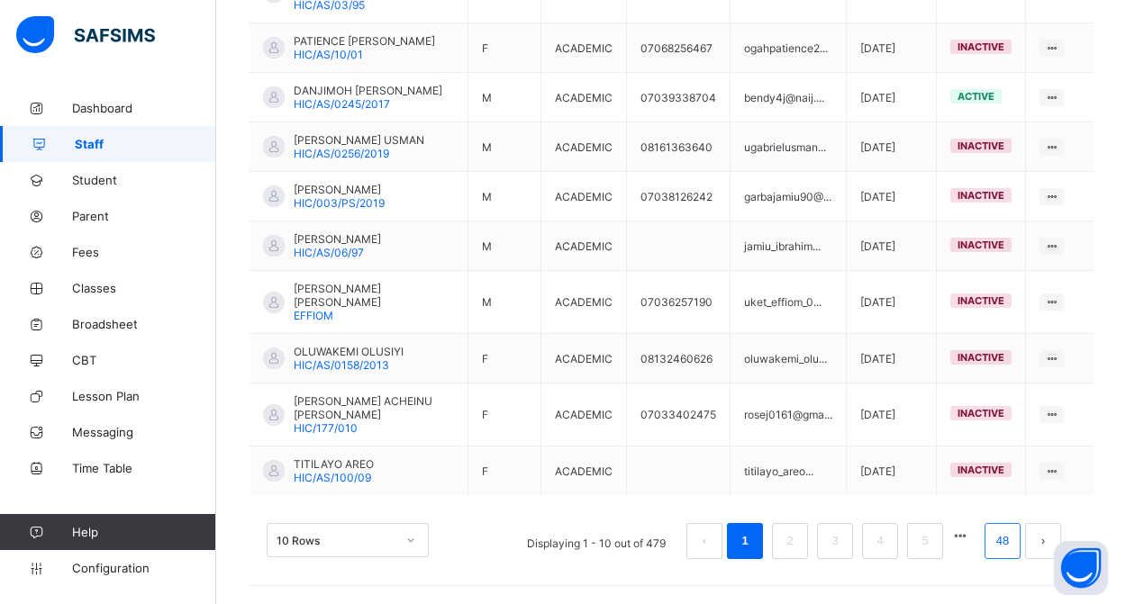
click at [994, 535] on link "48" at bounding box center [1002, 541] width 23 height 23
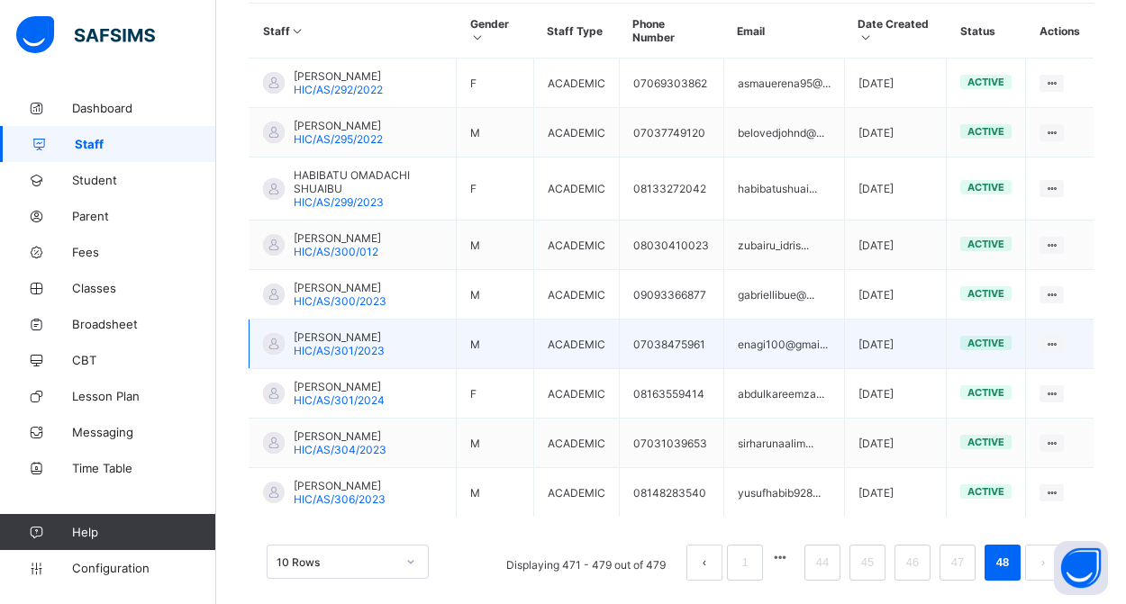
scroll to position [454, 0]
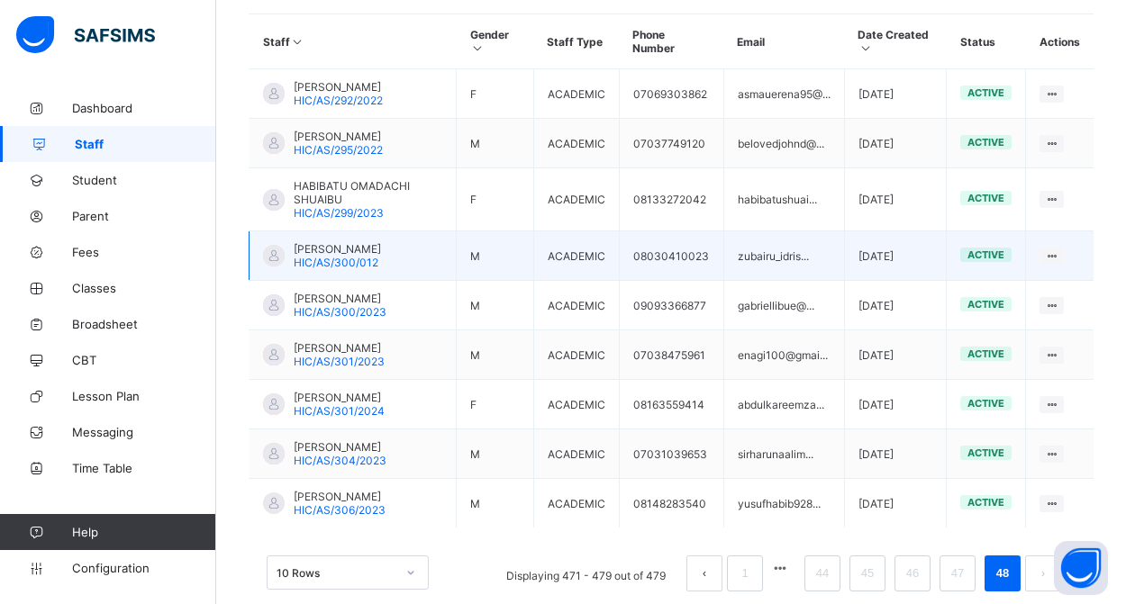
click at [364, 281] on td "ZUBAIRU IDRIS HIC/AS/300/012" at bounding box center [352, 256] width 207 height 50
click at [352, 256] on span "ZUBAIRU IDRIS" at bounding box center [337, 249] width 87 height 14
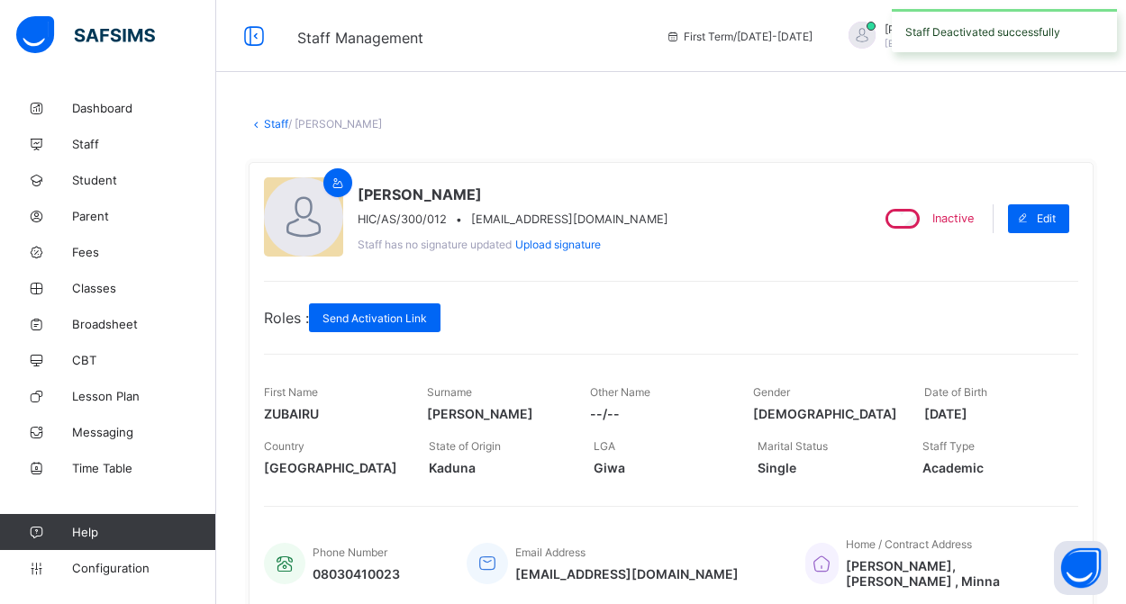
click at [272, 123] on link "Staff" at bounding box center [276, 124] width 24 height 14
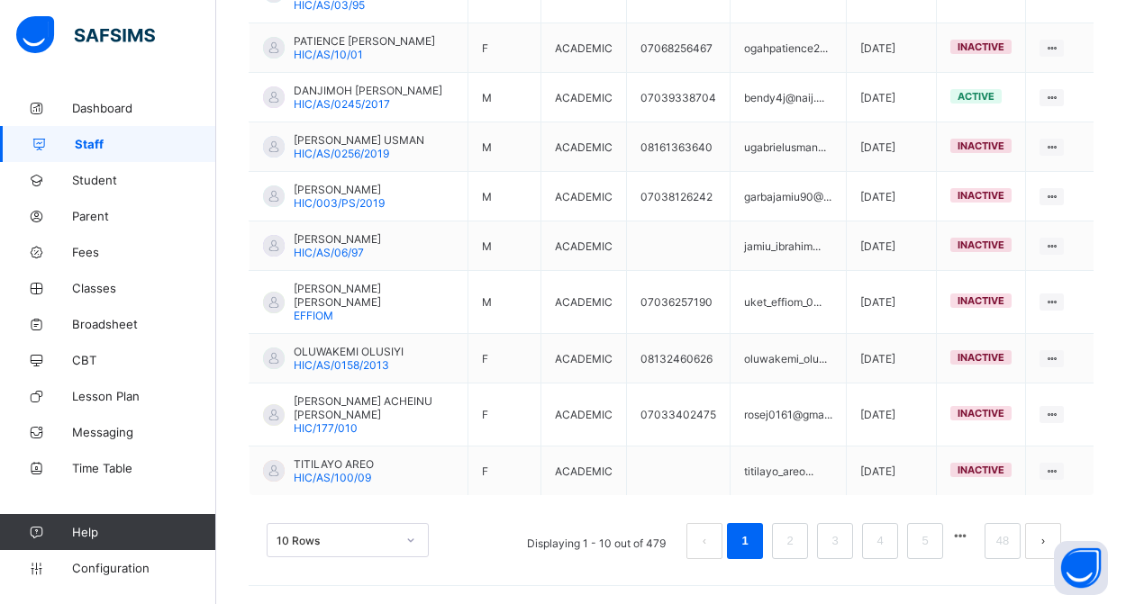
scroll to position [564, 0]
click at [1000, 538] on link "48" at bounding box center [1002, 541] width 23 height 23
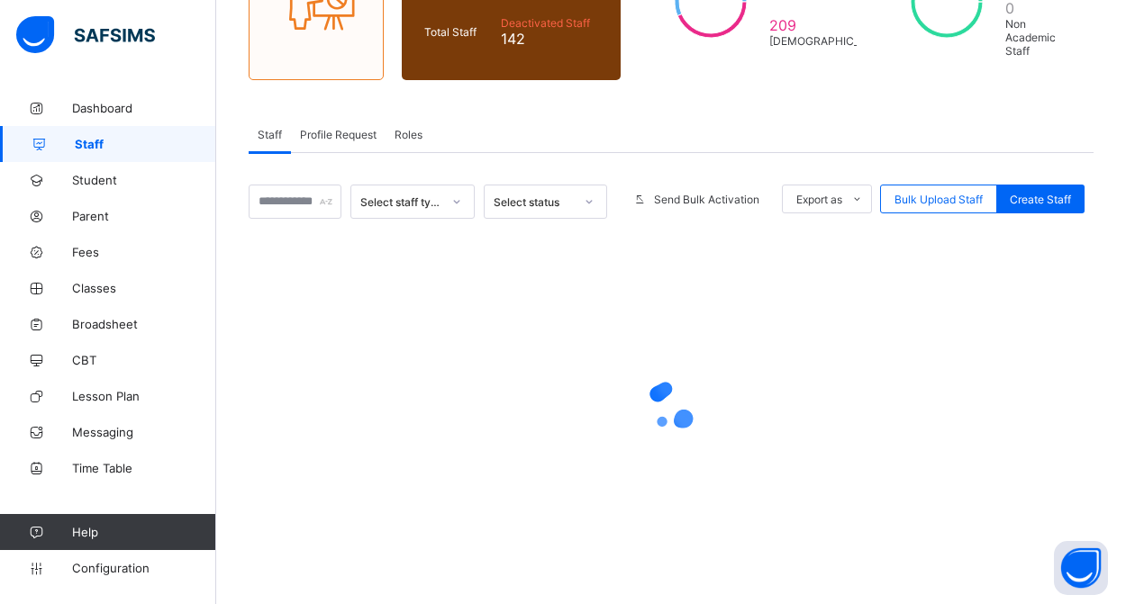
click at [999, 541] on div at bounding box center [671, 406] width 845 height 342
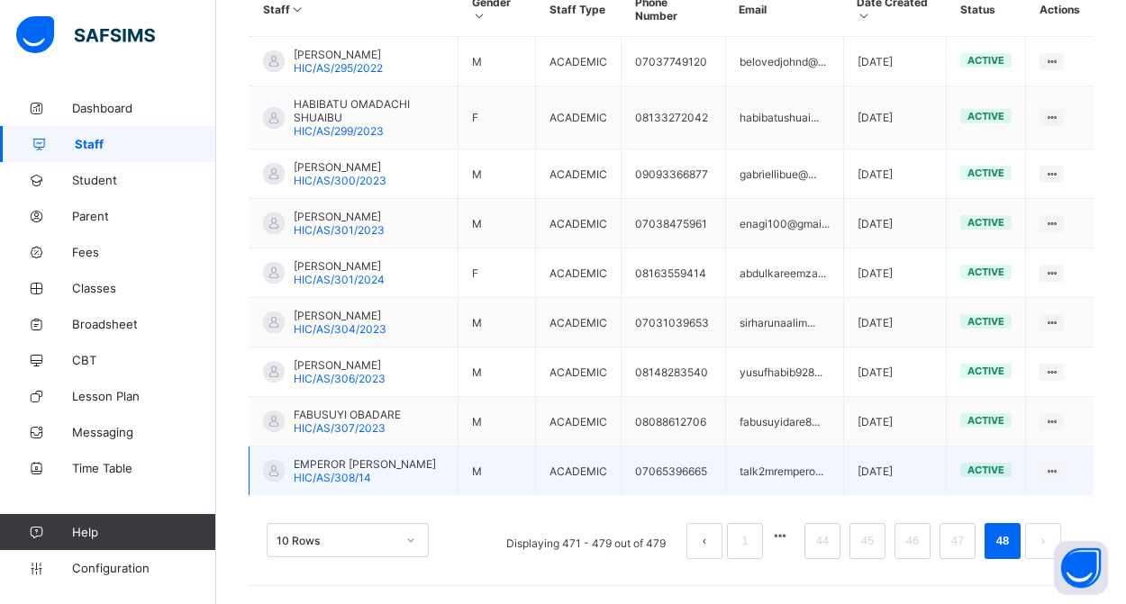
scroll to position [513, 0]
click at [358, 468] on span "EMPEROR AYEGBA SIMON" at bounding box center [365, 465] width 142 height 14
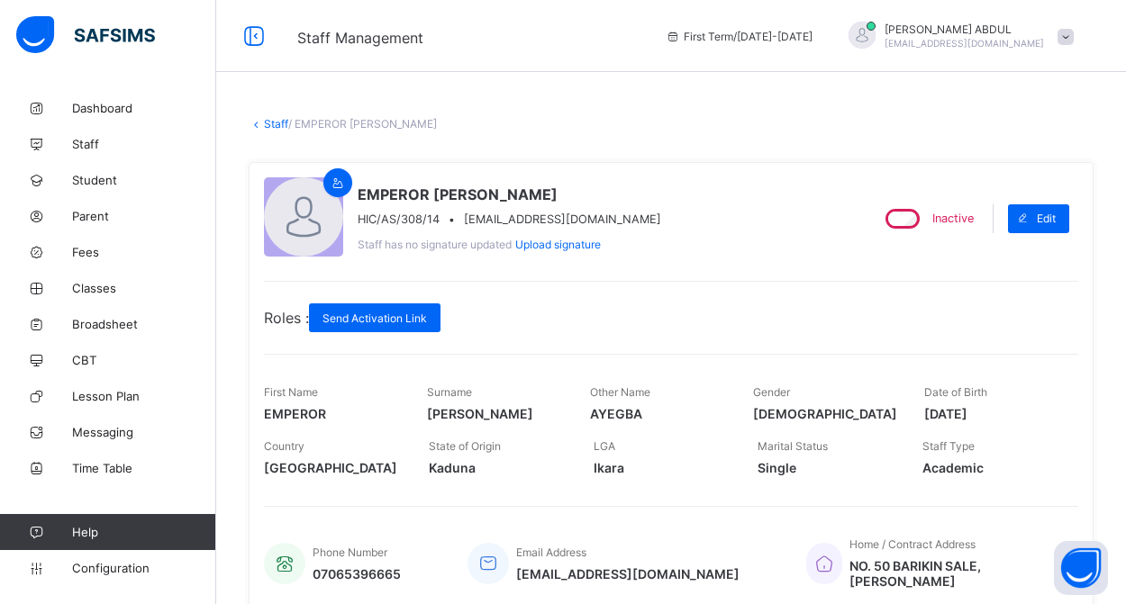
click at [267, 122] on link "Staff" at bounding box center [276, 124] width 24 height 14
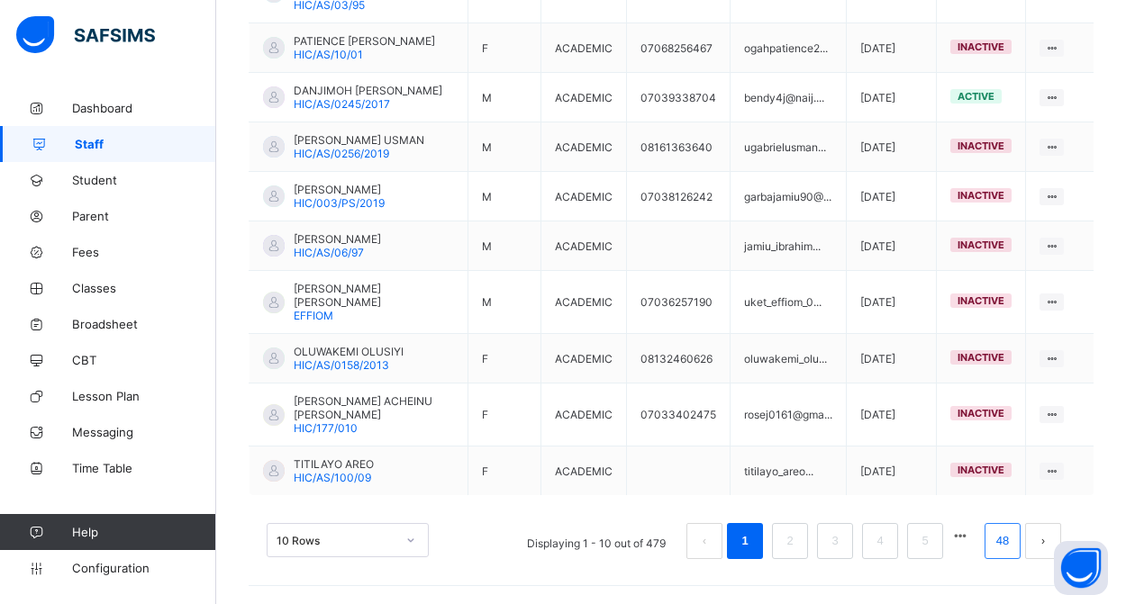
click at [999, 549] on link "48" at bounding box center [1002, 541] width 23 height 23
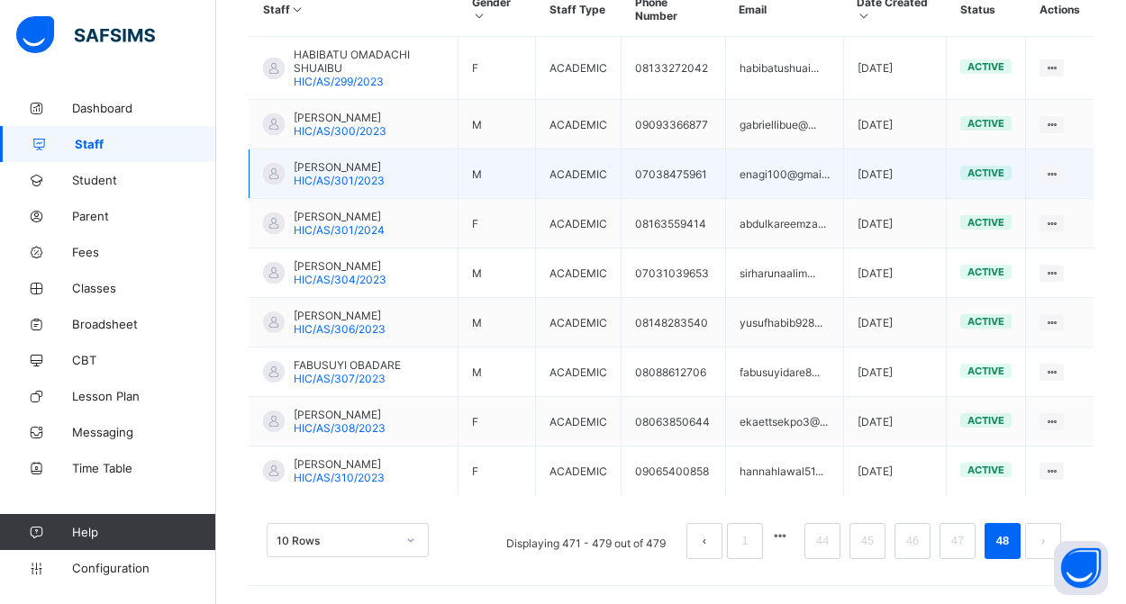
scroll to position [500, 0]
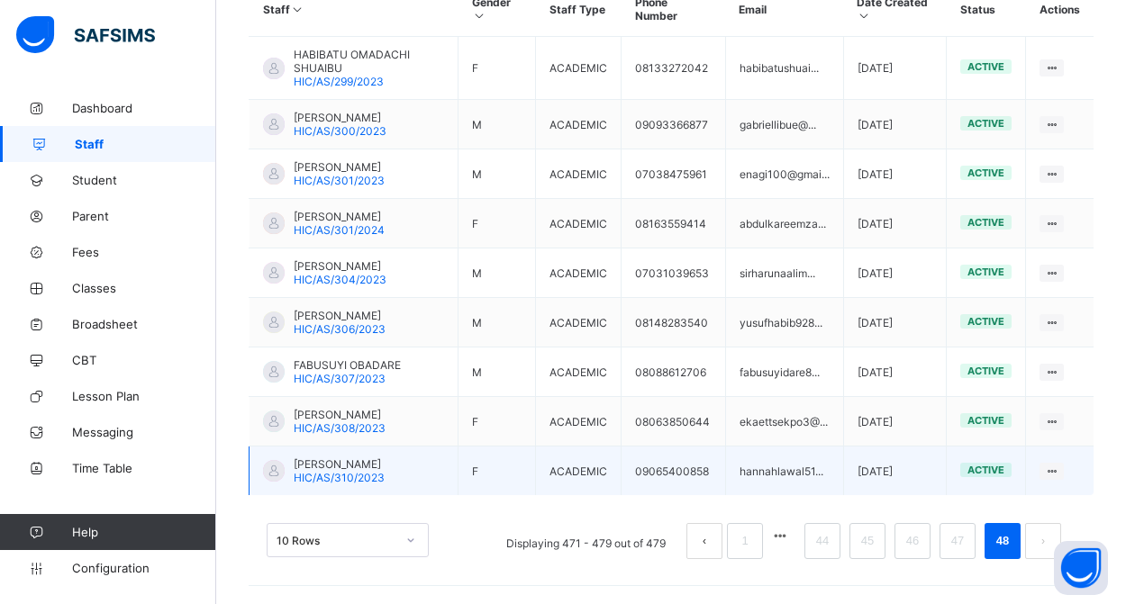
click at [340, 464] on span "HANNAH OVAYOZA LAWAL" at bounding box center [339, 465] width 91 height 14
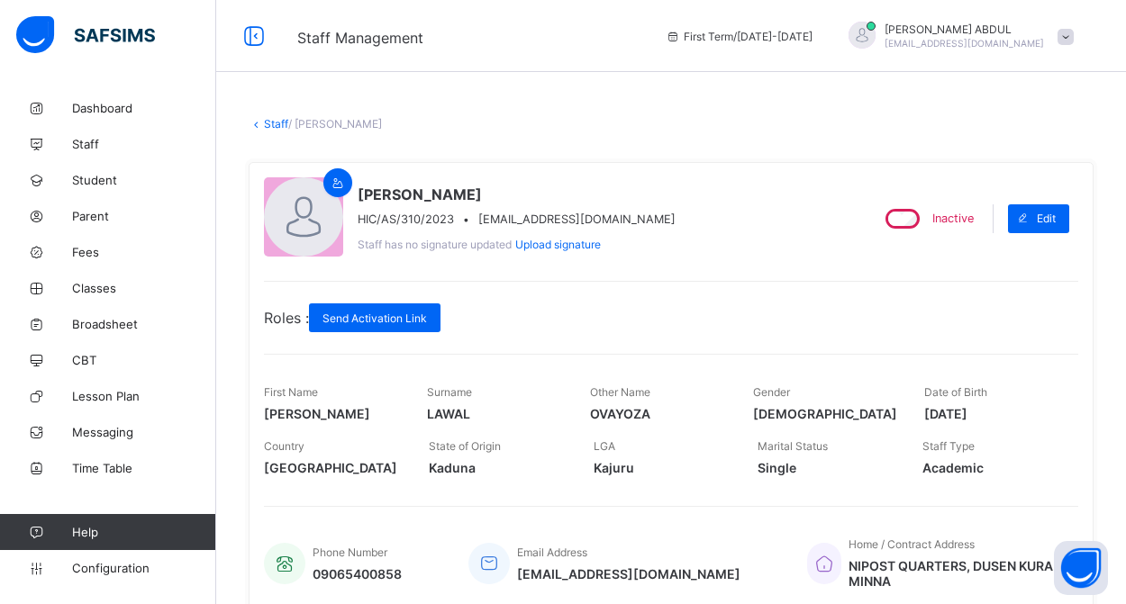
click at [274, 122] on link "Staff" at bounding box center [276, 124] width 24 height 14
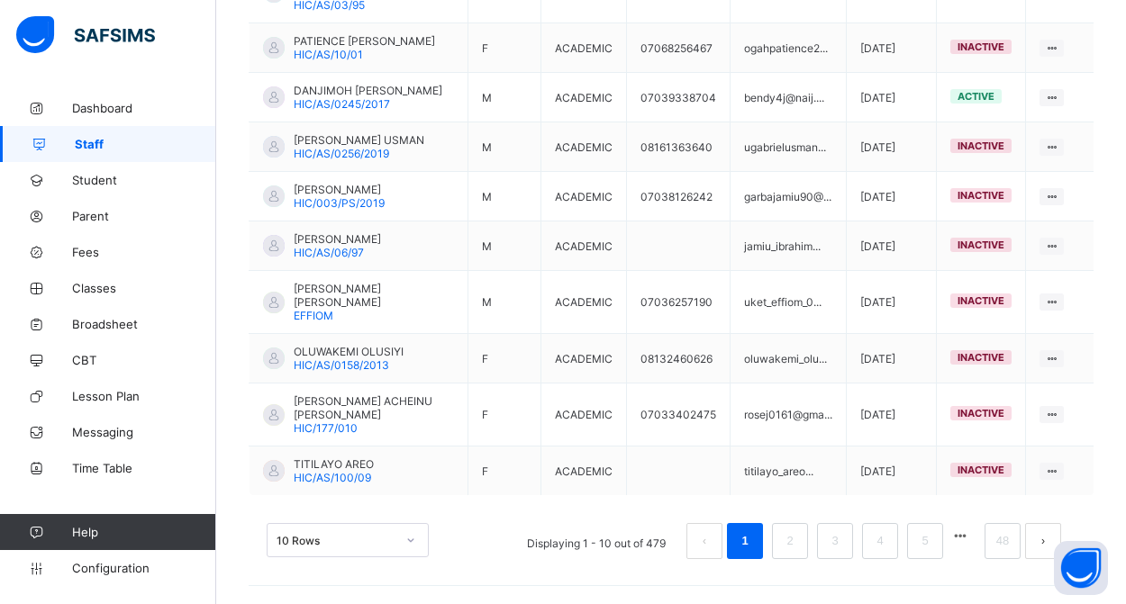
scroll to position [563, 0]
click at [1001, 543] on link "48" at bounding box center [1002, 541] width 23 height 23
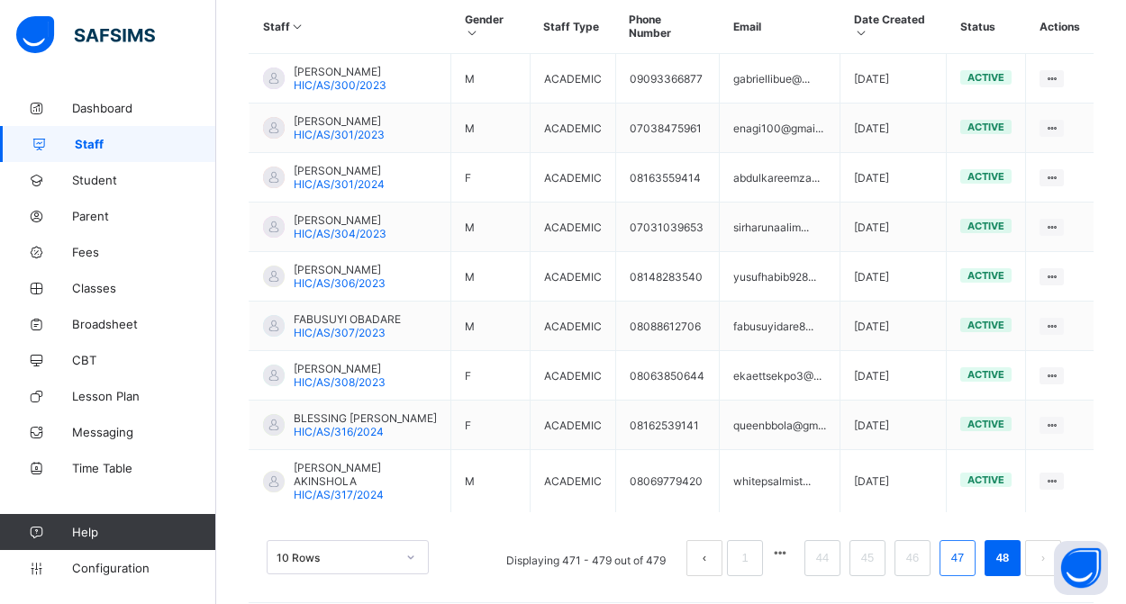
scroll to position [513, 0]
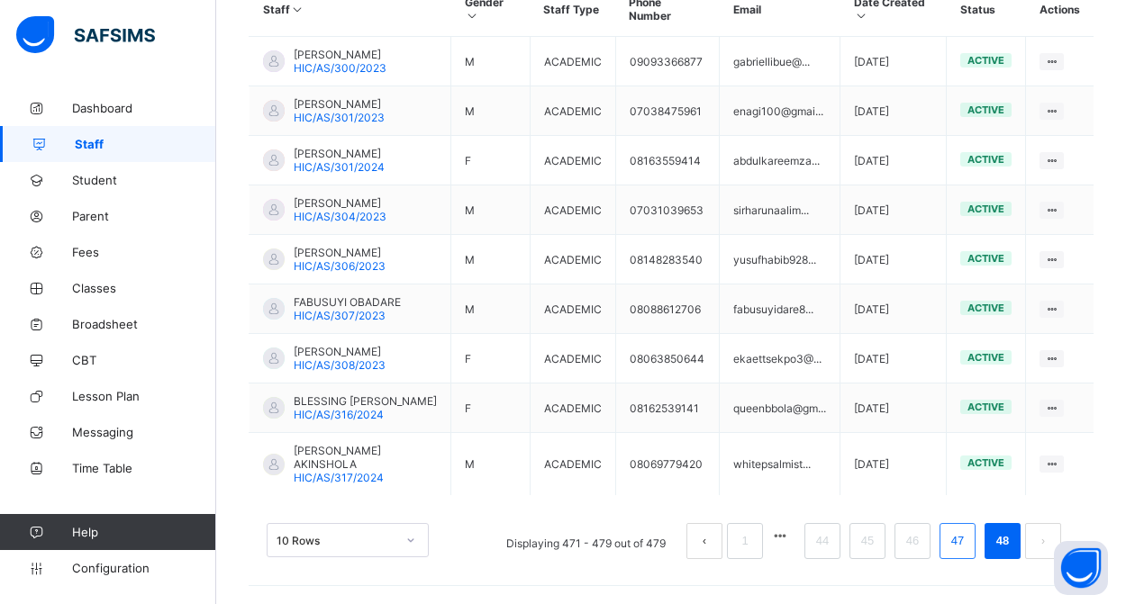
click at [955, 546] on link "47" at bounding box center [957, 541] width 23 height 23
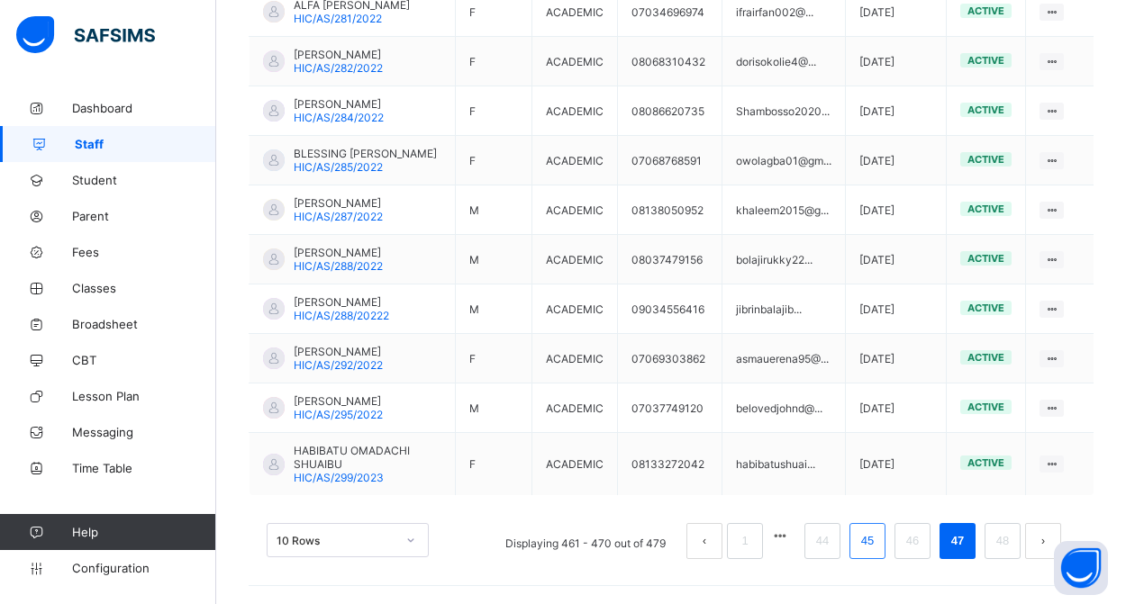
scroll to position [576, 0]
click at [902, 544] on link "46" at bounding box center [912, 541] width 23 height 23
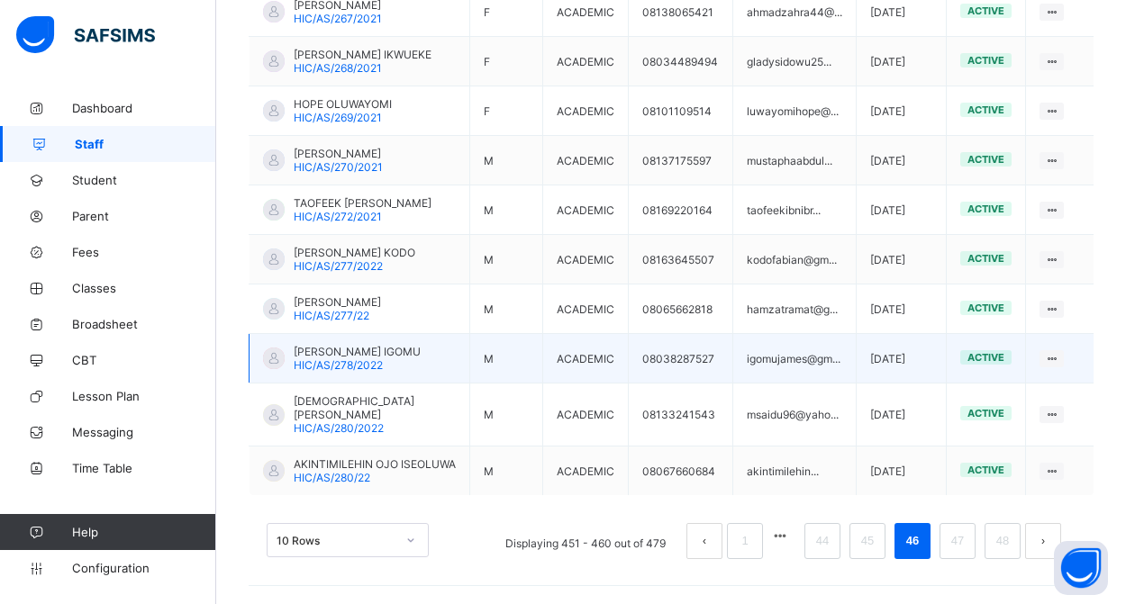
scroll to position [590, 0]
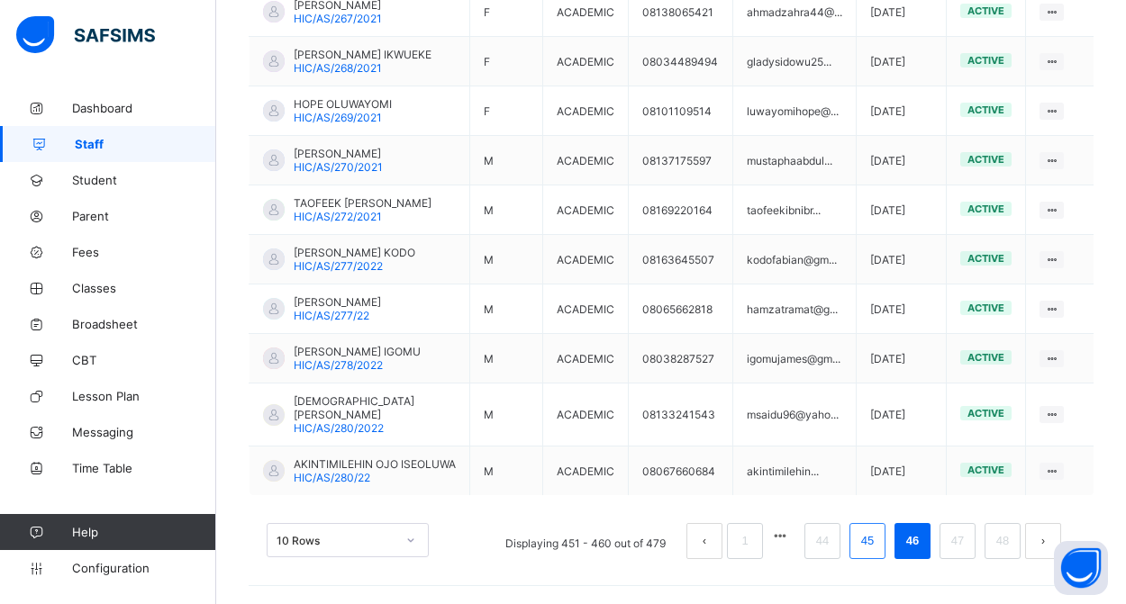
click at [867, 541] on link "45" at bounding box center [867, 541] width 23 height 23
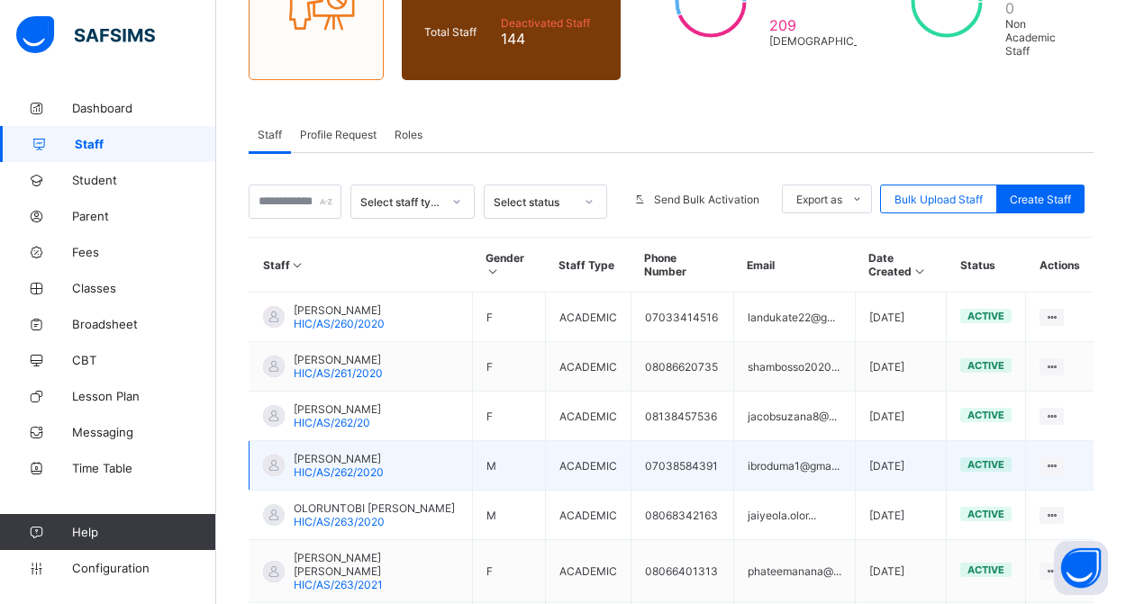
scroll to position [268, 0]
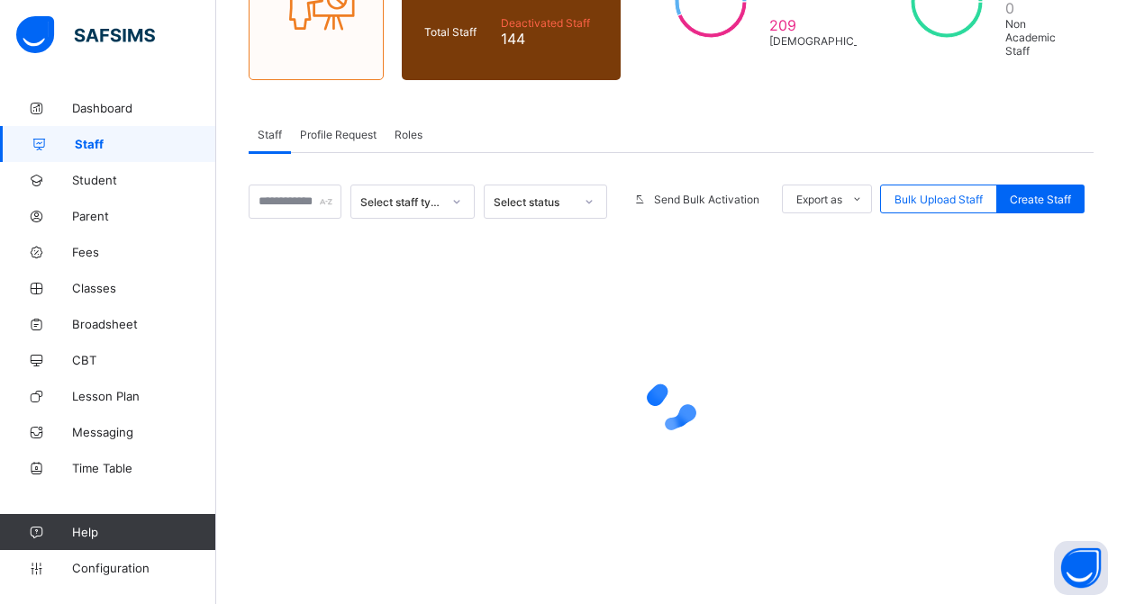
click at [821, 541] on div at bounding box center [671, 406] width 845 height 342
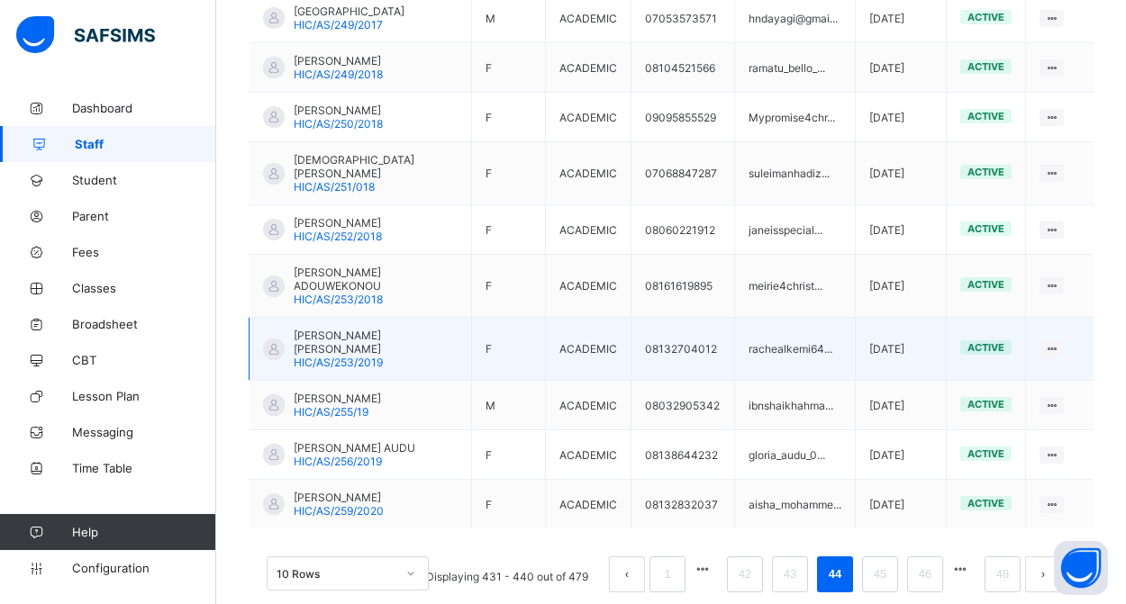
scroll to position [542, 0]
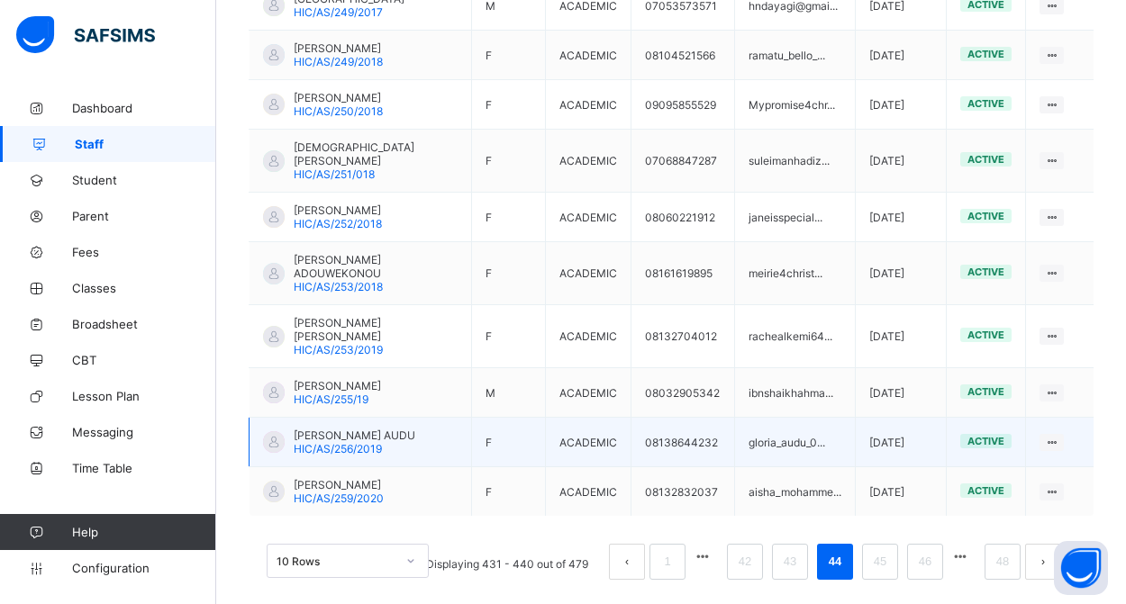
click at [374, 442] on span "GLORIA MUNZA AUDU" at bounding box center [355, 436] width 122 height 14
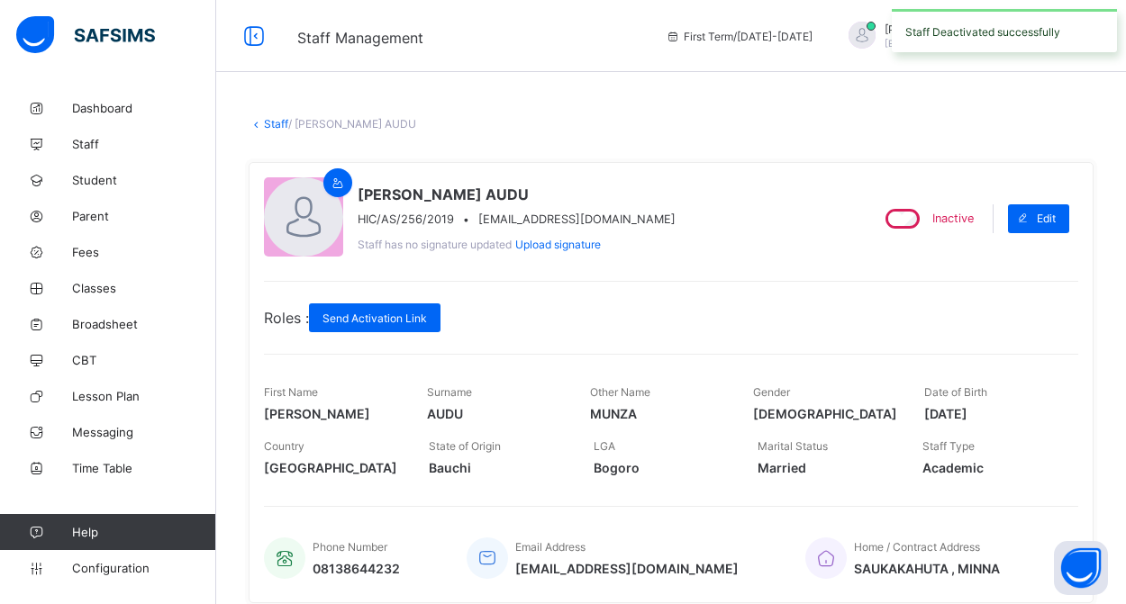
click at [277, 122] on link "Staff" at bounding box center [276, 124] width 24 height 14
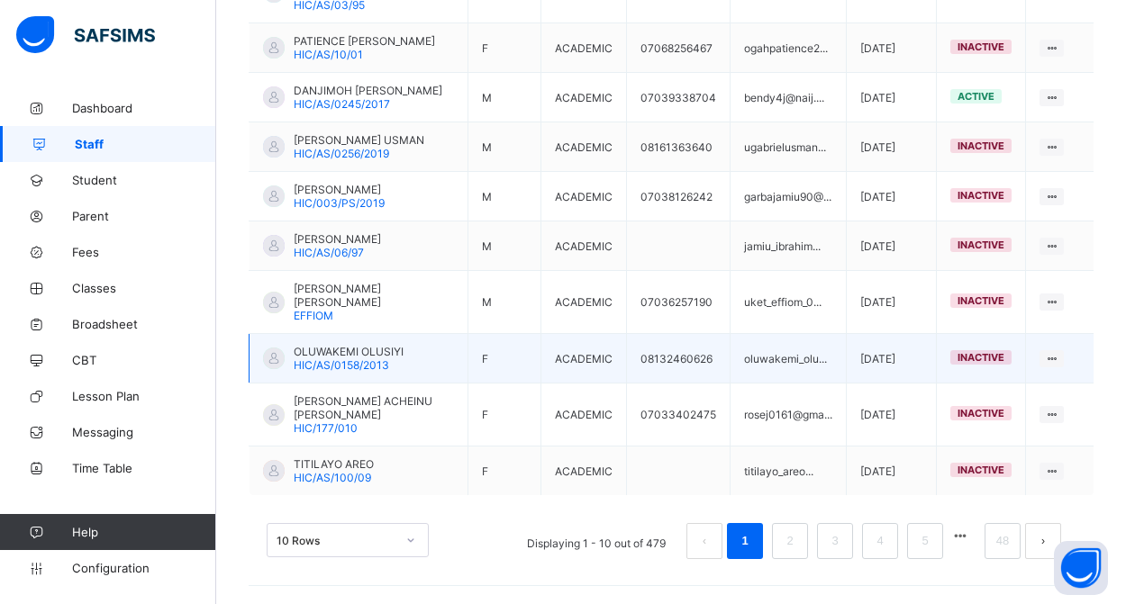
scroll to position [563, 0]
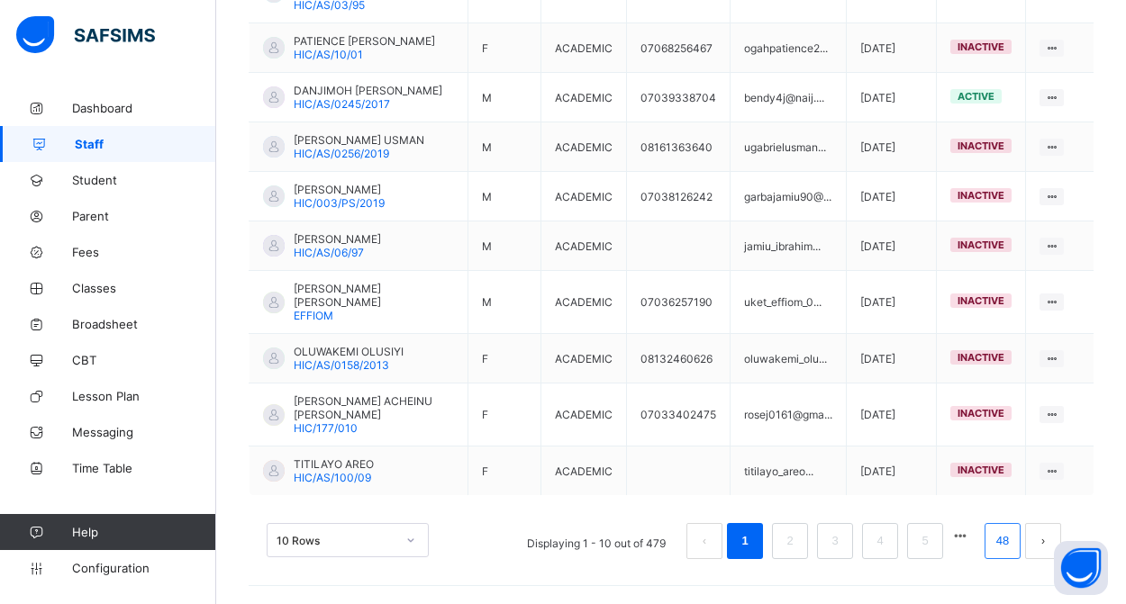
click at [998, 540] on link "48" at bounding box center [1002, 541] width 23 height 23
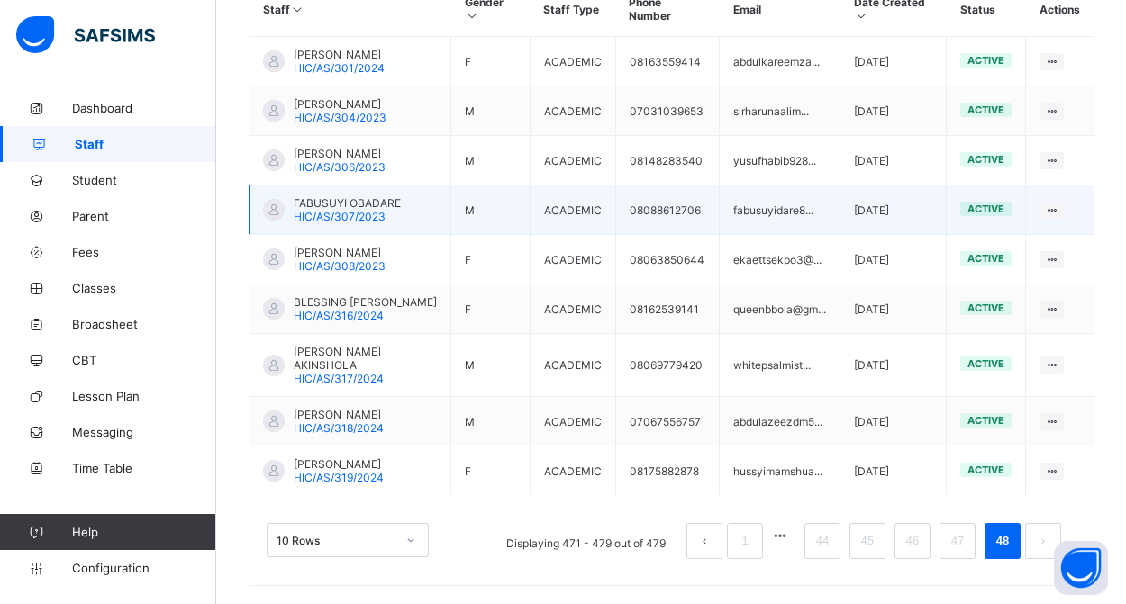
scroll to position [527, 0]
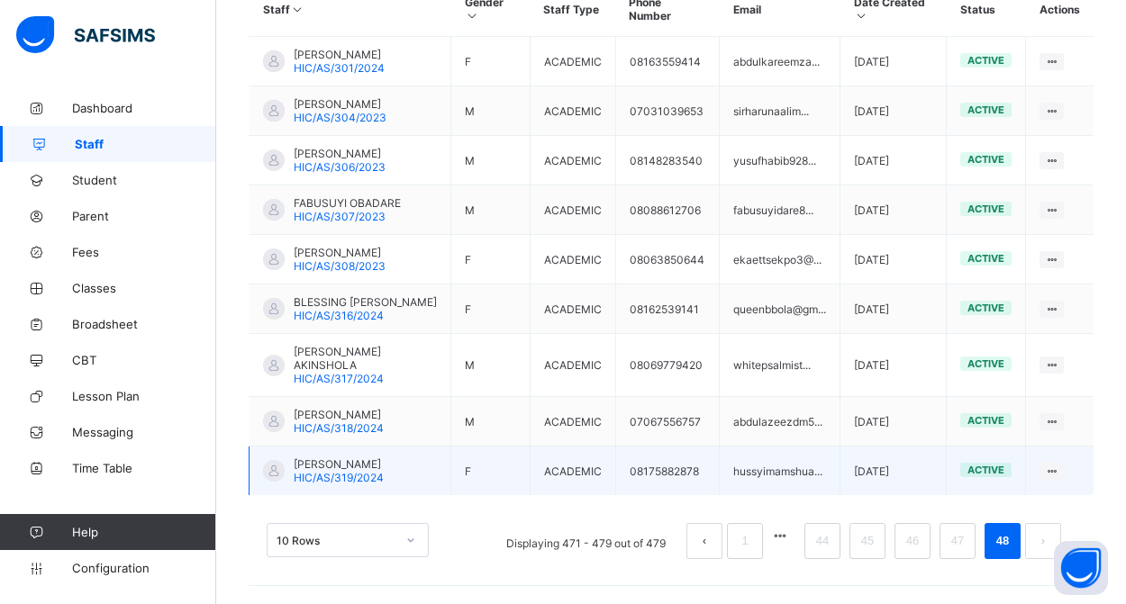
click at [348, 458] on span "HUSSEINA IMAM SHUAIB" at bounding box center [339, 465] width 90 height 14
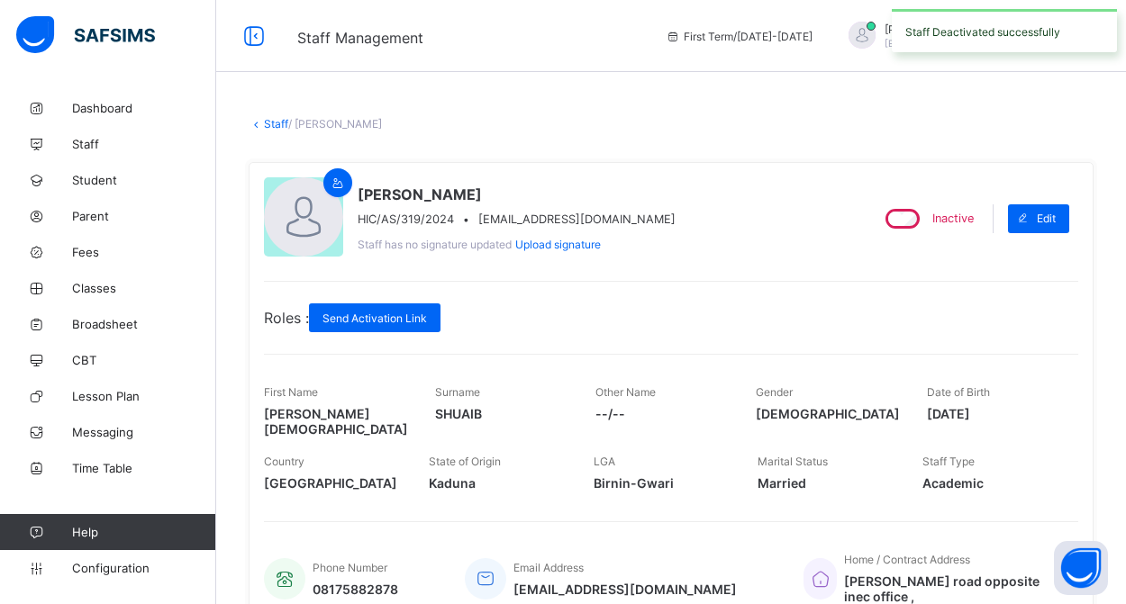
click at [272, 122] on link "Staff" at bounding box center [276, 124] width 24 height 14
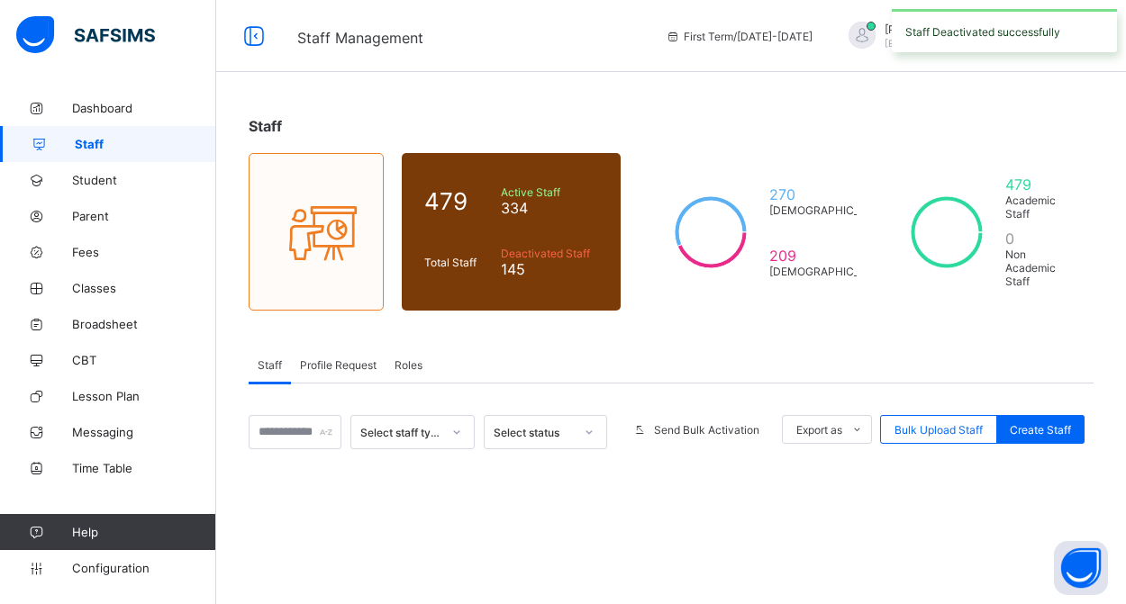
scroll to position [231, 0]
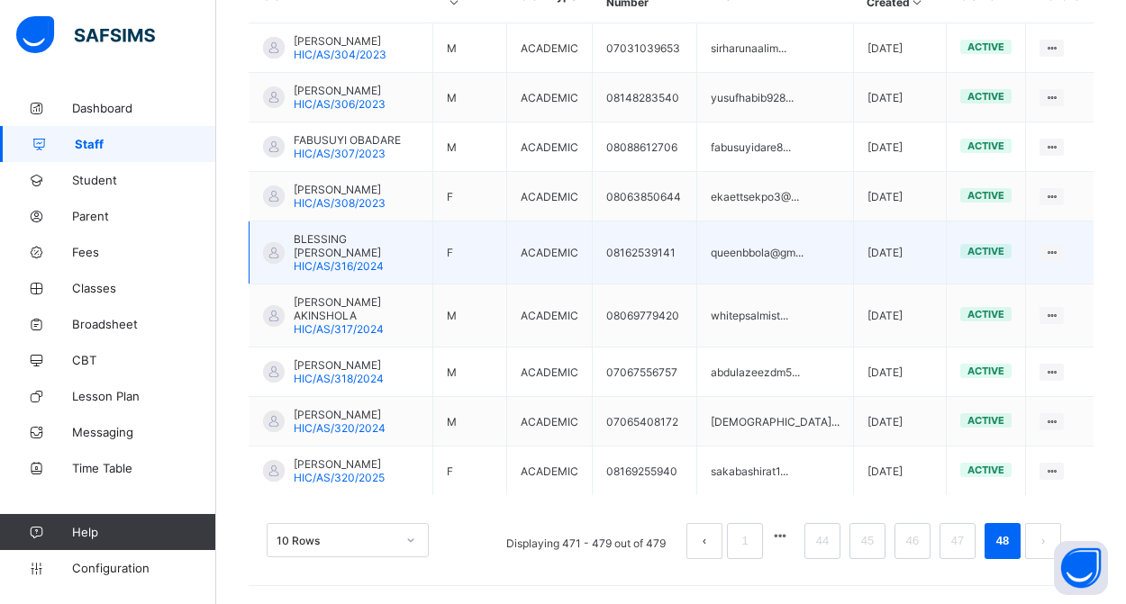
scroll to position [513, 0]
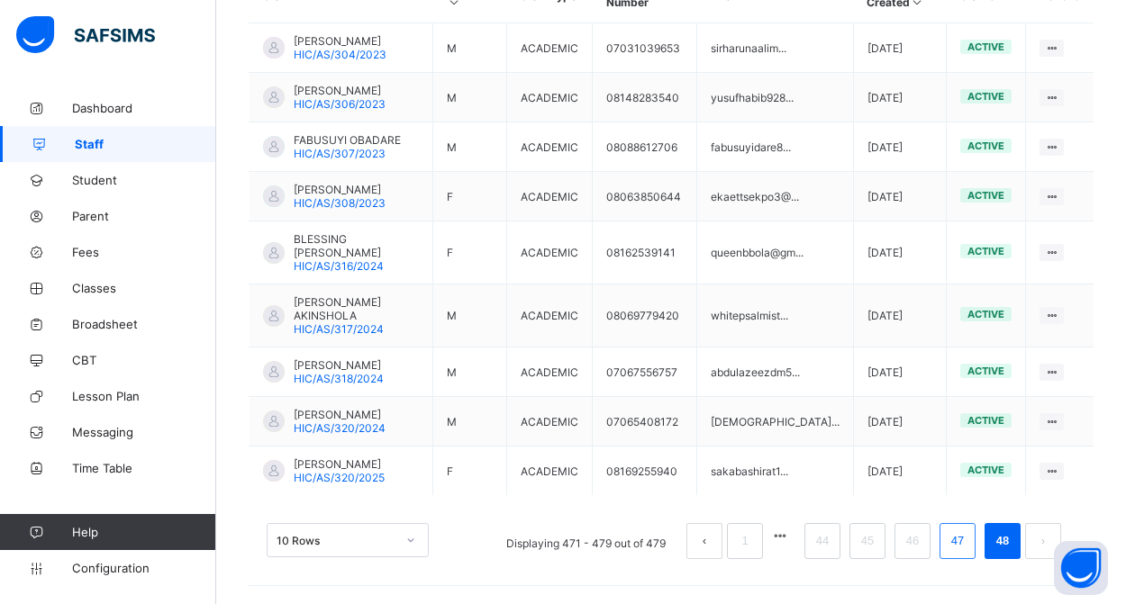
click at [957, 533] on link "47" at bounding box center [957, 541] width 23 height 23
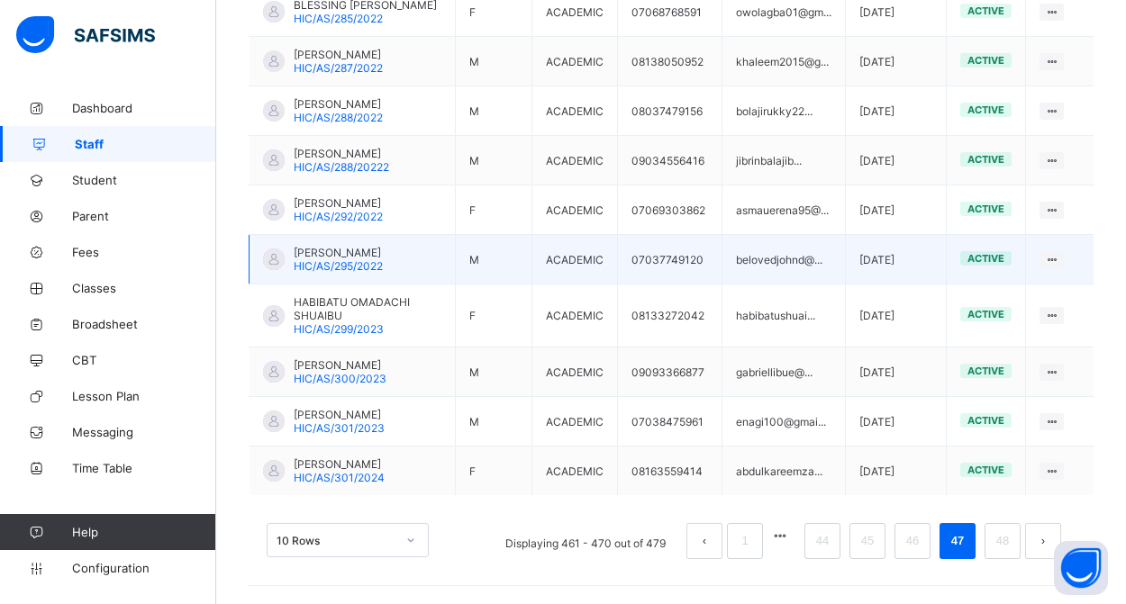
scroll to position [563, 0]
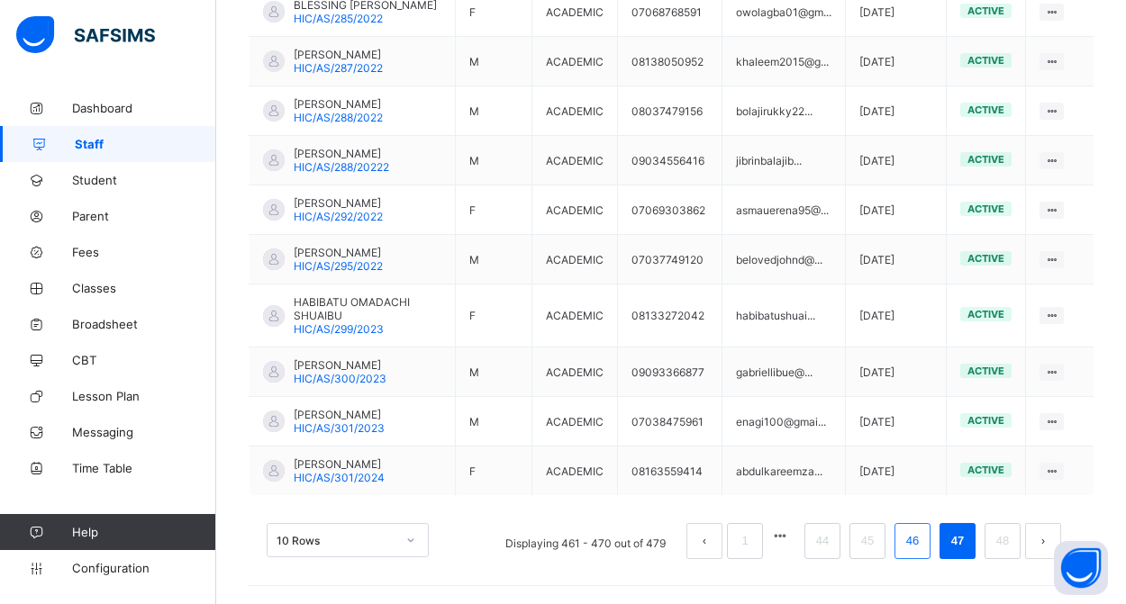
click at [914, 540] on link "46" at bounding box center [912, 541] width 23 height 23
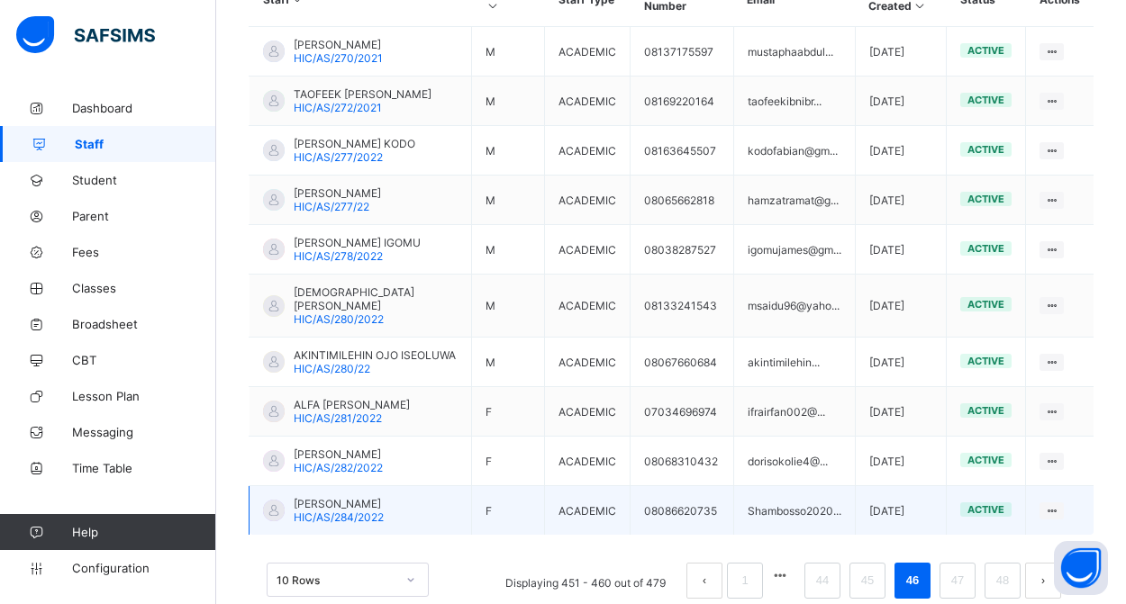
scroll to position [590, 0]
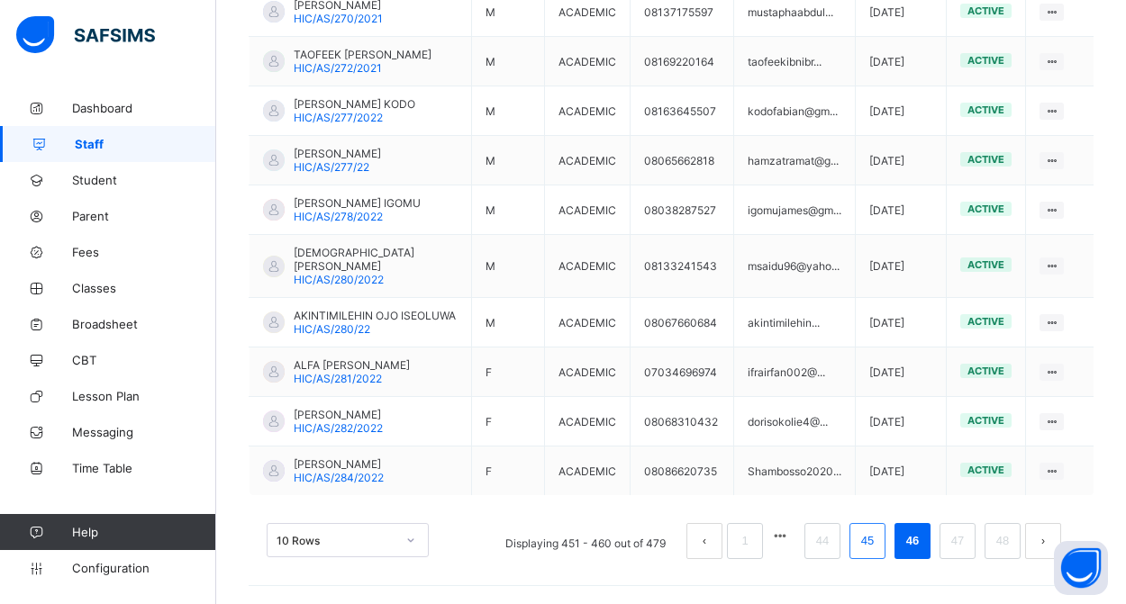
click at [870, 545] on link "45" at bounding box center [867, 541] width 23 height 23
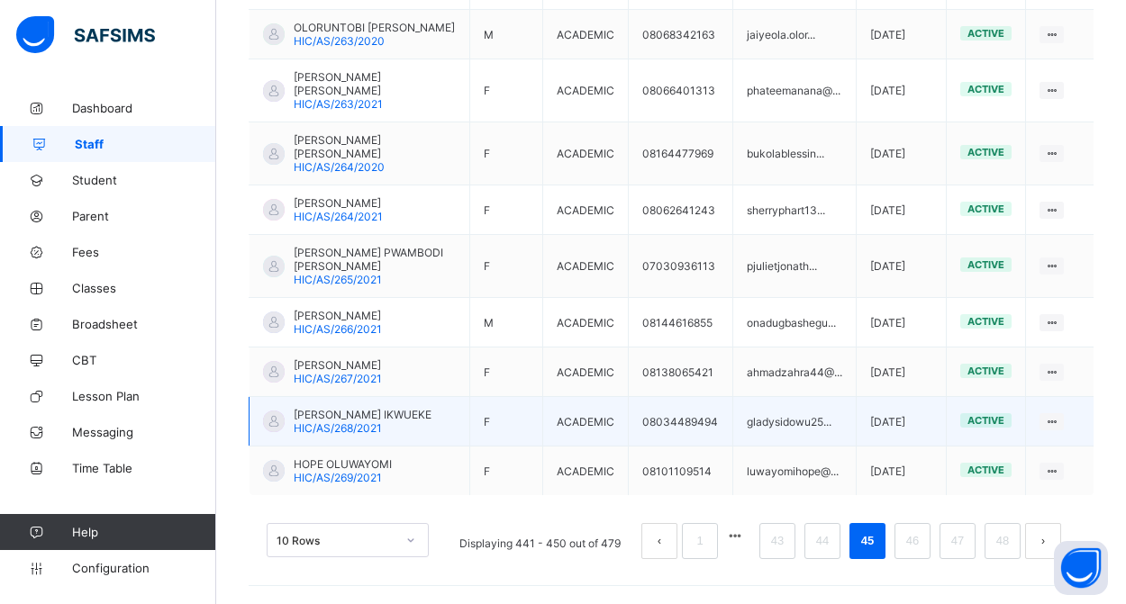
scroll to position [617, 0]
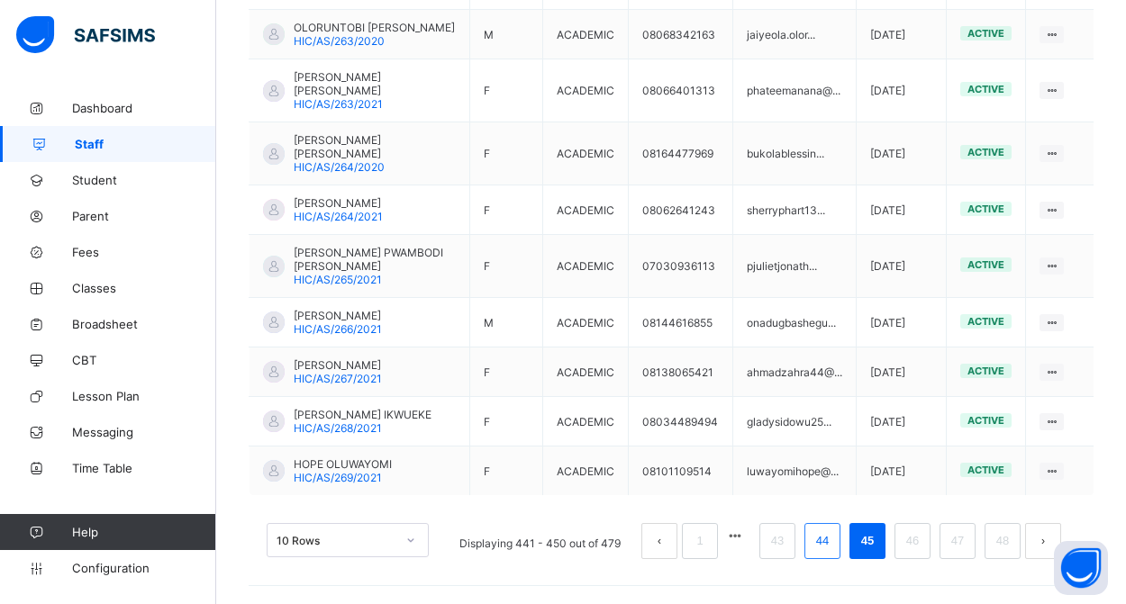
click at [830, 542] on link "44" at bounding box center [822, 541] width 23 height 23
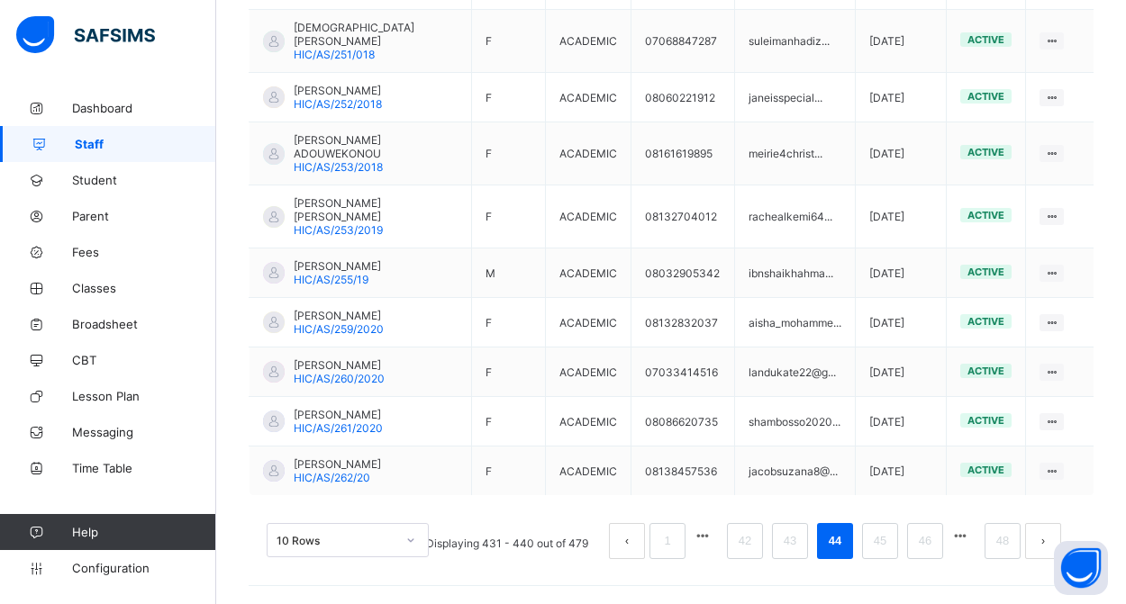
scroll to position [576, 0]
click at [782, 544] on link "43" at bounding box center [789, 541] width 23 height 23
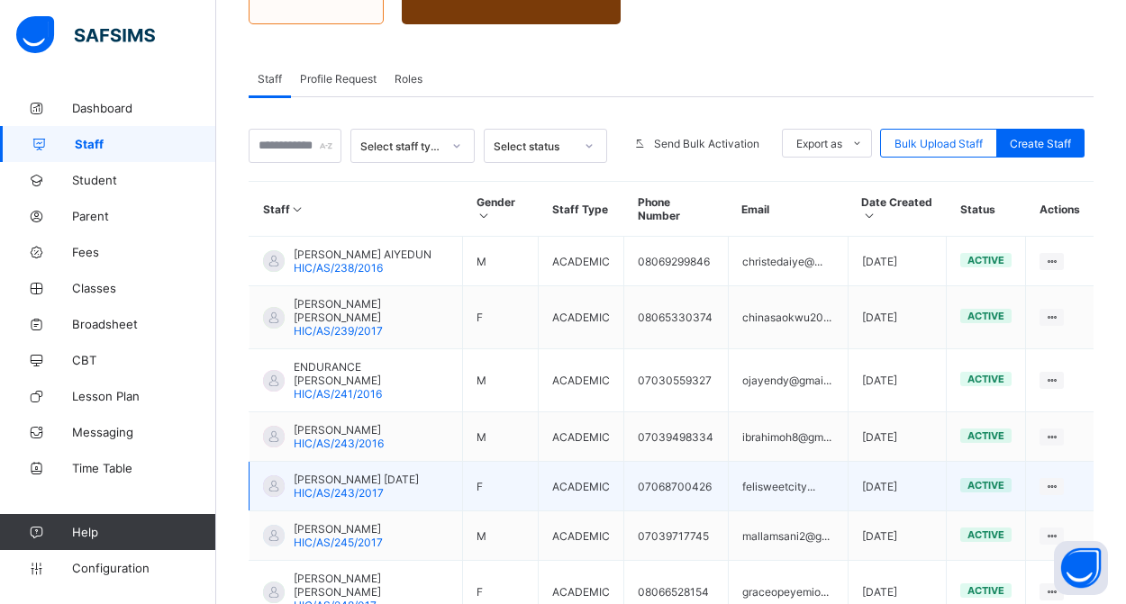
scroll to position [295, 0]
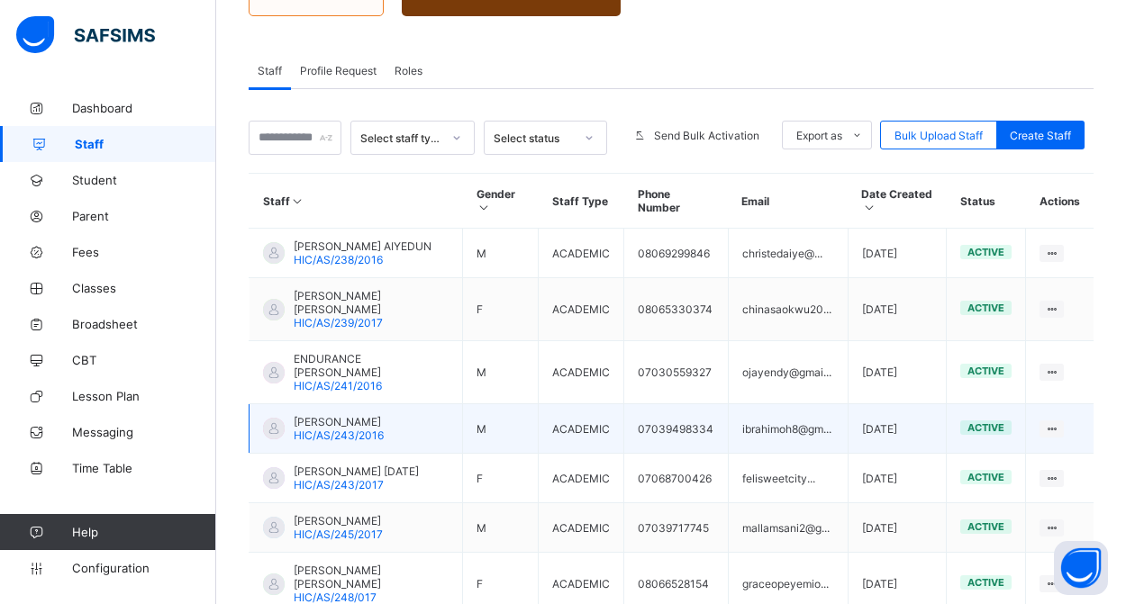
click at [367, 442] on span "HIC/AS/243/2016" at bounding box center [339, 436] width 90 height 14
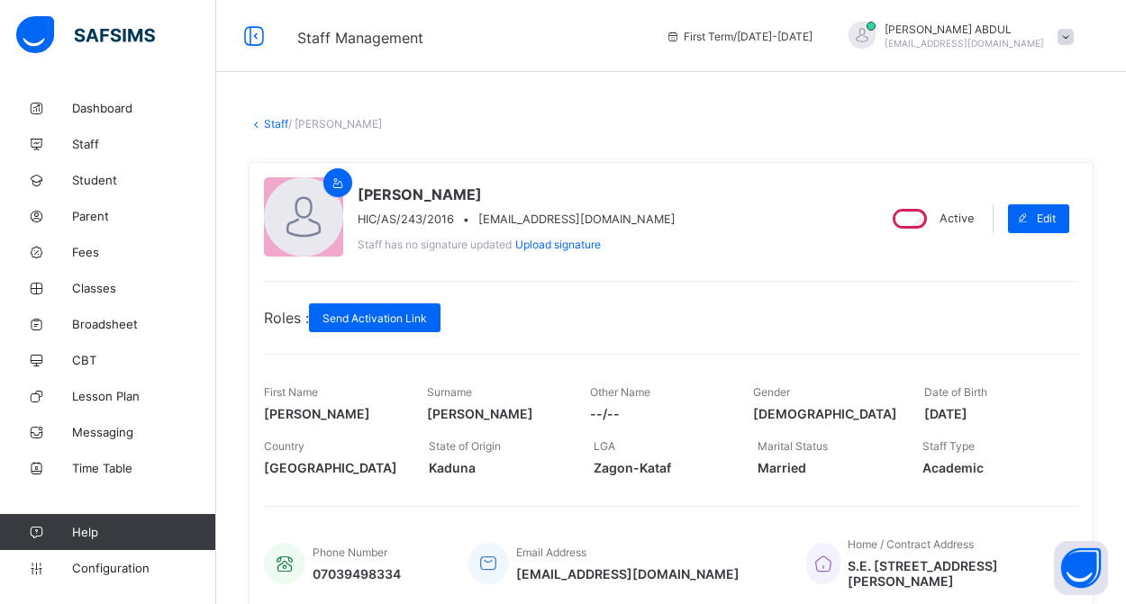
click at [268, 122] on link "Staff" at bounding box center [276, 124] width 24 height 14
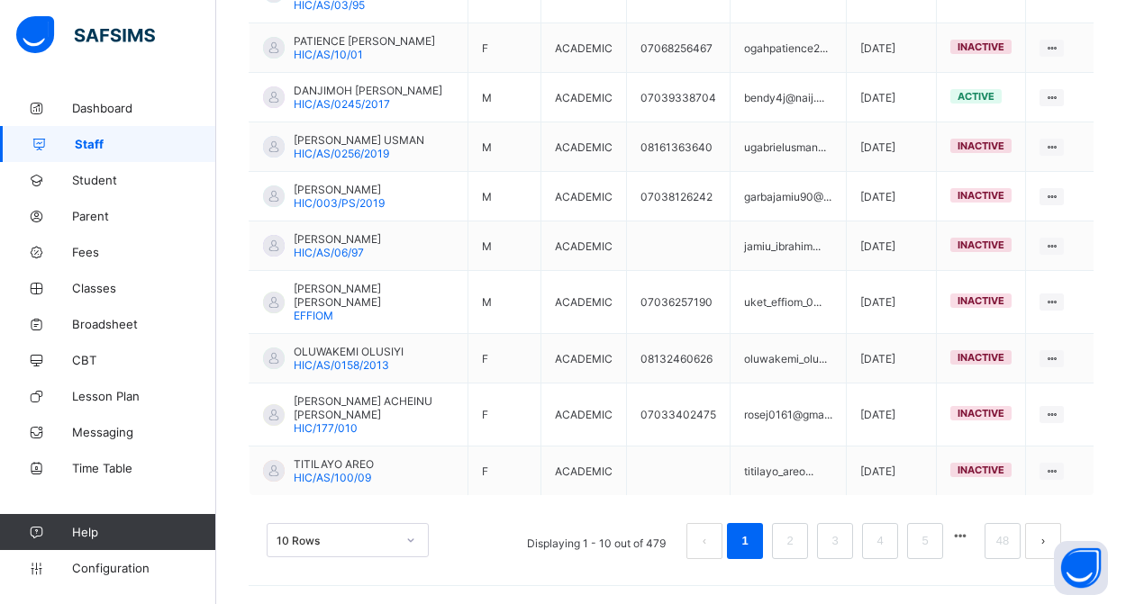
scroll to position [563, 0]
click at [957, 540] on button "button" at bounding box center [959, 536] width 23 height 15
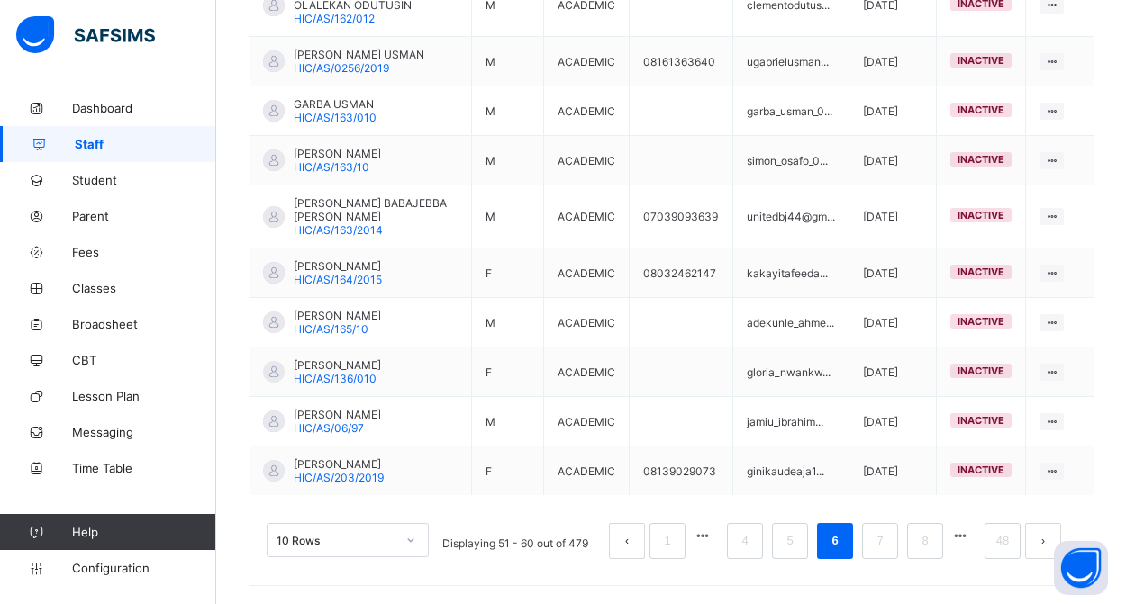
click at [962, 543] on button "button" at bounding box center [959, 536] width 23 height 15
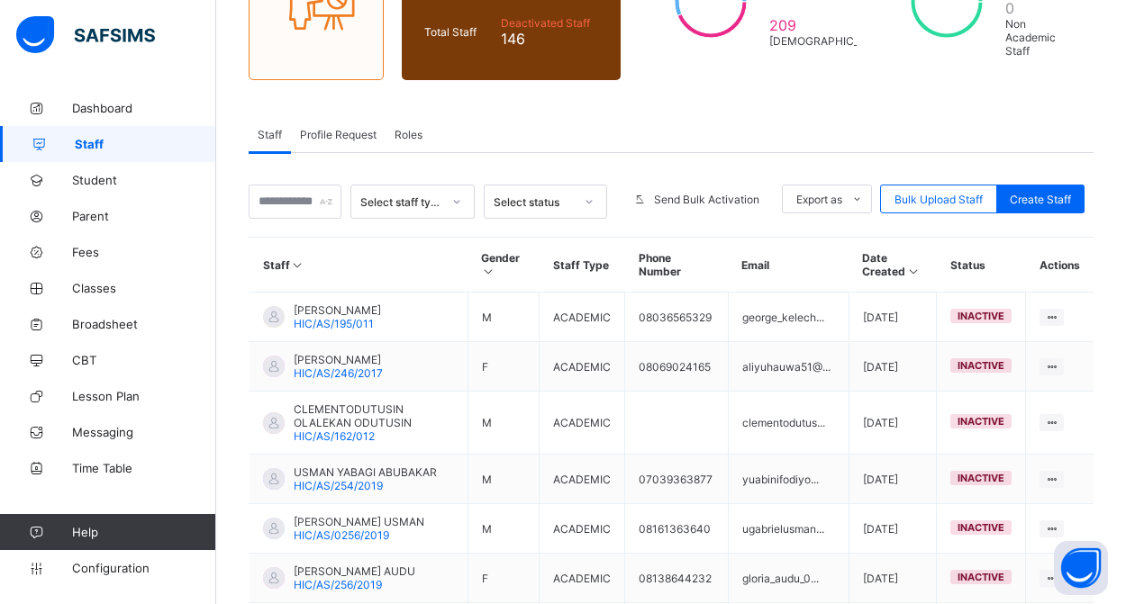
scroll to position [576, 0]
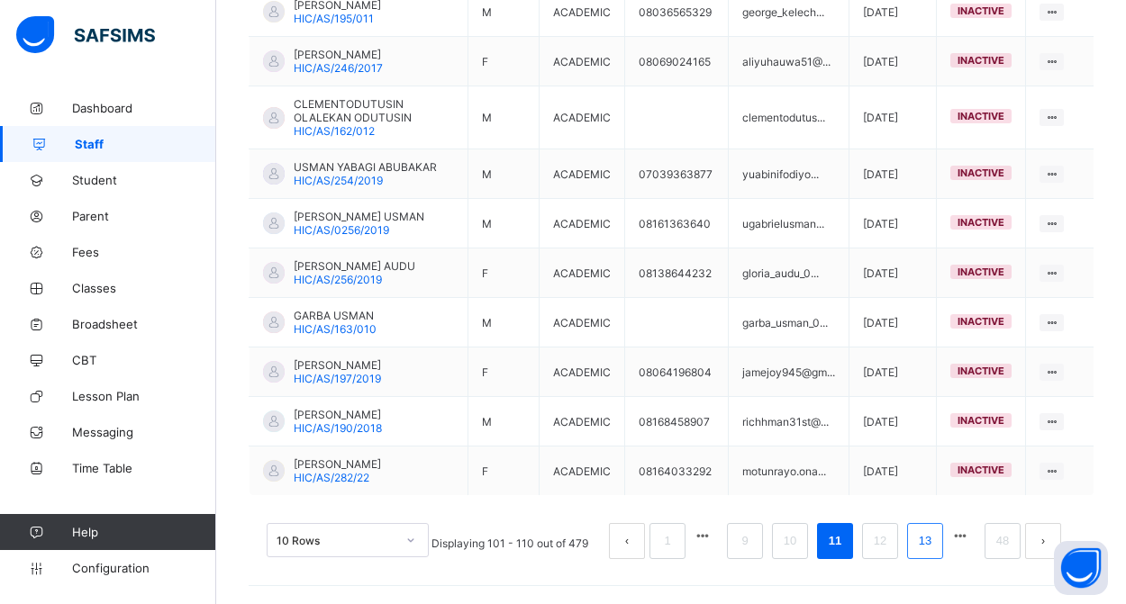
click at [928, 542] on link "13" at bounding box center [924, 541] width 23 height 23
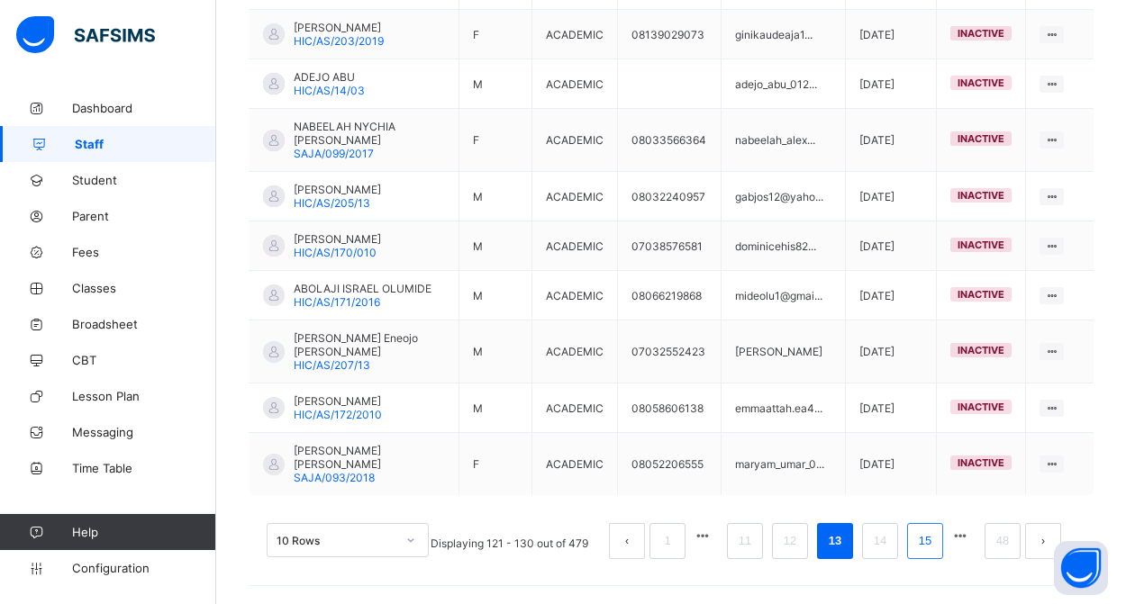
click at [924, 541] on link "15" at bounding box center [924, 541] width 23 height 23
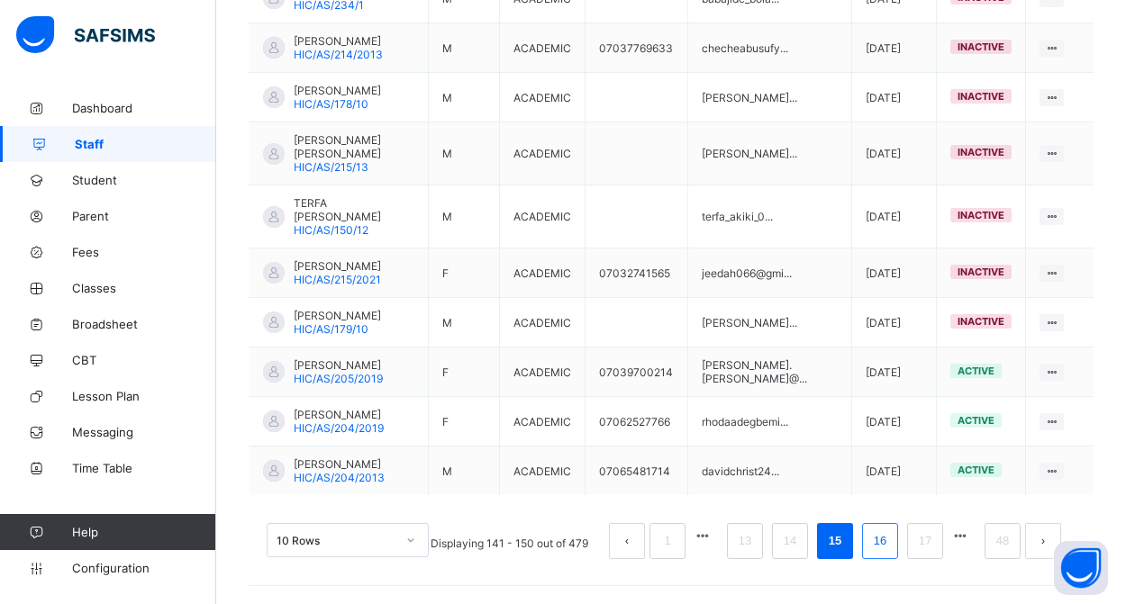
click at [882, 542] on link "16" at bounding box center [879, 541] width 23 height 23
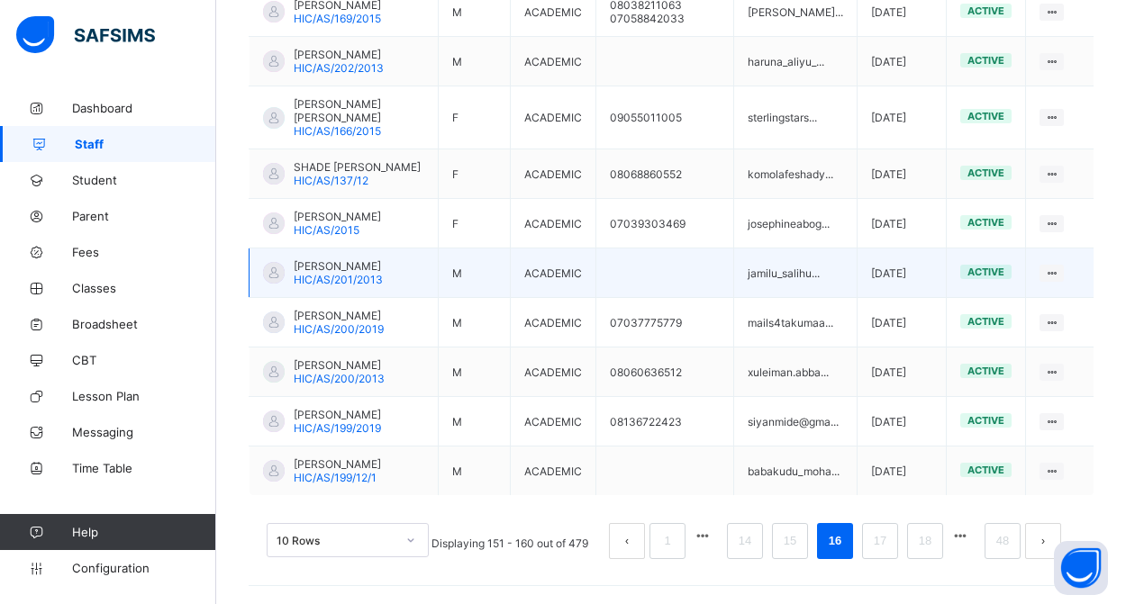
scroll to position [618, 0]
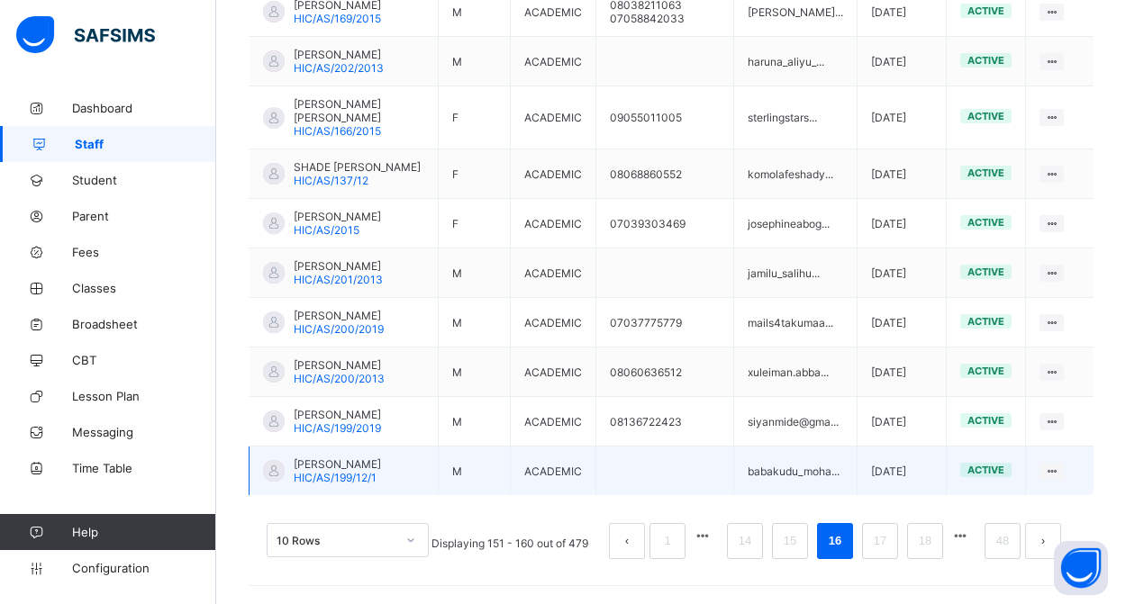
click at [316, 471] on span "[PERSON_NAME]" at bounding box center [337, 465] width 87 height 14
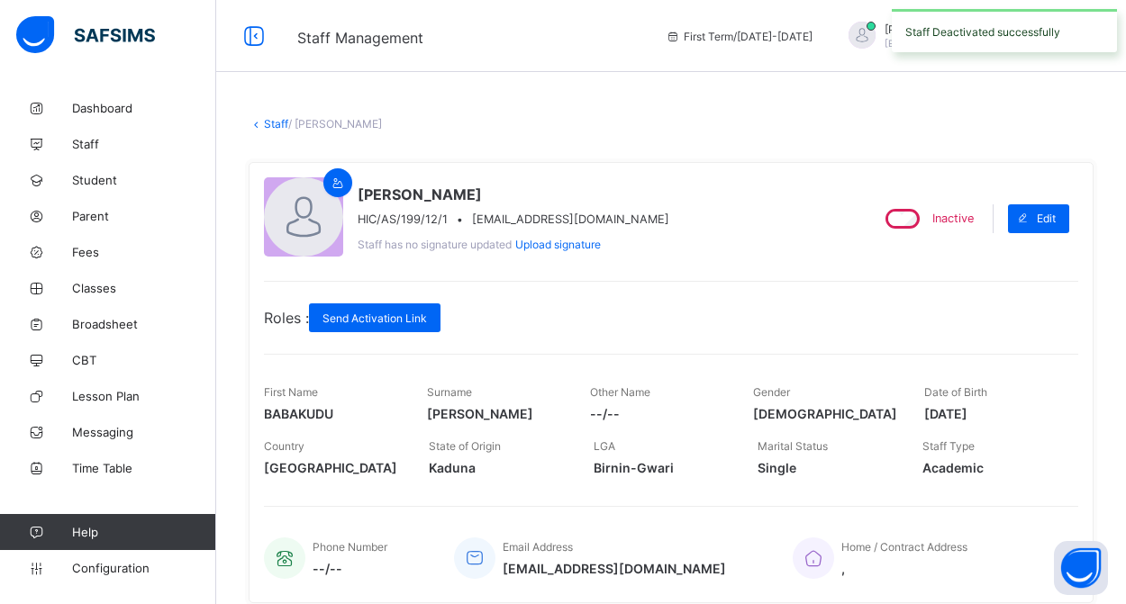
click at [276, 122] on link "Staff" at bounding box center [276, 124] width 24 height 14
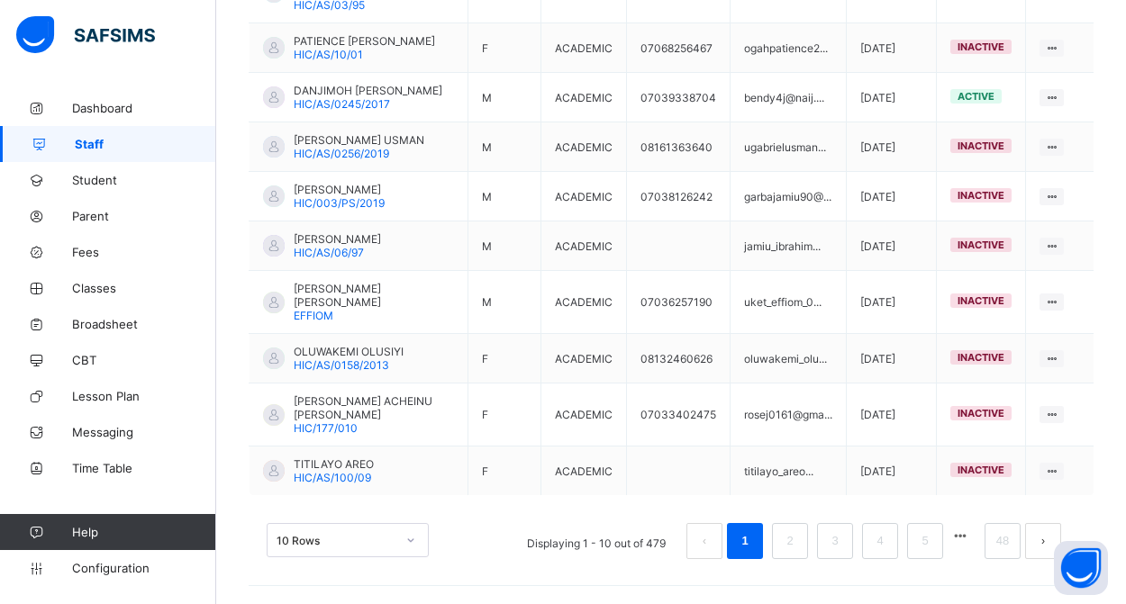
scroll to position [563, 0]
click at [992, 537] on link "48" at bounding box center [1002, 541] width 23 height 23
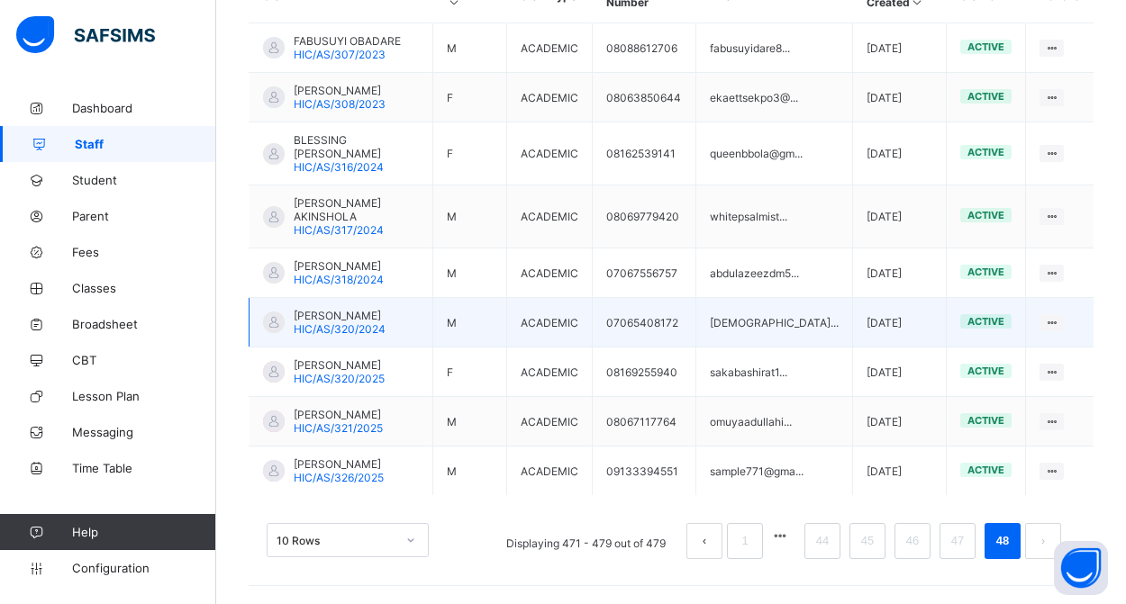
scroll to position [513, 0]
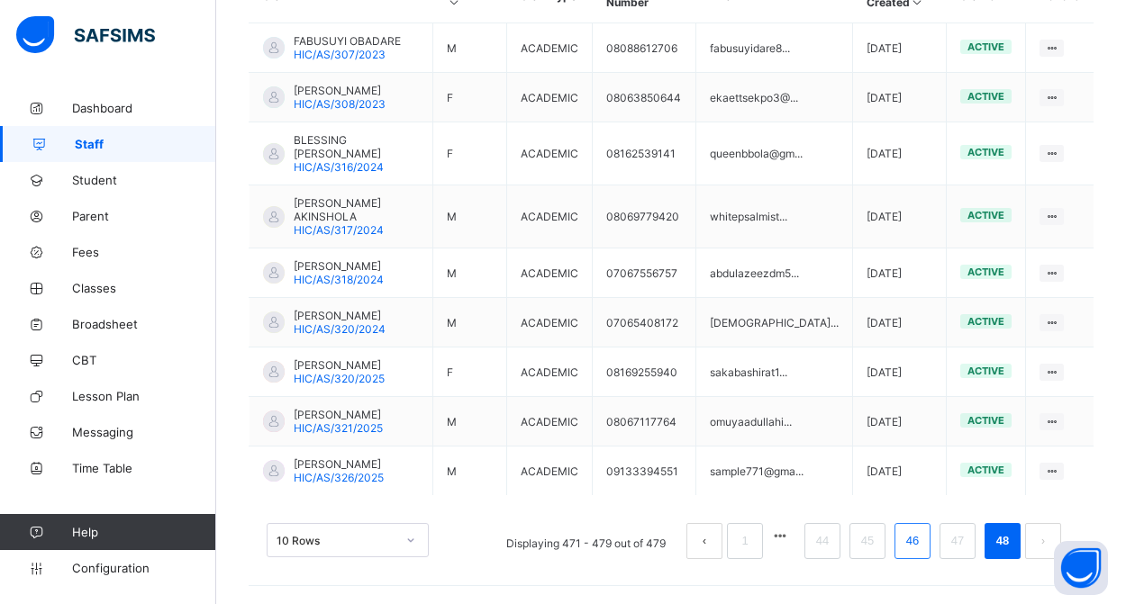
click at [902, 539] on link "46" at bounding box center [912, 541] width 23 height 23
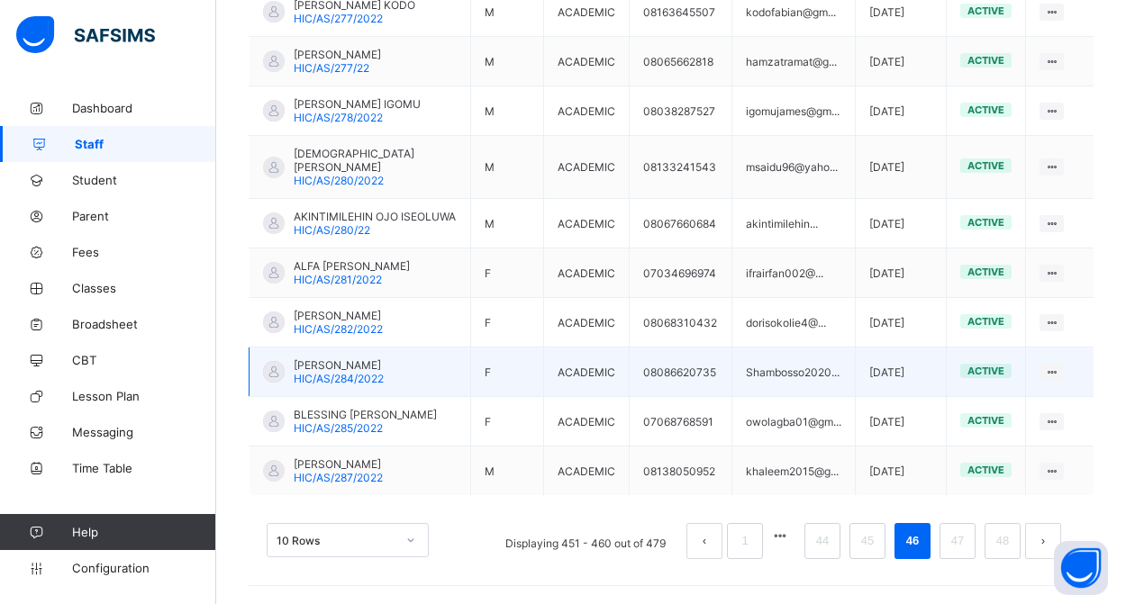
scroll to position [571, 0]
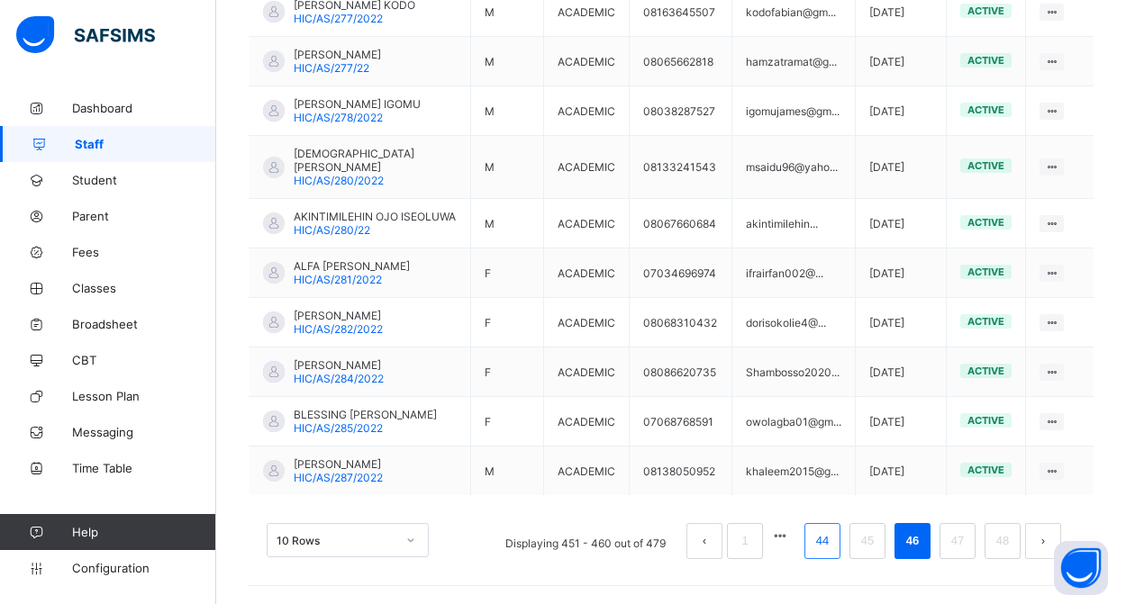
click at [819, 553] on link "44" at bounding box center [822, 541] width 23 height 23
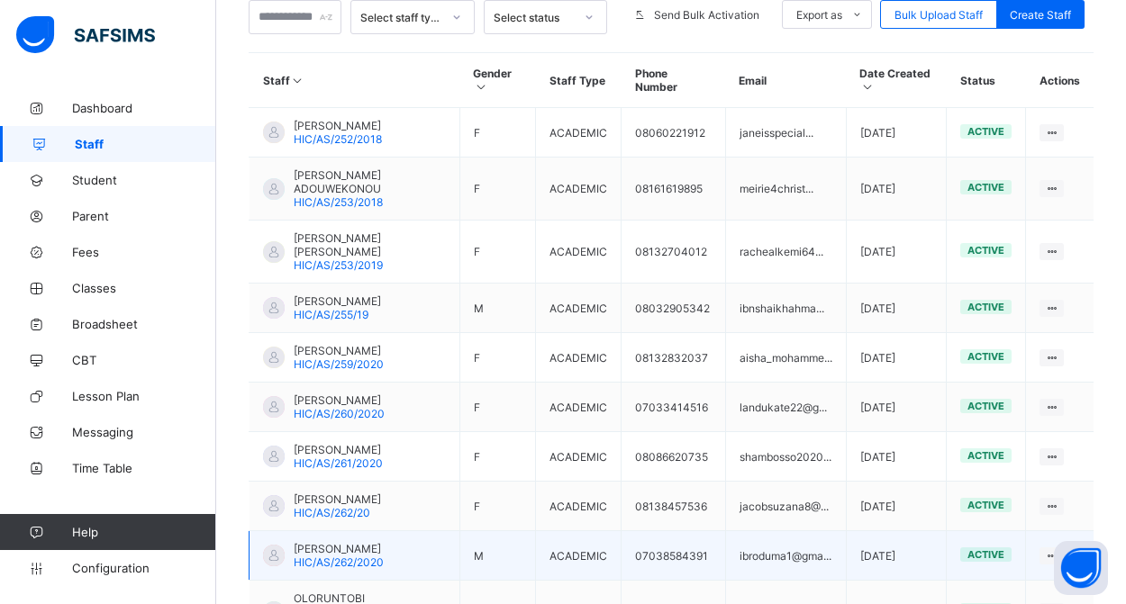
scroll to position [604, 0]
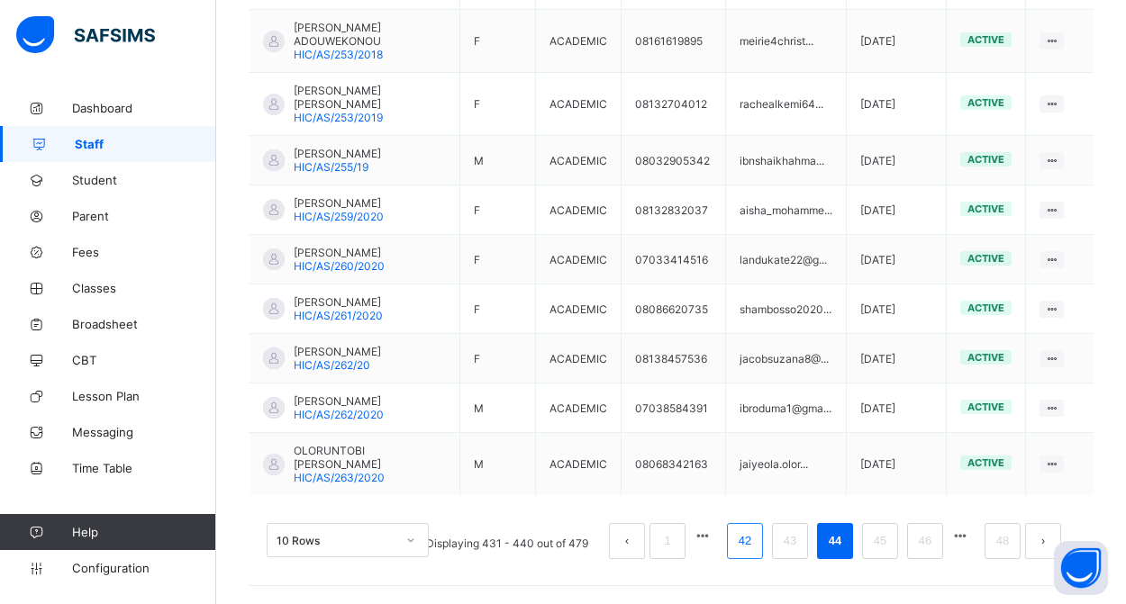
click at [744, 544] on link "42" at bounding box center [744, 541] width 23 height 23
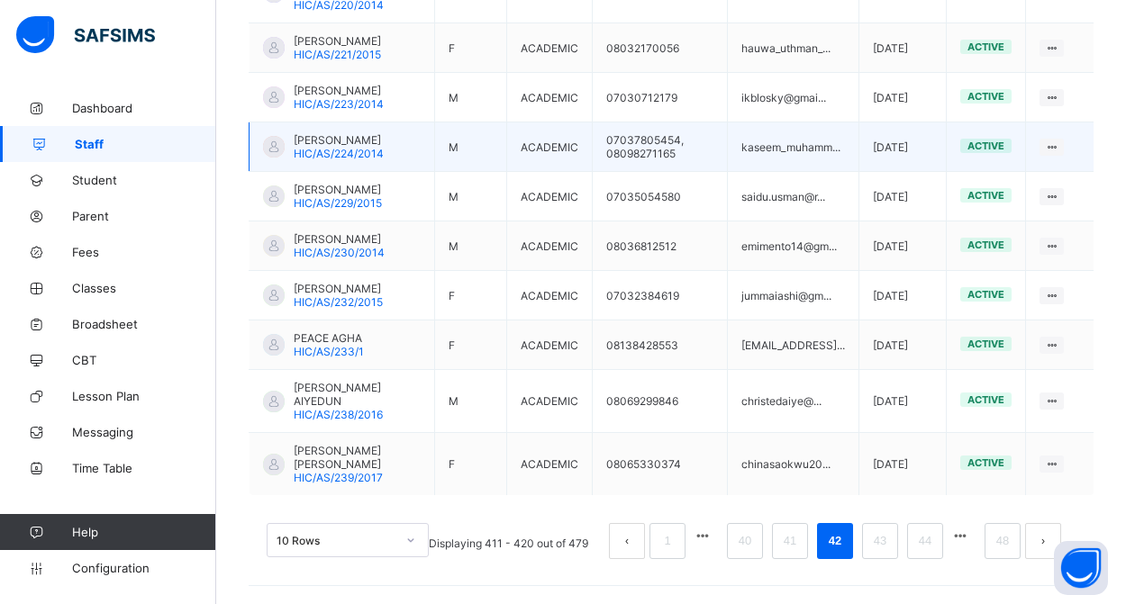
scroll to position [617, 0]
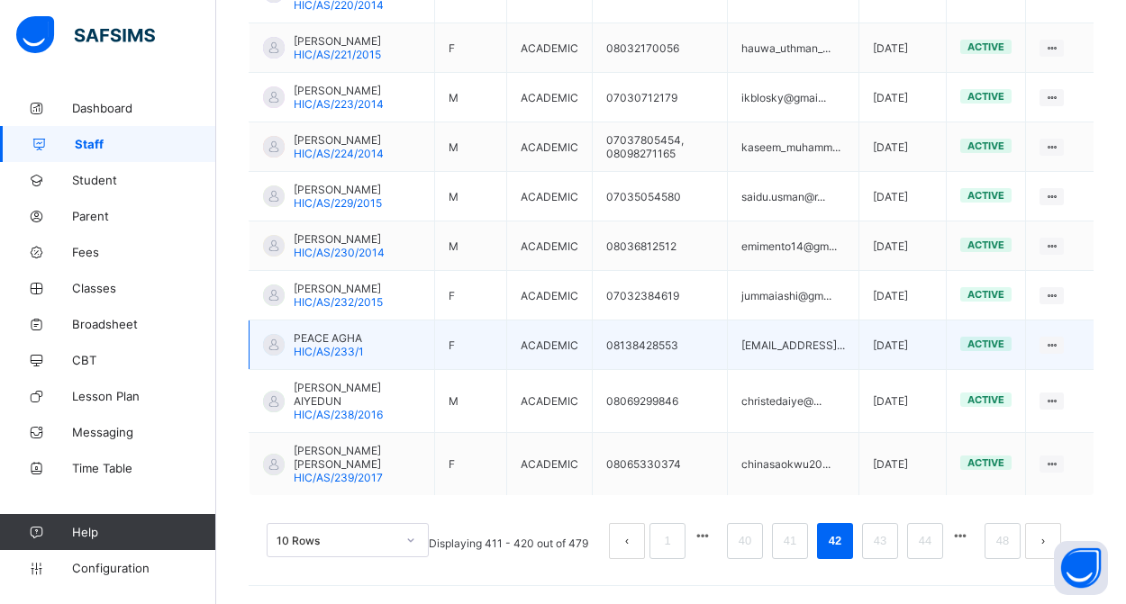
click at [313, 342] on span "PEACE AGHA" at bounding box center [329, 338] width 70 height 14
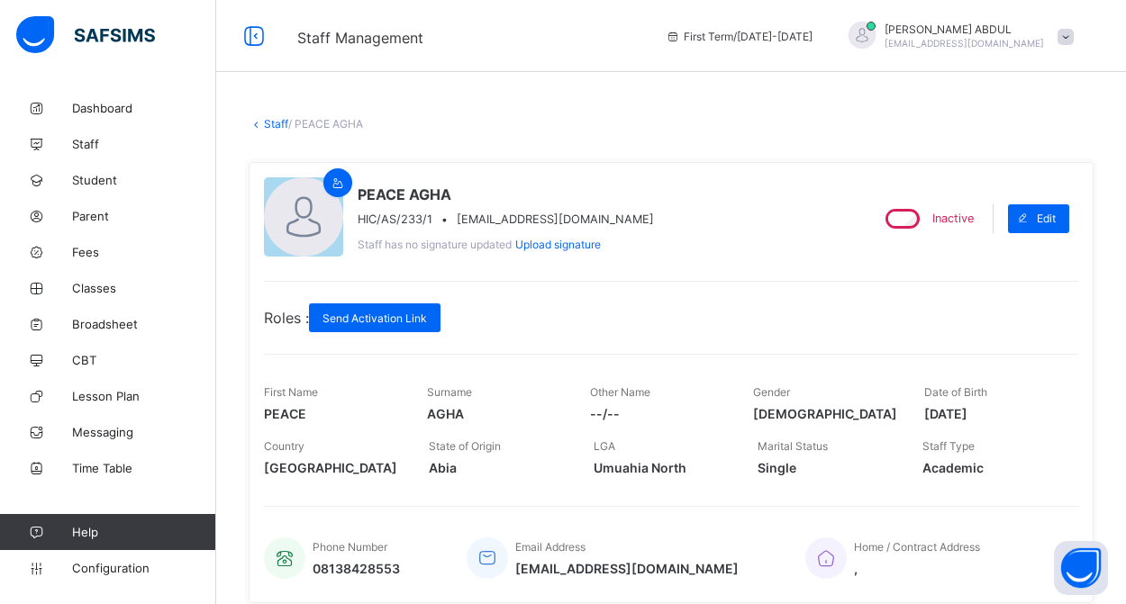
click at [271, 118] on link "Staff" at bounding box center [276, 124] width 24 height 14
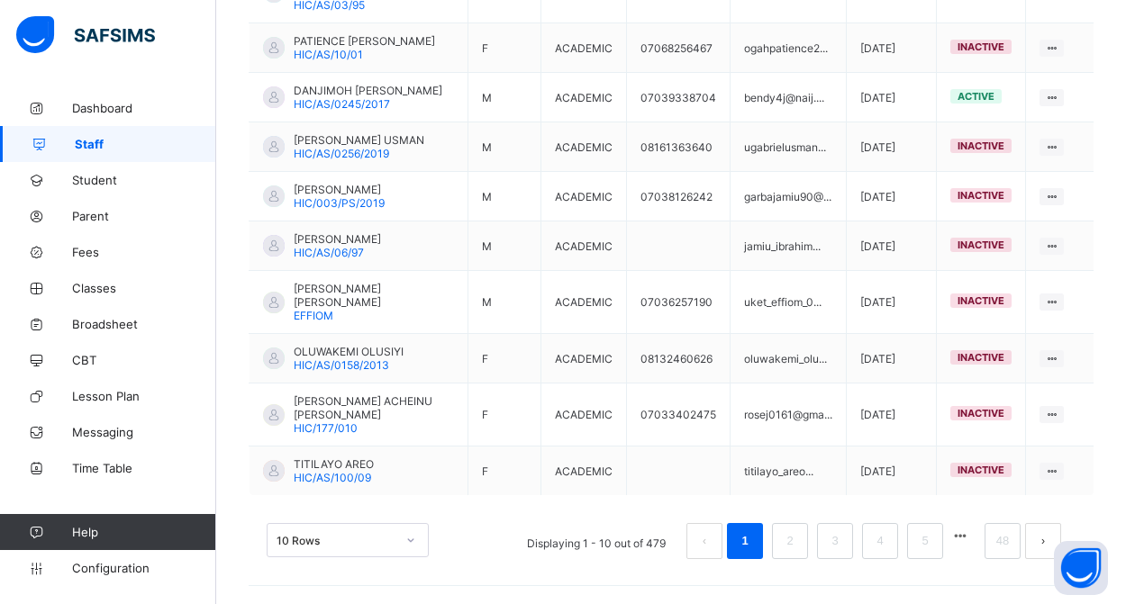
scroll to position [558, 0]
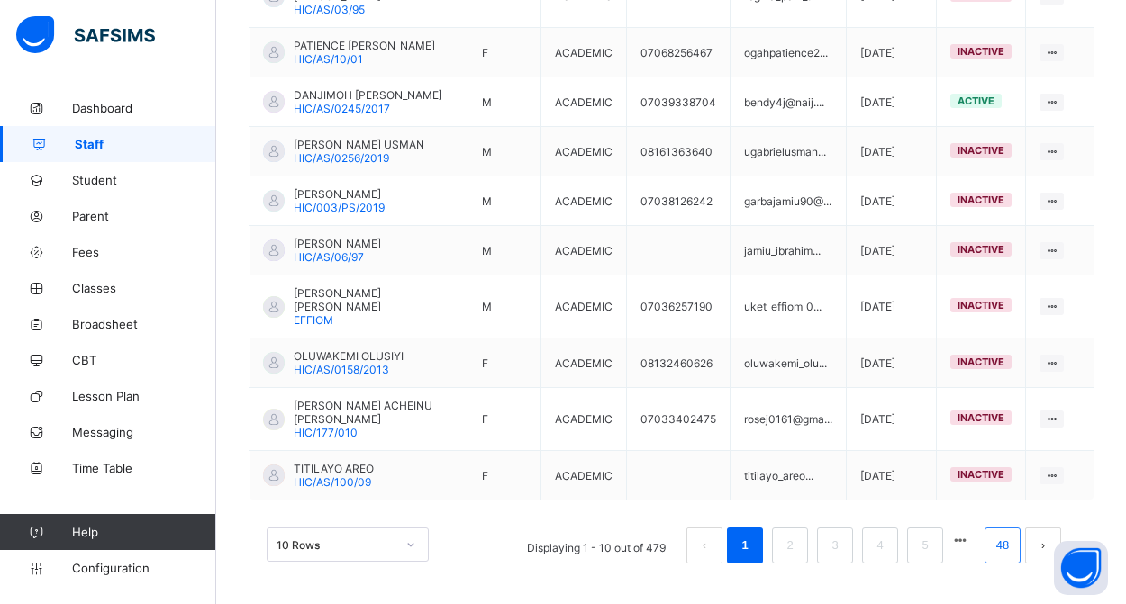
click at [994, 547] on link "48" at bounding box center [1002, 545] width 23 height 23
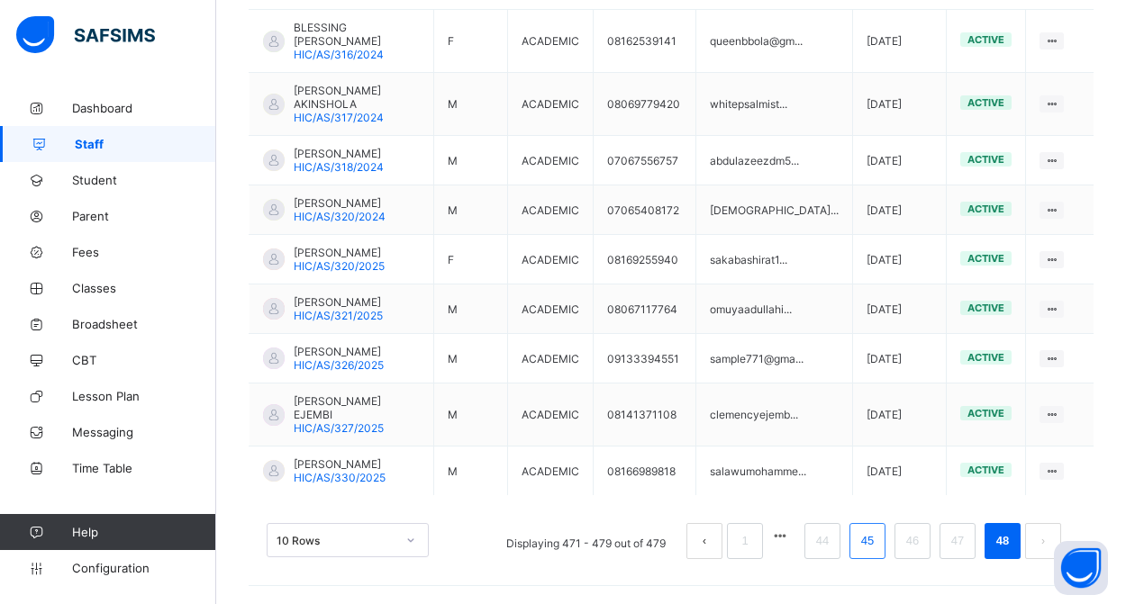
scroll to position [527, 0]
click at [829, 540] on link "44" at bounding box center [822, 541] width 23 height 23
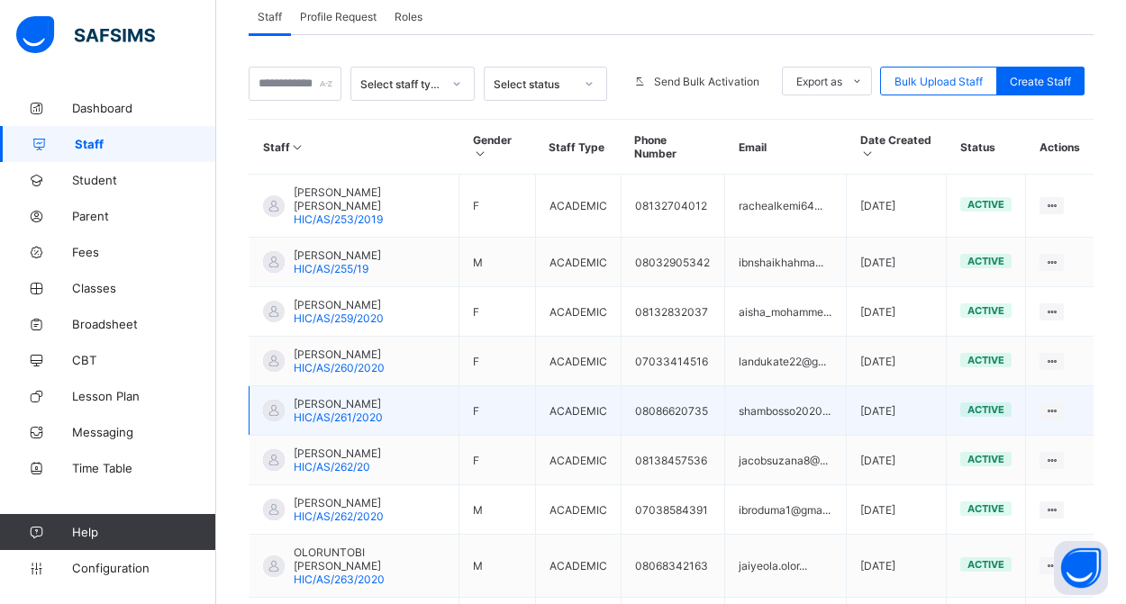
scroll to position [590, 0]
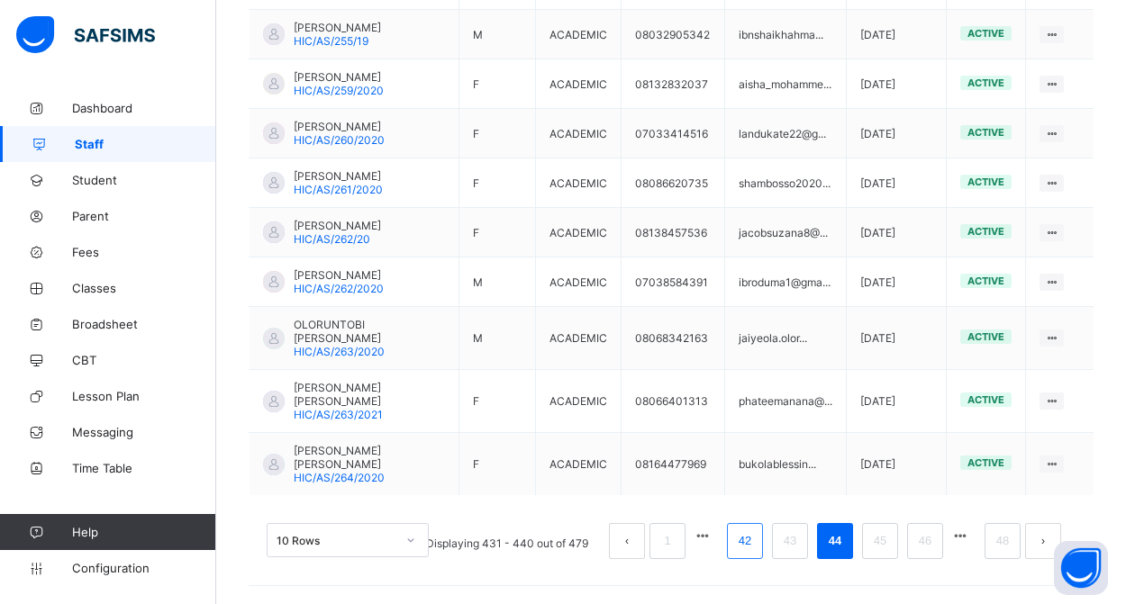
click at [747, 536] on link "42" at bounding box center [744, 541] width 23 height 23
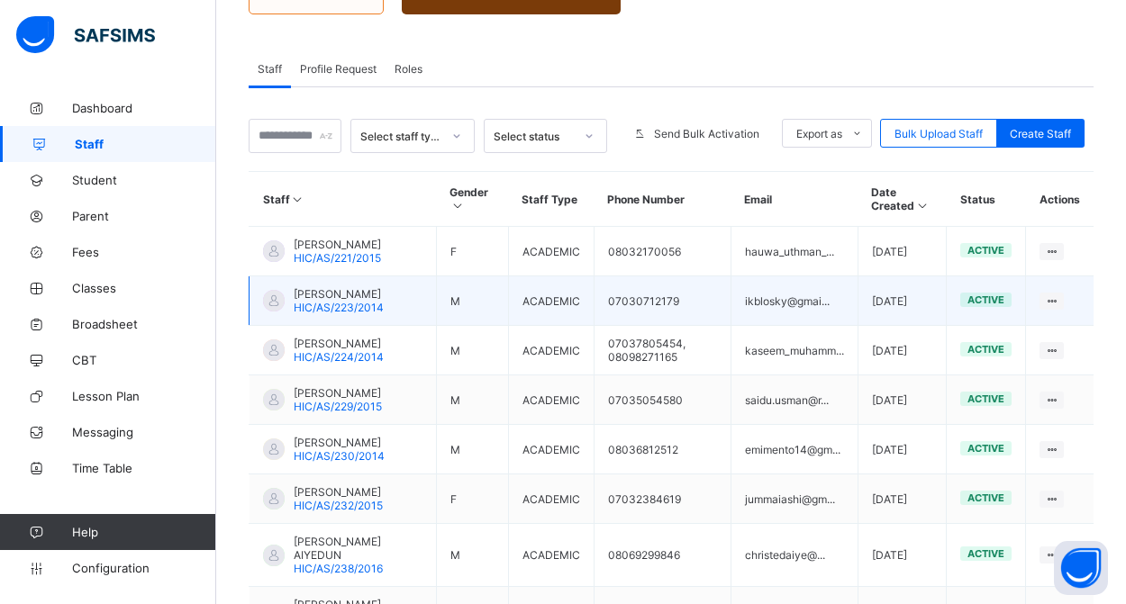
scroll to position [298, 0]
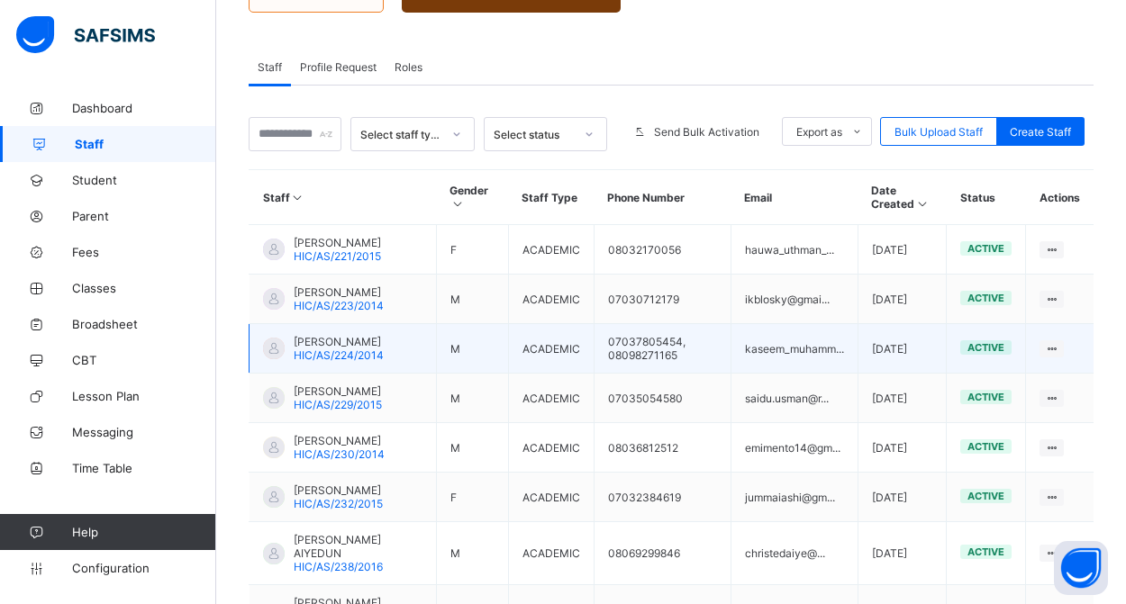
click at [348, 349] on span "KASEEM UMAR MUHAMMAD" at bounding box center [339, 342] width 90 height 14
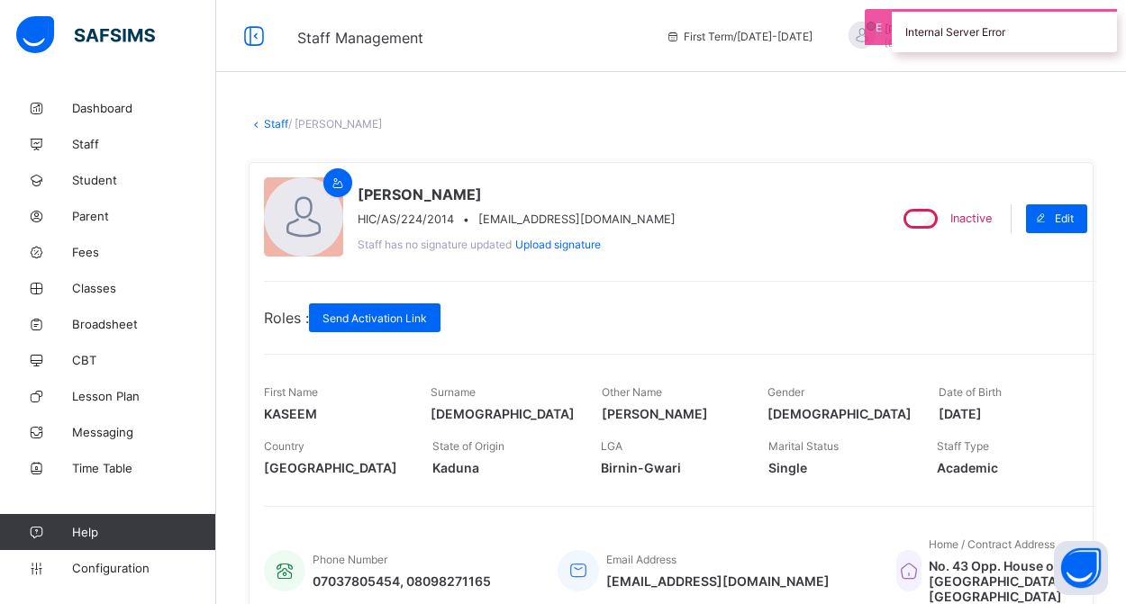
click at [276, 123] on link "Staff" at bounding box center [276, 124] width 24 height 14
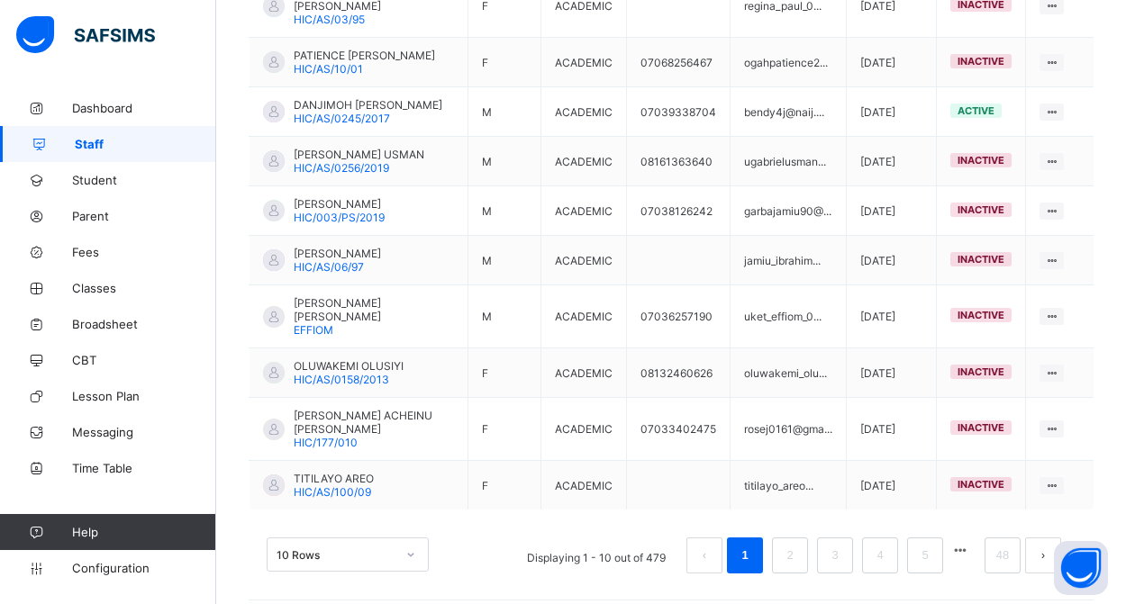
scroll to position [563, 0]
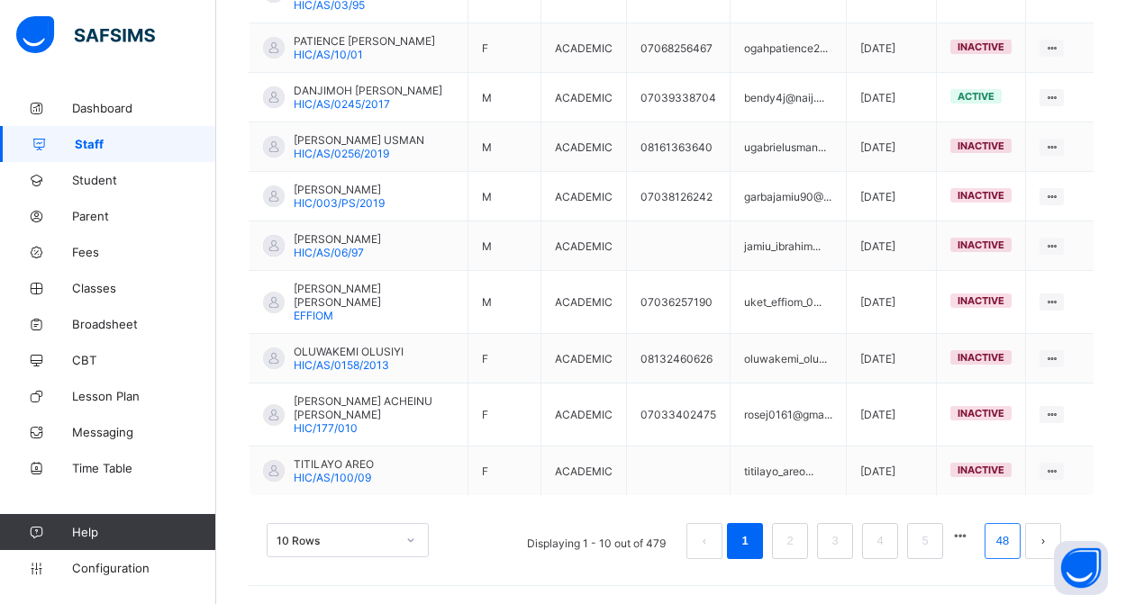
click at [1001, 540] on link "48" at bounding box center [1002, 541] width 23 height 23
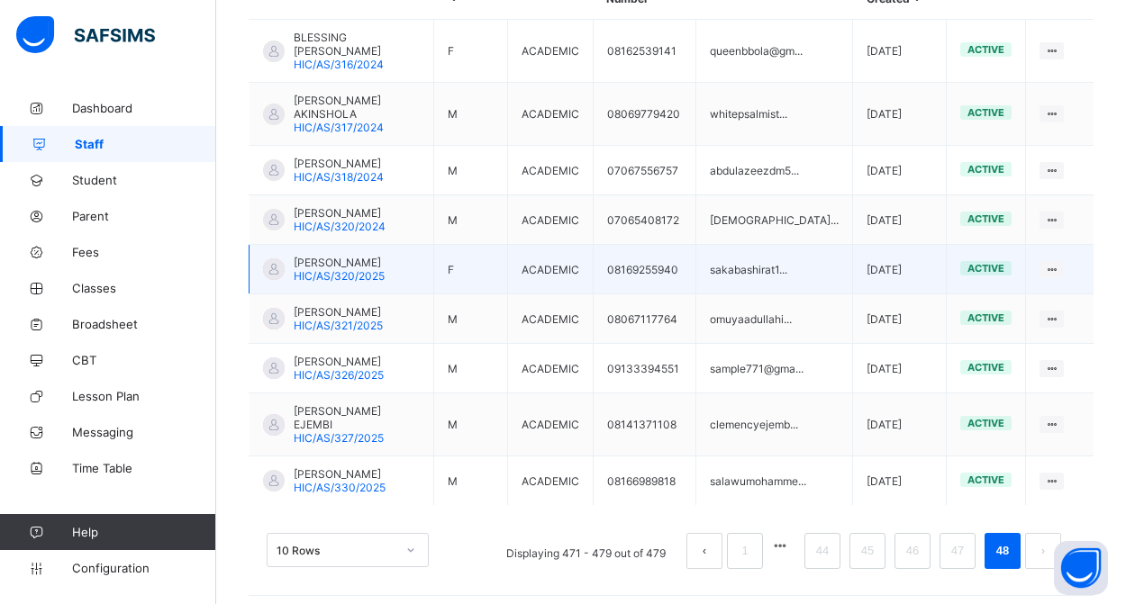
scroll to position [527, 0]
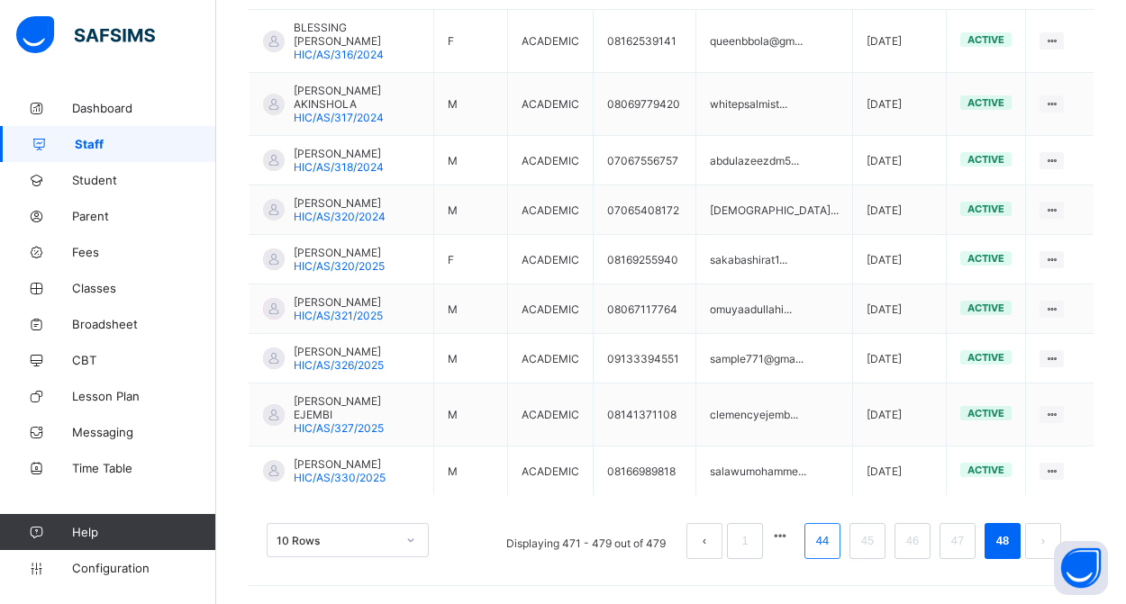
click at [826, 541] on link "44" at bounding box center [822, 541] width 23 height 23
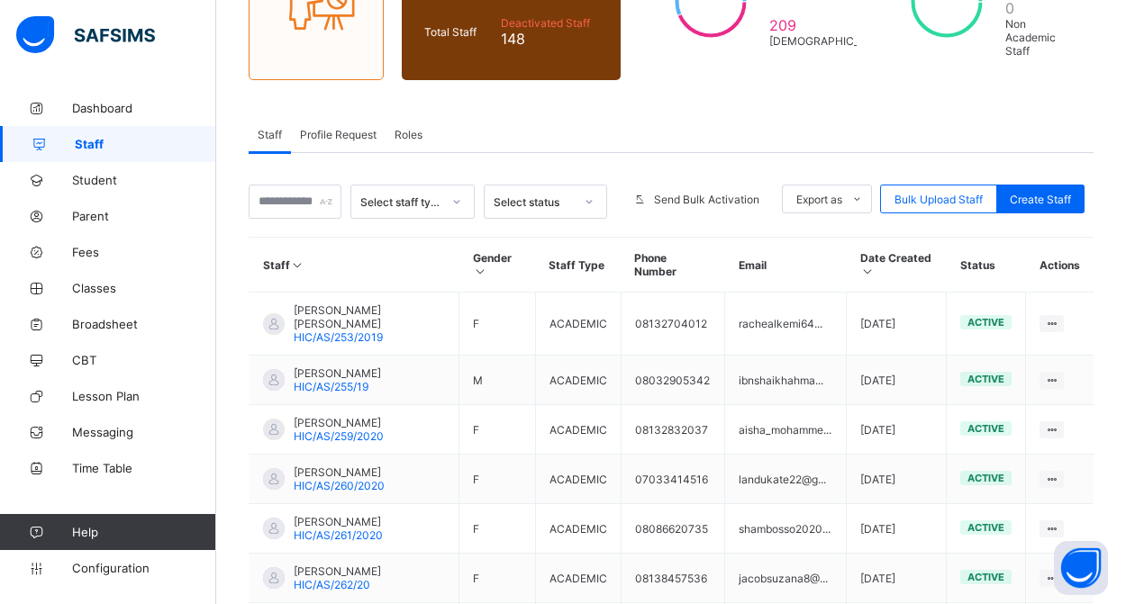
scroll to position [590, 0]
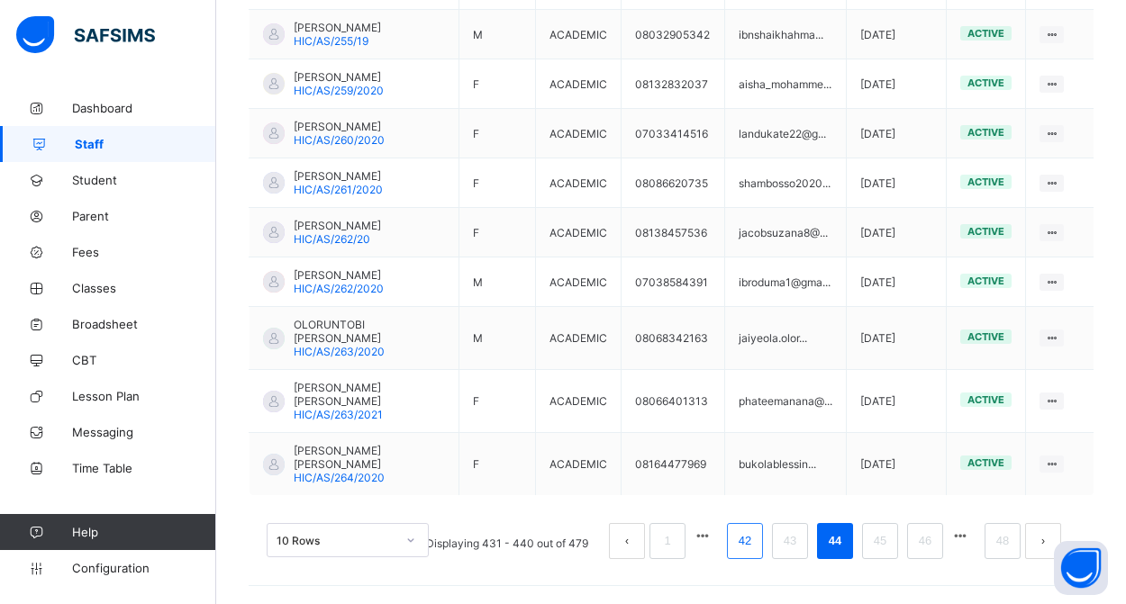
click at [751, 547] on link "42" at bounding box center [744, 541] width 23 height 23
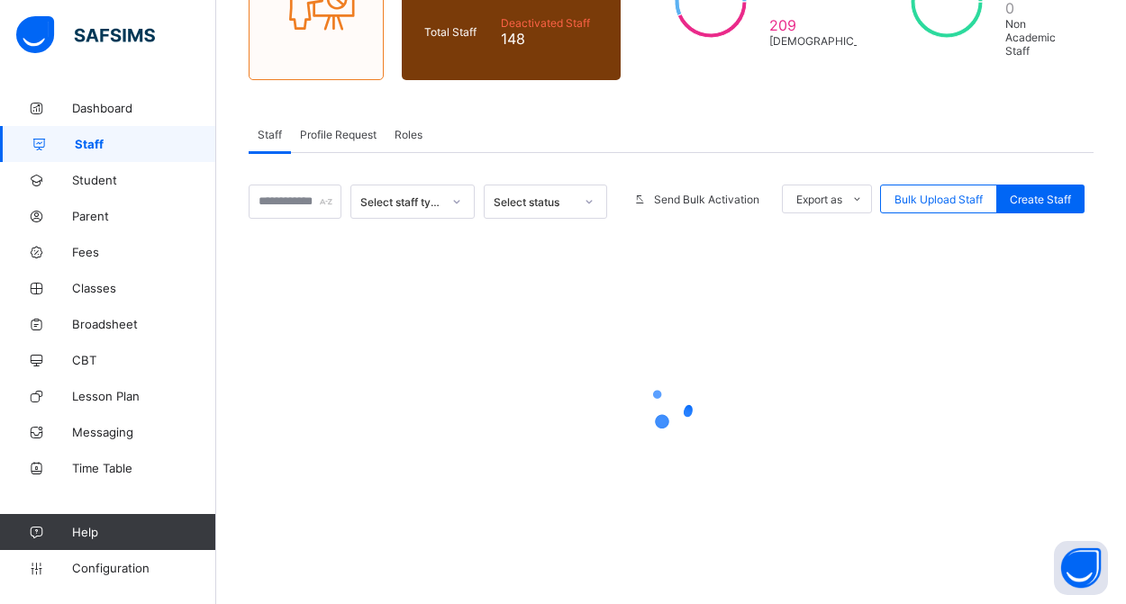
scroll to position [231, 0]
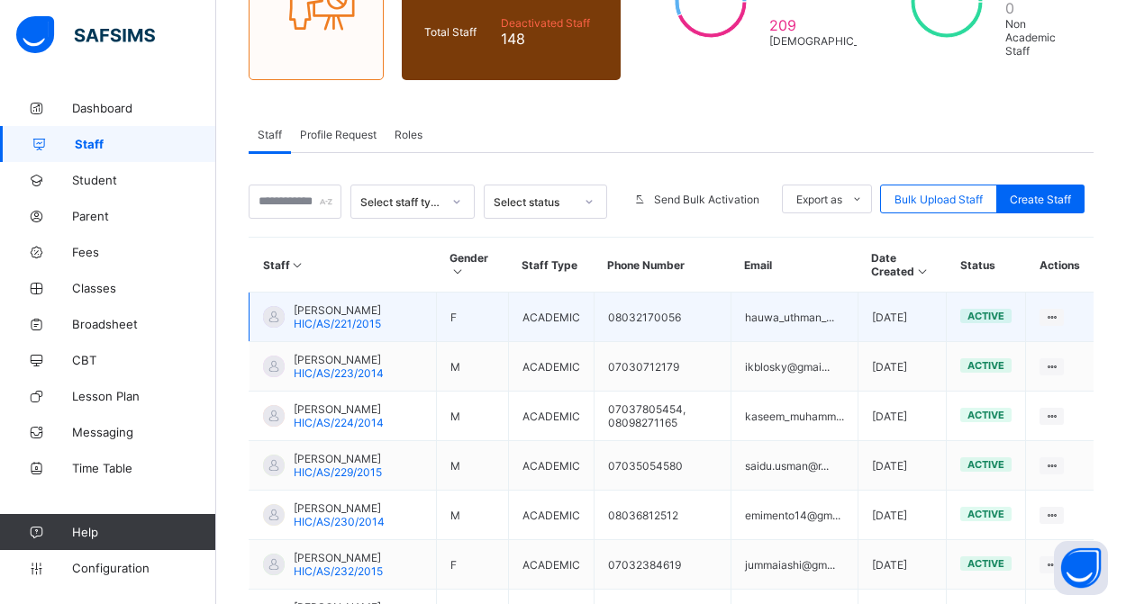
click at [331, 331] on span "HIC/AS/221/2015" at bounding box center [337, 324] width 87 height 14
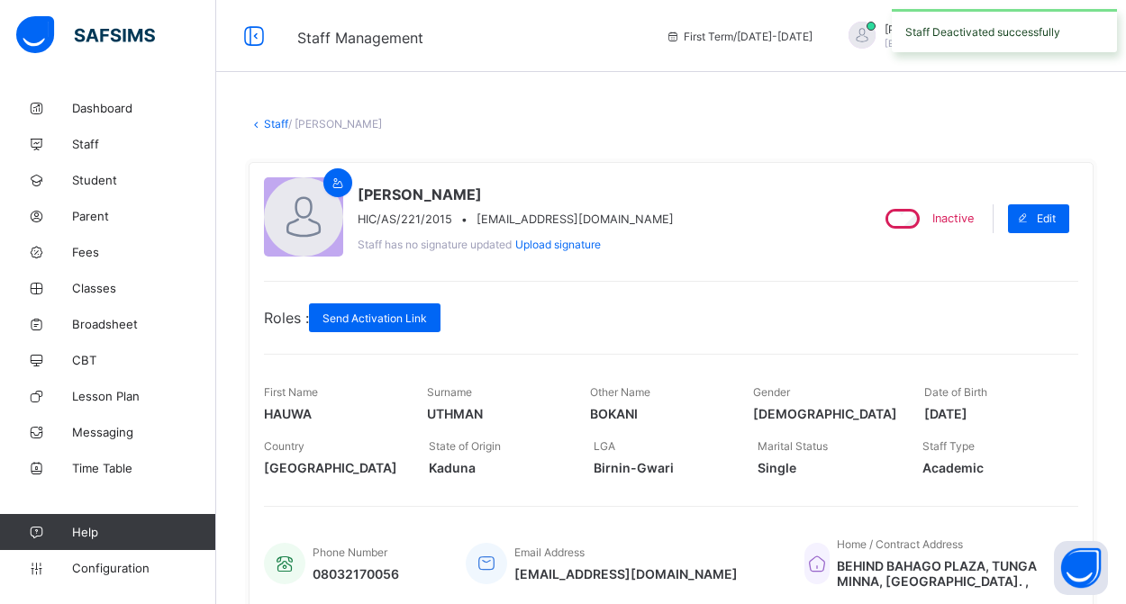
click at [268, 122] on link "Staff" at bounding box center [276, 124] width 24 height 14
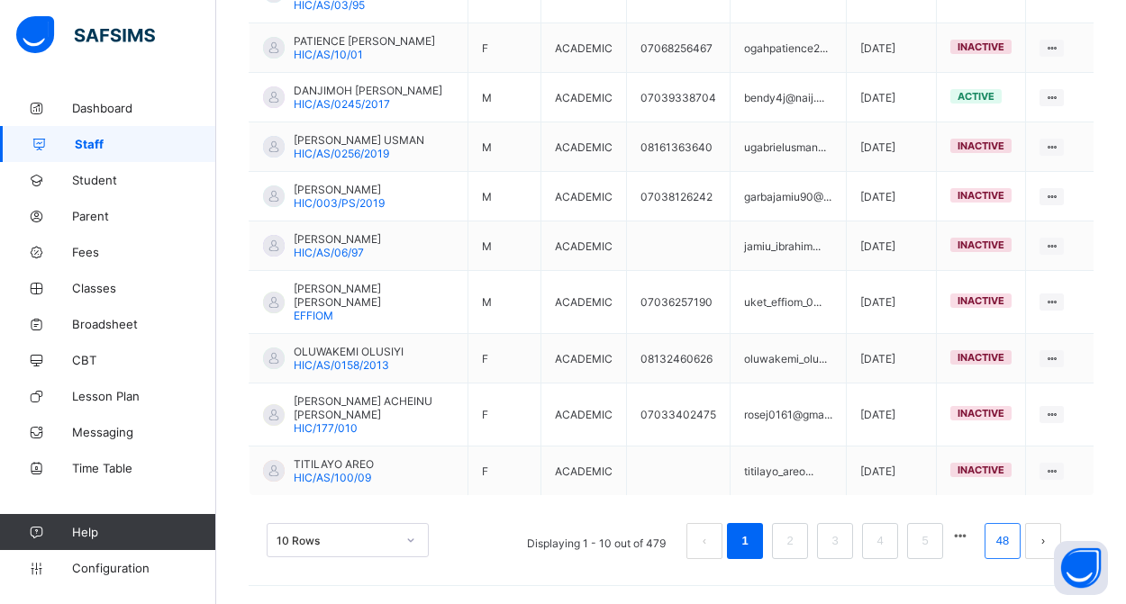
scroll to position [563, 0]
click at [994, 539] on link "48" at bounding box center [1002, 541] width 23 height 23
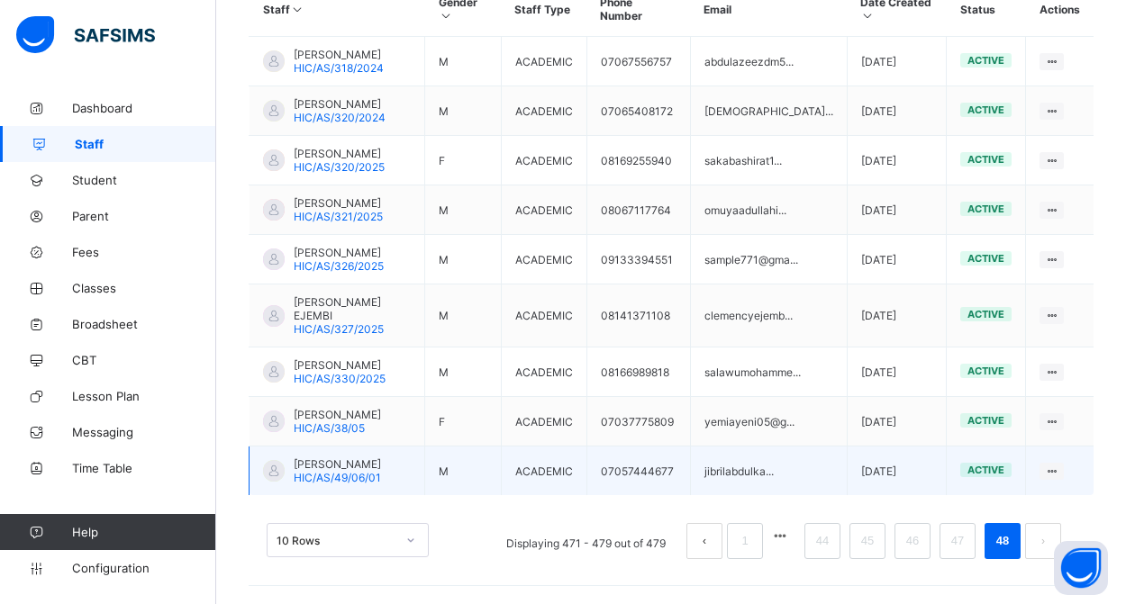
scroll to position [513, 0]
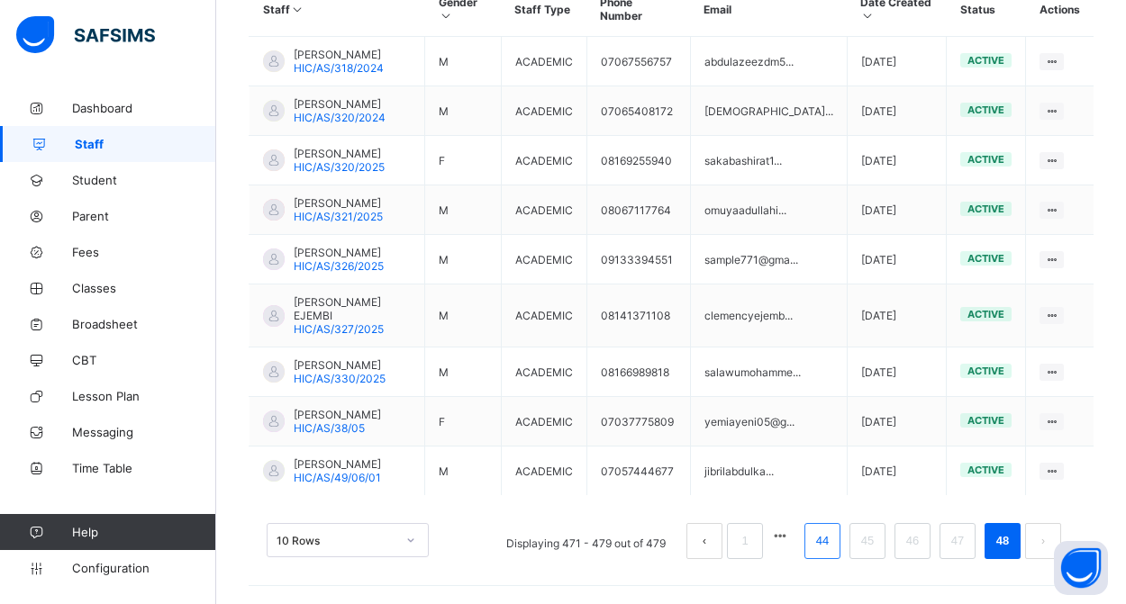
click at [823, 549] on link "44" at bounding box center [822, 541] width 23 height 23
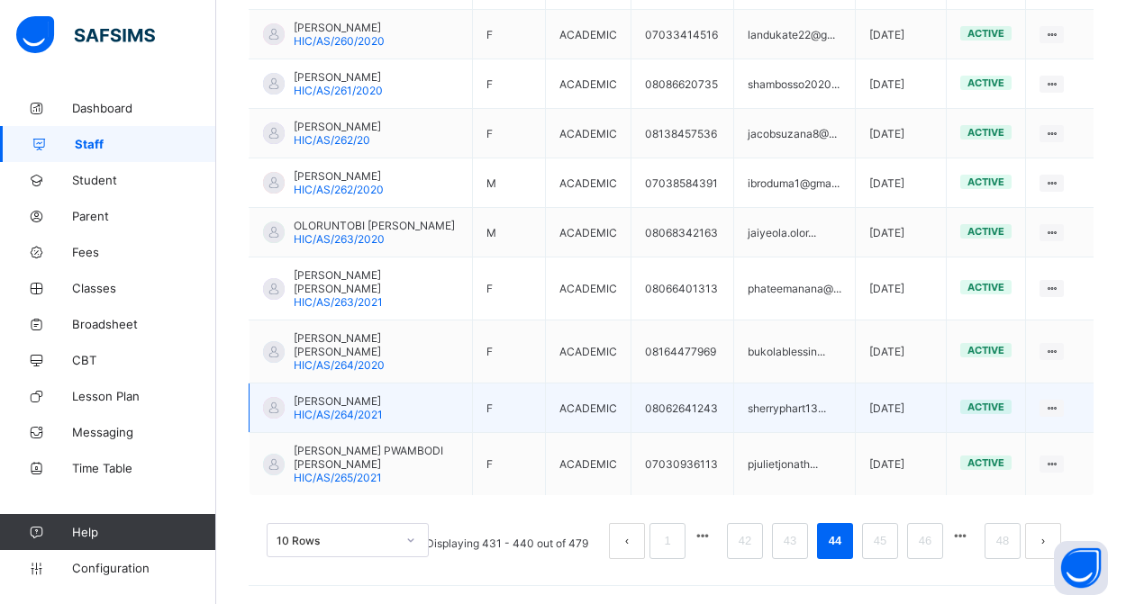
scroll to position [603, 0]
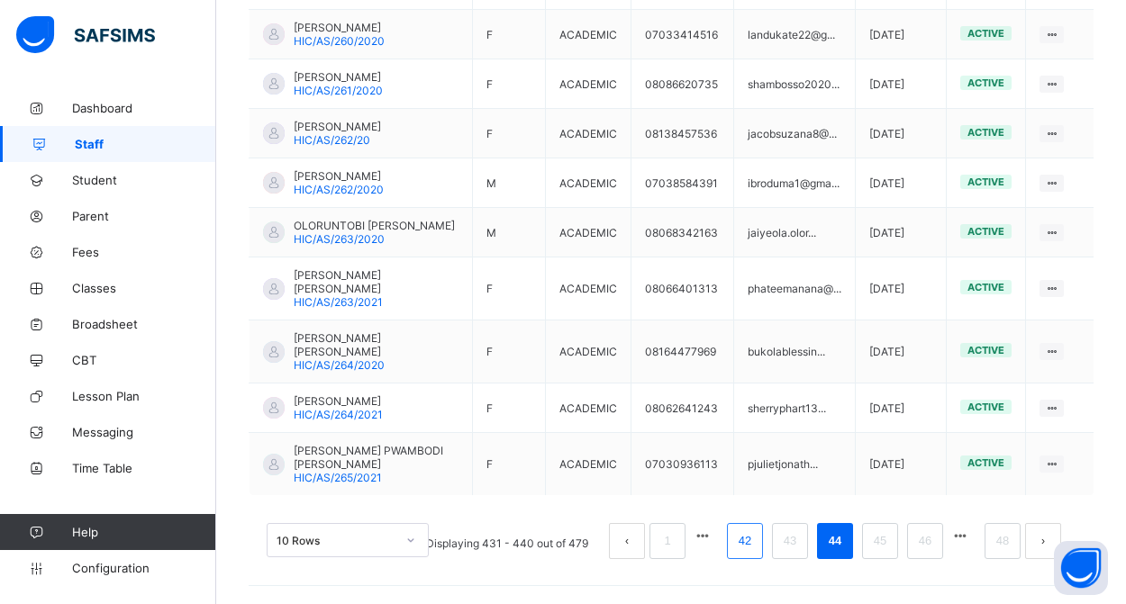
click at [733, 544] on link "42" at bounding box center [744, 541] width 23 height 23
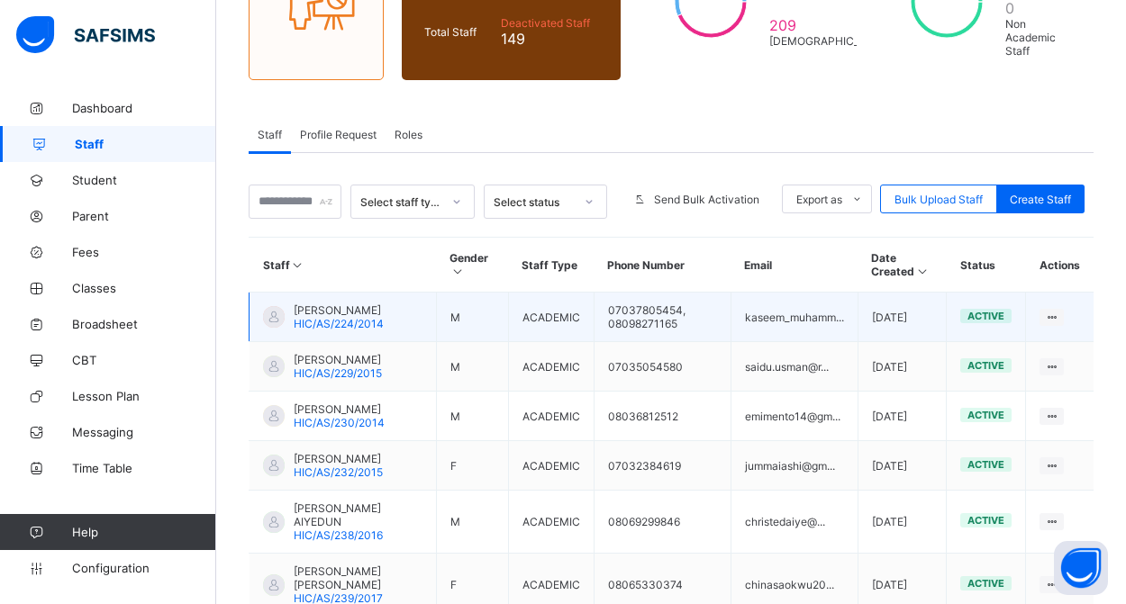
click at [384, 331] on div "KASEEM UMAR MUHAMMAD HIC/AS/224/2014" at bounding box center [339, 317] width 90 height 27
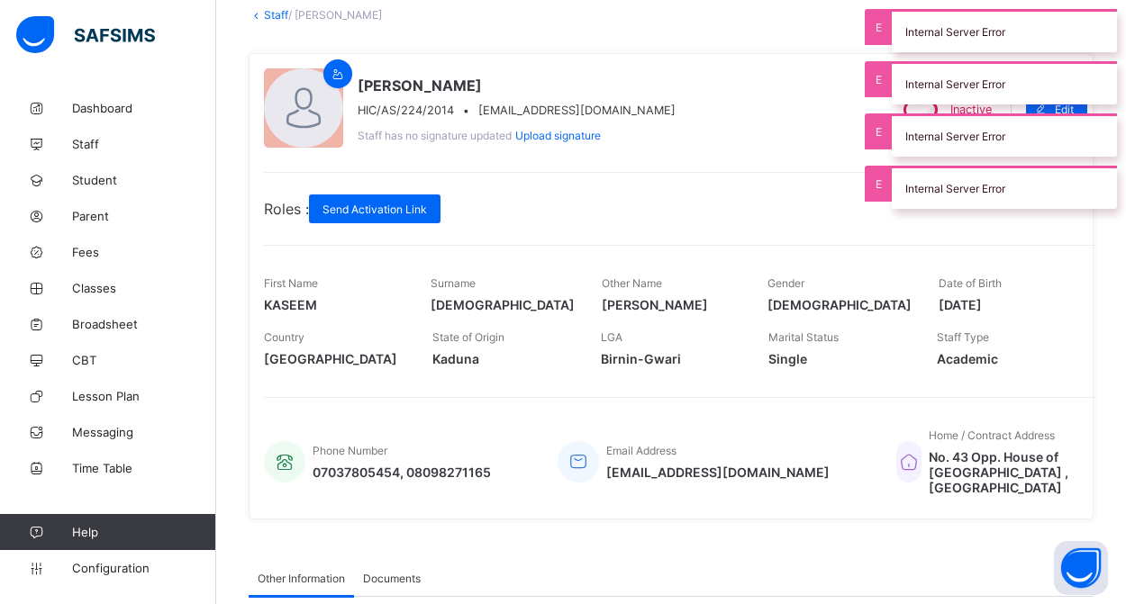
scroll to position [49, 0]
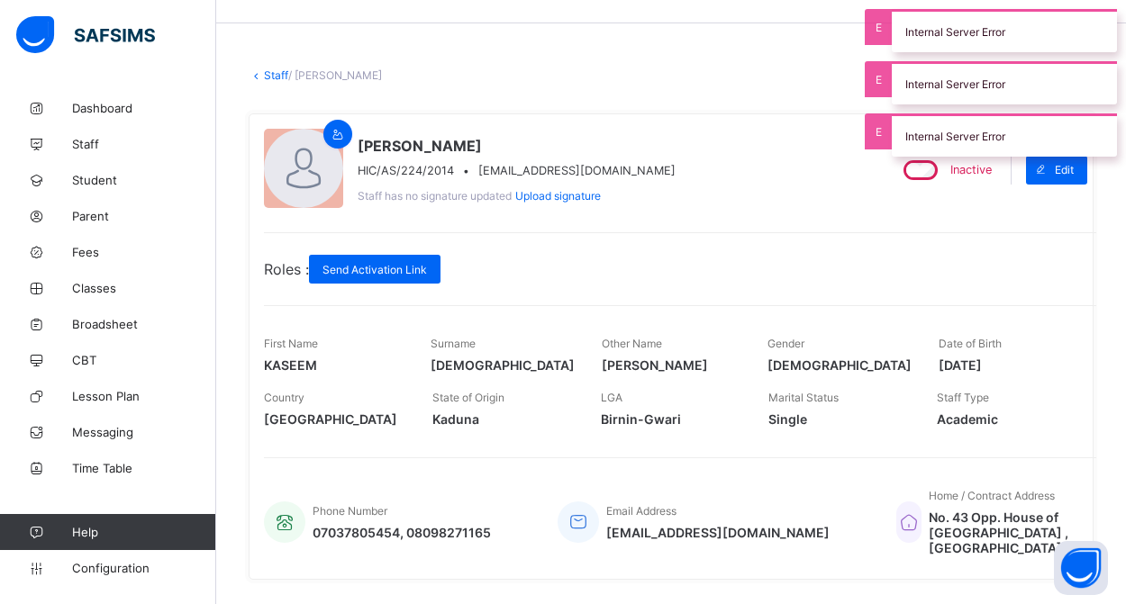
click at [267, 75] on link "Staff" at bounding box center [276, 75] width 24 height 14
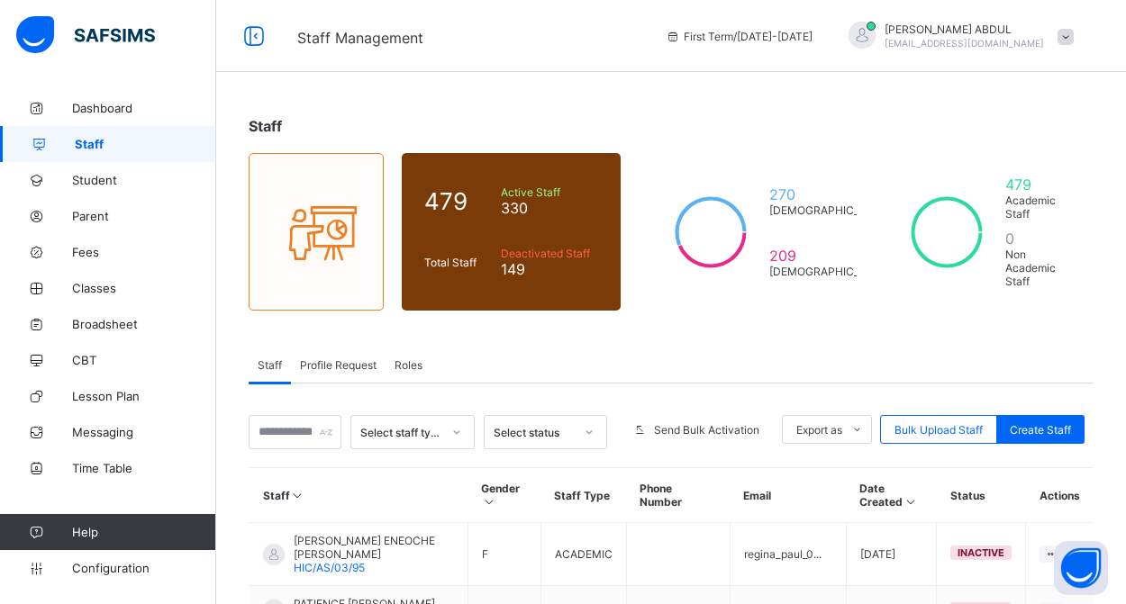
scroll to position [563, 0]
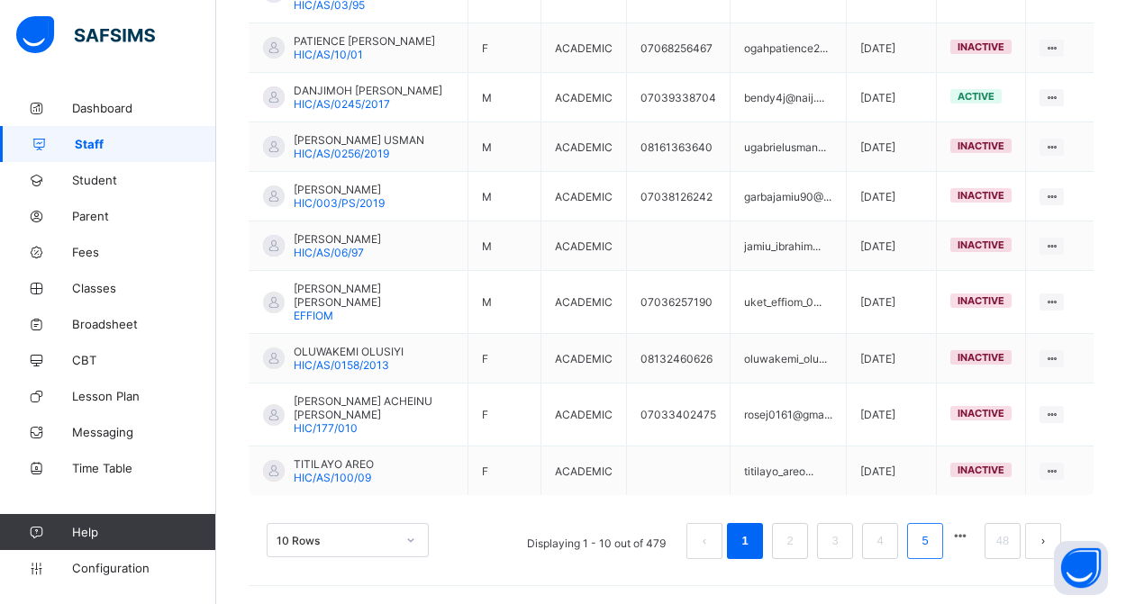
click at [922, 542] on link "5" at bounding box center [924, 541] width 17 height 23
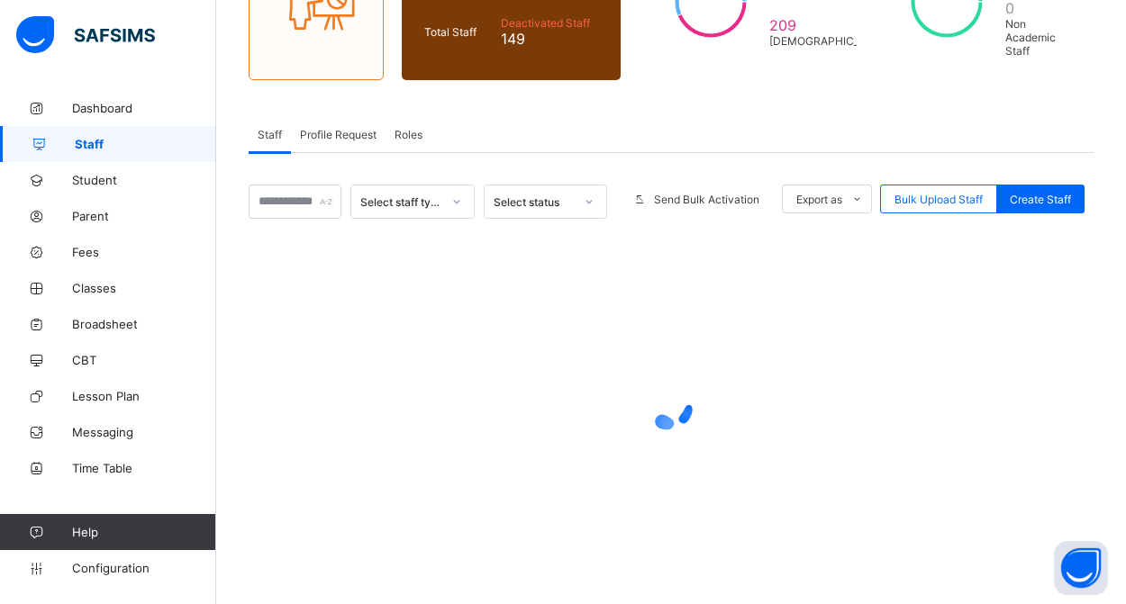
click at [1004, 546] on div at bounding box center [671, 406] width 845 height 342
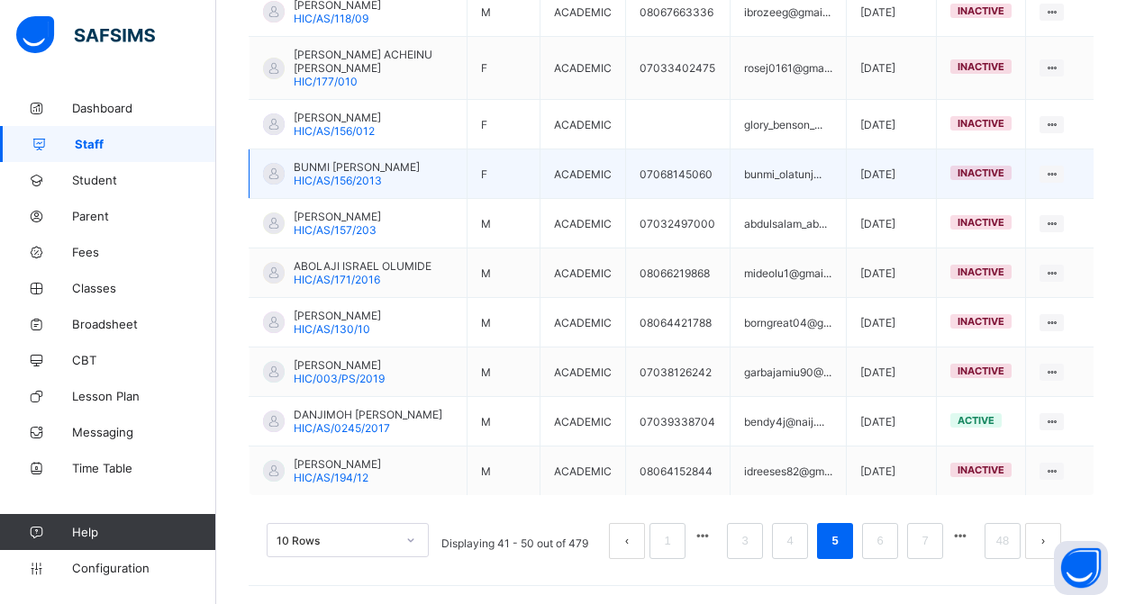
scroll to position [576, 0]
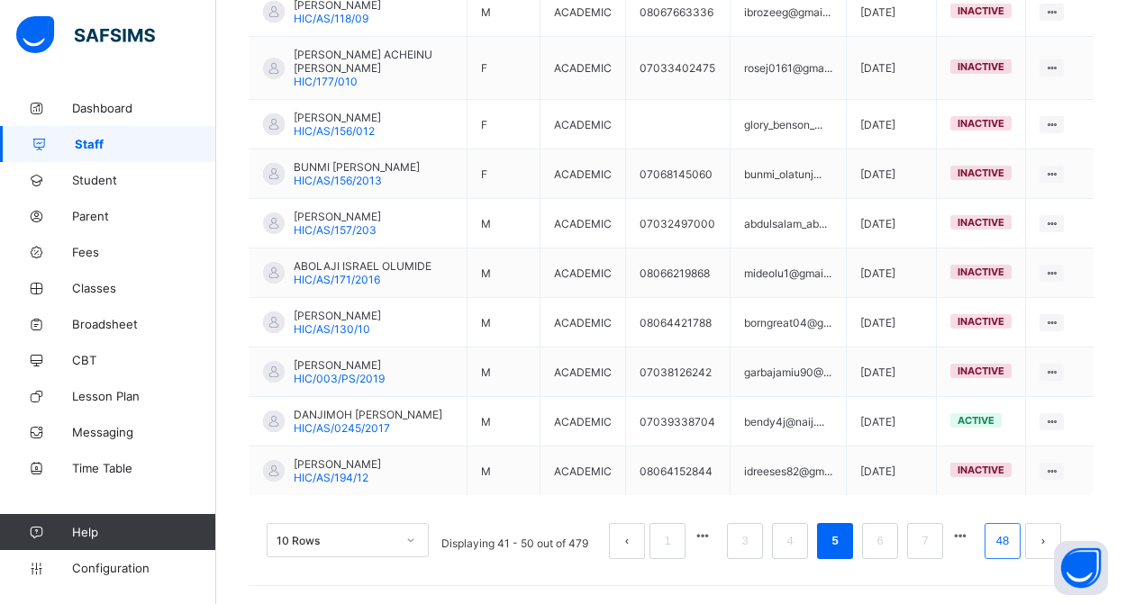
click at [998, 538] on link "48" at bounding box center [1002, 541] width 23 height 23
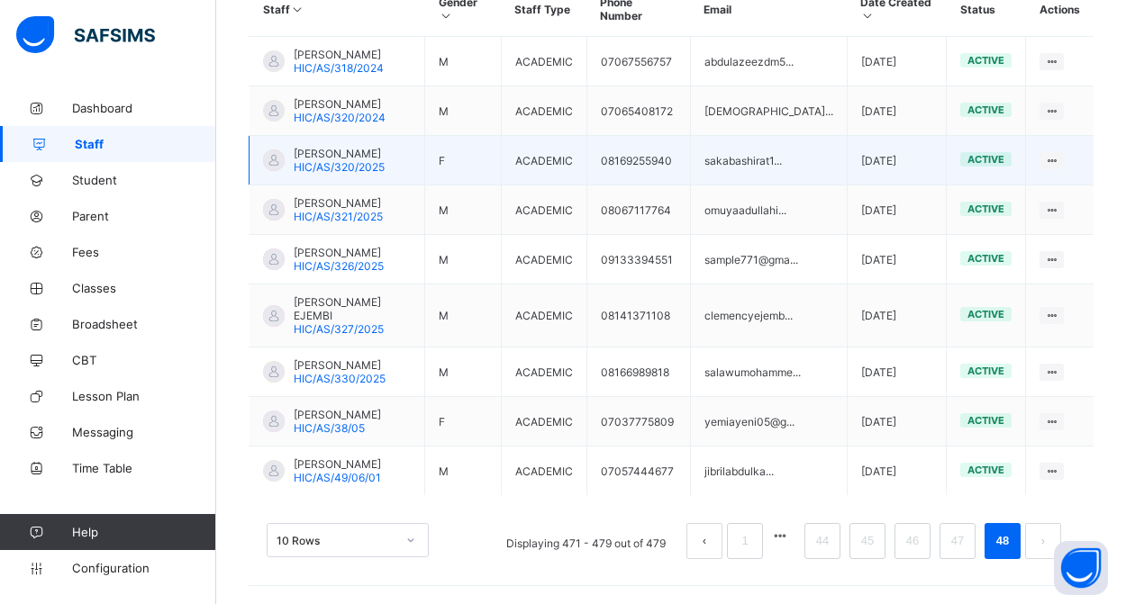
scroll to position [513, 0]
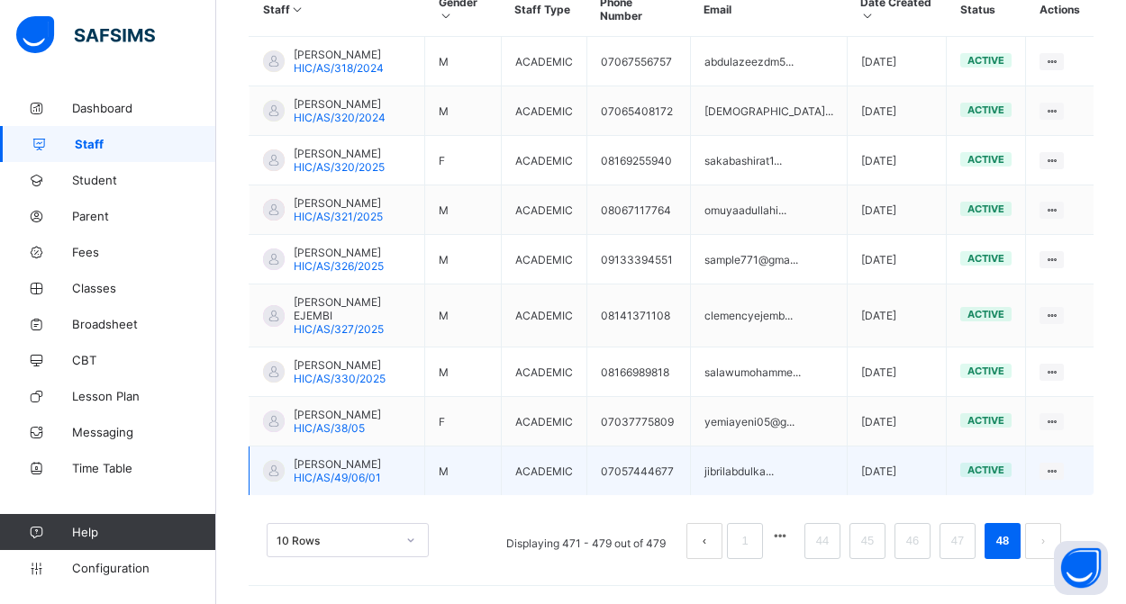
click at [357, 477] on span "HIC/AS/49/06/01" at bounding box center [337, 478] width 87 height 14
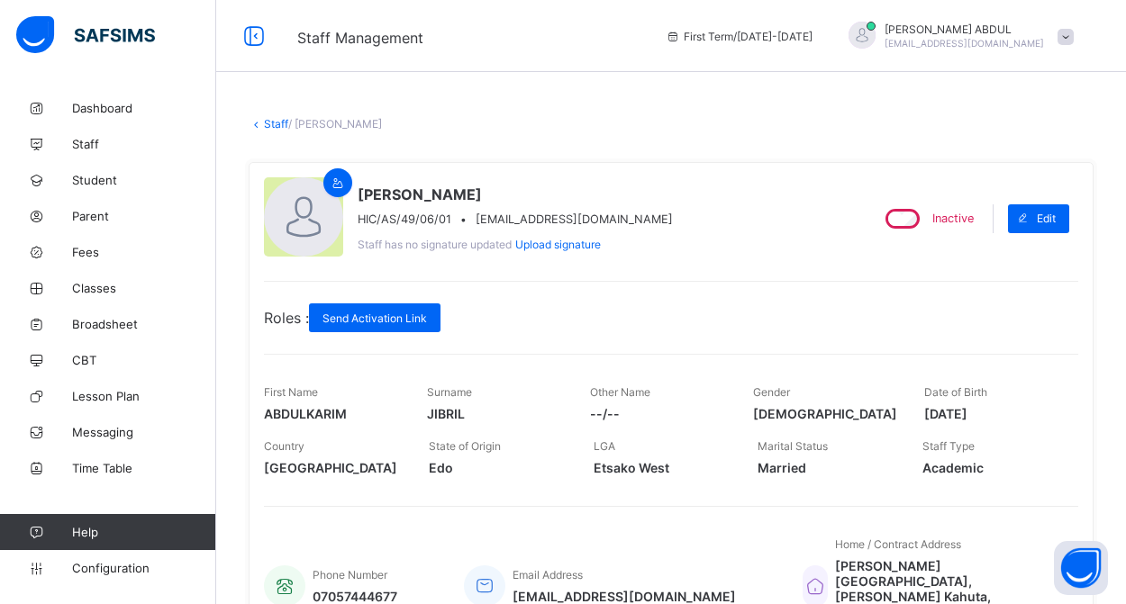
click at [275, 125] on link "Staff" at bounding box center [276, 124] width 24 height 14
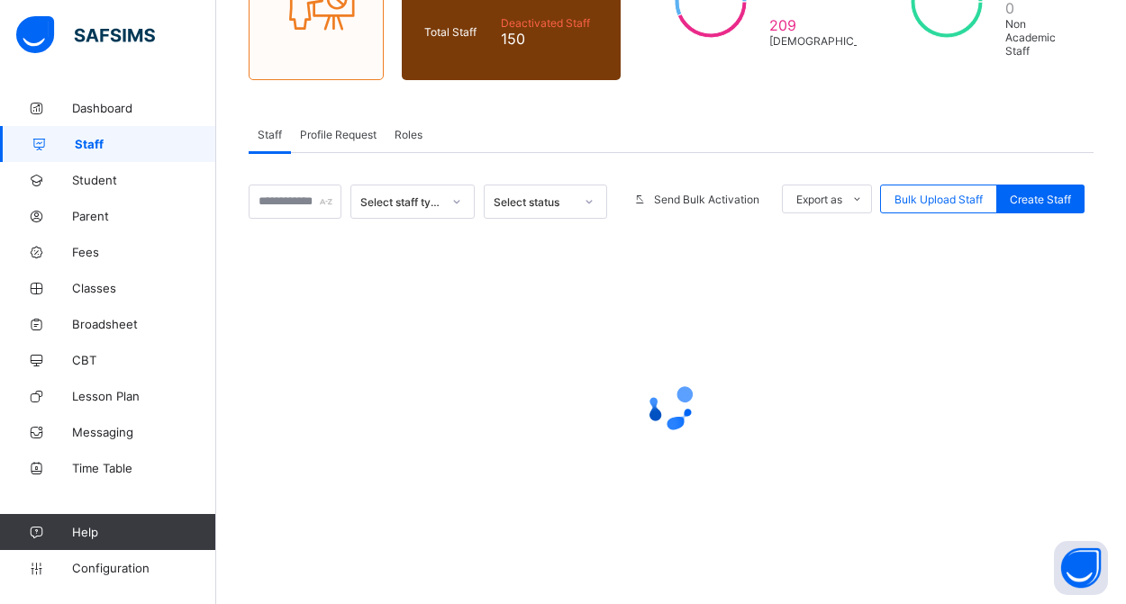
scroll to position [231, 0]
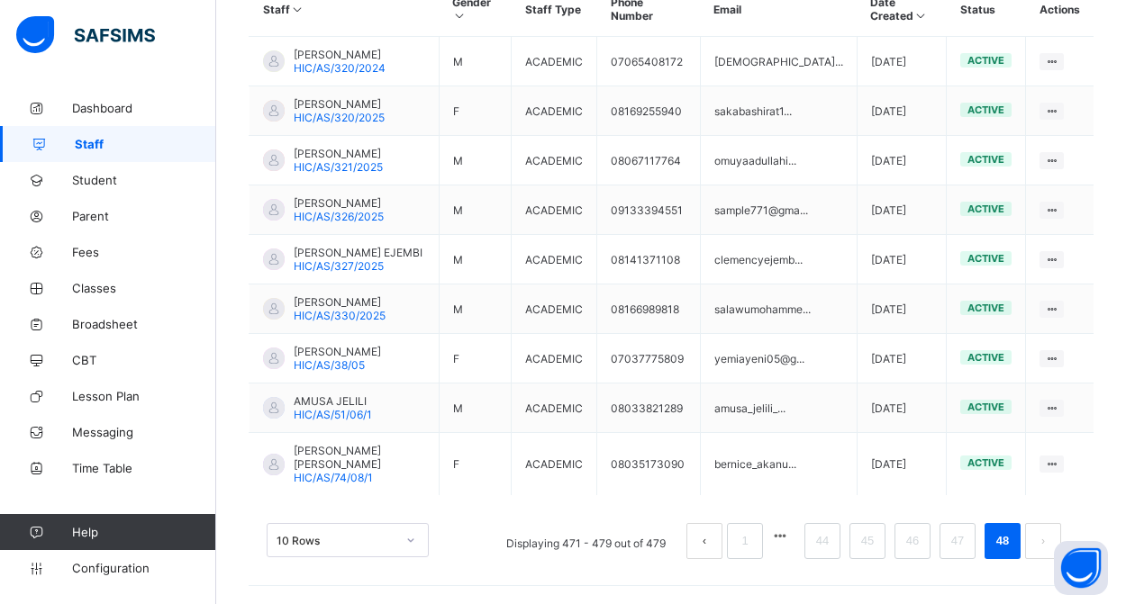
scroll to position [500, 0]
click at [833, 544] on link "44" at bounding box center [822, 541] width 23 height 23
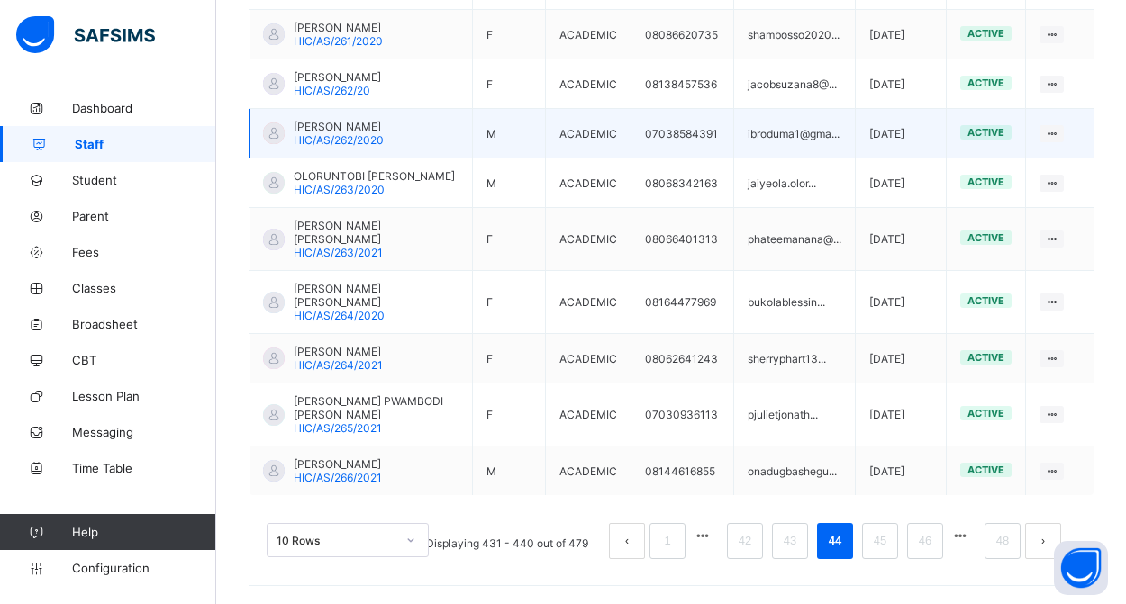
scroll to position [617, 0]
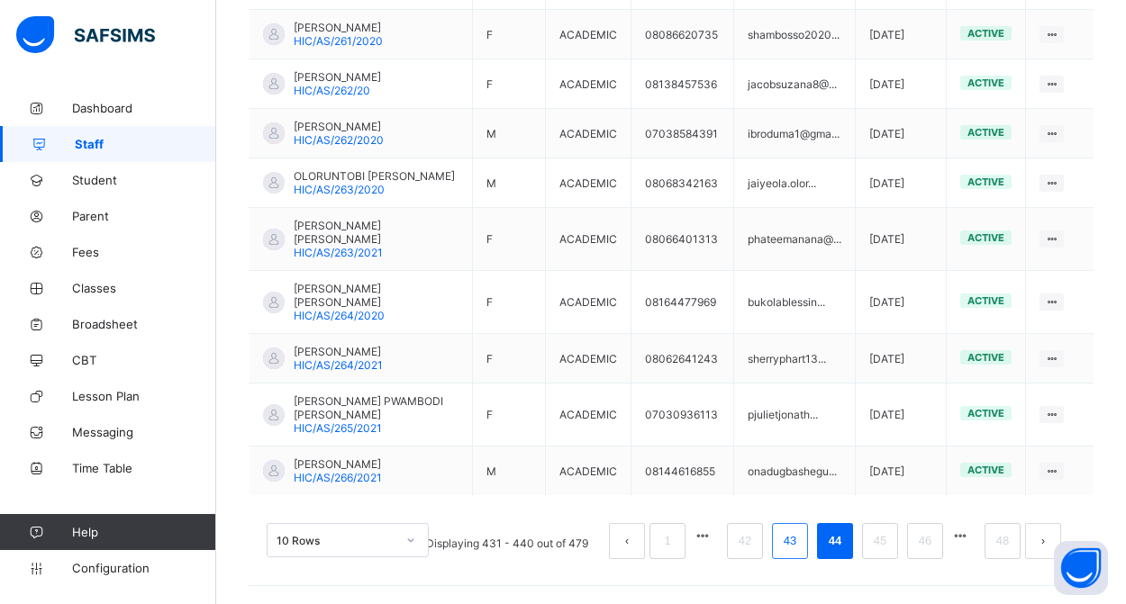
click at [785, 540] on link "43" at bounding box center [789, 541] width 23 height 23
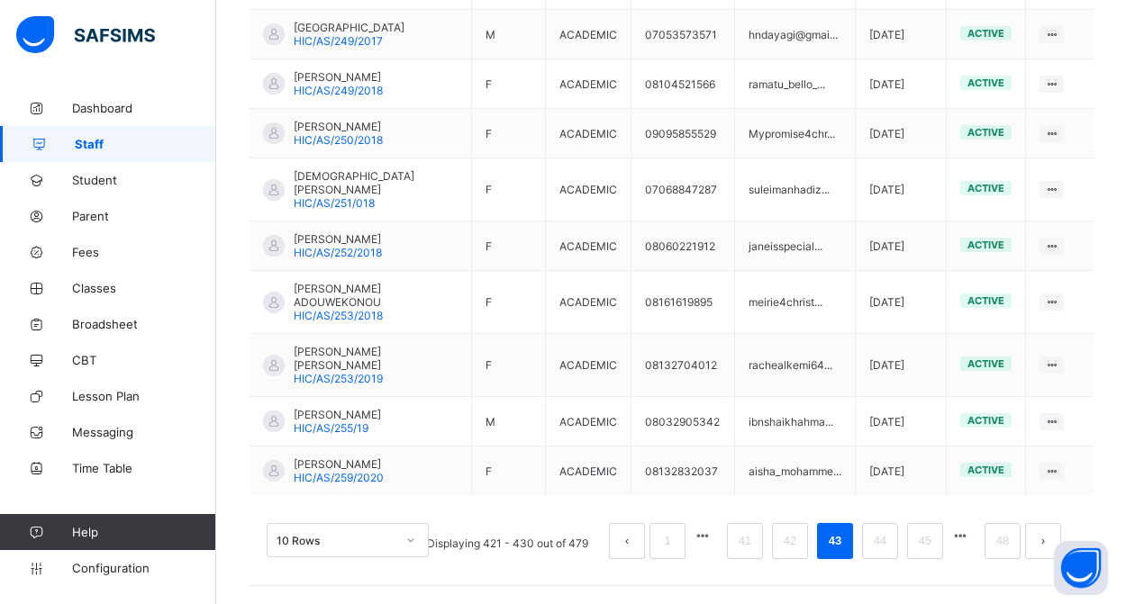
scroll to position [569, 0]
click at [752, 553] on link "41" at bounding box center [744, 541] width 23 height 23
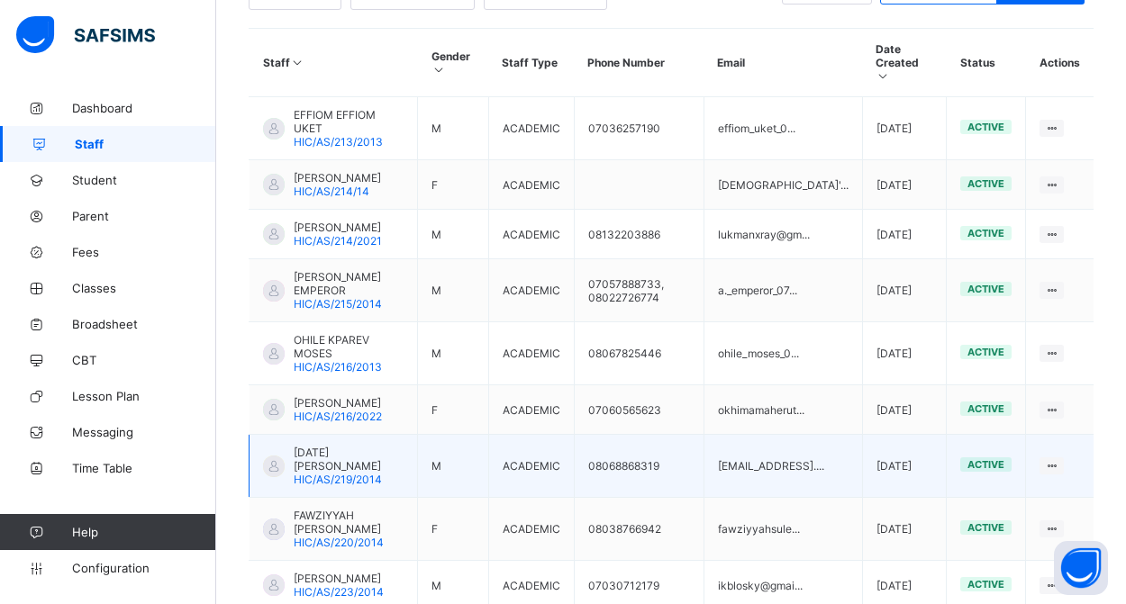
scroll to position [590, 0]
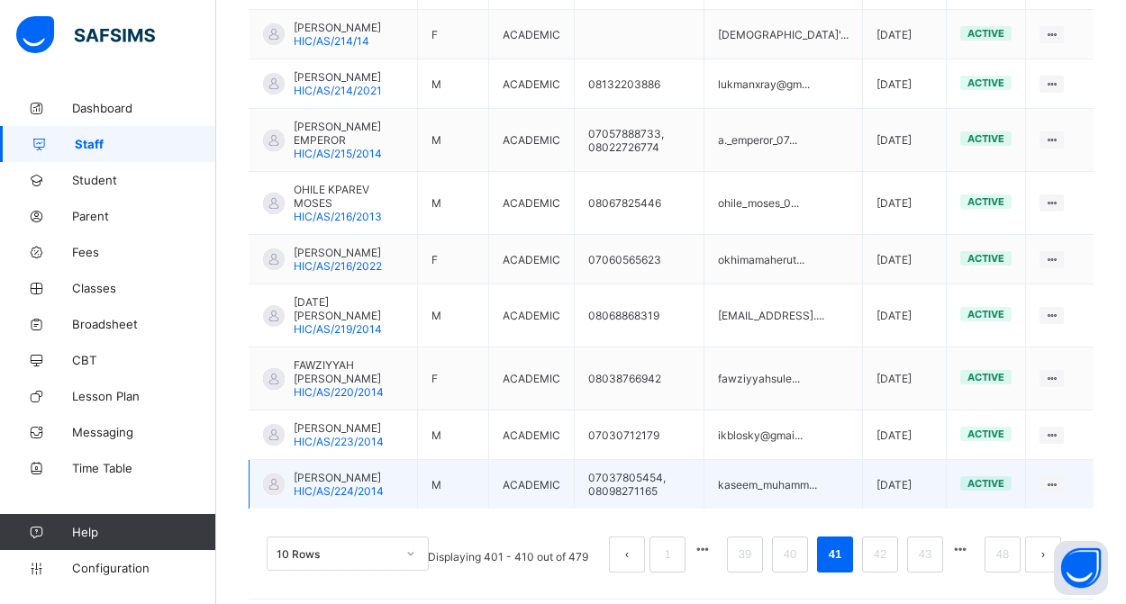
click at [337, 471] on span "KASEEM UMAR MUHAMMAD" at bounding box center [339, 478] width 90 height 14
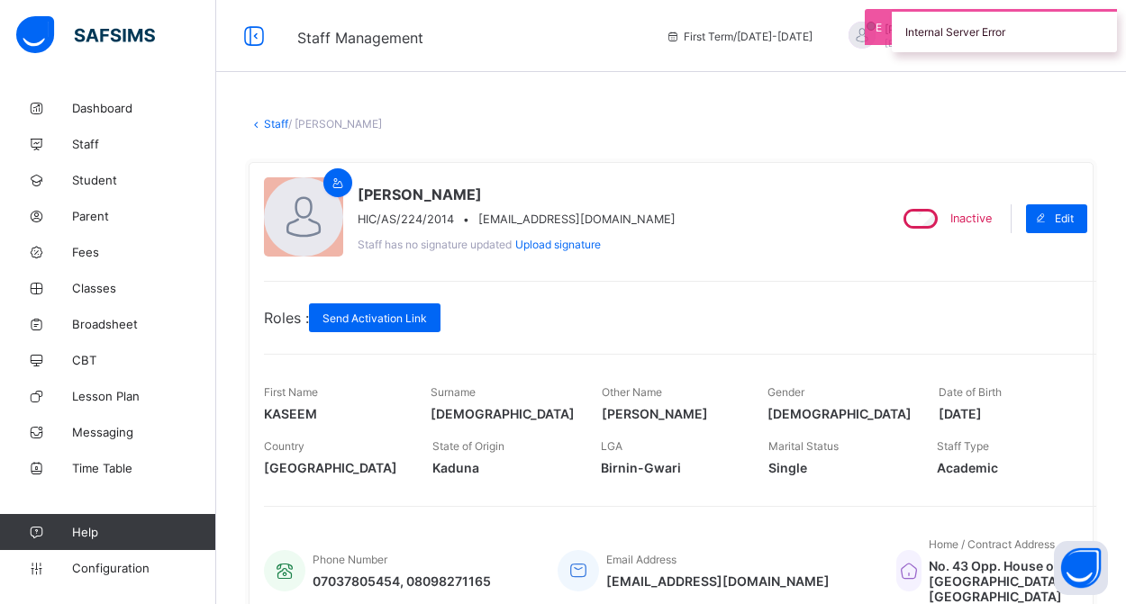
click at [277, 123] on link "Staff" at bounding box center [276, 124] width 24 height 14
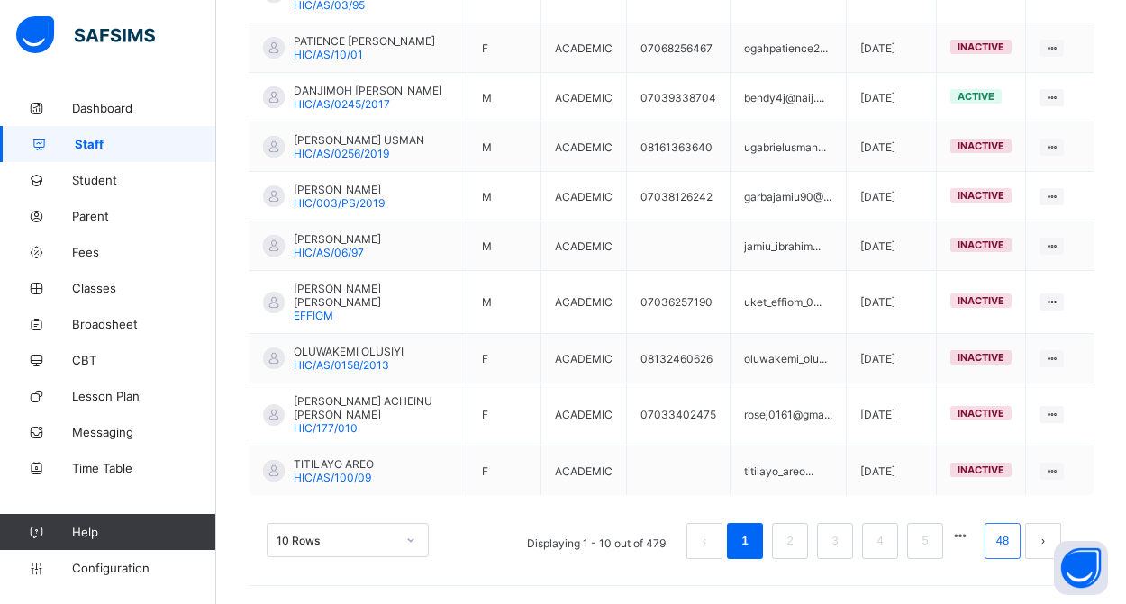
scroll to position [563, 0]
click at [994, 536] on link "48" at bounding box center [1002, 541] width 23 height 23
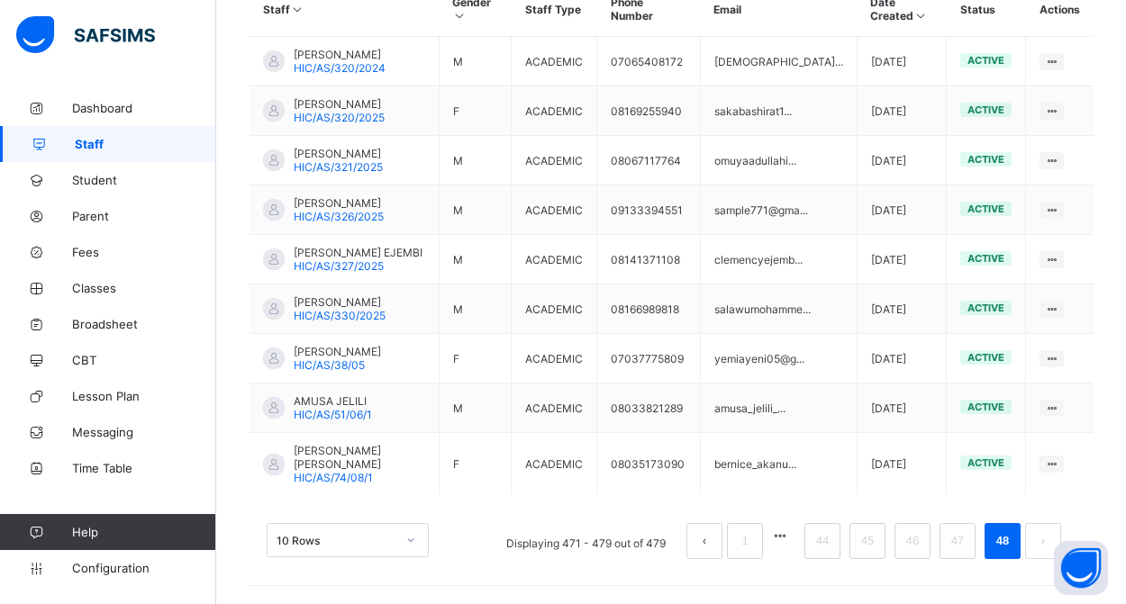
scroll to position [500, 0]
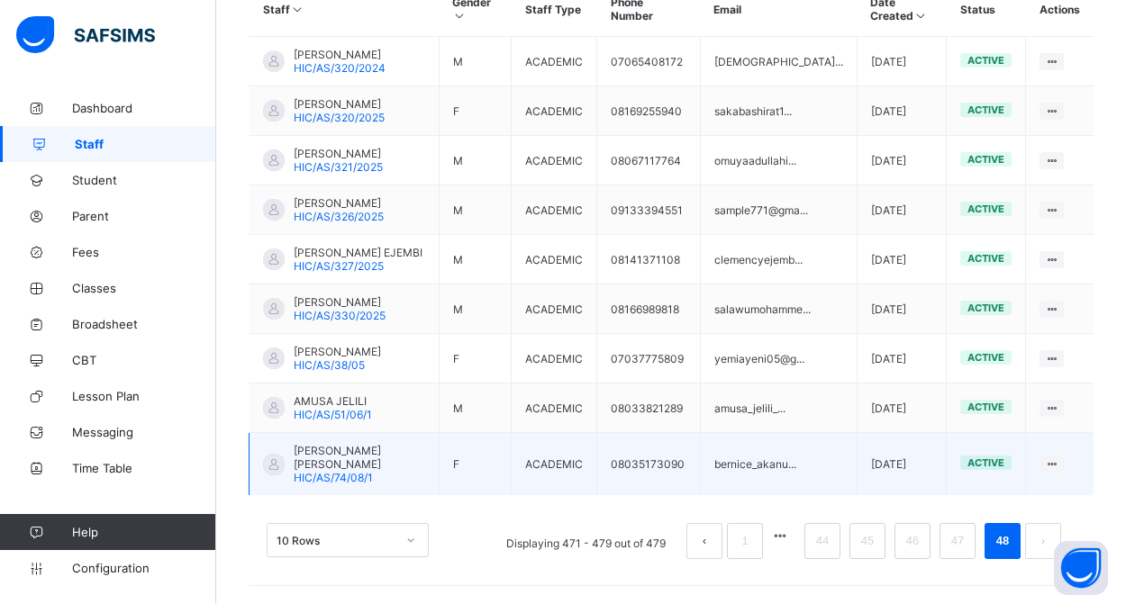
click at [359, 474] on span "HIC/AS/74/08/1" at bounding box center [333, 478] width 79 height 14
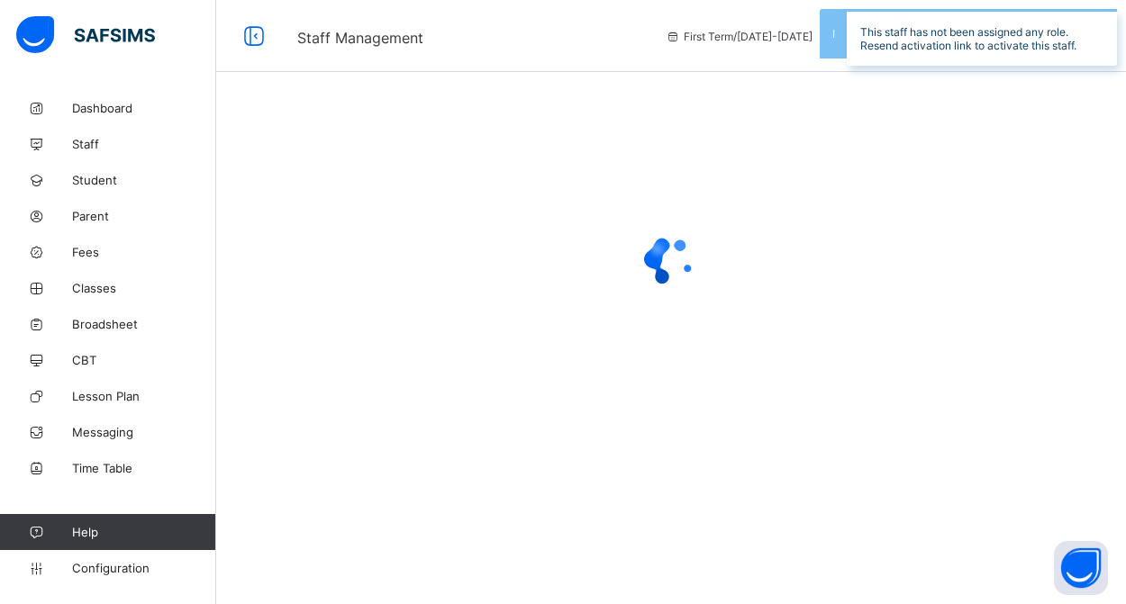
click at [908, 225] on div at bounding box center [671, 261] width 910 height 72
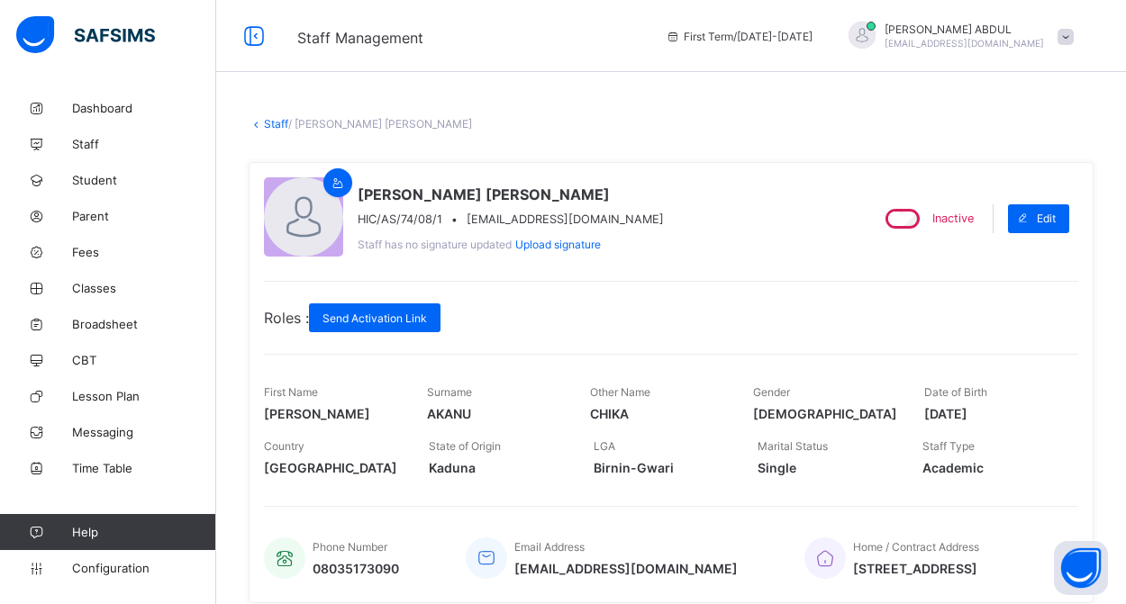
click at [271, 129] on link "Staff" at bounding box center [276, 124] width 24 height 14
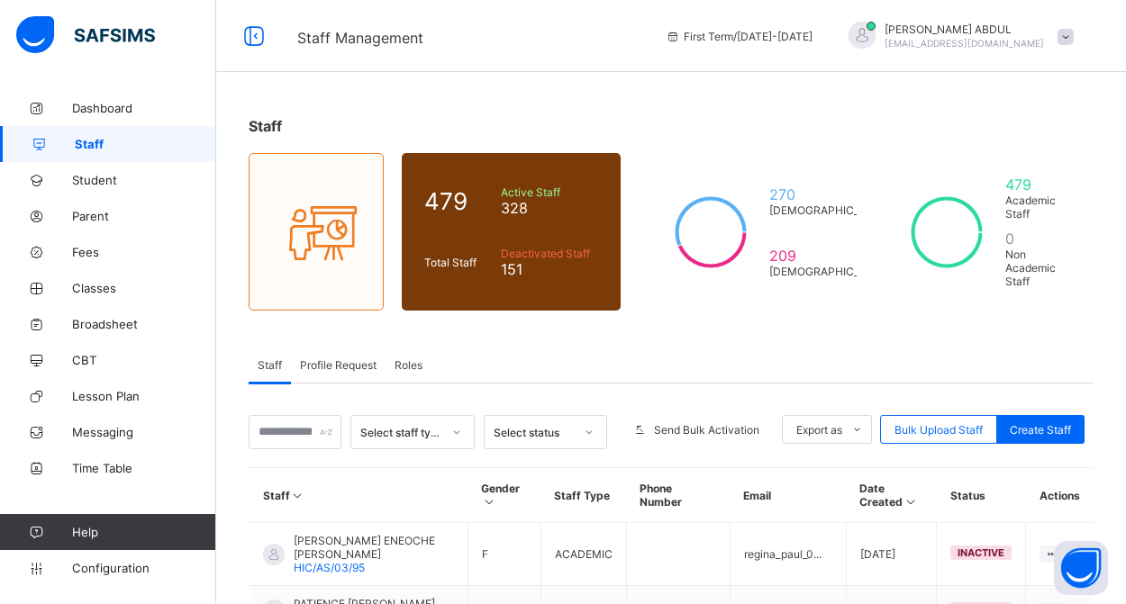
scroll to position [231, 0]
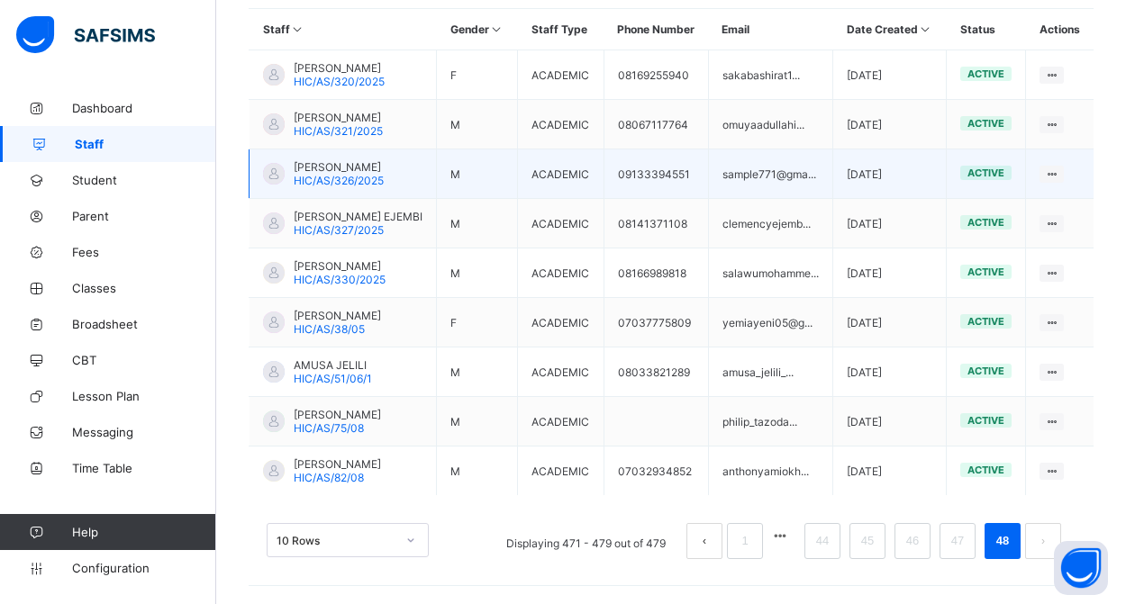
scroll to position [500, 0]
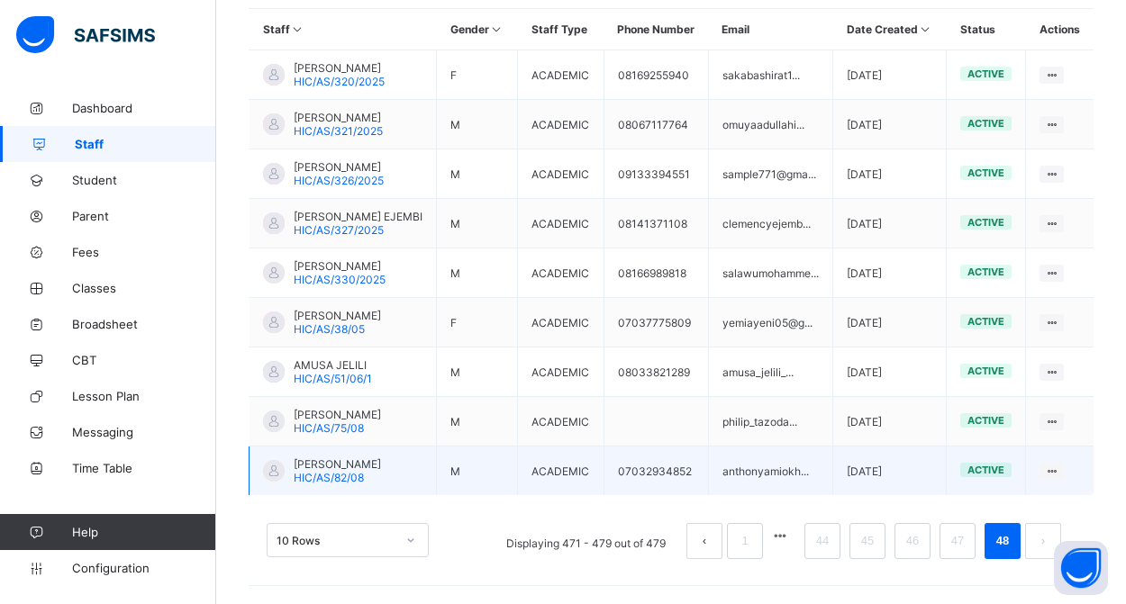
click at [334, 469] on span "ANTHONY AMIOKHE" at bounding box center [337, 465] width 87 height 14
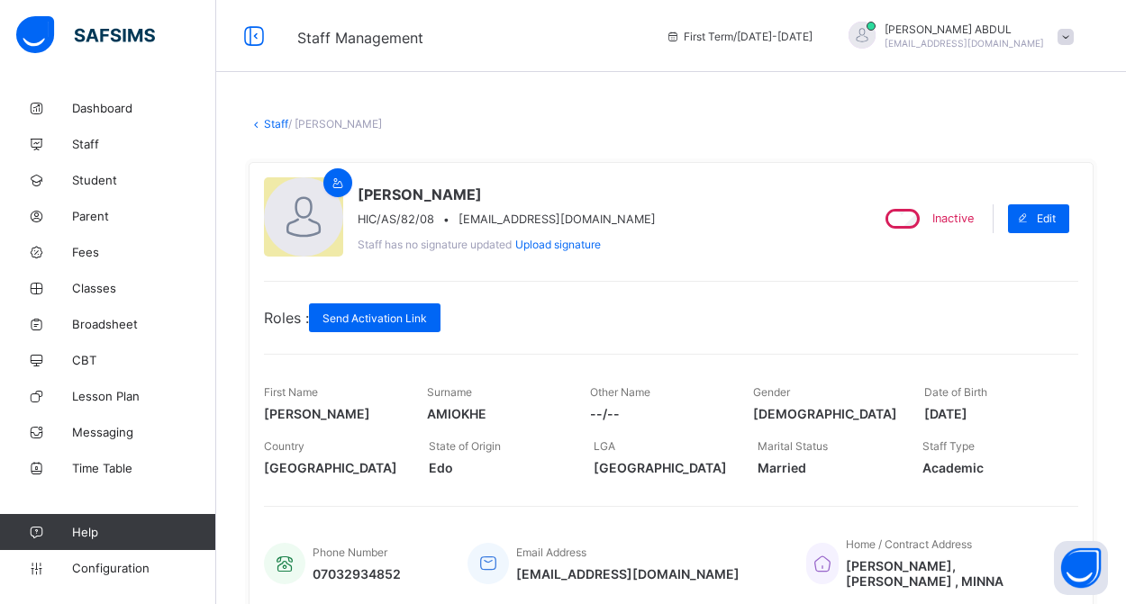
click at [273, 125] on link "Staff" at bounding box center [276, 124] width 24 height 14
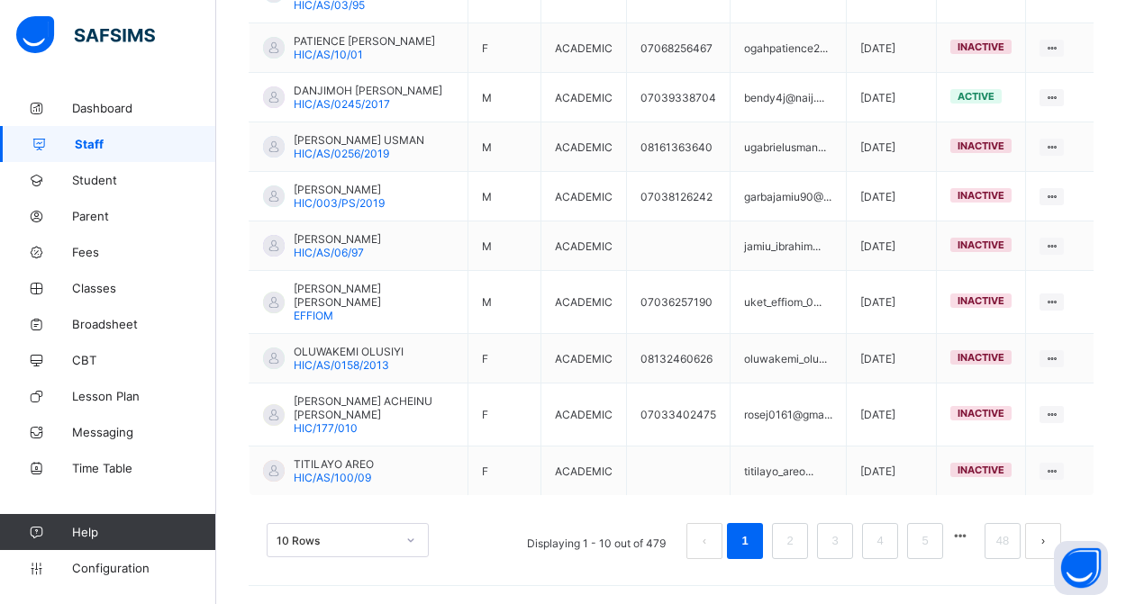
scroll to position [563, 0]
click at [1001, 542] on link "48" at bounding box center [1002, 541] width 23 height 23
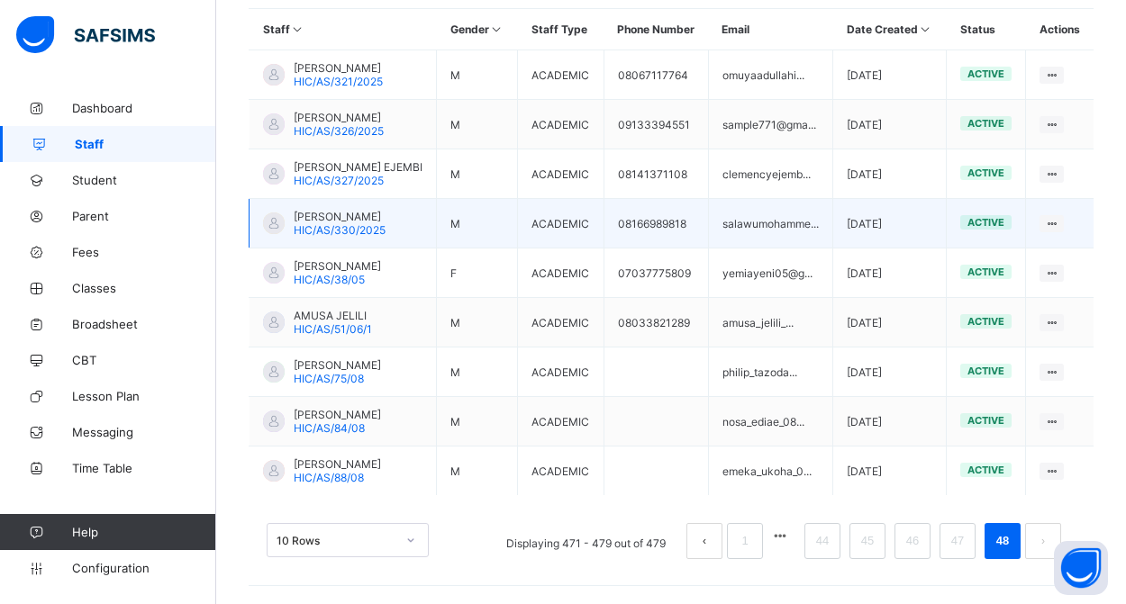
scroll to position [486, 0]
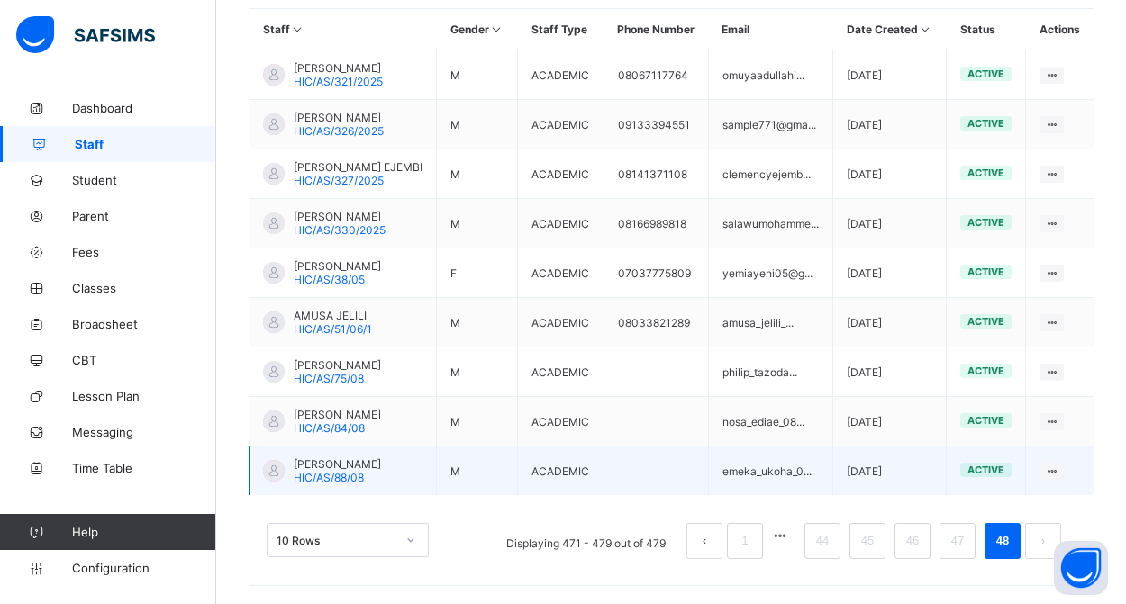
click at [324, 464] on span "EMEKA UKOHA" at bounding box center [337, 465] width 87 height 14
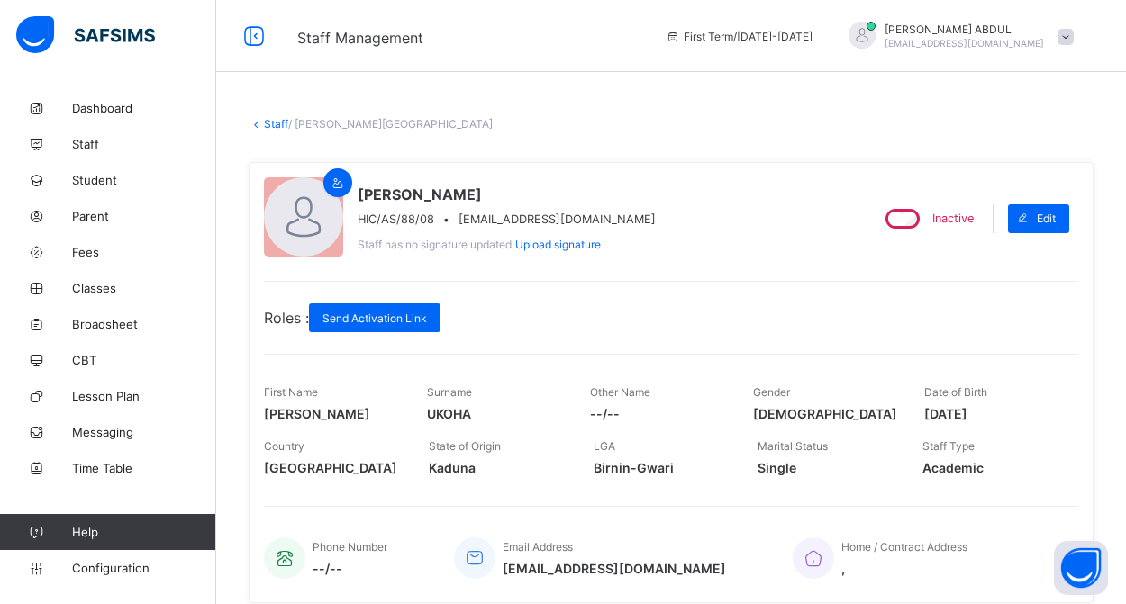
click at [267, 122] on link "Staff" at bounding box center [276, 124] width 24 height 14
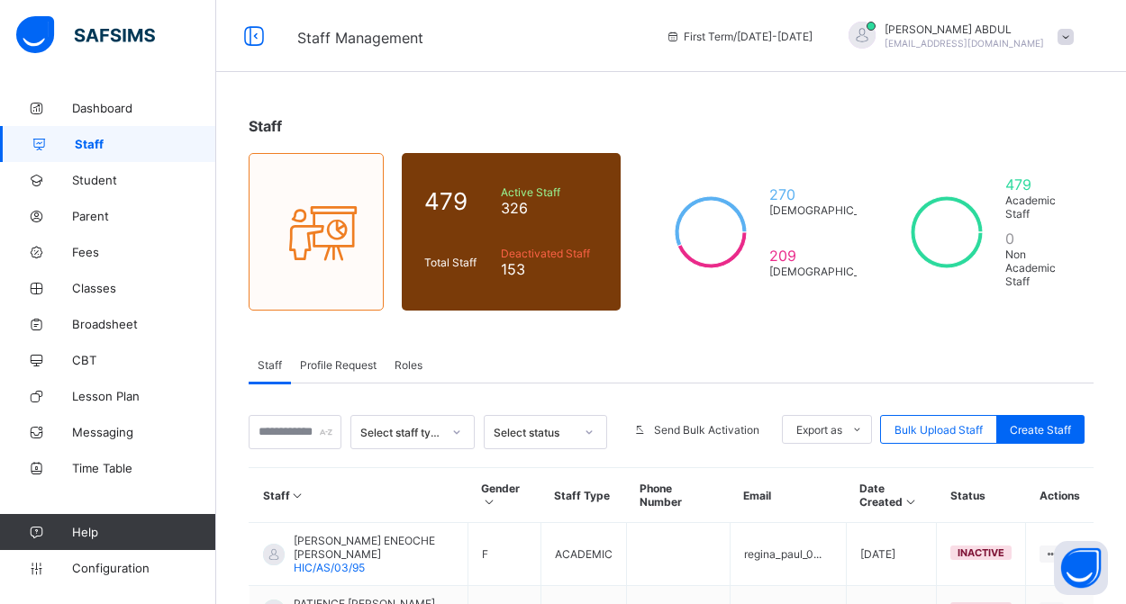
scroll to position [544, 0]
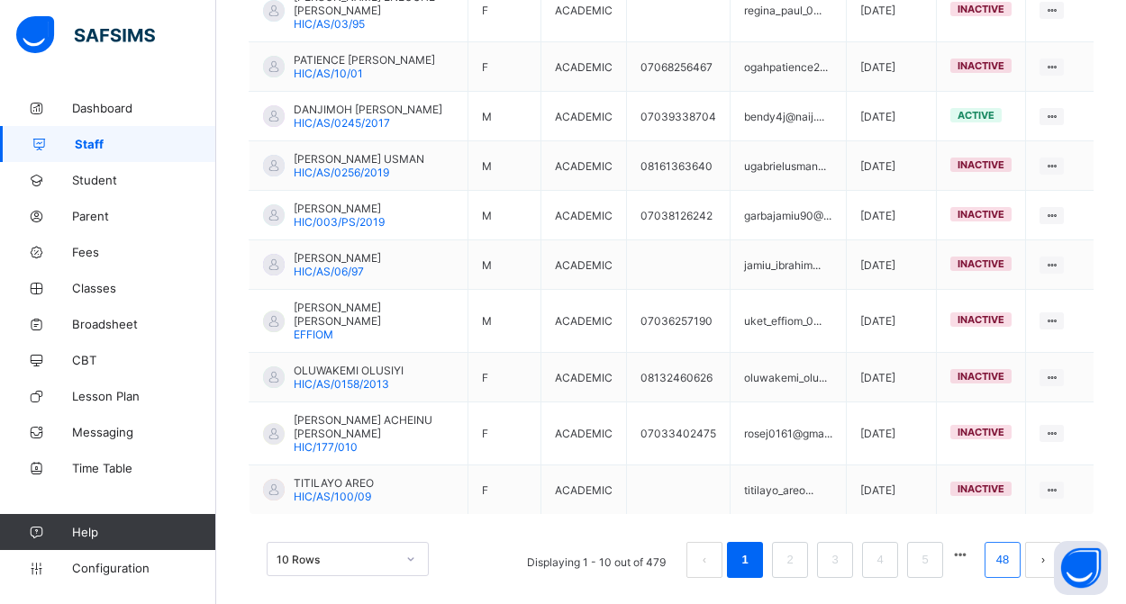
click at [999, 560] on link "48" at bounding box center [1002, 560] width 23 height 23
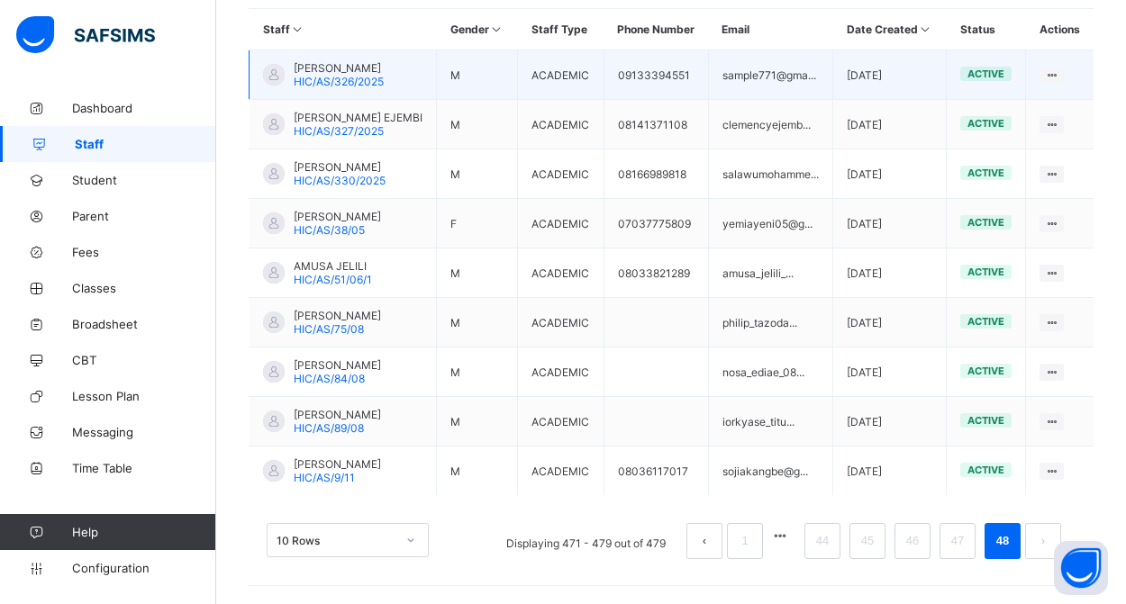
scroll to position [486, 0]
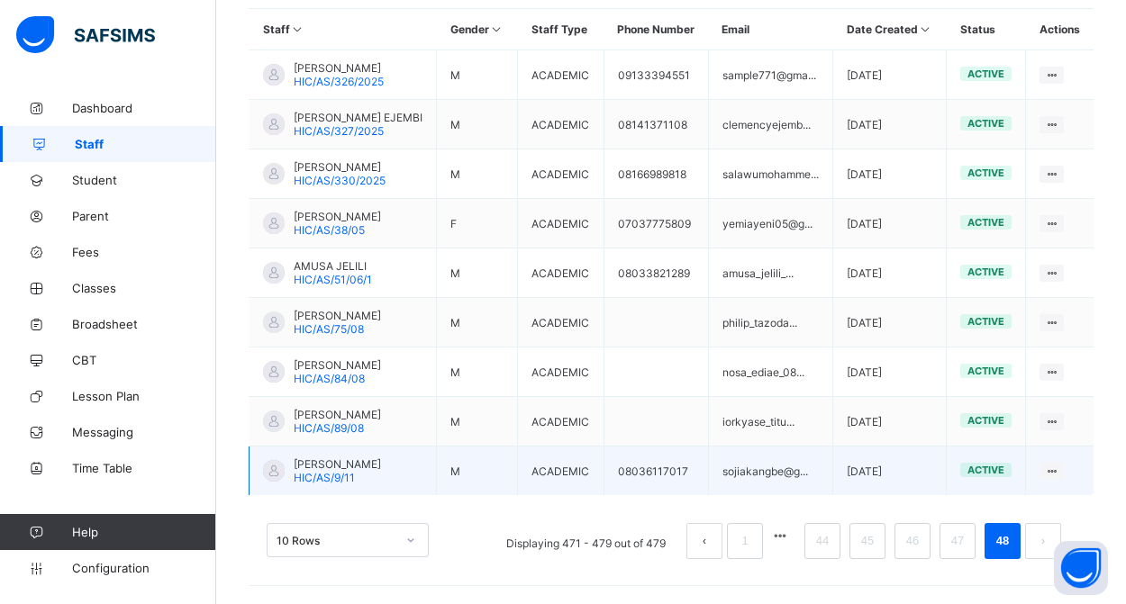
click at [331, 471] on span "HIC/AS/9/11" at bounding box center [324, 478] width 61 height 14
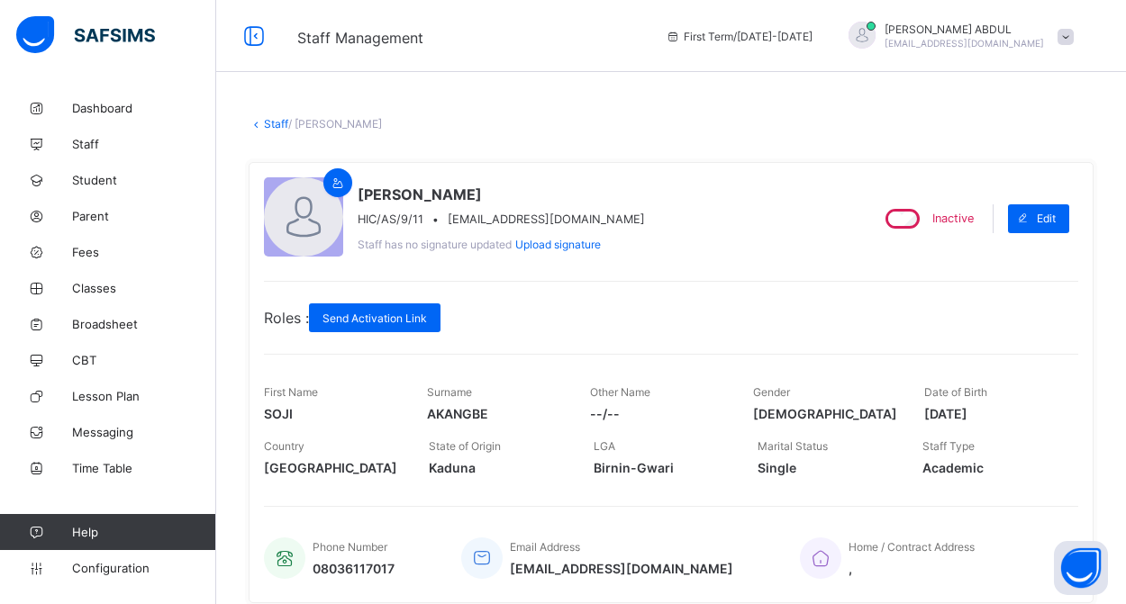
click at [269, 125] on link "Staff" at bounding box center [276, 124] width 24 height 14
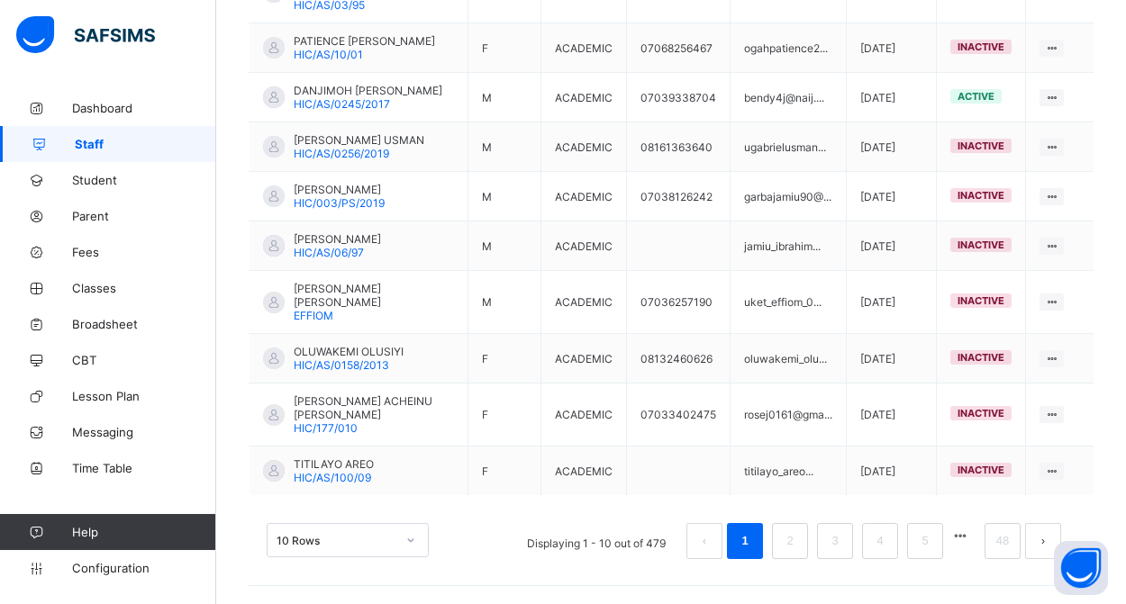
scroll to position [563, 0]
click at [993, 551] on link "48" at bounding box center [1002, 541] width 23 height 23
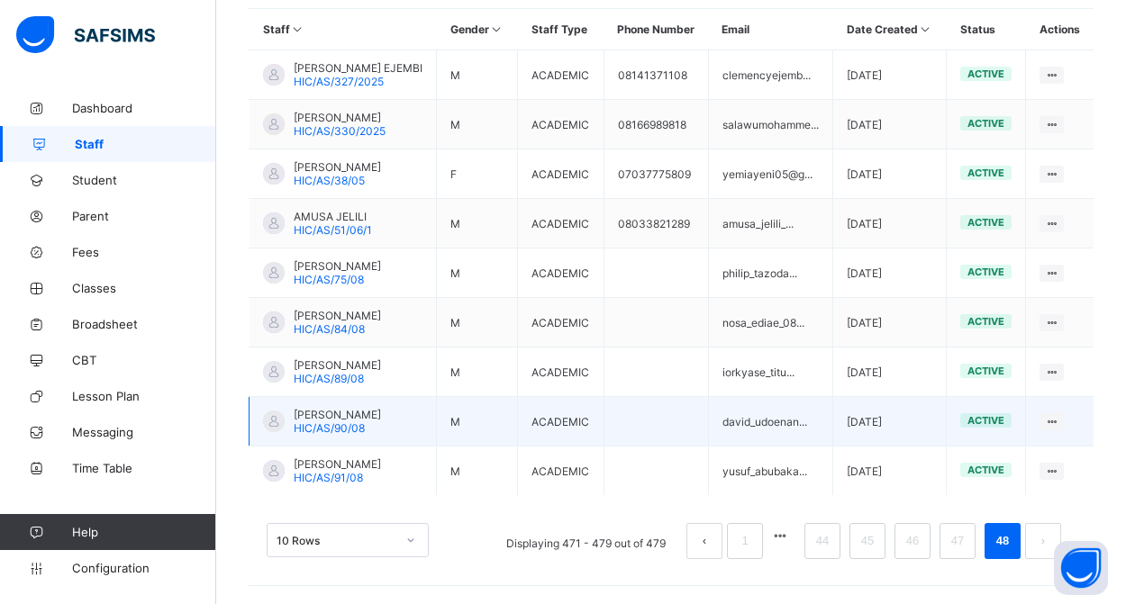
scroll to position [500, 0]
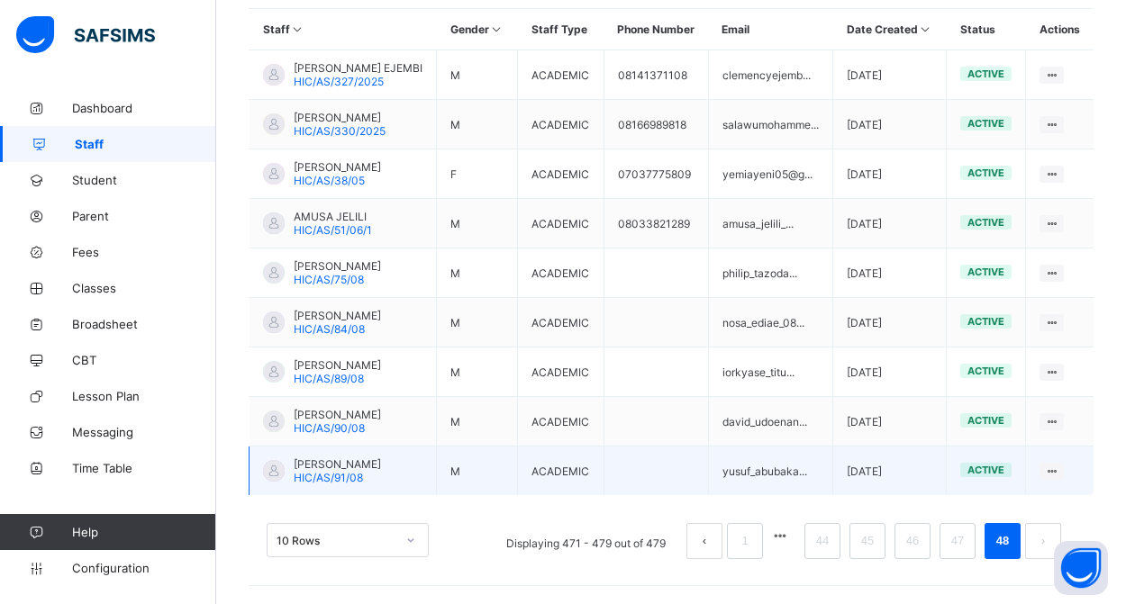
click at [339, 460] on span "YUSUF TUNDE ABUBAKAR" at bounding box center [337, 465] width 87 height 14
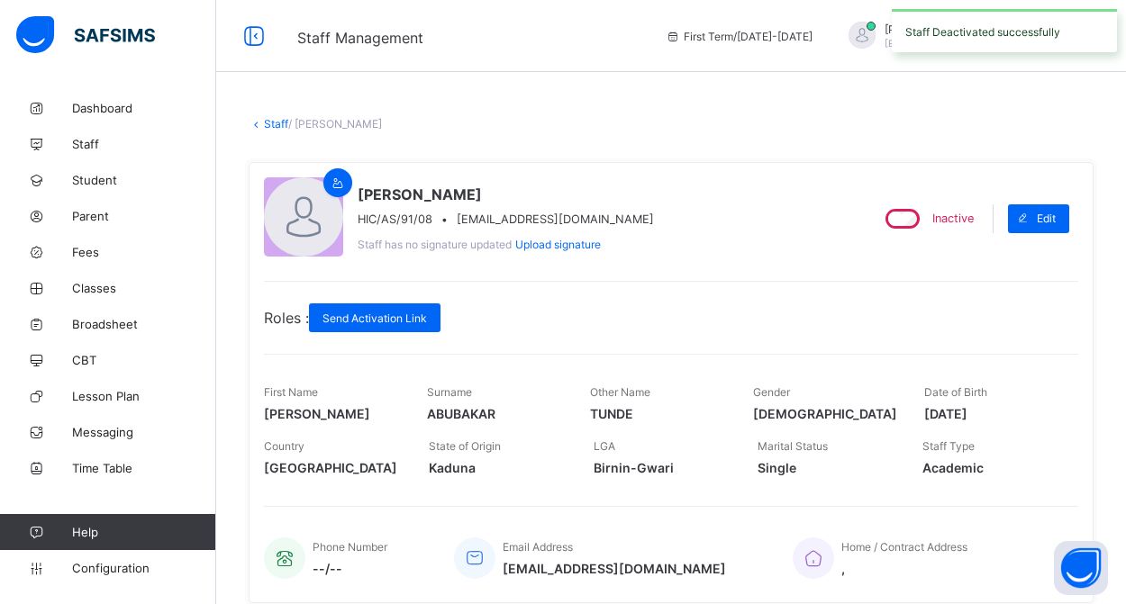
click at [273, 125] on link "Staff" at bounding box center [276, 124] width 24 height 14
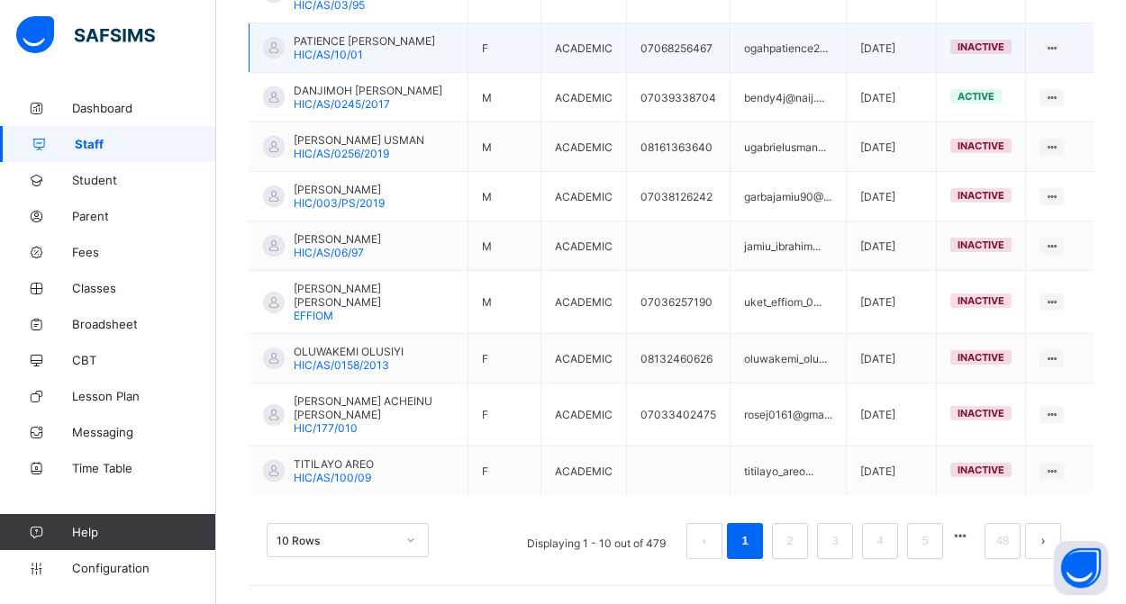
scroll to position [567, 0]
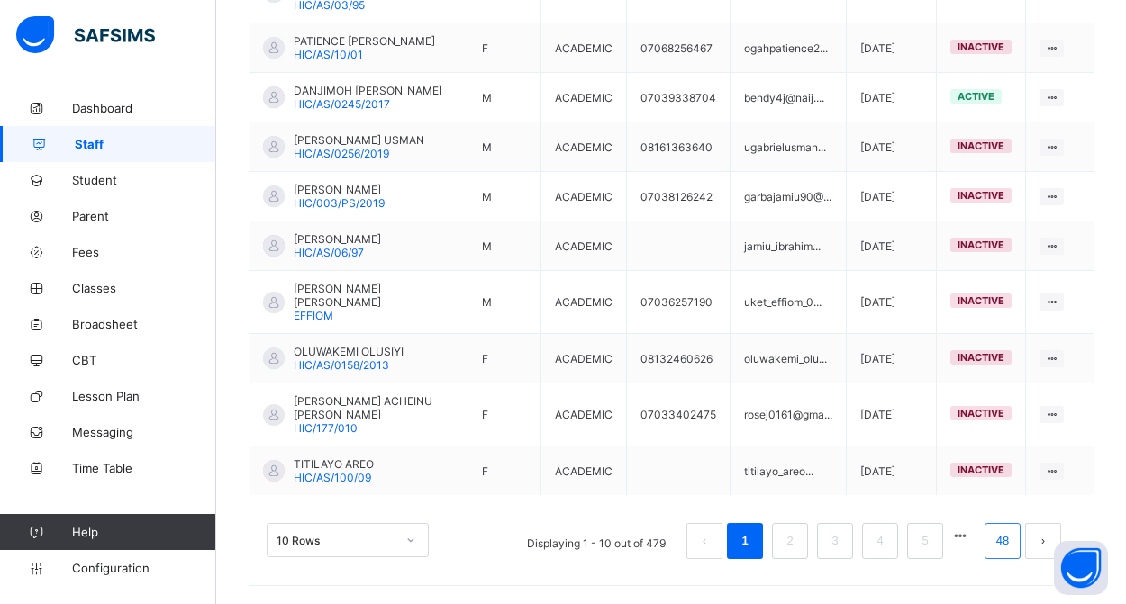
click at [1005, 541] on link "48" at bounding box center [1002, 541] width 23 height 23
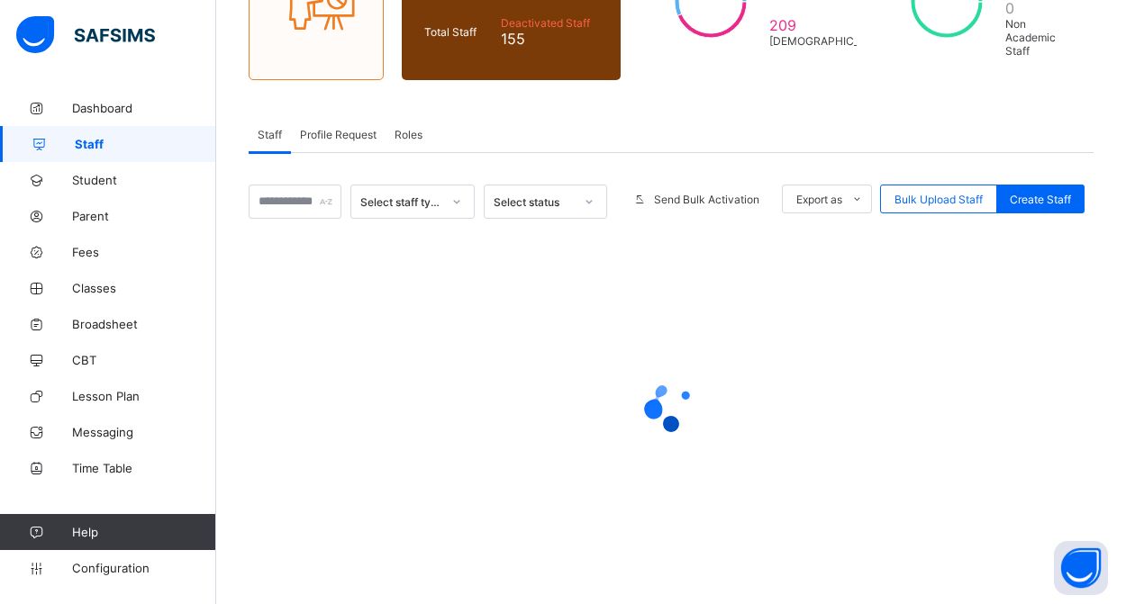
scroll to position [231, 0]
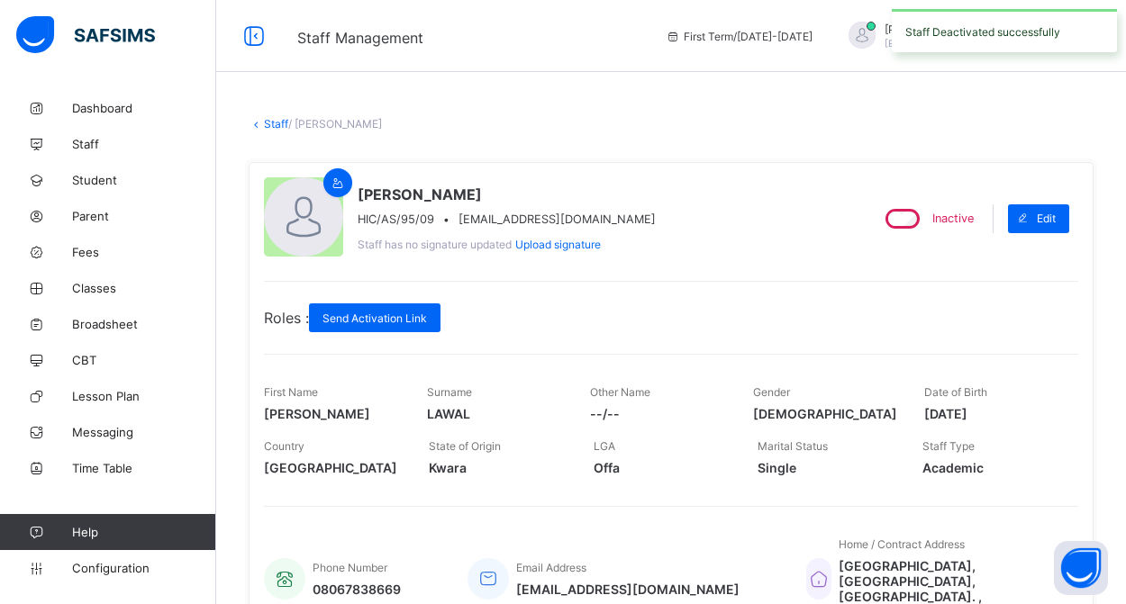
click at [268, 124] on link "Staff" at bounding box center [276, 124] width 24 height 14
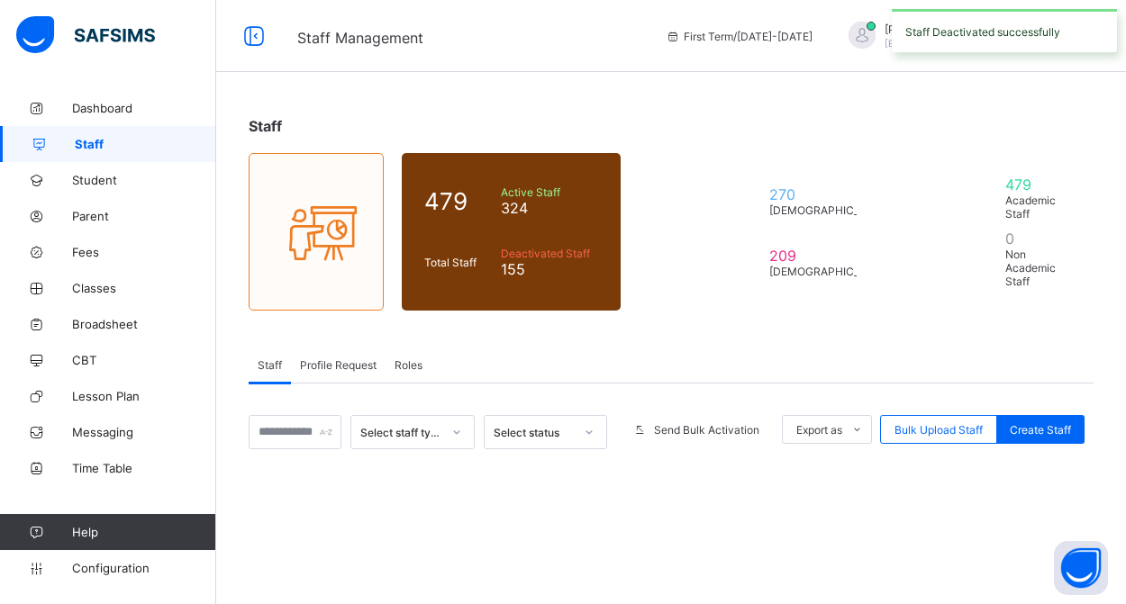
click at [268, 122] on span "Staff" at bounding box center [265, 126] width 33 height 18
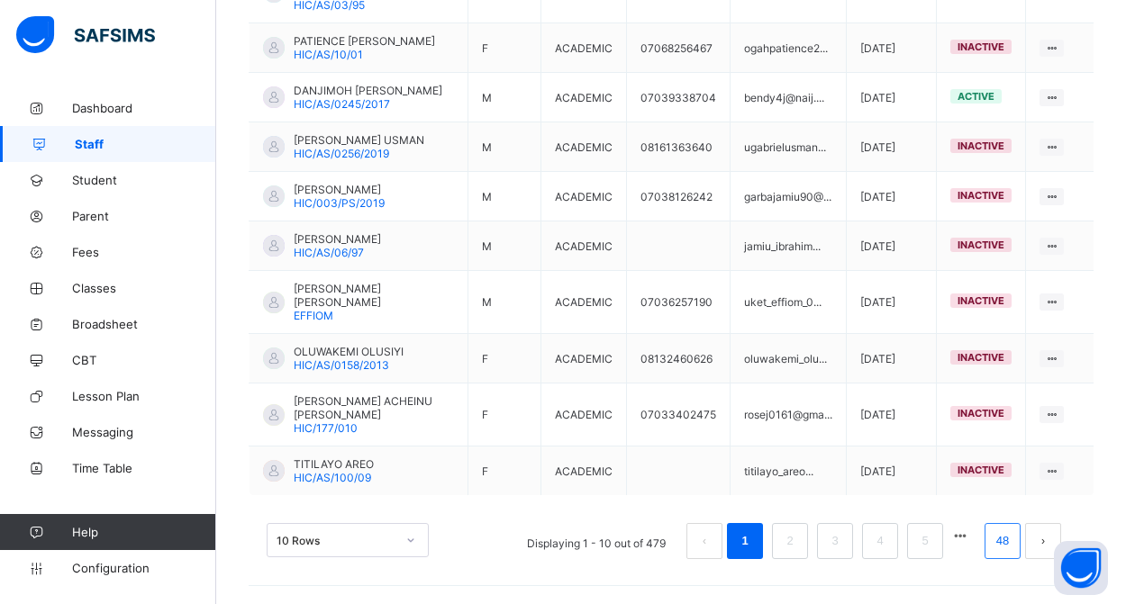
scroll to position [563, 0]
click at [1005, 548] on link "48" at bounding box center [1002, 541] width 23 height 23
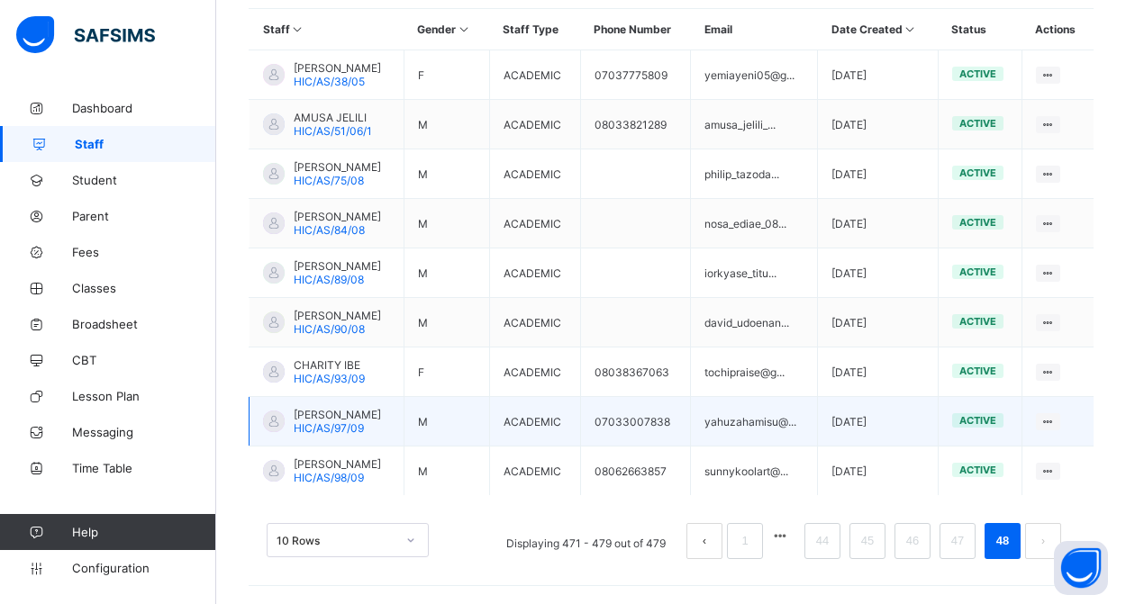
scroll to position [486, 0]
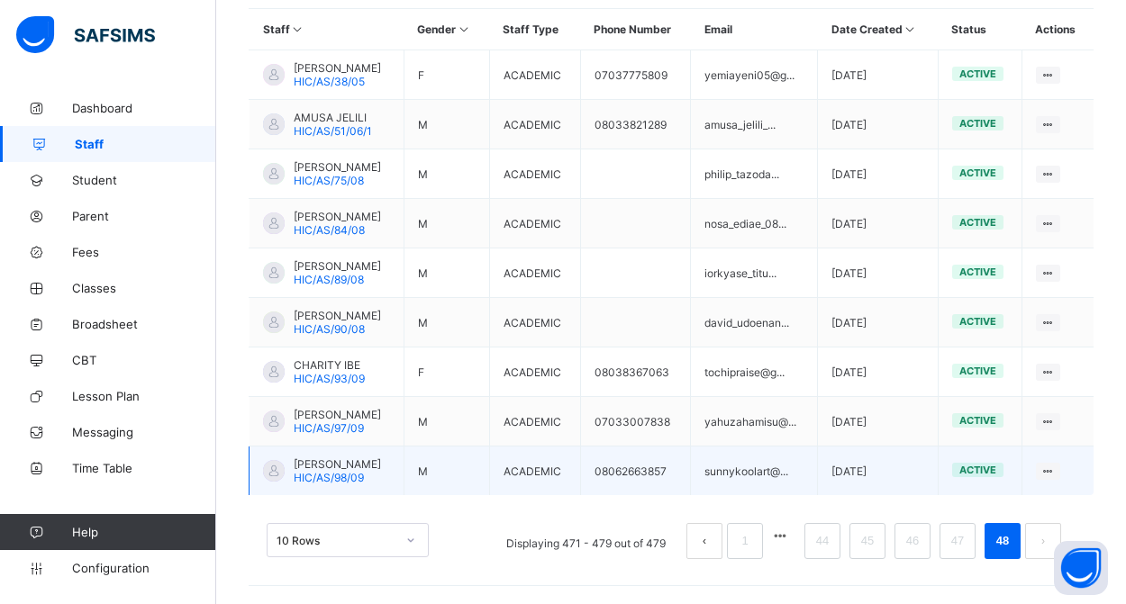
click at [348, 467] on span "DANLADI EMMANUEL" at bounding box center [337, 465] width 87 height 14
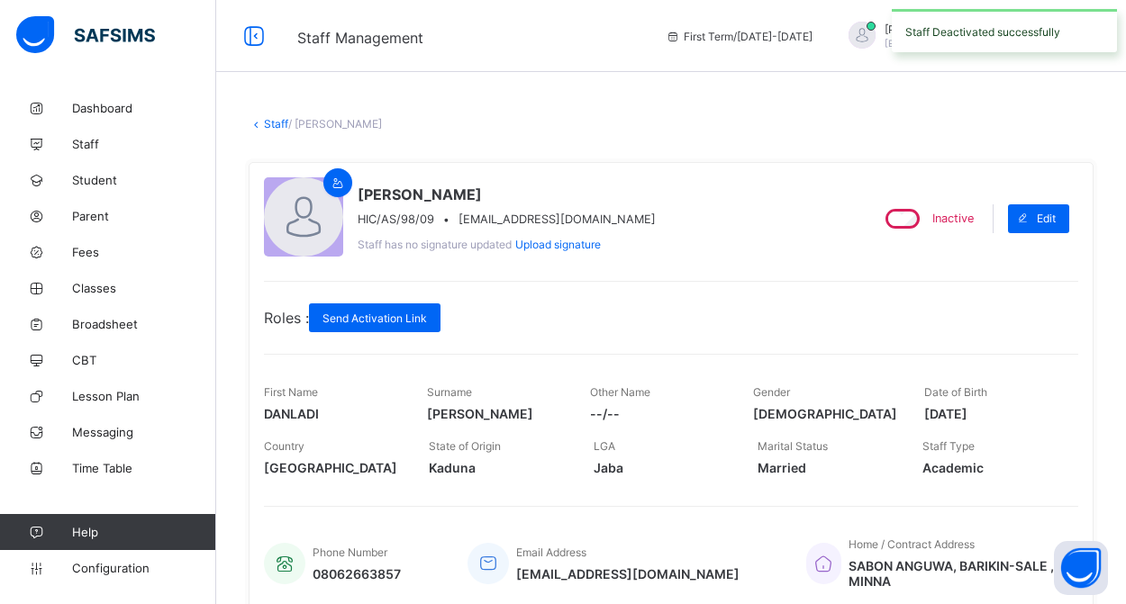
click at [278, 124] on link "Staff" at bounding box center [276, 124] width 24 height 14
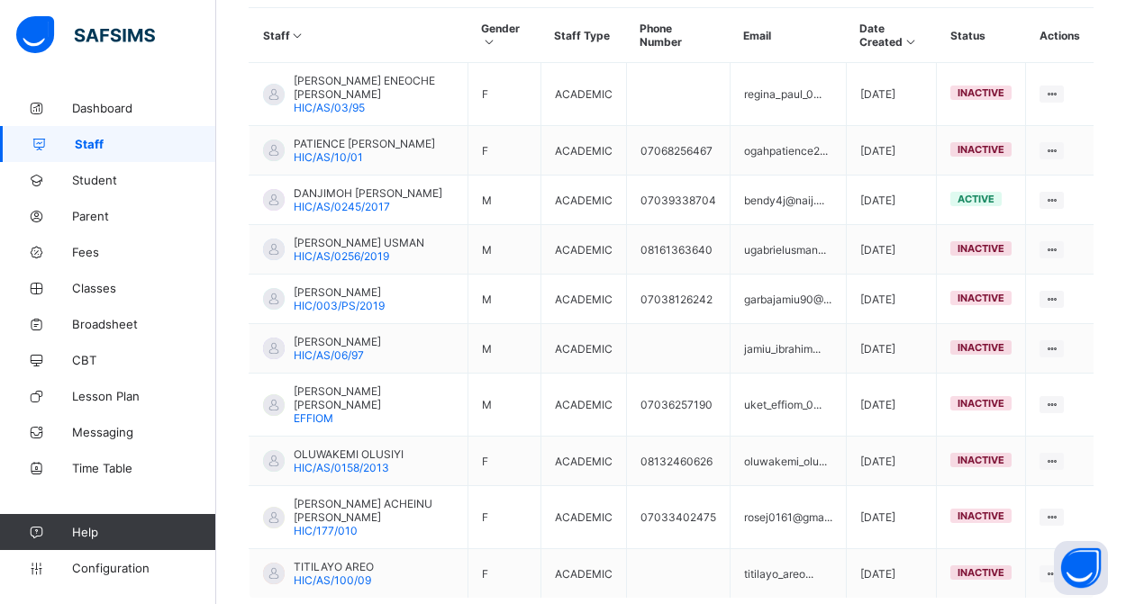
scroll to position [519, 0]
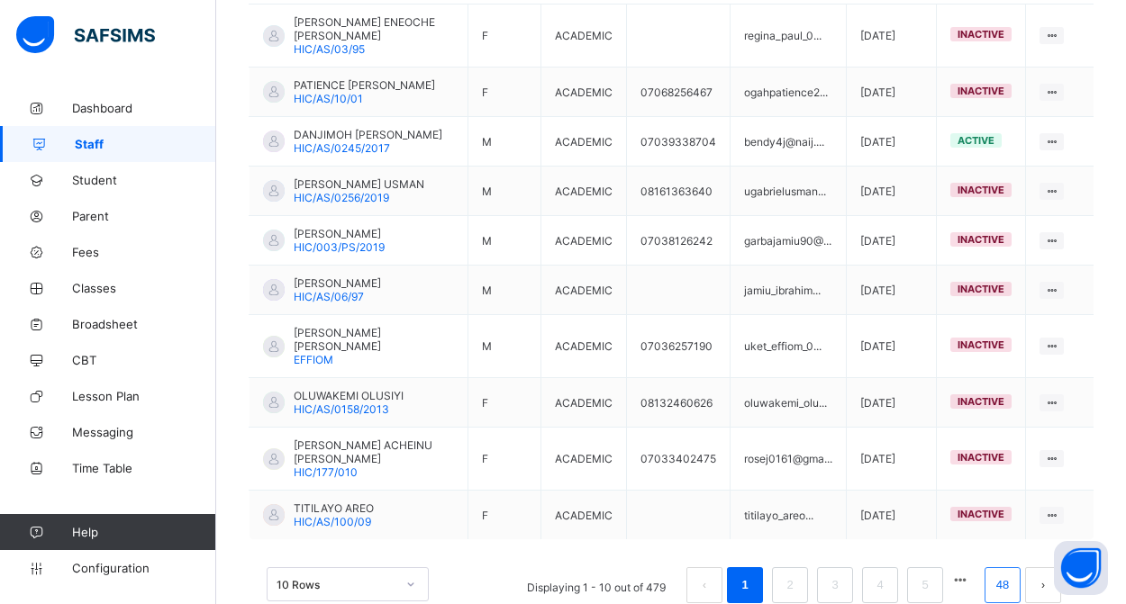
click at [1000, 574] on link "48" at bounding box center [1002, 585] width 23 height 23
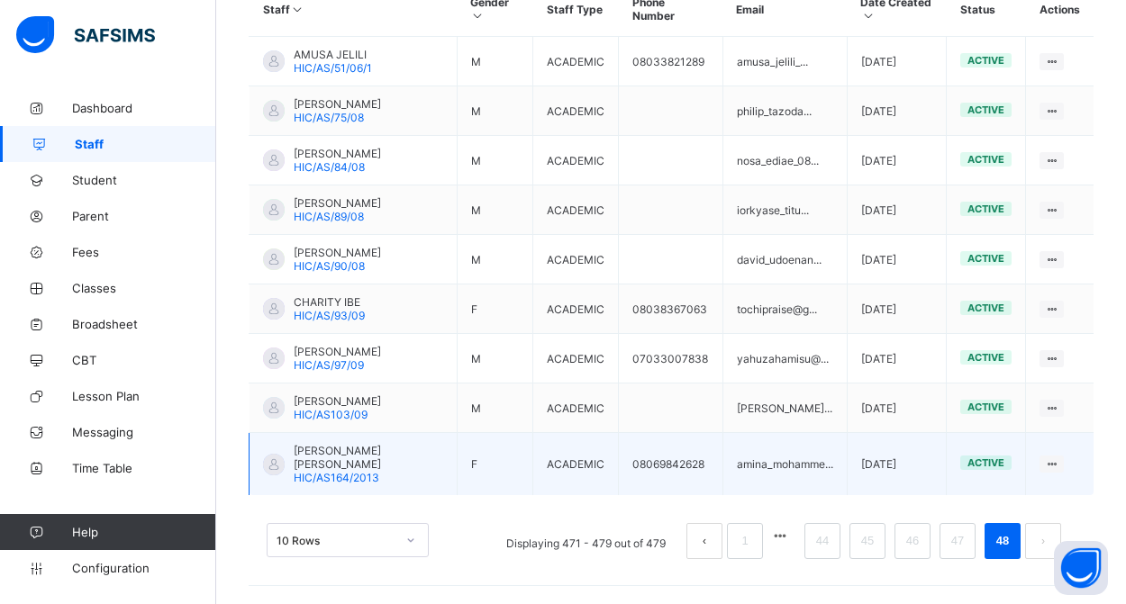
scroll to position [500, 0]
click at [369, 458] on span "AMINA ABDULLAHI MOHAMMED" at bounding box center [369, 457] width 150 height 27
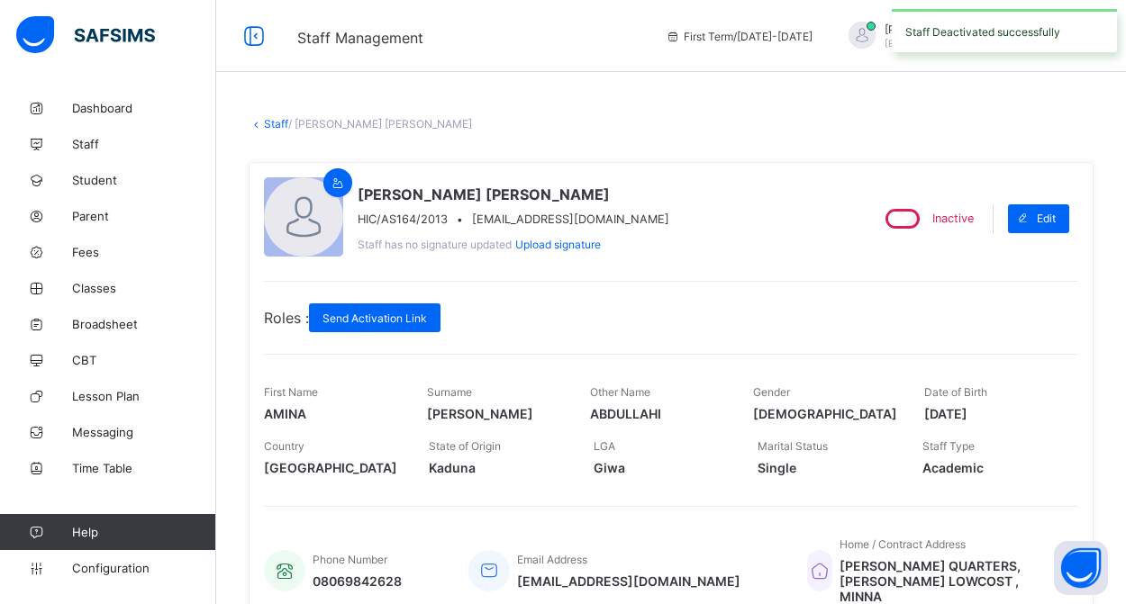
click at [279, 123] on link "Staff" at bounding box center [276, 124] width 24 height 14
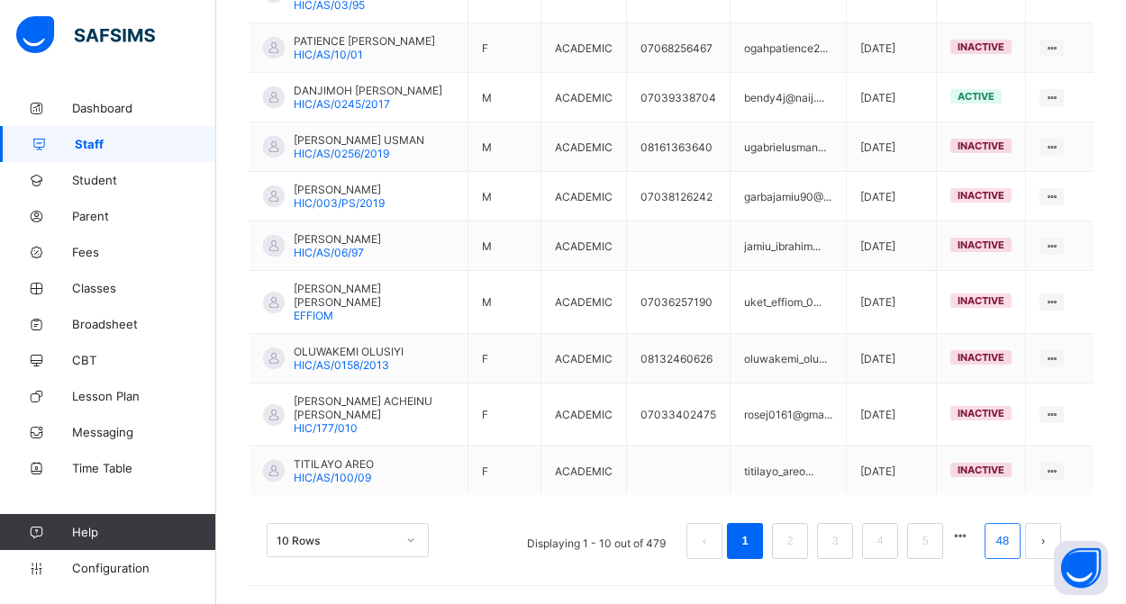
scroll to position [563, 0]
click at [997, 540] on link "48" at bounding box center [1002, 541] width 23 height 23
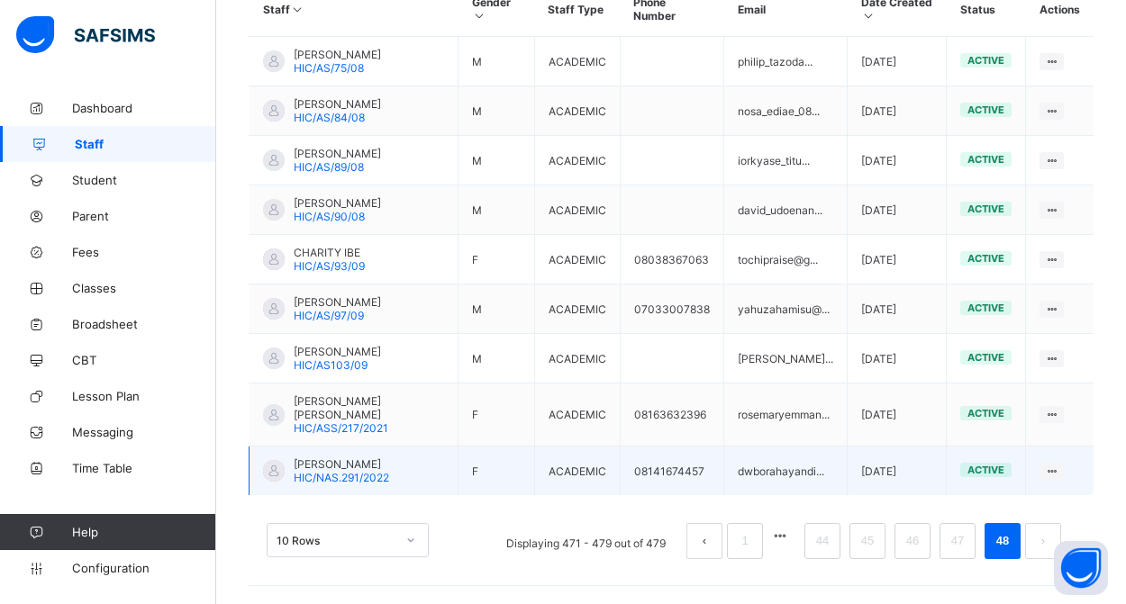
scroll to position [500, 0]
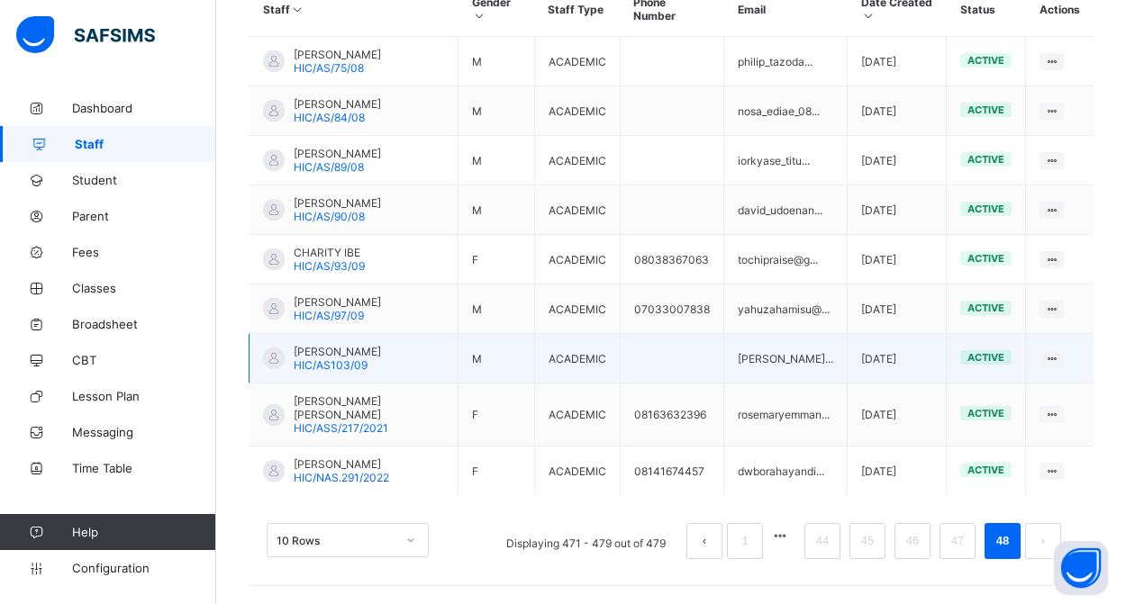
click at [379, 351] on span "GABRIEL OLADAYO SOLOMON" at bounding box center [337, 352] width 87 height 14
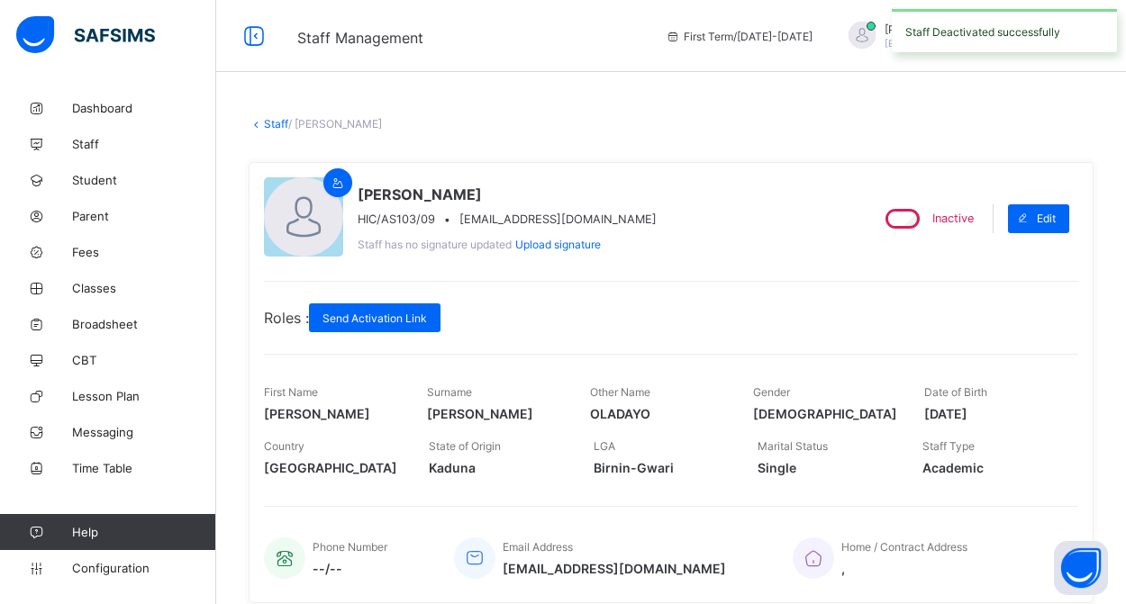
click at [282, 126] on link "Staff" at bounding box center [276, 124] width 24 height 14
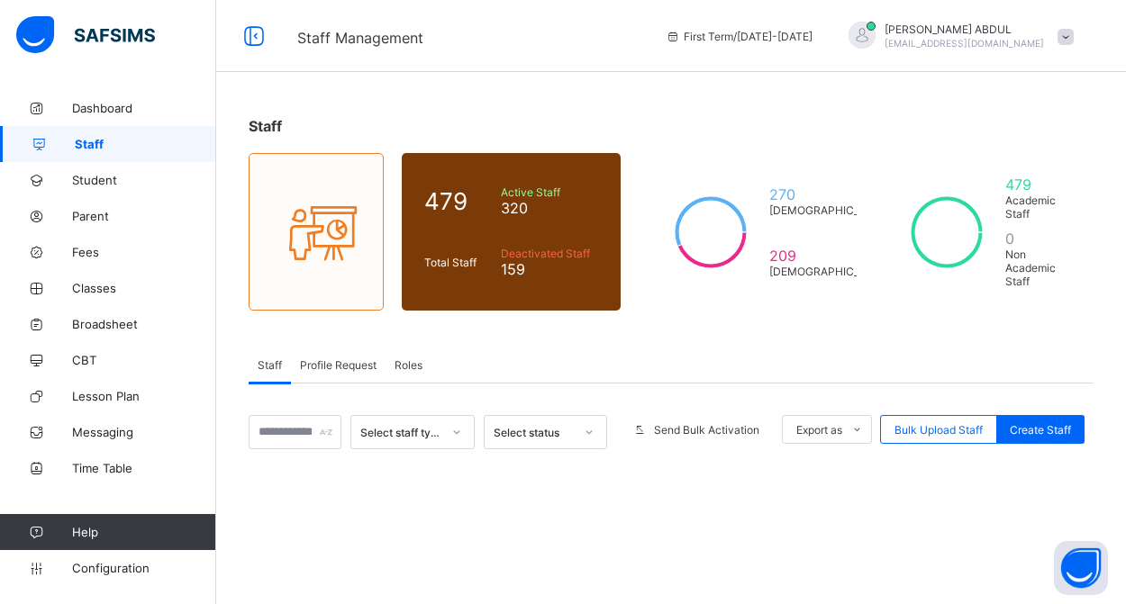
scroll to position [231, 0]
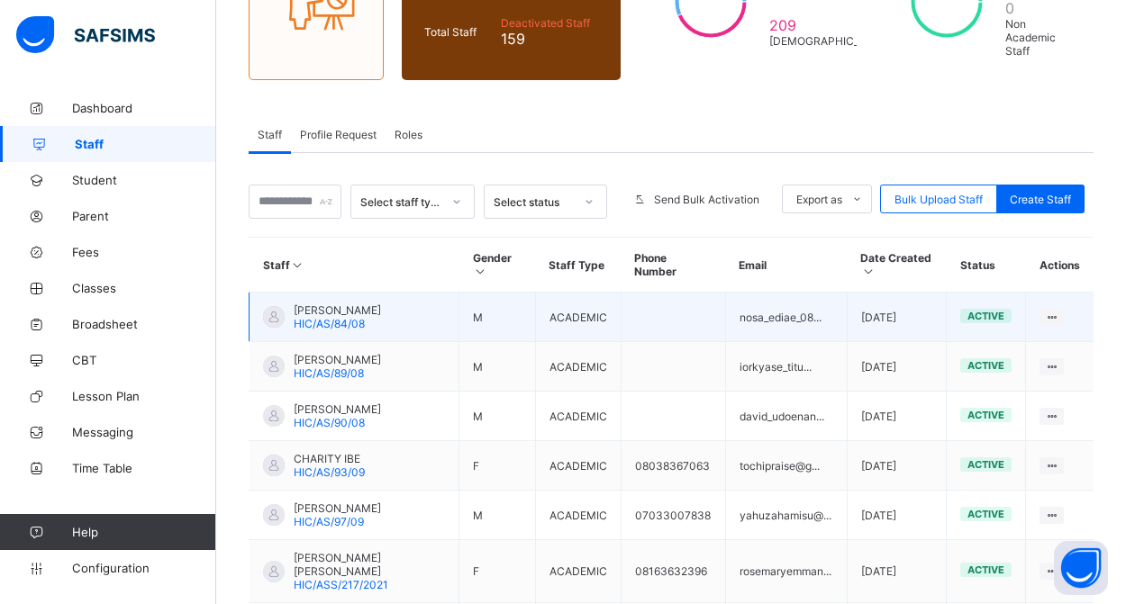
click at [346, 315] on span "NOSA EDIAE" at bounding box center [337, 311] width 87 height 14
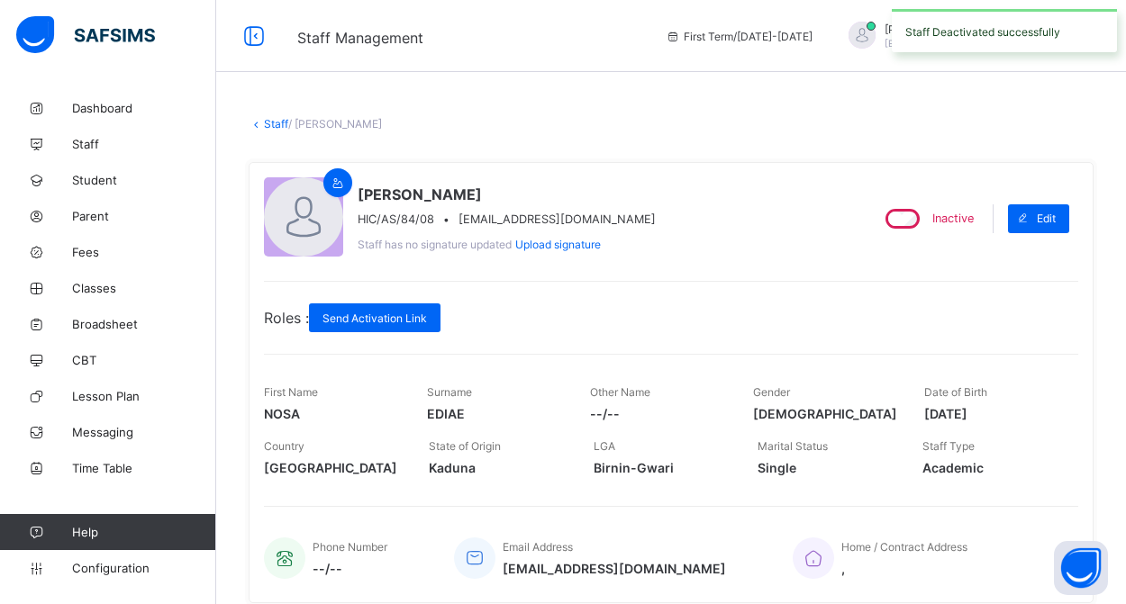
click at [274, 122] on link "Staff" at bounding box center [276, 124] width 24 height 14
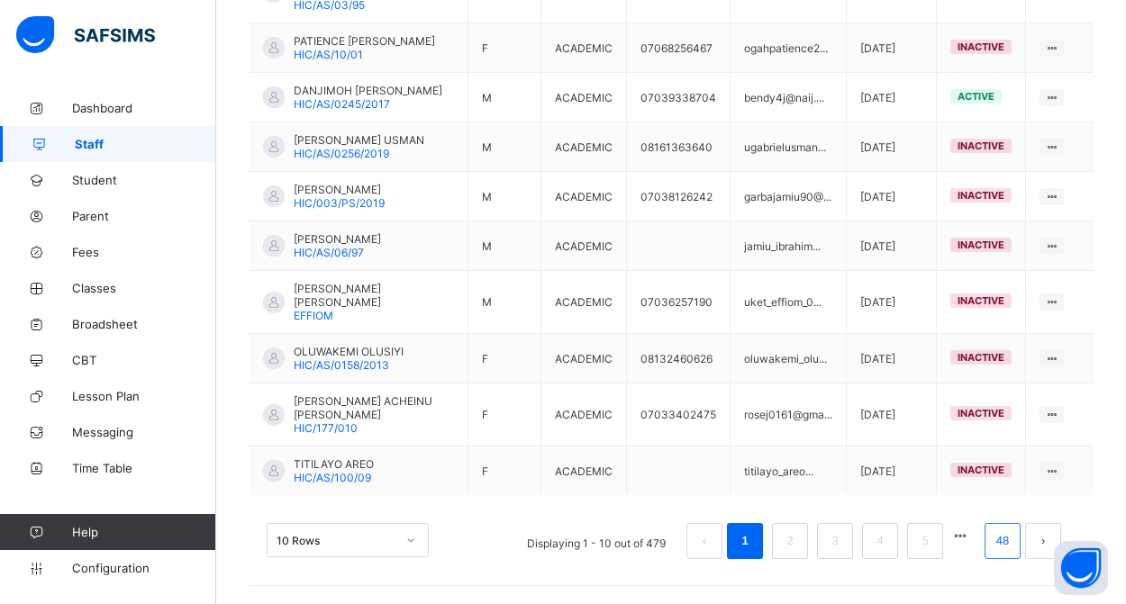
click at [1001, 542] on link "48" at bounding box center [1002, 541] width 23 height 23
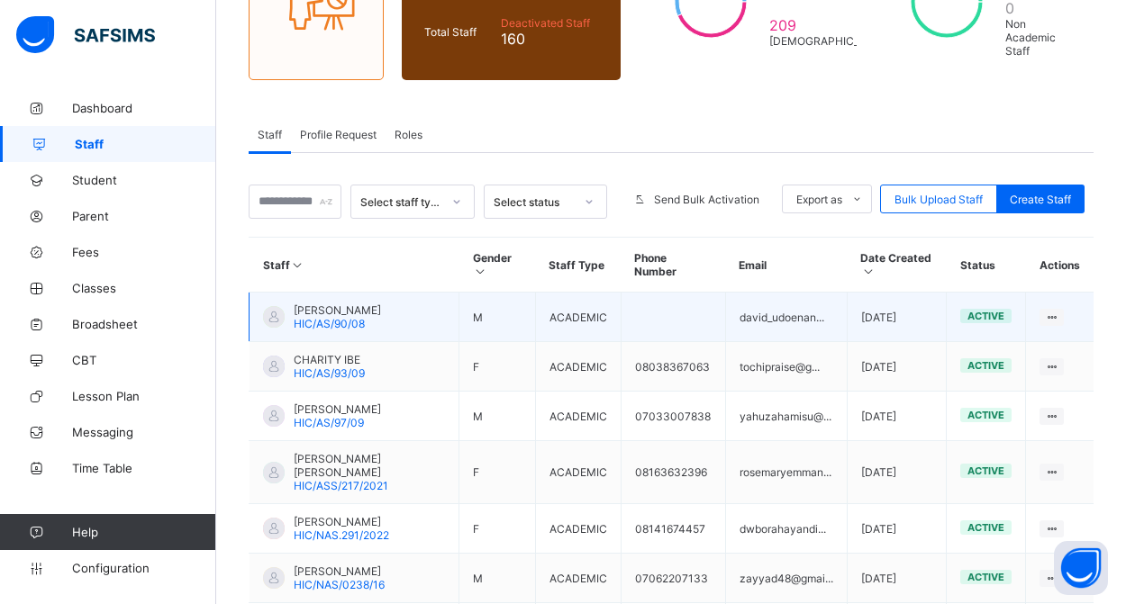
click at [361, 315] on span "DAVID UDOENANG" at bounding box center [337, 311] width 87 height 14
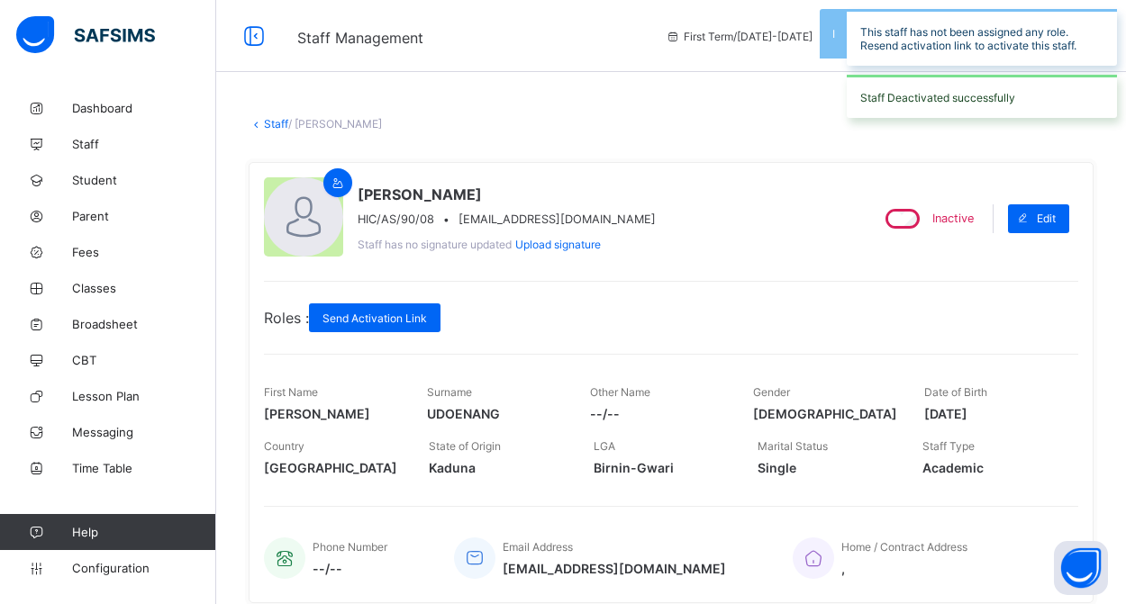
click at [271, 122] on link "Staff" at bounding box center [276, 124] width 24 height 14
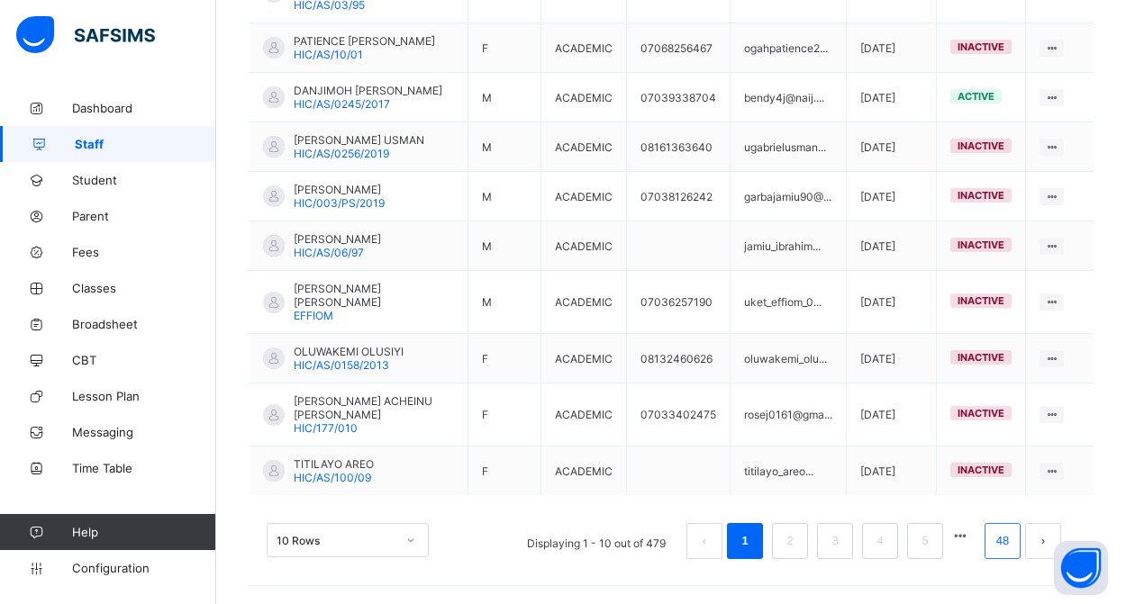
scroll to position [563, 0]
click at [1004, 549] on link "48" at bounding box center [1002, 541] width 23 height 23
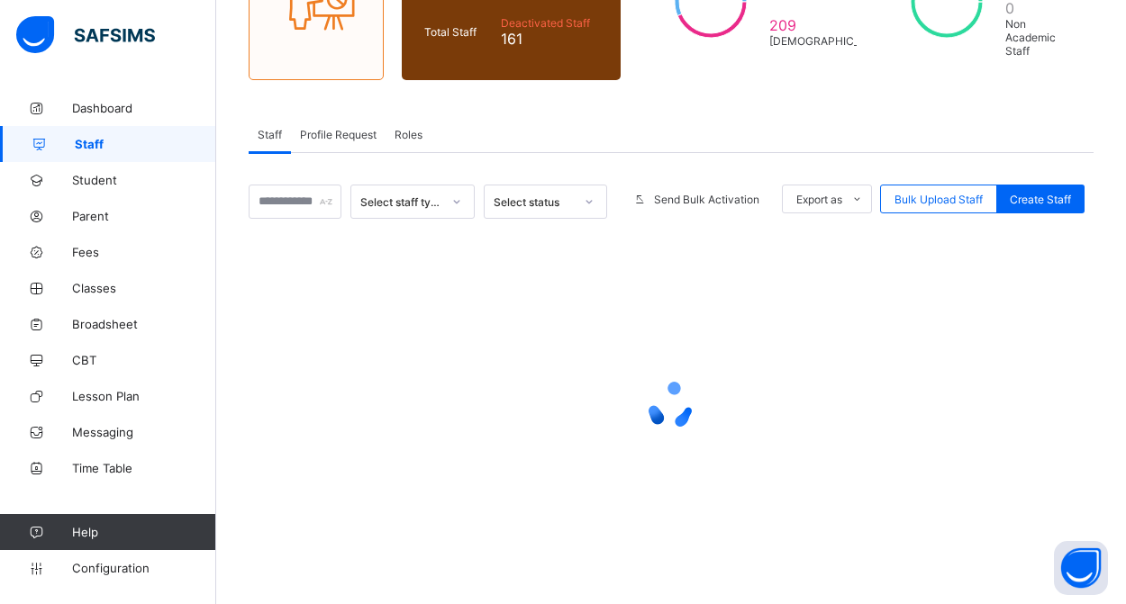
scroll to position [231, 0]
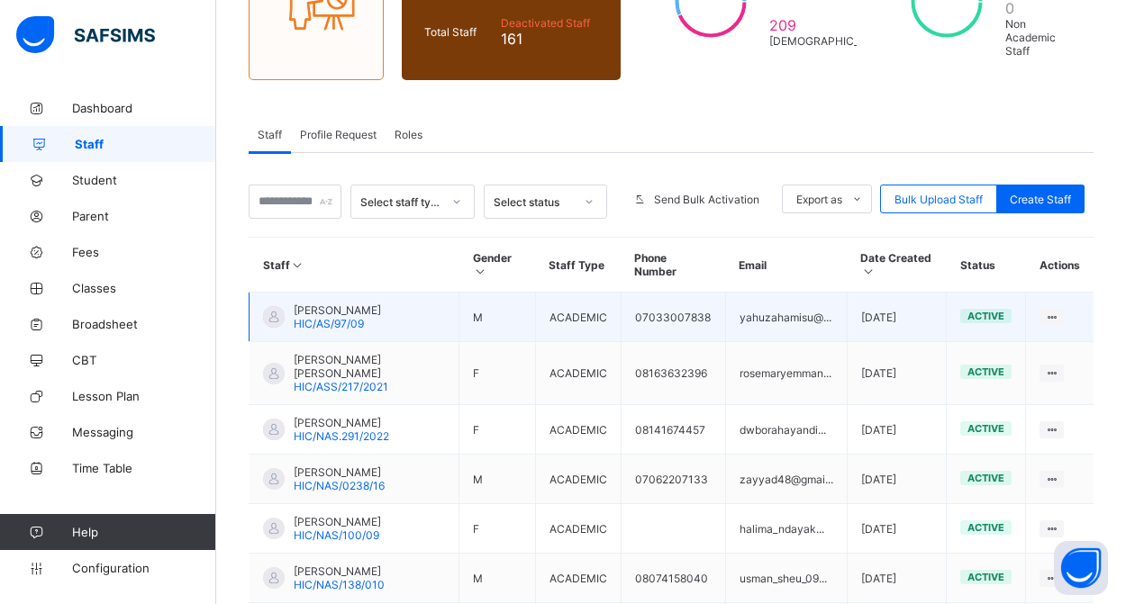
click at [350, 311] on span "HAMISU YAHUZA" at bounding box center [337, 311] width 87 height 14
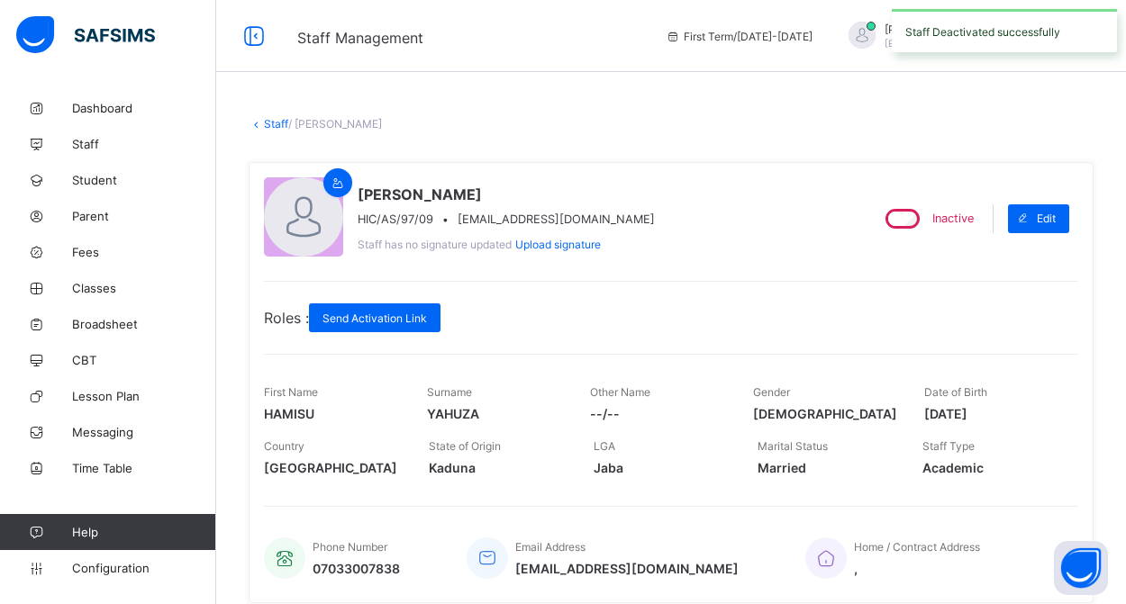
click at [277, 126] on link "Staff" at bounding box center [276, 124] width 24 height 14
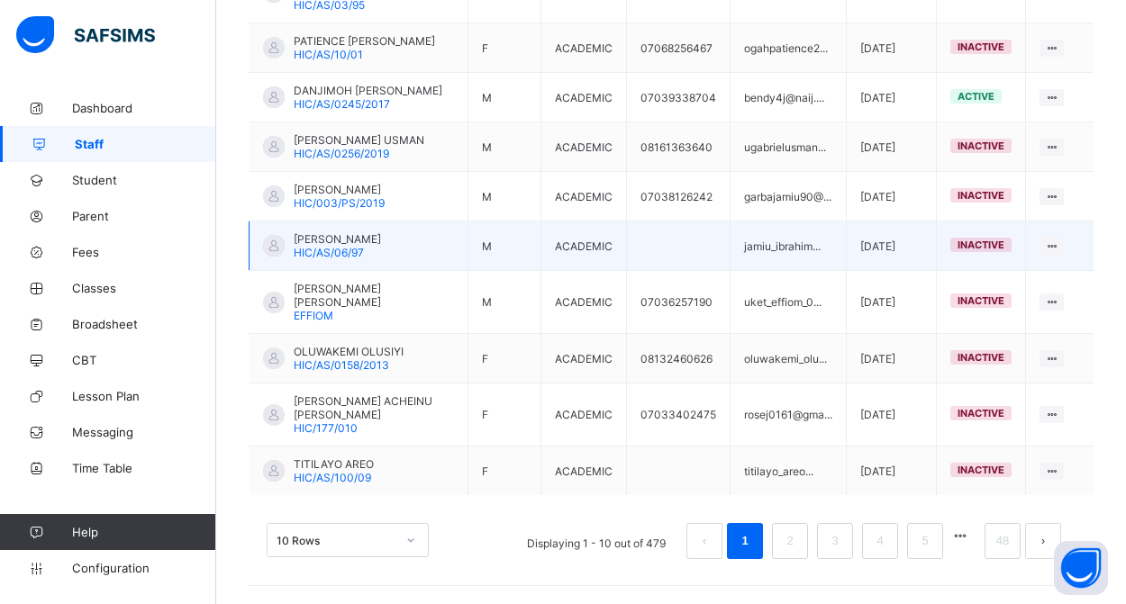
scroll to position [563, 0]
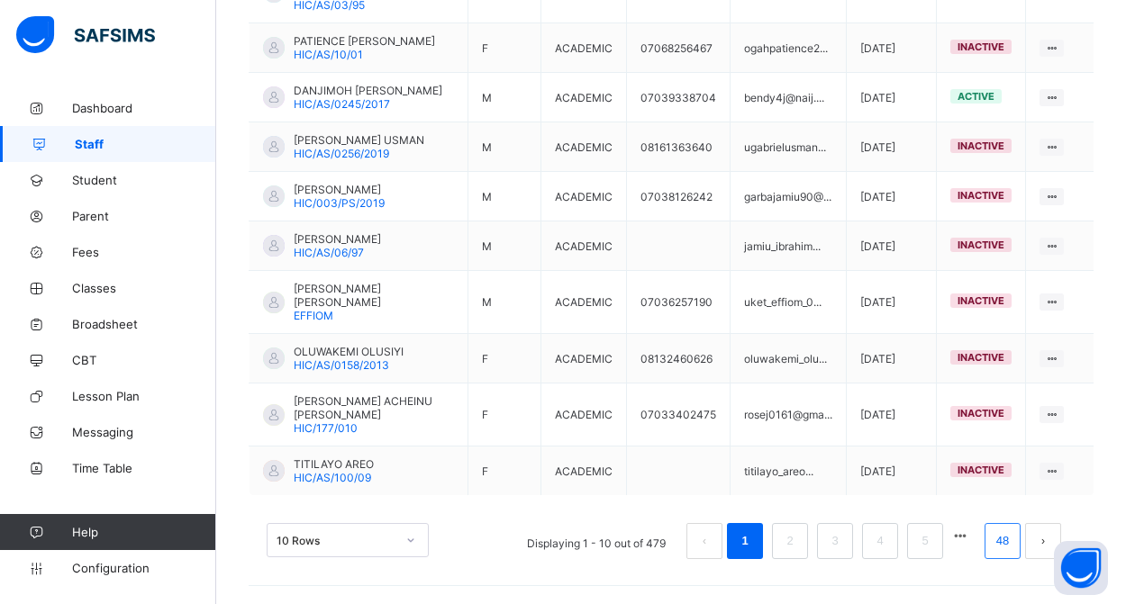
click at [993, 540] on link "48" at bounding box center [1002, 541] width 23 height 23
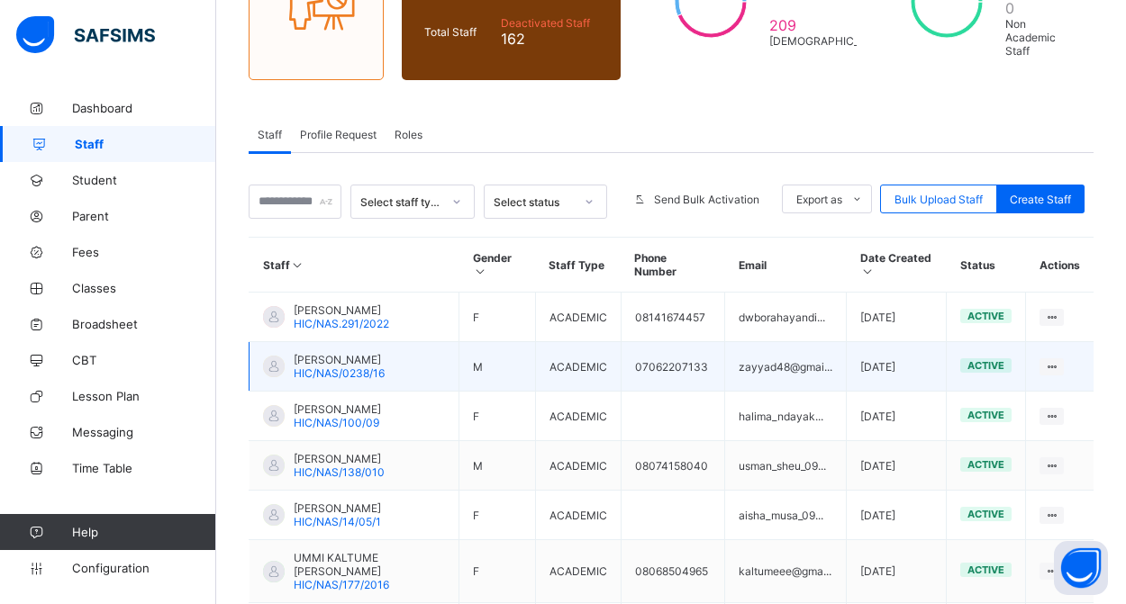
click at [374, 367] on span "ZAYYAD MUHAMMAD KUDU" at bounding box center [339, 360] width 91 height 14
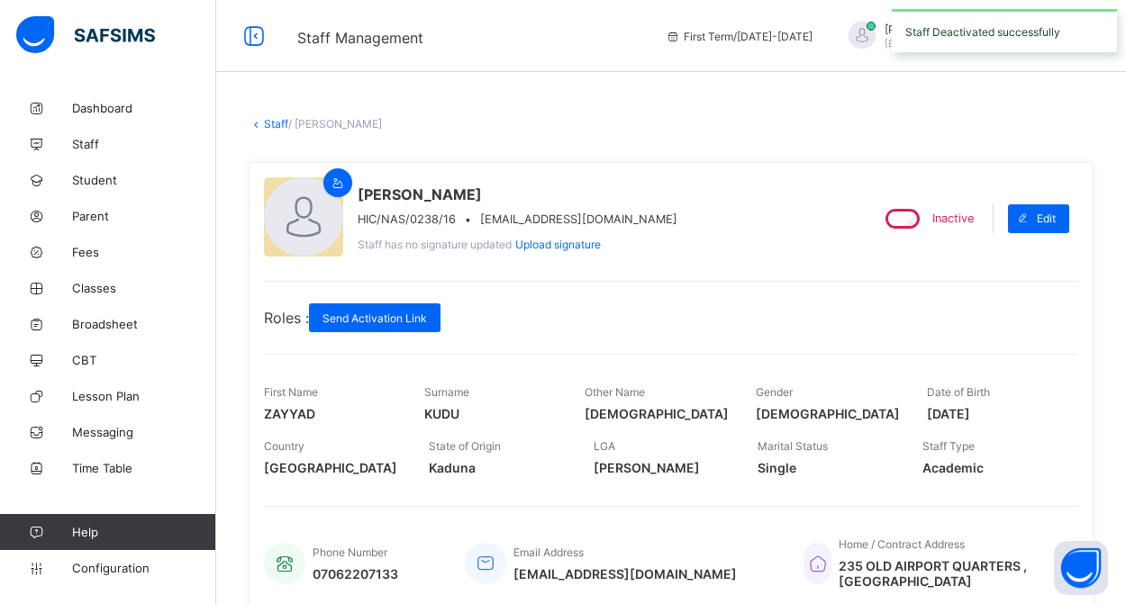
click at [269, 125] on link "Staff" at bounding box center [276, 124] width 24 height 14
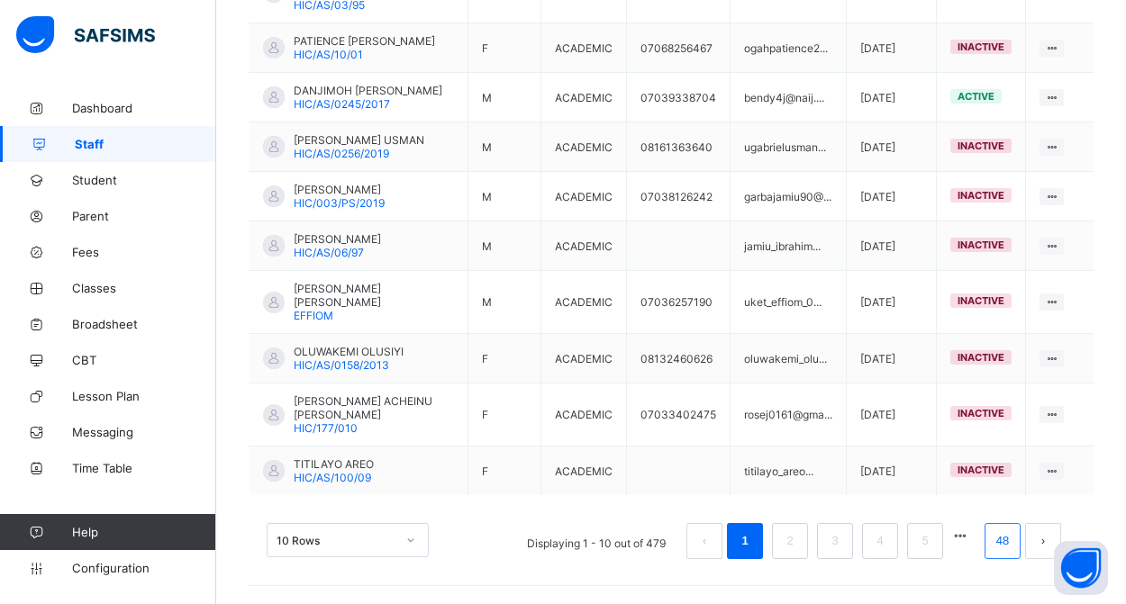
scroll to position [563, 0]
click at [999, 548] on link "48" at bounding box center [1002, 541] width 23 height 23
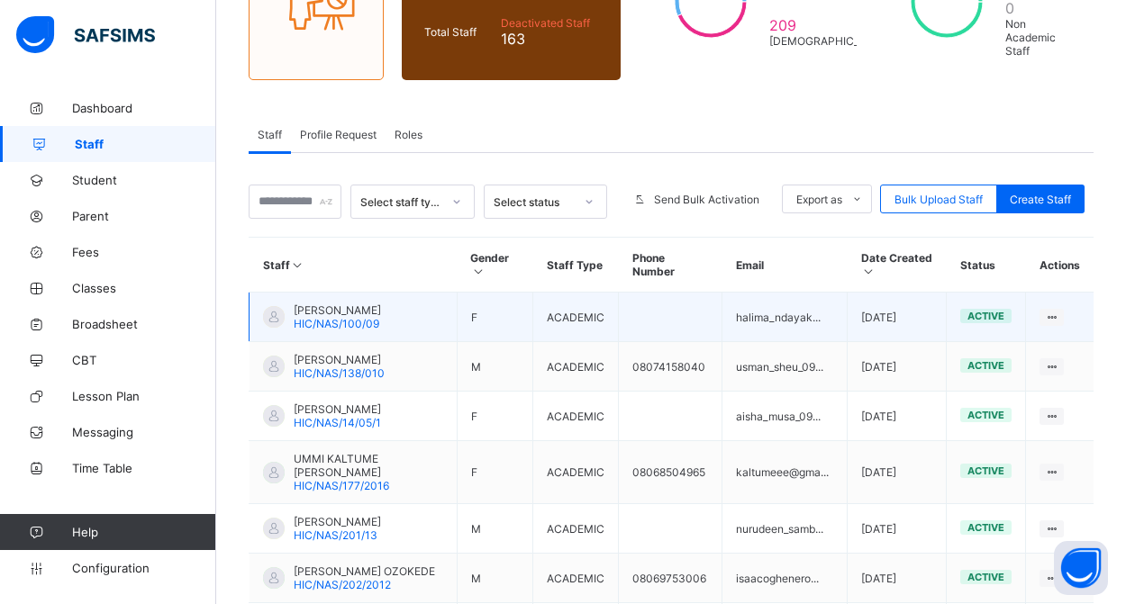
click at [349, 324] on span "HIC/NAS/100/09" at bounding box center [337, 324] width 86 height 14
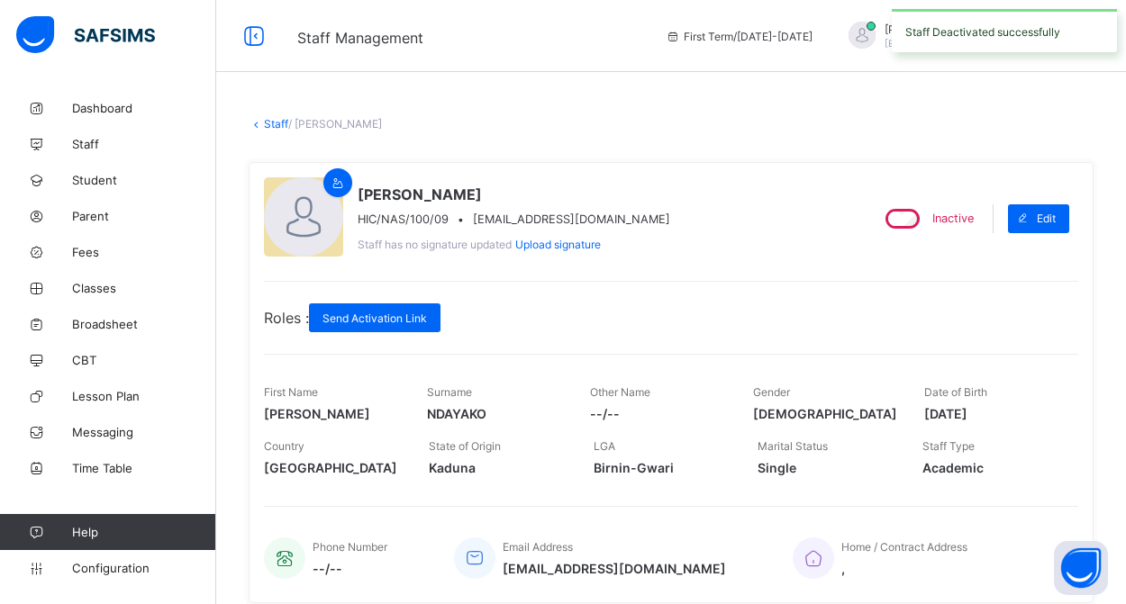
click at [271, 124] on link "Staff" at bounding box center [276, 124] width 24 height 14
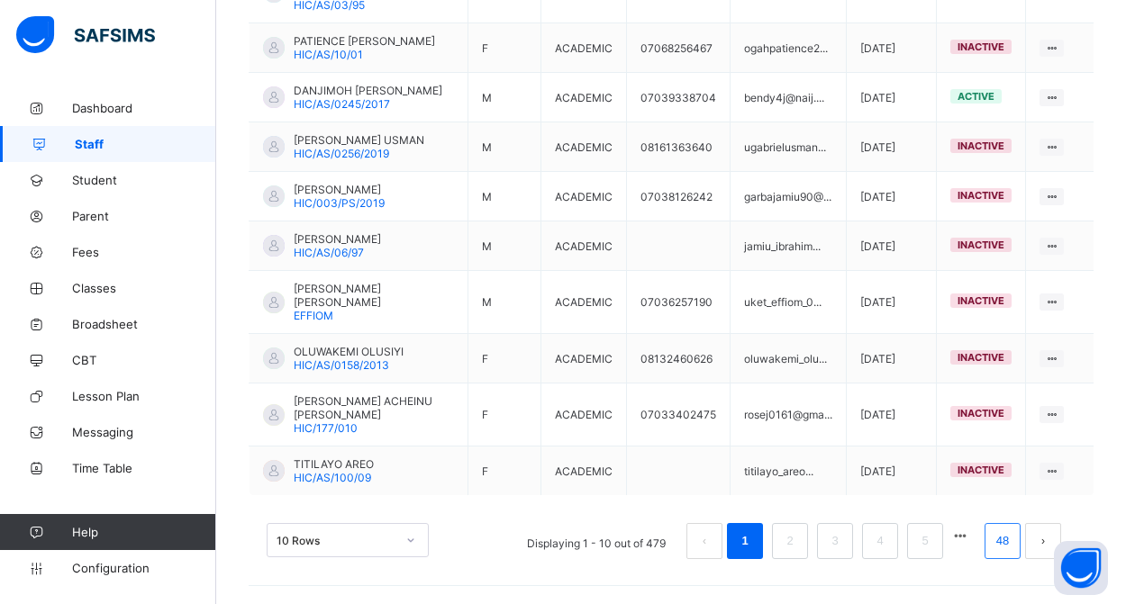
scroll to position [563, 0]
click at [1004, 547] on link "48" at bounding box center [1002, 541] width 23 height 23
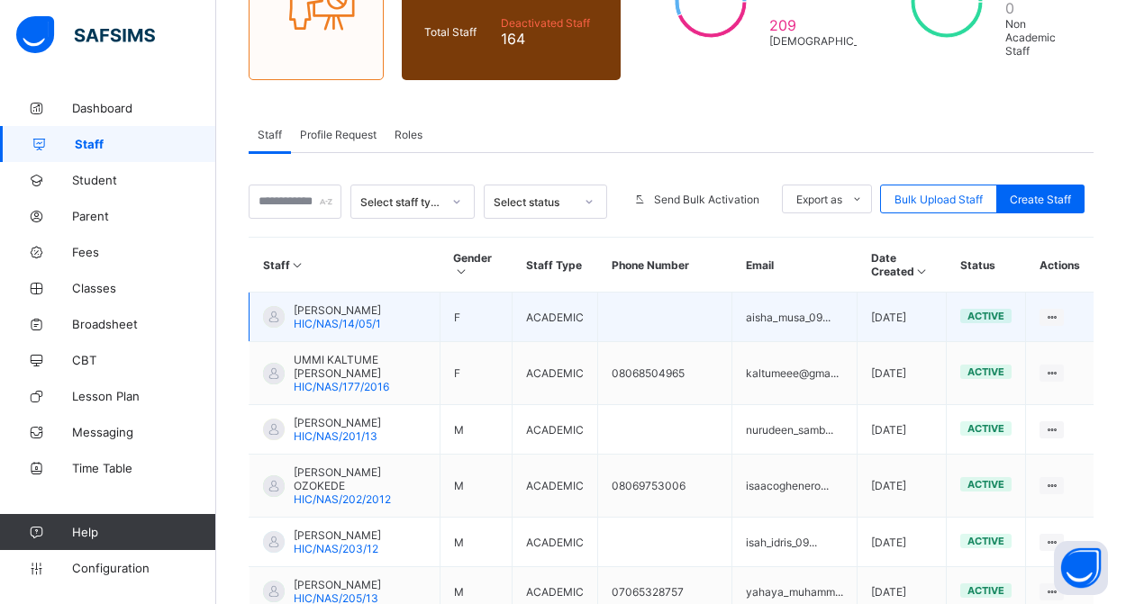
click at [369, 317] on span "AISHA MUSA" at bounding box center [337, 311] width 87 height 14
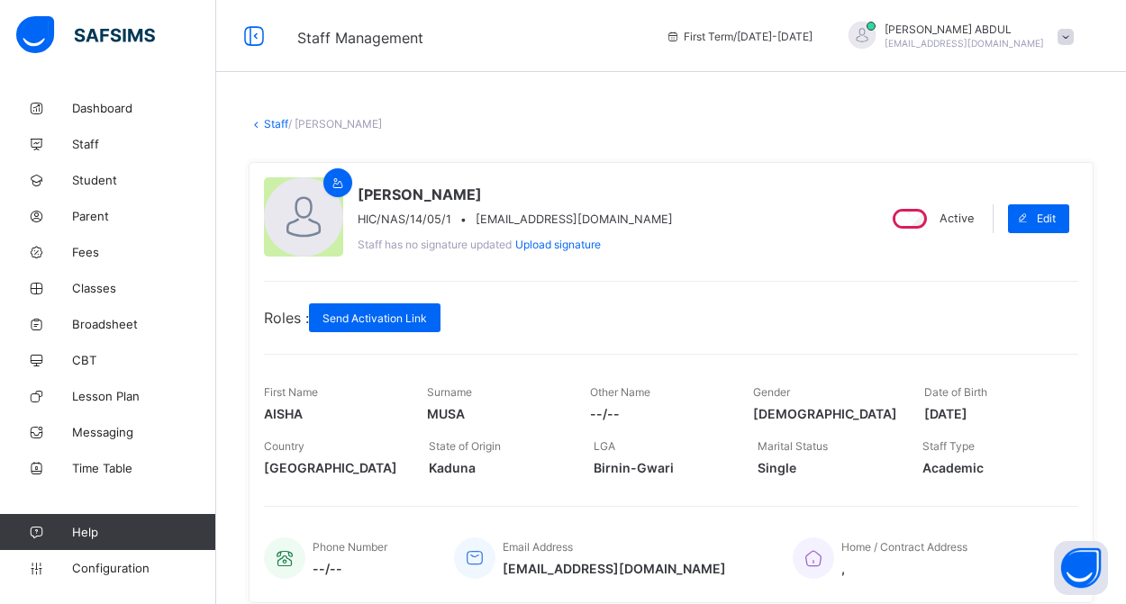
scroll to position [1, 0]
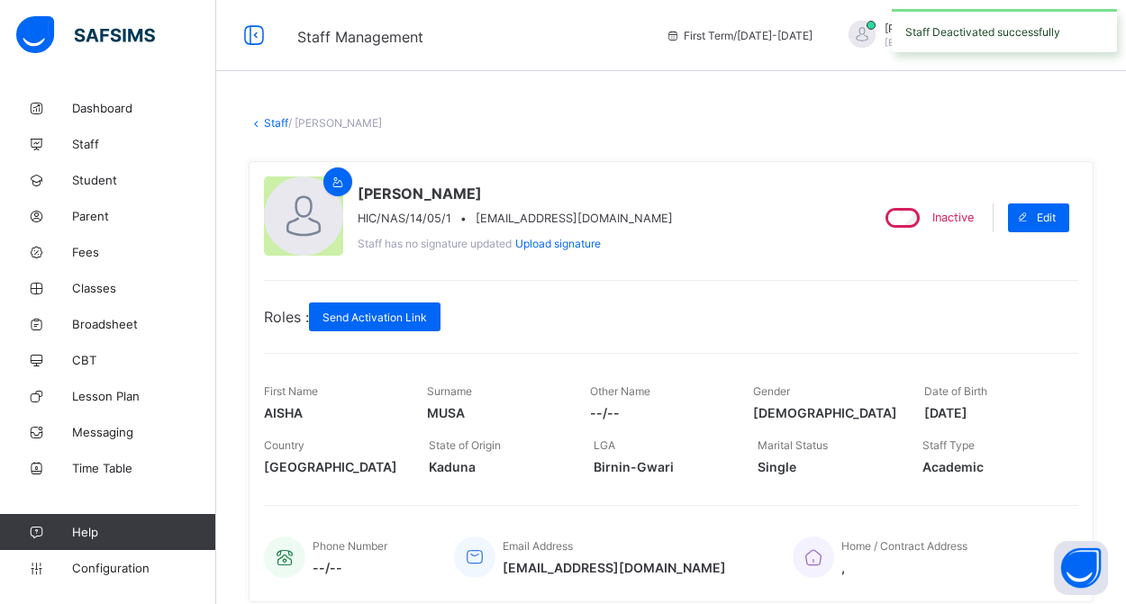
click at [276, 124] on link "Staff" at bounding box center [276, 123] width 24 height 14
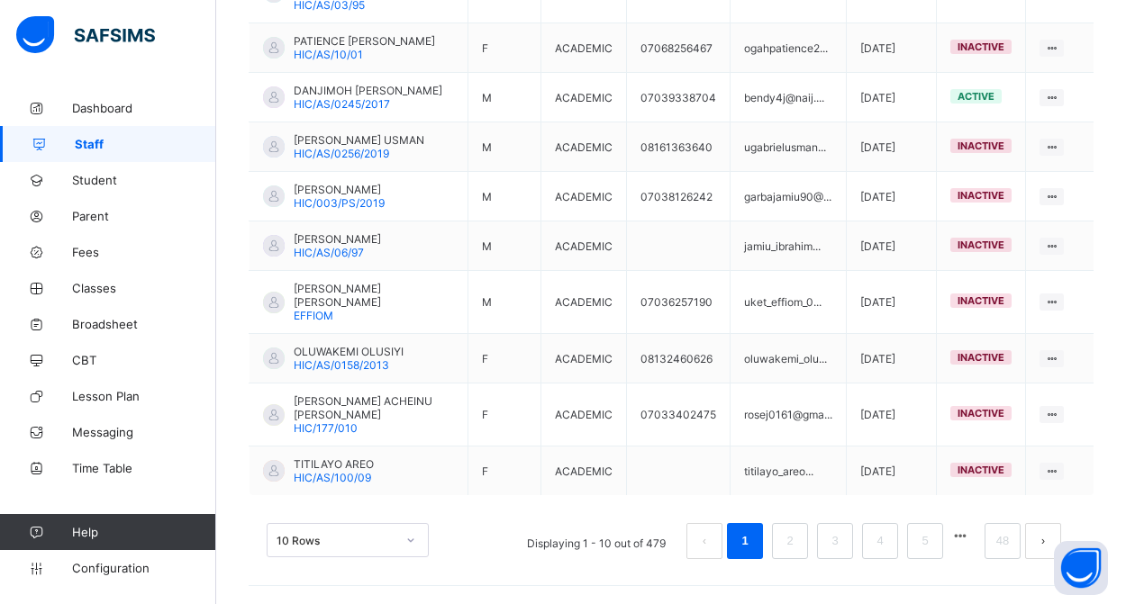
scroll to position [563, 0]
click at [1007, 539] on link "48" at bounding box center [1002, 541] width 23 height 23
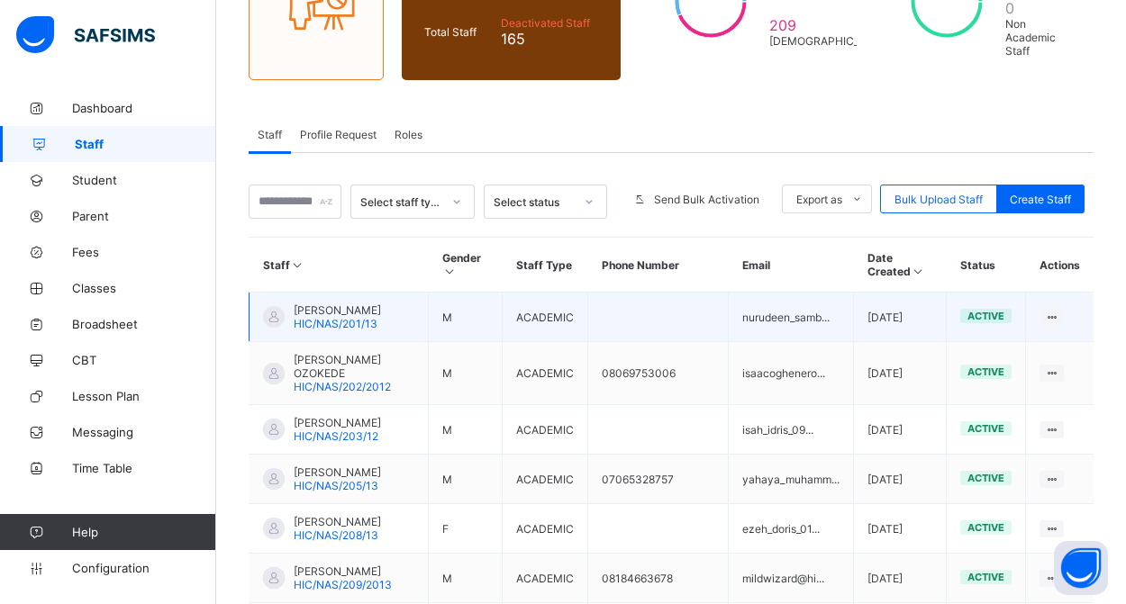
click at [313, 317] on span "NURUDEEN SAMBO" at bounding box center [337, 311] width 87 height 14
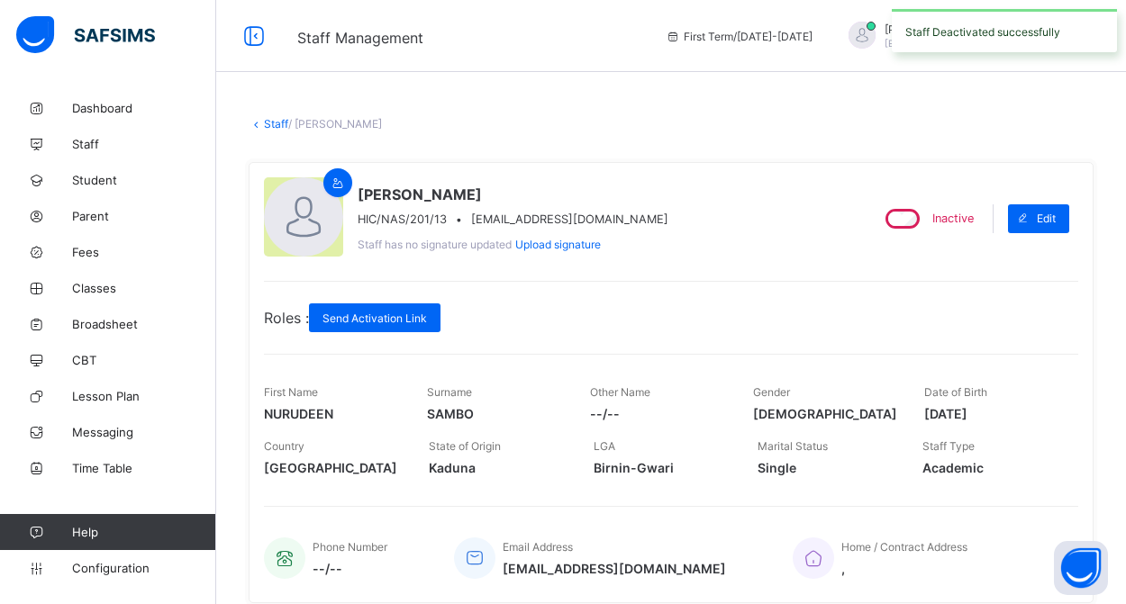
click at [277, 122] on link "Staff" at bounding box center [276, 124] width 24 height 14
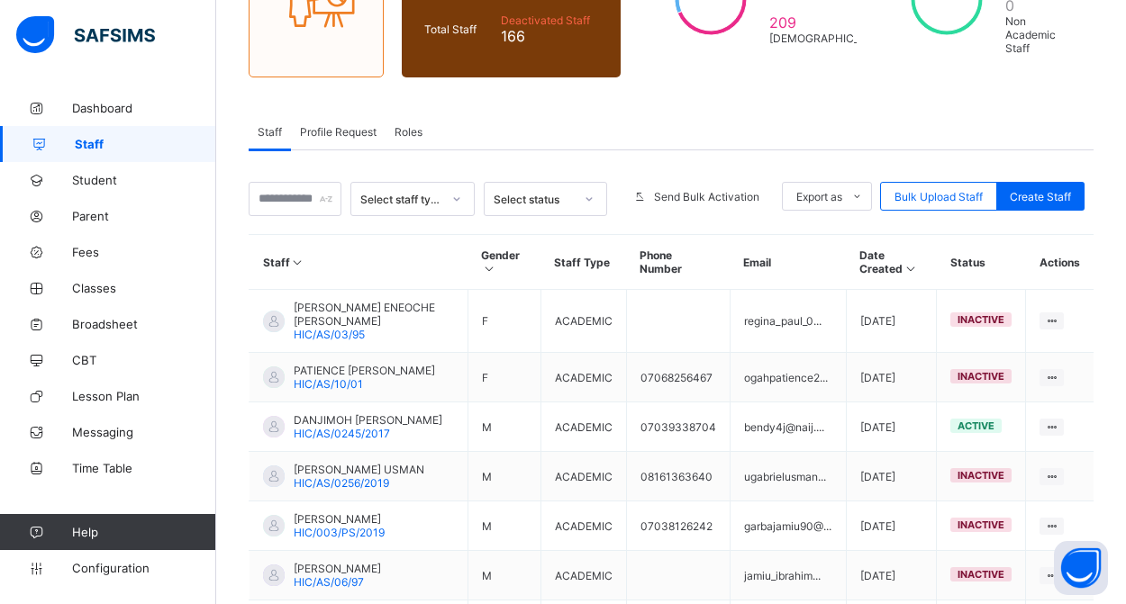
scroll to position [231, 0]
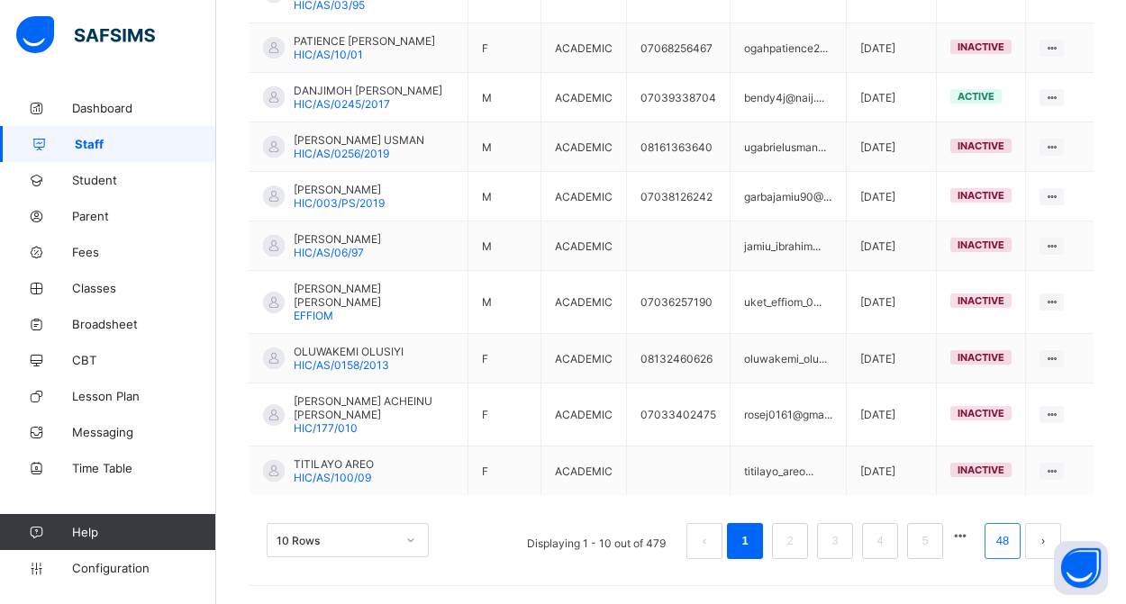
click at [1003, 545] on link "48" at bounding box center [1002, 541] width 23 height 23
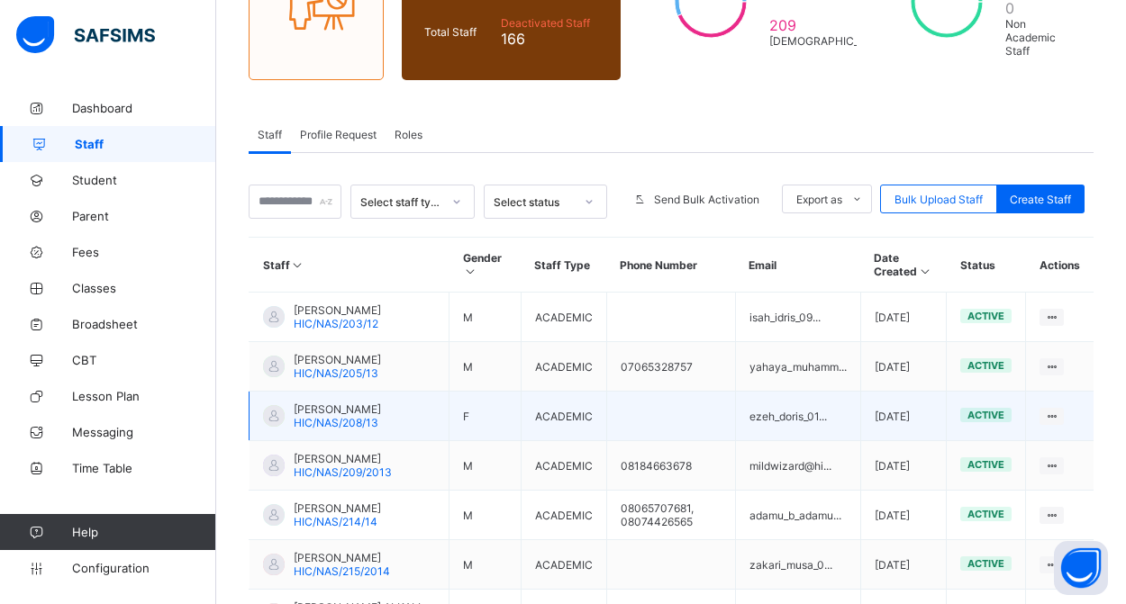
scroll to position [274, 0]
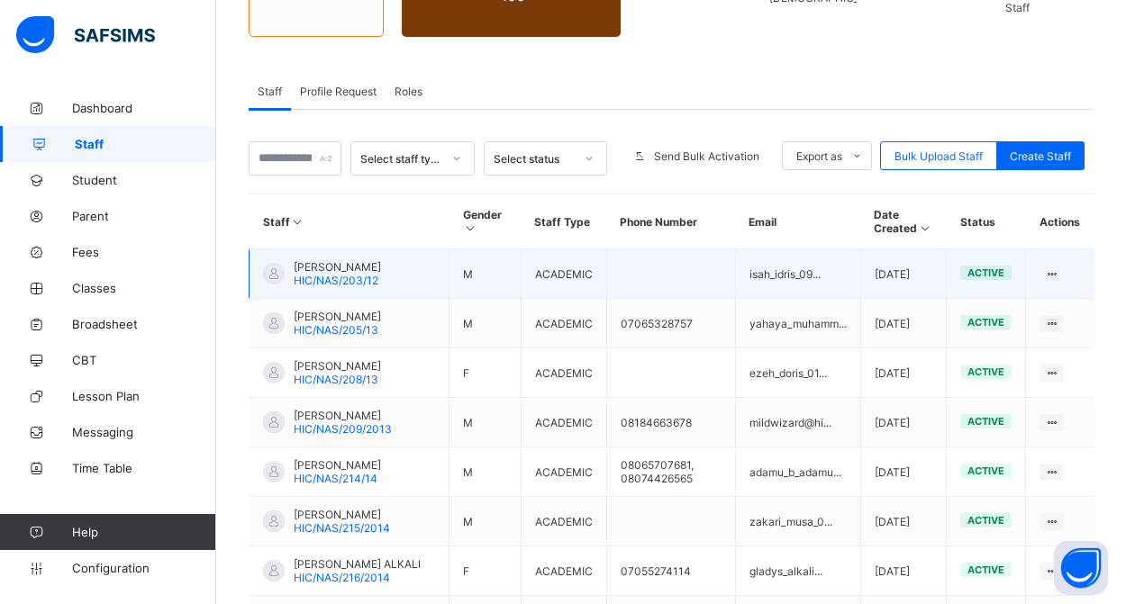
click at [346, 274] on span "ISAH IDRIS" at bounding box center [337, 267] width 87 height 14
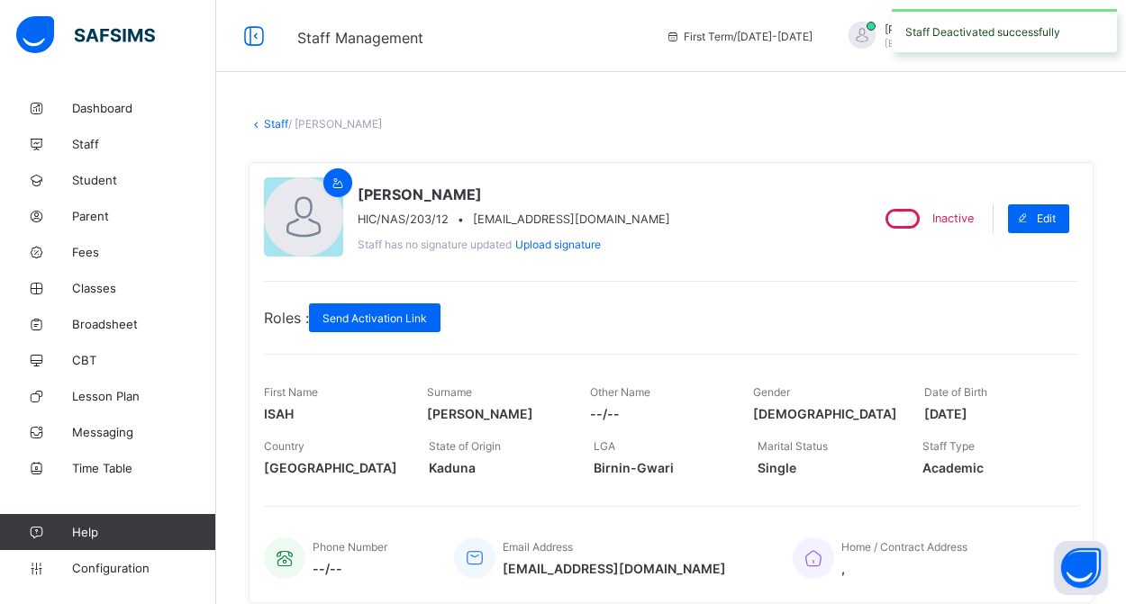
click at [272, 123] on link "Staff" at bounding box center [276, 124] width 24 height 14
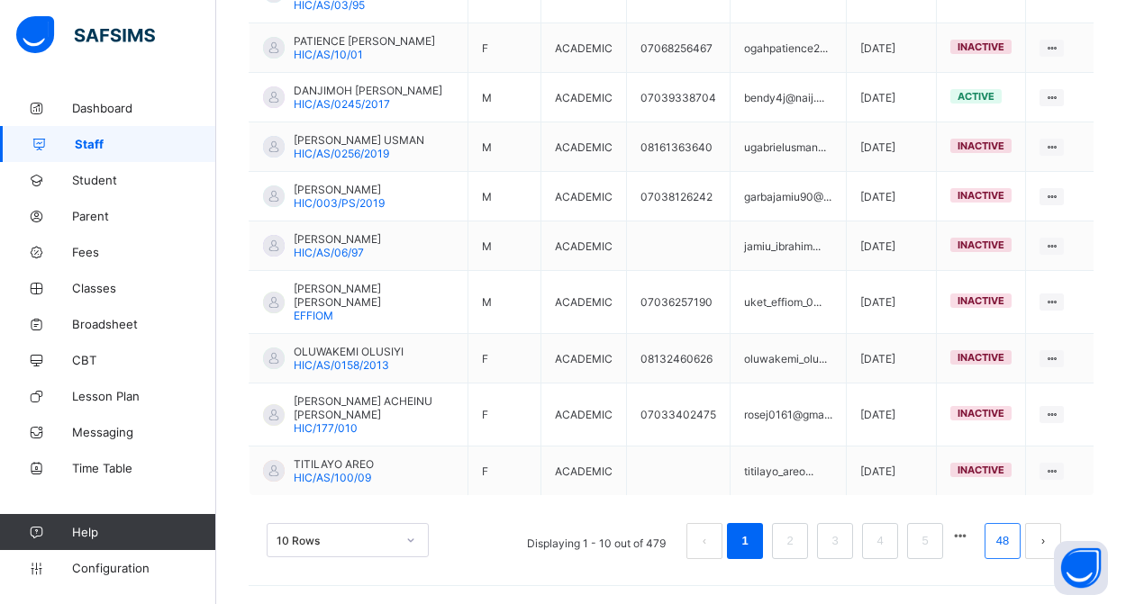
scroll to position [563, 0]
click at [1011, 547] on link "48" at bounding box center [1002, 541] width 23 height 23
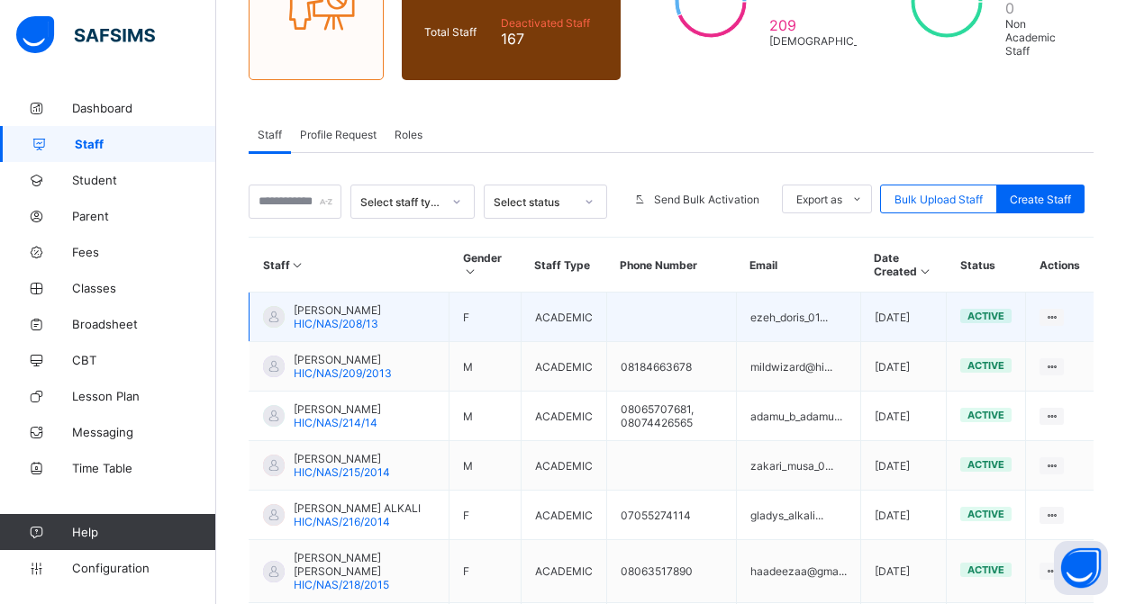
click at [354, 317] on span "EZEH DORIS" at bounding box center [337, 311] width 87 height 14
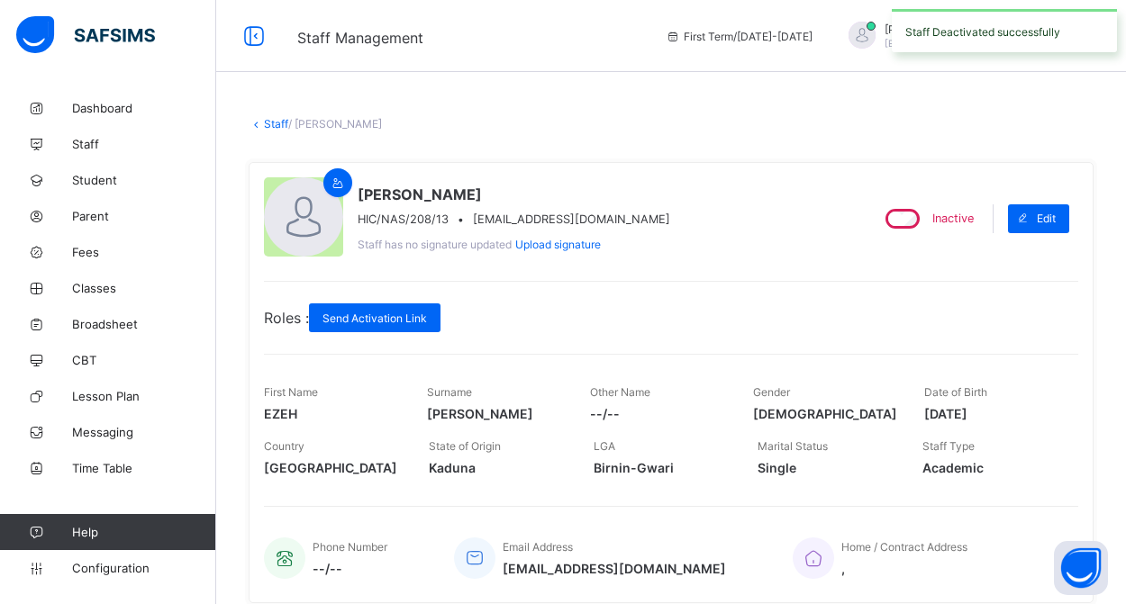
click at [276, 124] on link "Staff" at bounding box center [276, 124] width 24 height 14
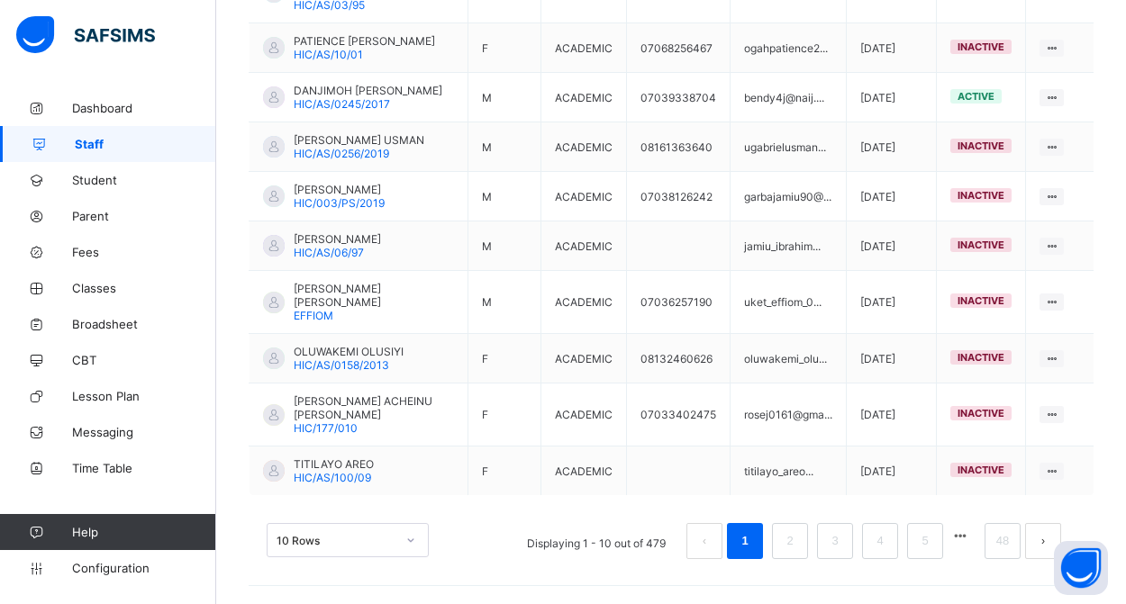
scroll to position [563, 0]
click at [1003, 542] on link "48" at bounding box center [1002, 541] width 23 height 23
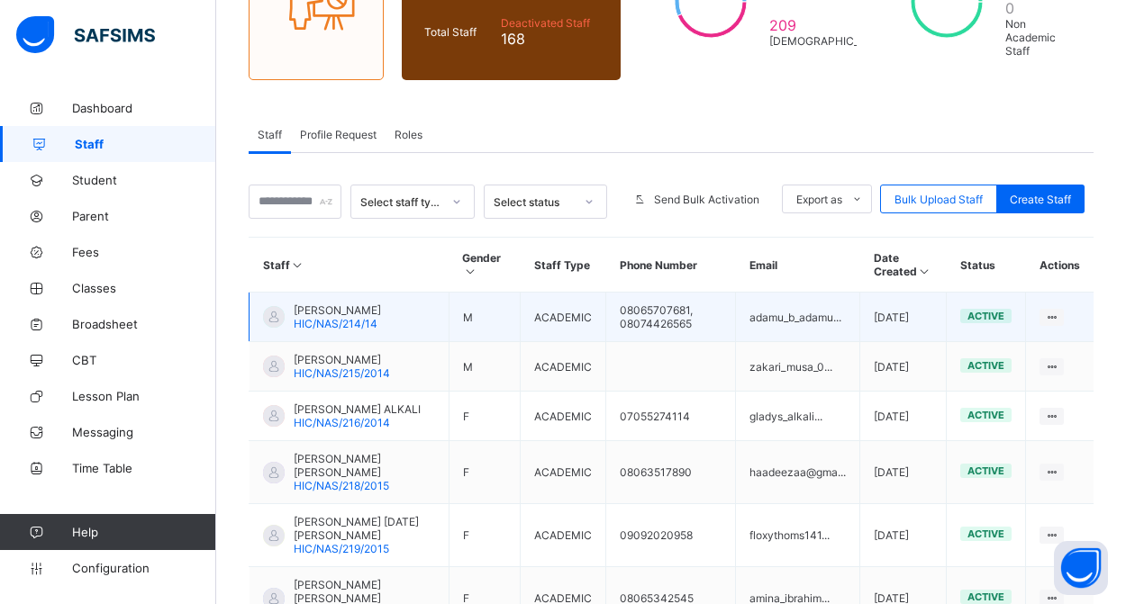
click at [347, 317] on span "ADAMU B. ADAMU" at bounding box center [337, 311] width 87 height 14
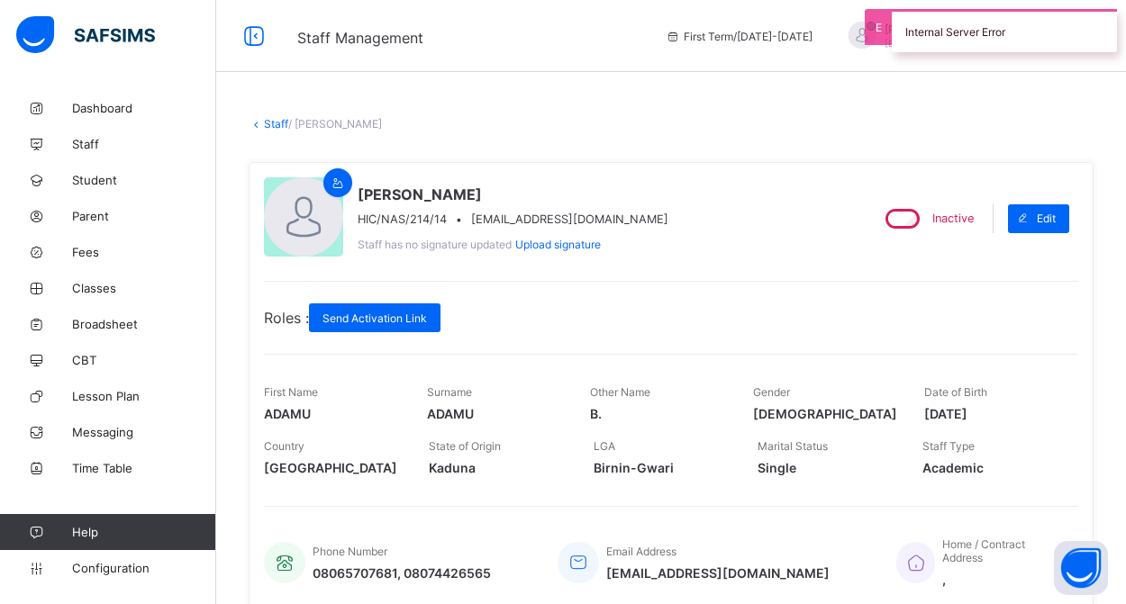
click at [272, 123] on link "Staff" at bounding box center [276, 124] width 24 height 14
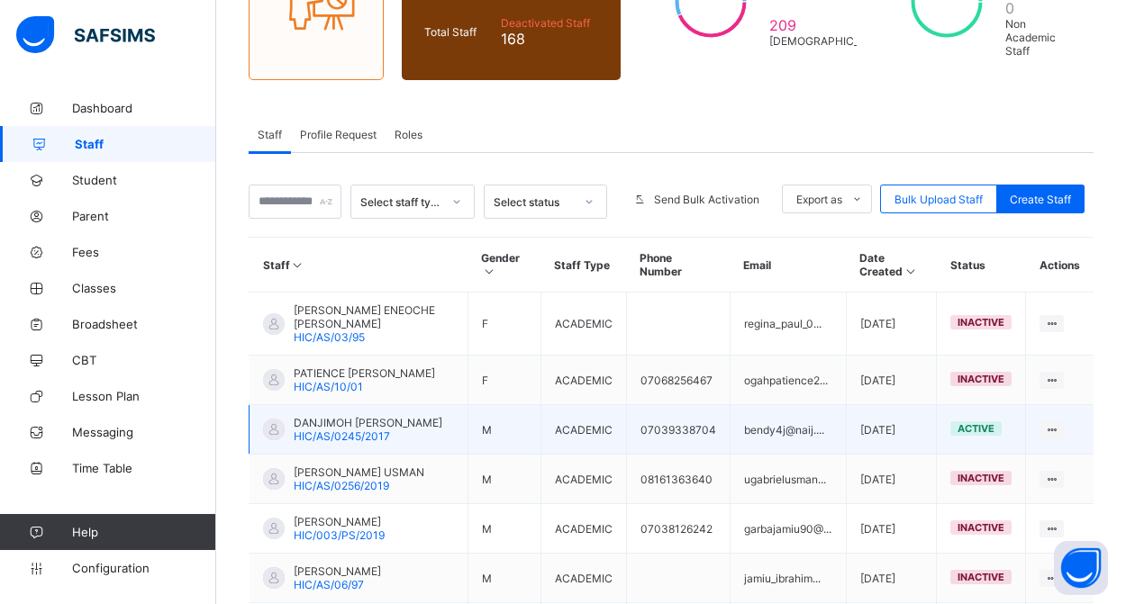
scroll to position [593, 0]
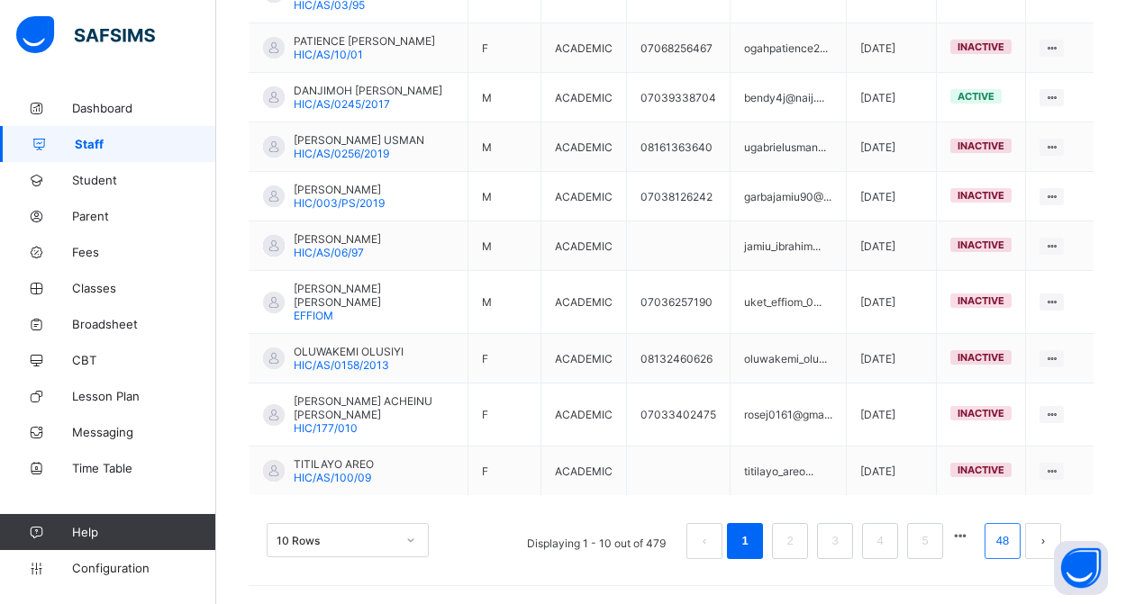
click at [1002, 543] on link "48" at bounding box center [1002, 541] width 23 height 23
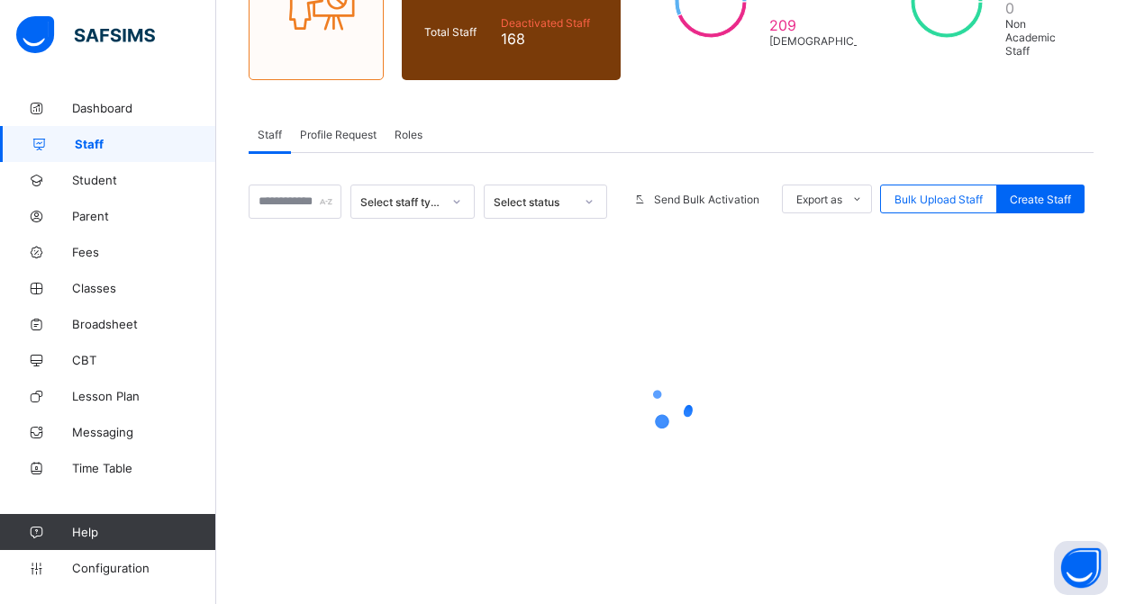
scroll to position [231, 0]
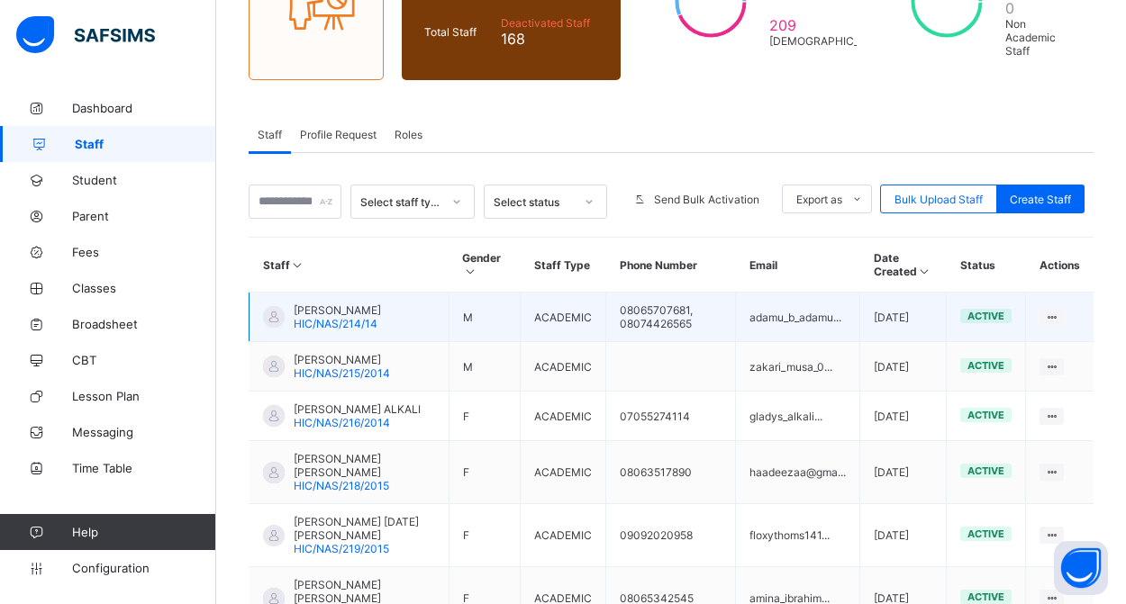
click at [376, 331] on span "HIC/NAS/214/14" at bounding box center [336, 324] width 84 height 14
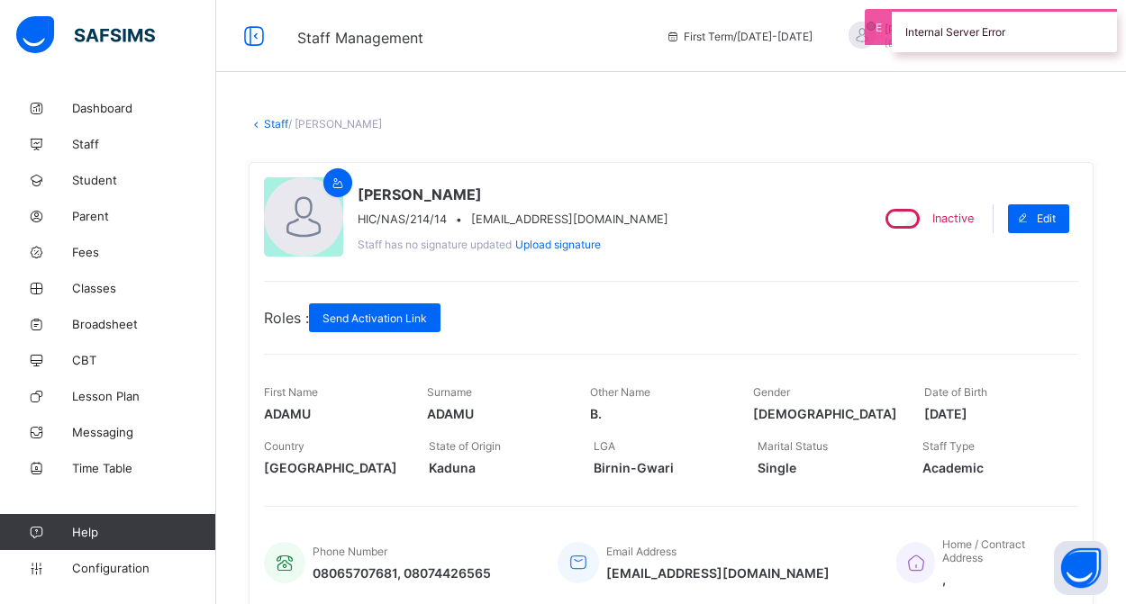
click at [280, 123] on link "Staff" at bounding box center [276, 124] width 24 height 14
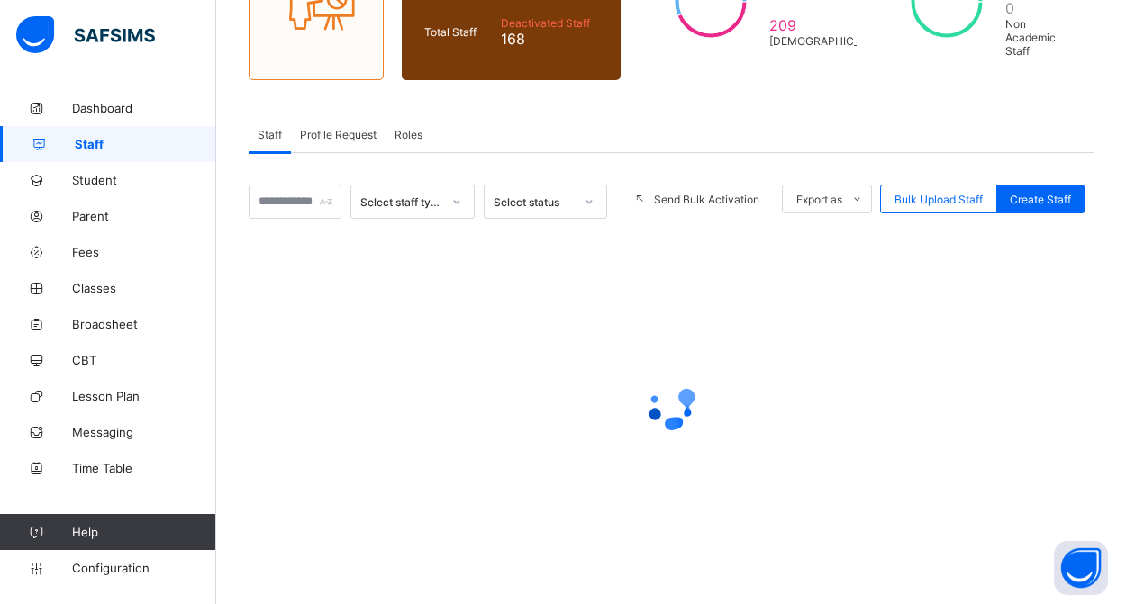
scroll to position [231, 0]
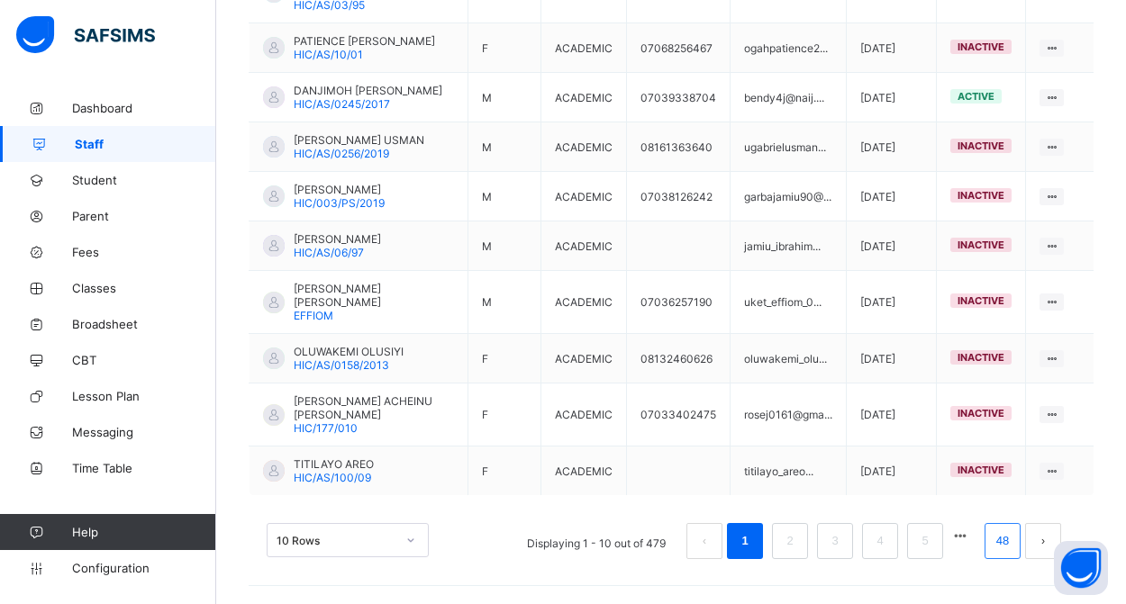
click at [1009, 545] on link "48" at bounding box center [1002, 541] width 23 height 23
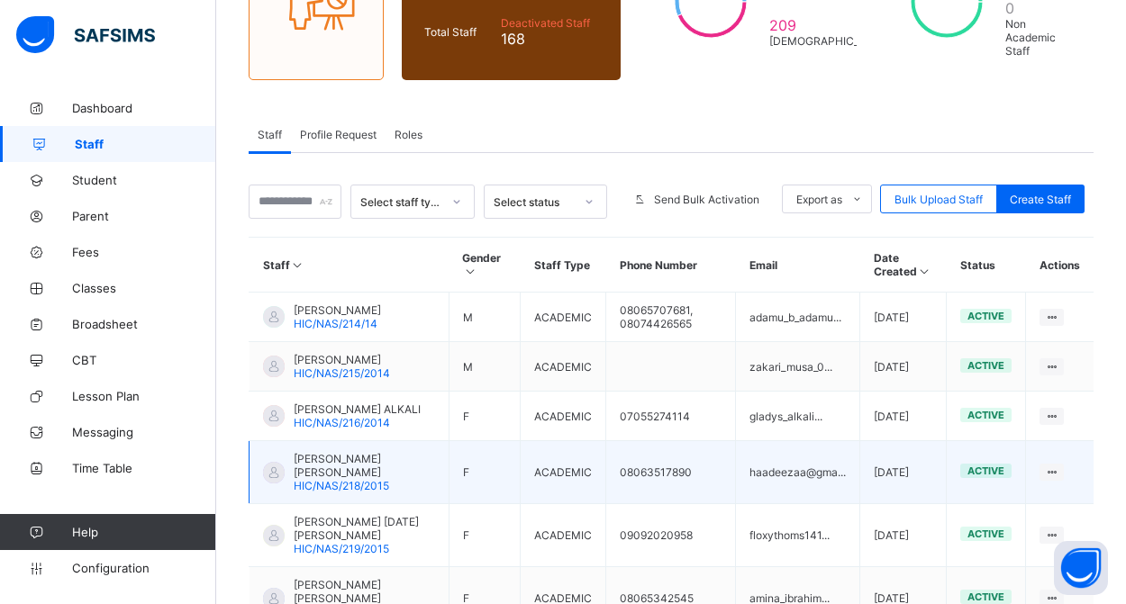
click at [361, 479] on span "HADIZA SAIDU IBRAHIM" at bounding box center [364, 465] width 141 height 27
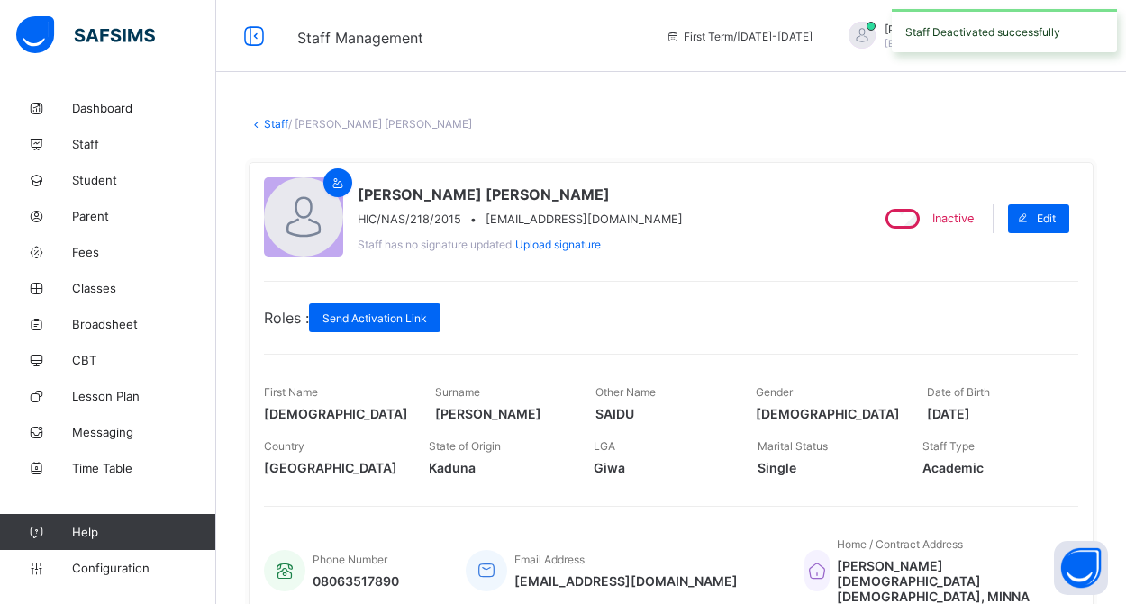
click at [275, 120] on link "Staff" at bounding box center [276, 124] width 24 height 14
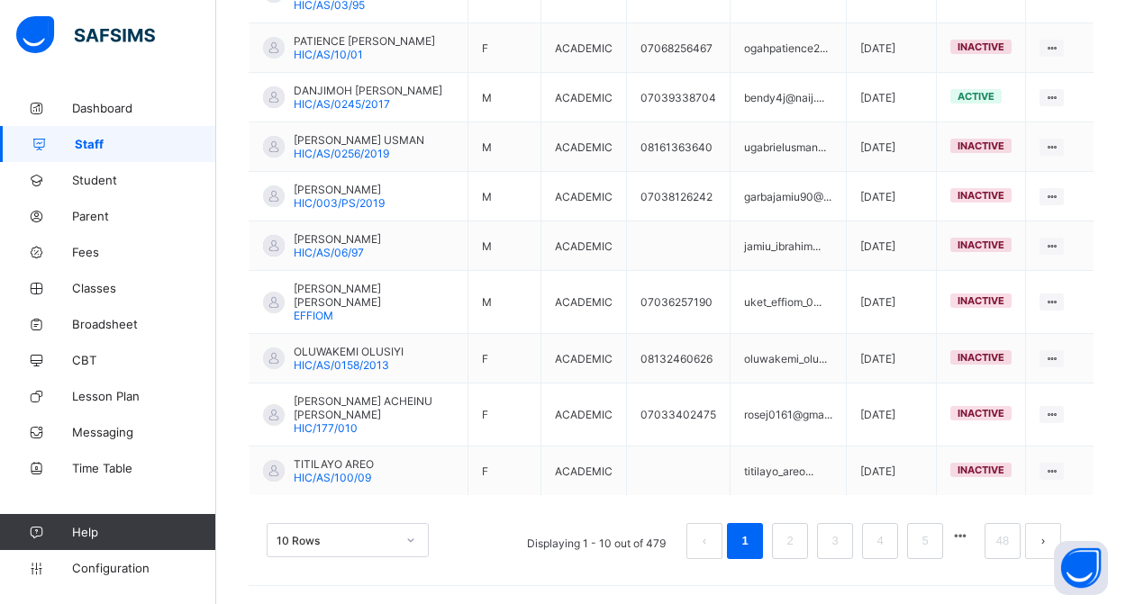
scroll to position [563, 0]
click at [997, 542] on link "48" at bounding box center [1002, 541] width 23 height 23
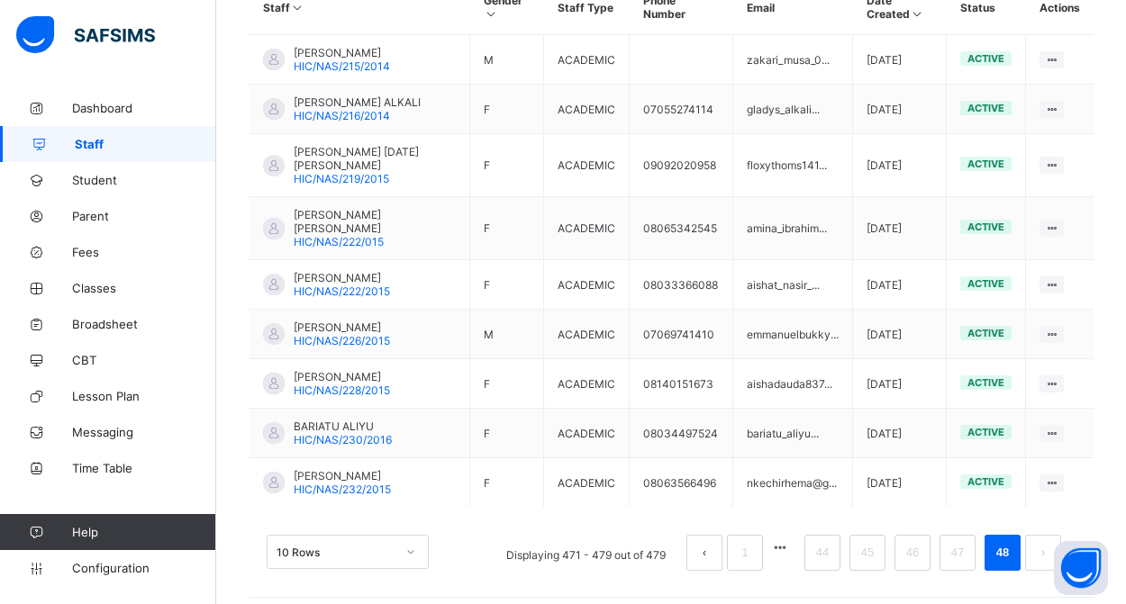
scroll to position [486, 0]
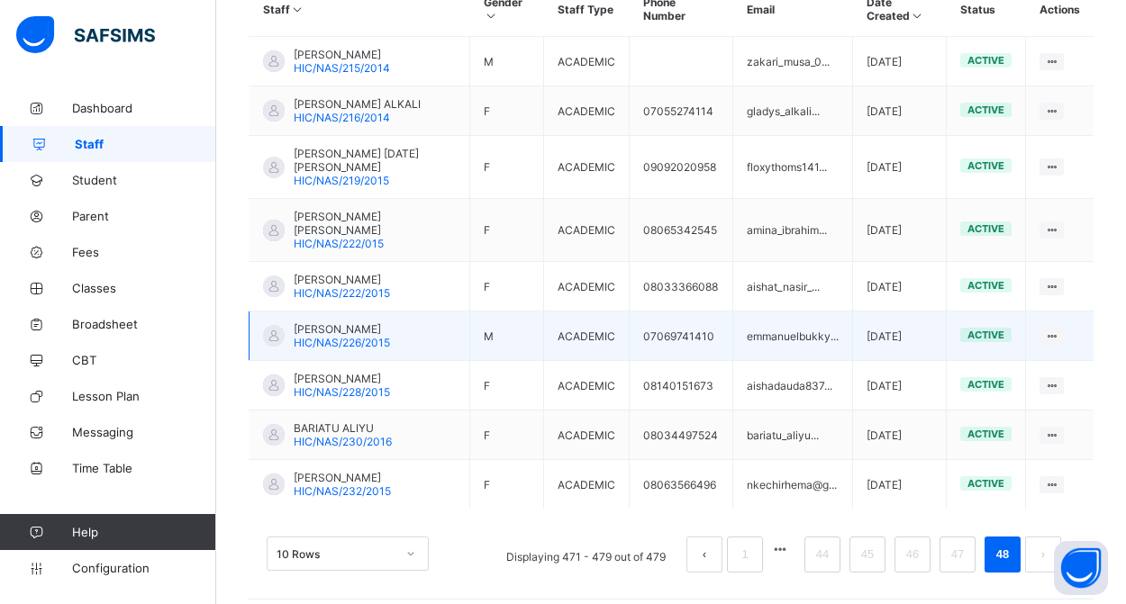
click at [318, 322] on span "EMMANUEL PETER" at bounding box center [342, 329] width 96 height 14
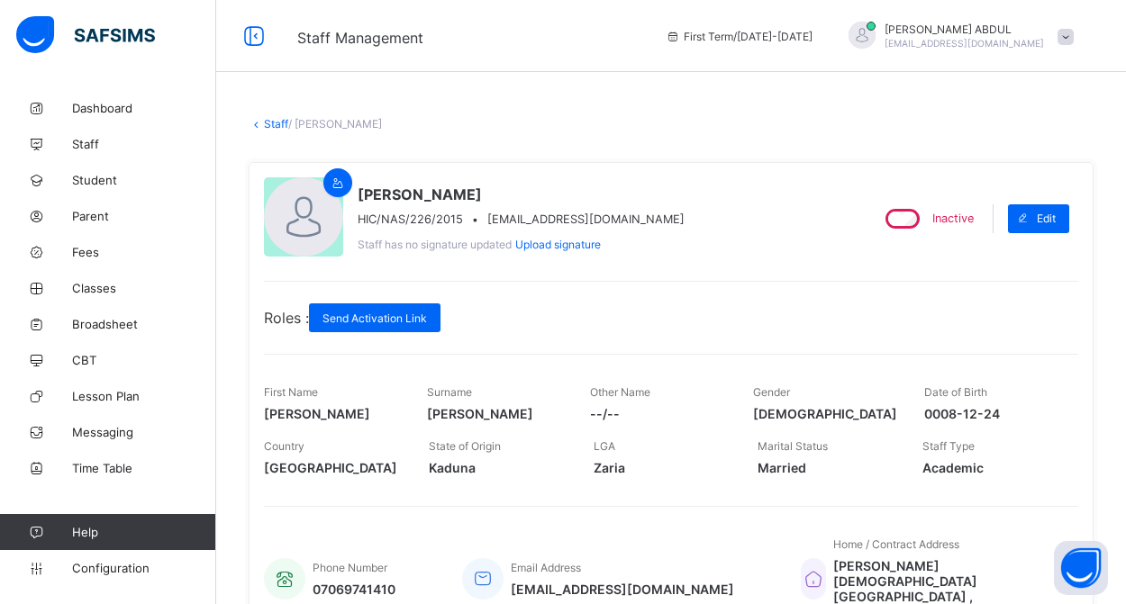
click at [277, 121] on link "Staff" at bounding box center [276, 124] width 24 height 14
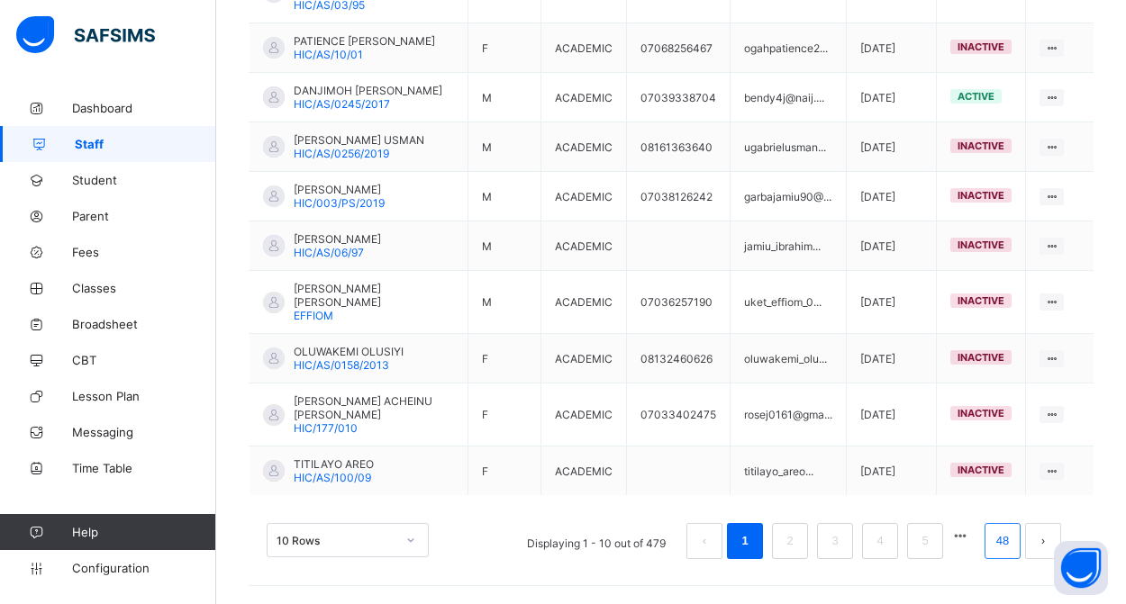
scroll to position [563, 0]
click at [999, 545] on link "48" at bounding box center [1002, 541] width 23 height 23
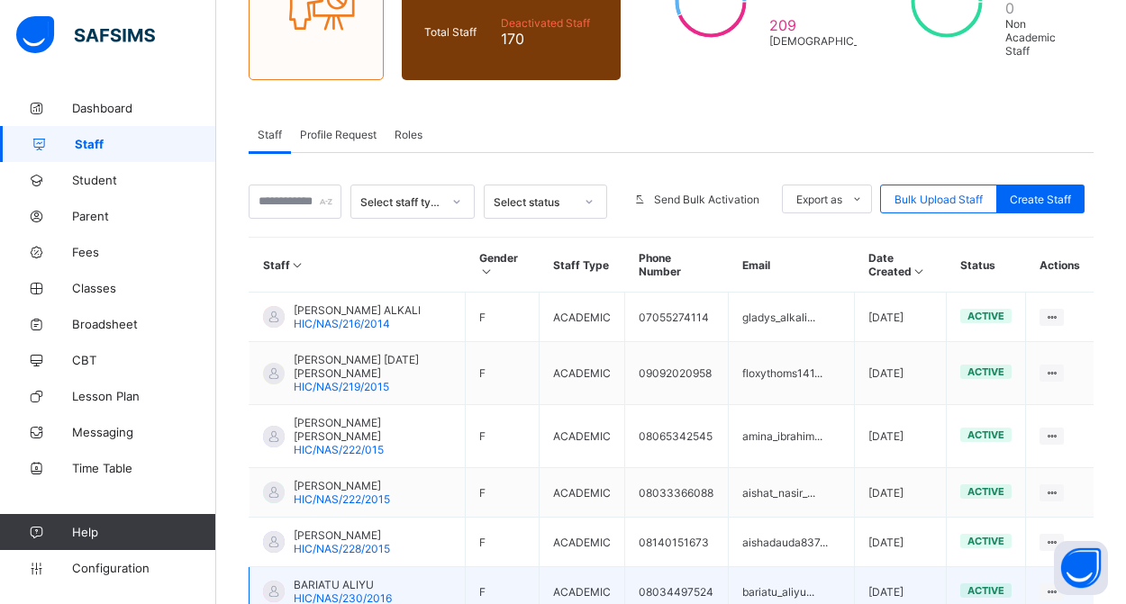
scroll to position [422, 0]
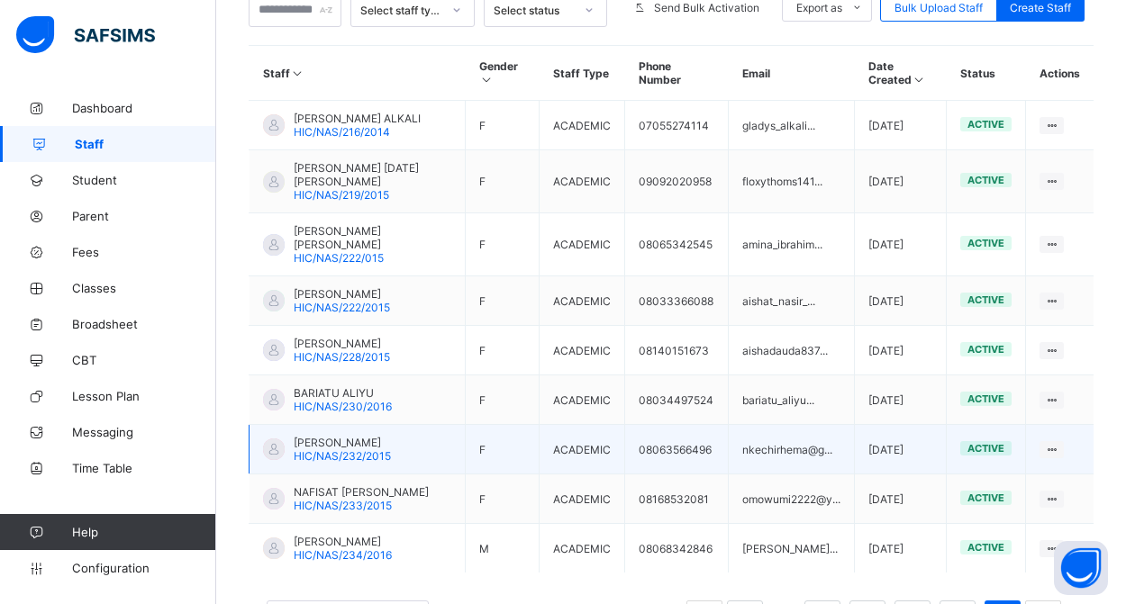
click at [369, 436] on span "NKECHI KATHERINE EKE" at bounding box center [342, 443] width 97 height 14
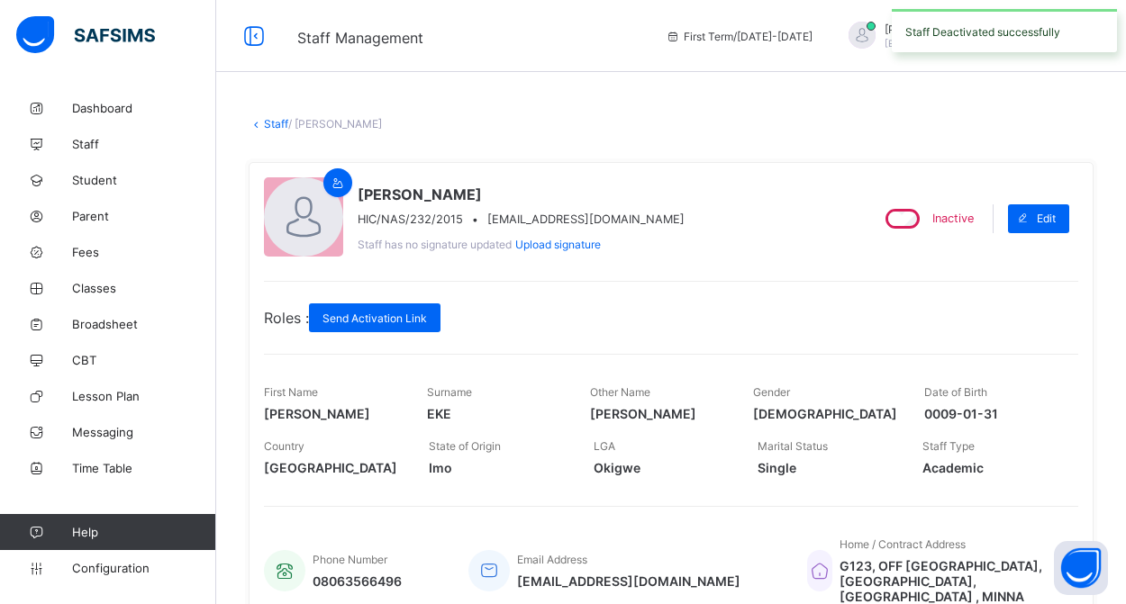
click at [277, 124] on link "Staff" at bounding box center [276, 124] width 24 height 14
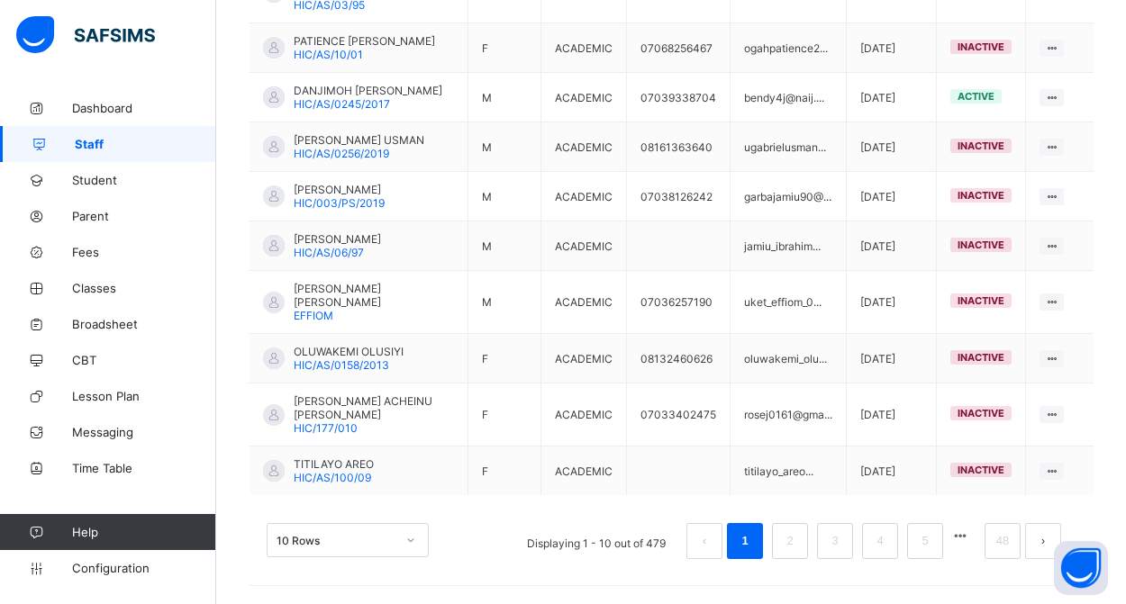
scroll to position [563, 0]
click at [1004, 550] on link "48" at bounding box center [1002, 541] width 23 height 23
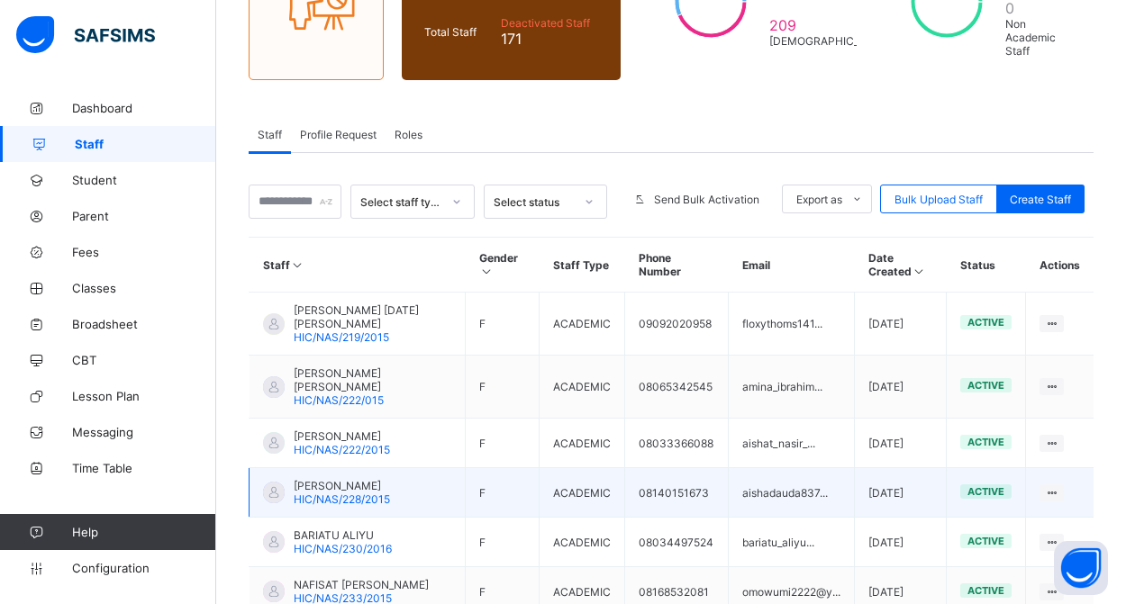
click at [346, 493] on span "HIC/NAS/228/2015" at bounding box center [342, 500] width 96 height 14
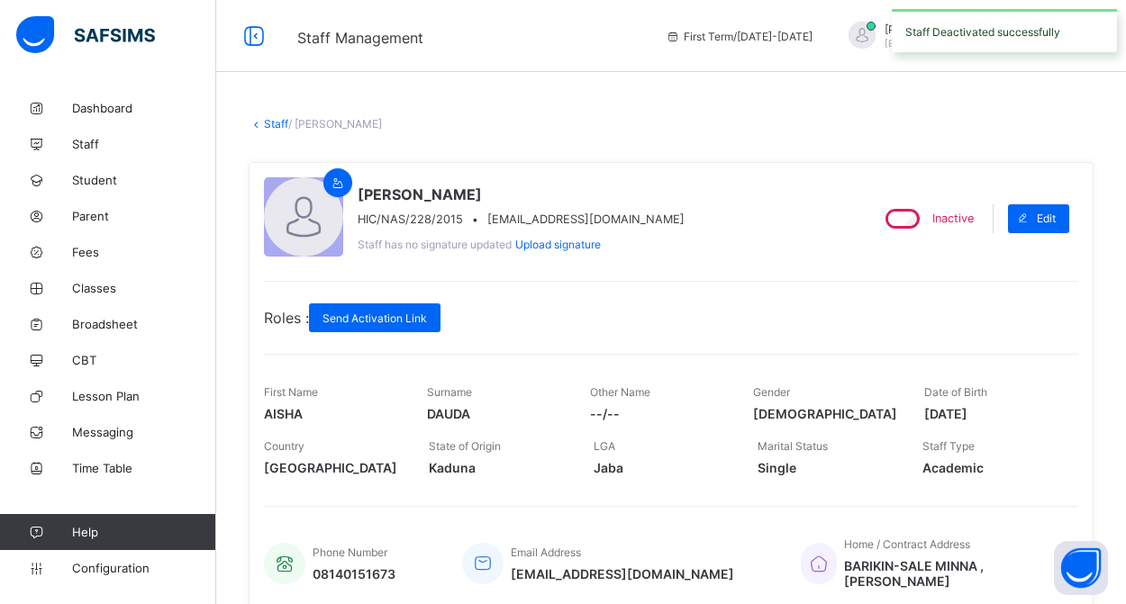
click at [272, 126] on link "Staff" at bounding box center [276, 124] width 24 height 14
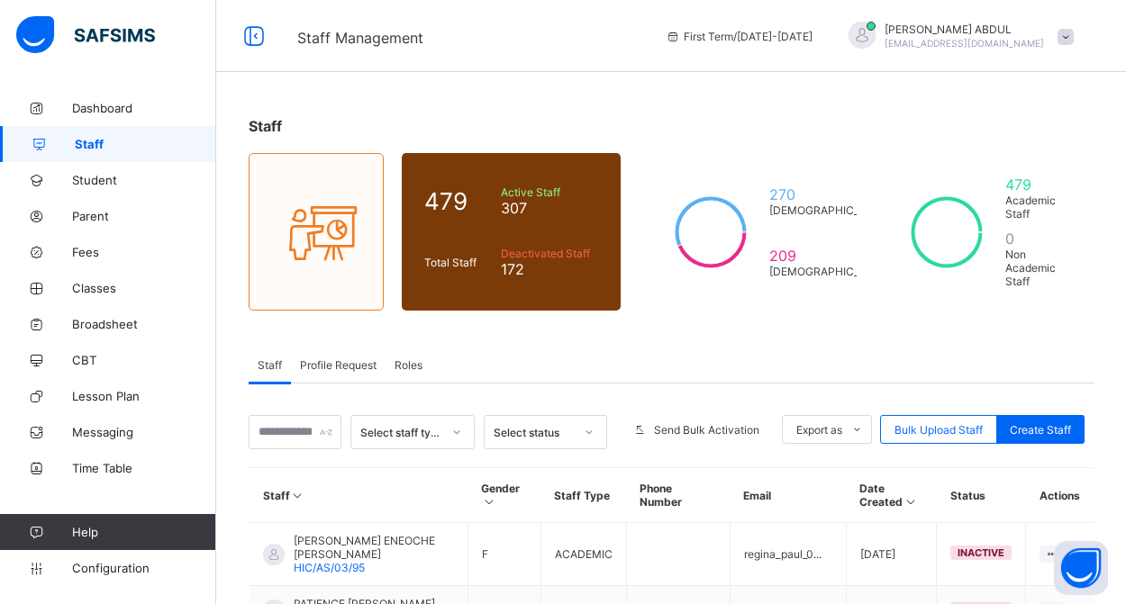
scroll to position [565, 0]
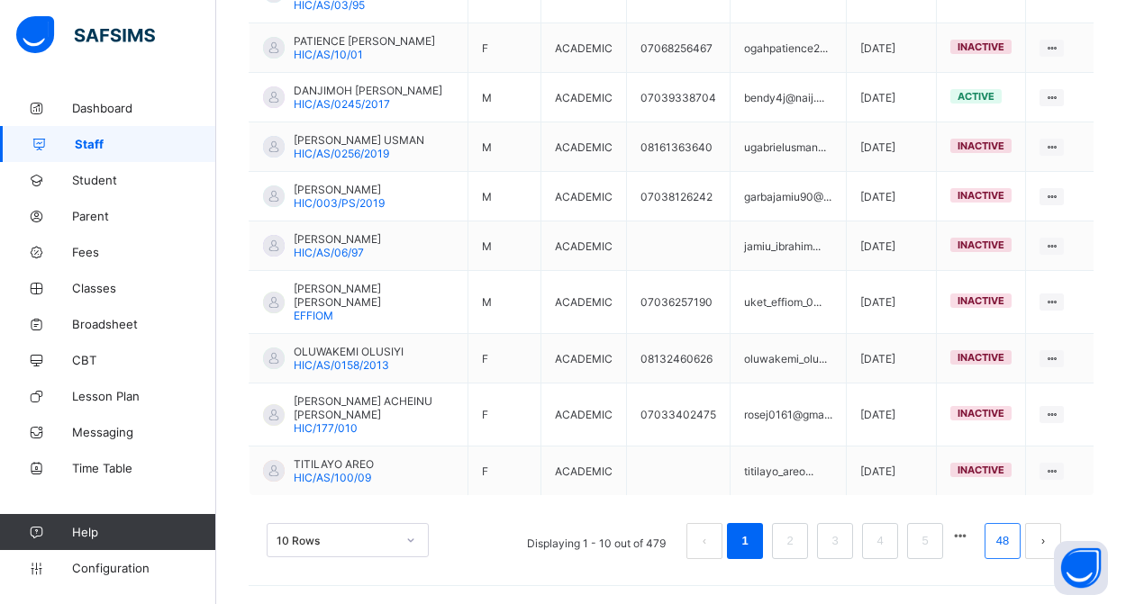
click at [1006, 544] on link "48" at bounding box center [1002, 541] width 23 height 23
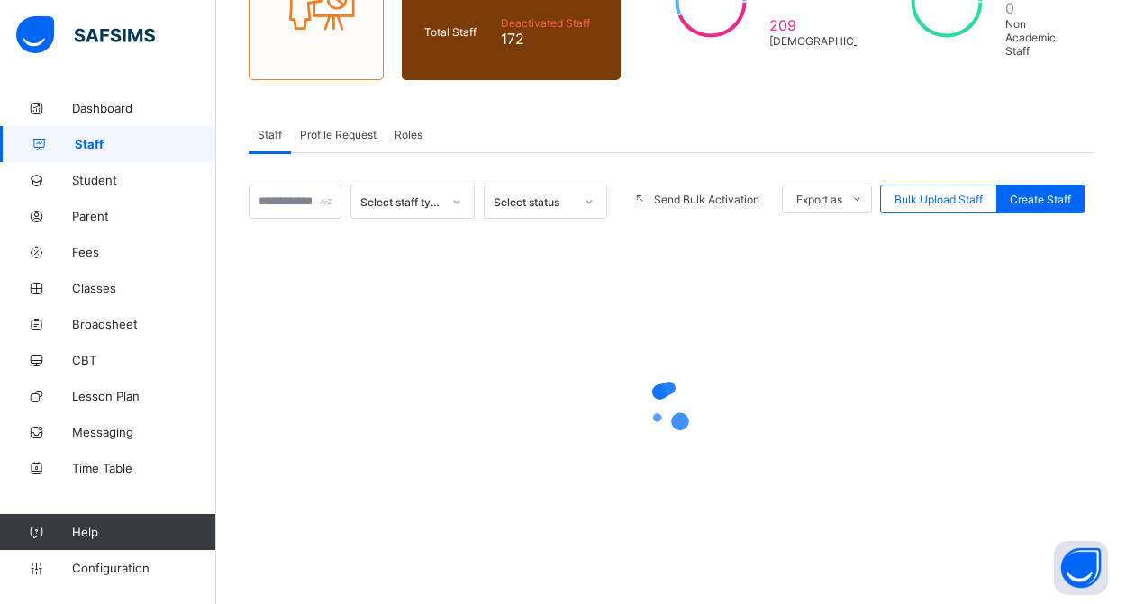
click at [1004, 540] on div at bounding box center [671, 406] width 845 height 342
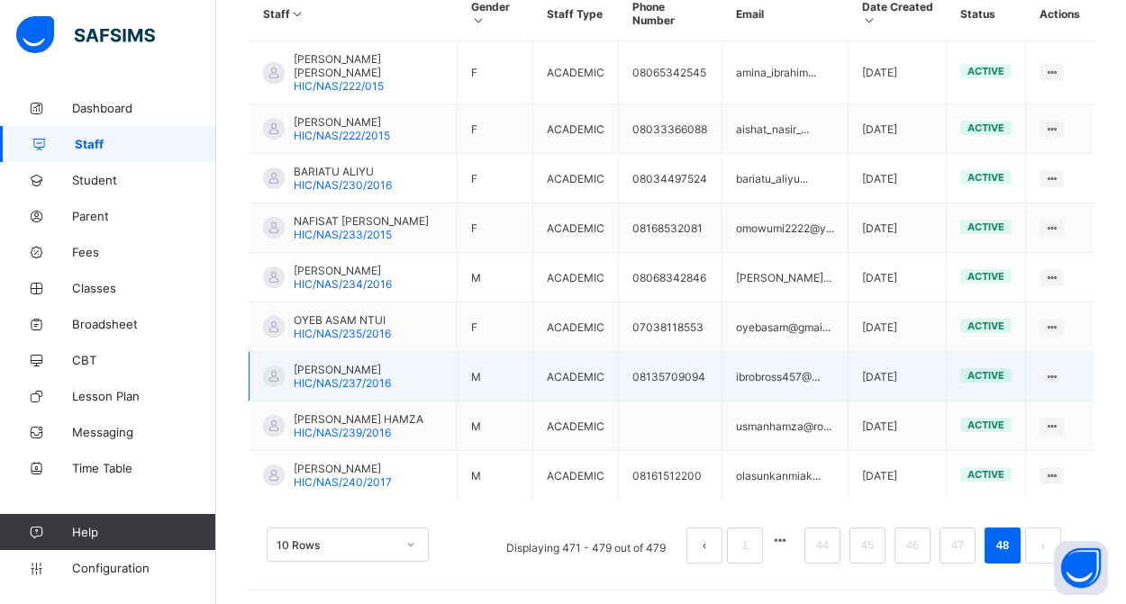
scroll to position [486, 0]
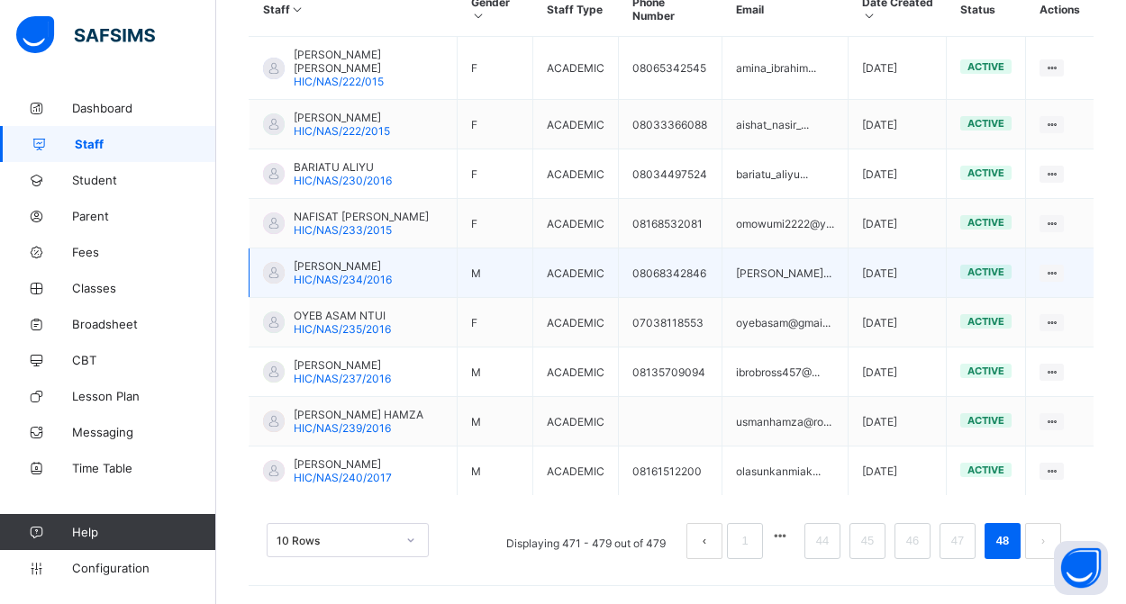
click at [345, 273] on span "HIC/NAS/234/2016" at bounding box center [343, 280] width 98 height 14
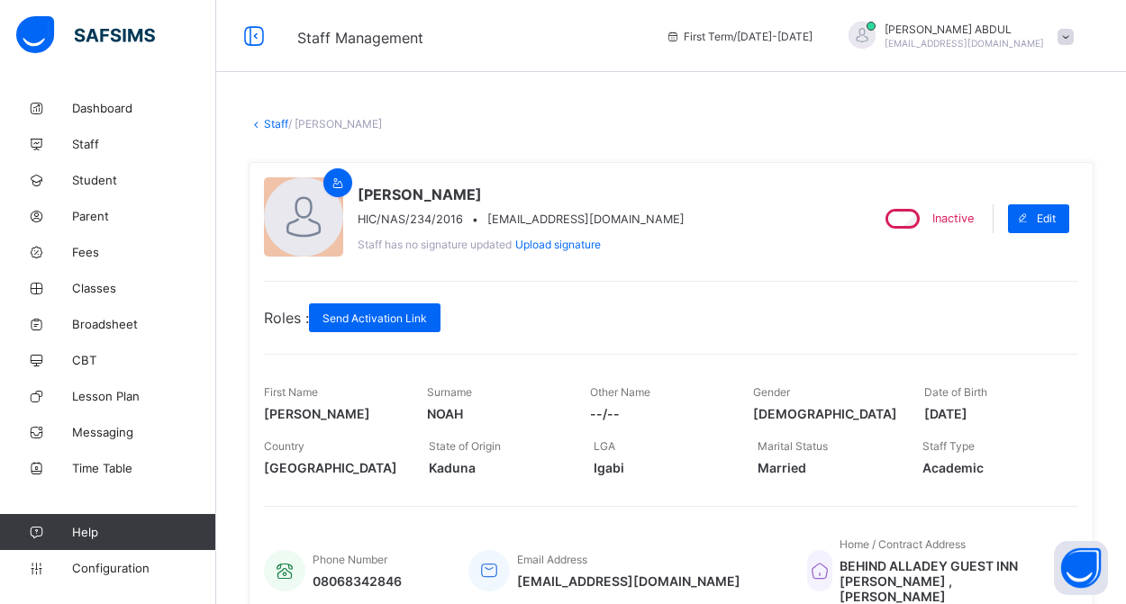
click at [268, 121] on link "Staff" at bounding box center [276, 124] width 24 height 14
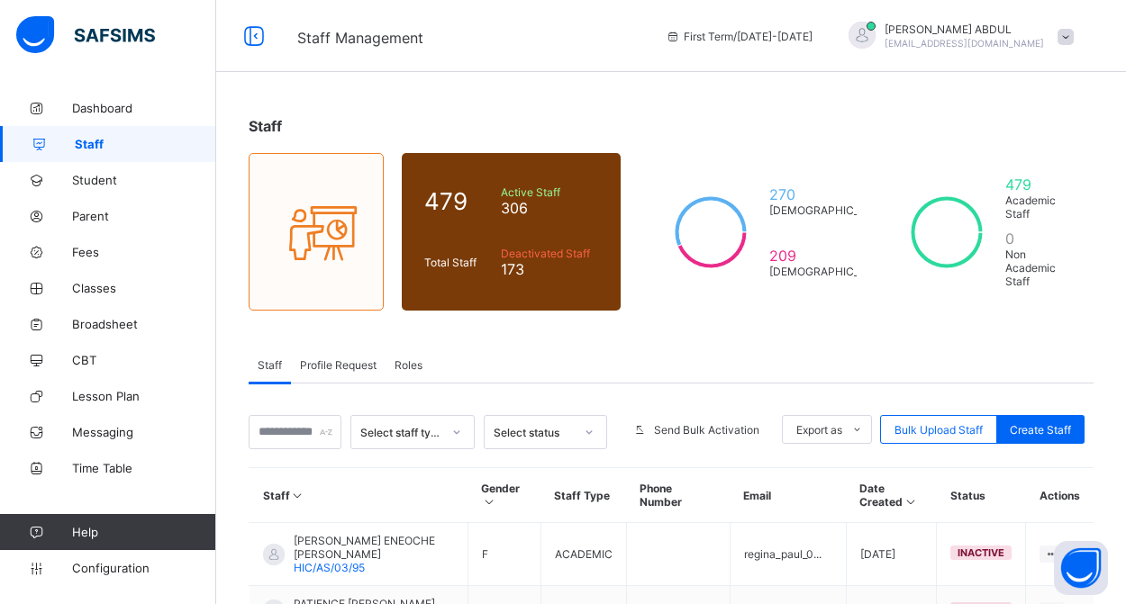
scroll to position [573, 0]
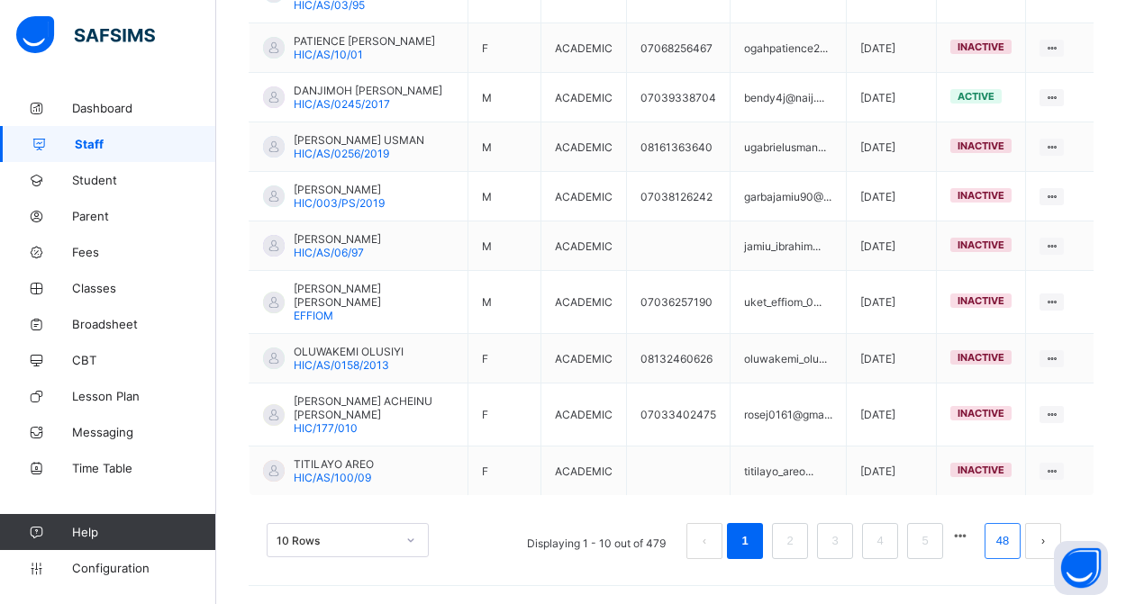
click at [1005, 549] on link "48" at bounding box center [1002, 541] width 23 height 23
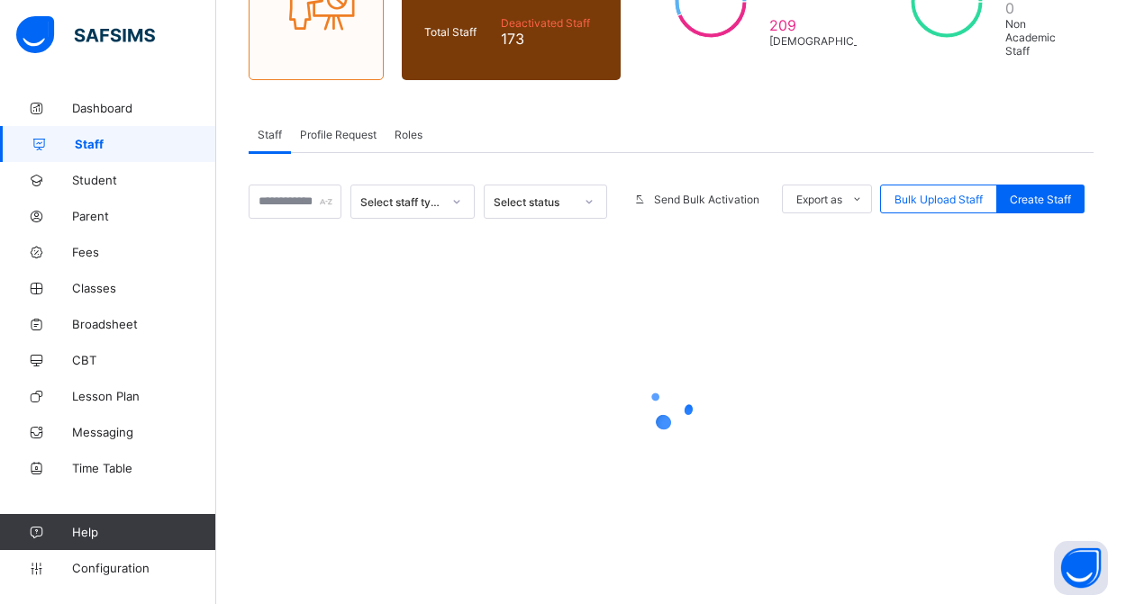
scroll to position [231, 0]
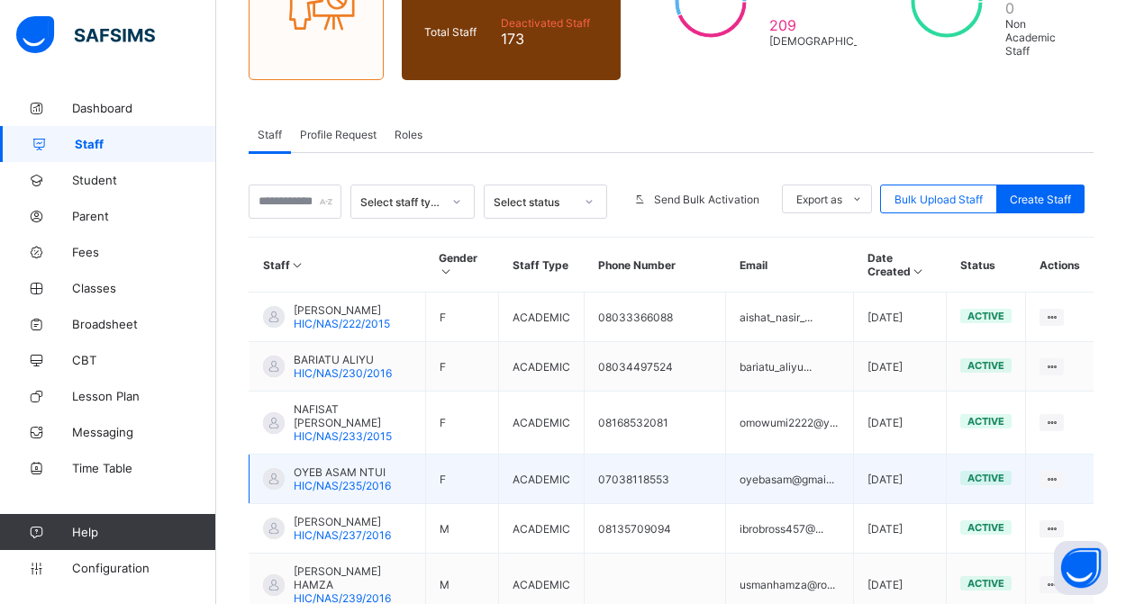
click at [360, 479] on span "OYEB ASAM NTUI" at bounding box center [342, 473] width 97 height 14
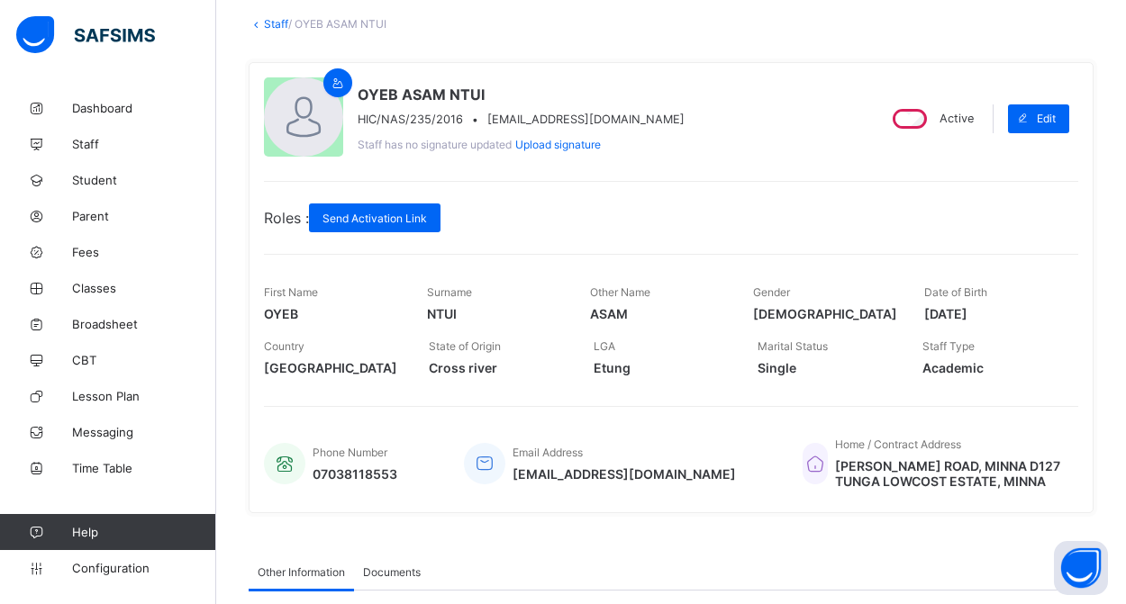
scroll to position [54, 0]
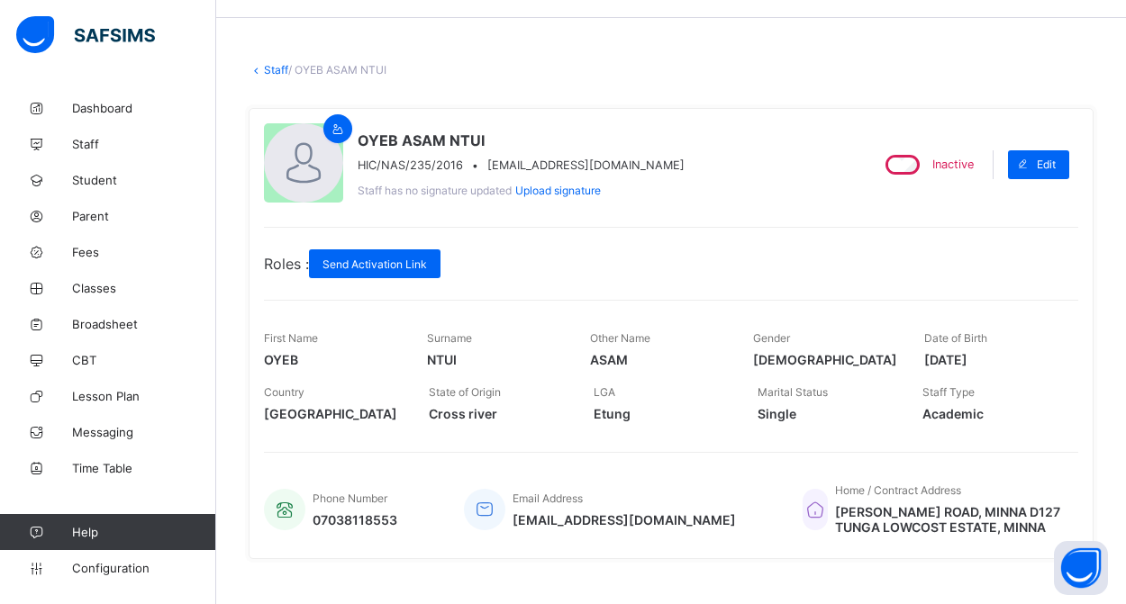
click at [264, 71] on link "Staff" at bounding box center [276, 70] width 24 height 14
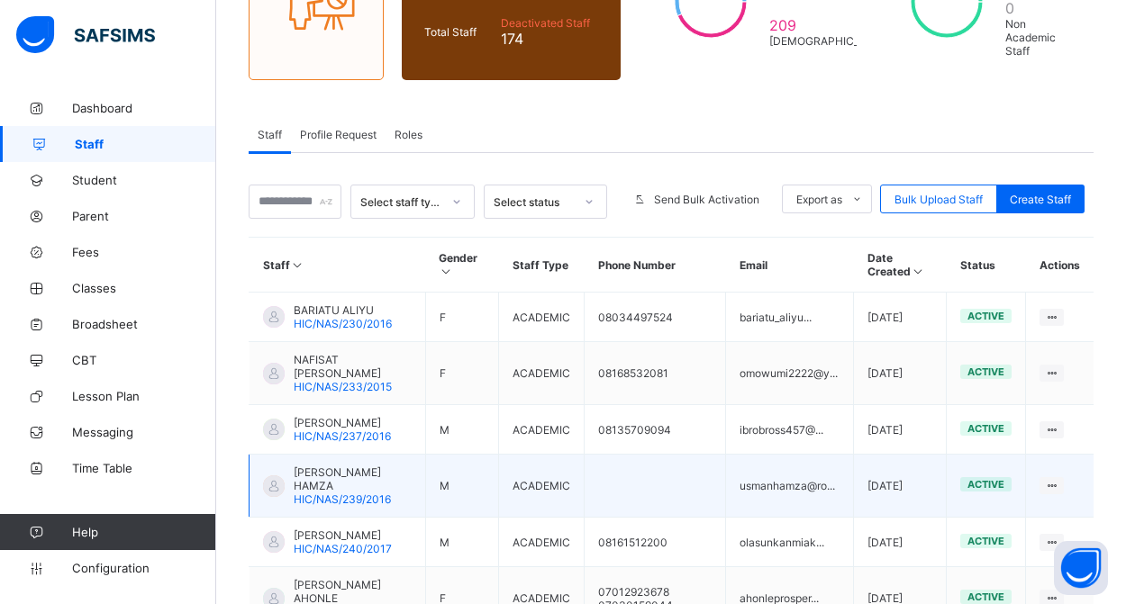
click at [358, 500] on span "HIC/NAS/239/2016" at bounding box center [342, 500] width 97 height 14
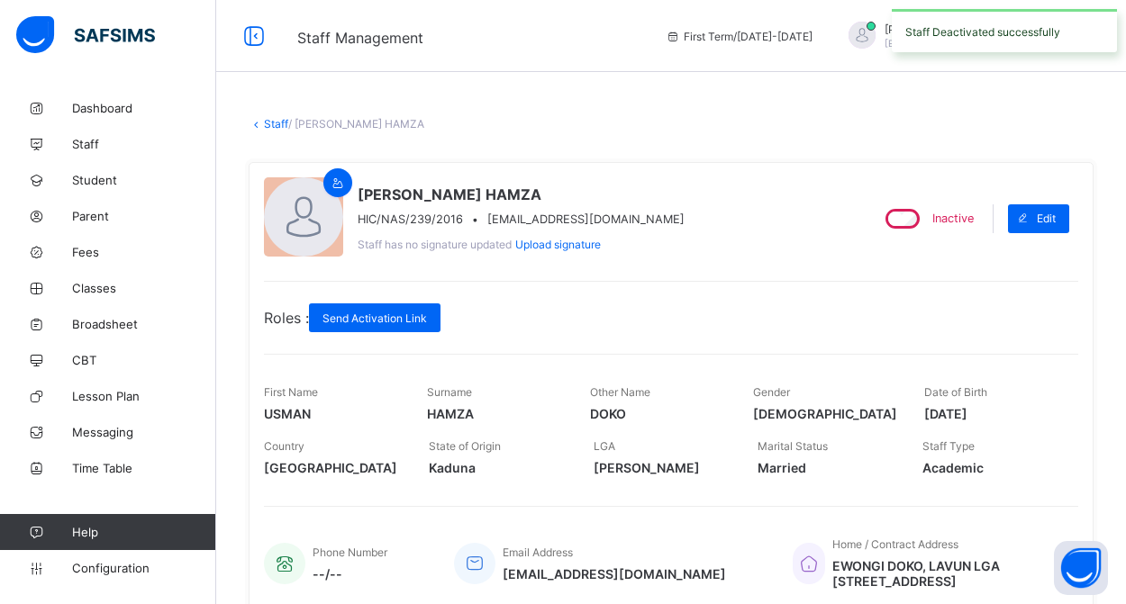
click at [274, 122] on link "Staff" at bounding box center [276, 124] width 24 height 14
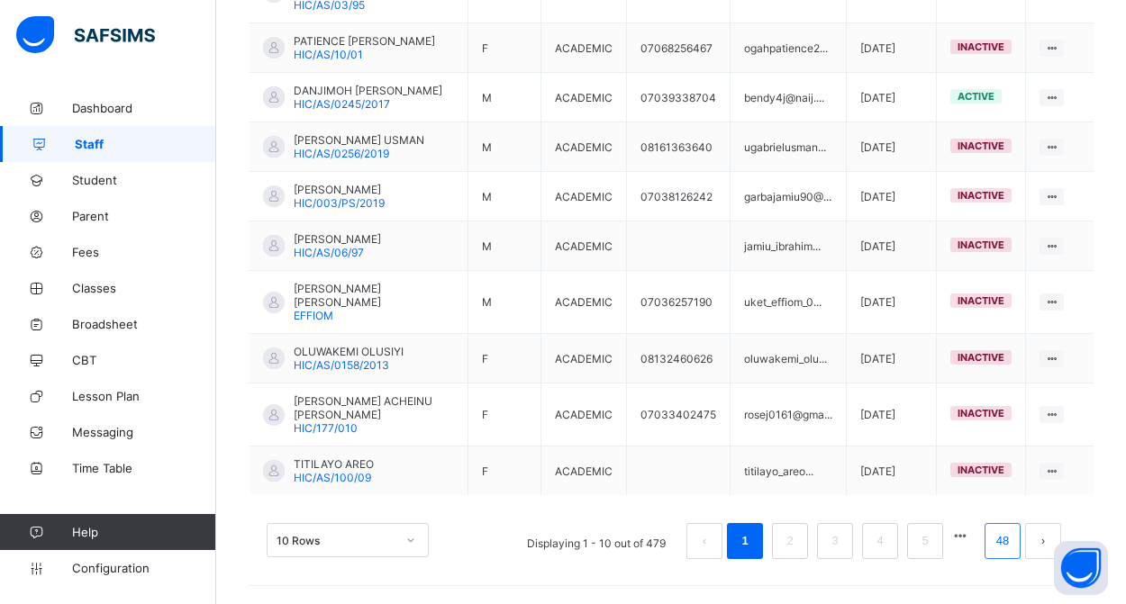
scroll to position [563, 0]
click at [1001, 547] on link "48" at bounding box center [1002, 541] width 23 height 23
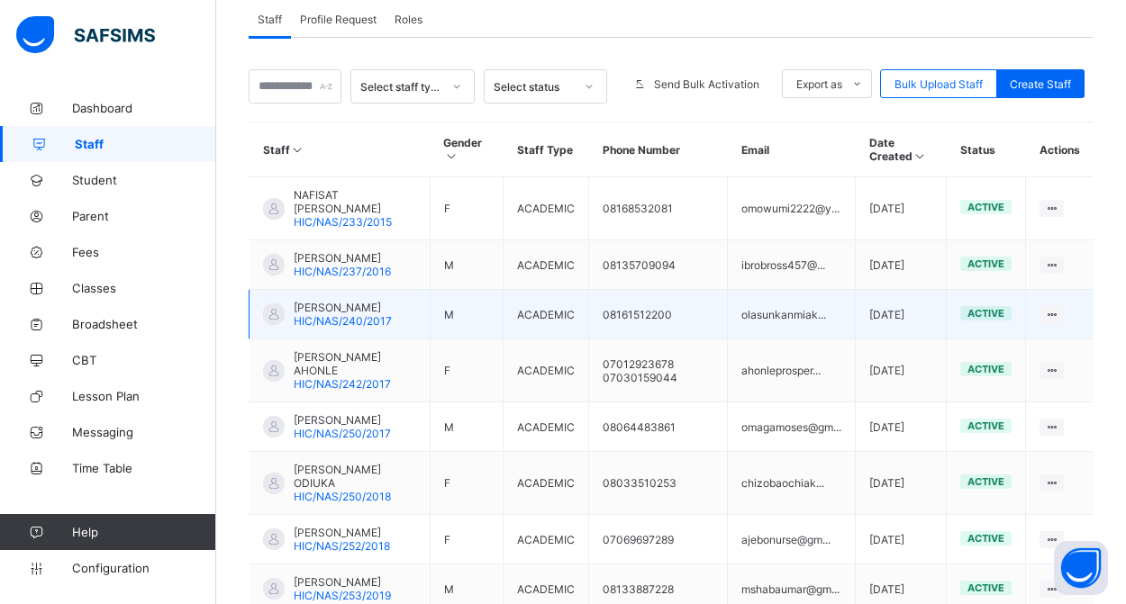
scroll to position [347, 0]
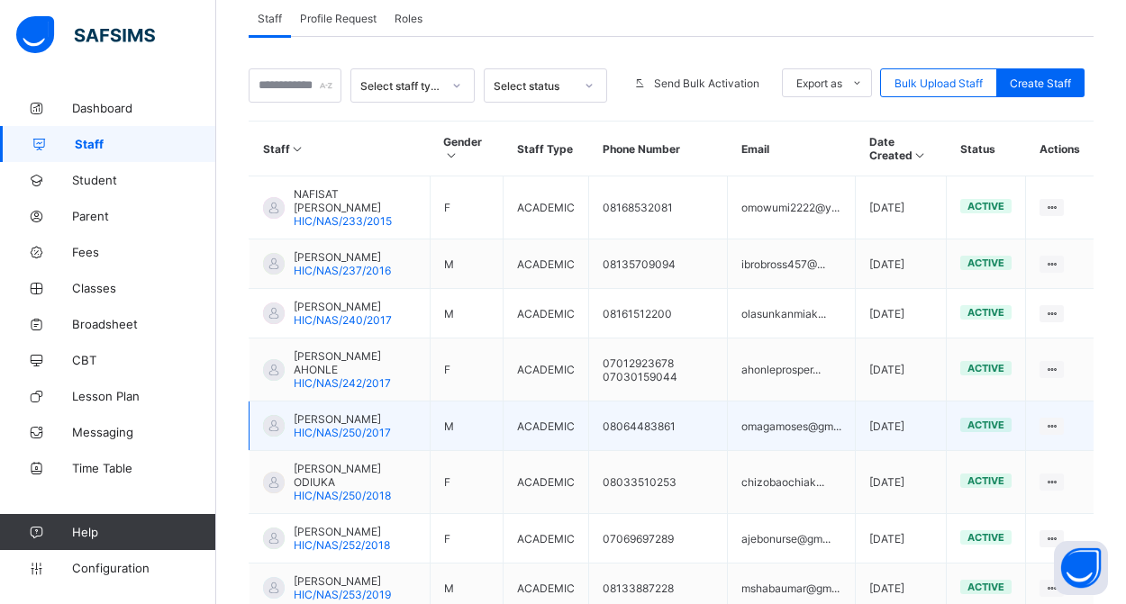
click at [366, 440] on span "HIC/NAS/250/2017" at bounding box center [342, 433] width 97 height 14
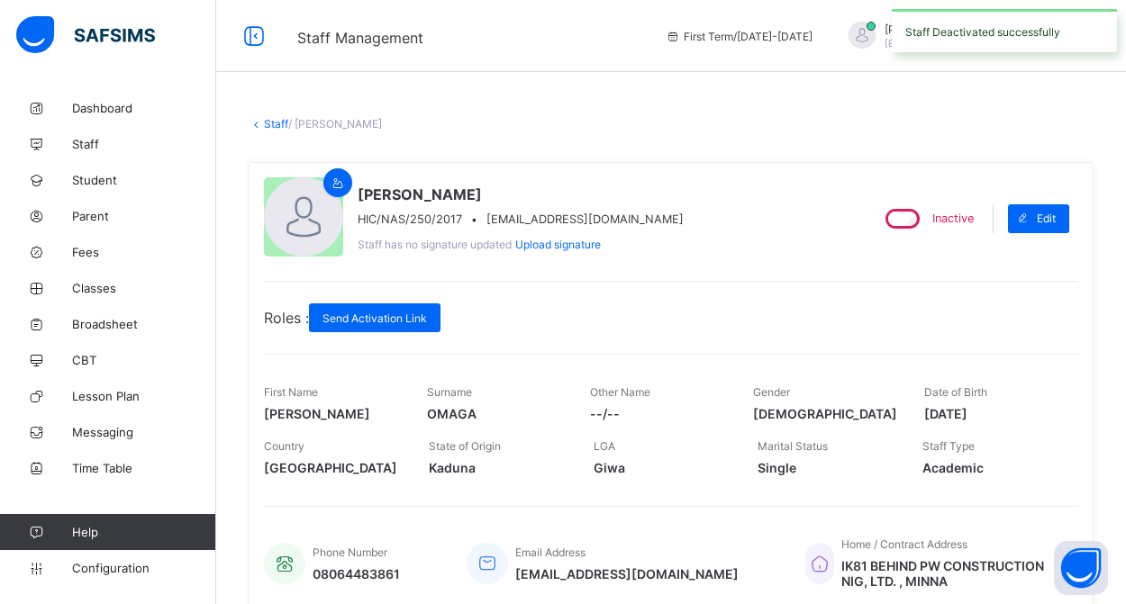
click at [273, 124] on link "Staff" at bounding box center [276, 124] width 24 height 14
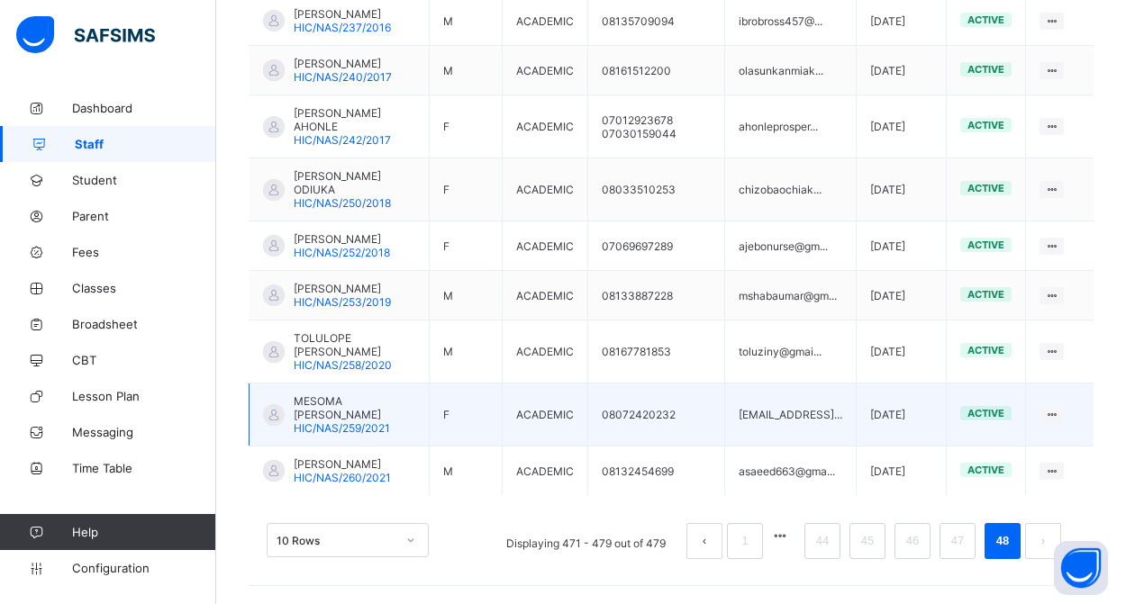
scroll to position [540, 0]
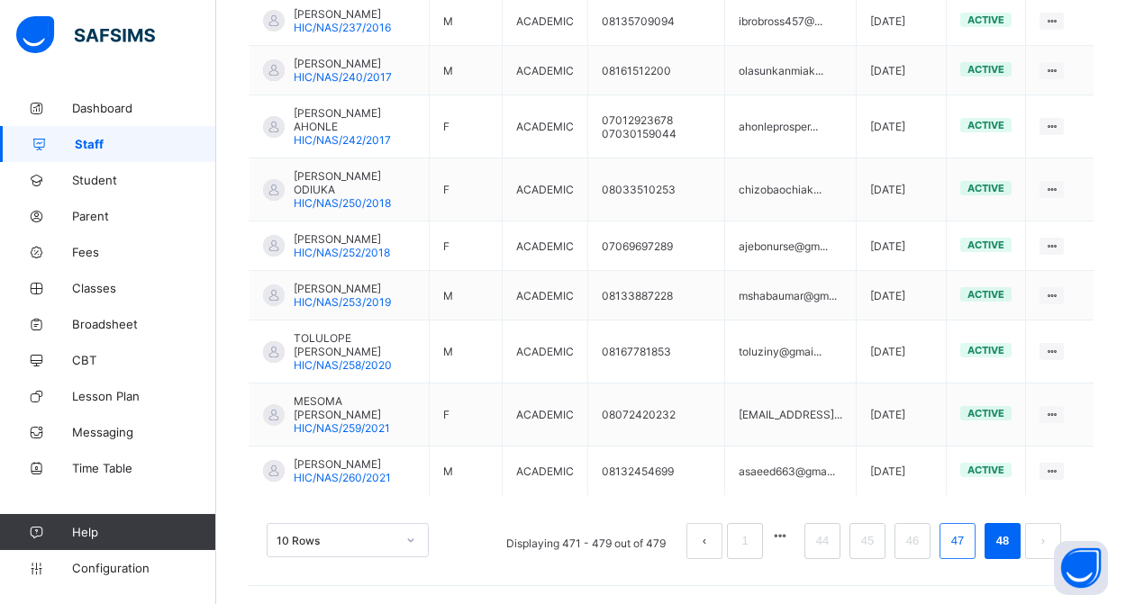
click at [965, 540] on link "47" at bounding box center [957, 541] width 23 height 23
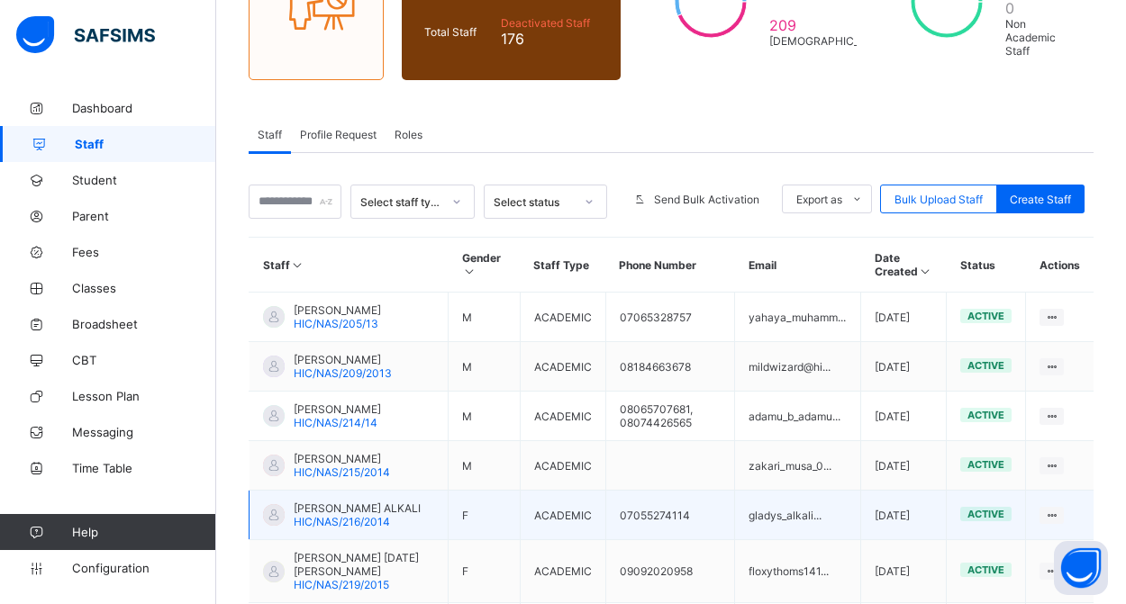
click at [325, 515] on span "HIC/NAS/216/2014" at bounding box center [342, 522] width 96 height 14
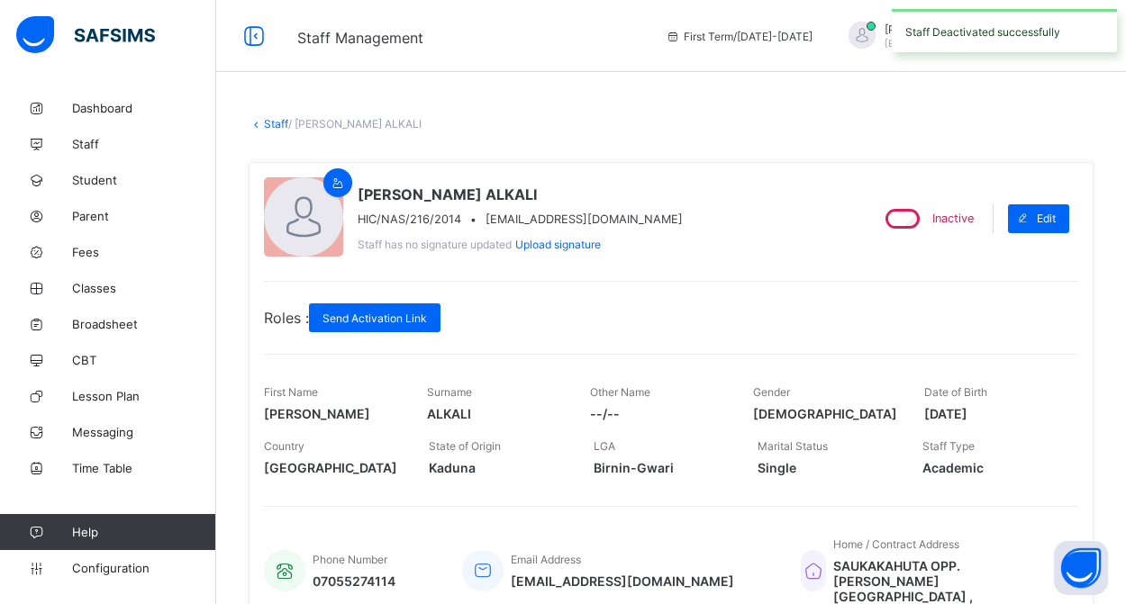
click at [272, 128] on link "Staff" at bounding box center [276, 124] width 24 height 14
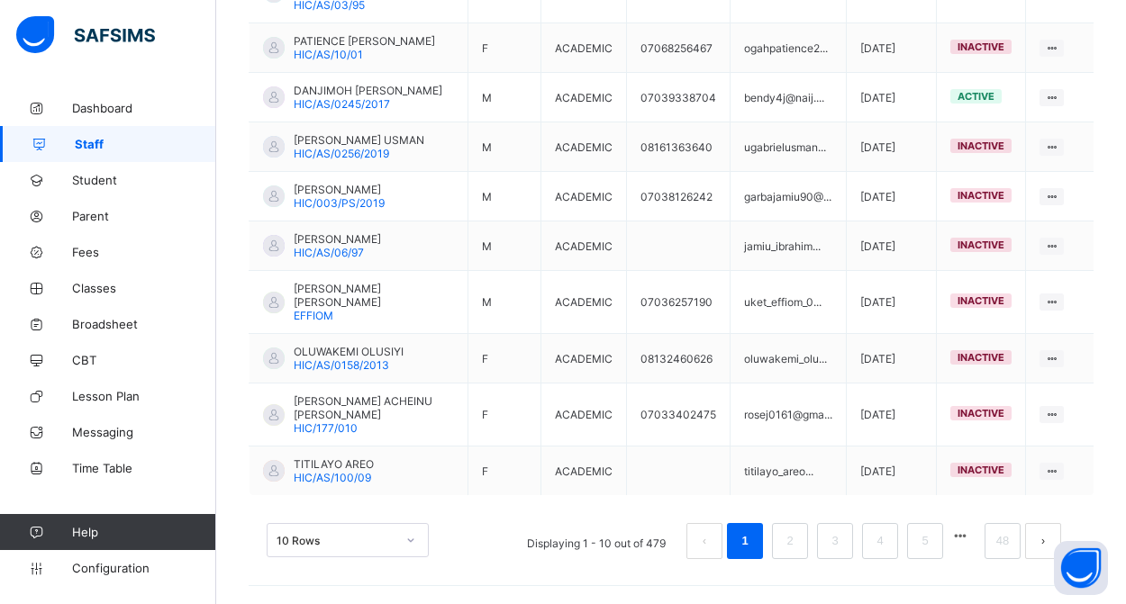
scroll to position [563, 0]
click at [1003, 543] on link "48" at bounding box center [1002, 541] width 23 height 23
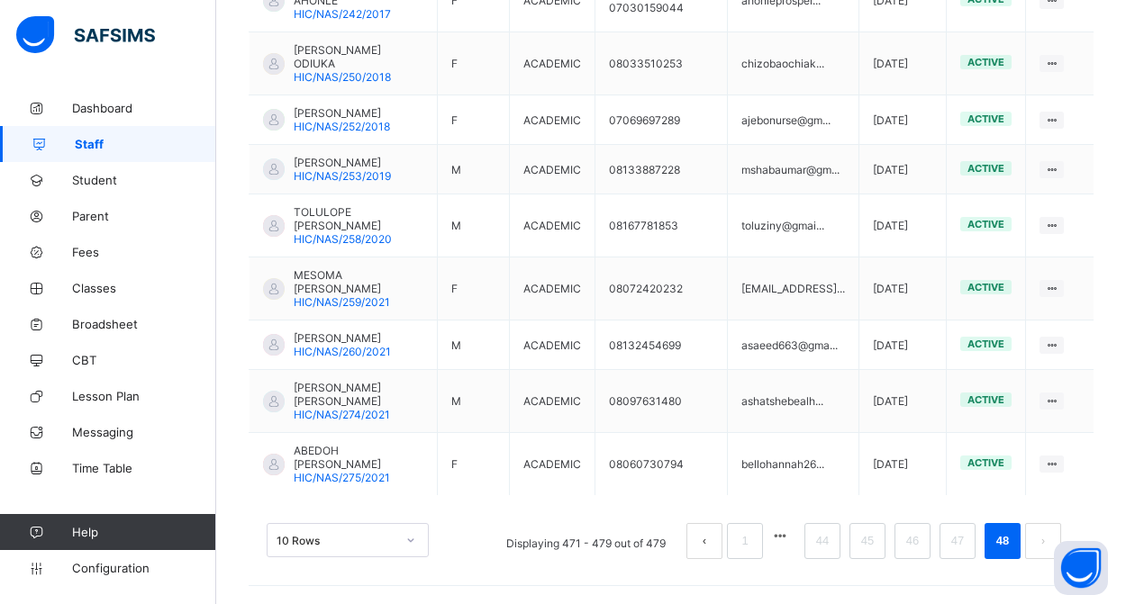
scroll to position [567, 0]
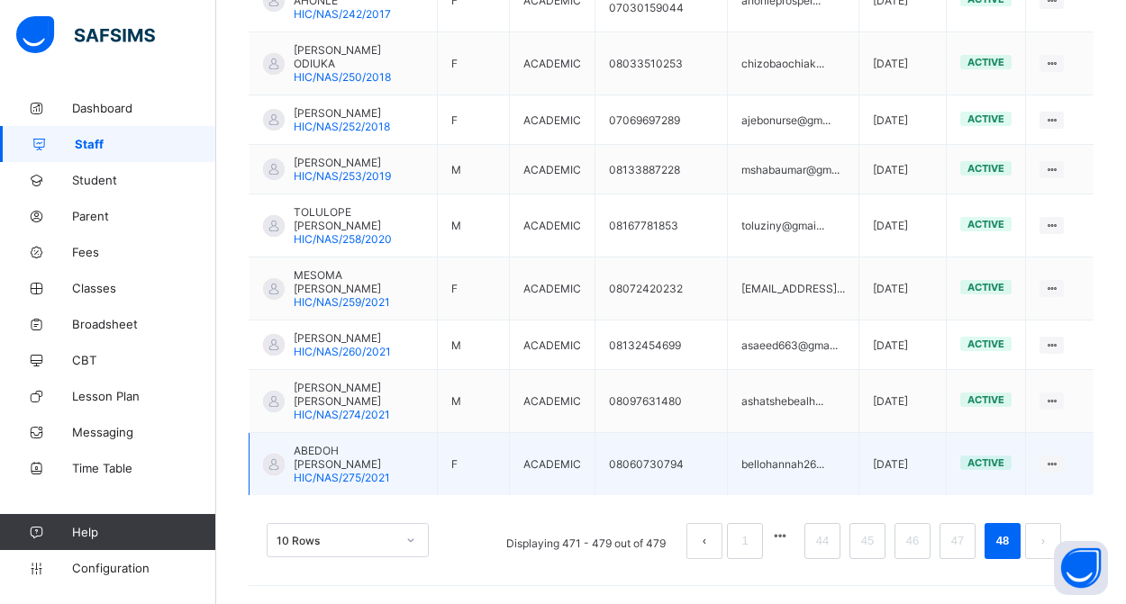
click at [340, 461] on span "ABEDOH HANNAH OLUWATOSIN" at bounding box center [359, 457] width 130 height 27
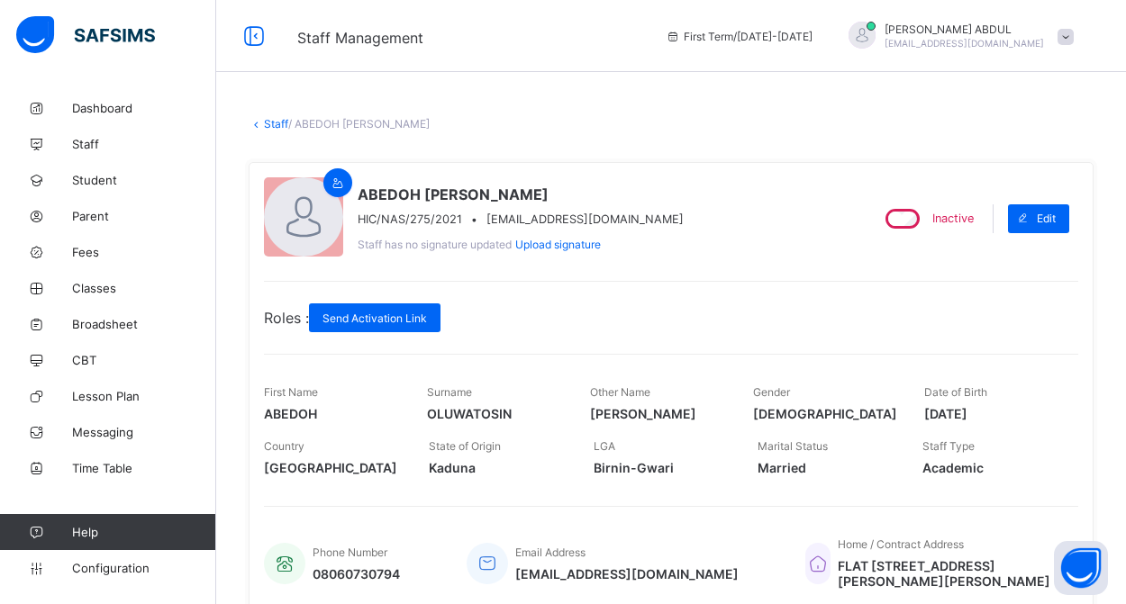
click at [274, 127] on link "Staff" at bounding box center [276, 124] width 24 height 14
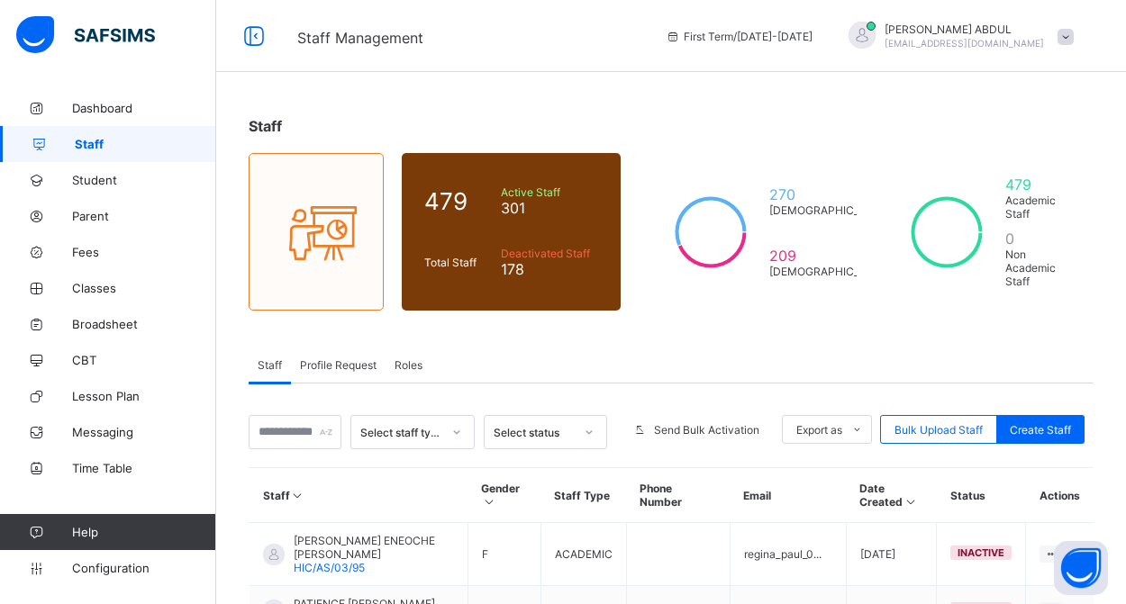
scroll to position [563, 0]
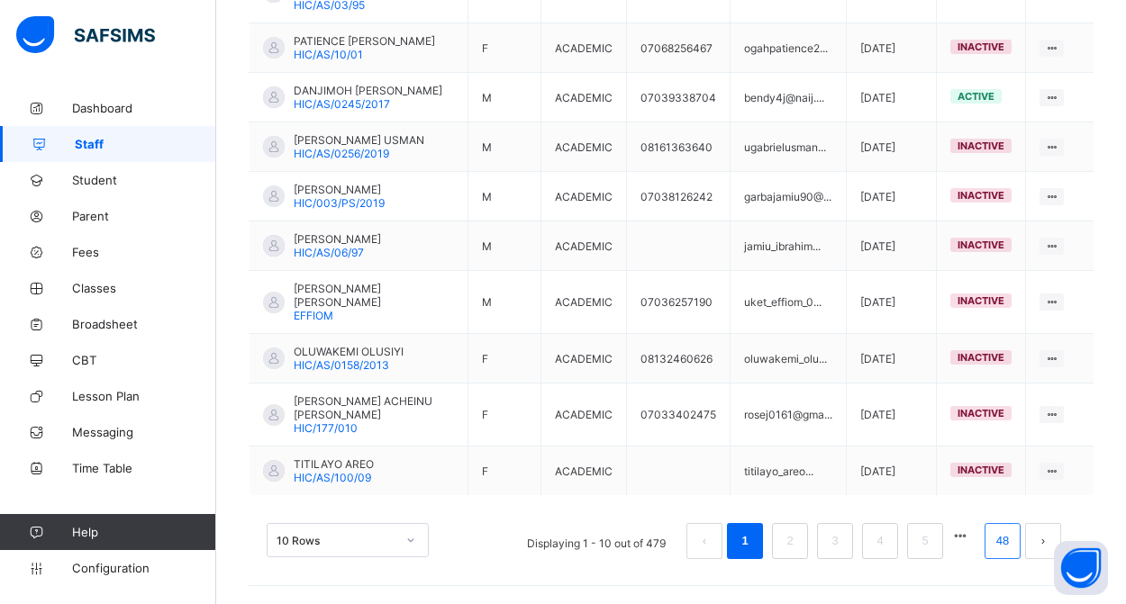
click at [993, 540] on link "48" at bounding box center [1002, 541] width 23 height 23
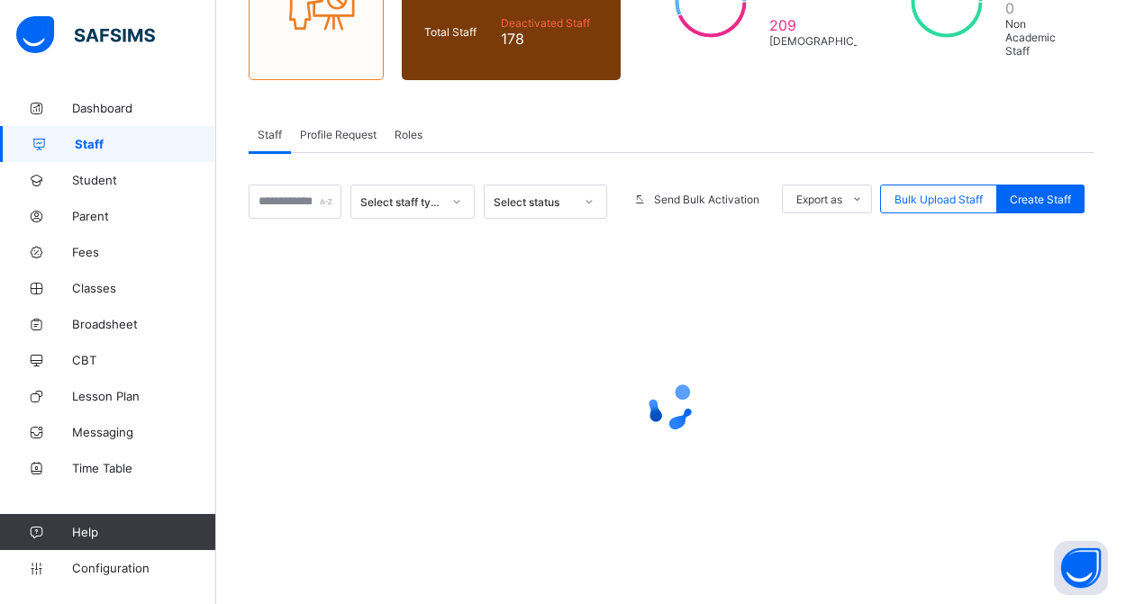
scroll to position [231, 0]
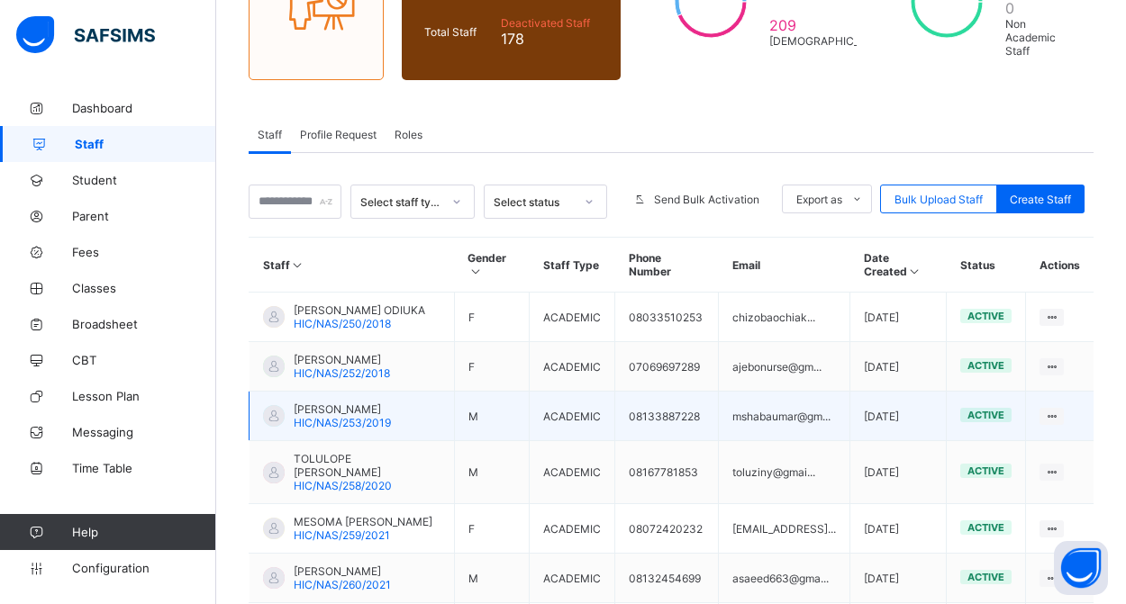
click at [340, 407] on span "MOHAMMED SHABA UMAR" at bounding box center [342, 410] width 97 height 14
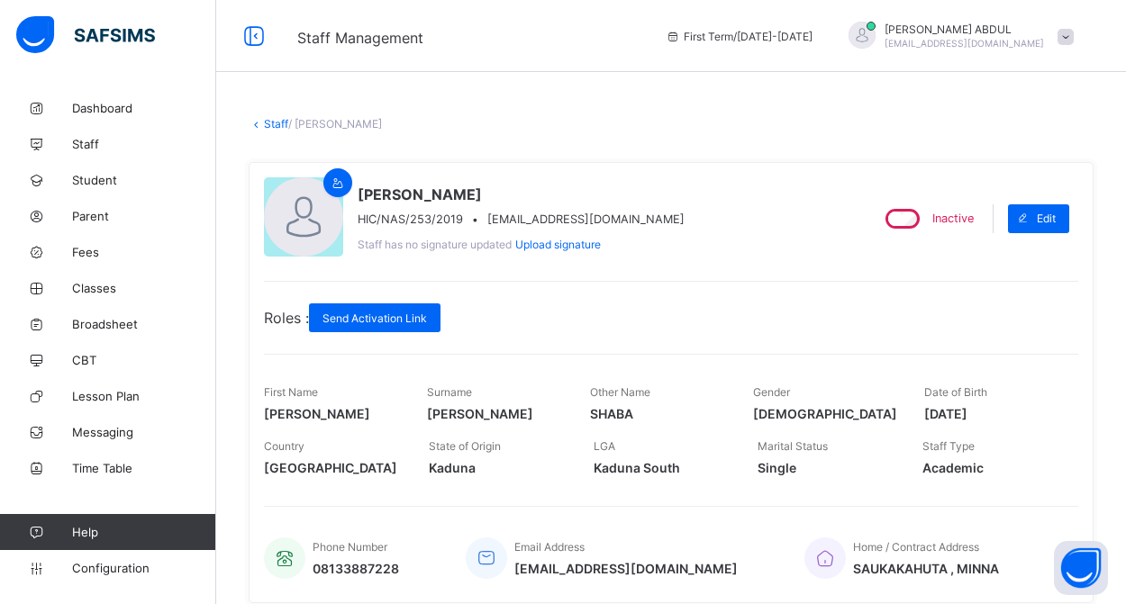
click at [274, 124] on link "Staff" at bounding box center [276, 124] width 24 height 14
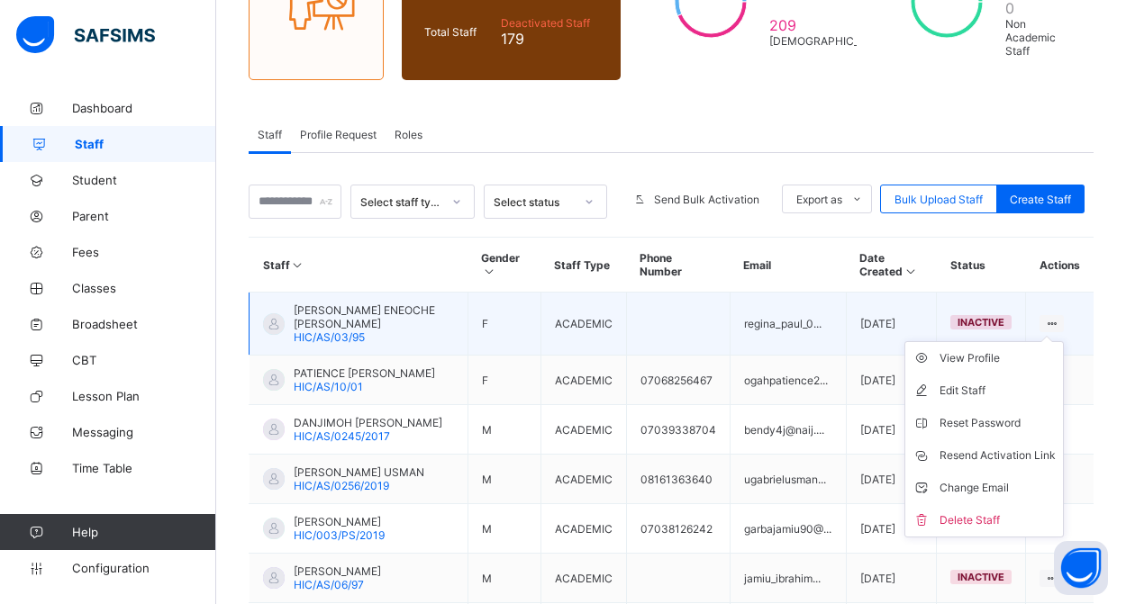
scroll to position [107, 0]
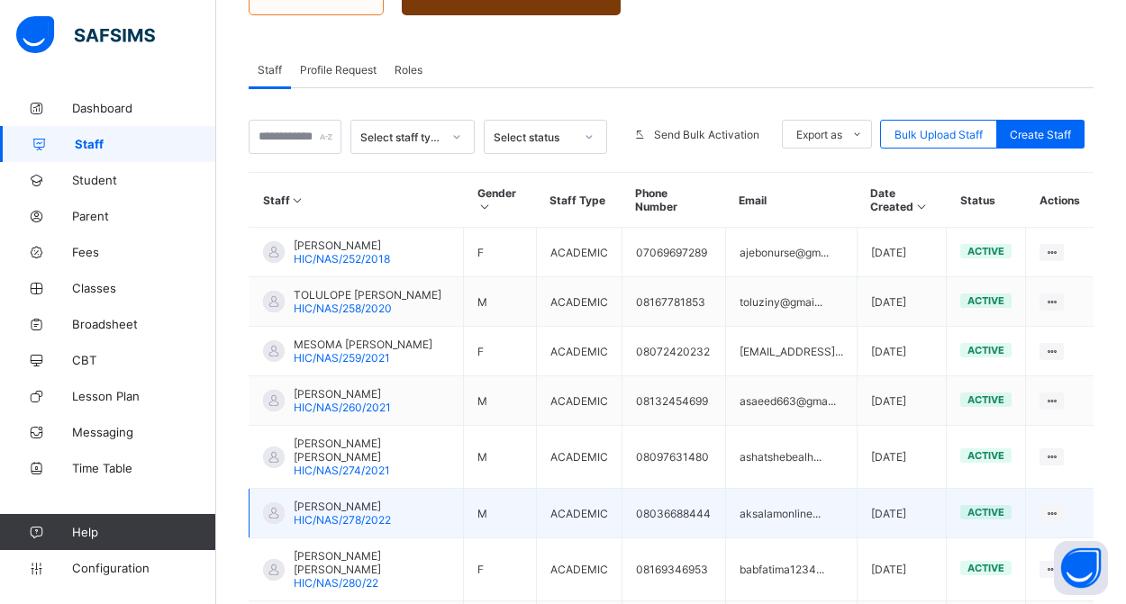
scroll to position [329, 0]
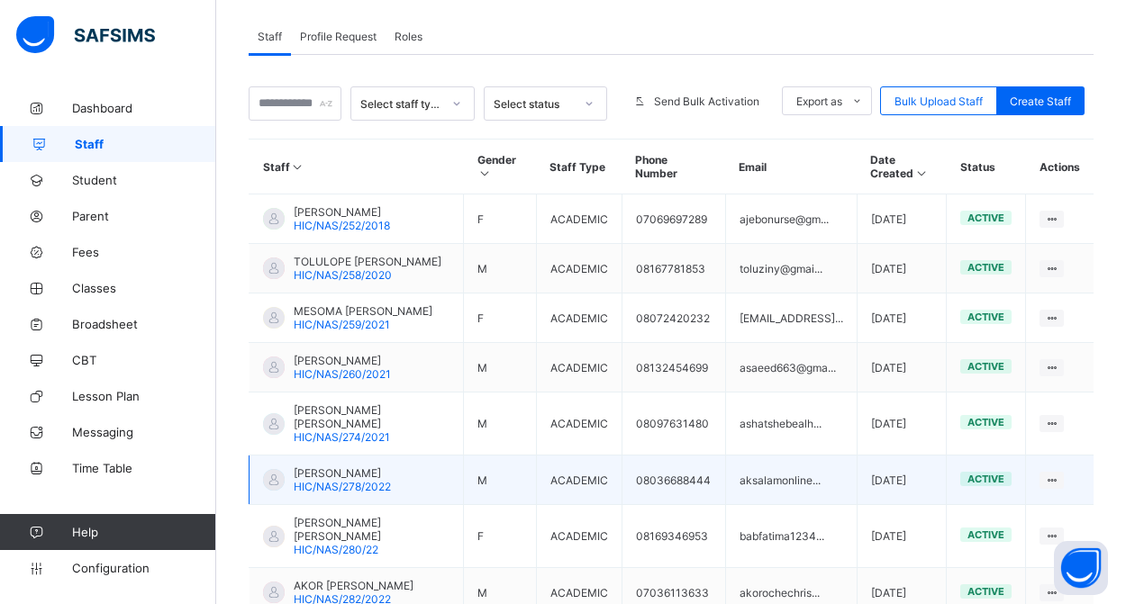
click at [361, 480] on span "SALAMI ABDULAKEEM" at bounding box center [342, 474] width 97 height 14
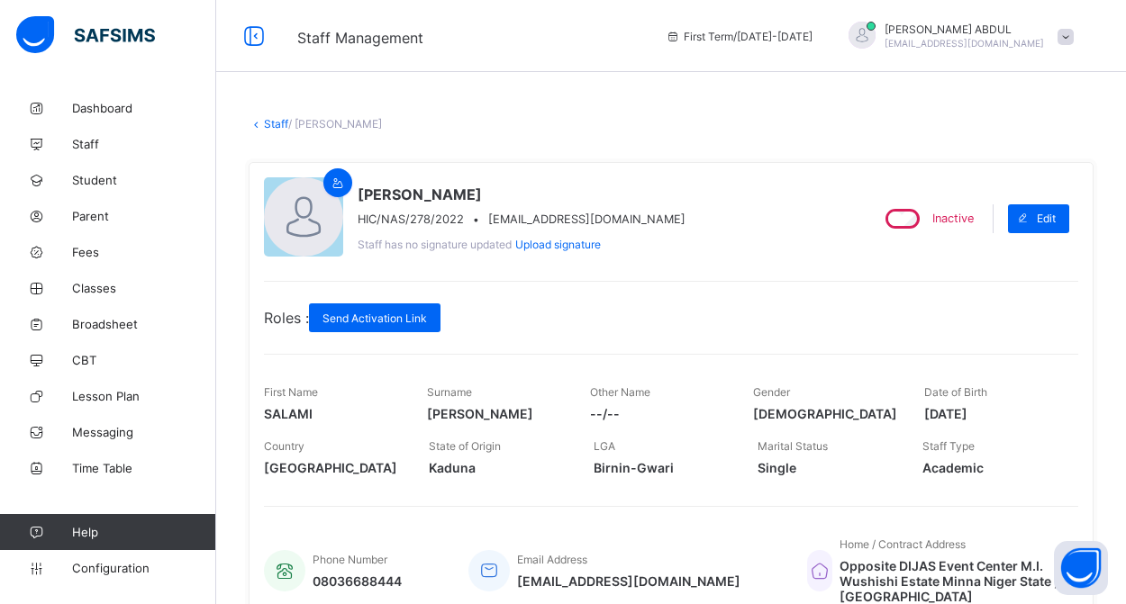
click at [265, 122] on link "Staff" at bounding box center [276, 124] width 24 height 14
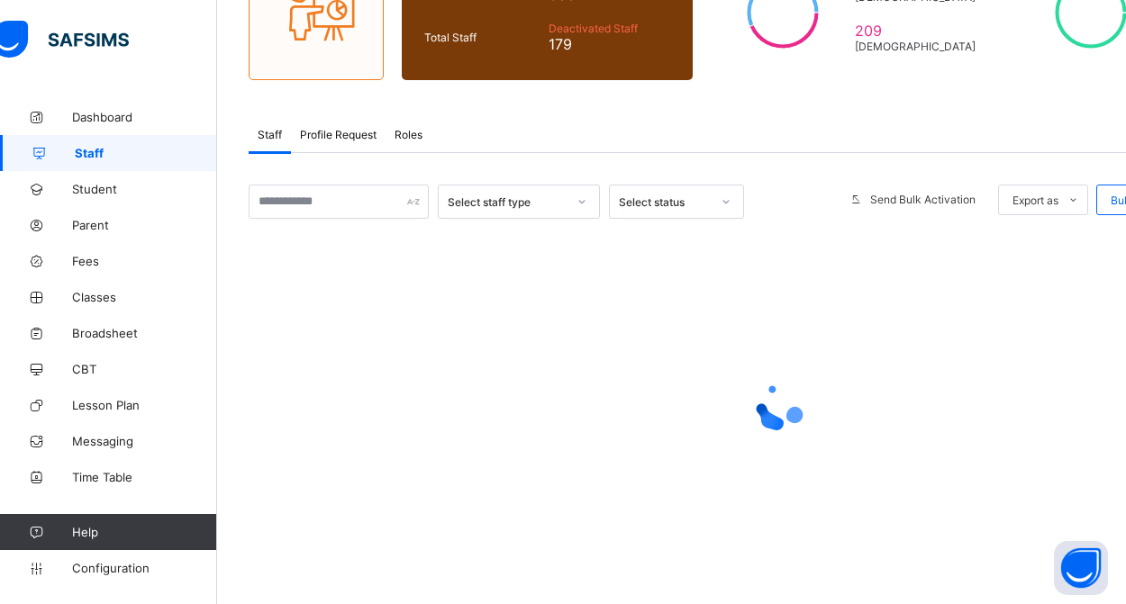
scroll to position [54, 0]
